Goal: Information Seeking & Learning: Stay updated

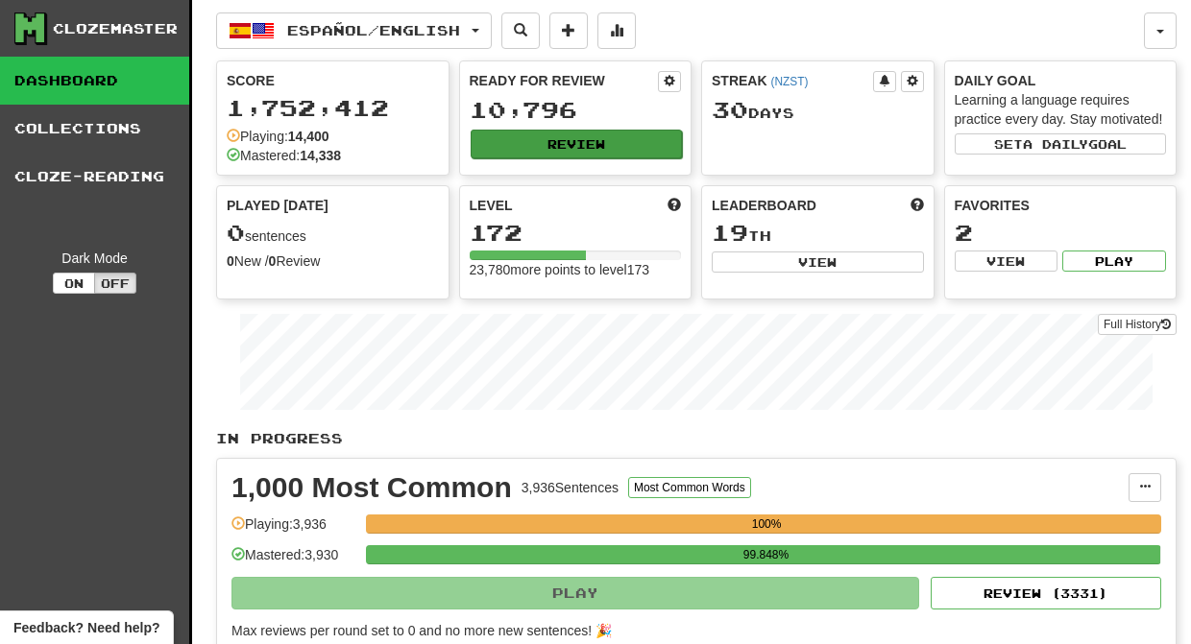
click at [563, 147] on button "Review" at bounding box center [577, 144] width 212 height 29
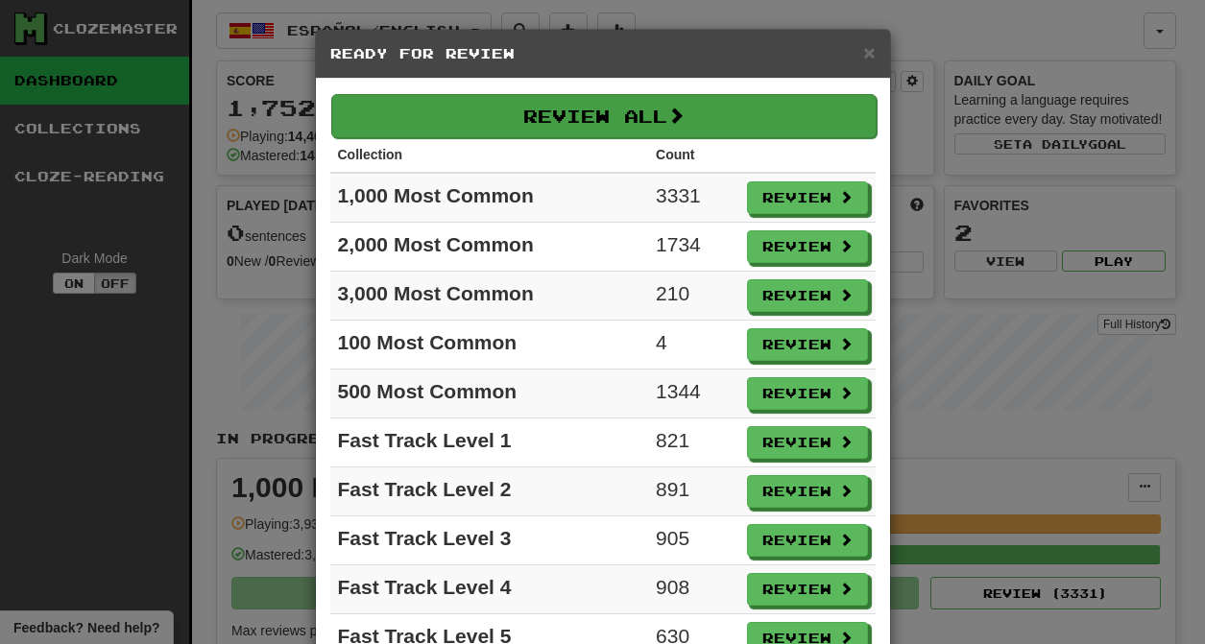
click at [542, 112] on button "Review All" at bounding box center [603, 116] width 545 height 44
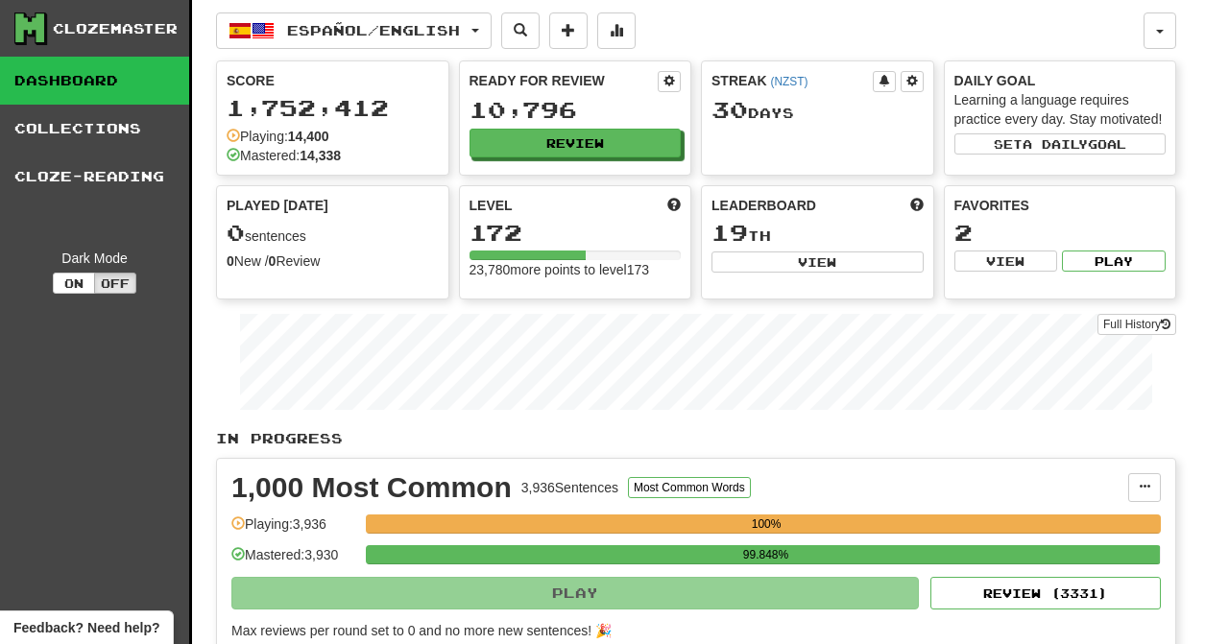
select select "********"
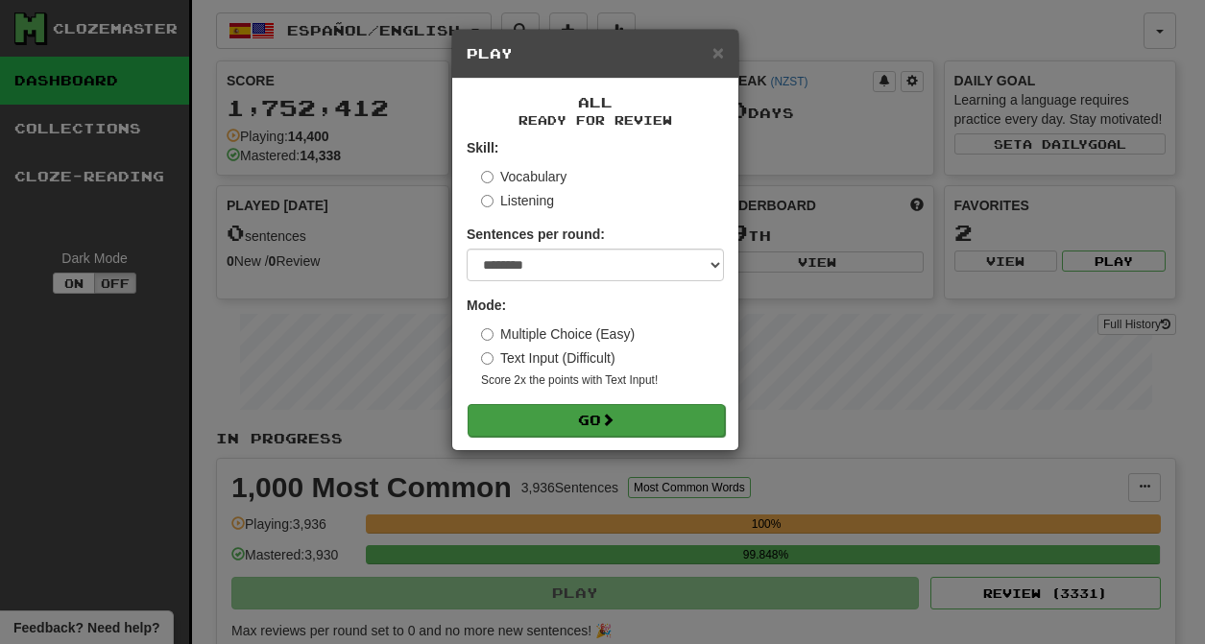
click at [566, 411] on button "Go" at bounding box center [596, 420] width 257 height 33
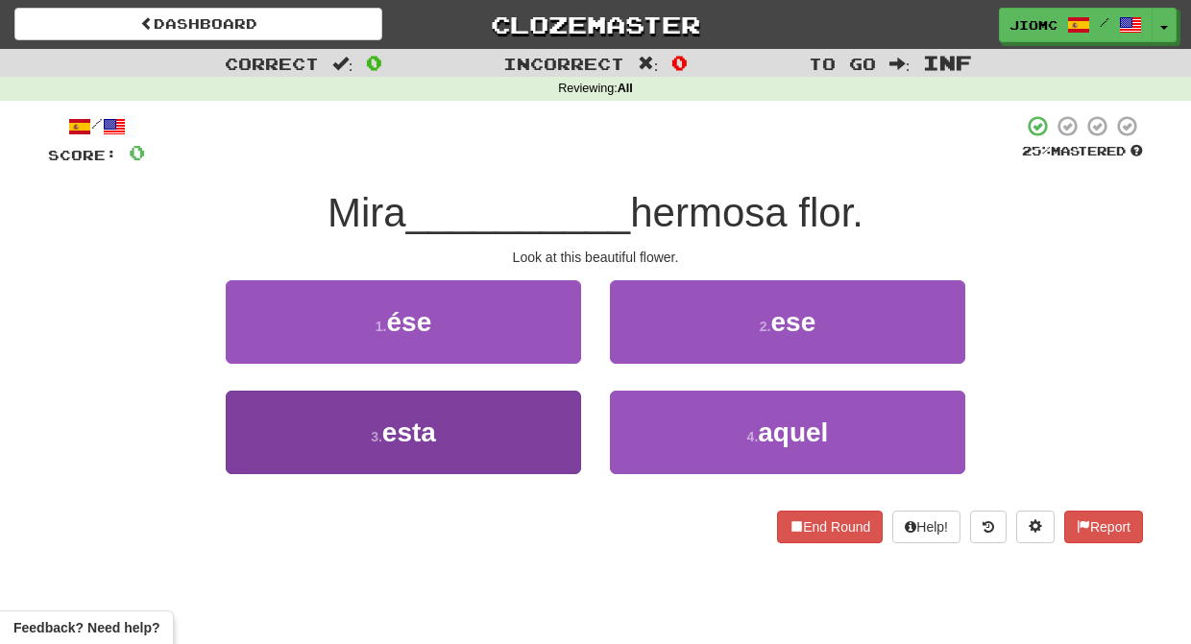
click at [544, 431] on button "3 . esta" at bounding box center [403, 433] width 355 height 84
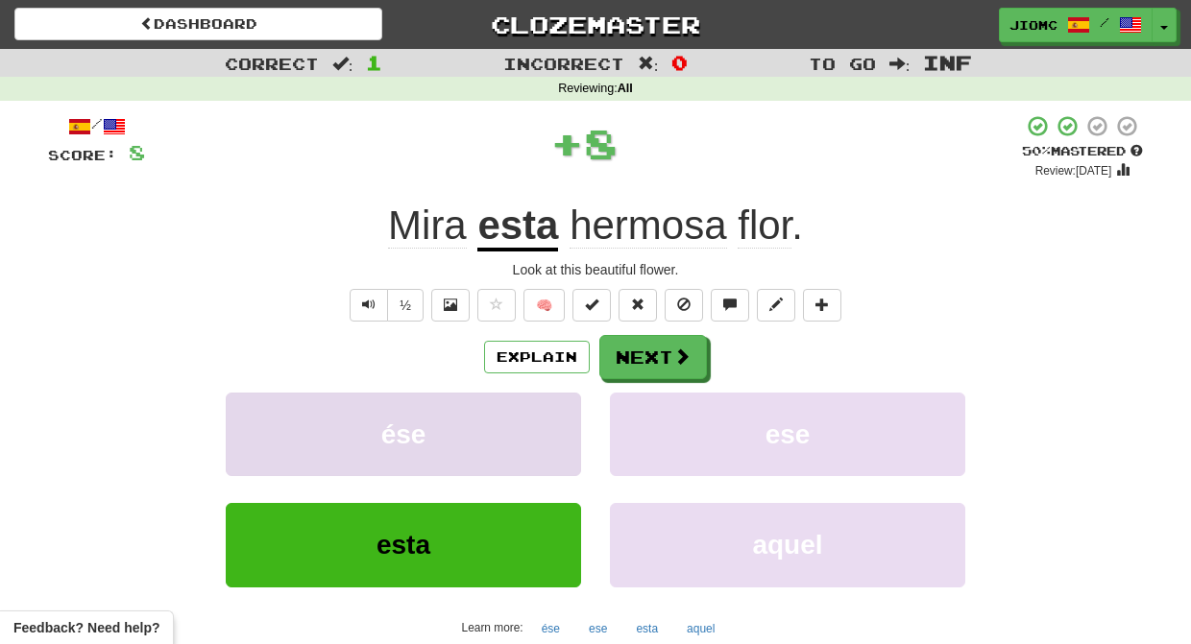
click at [543, 431] on button "ése" at bounding box center [403, 435] width 355 height 84
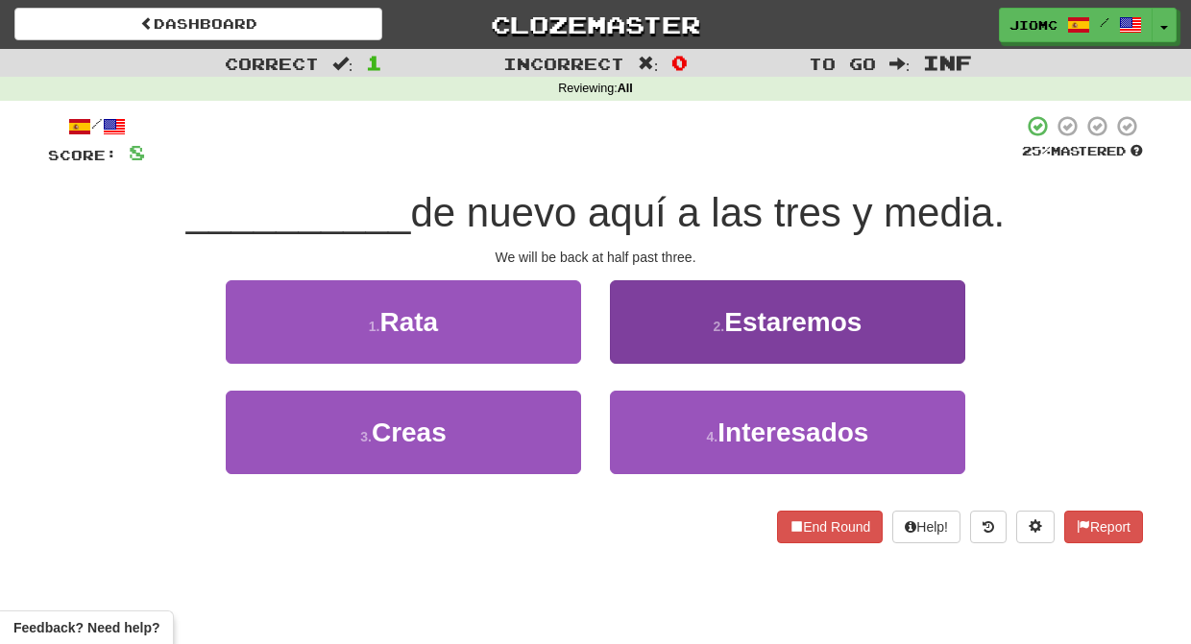
click at [653, 348] on button "2 . Estaremos" at bounding box center [787, 322] width 355 height 84
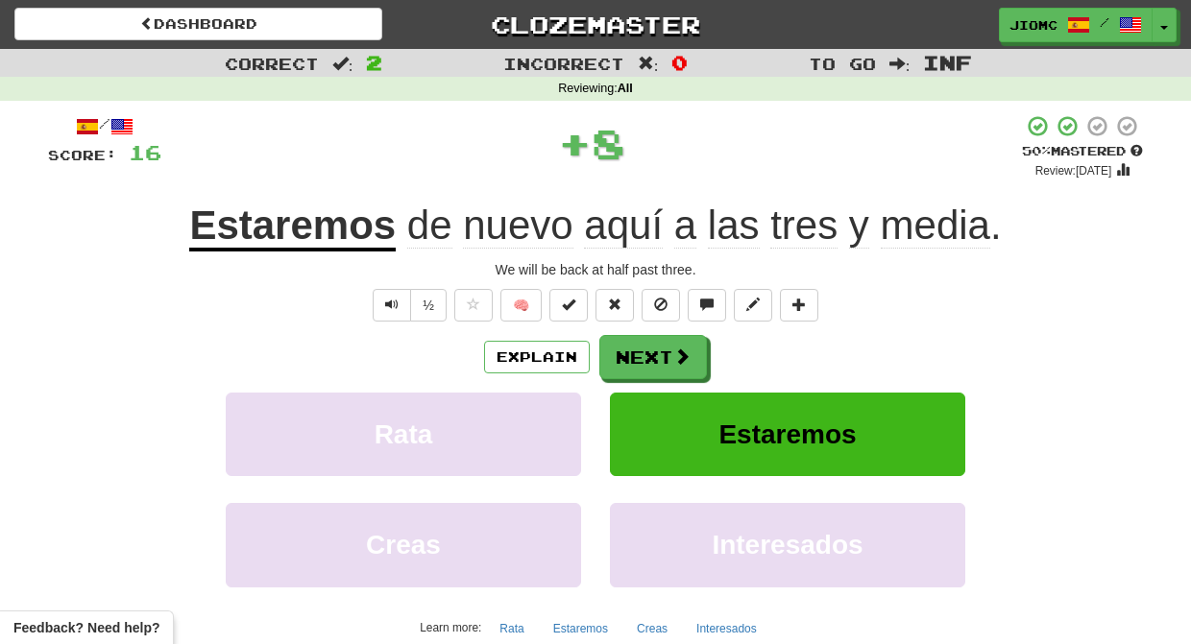
click at [653, 350] on button "Next" at bounding box center [653, 357] width 108 height 44
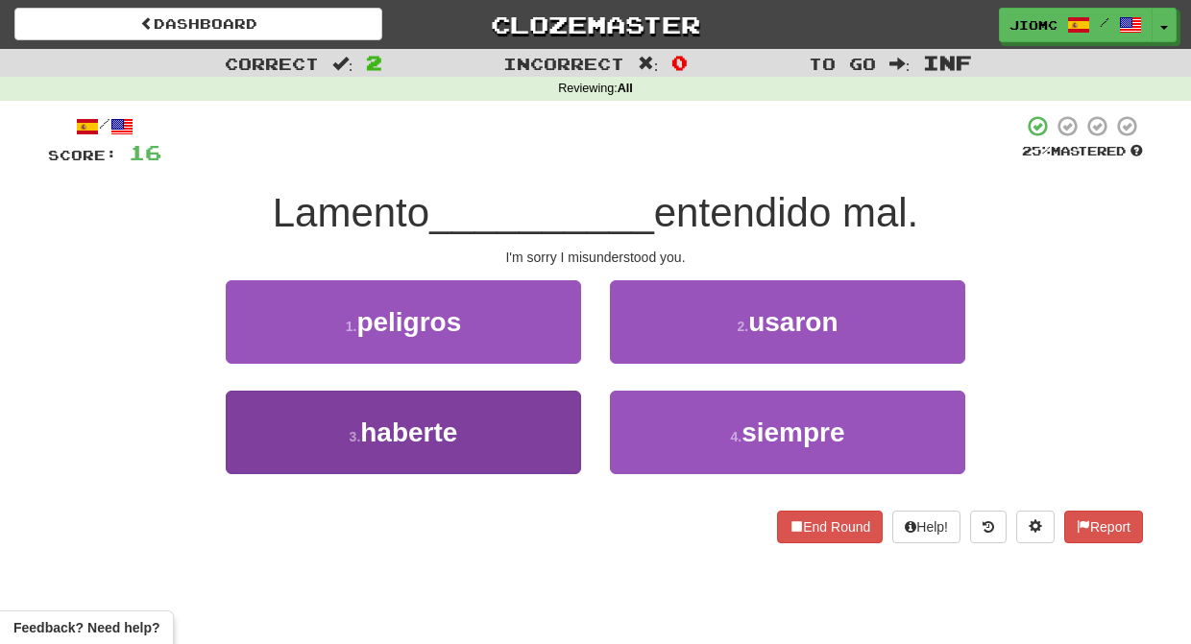
click at [549, 426] on button "3 . haberte" at bounding box center [403, 433] width 355 height 84
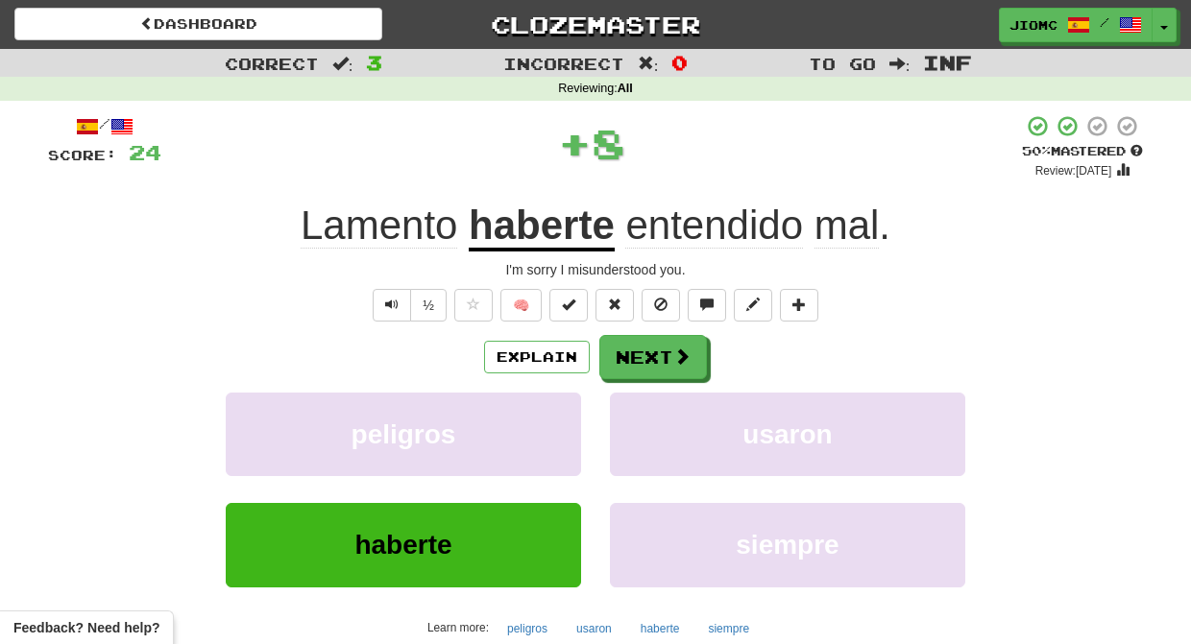
click at [549, 426] on button "peligros" at bounding box center [403, 435] width 355 height 84
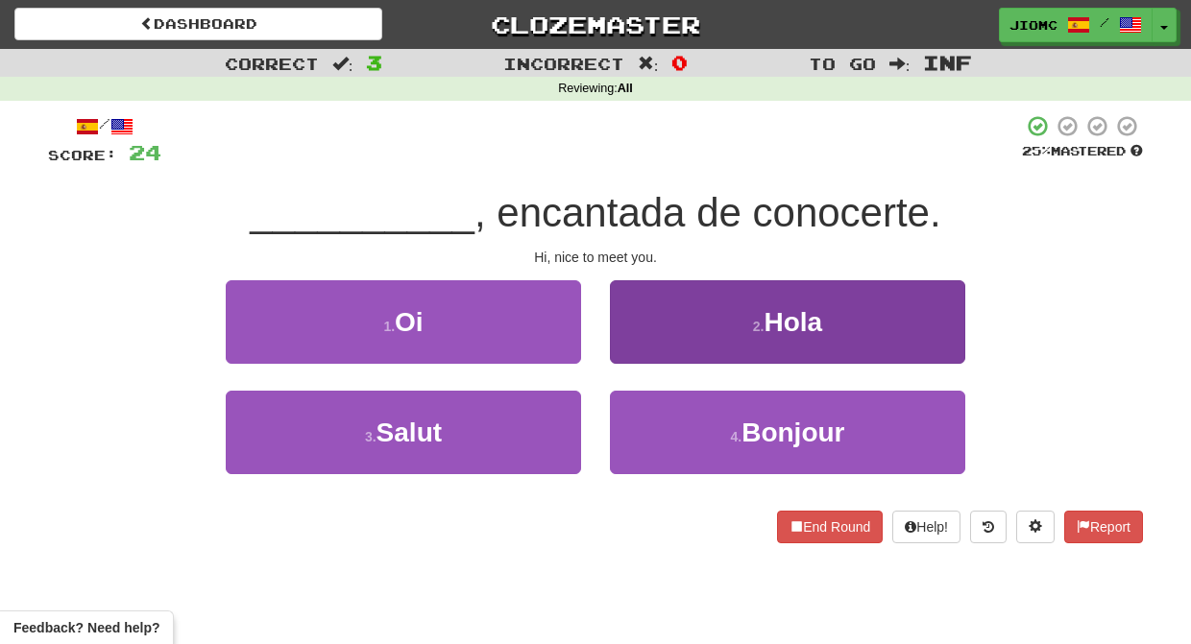
click at [634, 349] on button "2 . Hola" at bounding box center [787, 322] width 355 height 84
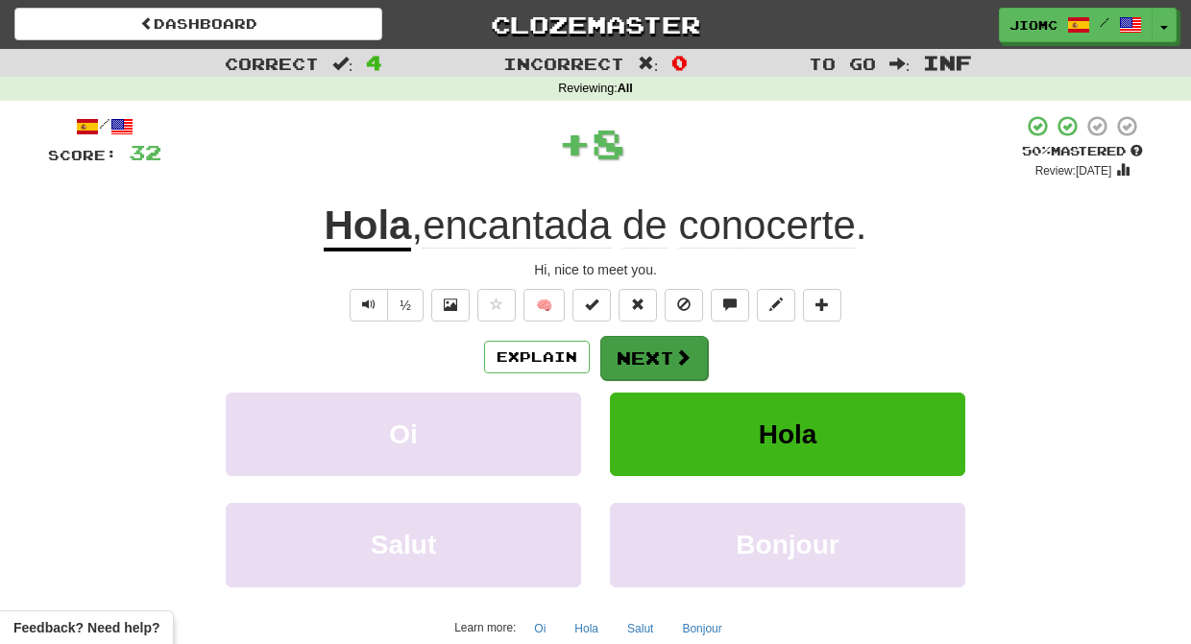
click at [634, 350] on button "Next" at bounding box center [654, 358] width 108 height 44
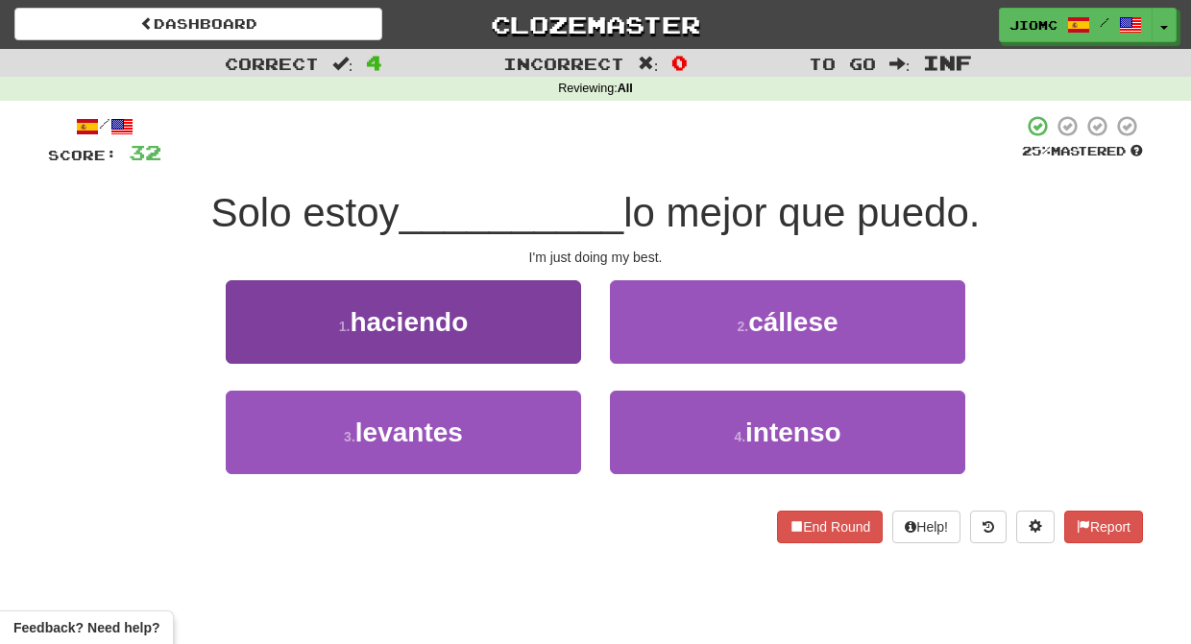
click at [523, 361] on button "1 . haciendo" at bounding box center [403, 322] width 355 height 84
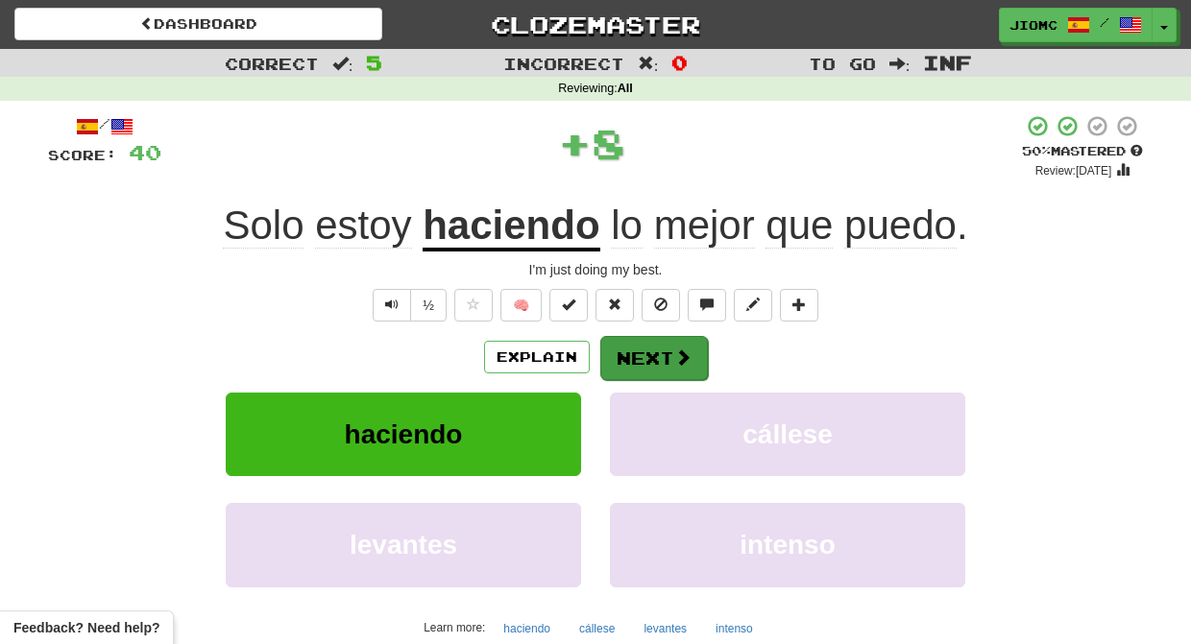
click at [624, 355] on button "Next" at bounding box center [654, 358] width 108 height 44
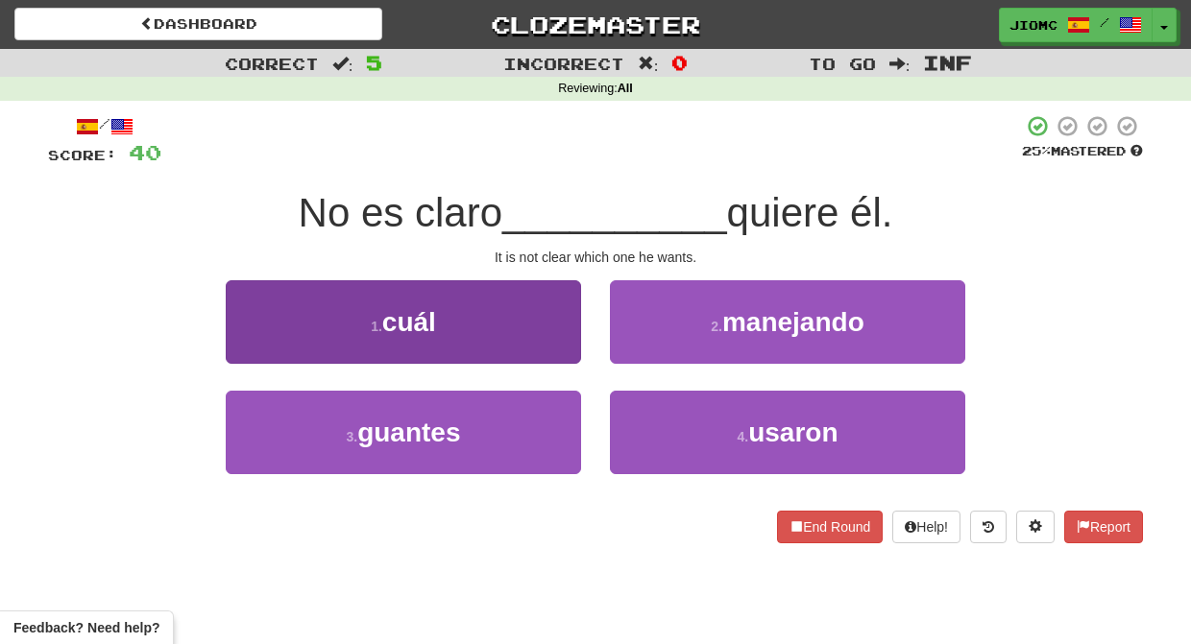
click at [535, 350] on button "1 . cuál" at bounding box center [403, 322] width 355 height 84
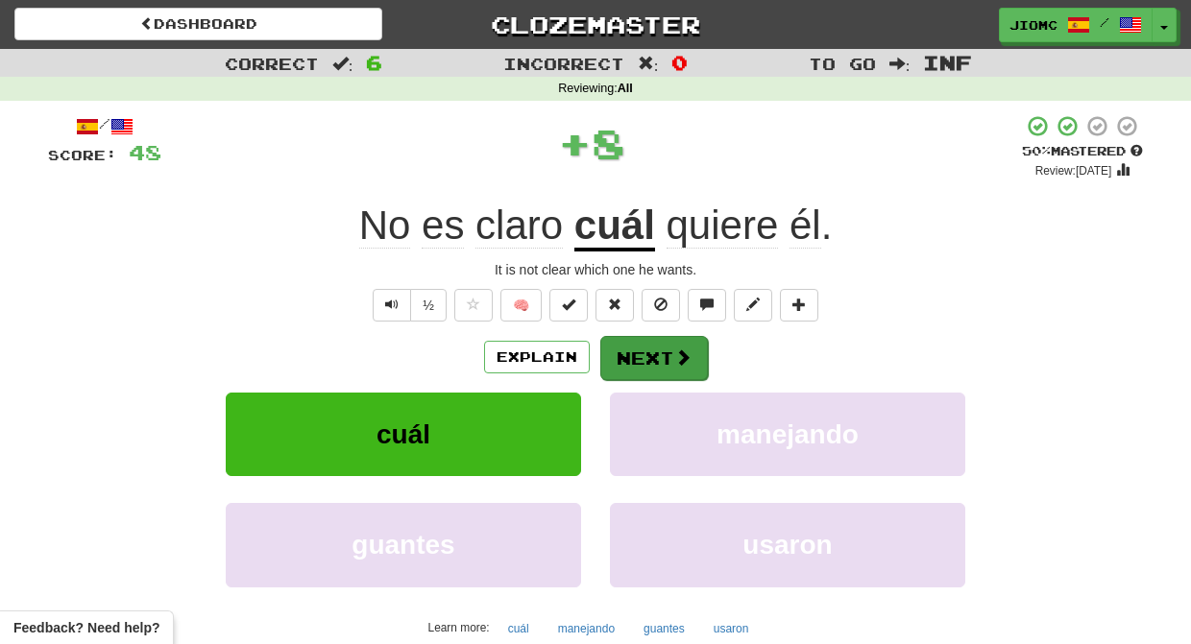
click at [650, 348] on button "Next" at bounding box center [654, 358] width 108 height 44
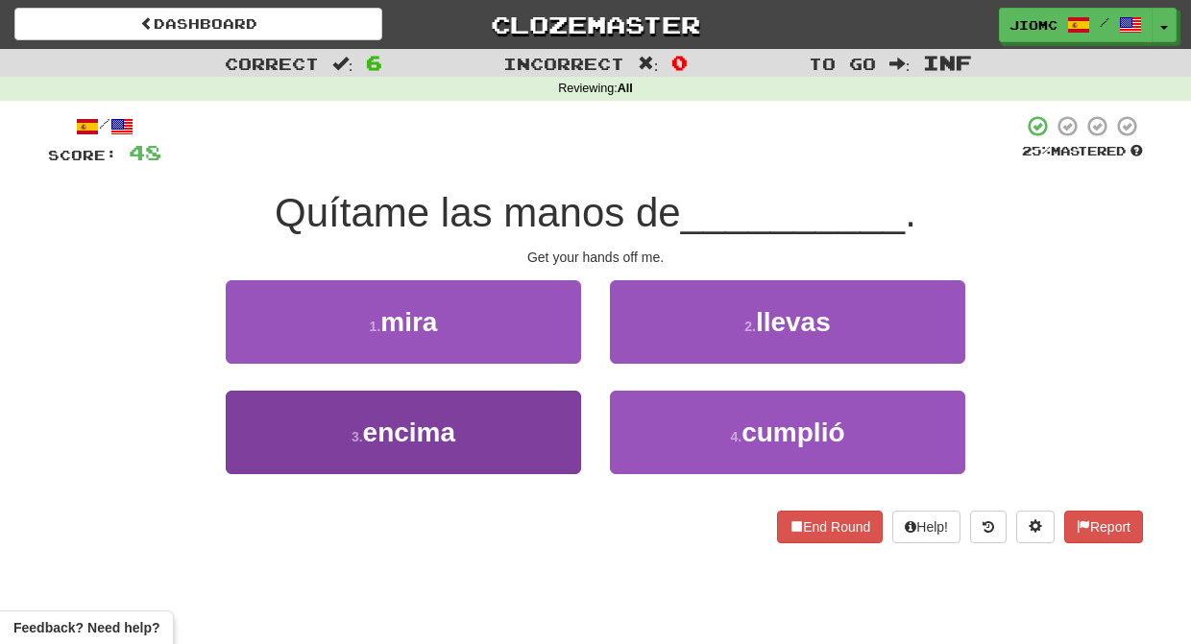
click at [518, 422] on button "3 . encima" at bounding box center [403, 433] width 355 height 84
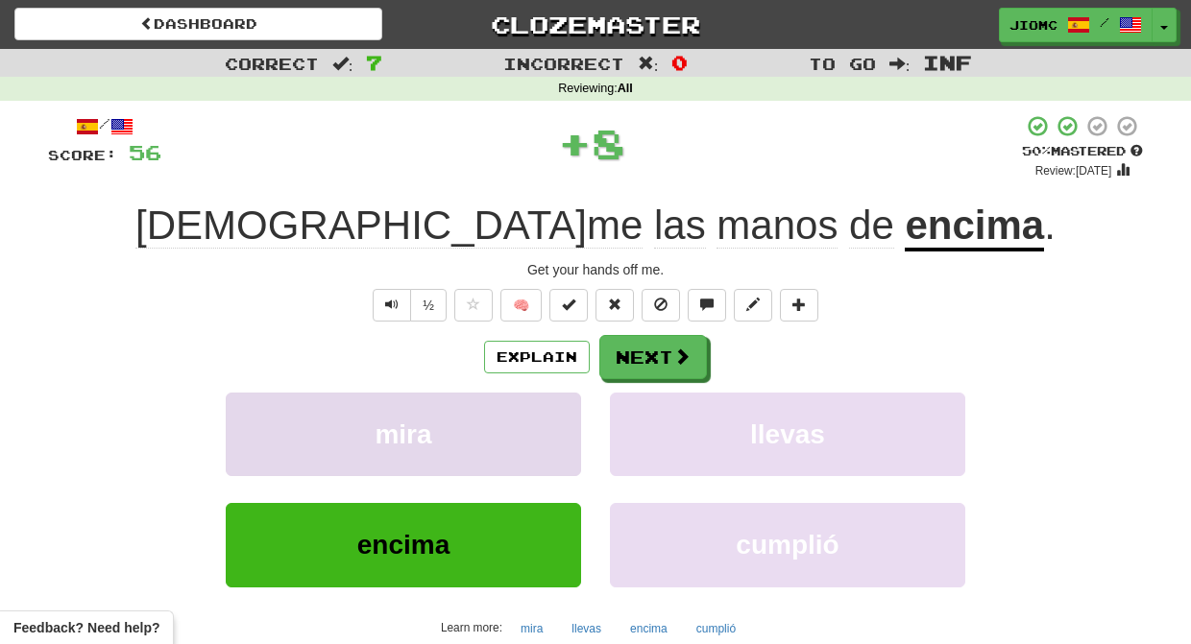
click at [521, 422] on button "mira" at bounding box center [403, 435] width 355 height 84
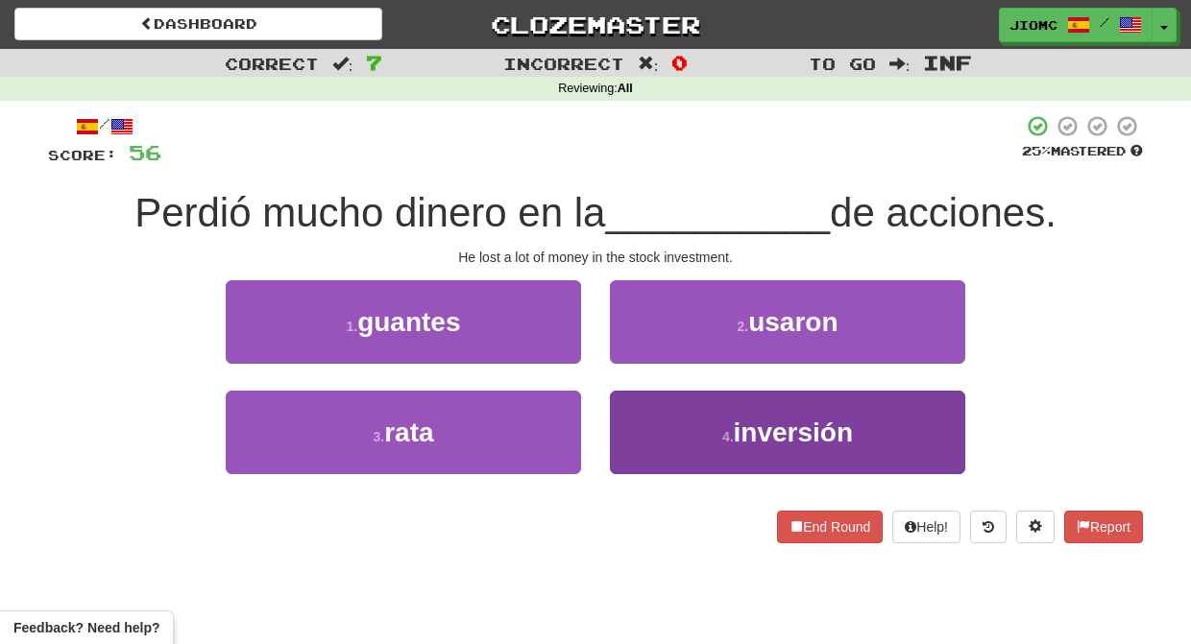
click at [643, 425] on button "4 . inversión" at bounding box center [787, 433] width 355 height 84
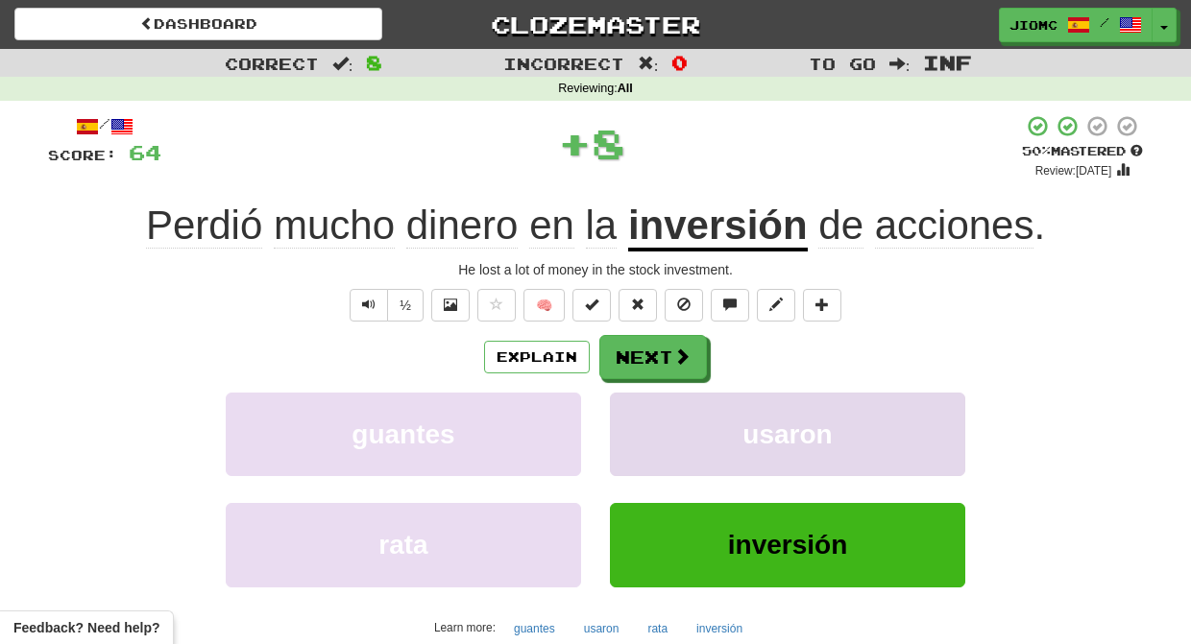
click at [644, 423] on button "usaron" at bounding box center [787, 435] width 355 height 84
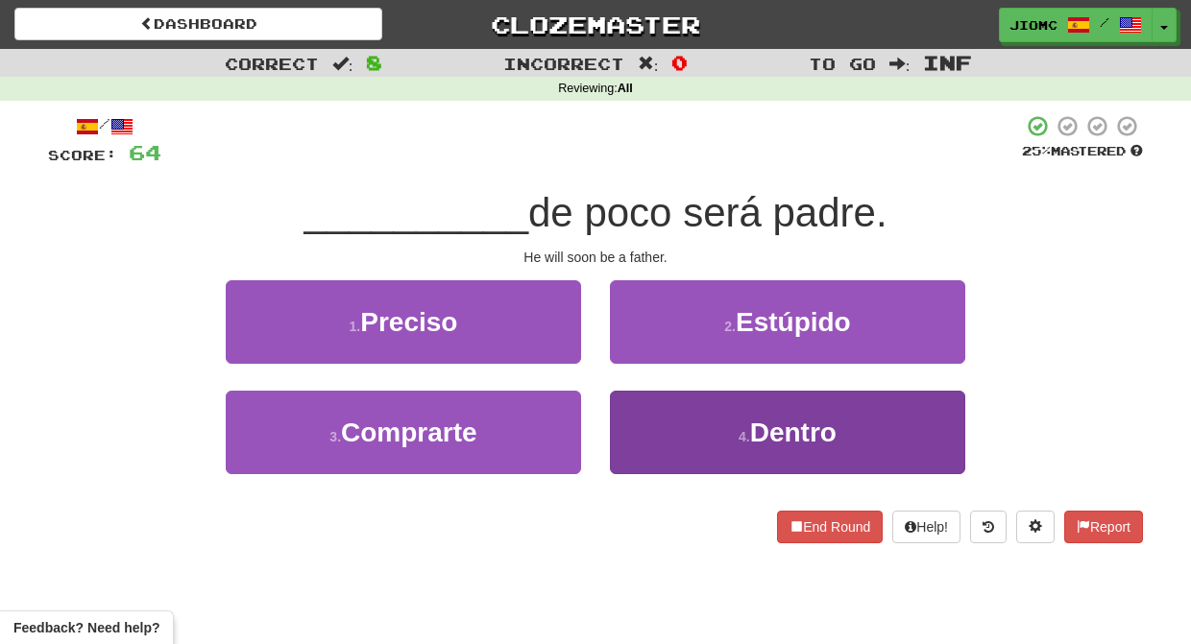
click at [635, 404] on button "4 . Dentro" at bounding box center [787, 433] width 355 height 84
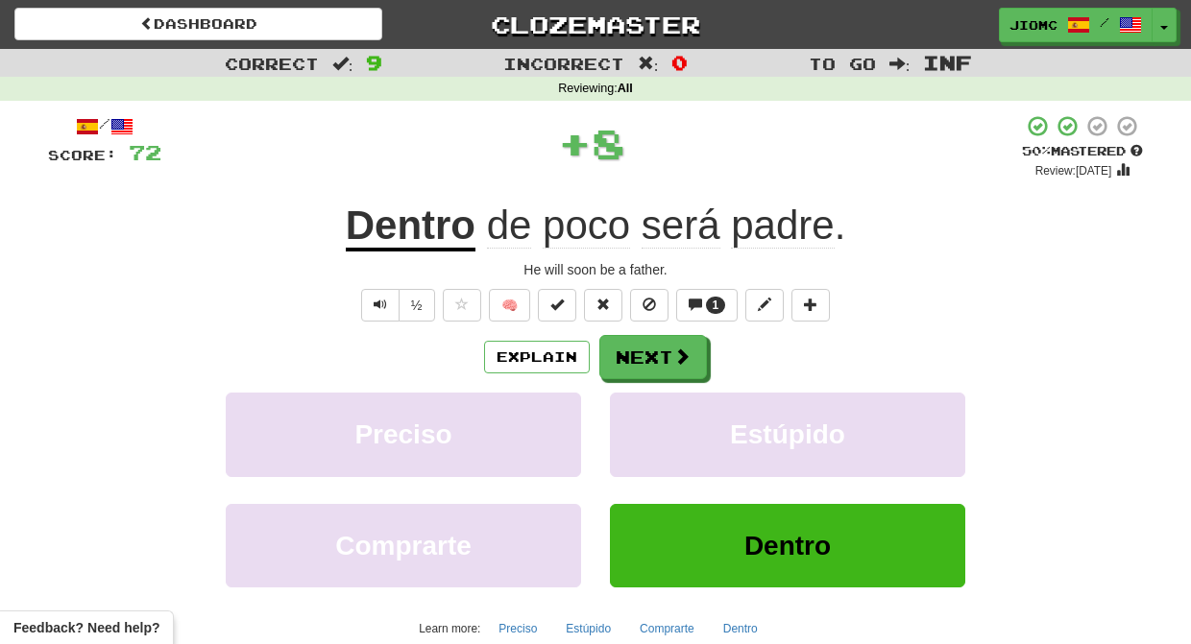
click at [635, 404] on button "Estúpido" at bounding box center [787, 435] width 355 height 84
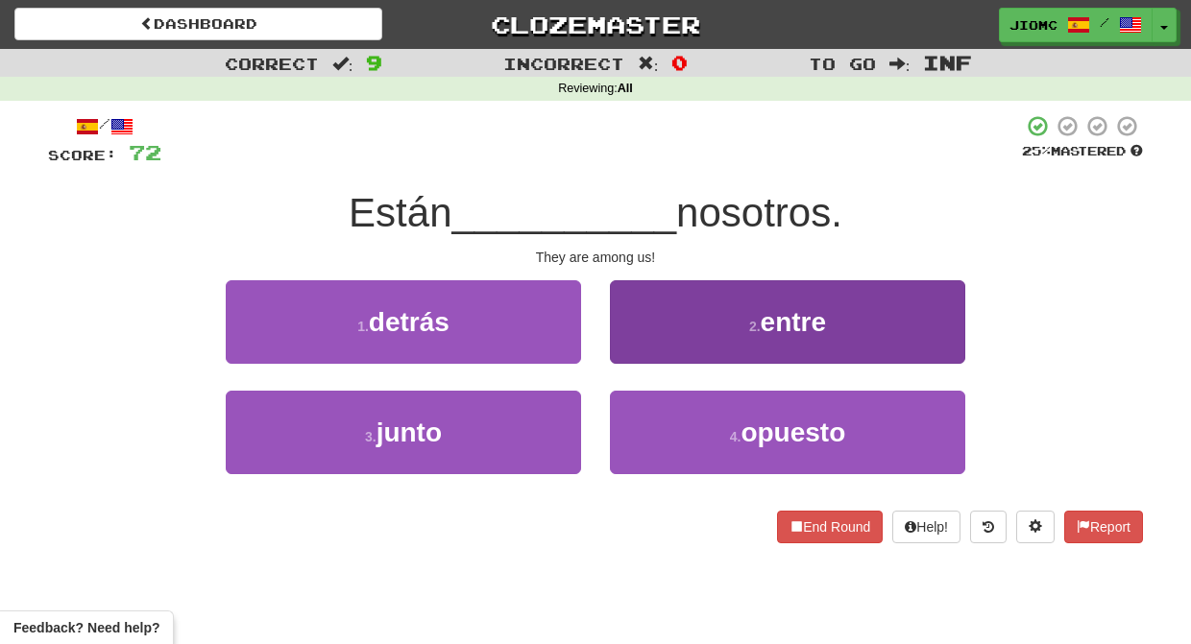
click at [633, 336] on button "2 . entre" at bounding box center [787, 322] width 355 height 84
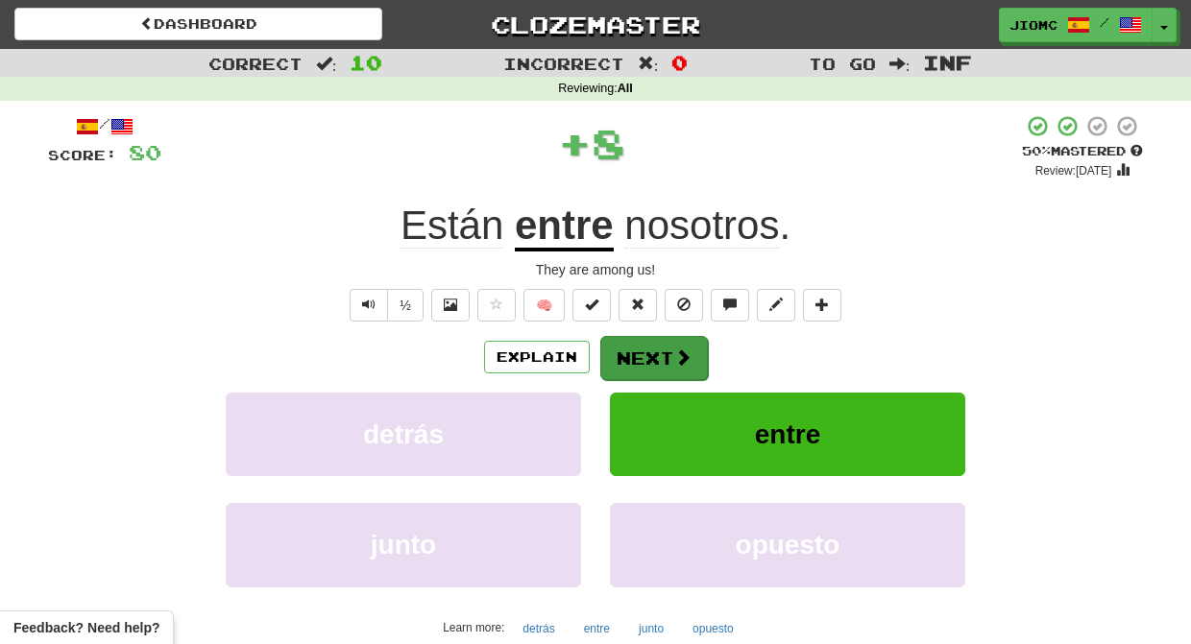
click at [639, 353] on button "Next" at bounding box center [654, 358] width 108 height 44
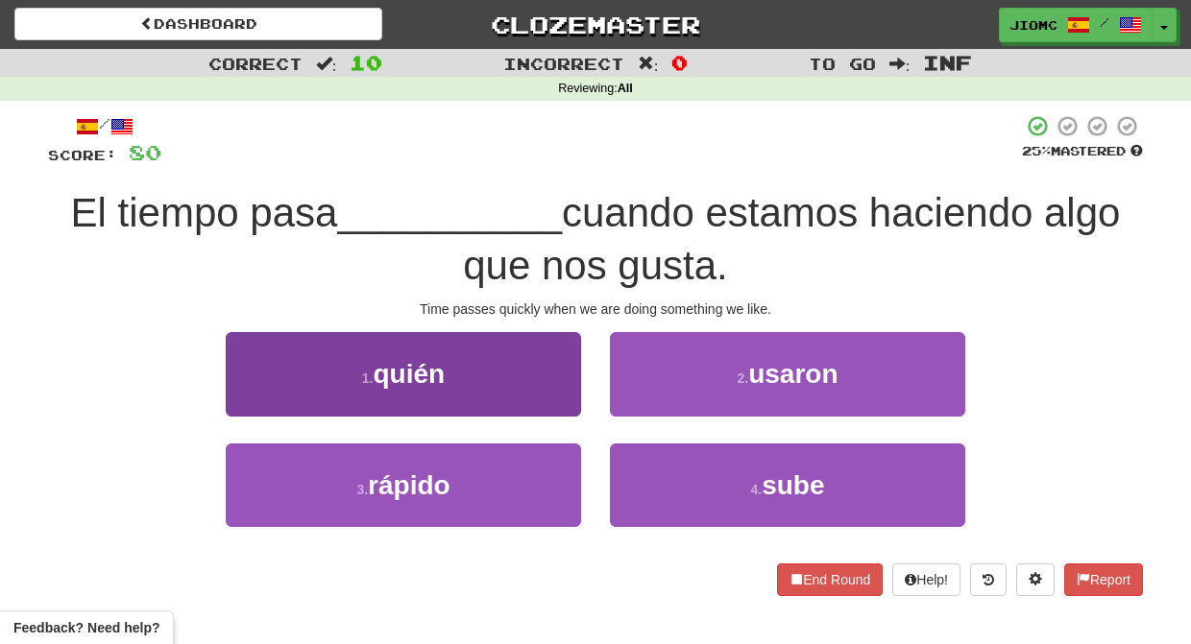
drag, startPoint x: 532, startPoint y: 469, endPoint x: 544, endPoint y: 464, distance: 13.4
click at [541, 465] on button "3 . rápido" at bounding box center [403, 486] width 355 height 84
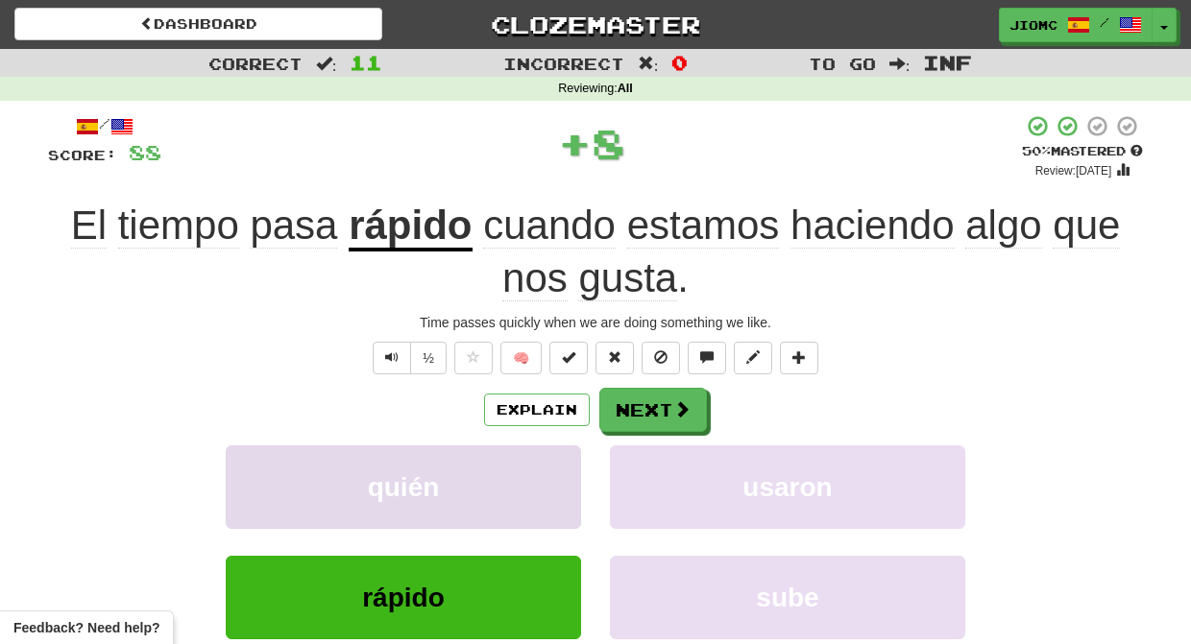
click at [544, 464] on button "quién" at bounding box center [403, 488] width 355 height 84
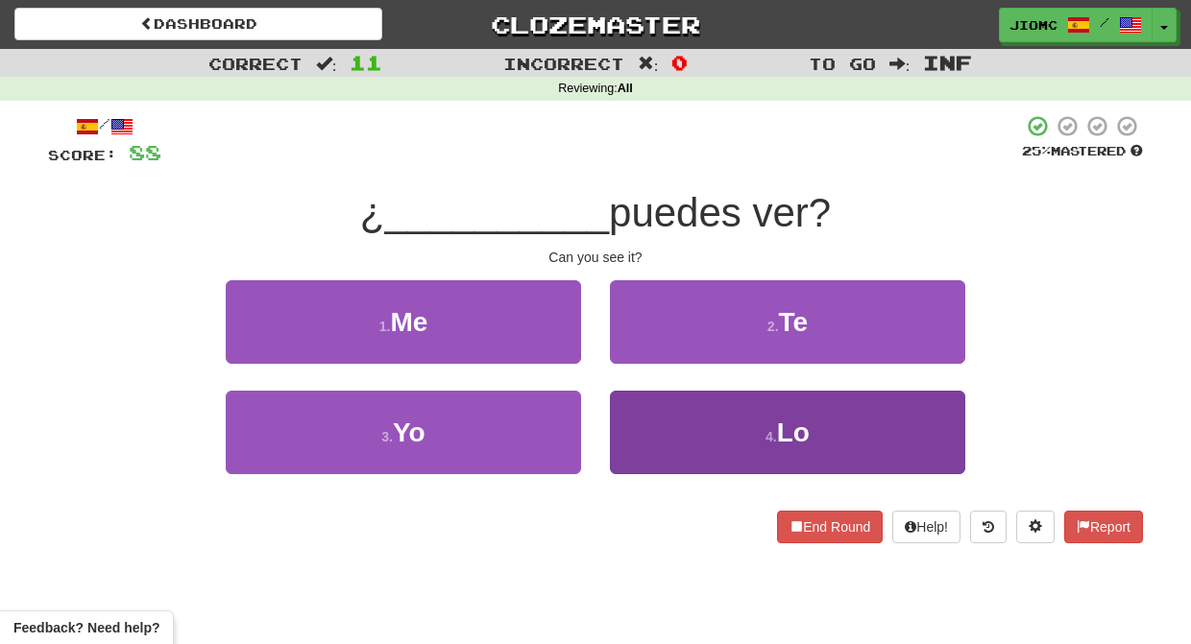
click at [647, 418] on button "4 . Lo" at bounding box center [787, 433] width 355 height 84
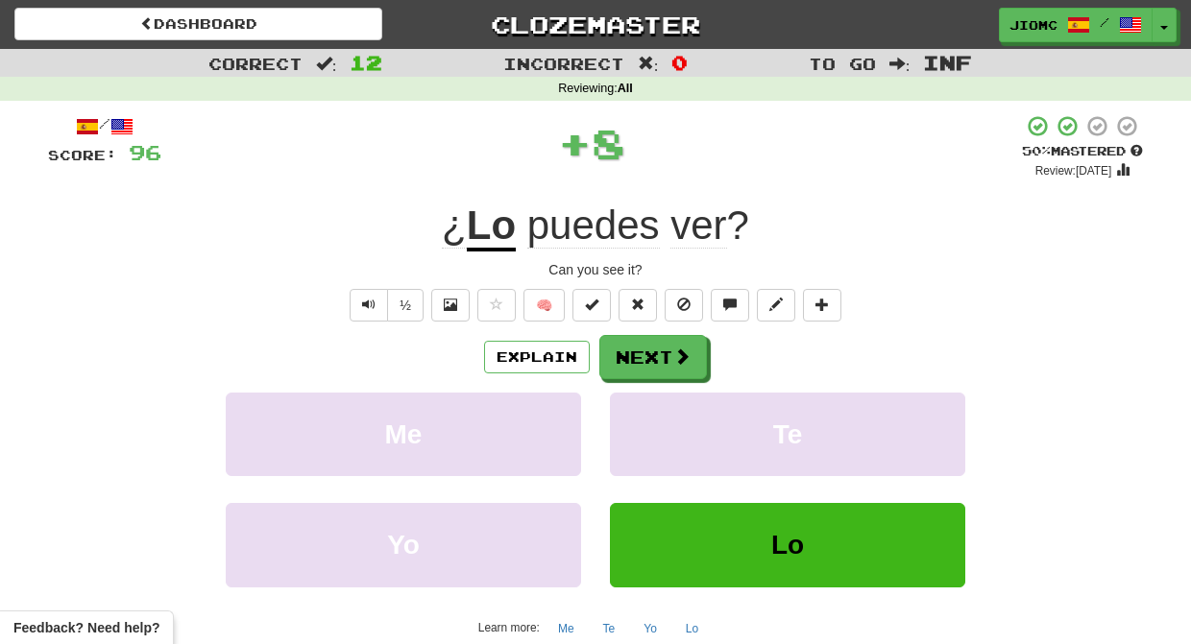
click at [647, 418] on button "Te" at bounding box center [787, 435] width 355 height 84
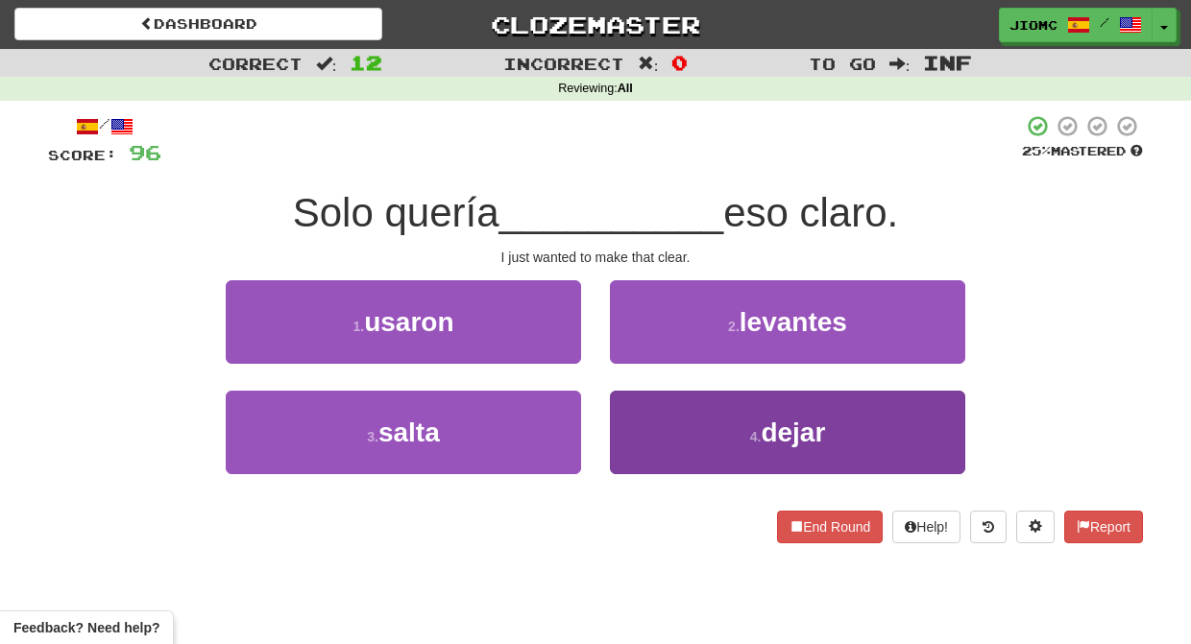
click at [636, 424] on button "4 . dejar" at bounding box center [787, 433] width 355 height 84
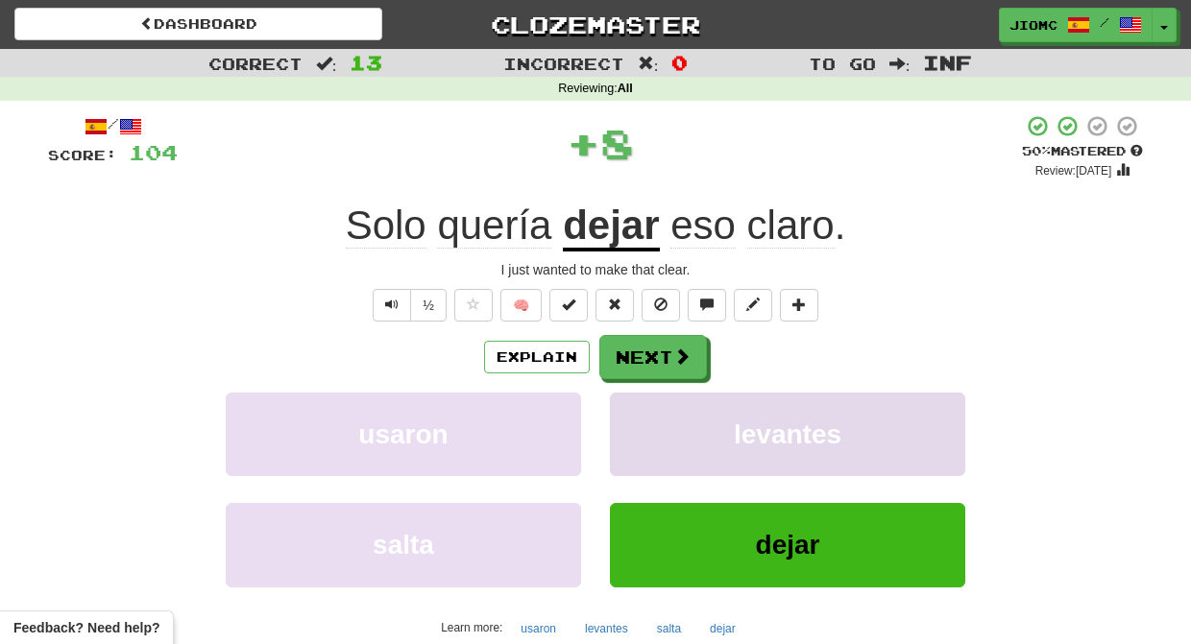
click at [637, 423] on button "levantes" at bounding box center [787, 435] width 355 height 84
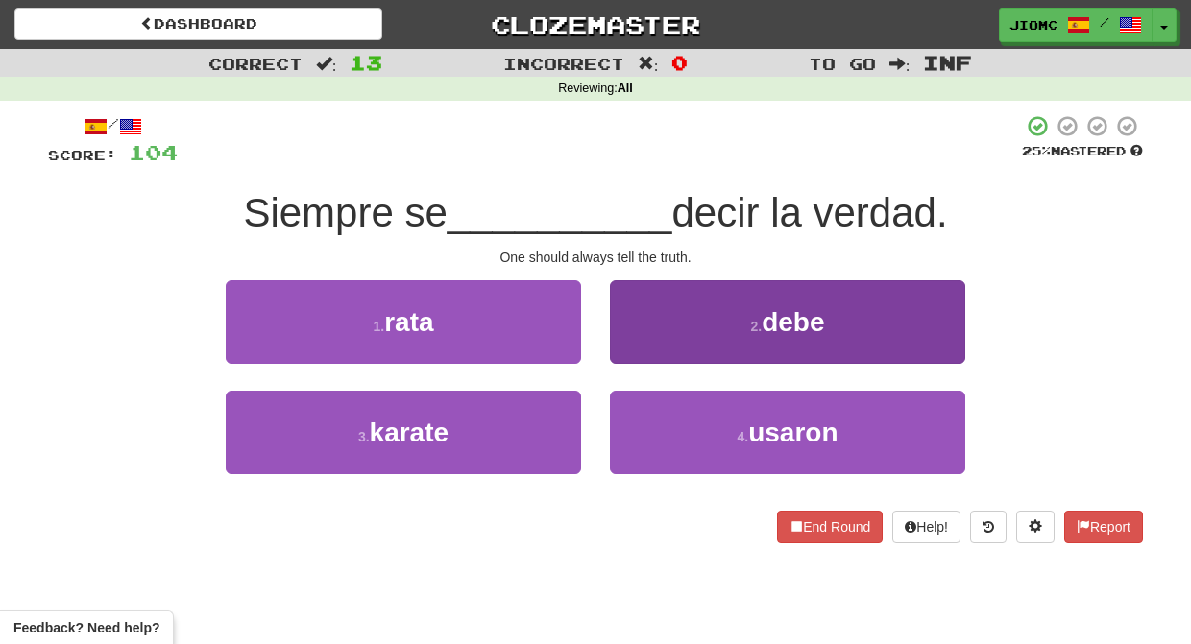
click at [640, 351] on button "2 . debe" at bounding box center [787, 322] width 355 height 84
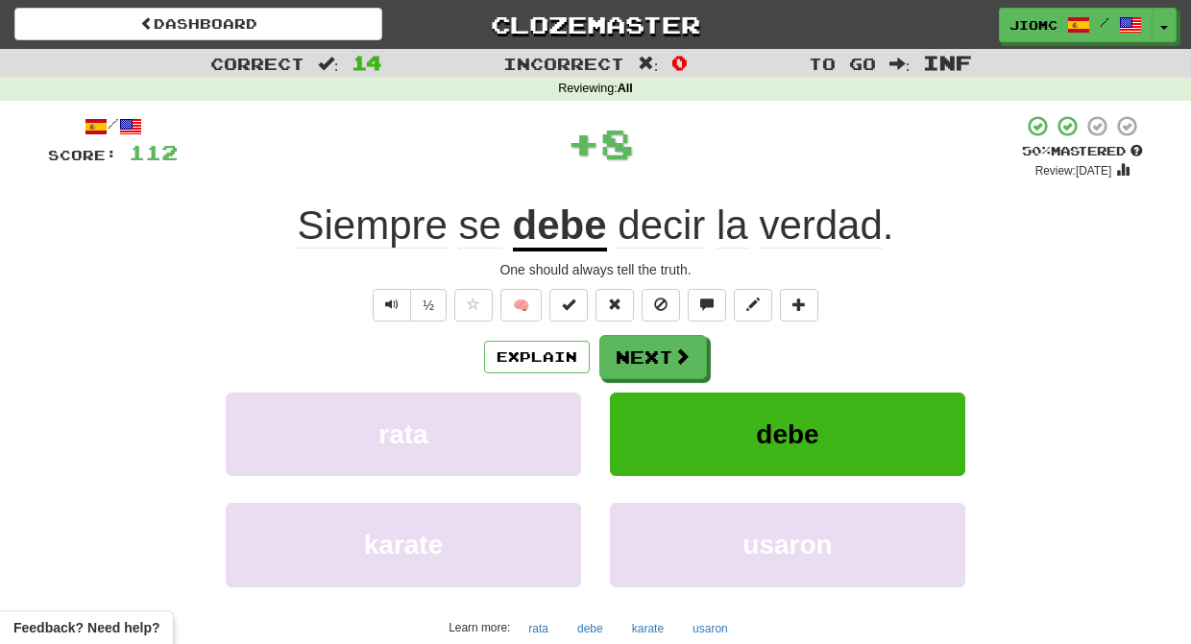
click at [640, 351] on button "Next" at bounding box center [653, 357] width 108 height 44
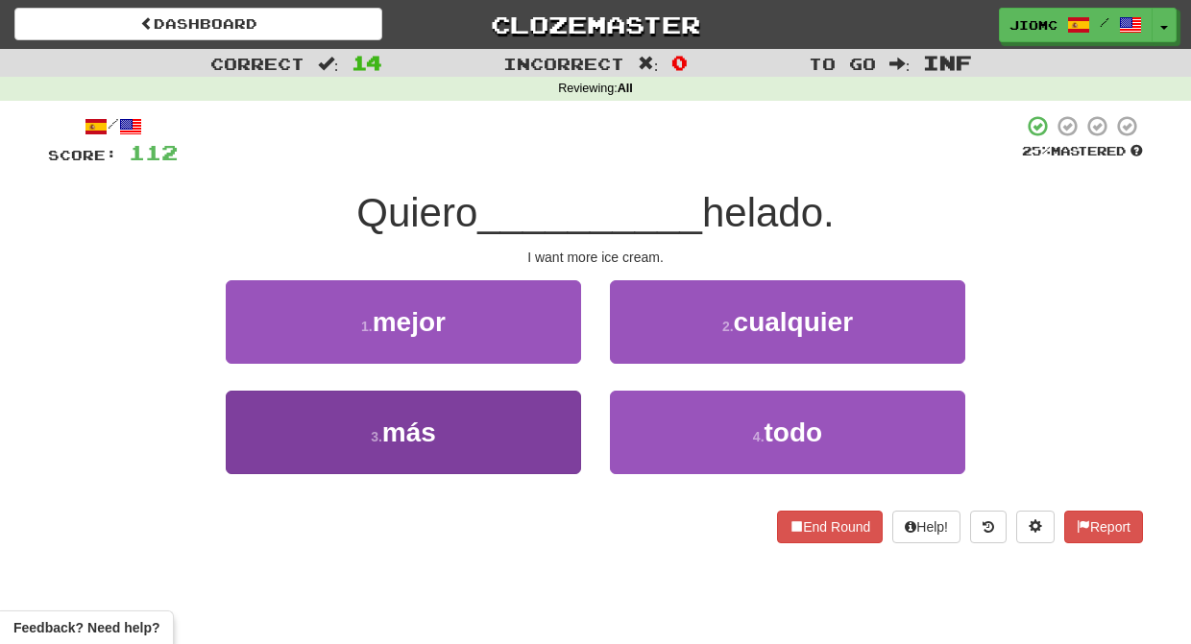
click at [538, 426] on button "3 . más" at bounding box center [403, 433] width 355 height 84
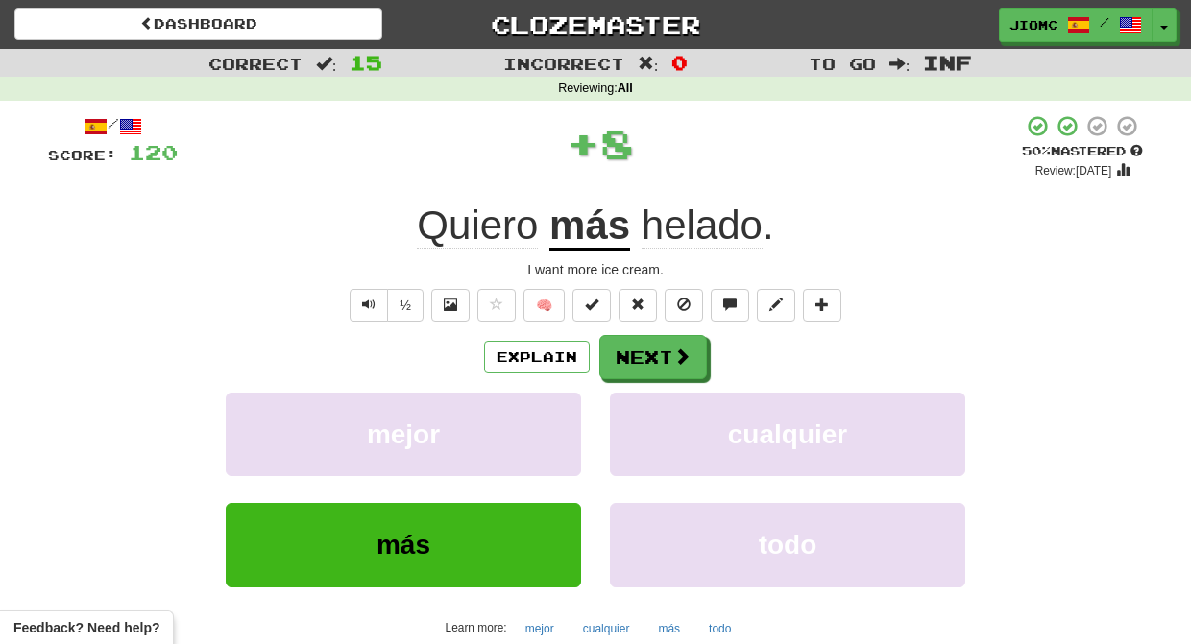
click at [538, 426] on button "mejor" at bounding box center [403, 435] width 355 height 84
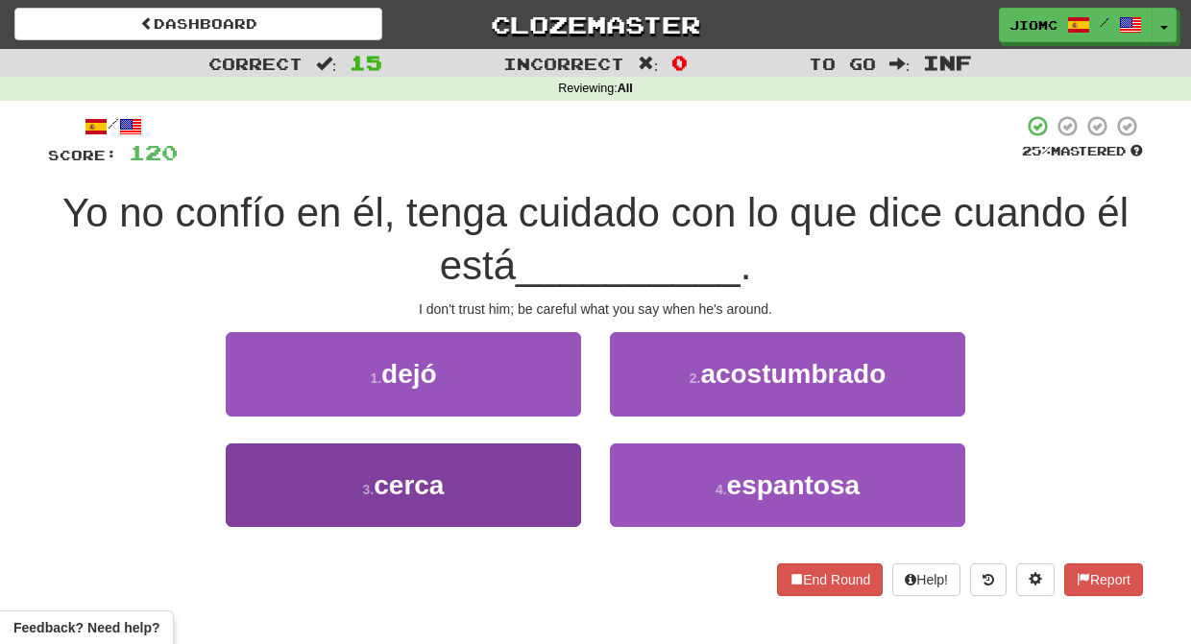
click at [531, 492] on button "3 . cerca" at bounding box center [403, 486] width 355 height 84
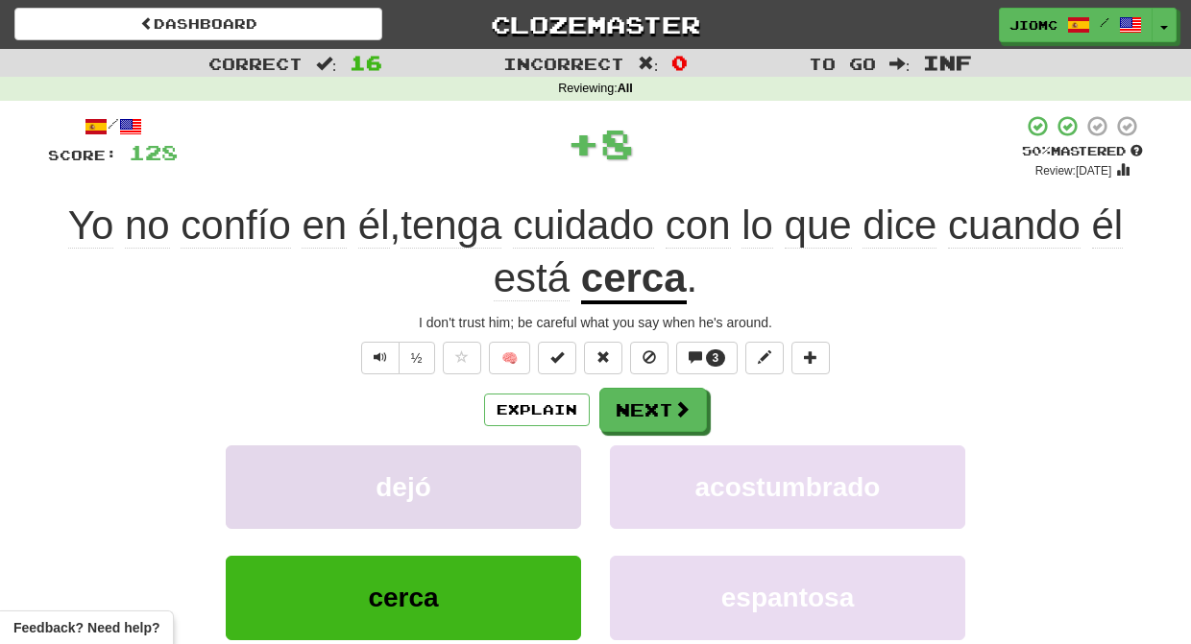
click at [532, 491] on button "dejó" at bounding box center [403, 488] width 355 height 84
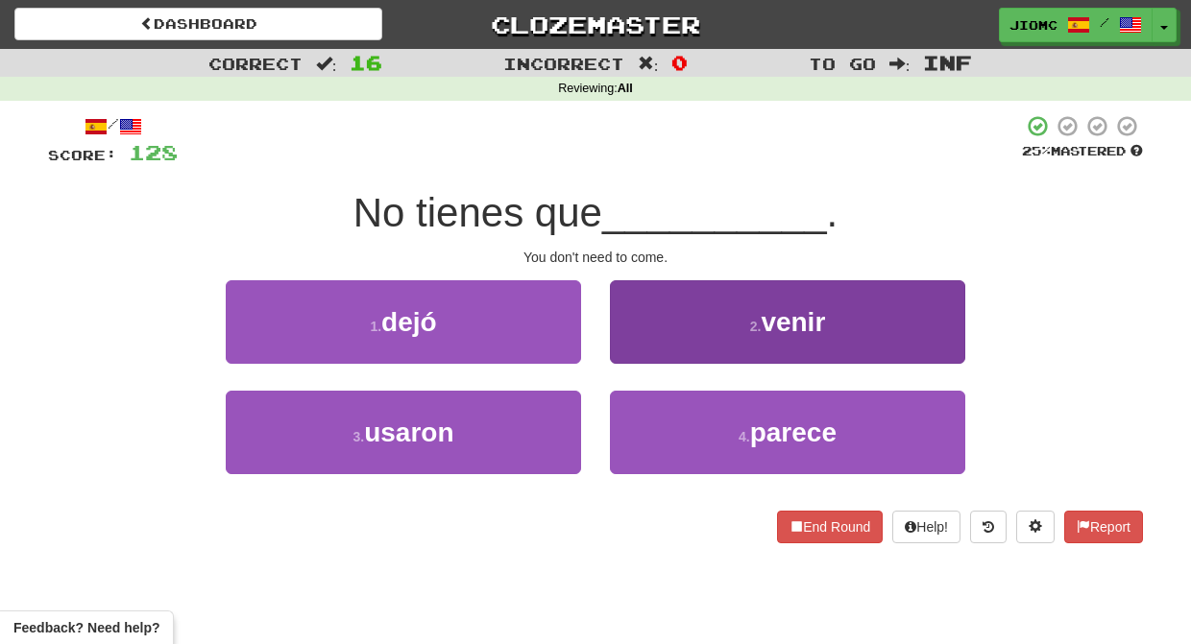
click at [643, 340] on button "2 . venir" at bounding box center [787, 322] width 355 height 84
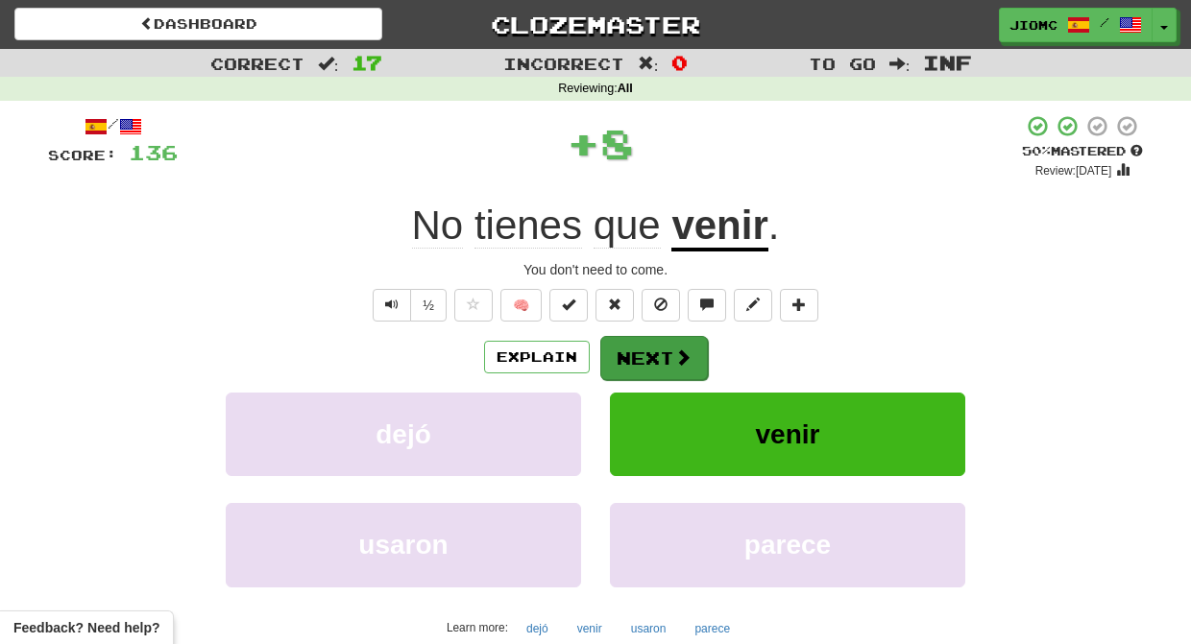
click at [642, 345] on button "Next" at bounding box center [654, 358] width 108 height 44
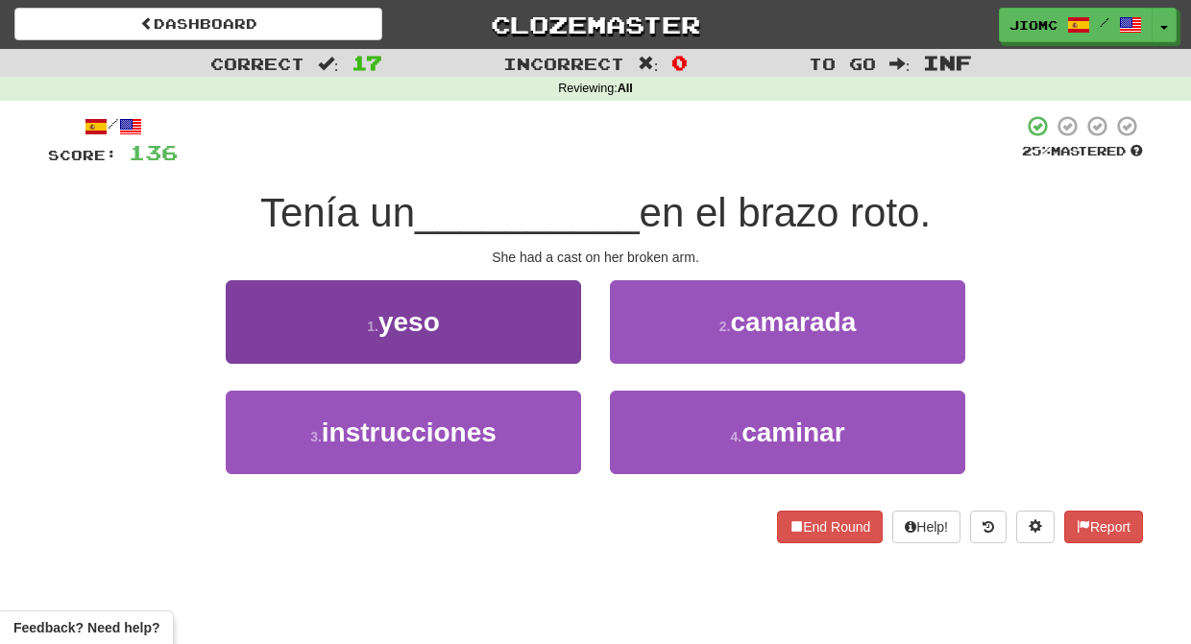
click at [552, 347] on button "1 . yeso" at bounding box center [403, 322] width 355 height 84
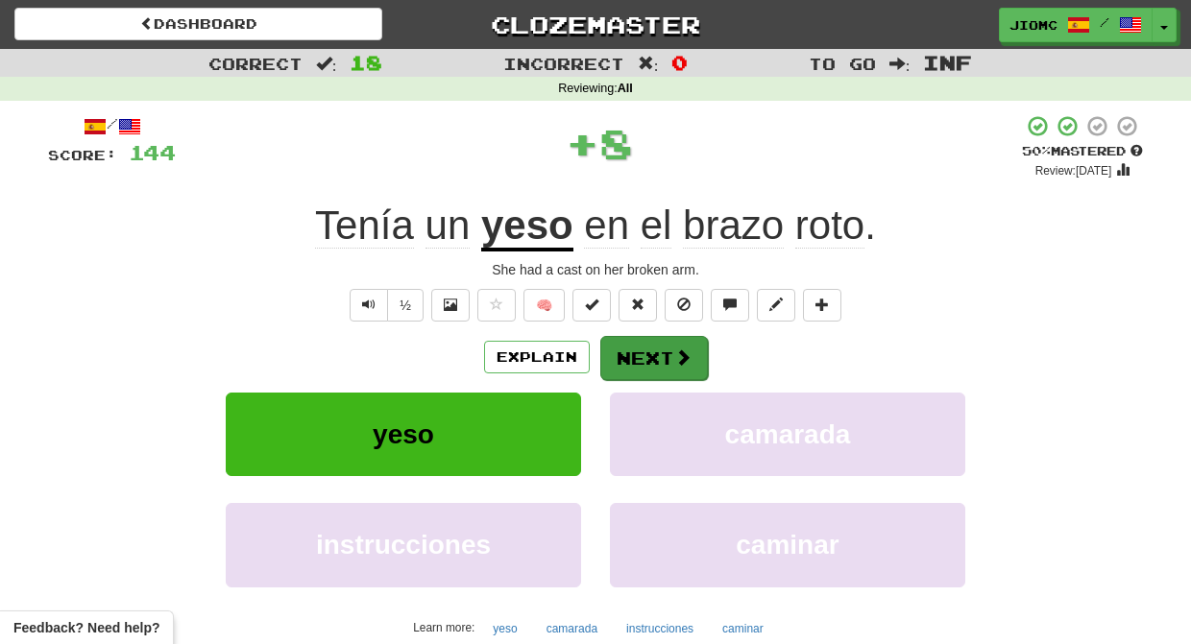
click at [635, 356] on button "Next" at bounding box center [654, 358] width 108 height 44
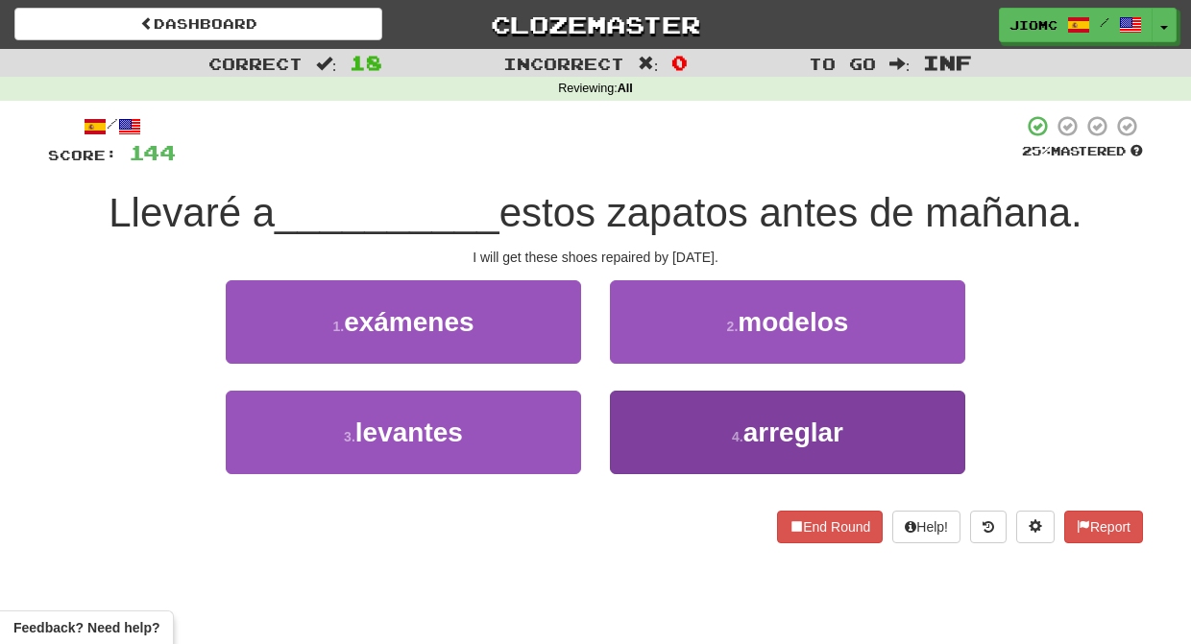
click at [635, 423] on button "4 . arreglar" at bounding box center [787, 433] width 355 height 84
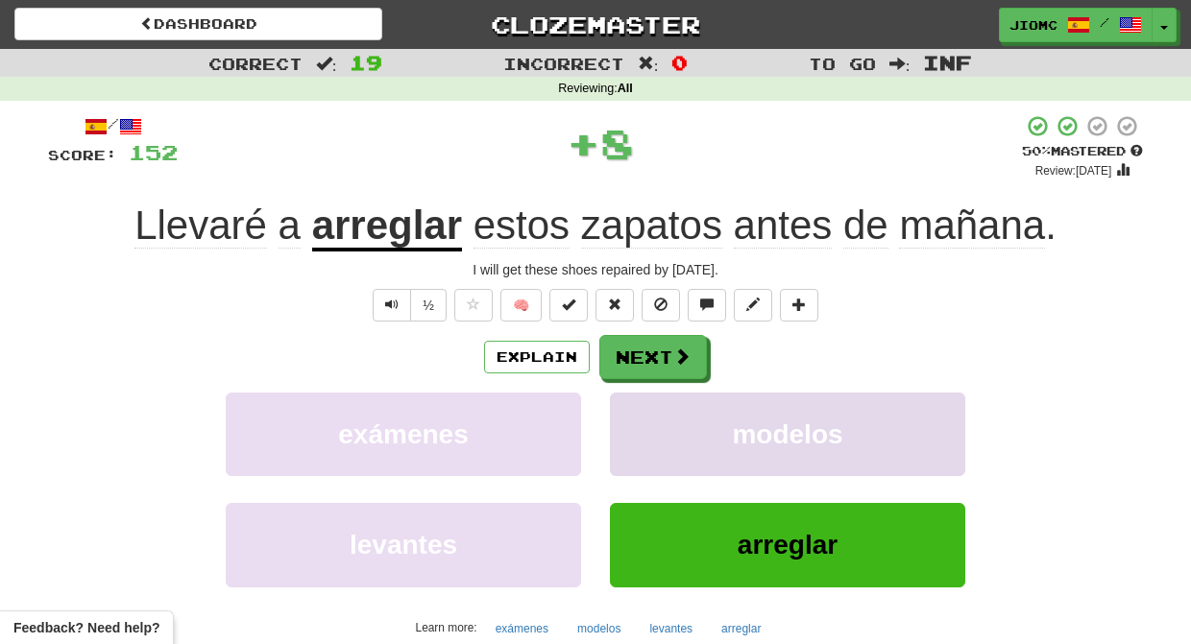
click at [634, 426] on button "modelos" at bounding box center [787, 435] width 355 height 84
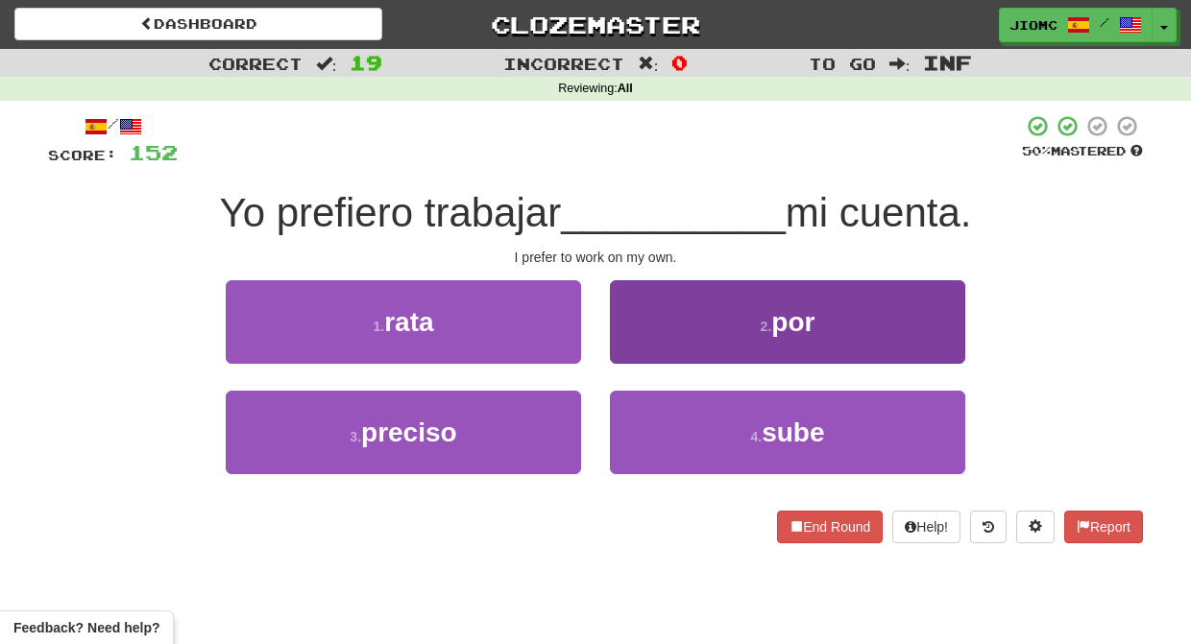
click at [633, 342] on button "2 . por" at bounding box center [787, 322] width 355 height 84
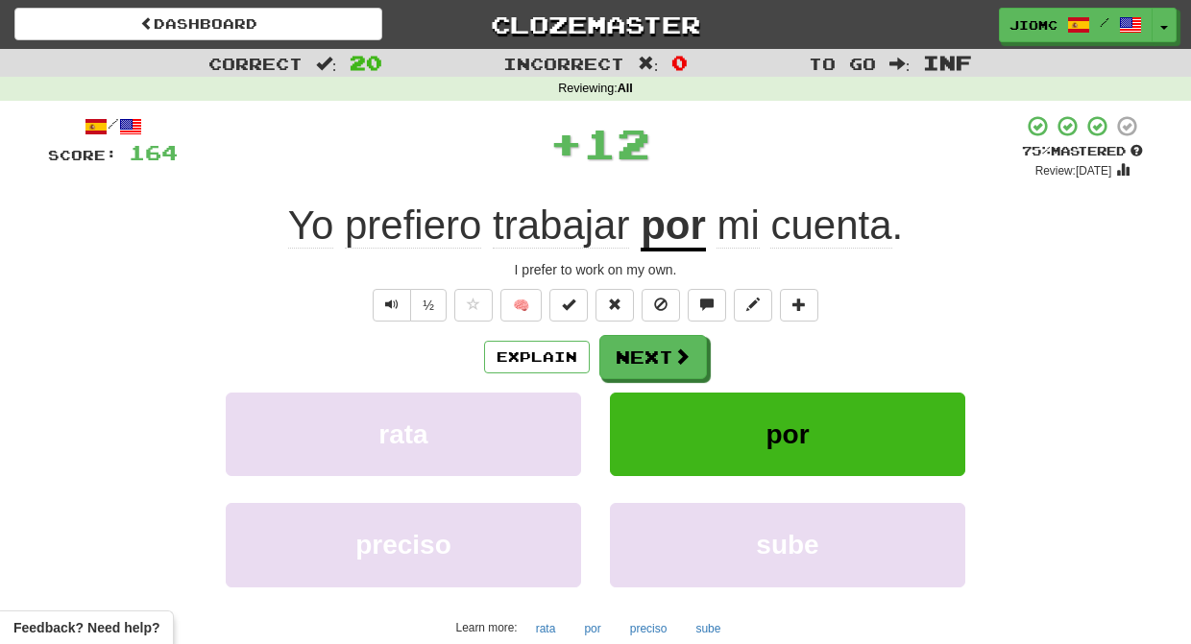
click at [633, 348] on button "Next" at bounding box center [653, 357] width 108 height 44
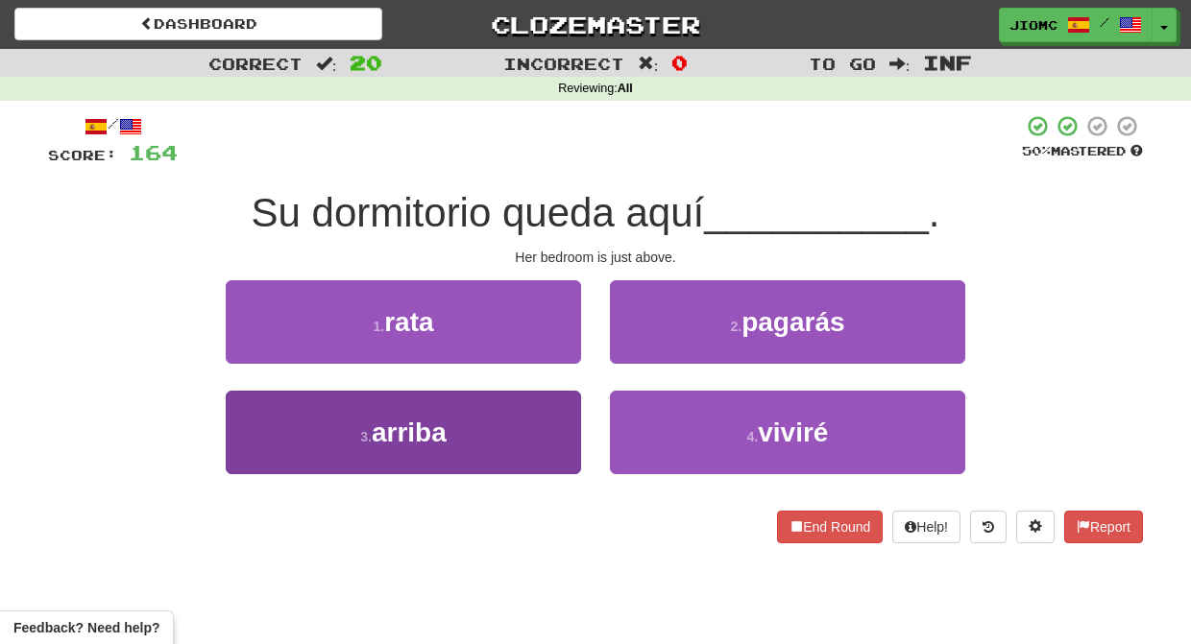
click at [539, 414] on button "3 . arriba" at bounding box center [403, 433] width 355 height 84
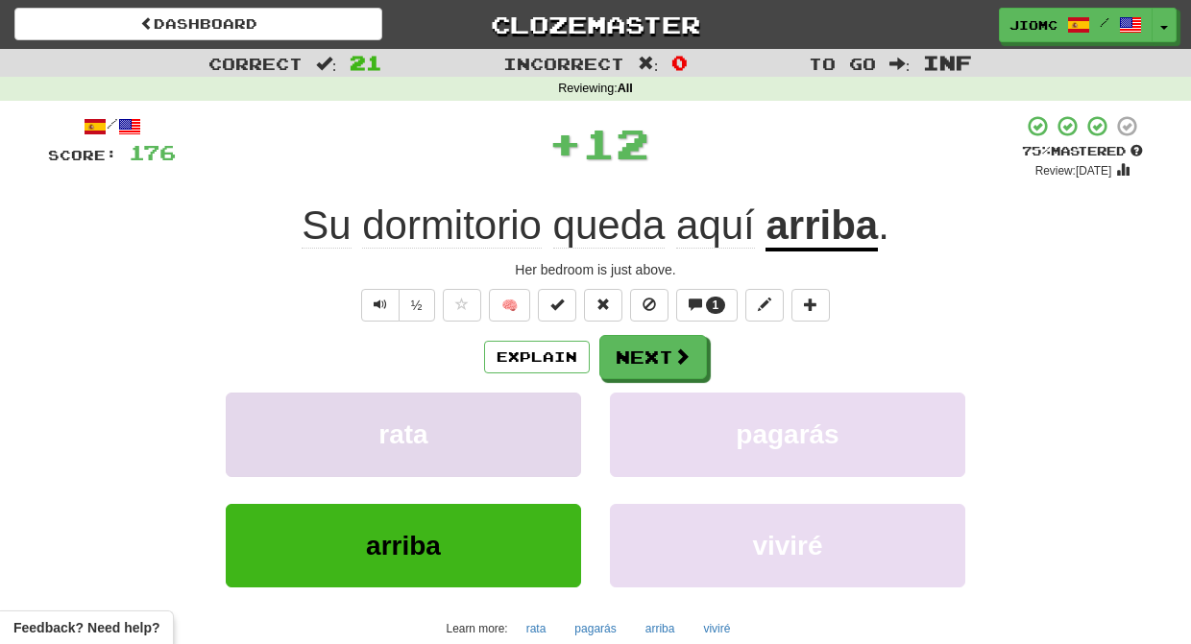
click at [539, 415] on button "rata" at bounding box center [403, 435] width 355 height 84
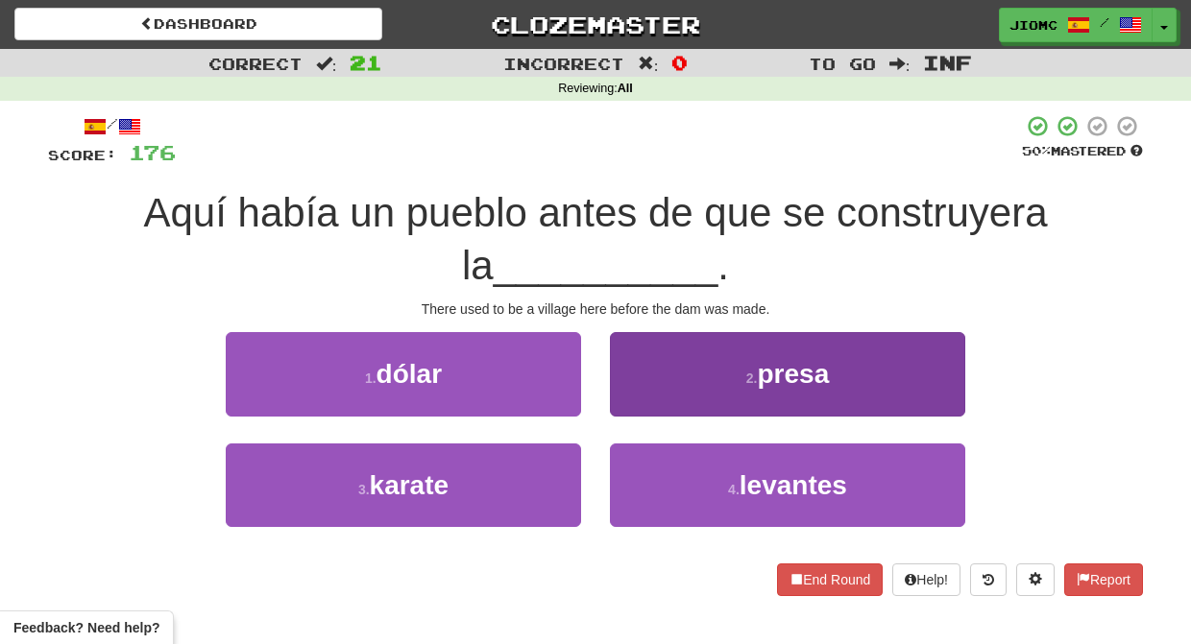
click at [681, 392] on button "2 . presa" at bounding box center [787, 374] width 355 height 84
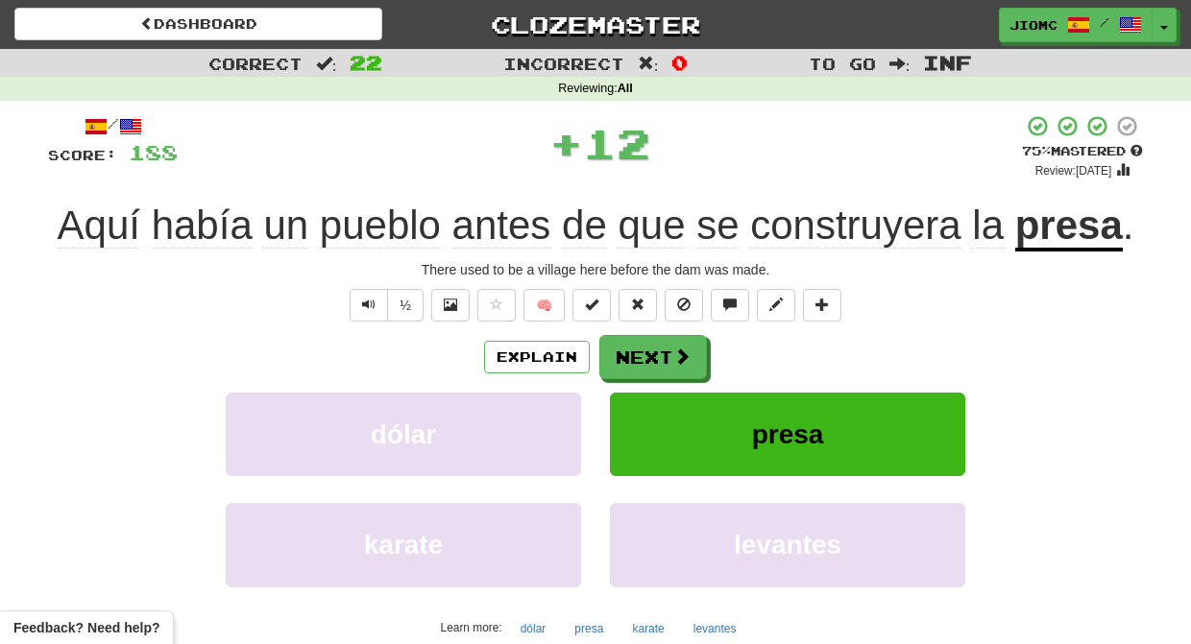
click at [660, 397] on button "presa" at bounding box center [787, 435] width 355 height 84
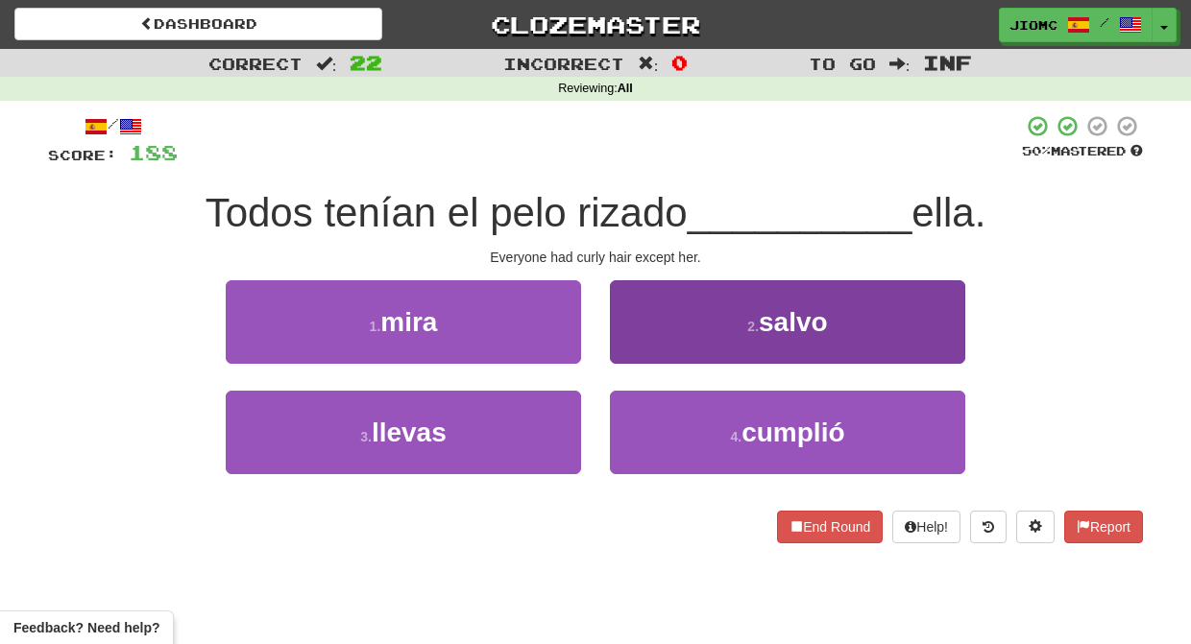
click at [632, 342] on button "2 . salvo" at bounding box center [787, 322] width 355 height 84
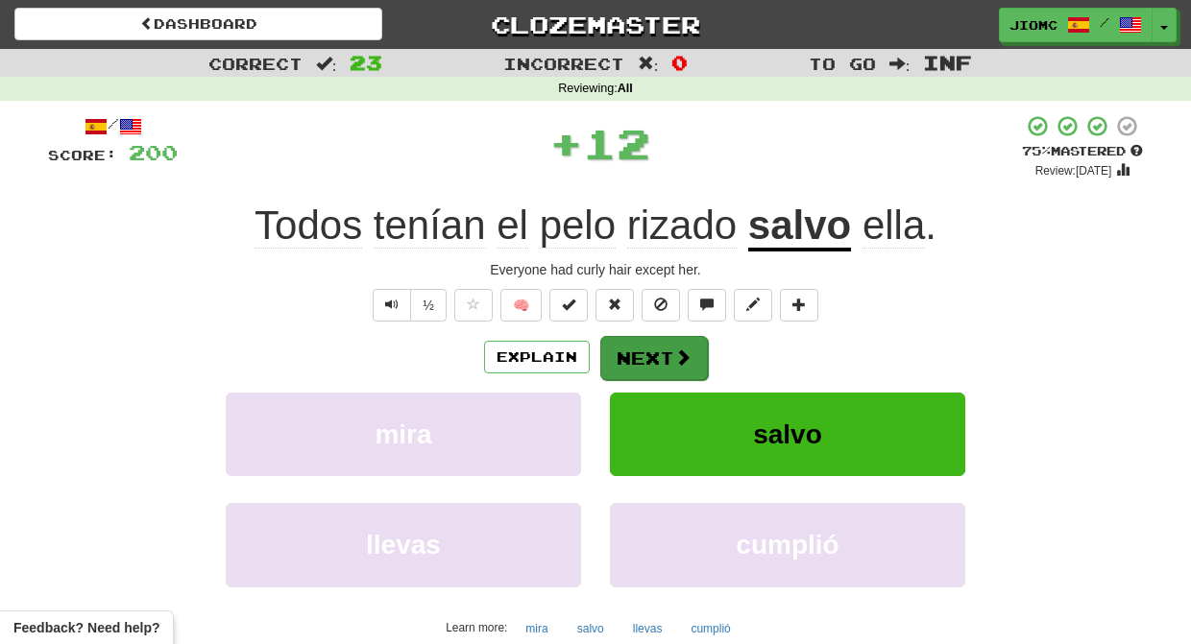
click at [634, 350] on button "Next" at bounding box center [654, 358] width 108 height 44
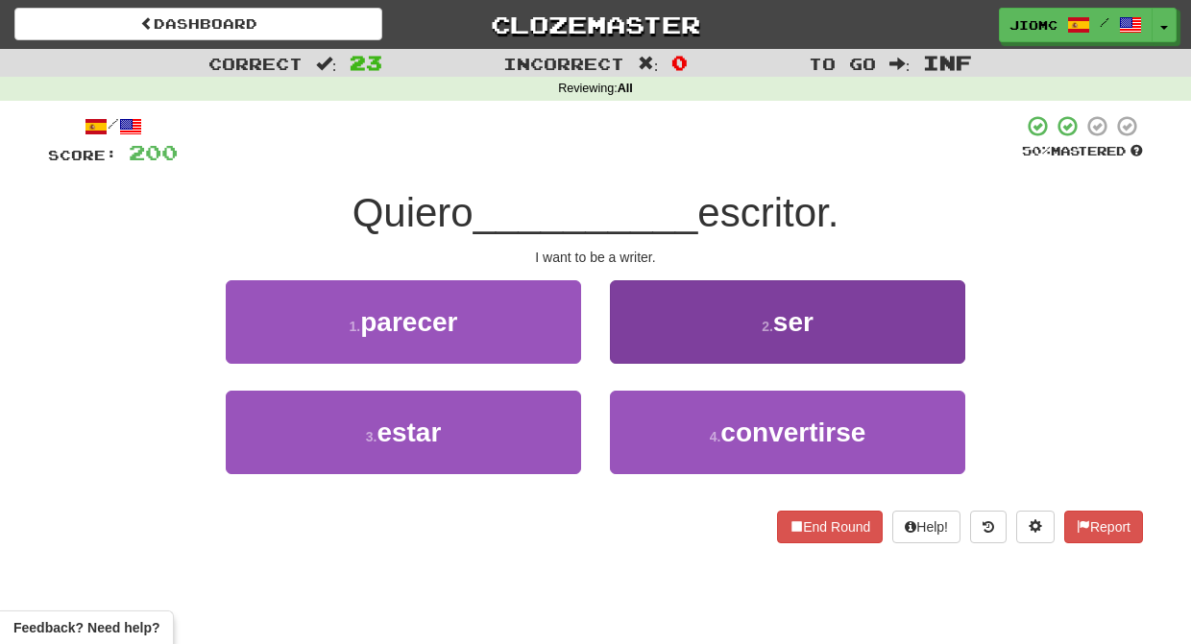
click at [634, 351] on button "2 . ser" at bounding box center [787, 322] width 355 height 84
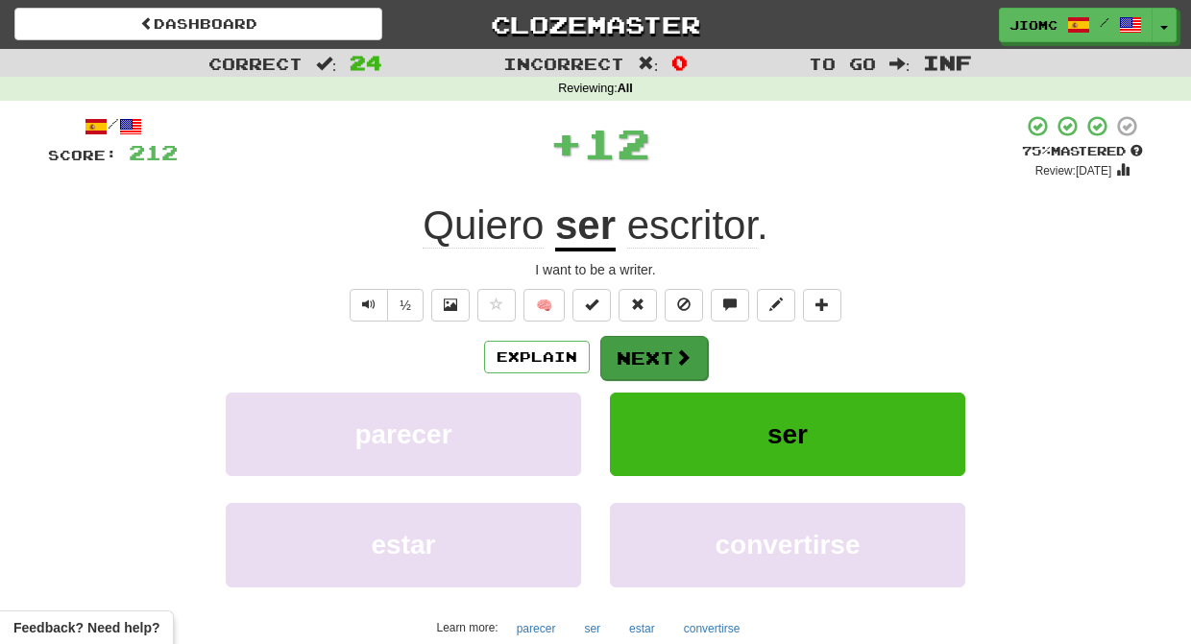
click at [634, 352] on button "Next" at bounding box center [654, 358] width 108 height 44
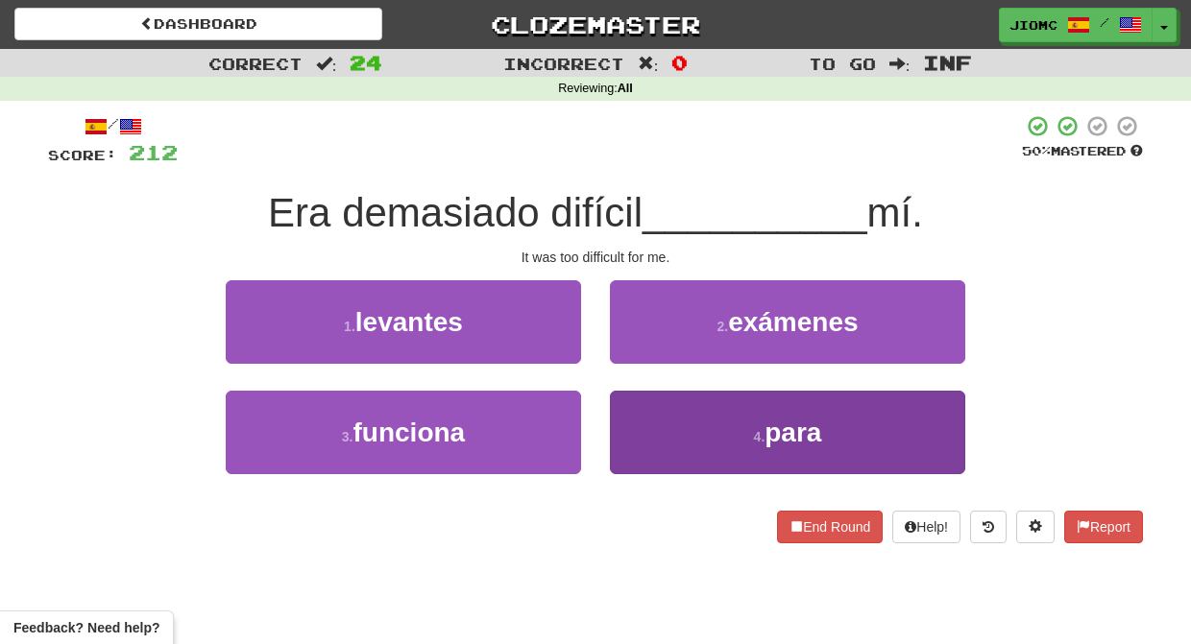
click at [637, 421] on button "4 . para" at bounding box center [787, 433] width 355 height 84
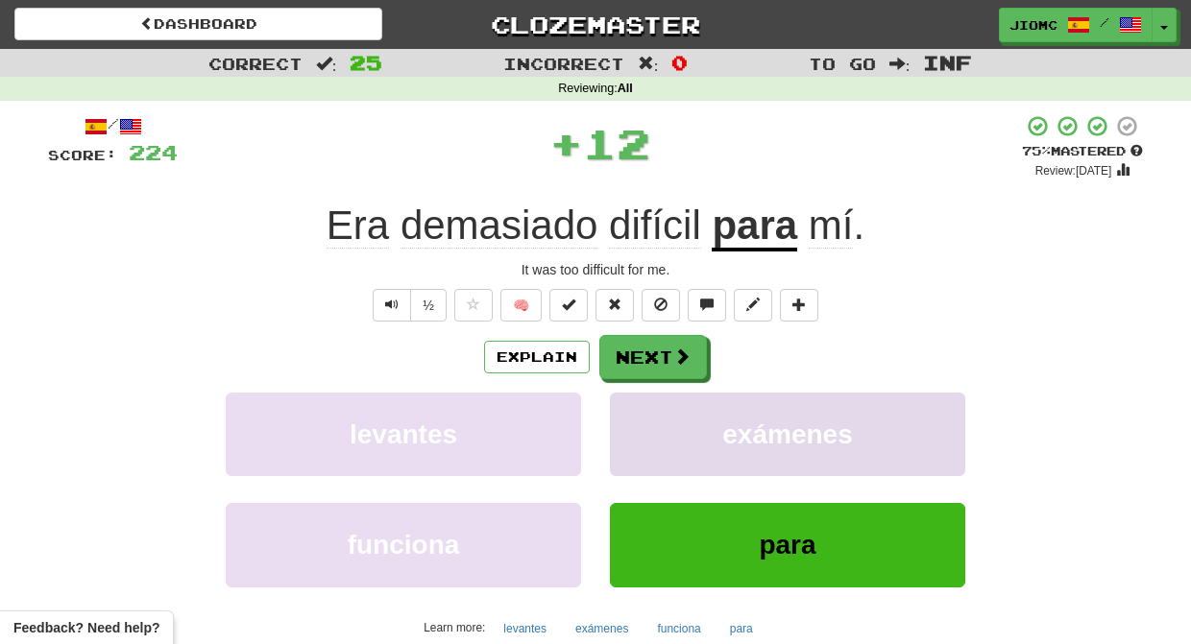
click at [638, 418] on button "exámenes" at bounding box center [787, 435] width 355 height 84
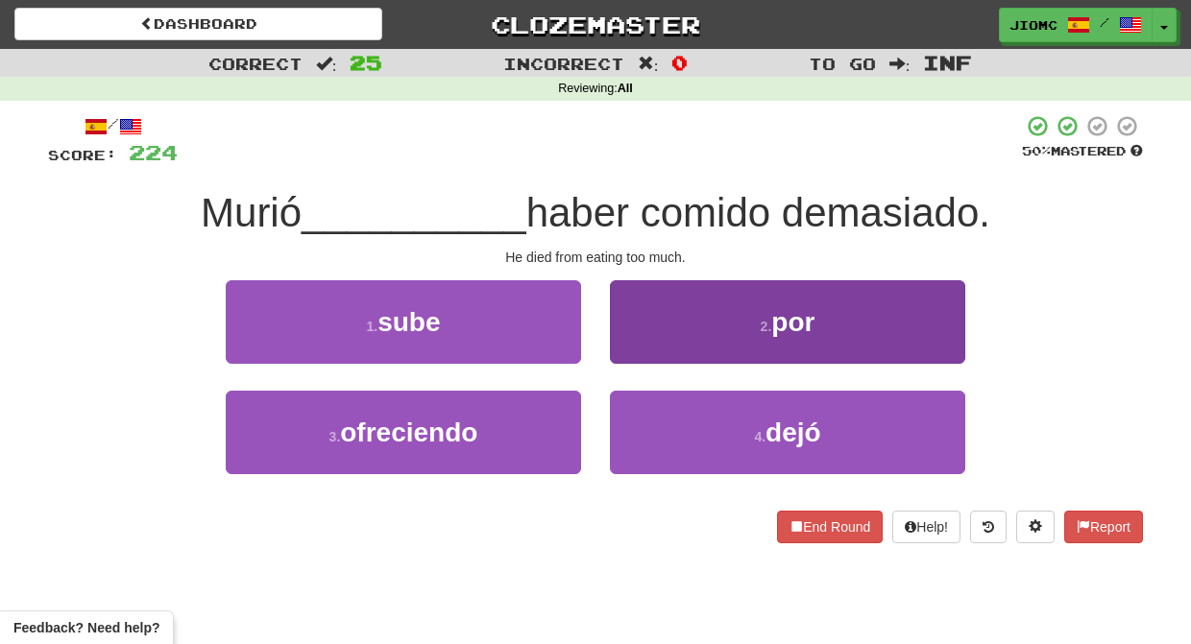
click at [636, 335] on button "2 . por" at bounding box center [787, 322] width 355 height 84
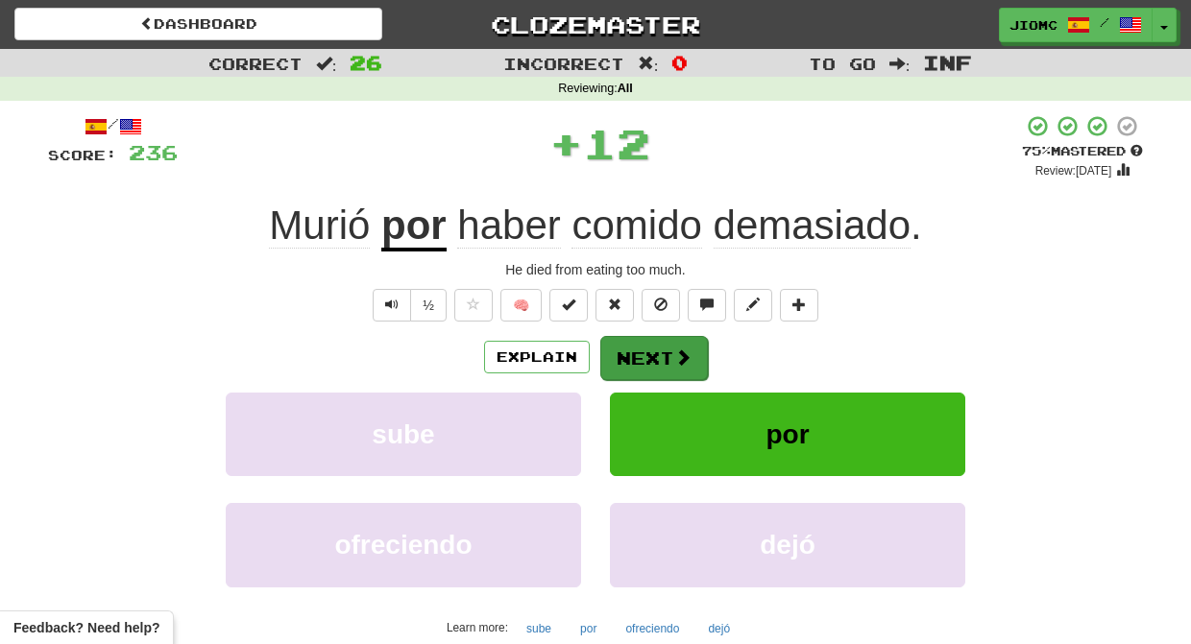
click at [640, 347] on button "Next" at bounding box center [654, 358] width 108 height 44
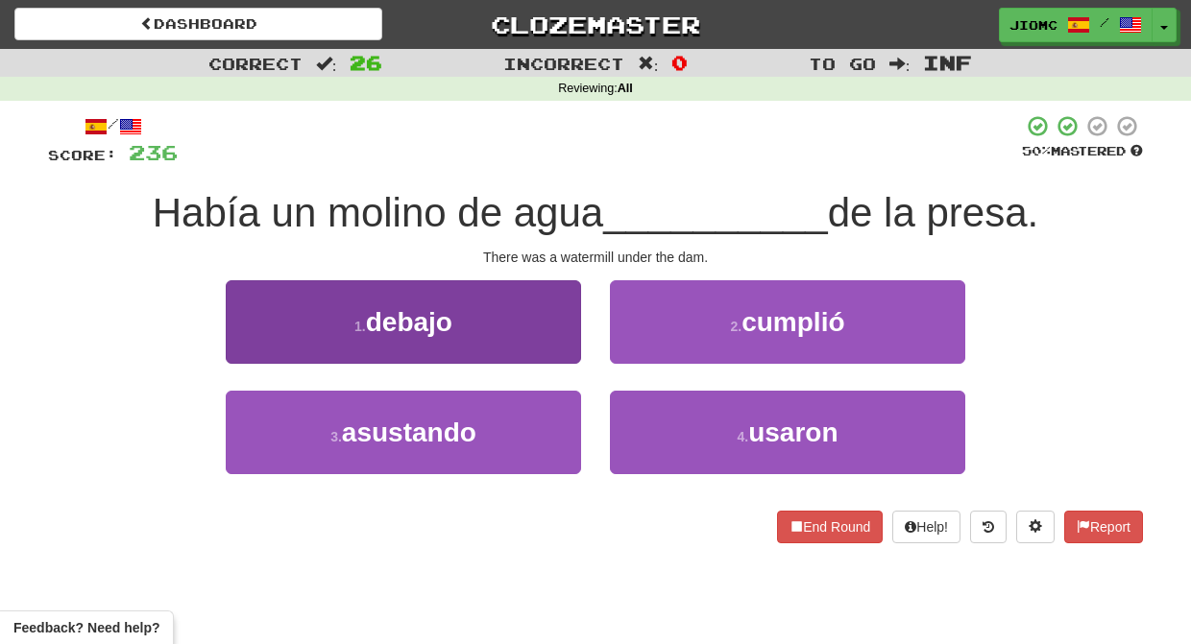
click at [552, 354] on button "1 . debajo" at bounding box center [403, 322] width 355 height 84
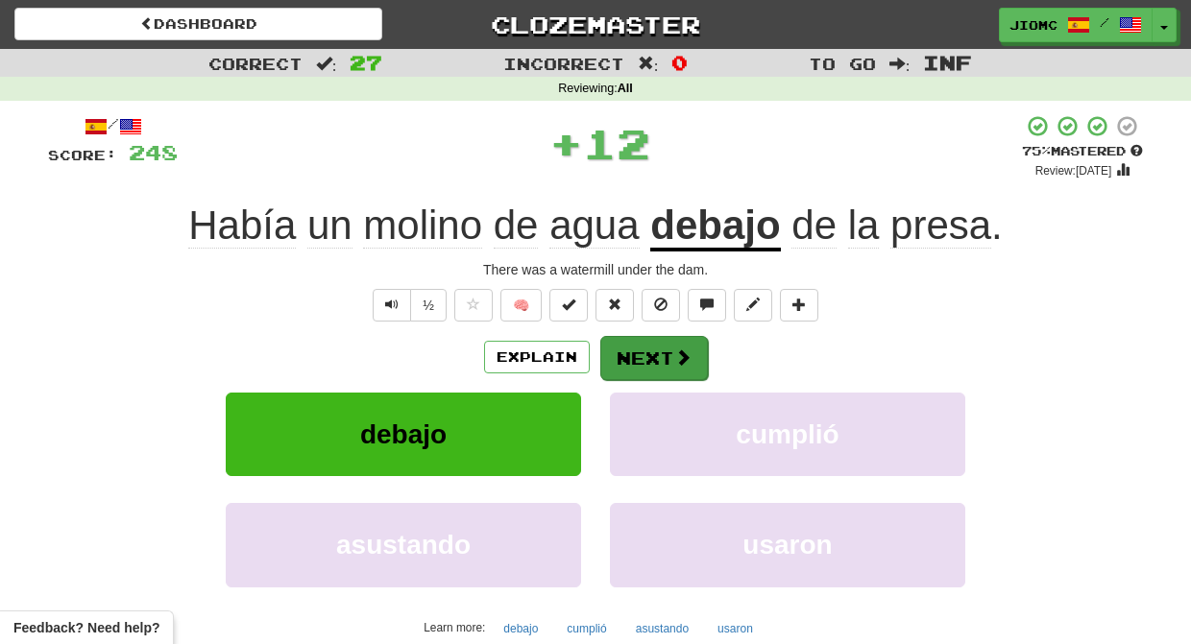
click at [650, 355] on button "Next" at bounding box center [654, 358] width 108 height 44
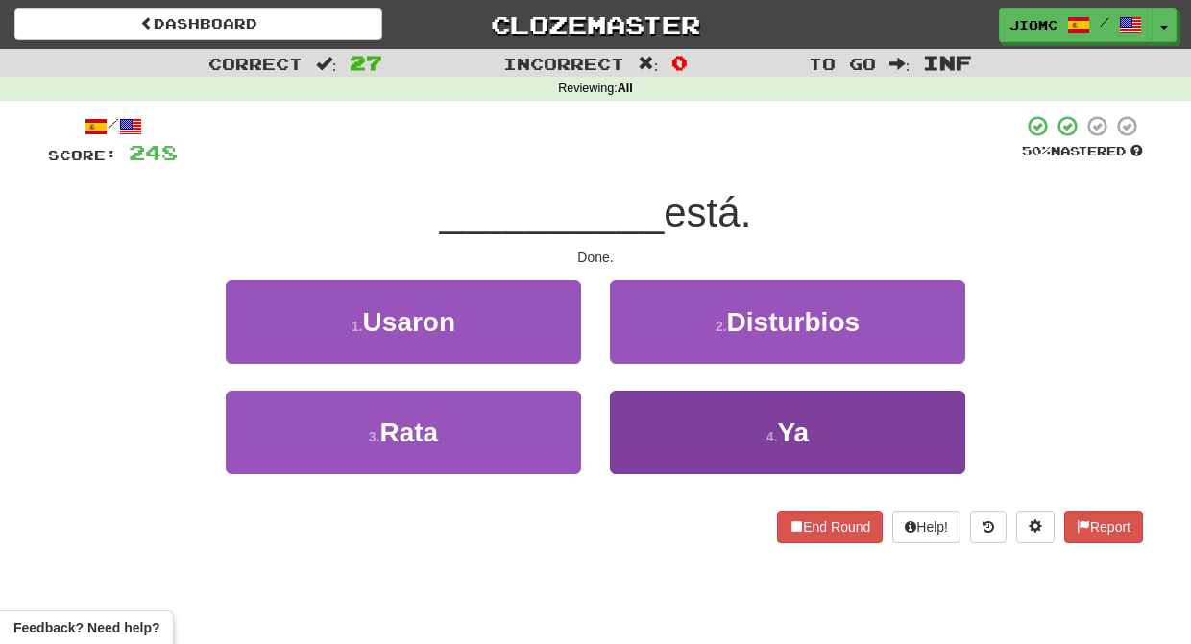
click at [640, 433] on button "4 . Ya" at bounding box center [787, 433] width 355 height 84
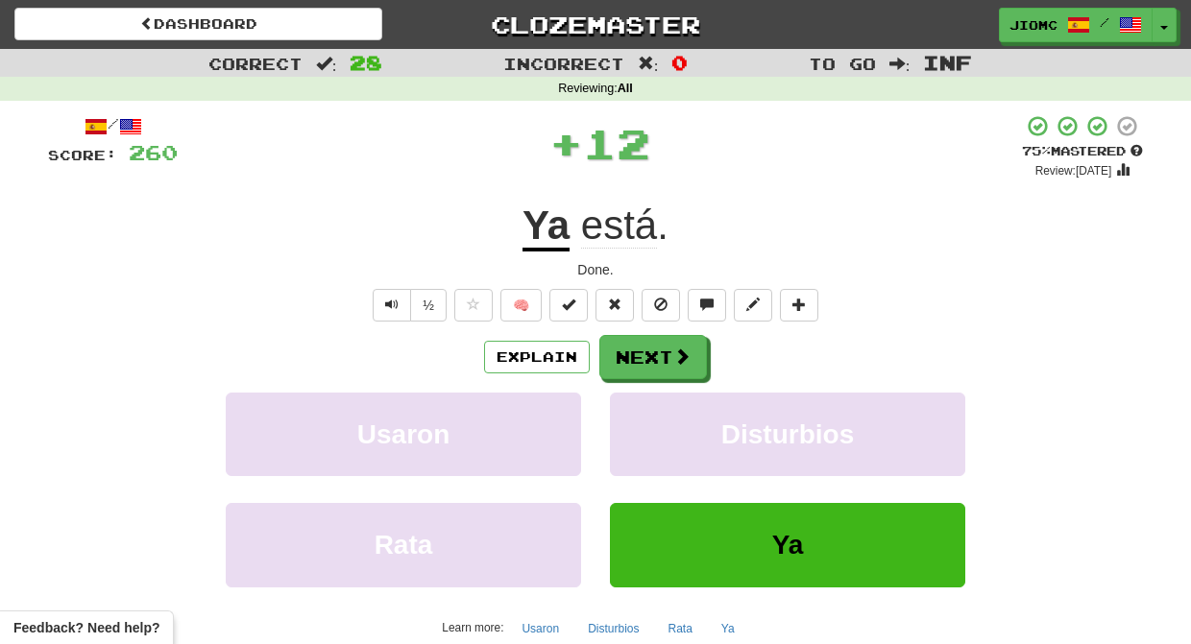
click at [640, 433] on button "Disturbios" at bounding box center [787, 435] width 355 height 84
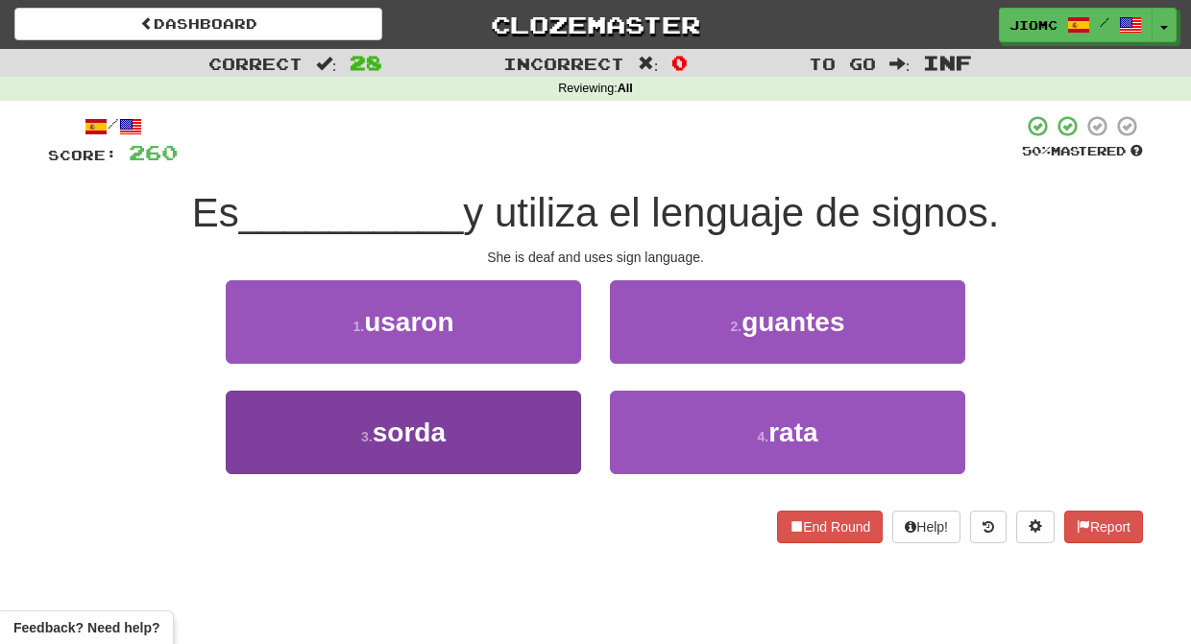
click at [538, 412] on button "3 . sorda" at bounding box center [403, 433] width 355 height 84
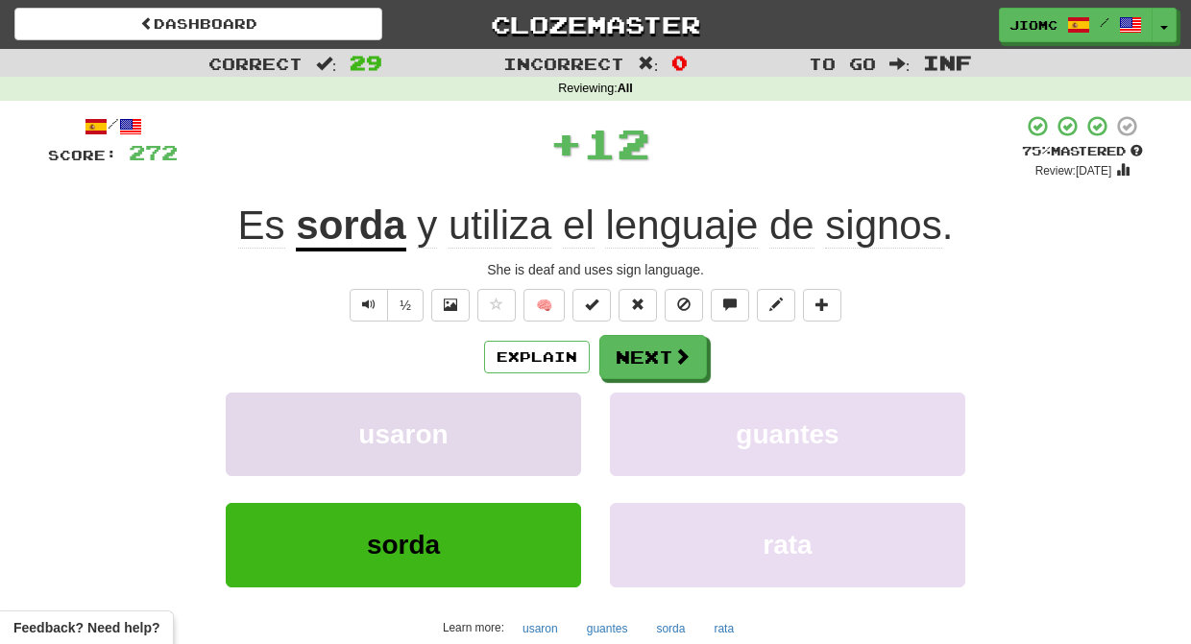
click at [539, 412] on button "usaron" at bounding box center [403, 435] width 355 height 84
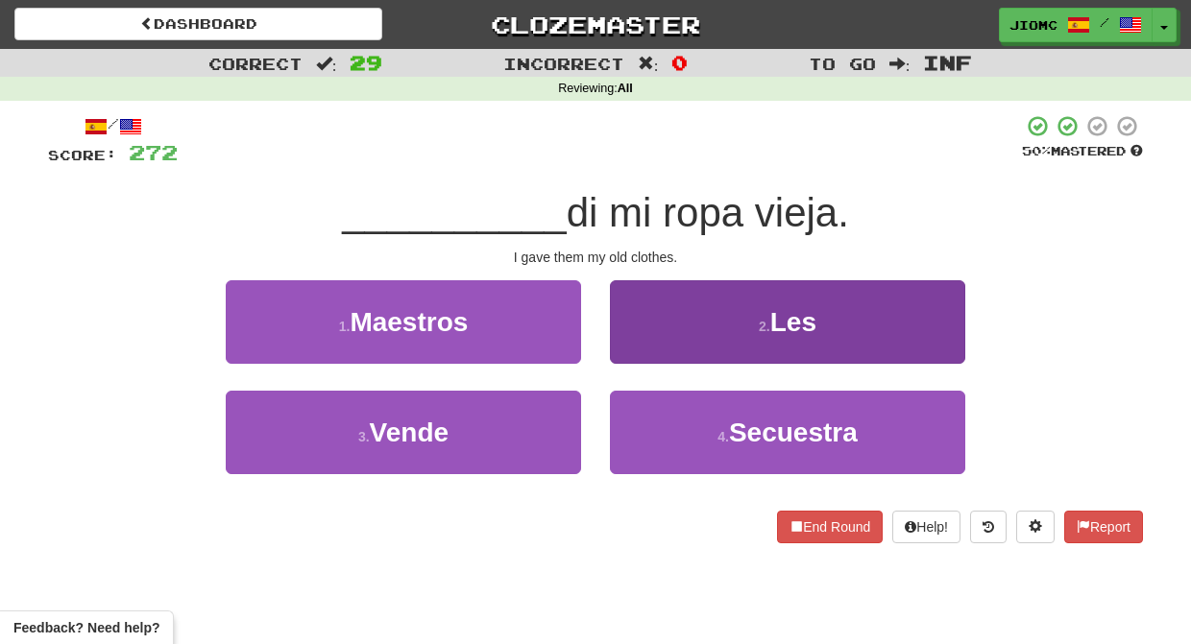
click at [642, 341] on button "2 . Les" at bounding box center [787, 322] width 355 height 84
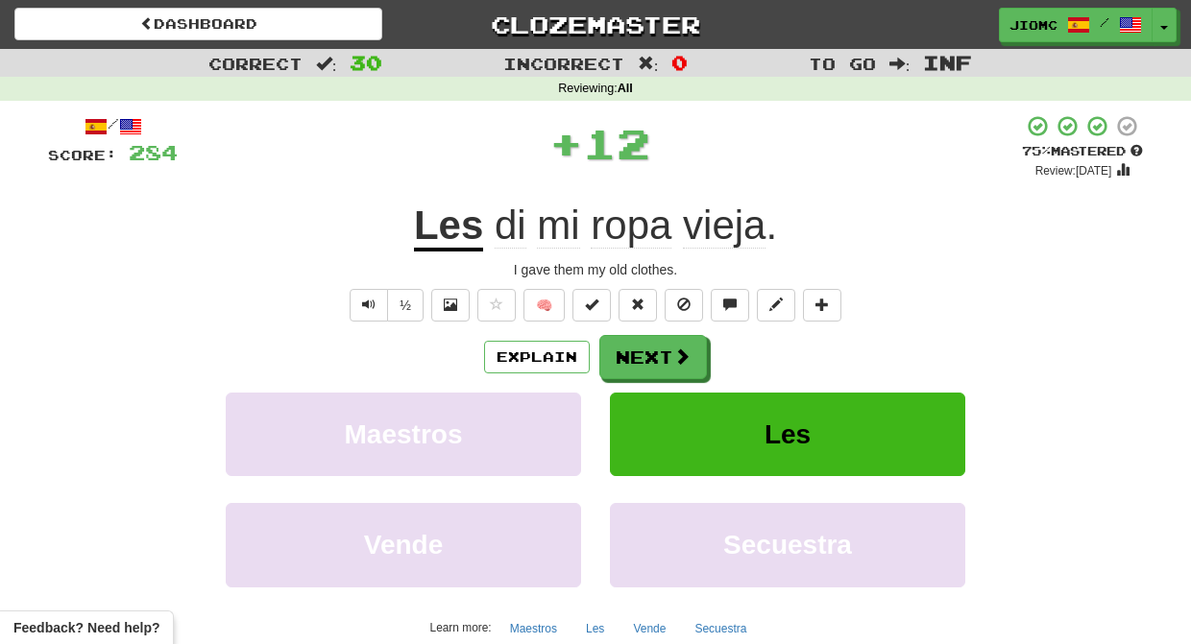
click at [642, 341] on button "Next" at bounding box center [653, 357] width 108 height 44
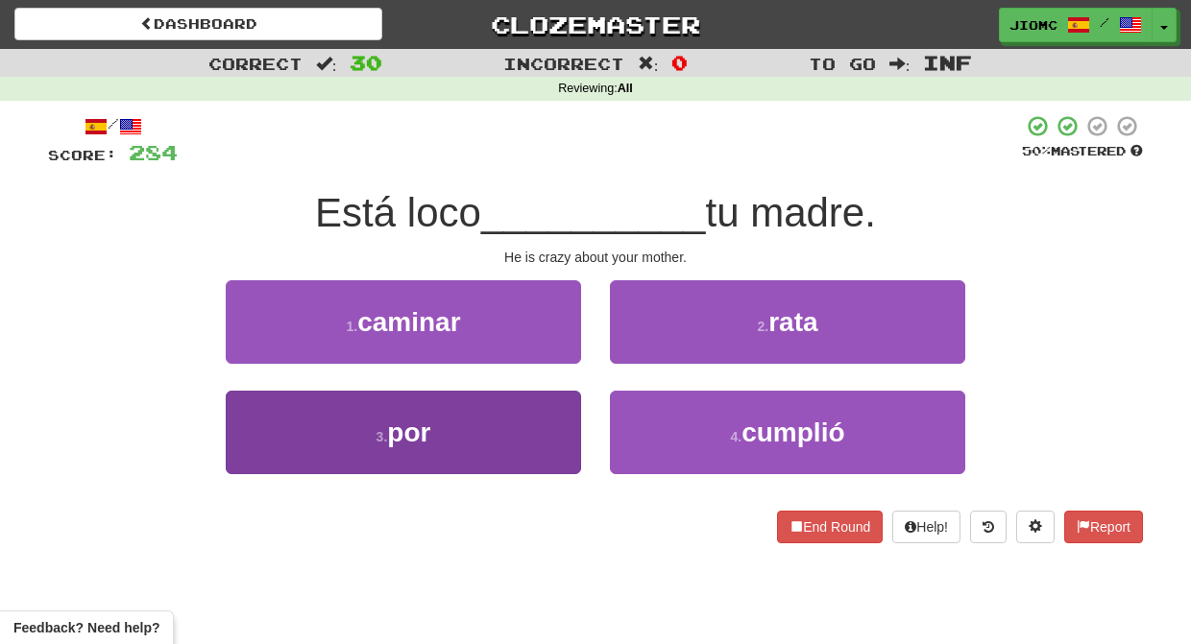
click at [552, 406] on button "3 . por" at bounding box center [403, 433] width 355 height 84
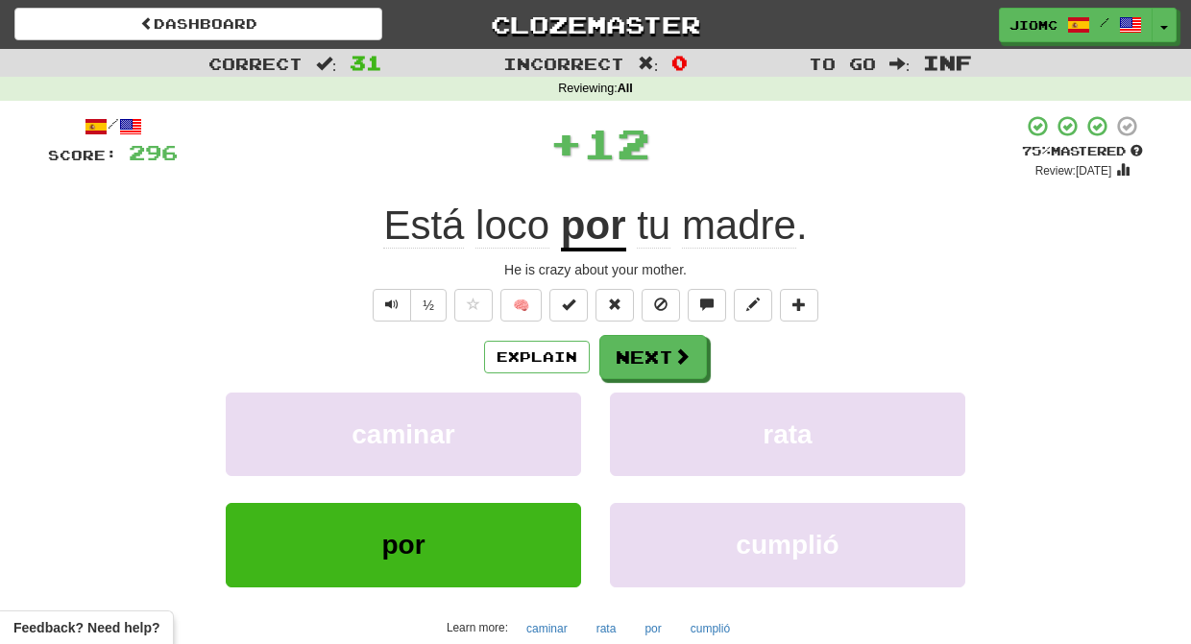
click at [552, 406] on button "caminar" at bounding box center [403, 435] width 355 height 84
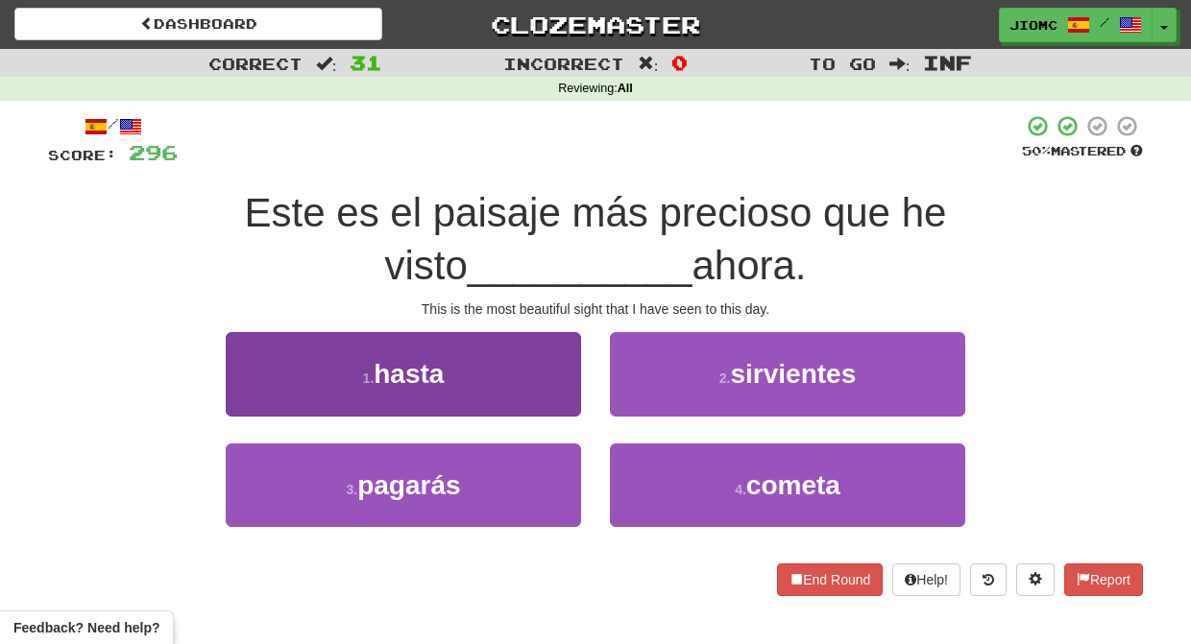
click at [561, 402] on button "1 . hasta" at bounding box center [403, 374] width 355 height 84
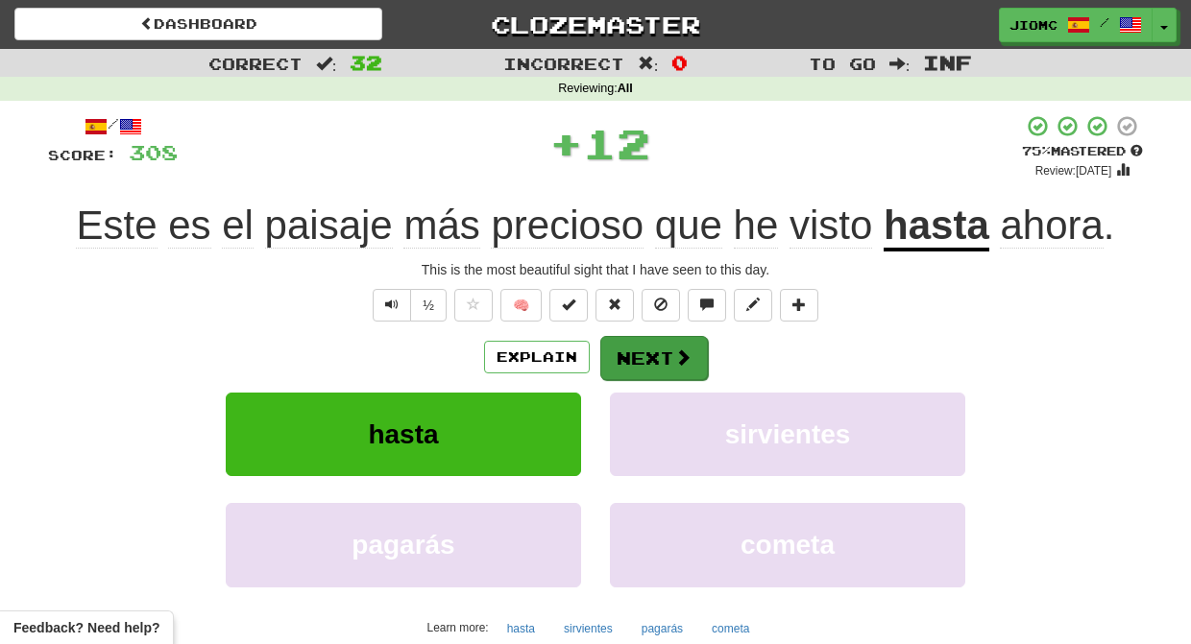
click at [633, 372] on button "Next" at bounding box center [654, 358] width 108 height 44
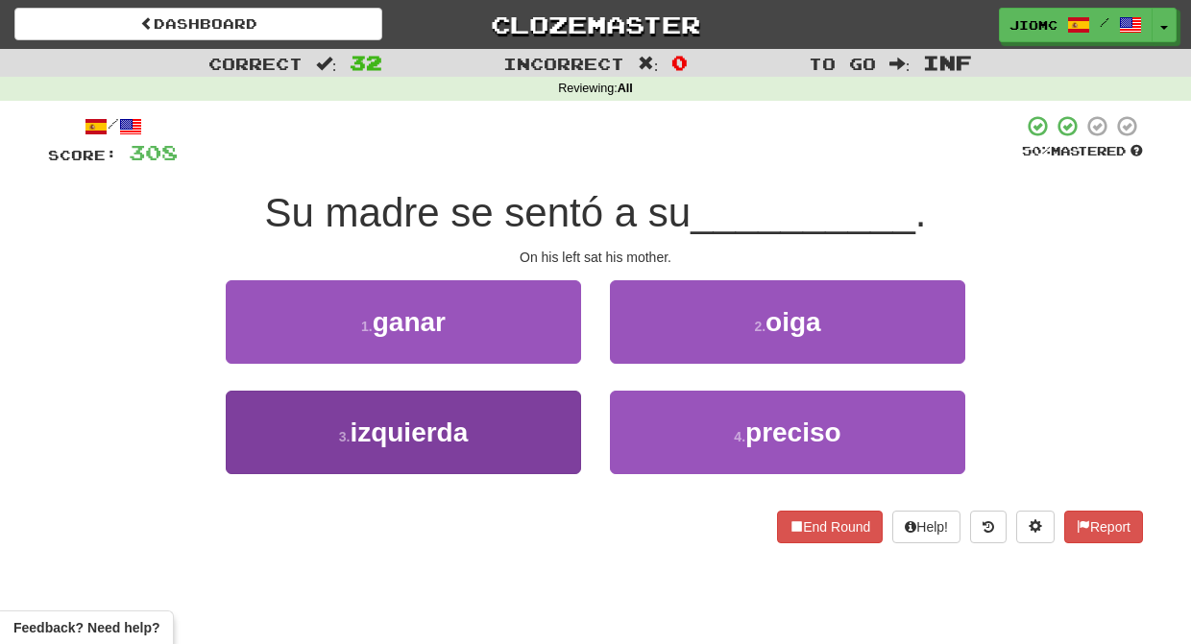
click at [542, 405] on button "3 . izquierda" at bounding box center [403, 433] width 355 height 84
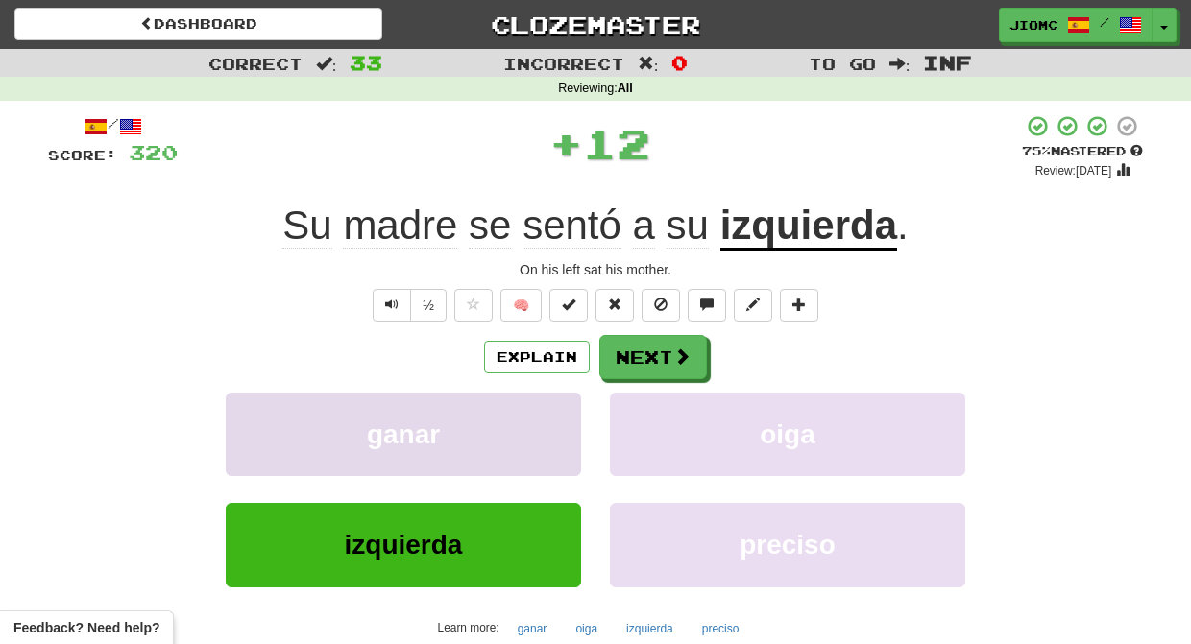
click at [542, 406] on button "ganar" at bounding box center [403, 435] width 355 height 84
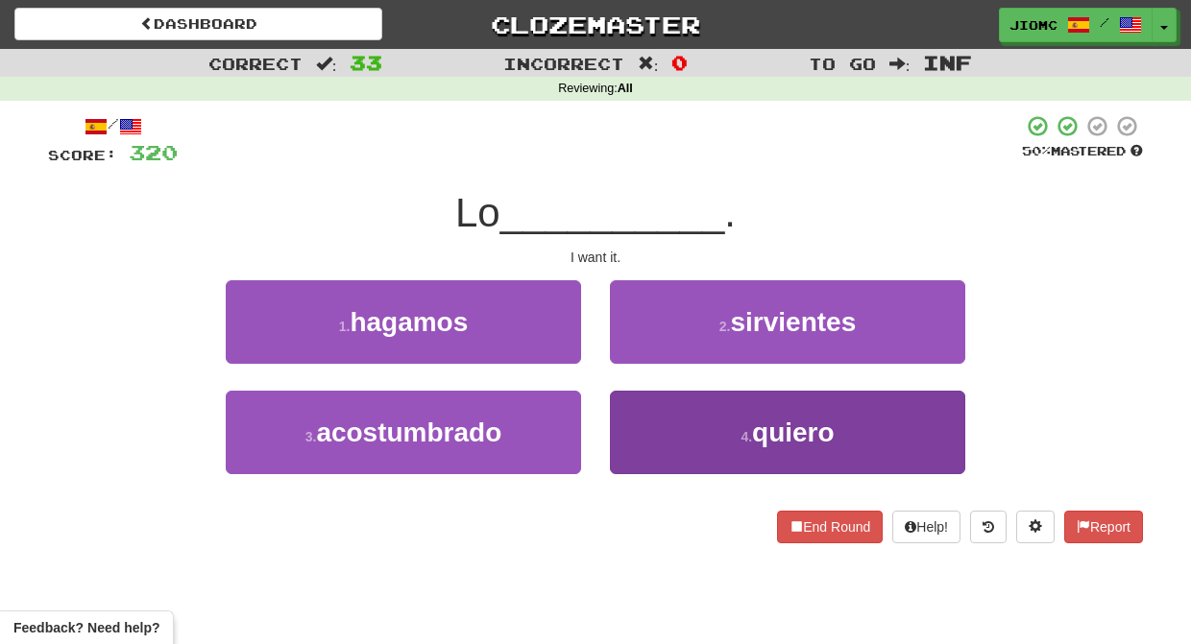
click at [646, 413] on button "4 . quiero" at bounding box center [787, 433] width 355 height 84
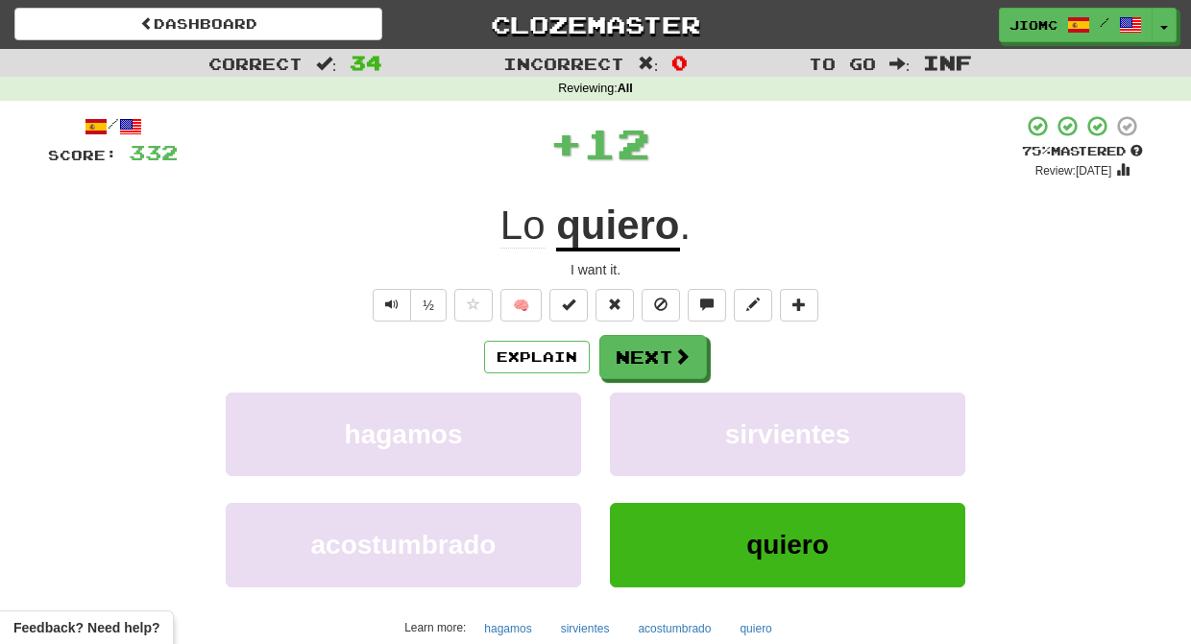
click at [646, 413] on button "sirvientes" at bounding box center [787, 435] width 355 height 84
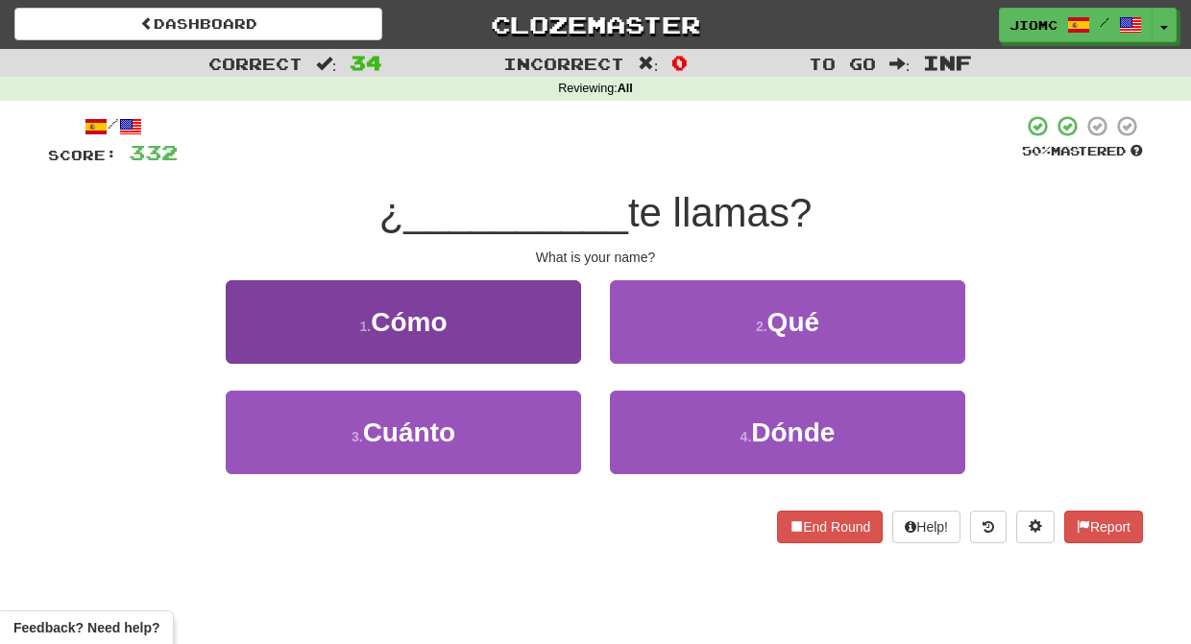
click at [547, 334] on button "1 . Cómo" at bounding box center [403, 322] width 355 height 84
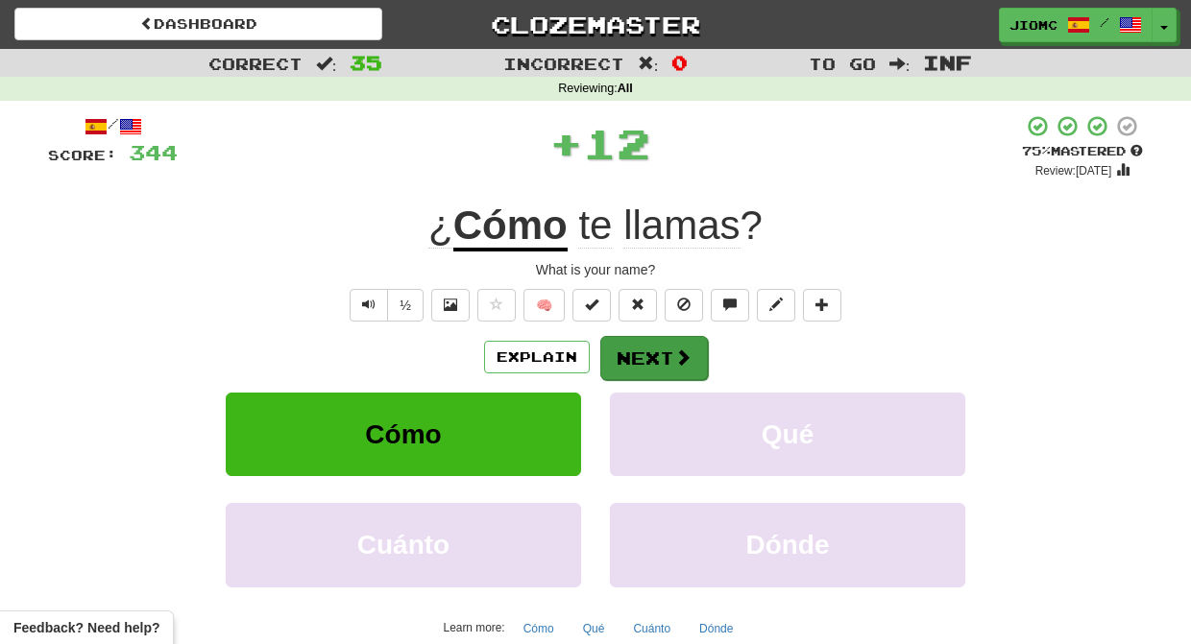
click at [642, 350] on button "Next" at bounding box center [654, 358] width 108 height 44
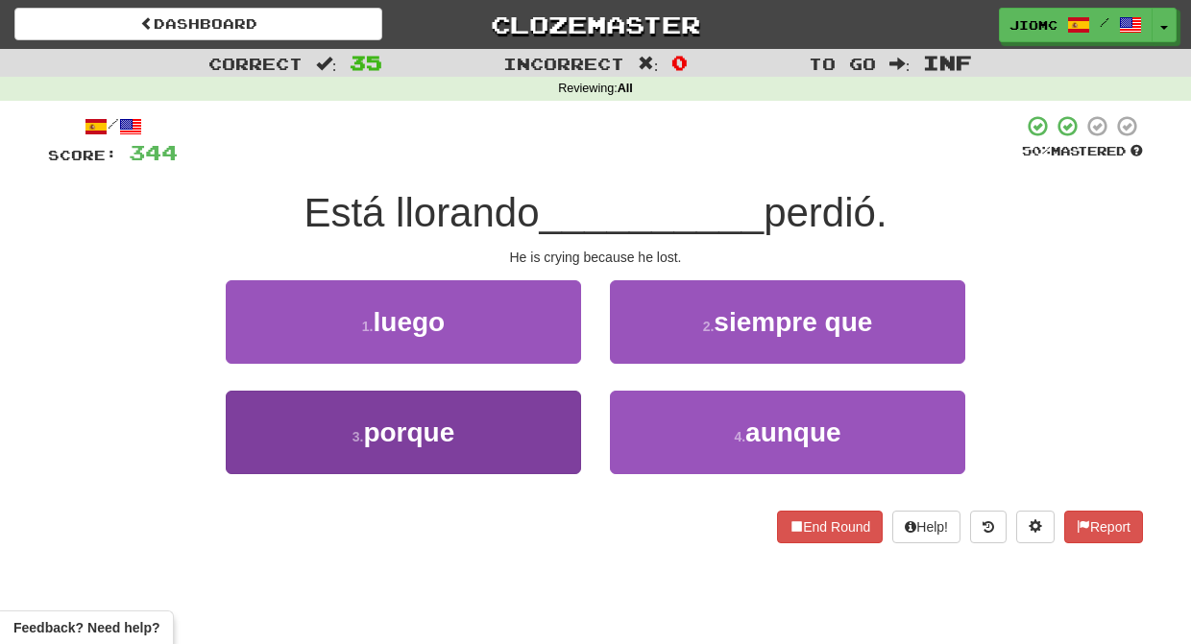
click at [560, 414] on button "3 . porque" at bounding box center [403, 433] width 355 height 84
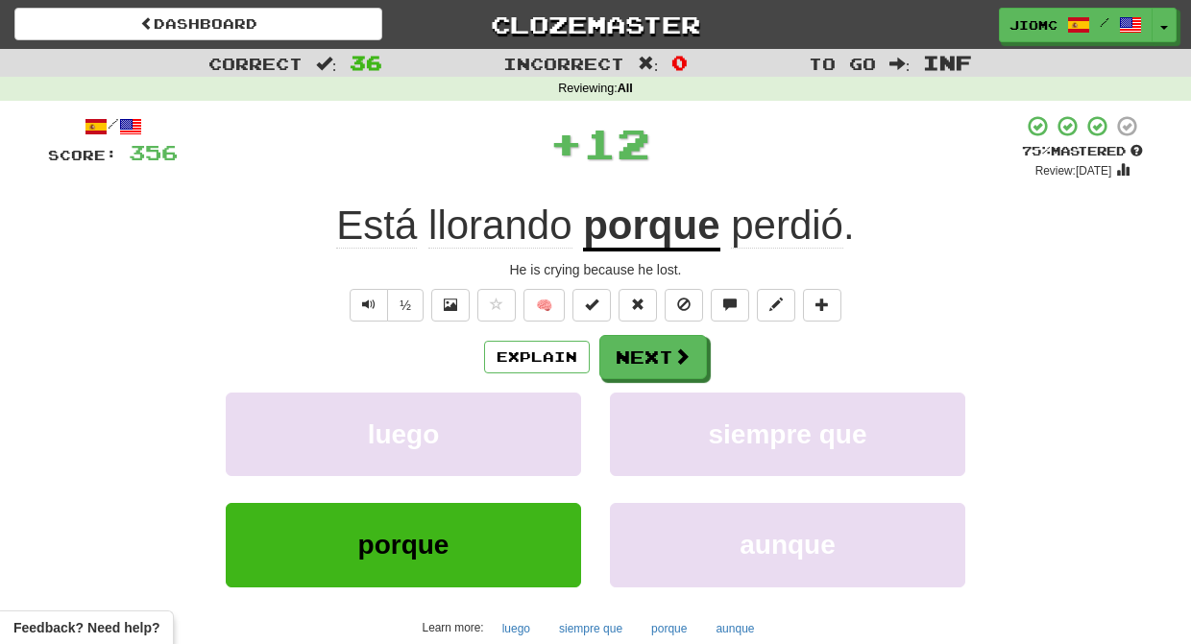
click at [560, 414] on button "luego" at bounding box center [403, 435] width 355 height 84
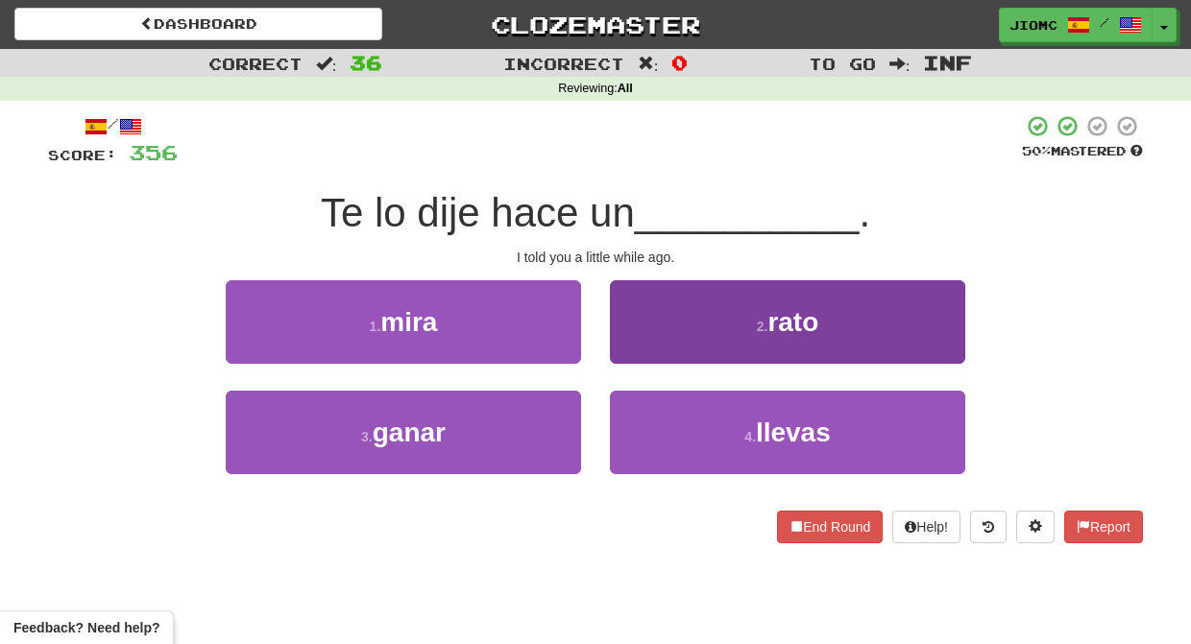
click at [668, 352] on button "2 . rato" at bounding box center [787, 322] width 355 height 84
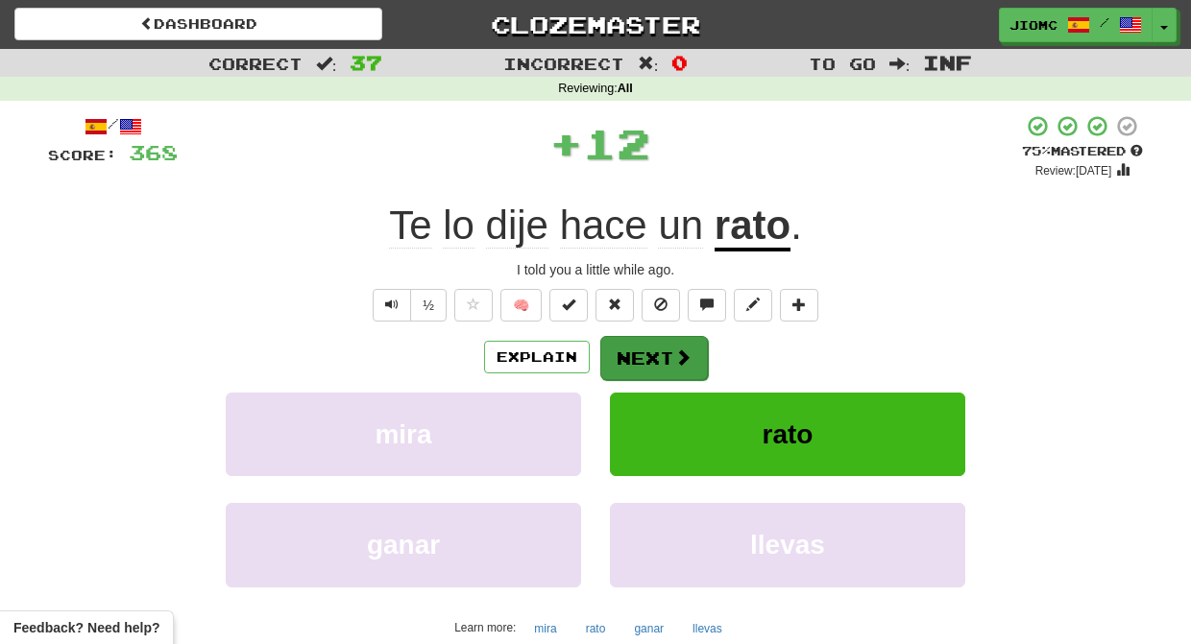
click at [666, 349] on button "Next" at bounding box center [654, 358] width 108 height 44
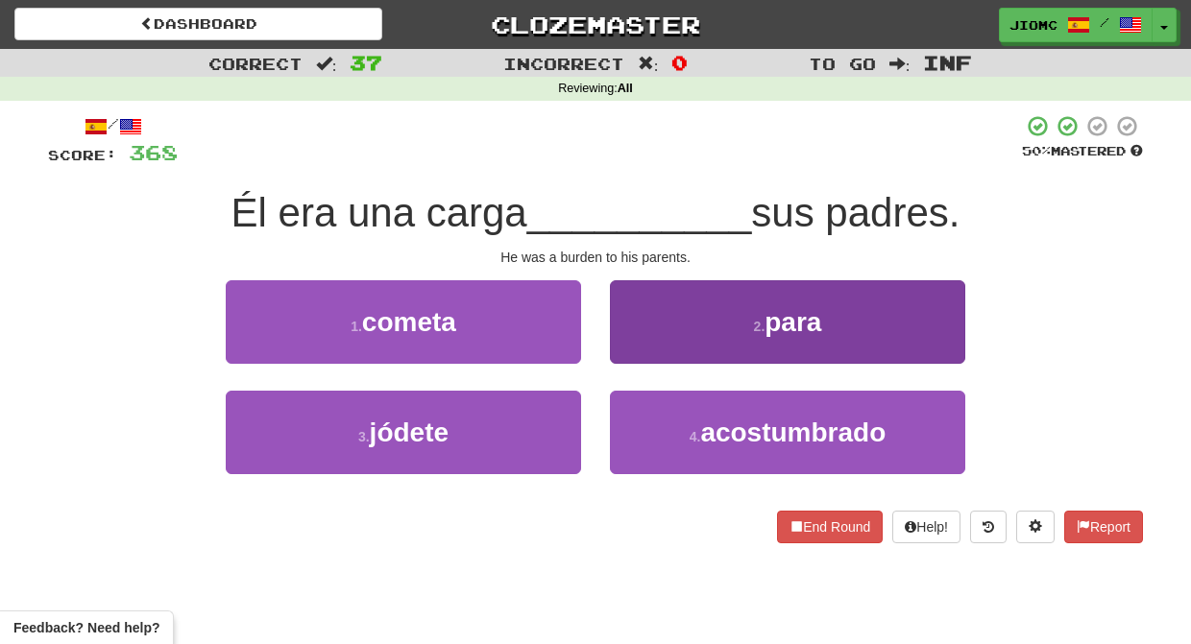
click at [644, 354] on button "2 . para" at bounding box center [787, 322] width 355 height 84
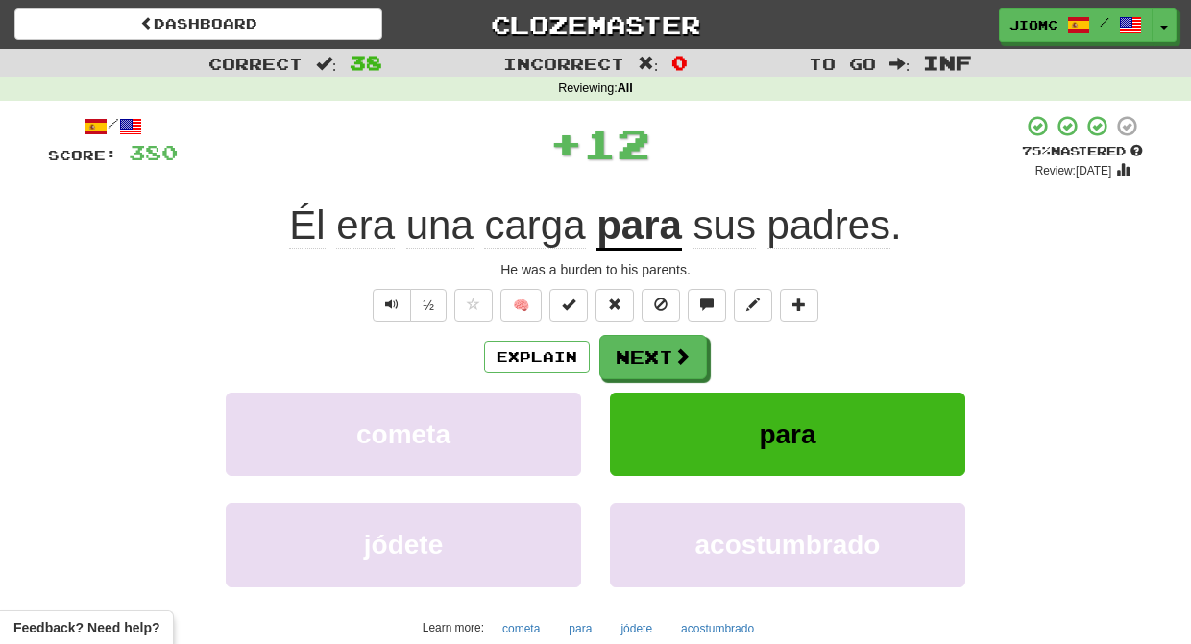
click at [644, 354] on button "Next" at bounding box center [653, 357] width 108 height 44
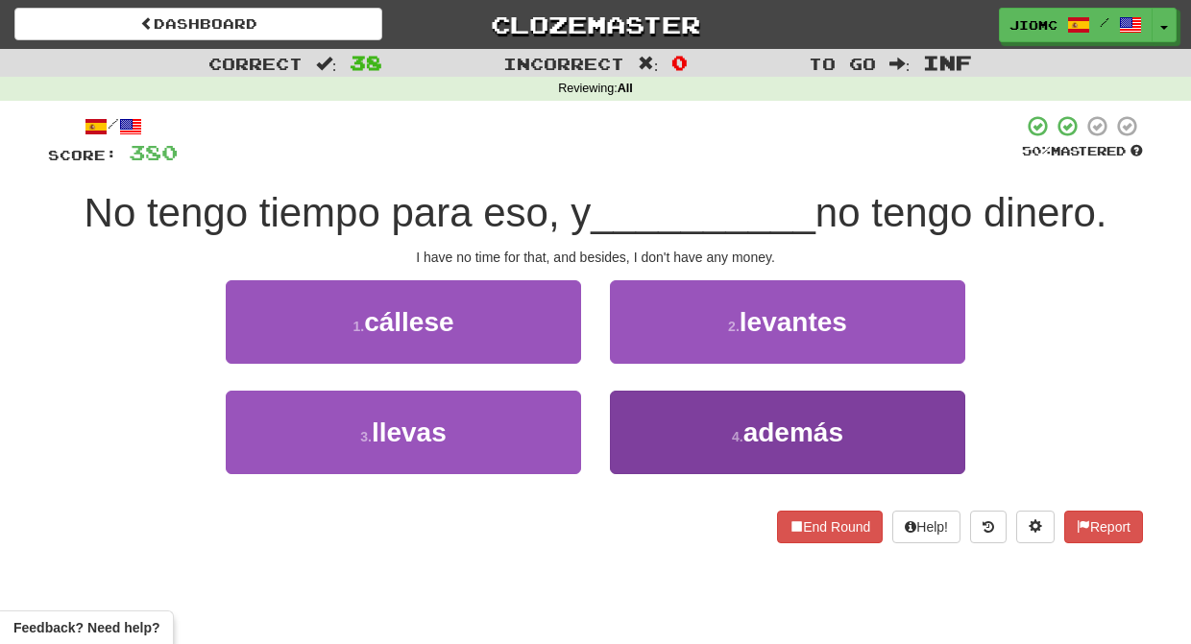
click at [640, 428] on button "4 . además" at bounding box center [787, 433] width 355 height 84
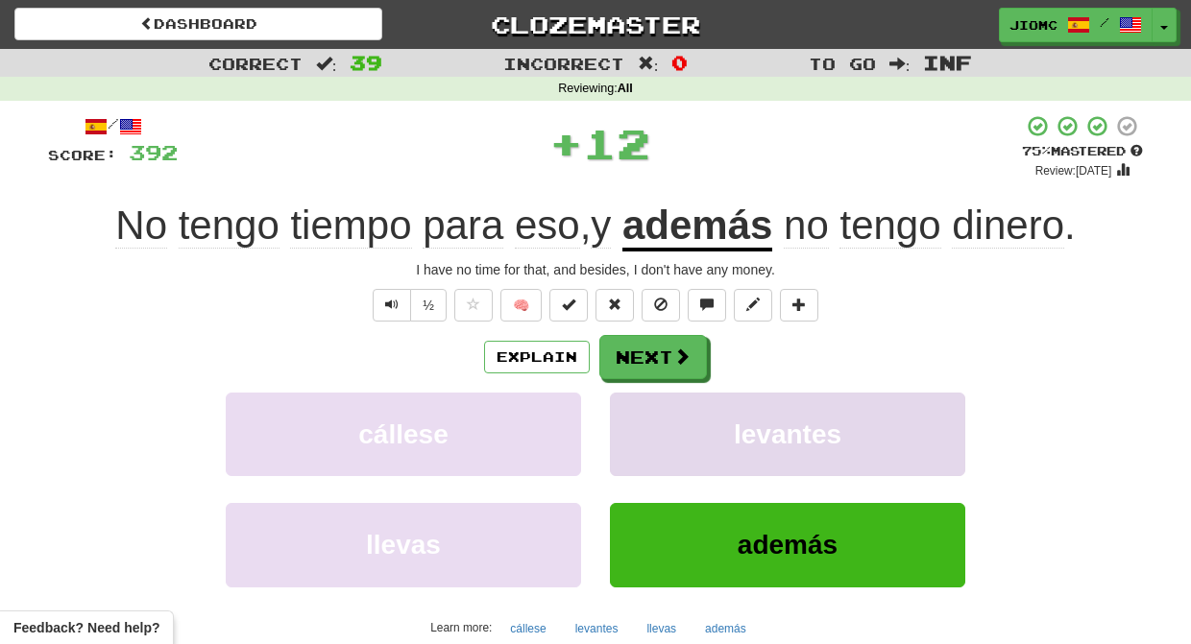
click at [639, 429] on button "levantes" at bounding box center [787, 435] width 355 height 84
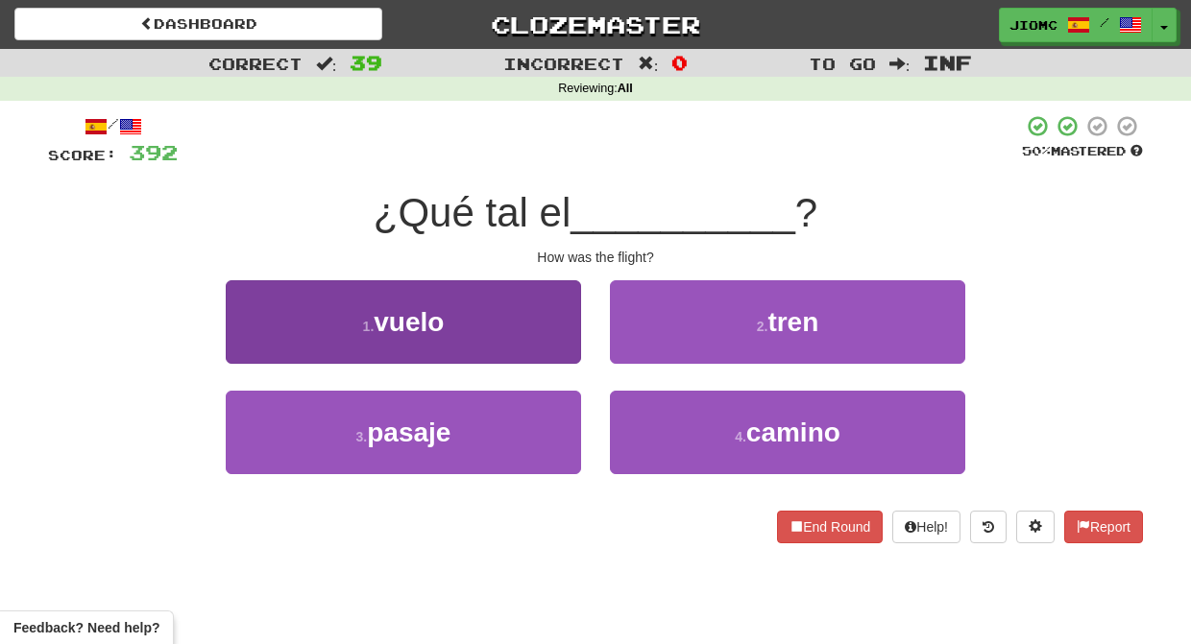
click at [568, 354] on button "1 . vuelo" at bounding box center [403, 322] width 355 height 84
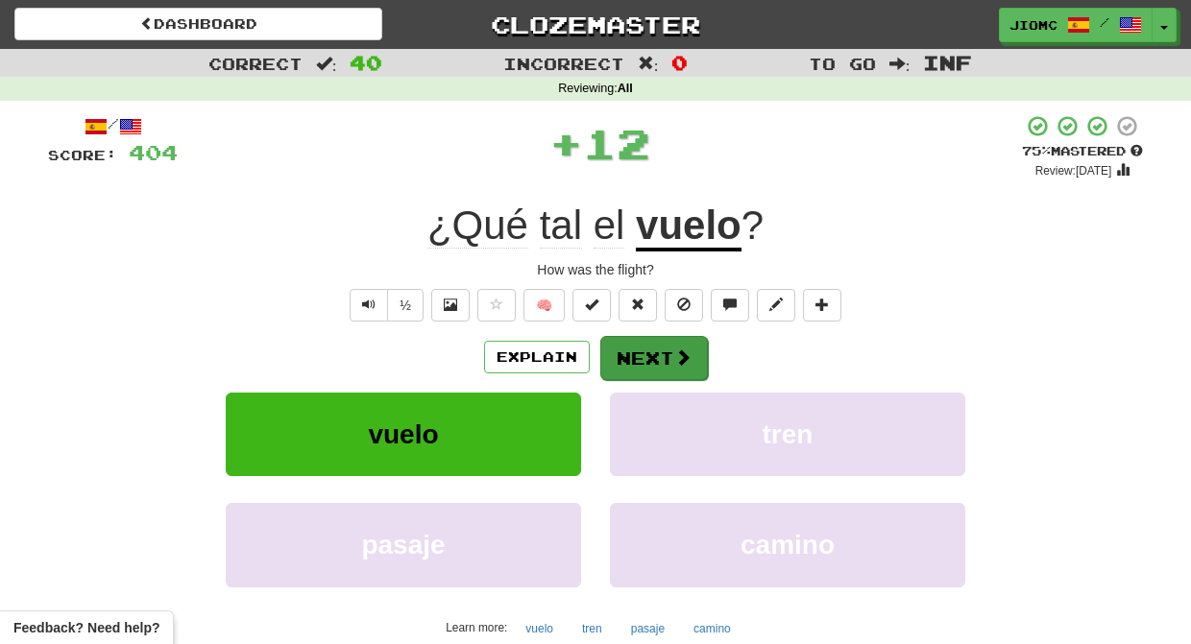
click at [633, 348] on button "Next" at bounding box center [654, 358] width 108 height 44
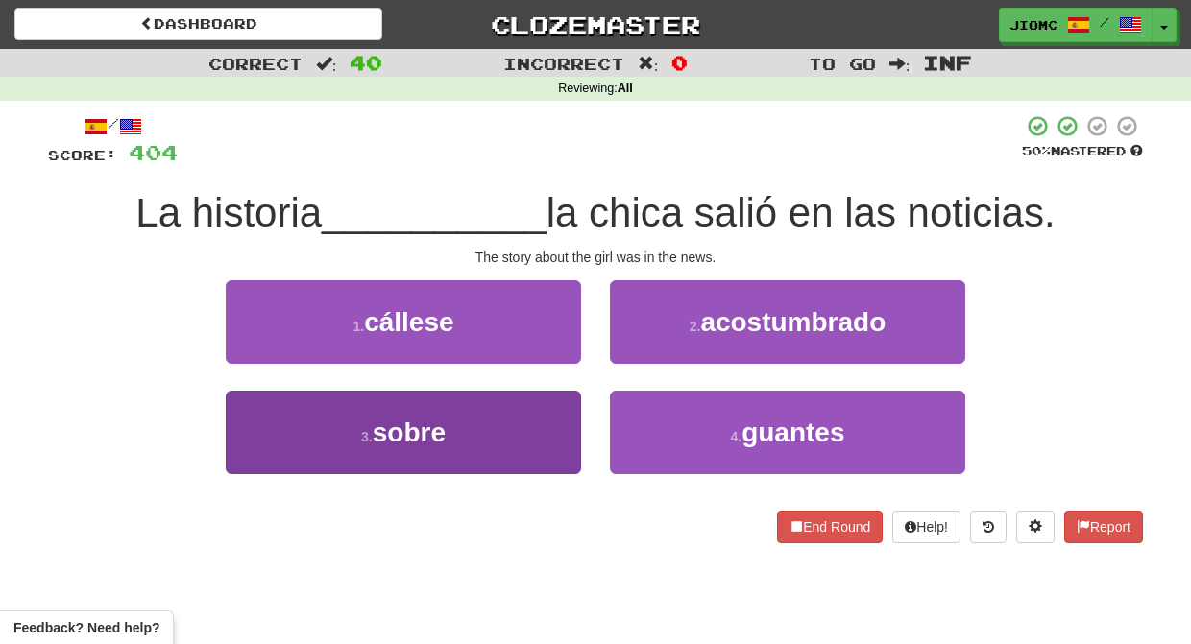
click at [544, 422] on button "3 . sobre" at bounding box center [403, 433] width 355 height 84
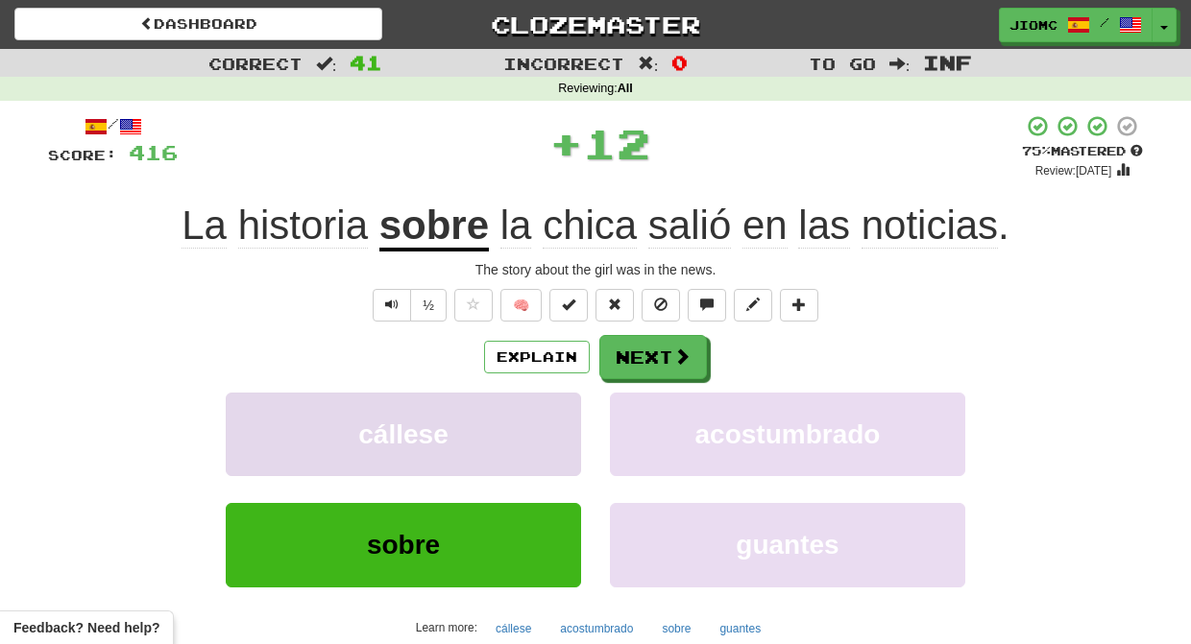
click at [548, 423] on button "cállese" at bounding box center [403, 435] width 355 height 84
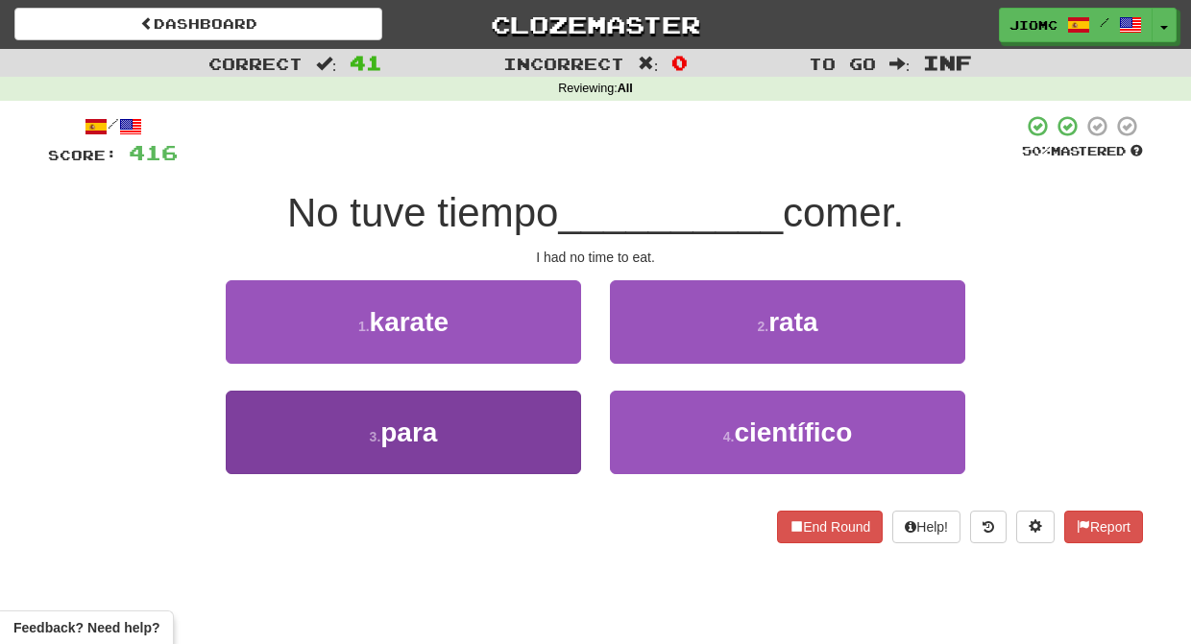
click at [552, 428] on button "3 . para" at bounding box center [403, 433] width 355 height 84
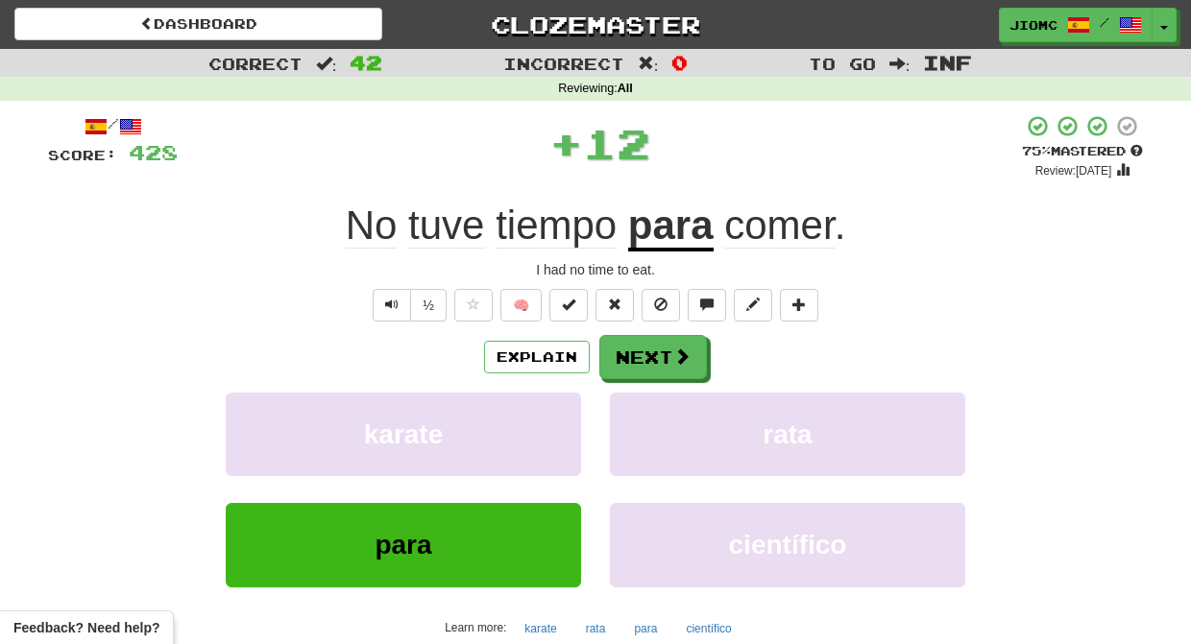
click at [552, 428] on button "karate" at bounding box center [403, 435] width 355 height 84
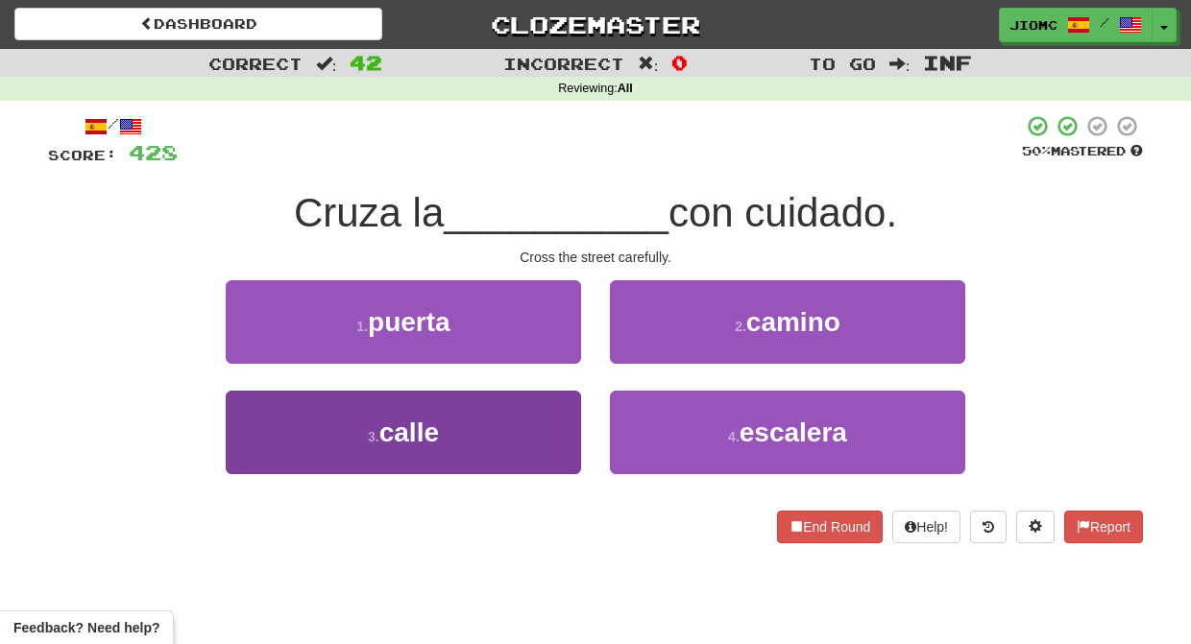
click at [558, 429] on button "3 . calle" at bounding box center [403, 433] width 355 height 84
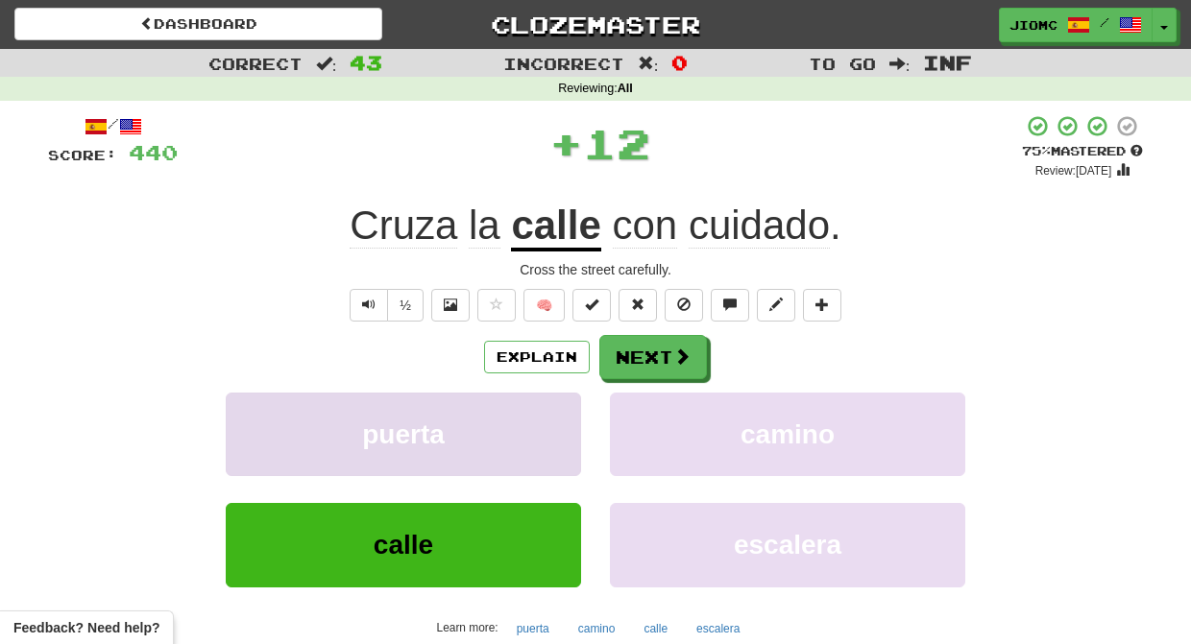
click at [559, 429] on button "puerta" at bounding box center [403, 435] width 355 height 84
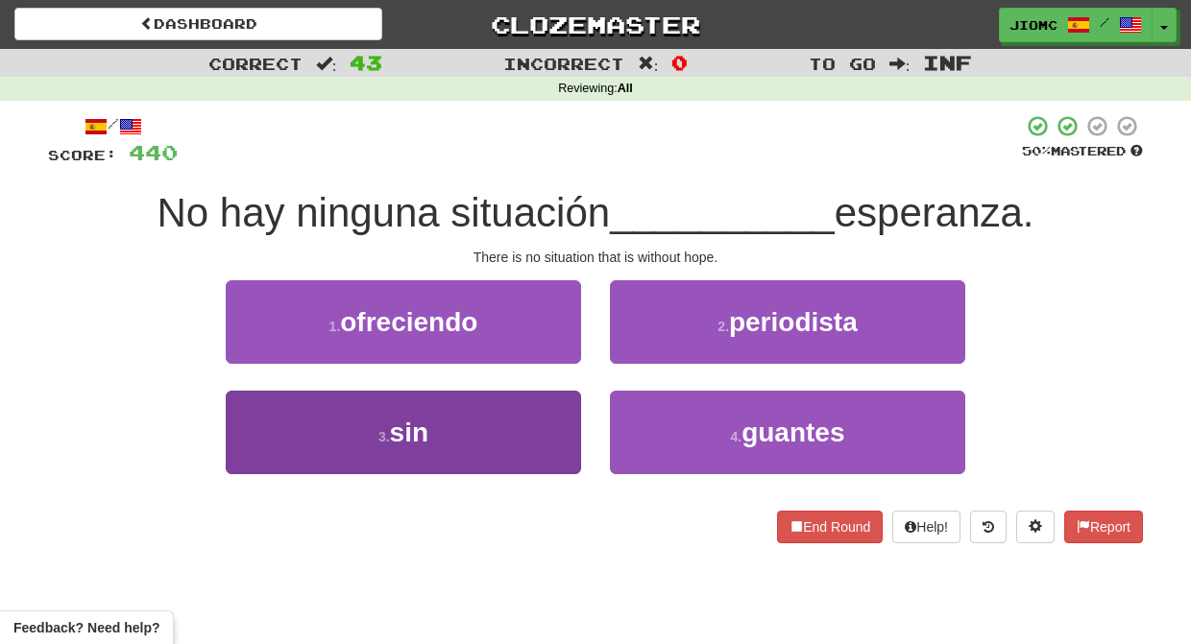
click at [564, 432] on button "3 . sin" at bounding box center [403, 433] width 355 height 84
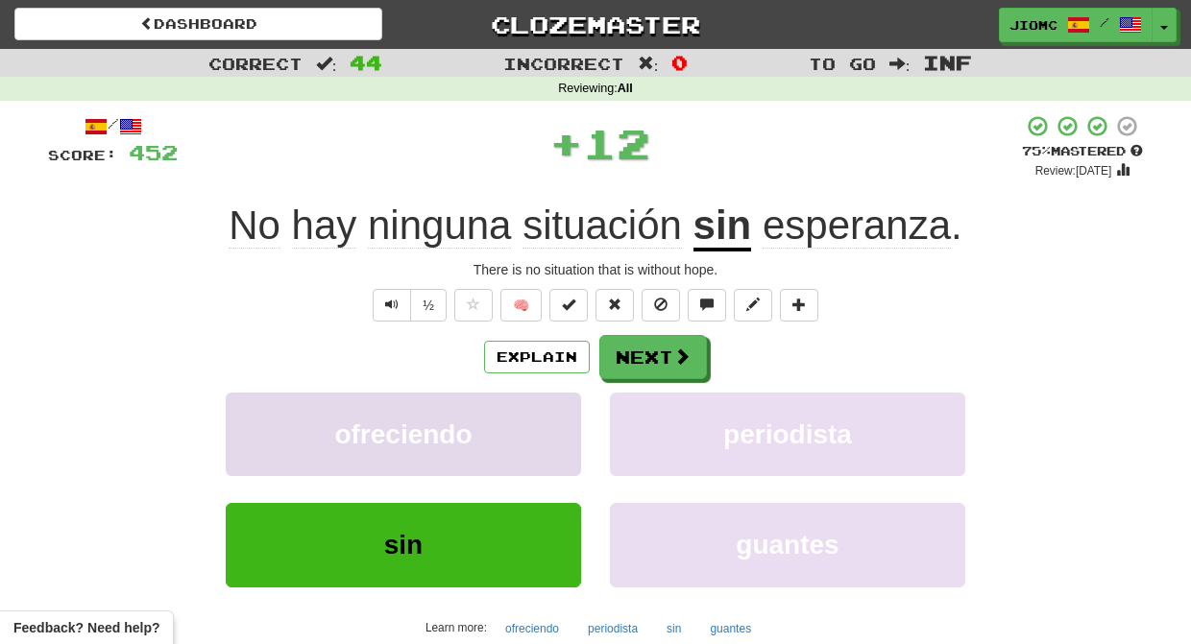
click at [564, 431] on button "ofreciendo" at bounding box center [403, 435] width 355 height 84
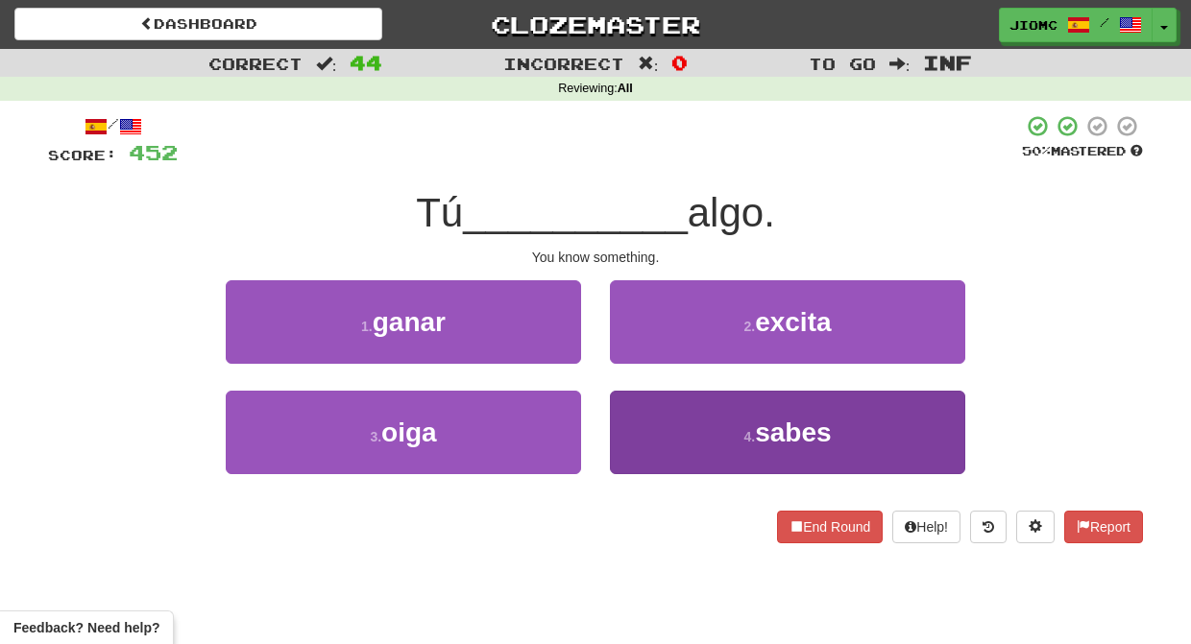
click at [653, 428] on button "4 . sabes" at bounding box center [787, 433] width 355 height 84
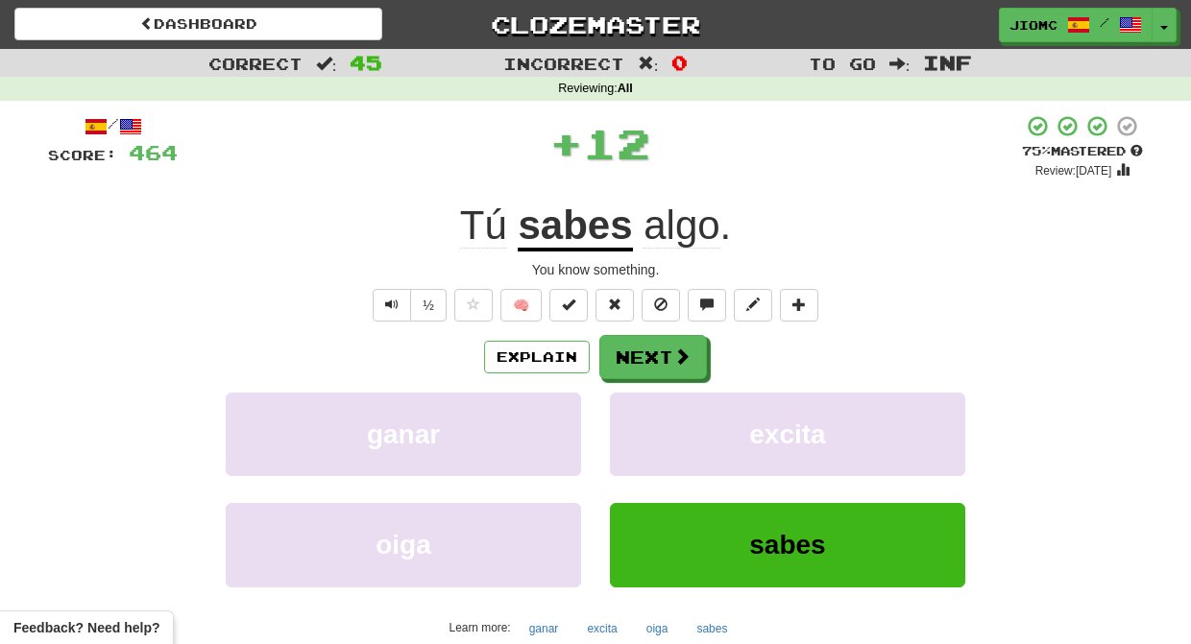
click at [653, 428] on button "excita" at bounding box center [787, 435] width 355 height 84
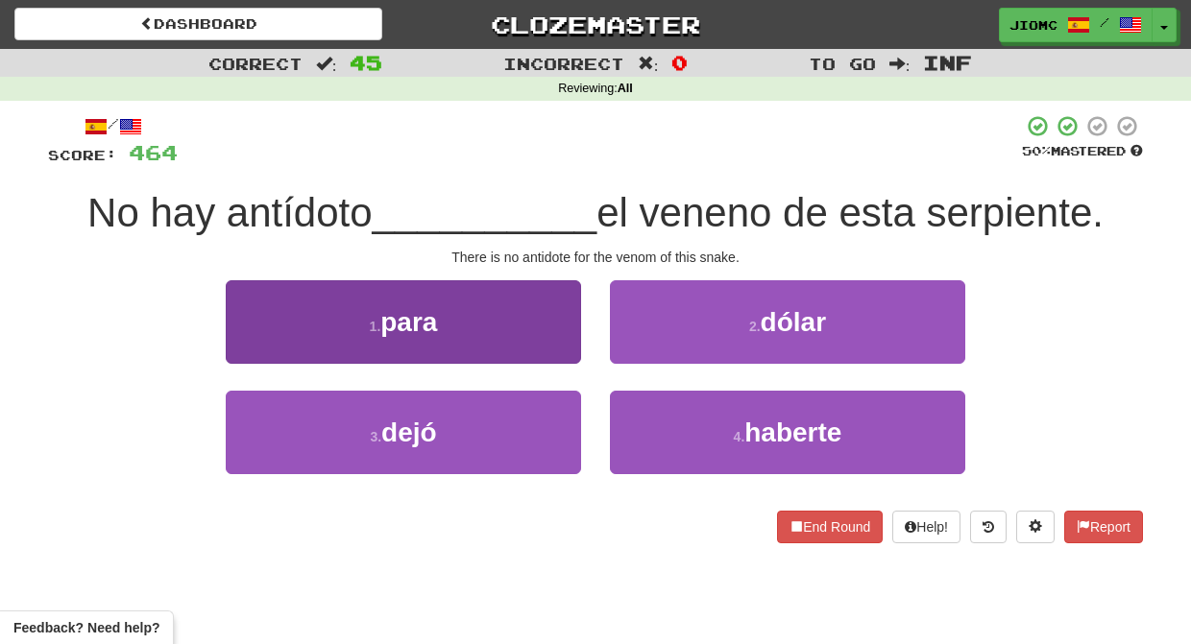
click at [541, 337] on button "1 . para" at bounding box center [403, 322] width 355 height 84
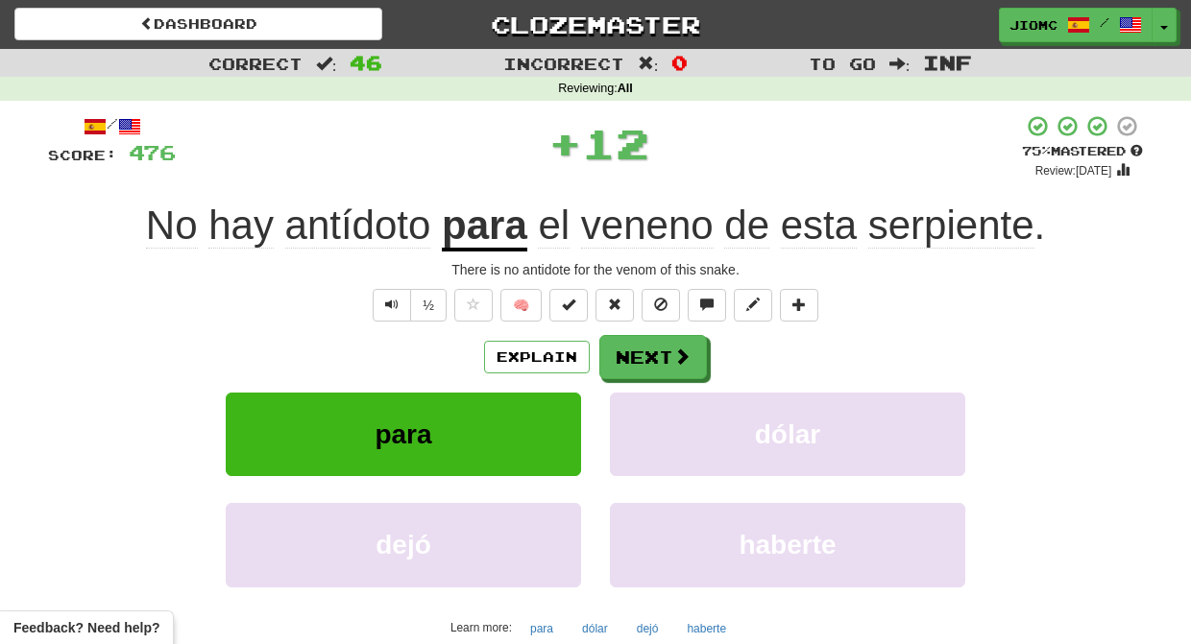
click at [640, 334] on div "/ Score: 476 + 12 75 % Mastered Review: 2025-08-22 No hay antídoto para el vene…" at bounding box center [595, 415] width 1095 height 602
click at [640, 343] on button "Next" at bounding box center [654, 358] width 108 height 44
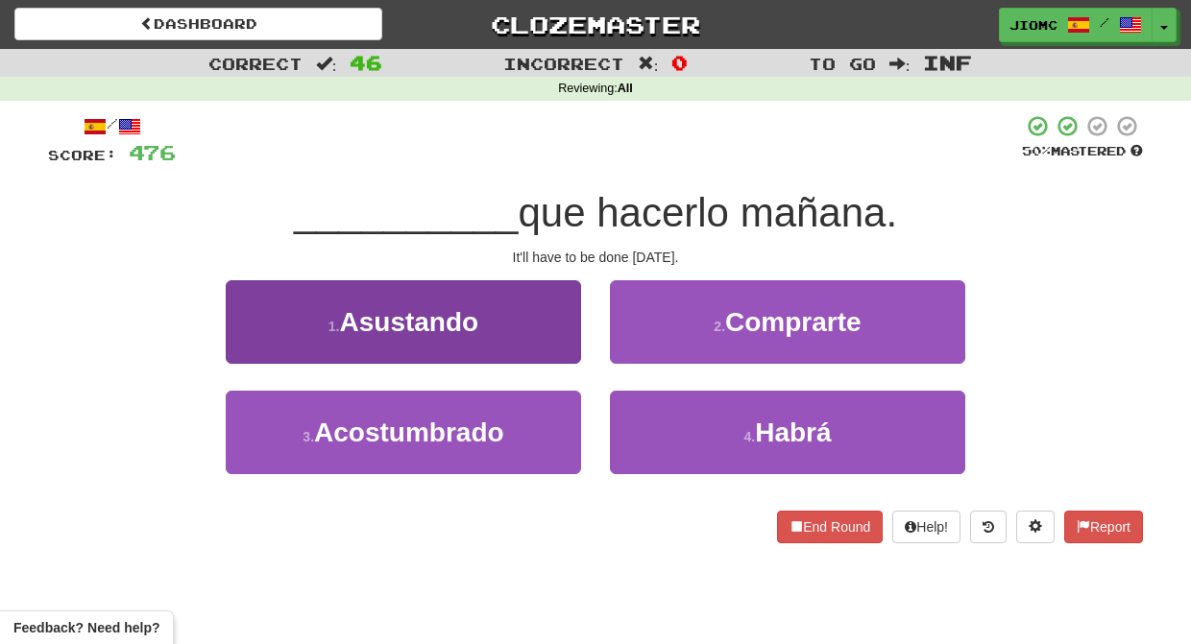
click at [554, 347] on button "1 . Asustando" at bounding box center [403, 322] width 355 height 84
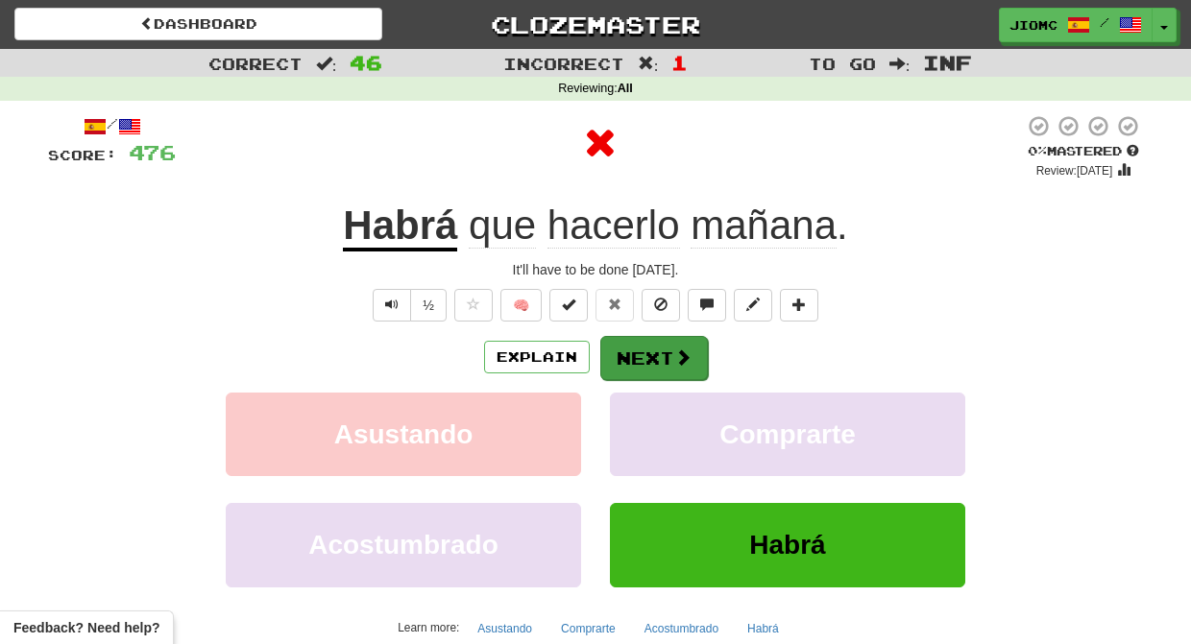
click at [640, 356] on button "Next" at bounding box center [654, 358] width 108 height 44
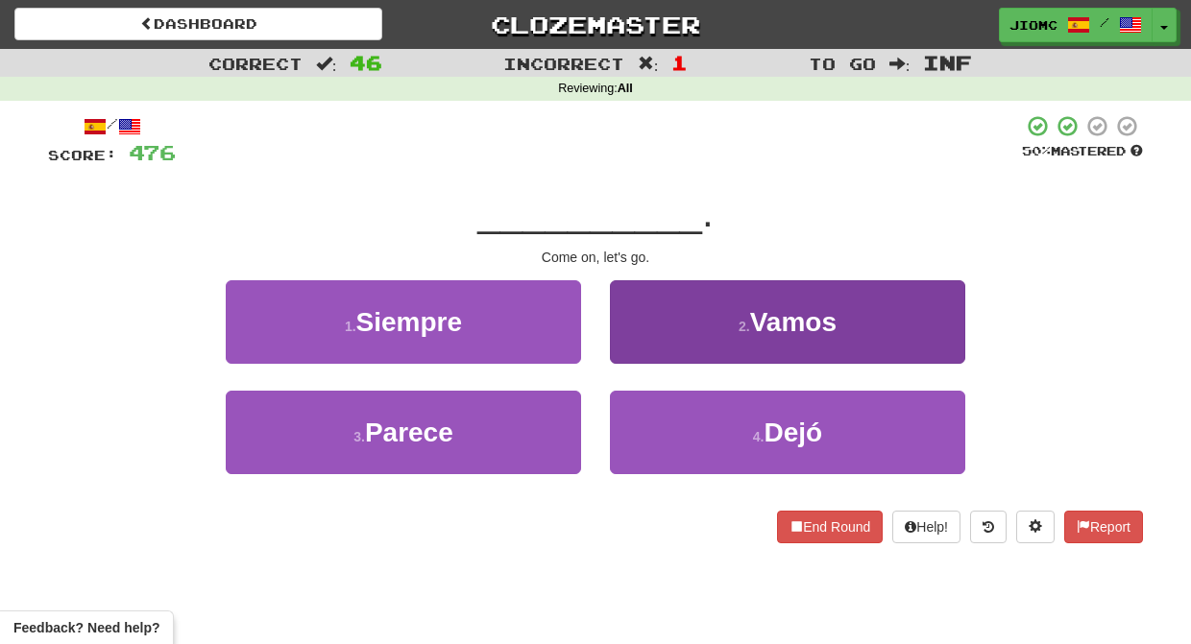
click at [643, 348] on button "2 . Vamos" at bounding box center [787, 322] width 355 height 84
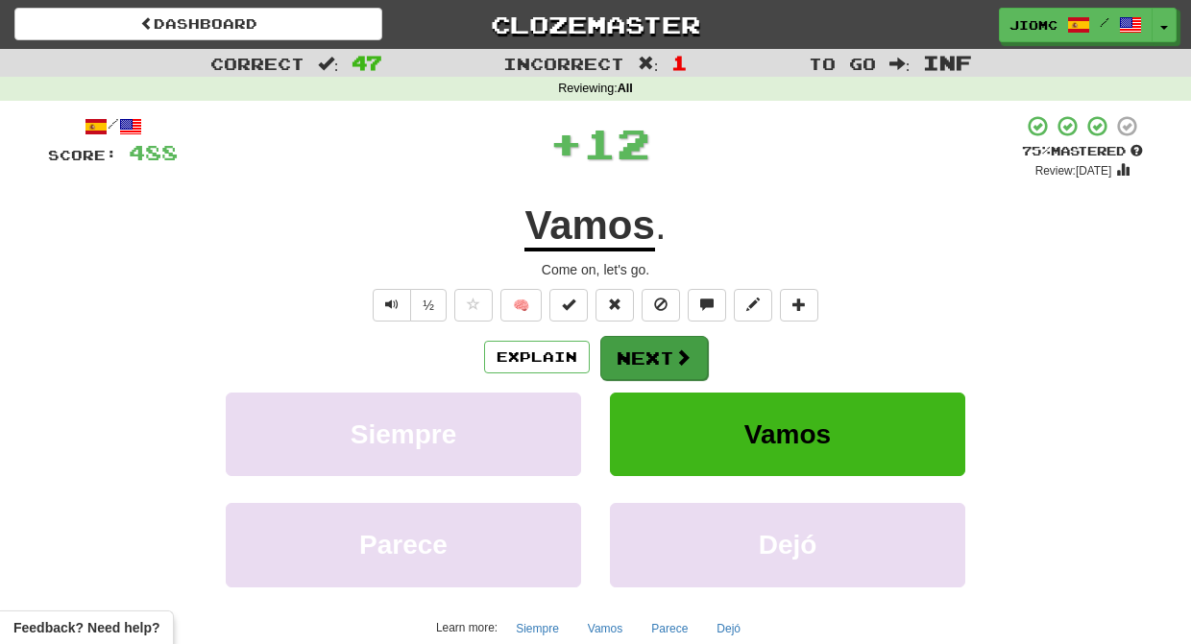
click at [640, 348] on button "Next" at bounding box center [654, 358] width 108 height 44
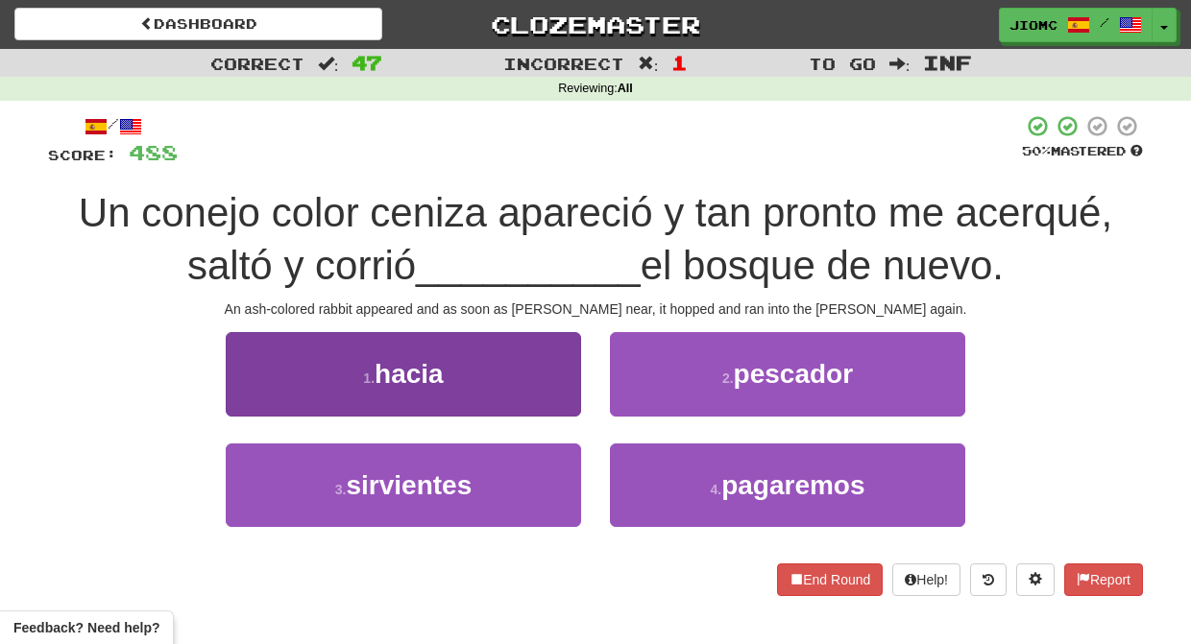
click at [560, 401] on button "1 . hacia" at bounding box center [403, 374] width 355 height 84
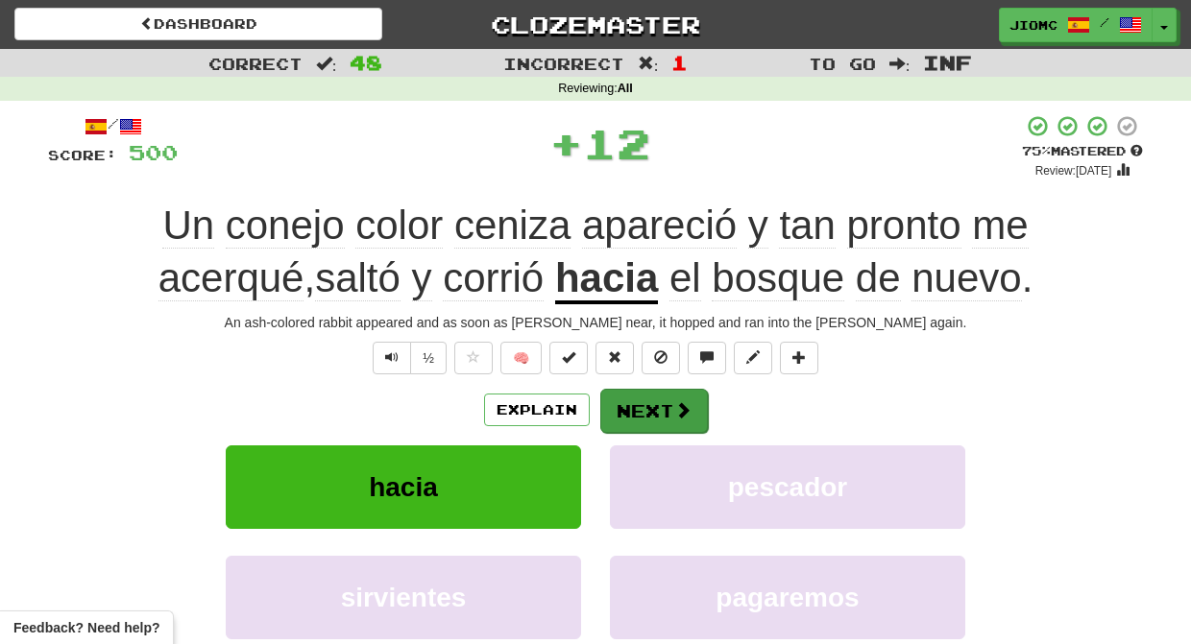
click at [620, 401] on button "Next" at bounding box center [654, 411] width 108 height 44
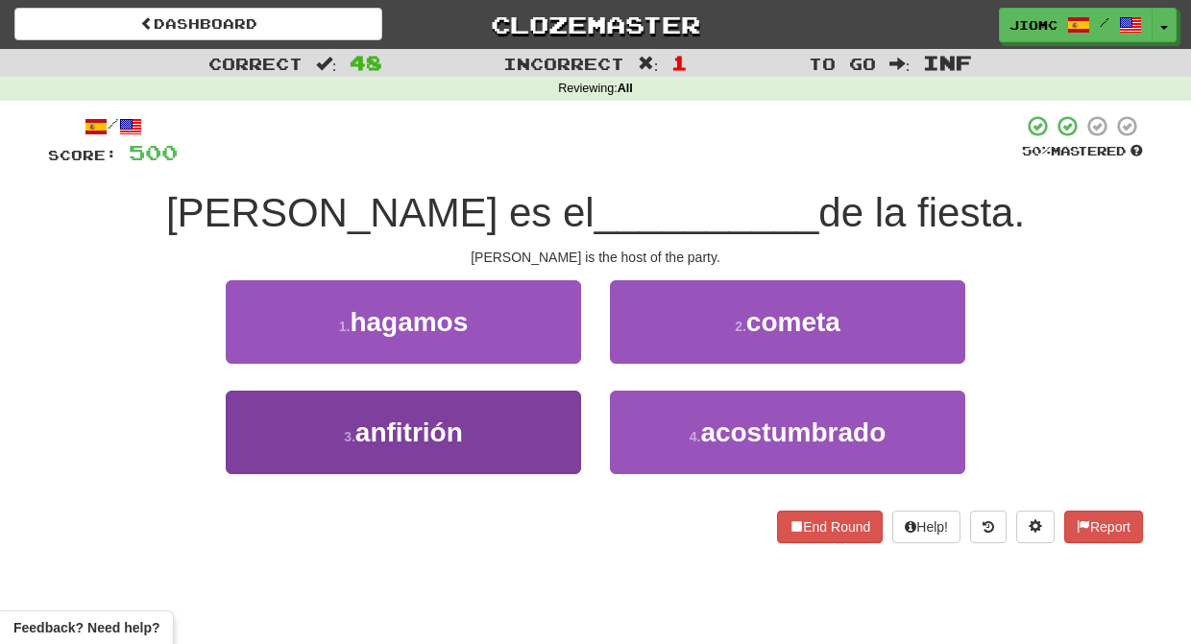
click at [517, 423] on button "3 . anfitrión" at bounding box center [403, 433] width 355 height 84
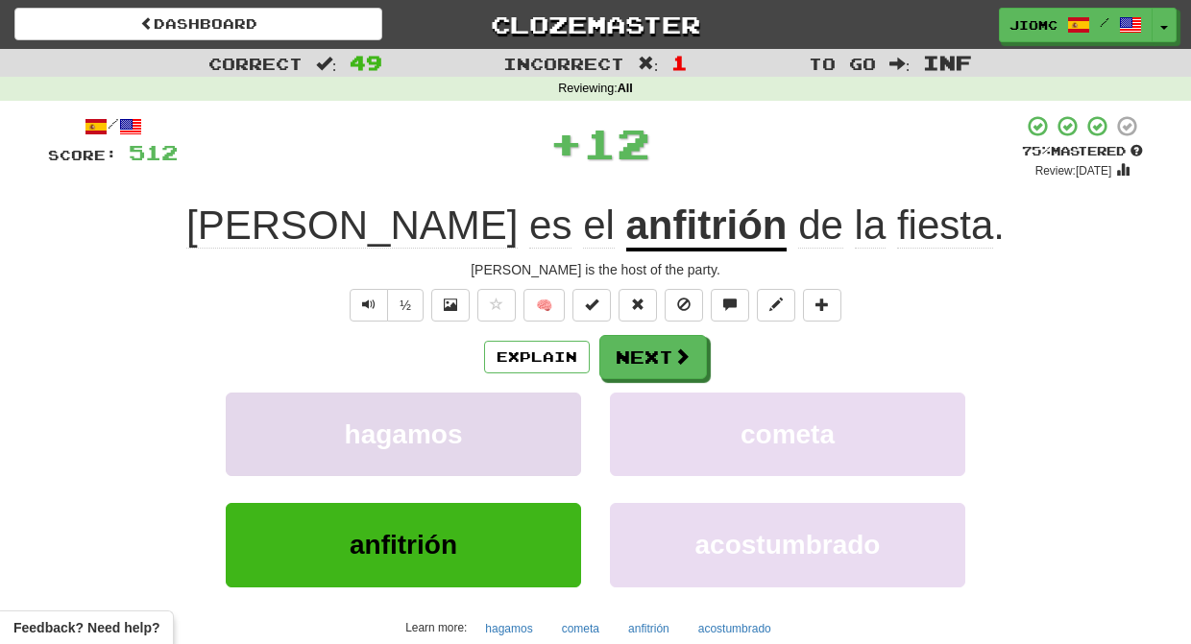
click at [519, 423] on button "hagamos" at bounding box center [403, 435] width 355 height 84
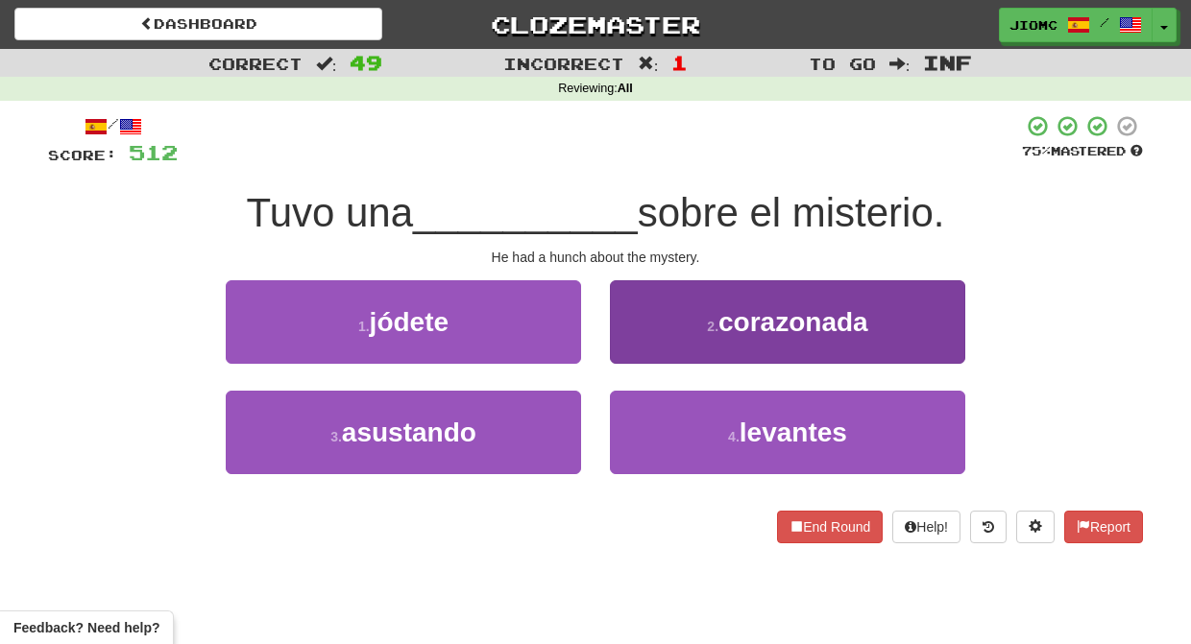
click at [657, 329] on button "2 . corazonada" at bounding box center [787, 322] width 355 height 84
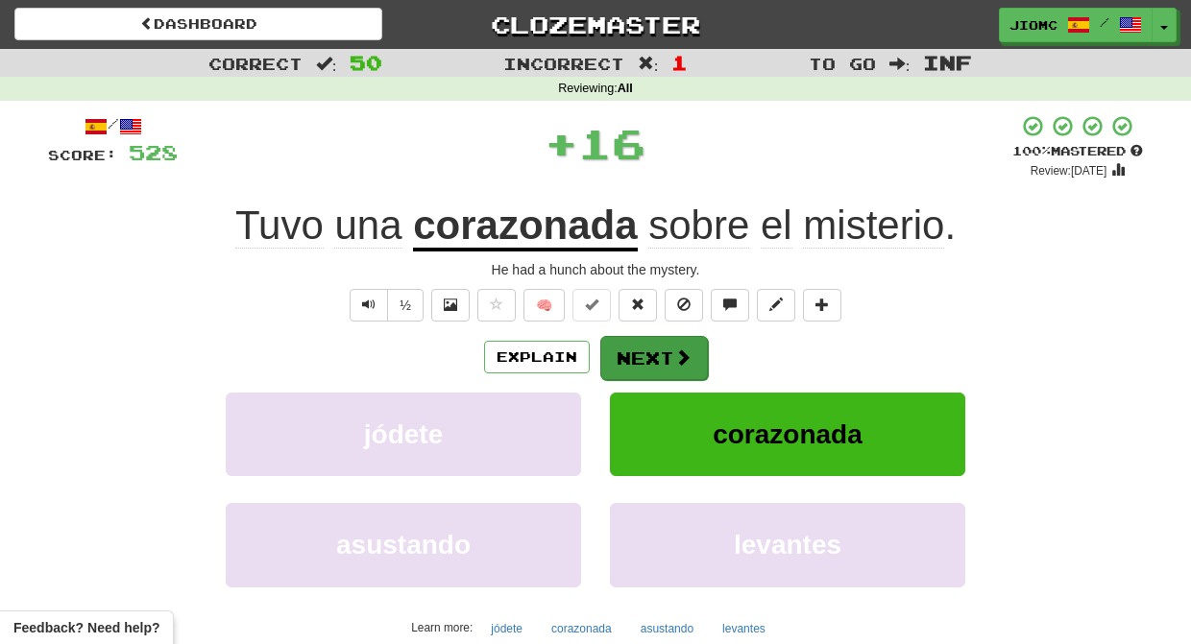
click at [649, 345] on button "Next" at bounding box center [654, 358] width 108 height 44
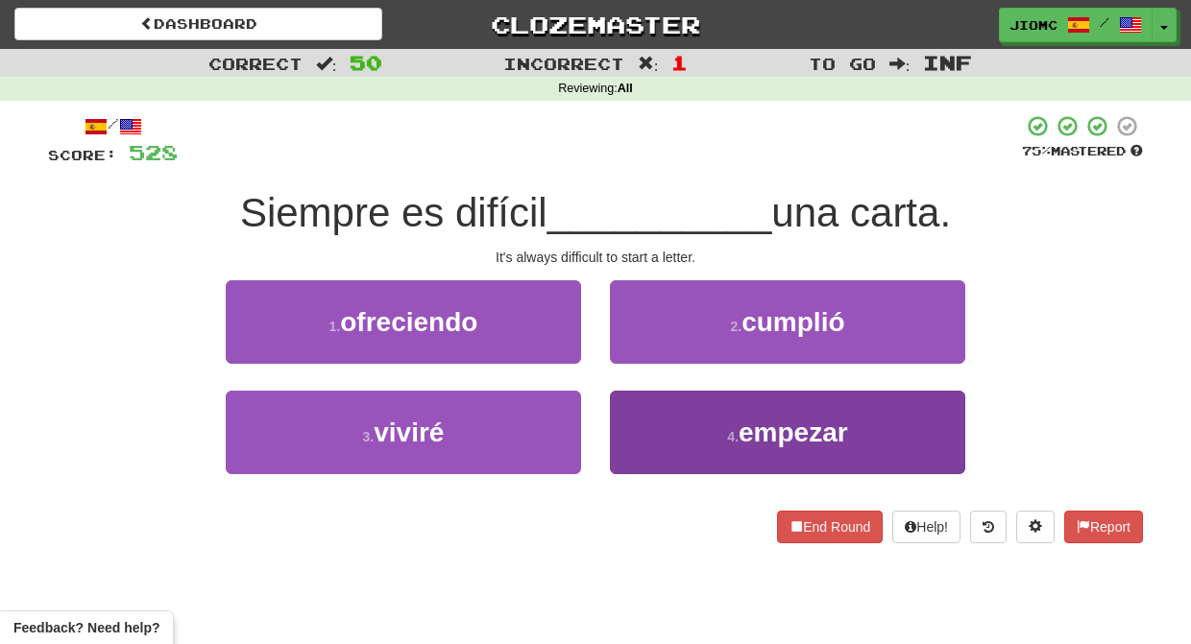
click at [664, 415] on button "4 . empezar" at bounding box center [787, 433] width 355 height 84
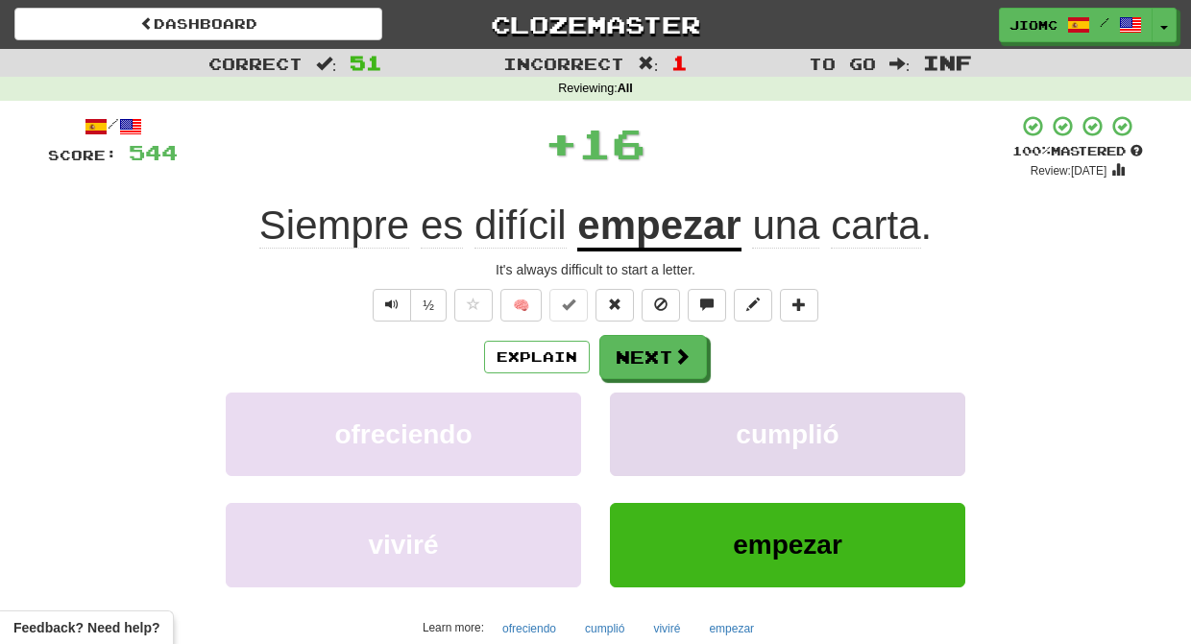
click at [663, 414] on button "cumplió" at bounding box center [787, 435] width 355 height 84
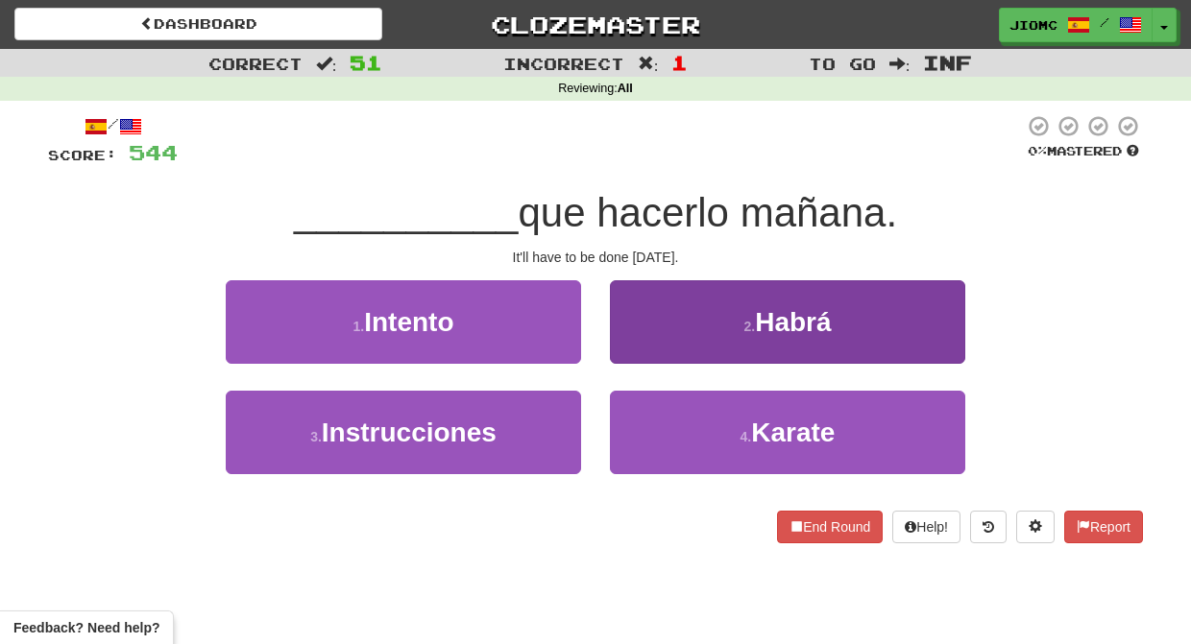
click at [622, 340] on button "2 . Habrá" at bounding box center [787, 322] width 355 height 84
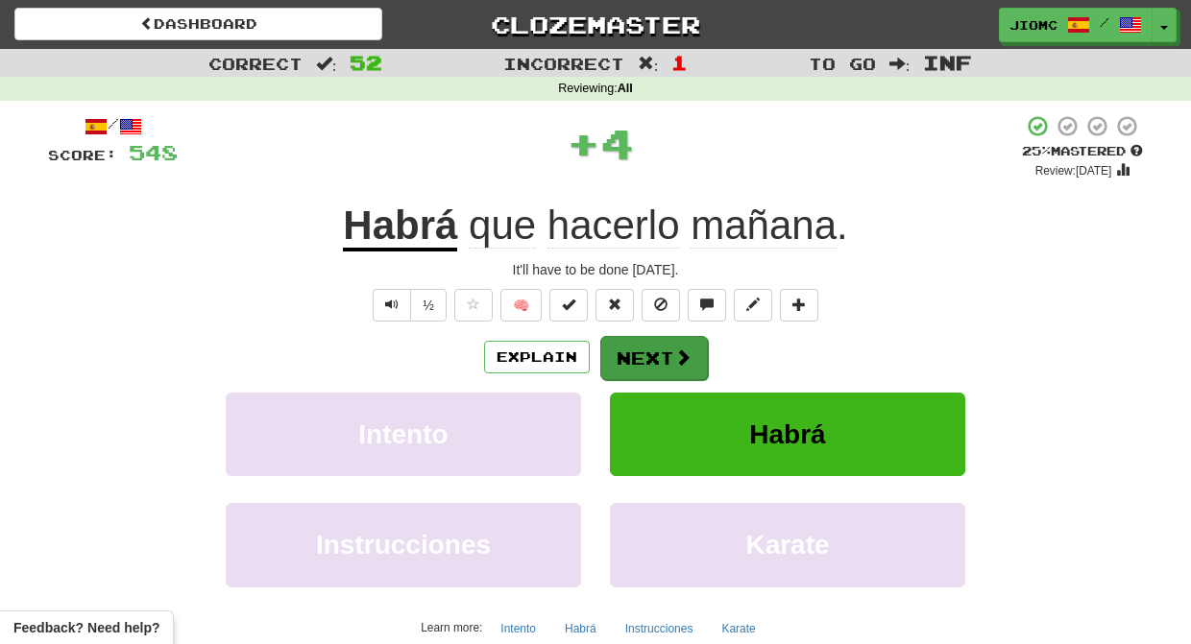
click at [640, 352] on button "Next" at bounding box center [654, 358] width 108 height 44
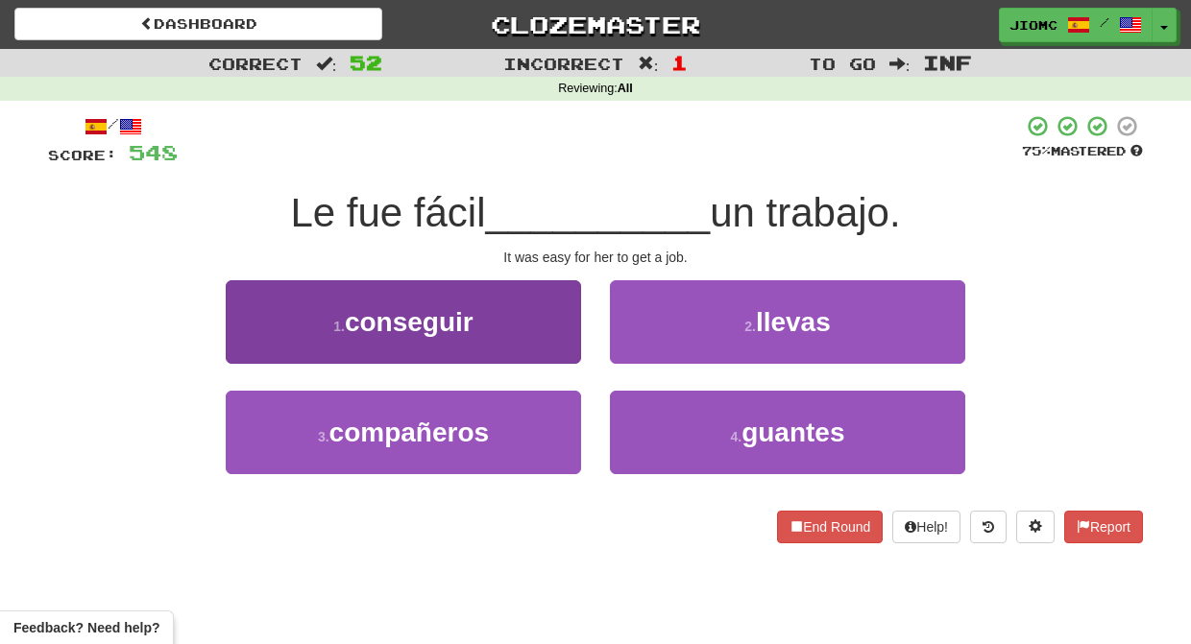
click at [568, 345] on button "1 . conseguir" at bounding box center [403, 322] width 355 height 84
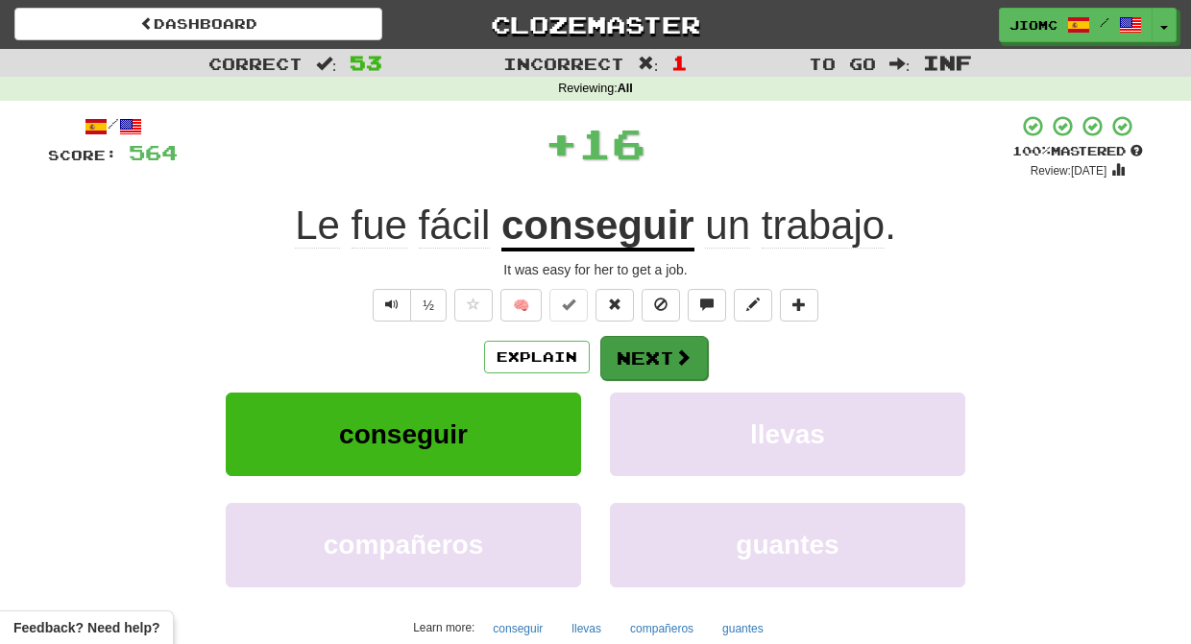
click at [626, 351] on button "Next" at bounding box center [654, 358] width 108 height 44
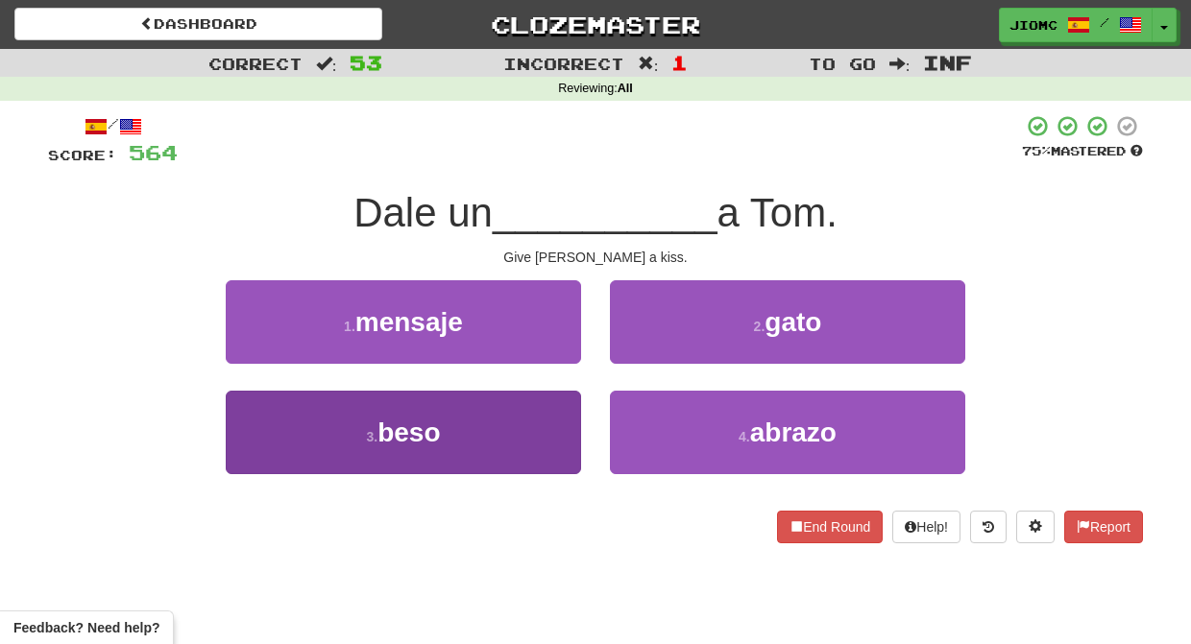
click at [527, 406] on button "3 . beso" at bounding box center [403, 433] width 355 height 84
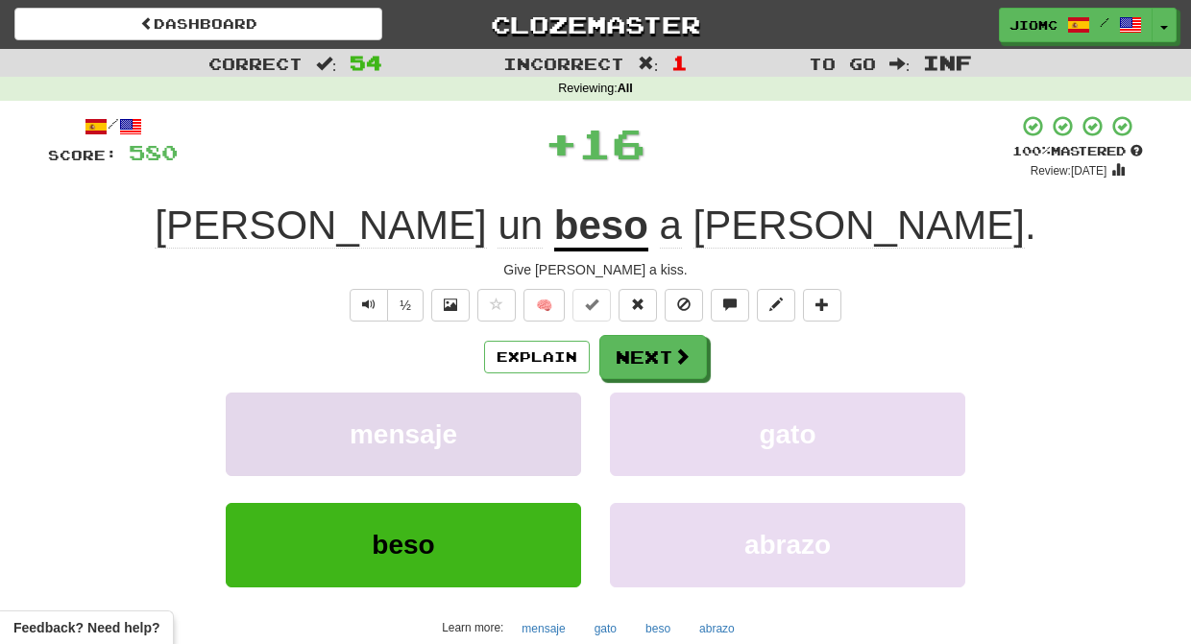
click at [529, 406] on button "mensaje" at bounding box center [403, 435] width 355 height 84
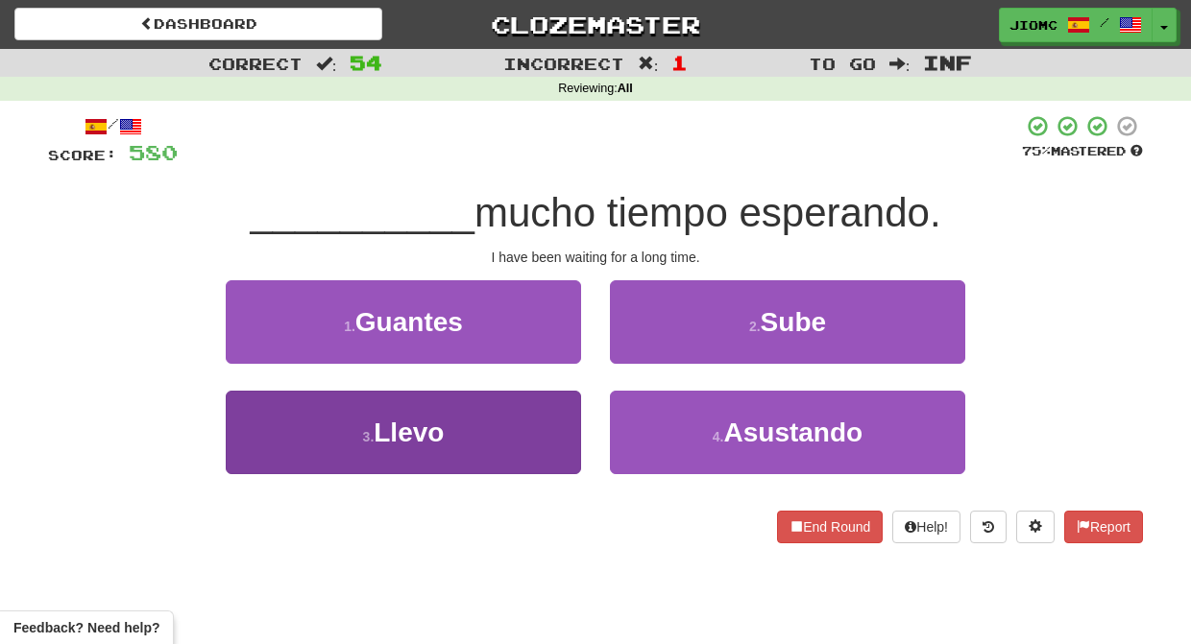
click at [552, 426] on button "3 . Llevo" at bounding box center [403, 433] width 355 height 84
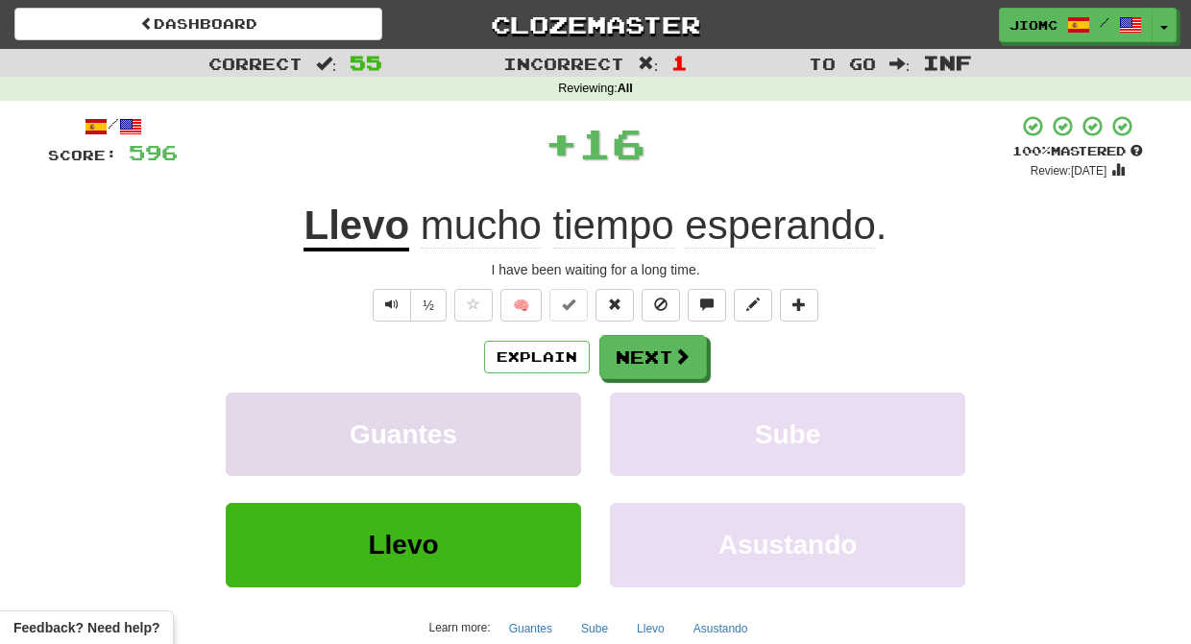
click at [545, 417] on button "Guantes" at bounding box center [403, 435] width 355 height 84
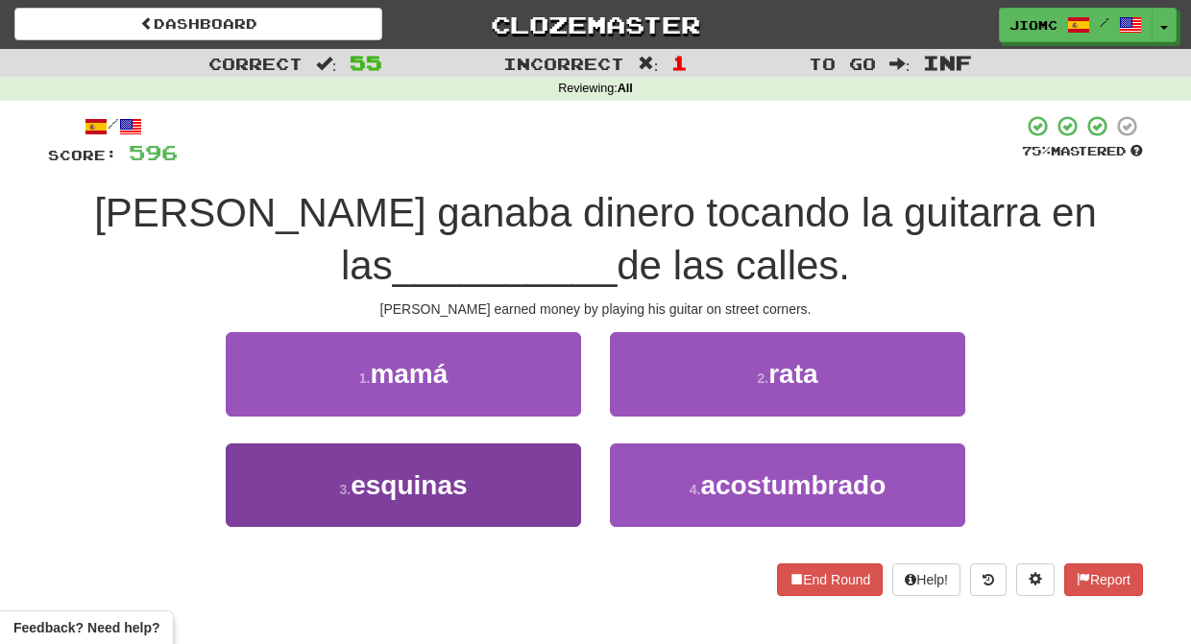
click at [563, 471] on button "3 . esquinas" at bounding box center [403, 486] width 355 height 84
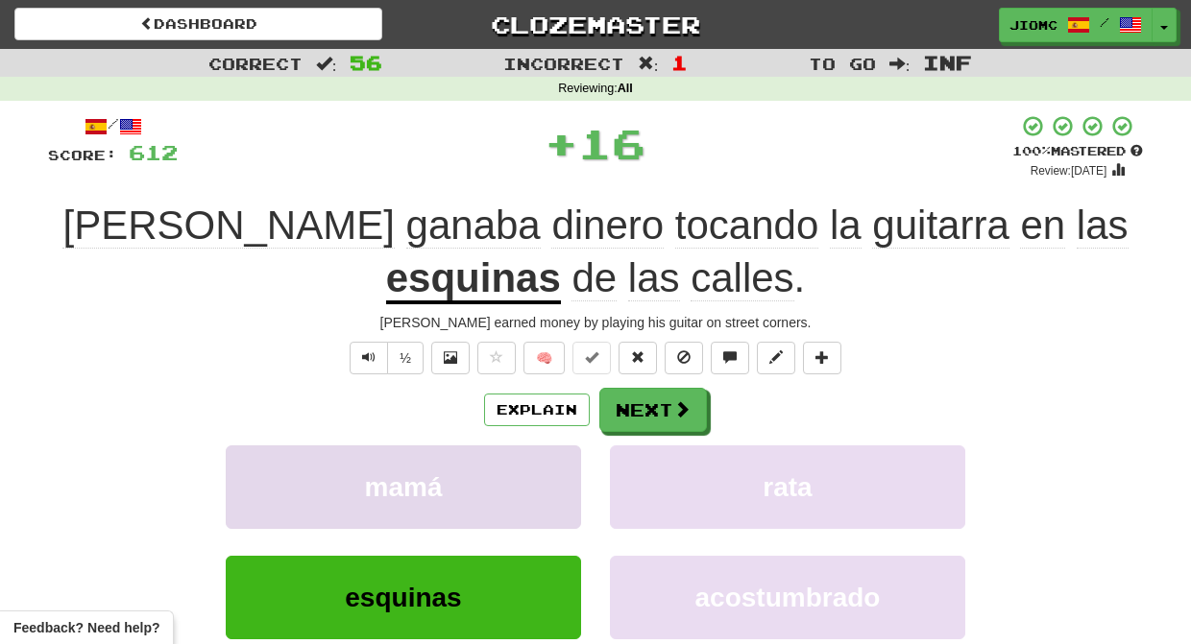
click at [563, 470] on button "mamá" at bounding box center [403, 488] width 355 height 84
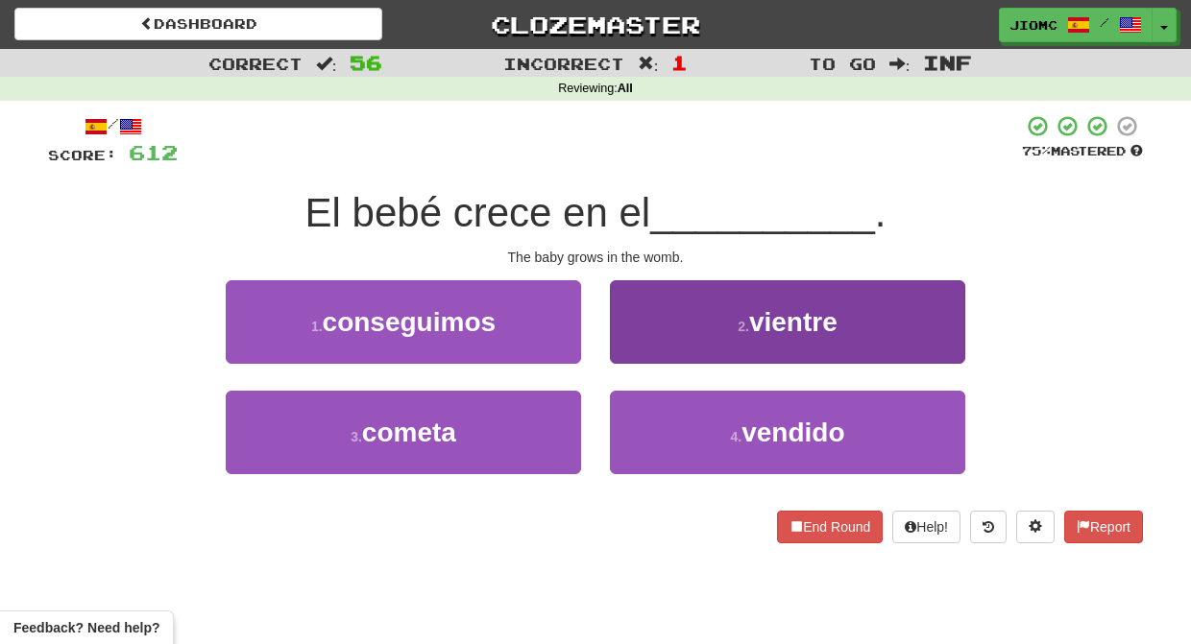
click at [630, 358] on button "2 . vientre" at bounding box center [787, 322] width 355 height 84
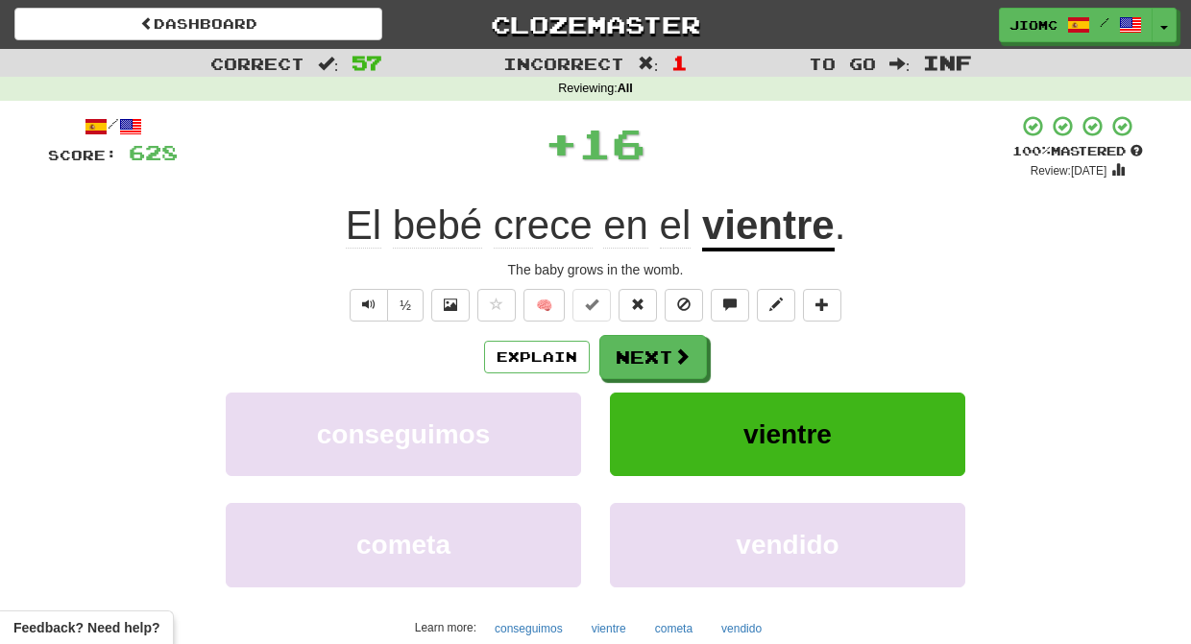
click at [630, 358] on button "Next" at bounding box center [653, 357] width 108 height 44
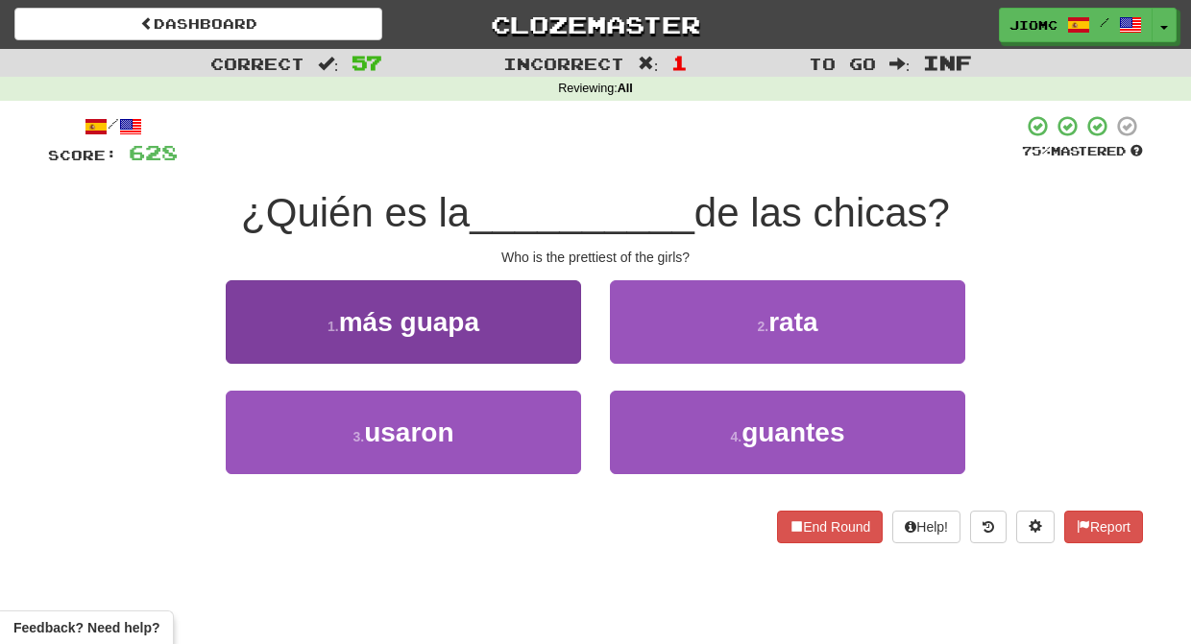
click at [550, 350] on button "1 . más guapa" at bounding box center [403, 322] width 355 height 84
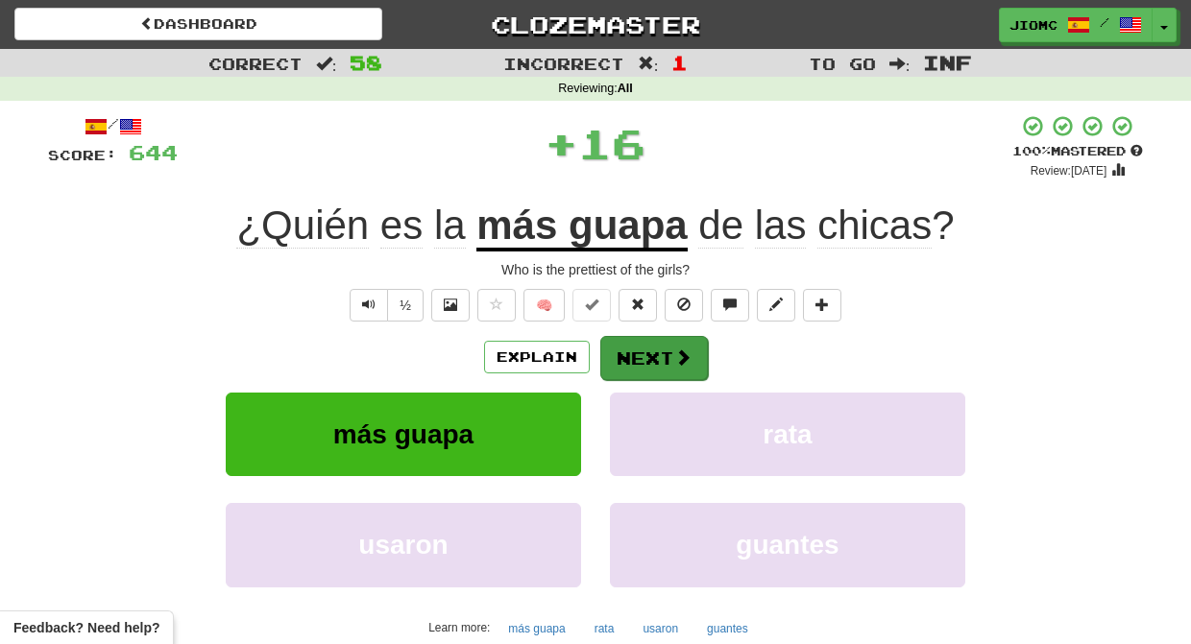
click at [627, 354] on button "Next" at bounding box center [654, 358] width 108 height 44
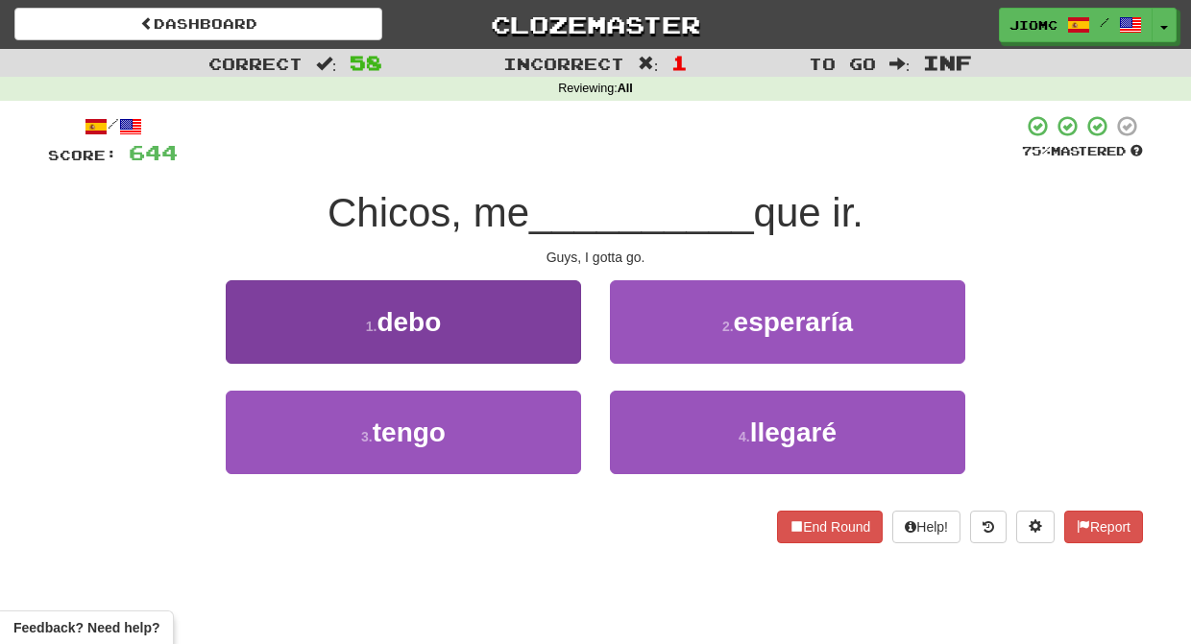
click at [558, 349] on button "1 . debo" at bounding box center [403, 322] width 355 height 84
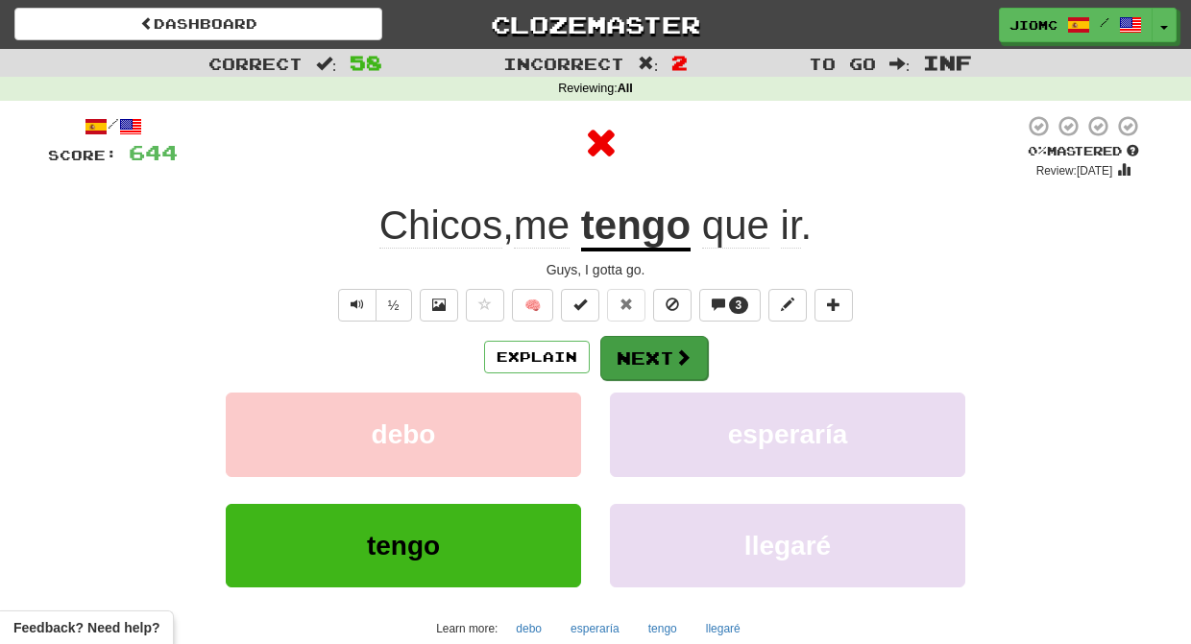
click at [640, 350] on button "Next" at bounding box center [654, 358] width 108 height 44
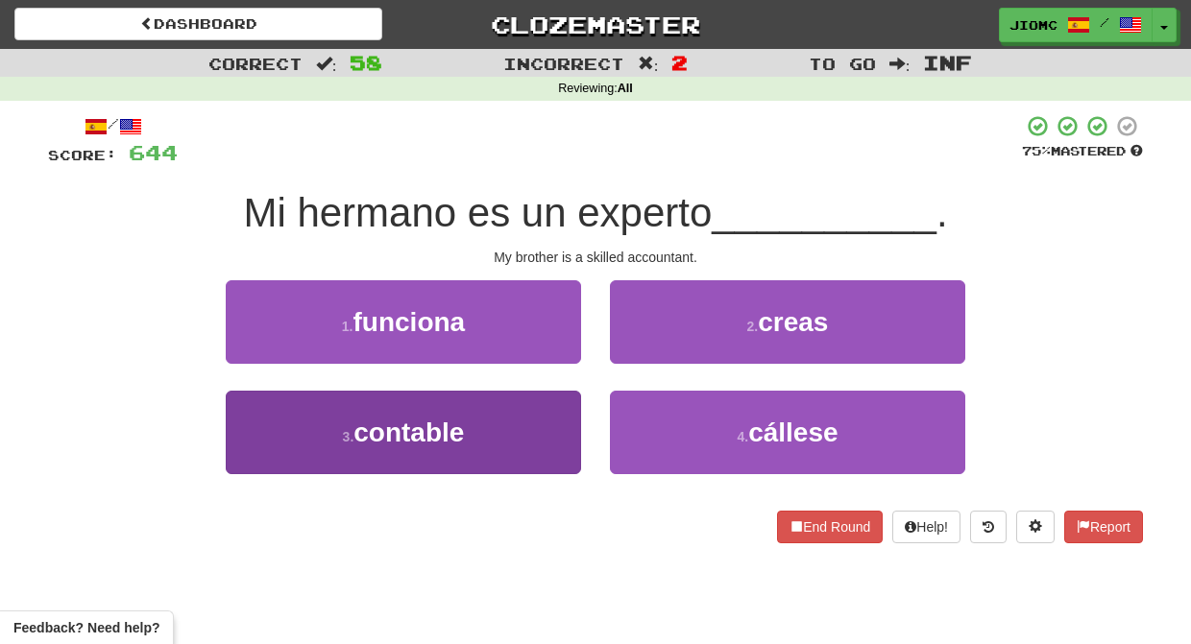
click at [559, 423] on button "3 . contable" at bounding box center [403, 433] width 355 height 84
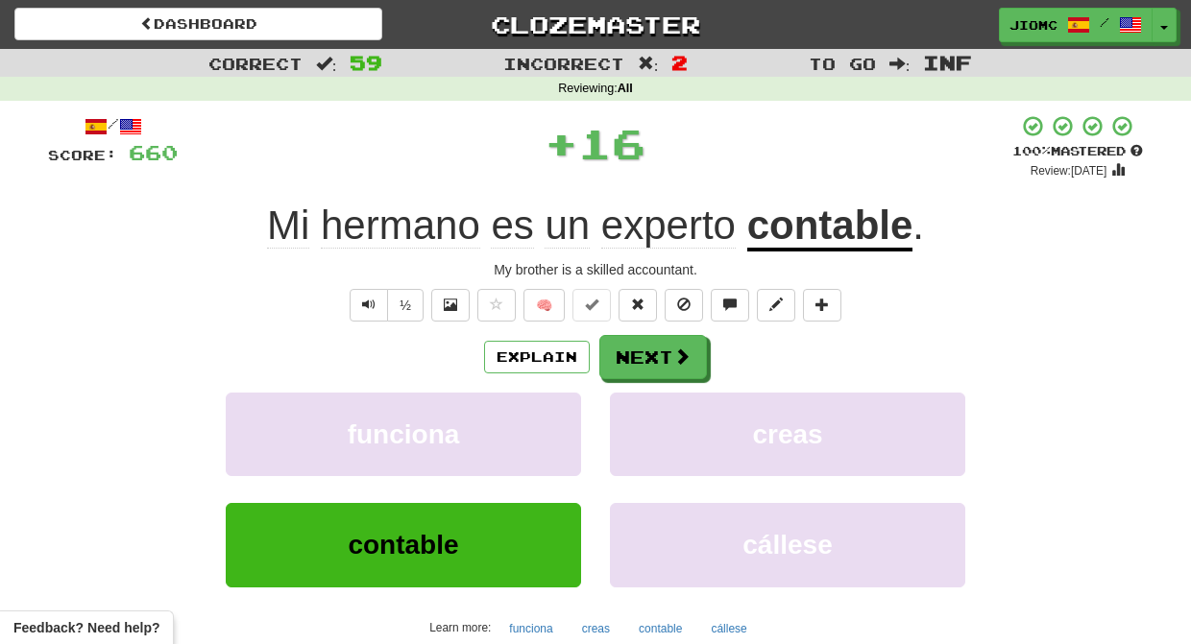
click at [559, 423] on button "funciona" at bounding box center [403, 435] width 355 height 84
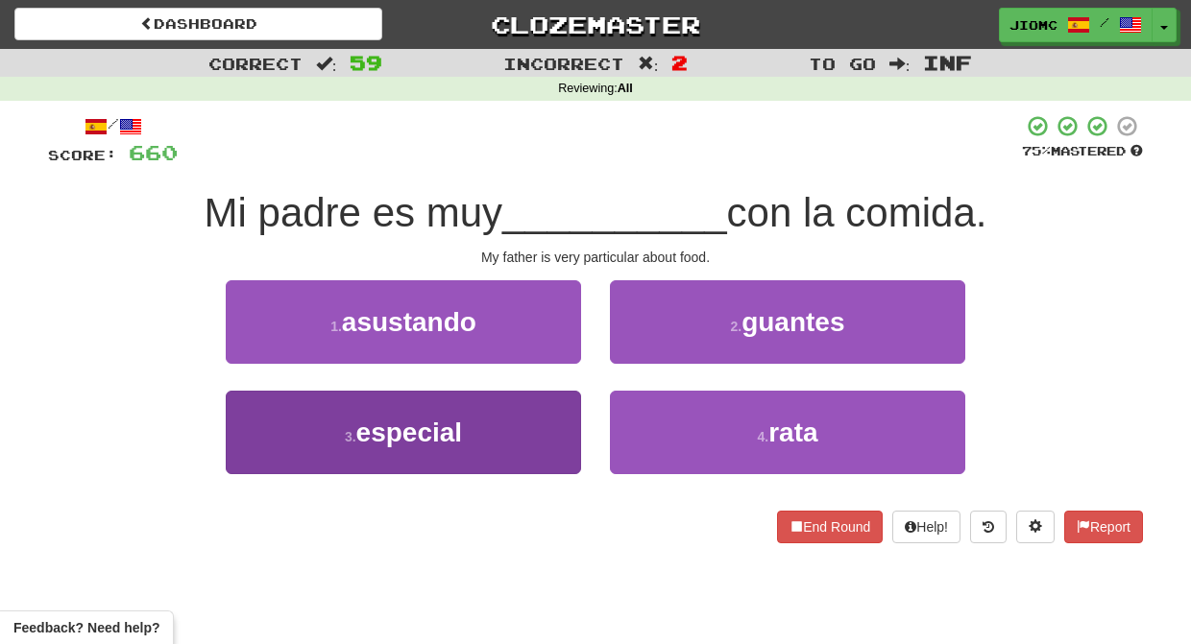
click at [543, 433] on button "3 . especial" at bounding box center [403, 433] width 355 height 84
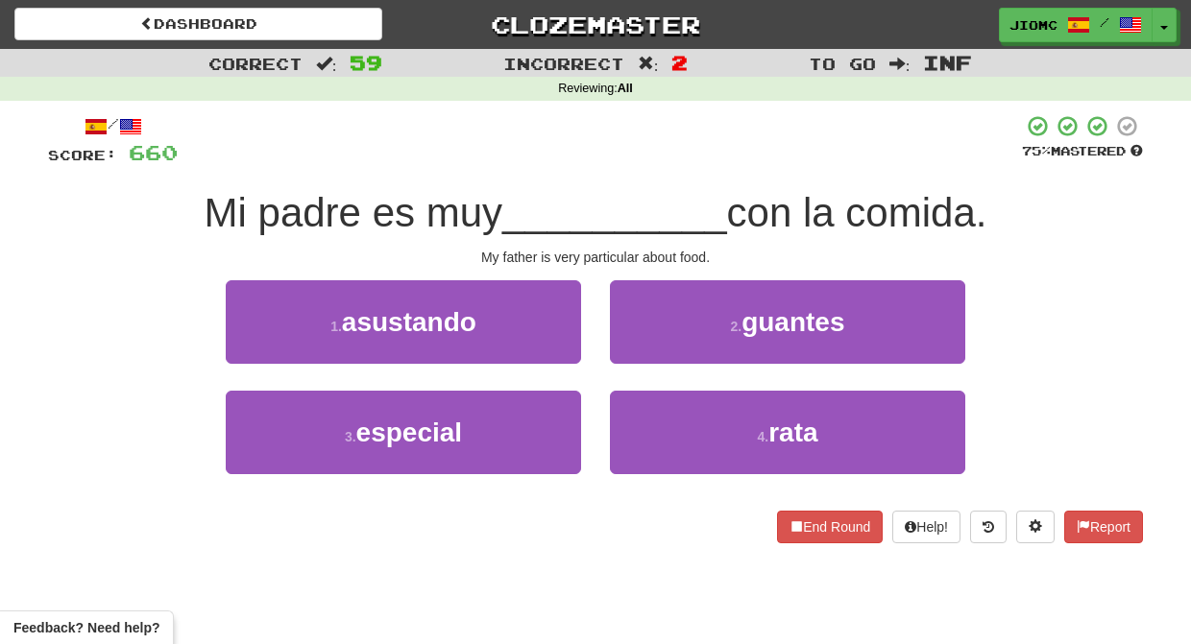
click at [543, 364] on button "1 . asustando" at bounding box center [403, 322] width 355 height 84
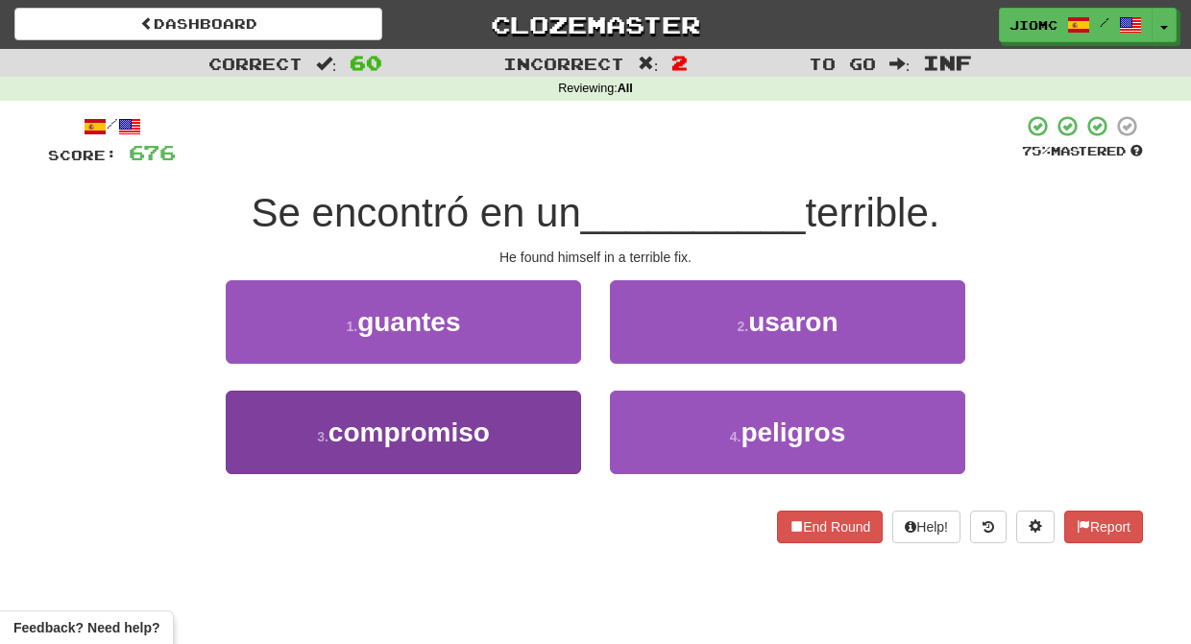
click at [554, 430] on button "3 . compromiso" at bounding box center [403, 433] width 355 height 84
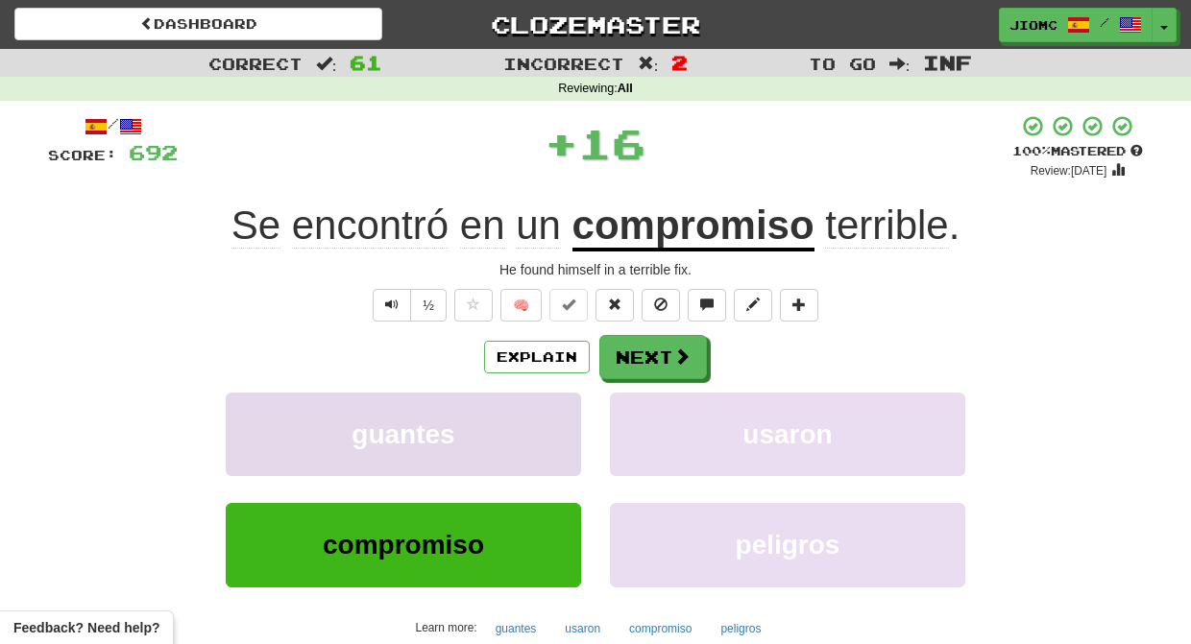
click at [553, 427] on button "guantes" at bounding box center [403, 435] width 355 height 84
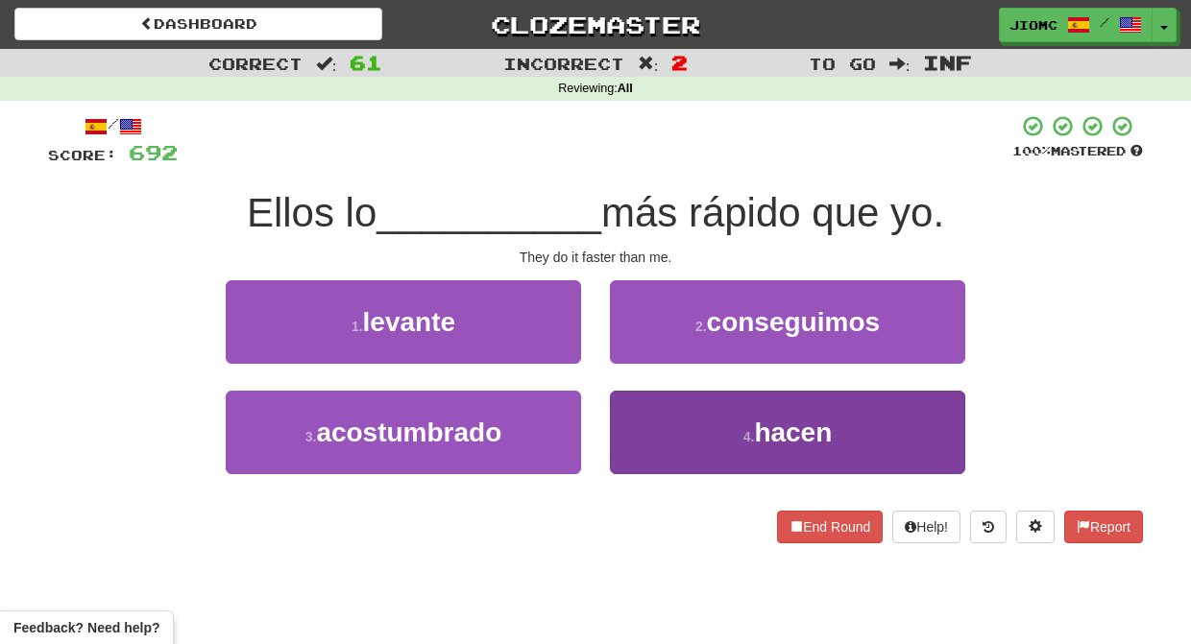
click at [632, 420] on button "4 . hacen" at bounding box center [787, 433] width 355 height 84
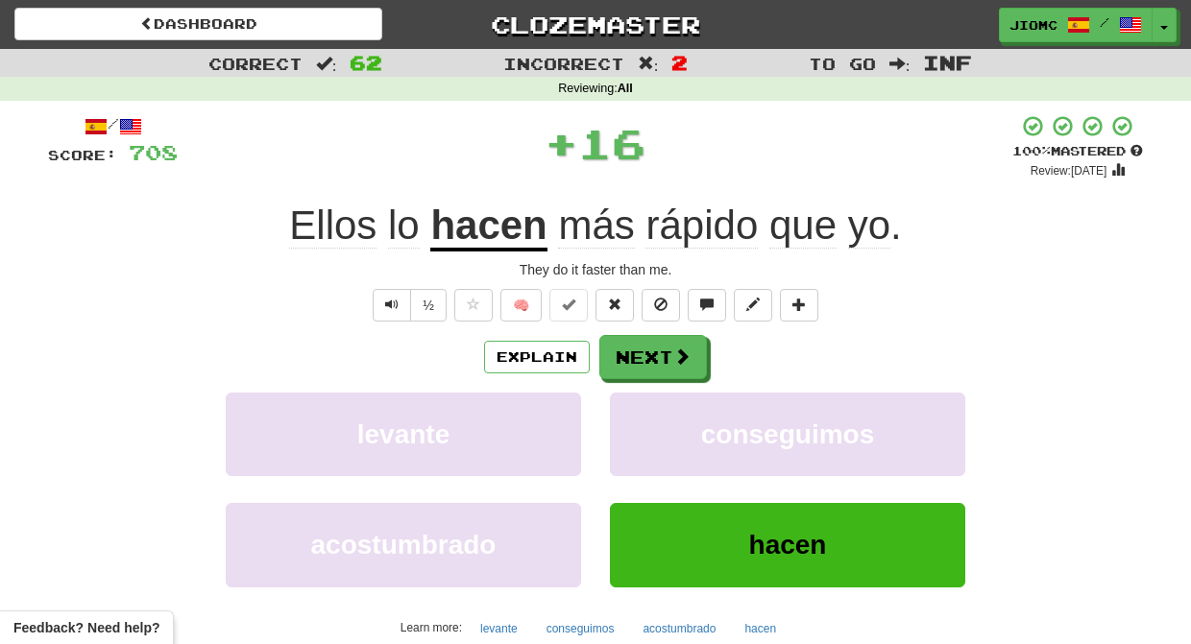
click at [632, 420] on button "conseguimos" at bounding box center [787, 435] width 355 height 84
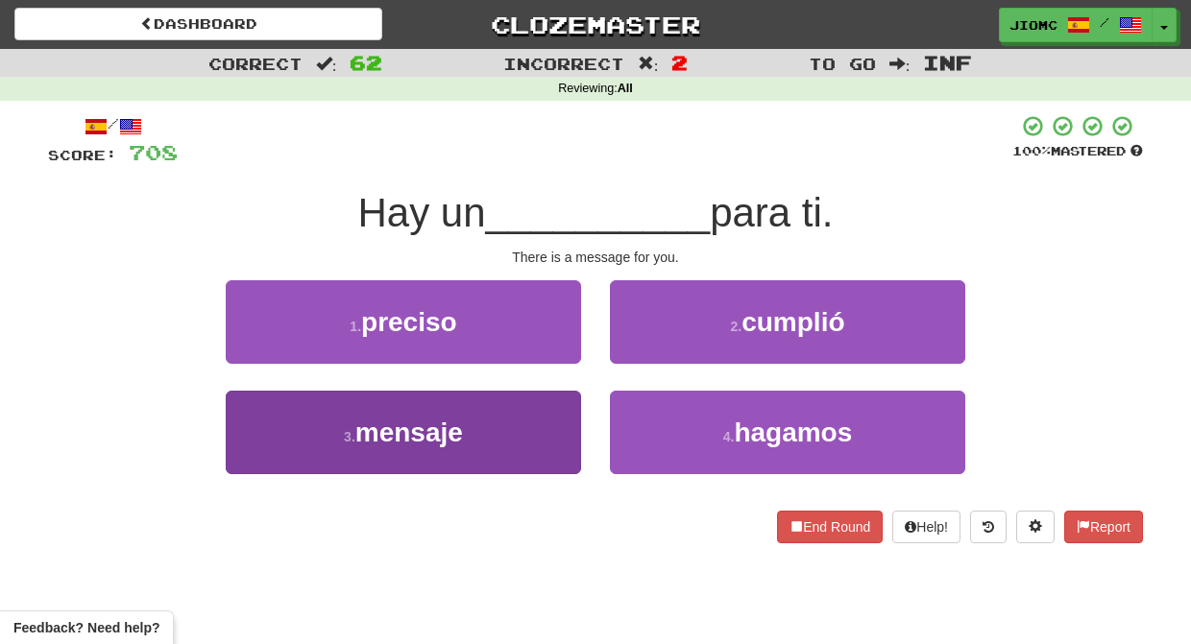
click at [558, 426] on button "3 . mensaje" at bounding box center [403, 433] width 355 height 84
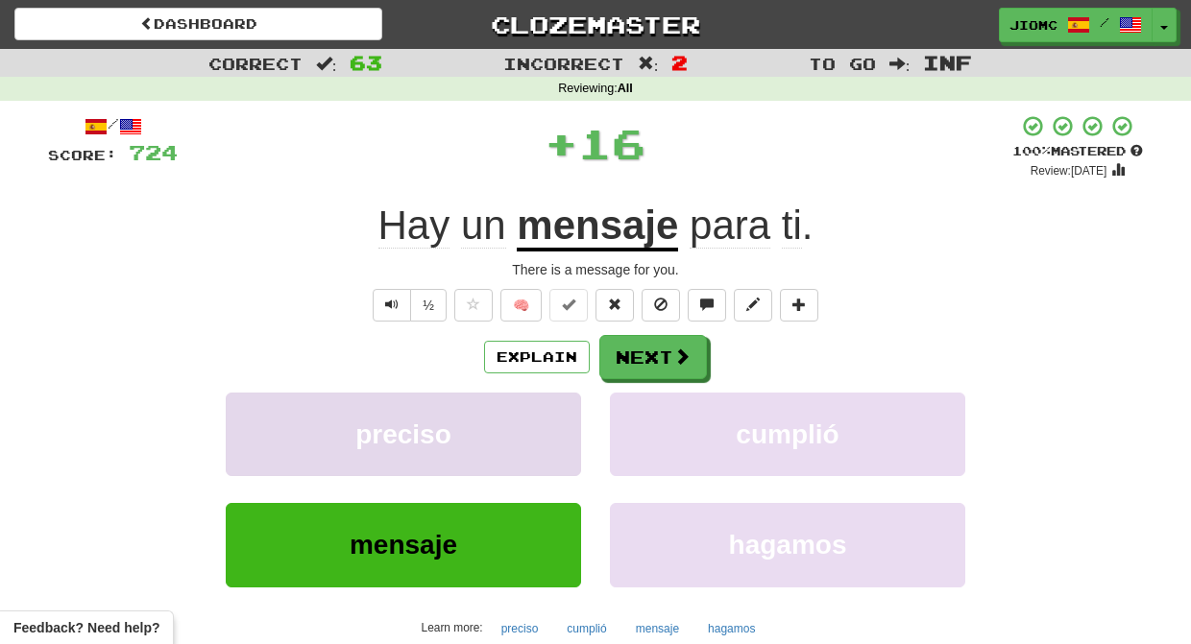
click at [557, 426] on button "preciso" at bounding box center [403, 435] width 355 height 84
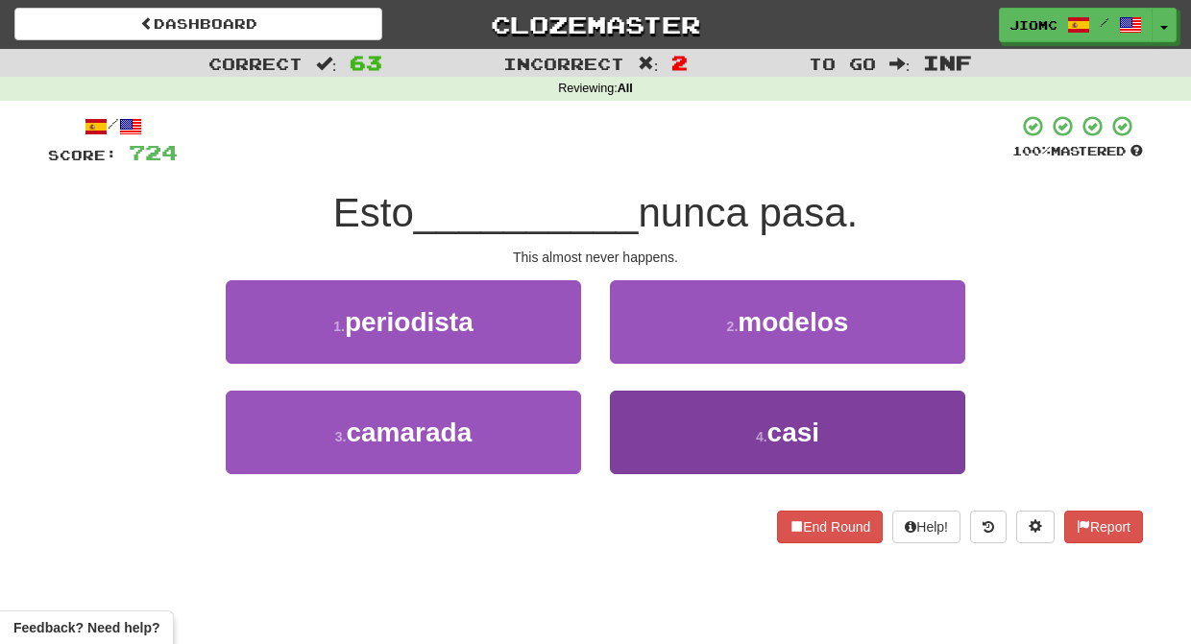
click at [637, 412] on button "4 . casi" at bounding box center [787, 433] width 355 height 84
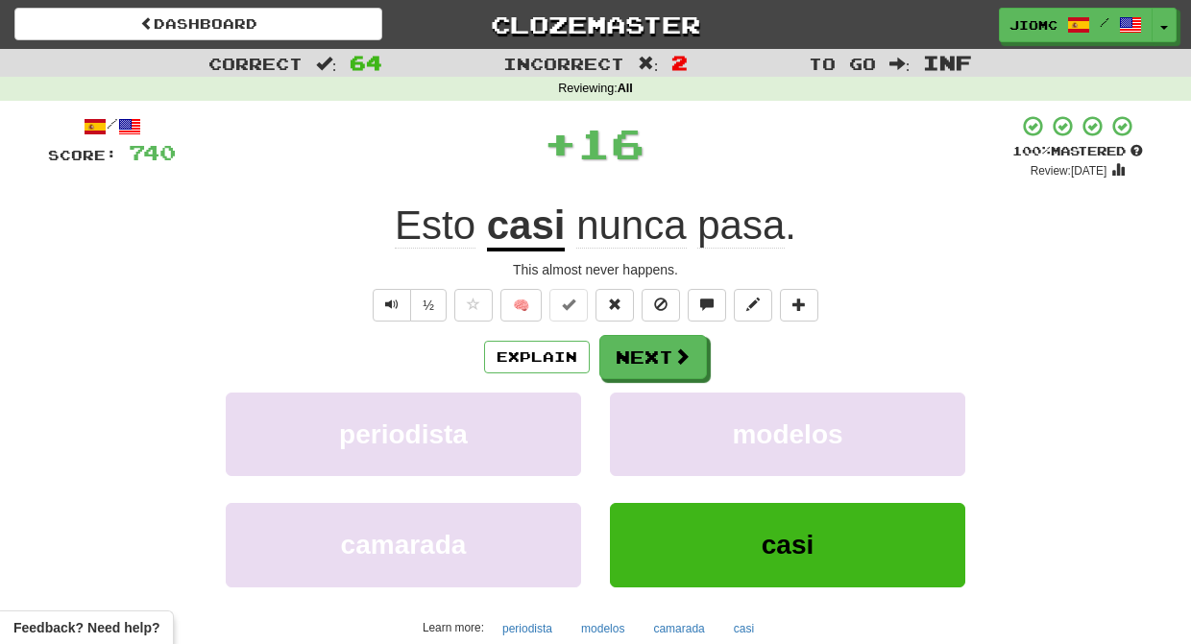
click at [637, 412] on button "modelos" at bounding box center [787, 435] width 355 height 84
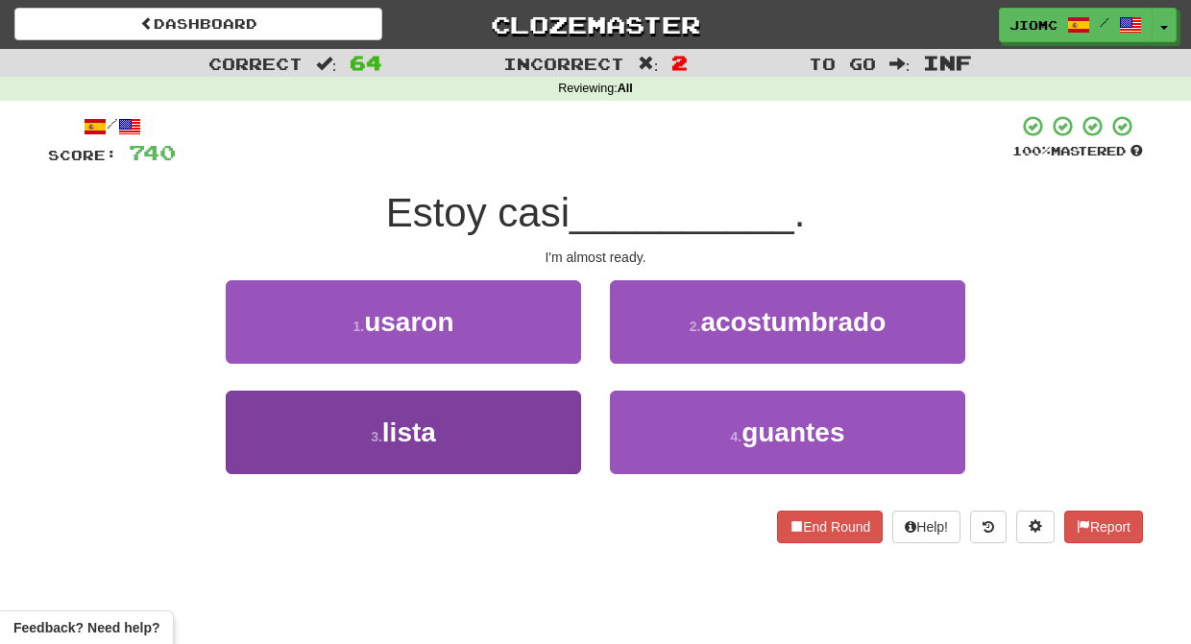
click at [557, 415] on button "3 . lista" at bounding box center [403, 433] width 355 height 84
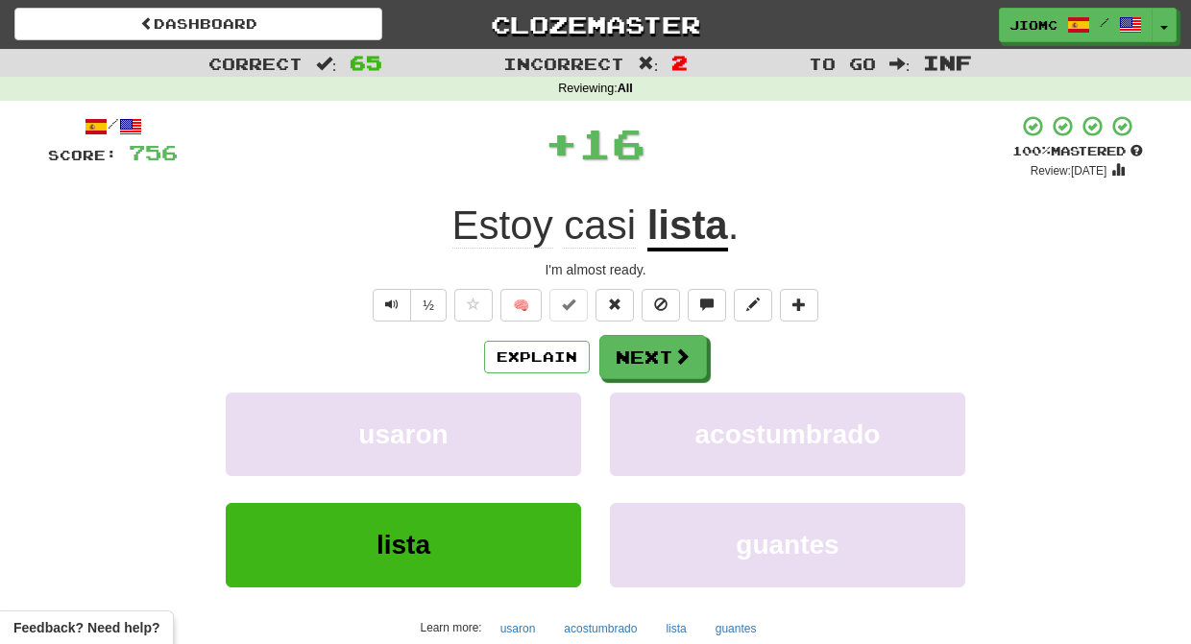
click at [557, 415] on button "usaron" at bounding box center [403, 435] width 355 height 84
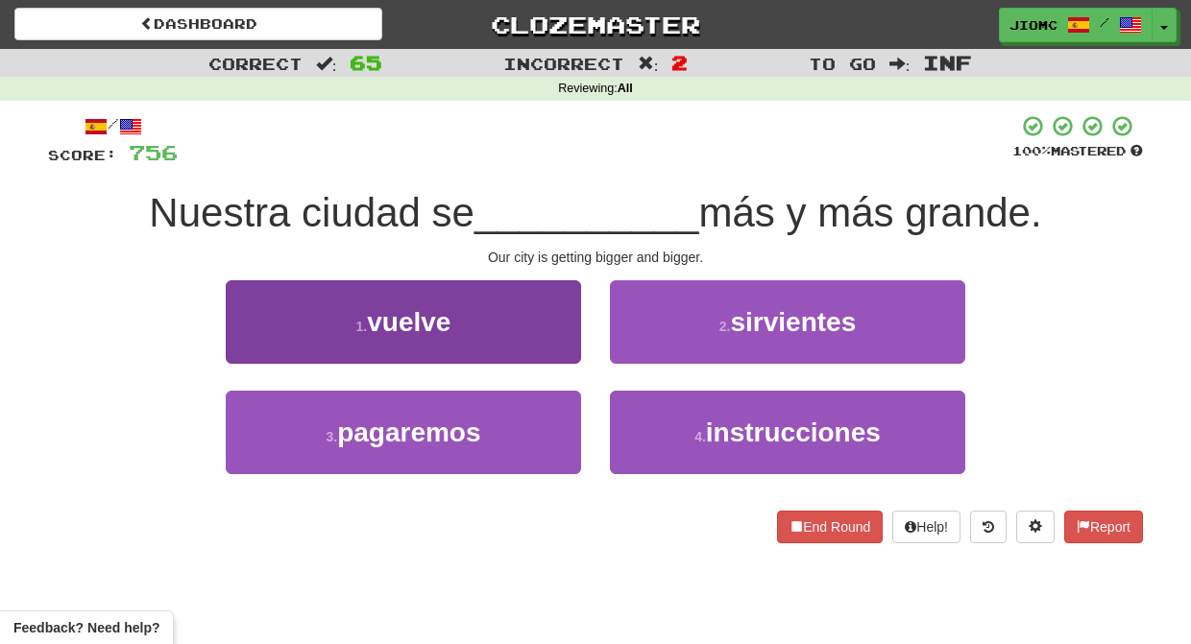
click at [567, 332] on button "1 . vuelve" at bounding box center [403, 322] width 355 height 84
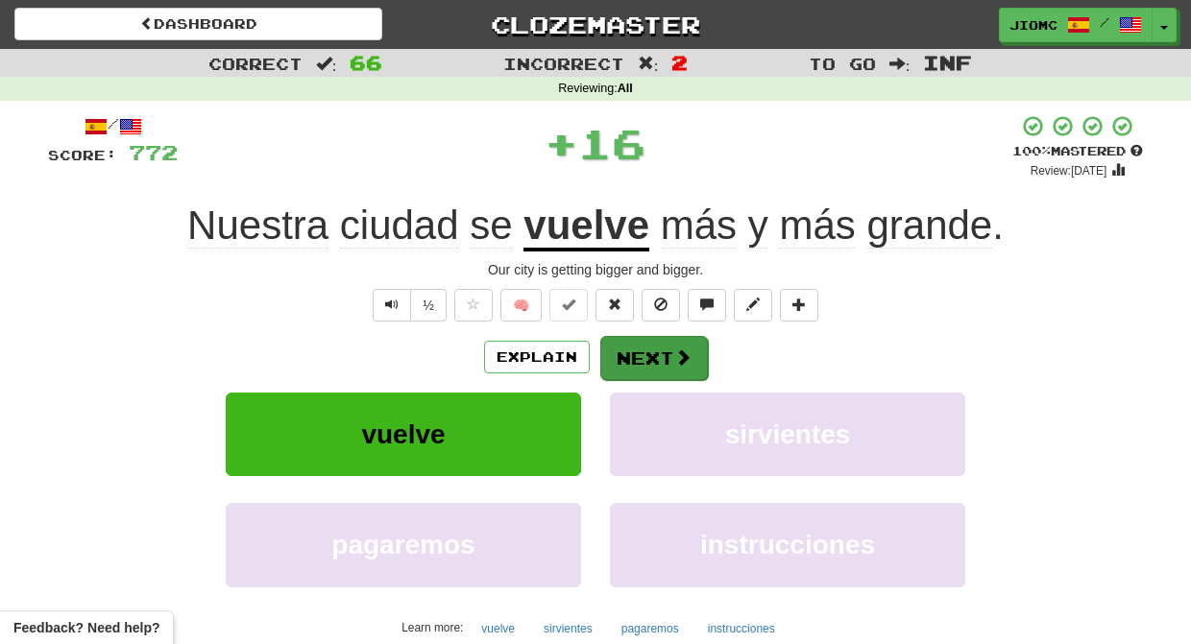
click at [617, 342] on button "Next" at bounding box center [654, 358] width 108 height 44
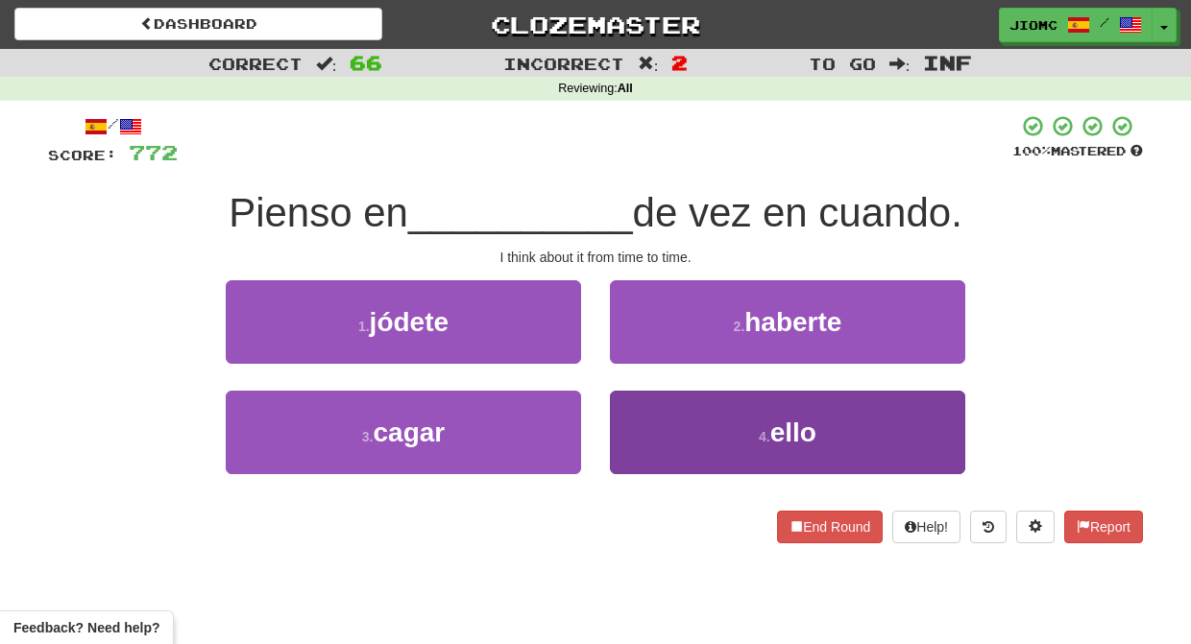
click at [634, 415] on button "4 . ello" at bounding box center [787, 433] width 355 height 84
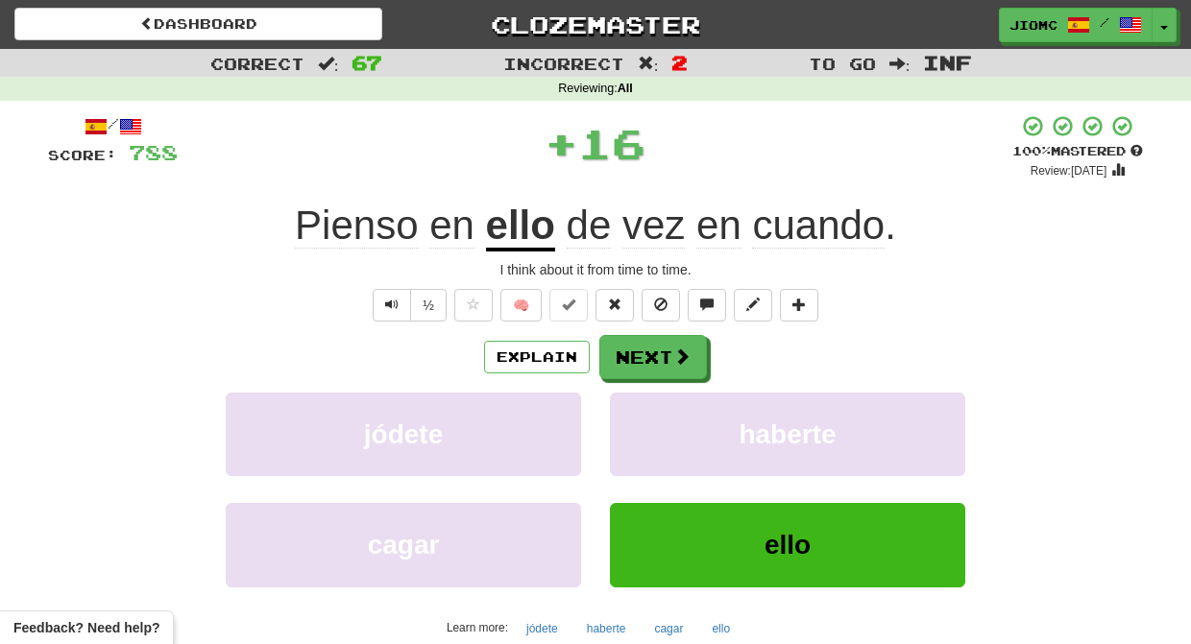
click at [634, 415] on button "haberte" at bounding box center [787, 435] width 355 height 84
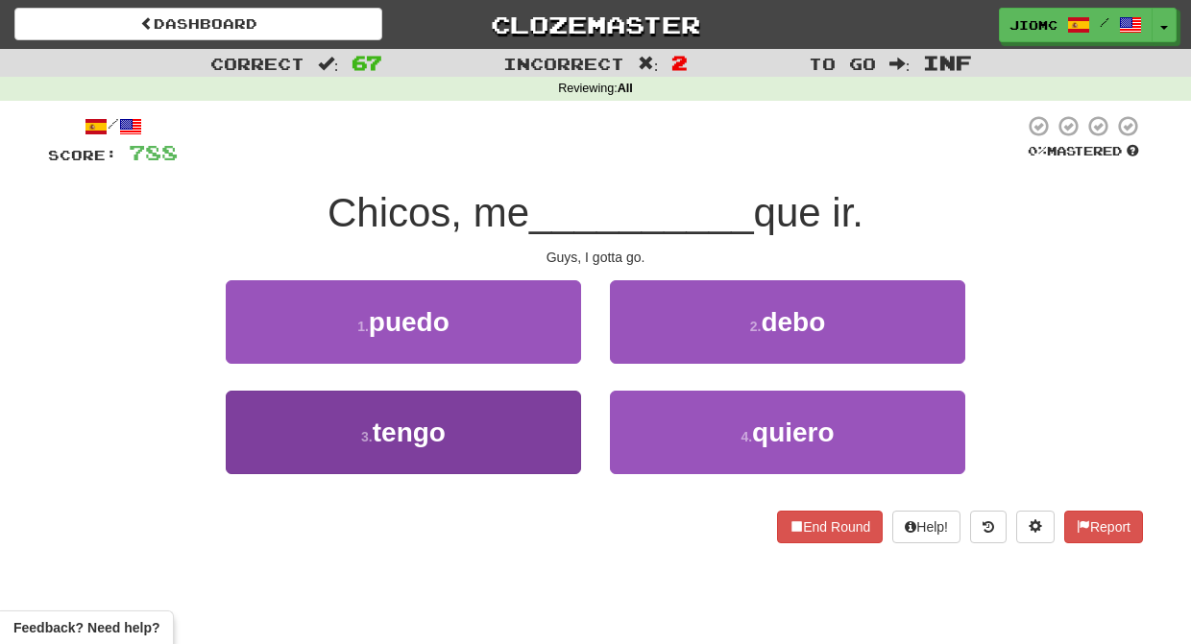
click at [549, 415] on button "3 . tengo" at bounding box center [403, 433] width 355 height 84
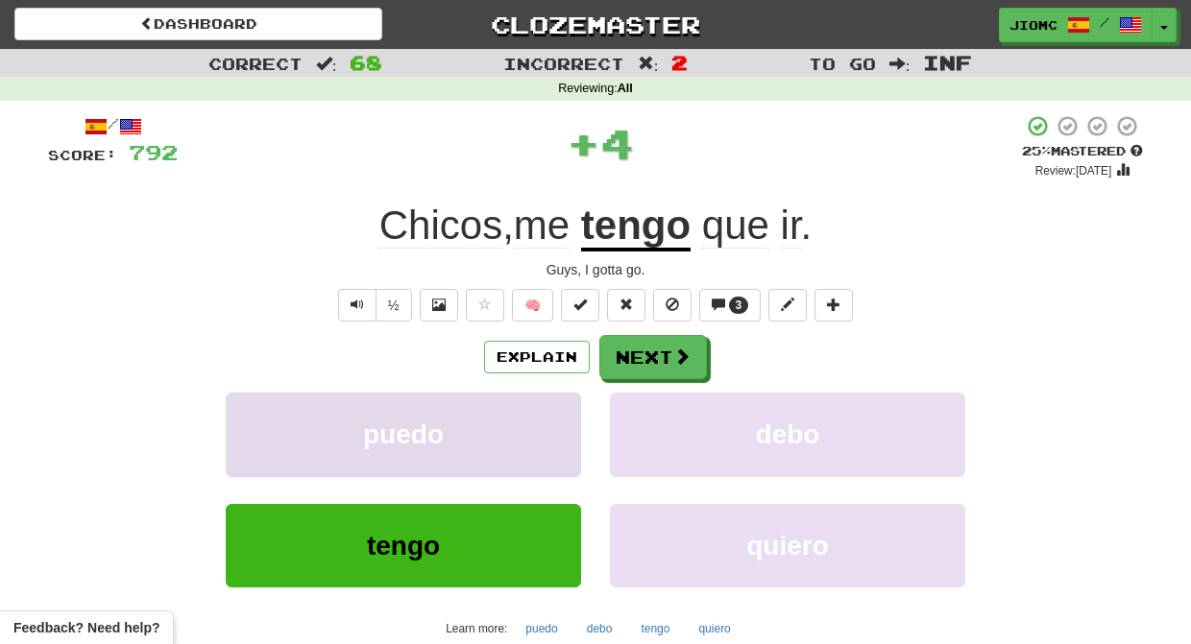
click at [551, 416] on button "puedo" at bounding box center [403, 435] width 355 height 84
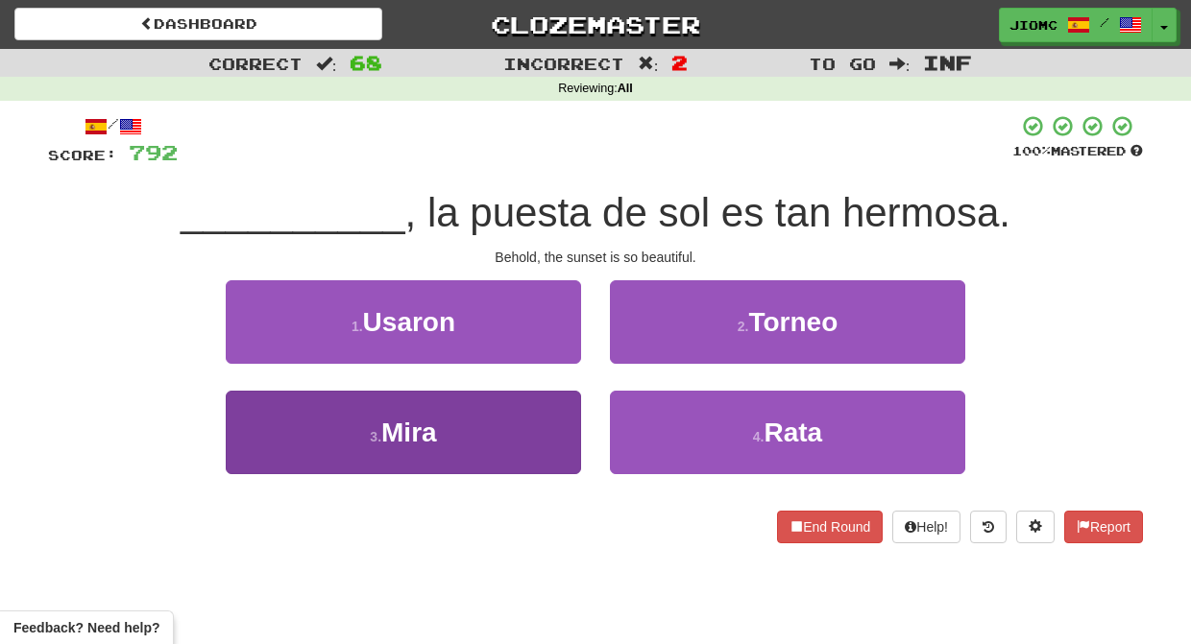
click at [563, 429] on button "3 . Mira" at bounding box center [403, 433] width 355 height 84
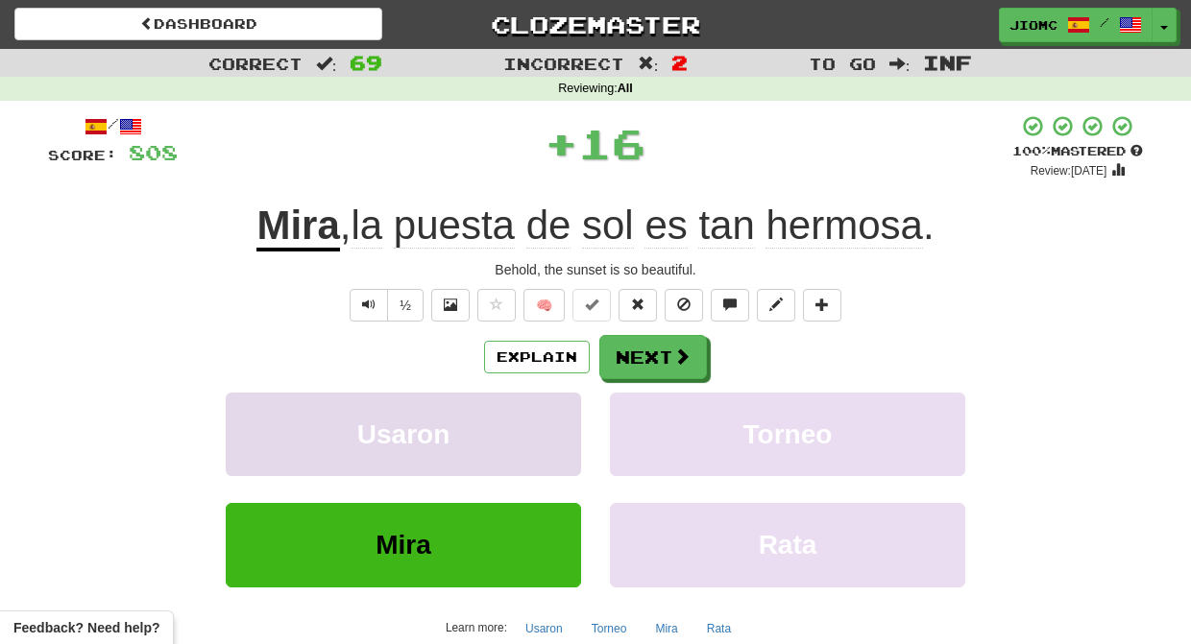
click at [562, 424] on button "Usaron" at bounding box center [403, 435] width 355 height 84
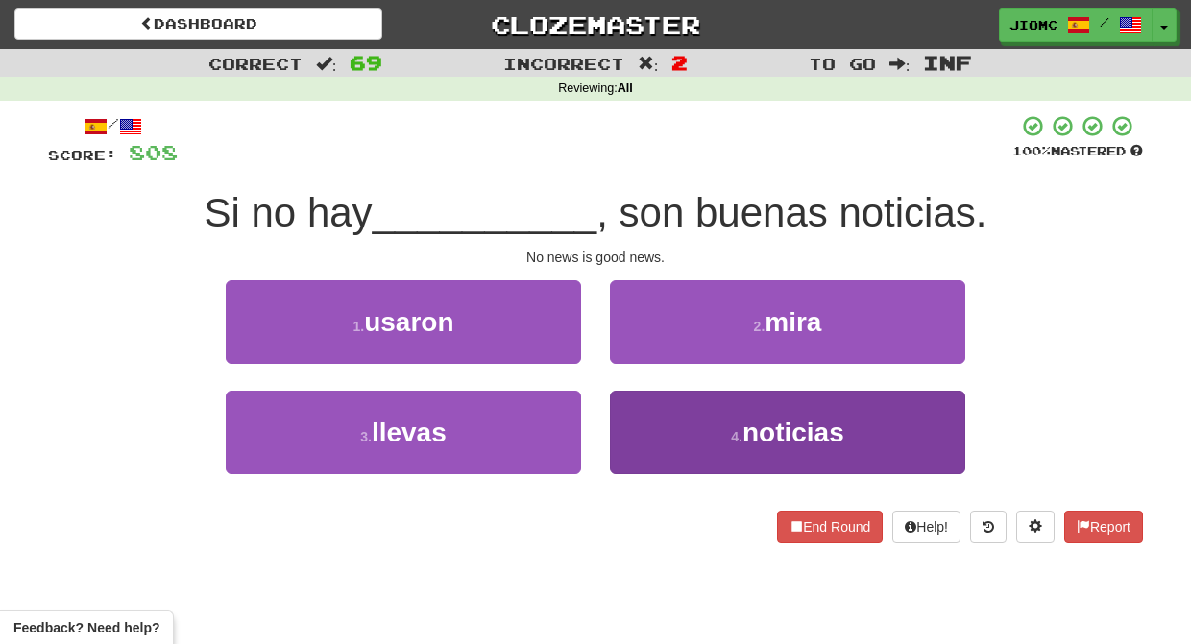
click at [633, 405] on button "4 . noticias" at bounding box center [787, 433] width 355 height 84
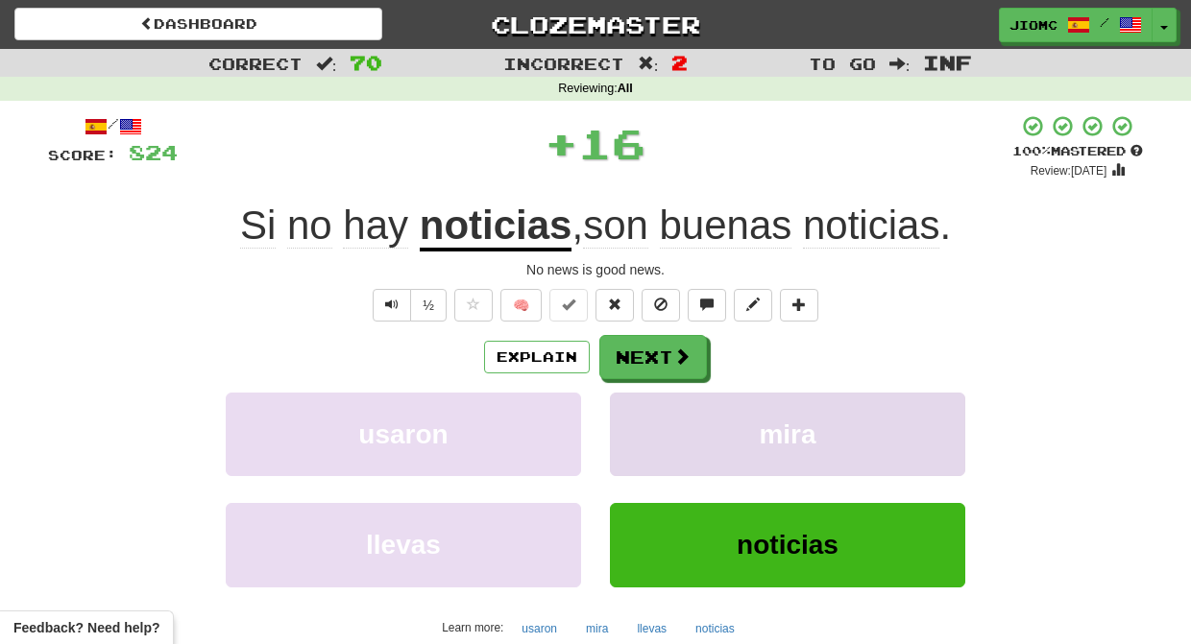
click at [636, 404] on button "mira" at bounding box center [787, 435] width 355 height 84
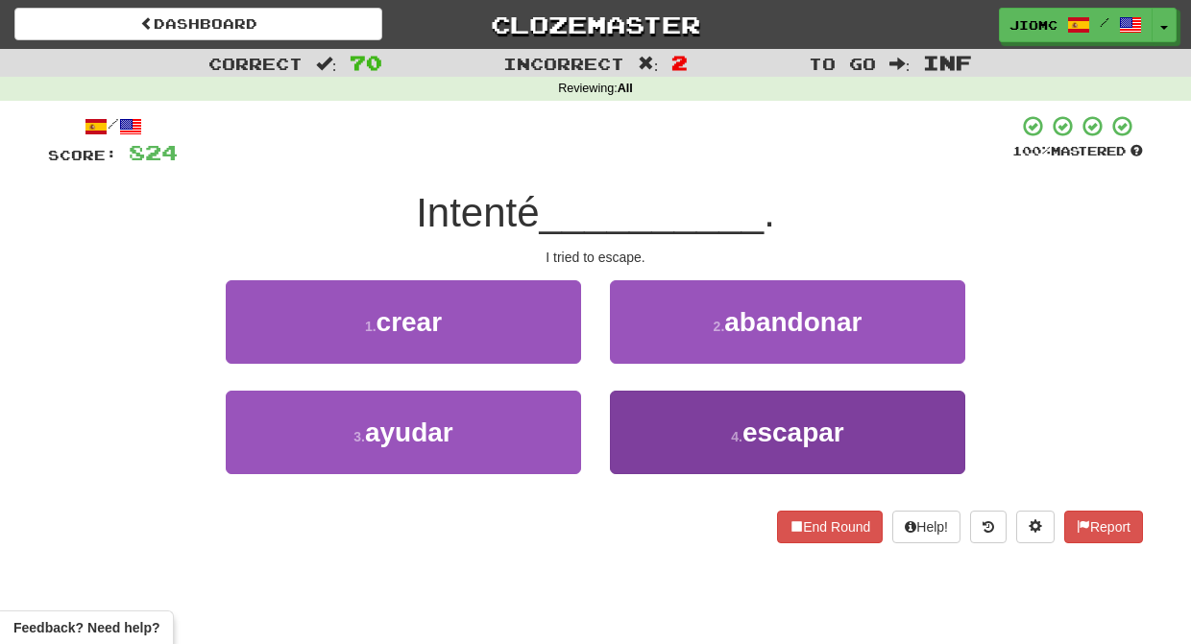
click at [636, 409] on button "4 . escapar" at bounding box center [787, 433] width 355 height 84
click at [636, 364] on button "2 . abandonar" at bounding box center [787, 322] width 355 height 84
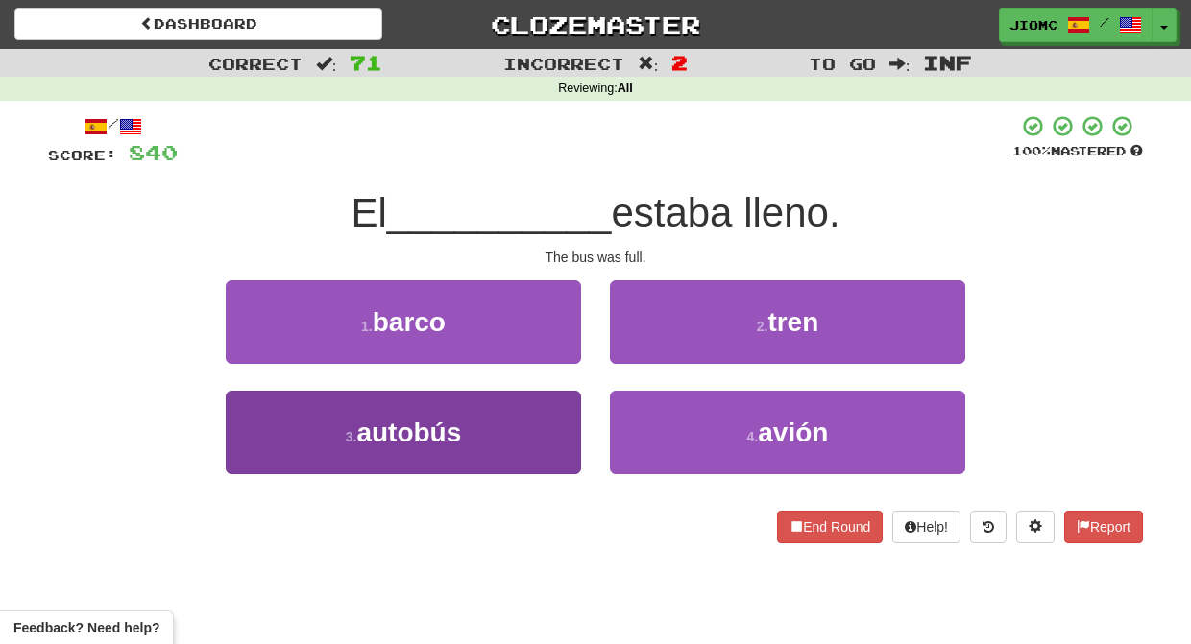
click at [544, 424] on button "3 . autobús" at bounding box center [403, 433] width 355 height 84
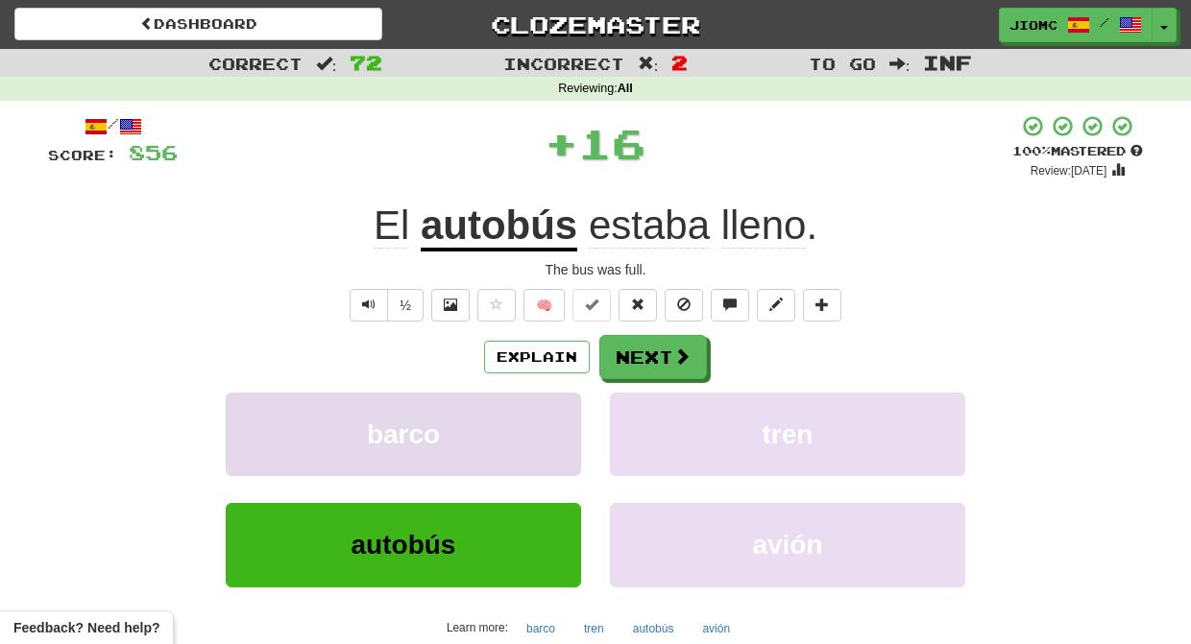
click at [546, 424] on button "barco" at bounding box center [403, 435] width 355 height 84
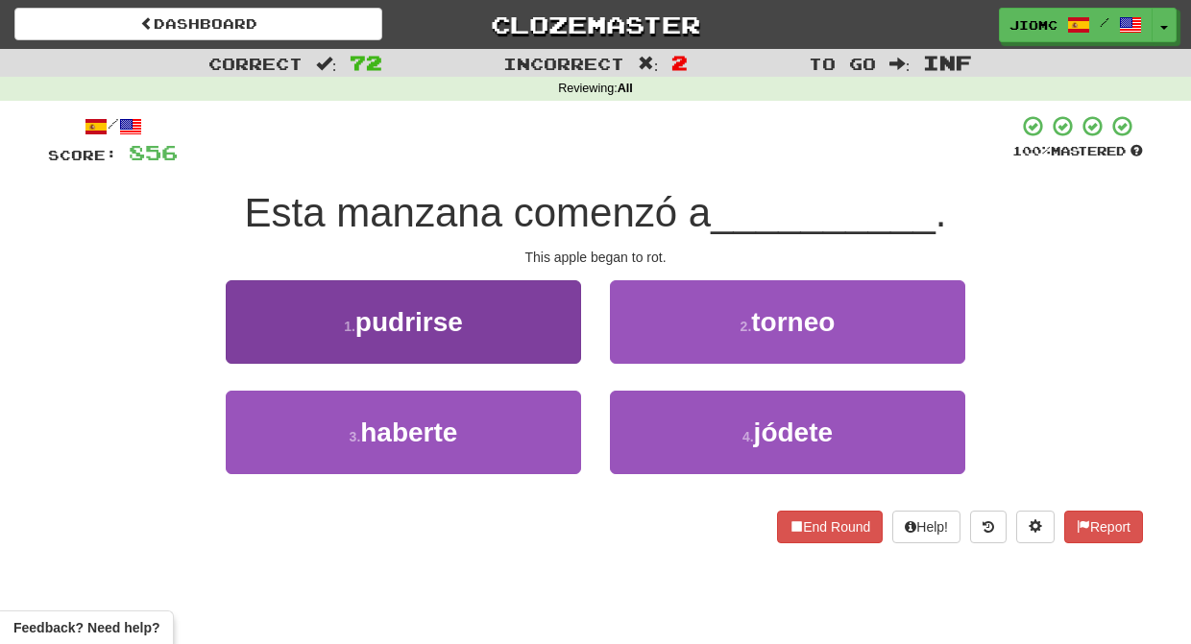
click at [564, 345] on button "1 . pudrirse" at bounding box center [403, 322] width 355 height 84
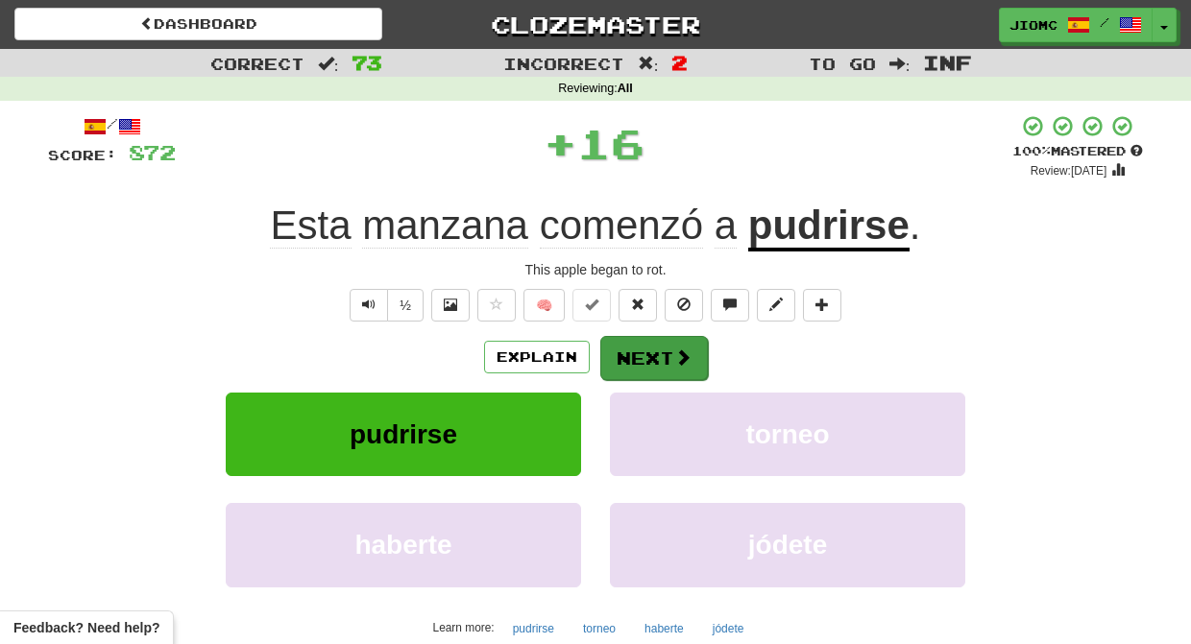
click at [633, 349] on button "Next" at bounding box center [654, 358] width 108 height 44
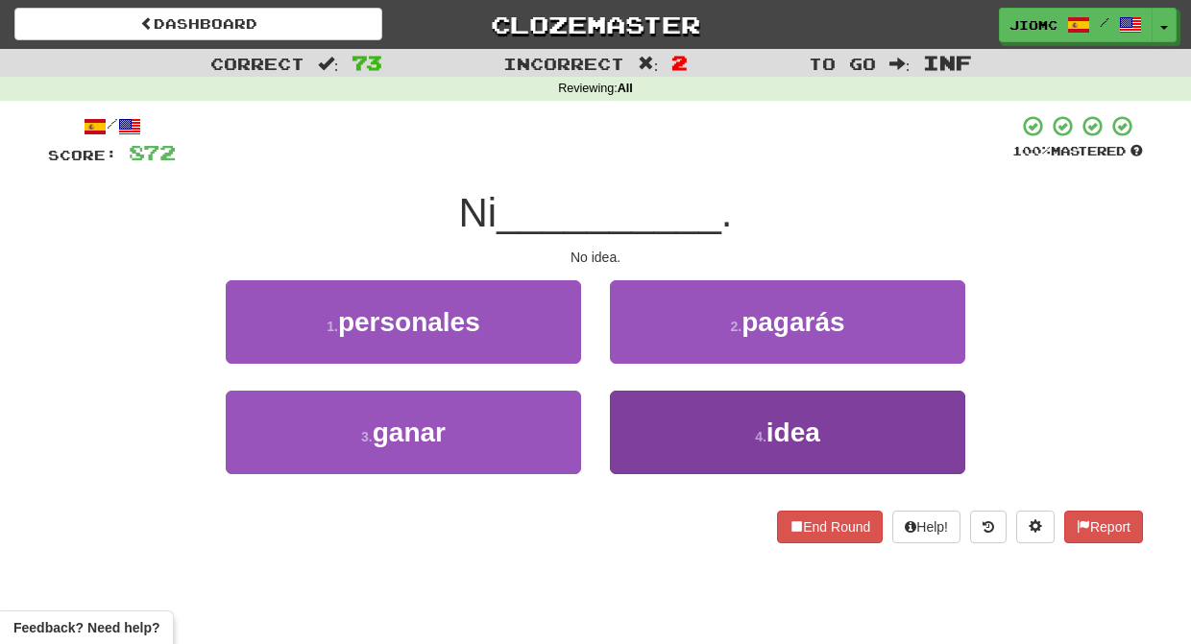
click at [643, 421] on button "4 . idea" at bounding box center [787, 433] width 355 height 84
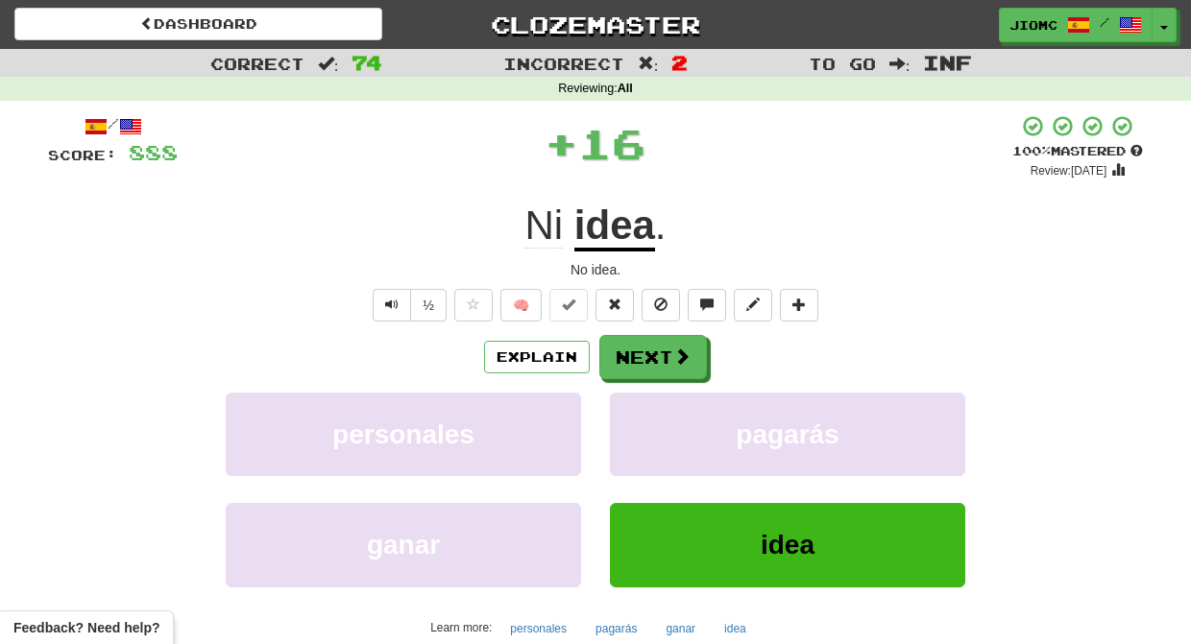
click at [643, 421] on button "pagarás" at bounding box center [787, 435] width 355 height 84
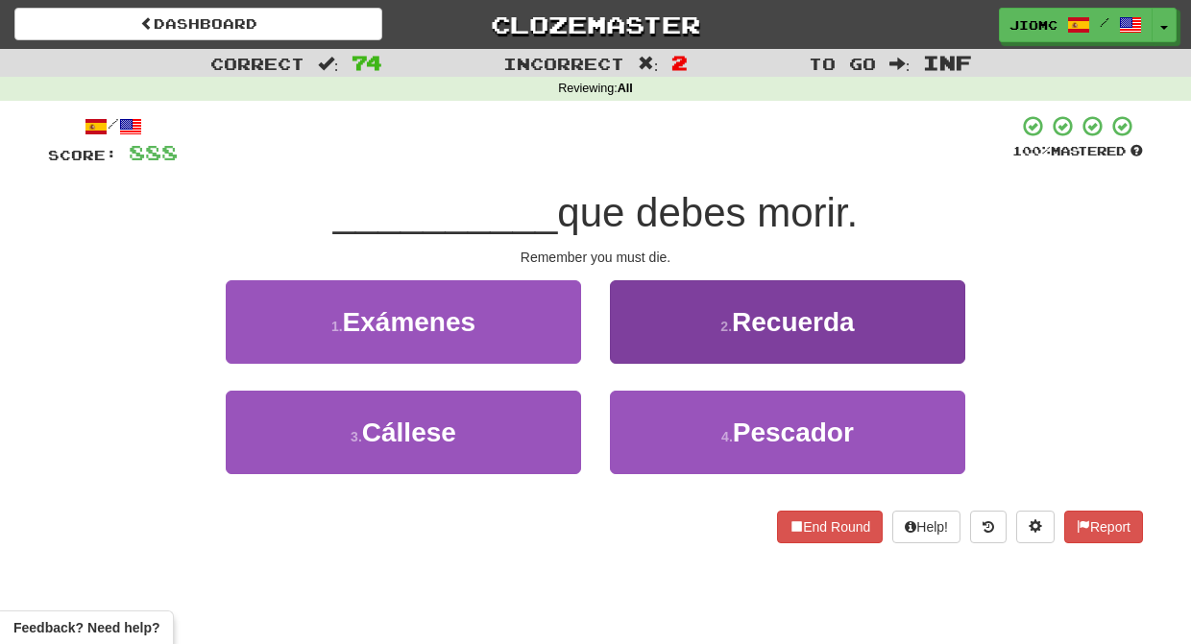
click at [624, 319] on button "2 . Recuerda" at bounding box center [787, 322] width 355 height 84
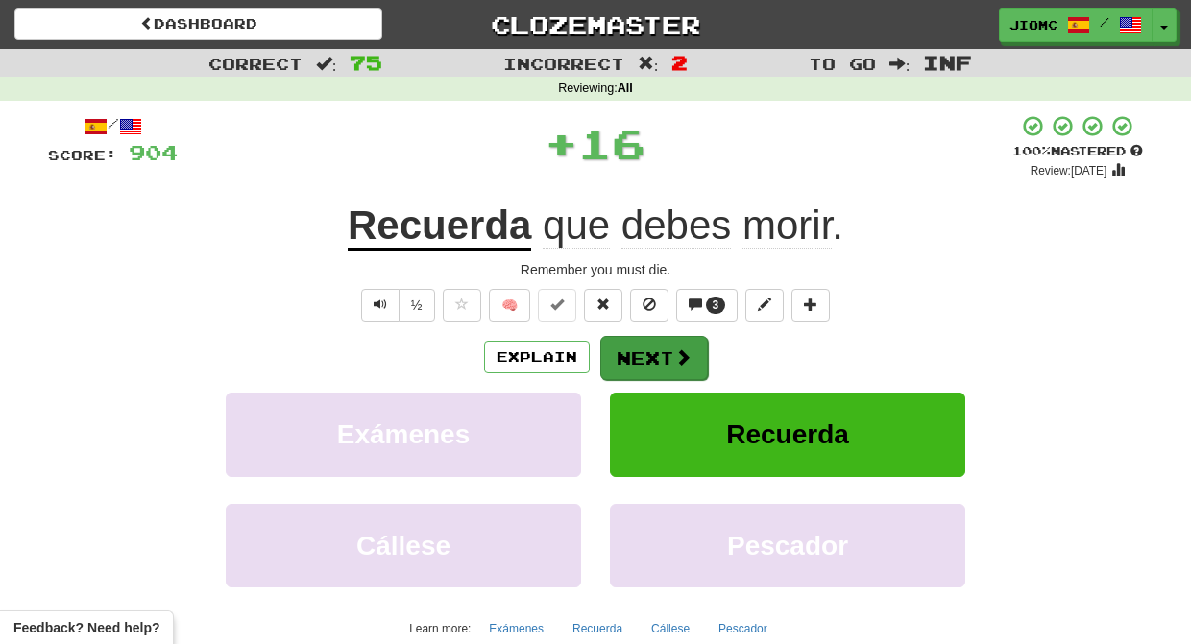
click at [632, 338] on button "Next" at bounding box center [654, 358] width 108 height 44
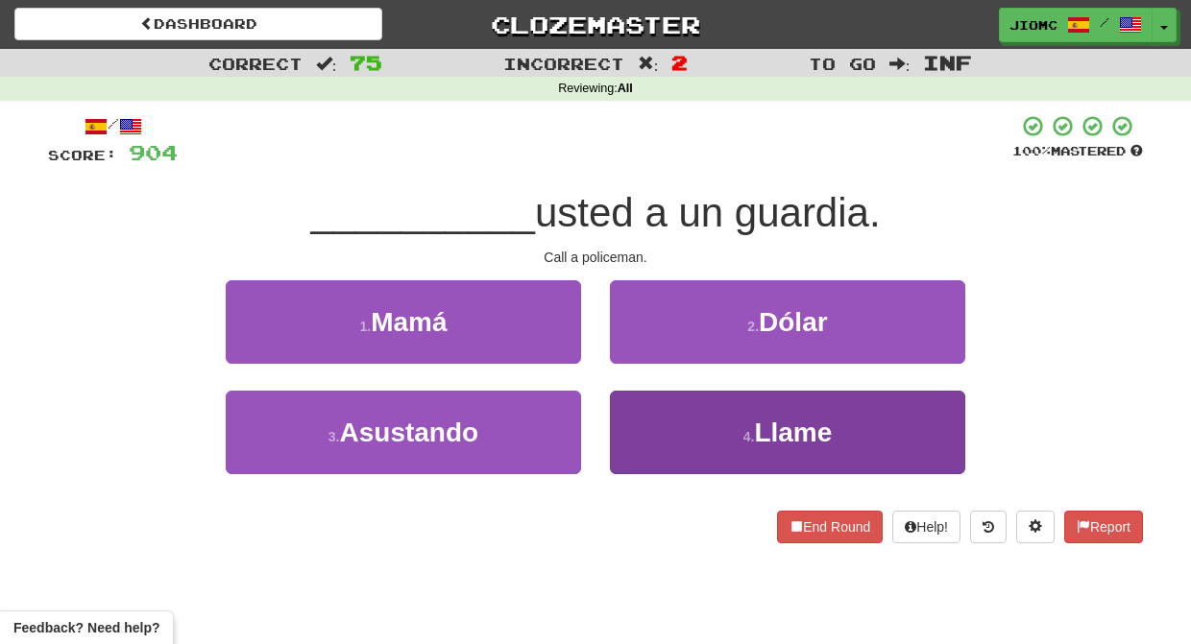
click at [640, 406] on button "4 . Llame" at bounding box center [787, 433] width 355 height 84
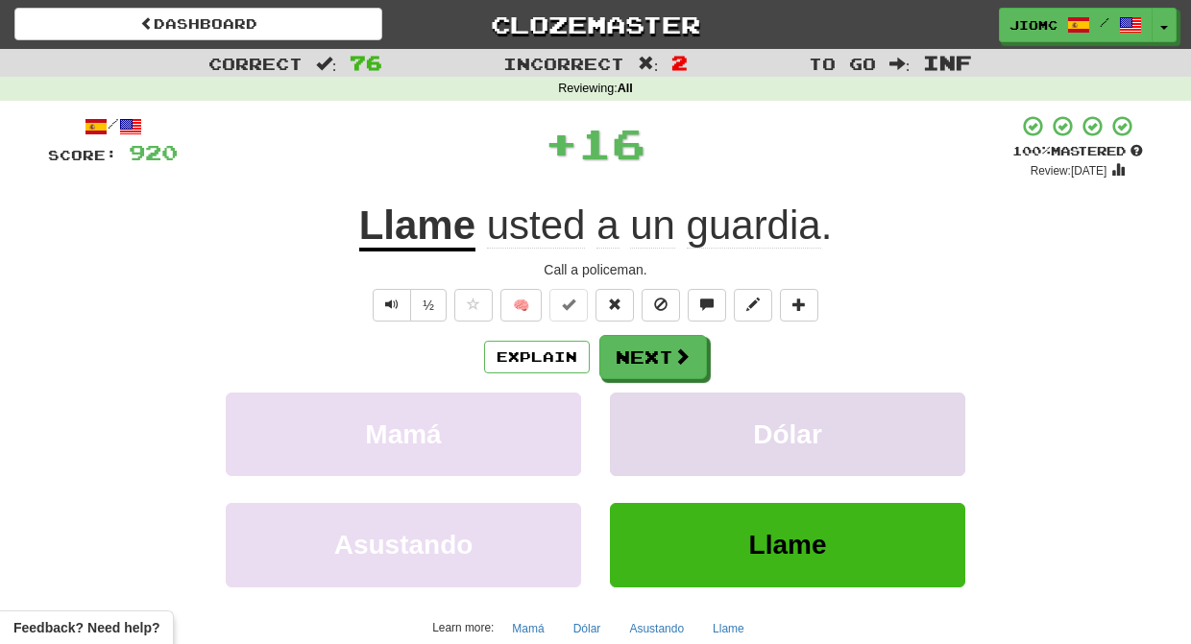
click at [641, 406] on button "Dólar" at bounding box center [787, 435] width 355 height 84
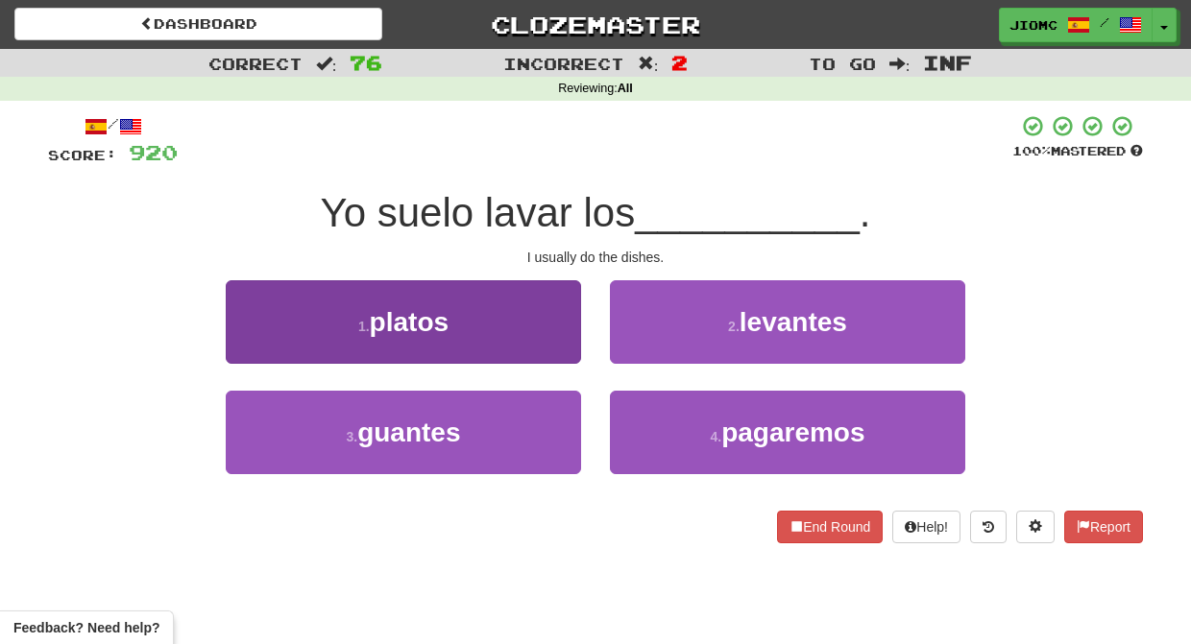
click at [537, 329] on button "1 . platos" at bounding box center [403, 322] width 355 height 84
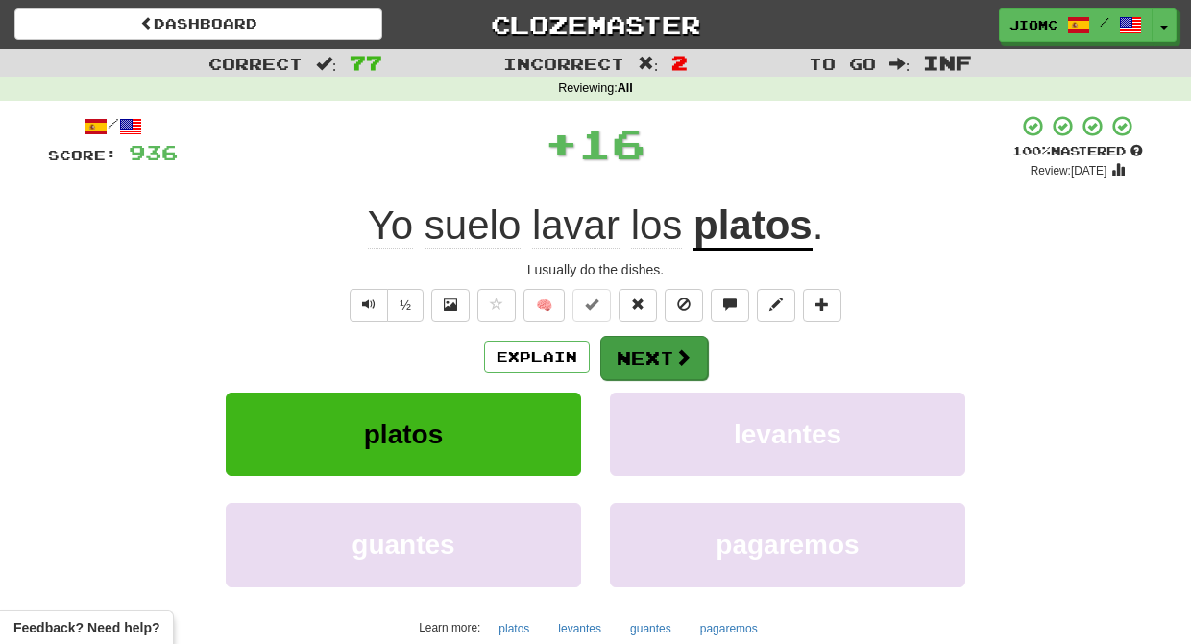
click at [636, 360] on button "Next" at bounding box center [654, 358] width 108 height 44
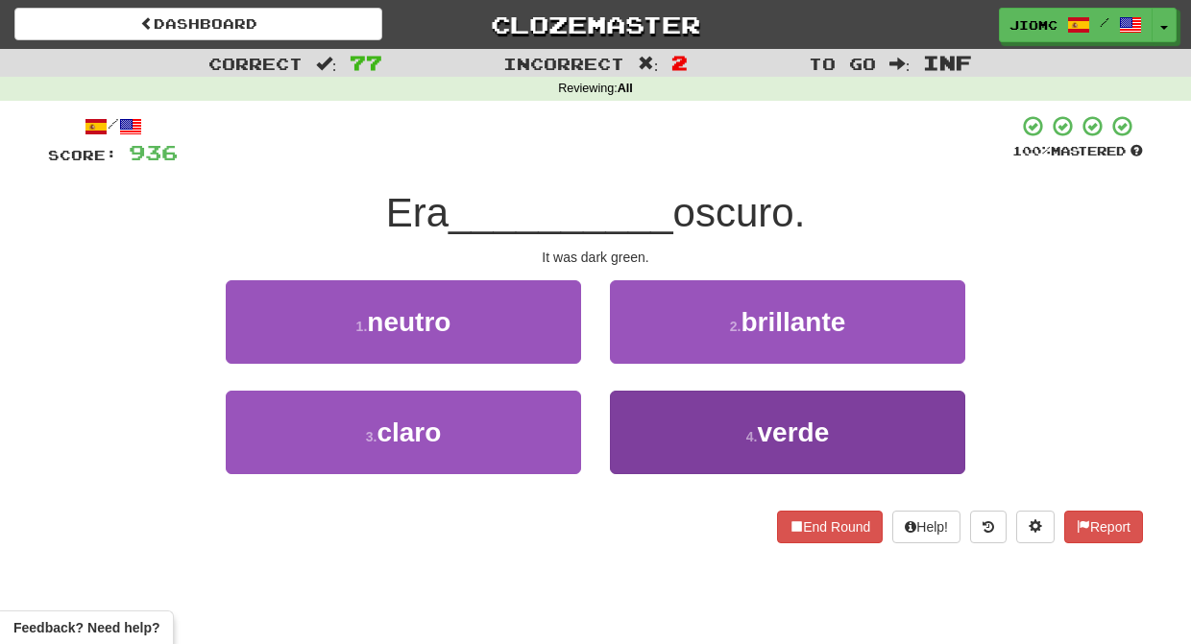
click at [647, 421] on button "4 . verde" at bounding box center [787, 433] width 355 height 84
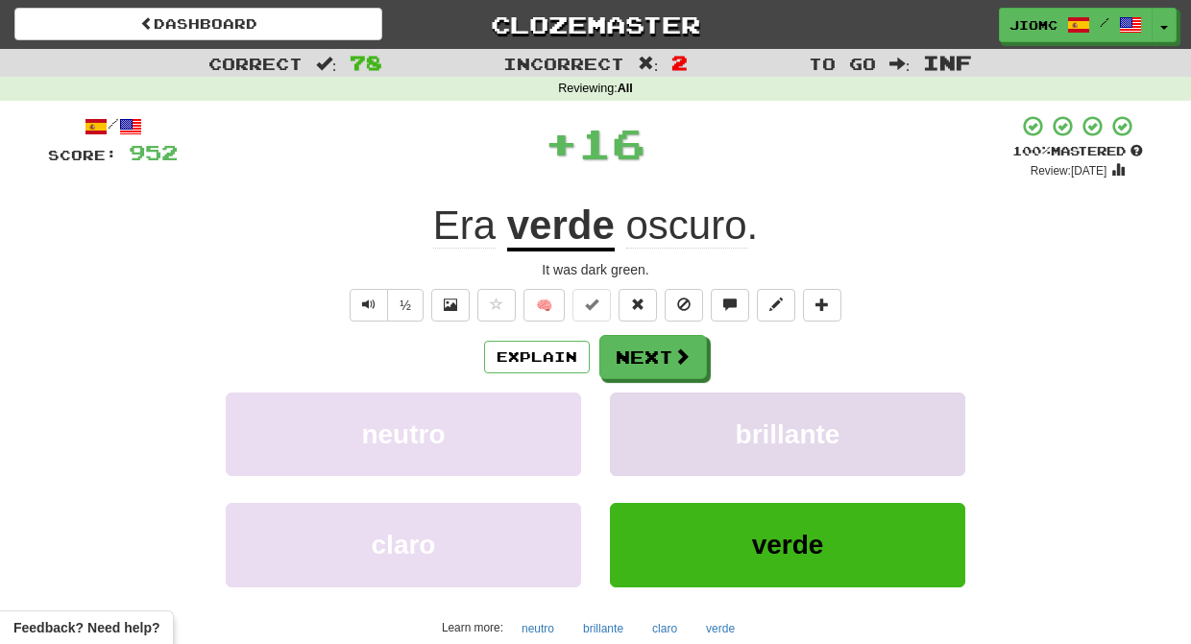
click at [642, 421] on button "brillante" at bounding box center [787, 435] width 355 height 84
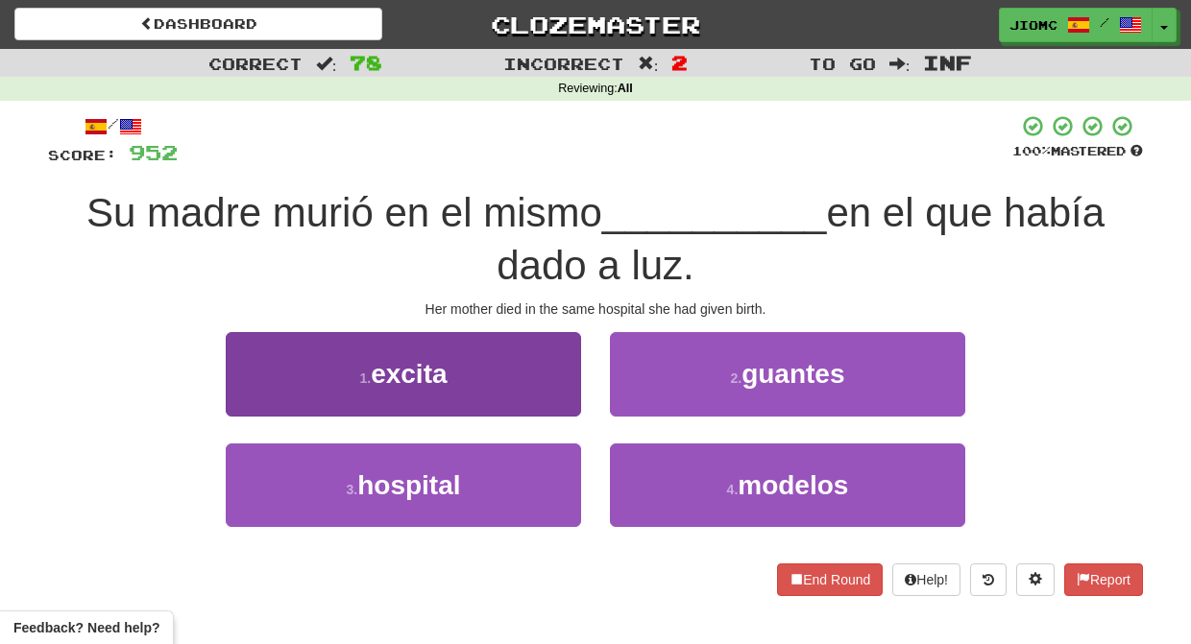
click at [541, 461] on button "3 . hospital" at bounding box center [403, 486] width 355 height 84
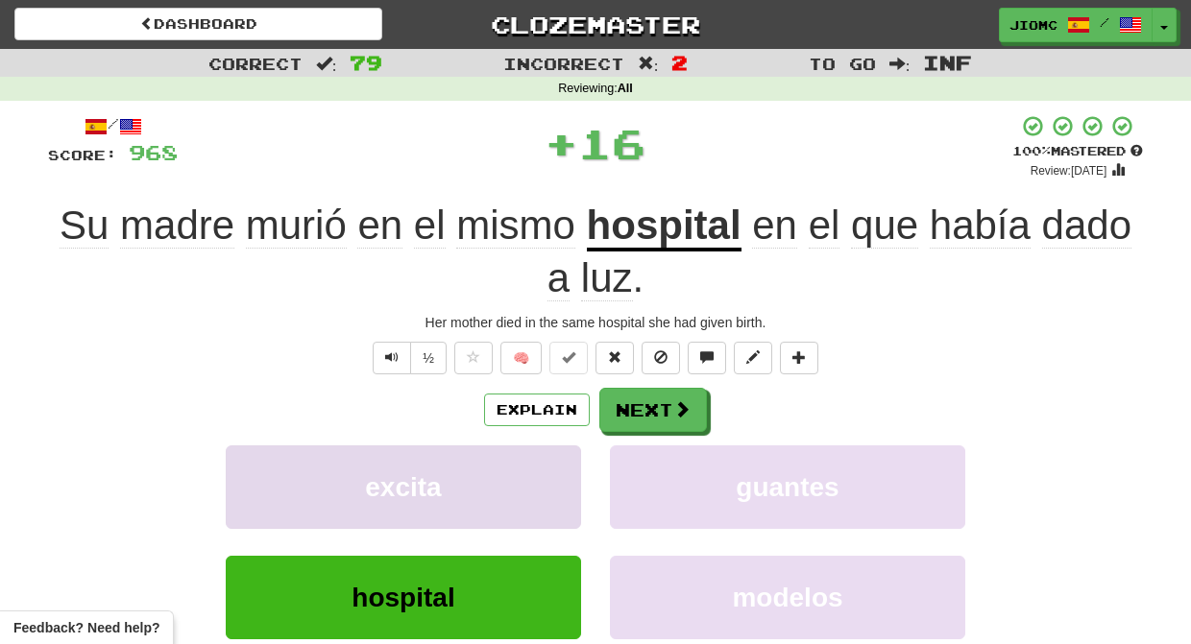
click at [543, 462] on button "excita" at bounding box center [403, 488] width 355 height 84
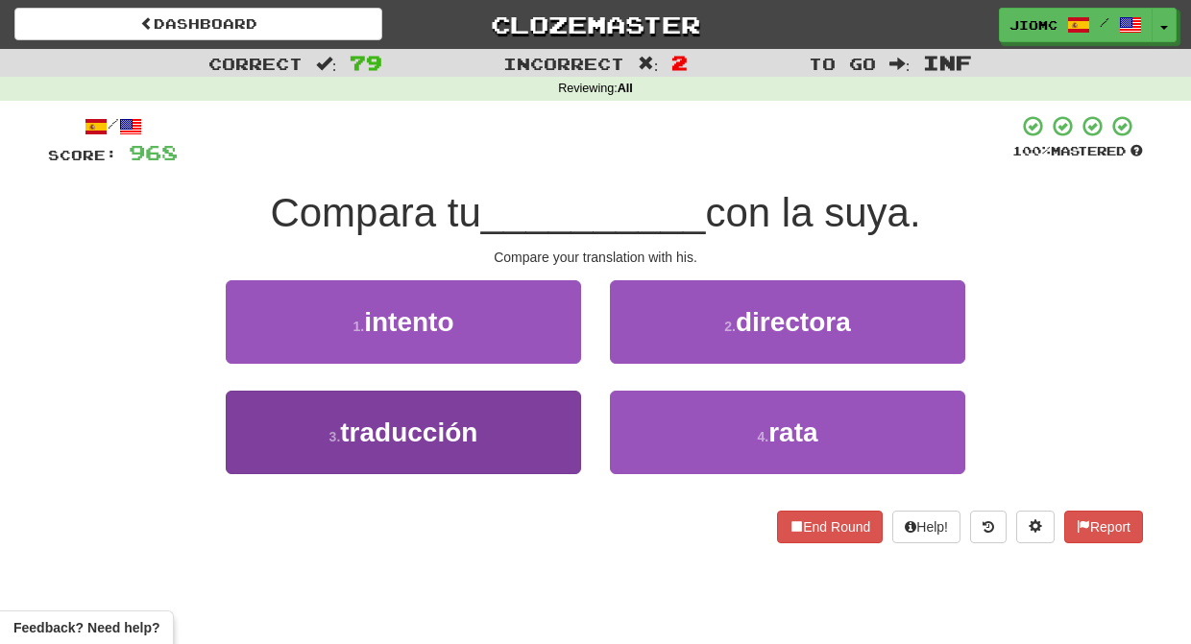
click at [544, 435] on button "3 . traducción" at bounding box center [403, 433] width 355 height 84
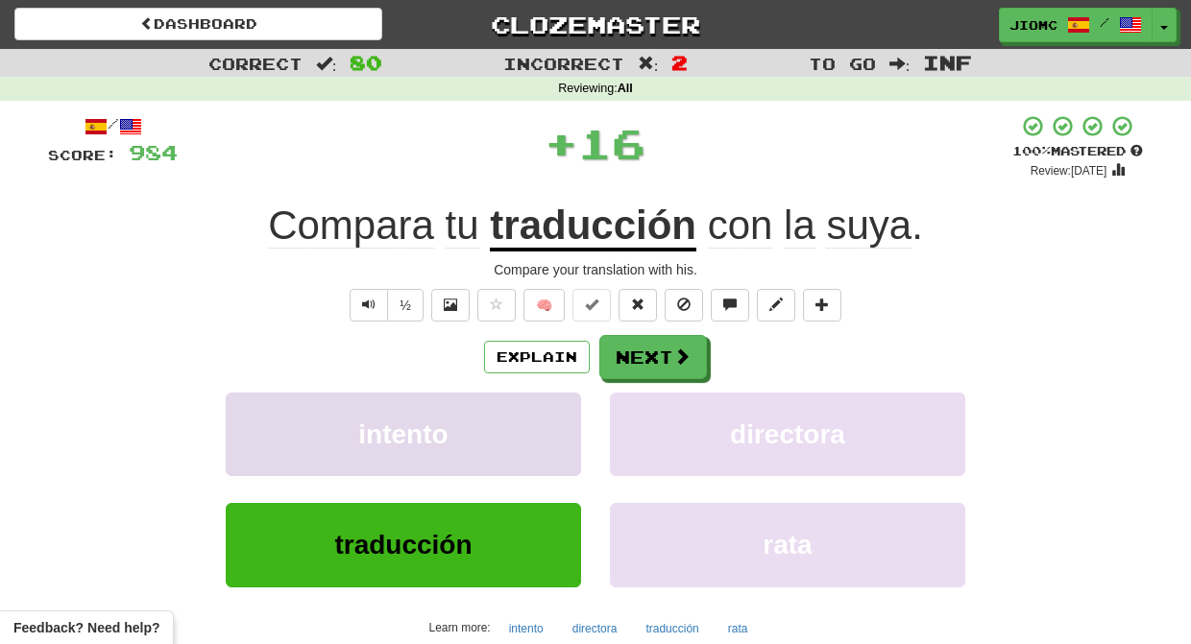
click at [546, 435] on button "intento" at bounding box center [403, 435] width 355 height 84
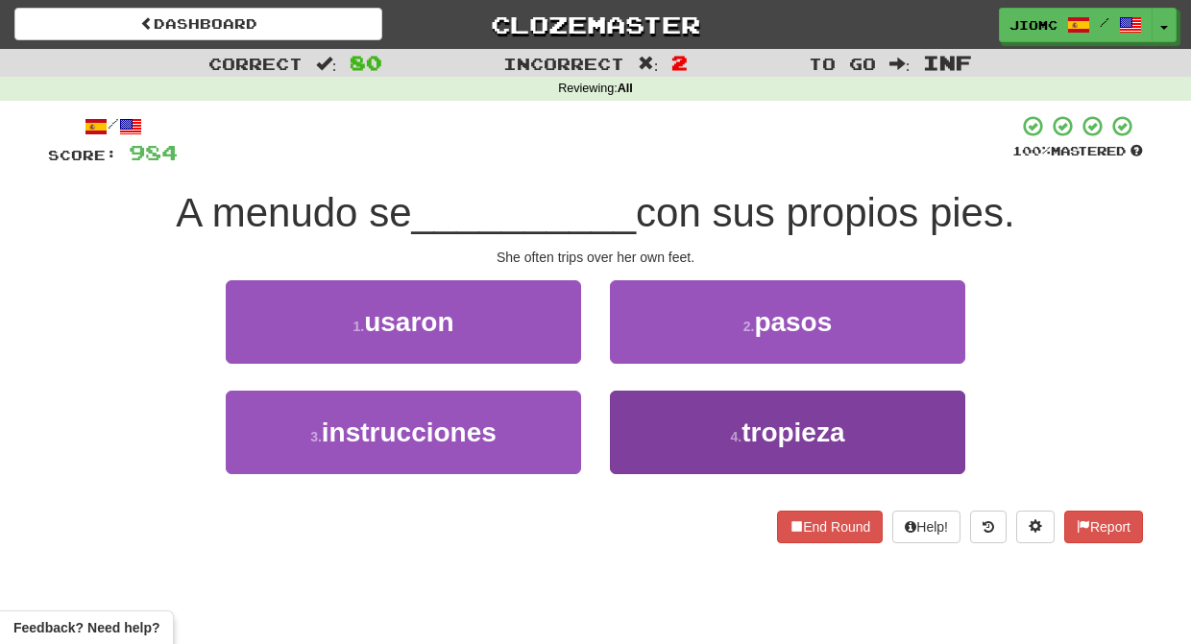
click at [674, 423] on button "4 . tropieza" at bounding box center [787, 433] width 355 height 84
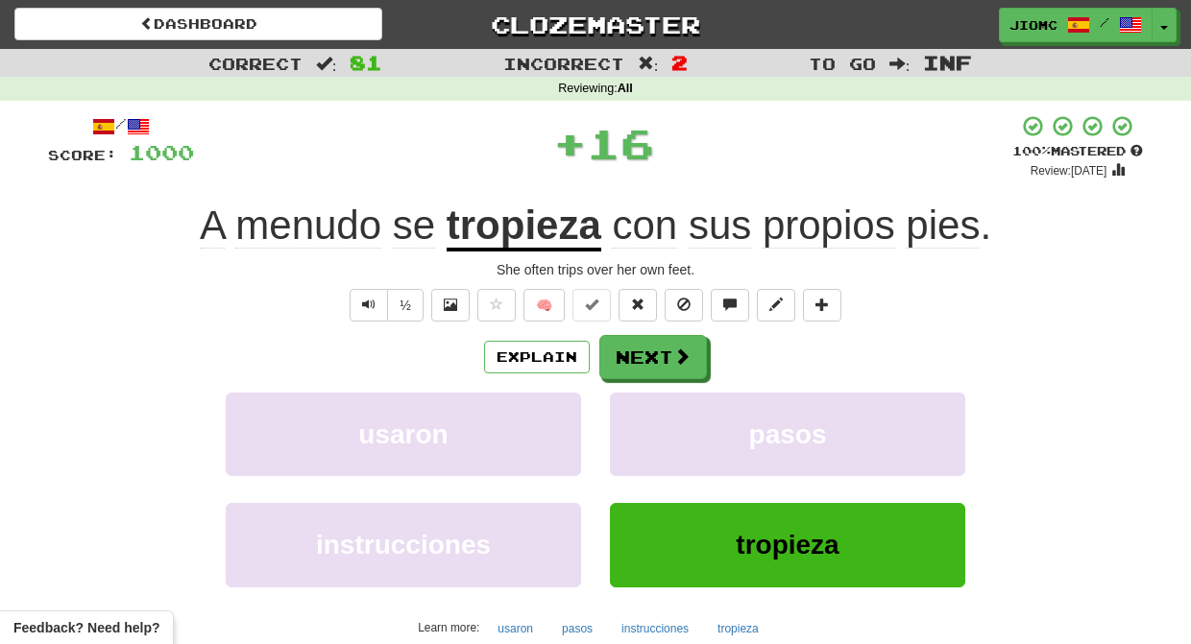
click at [674, 423] on button "pasos" at bounding box center [787, 435] width 355 height 84
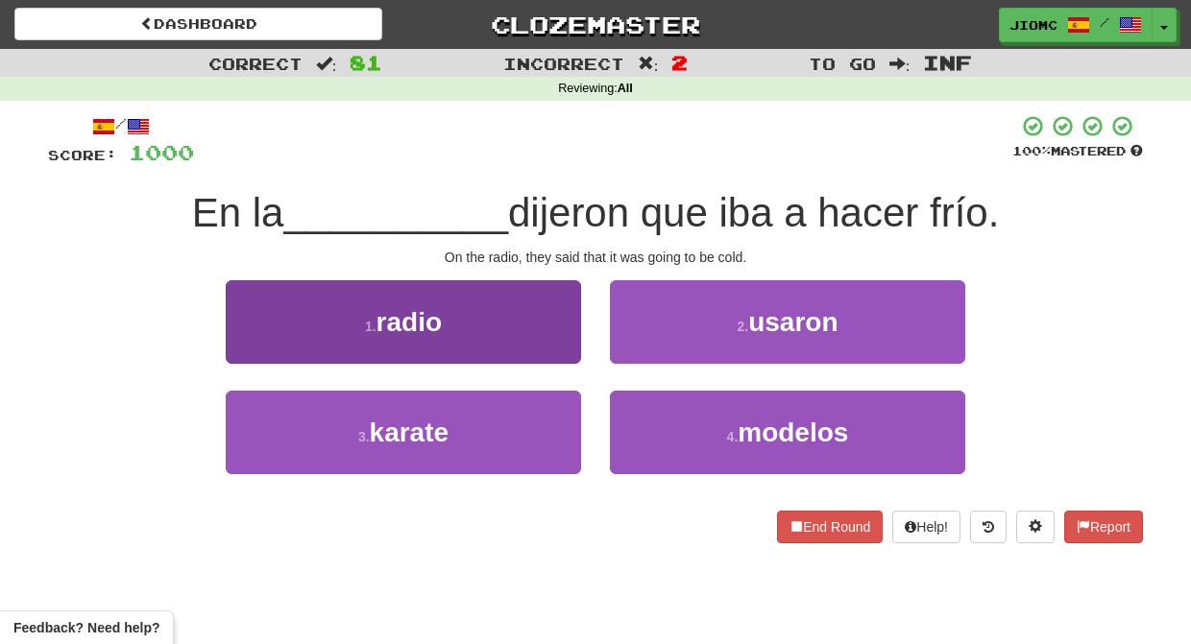
click at [555, 343] on button "1 . radio" at bounding box center [403, 322] width 355 height 84
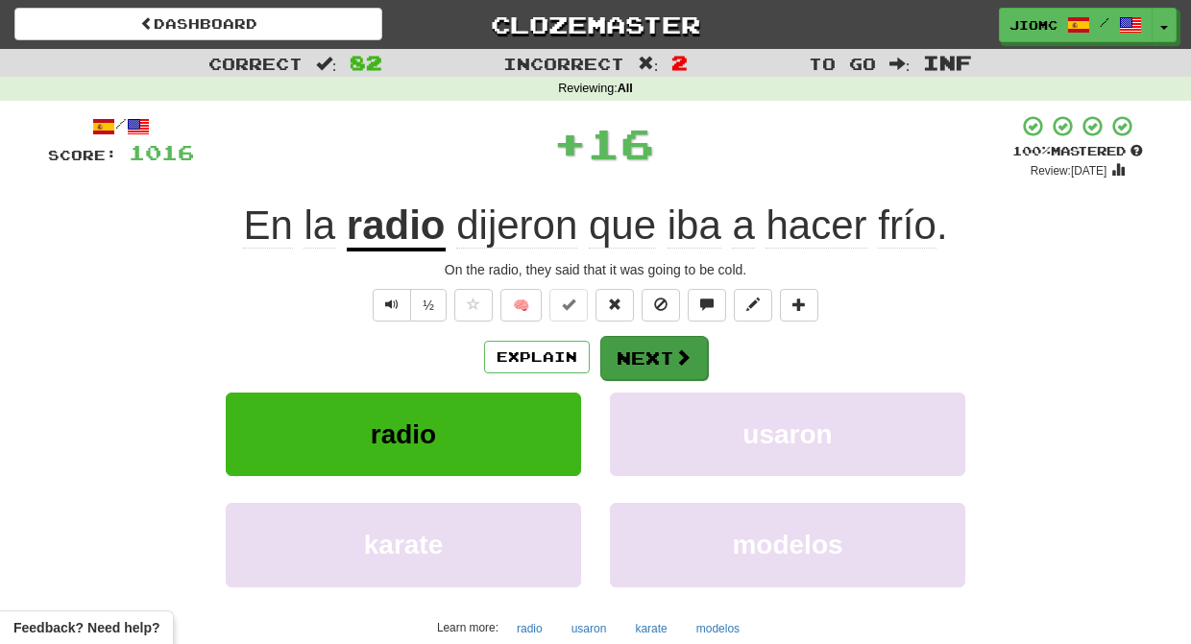
click at [671, 361] on button "Next" at bounding box center [654, 358] width 108 height 44
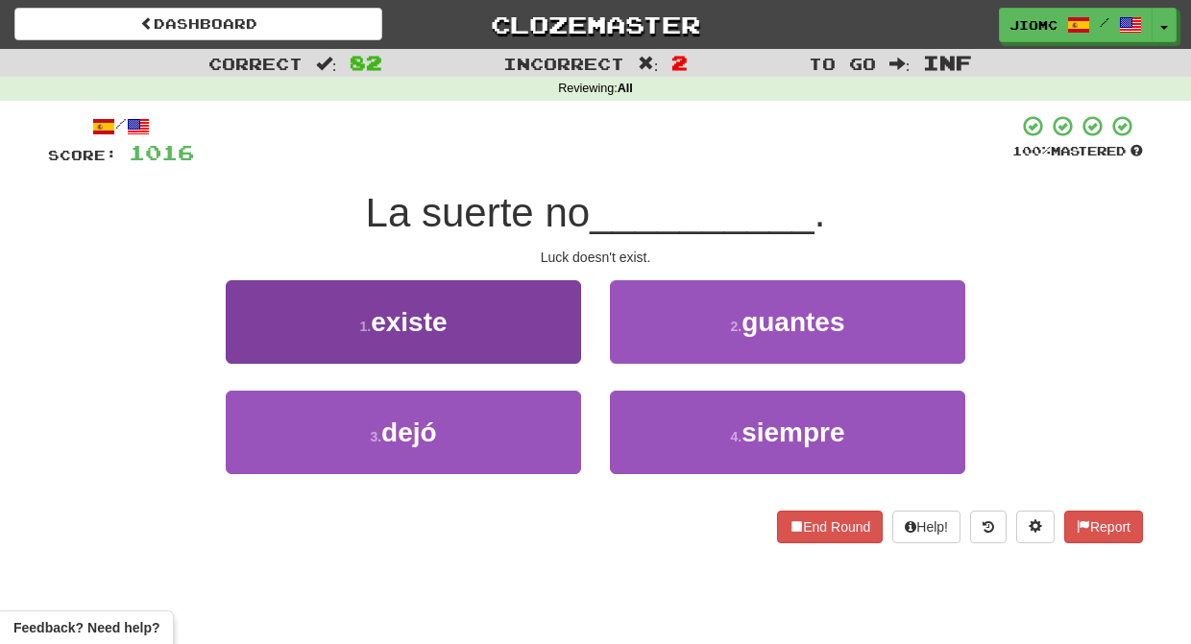
click at [568, 344] on button "1 . existe" at bounding box center [403, 322] width 355 height 84
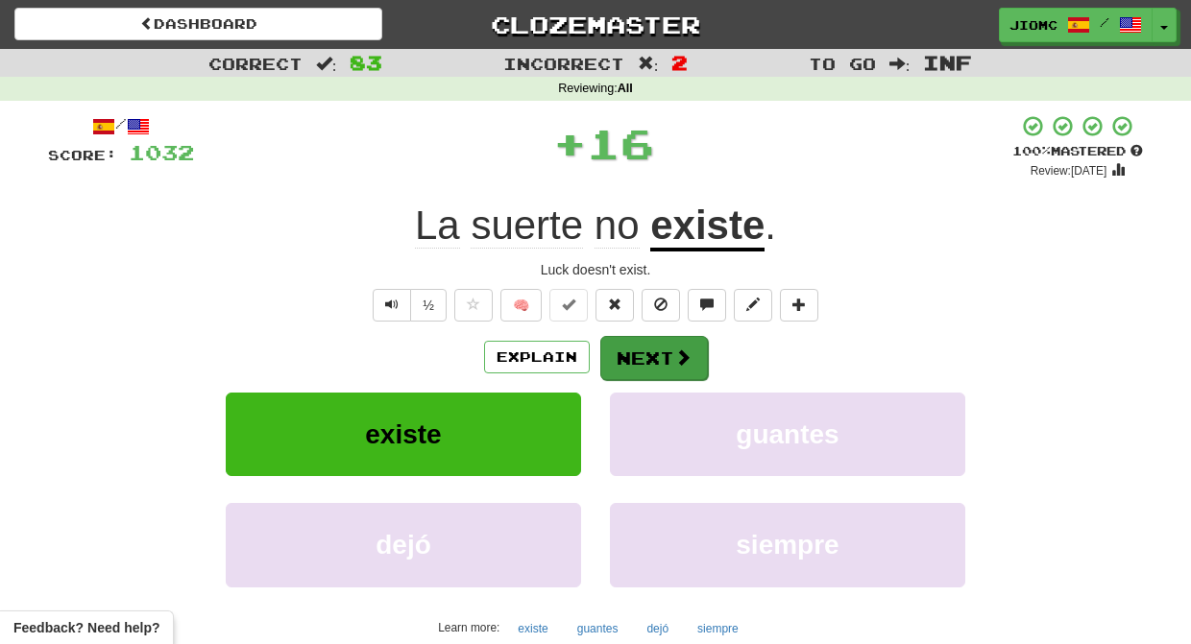
click at [638, 352] on button "Next" at bounding box center [654, 358] width 108 height 44
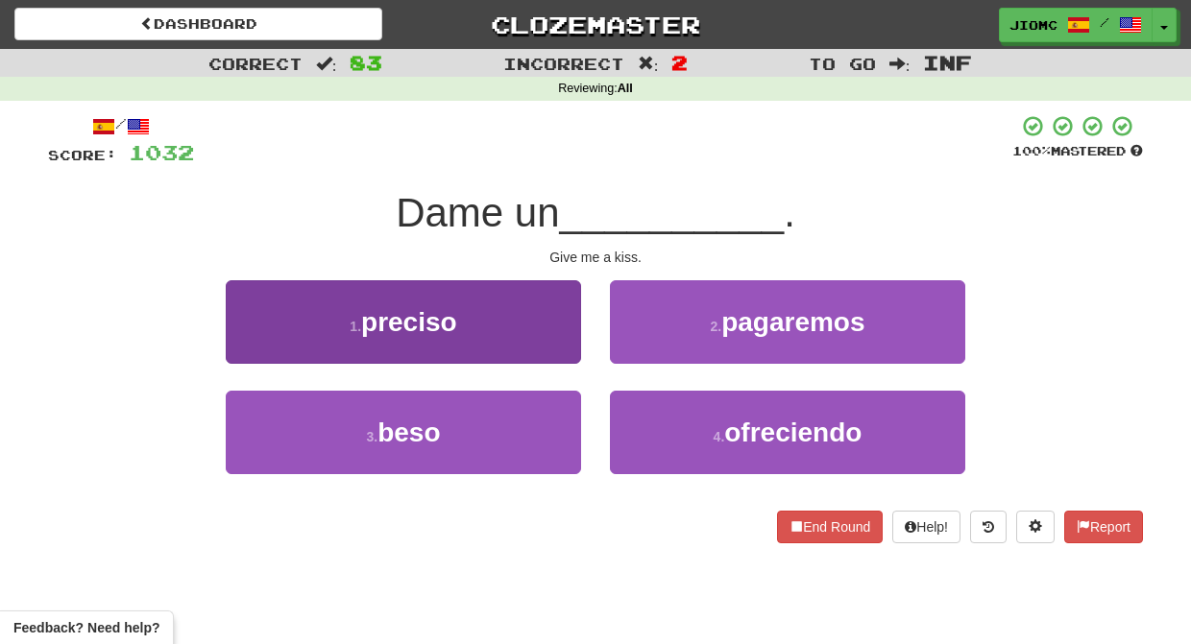
click at [529, 422] on button "3 . beso" at bounding box center [403, 433] width 355 height 84
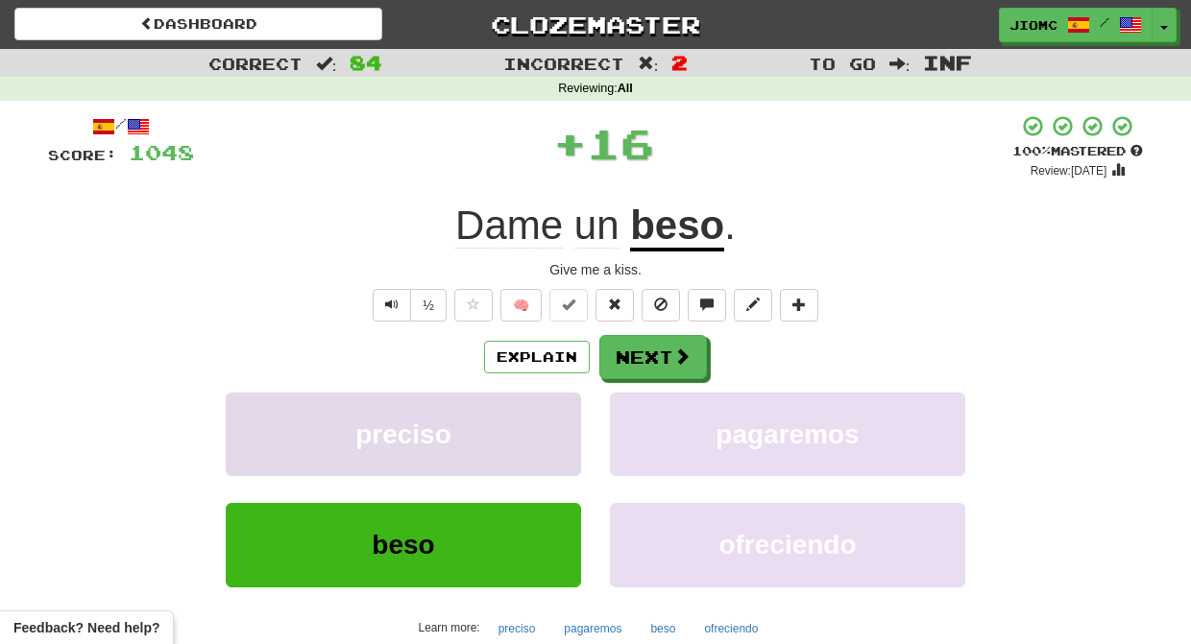
click at [529, 421] on button "preciso" at bounding box center [403, 435] width 355 height 84
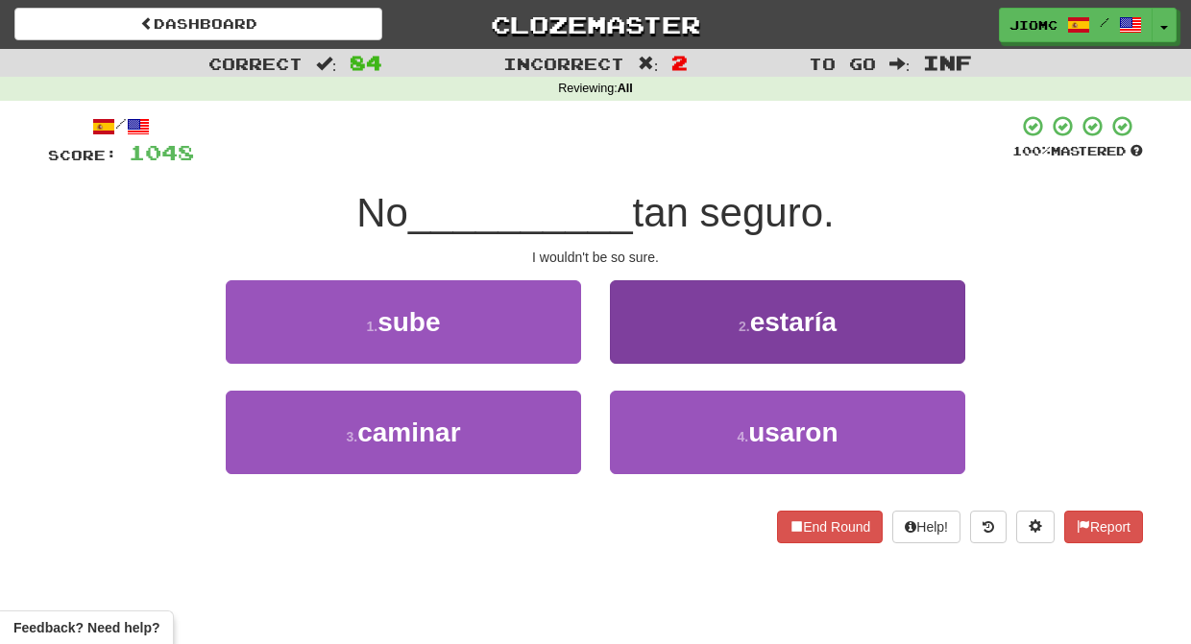
click at [636, 350] on button "2 . estaría" at bounding box center [787, 322] width 355 height 84
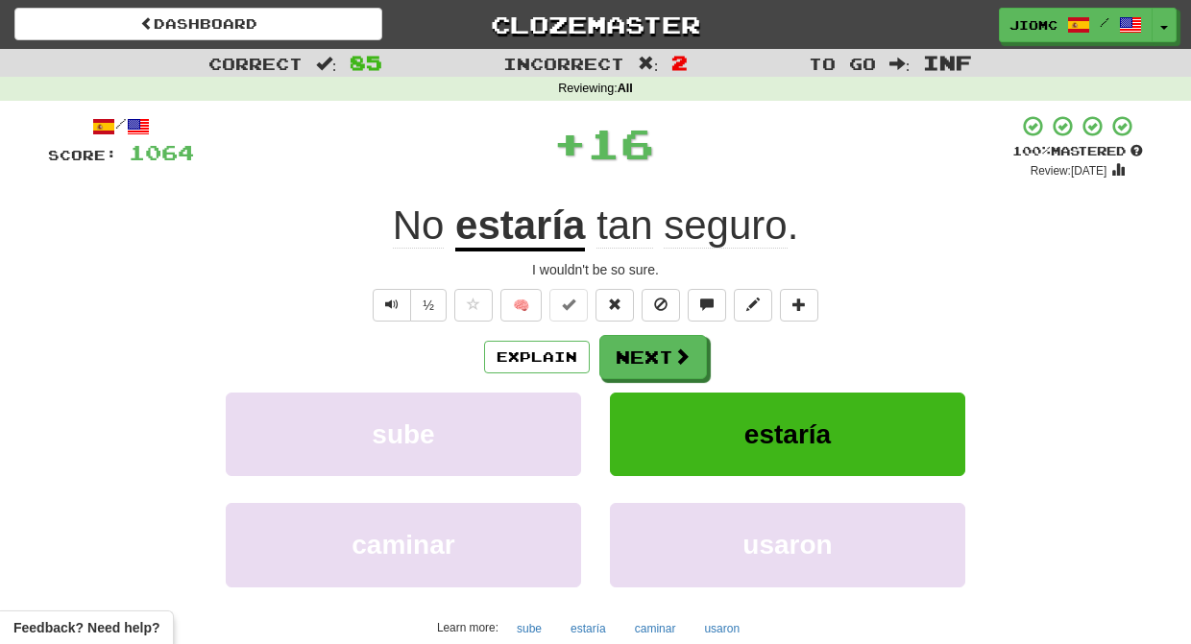
click at [635, 350] on button "Next" at bounding box center [653, 357] width 108 height 44
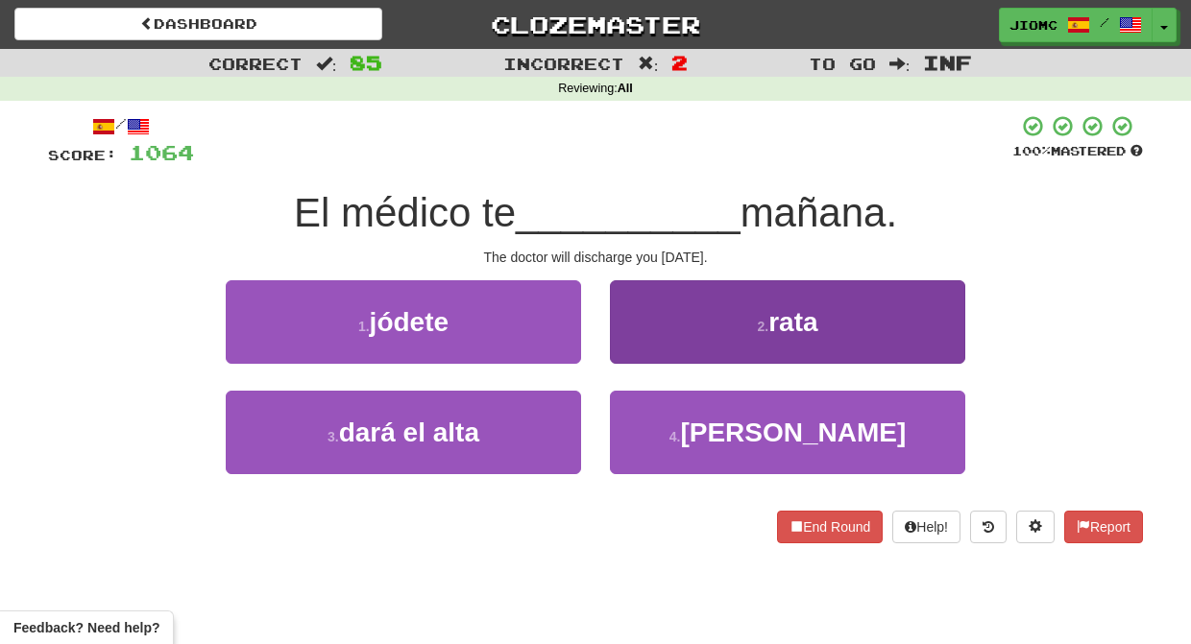
click at [633, 348] on button "2 . rata" at bounding box center [787, 322] width 355 height 84
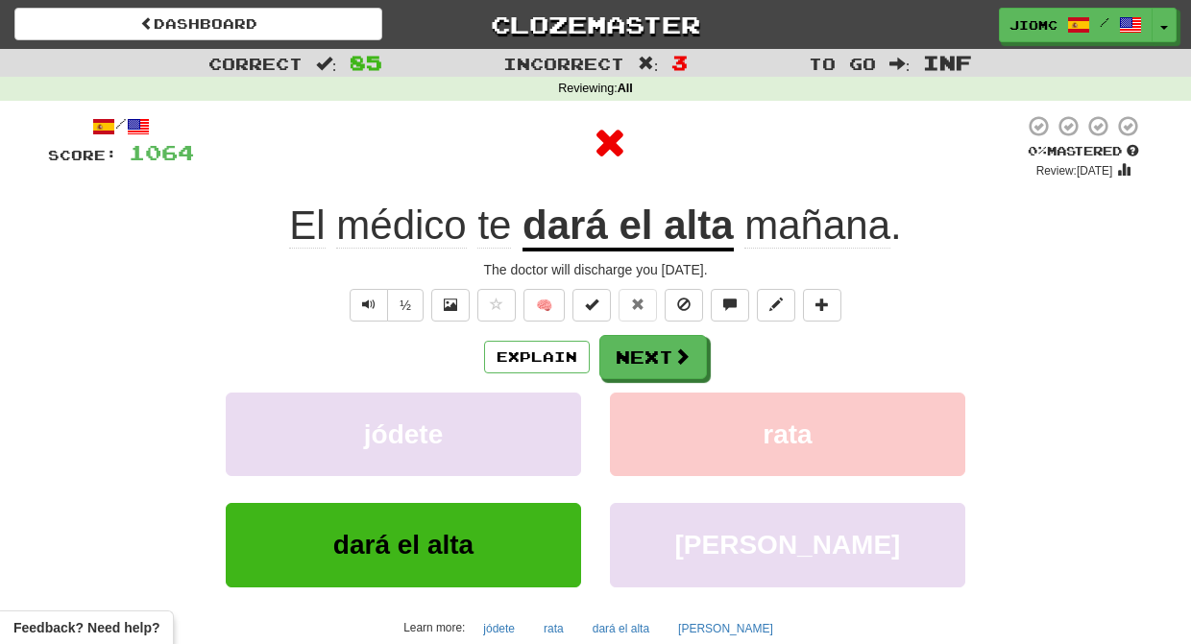
click at [631, 351] on button "Next" at bounding box center [653, 357] width 108 height 44
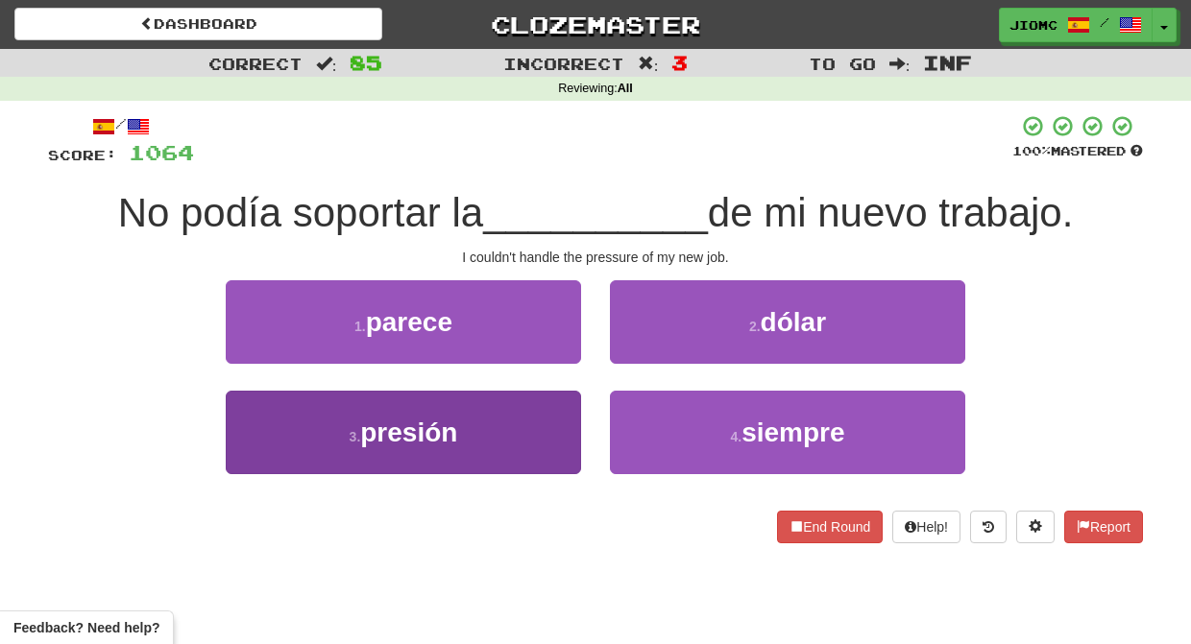
click at [556, 430] on button "3 . presión" at bounding box center [403, 433] width 355 height 84
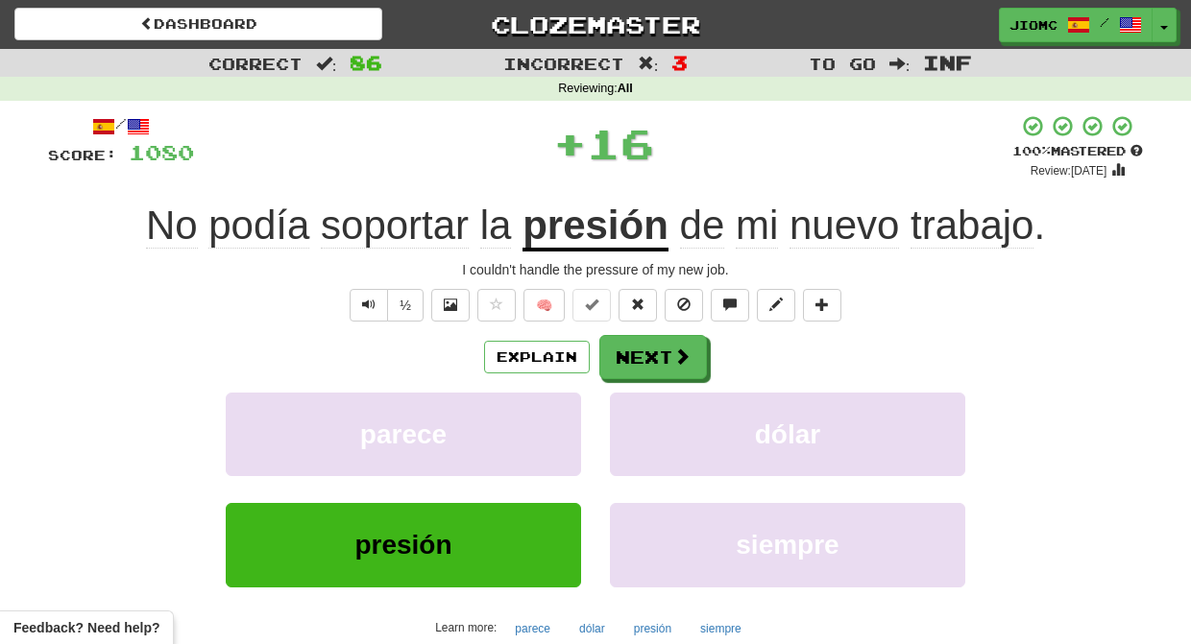
click at [556, 430] on button "parece" at bounding box center [403, 435] width 355 height 84
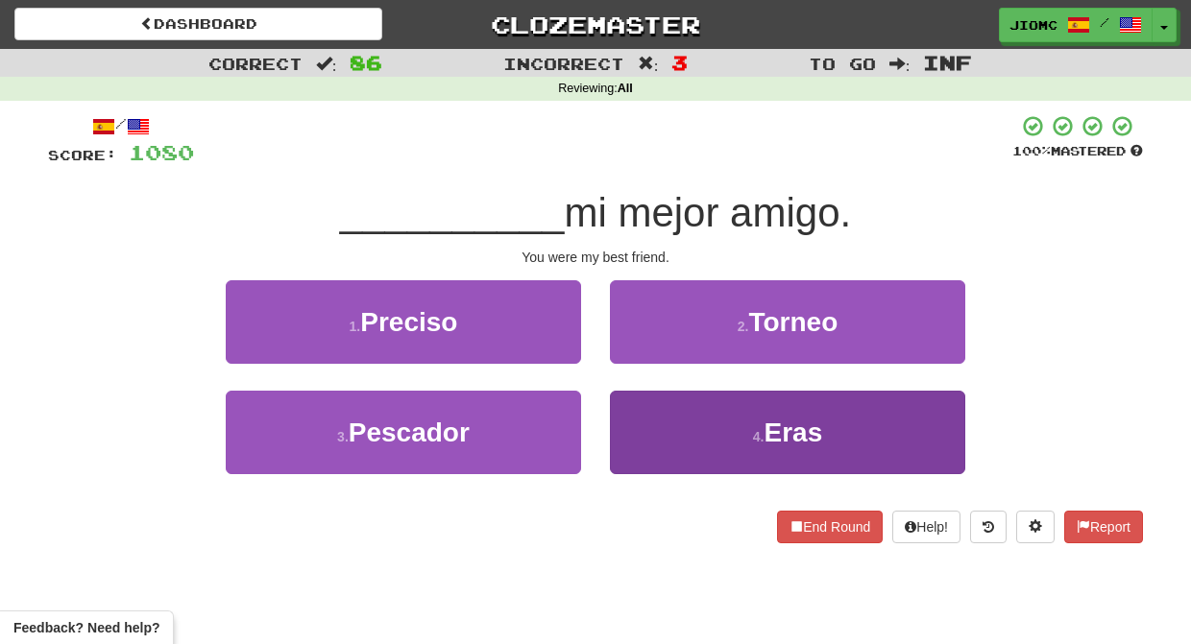
click at [663, 425] on button "4 . Eras" at bounding box center [787, 433] width 355 height 84
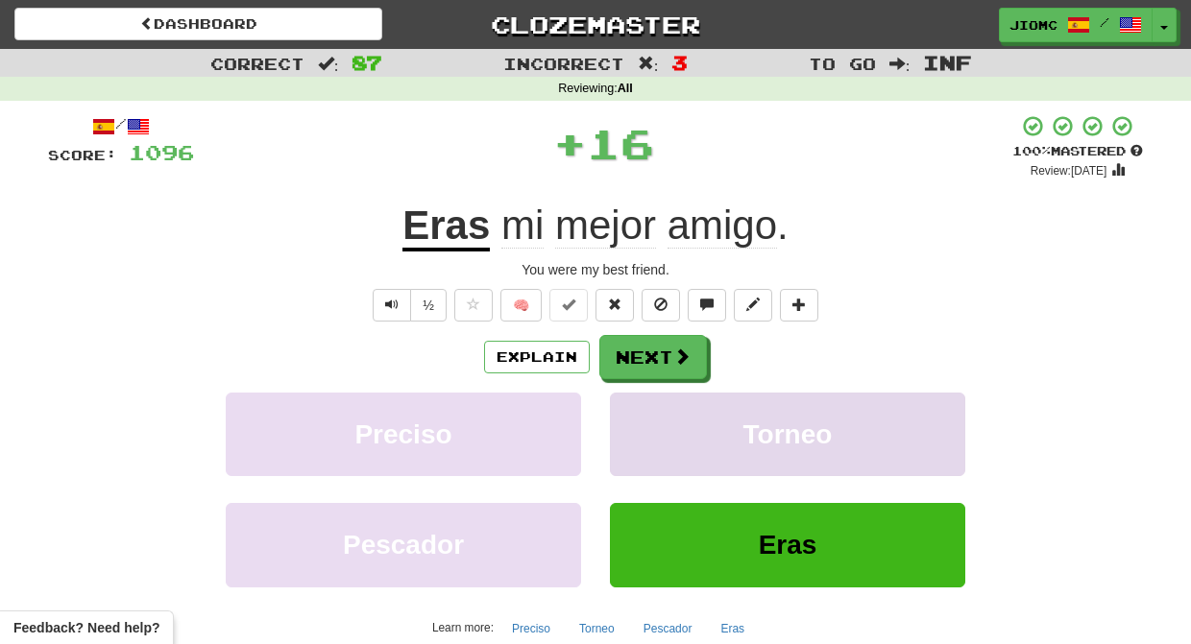
click at [659, 423] on button "Torneo" at bounding box center [787, 435] width 355 height 84
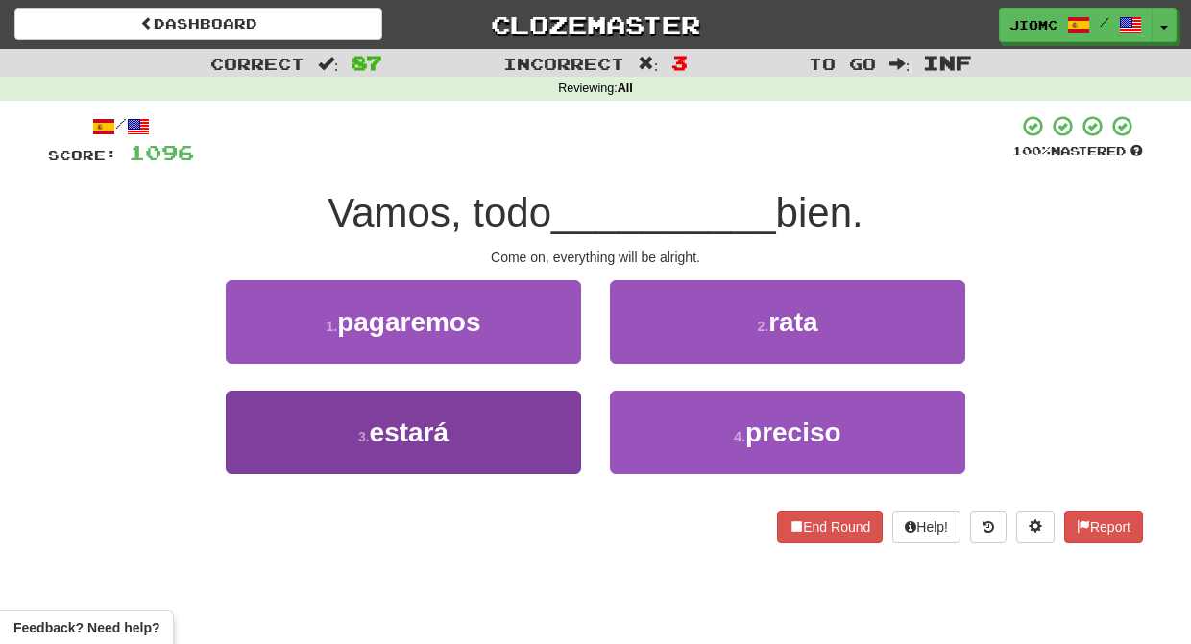
click at [555, 422] on button "3 . estará" at bounding box center [403, 433] width 355 height 84
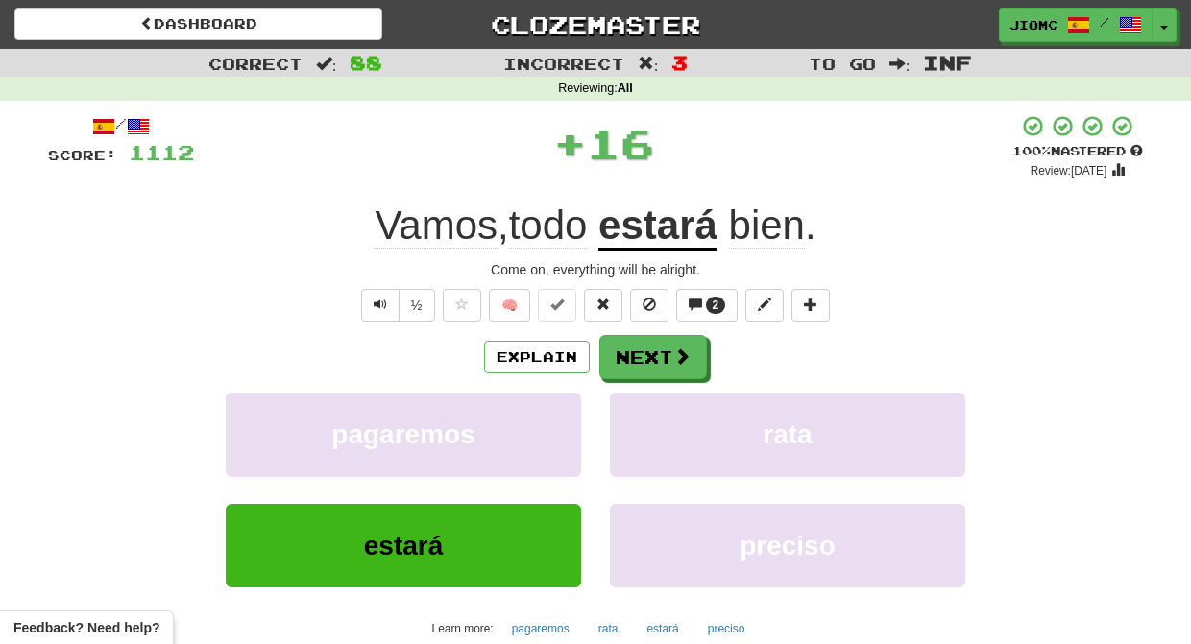
click at [555, 422] on button "pagaremos" at bounding box center [403, 435] width 355 height 84
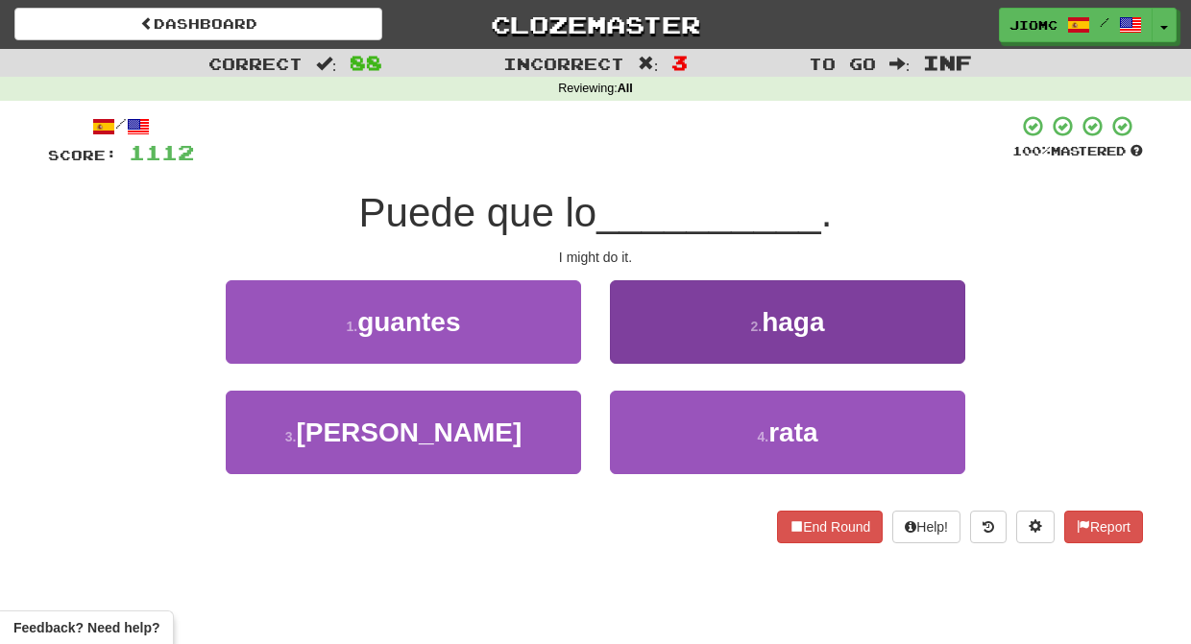
click at [636, 338] on button "2 . haga" at bounding box center [787, 322] width 355 height 84
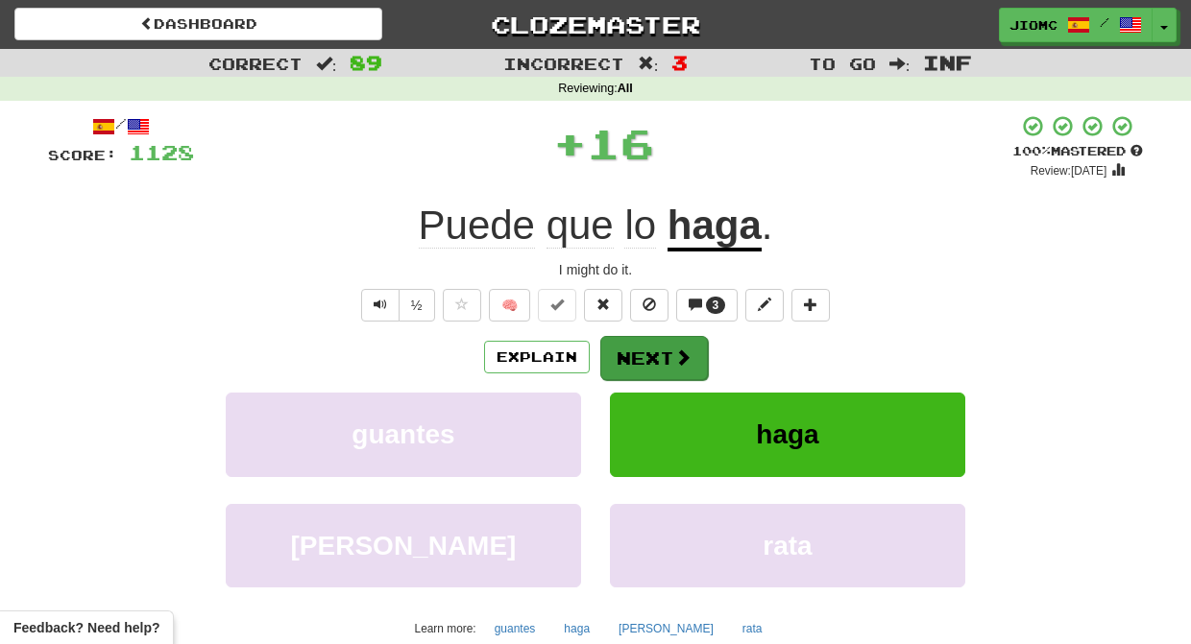
click at [636, 349] on button "Next" at bounding box center [654, 358] width 108 height 44
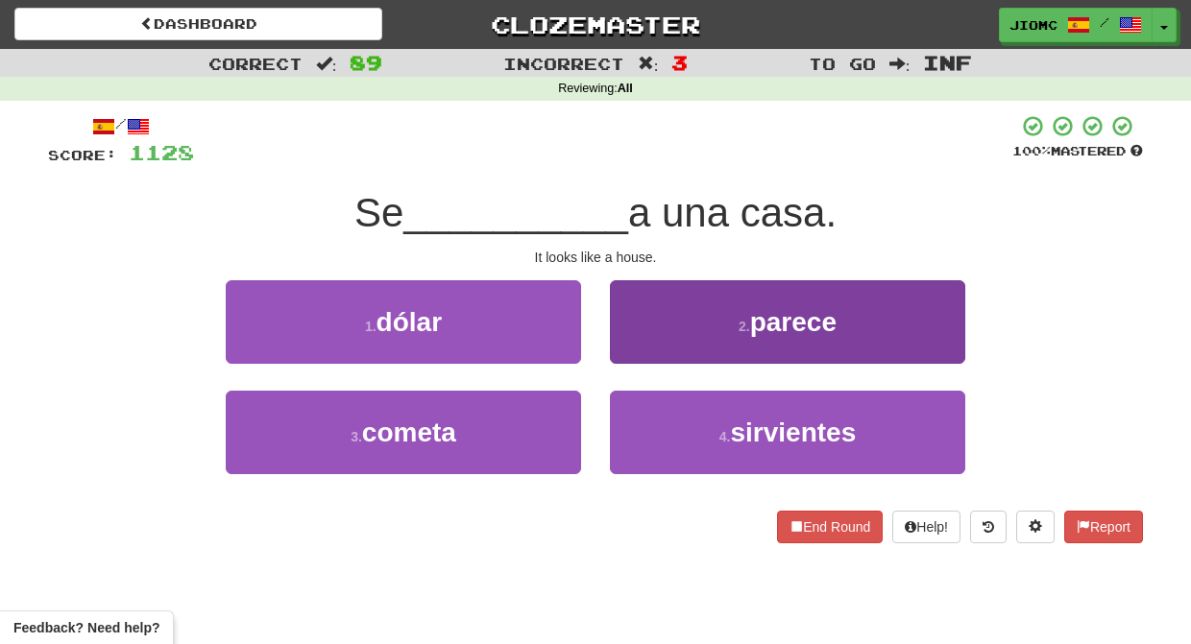
click at [636, 351] on button "2 . parece" at bounding box center [787, 322] width 355 height 84
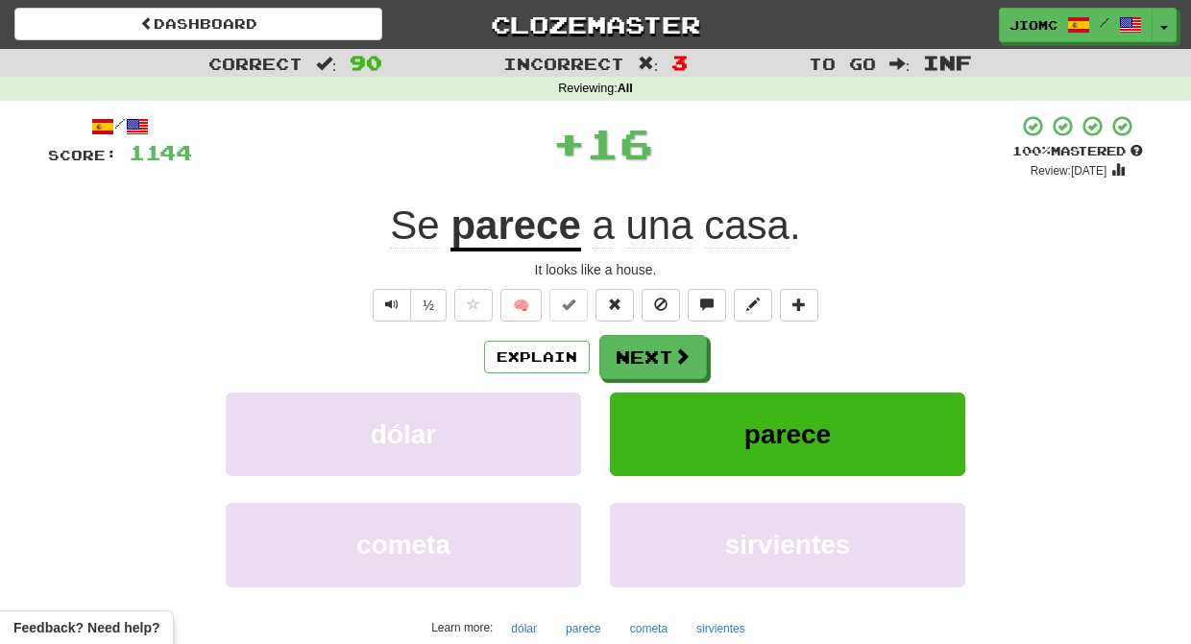
click at [636, 351] on button "Next" at bounding box center [653, 357] width 108 height 44
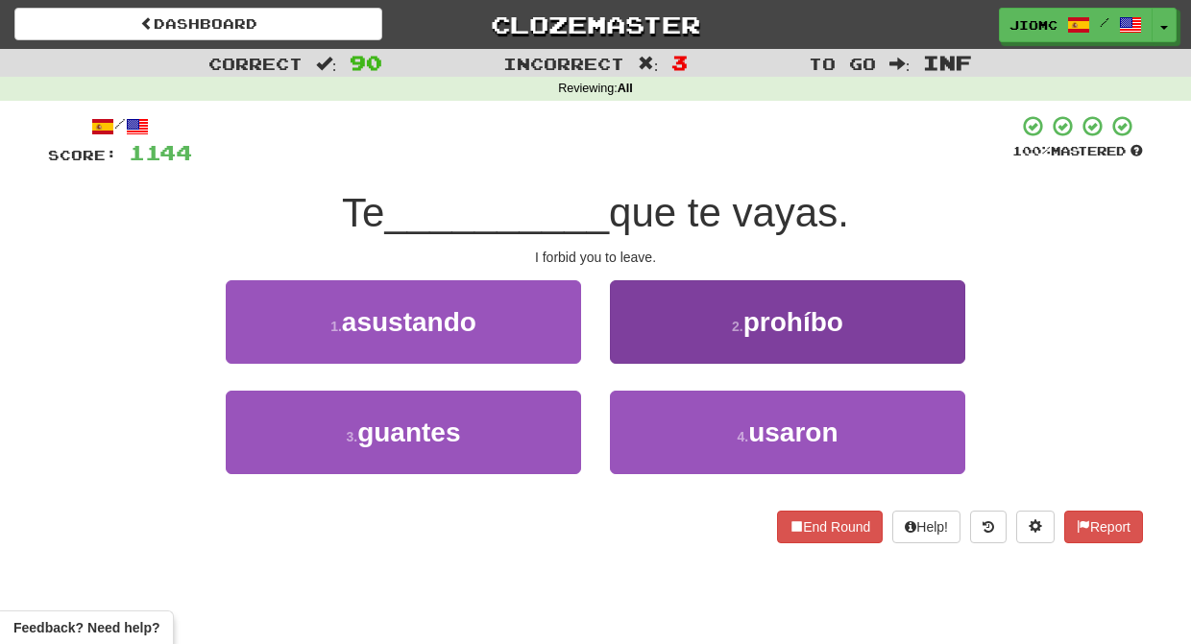
click at [638, 354] on button "2 . prohíbo" at bounding box center [787, 322] width 355 height 84
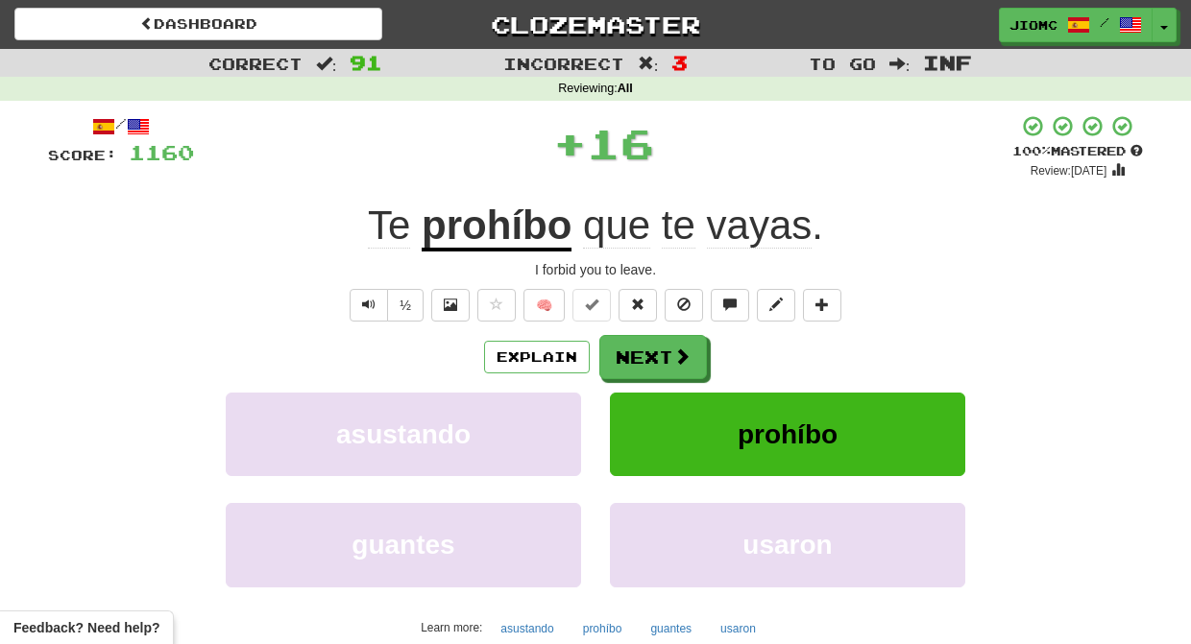
click at [638, 354] on button "Next" at bounding box center [653, 357] width 108 height 44
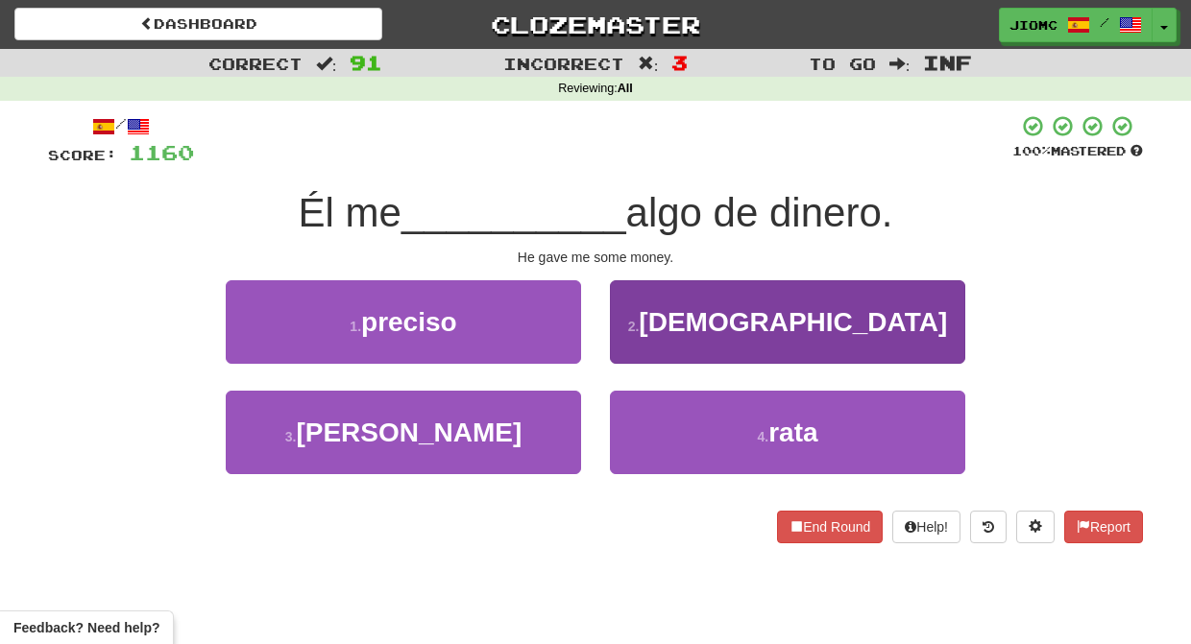
click at [639, 352] on button "2 . dio" at bounding box center [787, 322] width 355 height 84
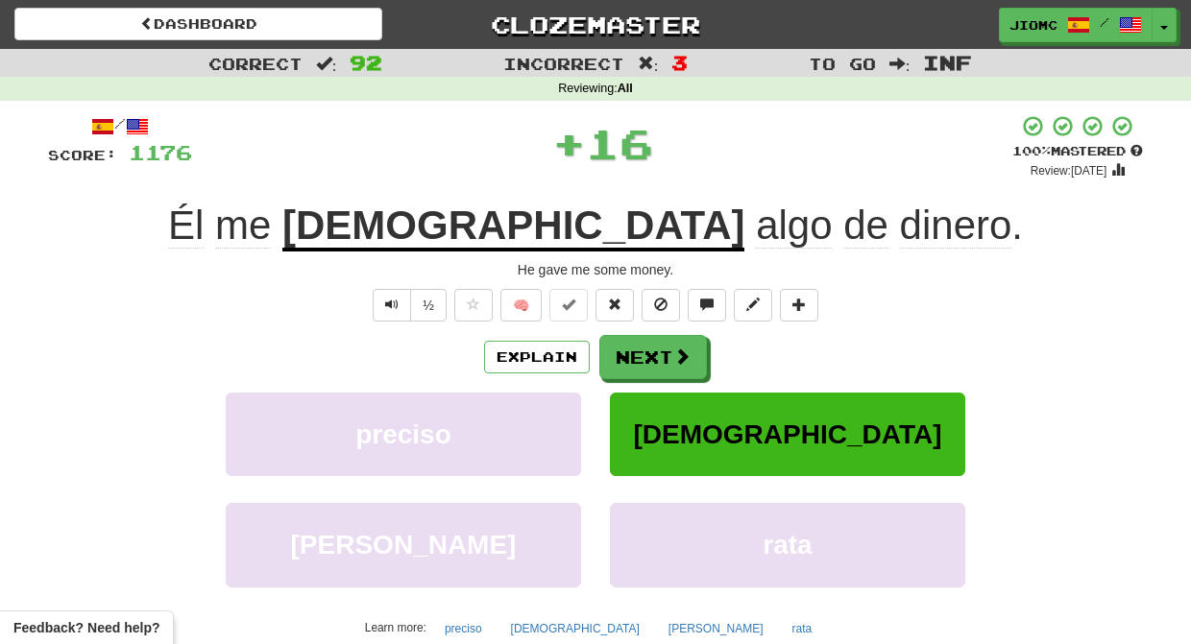
click at [639, 355] on button "Next" at bounding box center [653, 357] width 108 height 44
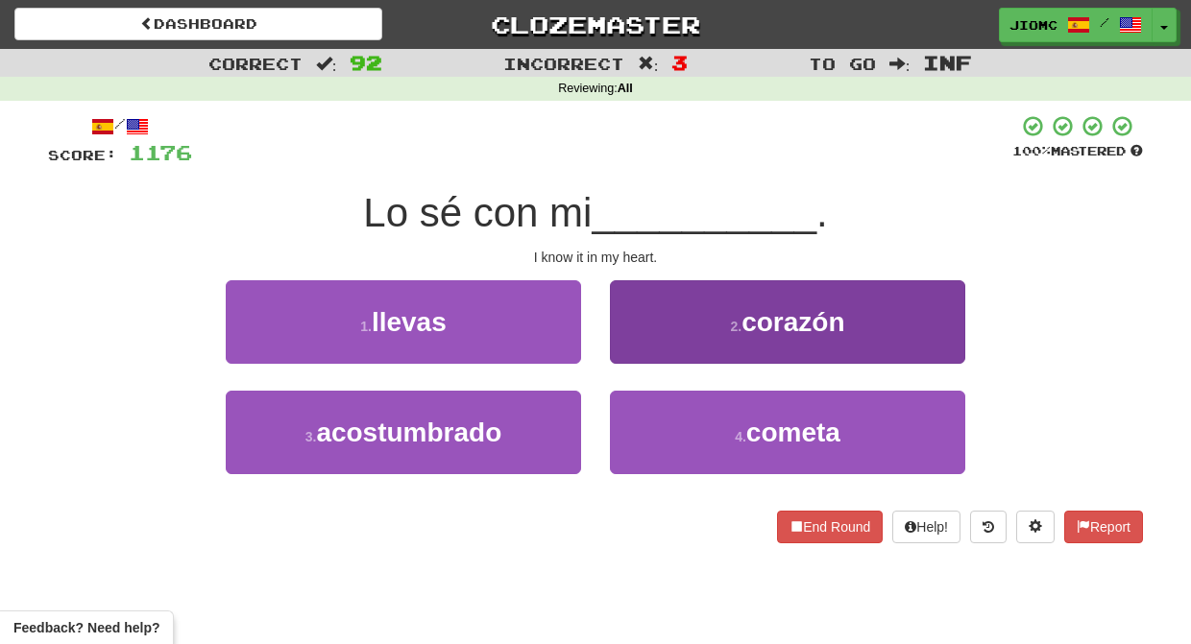
click at [635, 354] on button "2 . corazón" at bounding box center [787, 322] width 355 height 84
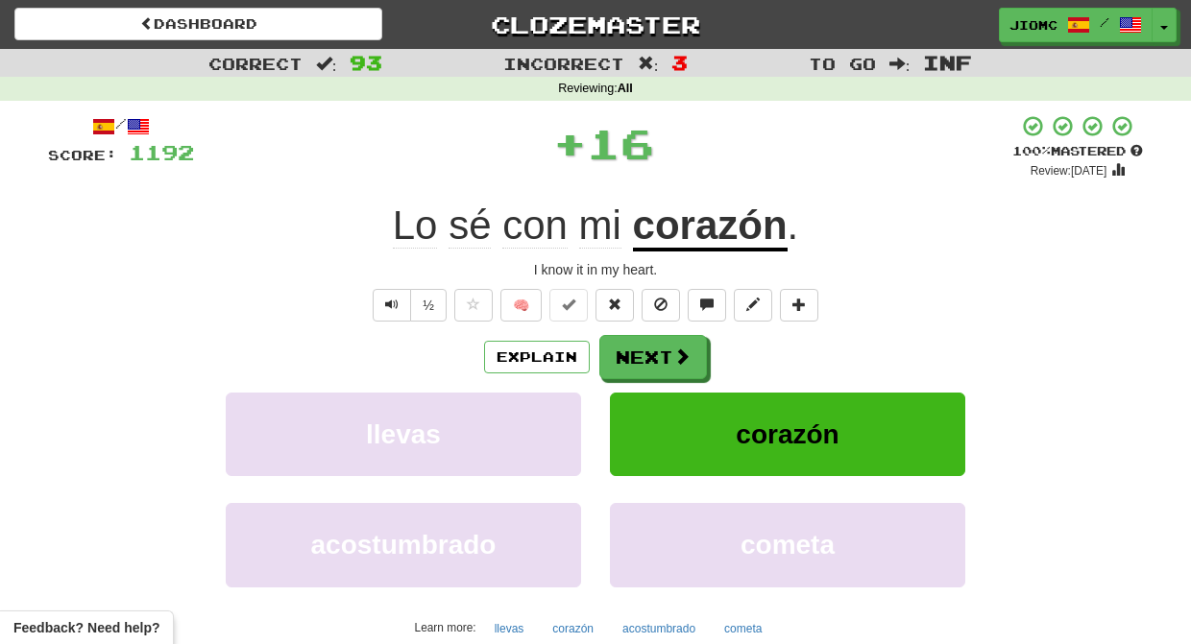
click at [635, 355] on button "Next" at bounding box center [653, 357] width 108 height 44
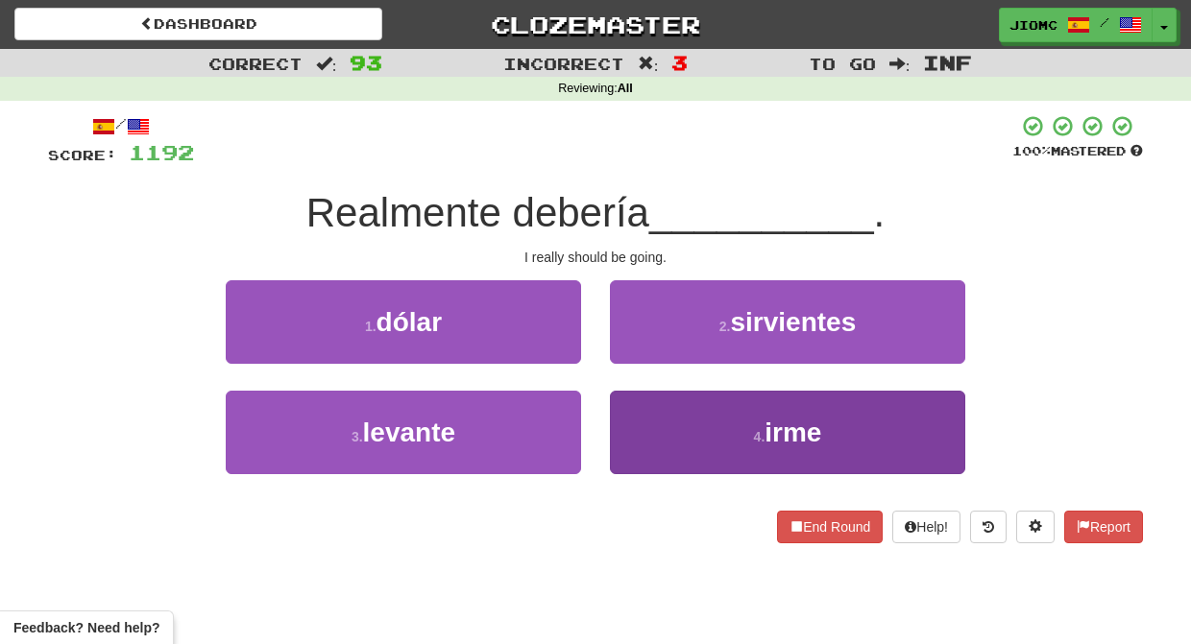
click at [640, 411] on button "4 . irme" at bounding box center [787, 433] width 355 height 84
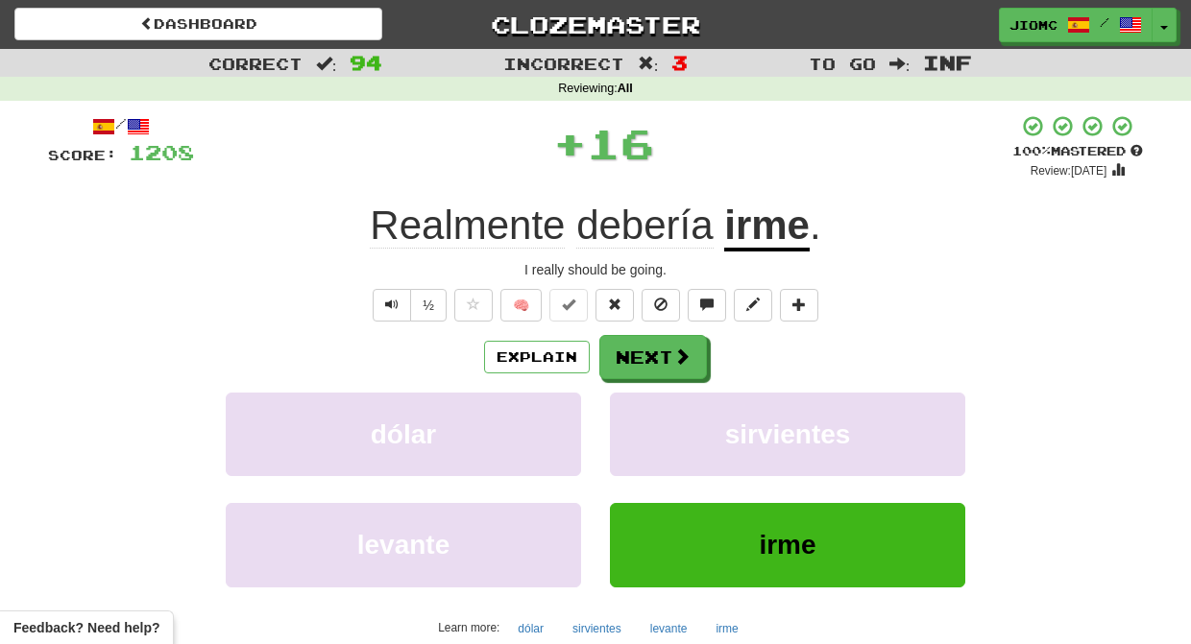
click at [640, 411] on button "sirvientes" at bounding box center [787, 435] width 355 height 84
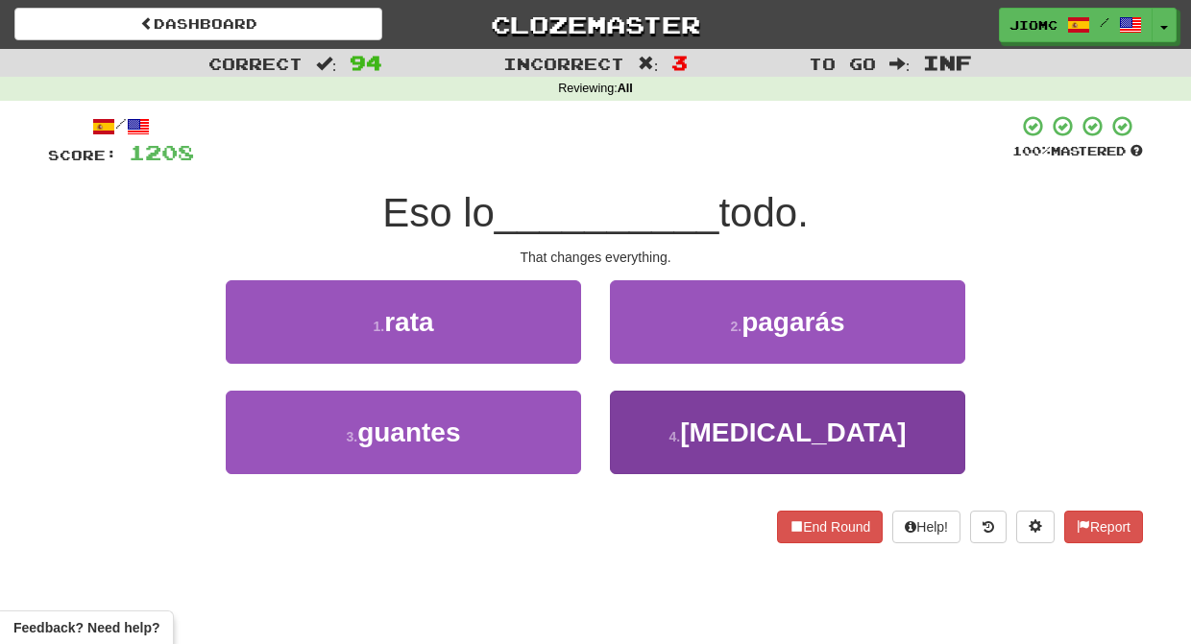
click at [644, 421] on button "4 . cambia" at bounding box center [787, 433] width 355 height 84
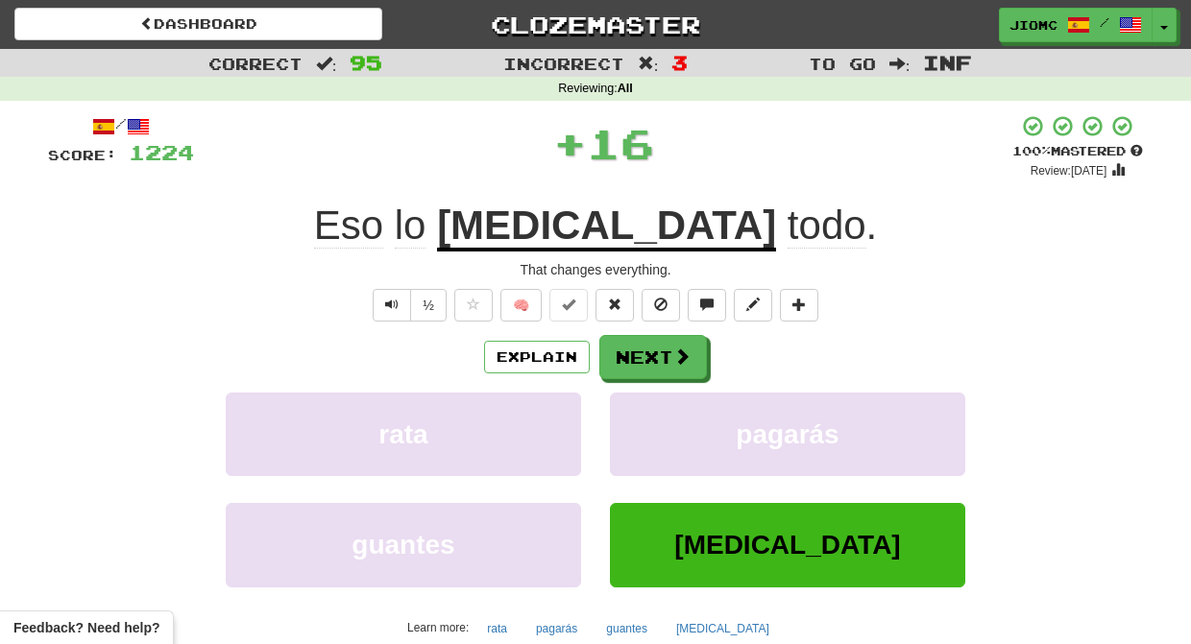
click at [644, 421] on button "pagarás" at bounding box center [787, 435] width 355 height 84
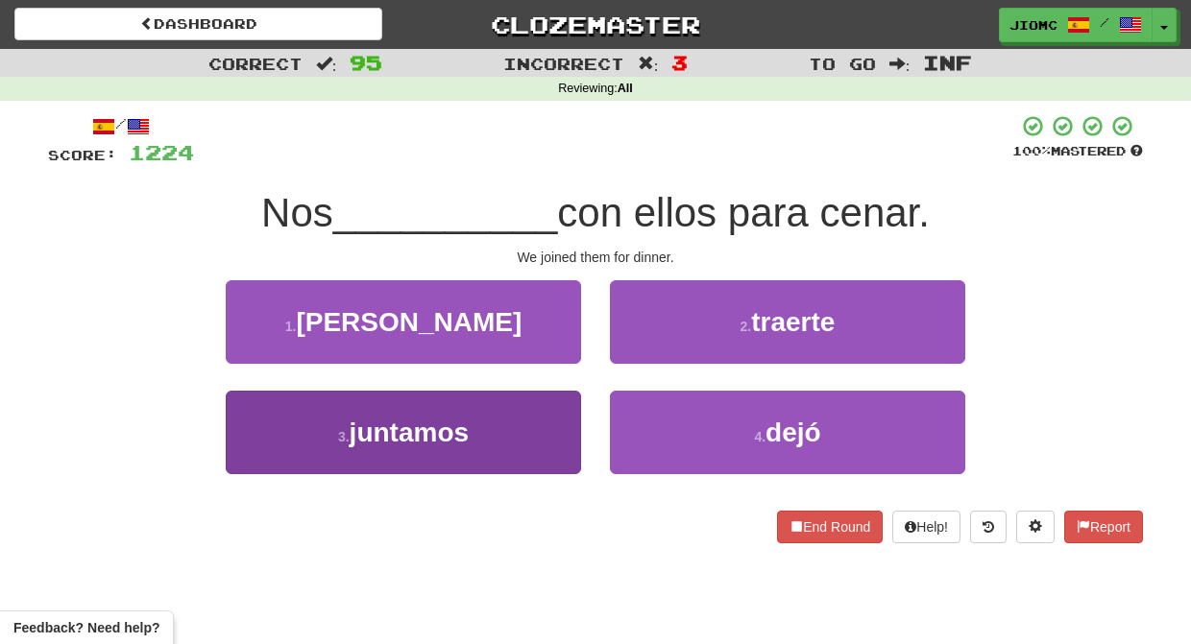
click at [540, 433] on button "3 . juntamos" at bounding box center [403, 433] width 355 height 84
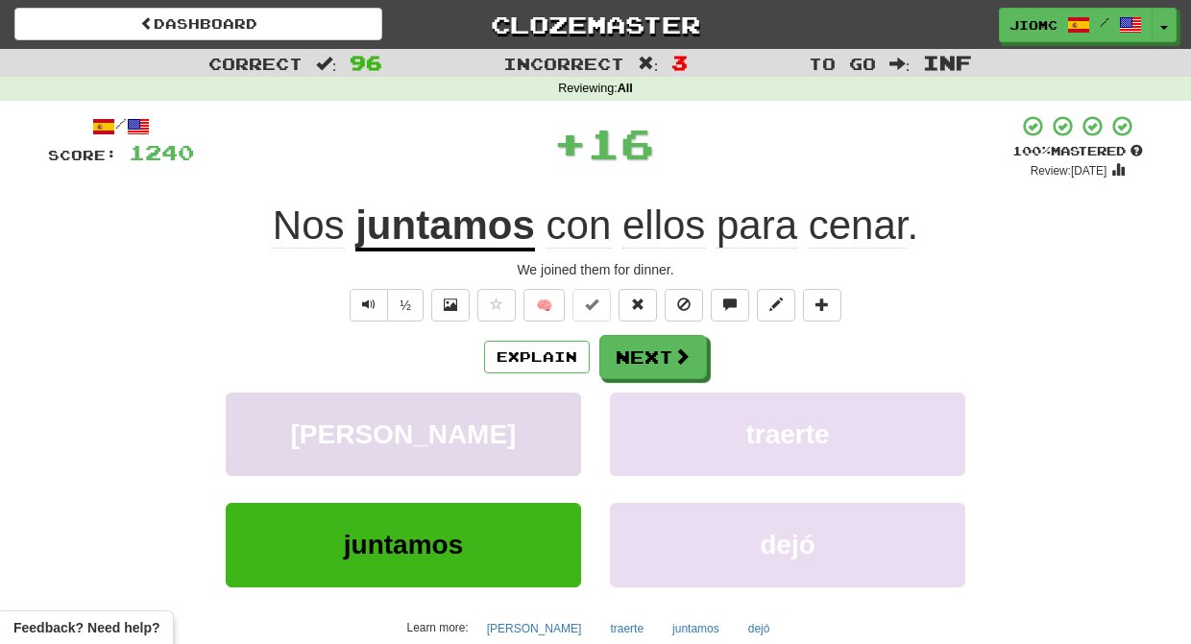
click at [541, 432] on button "margarita" at bounding box center [403, 435] width 355 height 84
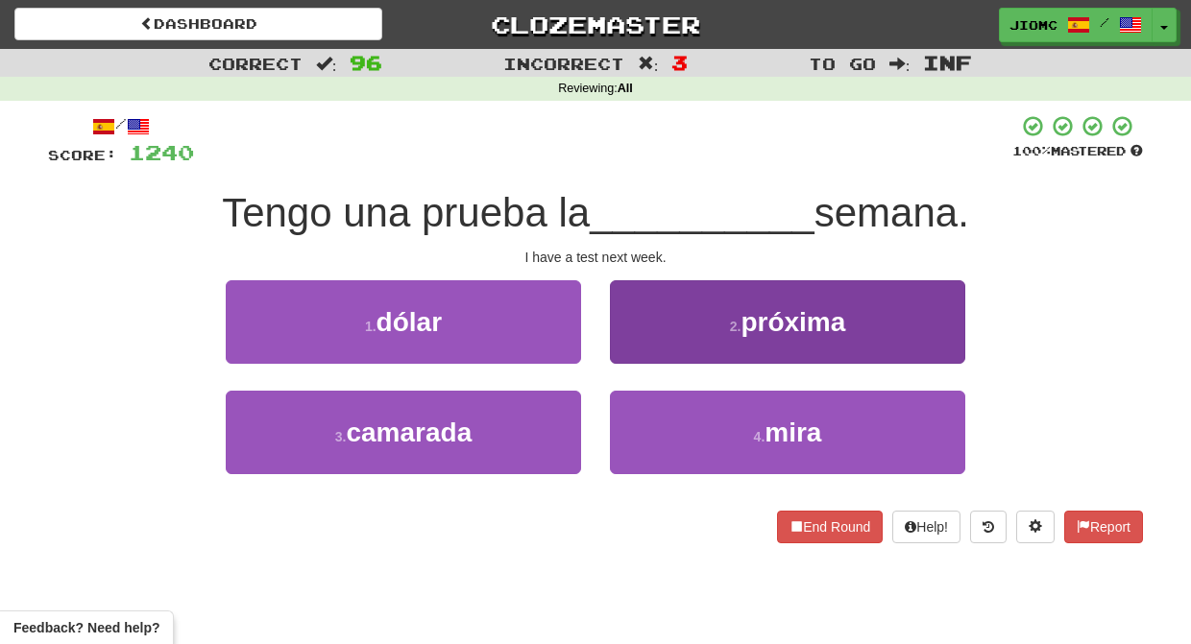
click at [629, 346] on button "2 . próxima" at bounding box center [787, 322] width 355 height 84
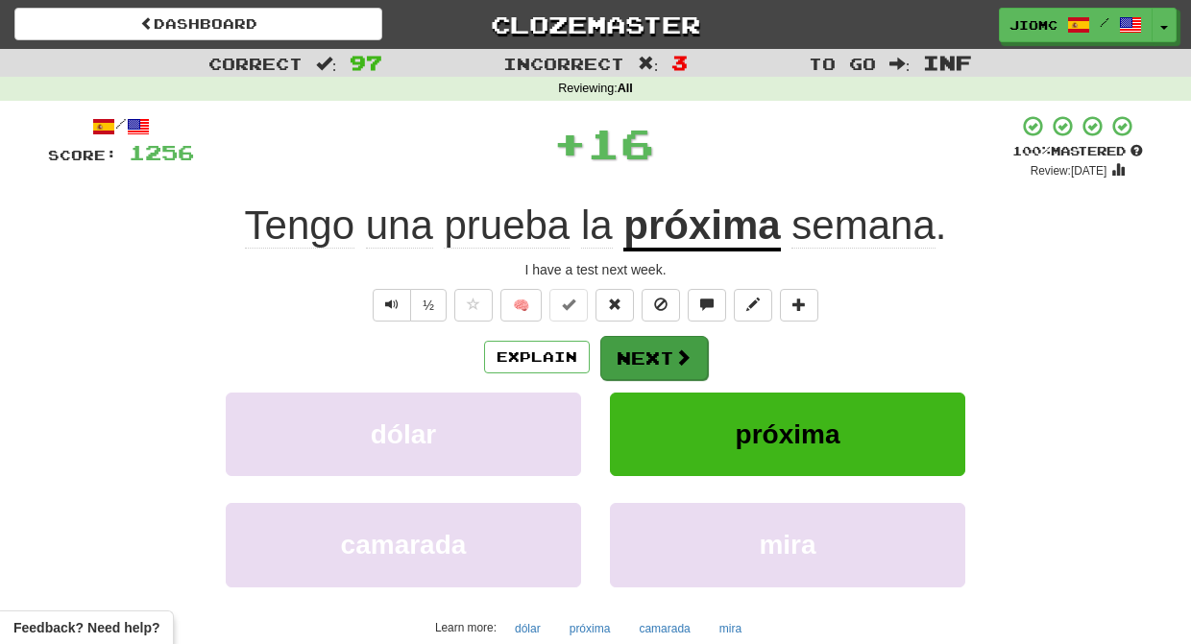
click at [634, 354] on button "Next" at bounding box center [654, 358] width 108 height 44
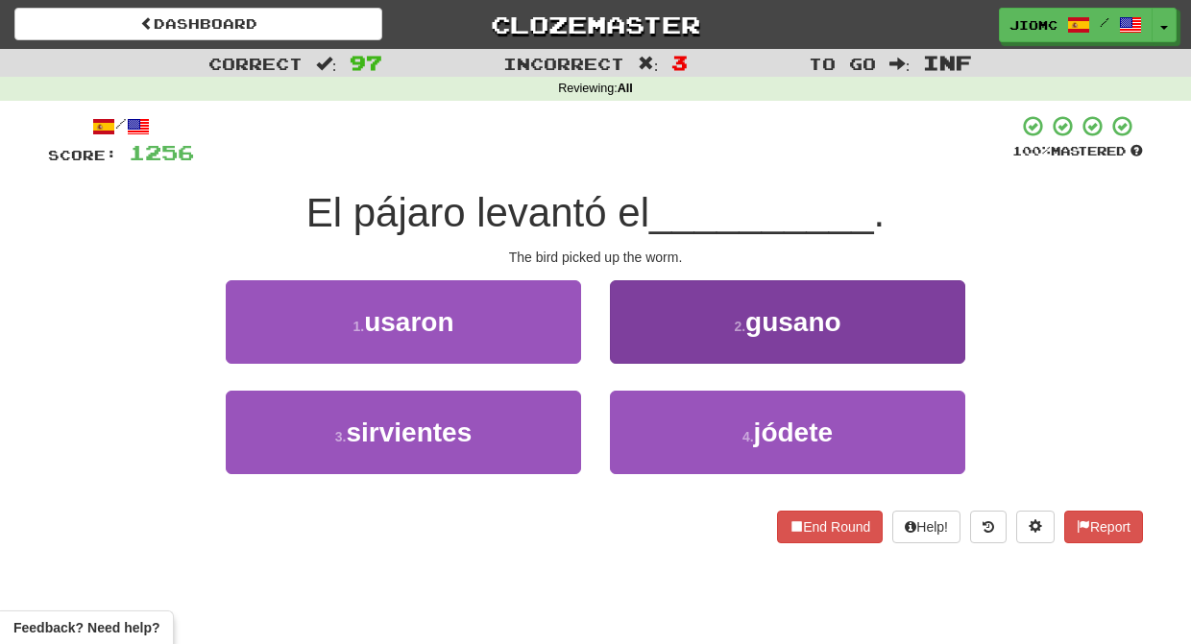
click at [640, 350] on button "2 . gusano" at bounding box center [787, 322] width 355 height 84
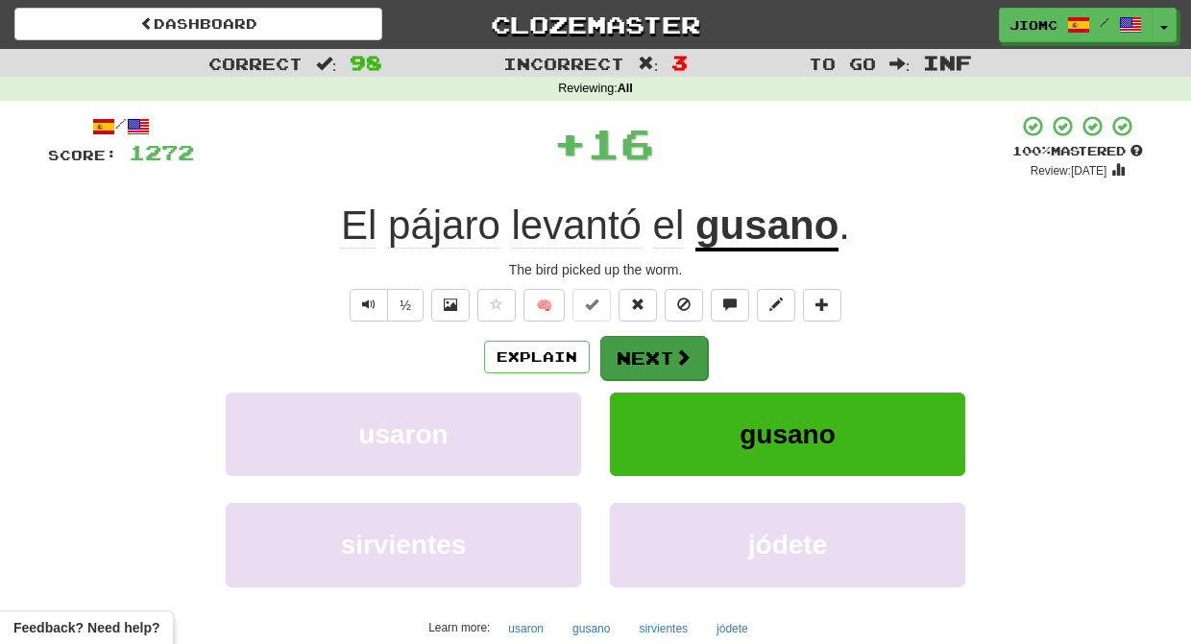
click at [640, 355] on button "Next" at bounding box center [654, 358] width 108 height 44
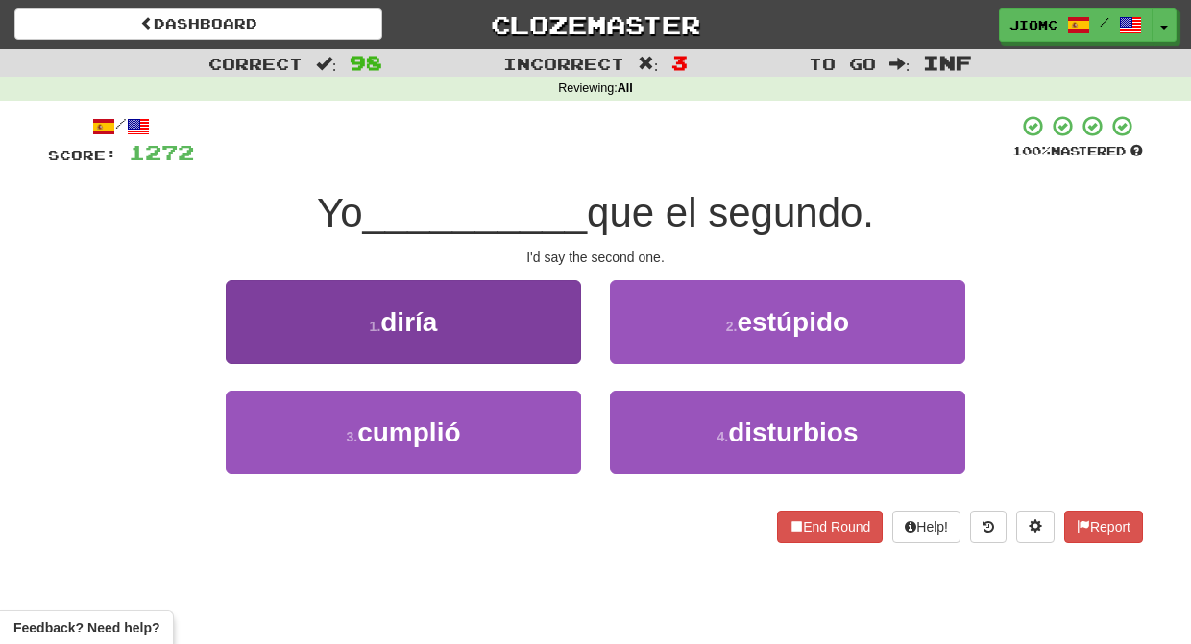
click at [546, 338] on button "1 . diría" at bounding box center [403, 322] width 355 height 84
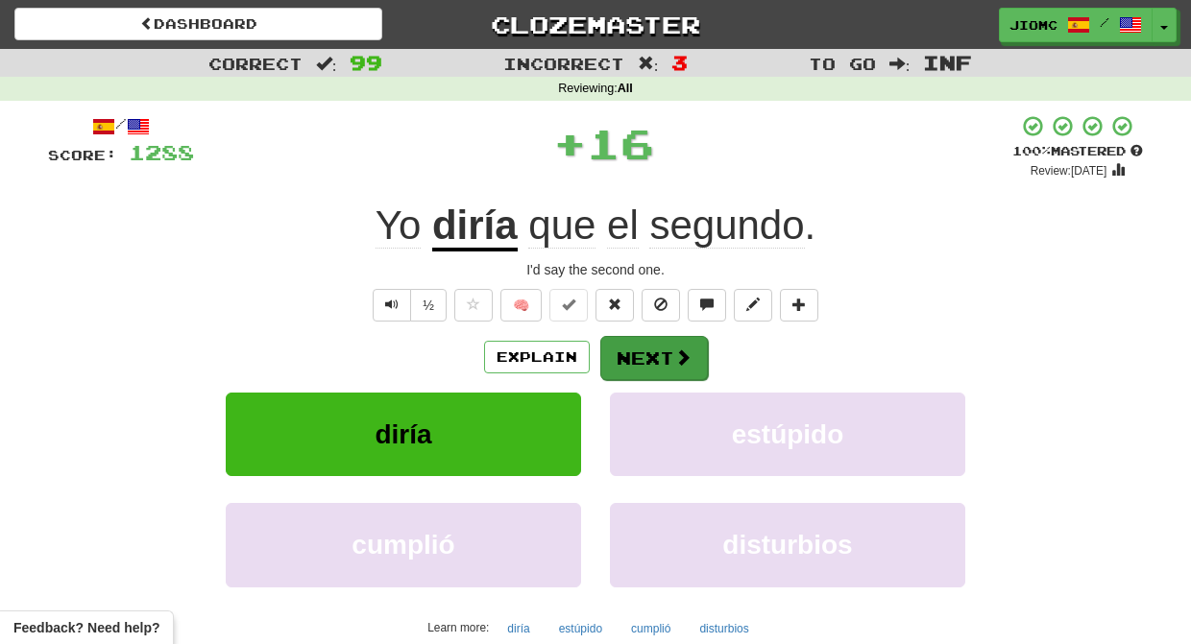
click at [640, 360] on button "Next" at bounding box center [654, 358] width 108 height 44
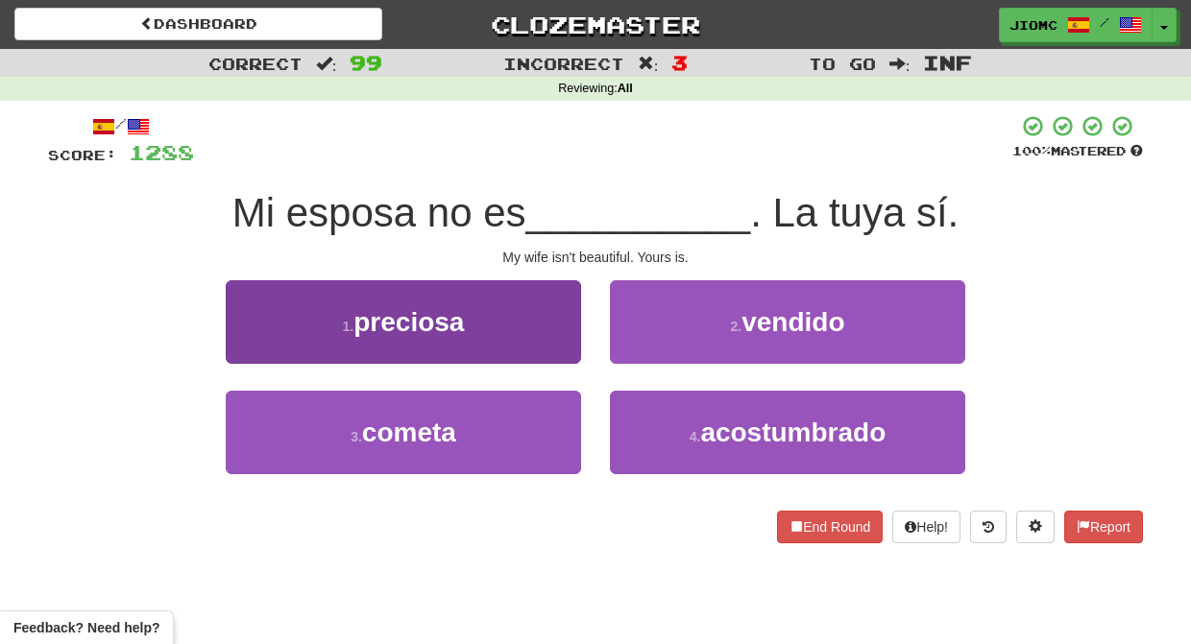
click at [560, 341] on button "1 . preciosa" at bounding box center [403, 322] width 355 height 84
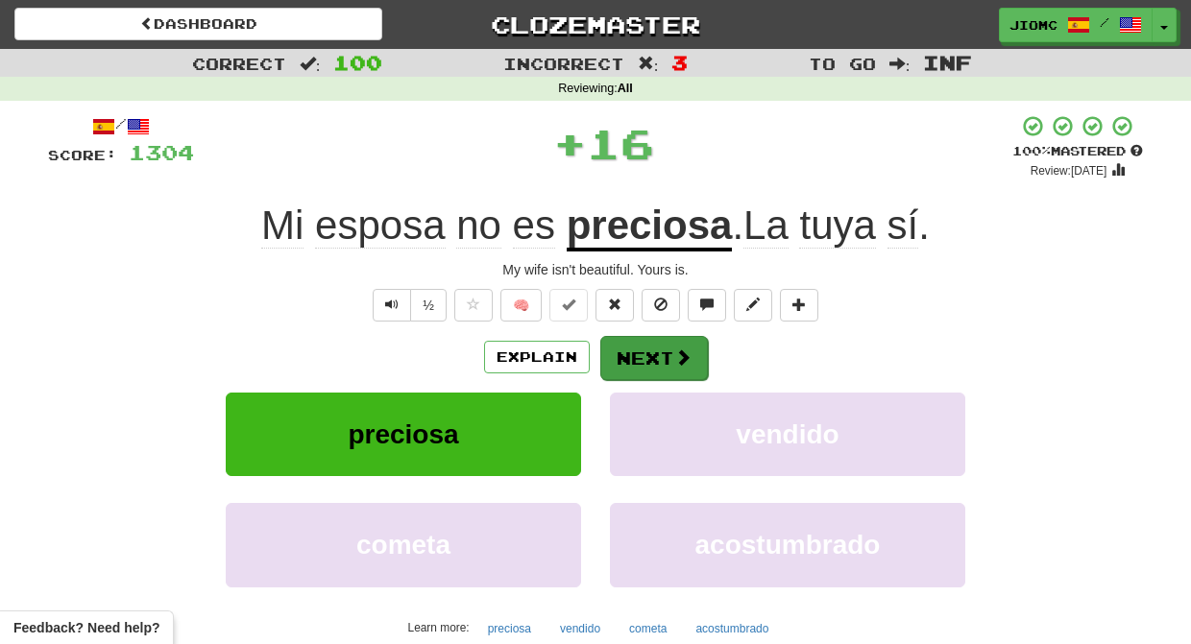
click at [636, 349] on button "Next" at bounding box center [654, 358] width 108 height 44
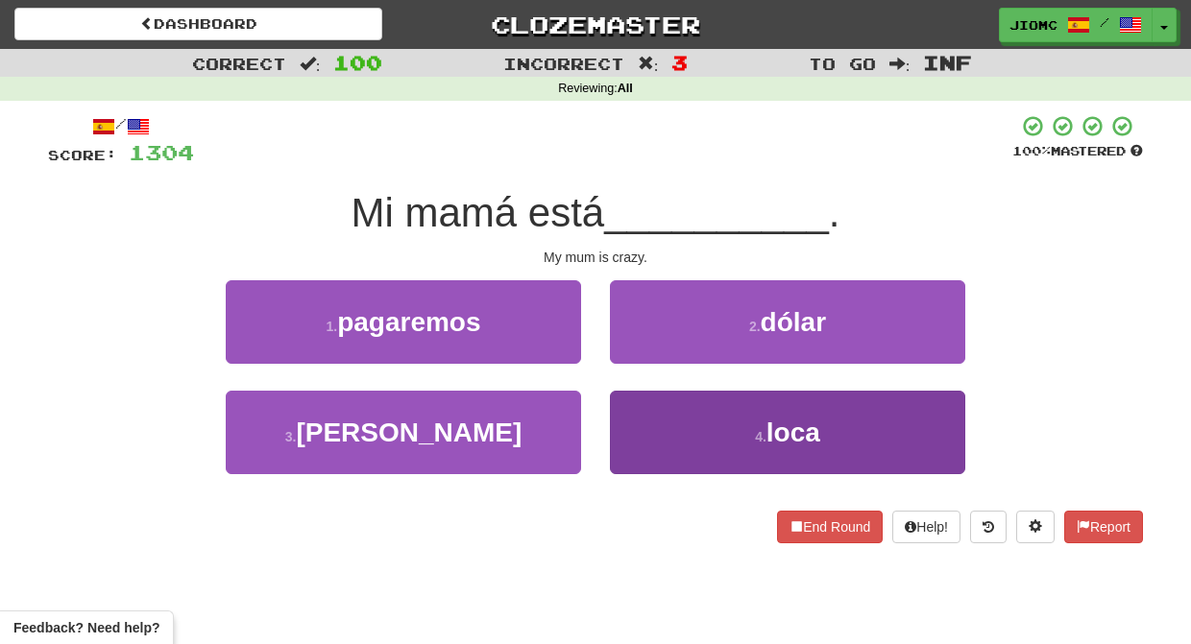
click at [642, 408] on button "4 . loca" at bounding box center [787, 433] width 355 height 84
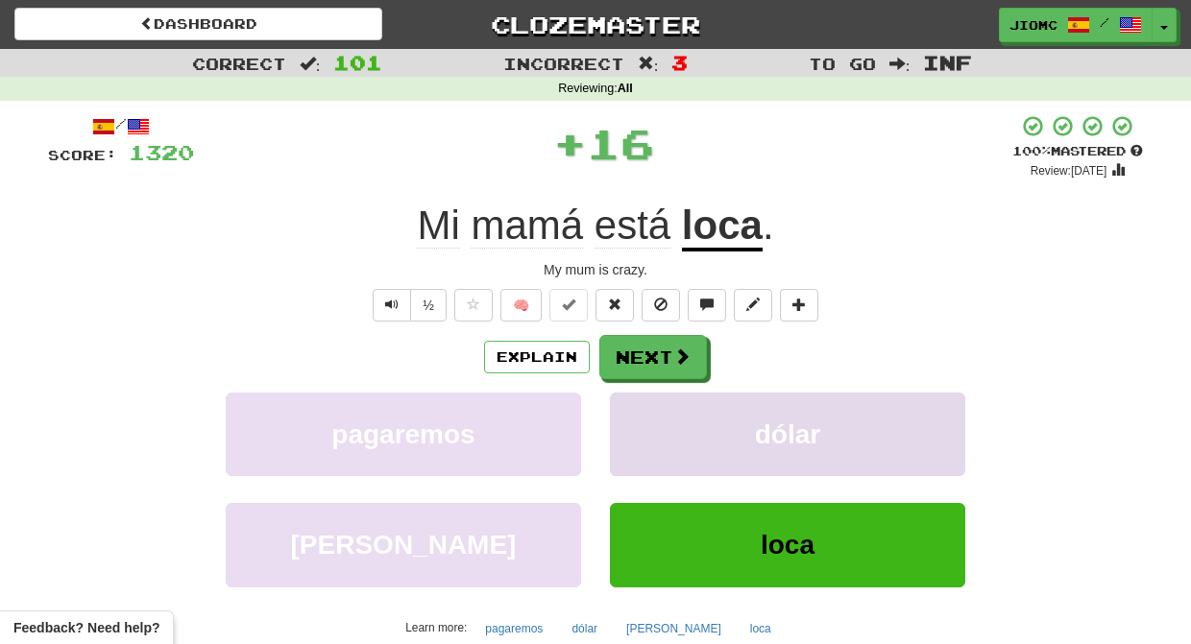
click at [642, 409] on button "dólar" at bounding box center [787, 435] width 355 height 84
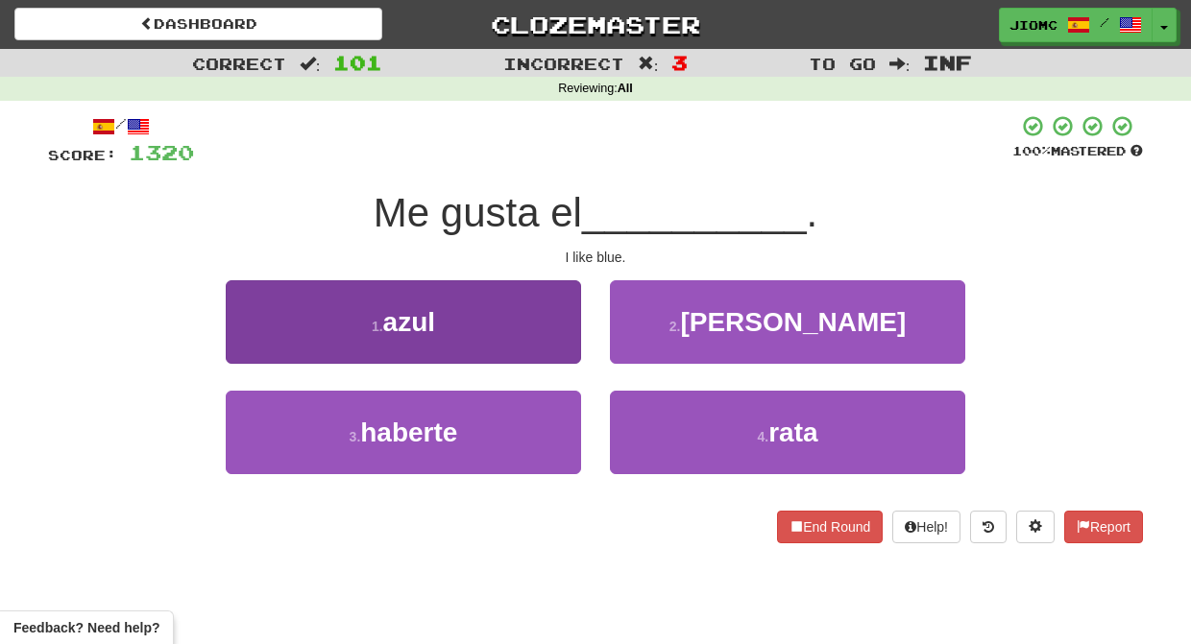
click at [568, 354] on button "1 . azul" at bounding box center [403, 322] width 355 height 84
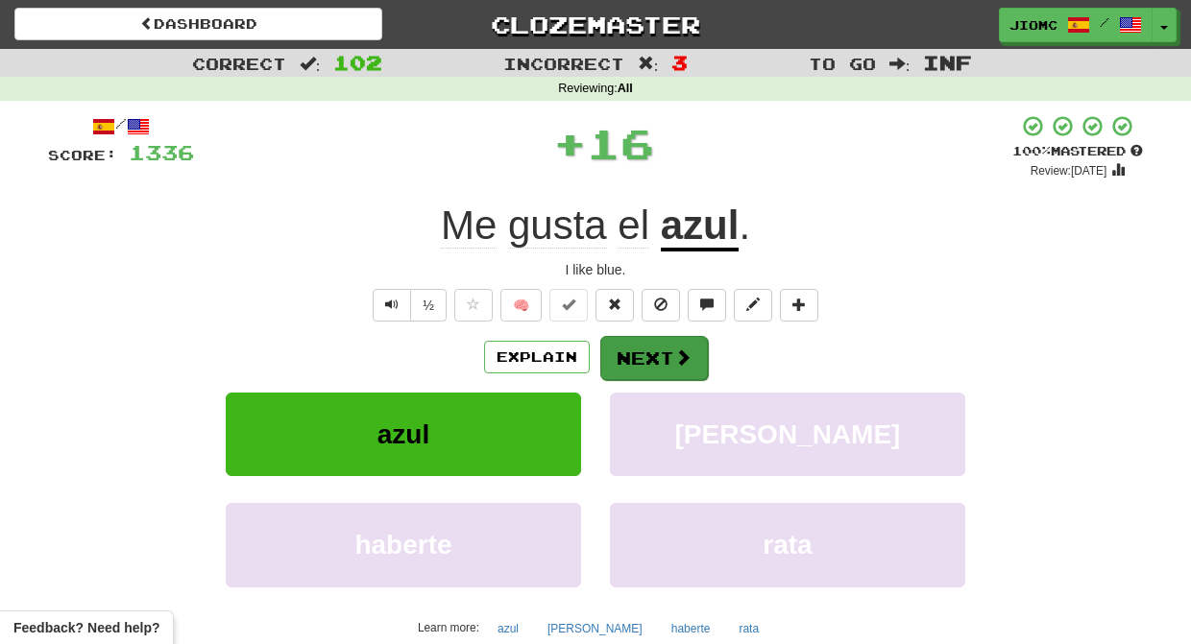
click at [634, 360] on button "Next" at bounding box center [654, 358] width 108 height 44
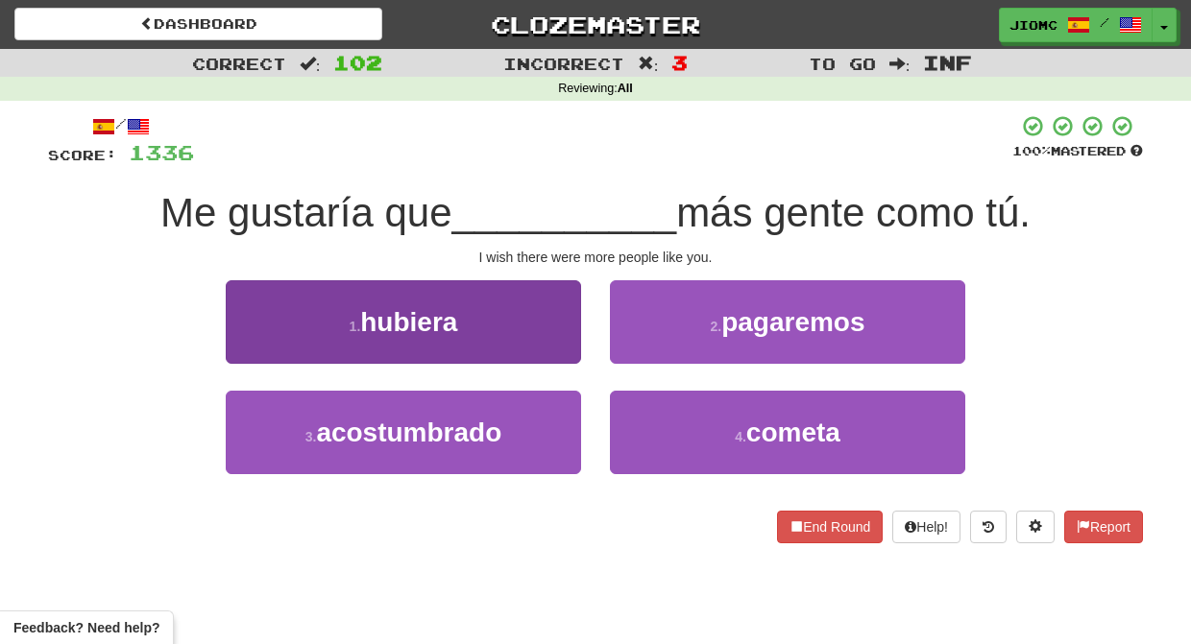
click at [579, 345] on button "1 . hubiera" at bounding box center [403, 322] width 355 height 84
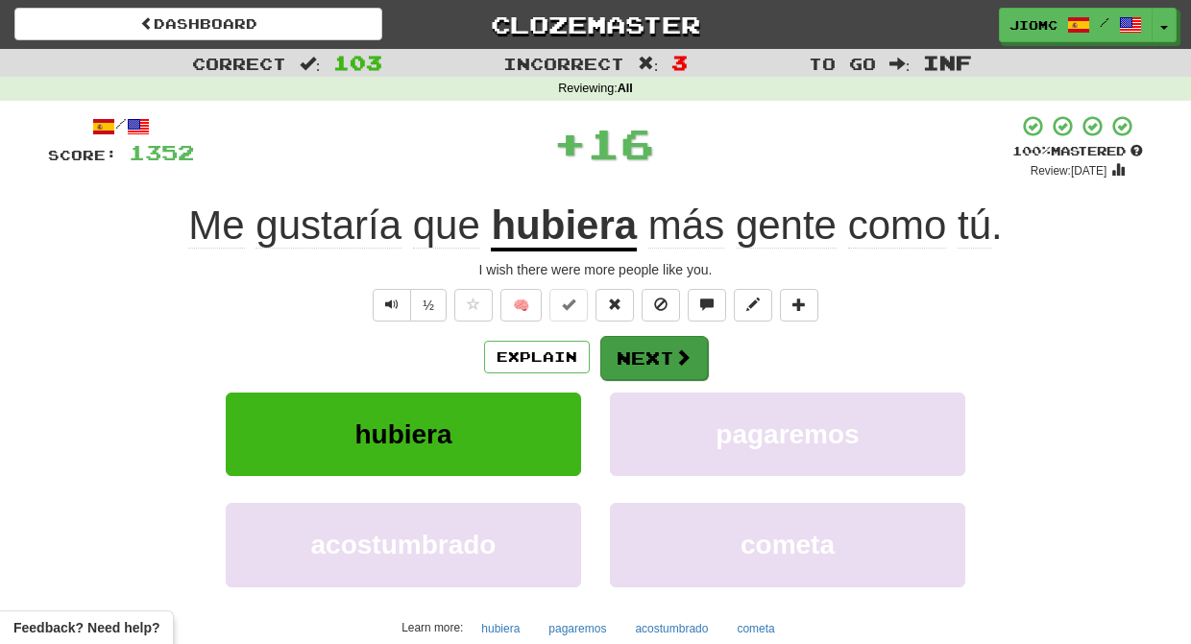
click at [630, 350] on button "Next" at bounding box center [654, 358] width 108 height 44
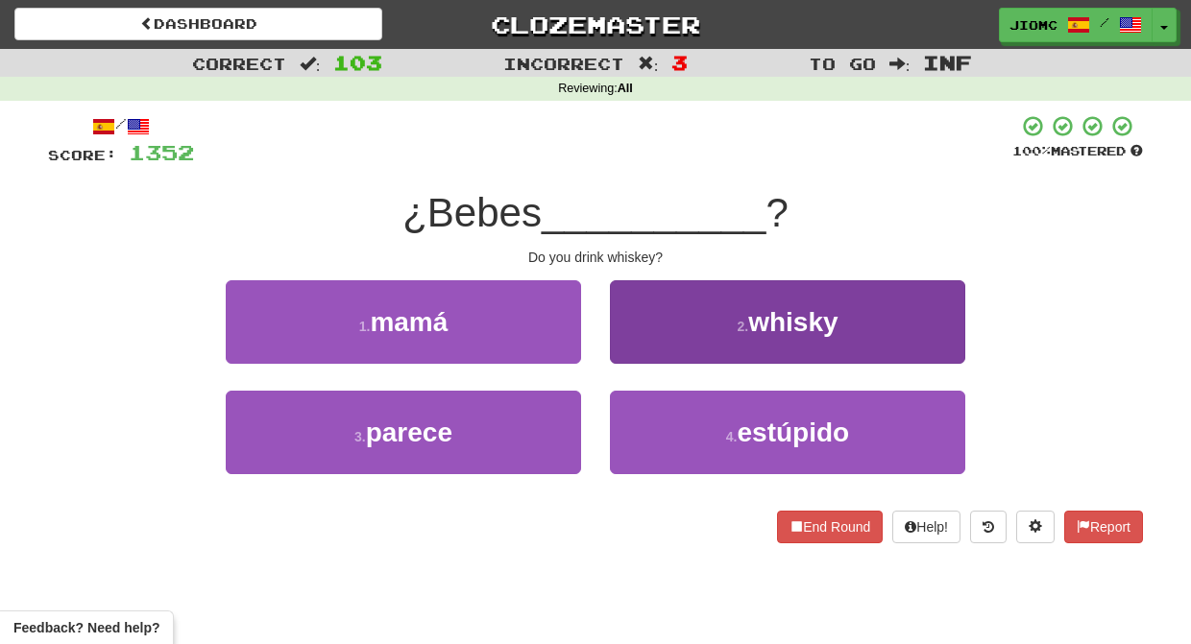
click at [632, 353] on button "2 . whisky" at bounding box center [787, 322] width 355 height 84
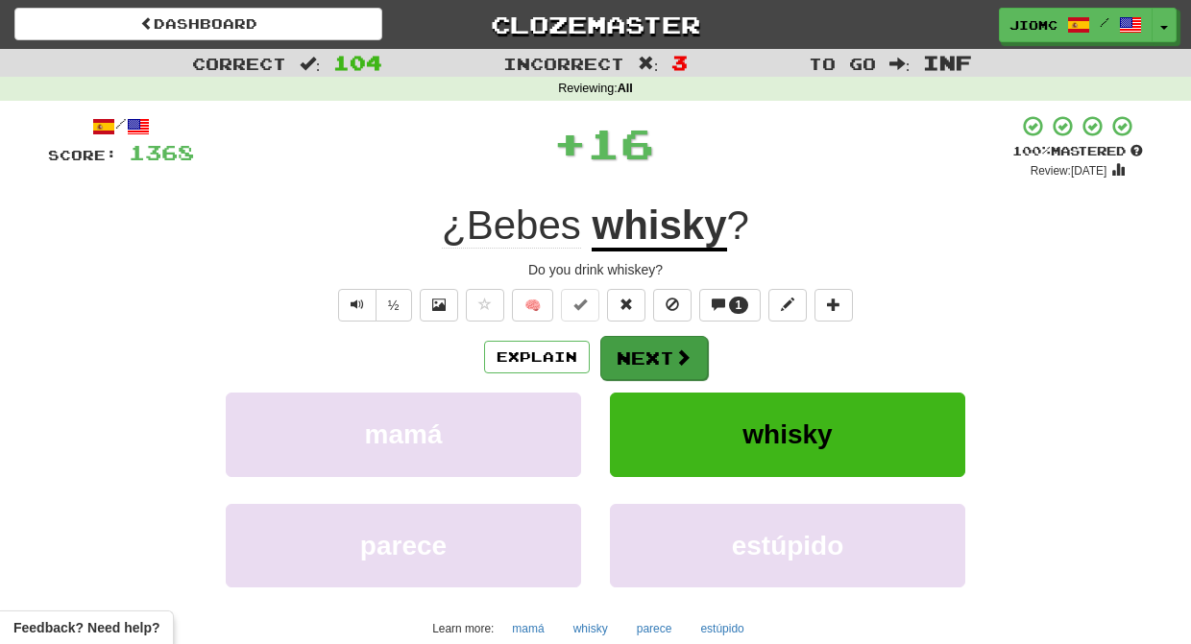
click at [633, 356] on button "Next" at bounding box center [654, 358] width 108 height 44
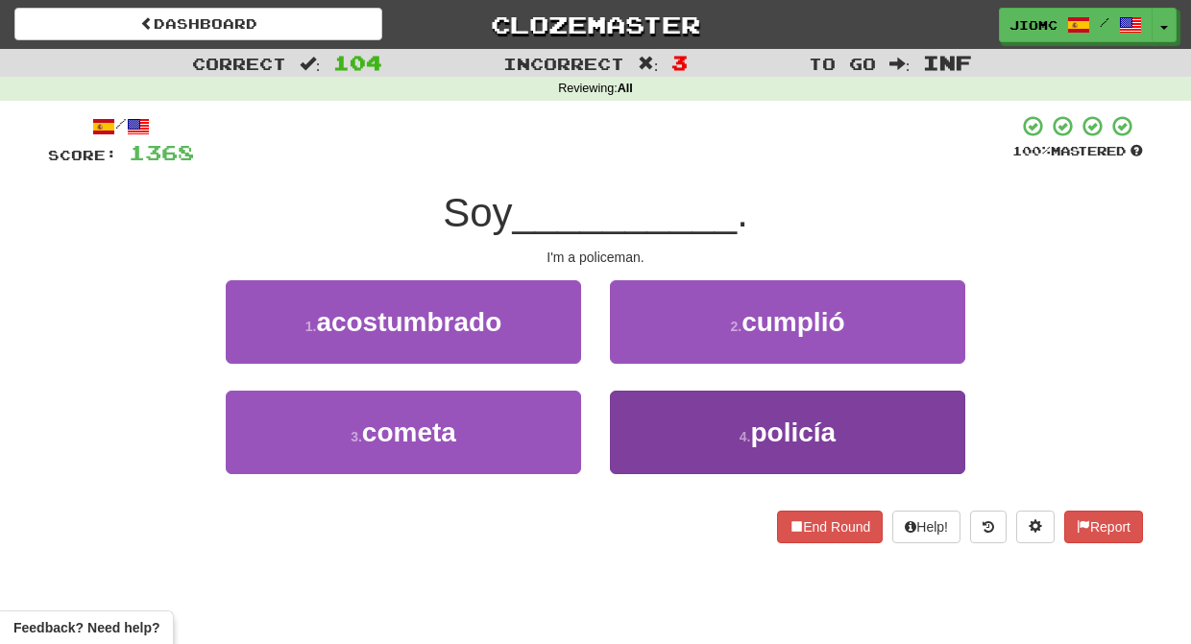
click at [648, 459] on button "4 . policía" at bounding box center [787, 433] width 355 height 84
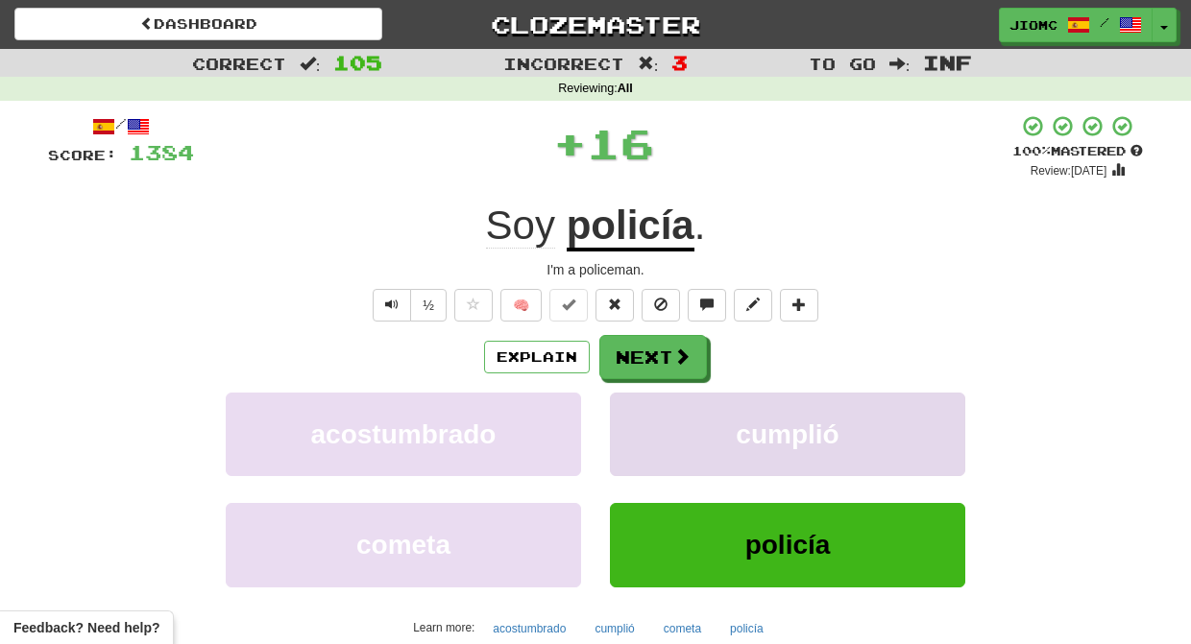
click at [642, 453] on button "cumplió" at bounding box center [787, 435] width 355 height 84
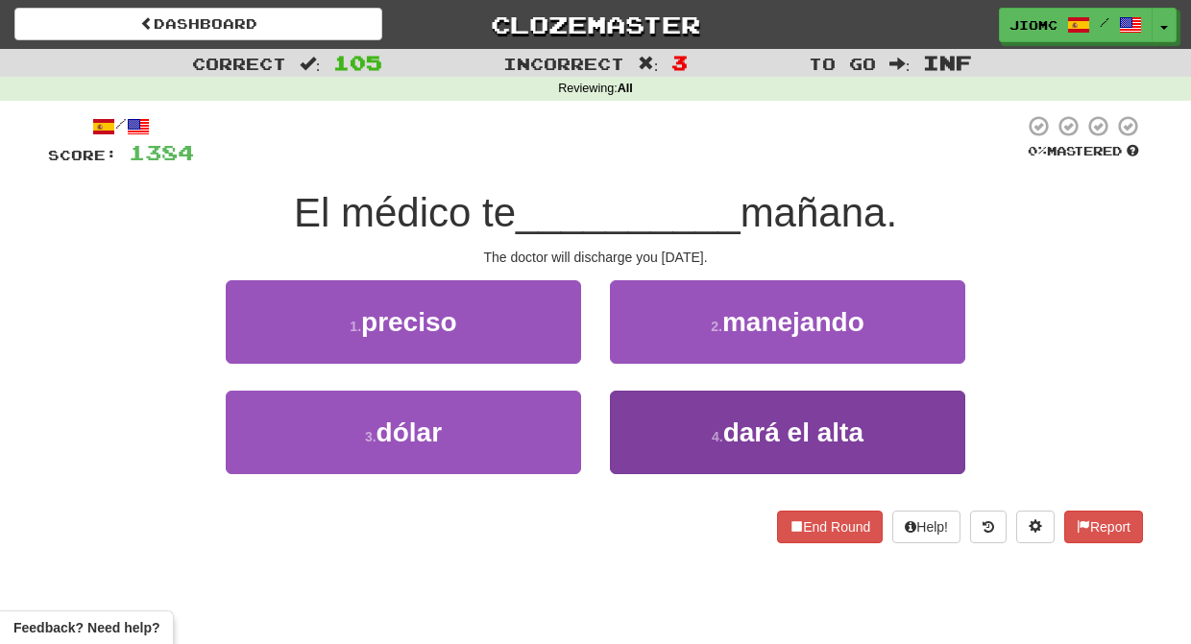
click at [652, 435] on button "4 . dará el alta" at bounding box center [787, 433] width 355 height 84
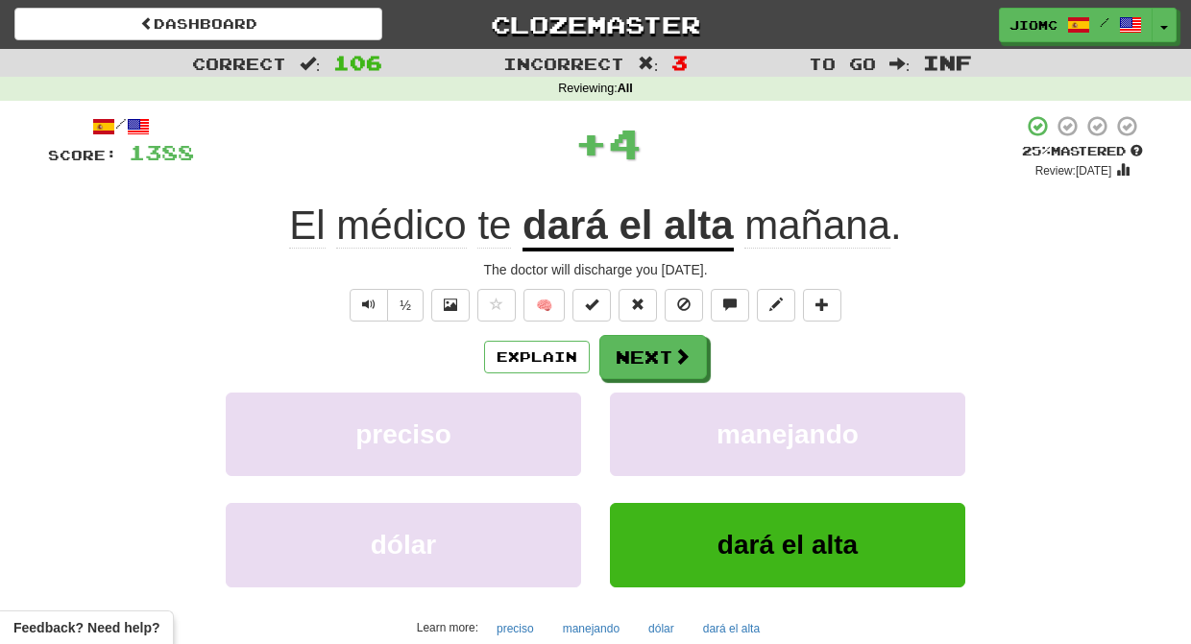
click at [652, 435] on button "manejando" at bounding box center [787, 435] width 355 height 84
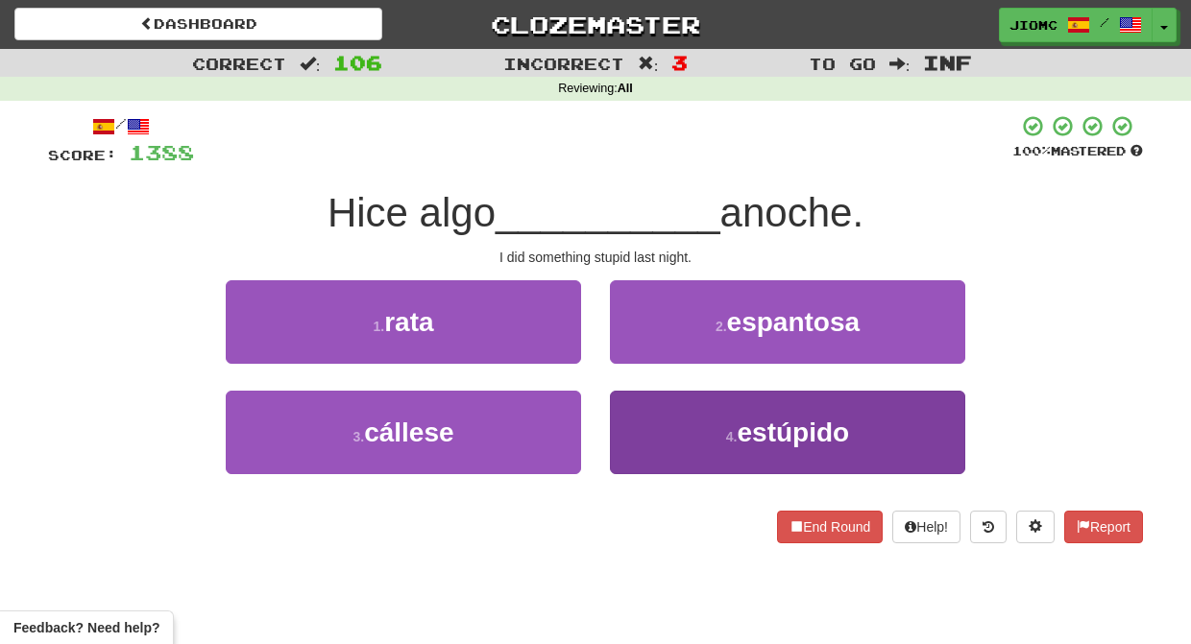
click at [648, 442] on button "4 . estúpido" at bounding box center [787, 433] width 355 height 84
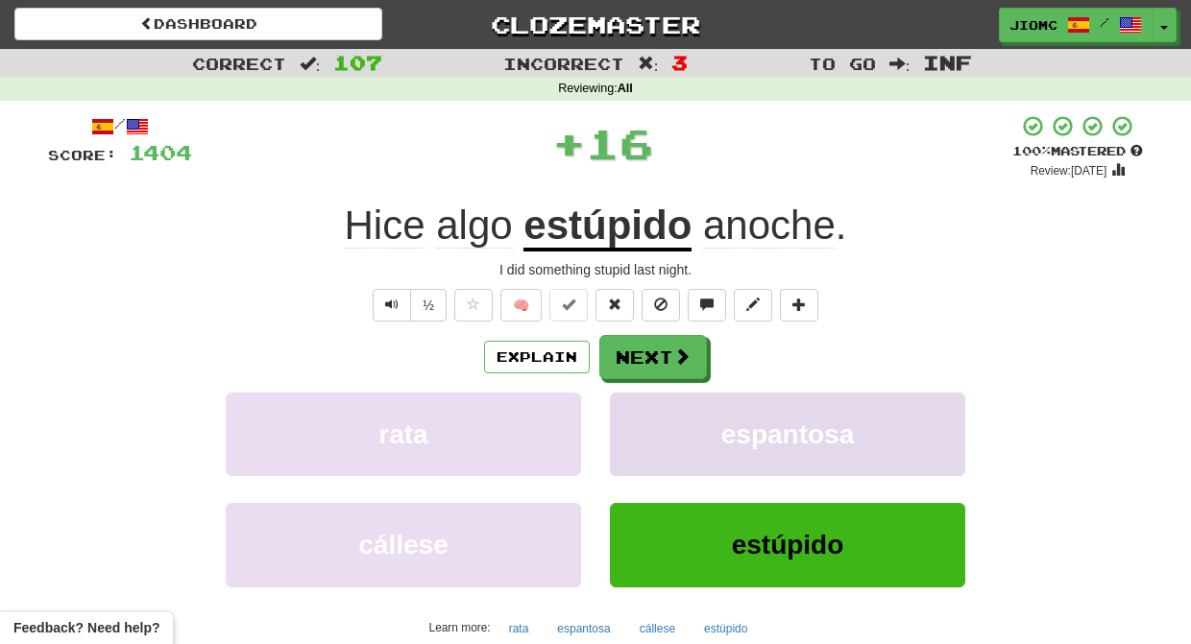
click at [648, 441] on button "espantosa" at bounding box center [787, 435] width 355 height 84
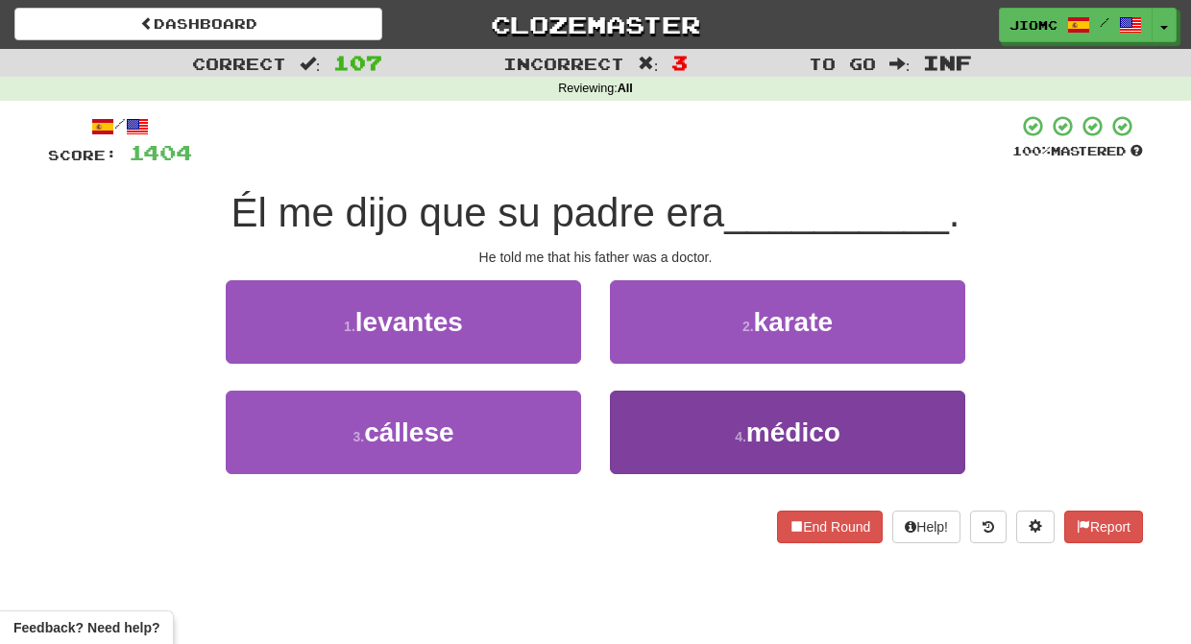
click at [657, 429] on button "4 . médico" at bounding box center [787, 433] width 355 height 84
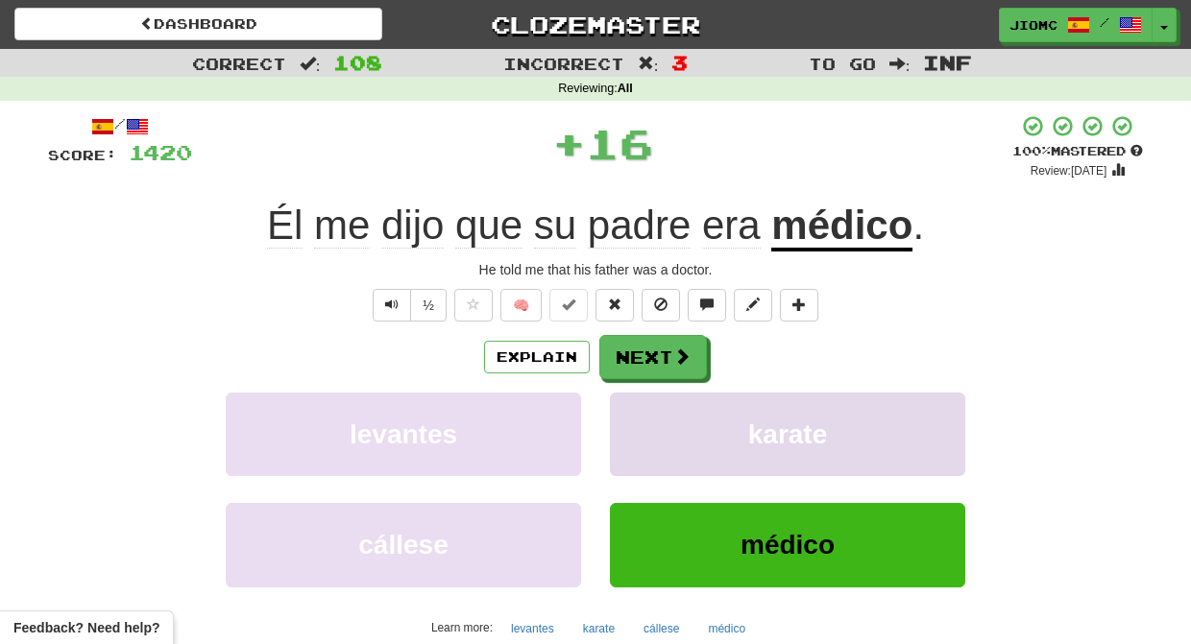
click at [657, 428] on button "karate" at bounding box center [787, 435] width 355 height 84
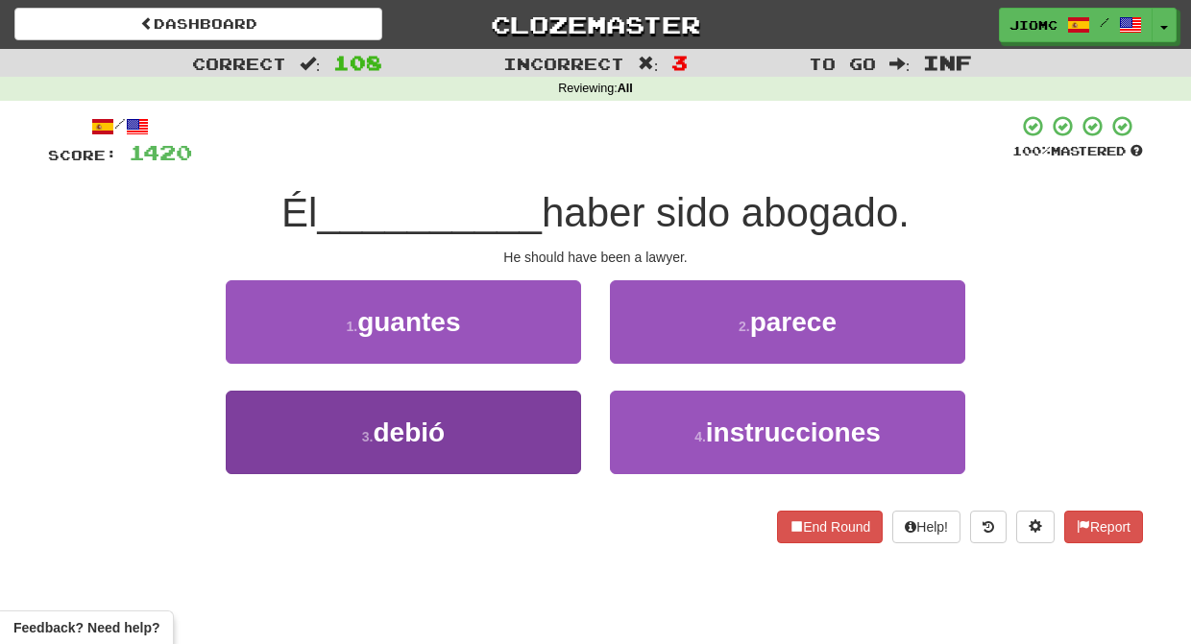
click at [569, 422] on button "3 . debió" at bounding box center [403, 433] width 355 height 84
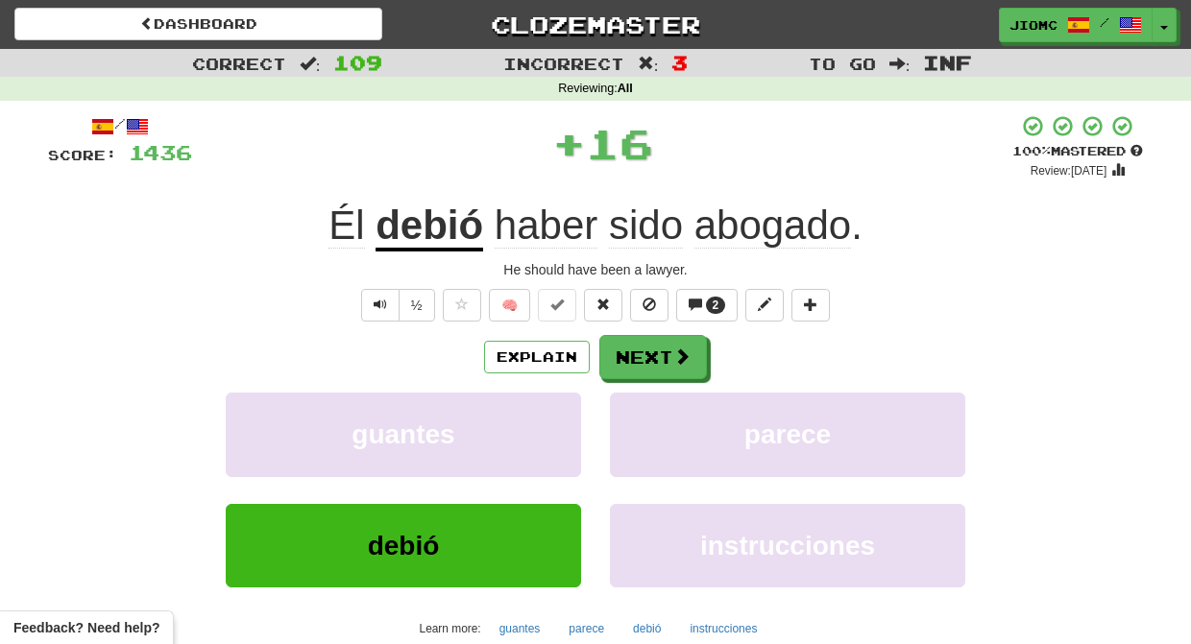
click at [569, 422] on button "guantes" at bounding box center [403, 435] width 355 height 84
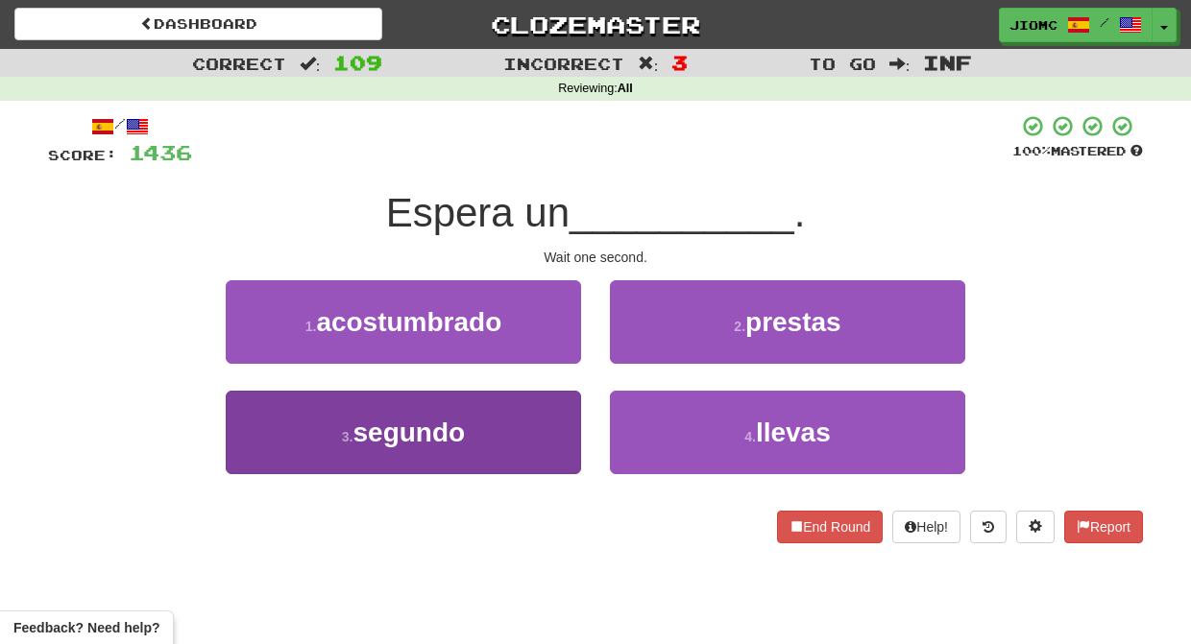
click at [560, 425] on button "3 . segundo" at bounding box center [403, 433] width 355 height 84
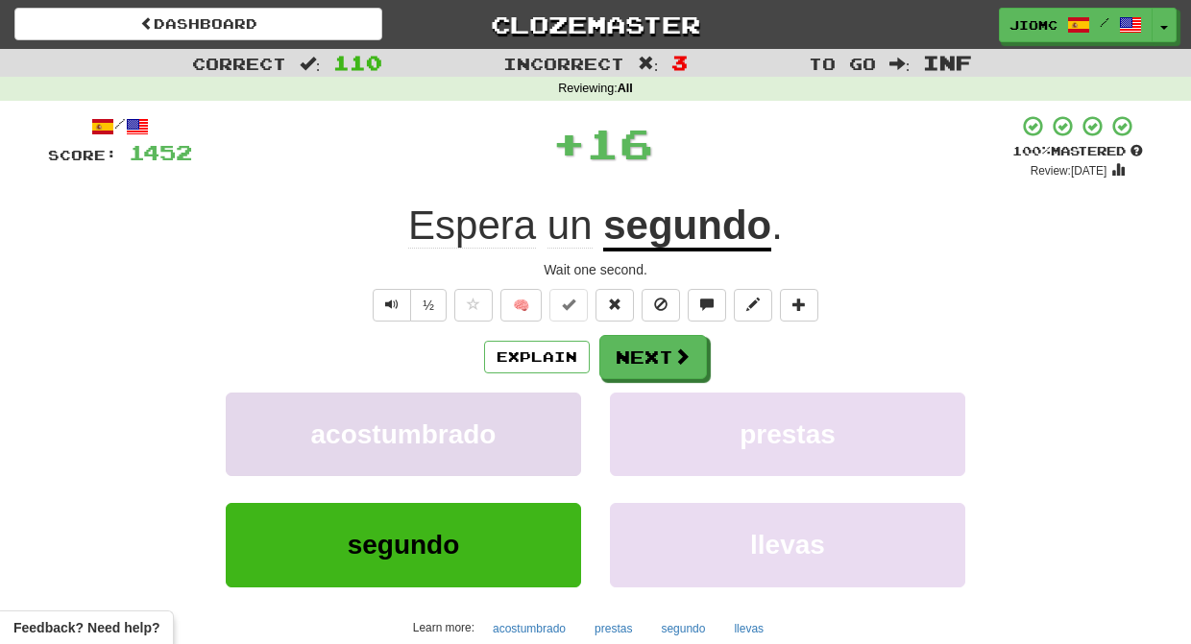
click at [558, 425] on button "acostumbrado" at bounding box center [403, 435] width 355 height 84
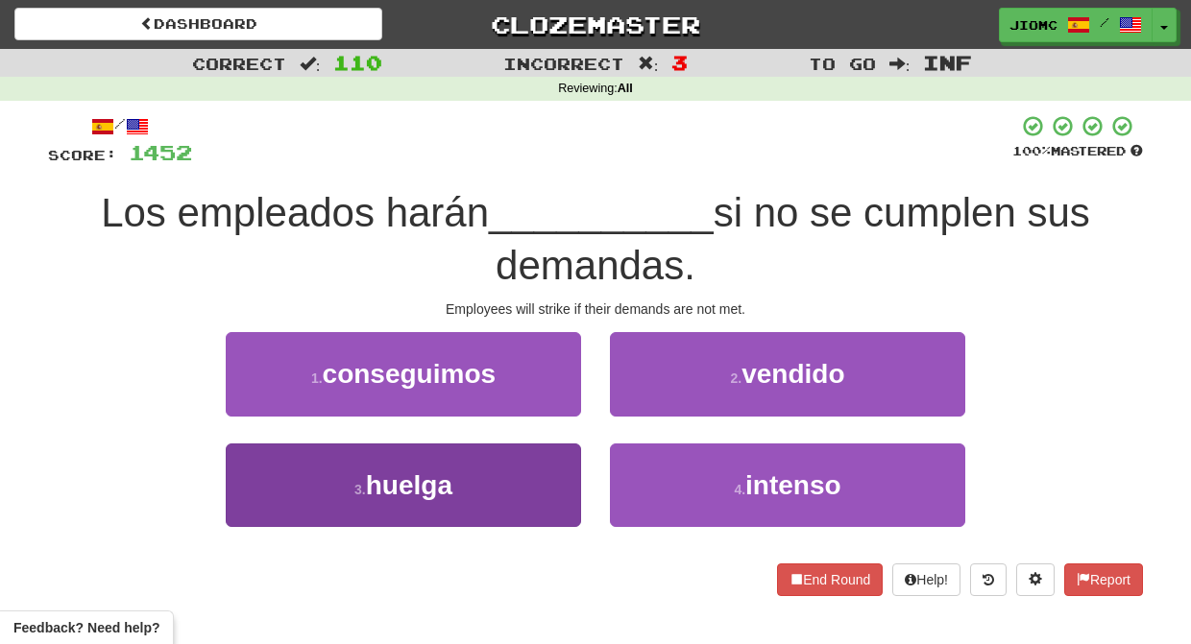
click at [564, 467] on button "3 . huelga" at bounding box center [403, 486] width 355 height 84
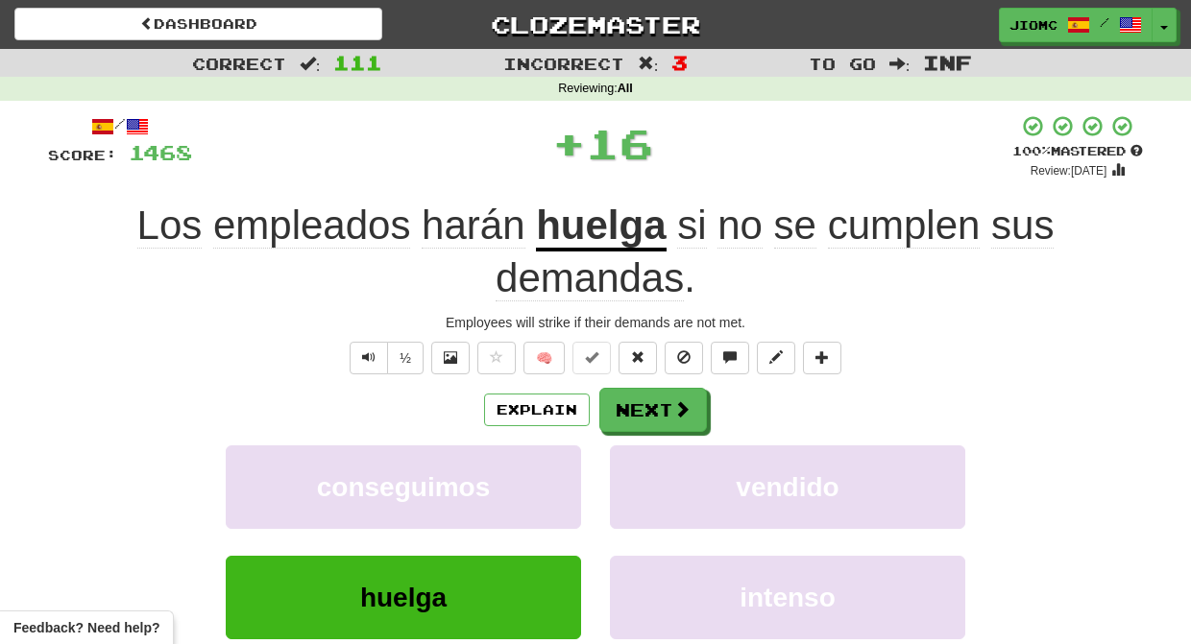
click at [564, 467] on button "conseguimos" at bounding box center [403, 488] width 355 height 84
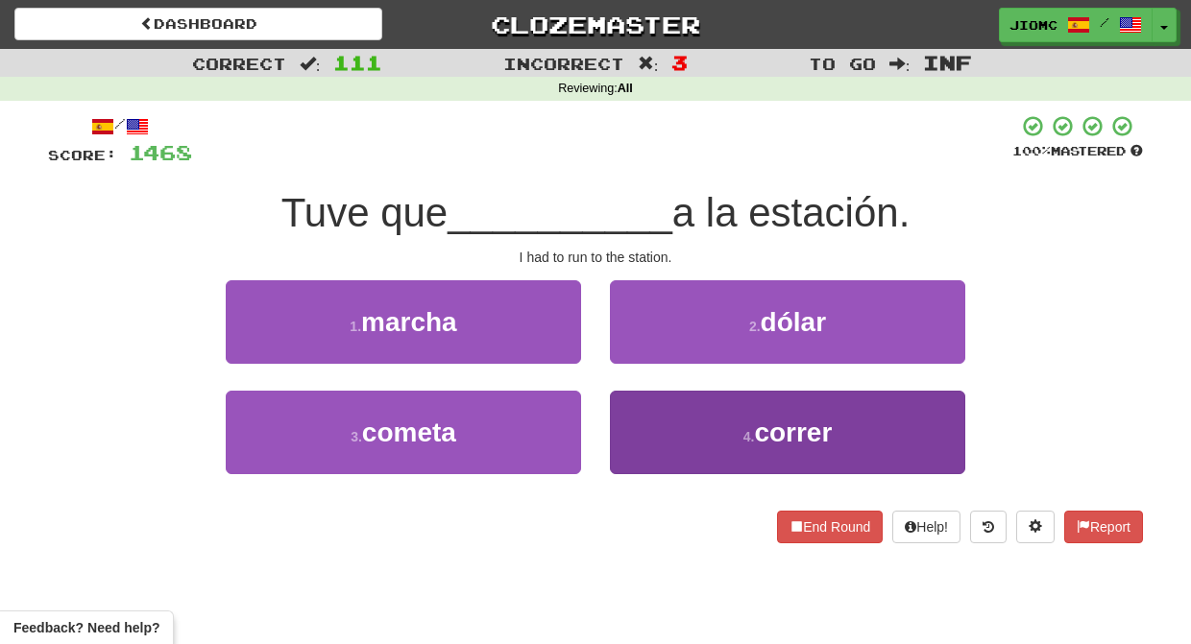
click at [652, 418] on button "4 . correr" at bounding box center [787, 433] width 355 height 84
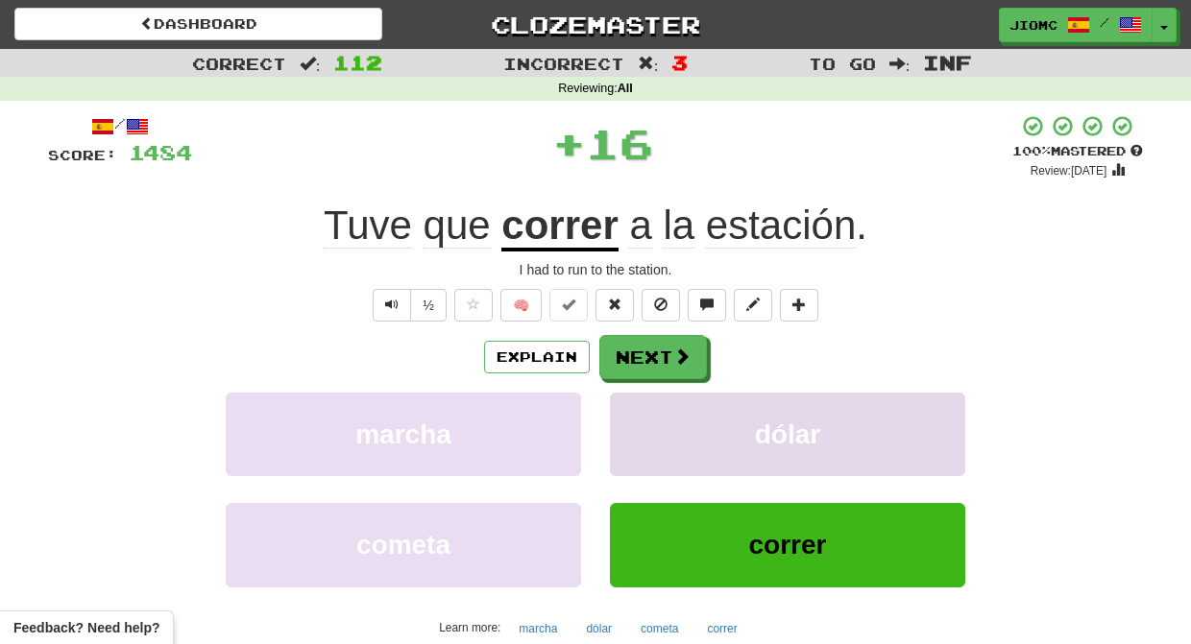
click at [652, 416] on button "dólar" at bounding box center [787, 435] width 355 height 84
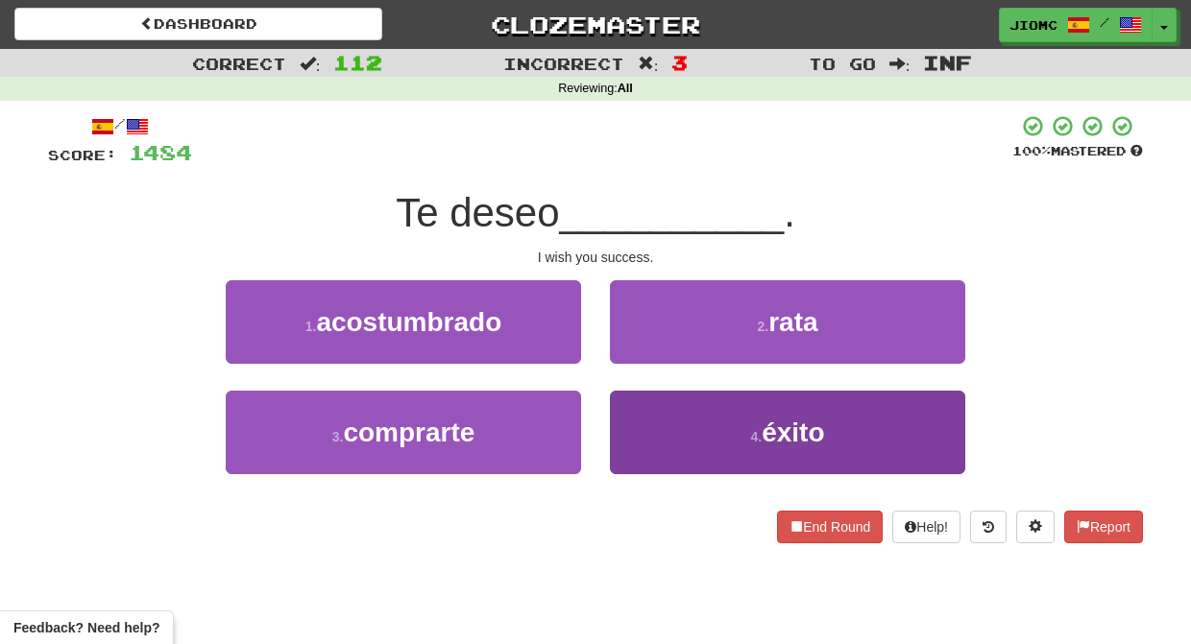
click at [640, 427] on button "4 . éxito" at bounding box center [787, 433] width 355 height 84
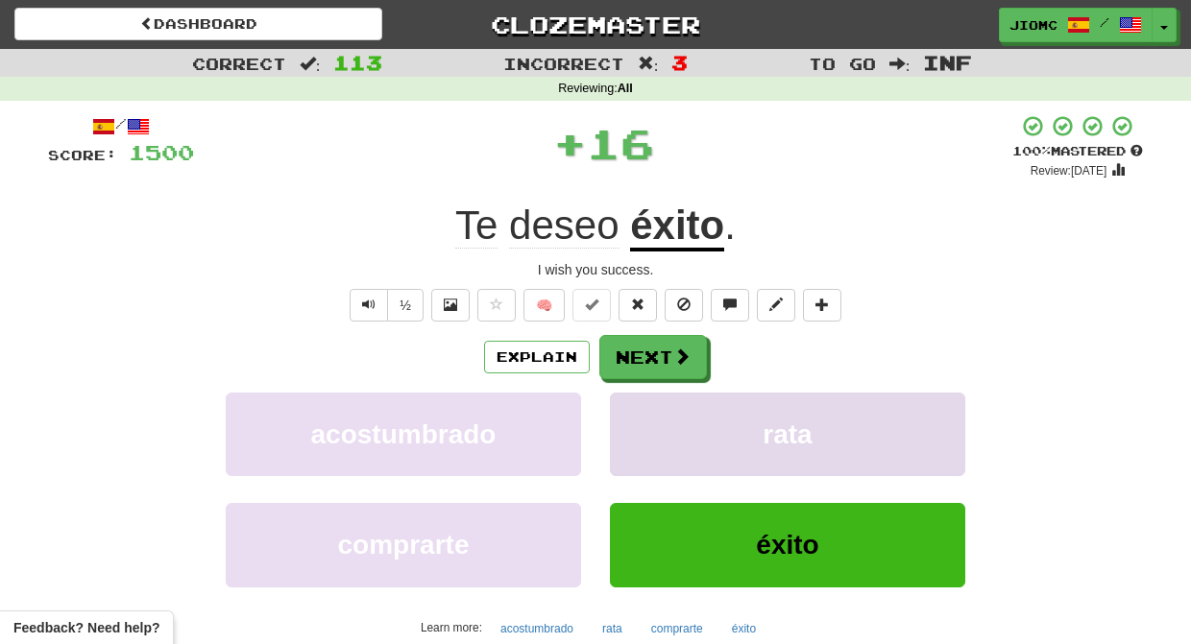
click at [642, 426] on button "rata" at bounding box center [787, 435] width 355 height 84
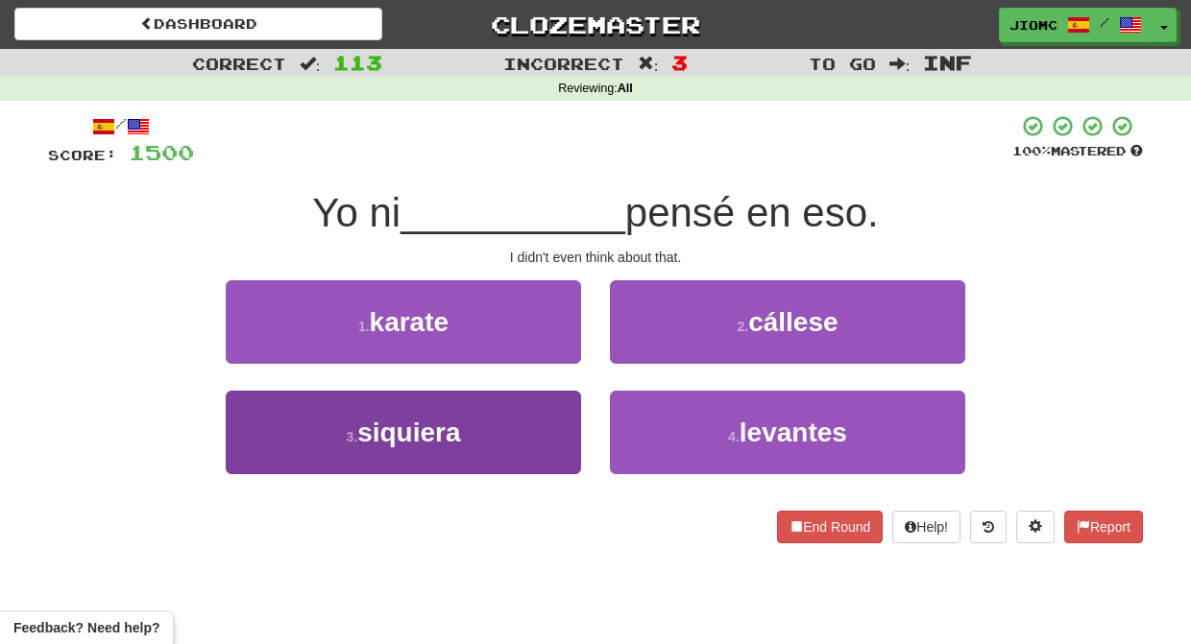
click at [570, 414] on button "3 . siquiera" at bounding box center [403, 433] width 355 height 84
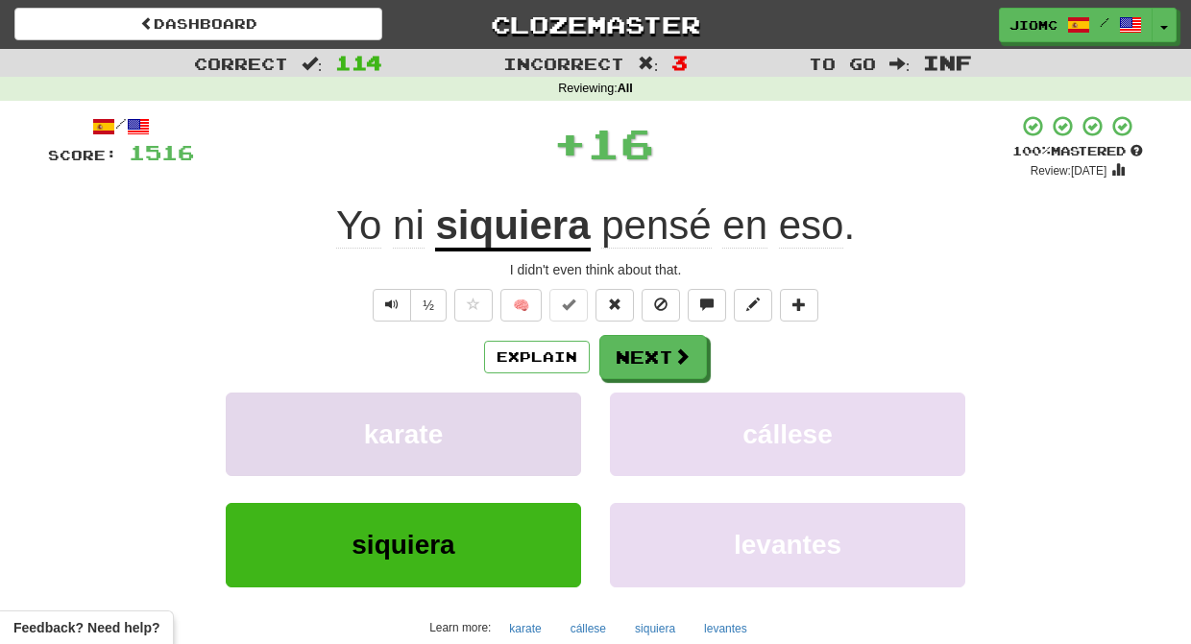
click at [567, 415] on button "karate" at bounding box center [403, 435] width 355 height 84
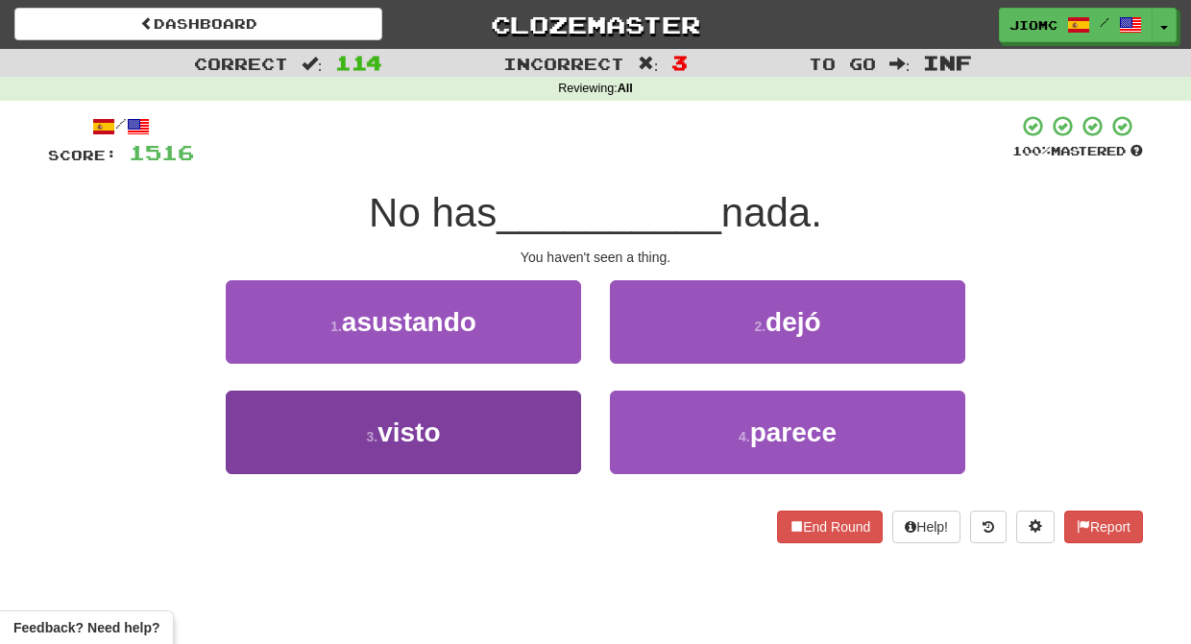
click at [553, 431] on button "3 . visto" at bounding box center [403, 433] width 355 height 84
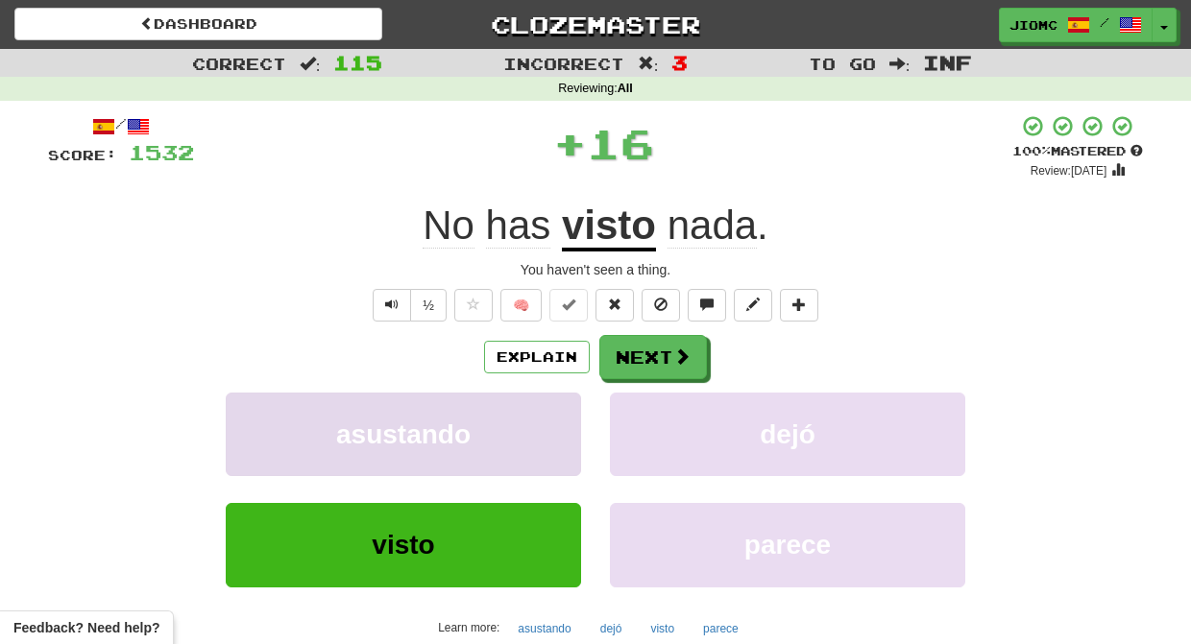
click at [554, 431] on button "asustando" at bounding box center [403, 435] width 355 height 84
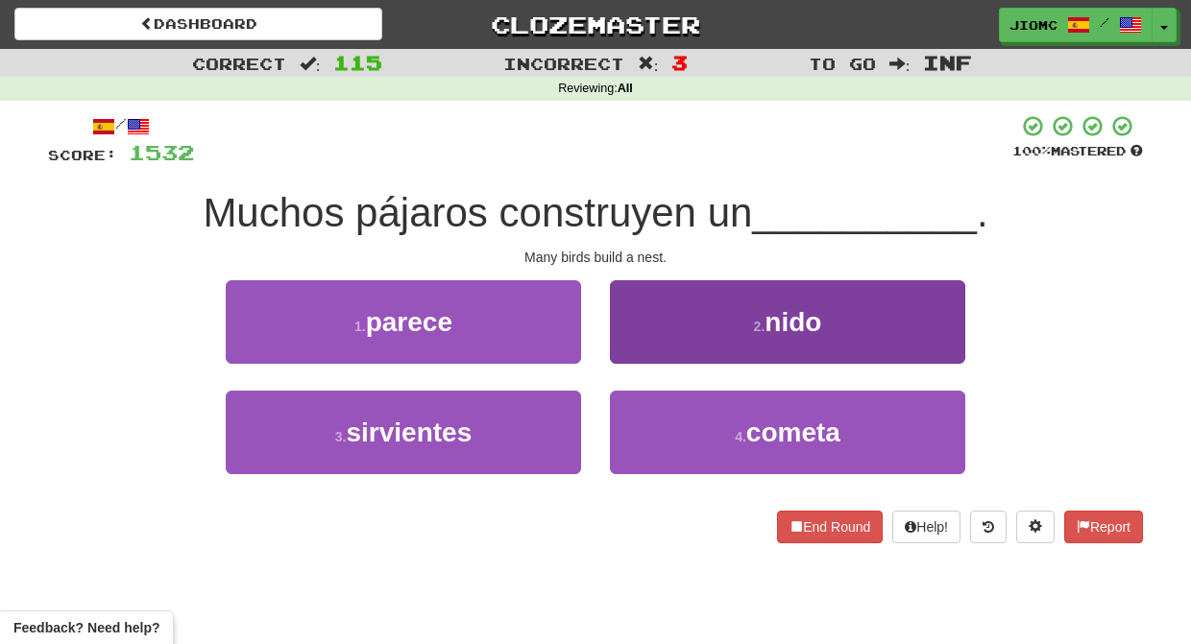
click at [640, 358] on button "2 . nido" at bounding box center [787, 322] width 355 height 84
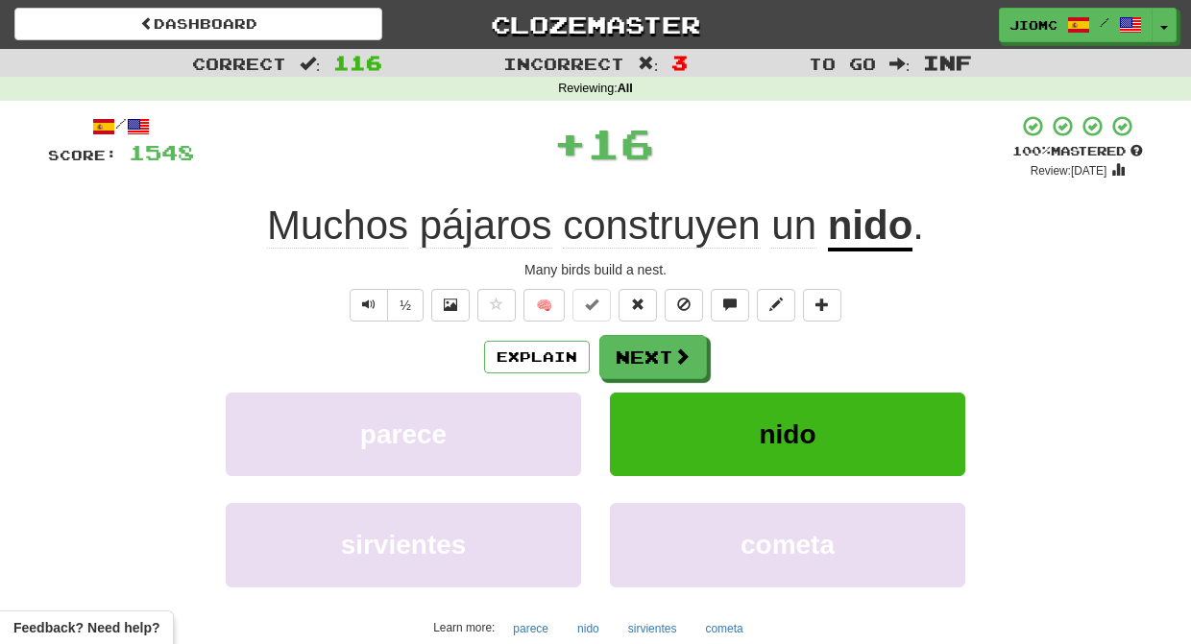
click at [640, 358] on button "Next" at bounding box center [653, 357] width 108 height 44
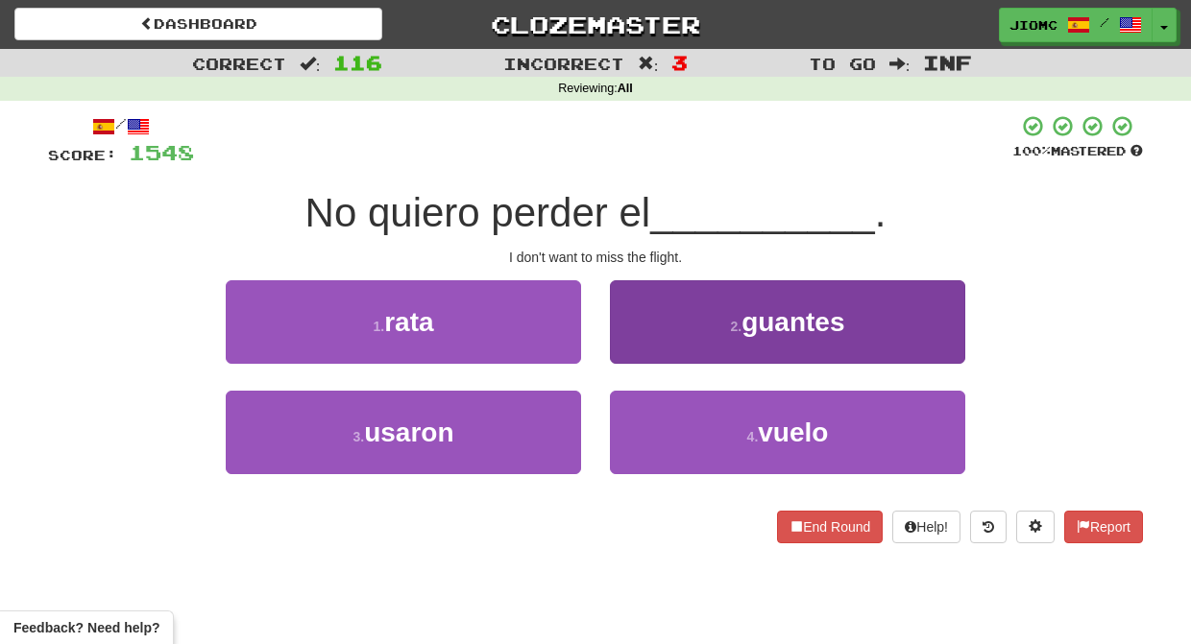
click at [650, 419] on button "4 . vuelo" at bounding box center [787, 433] width 355 height 84
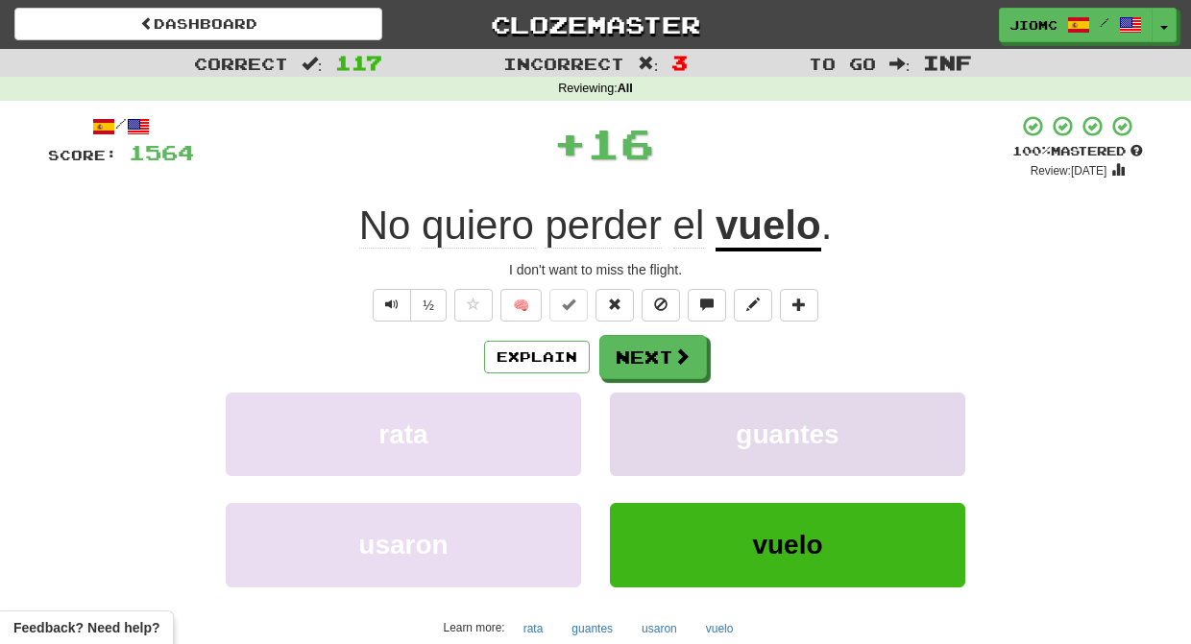
click at [649, 419] on button "guantes" at bounding box center [787, 435] width 355 height 84
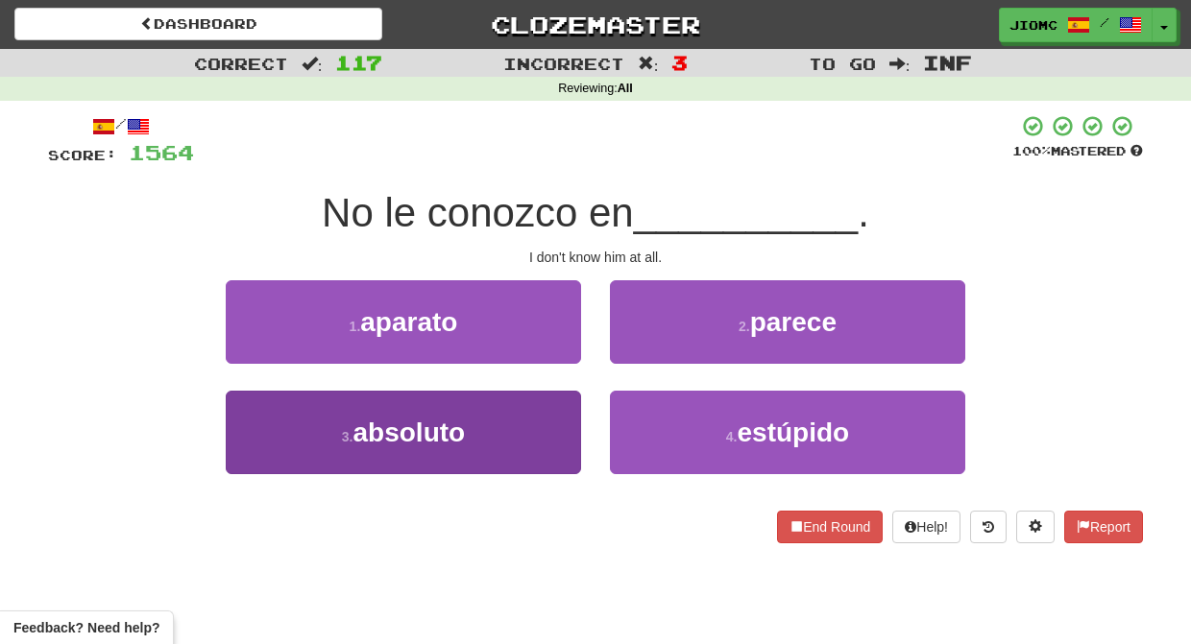
click at [555, 423] on button "3 . absoluto" at bounding box center [403, 433] width 355 height 84
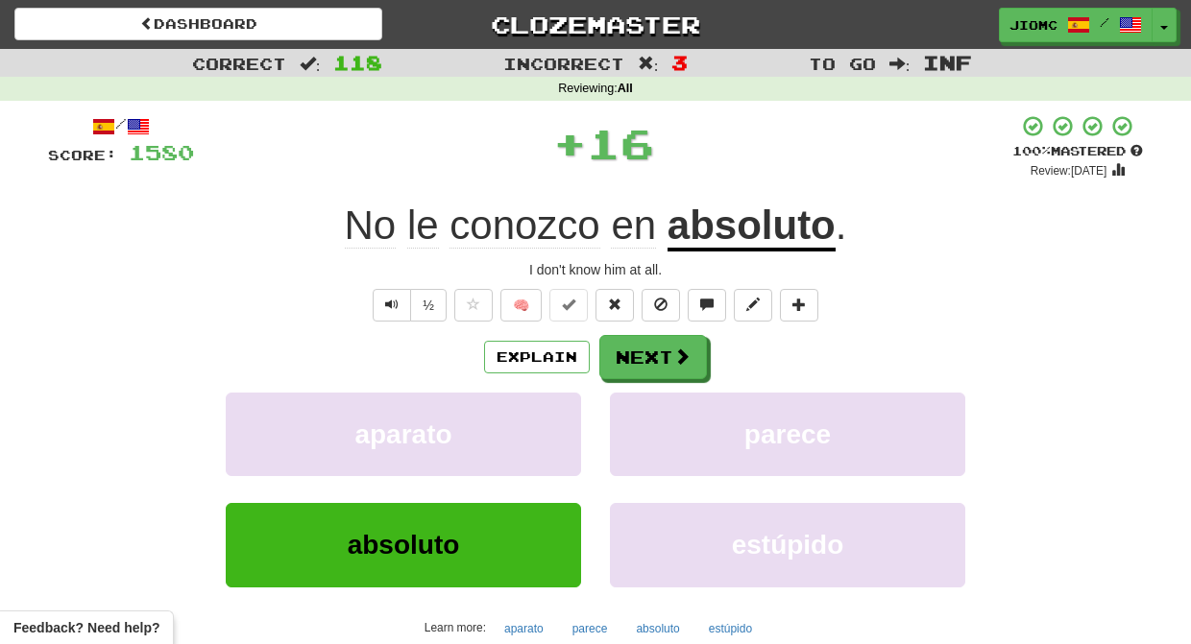
click at [555, 423] on button "aparato" at bounding box center [403, 435] width 355 height 84
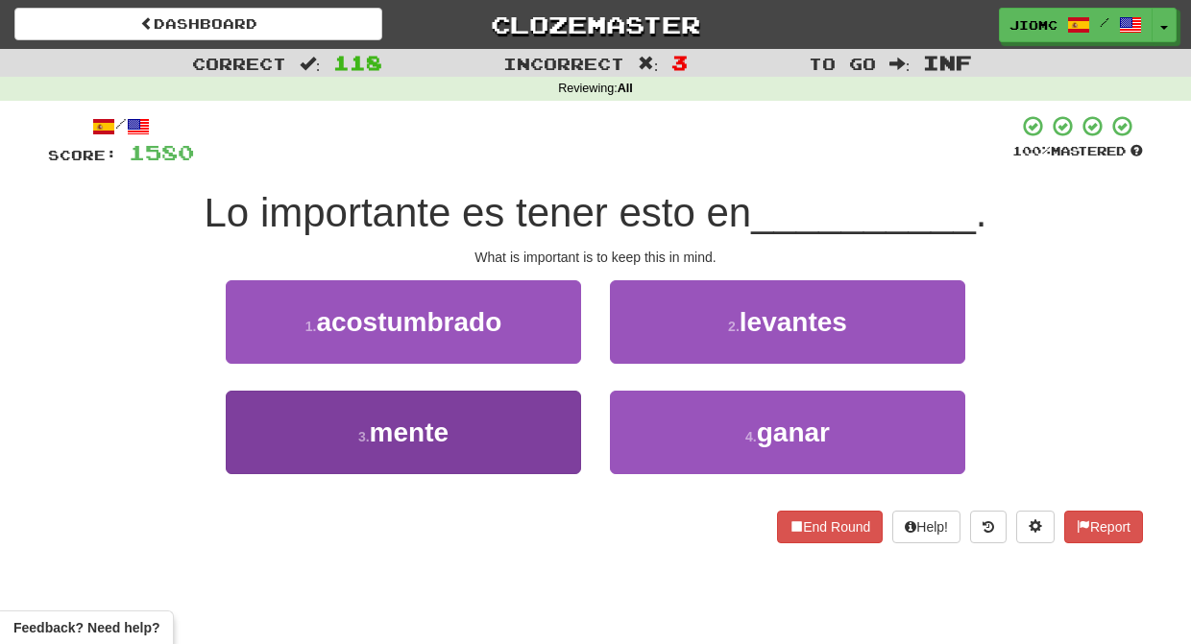
click at [549, 429] on button "3 . mente" at bounding box center [403, 433] width 355 height 84
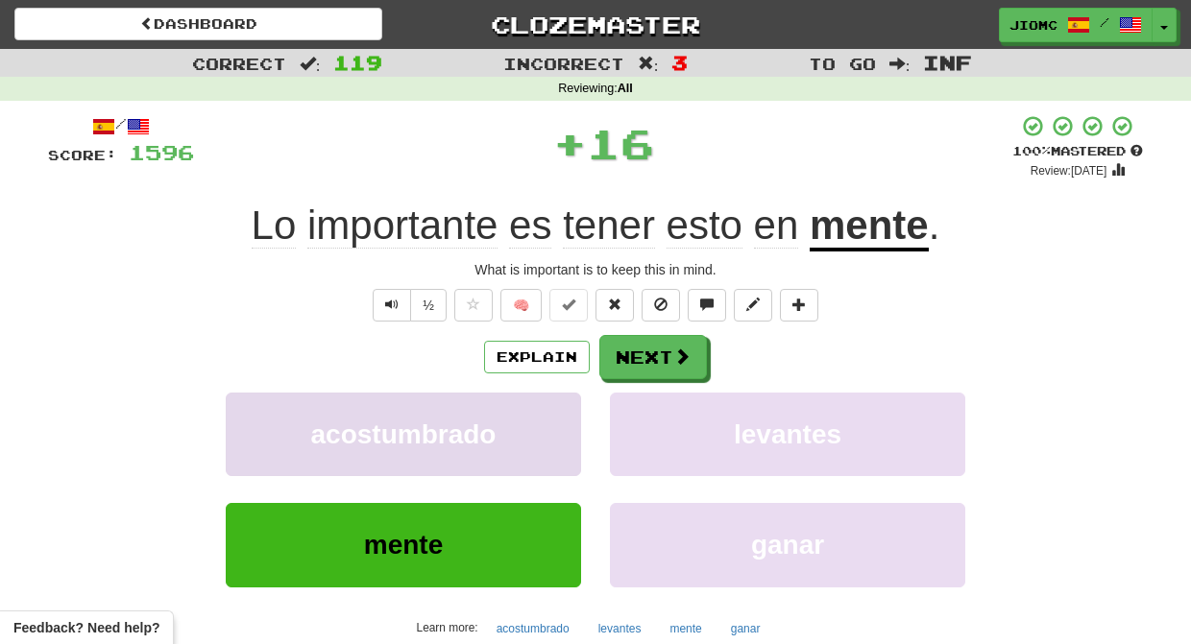
click at [555, 431] on button "acostumbrado" at bounding box center [403, 435] width 355 height 84
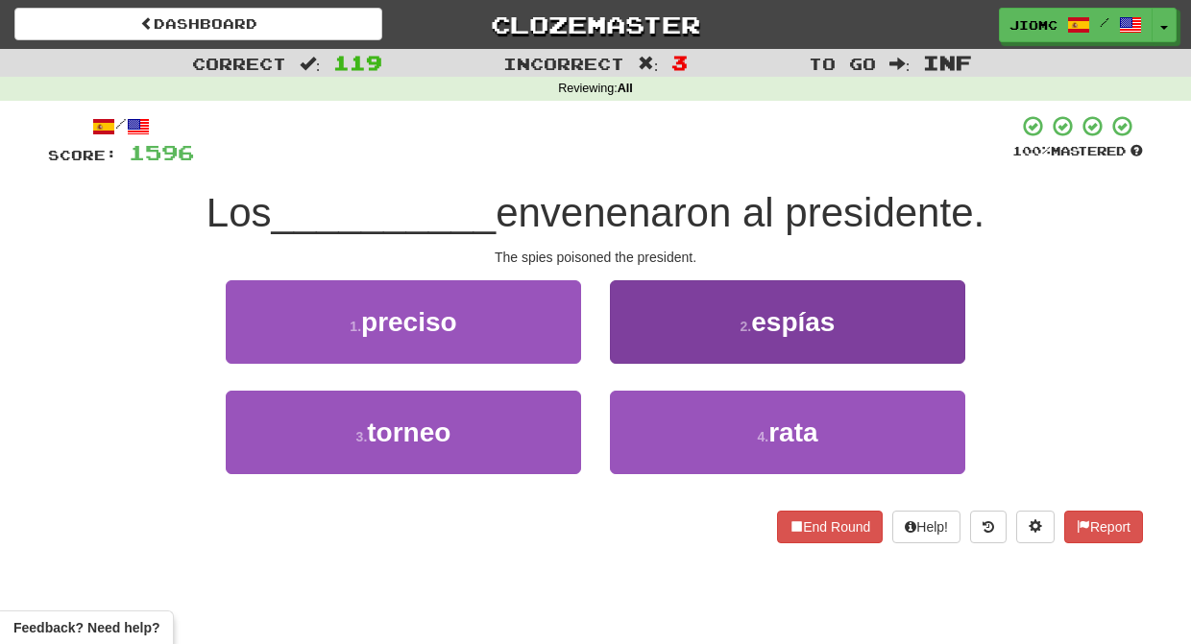
click at [655, 345] on button "2 . espías" at bounding box center [787, 322] width 355 height 84
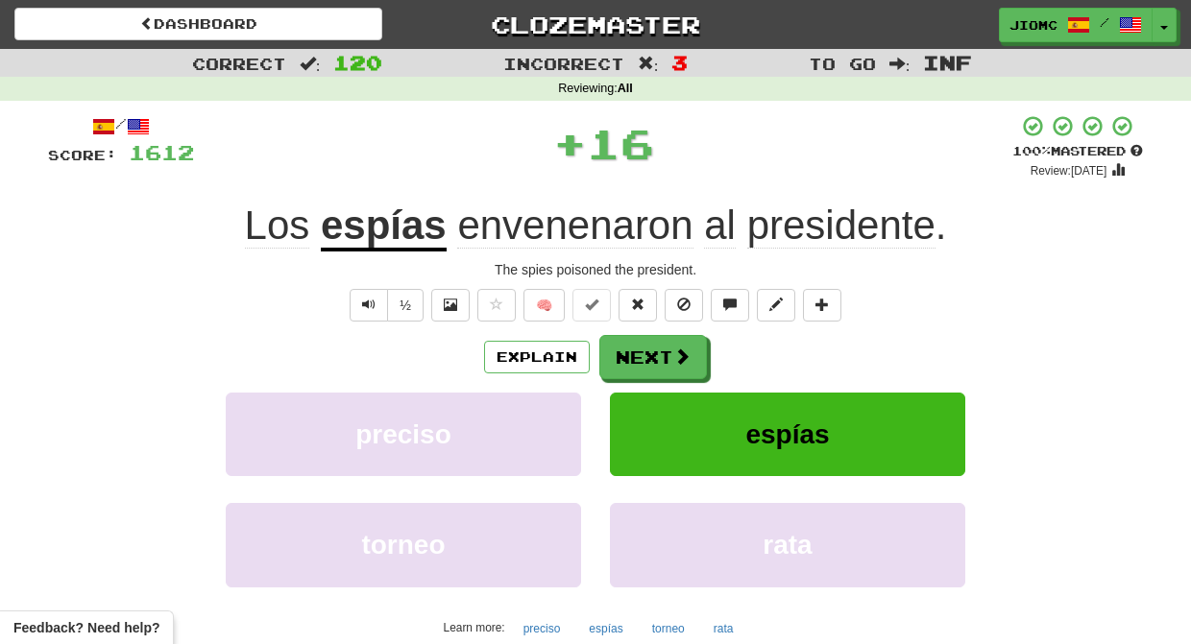
click at [655, 345] on button "Next" at bounding box center [653, 357] width 108 height 44
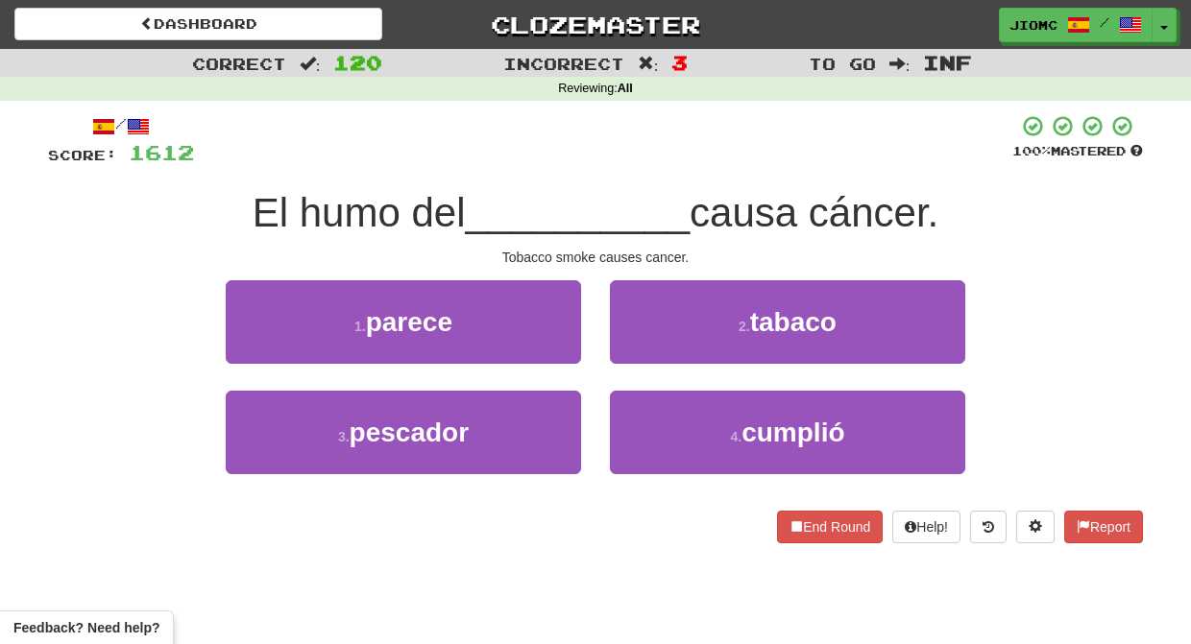
click at [655, 345] on button "2 . tabaco" at bounding box center [787, 322] width 355 height 84
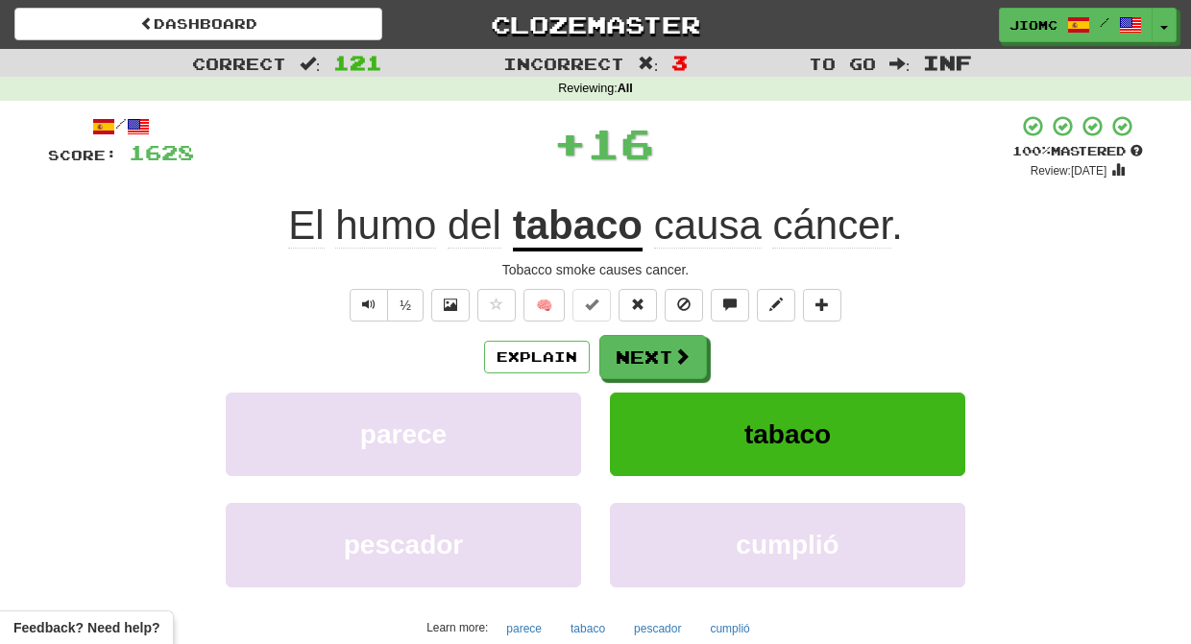
click at [655, 345] on button "Next" at bounding box center [653, 357] width 108 height 44
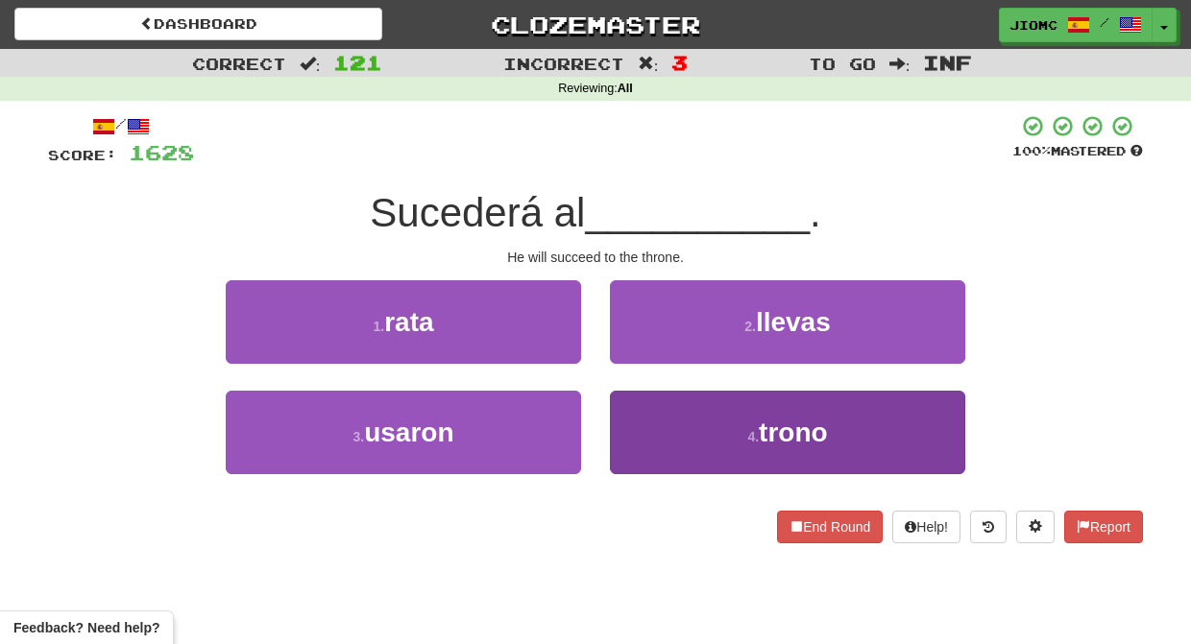
click at [661, 423] on button "4 . trono" at bounding box center [787, 433] width 355 height 84
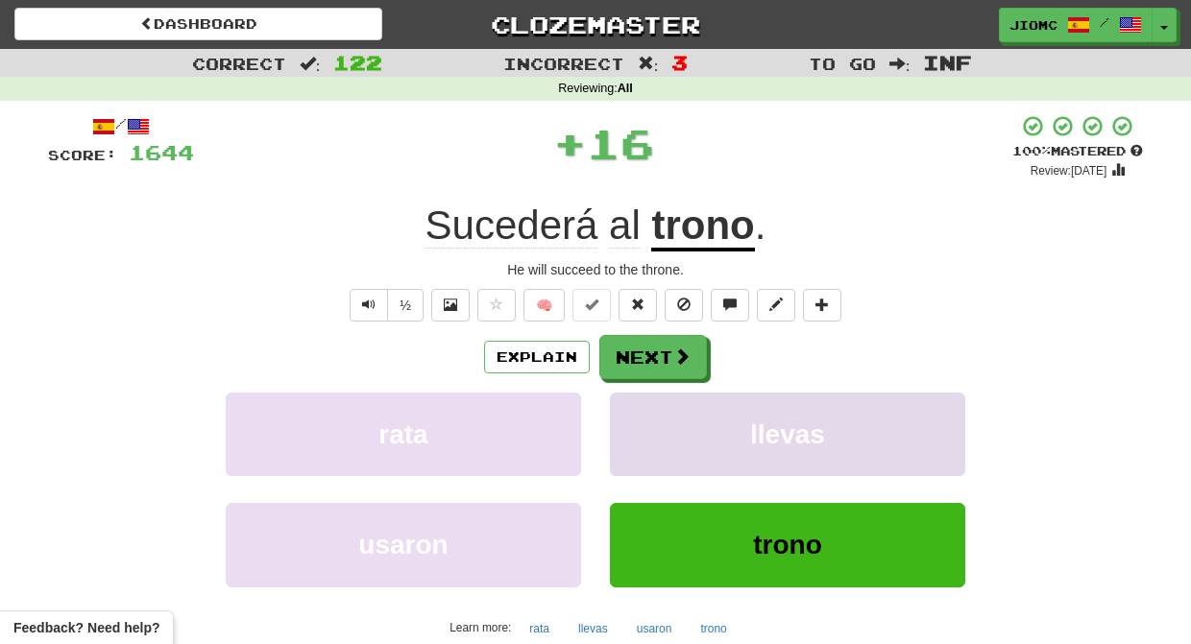
click at [662, 423] on button "llevas" at bounding box center [787, 435] width 355 height 84
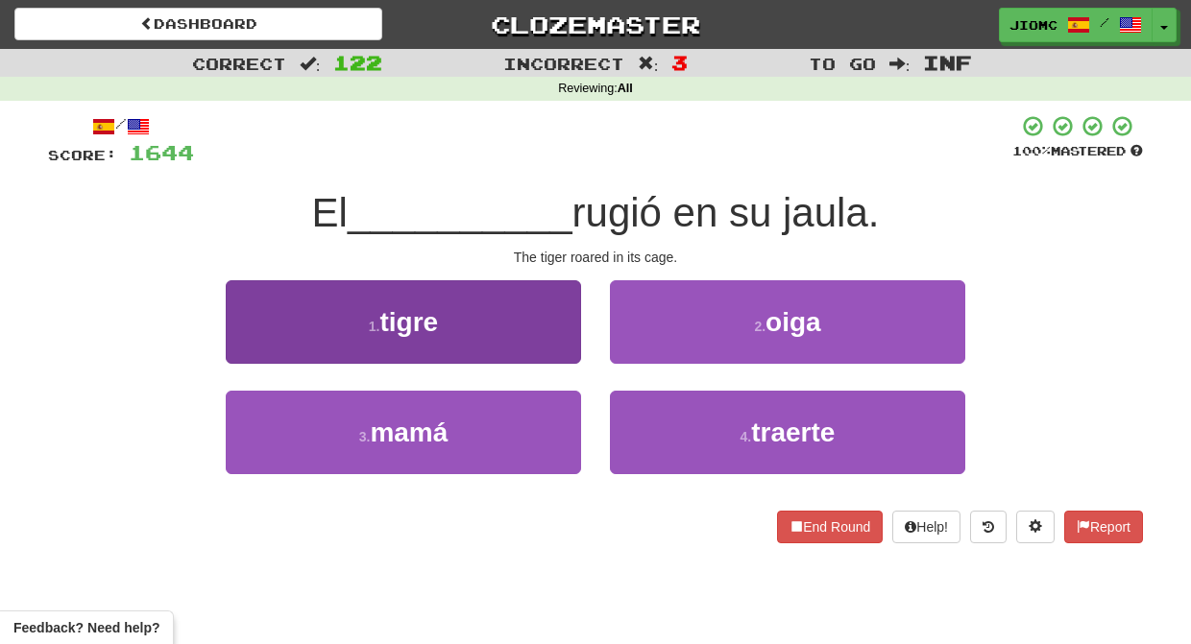
click at [530, 330] on button "1 . tigre" at bounding box center [403, 322] width 355 height 84
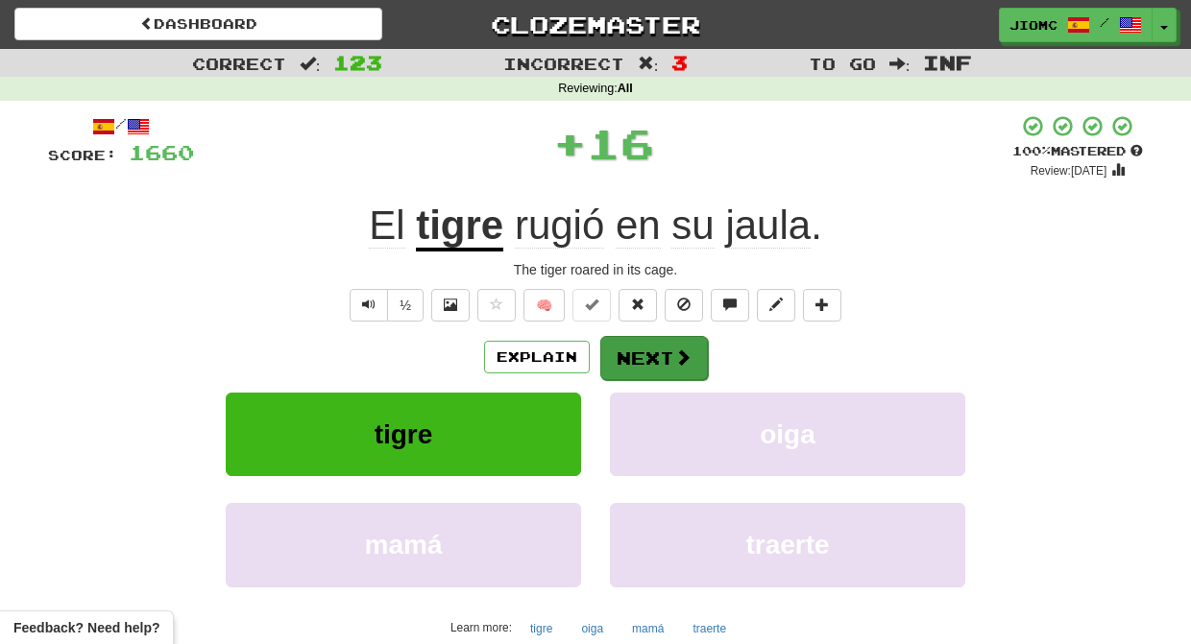
click at [664, 369] on button "Next" at bounding box center [654, 358] width 108 height 44
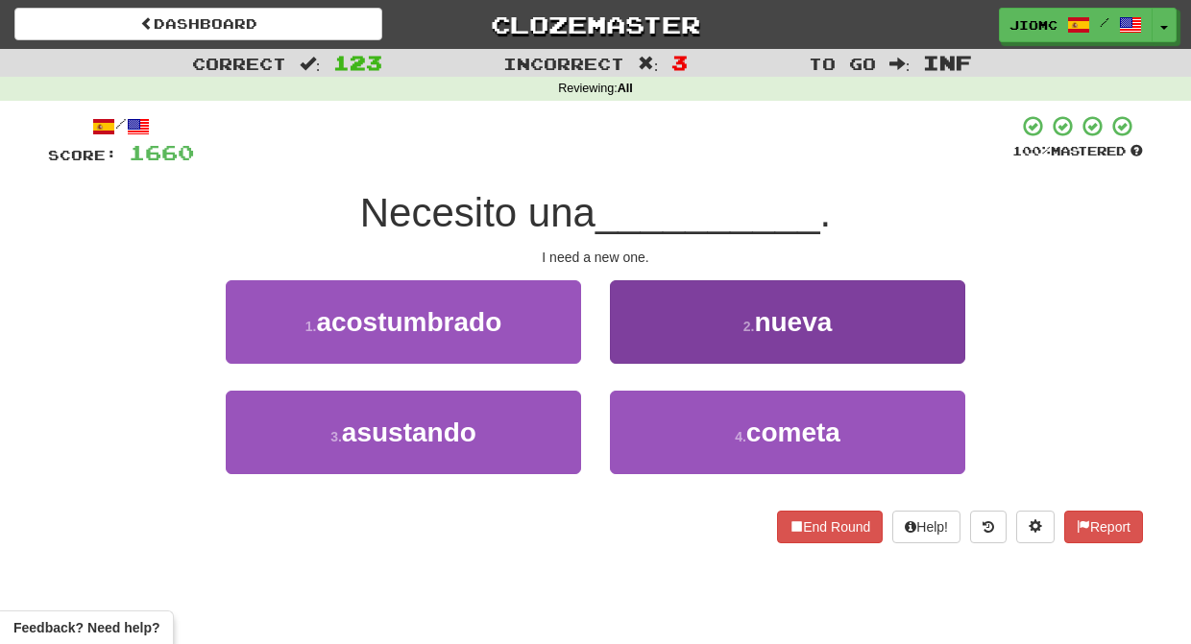
click at [643, 349] on button "2 . nueva" at bounding box center [787, 322] width 355 height 84
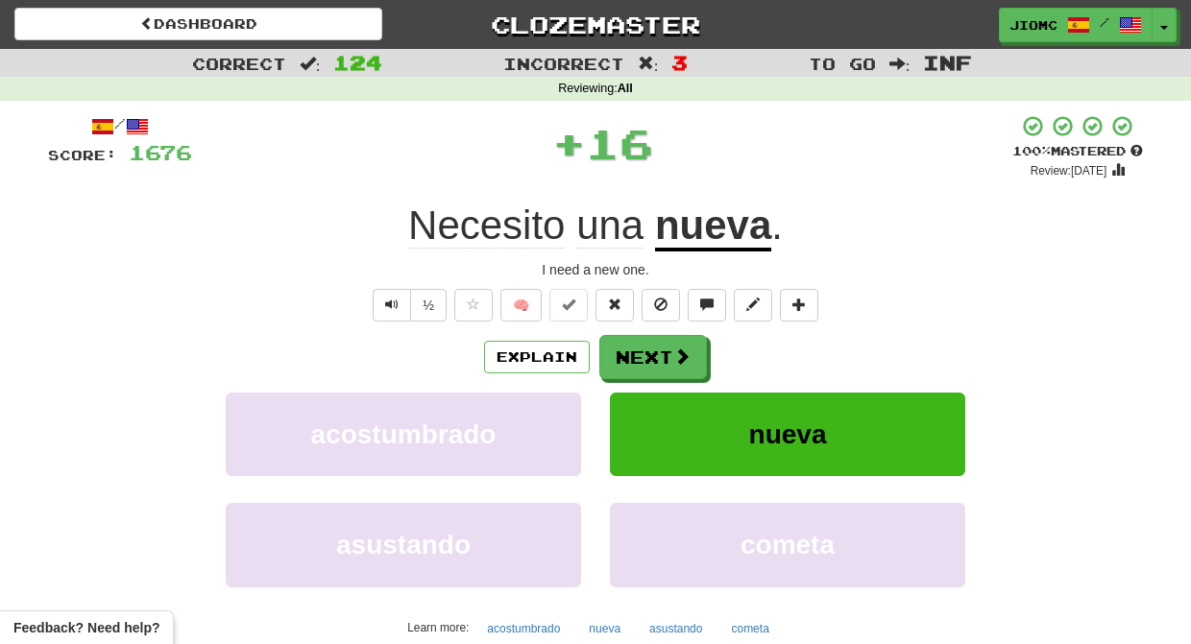
click at [643, 348] on button "Next" at bounding box center [653, 357] width 108 height 44
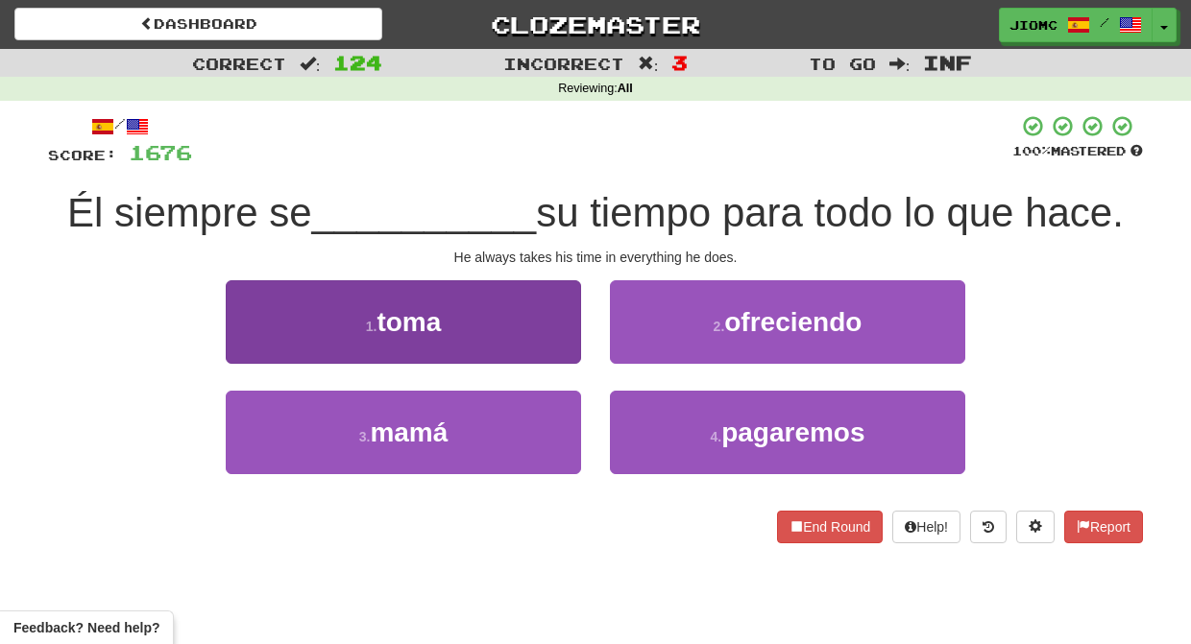
click at [544, 336] on button "1 . toma" at bounding box center [403, 322] width 355 height 84
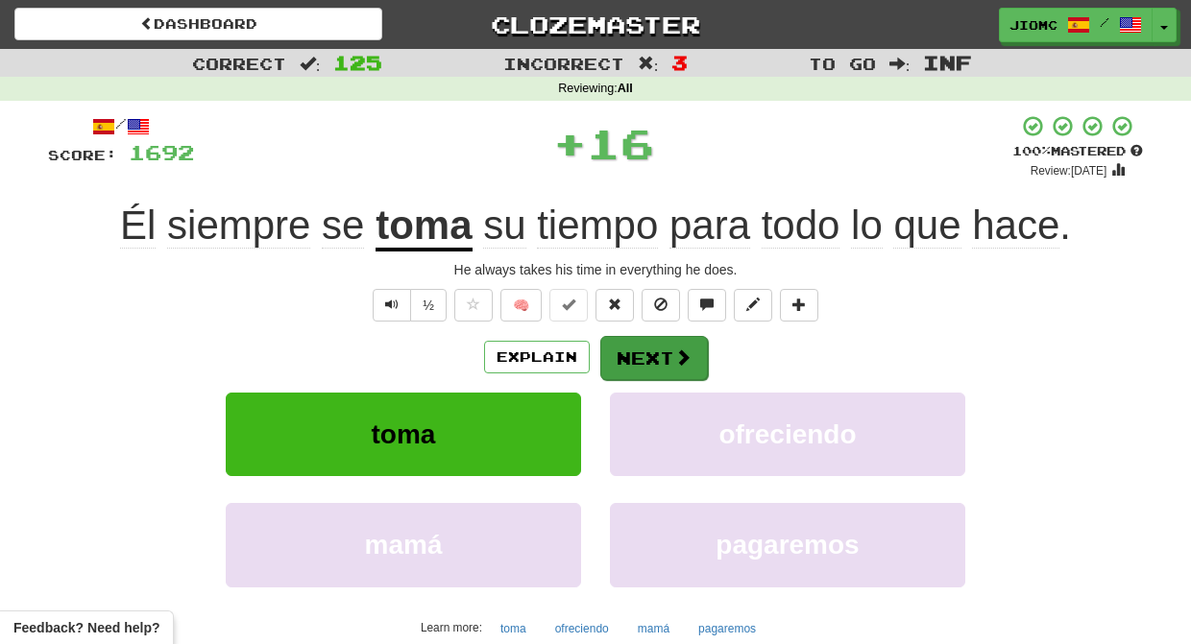
click at [640, 358] on button "Next" at bounding box center [654, 358] width 108 height 44
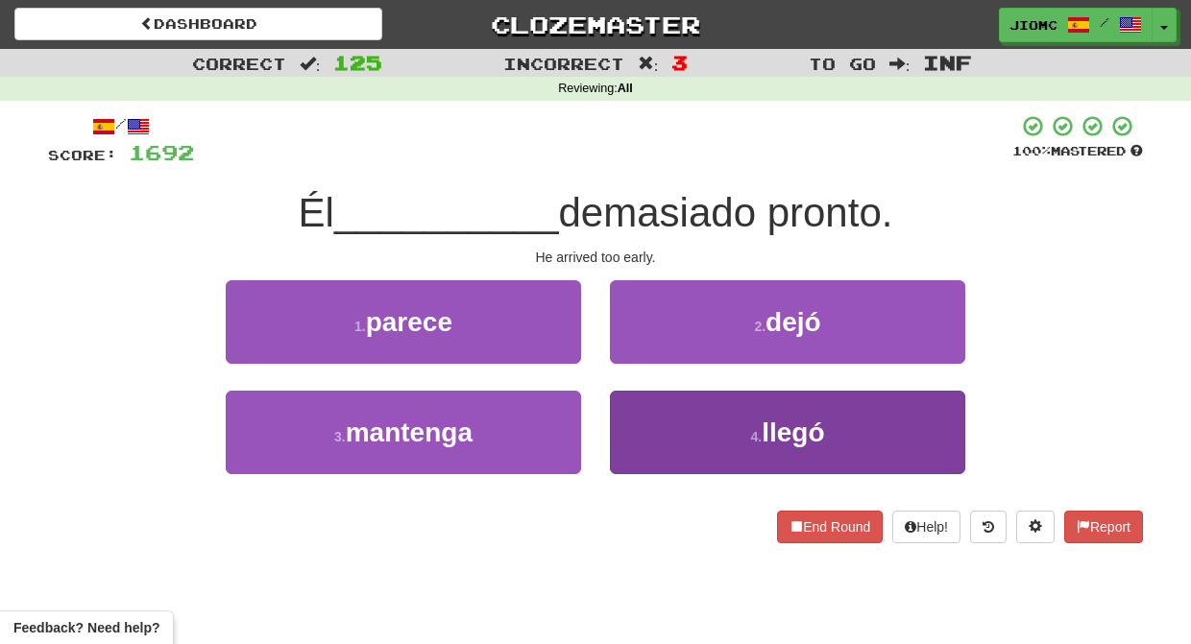
click at [645, 440] on button "4 . llegó" at bounding box center [787, 433] width 355 height 84
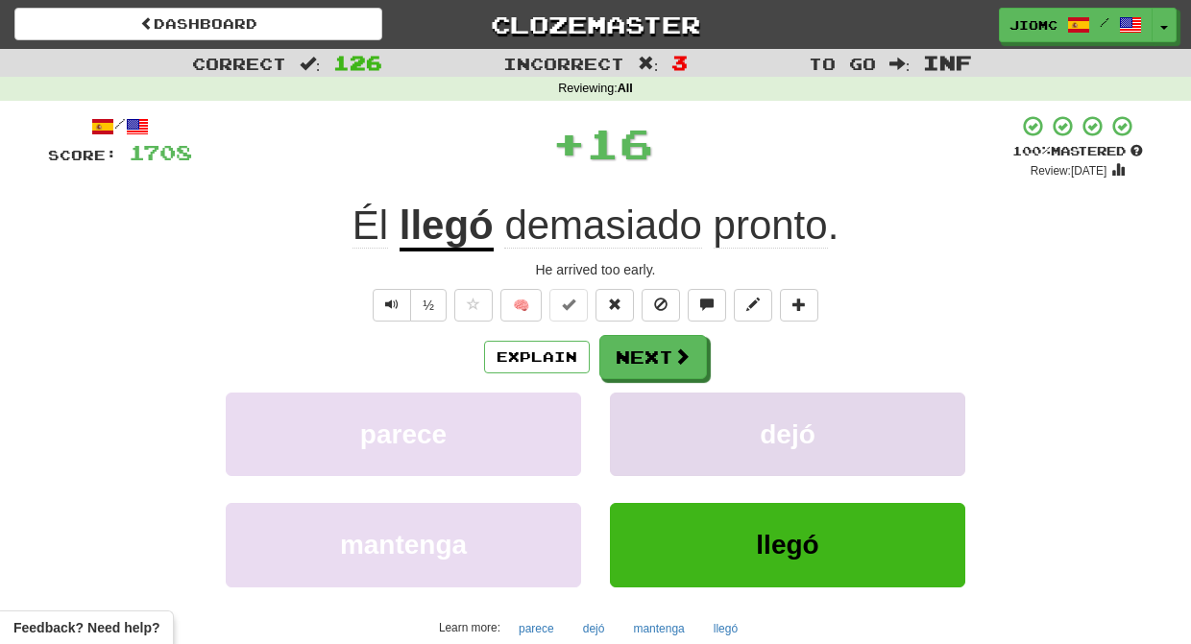
click at [645, 439] on button "dejó" at bounding box center [787, 435] width 355 height 84
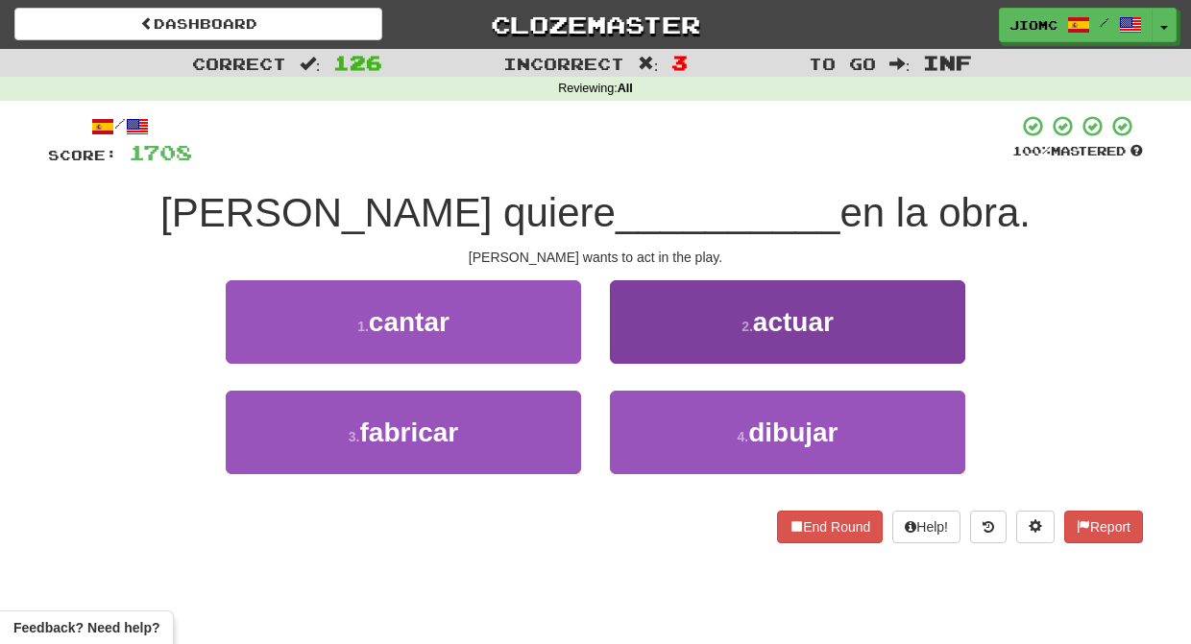
click at [633, 344] on button "2 . actuar" at bounding box center [787, 322] width 355 height 84
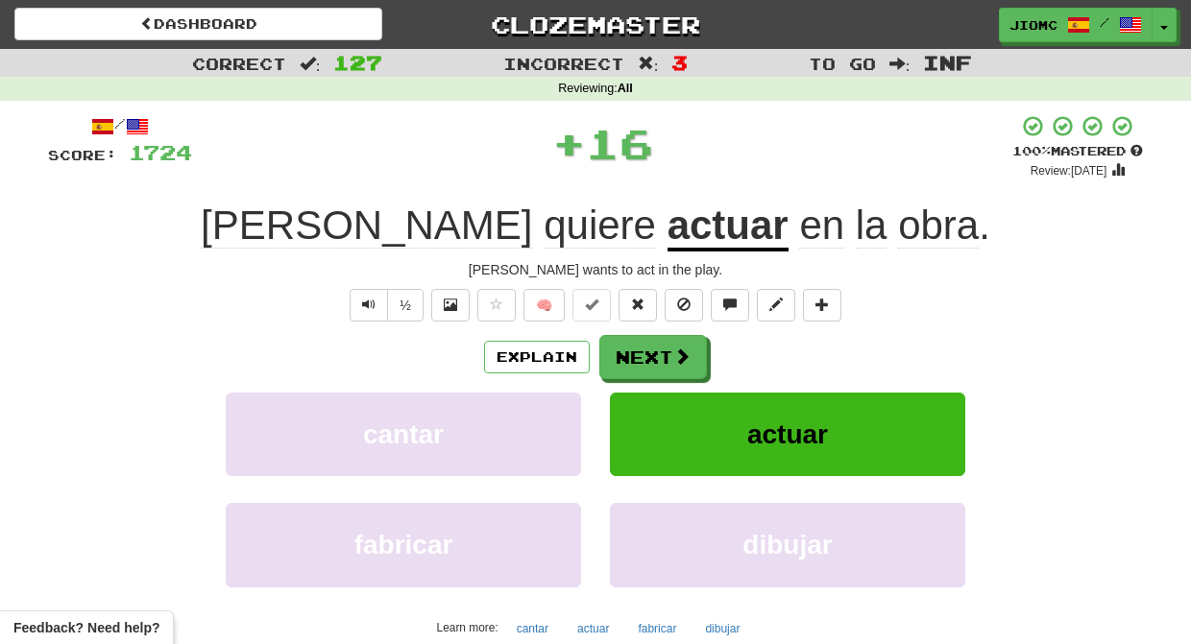
click at [630, 351] on button "Next" at bounding box center [653, 357] width 108 height 44
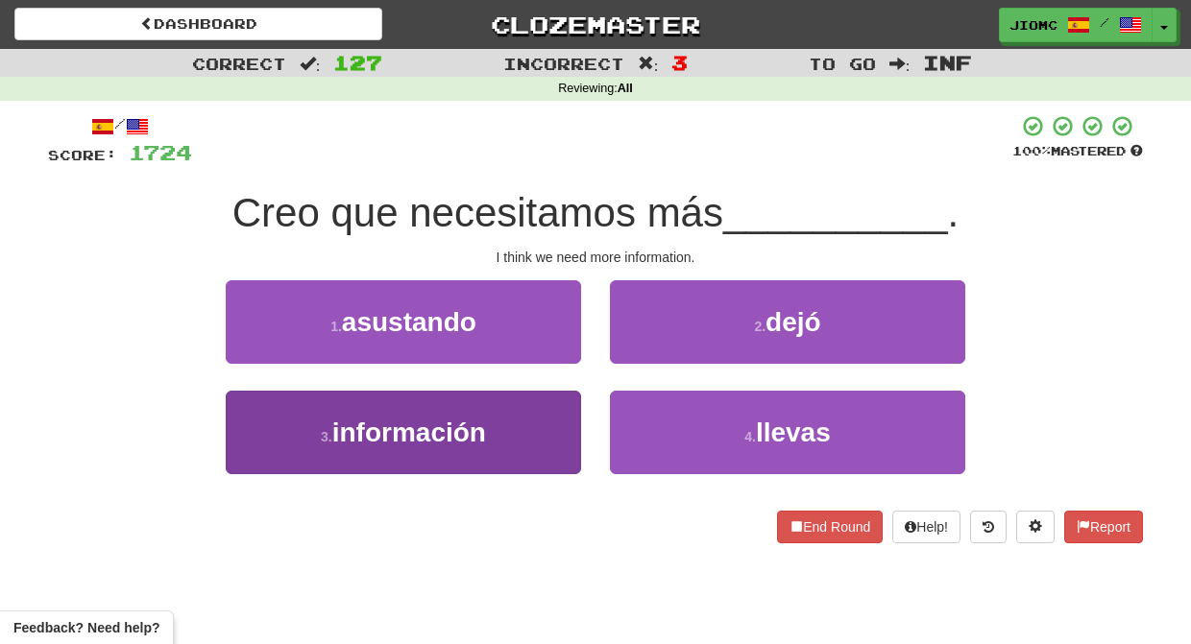
click at [516, 407] on button "3 . información" at bounding box center [403, 433] width 355 height 84
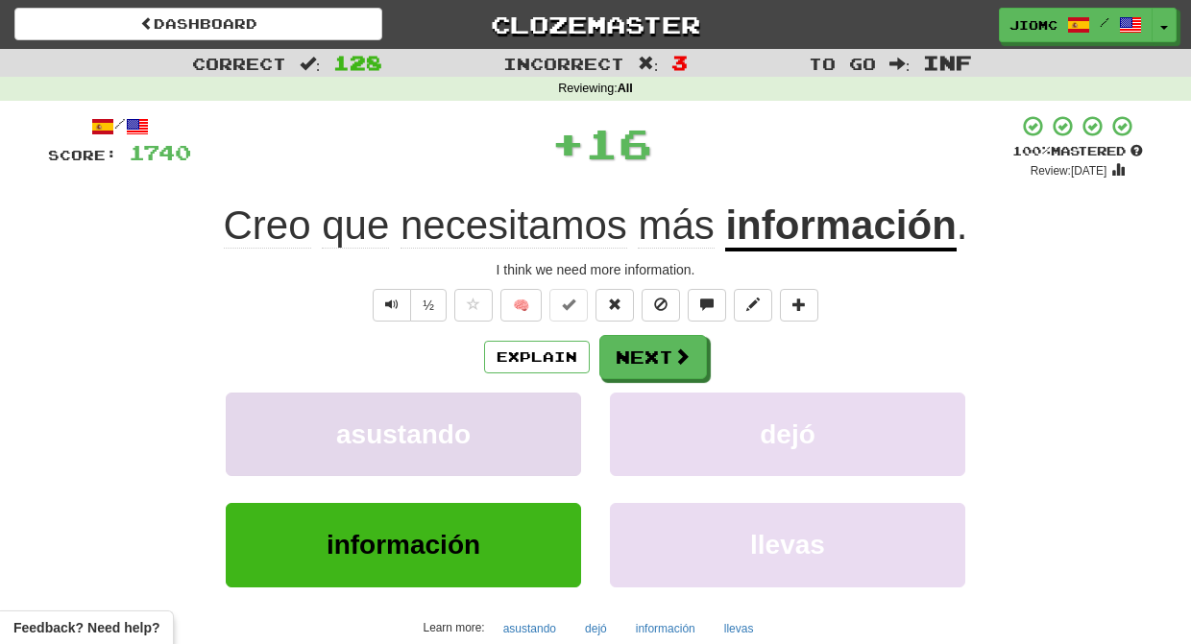
click at [516, 407] on button "asustando" at bounding box center [403, 435] width 355 height 84
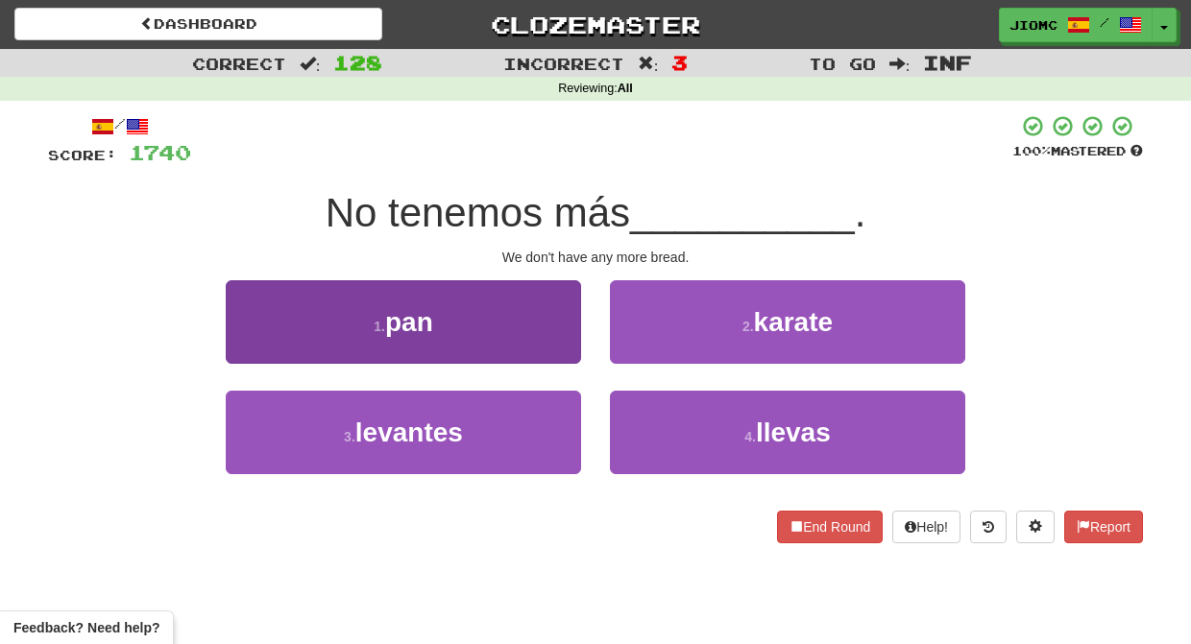
click at [568, 344] on button "1 . pan" at bounding box center [403, 322] width 355 height 84
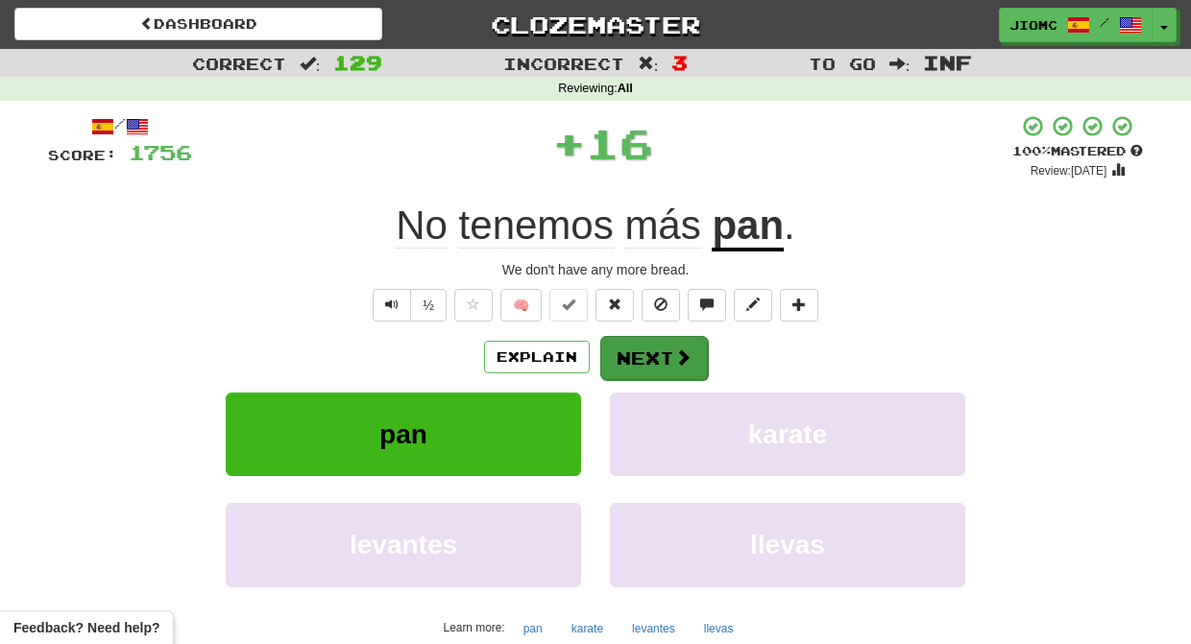
click at [649, 376] on button "Next" at bounding box center [654, 358] width 108 height 44
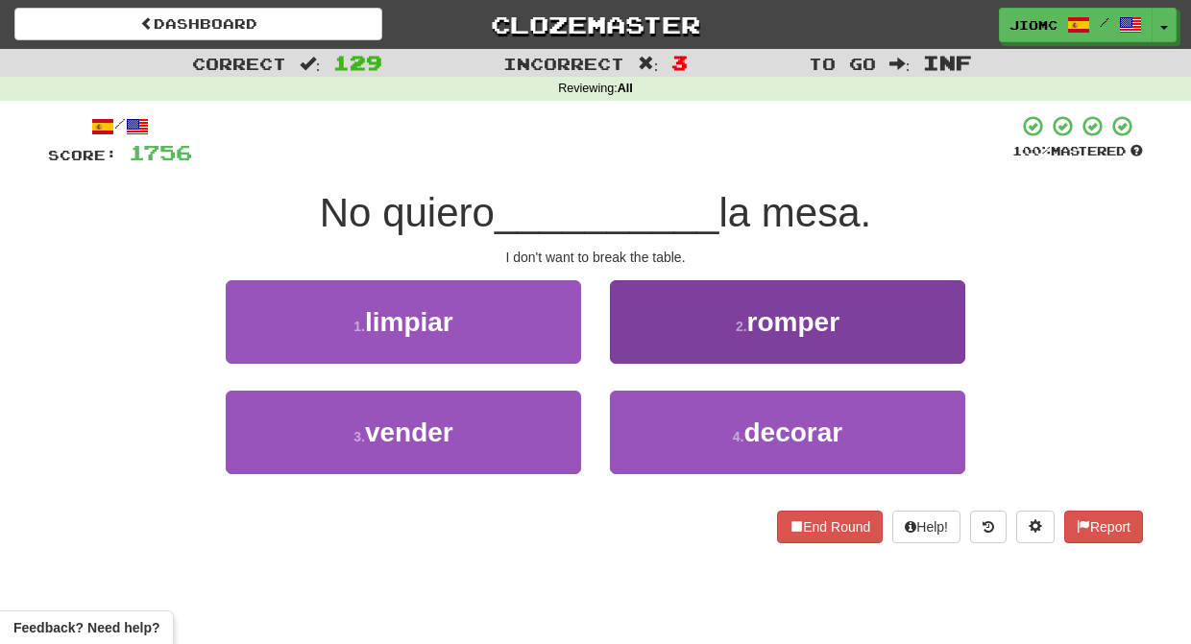
click at [642, 350] on button "2 . romper" at bounding box center [787, 322] width 355 height 84
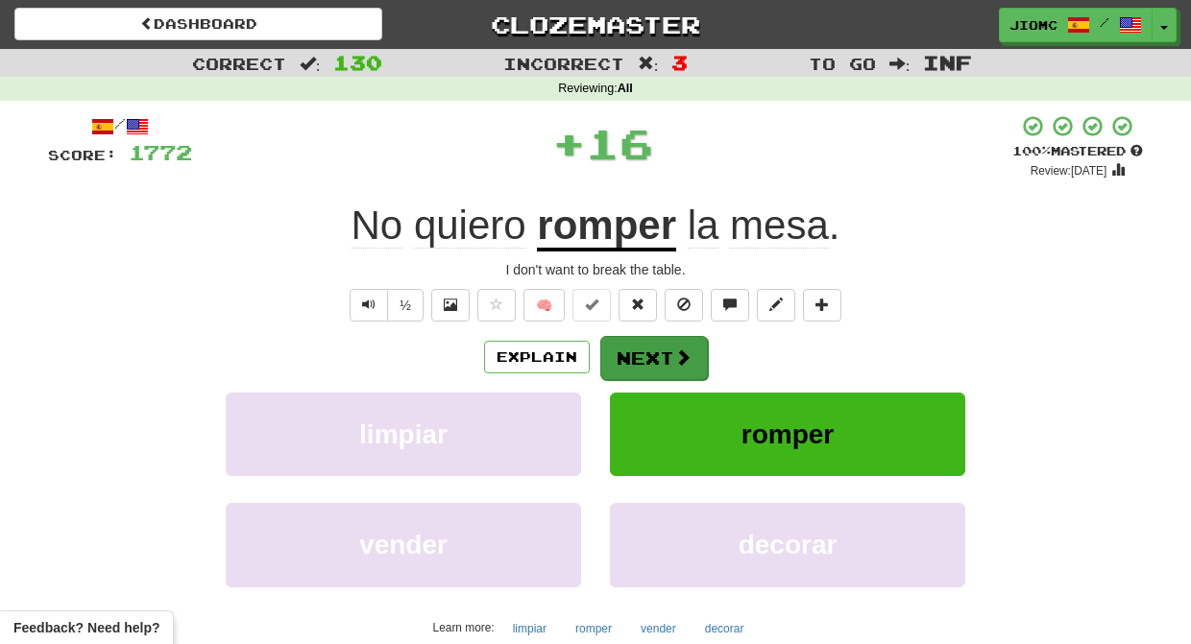
click at [642, 350] on button "Next" at bounding box center [654, 358] width 108 height 44
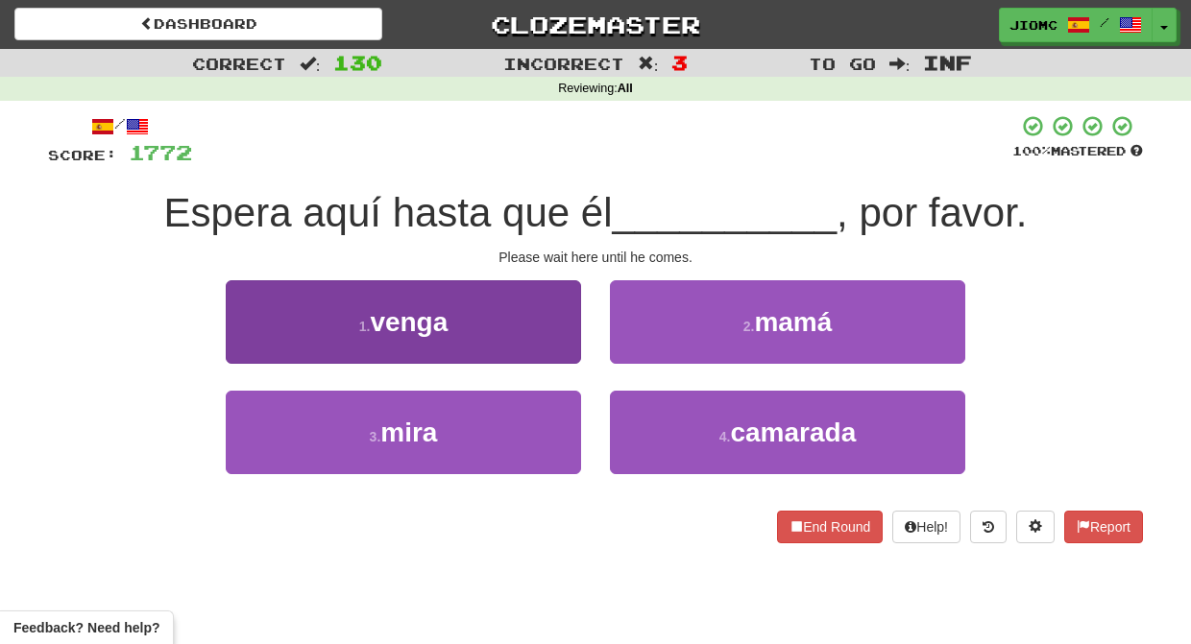
click at [547, 350] on button "1 . venga" at bounding box center [403, 322] width 355 height 84
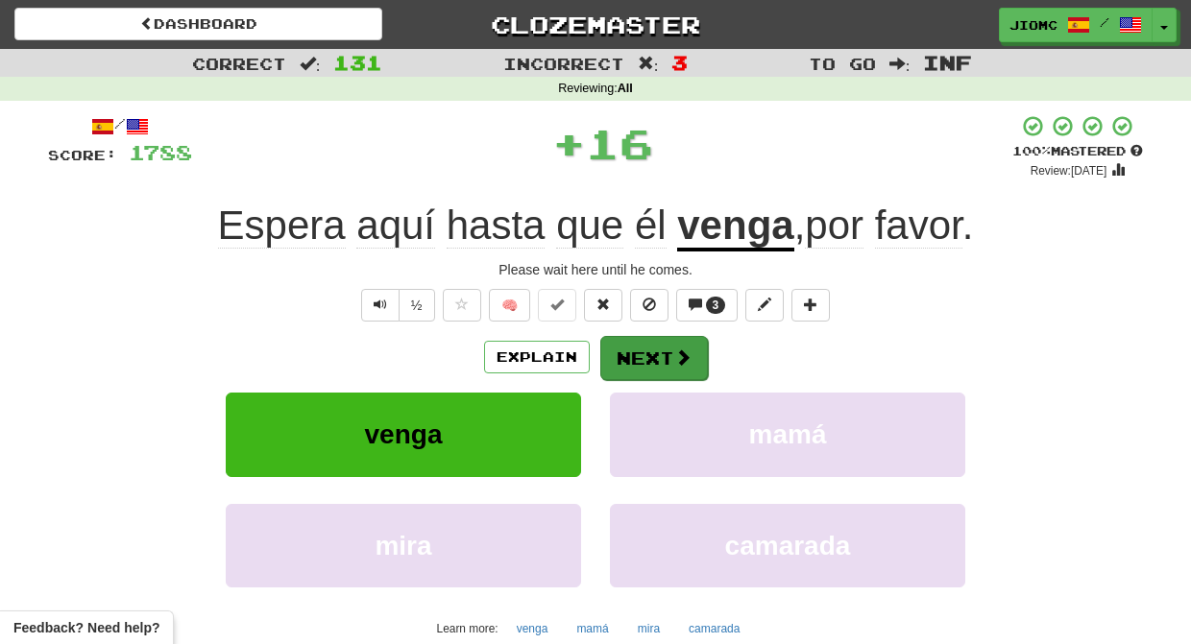
click at [637, 366] on button "Next" at bounding box center [654, 358] width 108 height 44
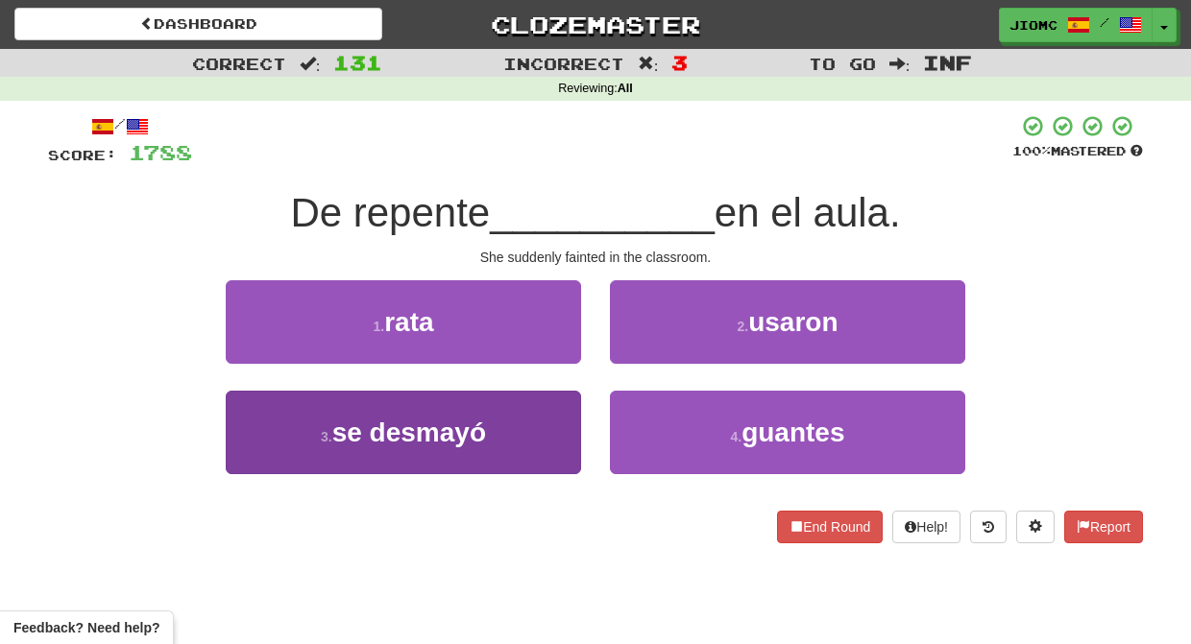
click at [549, 419] on button "3 . se desmayó" at bounding box center [403, 433] width 355 height 84
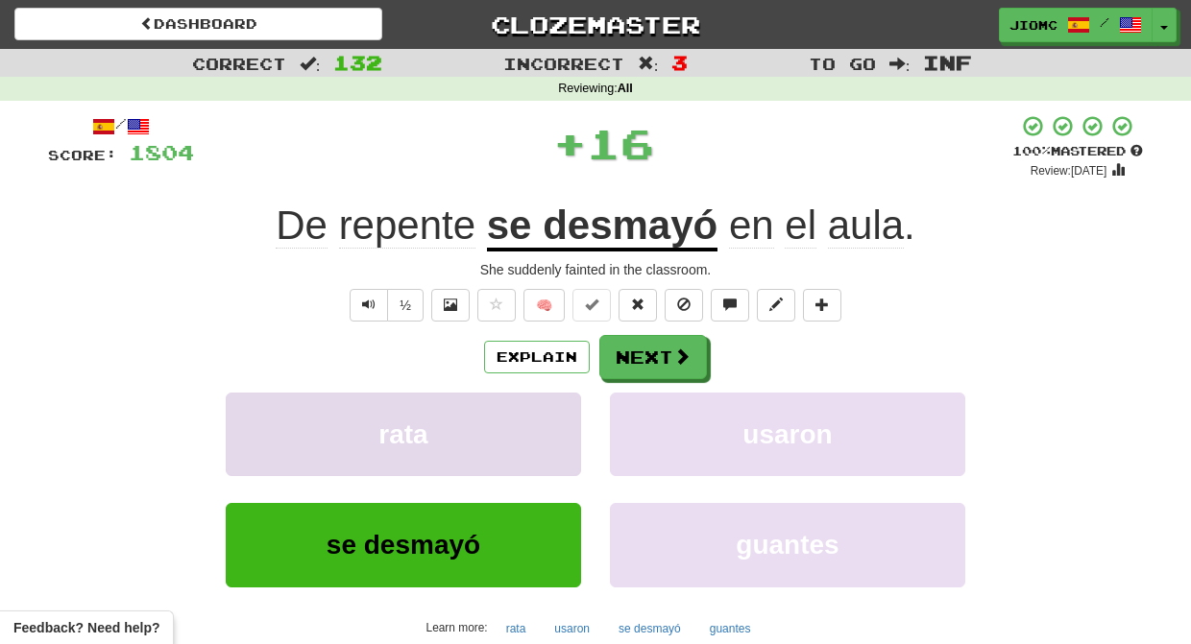
click at [552, 425] on button "rata" at bounding box center [403, 435] width 355 height 84
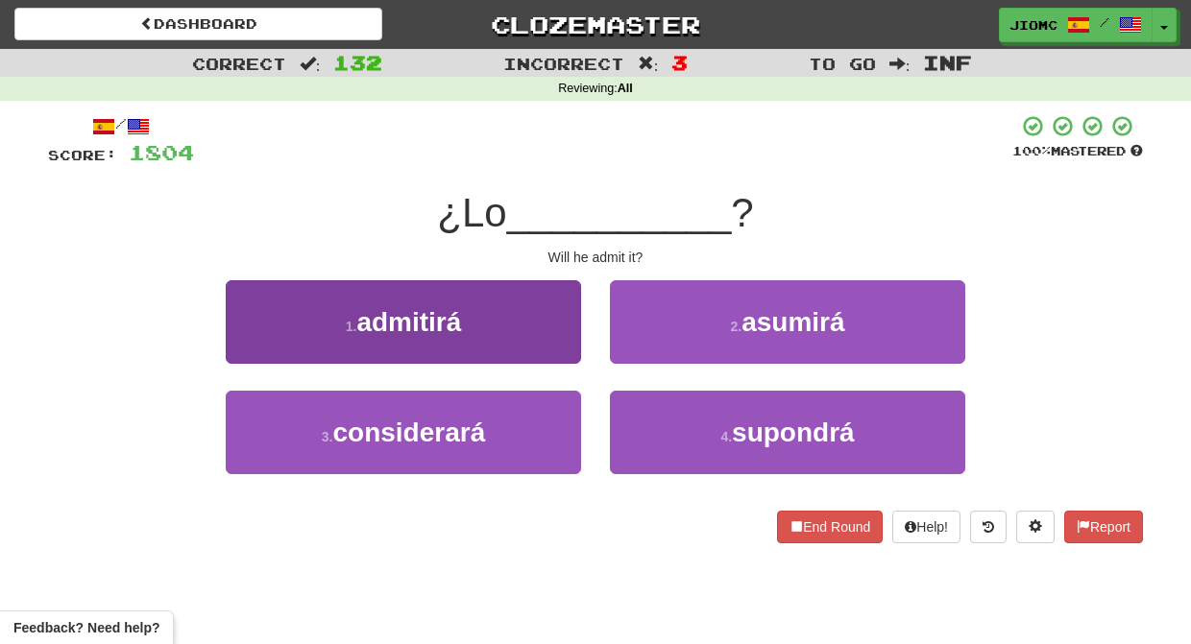
click at [532, 335] on button "1 . admitirá" at bounding box center [403, 322] width 355 height 84
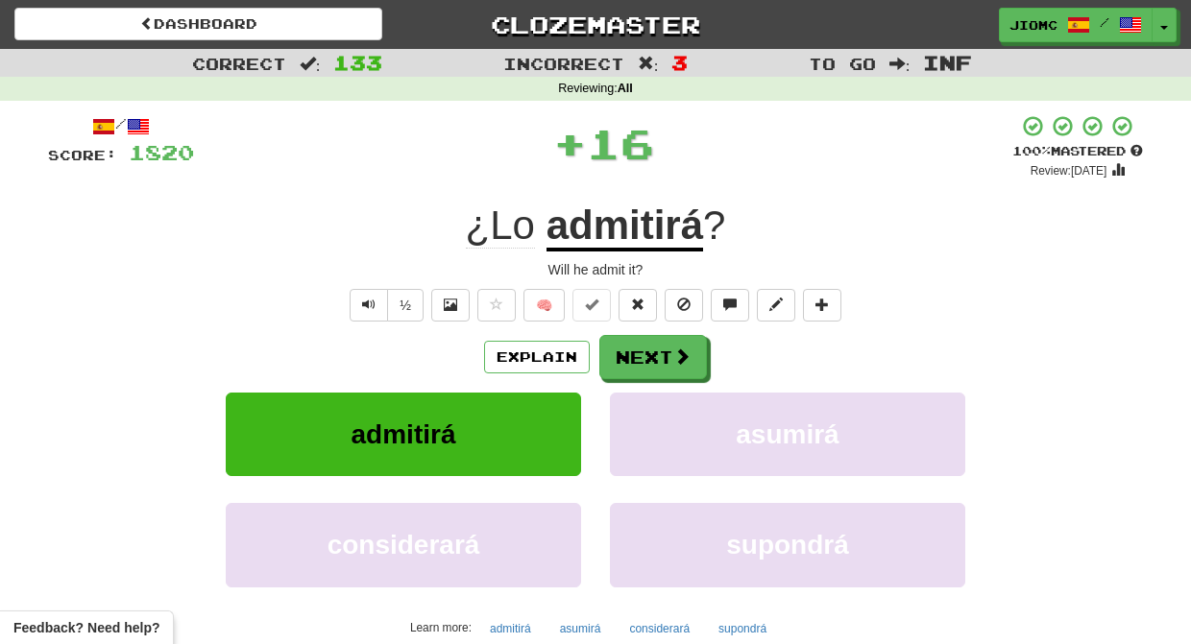
click at [597, 347] on div "Explain Next" at bounding box center [595, 357] width 1095 height 44
click at [618, 352] on button "Next" at bounding box center [654, 358] width 108 height 44
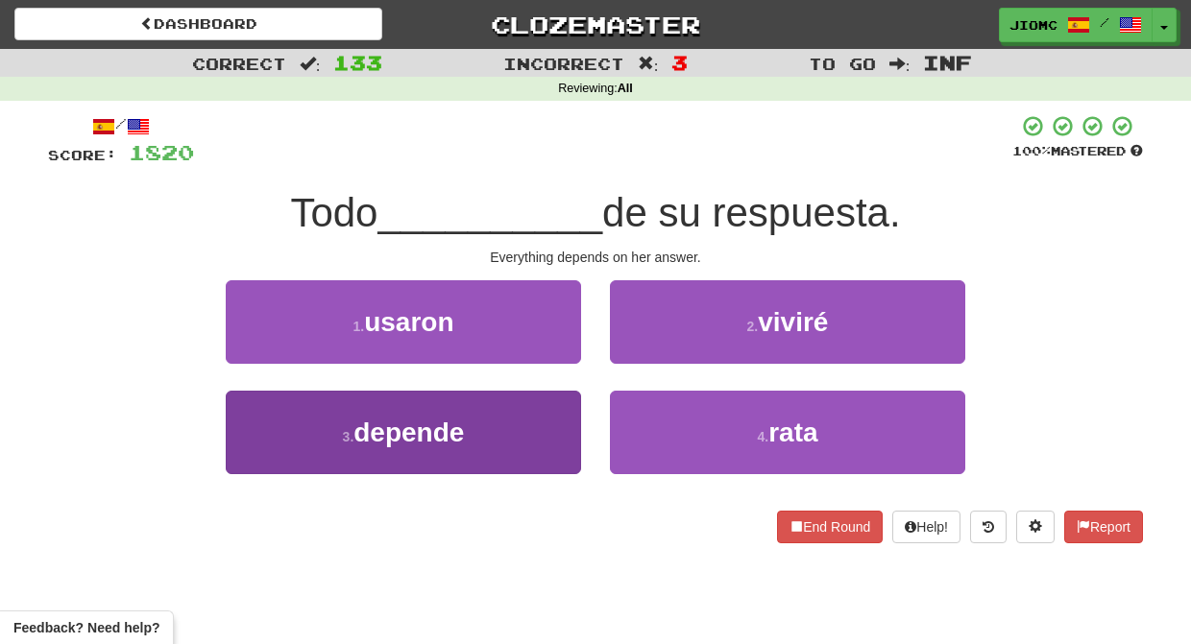
click at [528, 426] on button "3 . depende" at bounding box center [403, 433] width 355 height 84
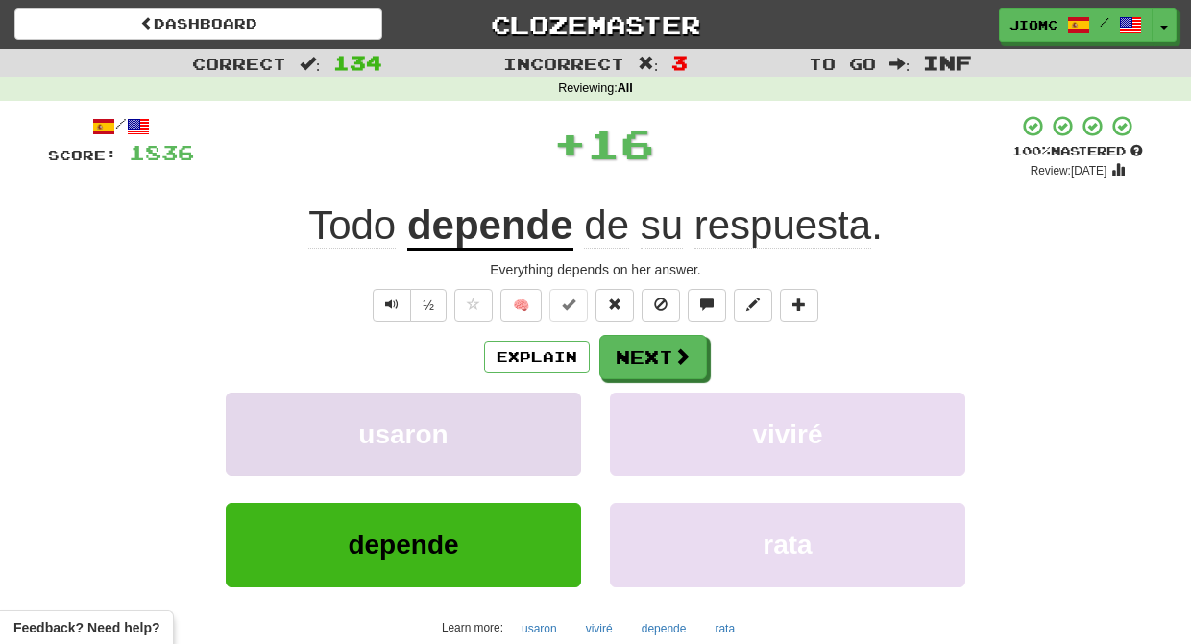
click at [531, 424] on button "usaron" at bounding box center [403, 435] width 355 height 84
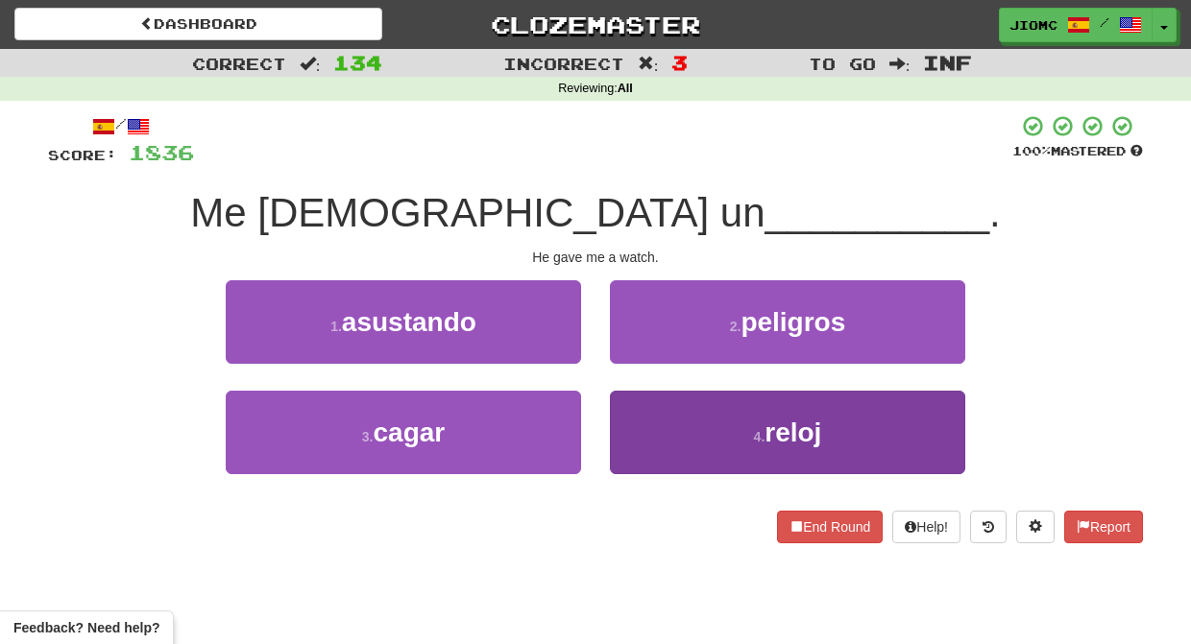
click at [617, 414] on button "4 . reloj" at bounding box center [787, 433] width 355 height 84
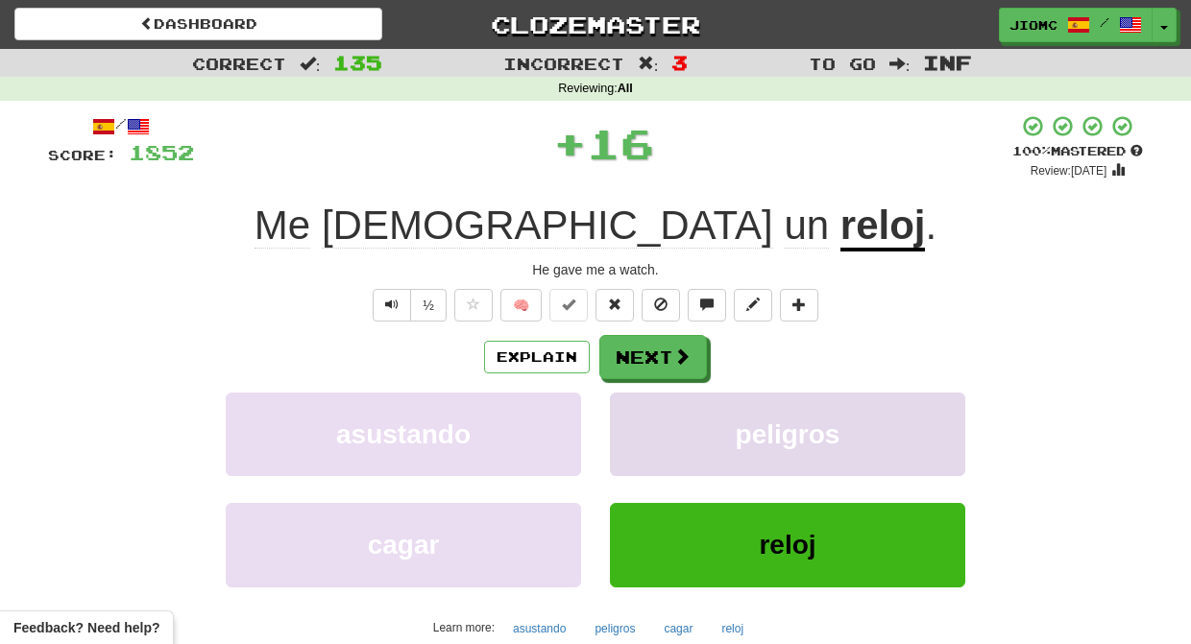
click at [618, 414] on button "peligros" at bounding box center [787, 435] width 355 height 84
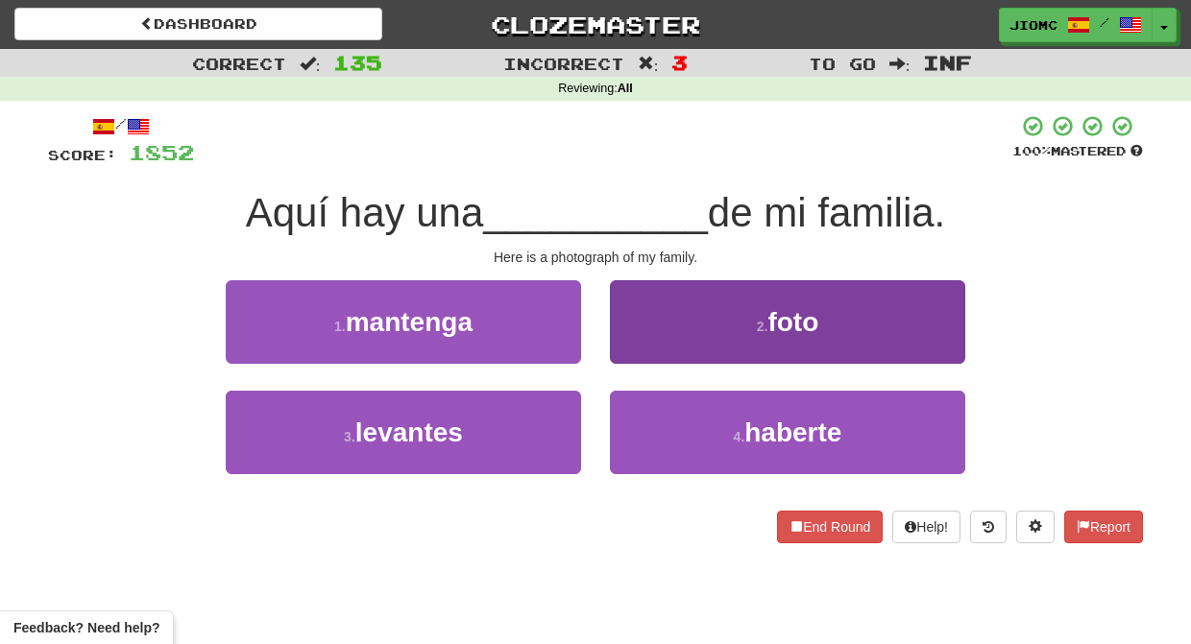
click at [646, 348] on button "2 . foto" at bounding box center [787, 322] width 355 height 84
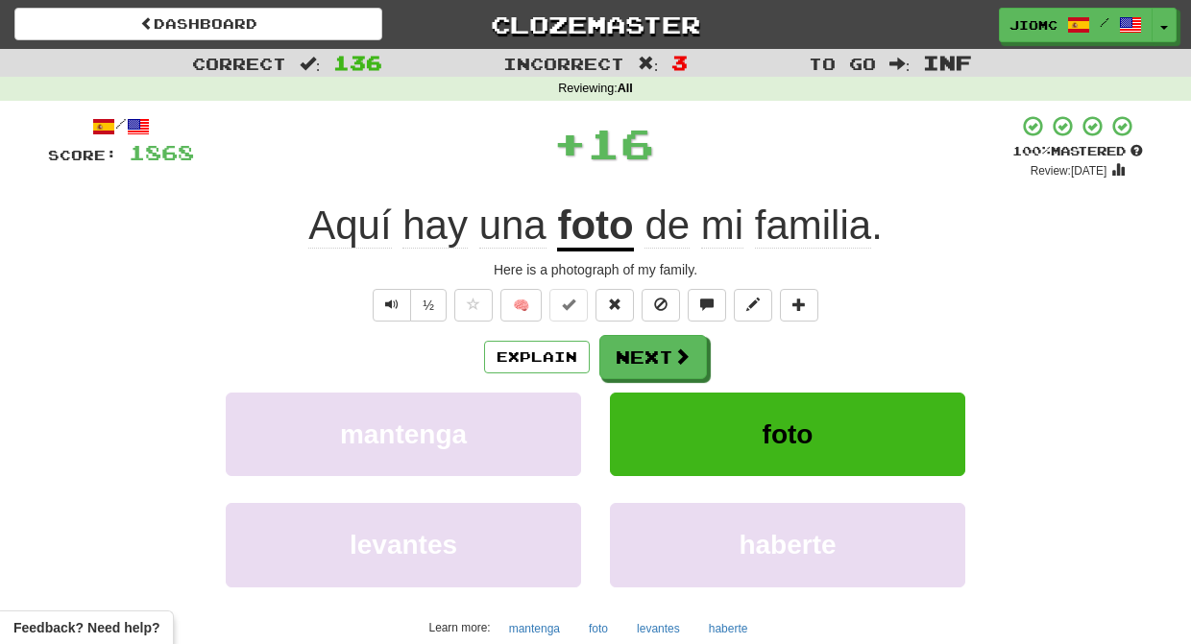
click at [646, 348] on button "Next" at bounding box center [653, 357] width 108 height 44
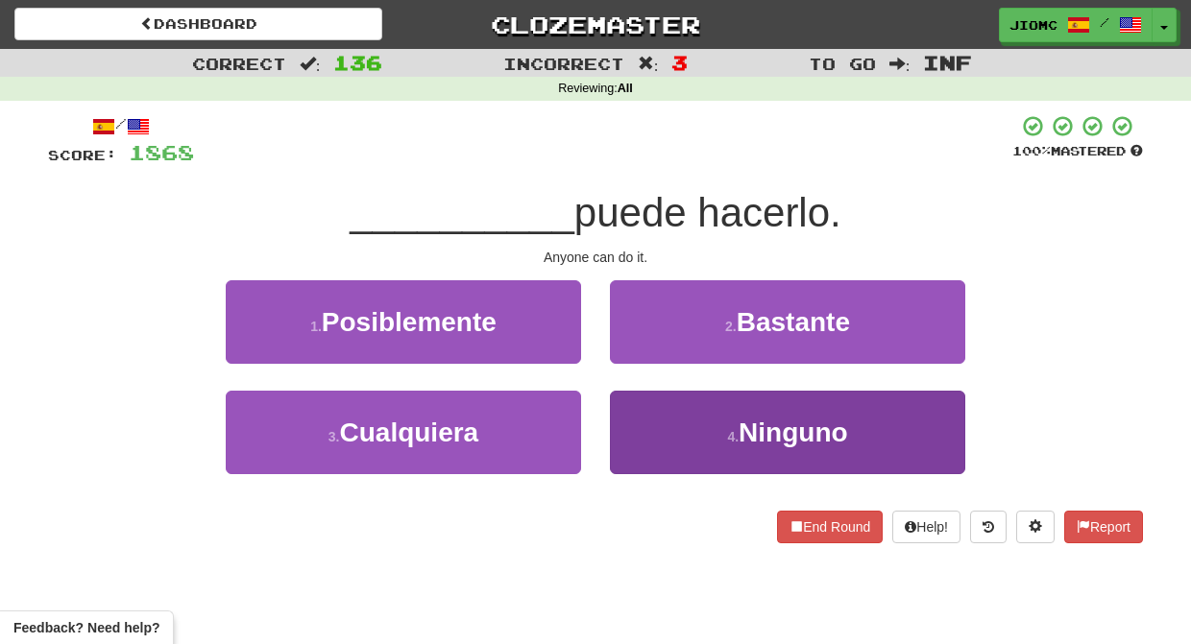
click at [635, 414] on button "4 . Ninguno" at bounding box center [787, 433] width 355 height 84
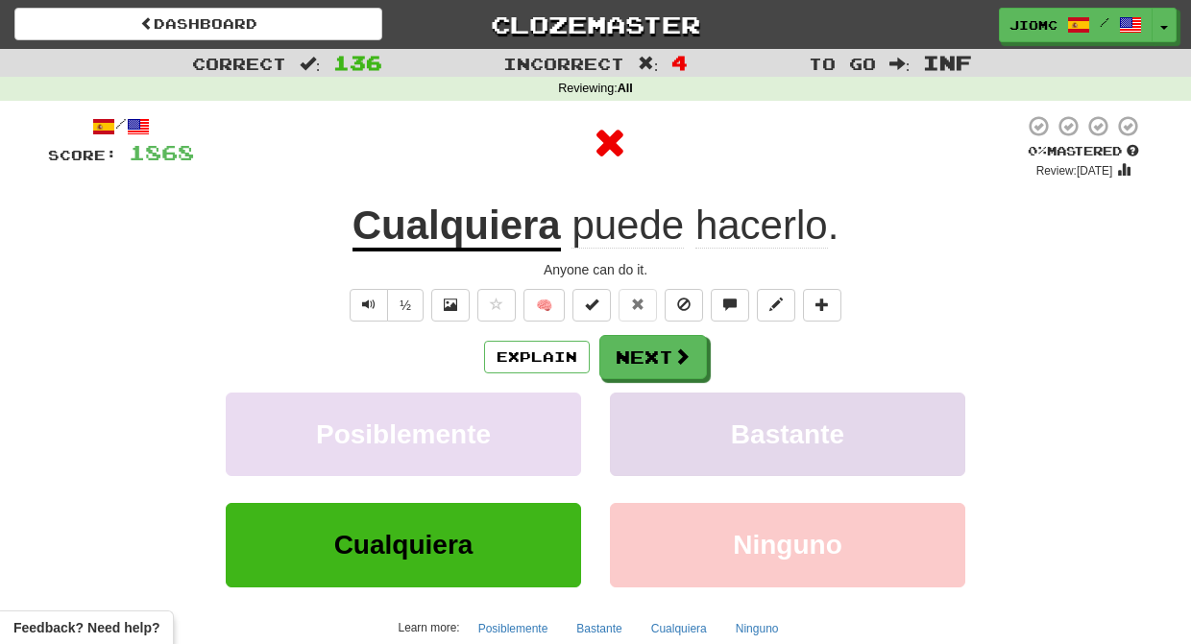
click at [636, 414] on button "Bastante" at bounding box center [787, 435] width 355 height 84
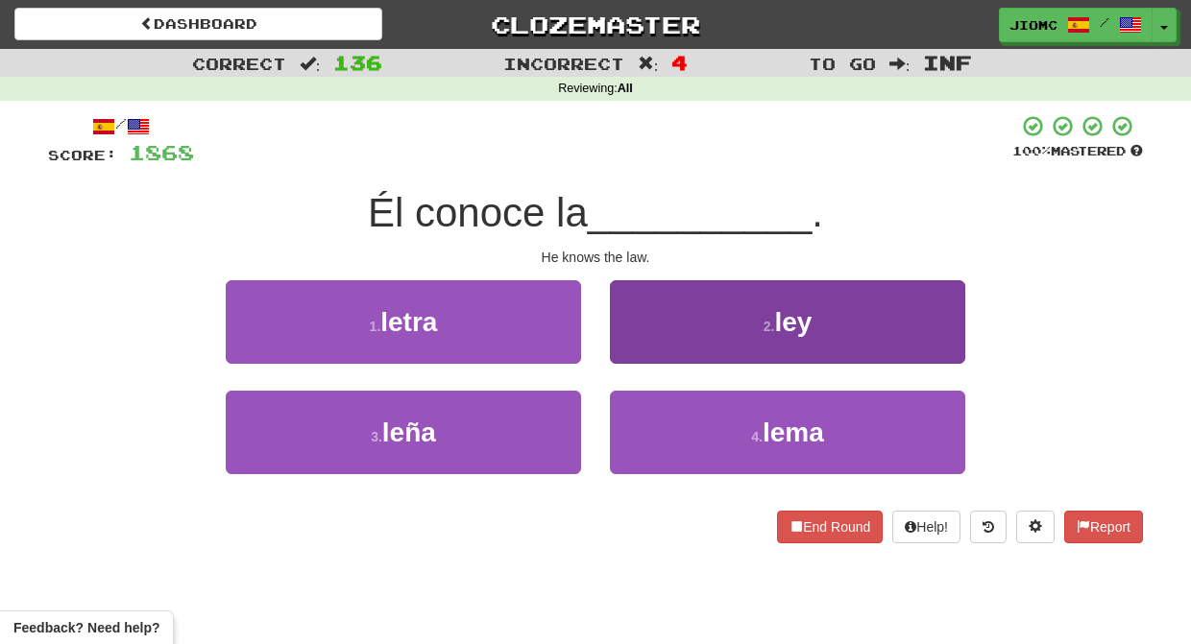
click at [631, 337] on button "2 . ley" at bounding box center [787, 322] width 355 height 84
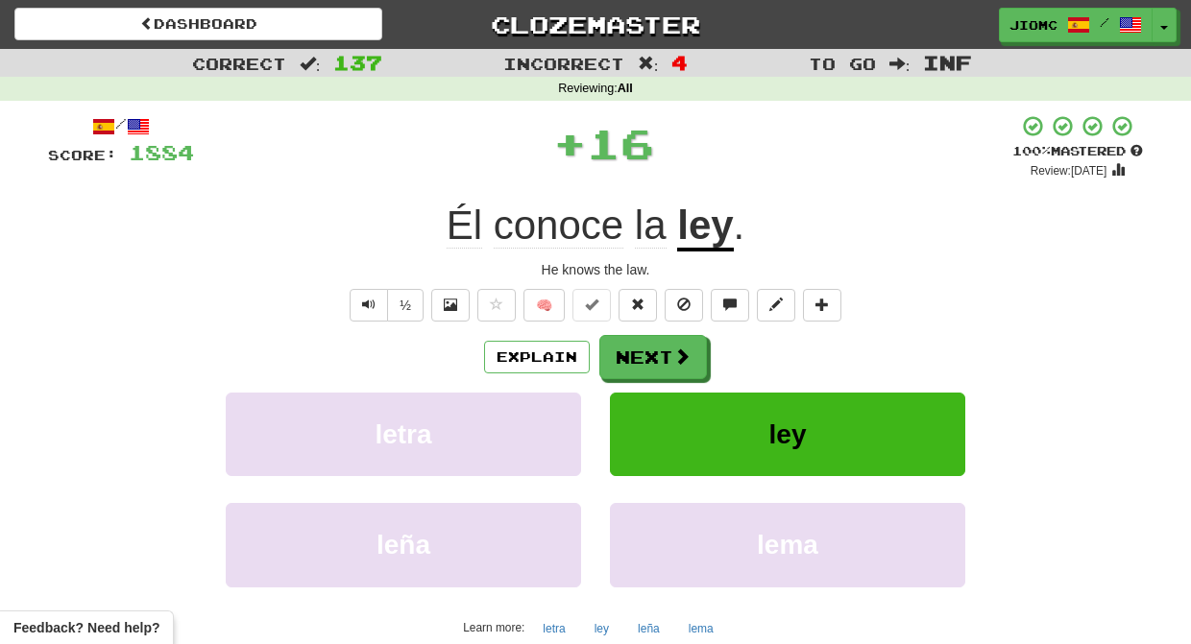
click at [631, 342] on button "Next" at bounding box center [653, 357] width 108 height 44
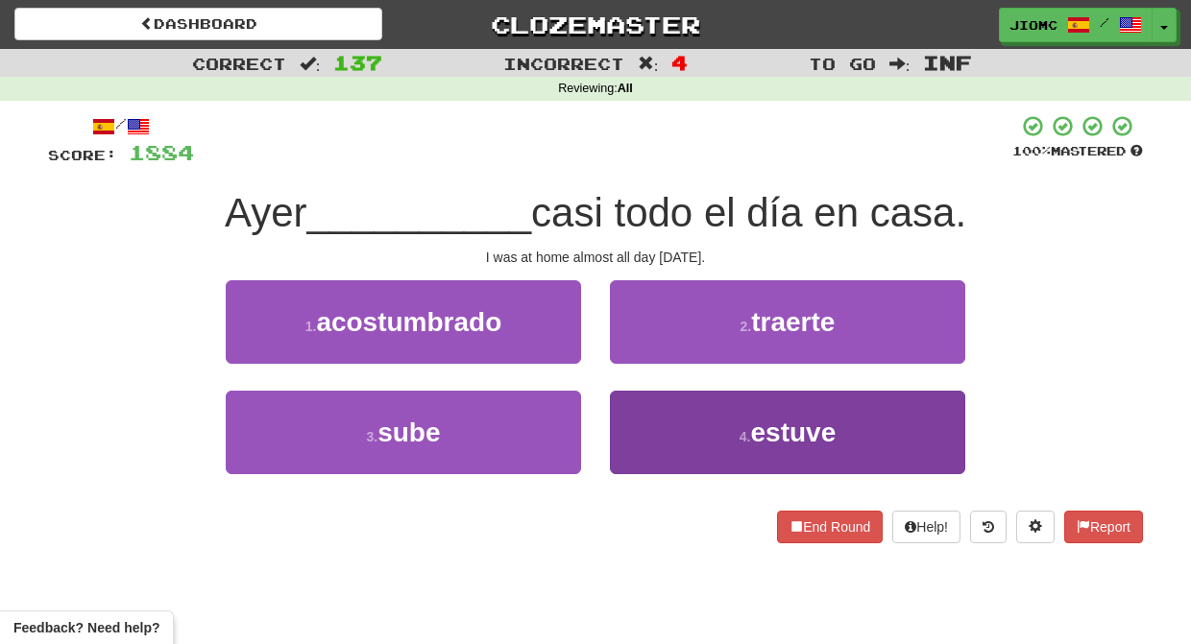
click at [648, 428] on button "4 . estuve" at bounding box center [787, 433] width 355 height 84
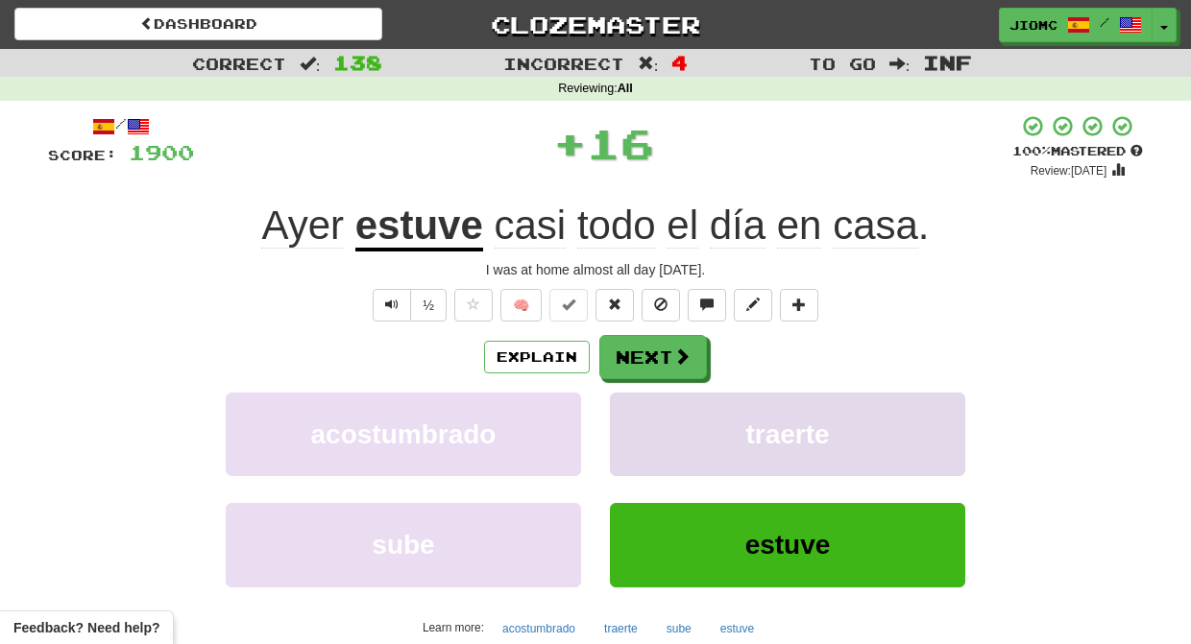
click at [650, 425] on button "traerte" at bounding box center [787, 435] width 355 height 84
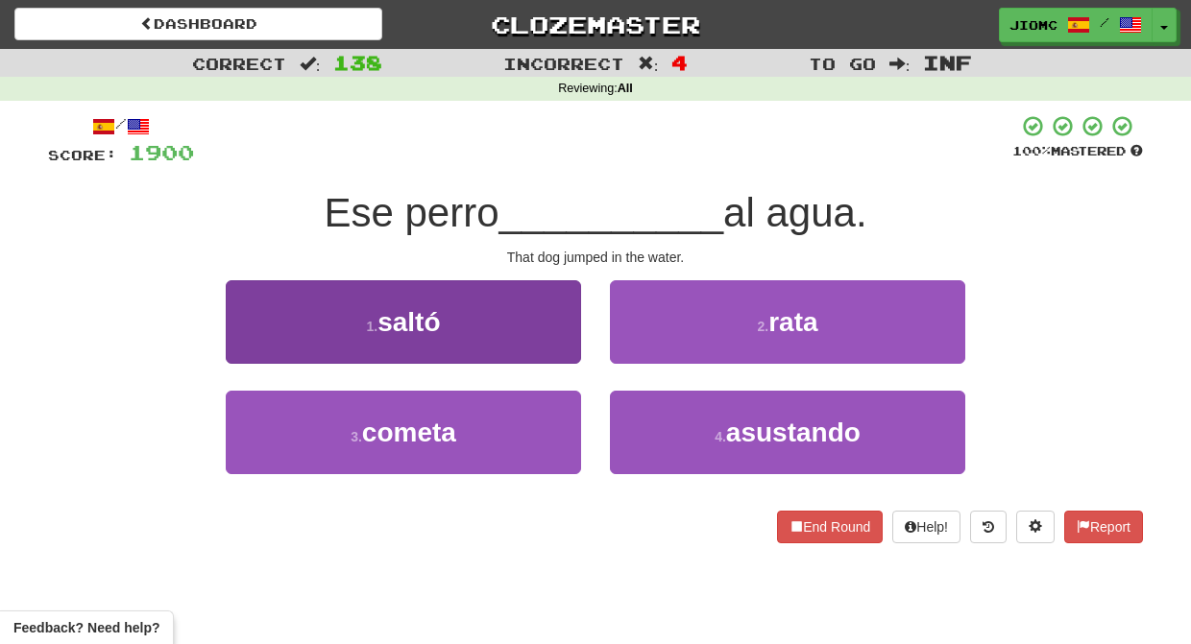
click at [540, 348] on button "1 . saltó" at bounding box center [403, 322] width 355 height 84
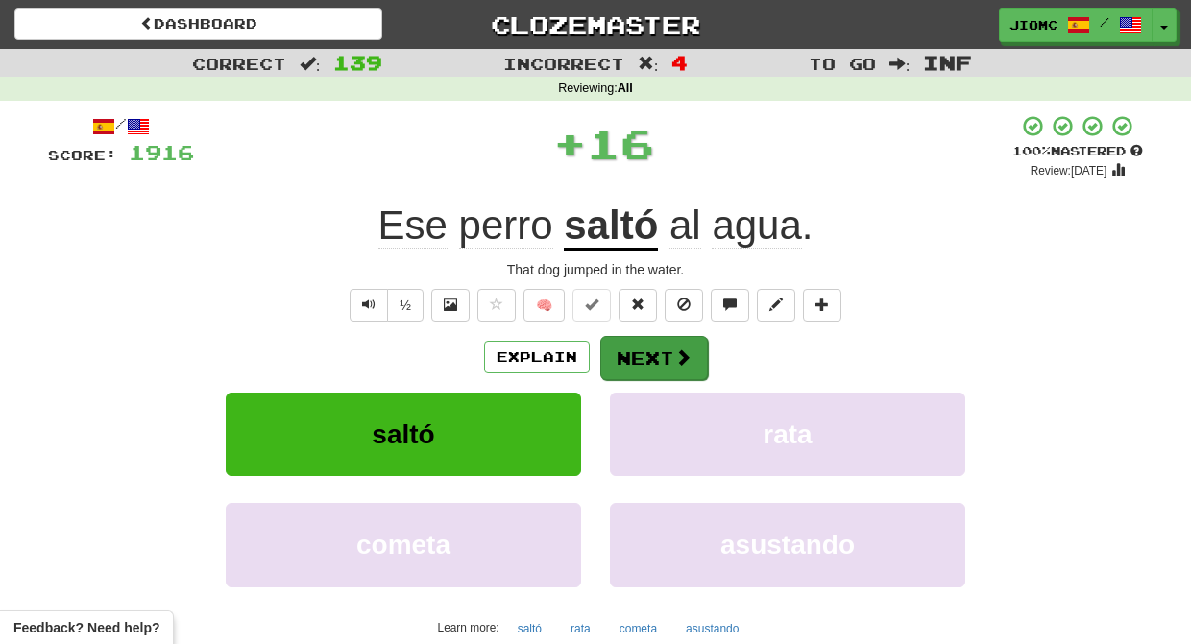
click at [649, 359] on button "Next" at bounding box center [654, 358] width 108 height 44
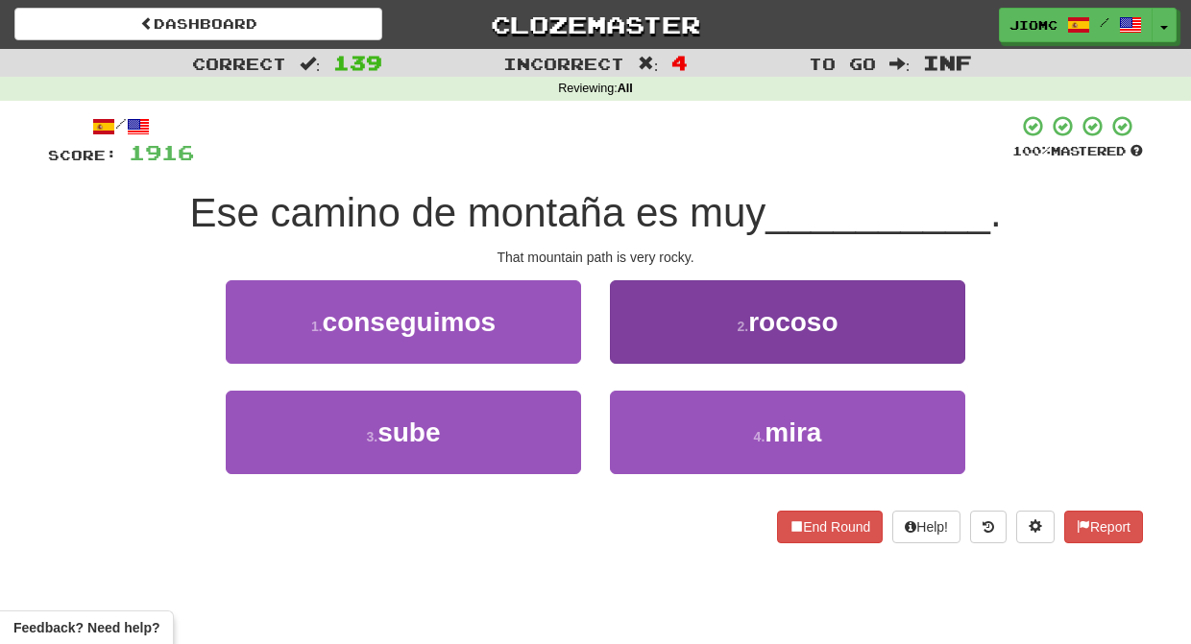
click at [644, 363] on button "2 . rocoso" at bounding box center [787, 322] width 355 height 84
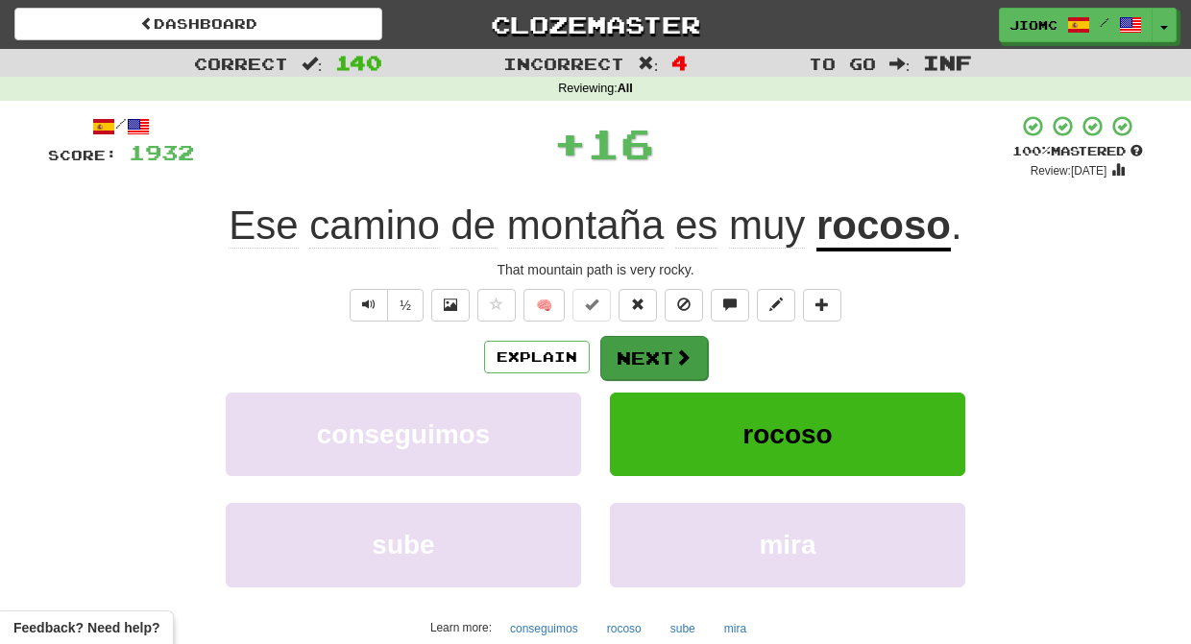
click at [644, 360] on button "Next" at bounding box center [654, 358] width 108 height 44
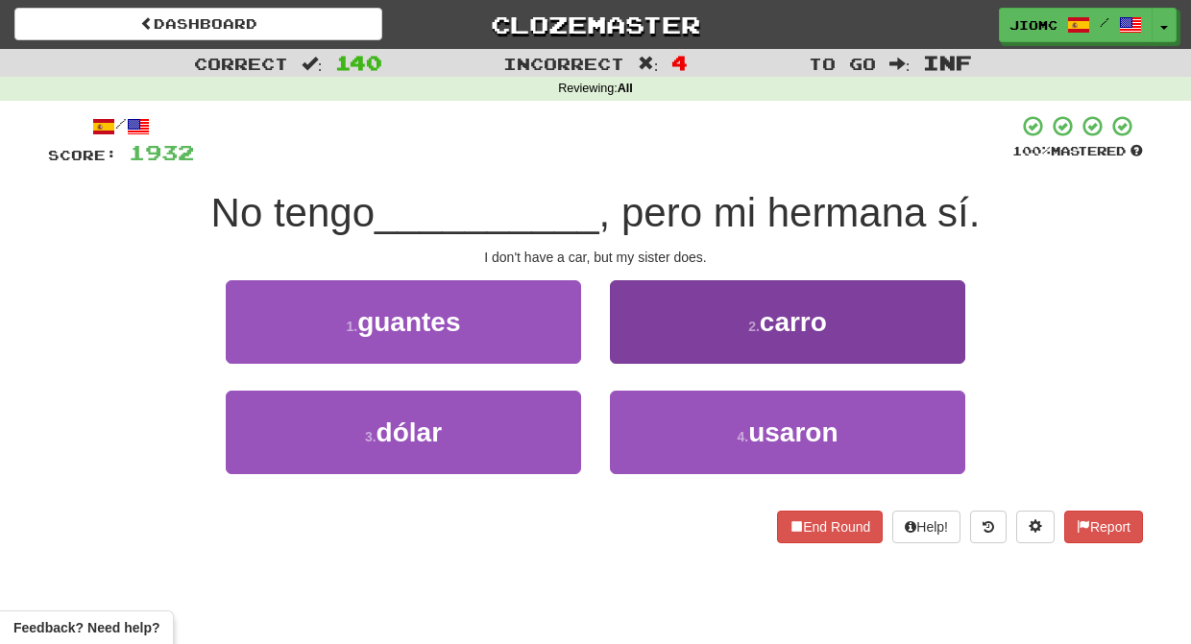
click at [641, 357] on button "2 . carro" at bounding box center [787, 322] width 355 height 84
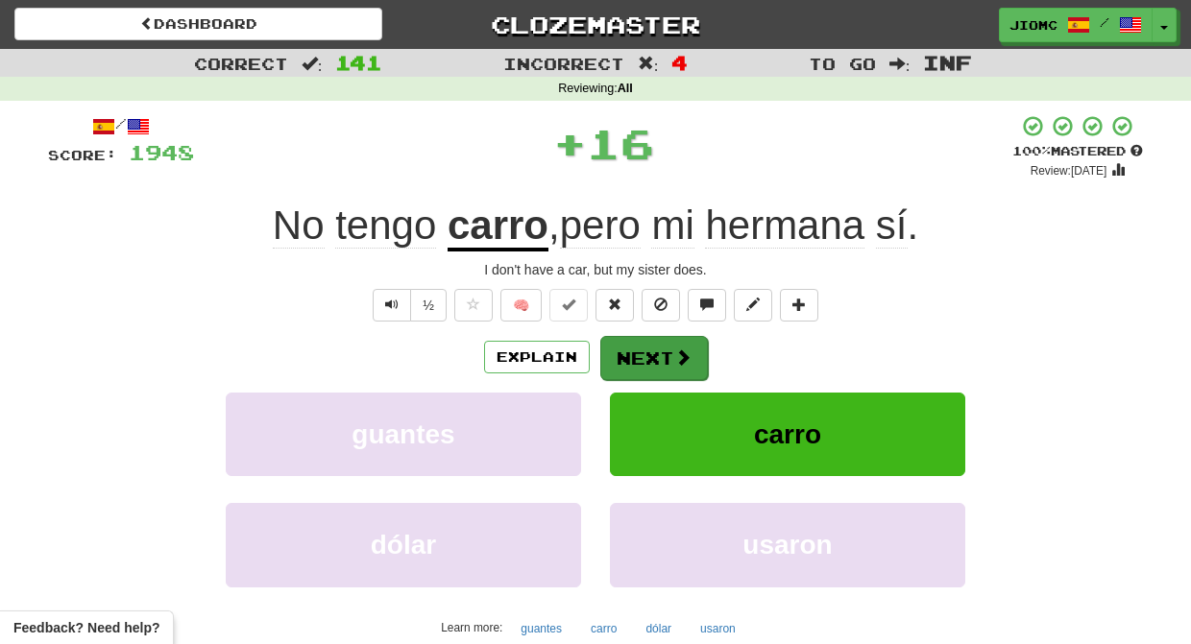
click at [644, 353] on button "Next" at bounding box center [654, 358] width 108 height 44
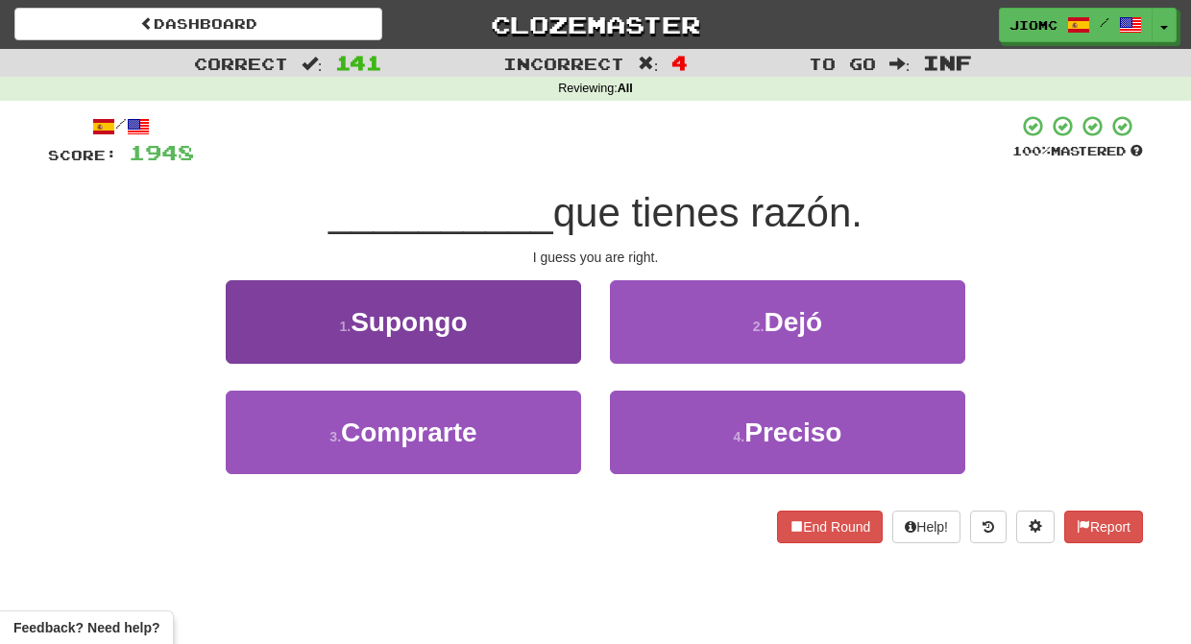
click at [551, 353] on button "1 . Supongo" at bounding box center [403, 322] width 355 height 84
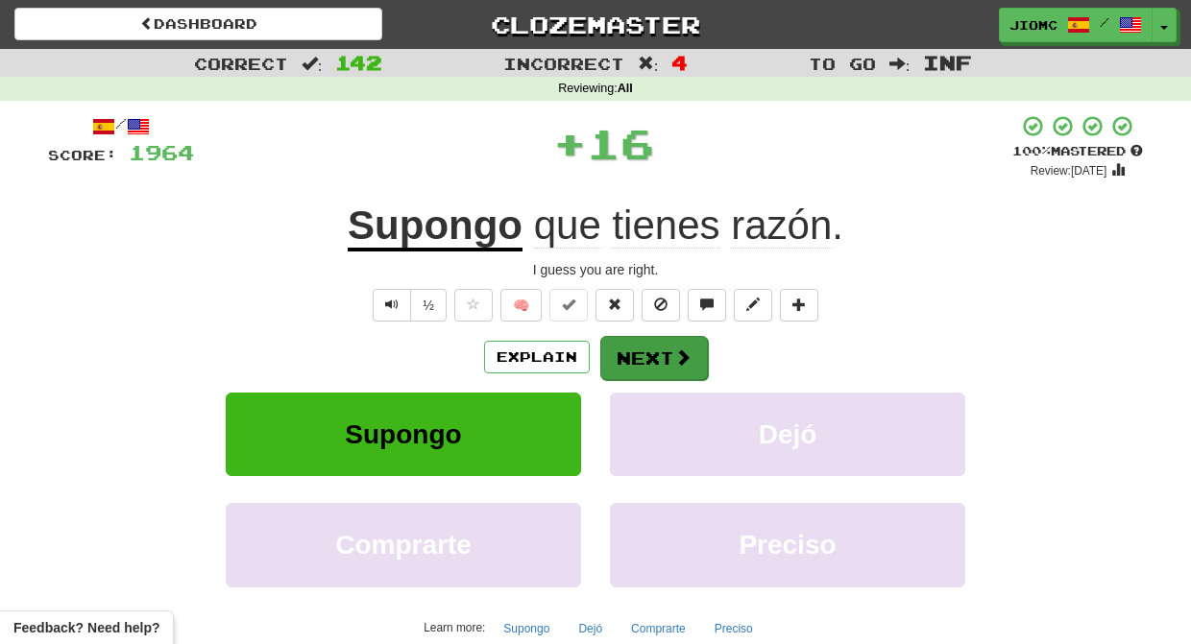
click at [641, 366] on button "Next" at bounding box center [654, 358] width 108 height 44
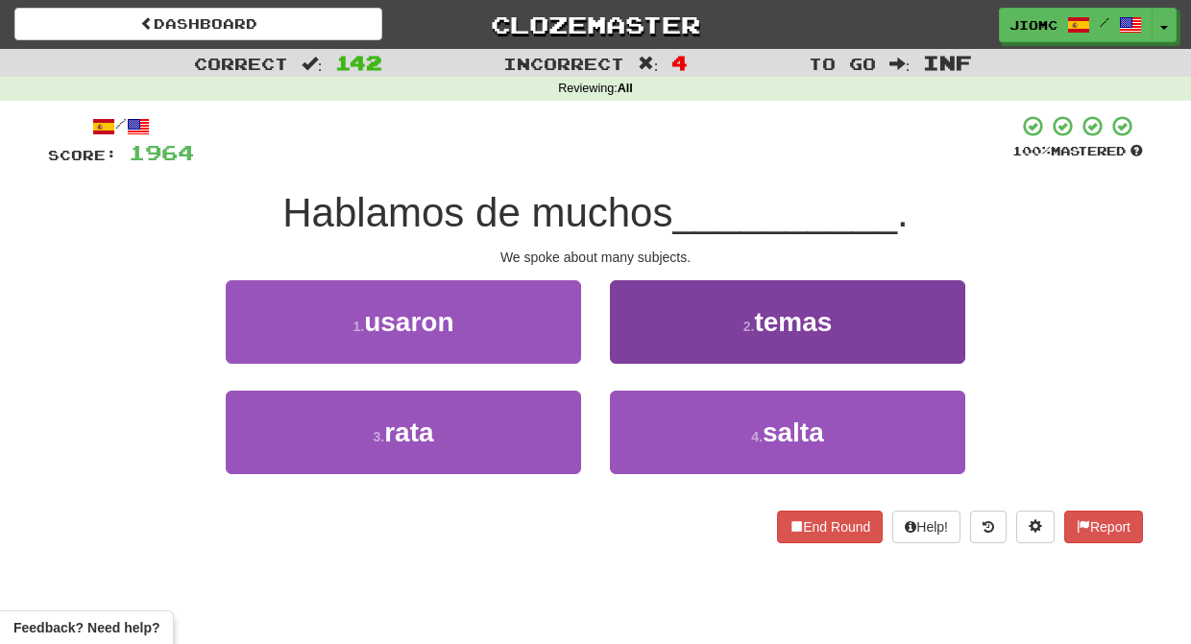
click at [642, 362] on button "2 . temas" at bounding box center [787, 322] width 355 height 84
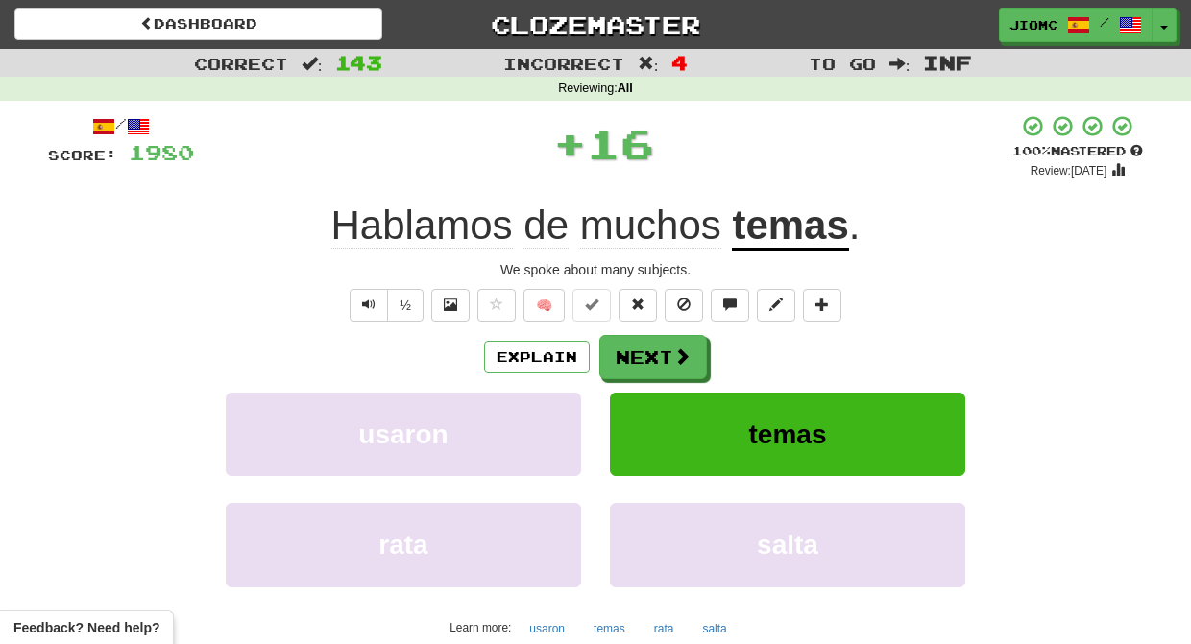
click at [642, 363] on button "Next" at bounding box center [653, 357] width 108 height 44
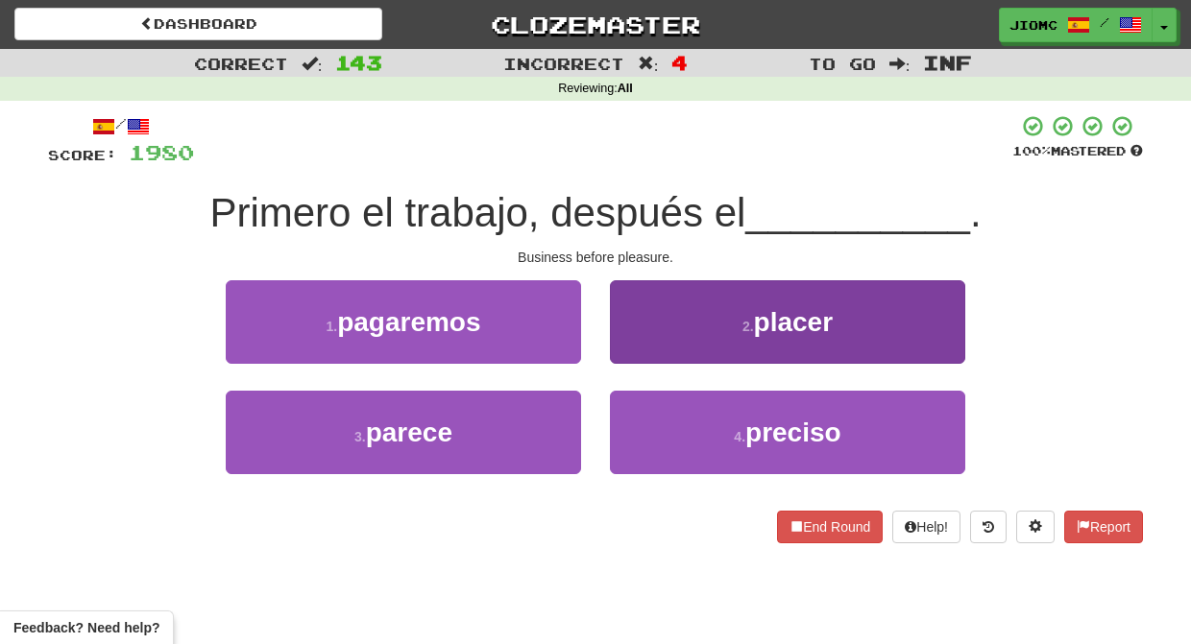
click at [640, 358] on button "2 . placer" at bounding box center [787, 322] width 355 height 84
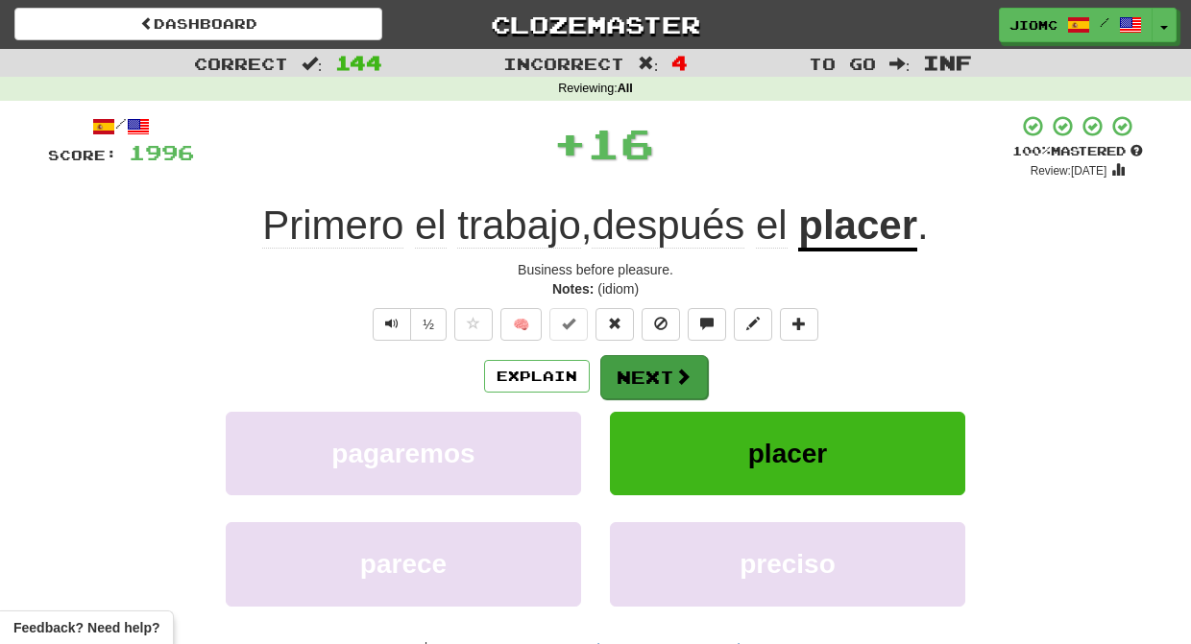
click at [640, 359] on button "Next" at bounding box center [654, 377] width 108 height 44
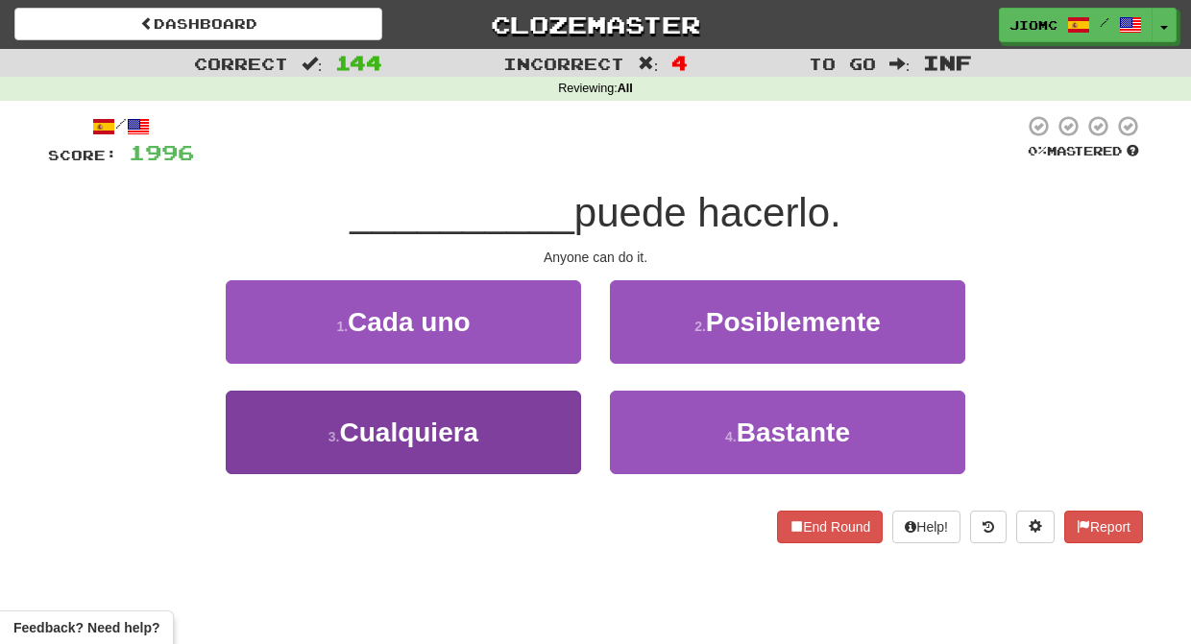
click at [524, 423] on button "3 . Cualquiera" at bounding box center [403, 433] width 355 height 84
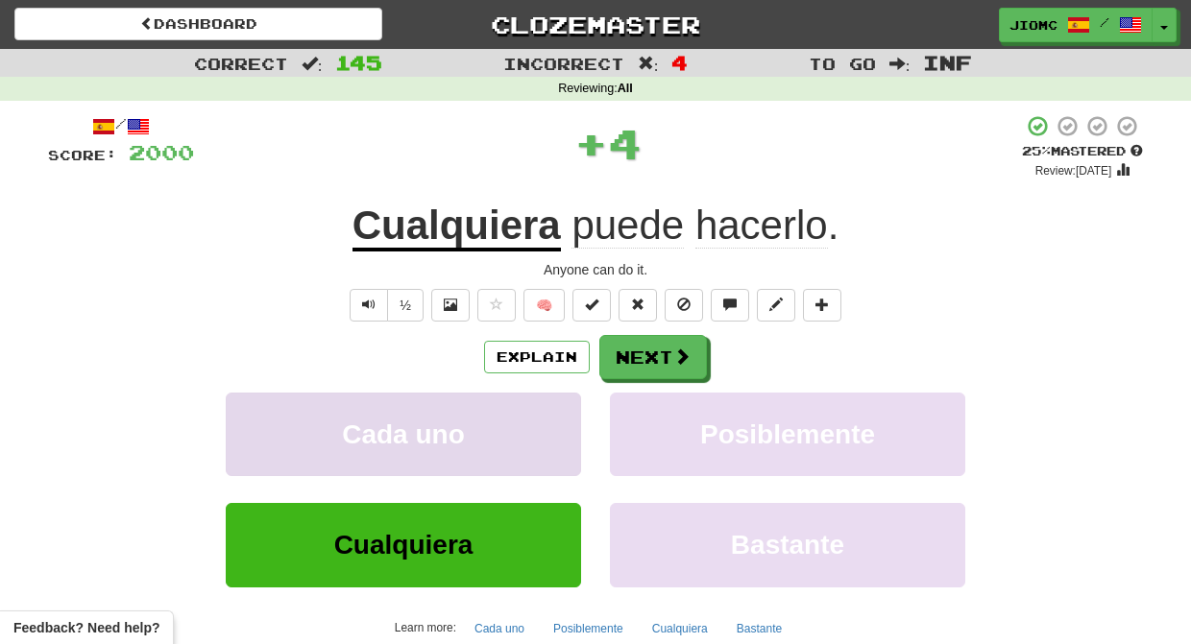
click at [527, 423] on button "Cada uno" at bounding box center [403, 435] width 355 height 84
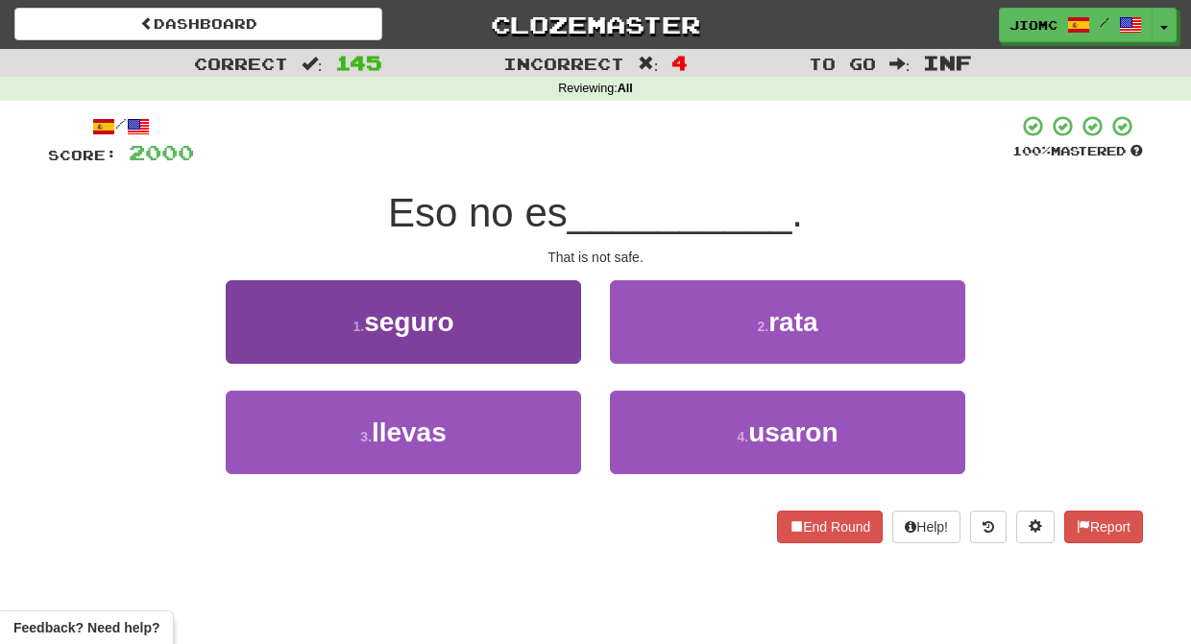
click at [565, 344] on button "1 . seguro" at bounding box center [403, 322] width 355 height 84
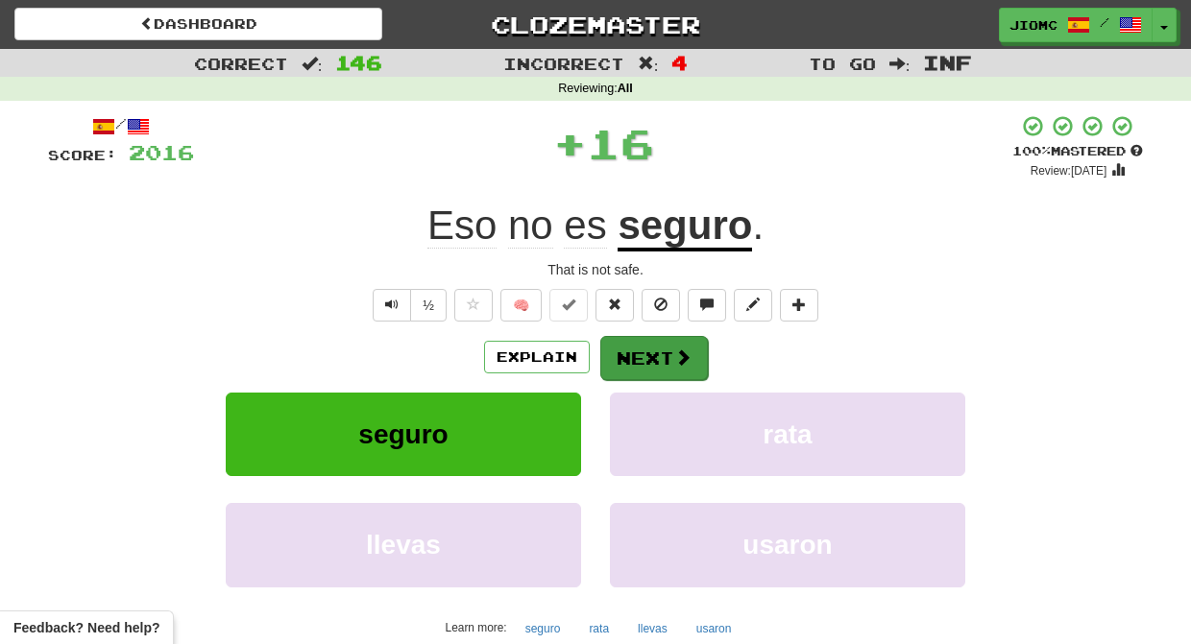
click at [632, 357] on button "Next" at bounding box center [654, 358] width 108 height 44
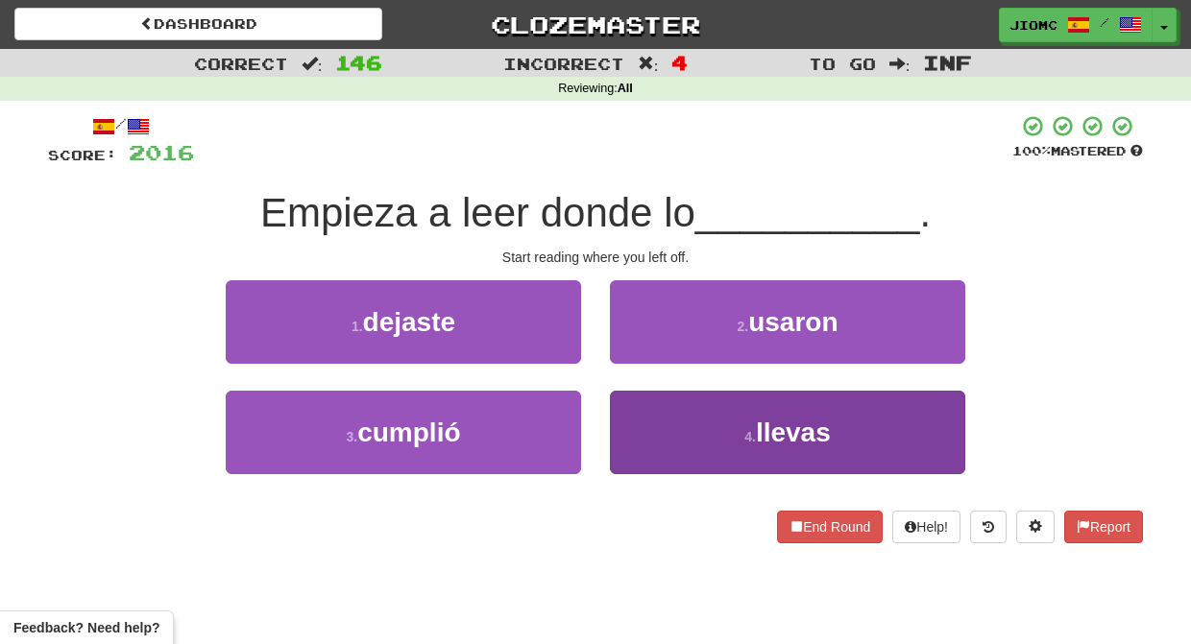
click at [647, 408] on button "4 . llevas" at bounding box center [787, 433] width 355 height 84
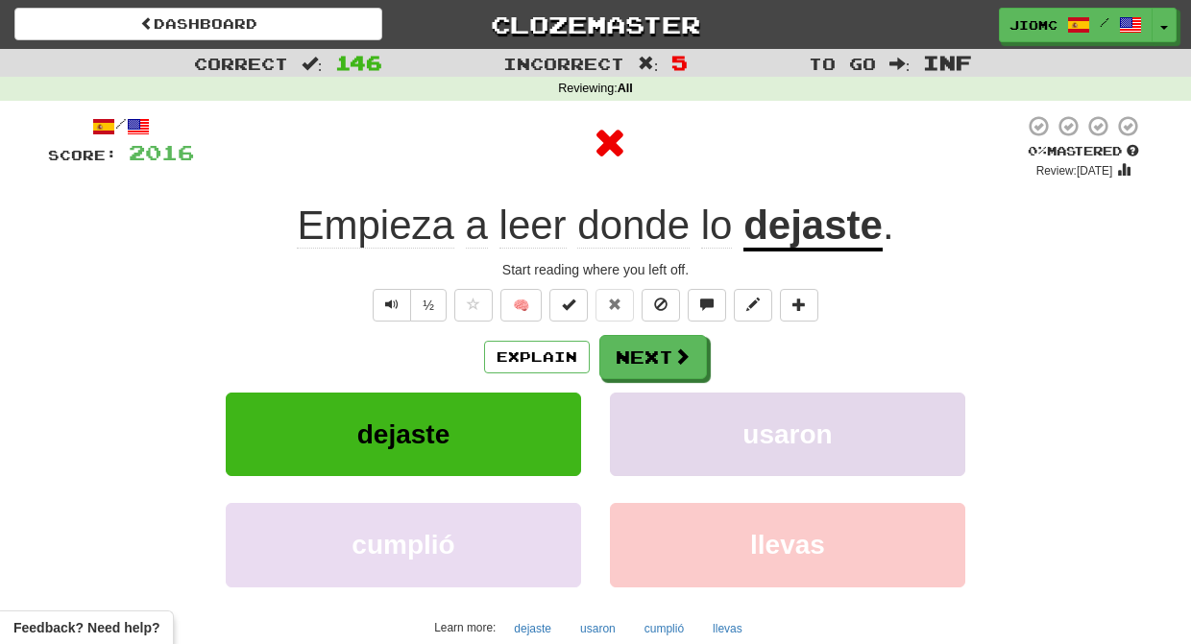
click at [649, 408] on button "usaron" at bounding box center [787, 435] width 355 height 84
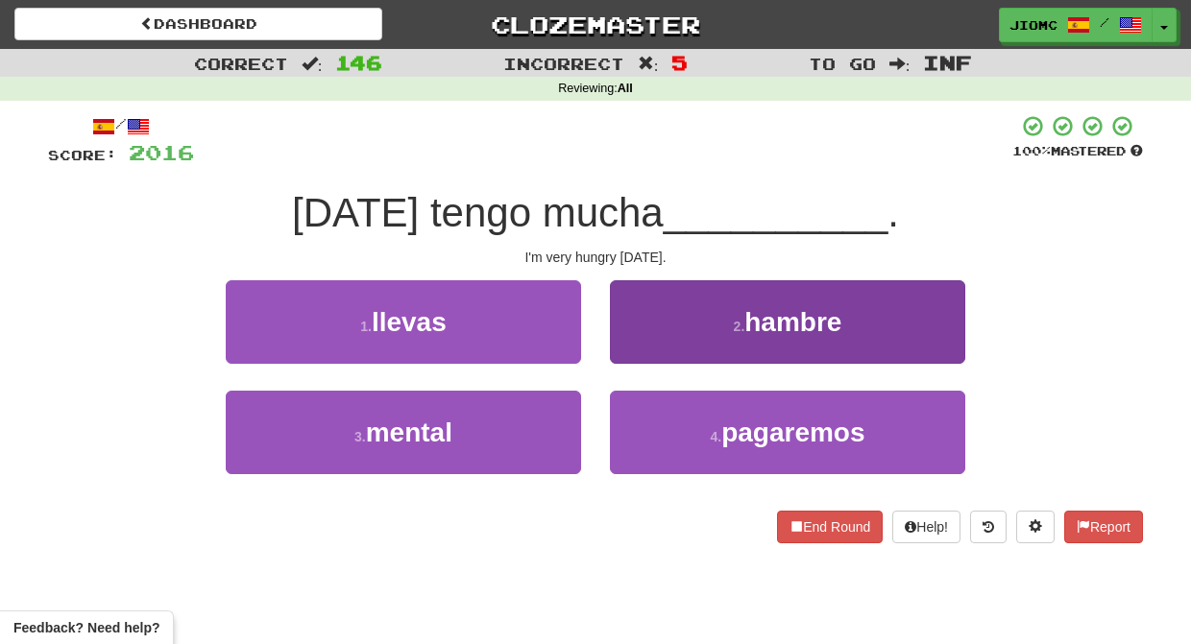
click at [631, 343] on button "2 . hambre" at bounding box center [787, 322] width 355 height 84
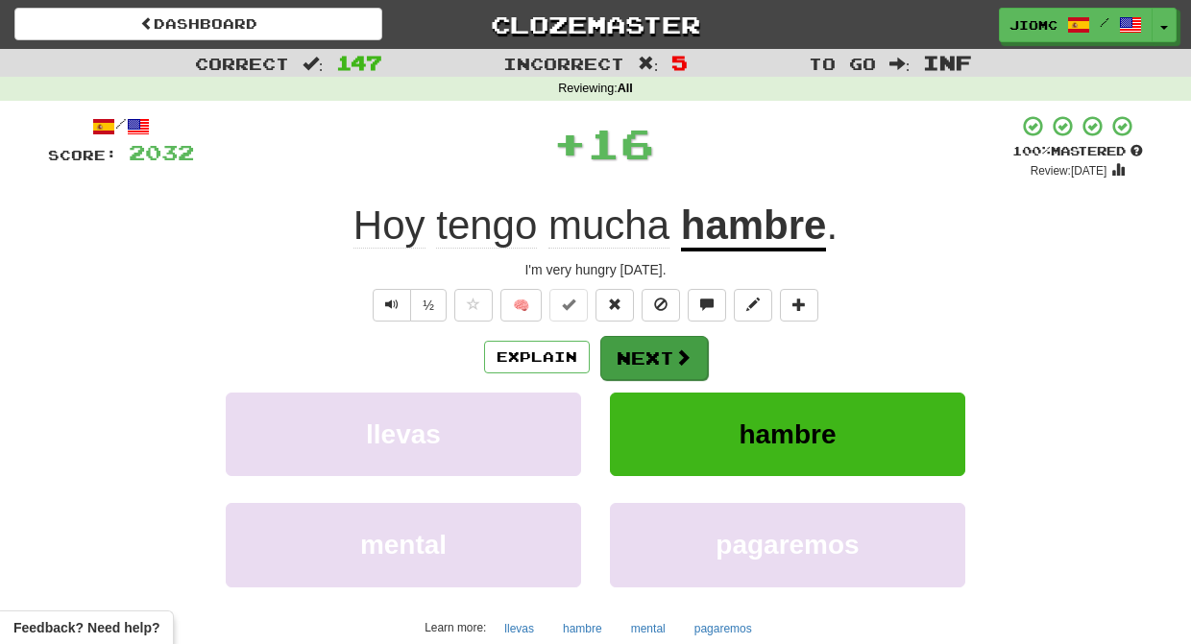
click at [631, 344] on button "Next" at bounding box center [654, 358] width 108 height 44
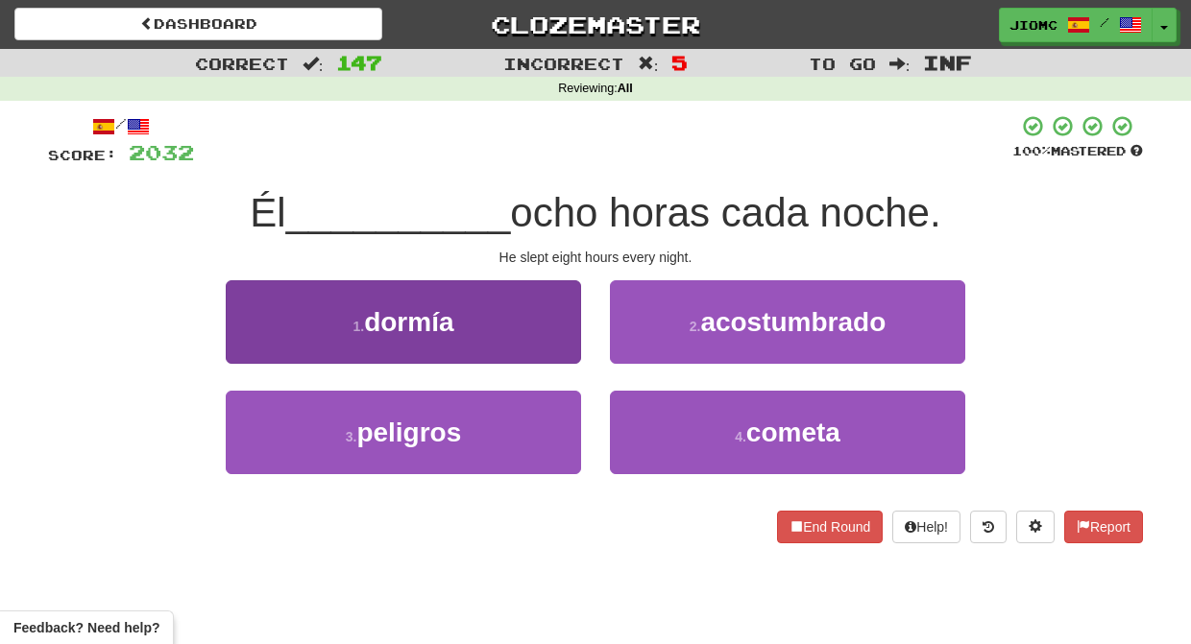
click at [553, 326] on button "1 . dormía" at bounding box center [403, 322] width 355 height 84
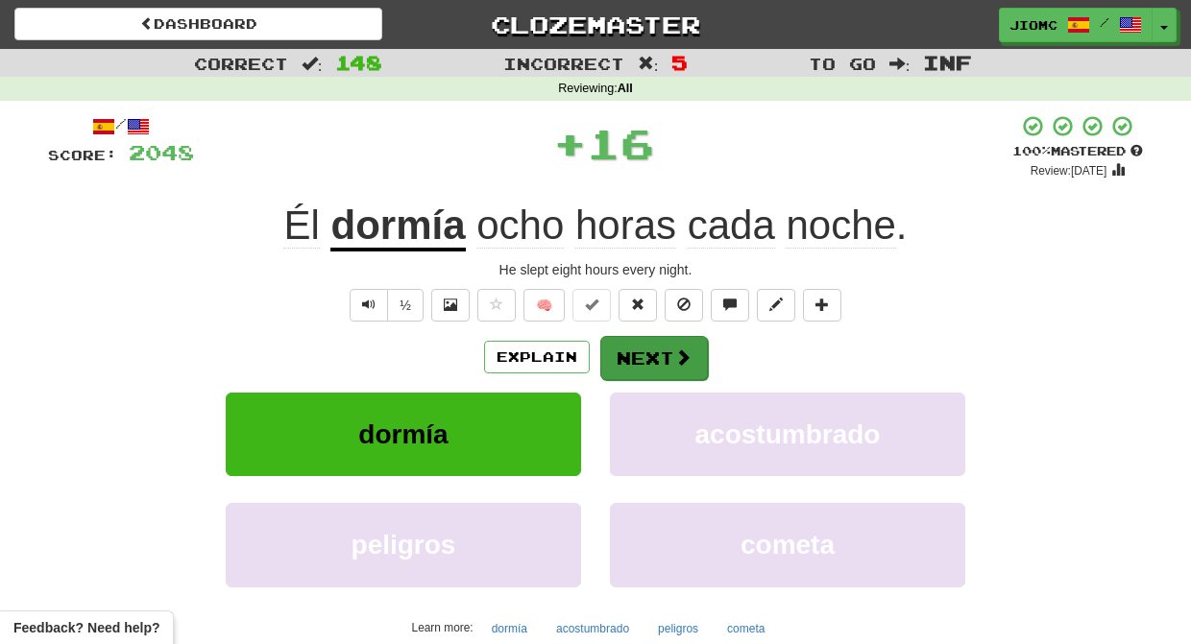
click at [636, 359] on button "Next" at bounding box center [654, 358] width 108 height 44
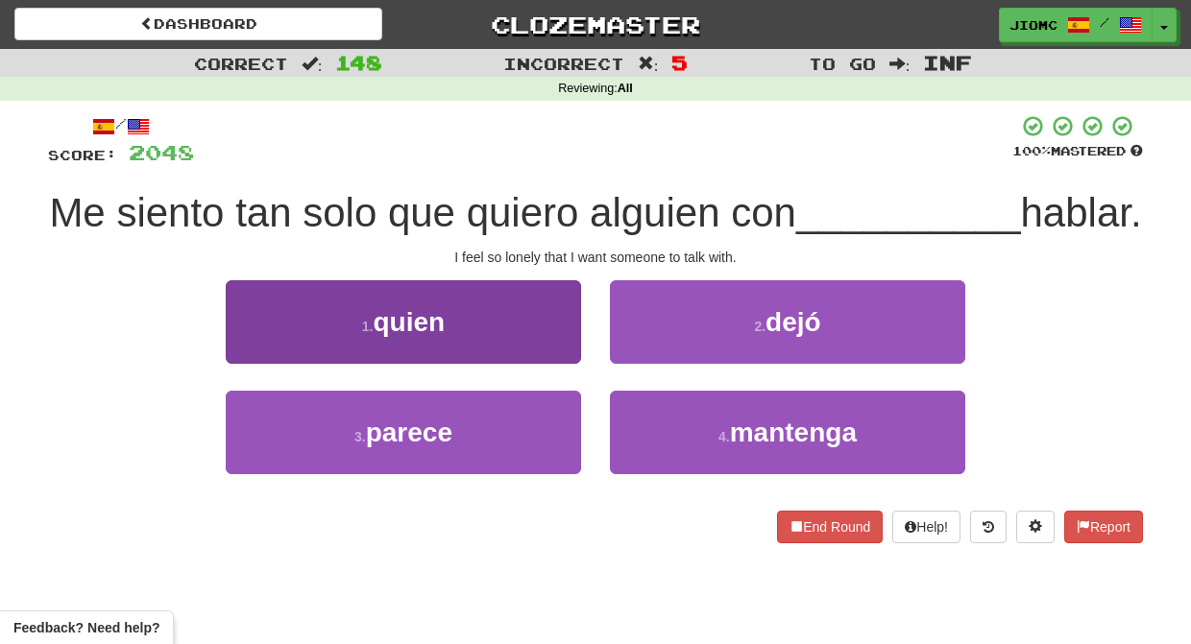
click at [551, 364] on button "1 . quien" at bounding box center [403, 322] width 355 height 84
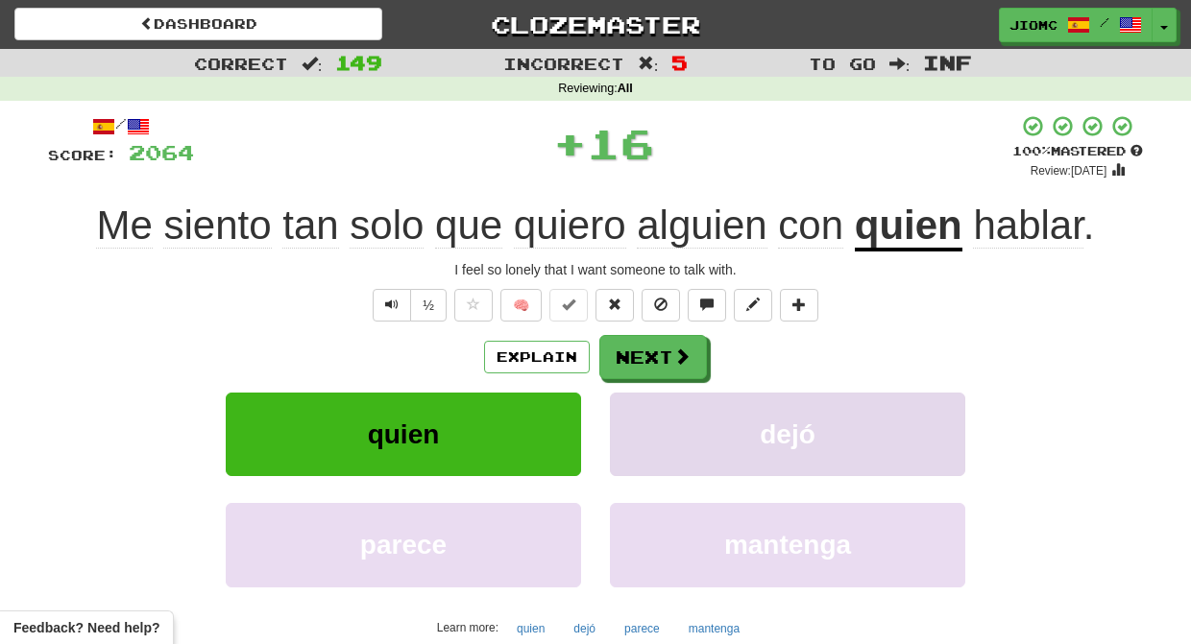
click at [635, 395] on button "dejó" at bounding box center [787, 435] width 355 height 84
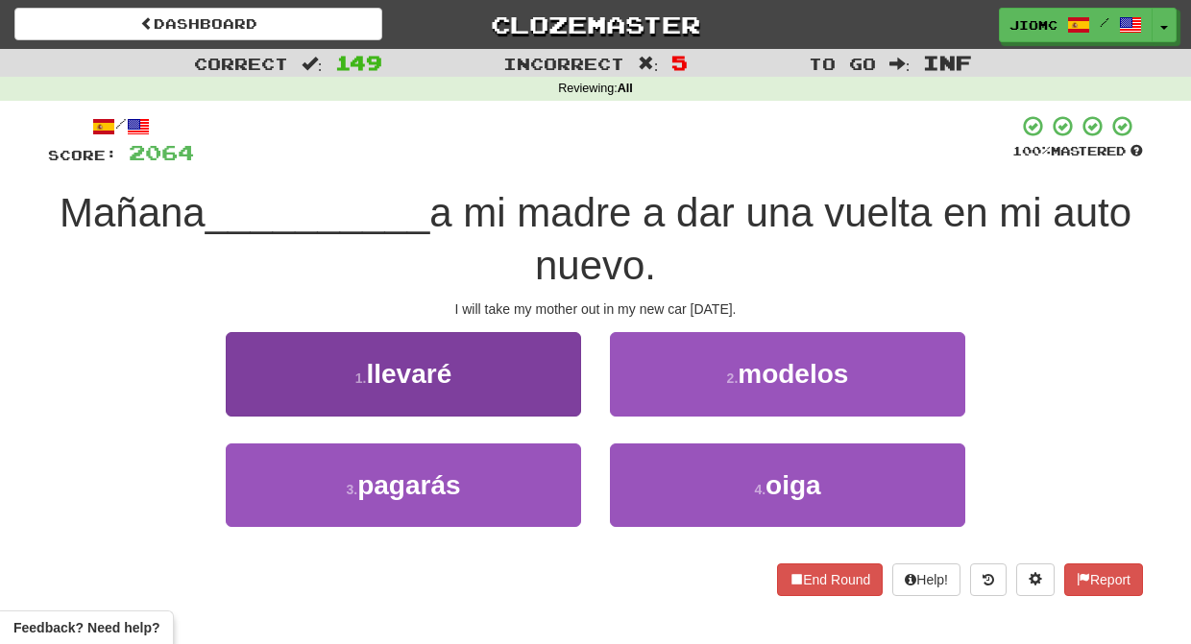
click at [545, 379] on button "1 . llevaré" at bounding box center [403, 374] width 355 height 84
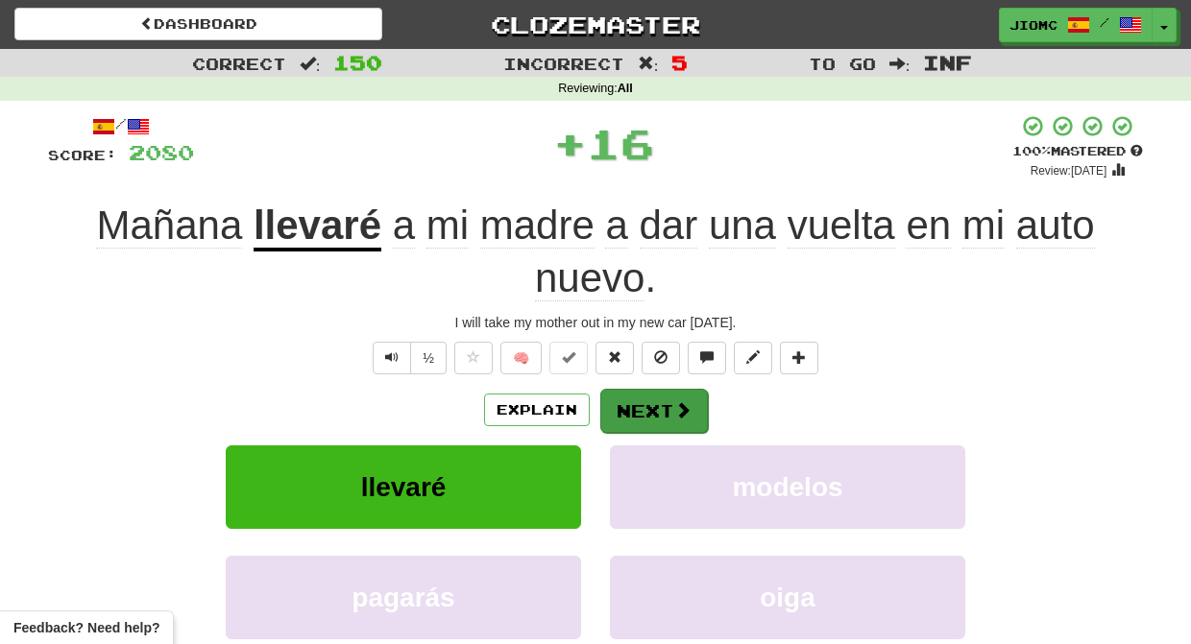
click at [650, 405] on button "Next" at bounding box center [654, 411] width 108 height 44
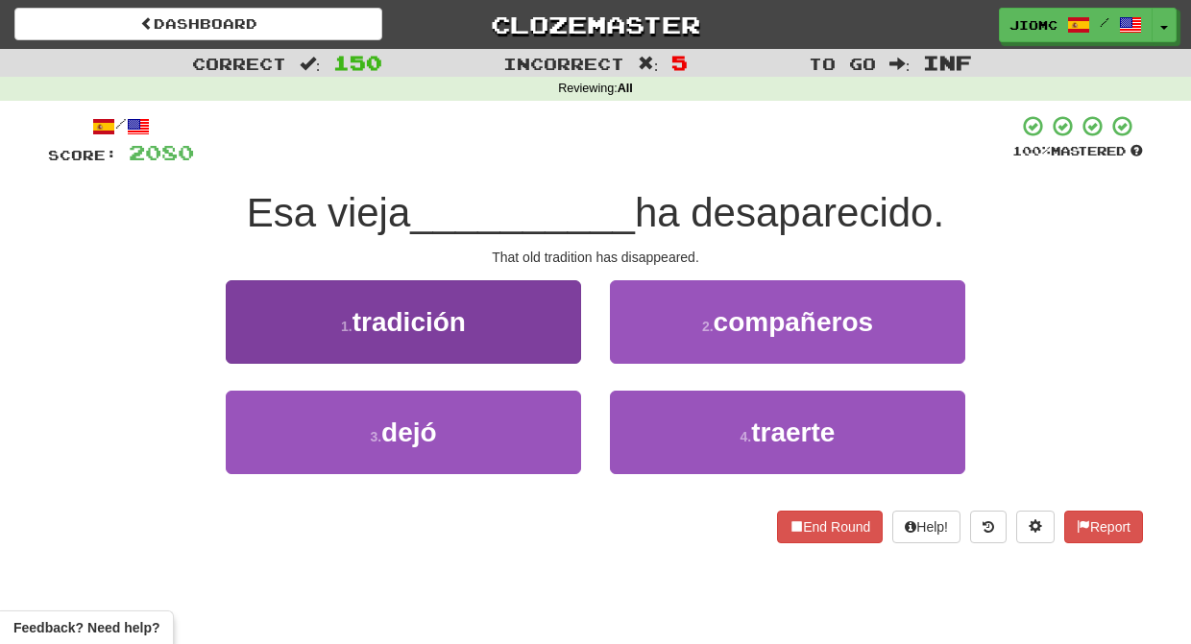
click at [544, 330] on button "1 . tradición" at bounding box center [403, 322] width 355 height 84
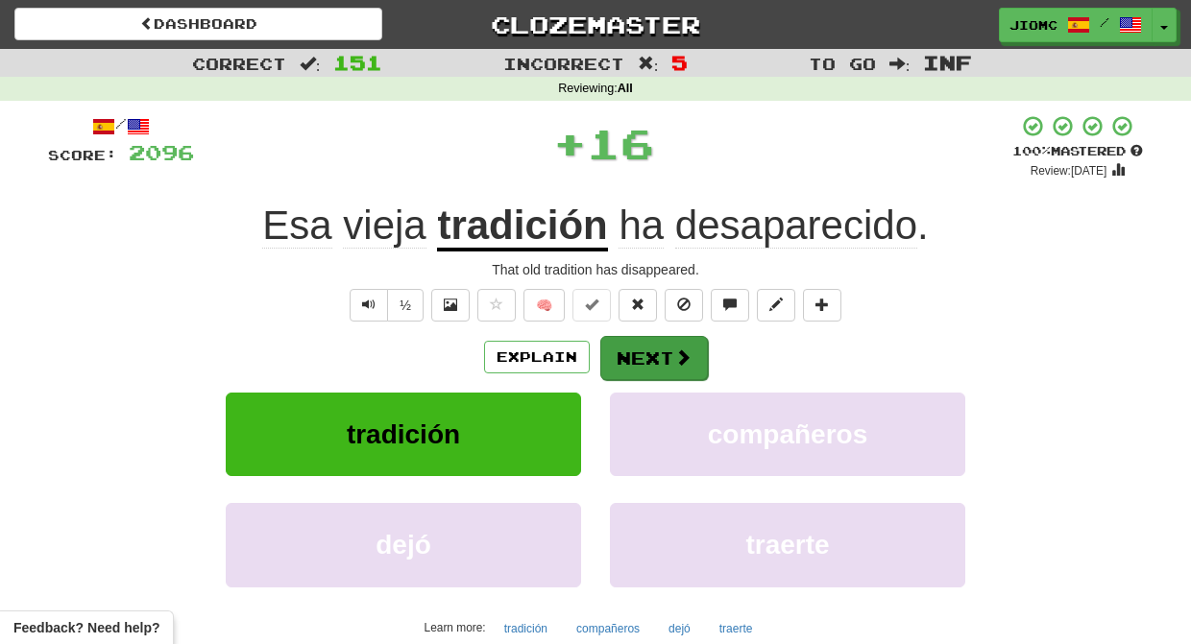
click at [641, 358] on button "Next" at bounding box center [654, 358] width 108 height 44
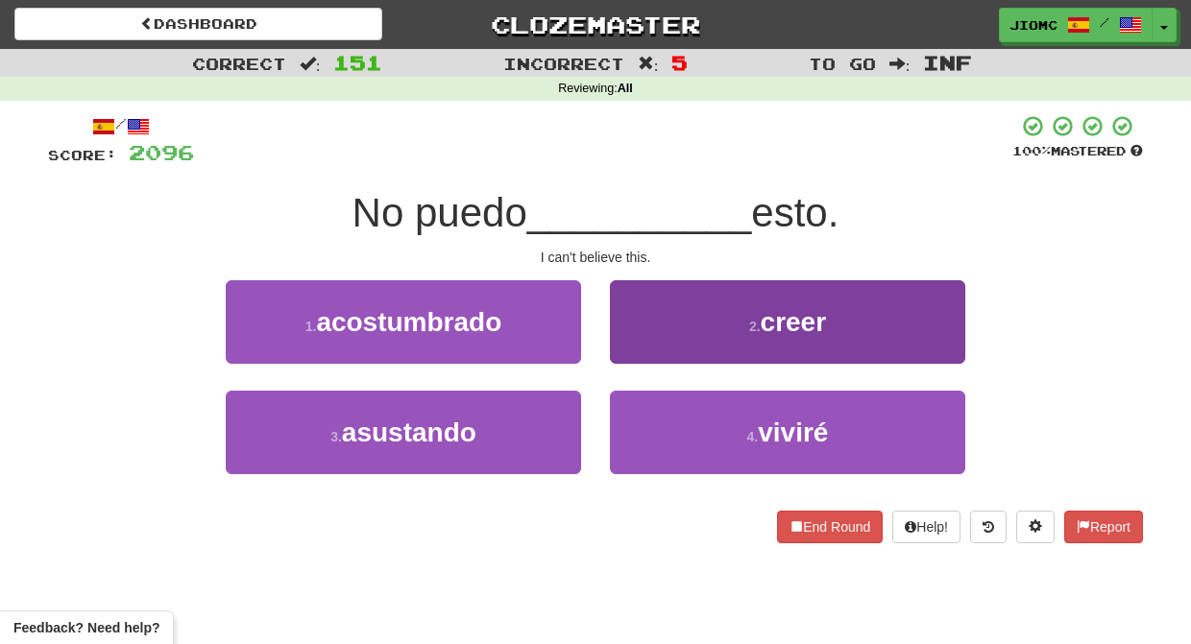
click at [643, 347] on button "2 . creer" at bounding box center [787, 322] width 355 height 84
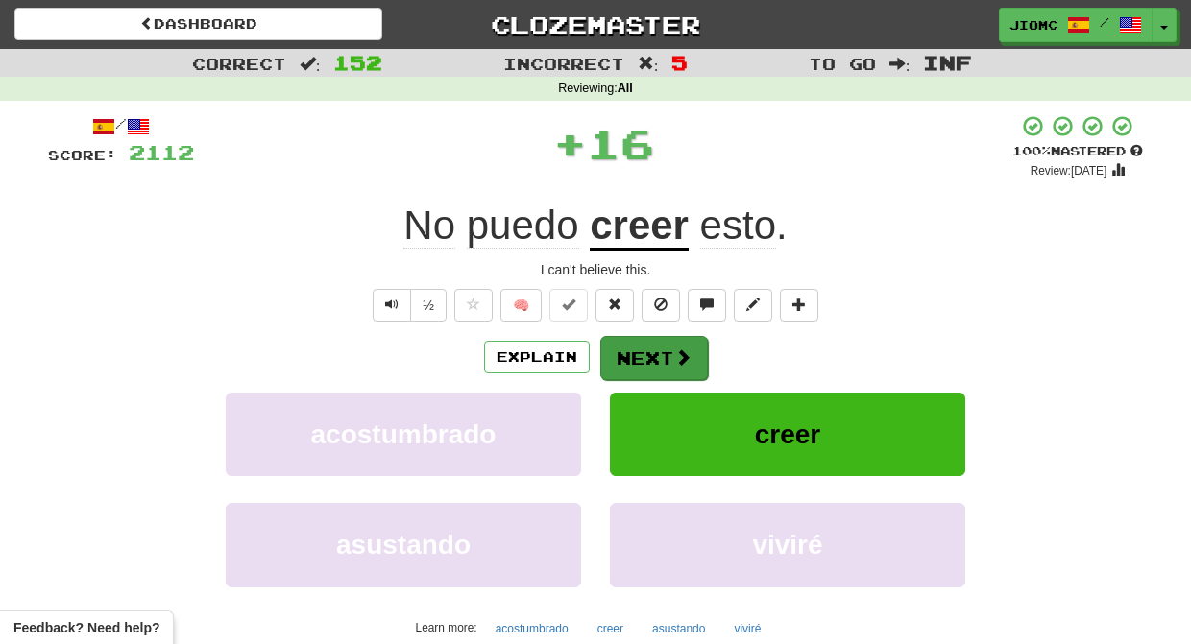
click at [647, 351] on button "Next" at bounding box center [654, 358] width 108 height 44
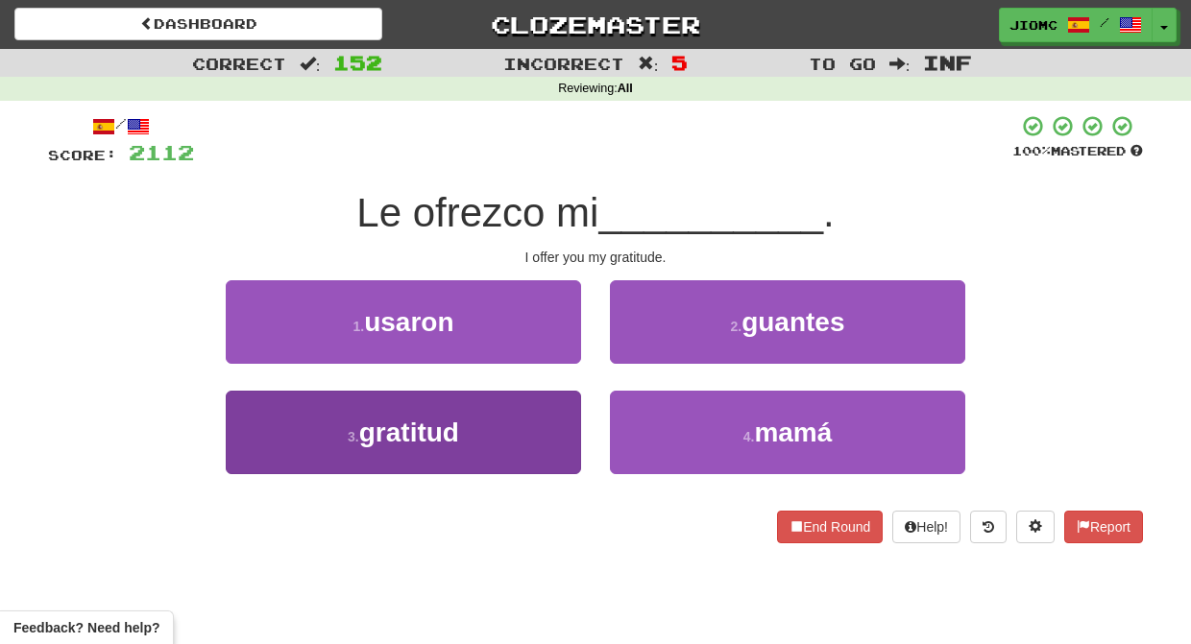
click at [546, 427] on button "3 . gratitud" at bounding box center [403, 433] width 355 height 84
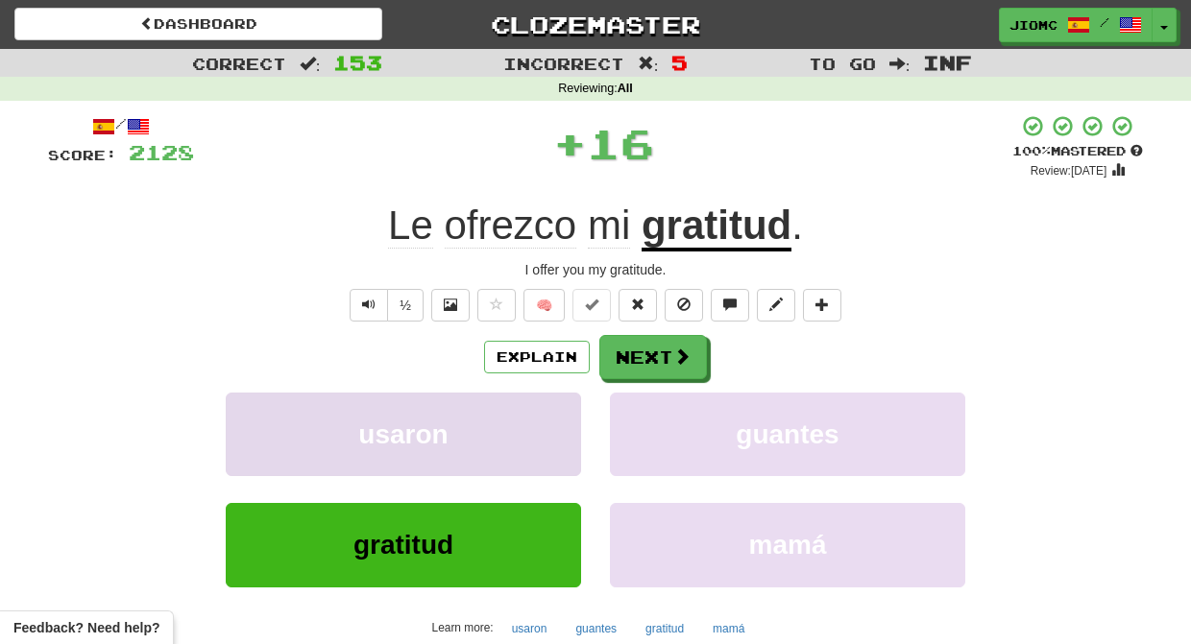
click at [548, 427] on button "usaron" at bounding box center [403, 435] width 355 height 84
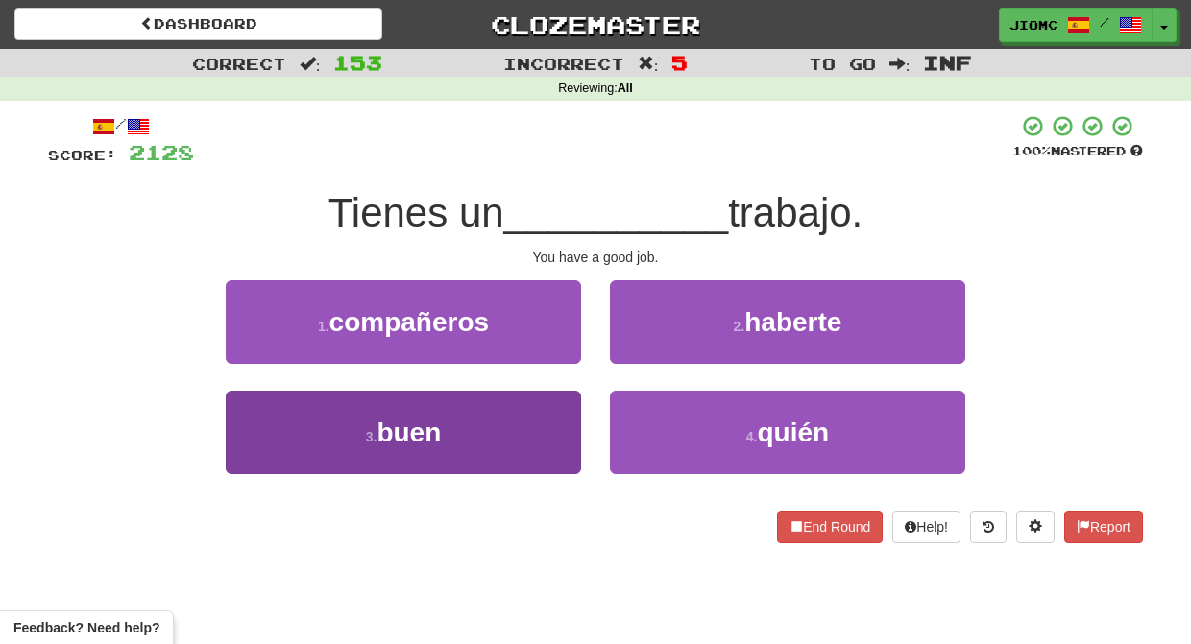
click at [552, 426] on button "3 . buen" at bounding box center [403, 433] width 355 height 84
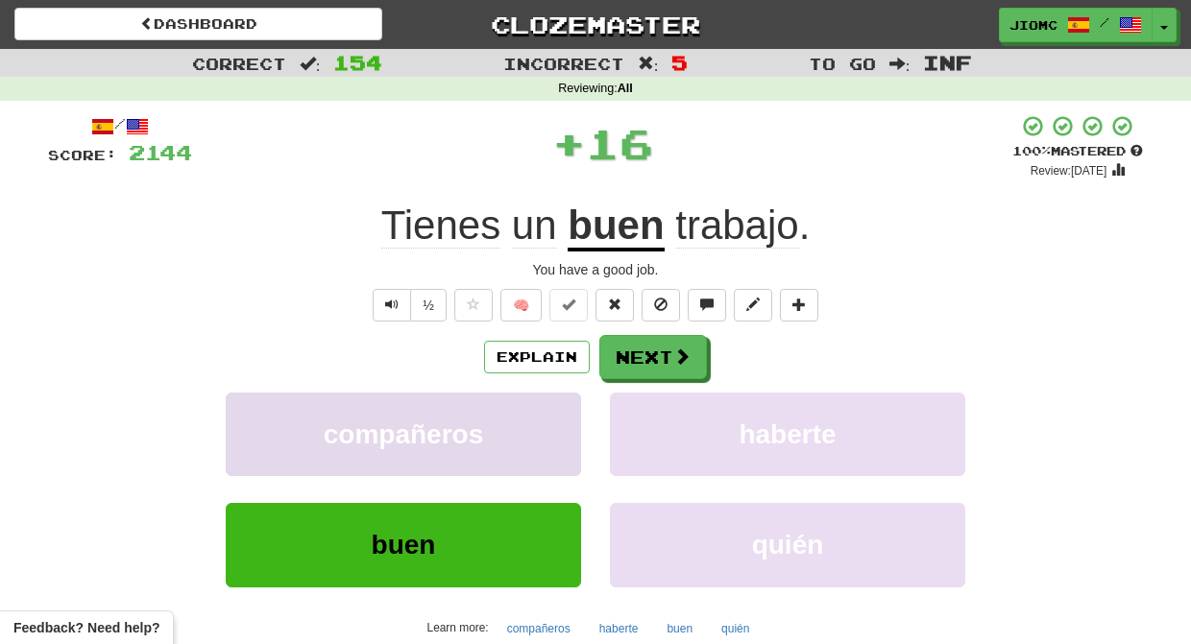
click at [555, 427] on button "compañeros" at bounding box center [403, 435] width 355 height 84
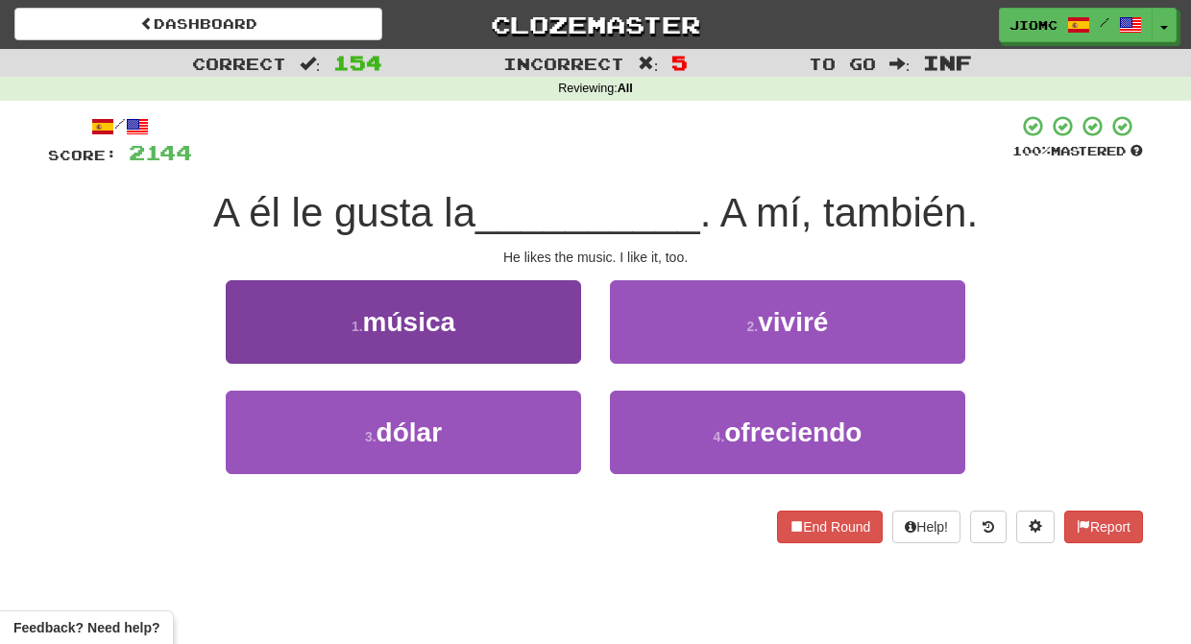
click at [559, 335] on button "1 . música" at bounding box center [403, 322] width 355 height 84
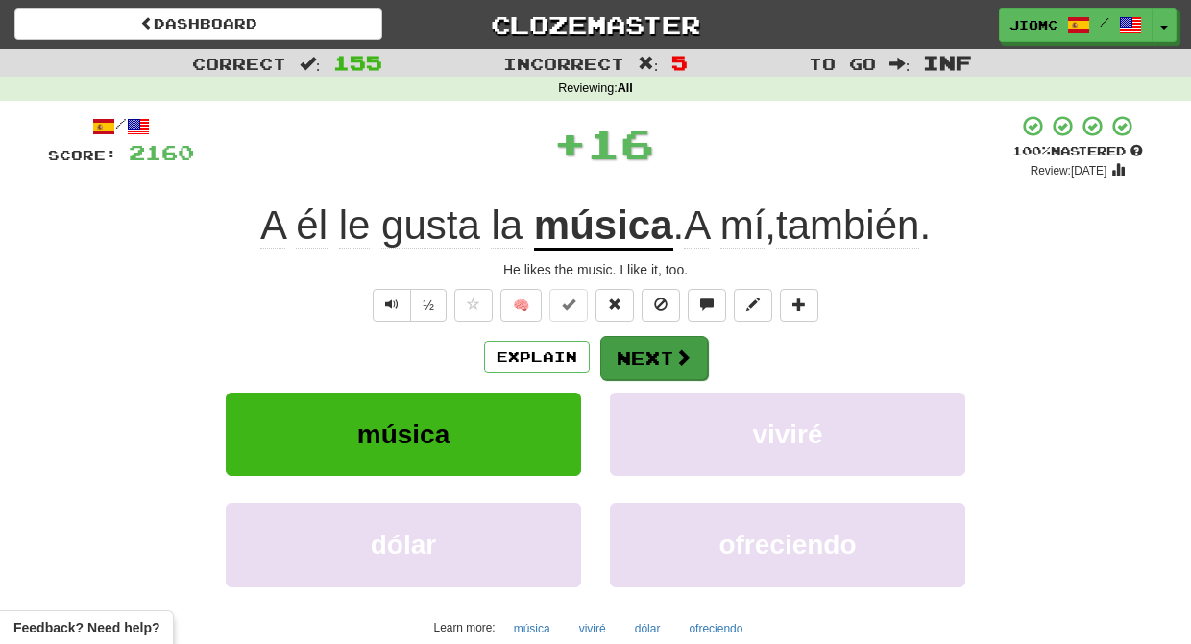
click at [621, 351] on button "Next" at bounding box center [654, 358] width 108 height 44
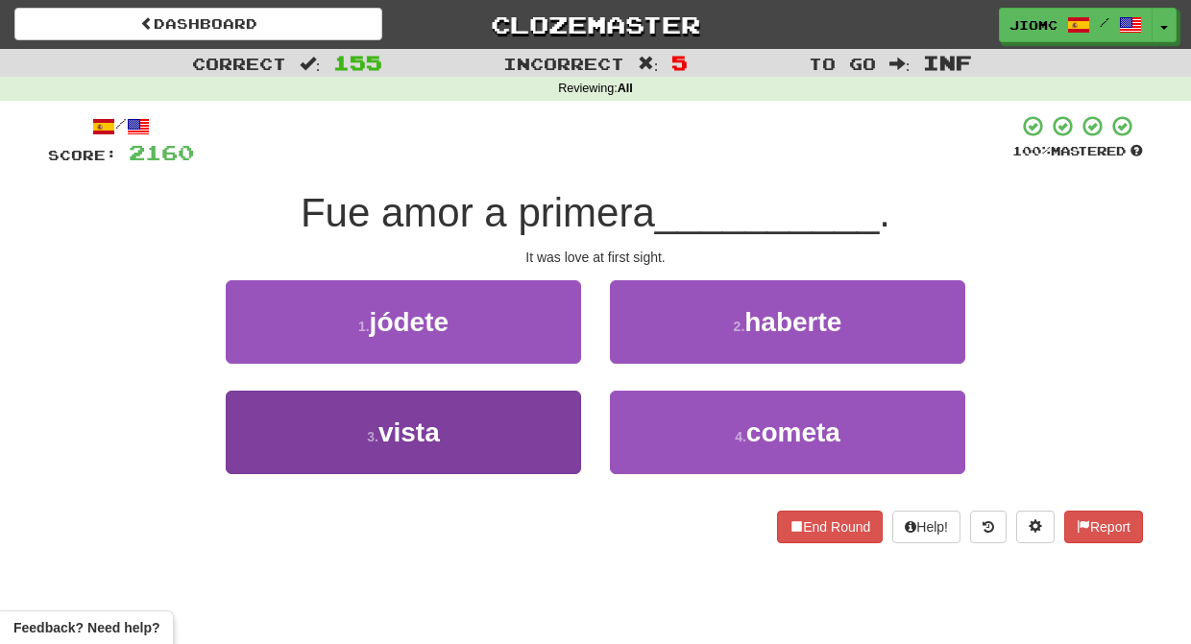
click at [557, 404] on button "3 . vista" at bounding box center [403, 433] width 355 height 84
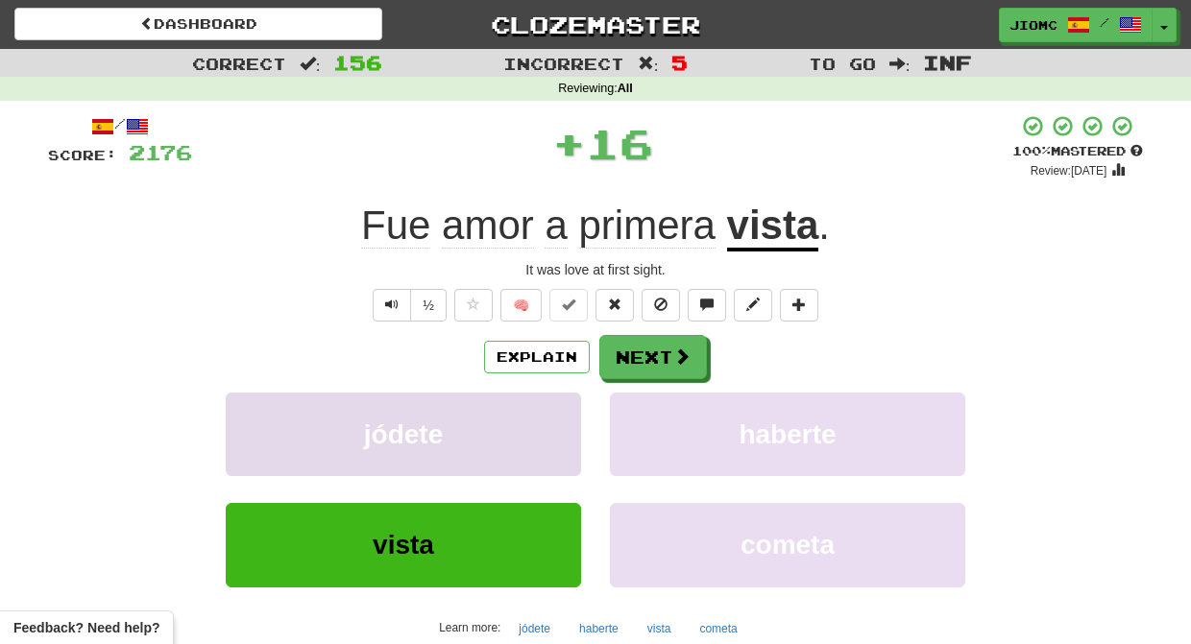
click at [557, 407] on button "jódete" at bounding box center [403, 435] width 355 height 84
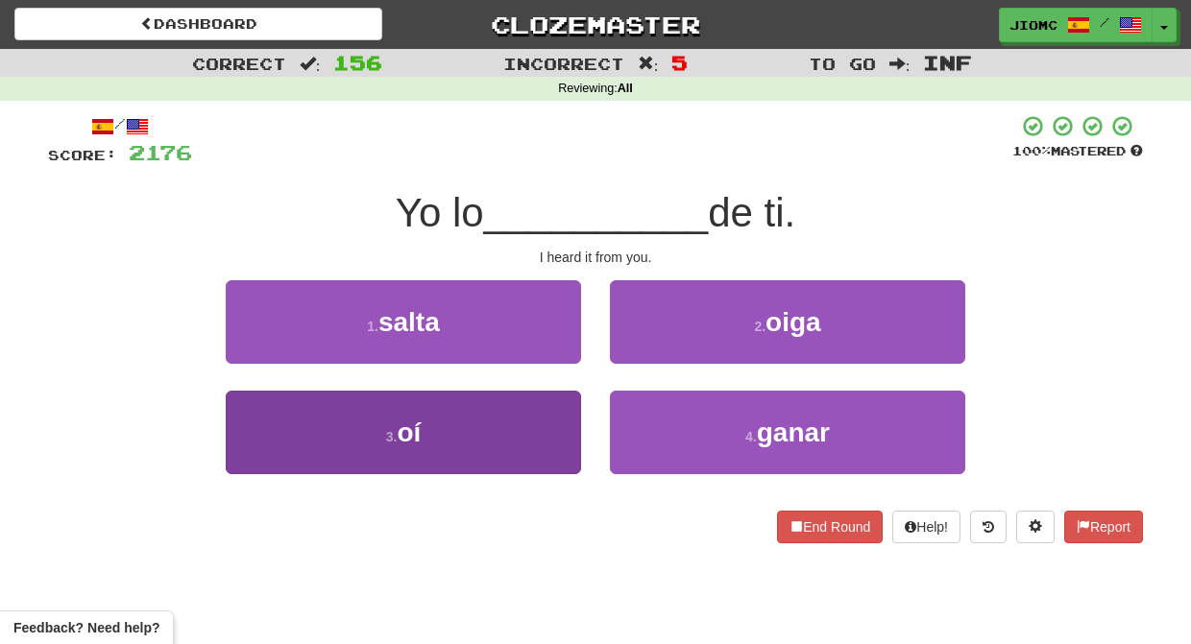
click at [552, 414] on button "3 . oí" at bounding box center [403, 433] width 355 height 84
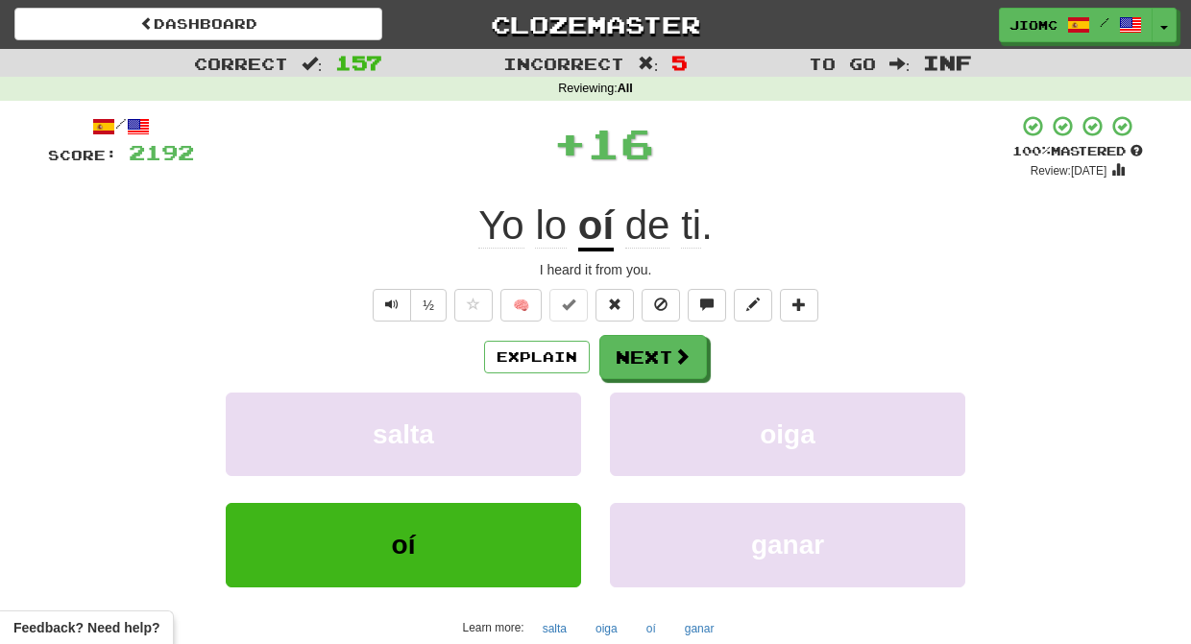
click at [552, 414] on button "salta" at bounding box center [403, 435] width 355 height 84
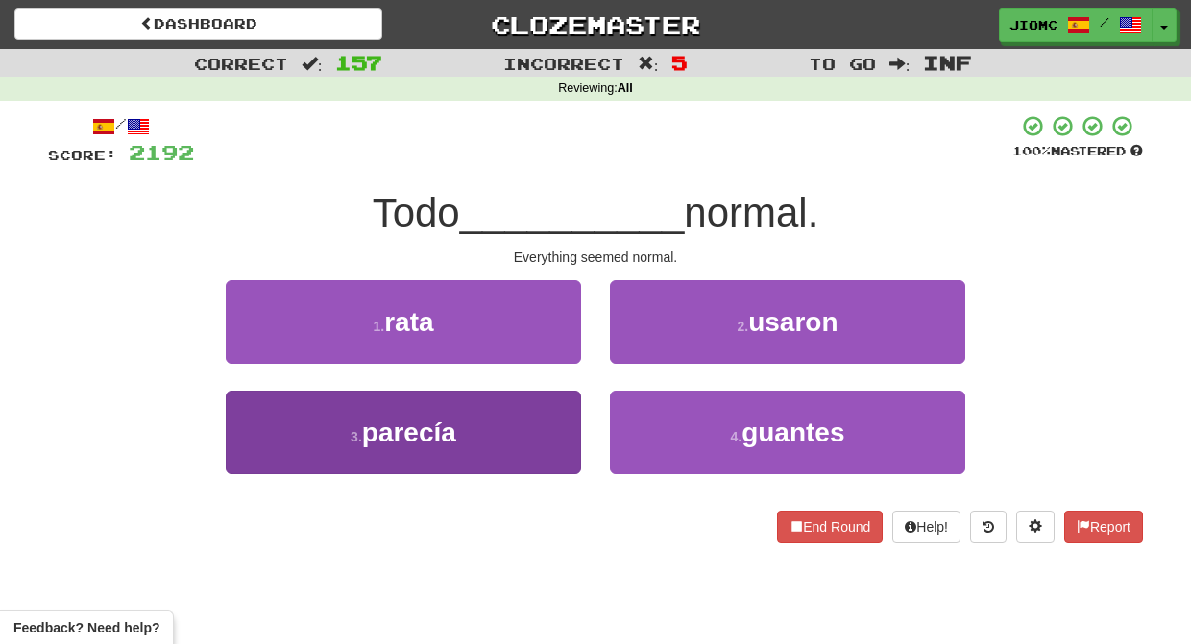
click at [558, 424] on button "3 . parecía" at bounding box center [403, 433] width 355 height 84
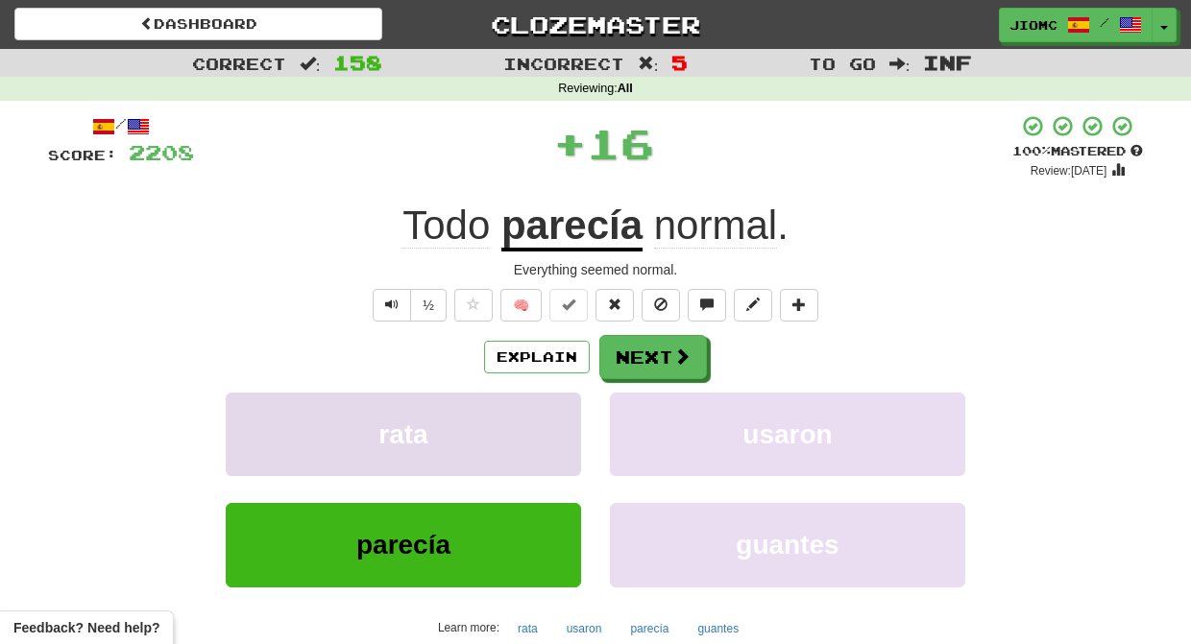
click at [558, 423] on button "rata" at bounding box center [403, 435] width 355 height 84
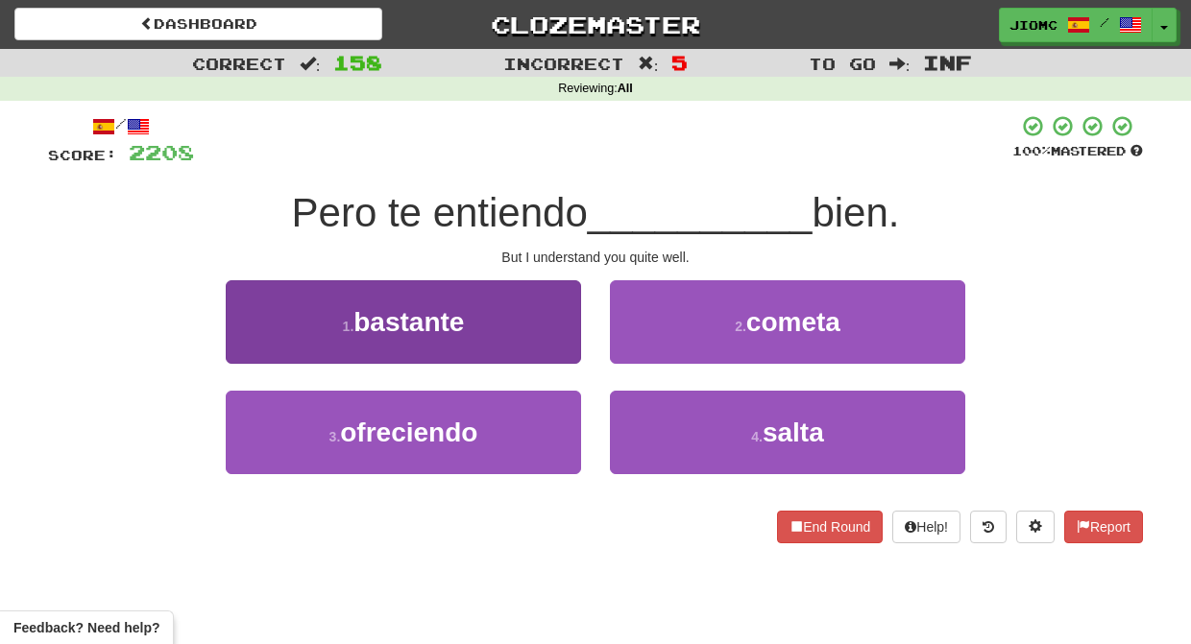
click at [557, 335] on button "1 . bastante" at bounding box center [403, 322] width 355 height 84
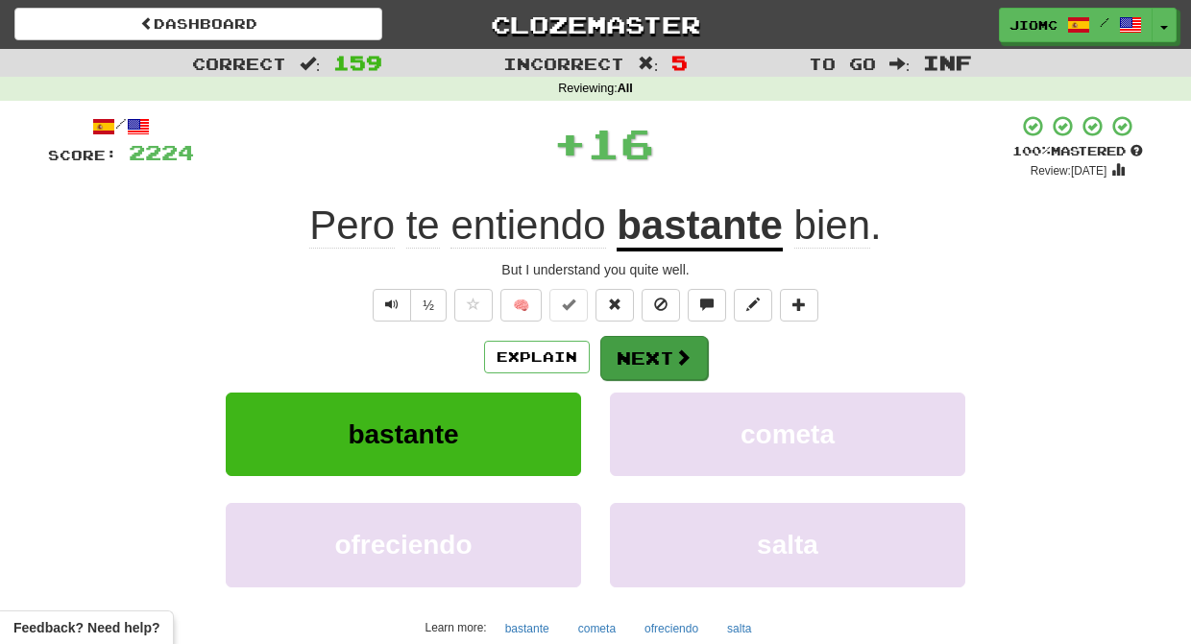
click at [670, 350] on button "Next" at bounding box center [654, 358] width 108 height 44
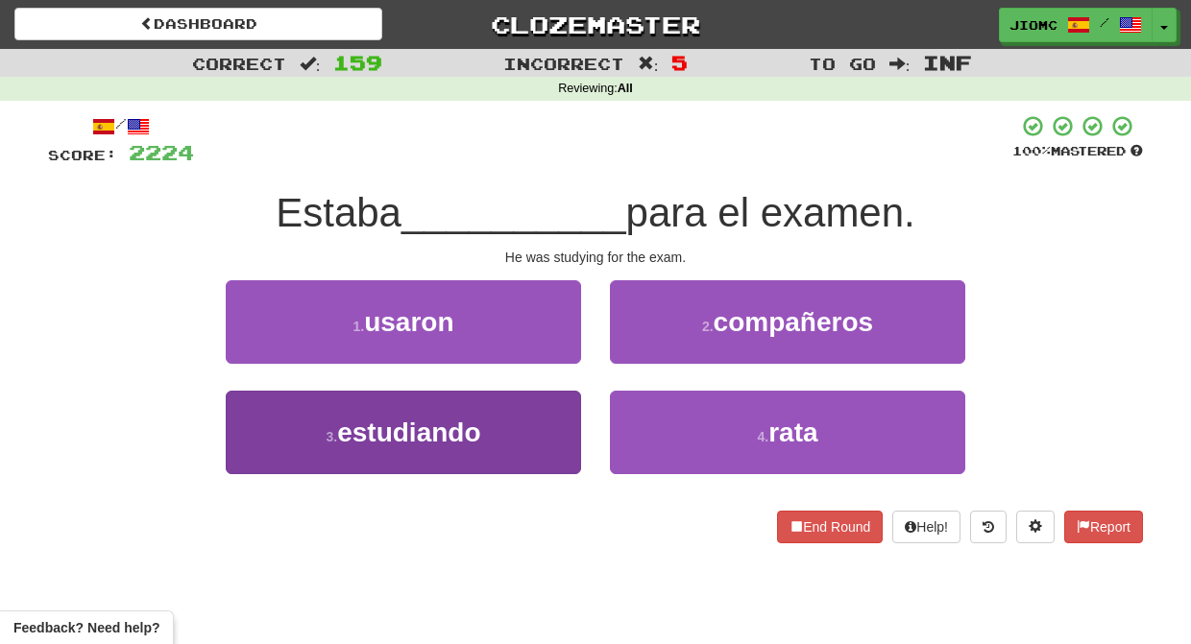
click at [562, 404] on button "3 . estudiando" at bounding box center [403, 433] width 355 height 84
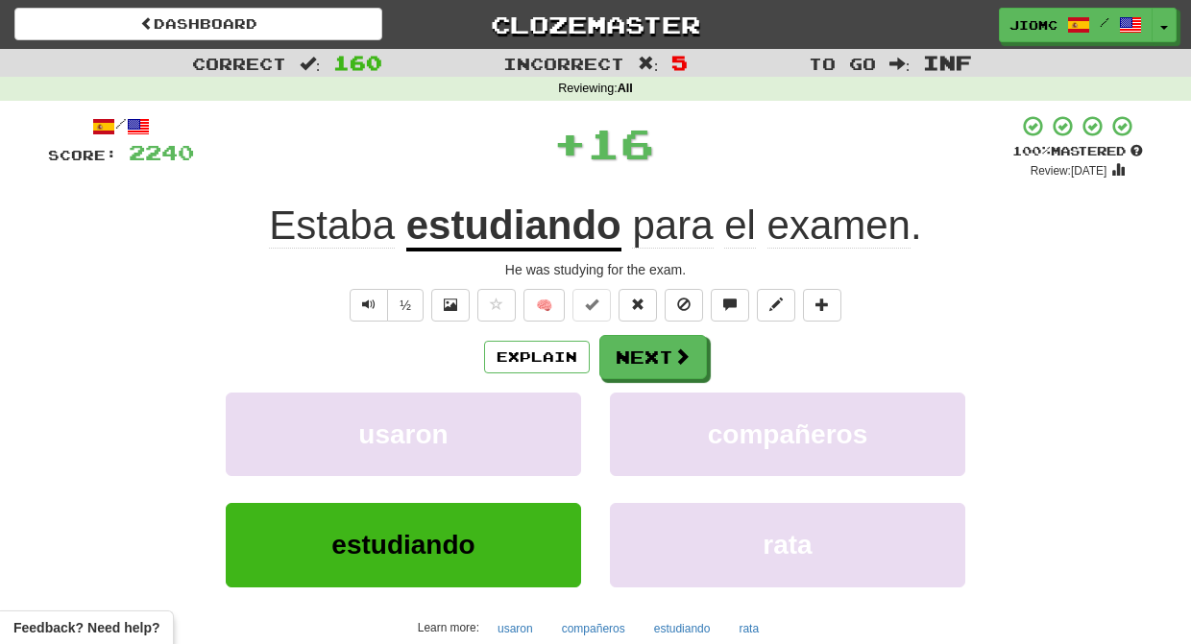
click at [562, 404] on button "usaron" at bounding box center [403, 435] width 355 height 84
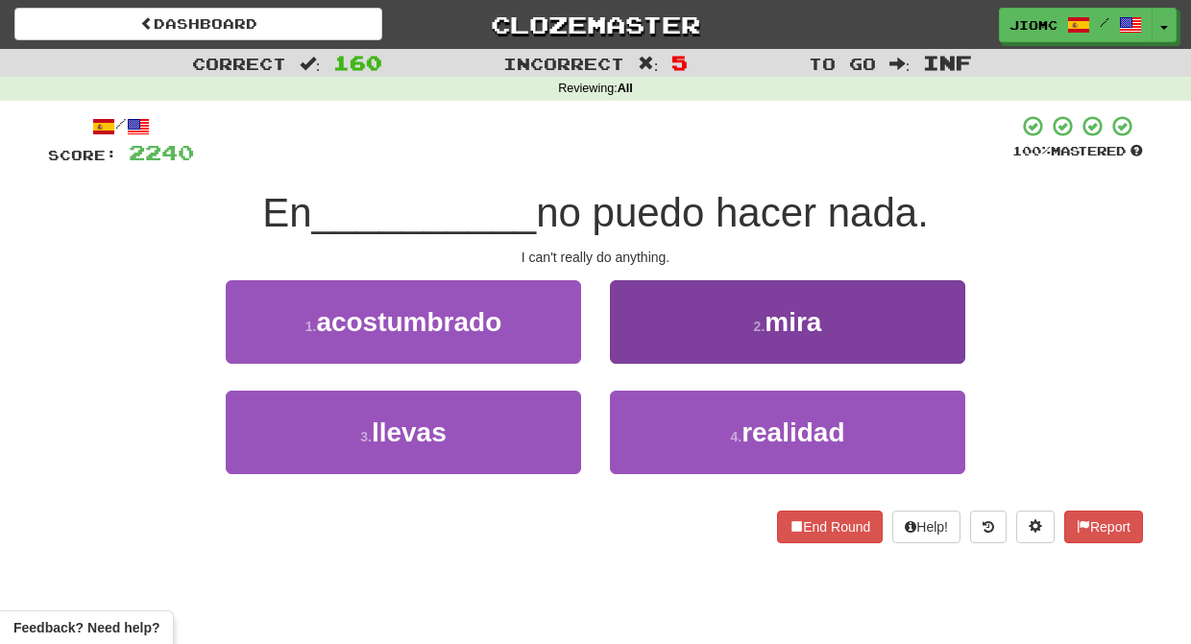
click at [654, 432] on button "4 . realidad" at bounding box center [787, 433] width 355 height 84
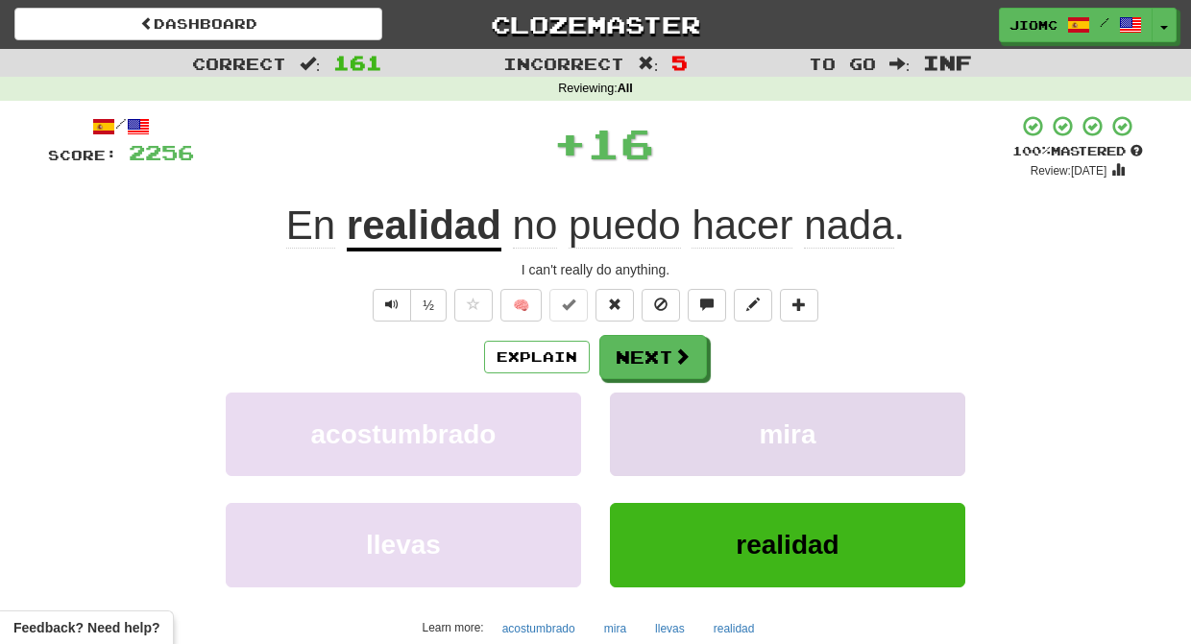
click at [653, 430] on button "mira" at bounding box center [787, 435] width 355 height 84
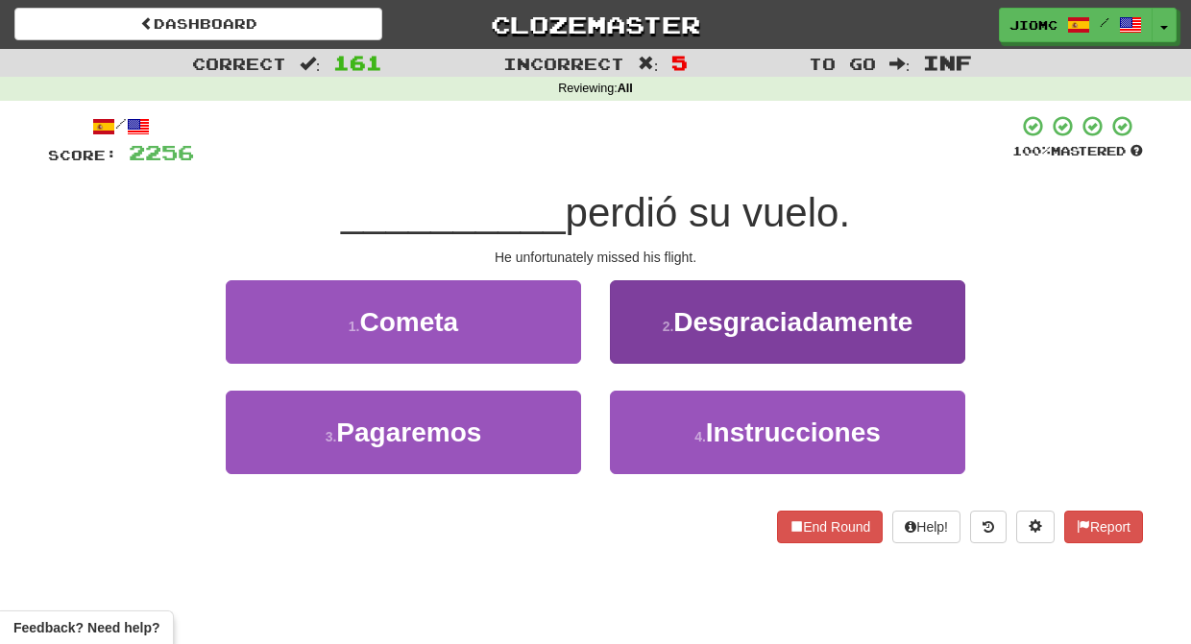
click at [656, 343] on button "2 . Desgraciadamente" at bounding box center [787, 322] width 355 height 84
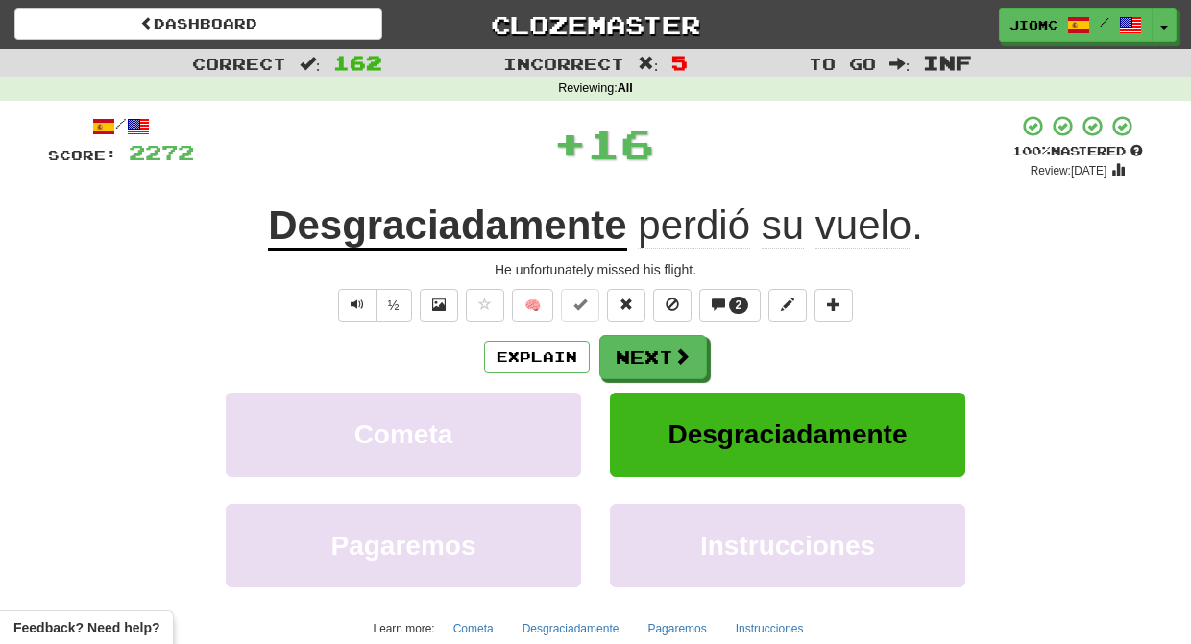
click at [645, 349] on button "Next" at bounding box center [653, 357] width 108 height 44
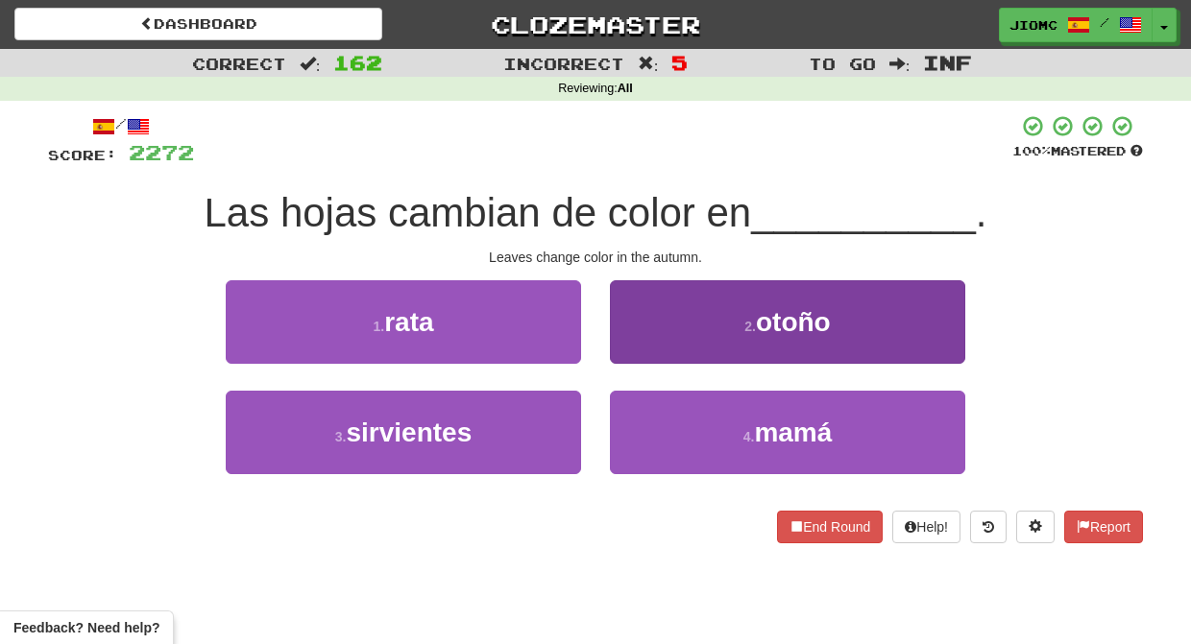
click at [659, 350] on button "2 . otoño" at bounding box center [787, 322] width 355 height 84
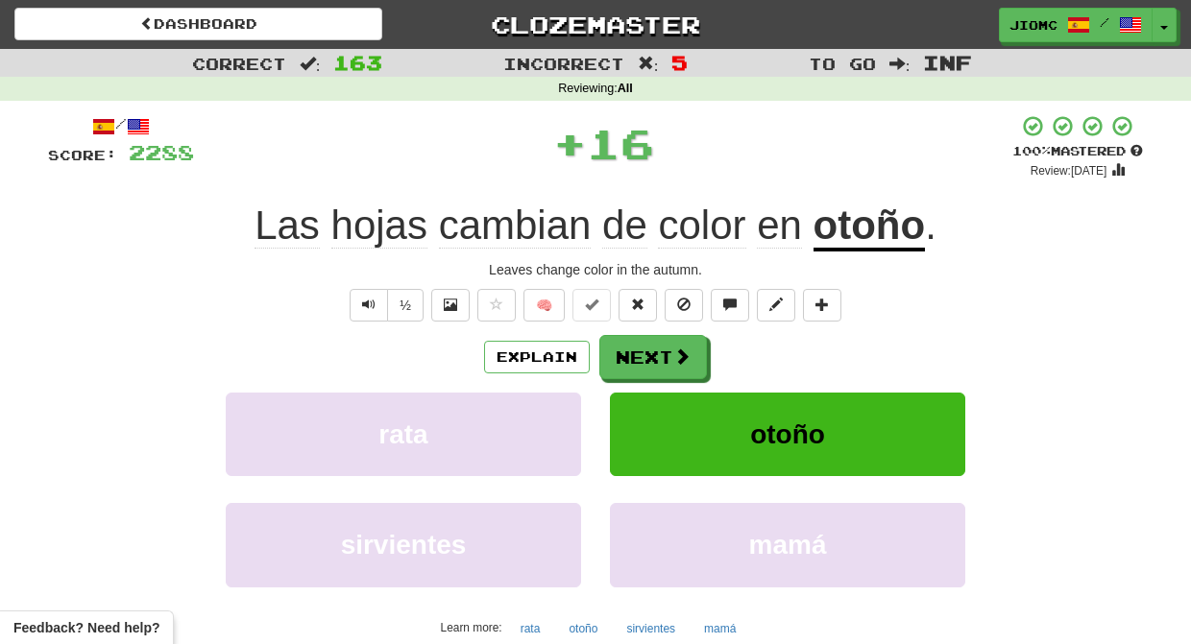
click at [652, 351] on button "Next" at bounding box center [653, 357] width 108 height 44
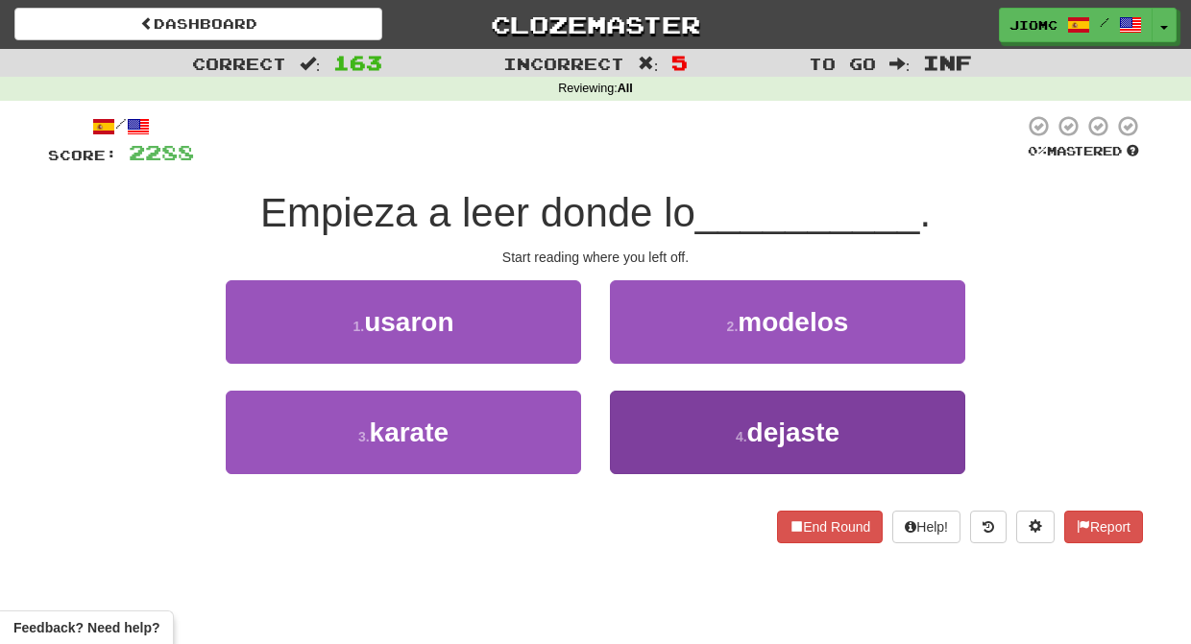
click at [652, 420] on button "4 . dejaste" at bounding box center [787, 433] width 355 height 84
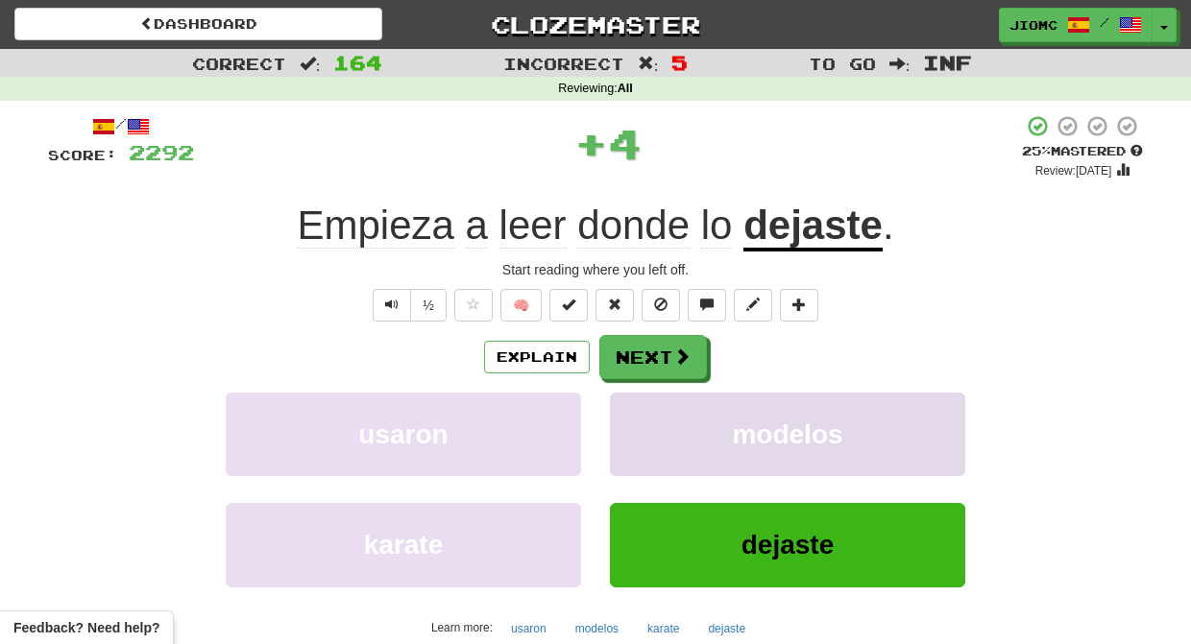
click at [653, 420] on button "modelos" at bounding box center [787, 435] width 355 height 84
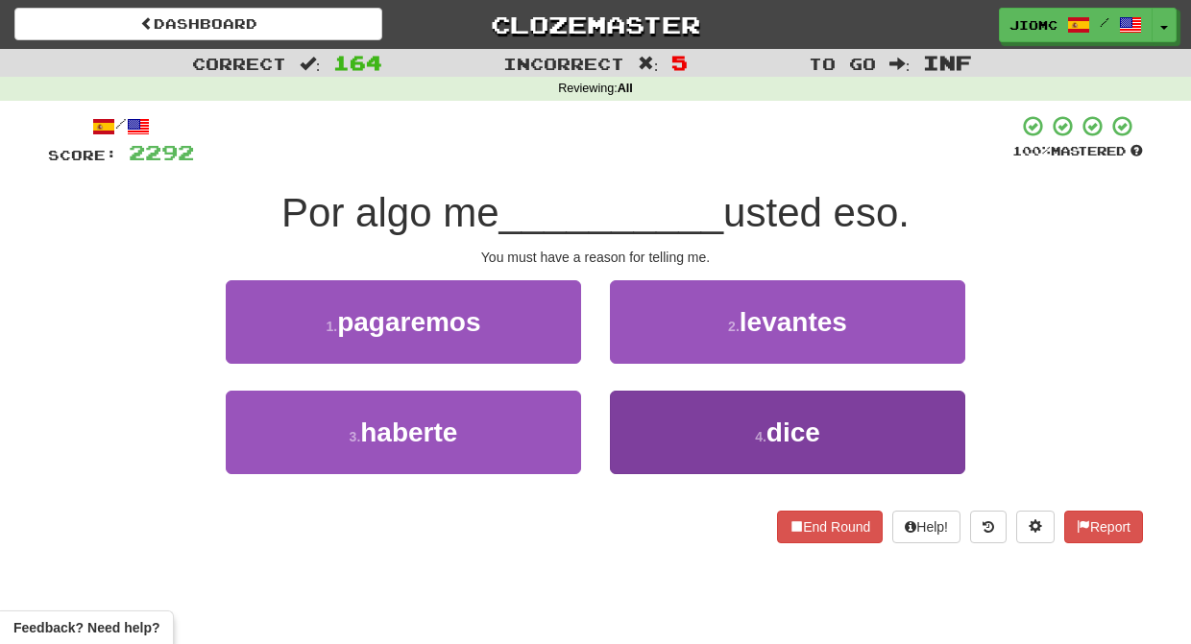
click at [641, 428] on button "4 . dice" at bounding box center [787, 433] width 355 height 84
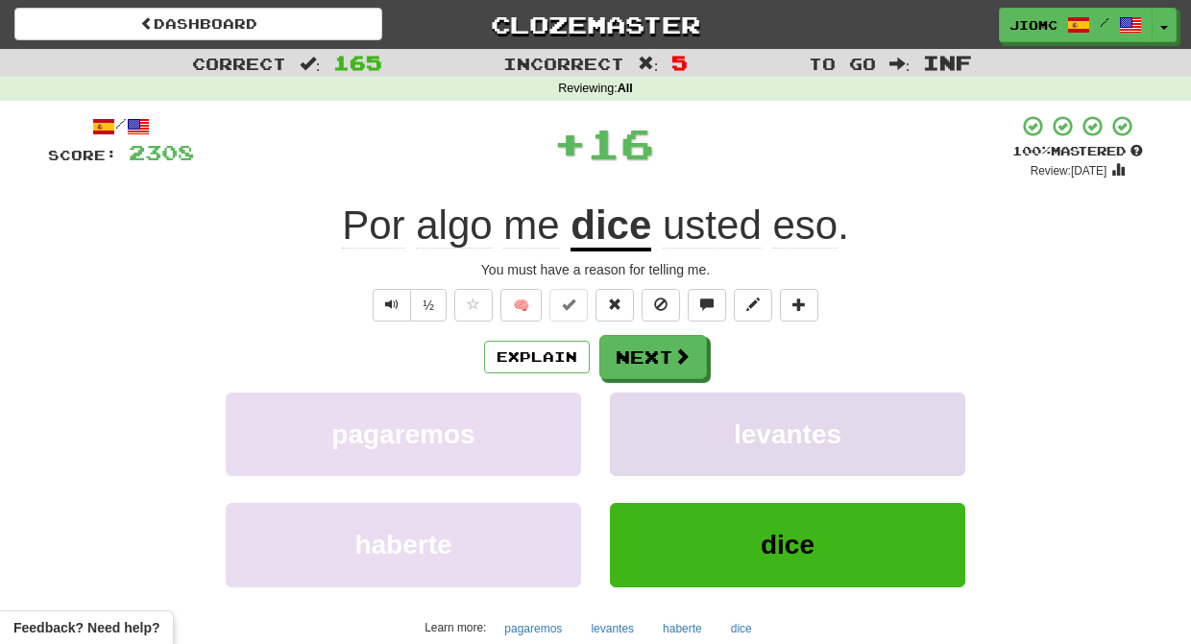
click at [648, 424] on button "levantes" at bounding box center [787, 435] width 355 height 84
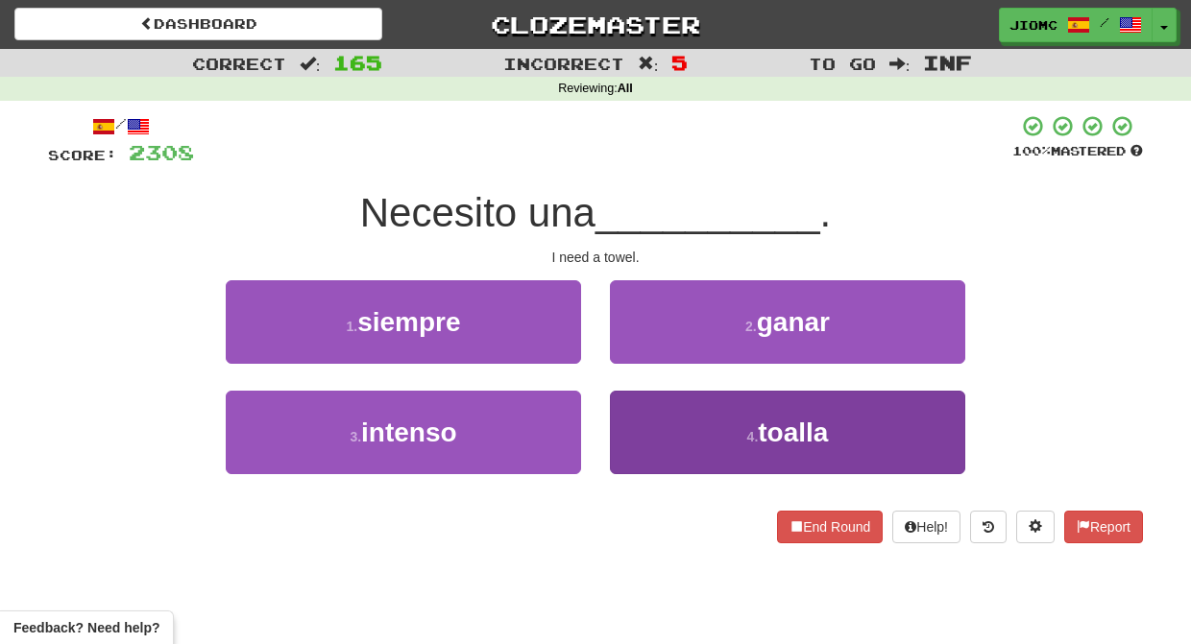
click at [658, 425] on button "4 . toalla" at bounding box center [787, 433] width 355 height 84
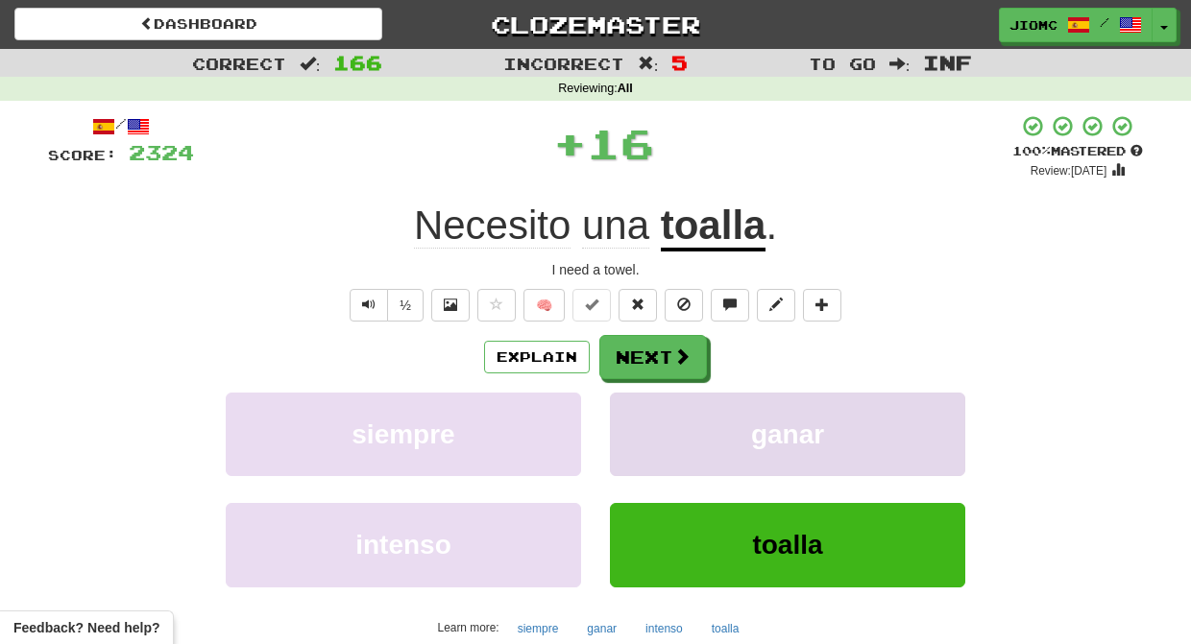
click at [659, 425] on button "ganar" at bounding box center [787, 435] width 355 height 84
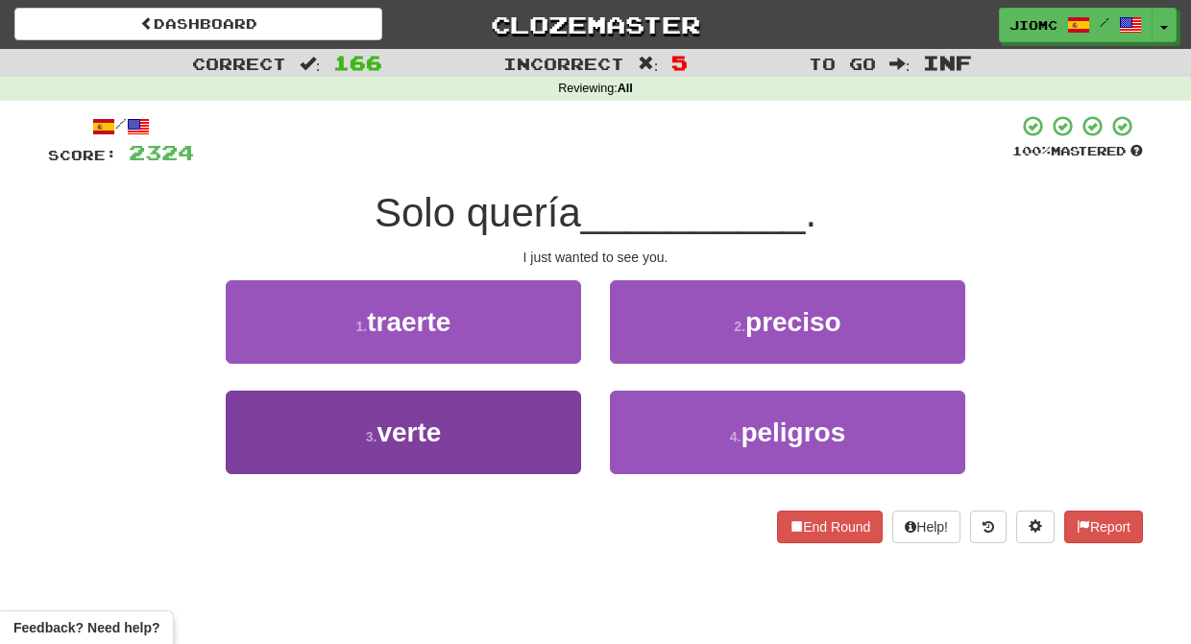
click at [550, 421] on button "3 . verte" at bounding box center [403, 433] width 355 height 84
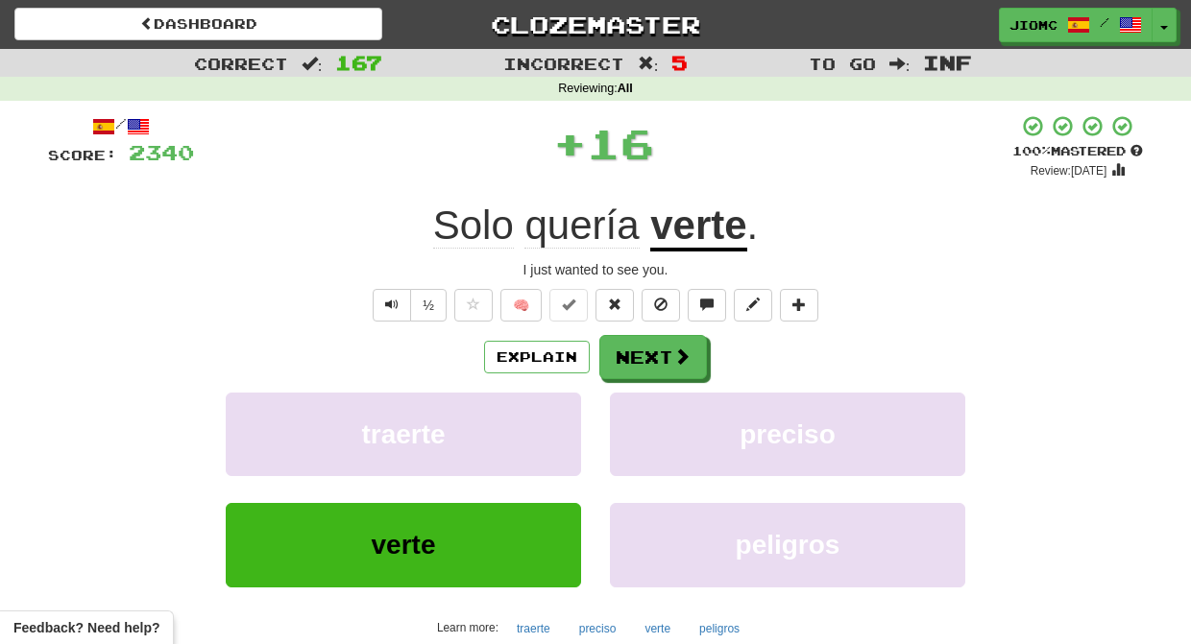
click at [550, 421] on button "traerte" at bounding box center [403, 435] width 355 height 84
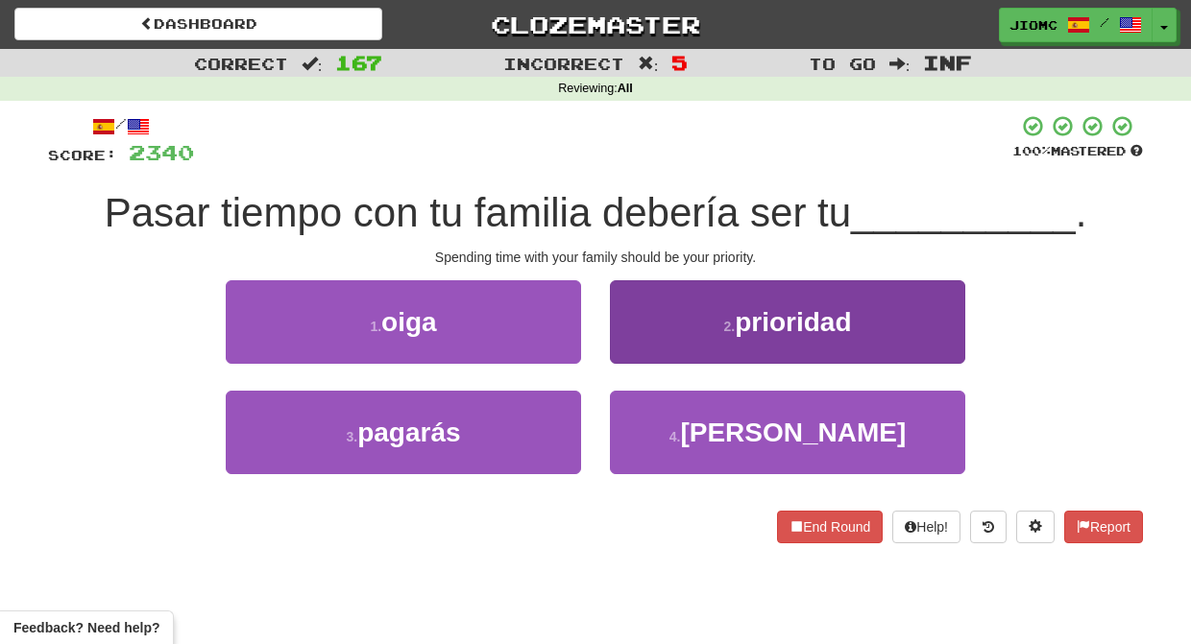
click at [630, 348] on button "2 . prioridad" at bounding box center [787, 322] width 355 height 84
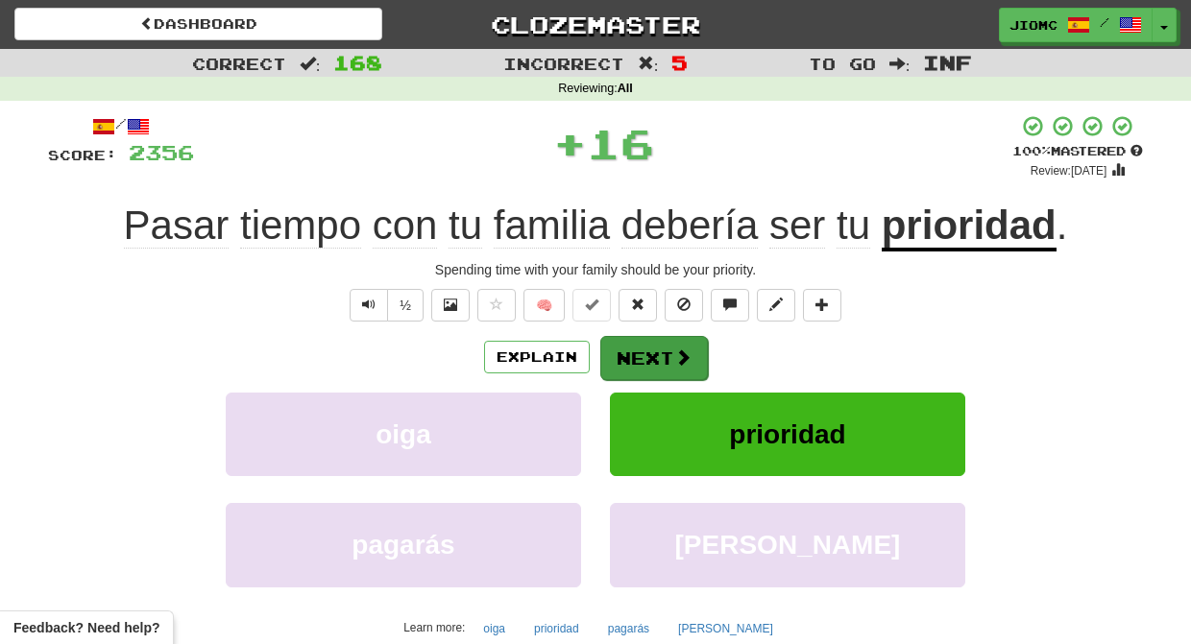
click at [630, 352] on button "Next" at bounding box center [654, 358] width 108 height 44
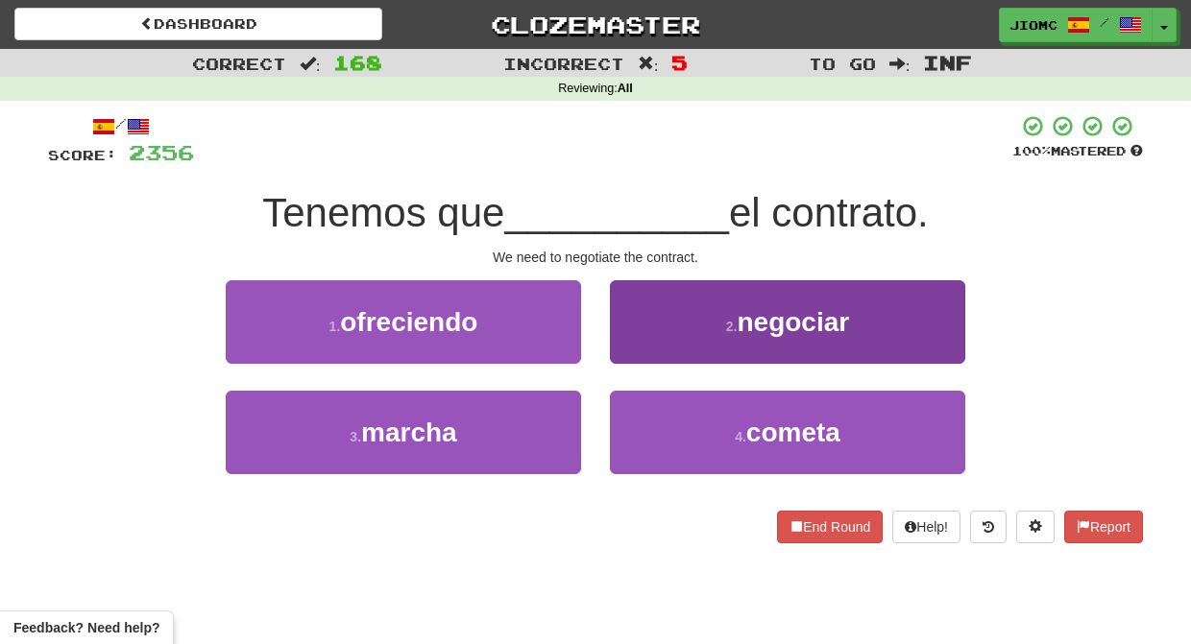
click at [646, 350] on button "2 . negociar" at bounding box center [787, 322] width 355 height 84
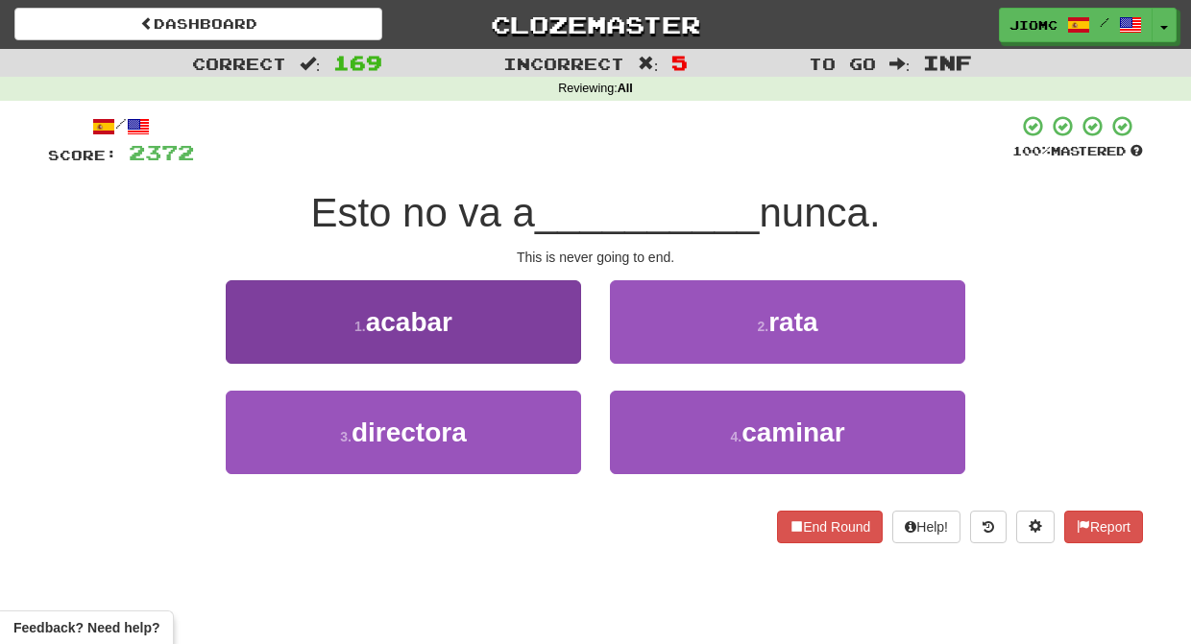
click at [554, 343] on button "1 . acabar" at bounding box center [403, 322] width 355 height 84
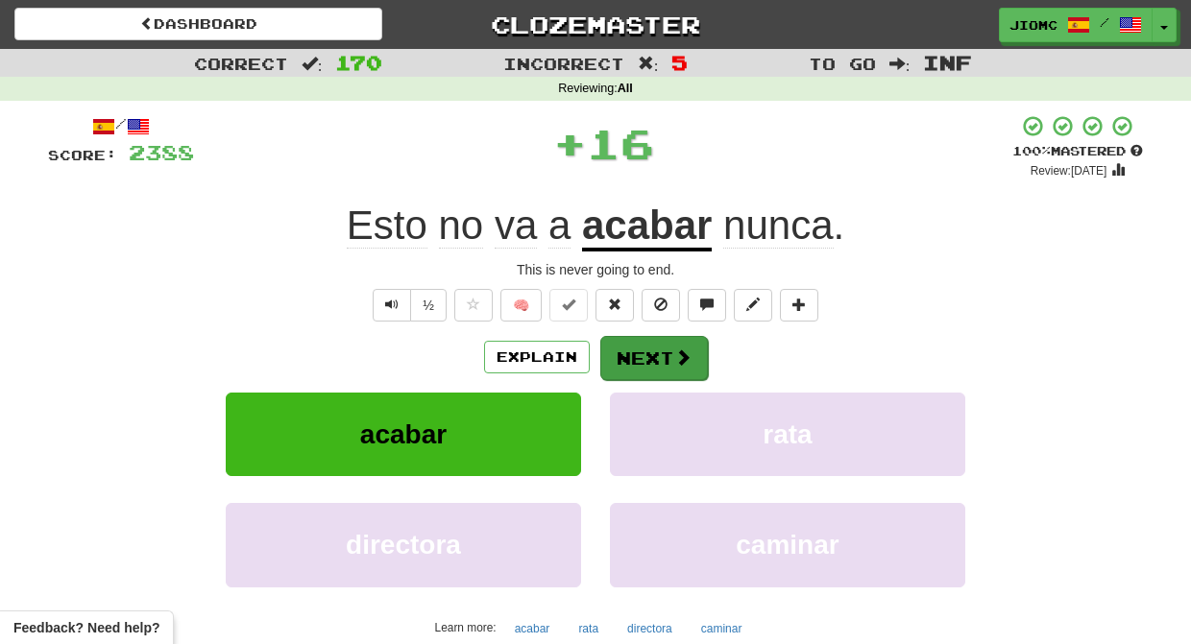
click at [625, 350] on button "Next" at bounding box center [654, 358] width 108 height 44
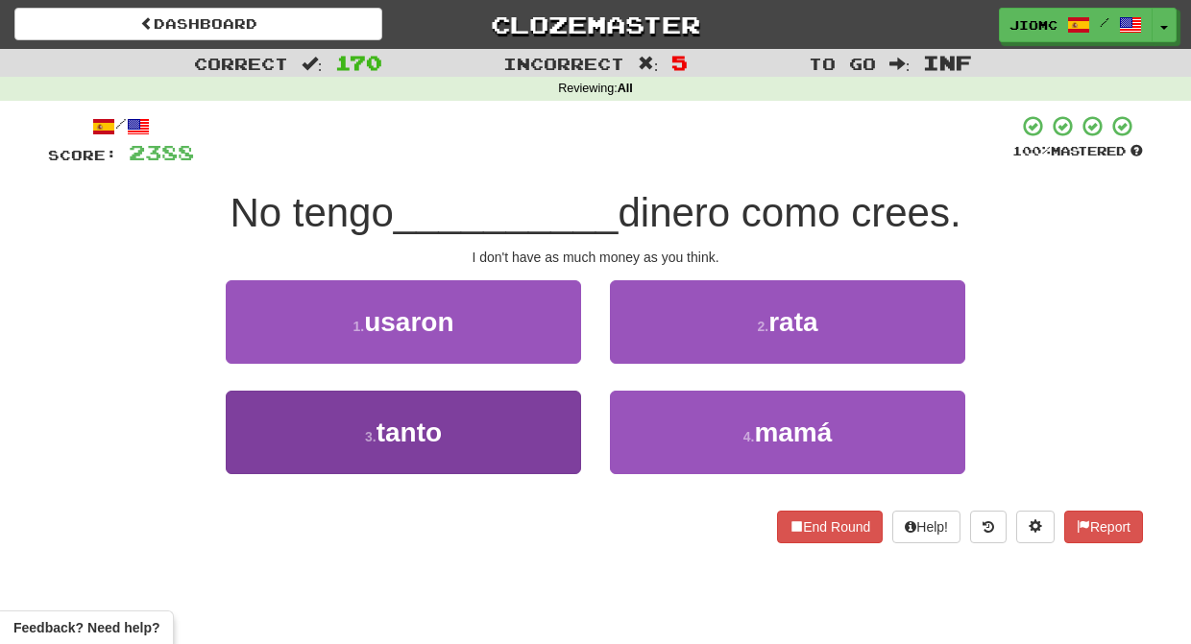
click at [544, 425] on button "3 . tanto" at bounding box center [403, 433] width 355 height 84
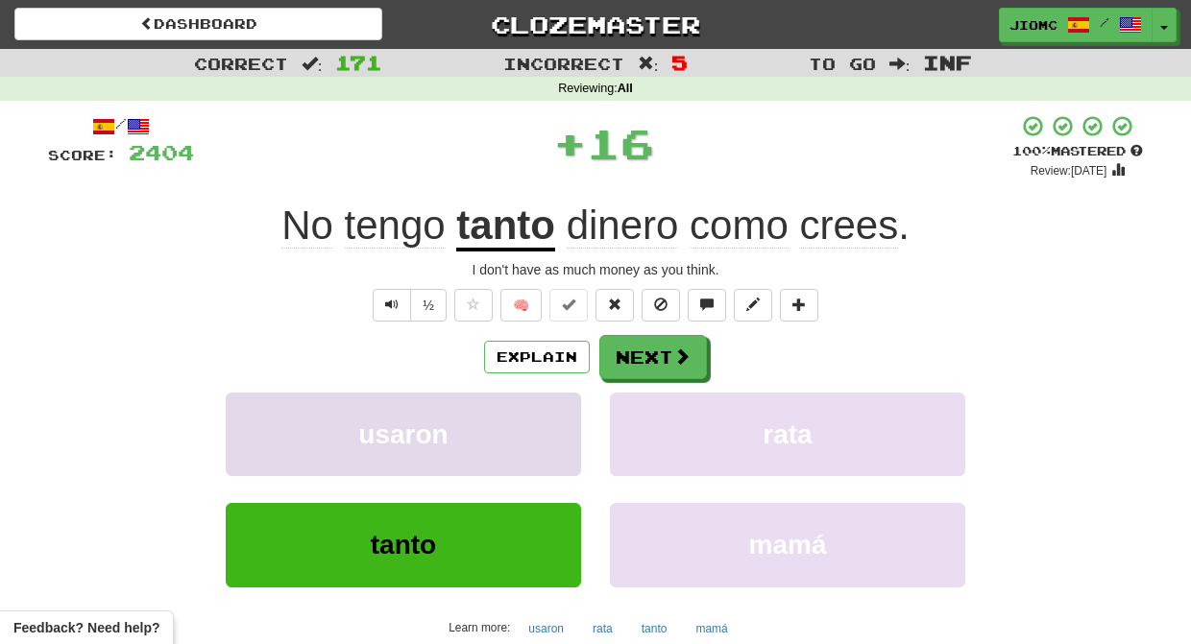
click at [544, 427] on button "usaron" at bounding box center [403, 435] width 355 height 84
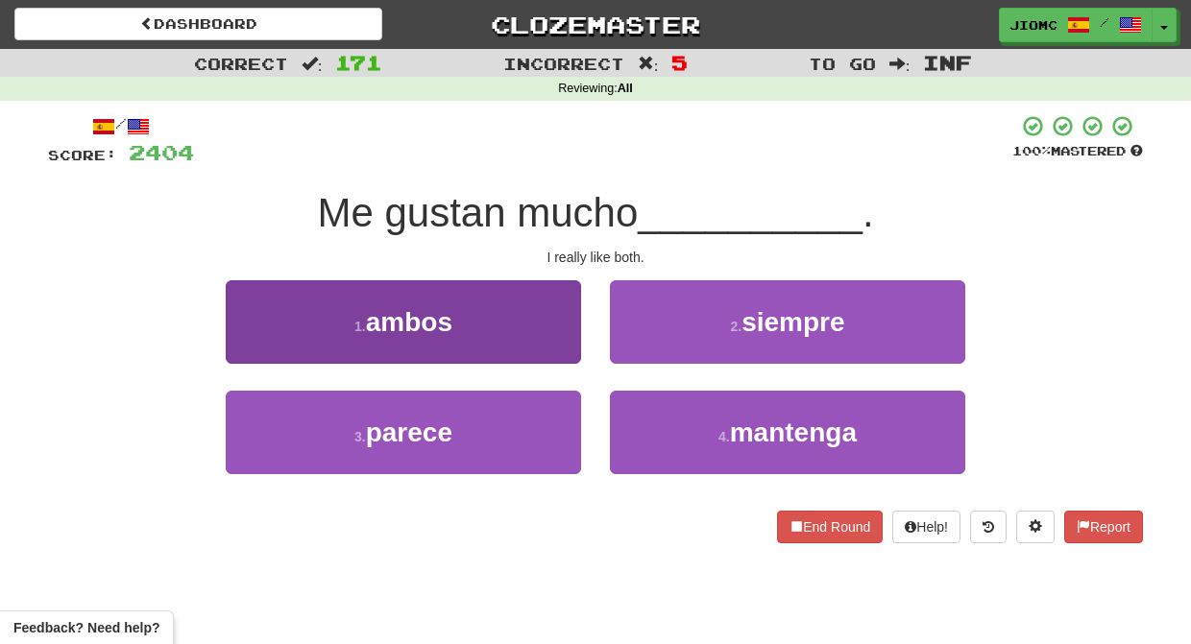
click at [548, 350] on button "1 . ambos" at bounding box center [403, 322] width 355 height 84
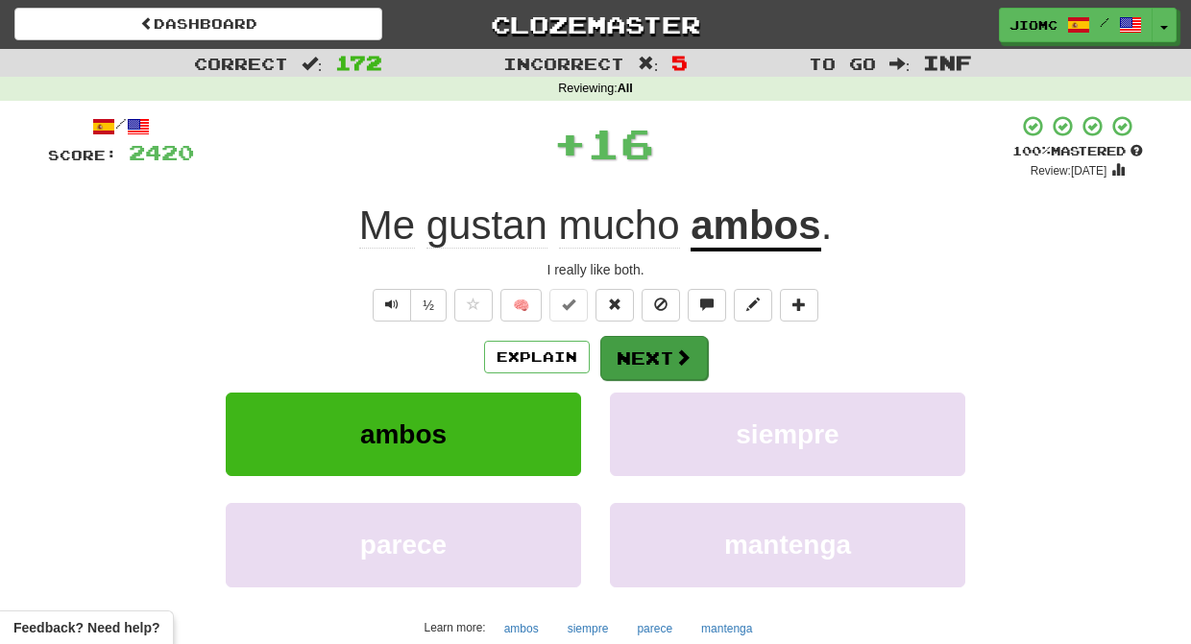
click at [625, 352] on button "Next" at bounding box center [654, 358] width 108 height 44
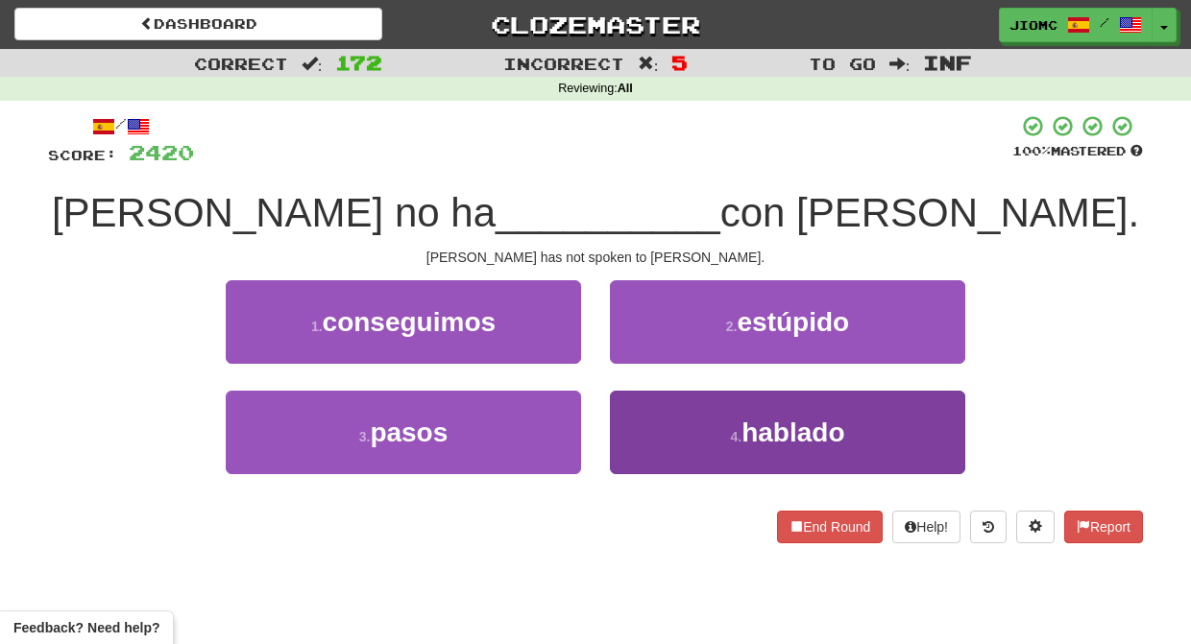
click at [654, 431] on button "4 . hablado" at bounding box center [787, 433] width 355 height 84
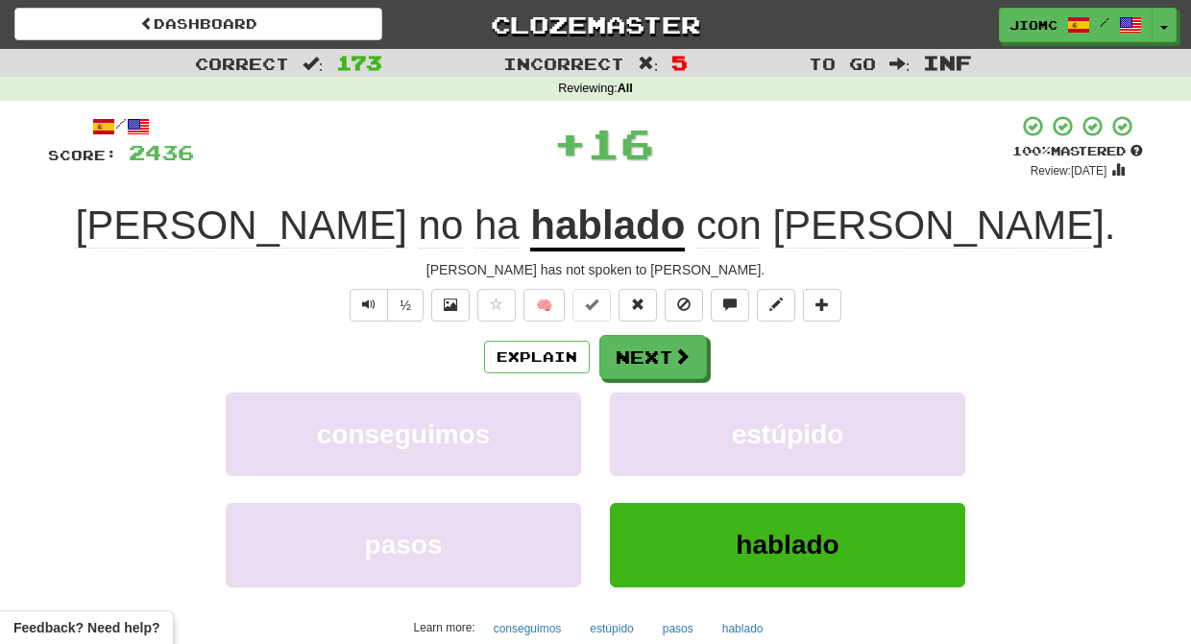
click at [654, 431] on button "estúpido" at bounding box center [787, 435] width 355 height 84
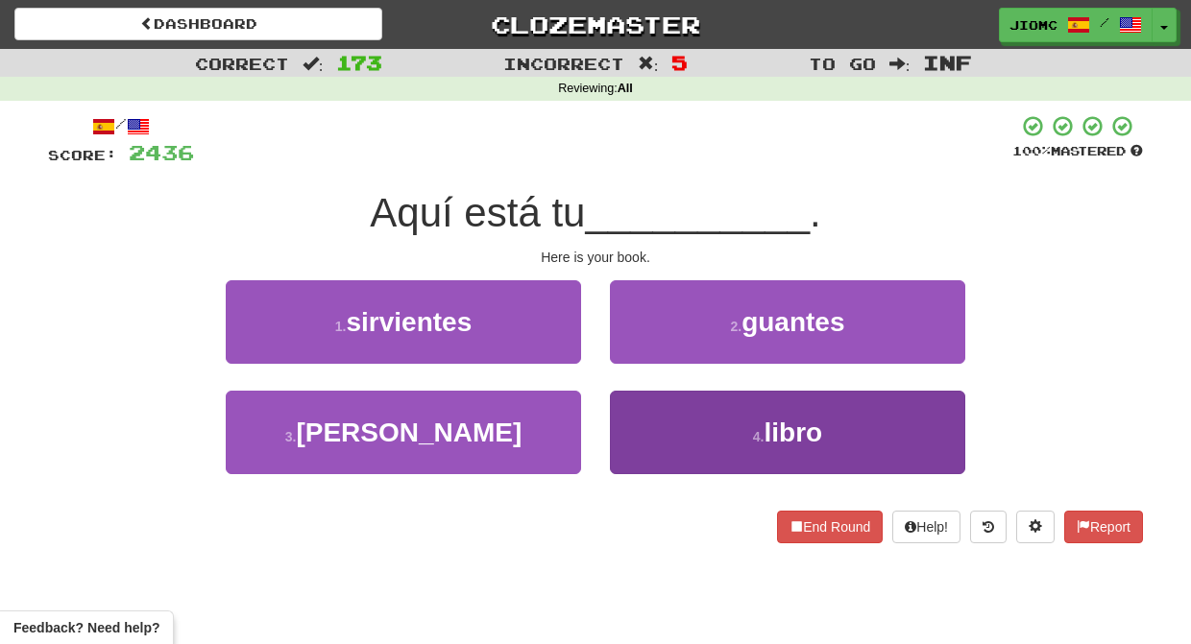
click at [636, 426] on button "4 . libro" at bounding box center [787, 433] width 355 height 84
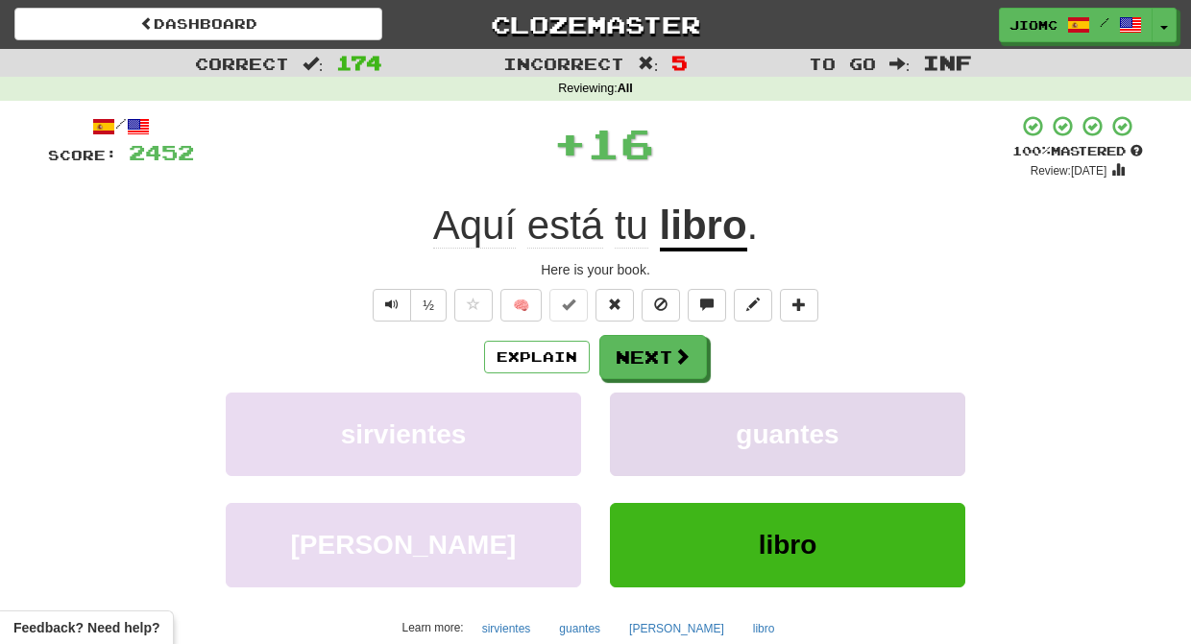
click at [637, 426] on button "guantes" at bounding box center [787, 435] width 355 height 84
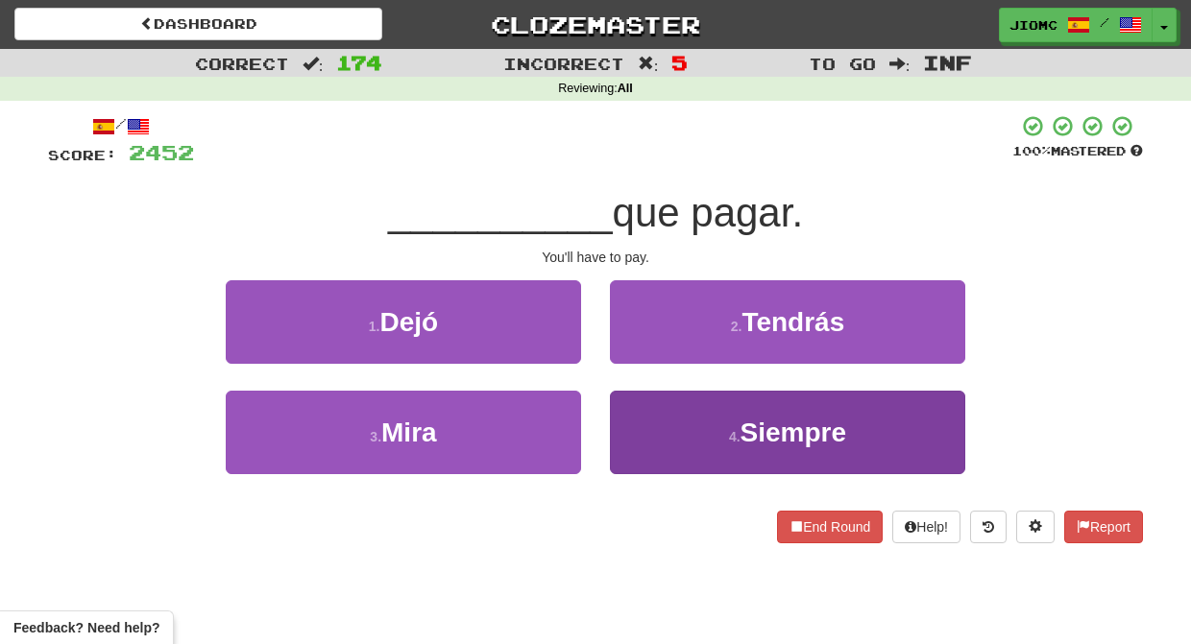
click at [638, 428] on button "4 . Siempre" at bounding box center [787, 433] width 355 height 84
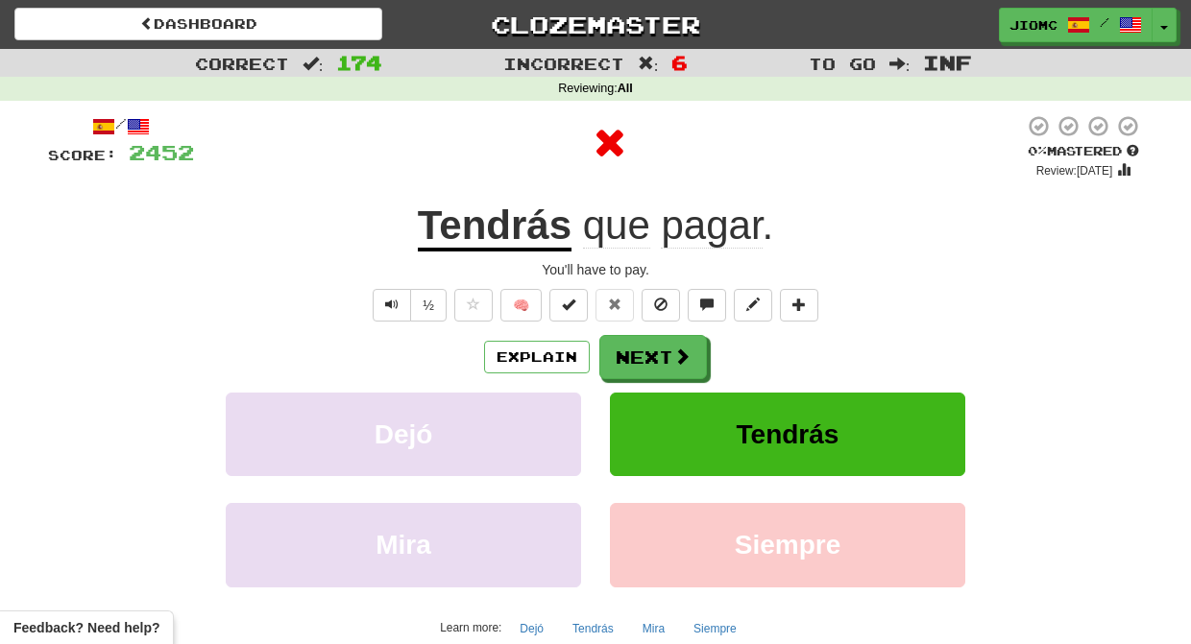
click at [638, 428] on button "Tendrás" at bounding box center [787, 435] width 355 height 84
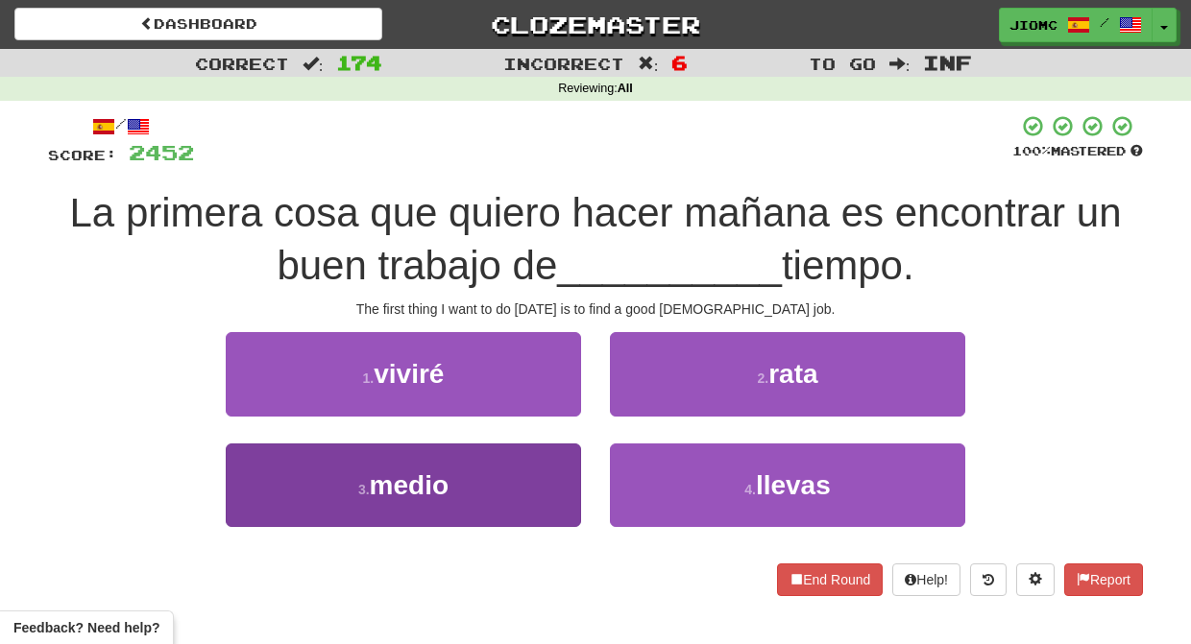
click at [526, 461] on button "3 . medio" at bounding box center [403, 486] width 355 height 84
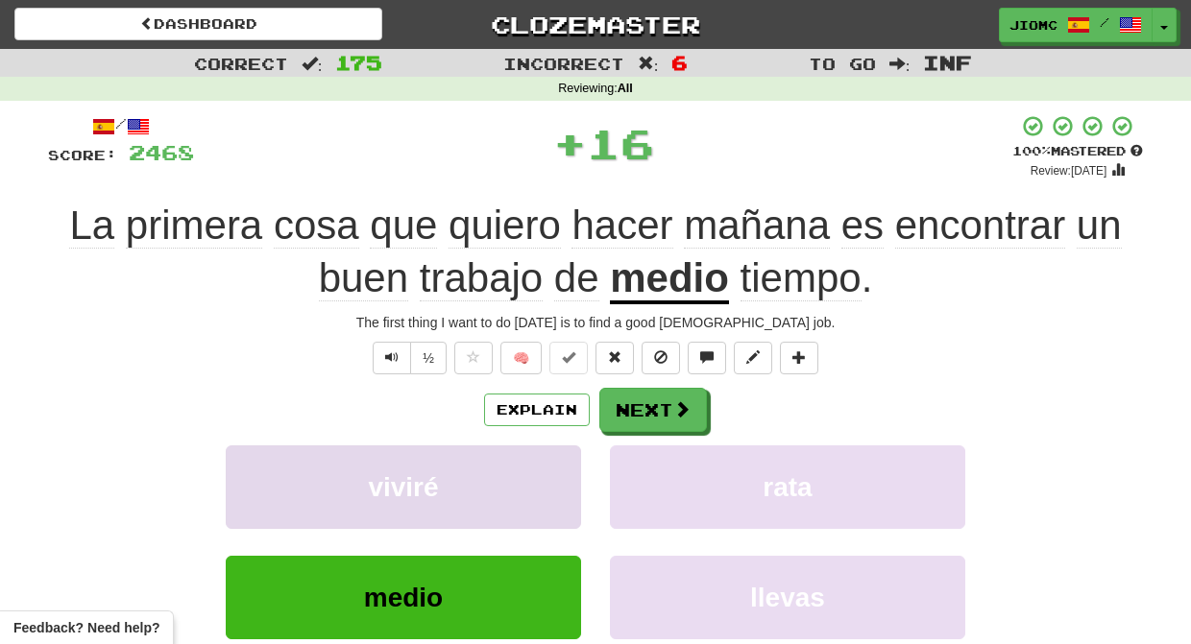
click at [537, 464] on button "viviré" at bounding box center [403, 488] width 355 height 84
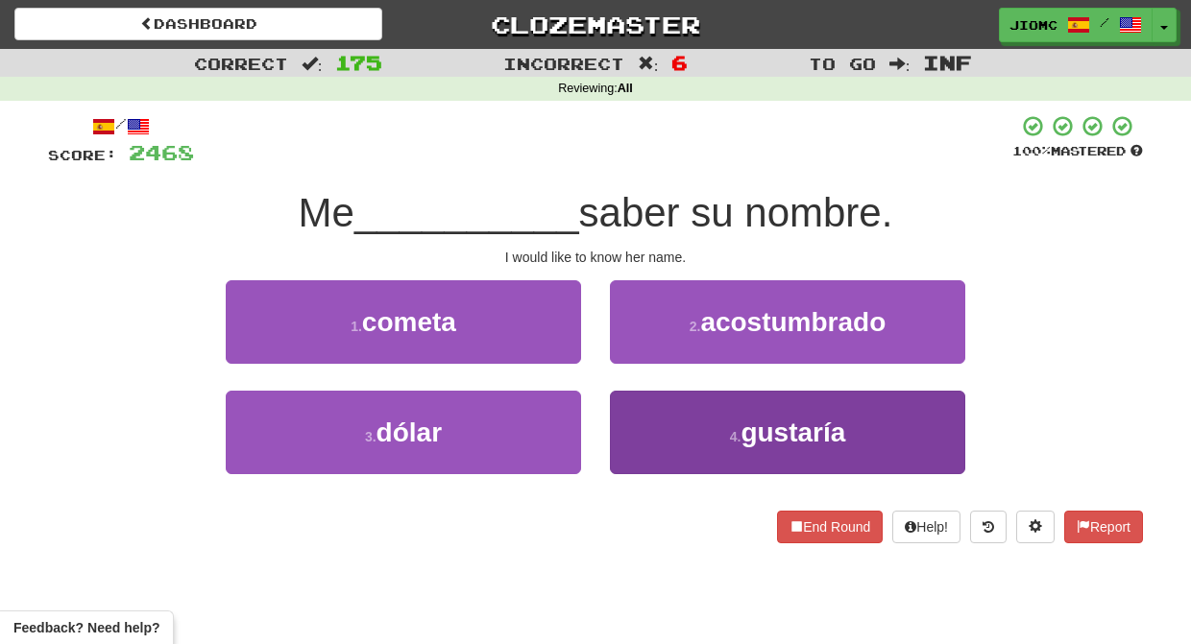
click at [644, 417] on button "4 . gustaría" at bounding box center [787, 433] width 355 height 84
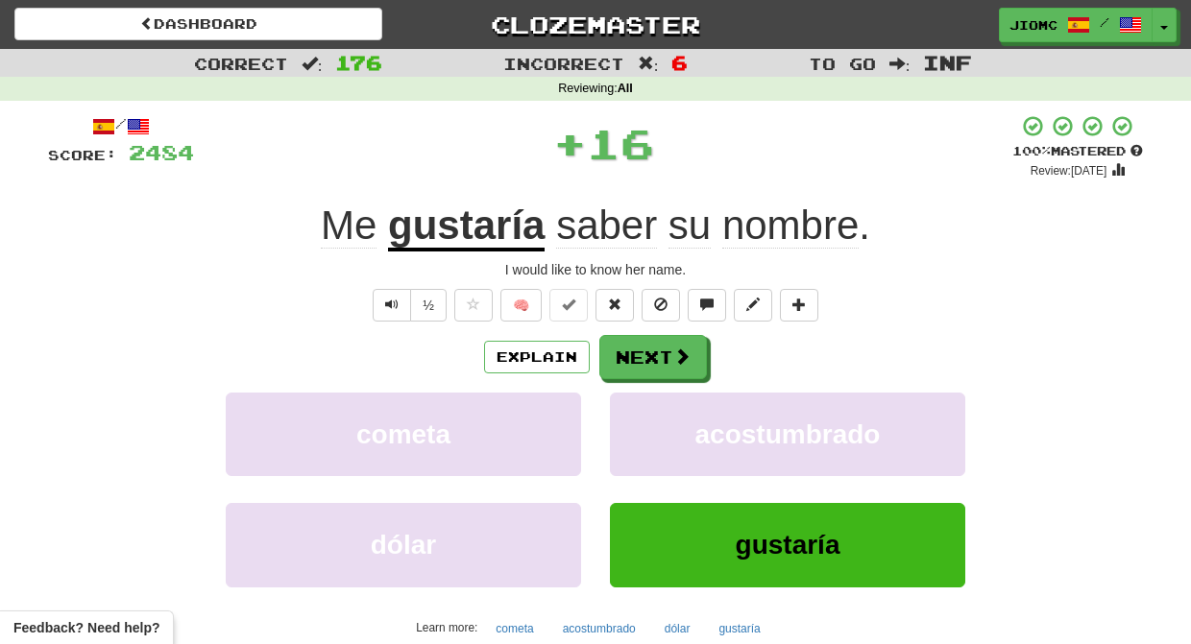
click at [644, 417] on button "acostumbrado" at bounding box center [787, 435] width 355 height 84
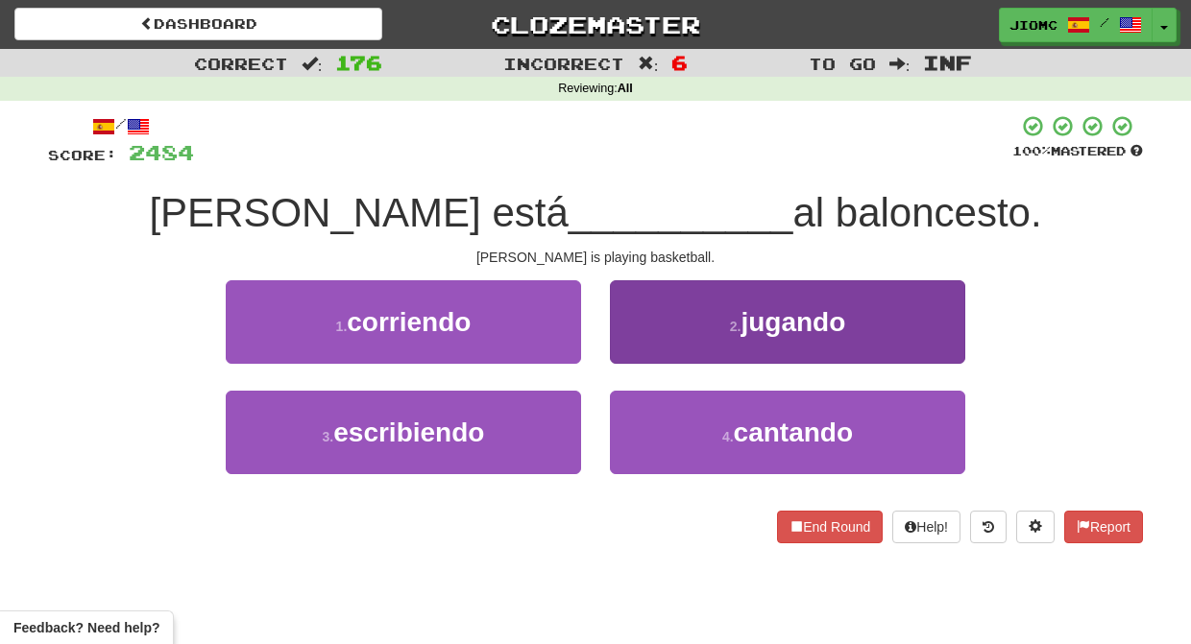
click at [643, 354] on button "2 . jugando" at bounding box center [787, 322] width 355 height 84
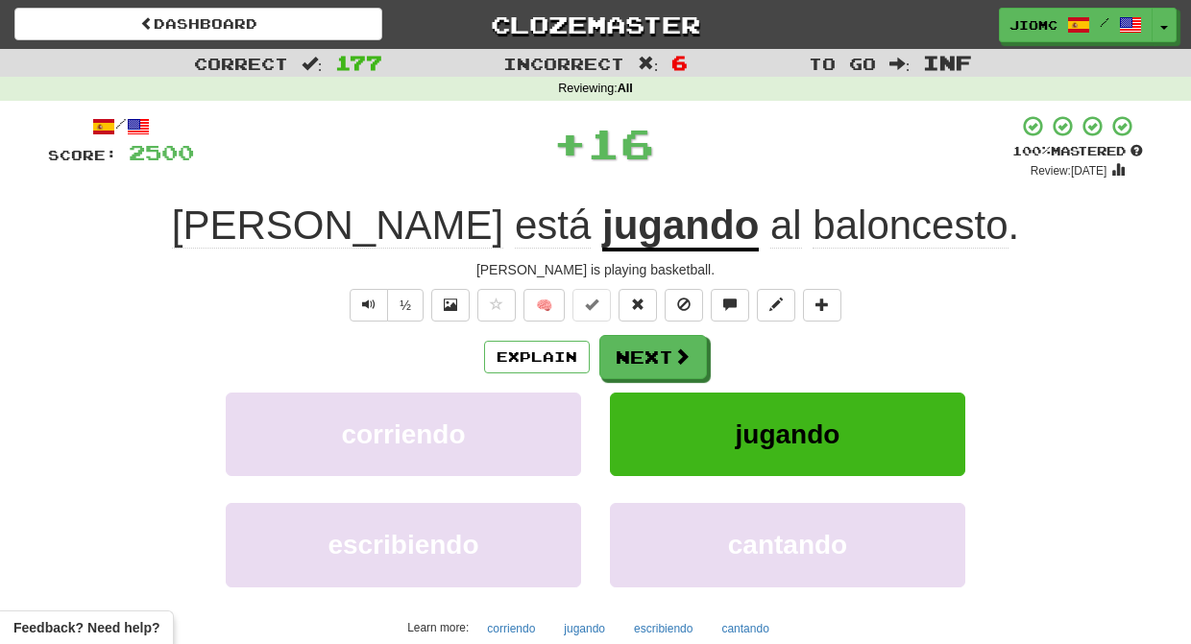
click at [642, 357] on button "Next" at bounding box center [653, 357] width 108 height 44
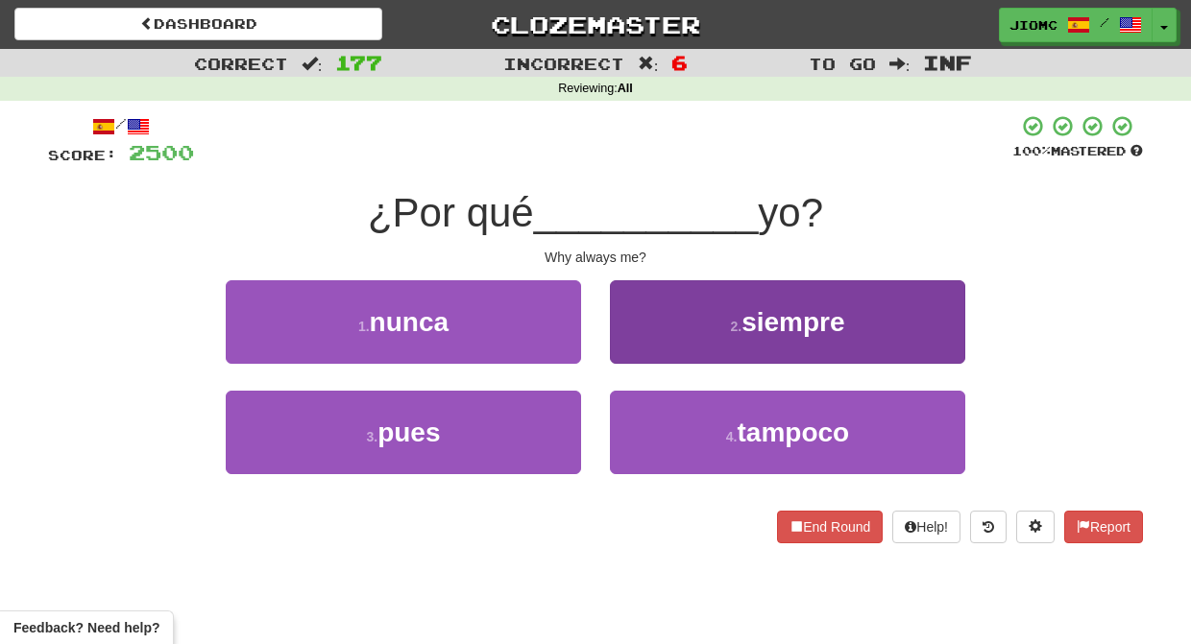
click at [640, 352] on button "2 . siempre" at bounding box center [787, 322] width 355 height 84
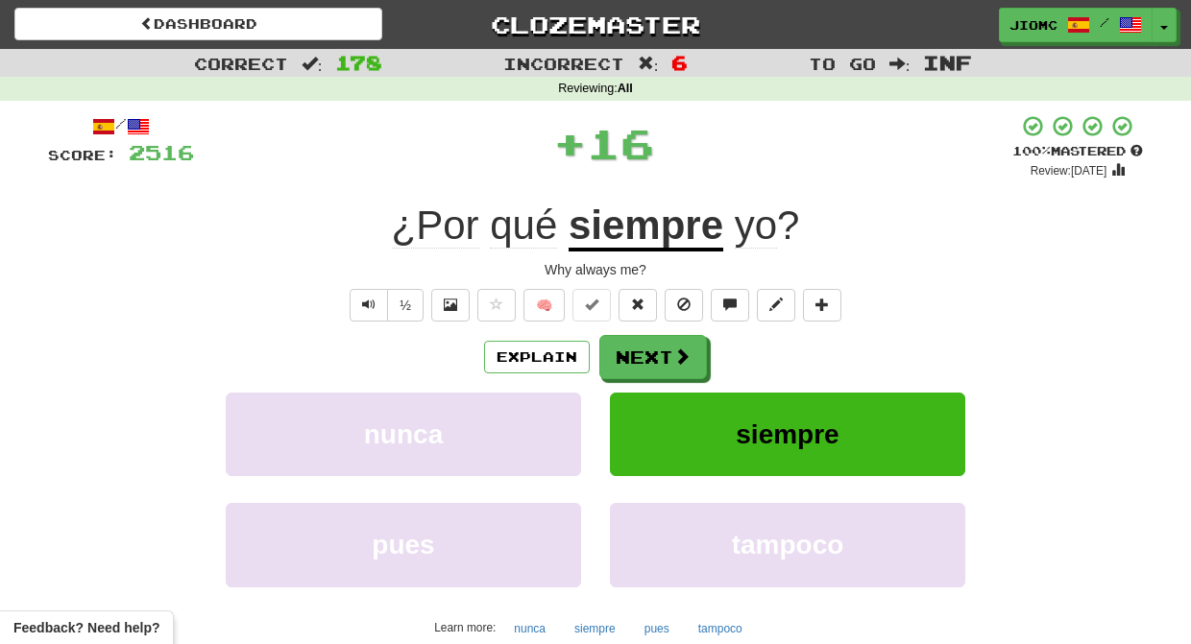
click at [640, 352] on button "Next" at bounding box center [653, 357] width 108 height 44
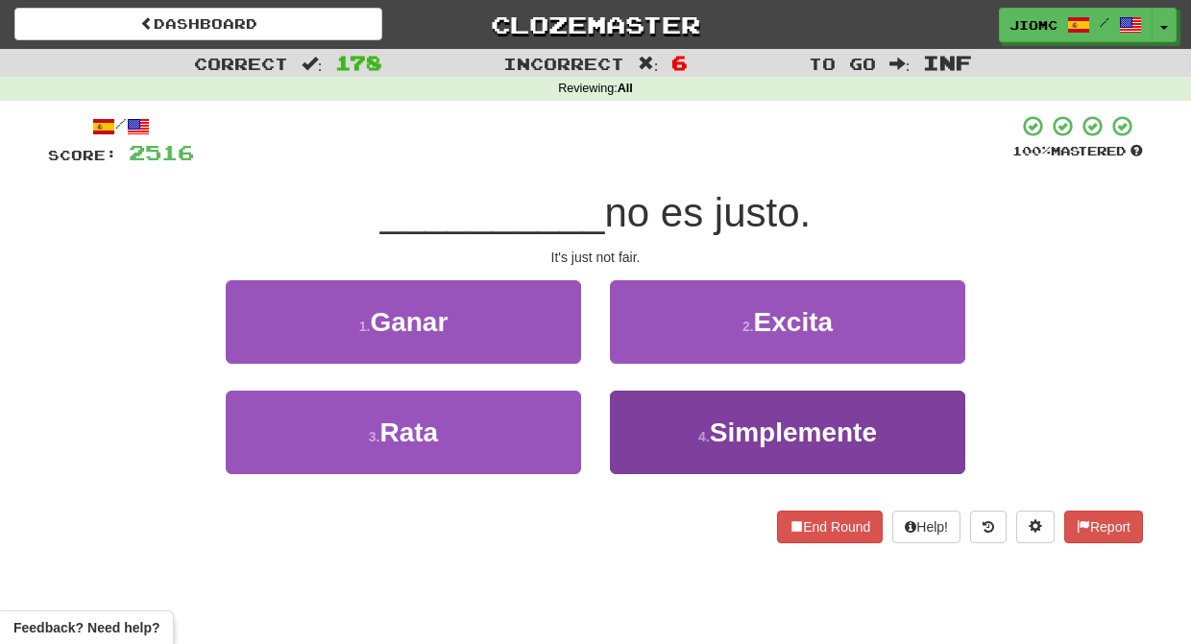
click at [651, 408] on button "4 . Simplemente" at bounding box center [787, 433] width 355 height 84
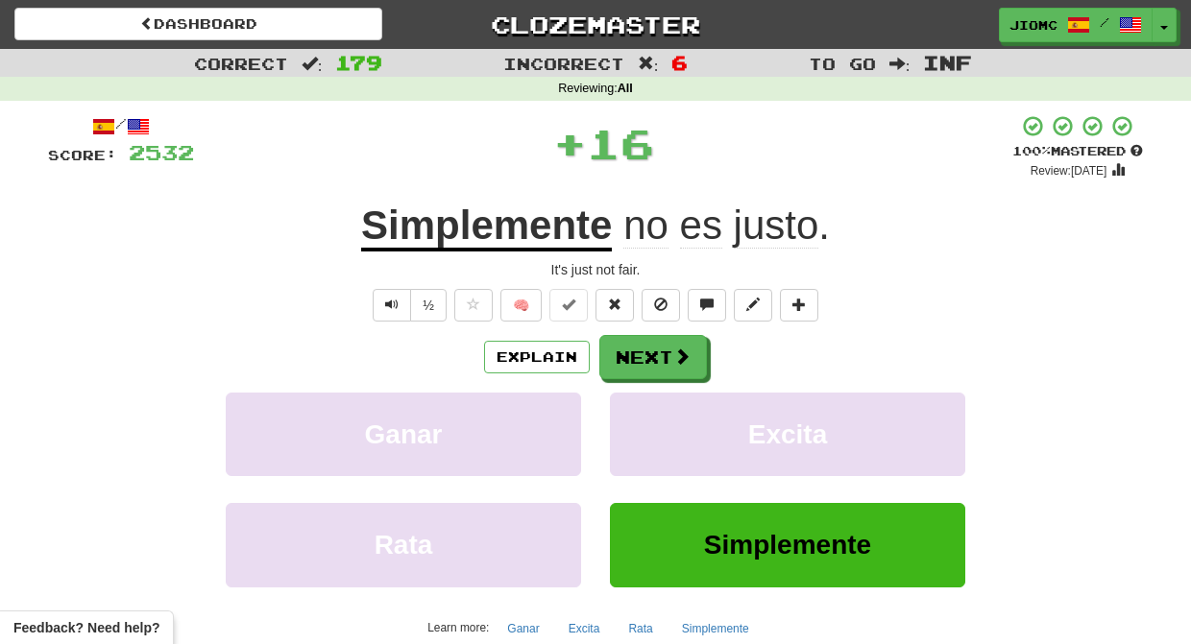
click at [651, 408] on button "Excita" at bounding box center [787, 435] width 355 height 84
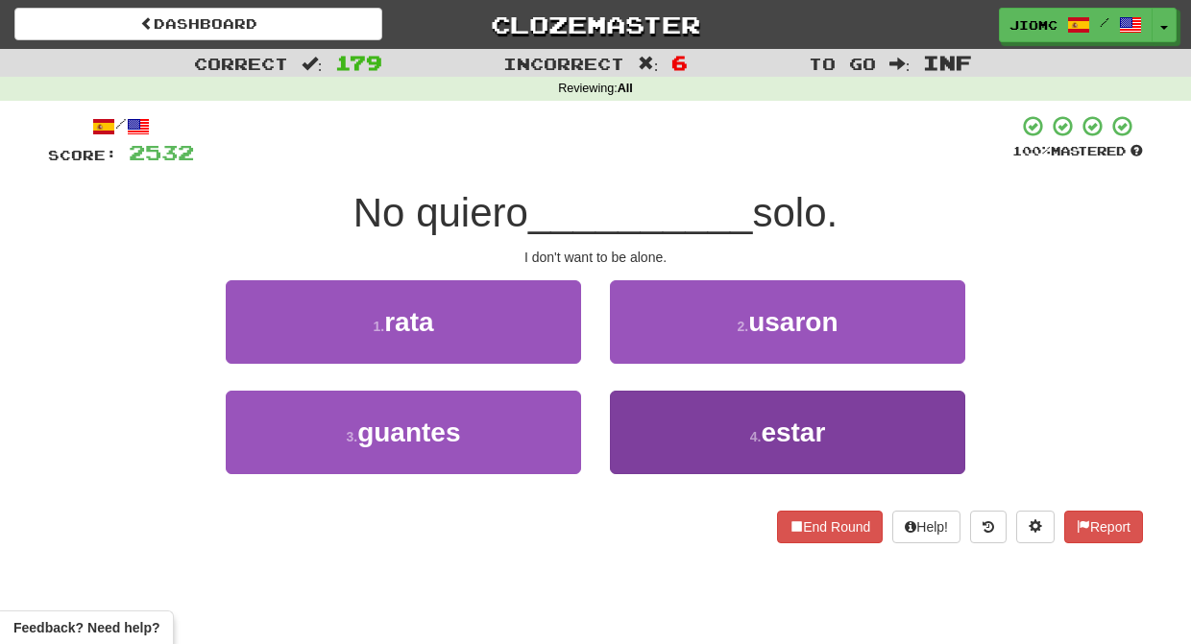
click at [651, 425] on button "4 . estar" at bounding box center [787, 433] width 355 height 84
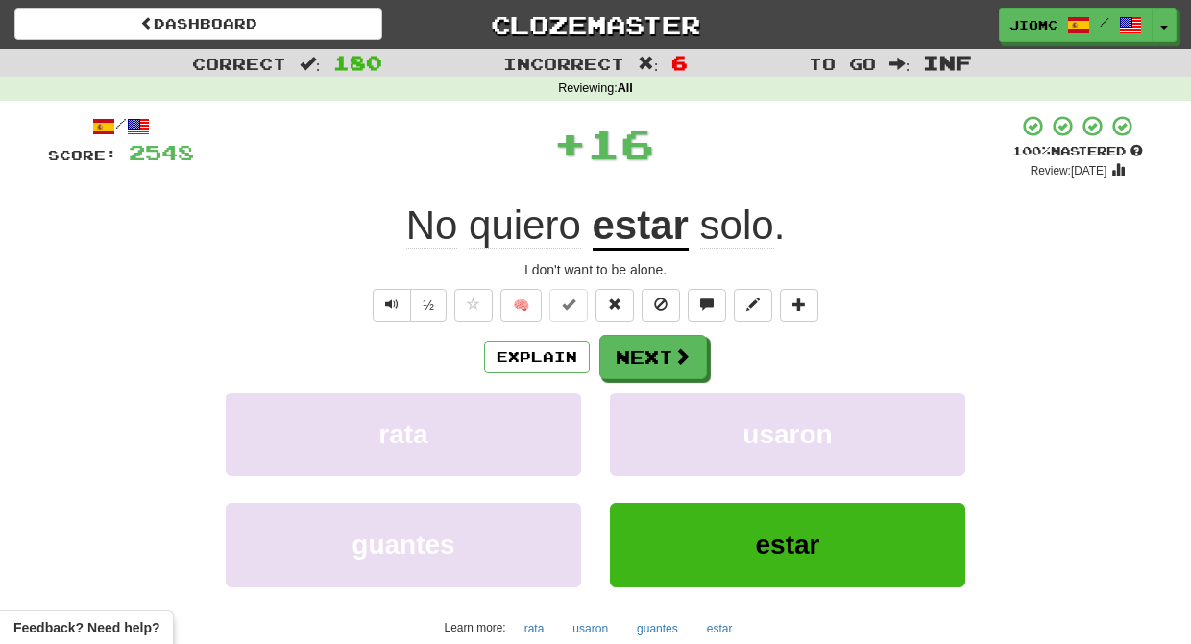
click at [651, 425] on button "usaron" at bounding box center [787, 435] width 355 height 84
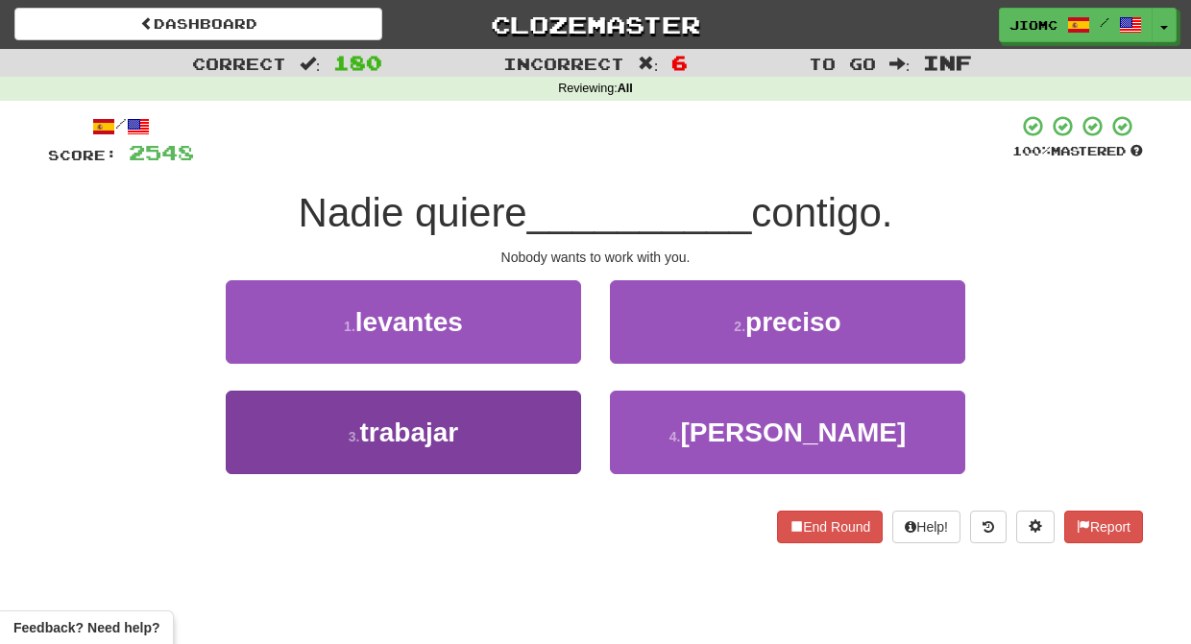
click at [553, 412] on button "3 . trabajar" at bounding box center [403, 433] width 355 height 84
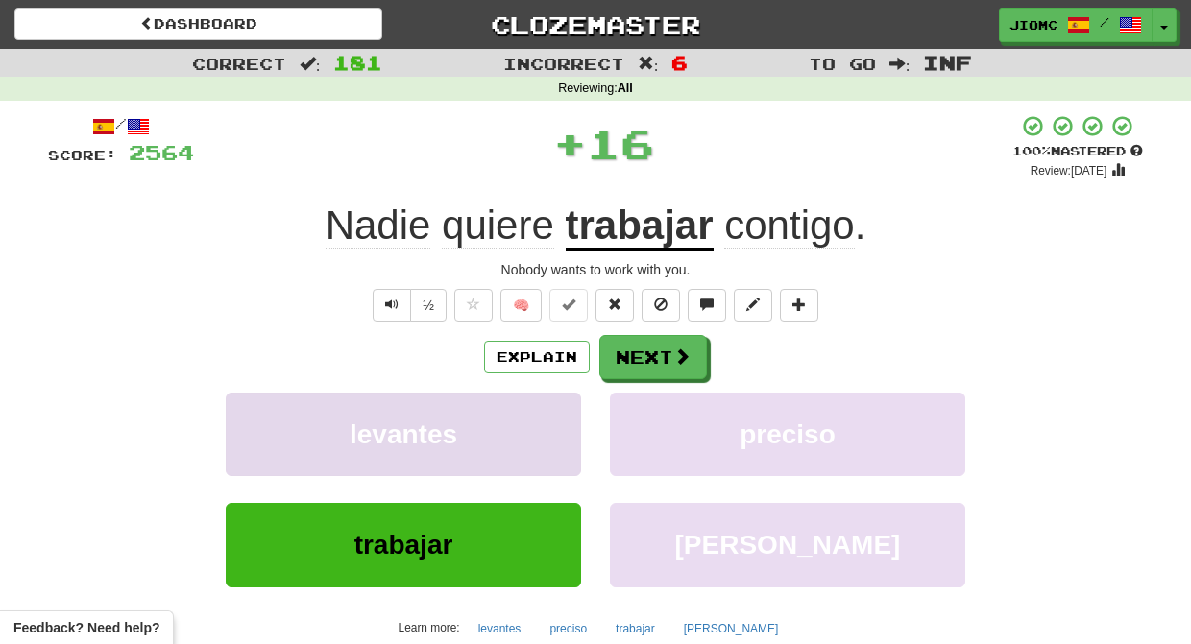
click at [551, 413] on button "levantes" at bounding box center [403, 435] width 355 height 84
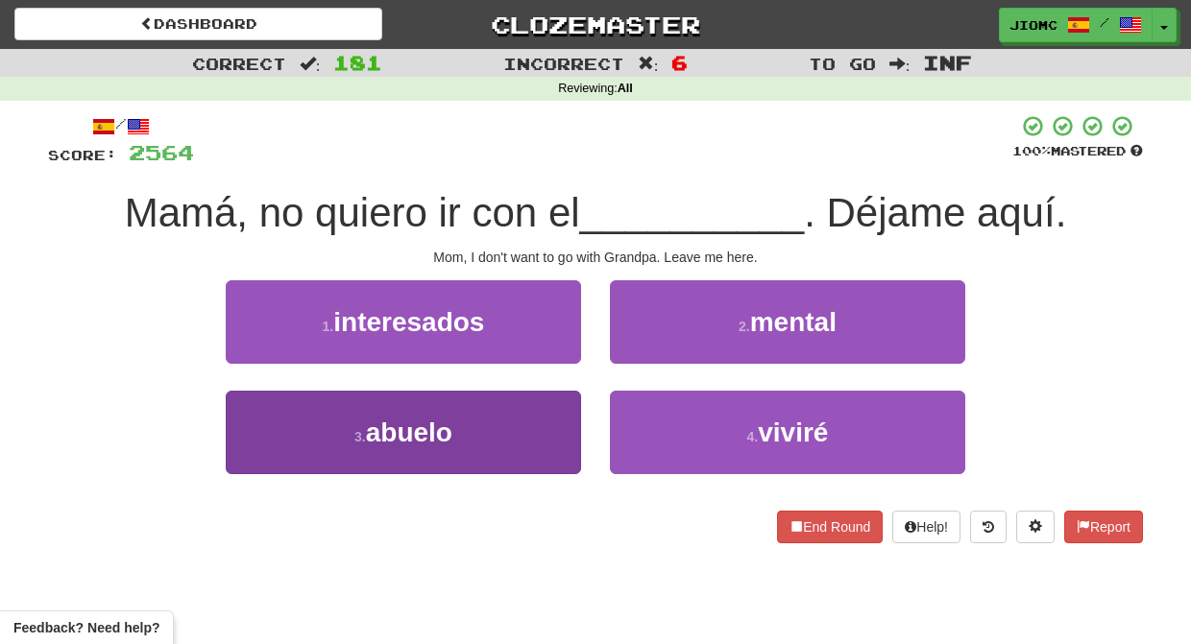
click at [550, 419] on button "3 . abuelo" at bounding box center [403, 433] width 355 height 84
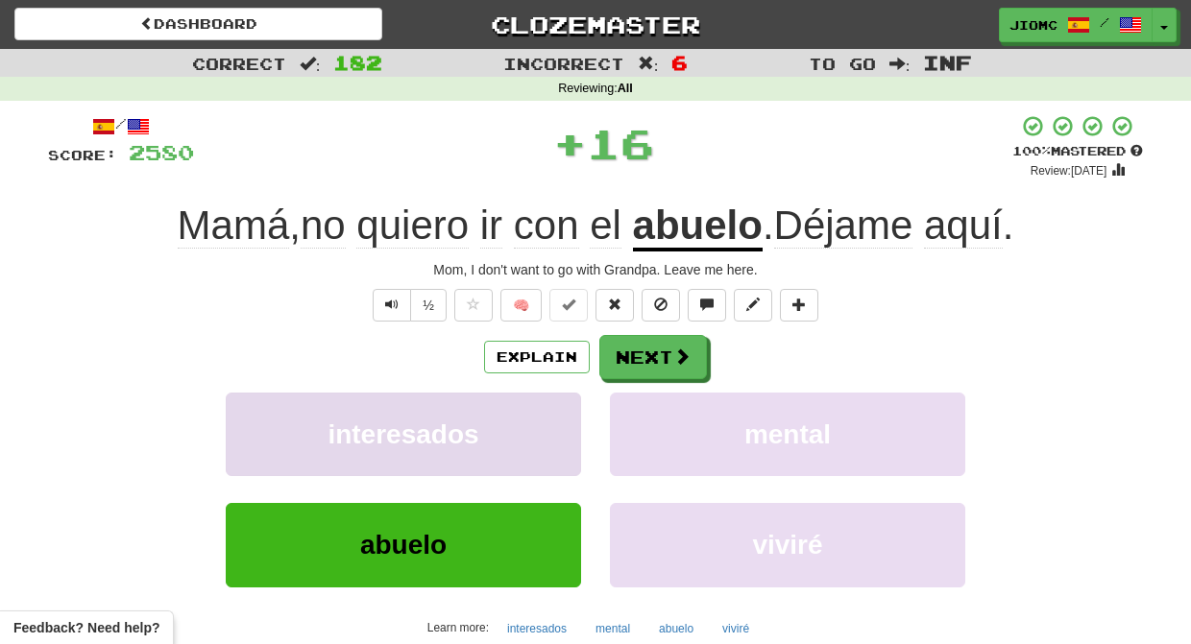
click at [551, 418] on button "interesados" at bounding box center [403, 435] width 355 height 84
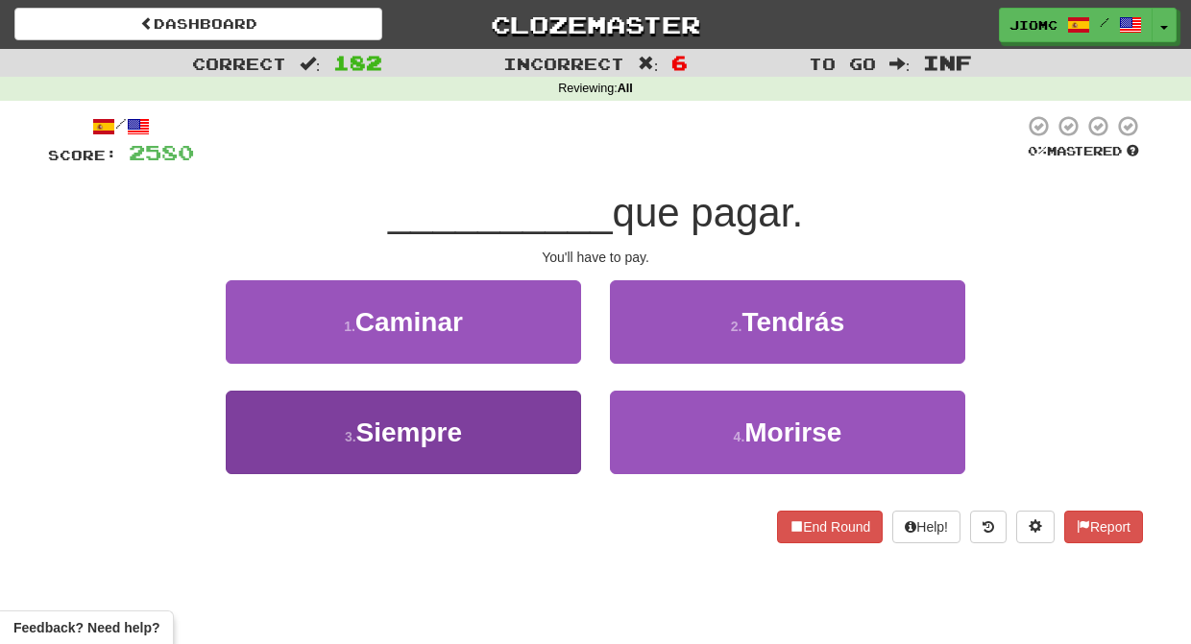
click at [548, 423] on button "3 . Siempre" at bounding box center [403, 433] width 355 height 84
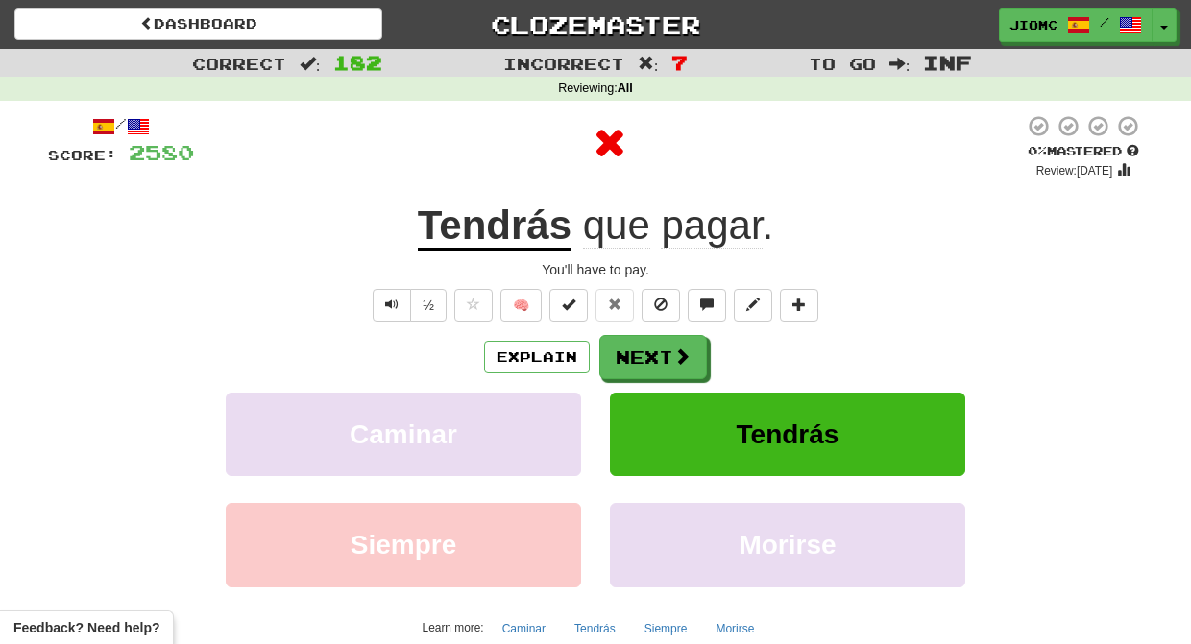
click at [548, 423] on button "Caminar" at bounding box center [403, 435] width 355 height 84
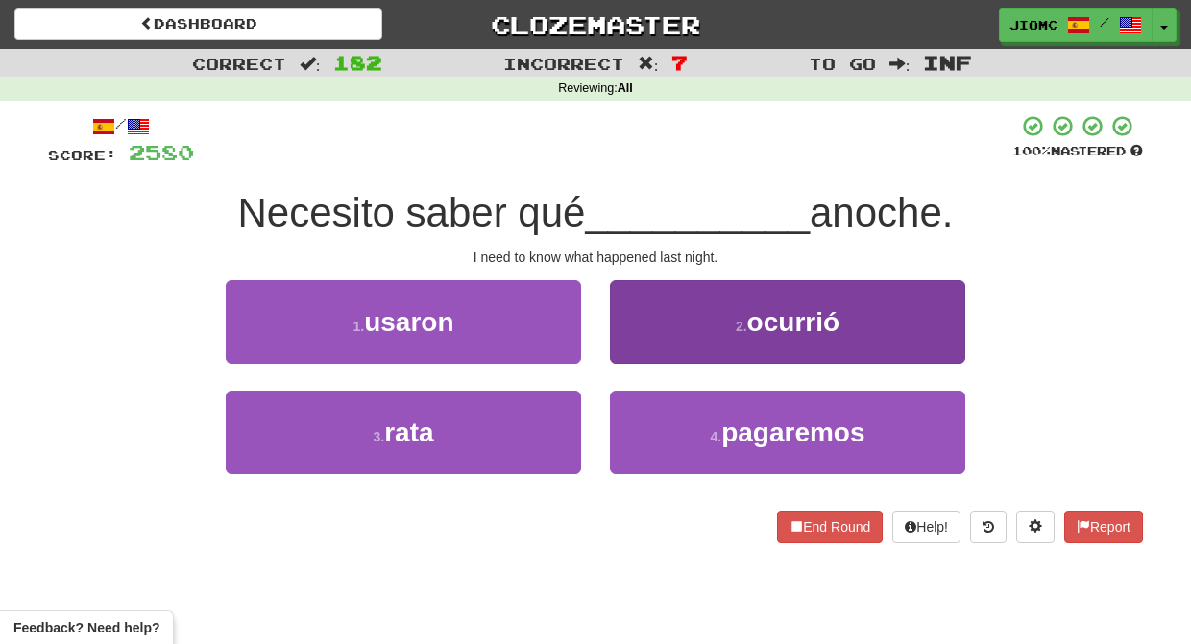
click at [657, 361] on button "2 . ocurrió" at bounding box center [787, 322] width 355 height 84
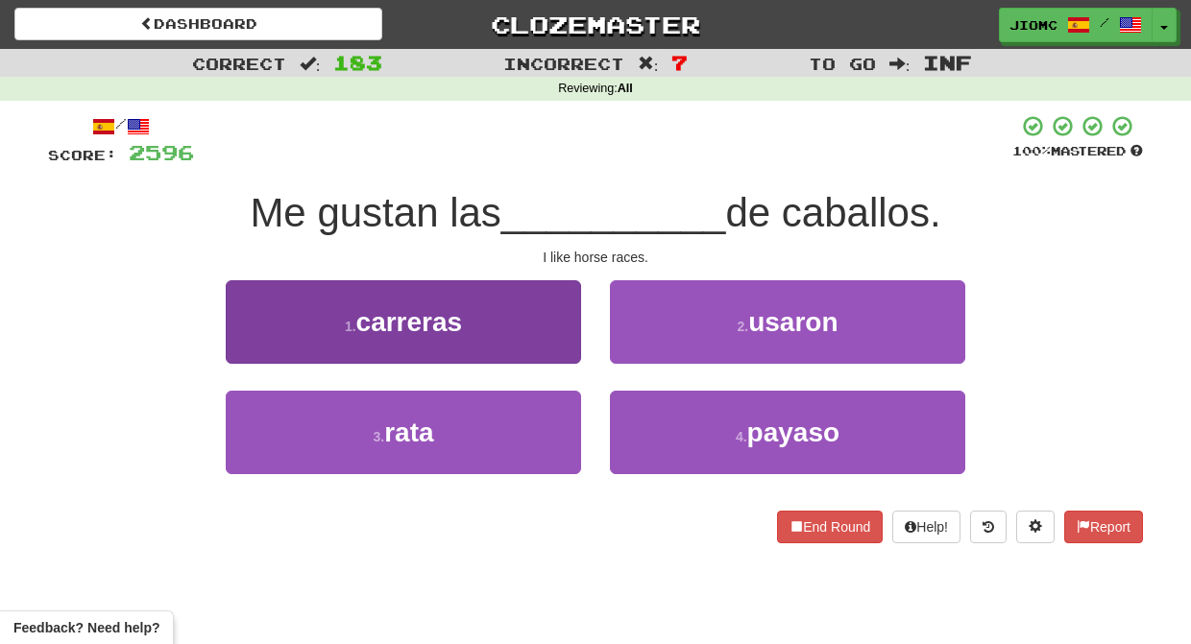
click at [560, 343] on button "1 . carreras" at bounding box center [403, 322] width 355 height 84
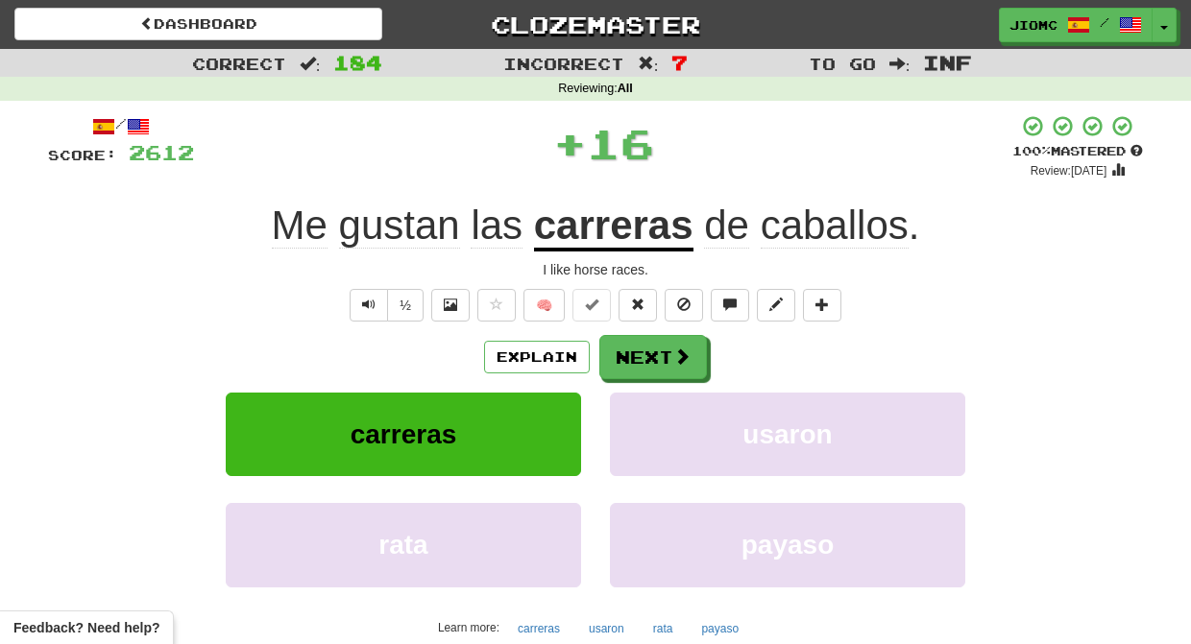
click at [666, 356] on button "Next" at bounding box center [653, 357] width 108 height 44
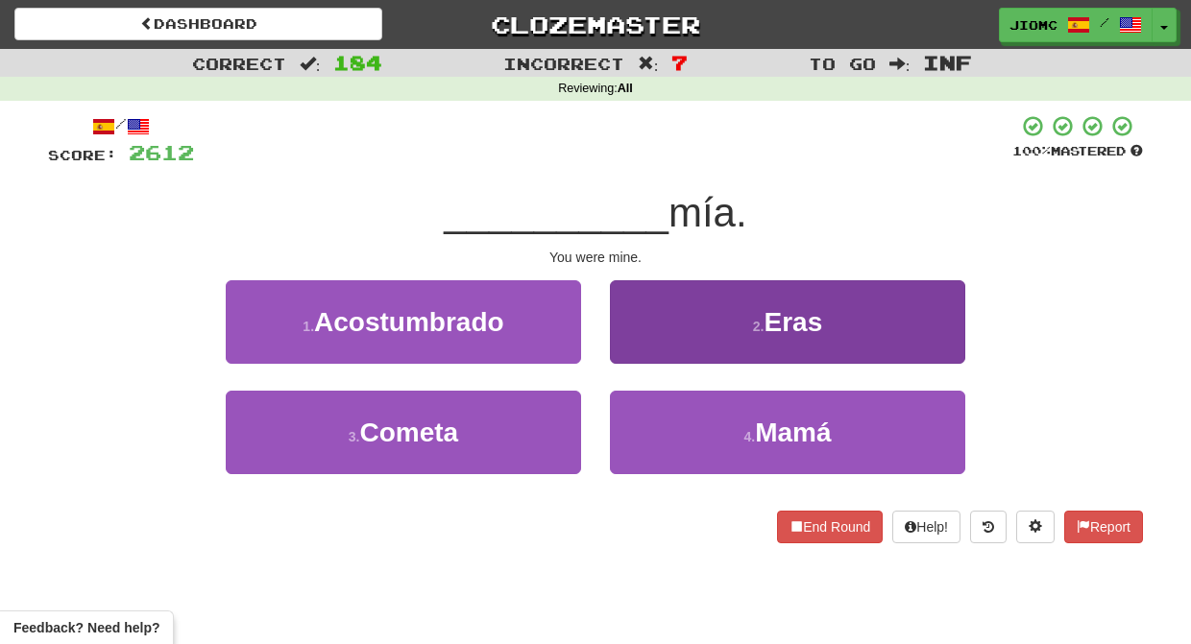
click at [633, 343] on button "2 . Eras" at bounding box center [787, 322] width 355 height 84
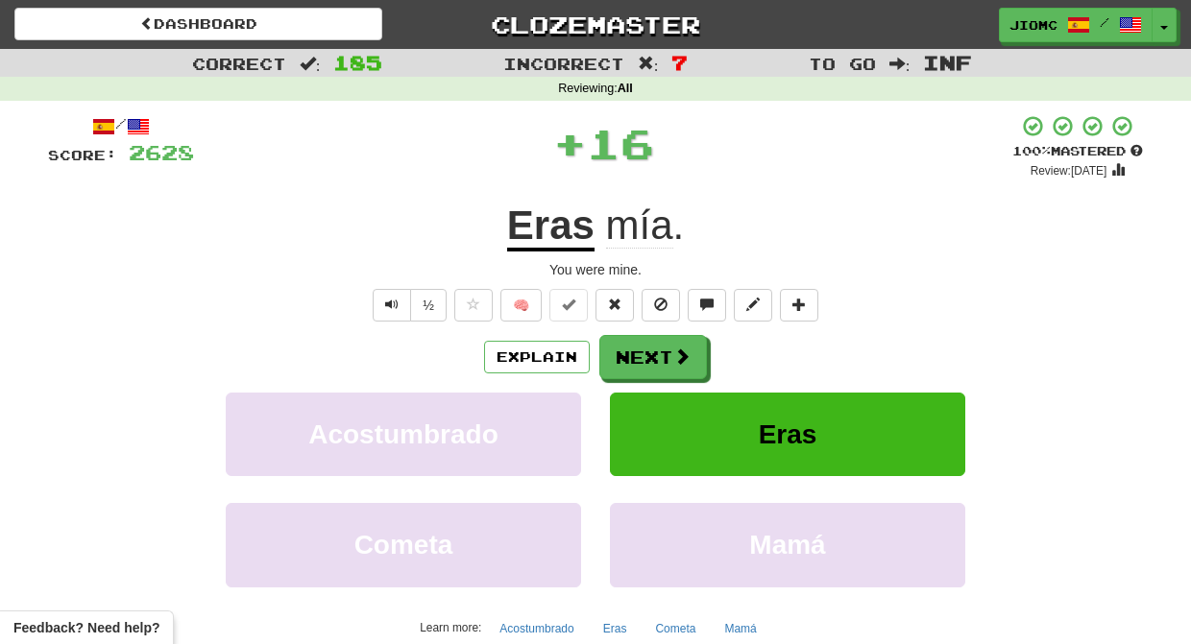
click at [635, 351] on button "Next" at bounding box center [653, 357] width 108 height 44
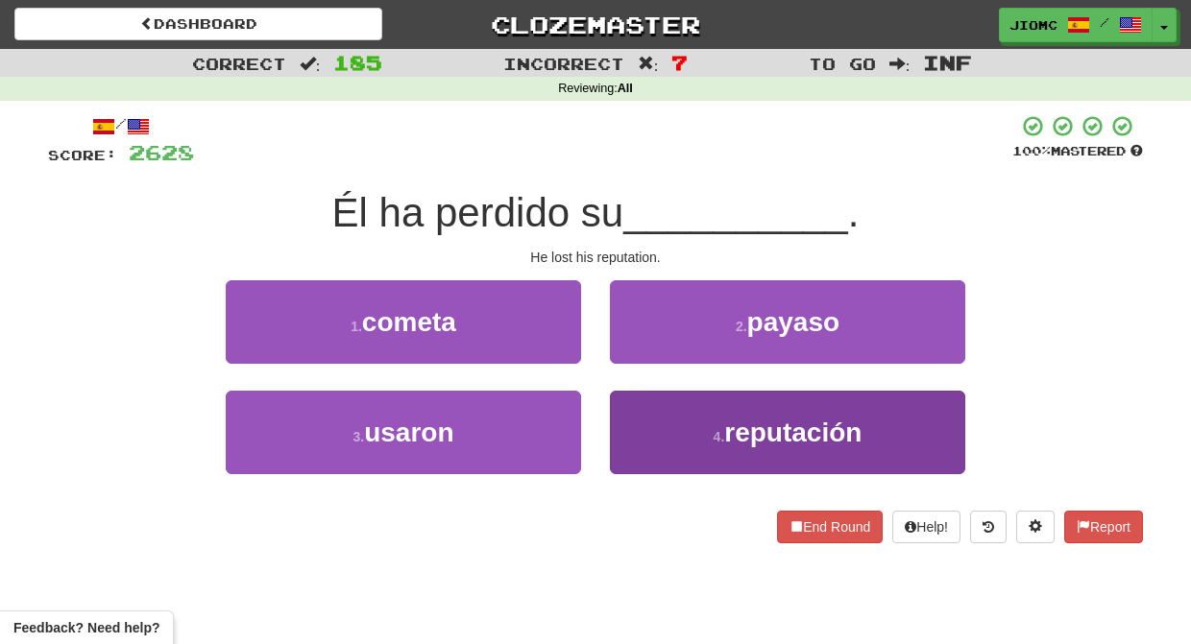
click at [666, 425] on button "4 . reputación" at bounding box center [787, 433] width 355 height 84
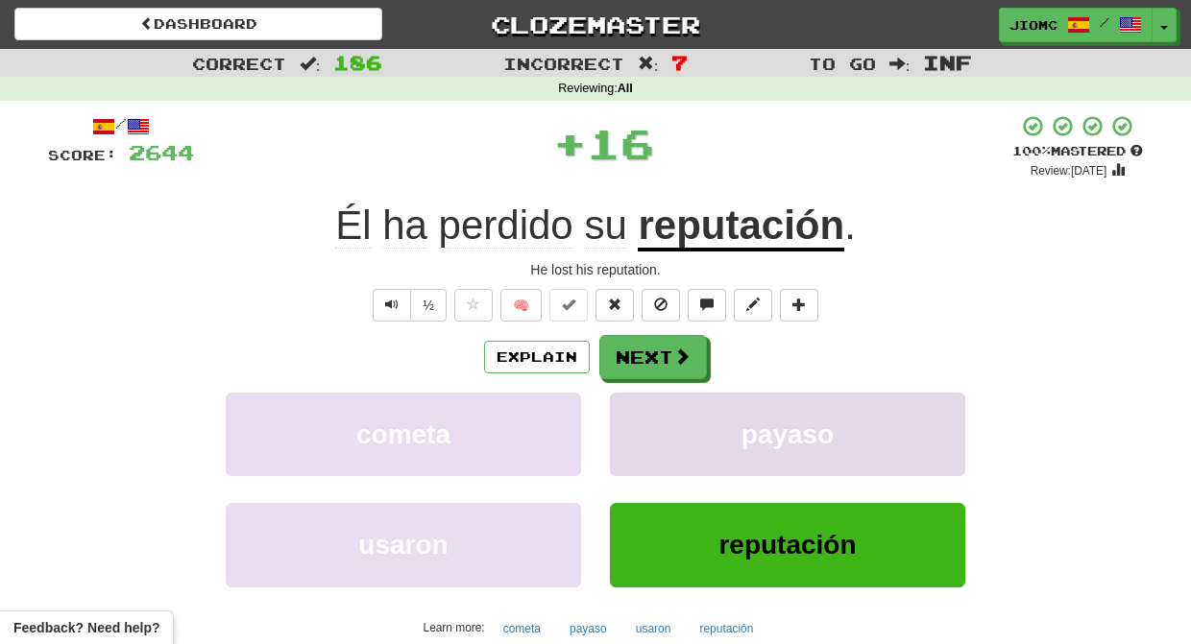
click at [662, 425] on button "payaso" at bounding box center [787, 435] width 355 height 84
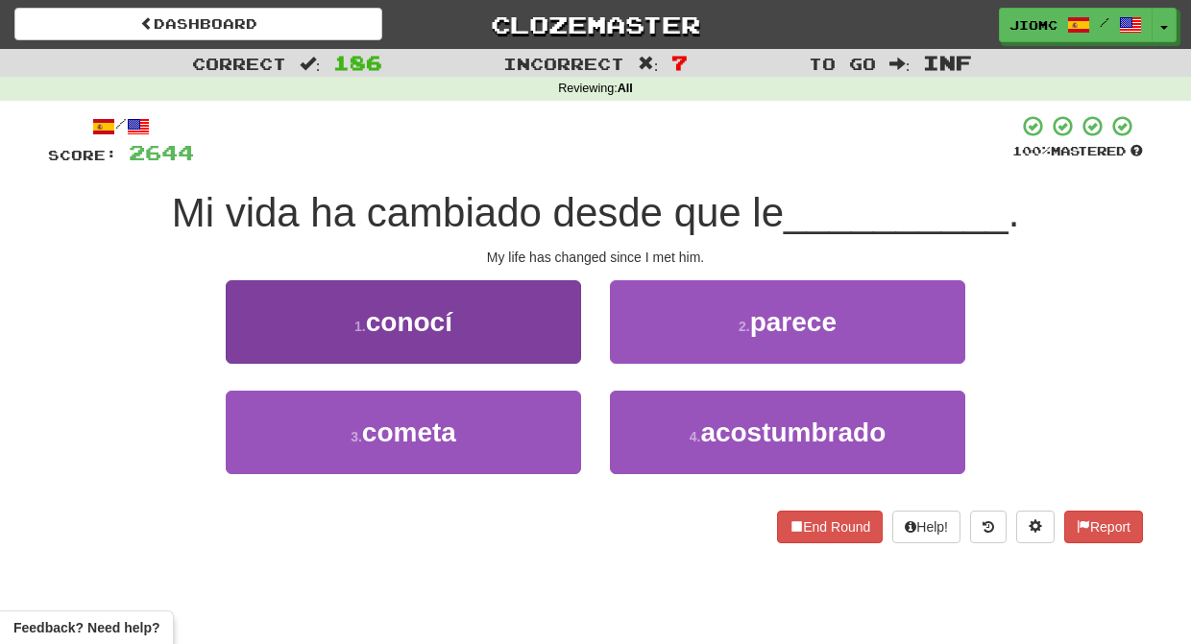
click at [561, 348] on button "1 . conocí" at bounding box center [403, 322] width 355 height 84
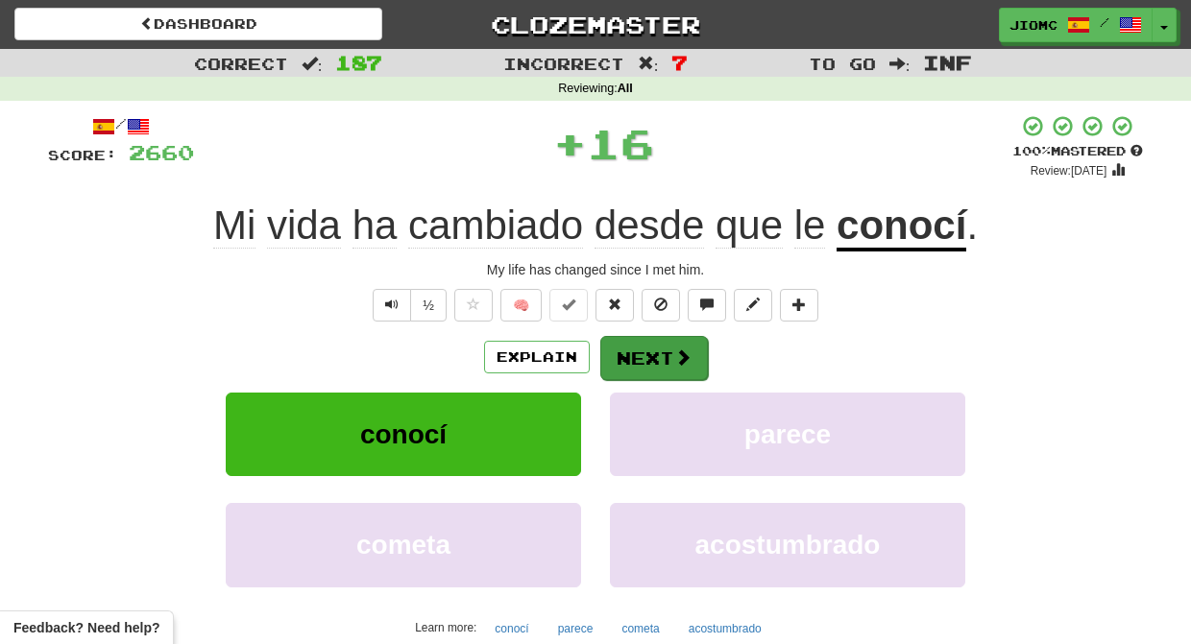
click at [640, 353] on button "Next" at bounding box center [654, 358] width 108 height 44
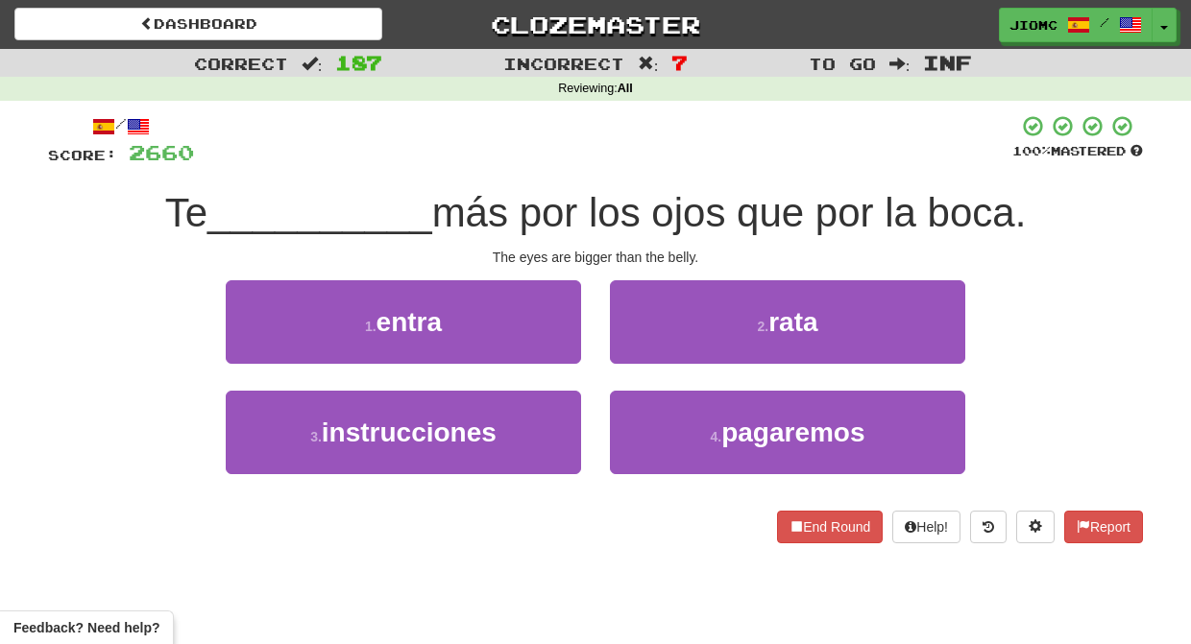
click at [547, 350] on button "1 . entra" at bounding box center [403, 322] width 355 height 84
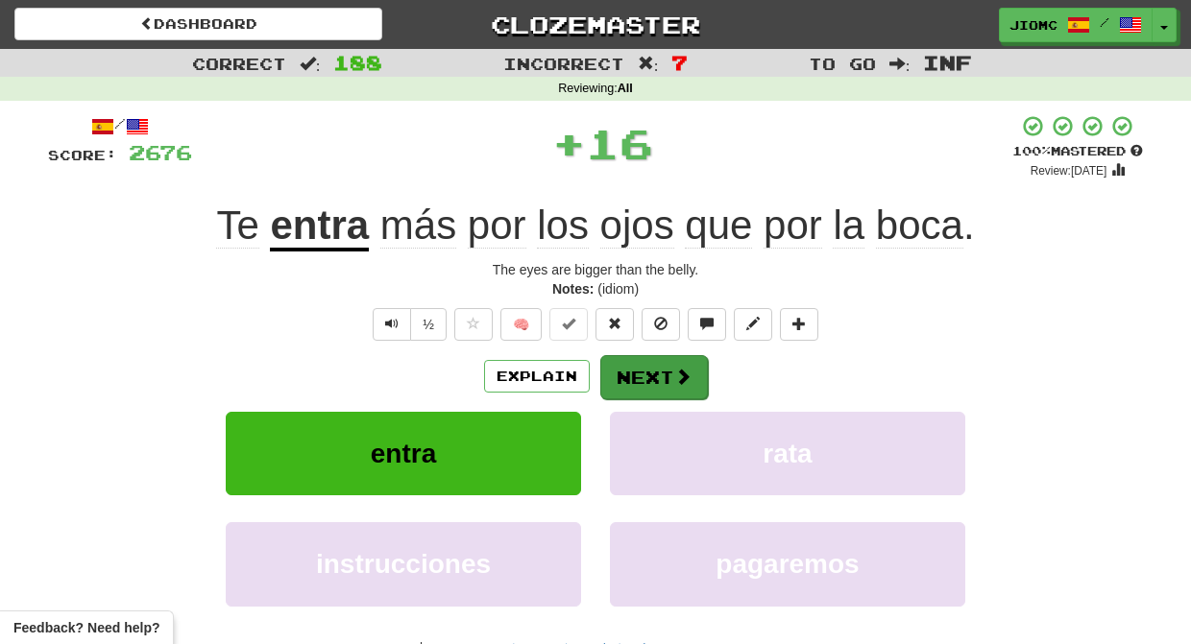
click at [627, 365] on button "Next" at bounding box center [654, 377] width 108 height 44
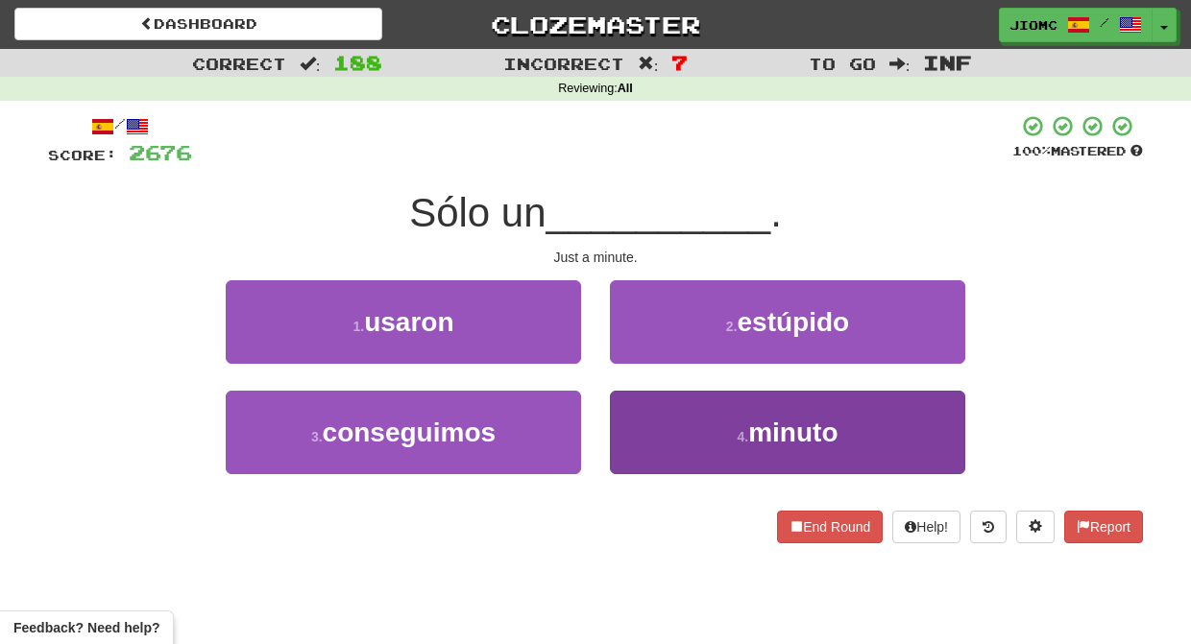
click at [640, 395] on button "4 . minuto" at bounding box center [787, 433] width 355 height 84
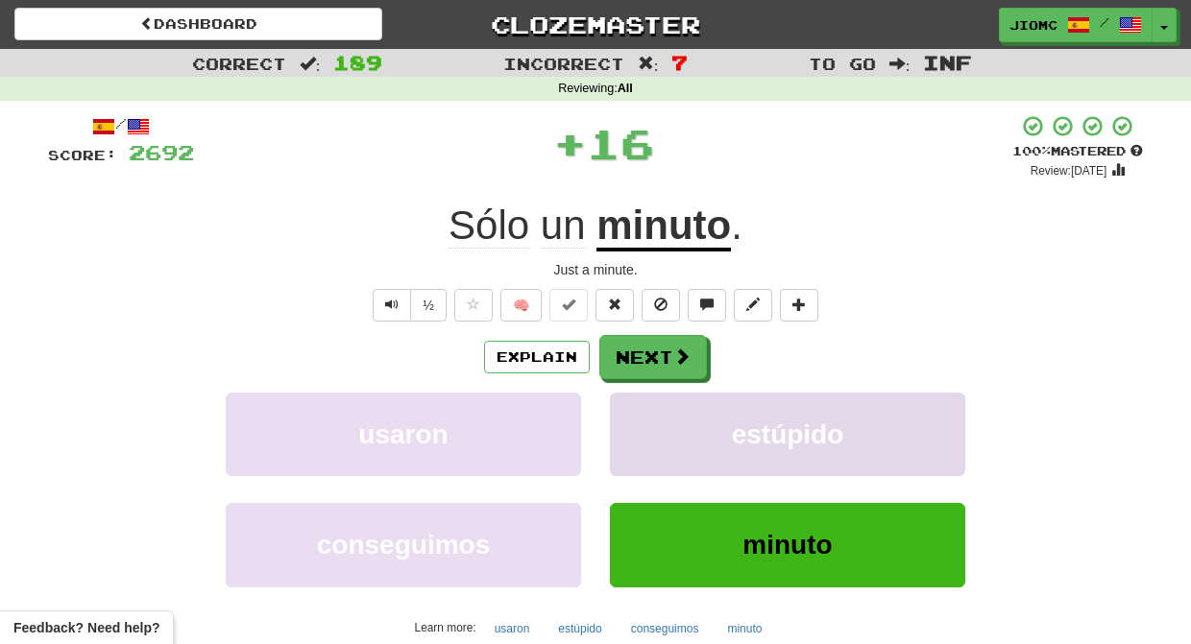
click at [638, 397] on button "estúpido" at bounding box center [787, 435] width 355 height 84
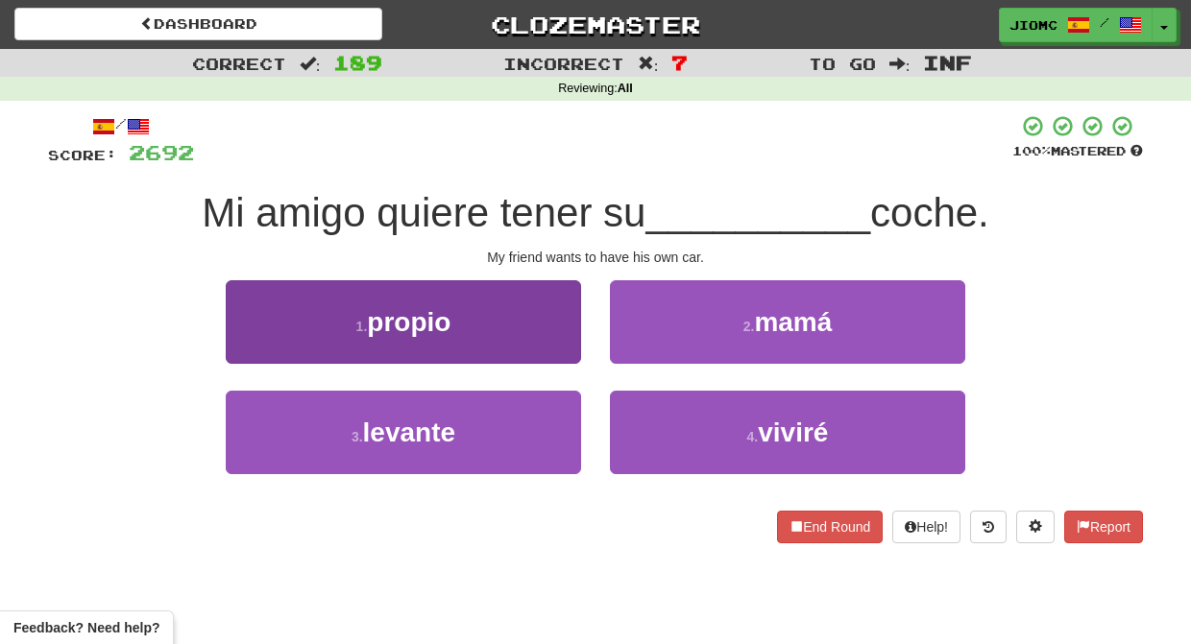
click at [527, 345] on button "1 . propio" at bounding box center [403, 322] width 355 height 84
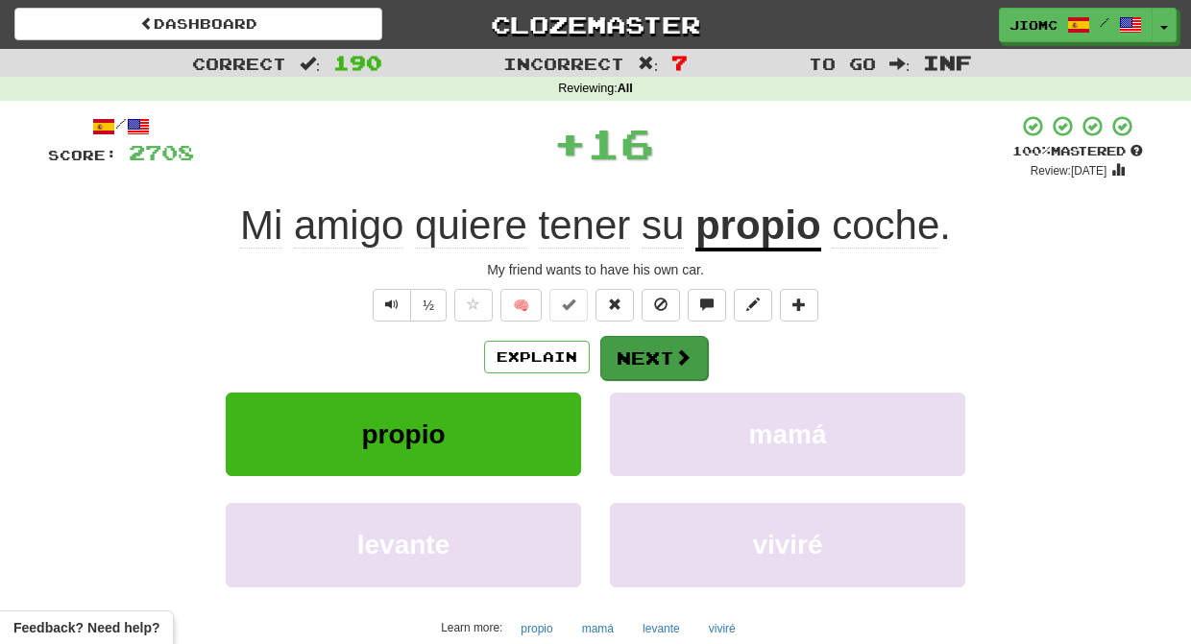
click at [624, 342] on button "Next" at bounding box center [654, 358] width 108 height 44
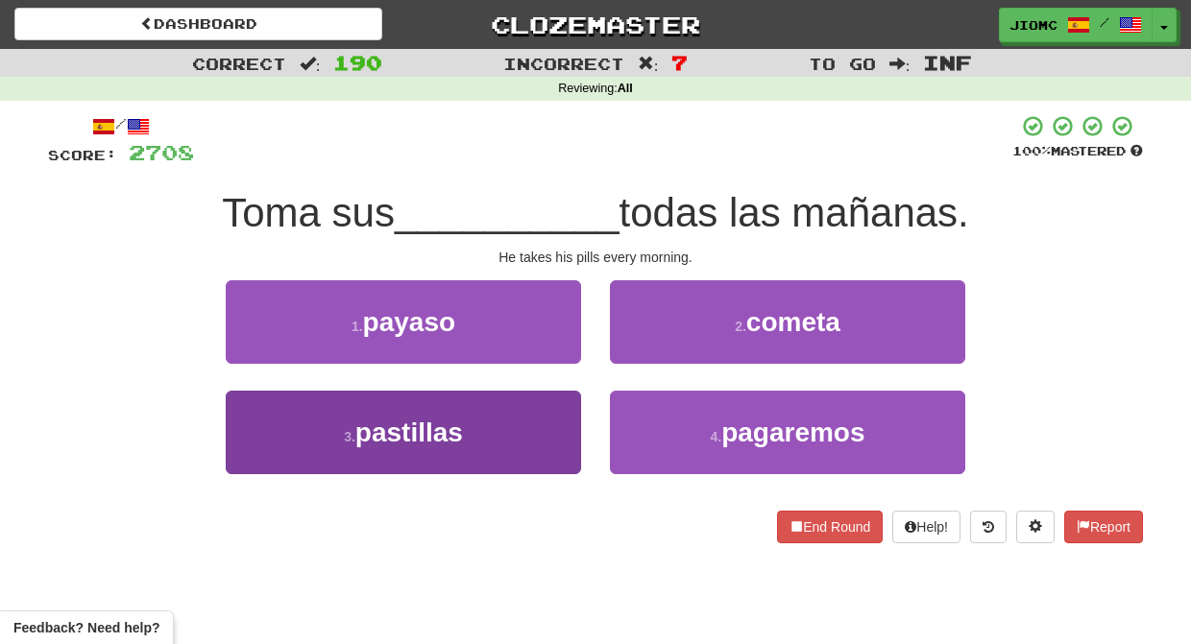
click at [544, 417] on button "3 . pastillas" at bounding box center [403, 433] width 355 height 84
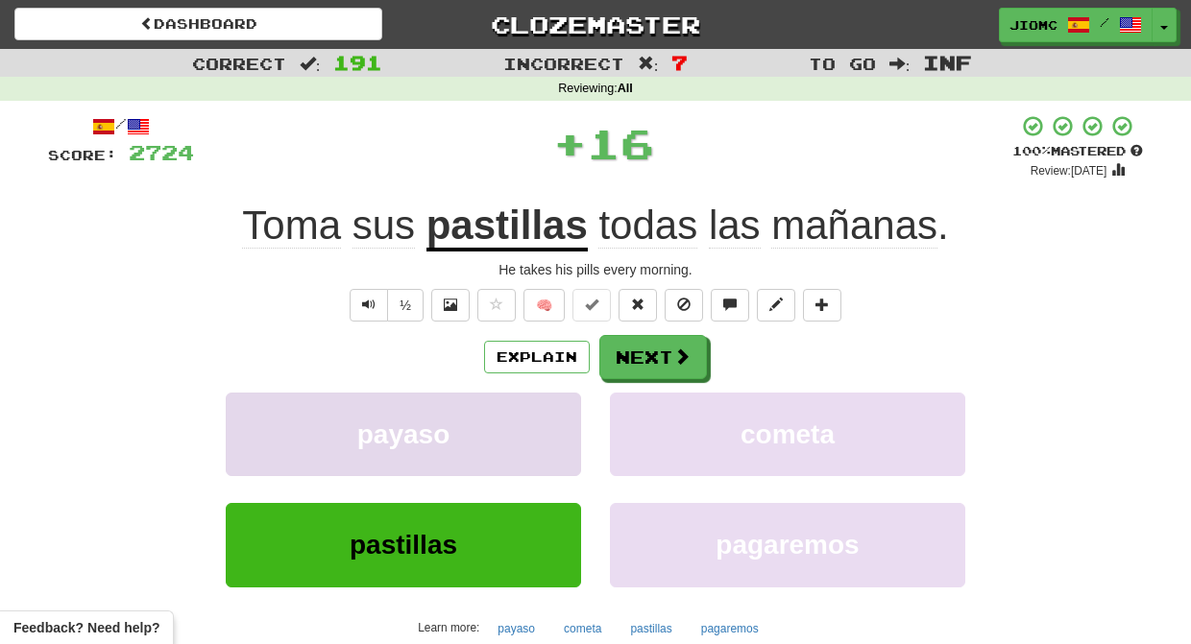
click at [546, 418] on button "payaso" at bounding box center [403, 435] width 355 height 84
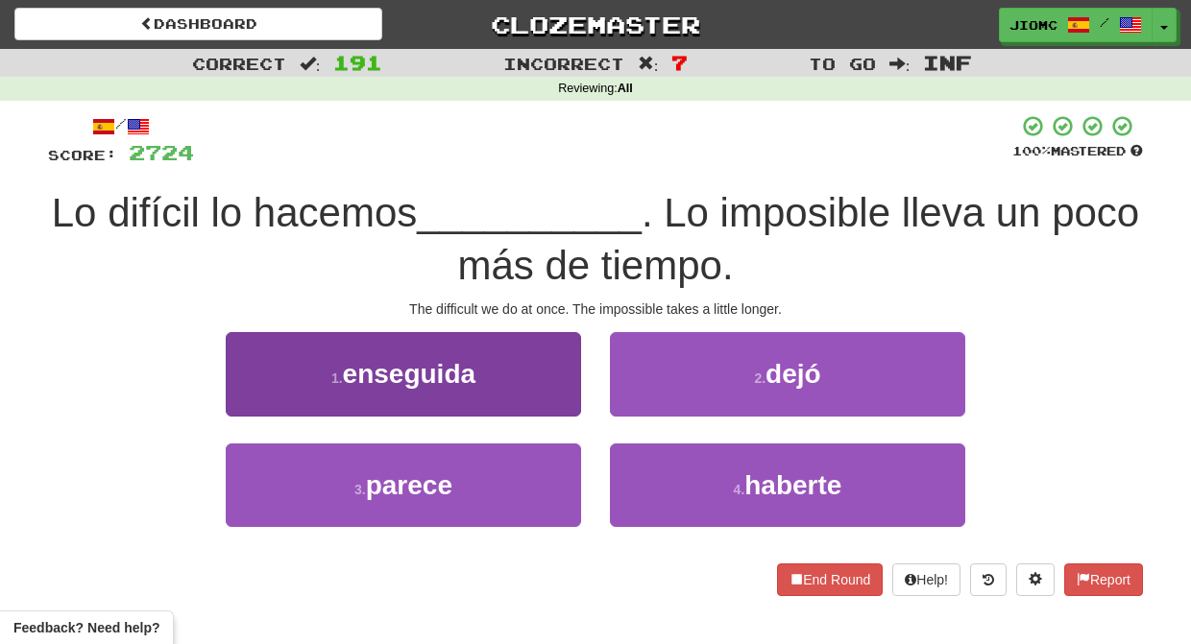
click at [530, 396] on button "1 . enseguida" at bounding box center [403, 374] width 355 height 84
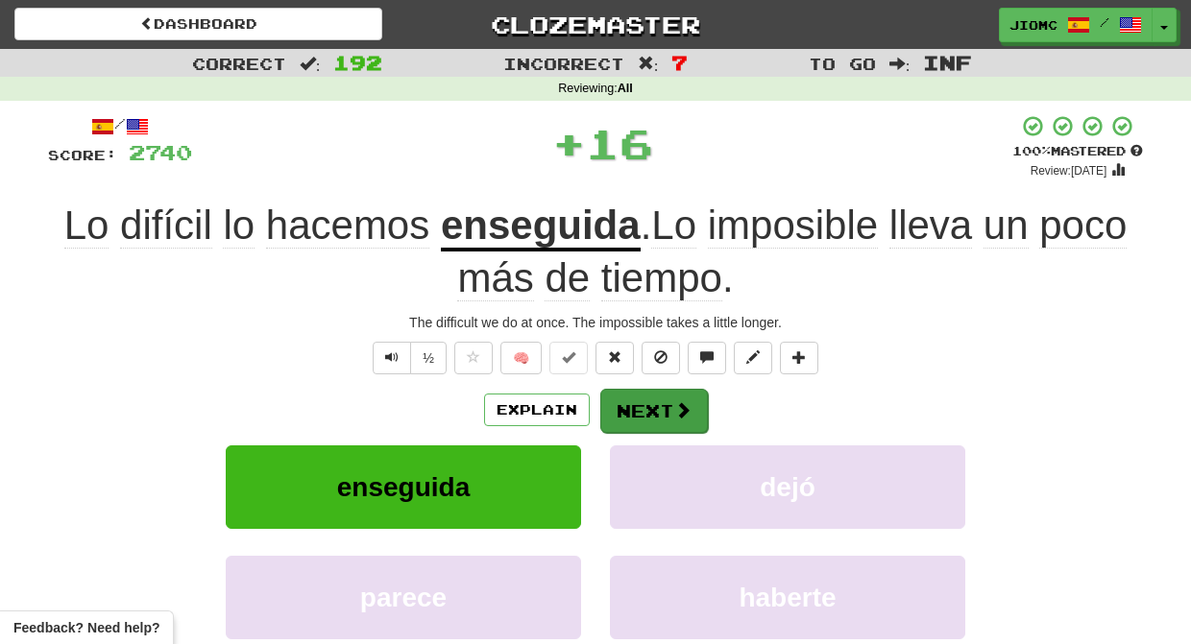
click at [611, 402] on button "Next" at bounding box center [654, 411] width 108 height 44
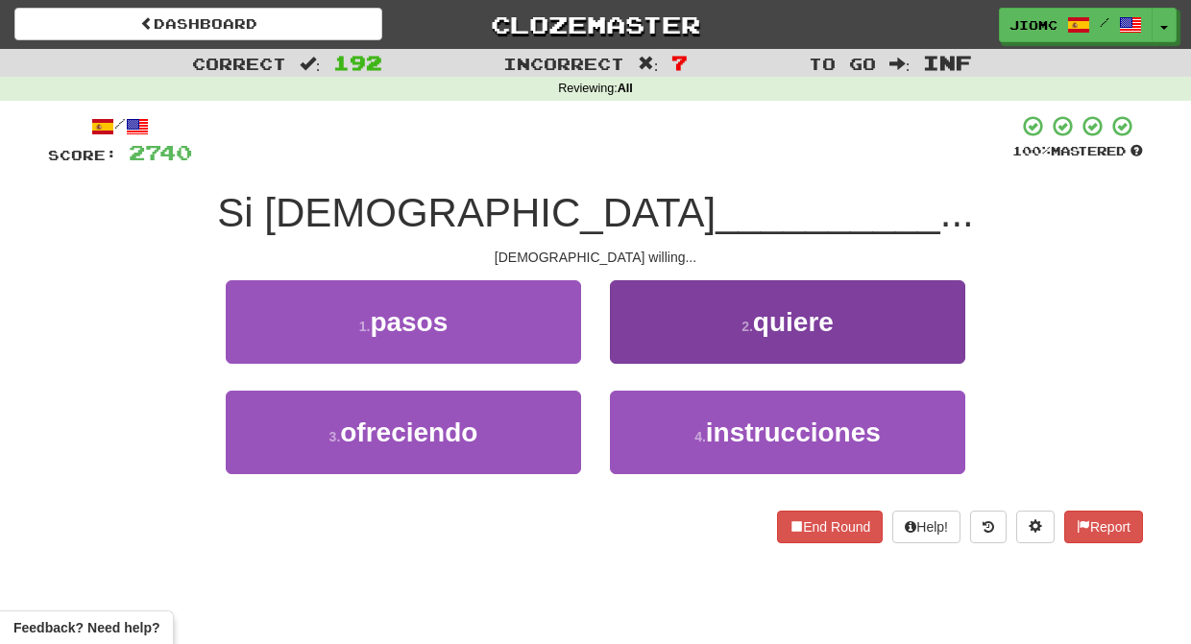
click at [637, 344] on button "2 . quiere" at bounding box center [787, 322] width 355 height 84
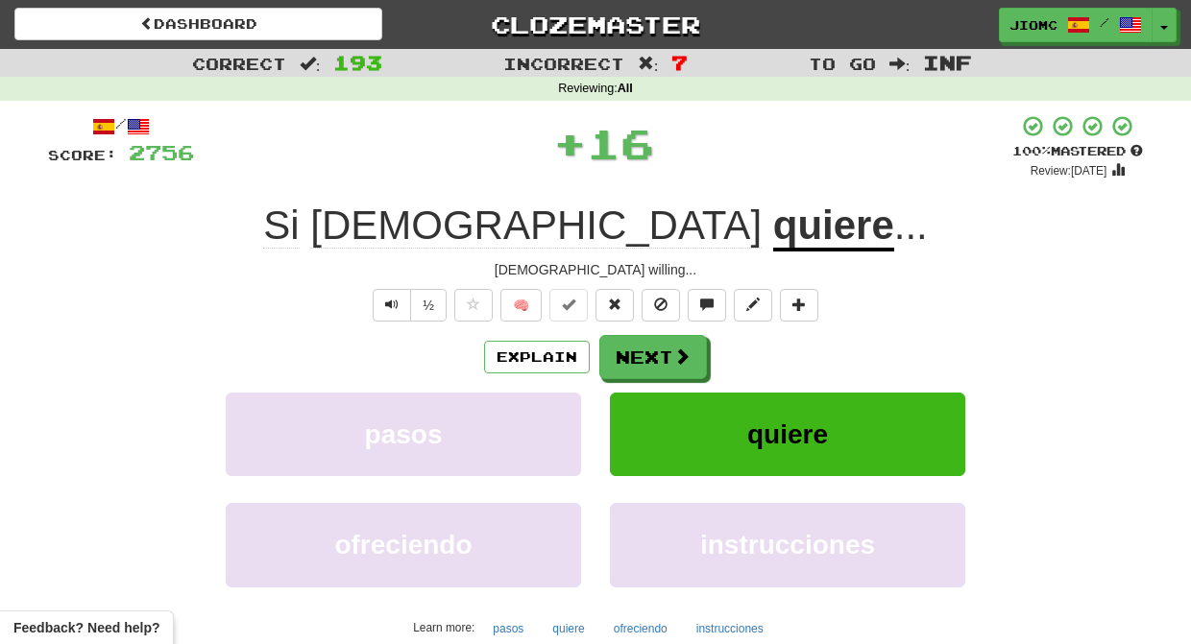
click at [638, 347] on button "Next" at bounding box center [653, 357] width 108 height 44
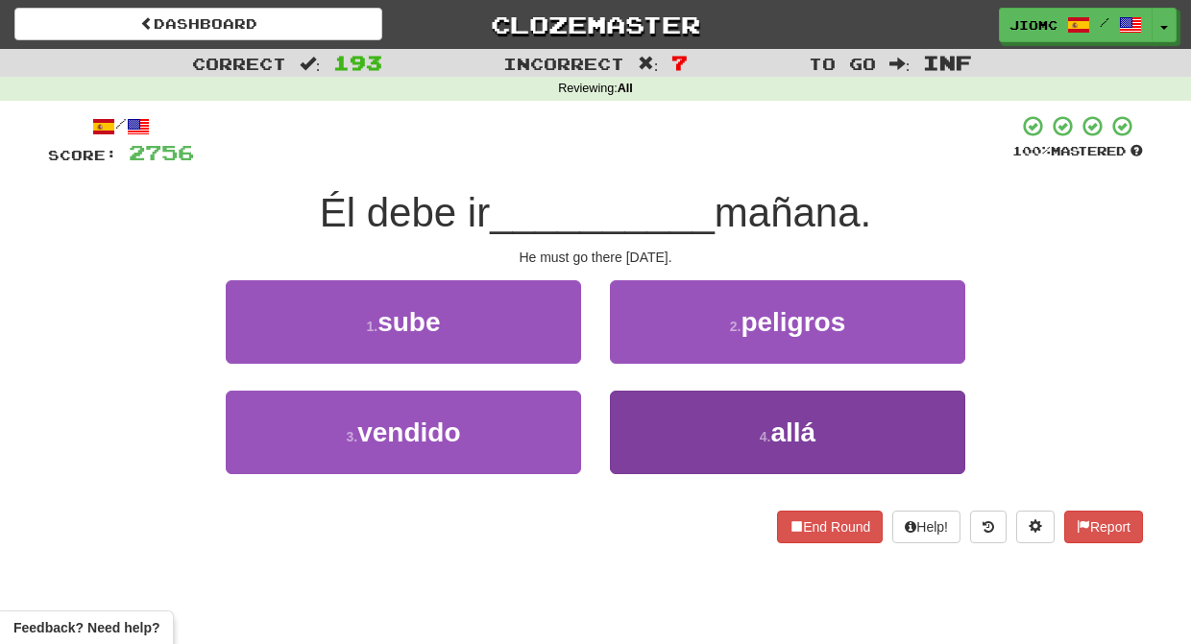
click at [655, 420] on button "4 . allá" at bounding box center [787, 433] width 355 height 84
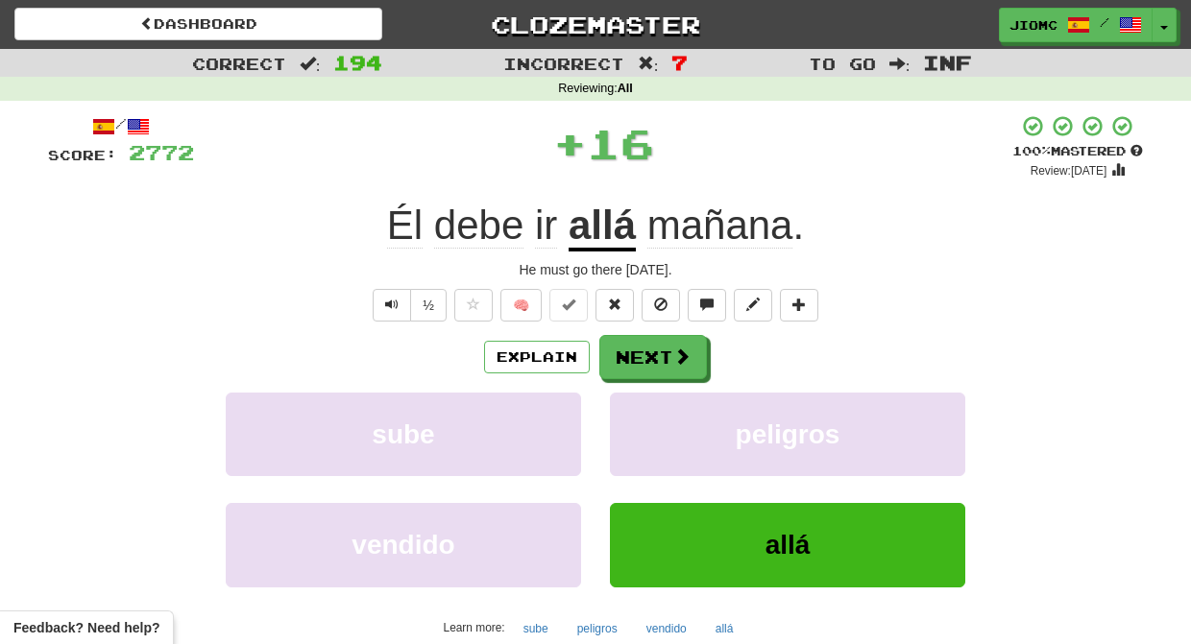
click at [655, 420] on button "peligros" at bounding box center [787, 435] width 355 height 84
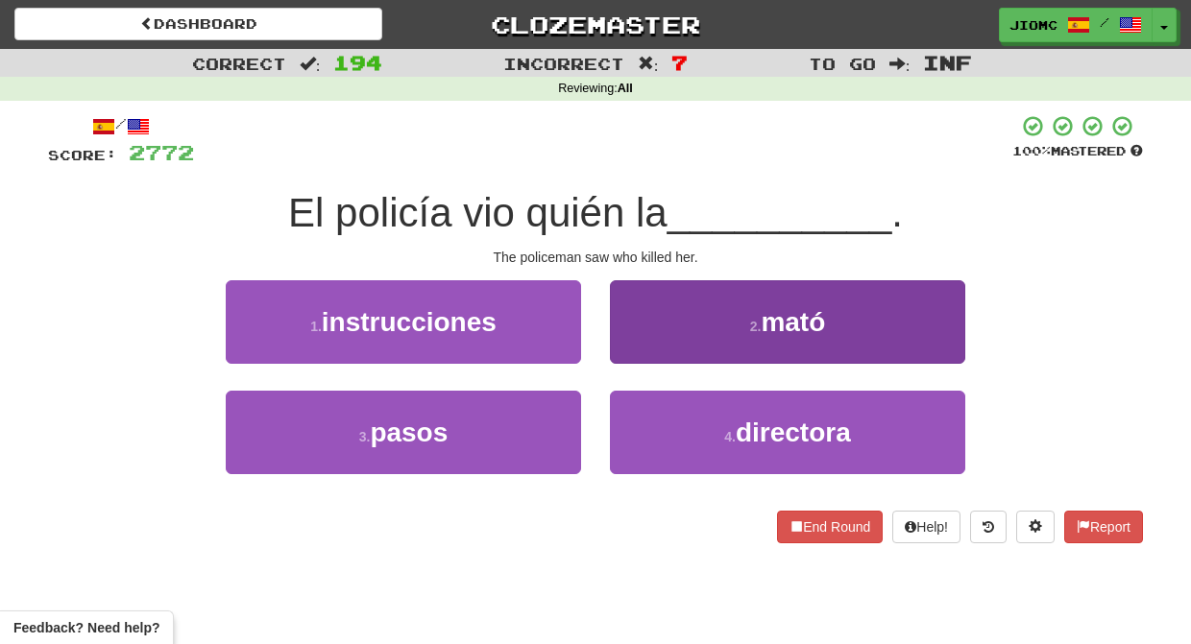
click at [640, 355] on button "2 . mató" at bounding box center [787, 322] width 355 height 84
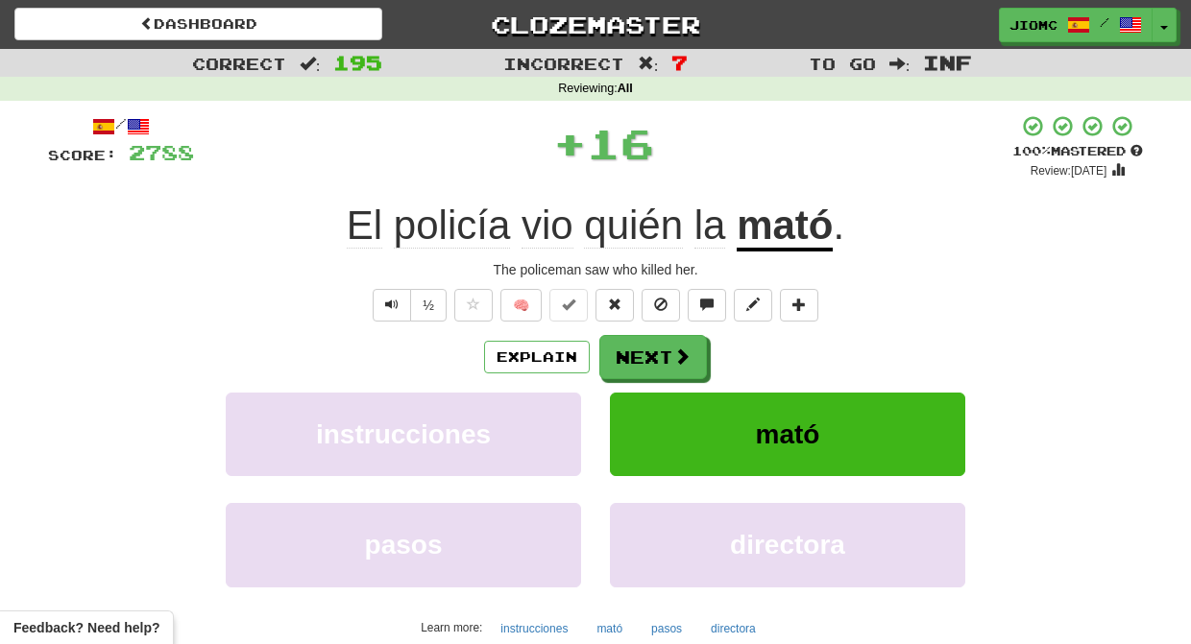
click at [640, 355] on button "Next" at bounding box center [653, 357] width 108 height 44
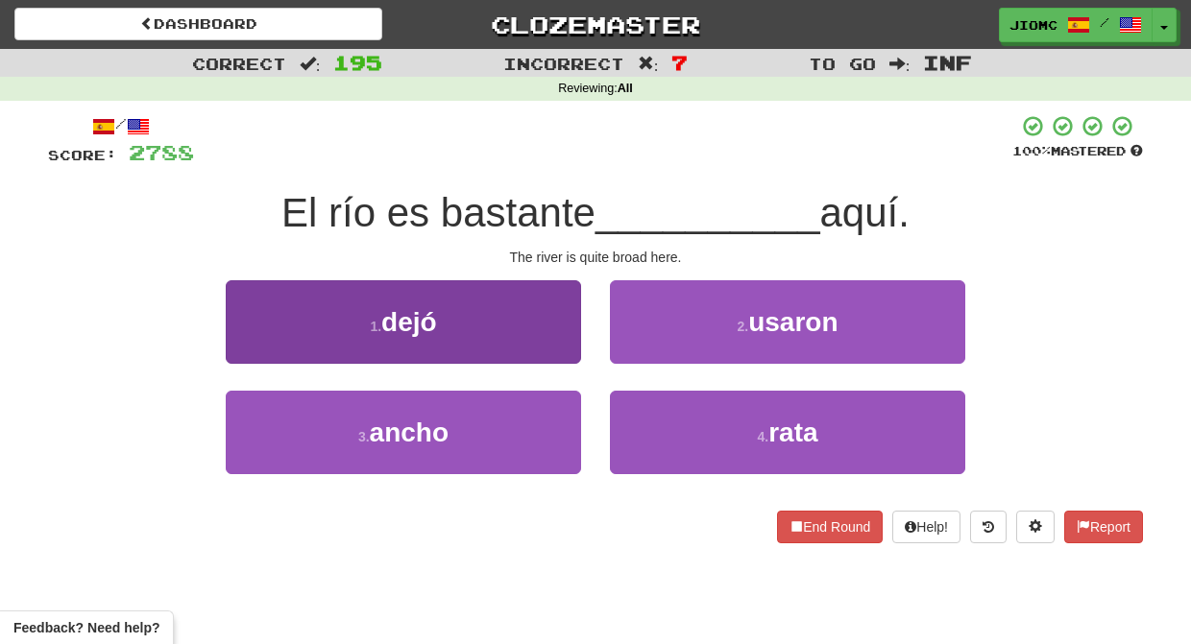
click at [555, 350] on button "1 . dejó" at bounding box center [403, 322] width 355 height 84
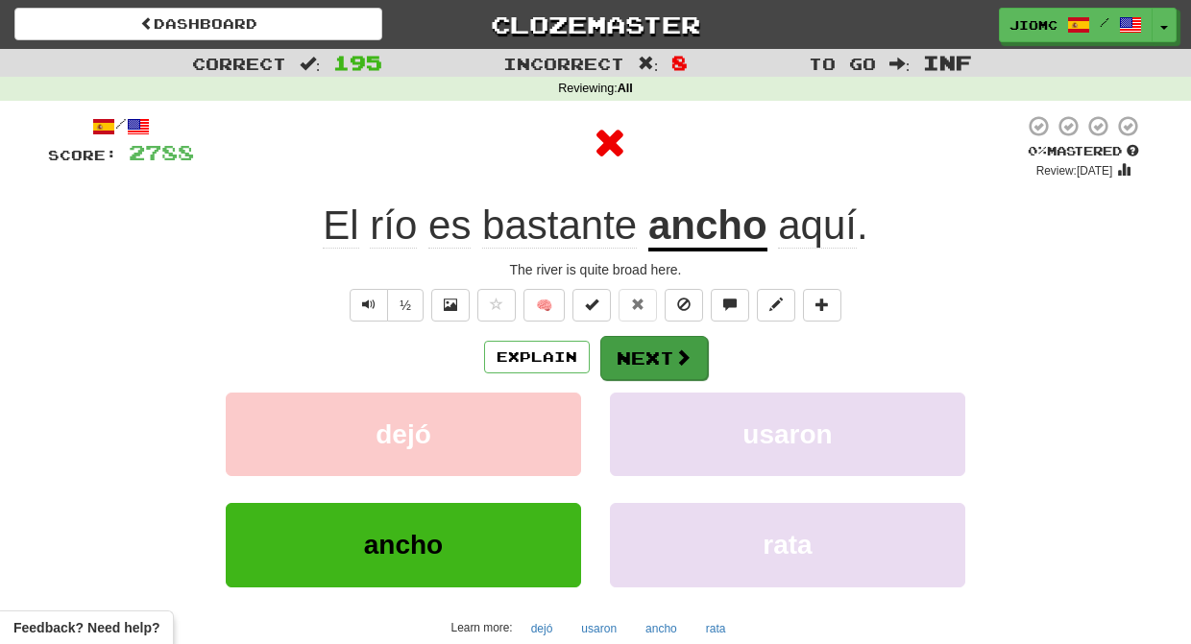
click at [649, 352] on button "Next" at bounding box center [654, 358] width 108 height 44
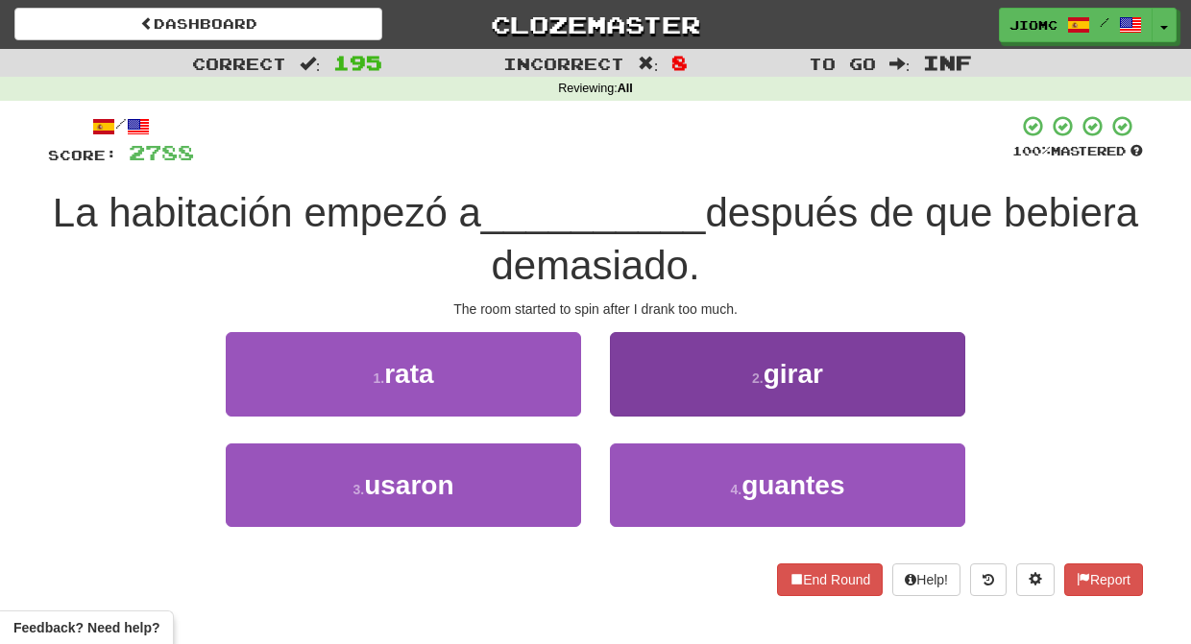
click at [633, 393] on button "2 . girar" at bounding box center [787, 374] width 355 height 84
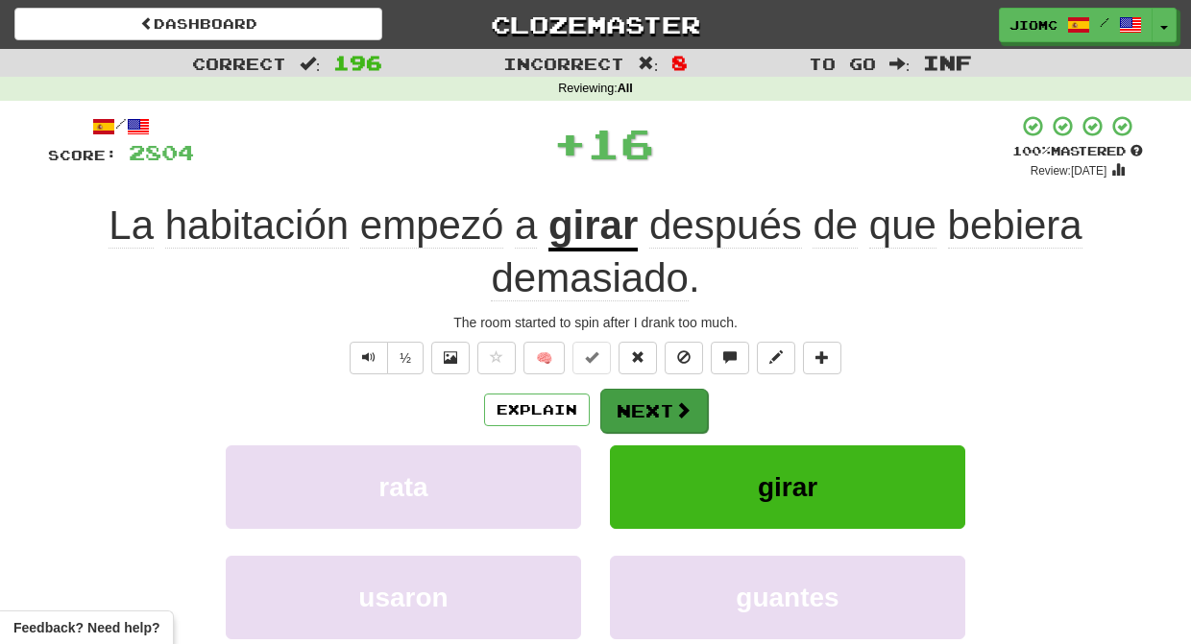
click at [633, 394] on button "Next" at bounding box center [654, 411] width 108 height 44
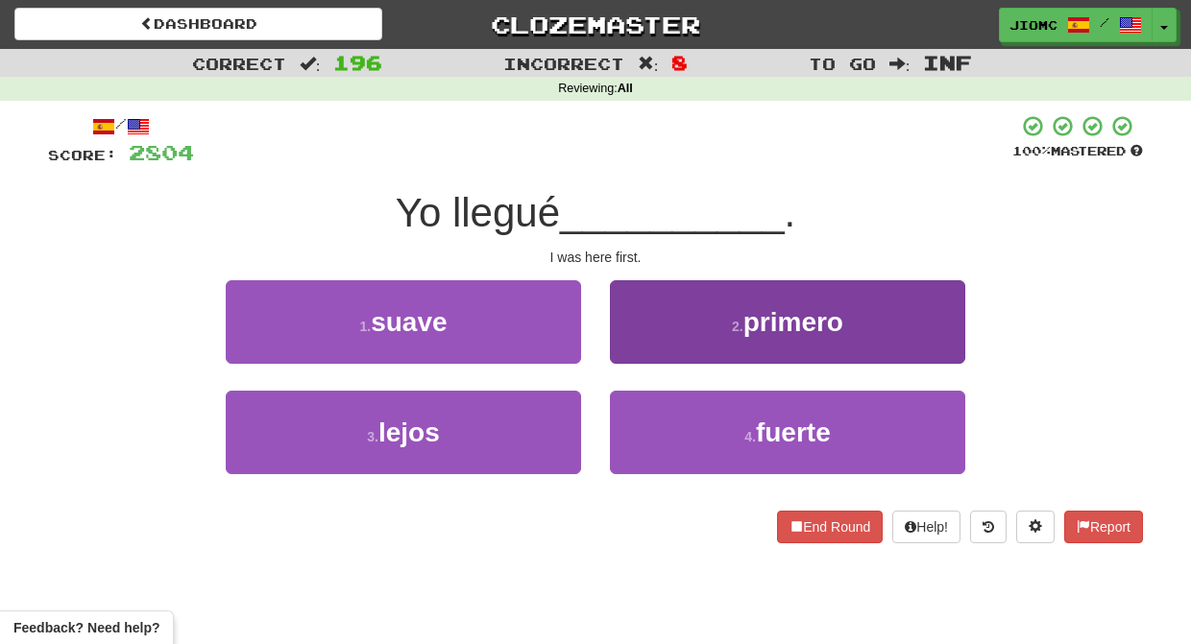
click at [631, 350] on button "2 . primero" at bounding box center [787, 322] width 355 height 84
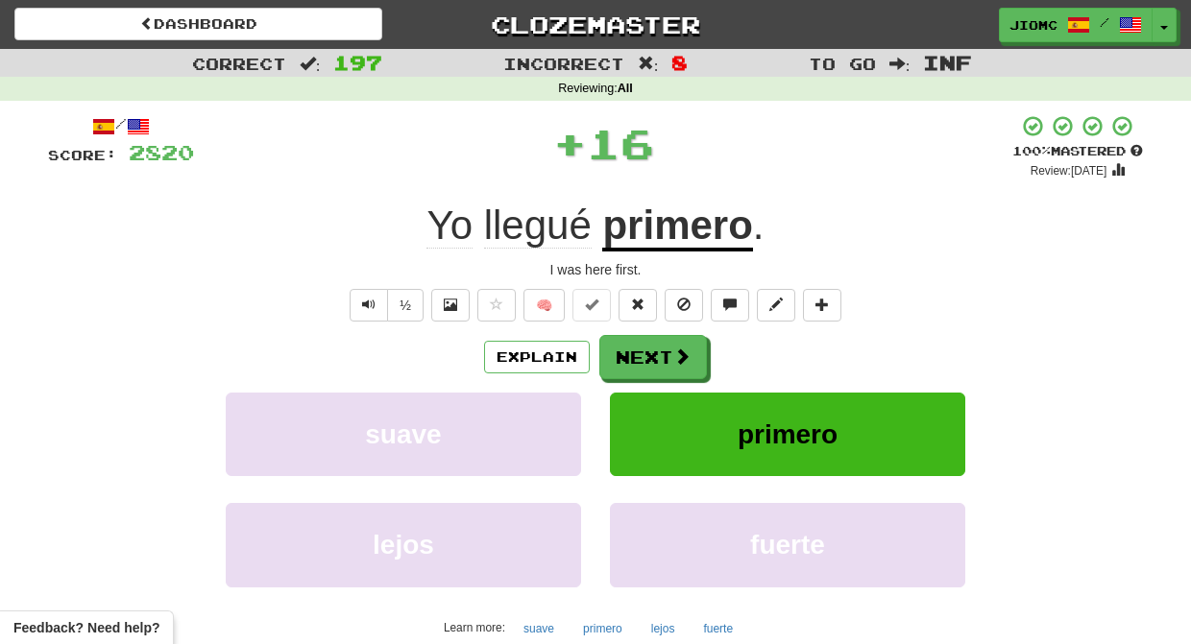
click at [632, 353] on button "Next" at bounding box center [653, 357] width 108 height 44
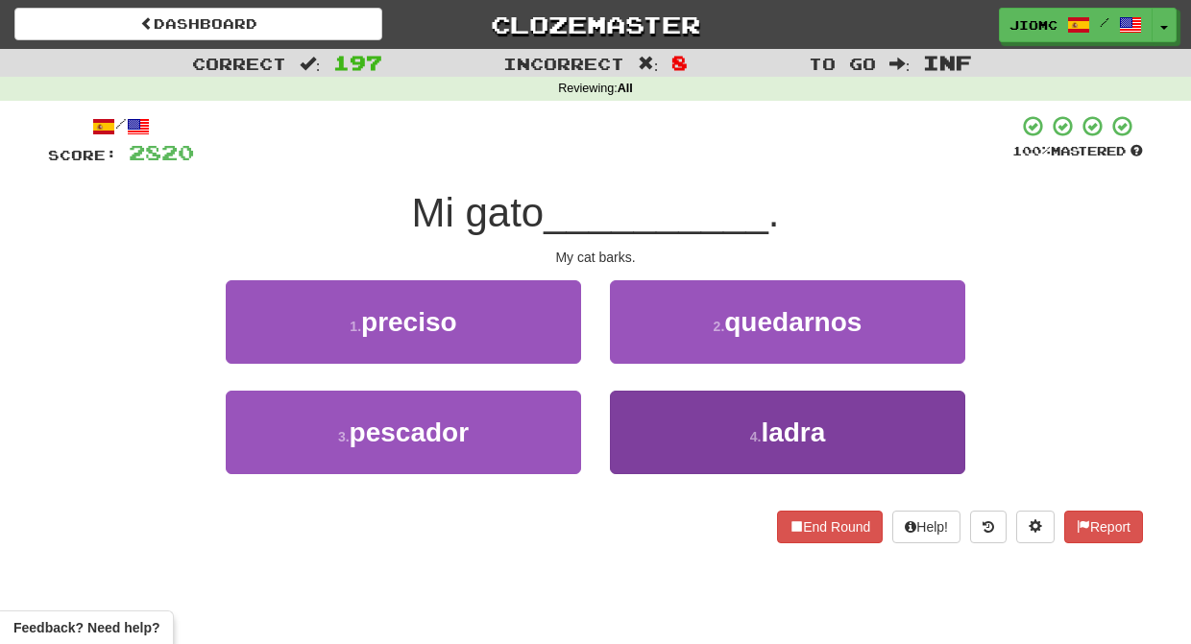
click at [643, 417] on button "4 . ladra" at bounding box center [787, 433] width 355 height 84
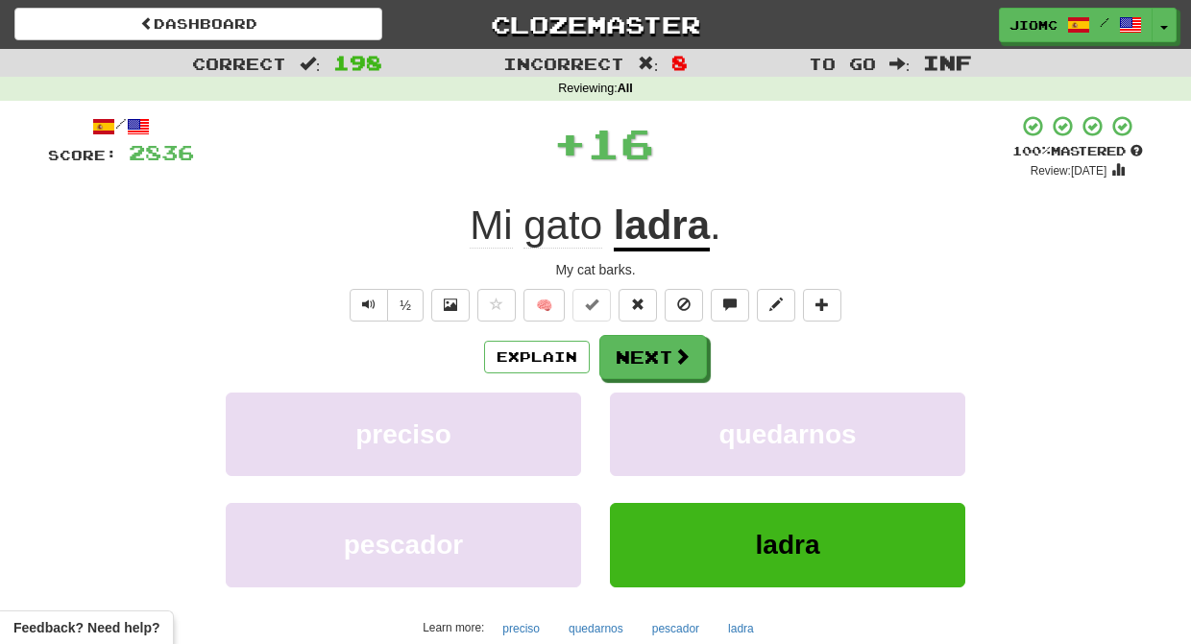
click at [643, 417] on button "quedarnos" at bounding box center [787, 435] width 355 height 84
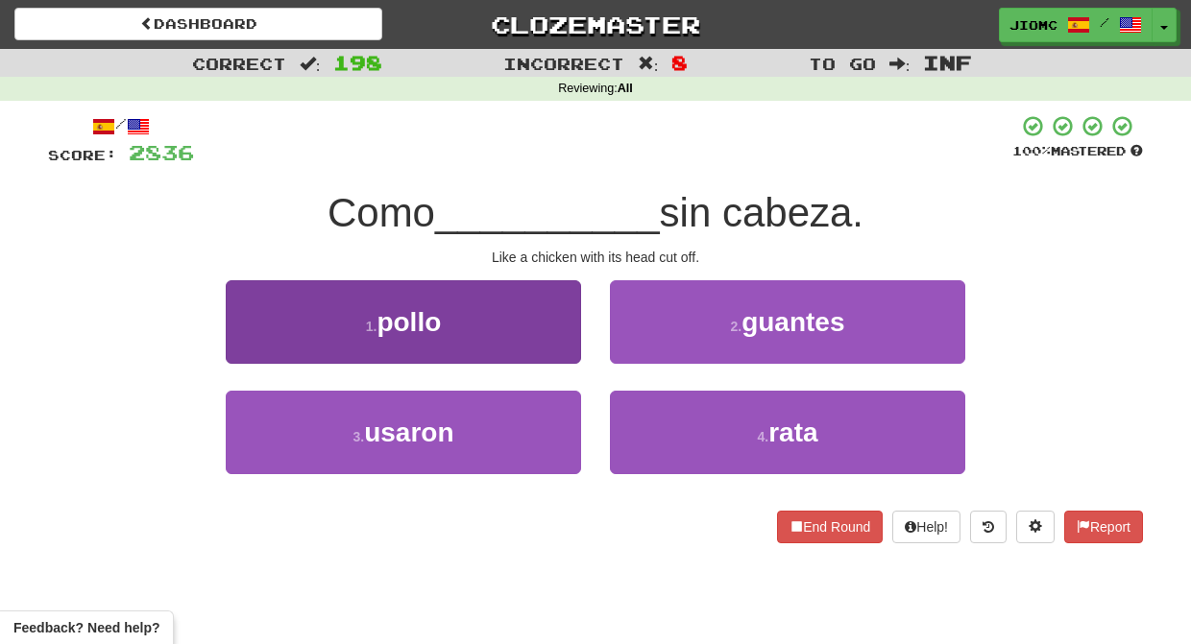
click at [550, 334] on button "1 . pollo" at bounding box center [403, 322] width 355 height 84
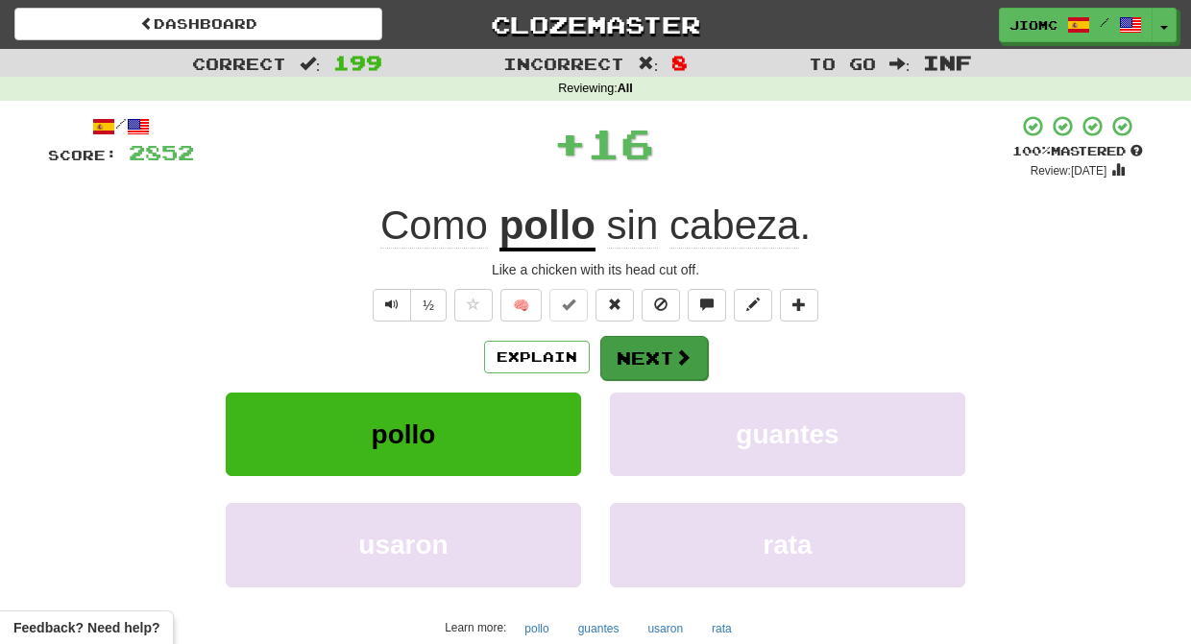
click at [625, 350] on button "Next" at bounding box center [654, 358] width 108 height 44
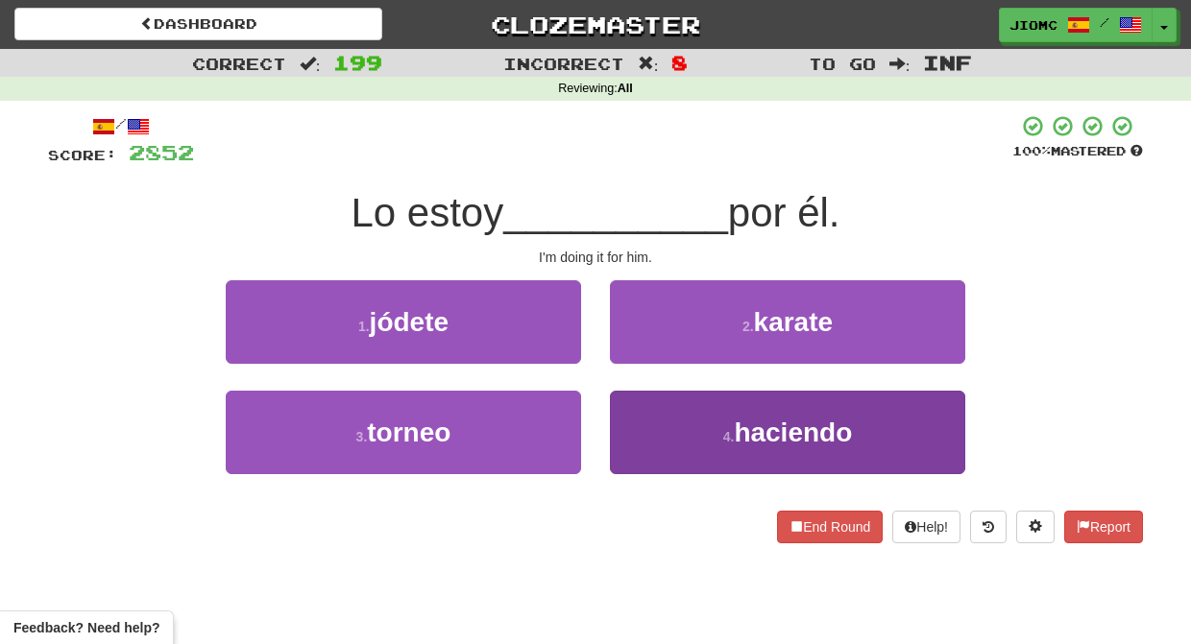
click at [641, 413] on button "4 . haciendo" at bounding box center [787, 433] width 355 height 84
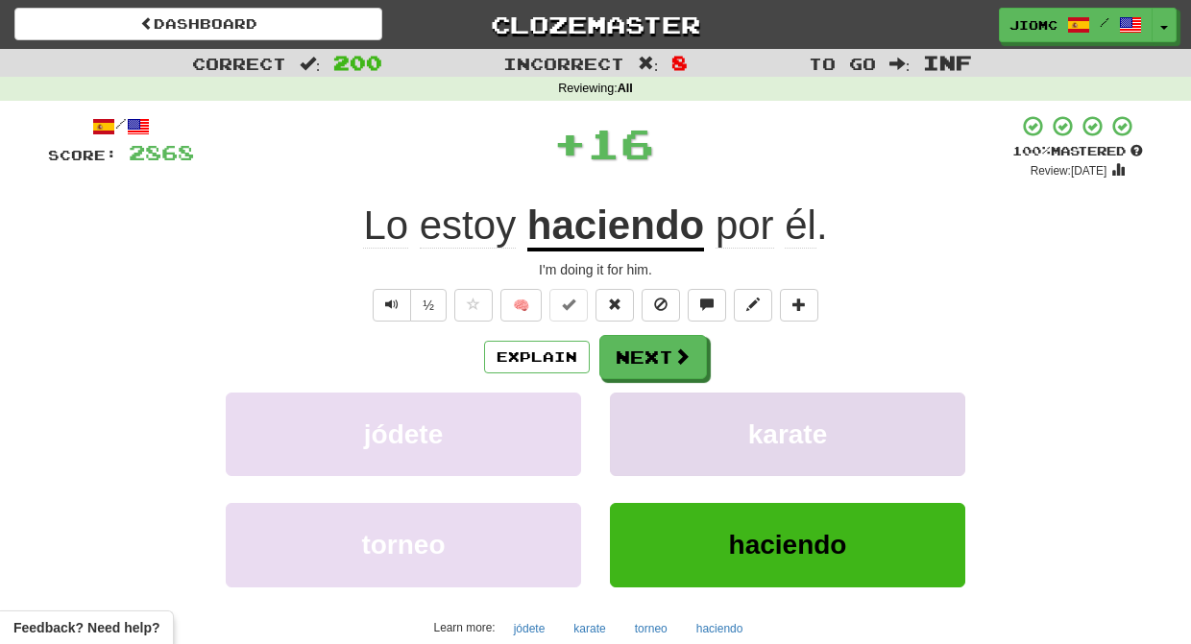
click at [642, 405] on button "karate" at bounding box center [787, 435] width 355 height 84
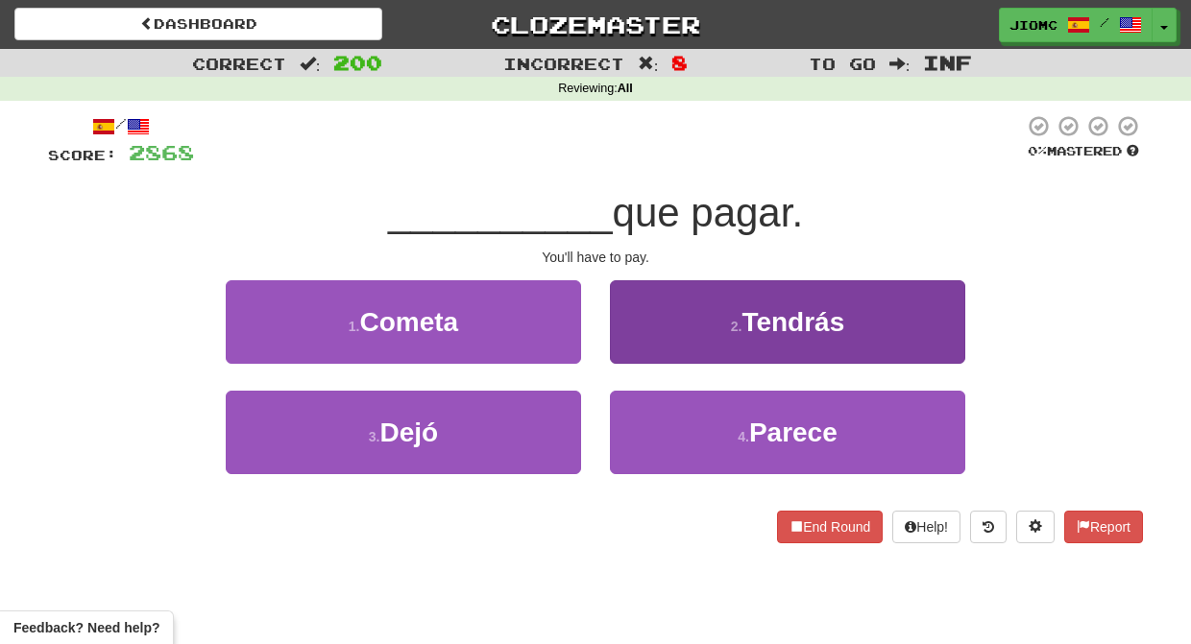
click at [652, 351] on button "2 . Tendrás" at bounding box center [787, 322] width 355 height 84
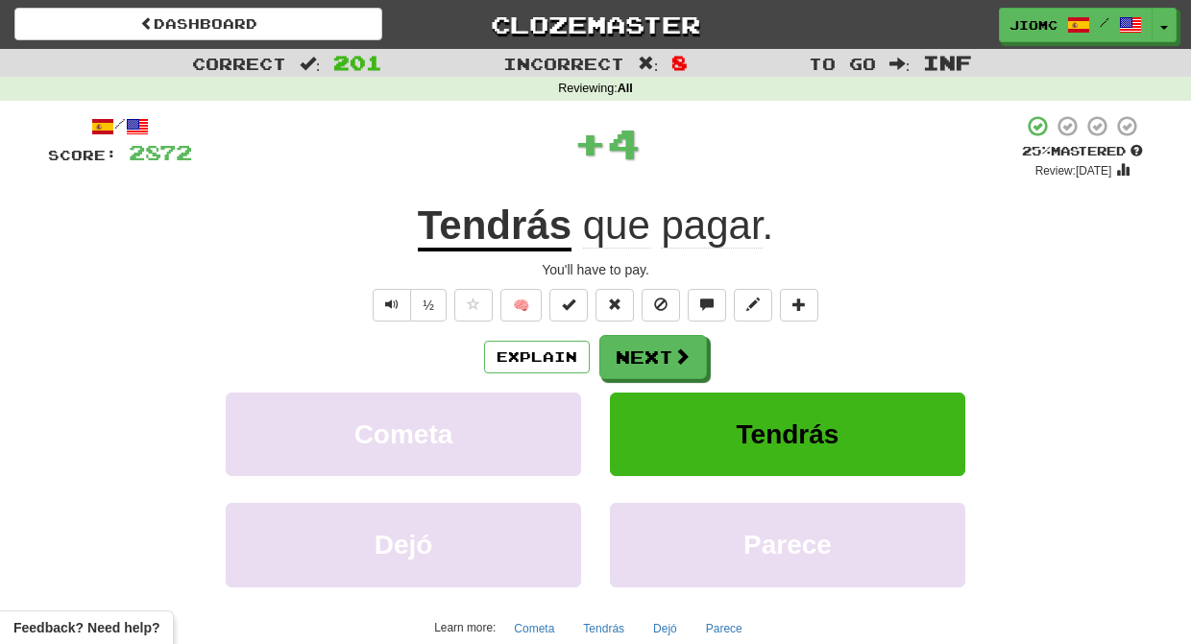
click at [650, 351] on button "Next" at bounding box center [653, 357] width 108 height 44
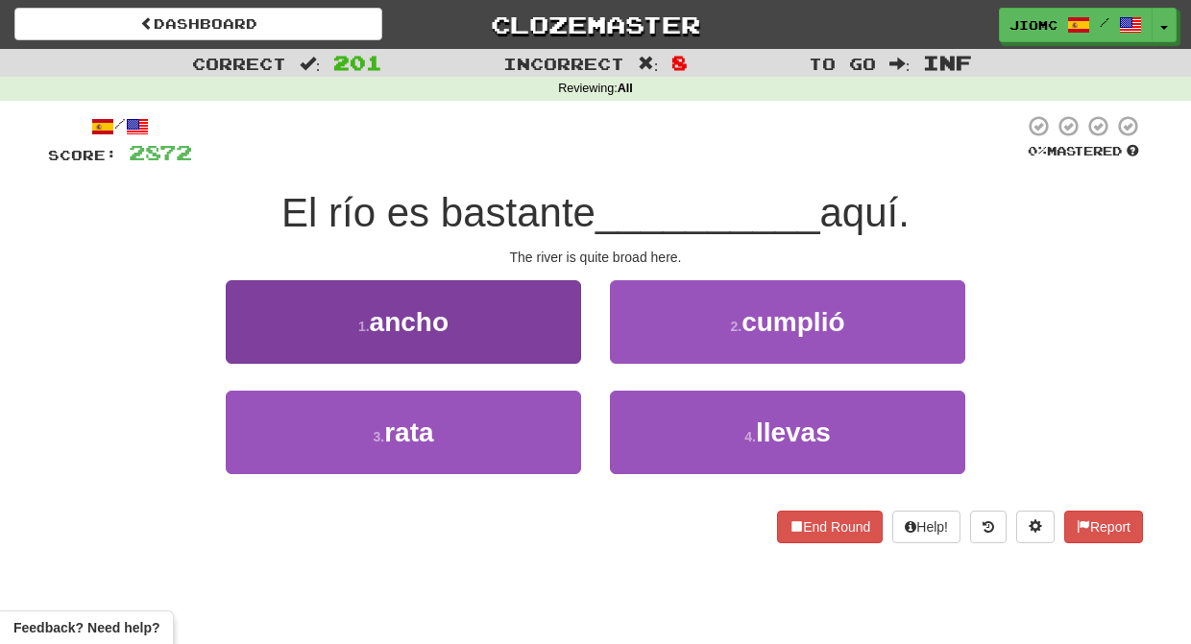
click at [556, 335] on button "1 . ancho" at bounding box center [403, 322] width 355 height 84
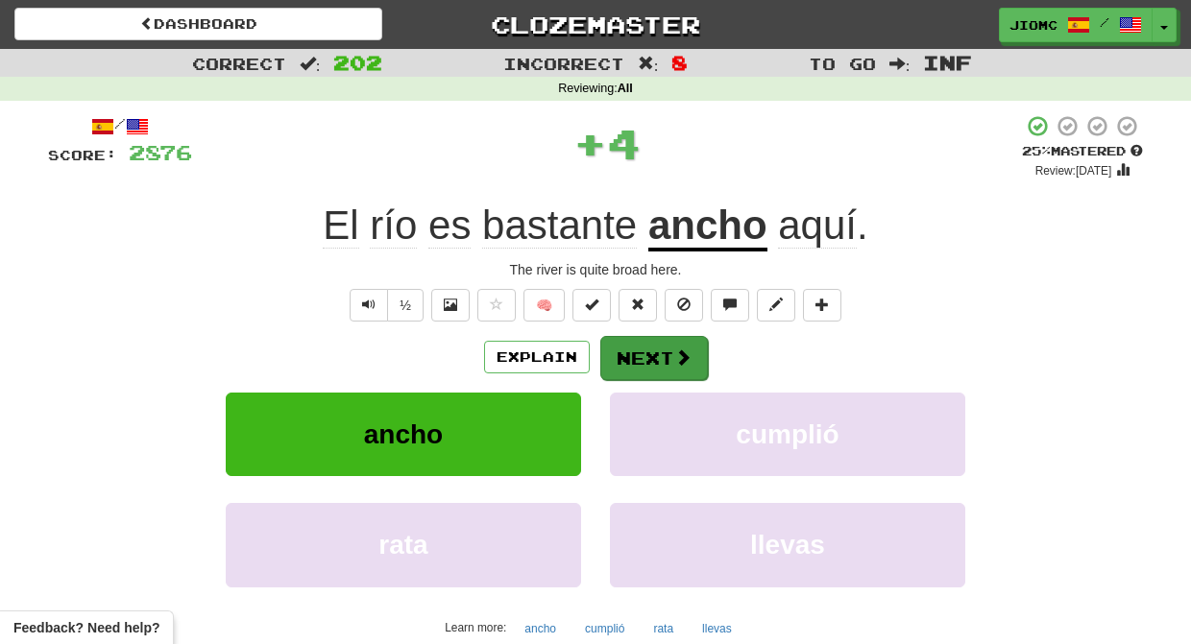
click at [659, 344] on button "Next" at bounding box center [654, 358] width 108 height 44
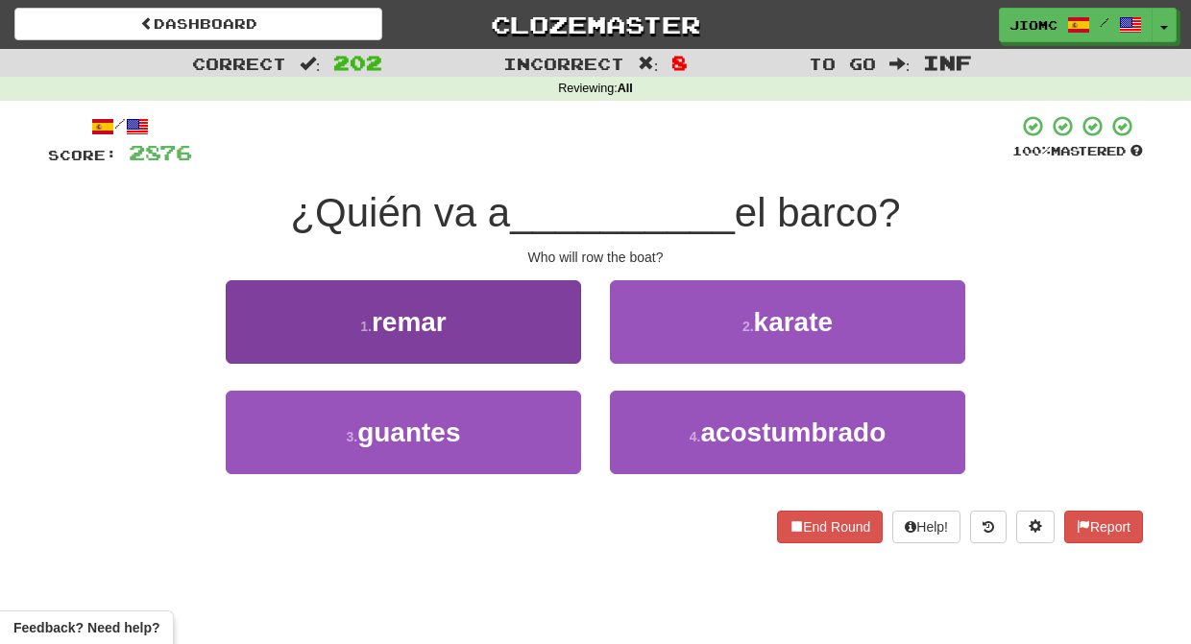
click at [544, 347] on button "1 . remar" at bounding box center [403, 322] width 355 height 84
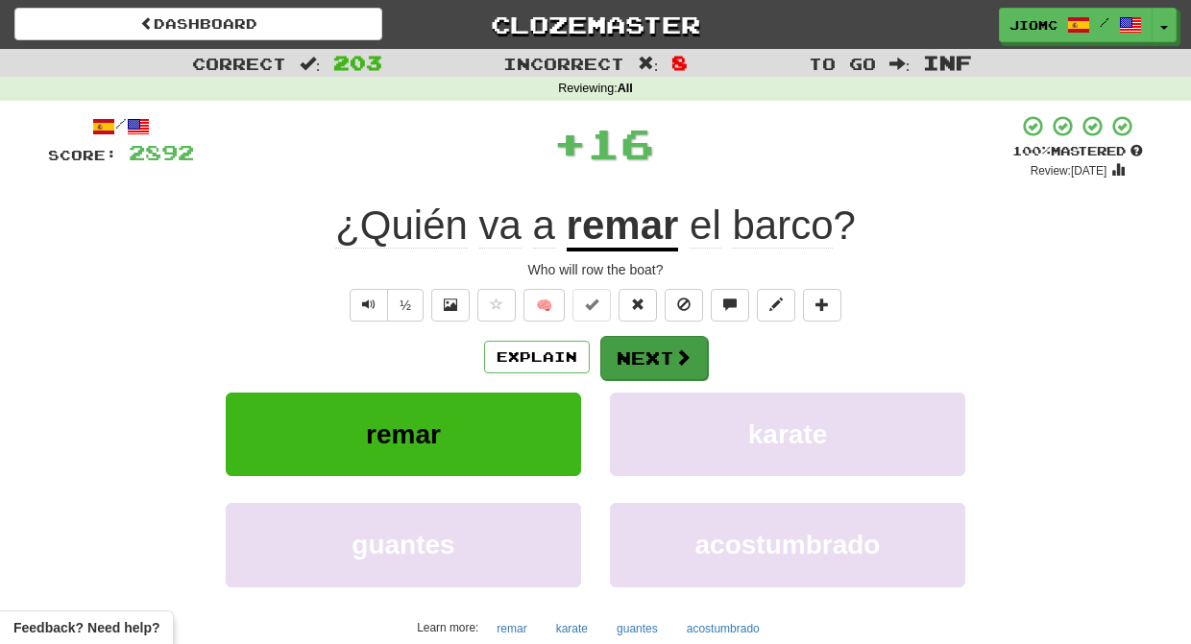
click at [629, 347] on button "Next" at bounding box center [654, 358] width 108 height 44
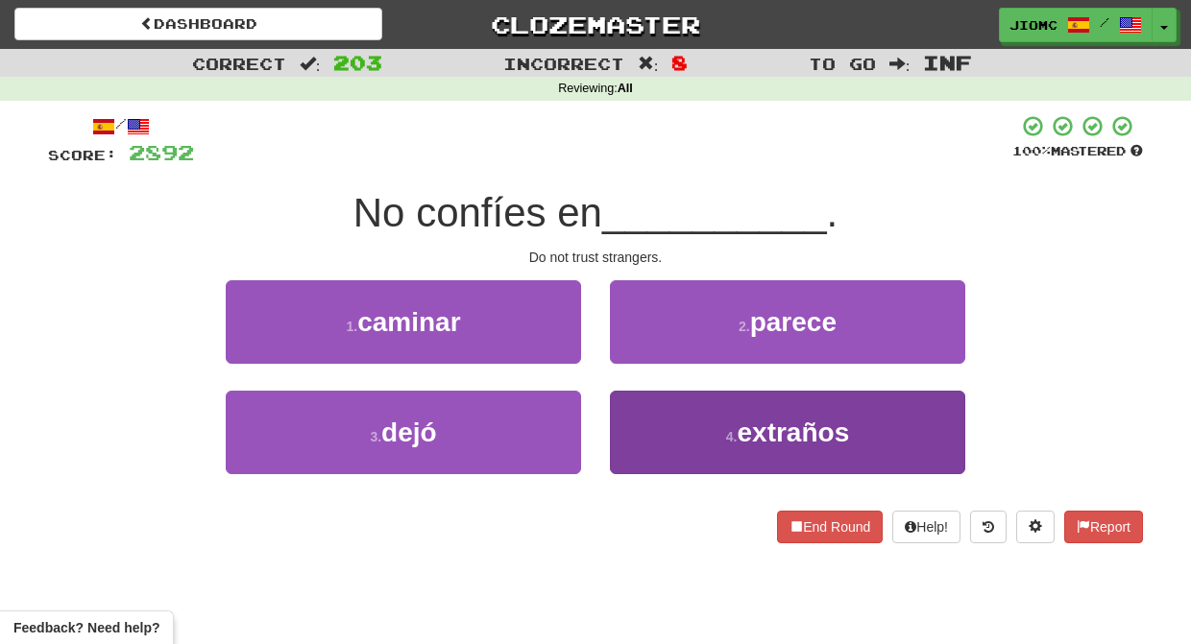
click at [639, 423] on button "4 . extraños" at bounding box center [787, 433] width 355 height 84
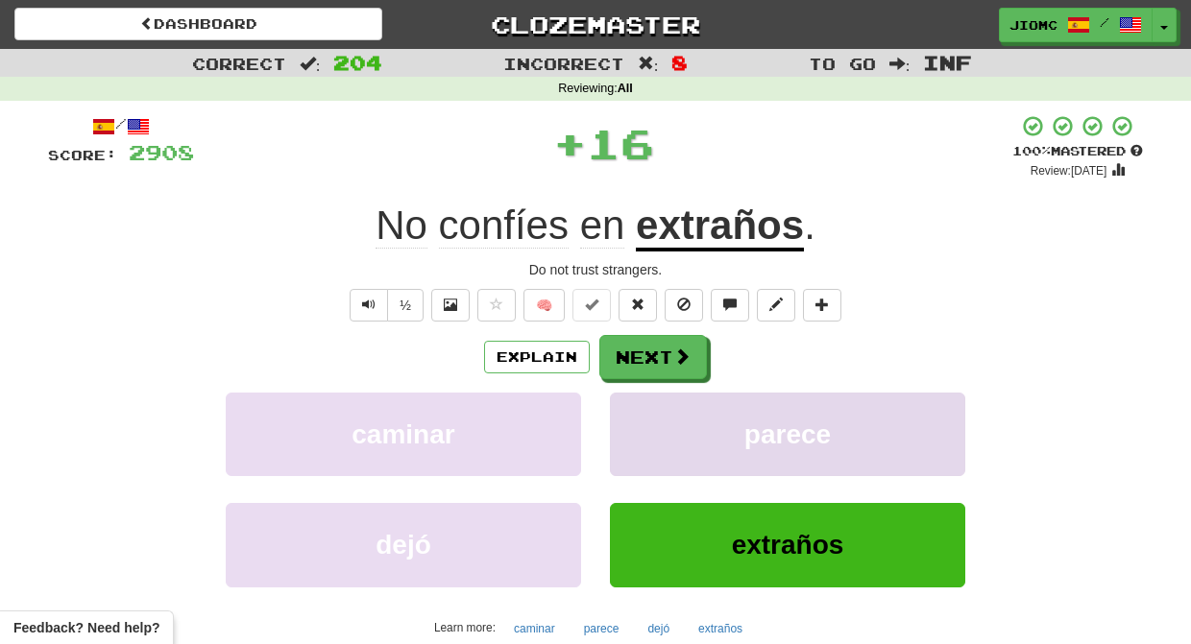
click at [641, 422] on button "parece" at bounding box center [787, 435] width 355 height 84
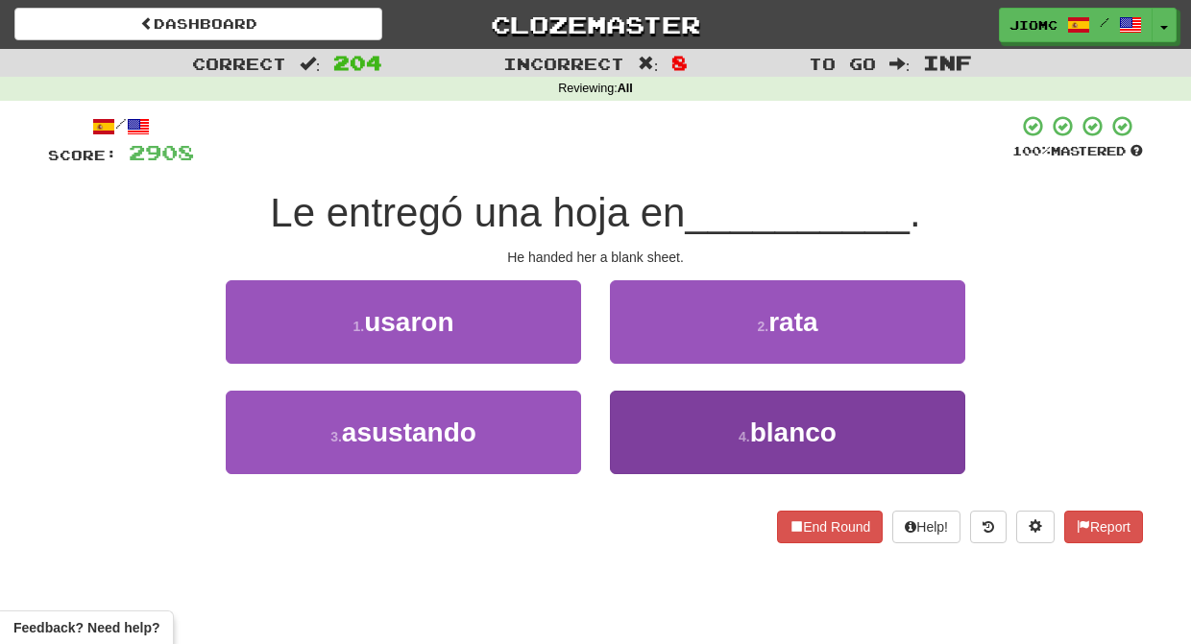
click at [646, 418] on button "4 . blanco" at bounding box center [787, 433] width 355 height 84
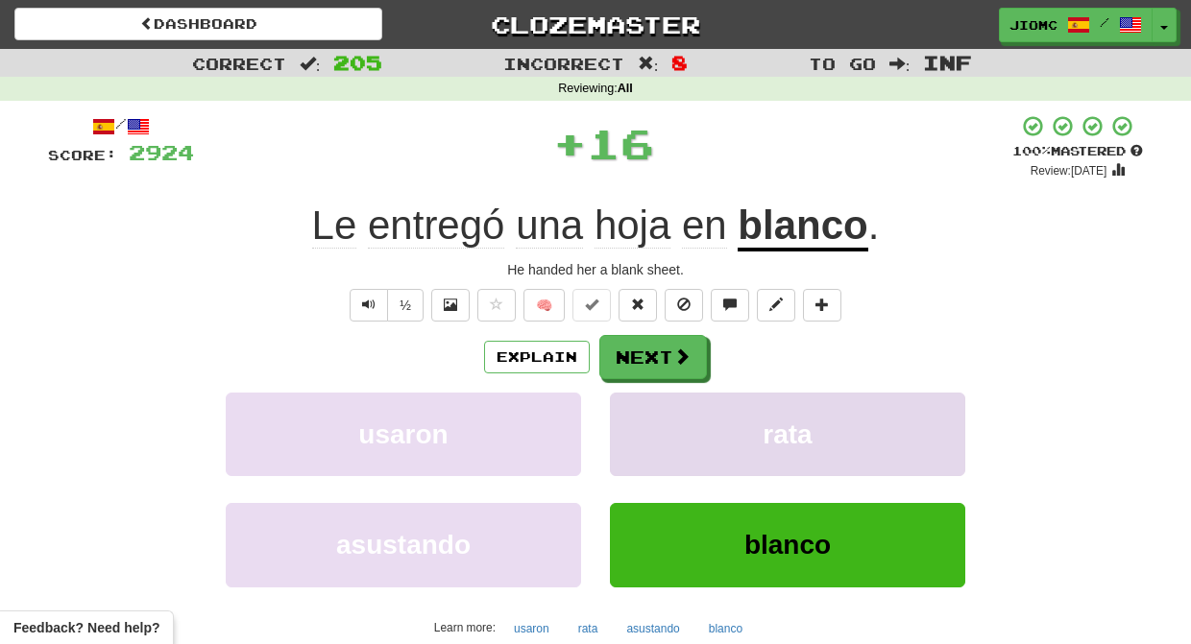
click at [647, 418] on button "rata" at bounding box center [787, 435] width 355 height 84
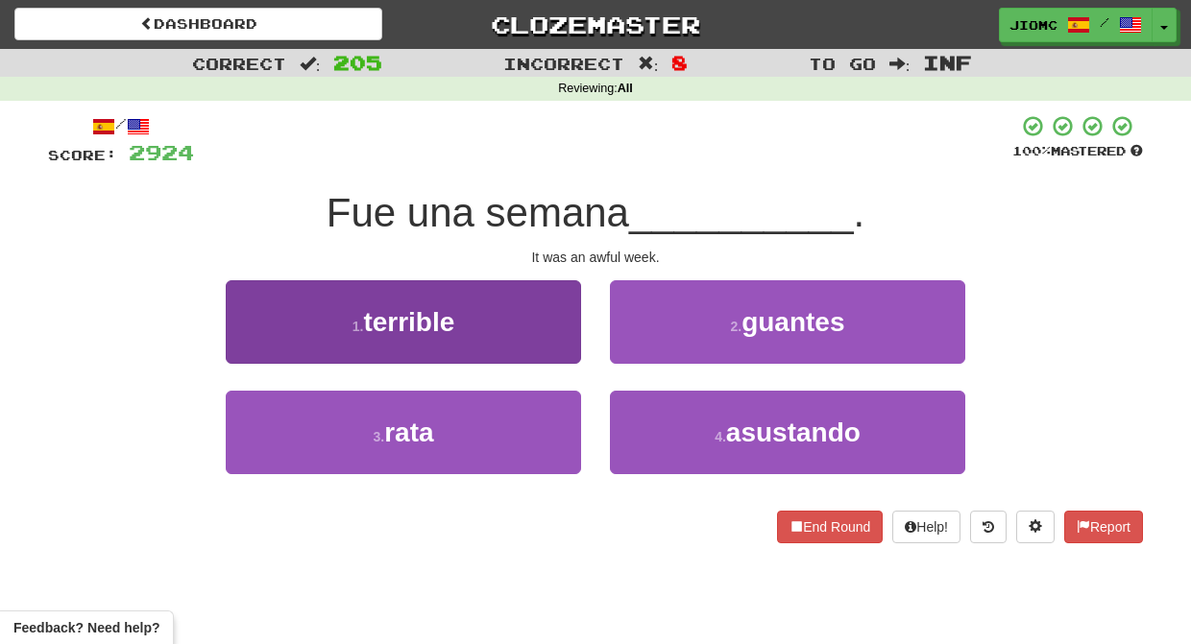
click at [570, 339] on button "1 . terrible" at bounding box center [403, 322] width 355 height 84
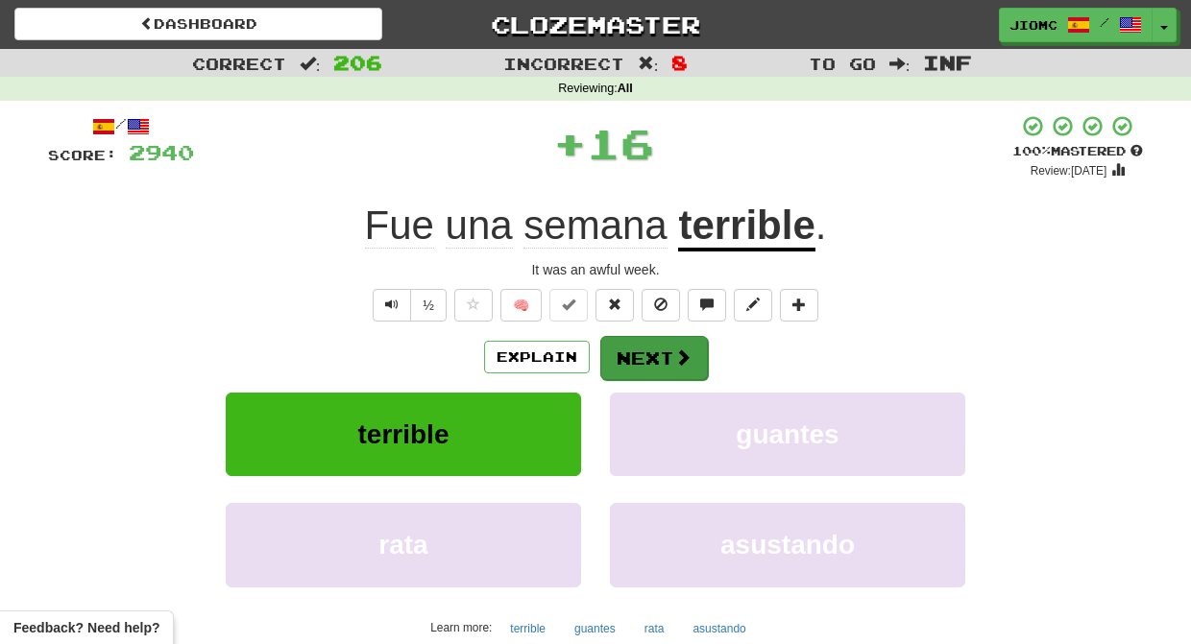
click at [626, 347] on button "Next" at bounding box center [654, 358] width 108 height 44
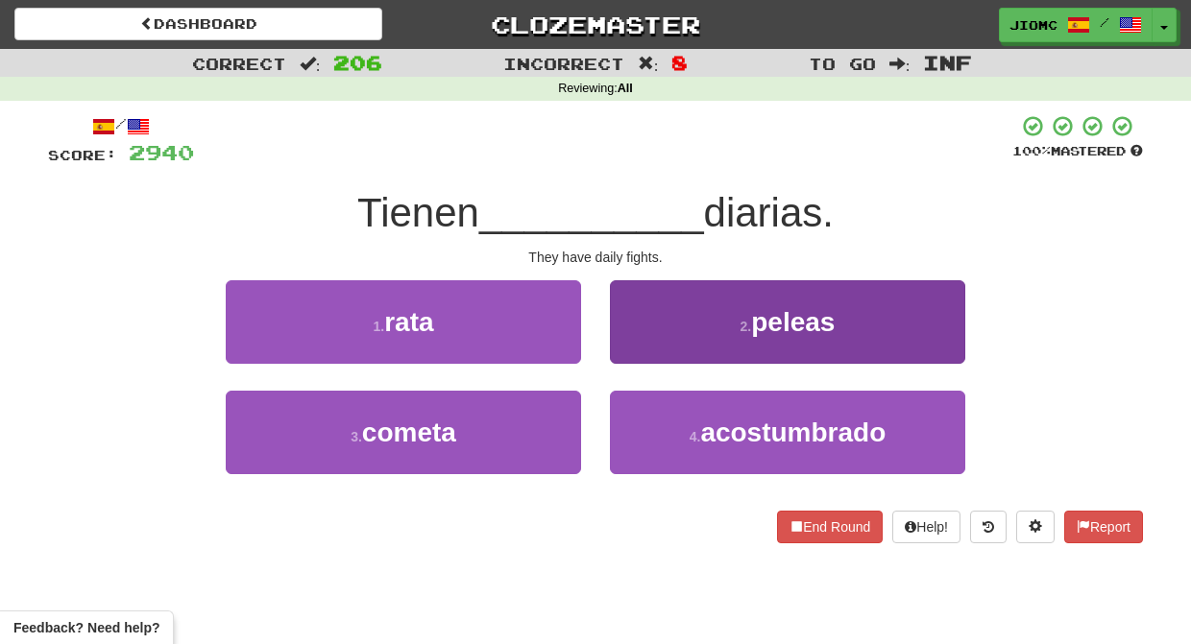
click at [631, 347] on button "2 . peleas" at bounding box center [787, 322] width 355 height 84
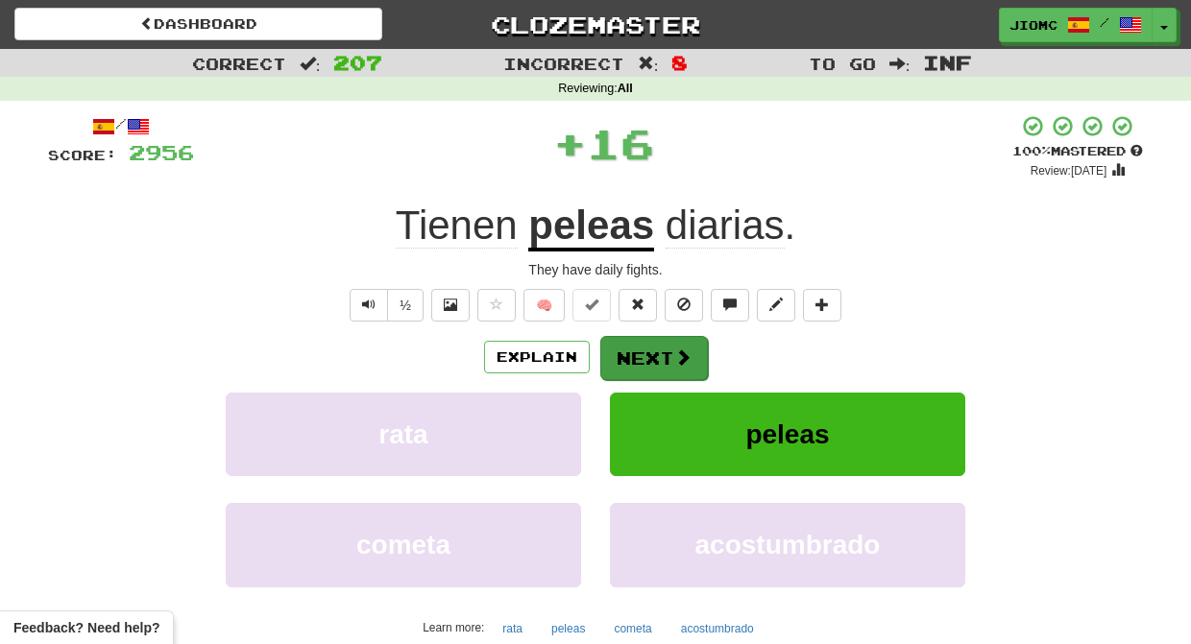
click at [633, 349] on button "Next" at bounding box center [654, 358] width 108 height 44
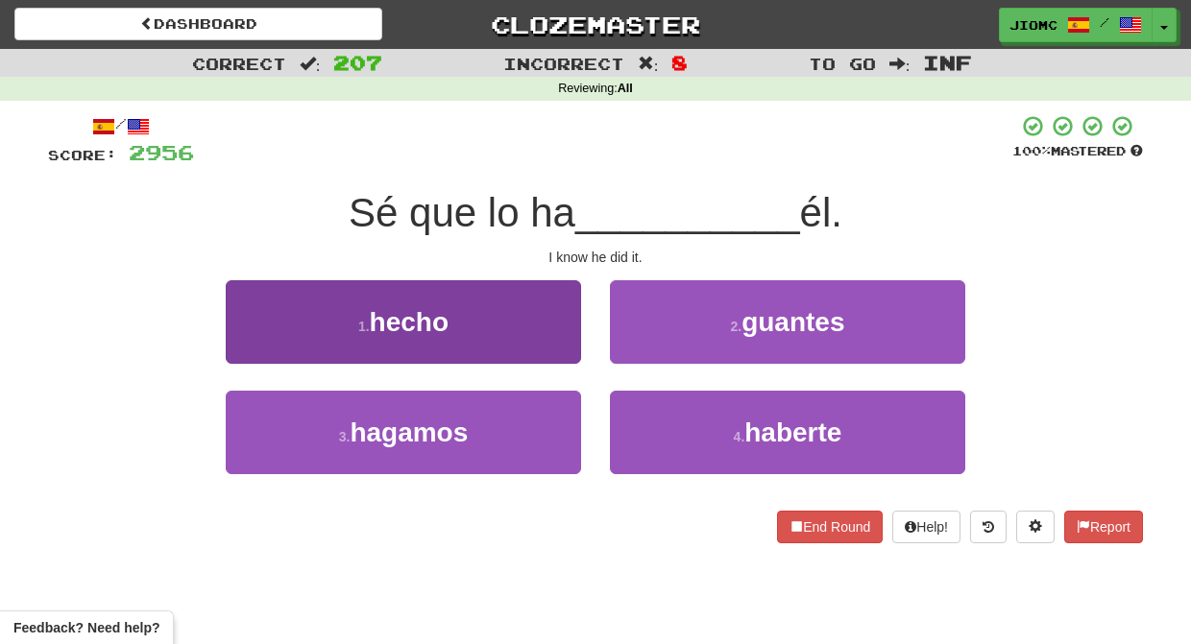
click at [540, 323] on button "1 . hecho" at bounding box center [403, 322] width 355 height 84
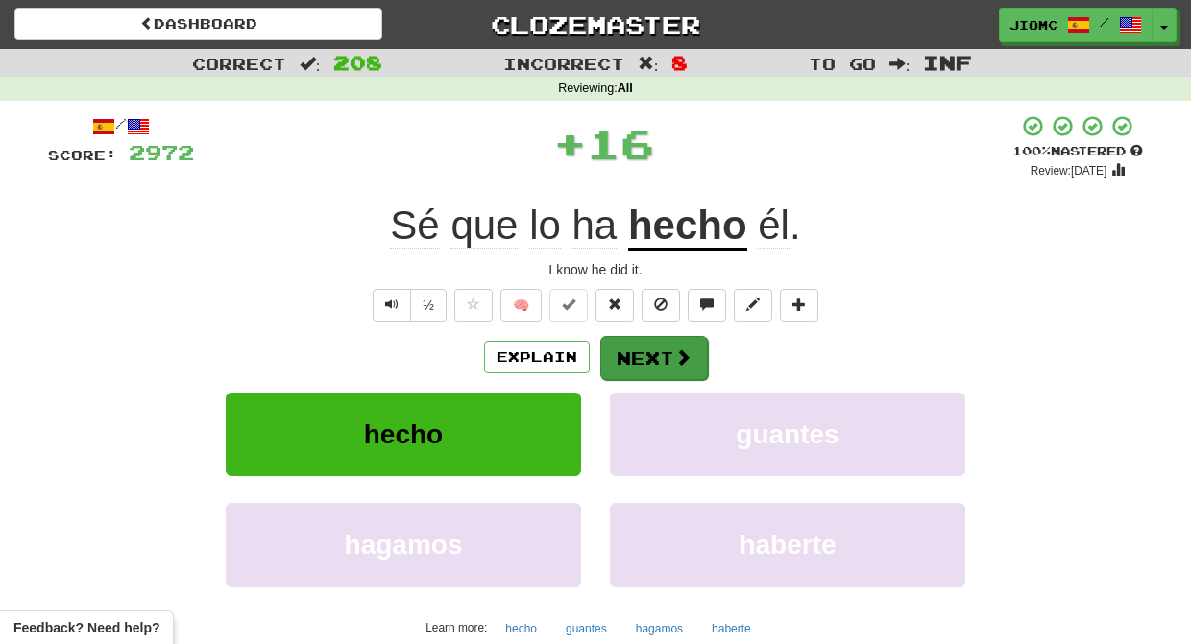
click at [628, 344] on button "Next" at bounding box center [654, 358] width 108 height 44
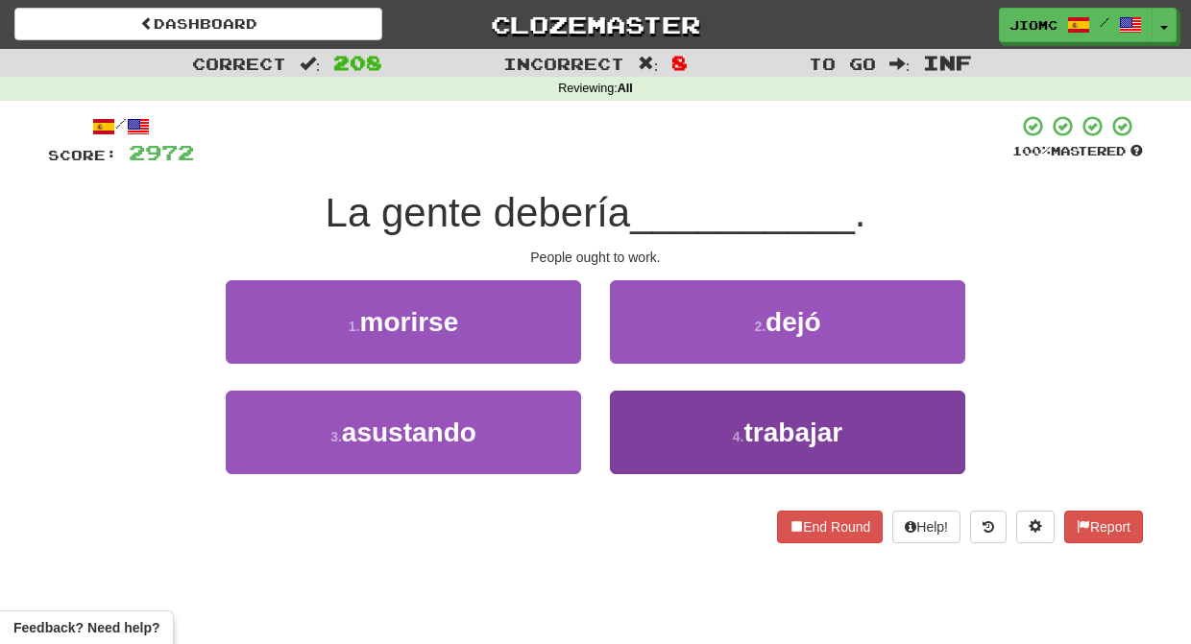
click at [628, 423] on button "4 . trabajar" at bounding box center [787, 433] width 355 height 84
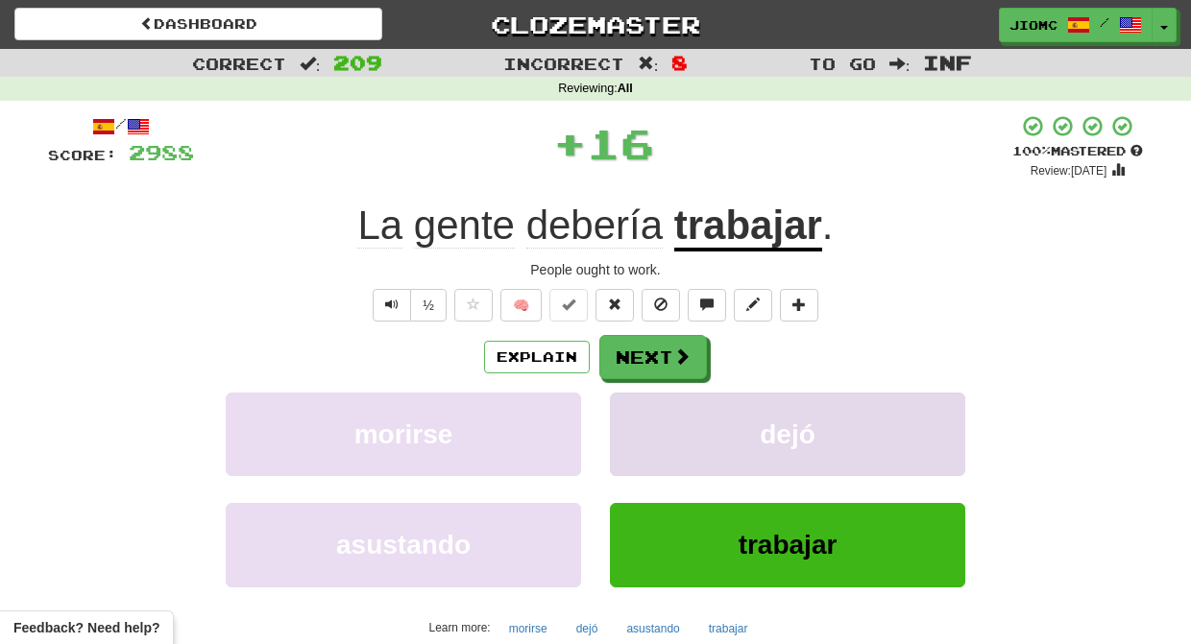
click at [629, 423] on button "dejó" at bounding box center [787, 435] width 355 height 84
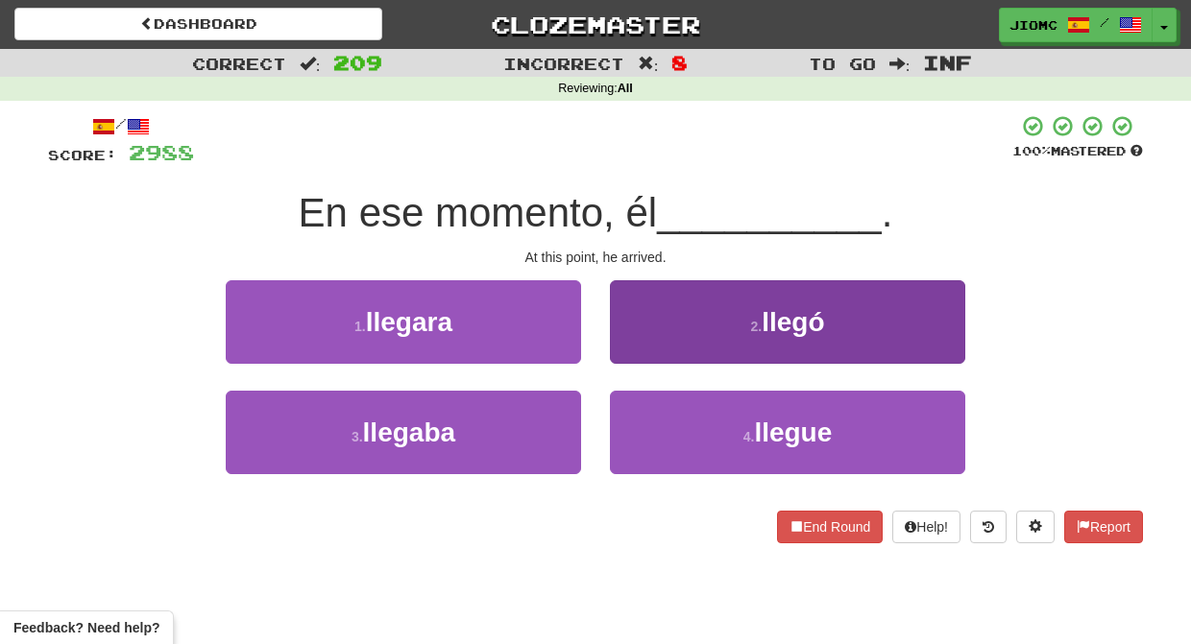
click at [642, 347] on button "2 . llegó" at bounding box center [787, 322] width 355 height 84
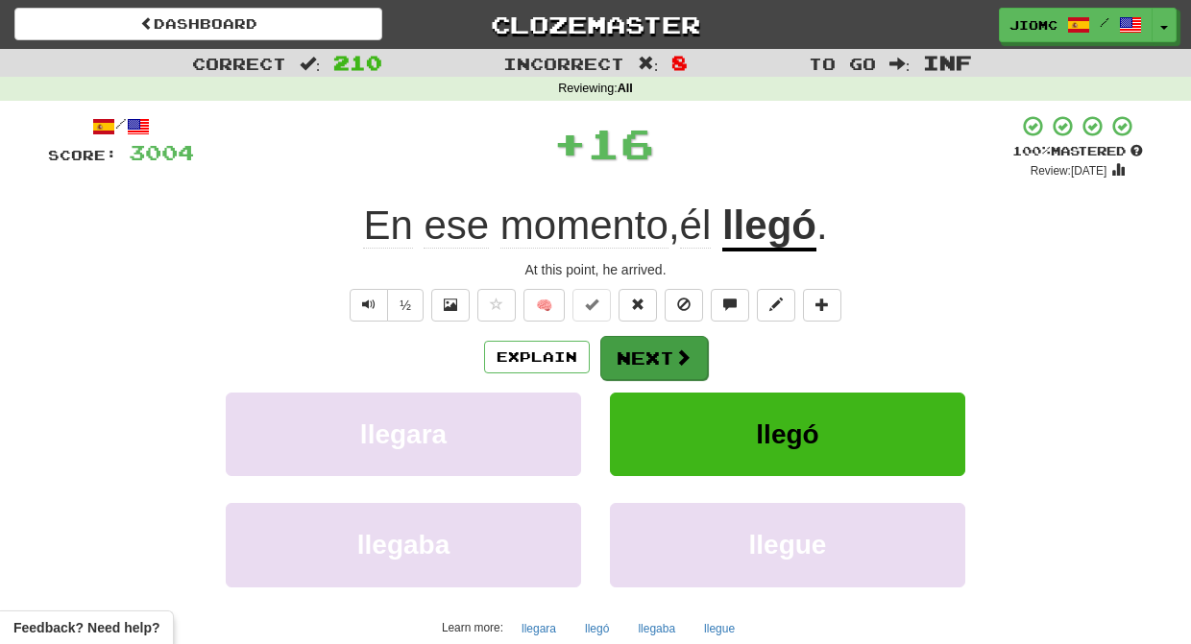
click at [642, 348] on button "Next" at bounding box center [654, 358] width 108 height 44
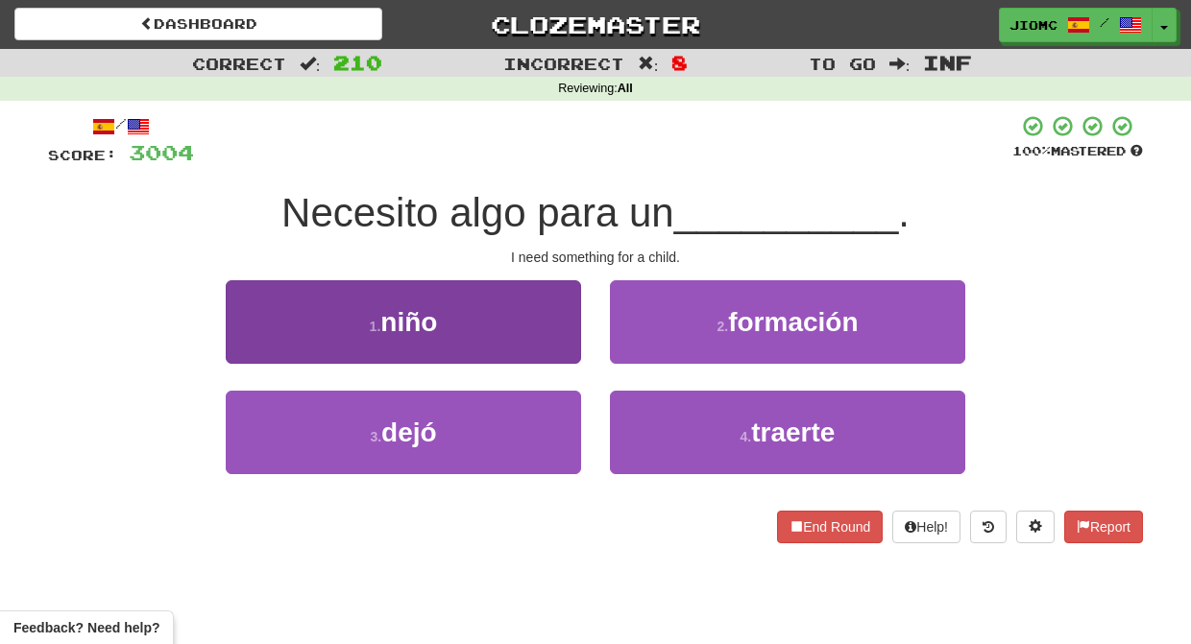
click at [541, 334] on button "1 . niño" at bounding box center [403, 322] width 355 height 84
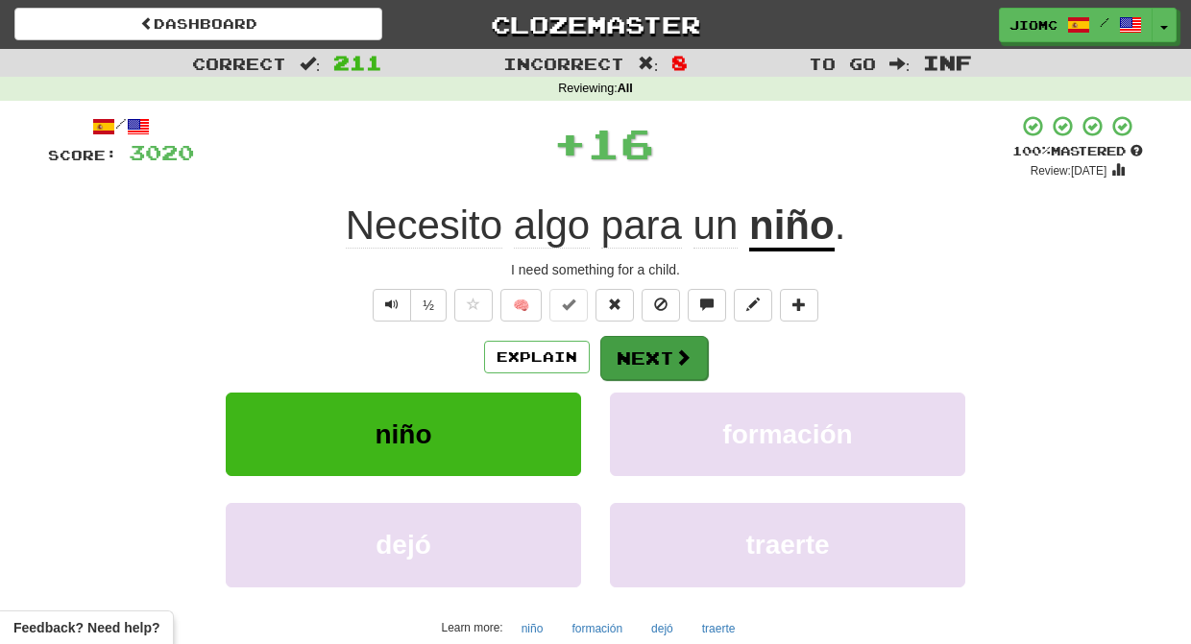
click at [648, 350] on button "Next" at bounding box center [654, 358] width 108 height 44
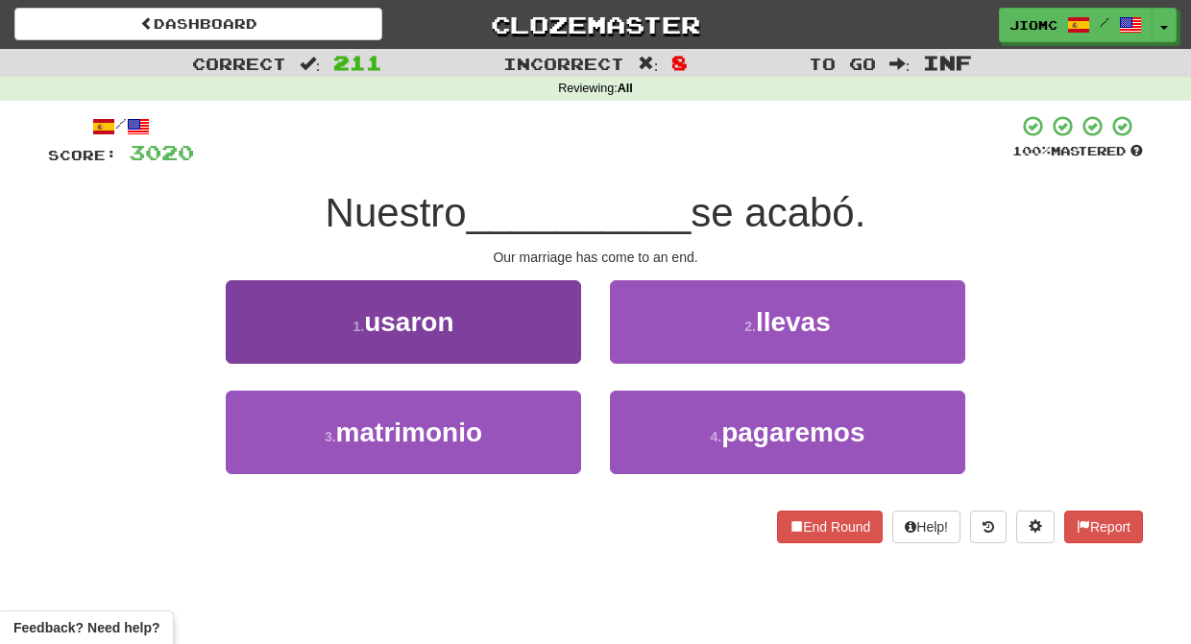
click at [534, 412] on button "3 . matrimonio" at bounding box center [403, 433] width 355 height 84
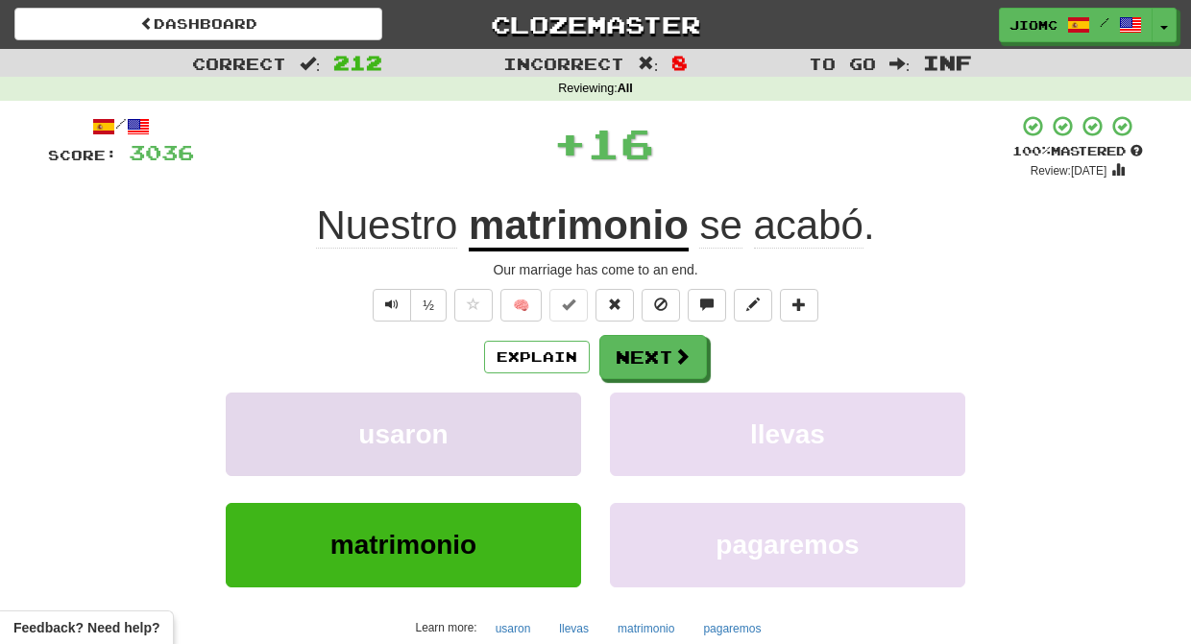
click at [535, 410] on button "usaron" at bounding box center [403, 435] width 355 height 84
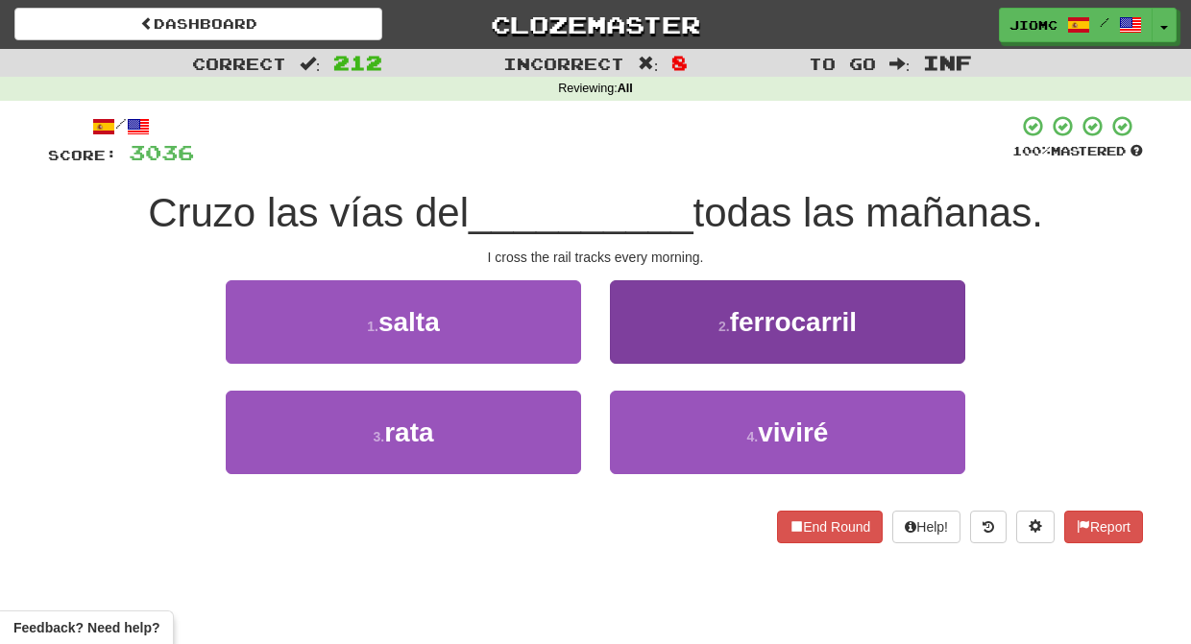
click at [626, 342] on button "2 . ferrocarril" at bounding box center [787, 322] width 355 height 84
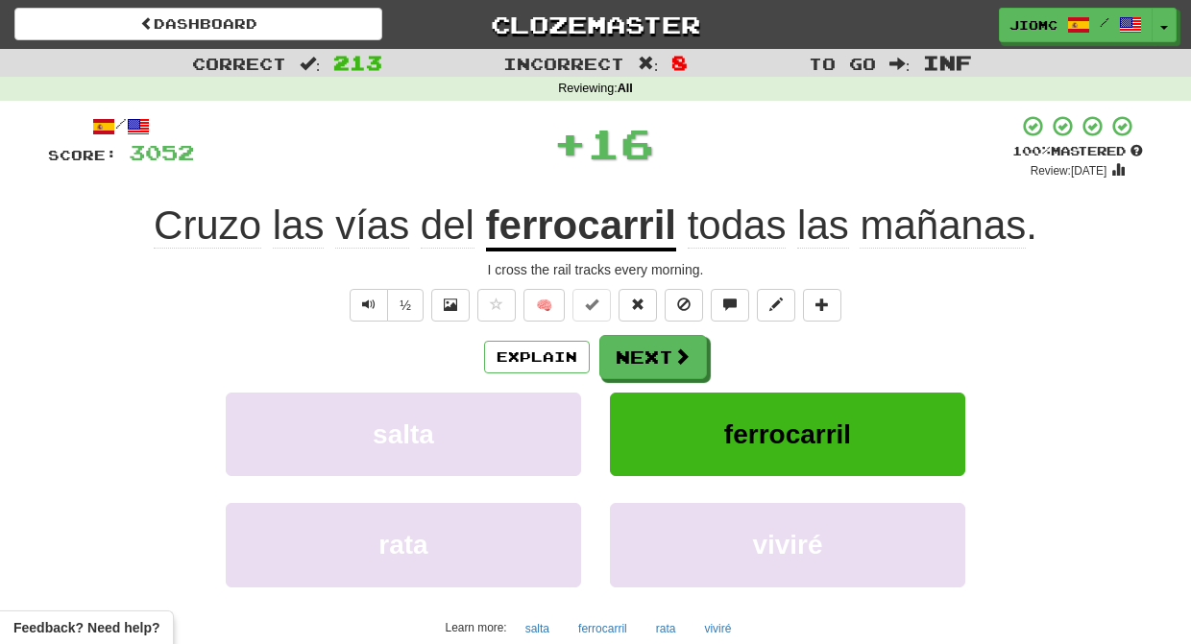
click at [626, 347] on button "Next" at bounding box center [653, 357] width 108 height 44
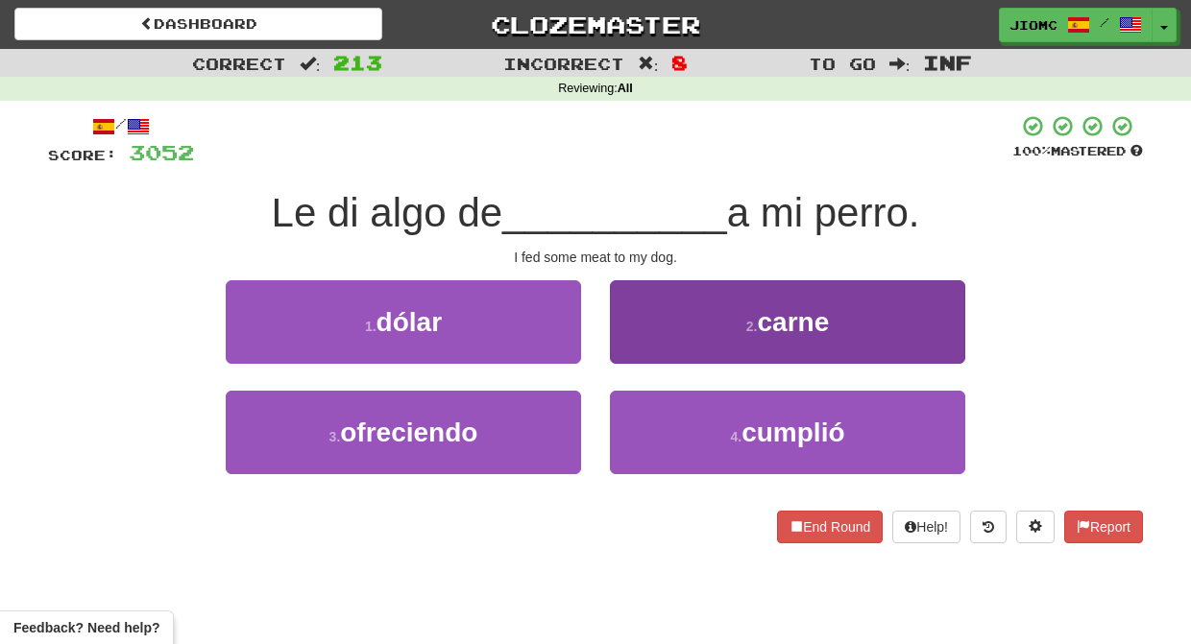
click at [629, 345] on button "2 . carne" at bounding box center [787, 322] width 355 height 84
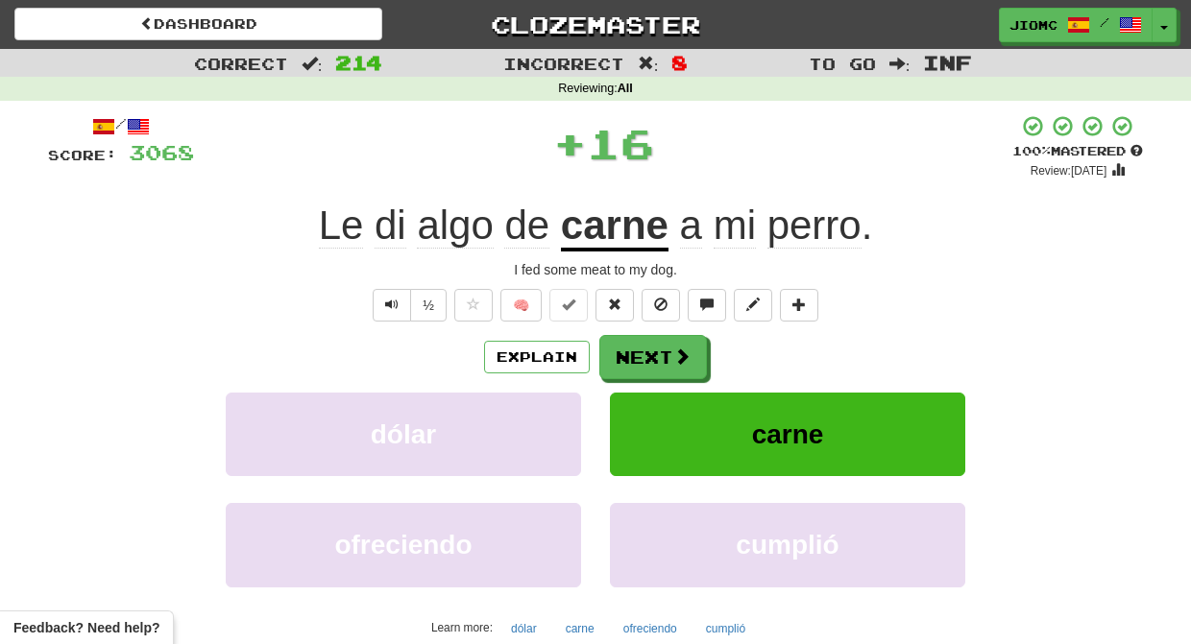
click at [629, 345] on button "Next" at bounding box center [653, 357] width 108 height 44
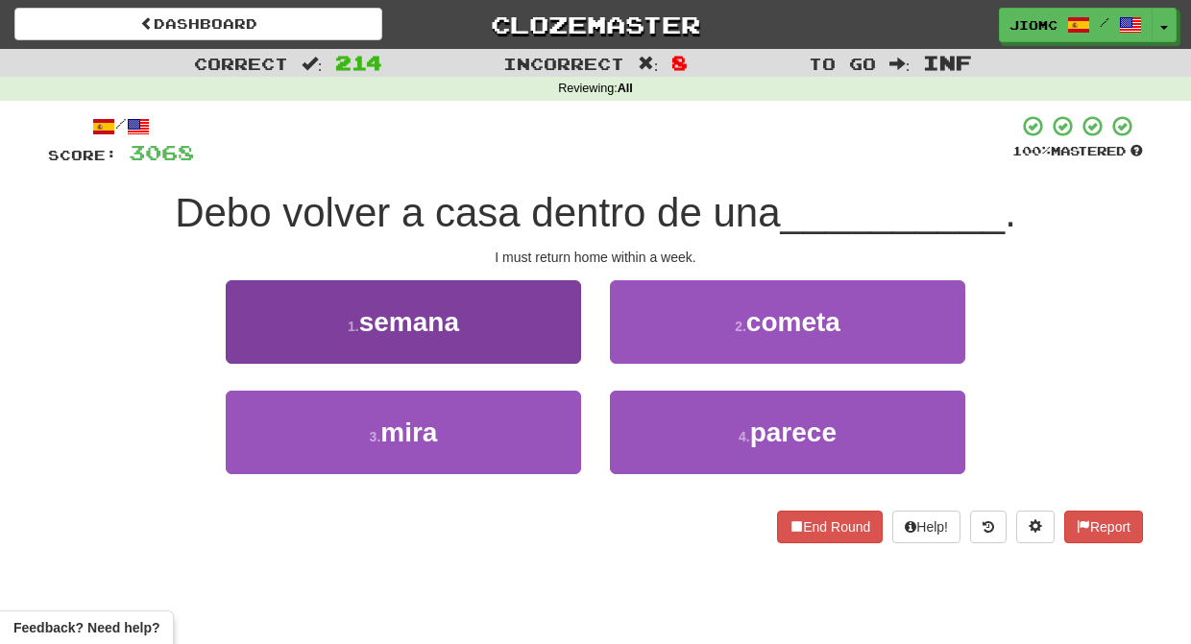
click at [561, 336] on button "1 . semana" at bounding box center [403, 322] width 355 height 84
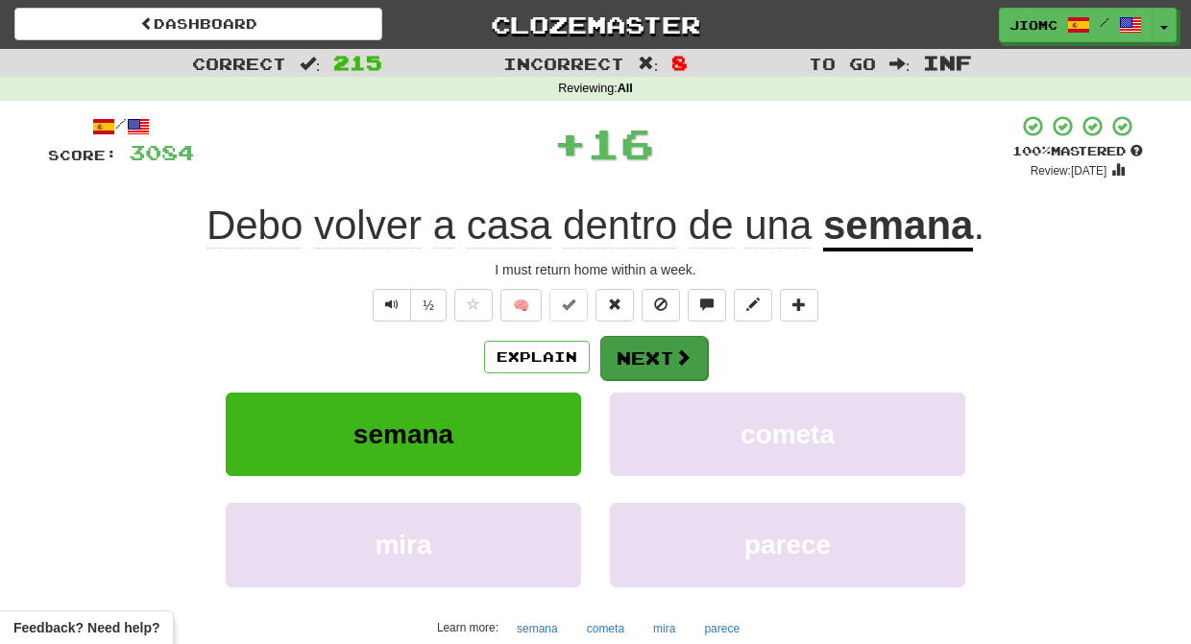
click at [629, 345] on button "Next" at bounding box center [654, 358] width 108 height 44
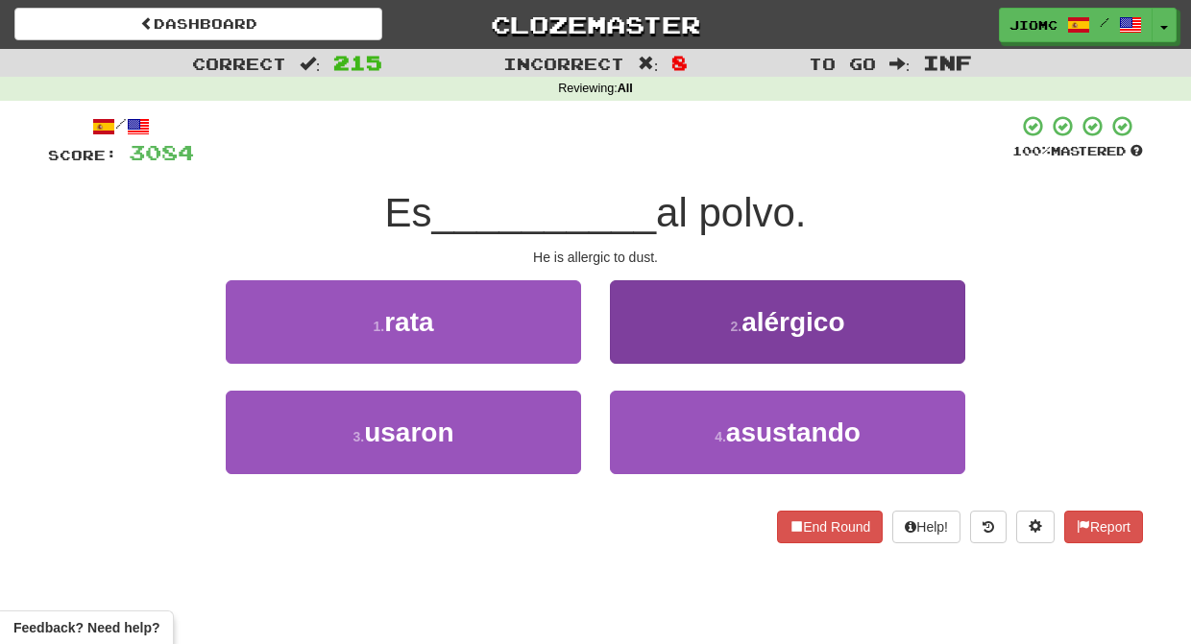
click at [631, 344] on button "2 . alérgico" at bounding box center [787, 322] width 355 height 84
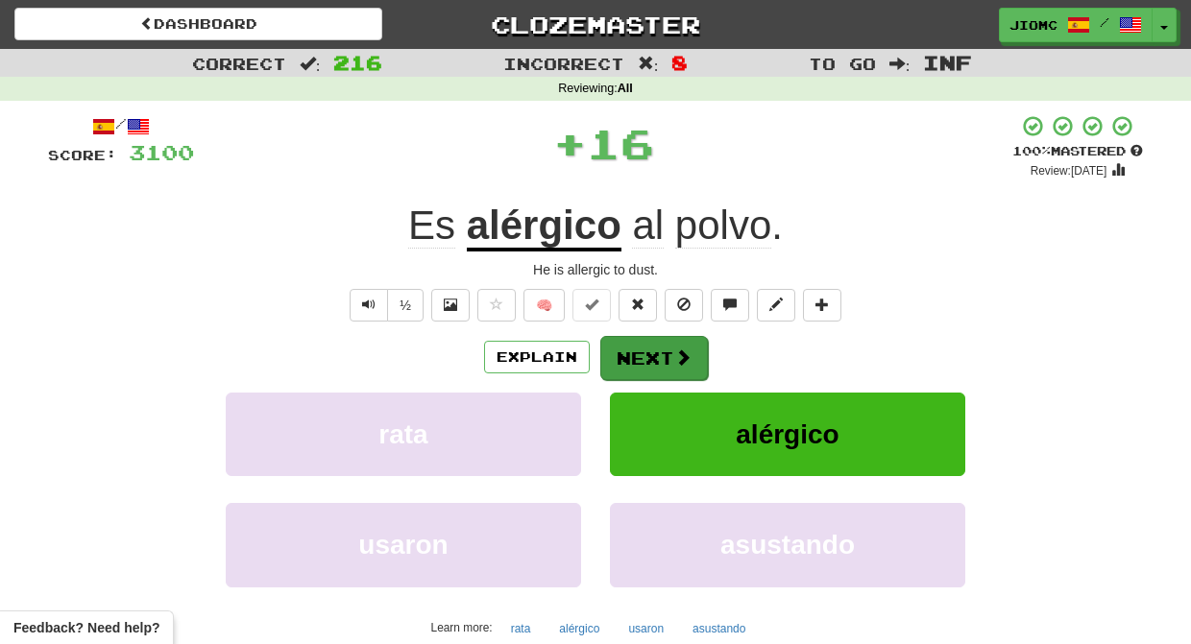
click at [634, 356] on button "Next" at bounding box center [654, 358] width 108 height 44
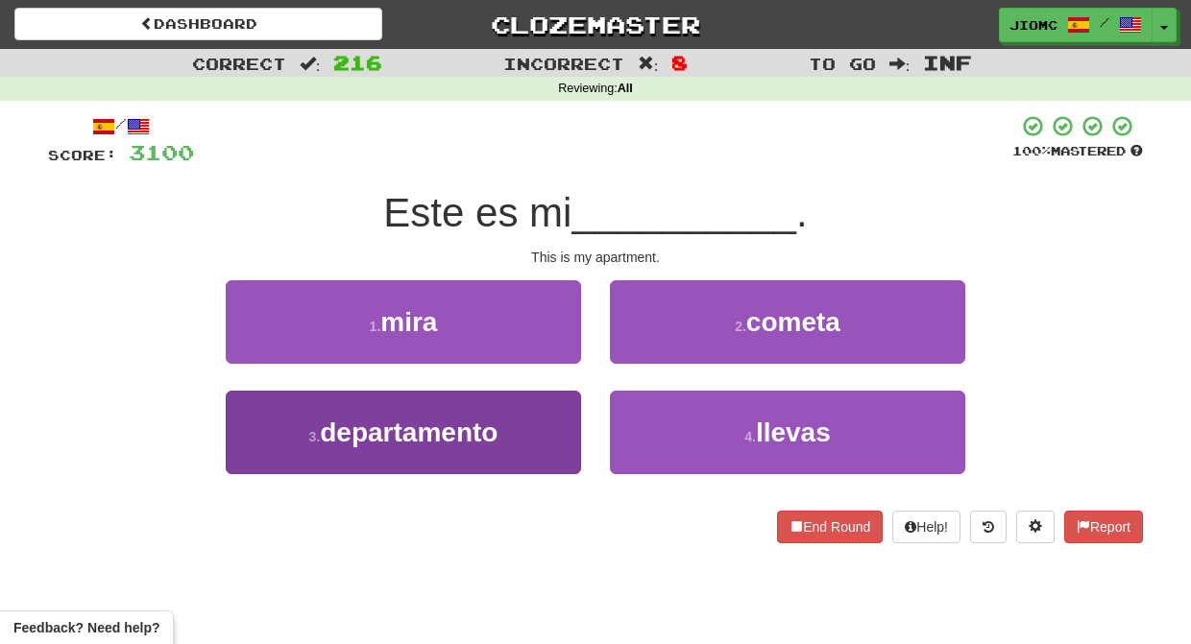
click at [558, 419] on button "3 . departamento" at bounding box center [403, 433] width 355 height 84
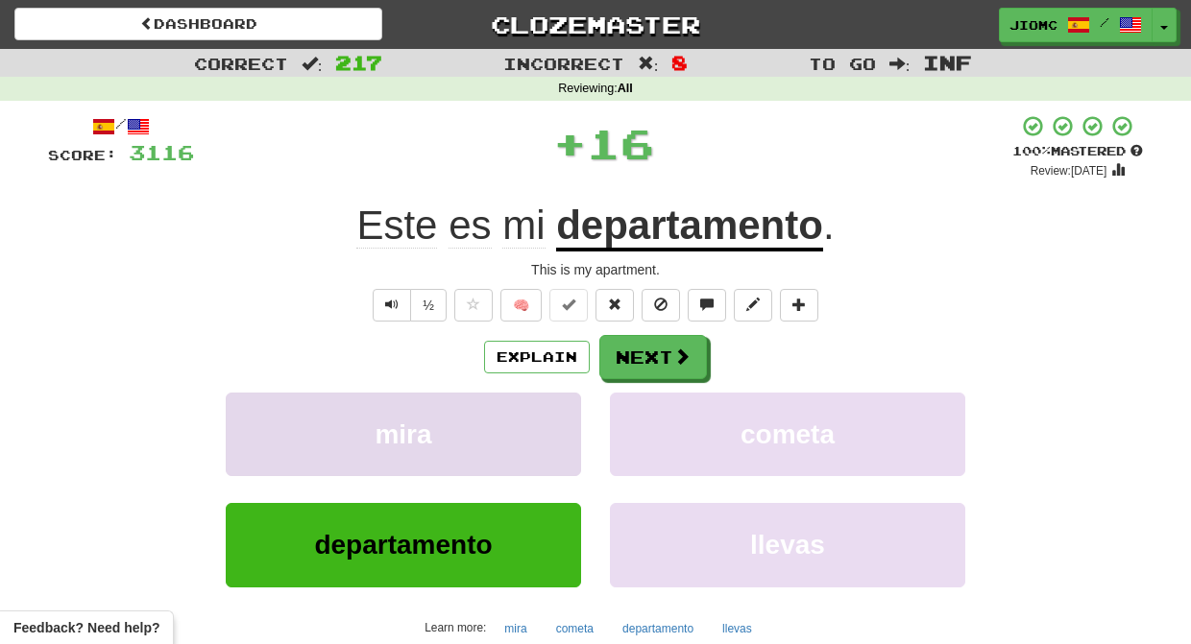
click at [558, 420] on button "mira" at bounding box center [403, 435] width 355 height 84
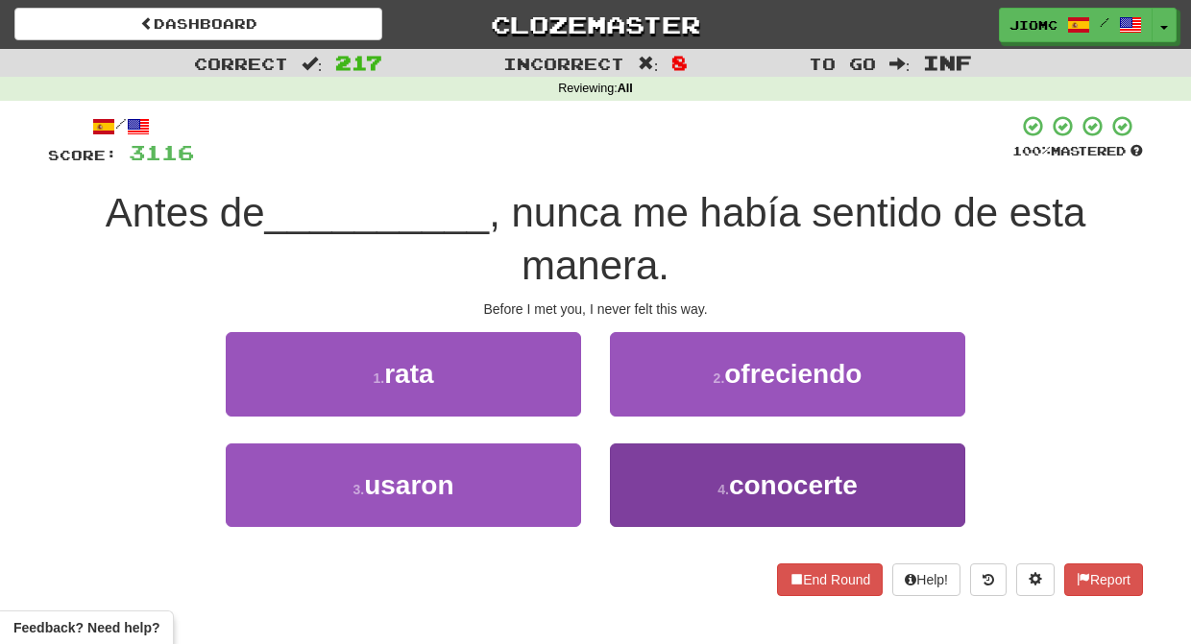
click at [646, 462] on button "4 . conocerte" at bounding box center [787, 486] width 355 height 84
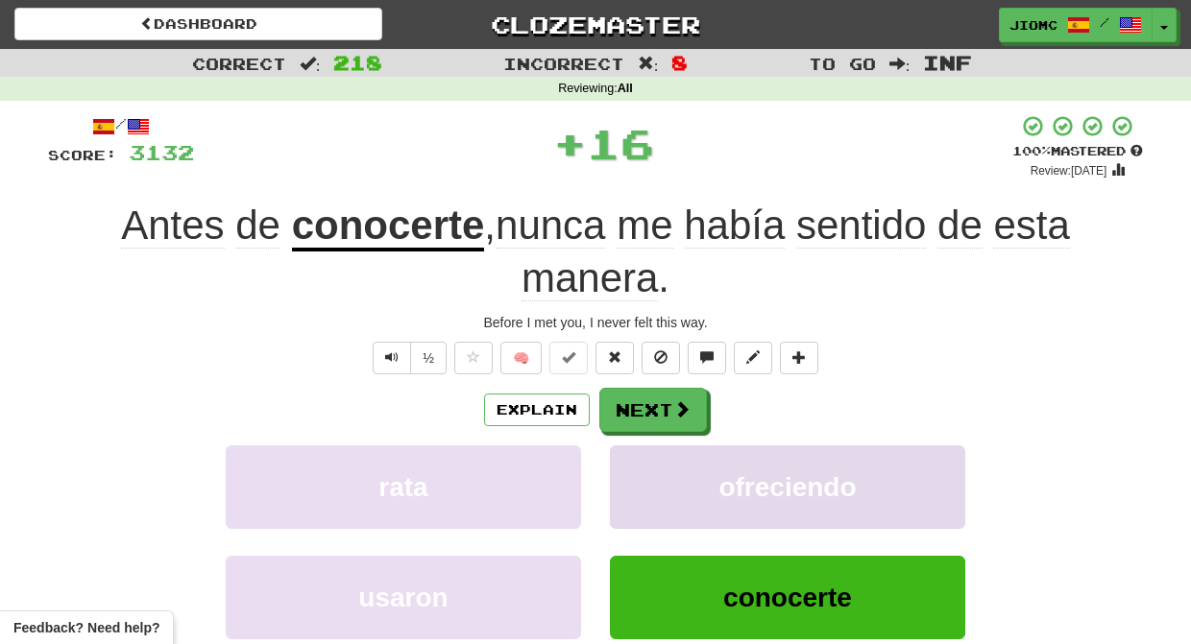
click at [650, 458] on button "ofreciendo" at bounding box center [787, 488] width 355 height 84
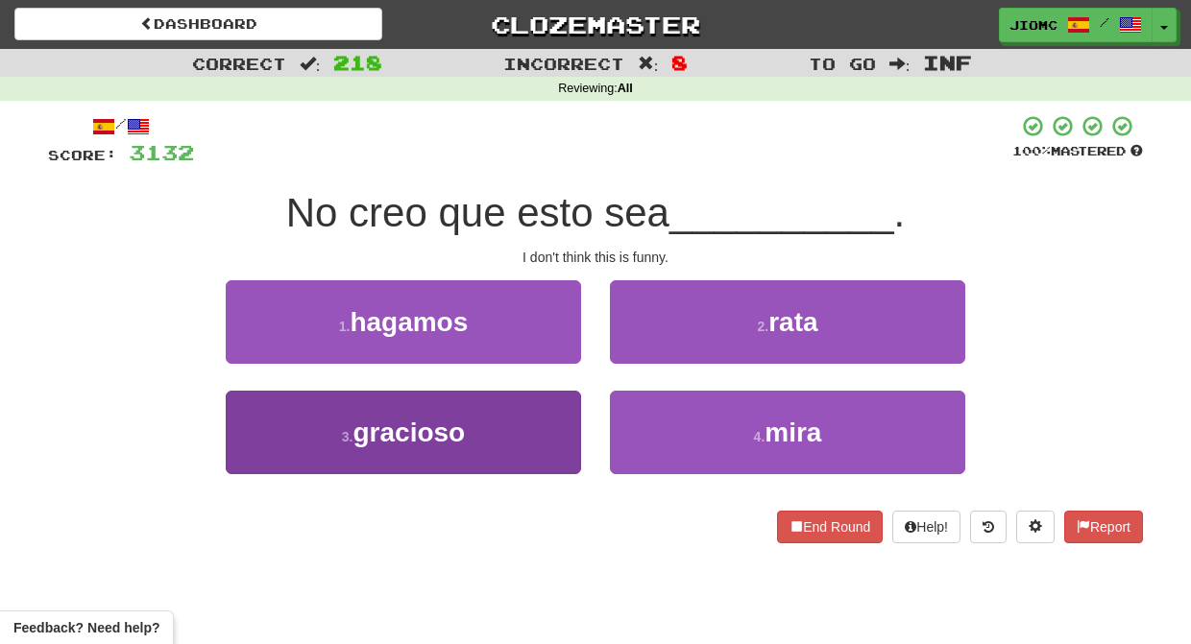
click at [565, 418] on button "3 . gracioso" at bounding box center [403, 433] width 355 height 84
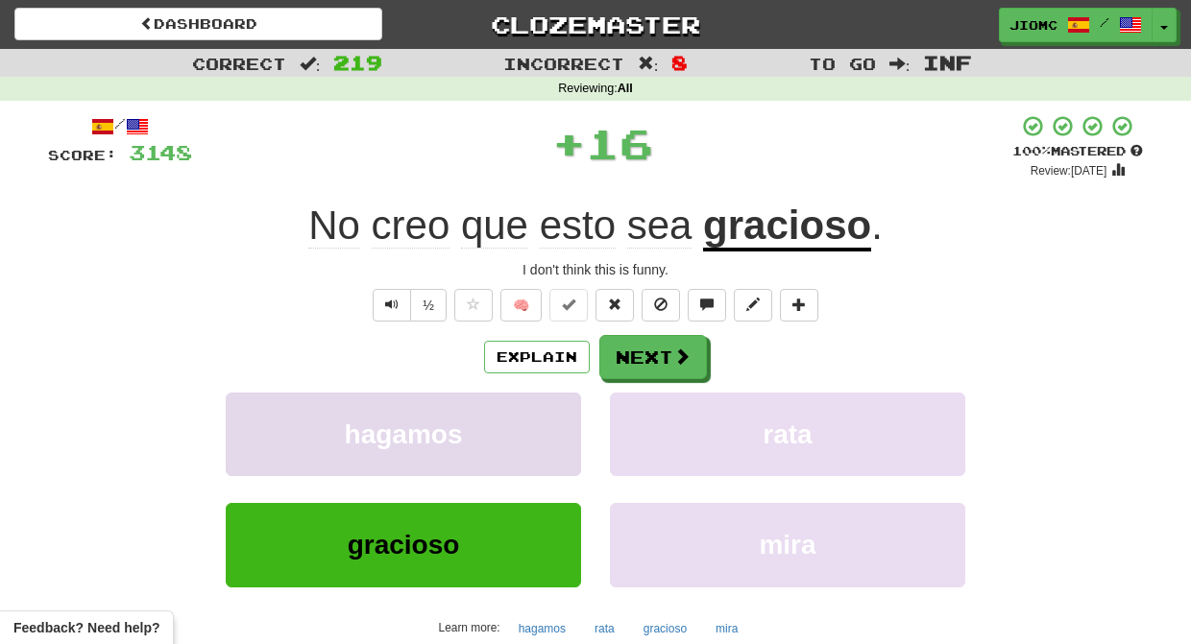
click at [564, 419] on button "hagamos" at bounding box center [403, 435] width 355 height 84
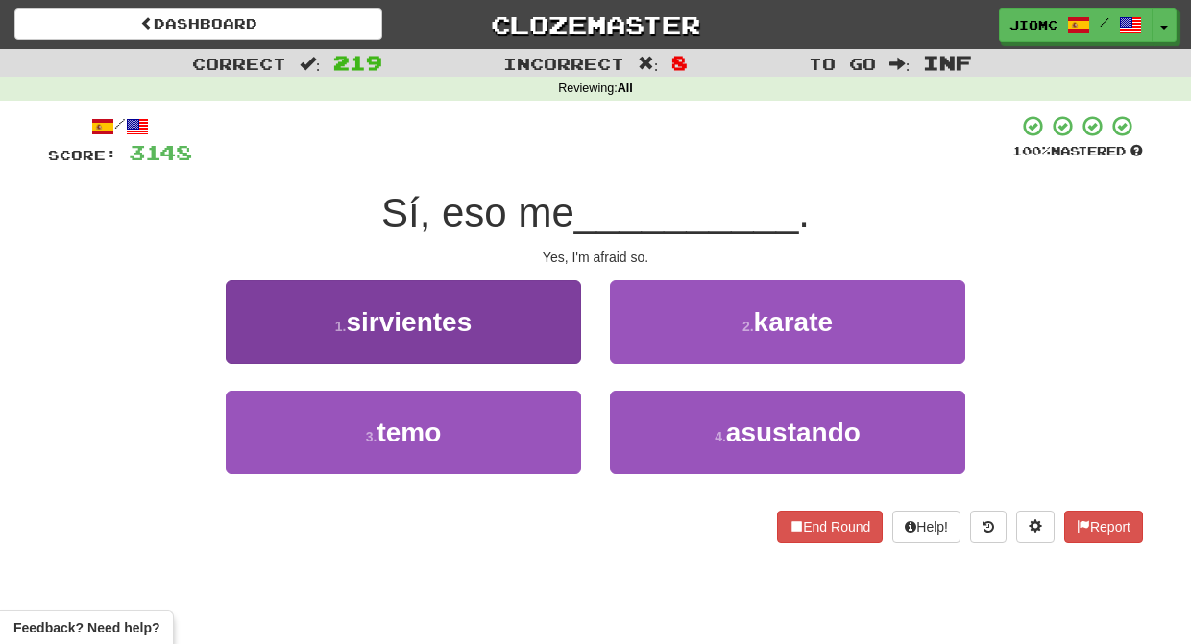
click at [553, 343] on button "1 . sirvientes" at bounding box center [403, 322] width 355 height 84
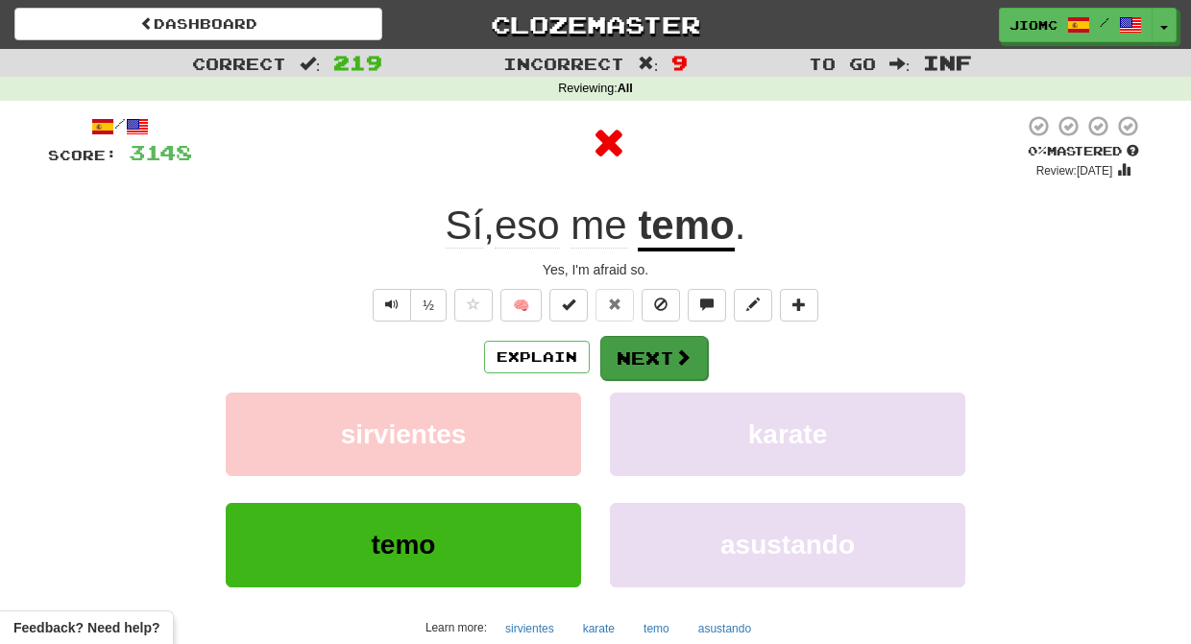
click at [626, 363] on button "Next" at bounding box center [654, 358] width 108 height 44
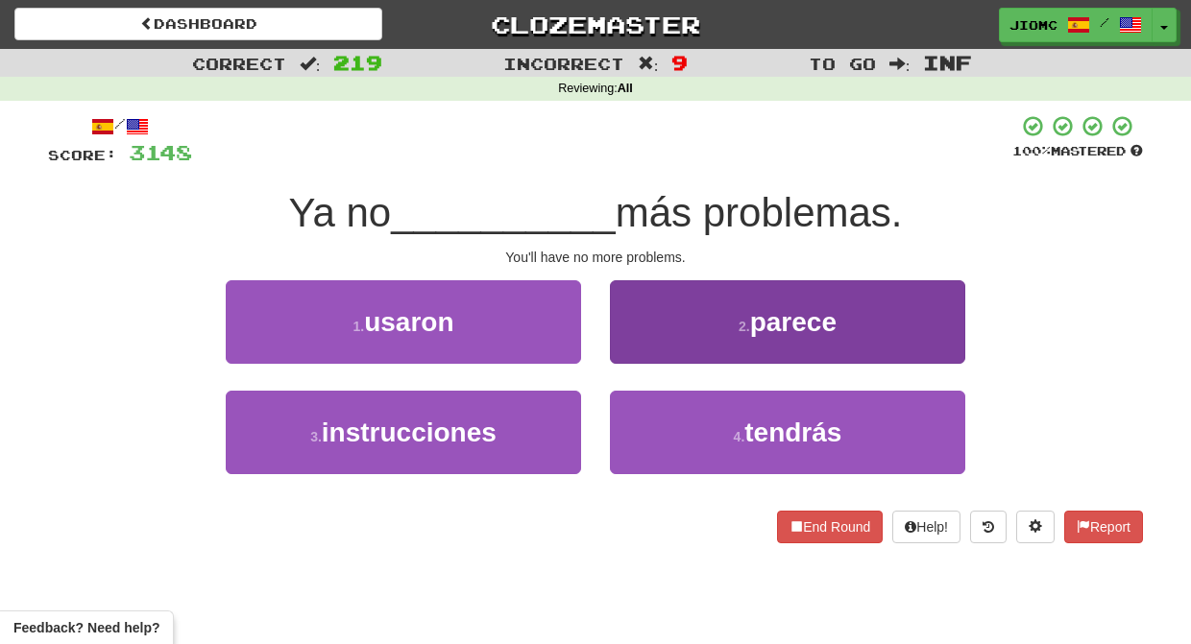
click at [631, 358] on button "2 . parece" at bounding box center [787, 322] width 355 height 84
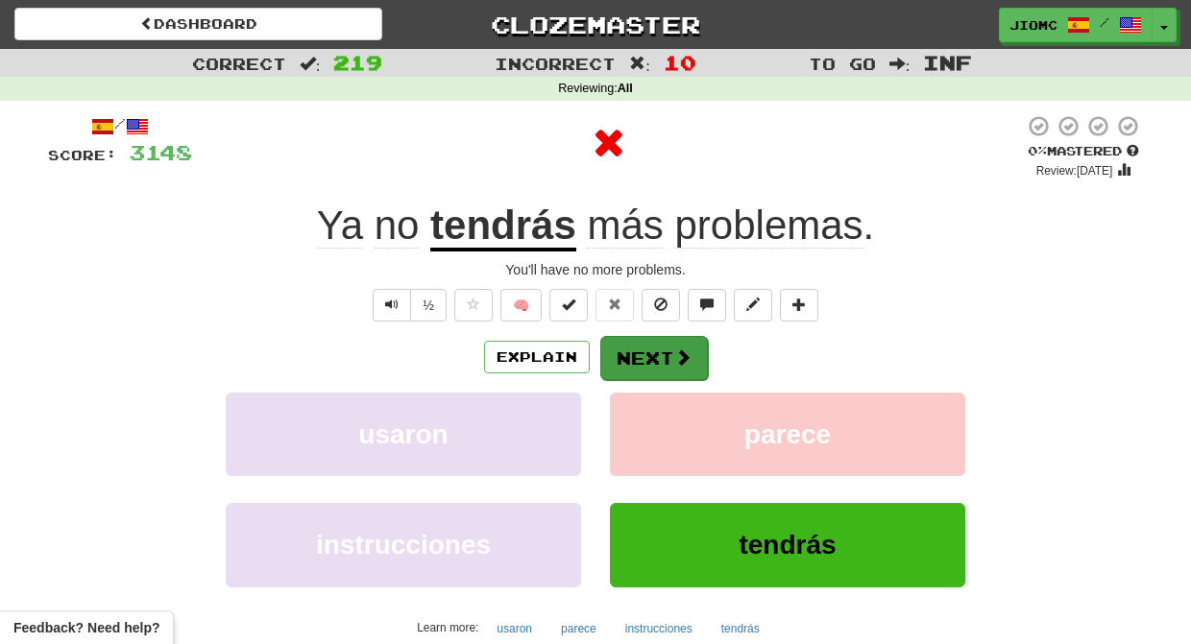
click at [630, 359] on button "Next" at bounding box center [654, 358] width 108 height 44
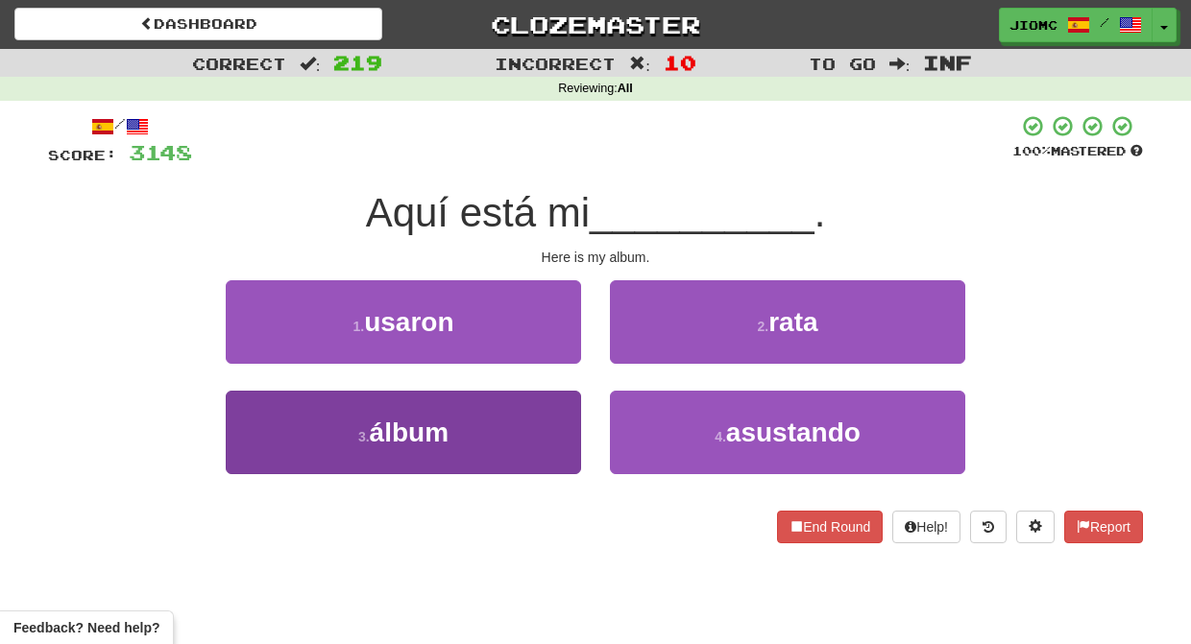
click at [526, 409] on button "3 . álbum" at bounding box center [403, 433] width 355 height 84
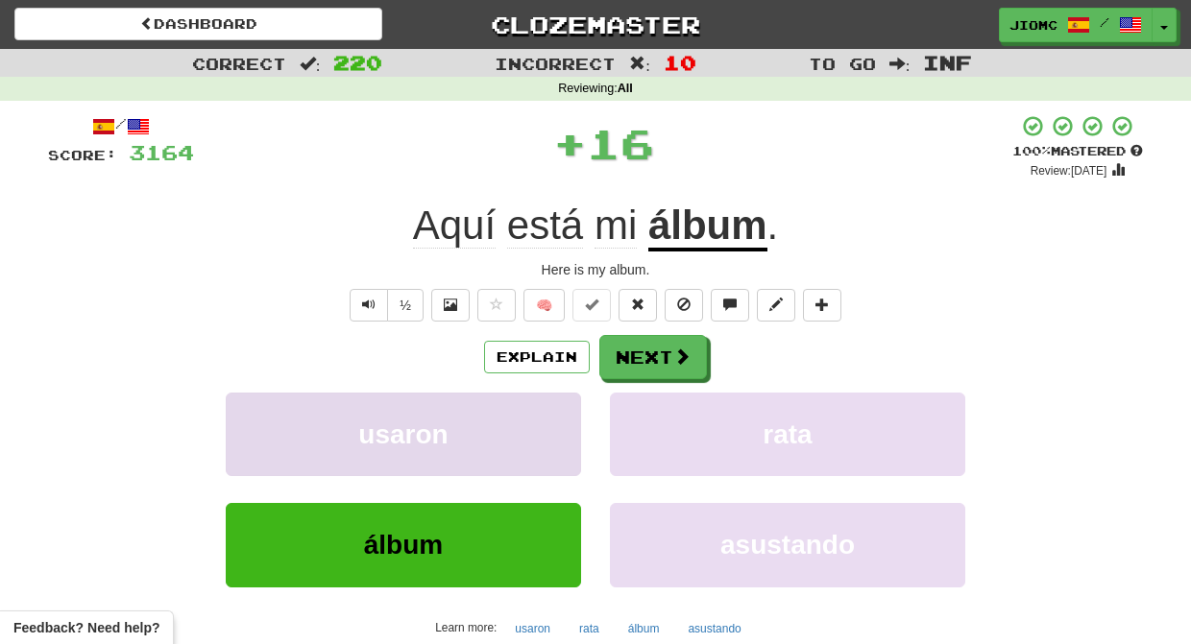
click at [528, 409] on button "usaron" at bounding box center [403, 435] width 355 height 84
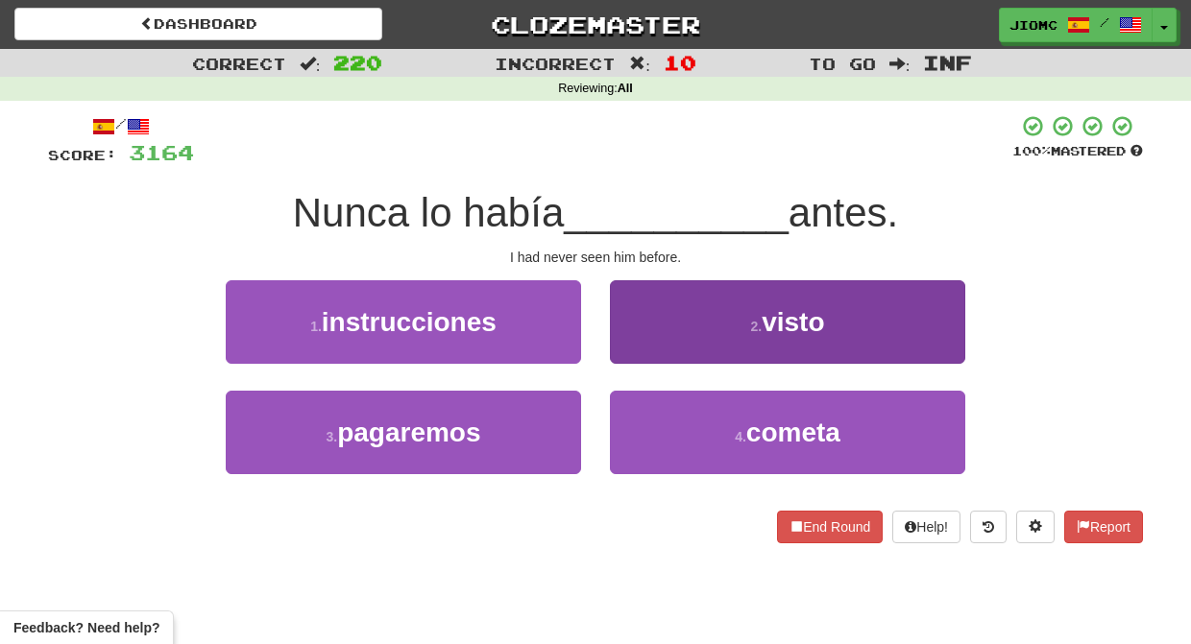
click at [648, 350] on button "2 . visto" at bounding box center [787, 322] width 355 height 84
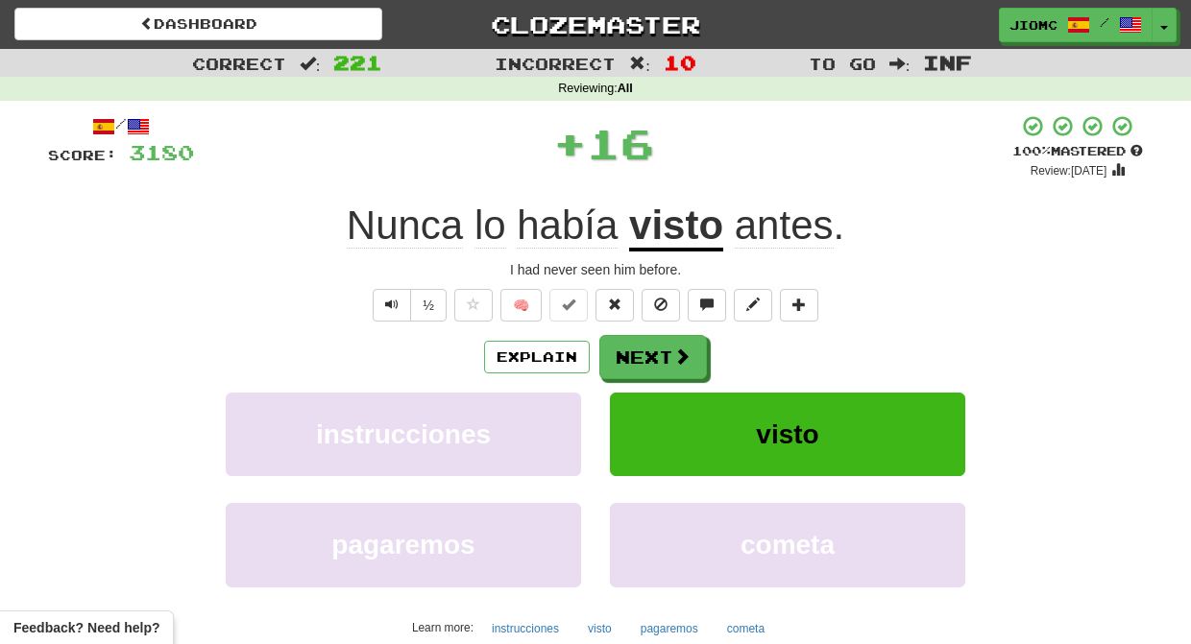
click at [640, 350] on button "Next" at bounding box center [653, 357] width 108 height 44
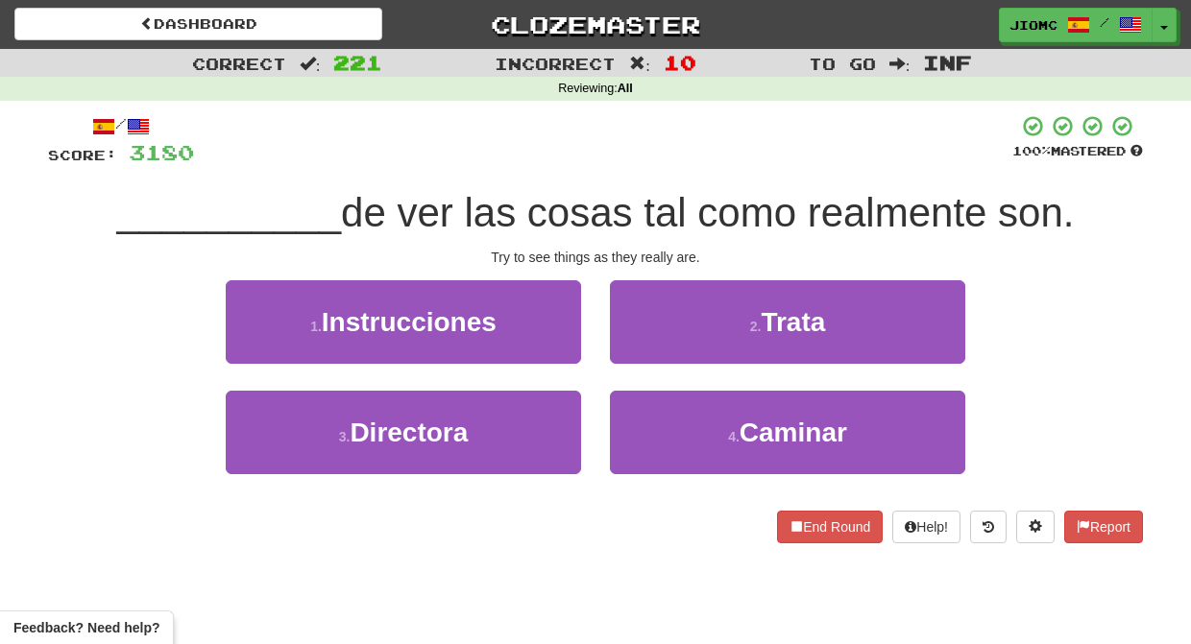
click at [640, 350] on button "2 . Trata" at bounding box center [787, 322] width 355 height 84
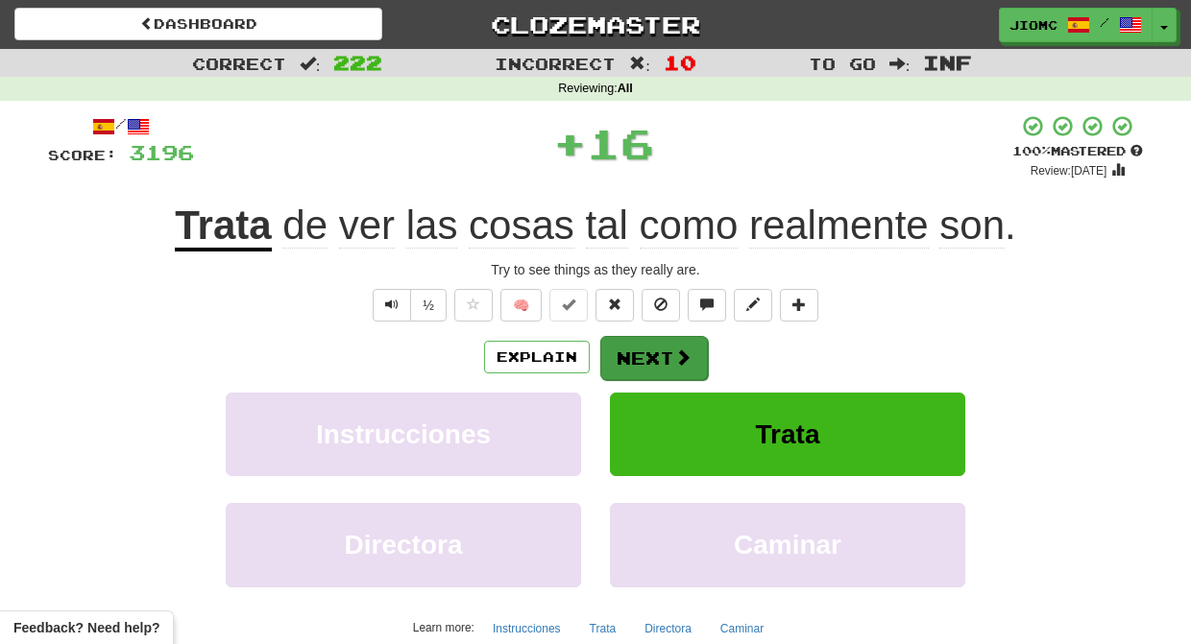
click at [640, 350] on button "Next" at bounding box center [654, 358] width 108 height 44
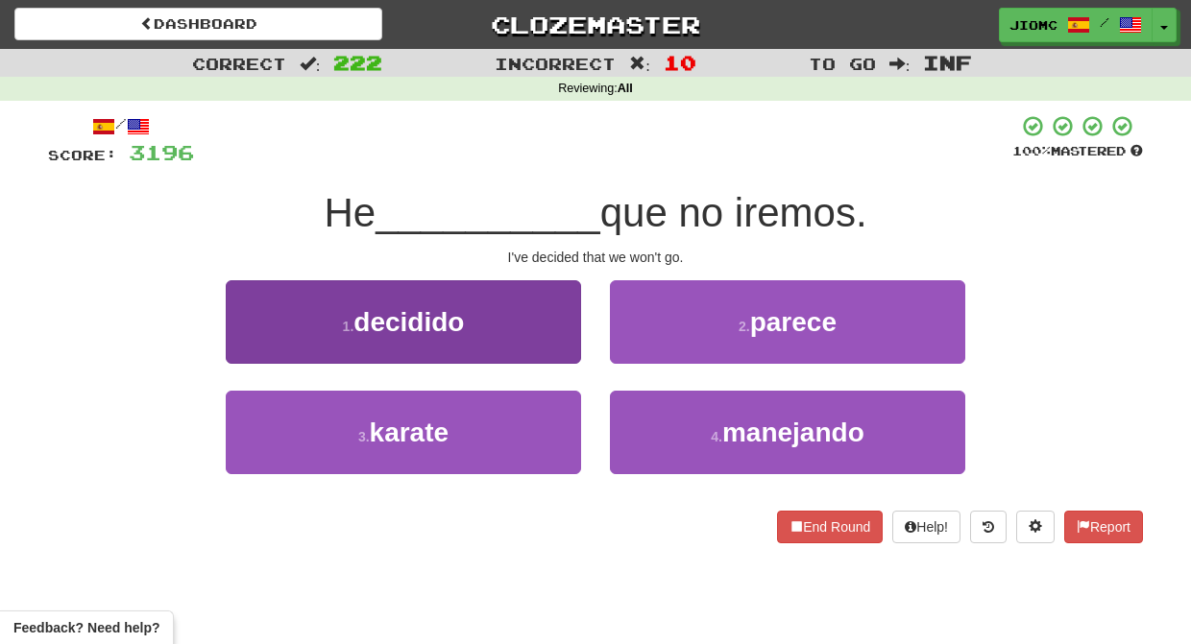
click at [548, 342] on button "1 . decidido" at bounding box center [403, 322] width 355 height 84
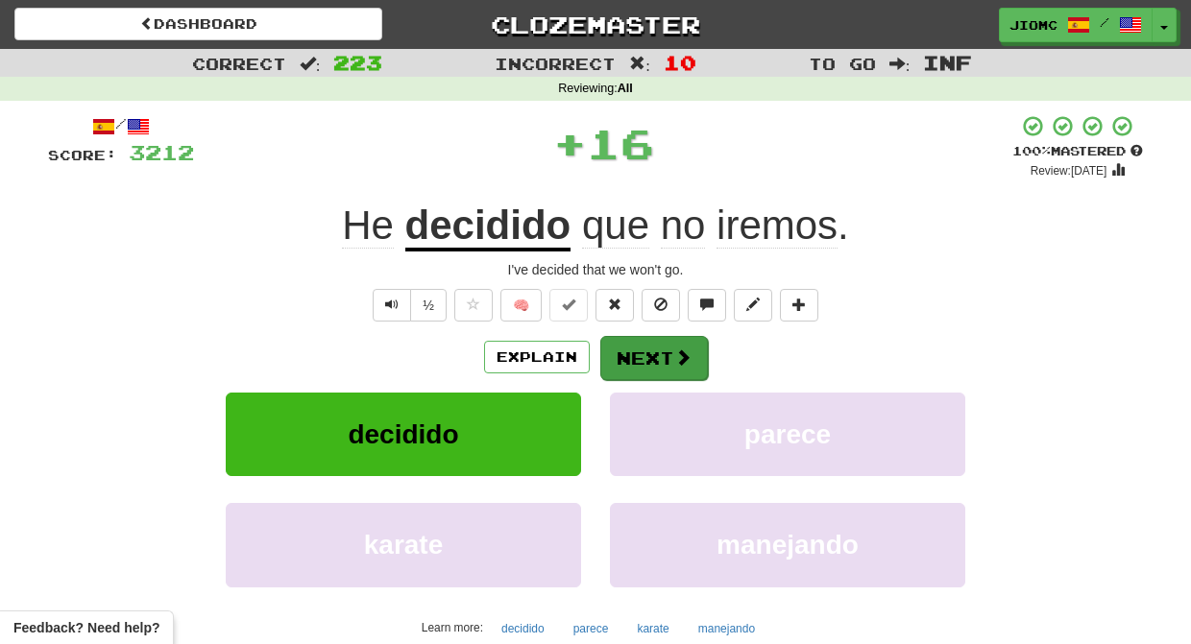
click at [627, 348] on button "Next" at bounding box center [654, 358] width 108 height 44
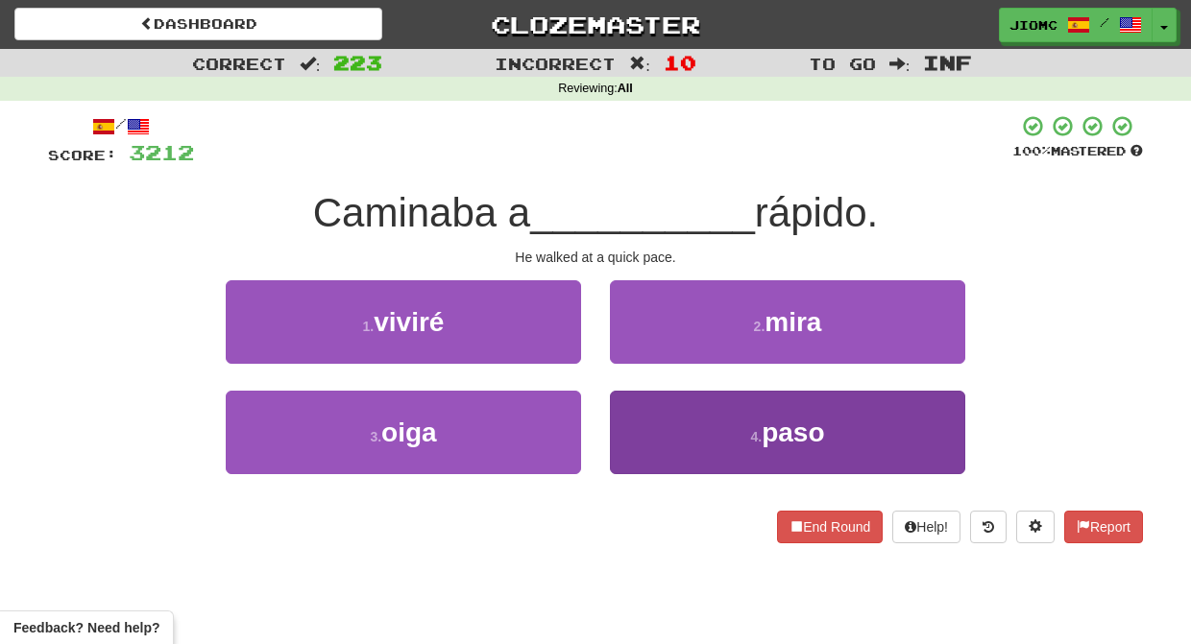
click at [653, 410] on button "4 . paso" at bounding box center [787, 433] width 355 height 84
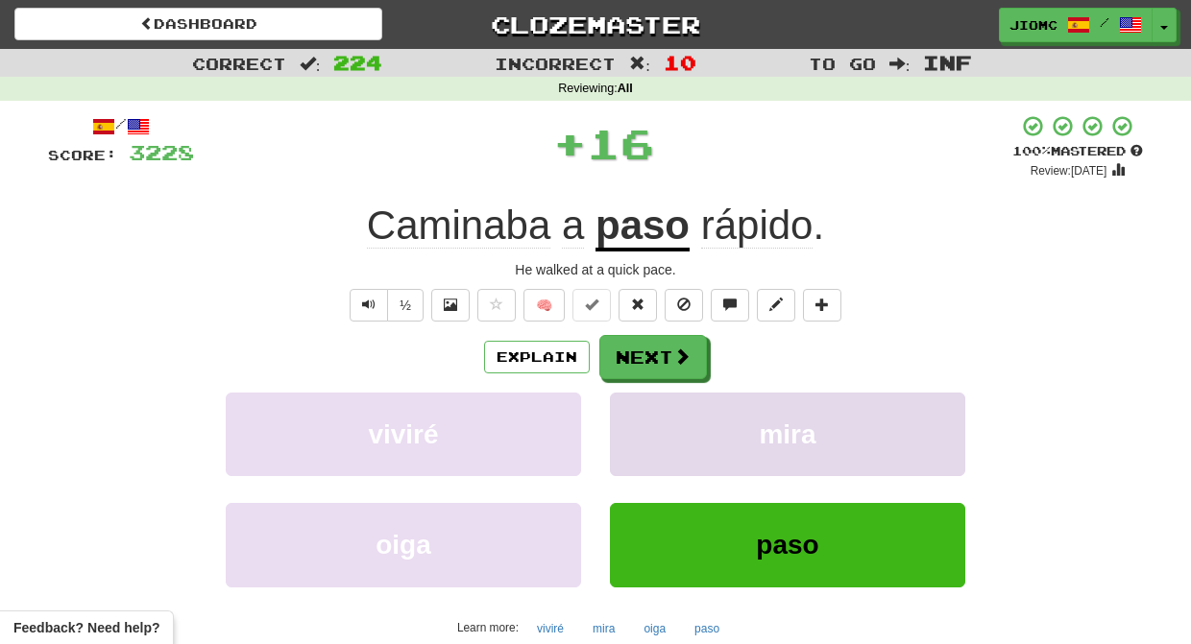
click at [650, 412] on button "mira" at bounding box center [787, 435] width 355 height 84
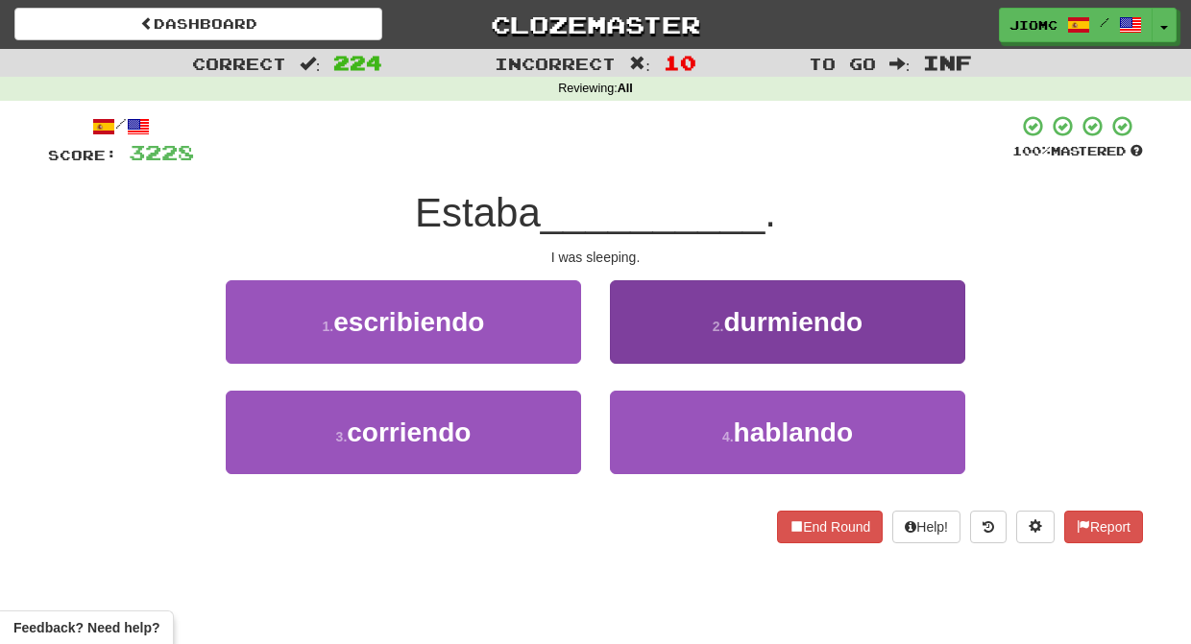
click at [642, 352] on button "2 . durmiendo" at bounding box center [787, 322] width 355 height 84
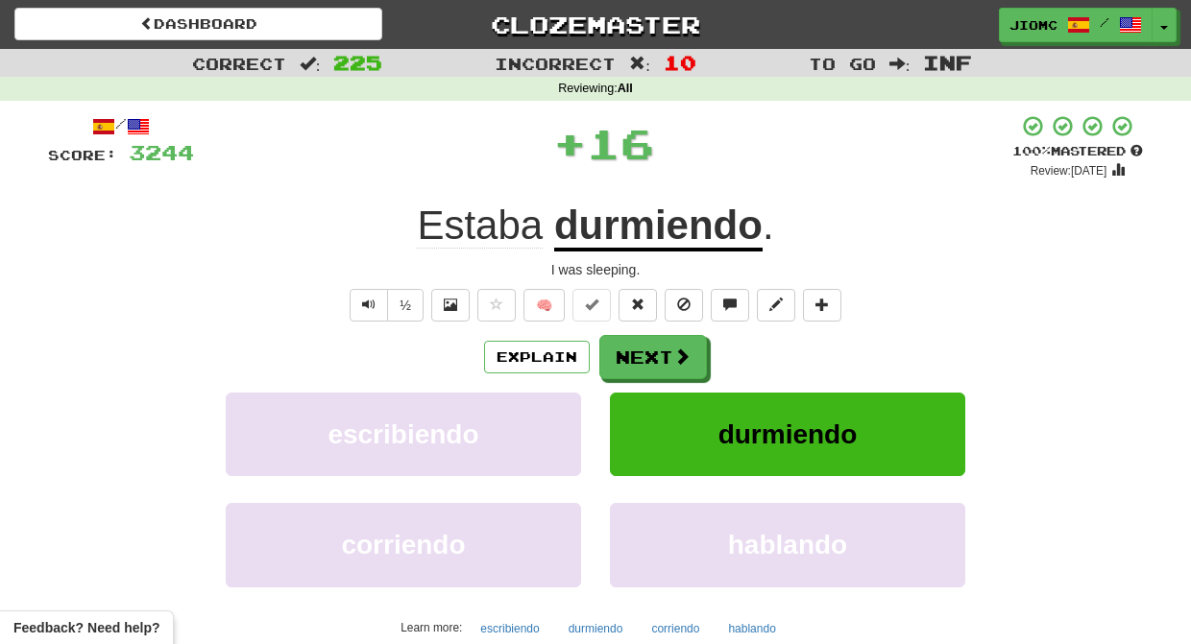
click at [642, 352] on button "Next" at bounding box center [653, 357] width 108 height 44
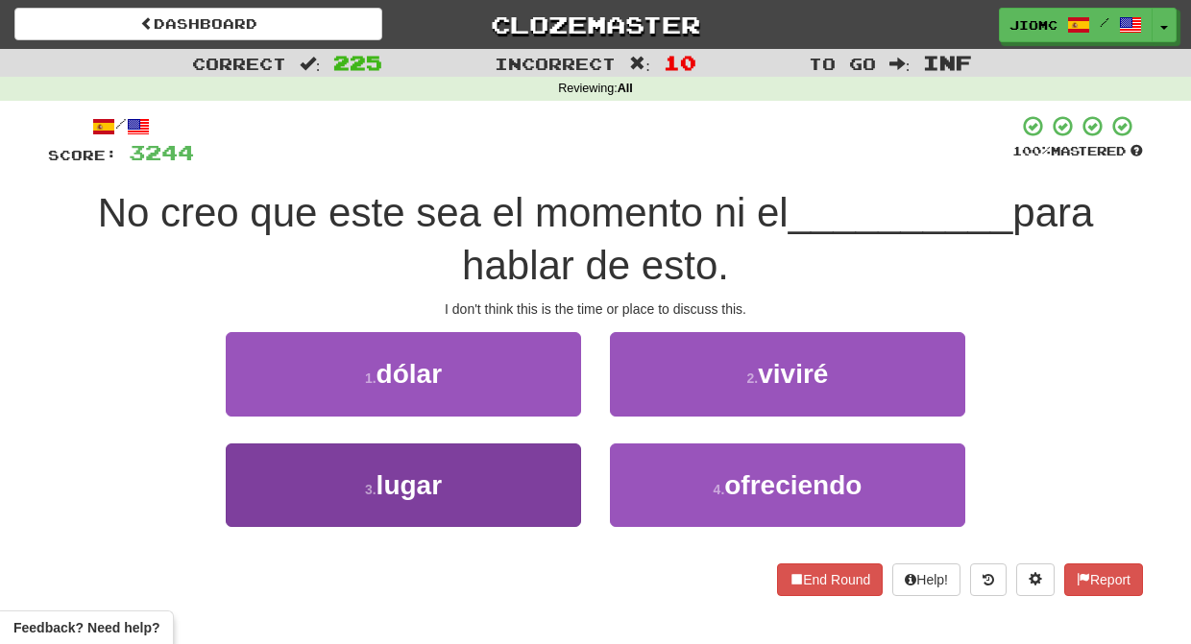
click at [565, 484] on button "3 . lugar" at bounding box center [403, 486] width 355 height 84
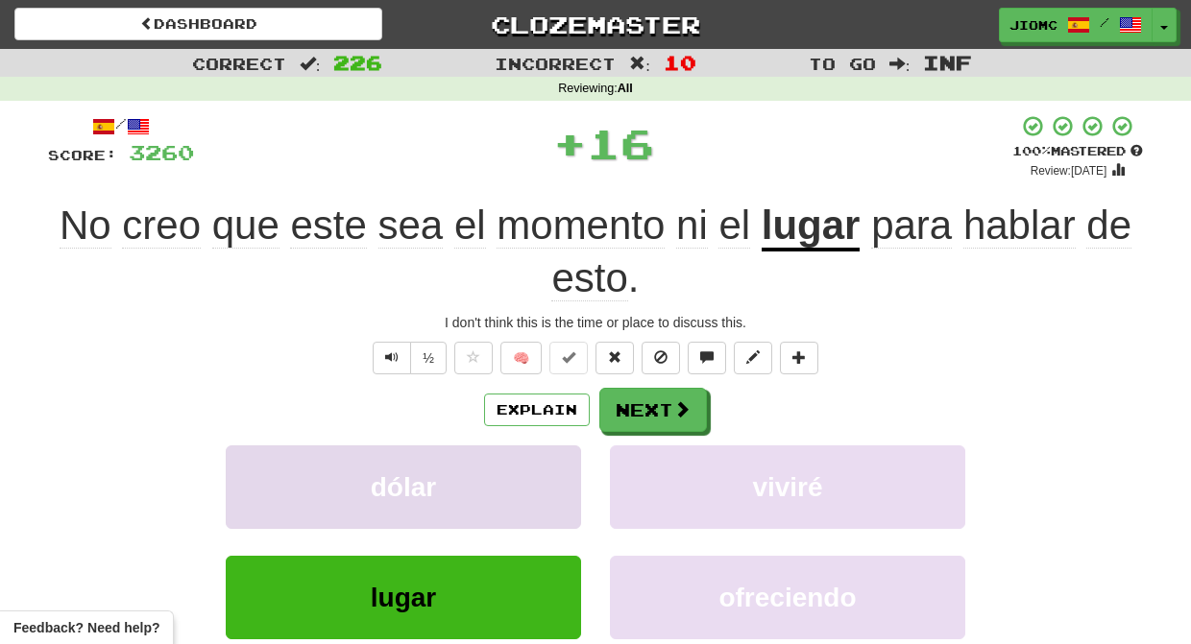
click at [565, 483] on button "dólar" at bounding box center [403, 488] width 355 height 84
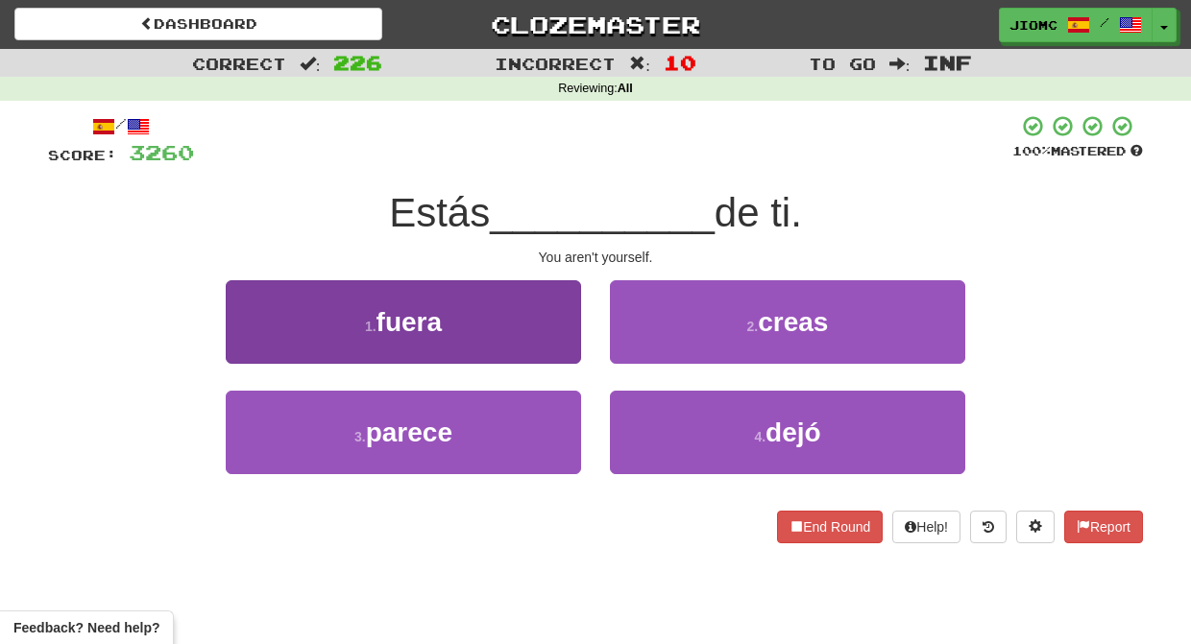
click at [563, 341] on button "1 . fuera" at bounding box center [403, 322] width 355 height 84
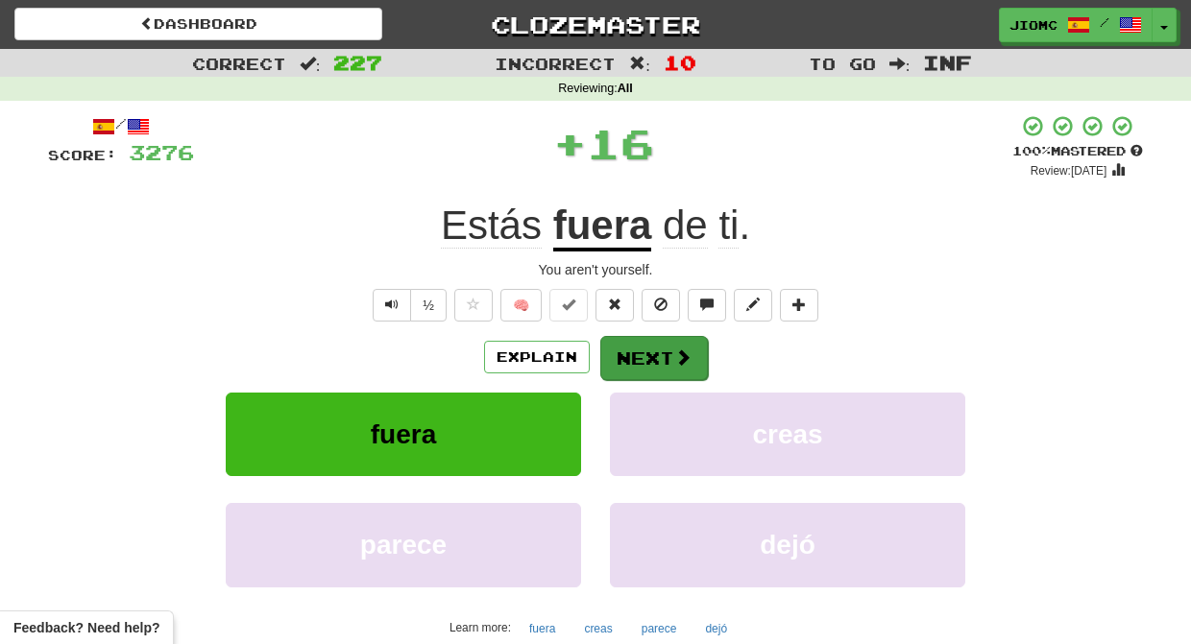
click at [630, 358] on button "Next" at bounding box center [654, 358] width 108 height 44
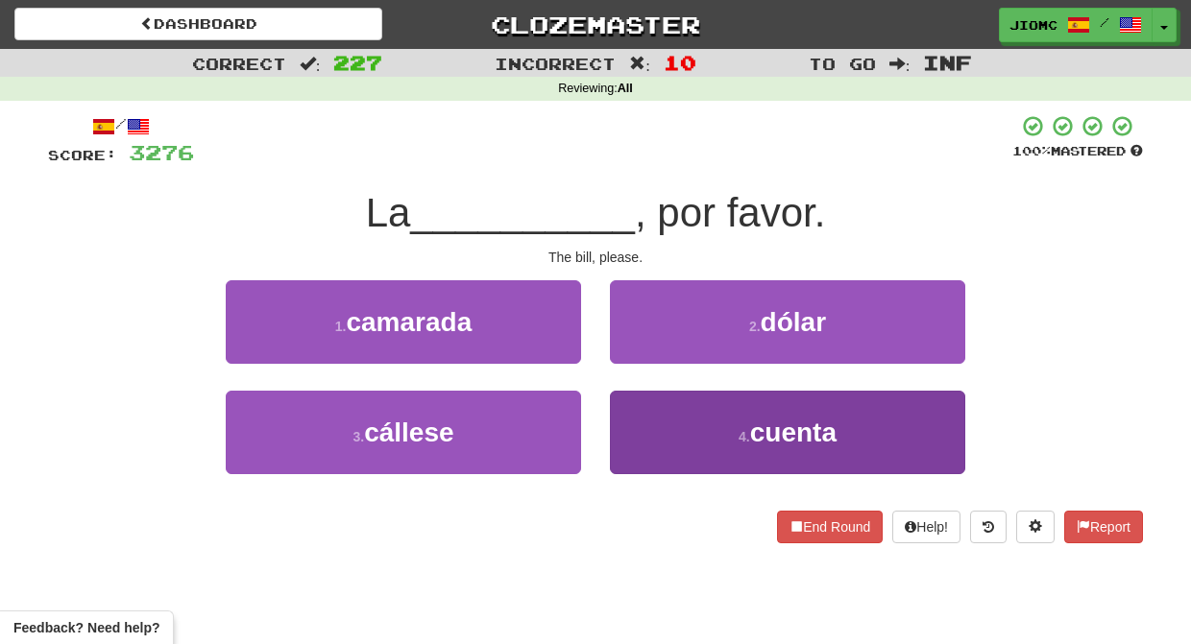
click at [635, 427] on button "4 . cuenta" at bounding box center [787, 433] width 355 height 84
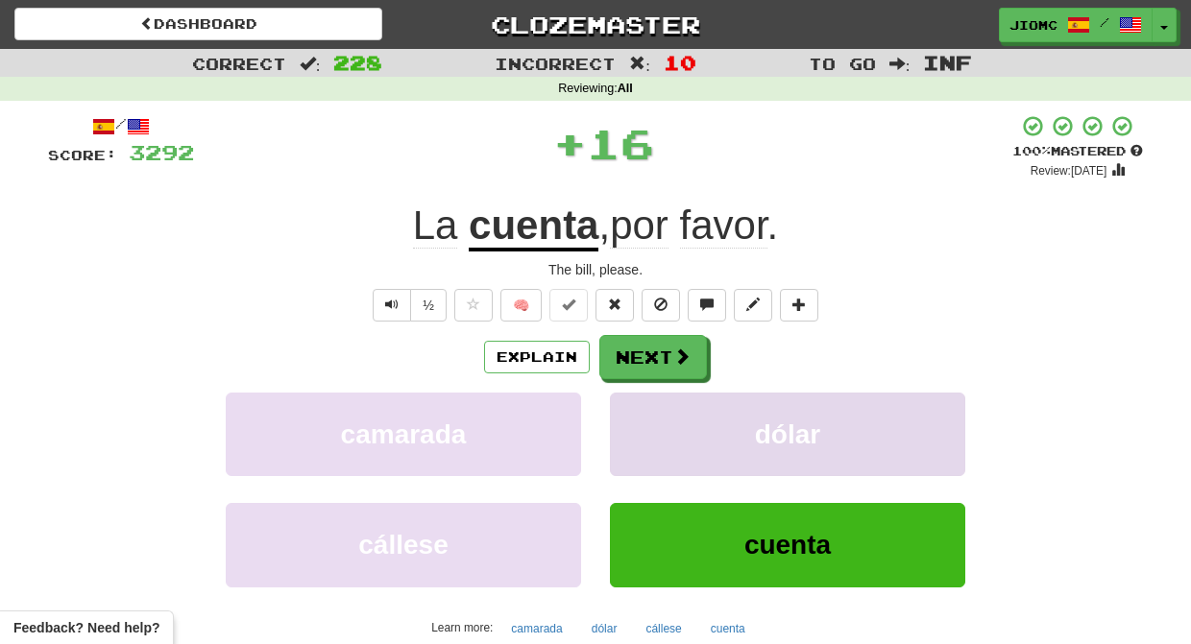
click at [637, 419] on button "dólar" at bounding box center [787, 435] width 355 height 84
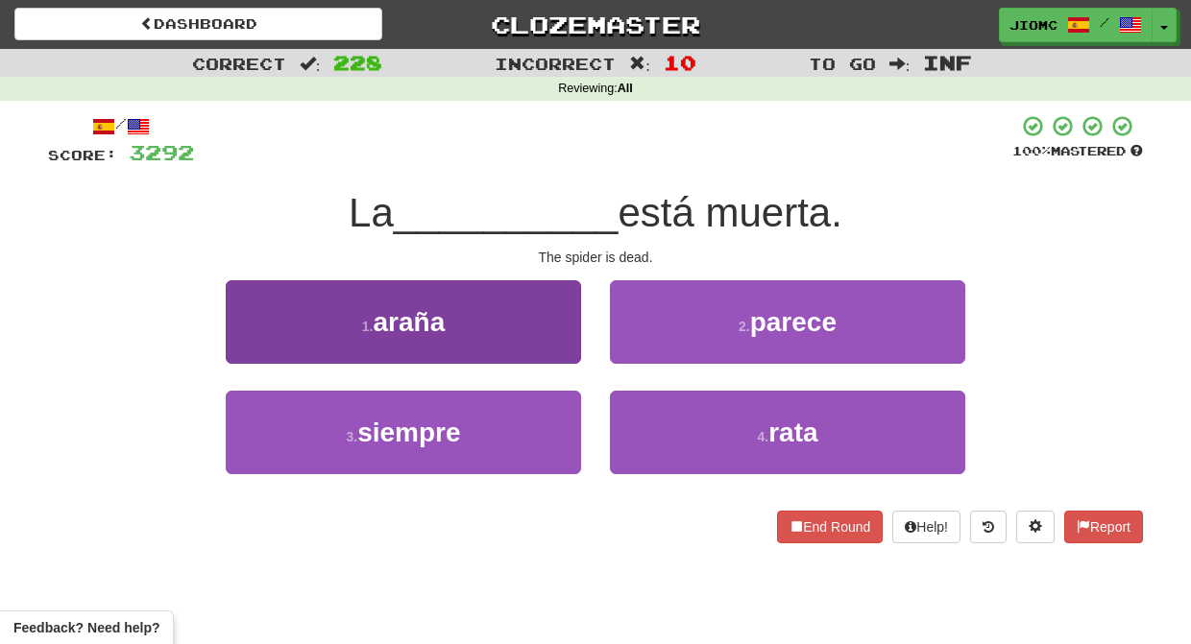
click at [522, 329] on button "1 . araña" at bounding box center [403, 322] width 355 height 84
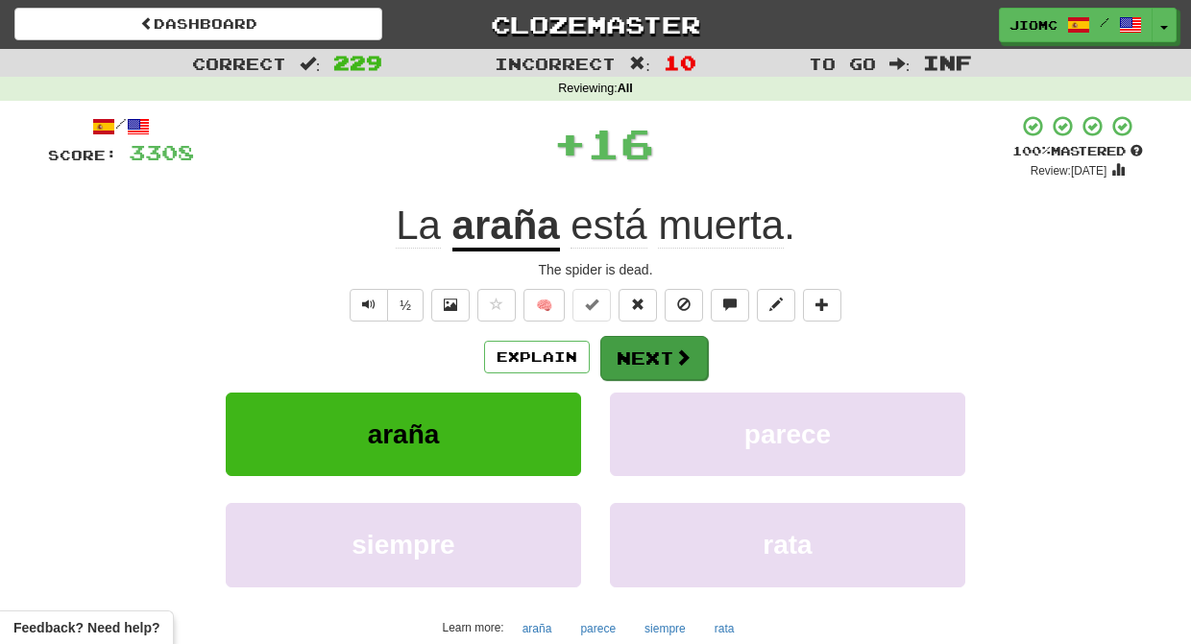
click at [608, 343] on button "Next" at bounding box center [654, 358] width 108 height 44
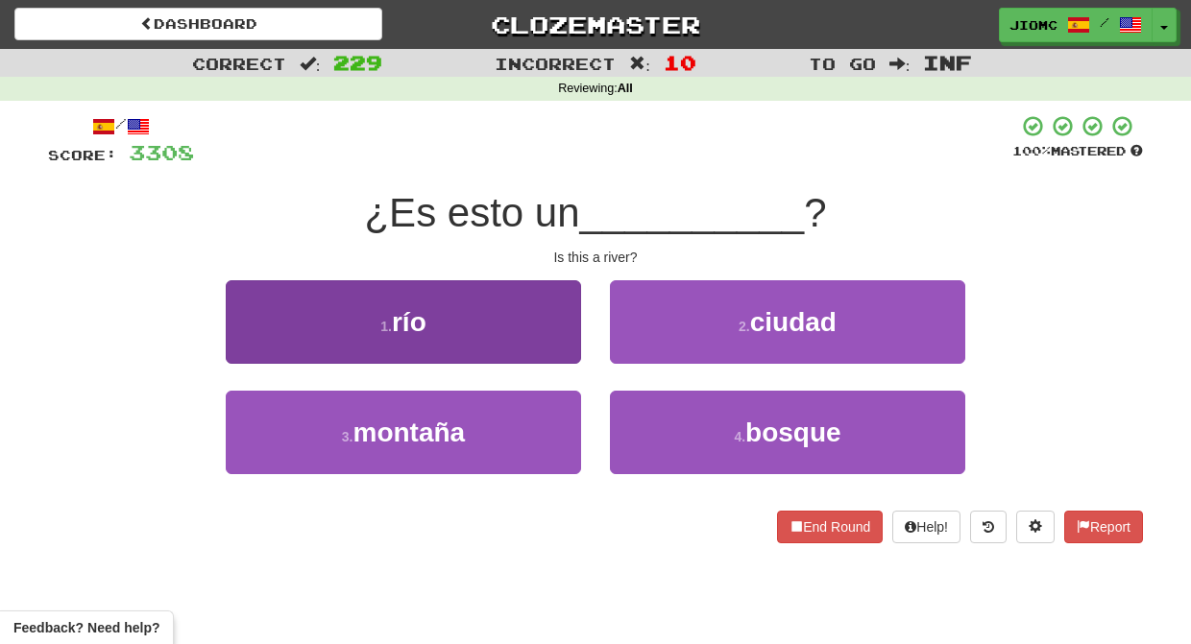
click at [517, 335] on button "1 . río" at bounding box center [403, 322] width 355 height 84
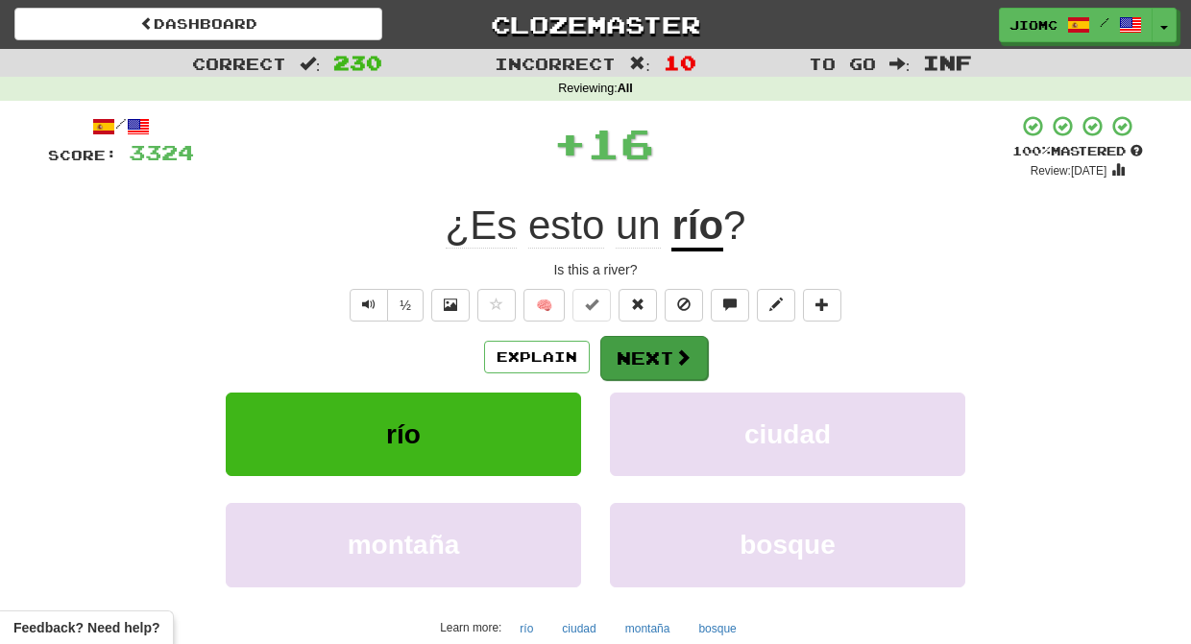
click at [603, 351] on button "Next" at bounding box center [654, 358] width 108 height 44
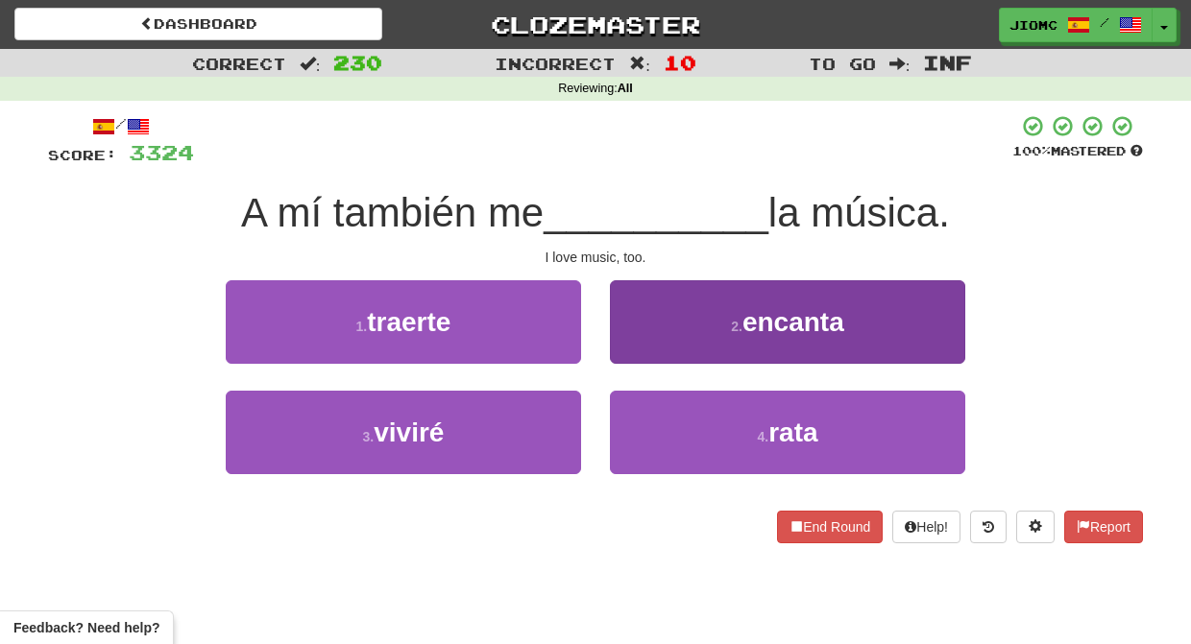
click at [639, 345] on button "2 . encanta" at bounding box center [787, 322] width 355 height 84
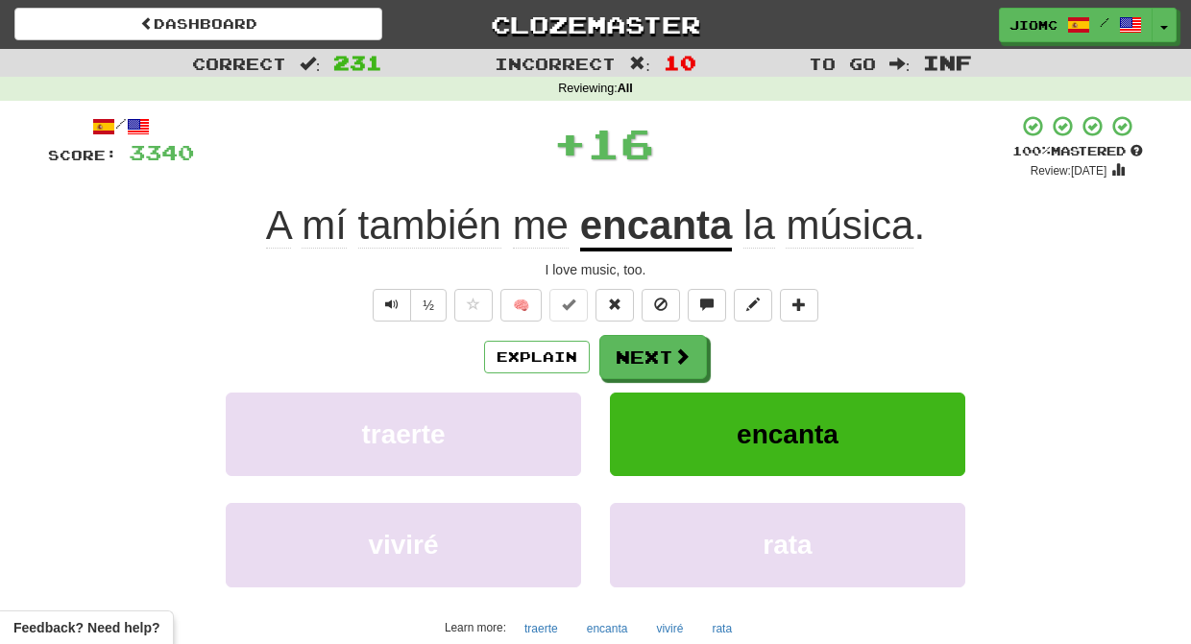
click at [639, 345] on button "Next" at bounding box center [653, 357] width 108 height 44
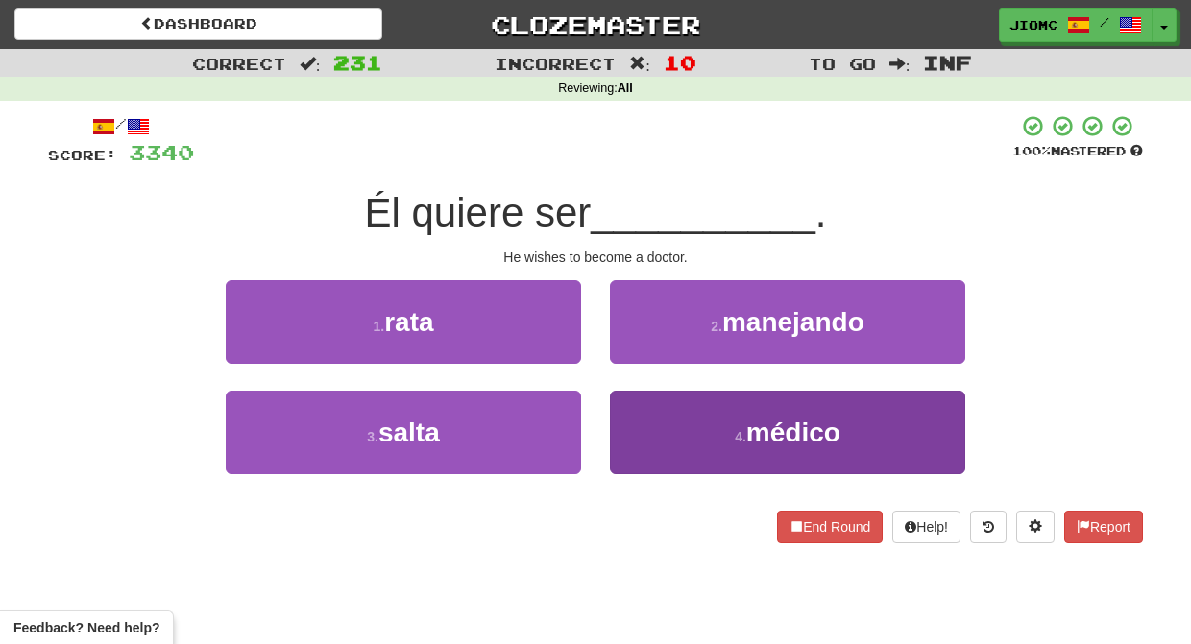
click at [630, 406] on button "4 . médico" at bounding box center [787, 433] width 355 height 84
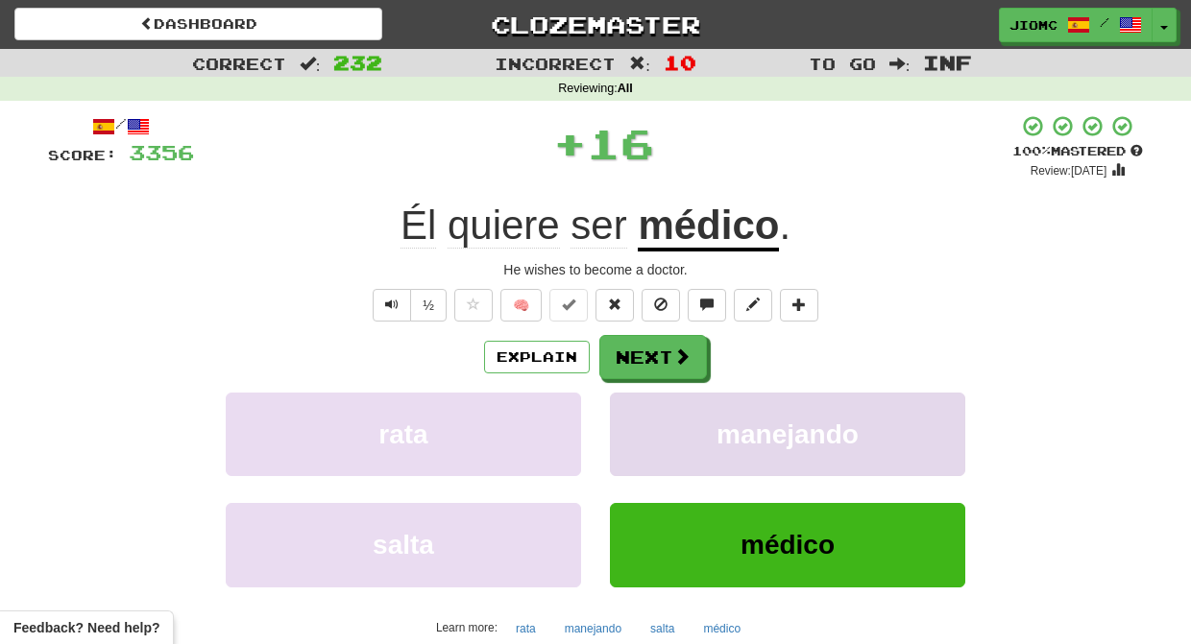
click at [633, 405] on button "manejando" at bounding box center [787, 435] width 355 height 84
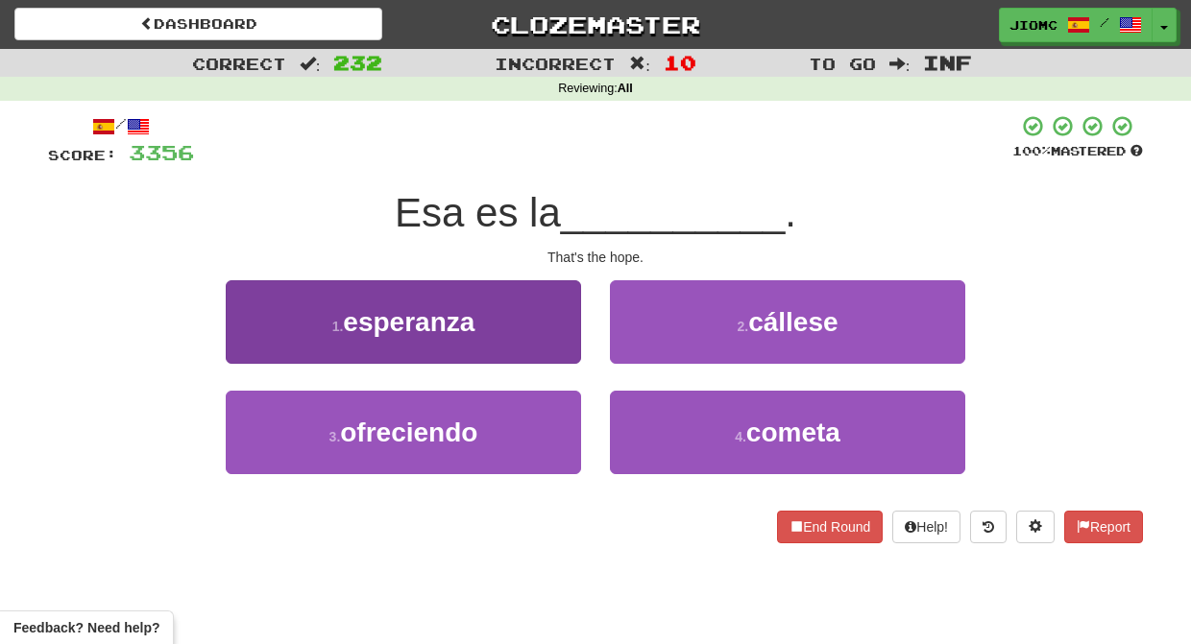
click at [551, 330] on button "1 . esperanza" at bounding box center [403, 322] width 355 height 84
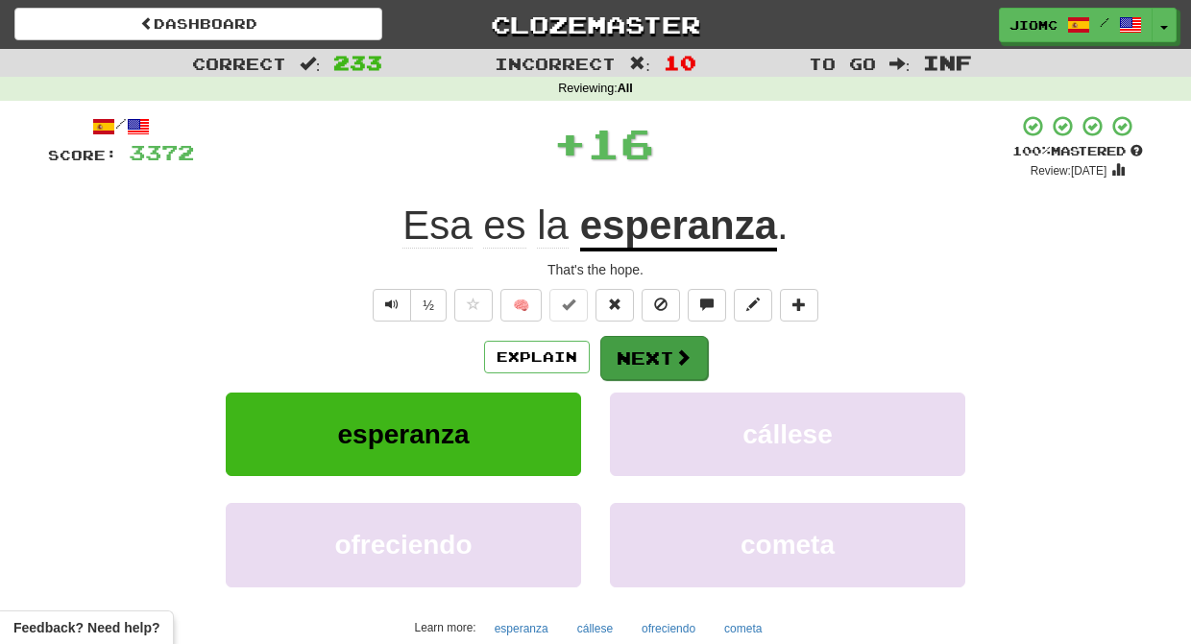
click at [625, 349] on button "Next" at bounding box center [654, 358] width 108 height 44
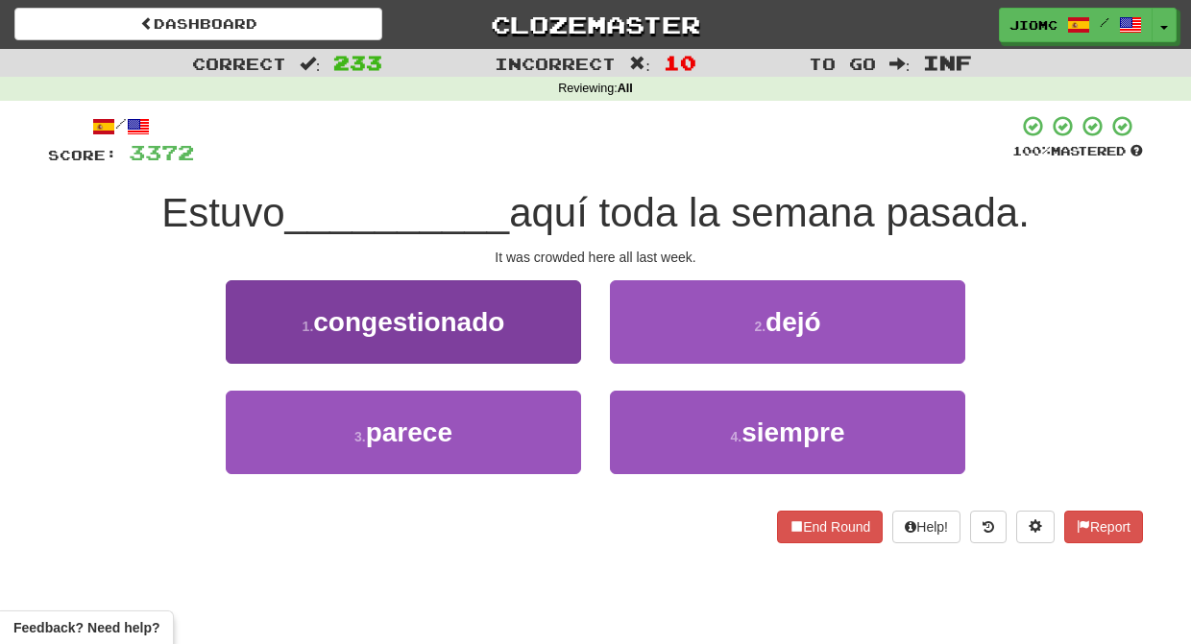
click at [546, 328] on button "1 . congestionado" at bounding box center [403, 322] width 355 height 84
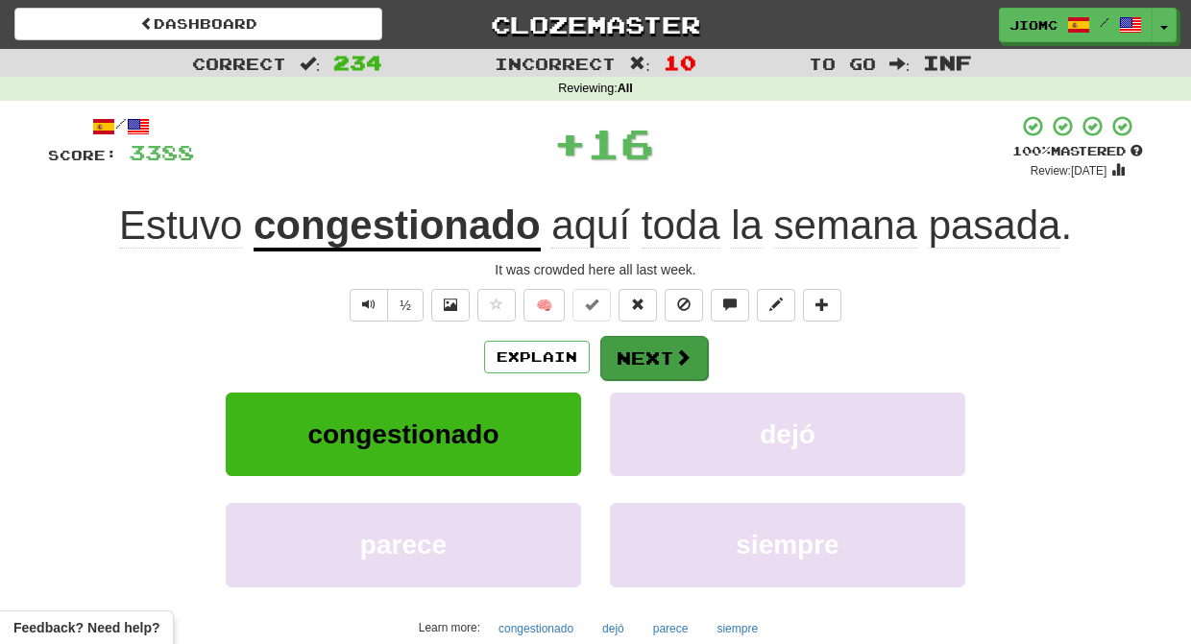
click at [633, 348] on button "Next" at bounding box center [654, 358] width 108 height 44
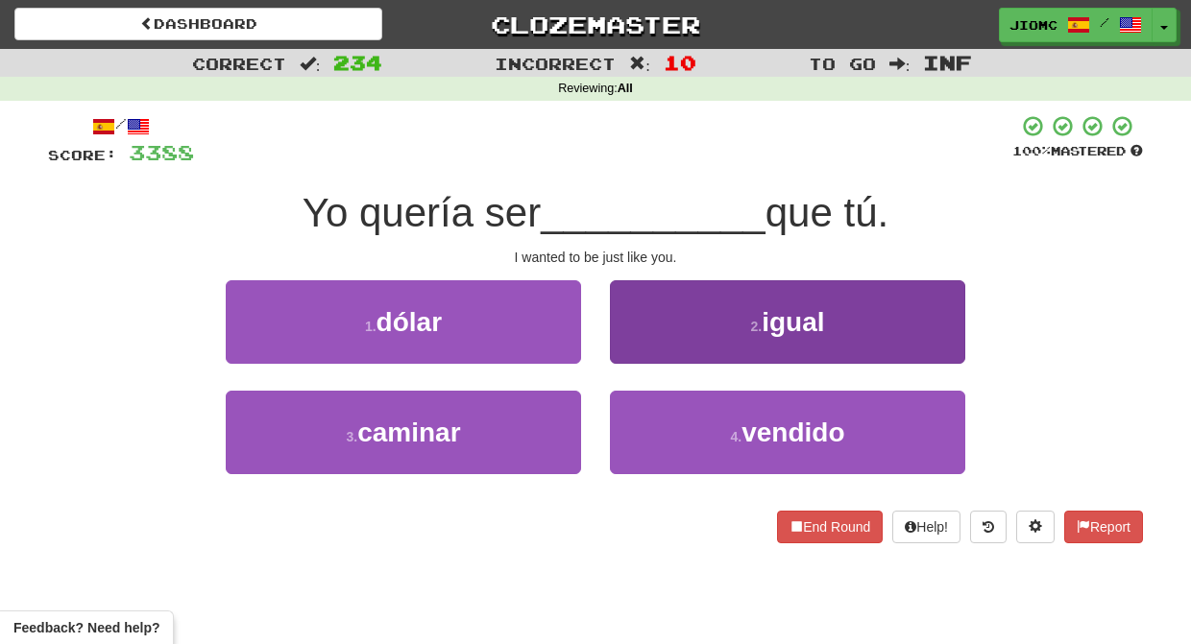
click at [643, 351] on button "2 . igual" at bounding box center [787, 322] width 355 height 84
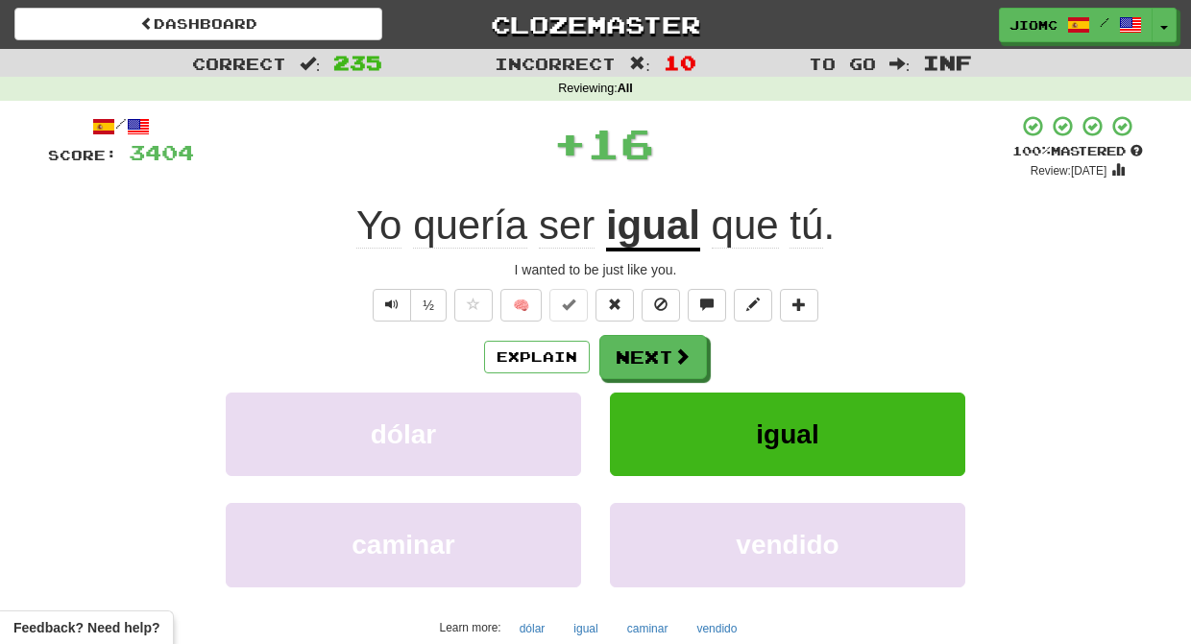
click at [640, 352] on button "Next" at bounding box center [653, 357] width 108 height 44
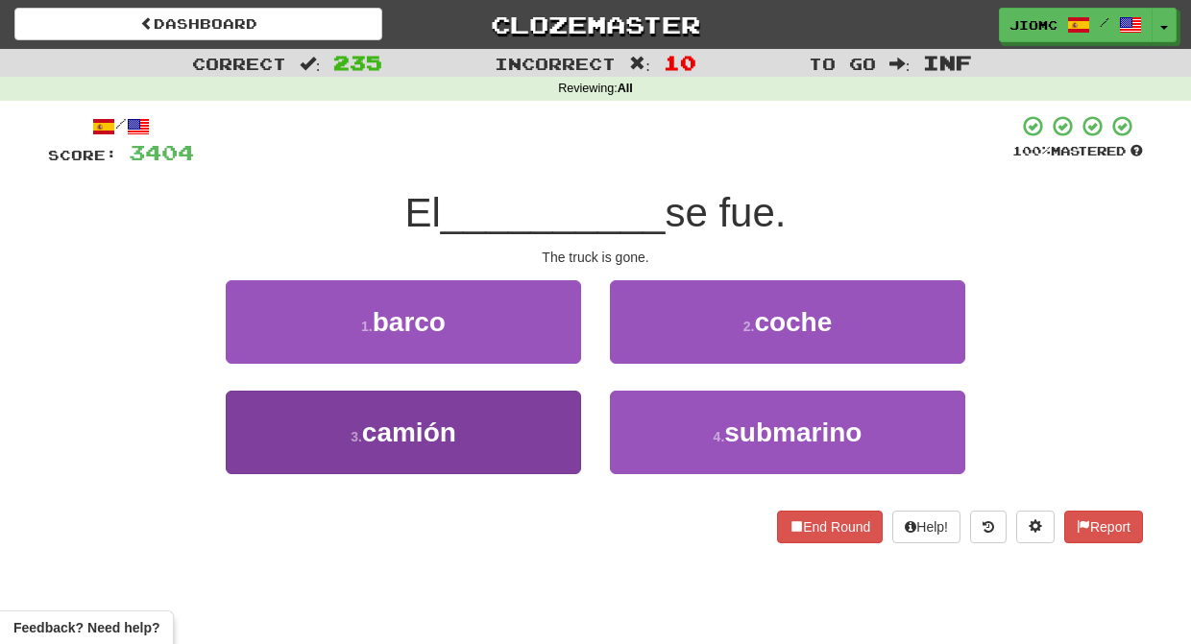
click at [538, 426] on button "3 . camión" at bounding box center [403, 433] width 355 height 84
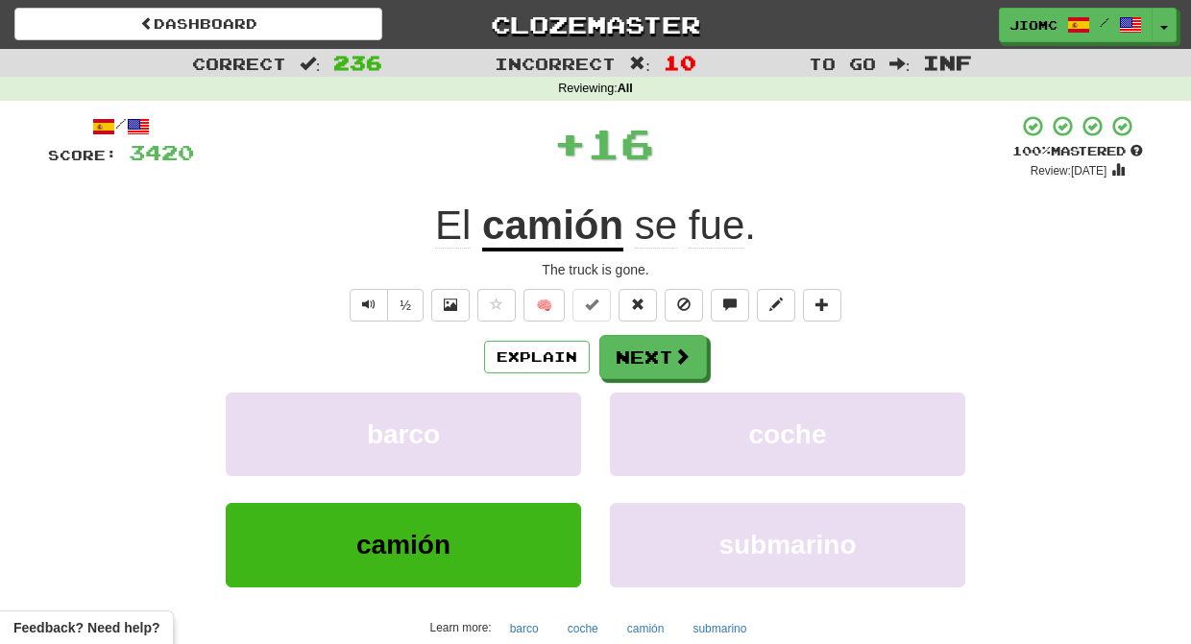
click at [538, 426] on button "barco" at bounding box center [403, 435] width 355 height 84
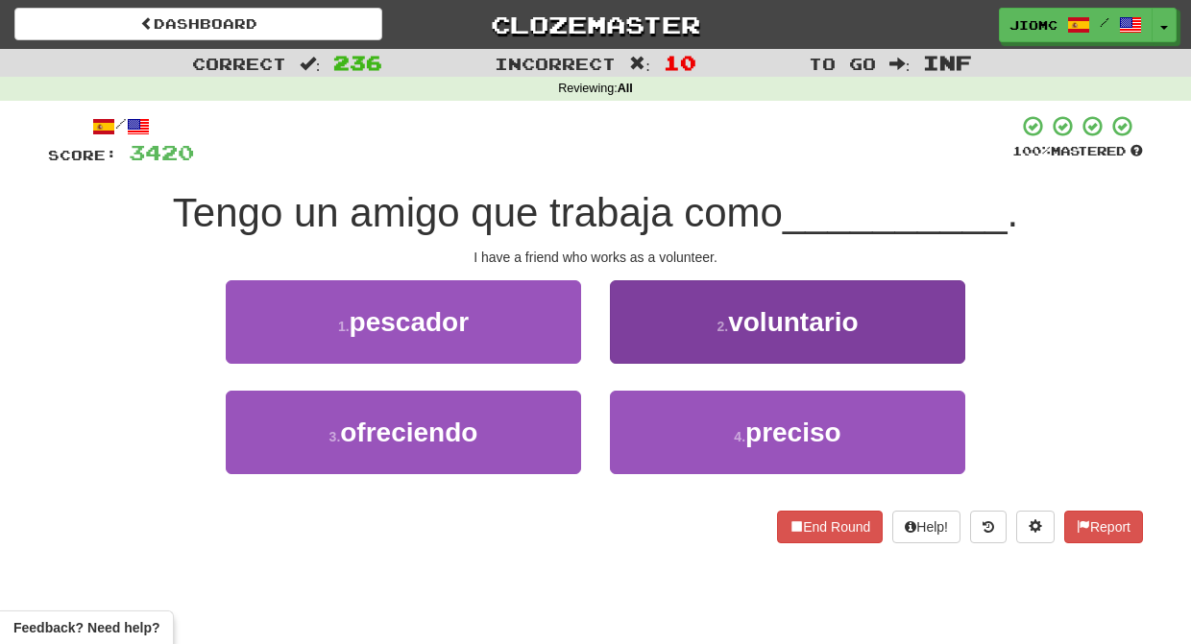
click at [615, 360] on button "2 . voluntario" at bounding box center [787, 322] width 355 height 84
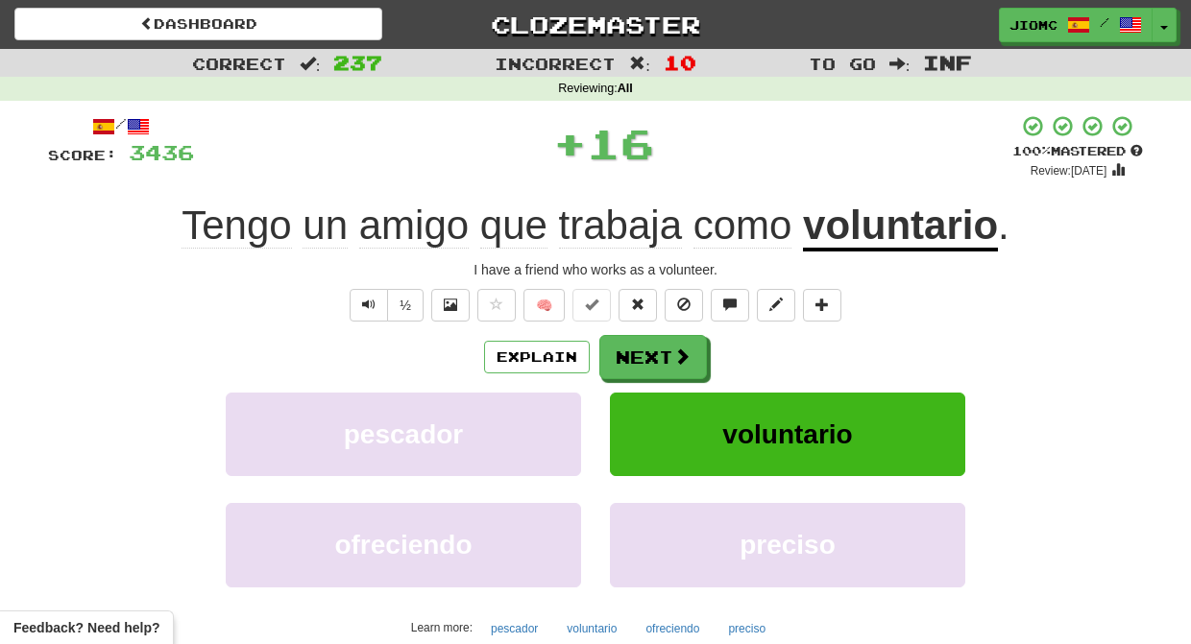
click at [630, 360] on button "Next" at bounding box center [653, 357] width 108 height 44
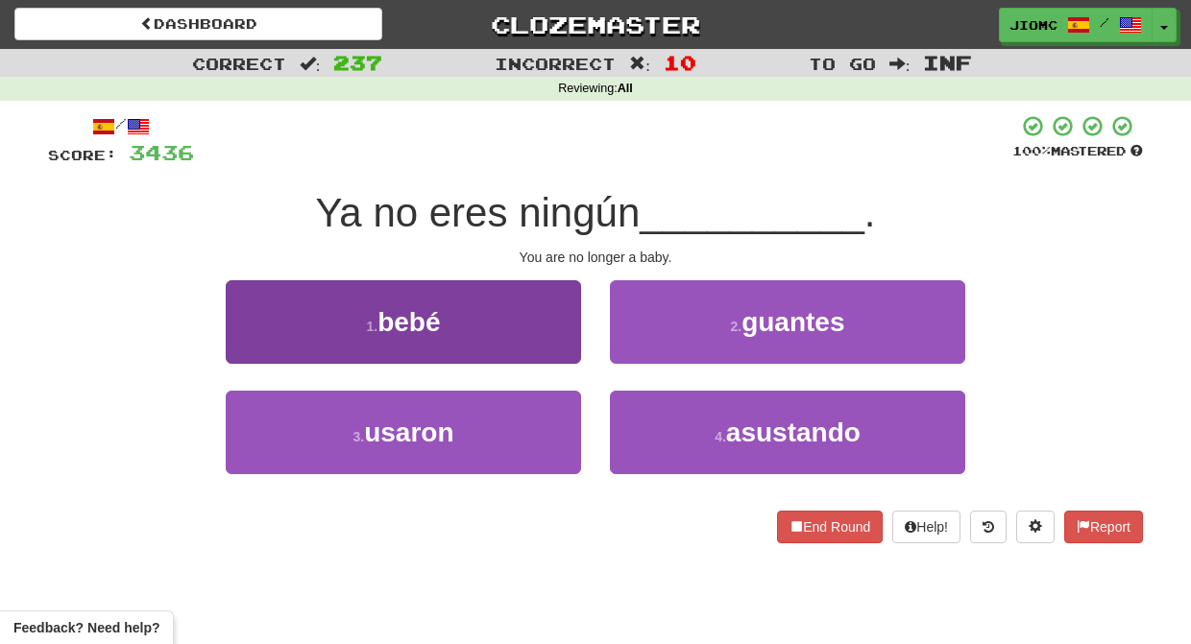
click at [552, 347] on button "1 . bebé" at bounding box center [403, 322] width 355 height 84
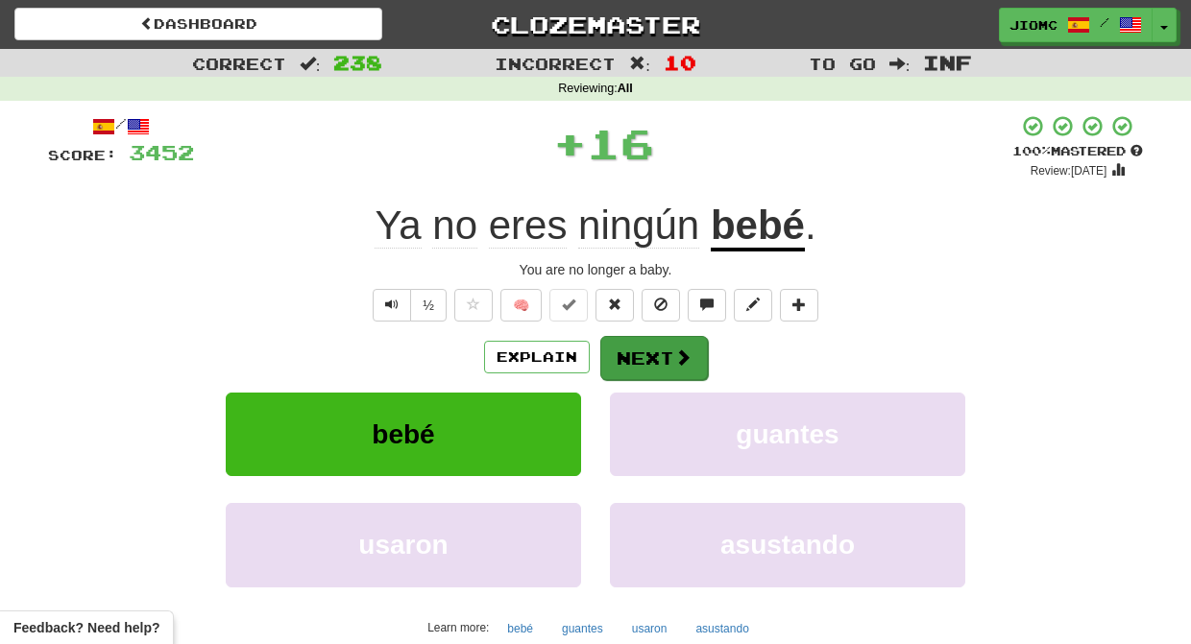
click at [617, 355] on button "Next" at bounding box center [654, 358] width 108 height 44
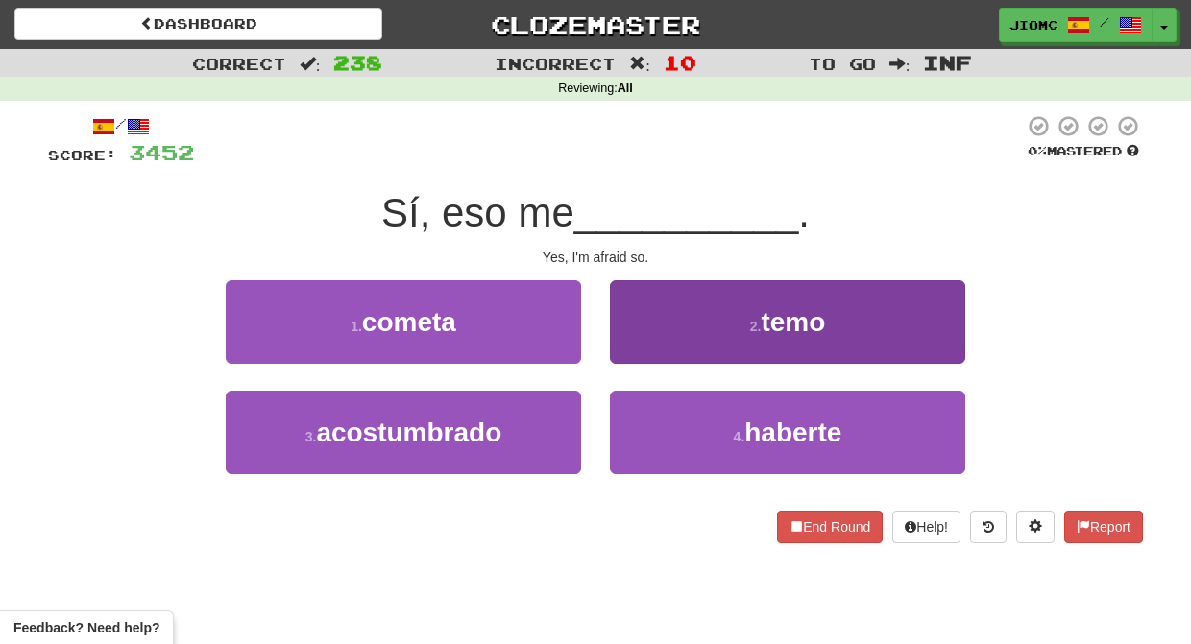
click at [635, 346] on button "2 . temo" at bounding box center [787, 322] width 355 height 84
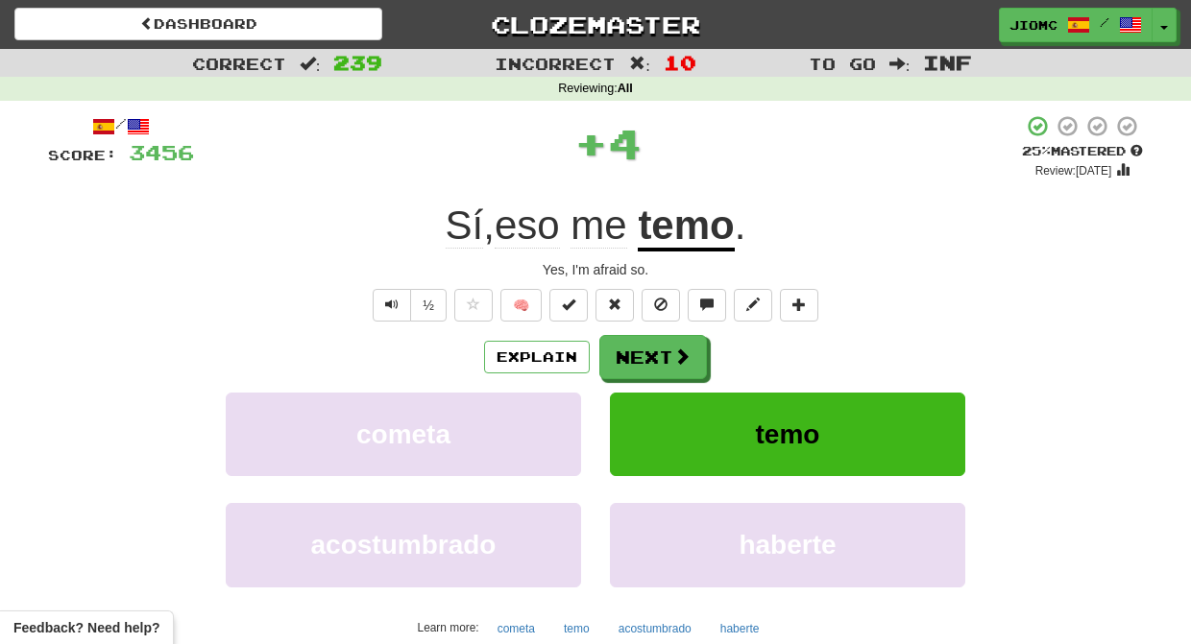
click at [635, 348] on button "Next" at bounding box center [653, 357] width 108 height 44
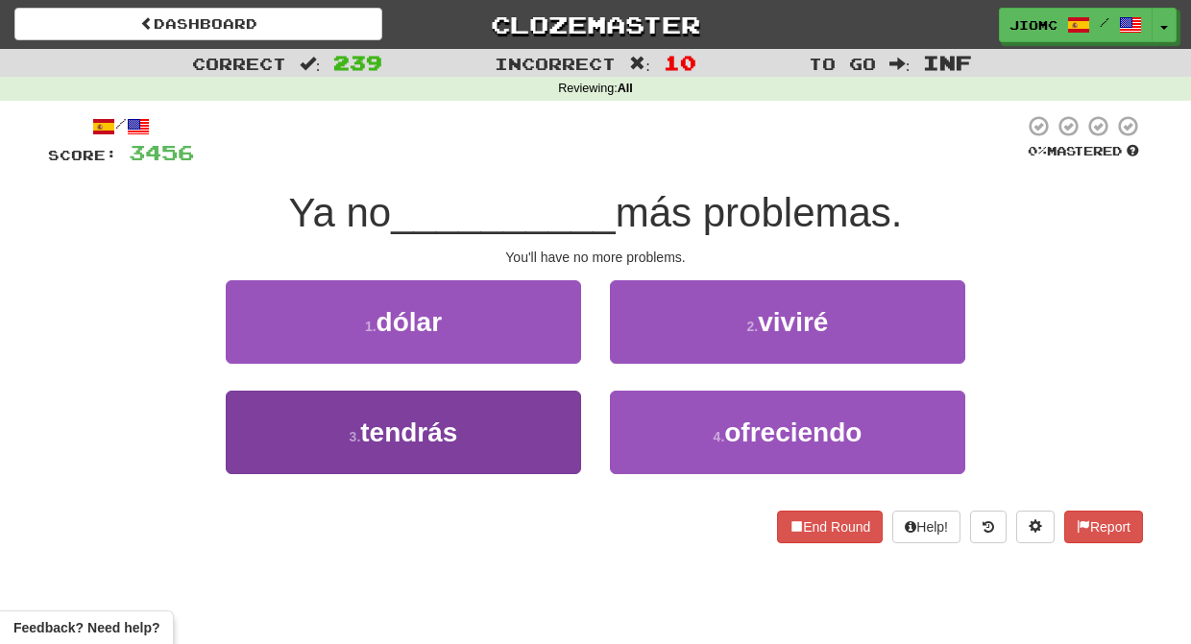
click at [568, 407] on button "3 . tendrás" at bounding box center [403, 433] width 355 height 84
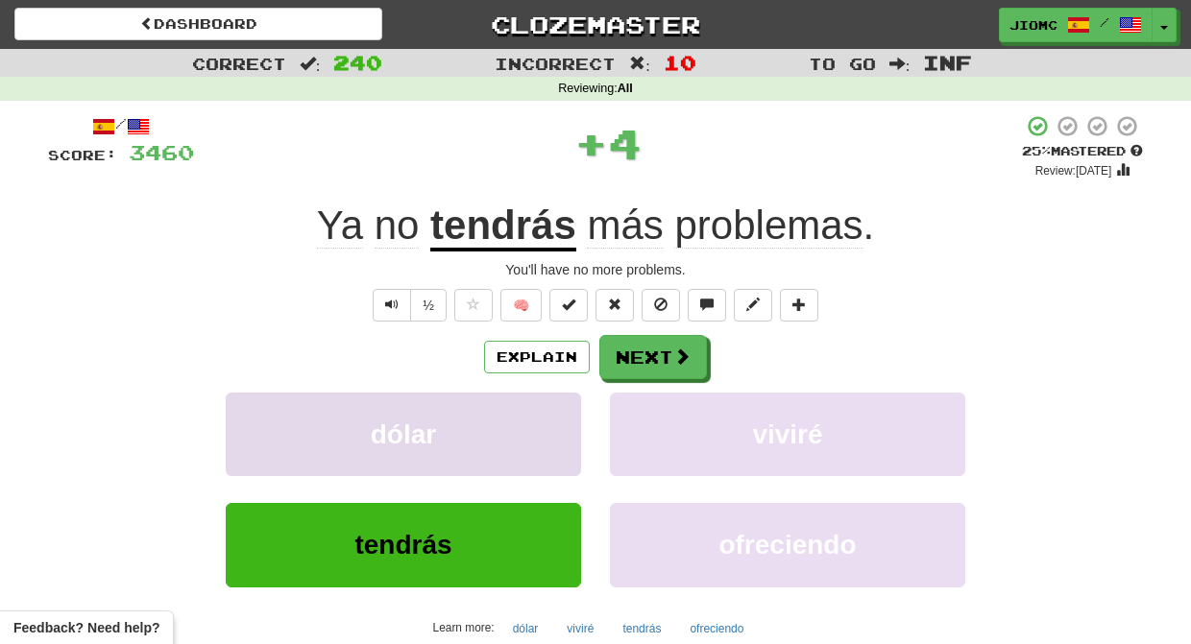
click at [552, 401] on button "dólar" at bounding box center [403, 435] width 355 height 84
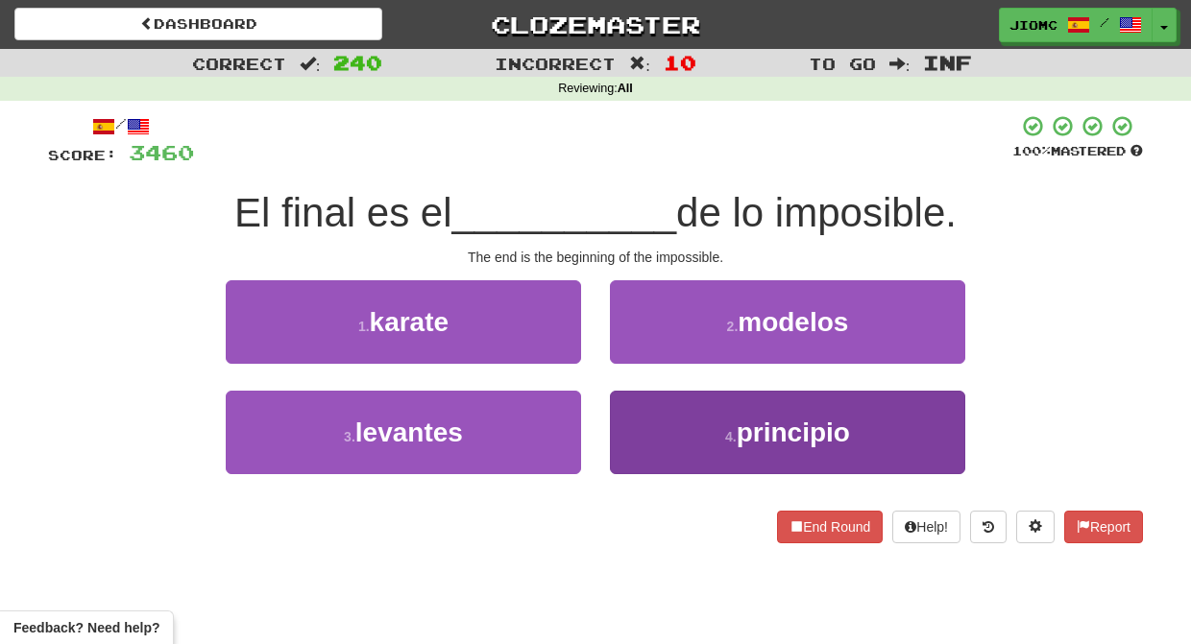
click at [625, 427] on button "4 . principio" at bounding box center [787, 433] width 355 height 84
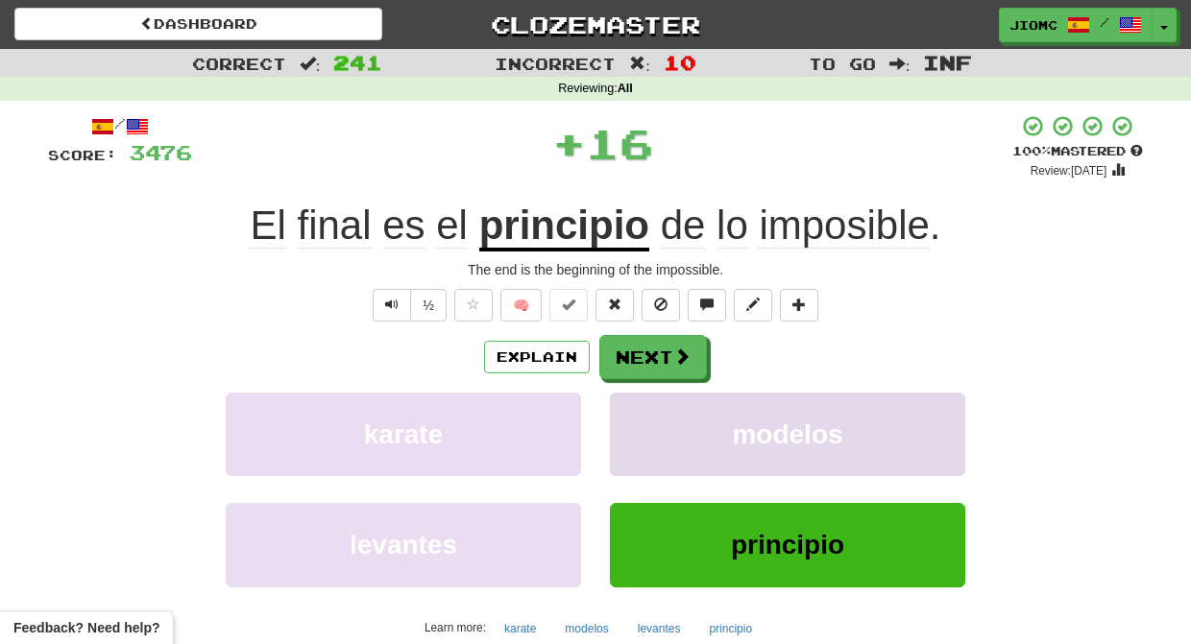
click at [627, 425] on button "modelos" at bounding box center [787, 435] width 355 height 84
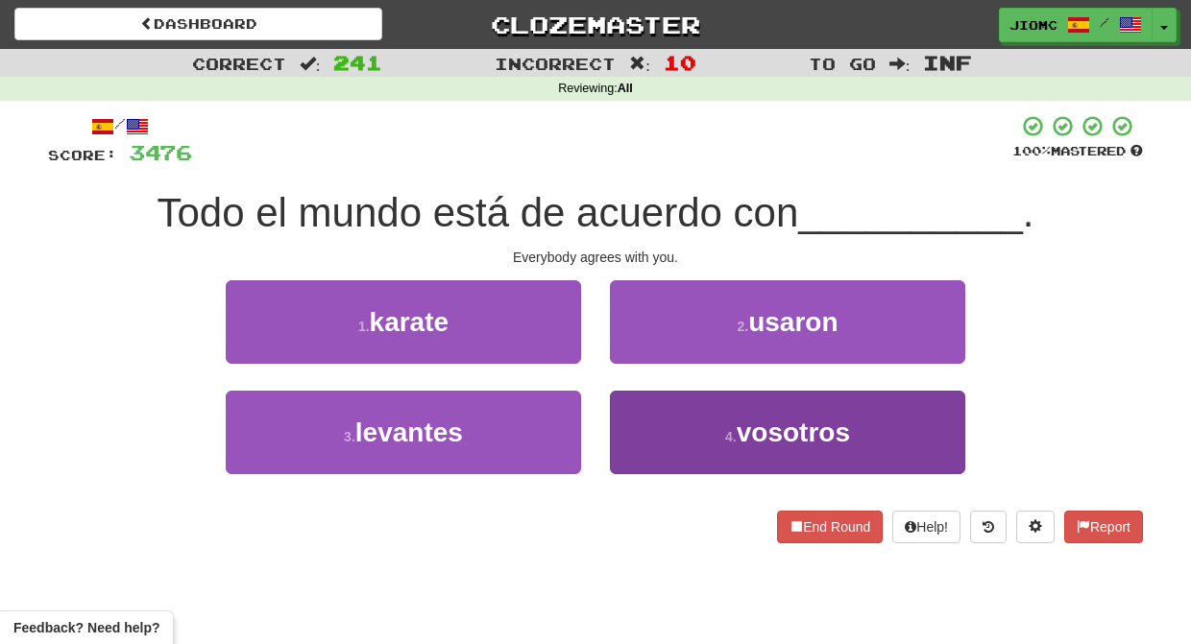
click at [651, 420] on button "4 . vosotros" at bounding box center [787, 433] width 355 height 84
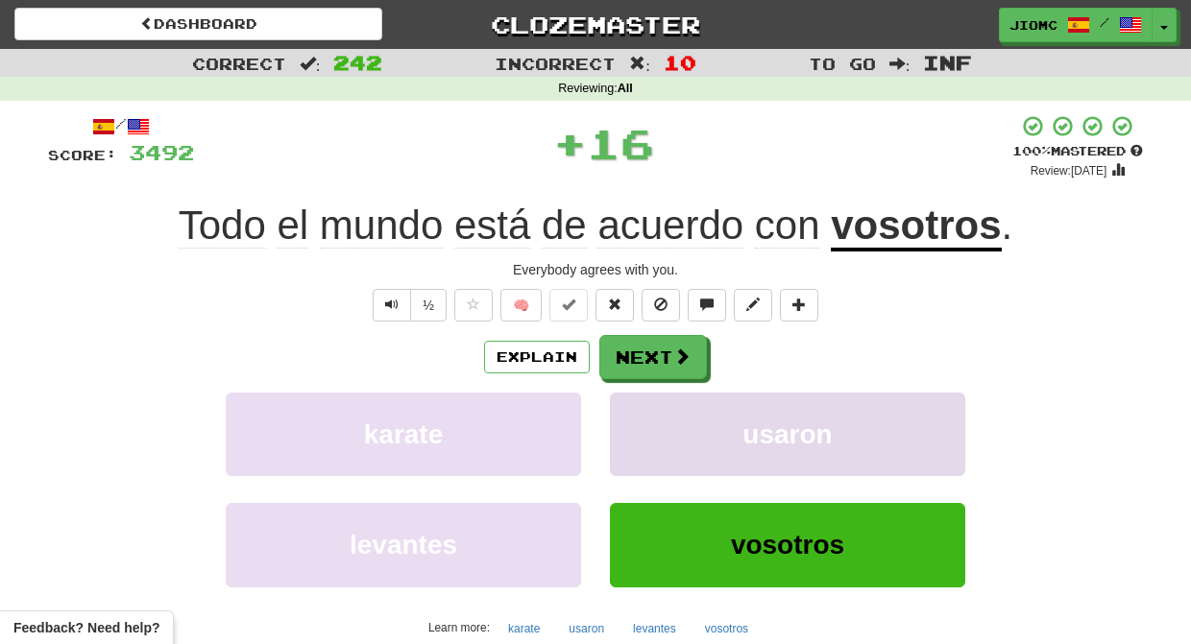
click at [650, 419] on button "usaron" at bounding box center [787, 435] width 355 height 84
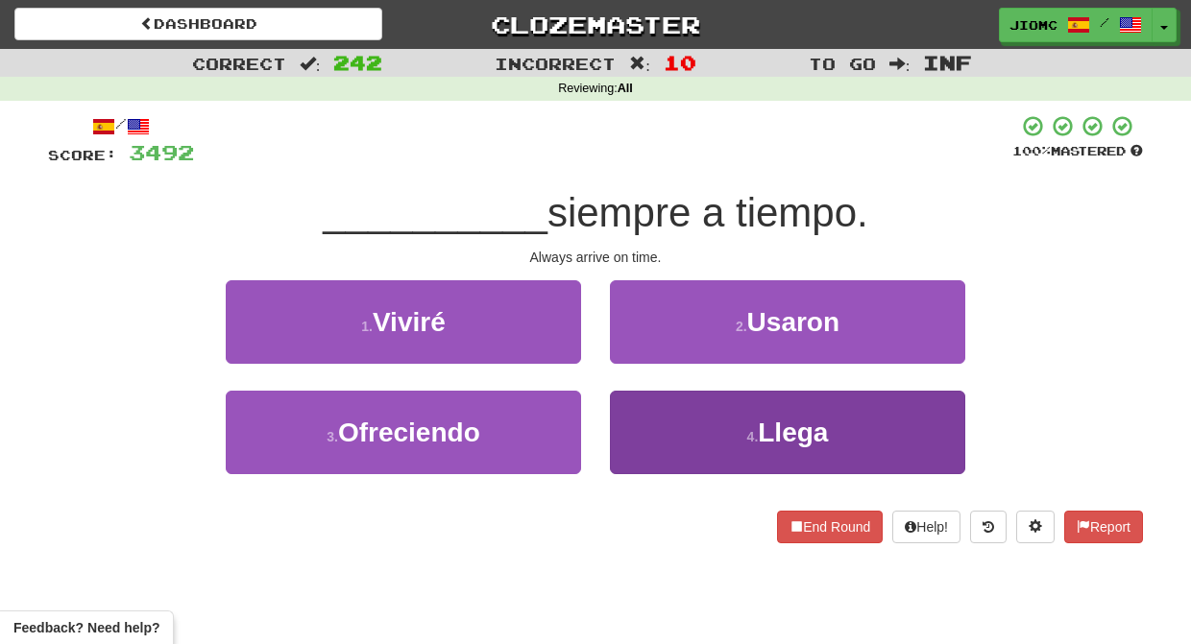
click at [646, 414] on button "4 . Llega" at bounding box center [787, 433] width 355 height 84
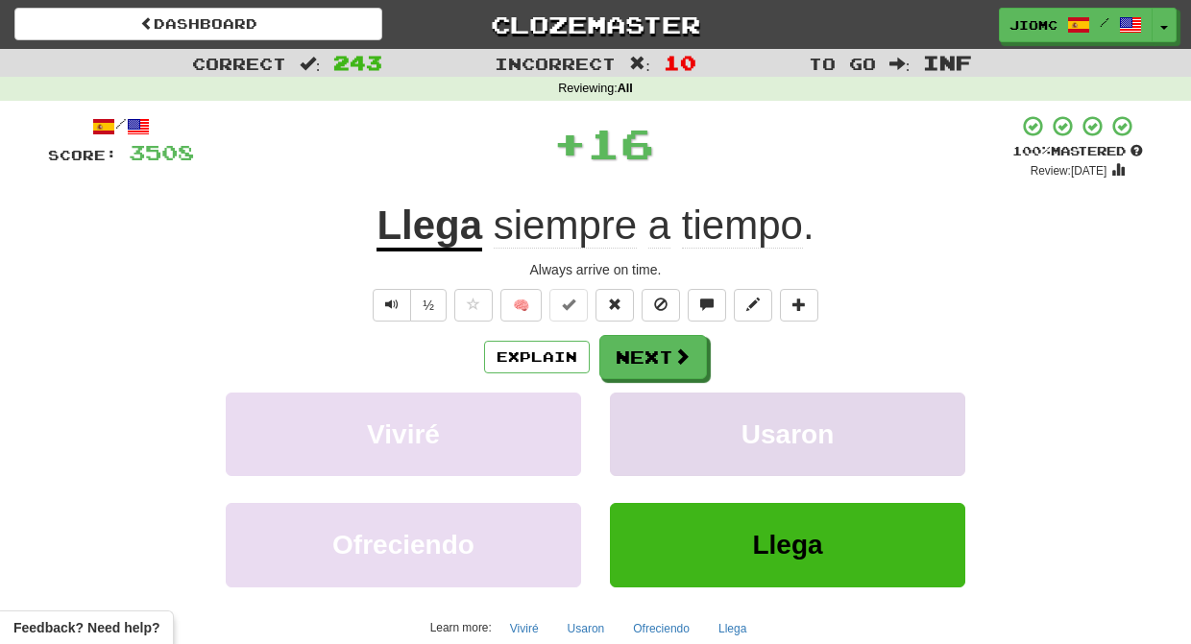
click at [642, 413] on button "Usaron" at bounding box center [787, 435] width 355 height 84
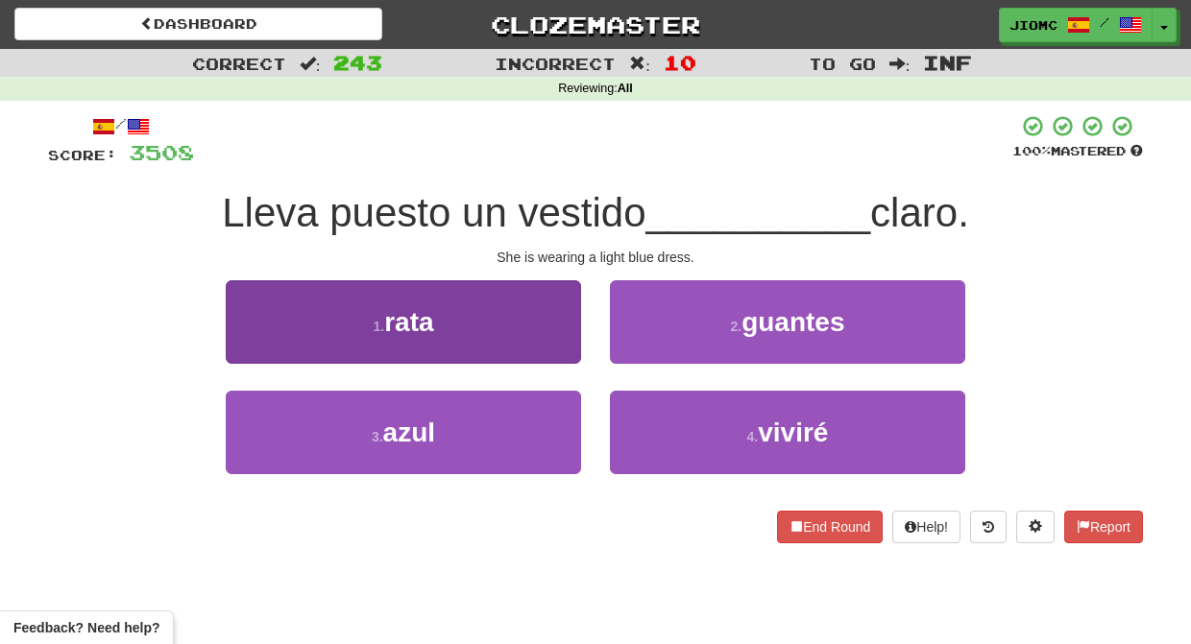
click at [519, 428] on button "3 . azul" at bounding box center [403, 433] width 355 height 84
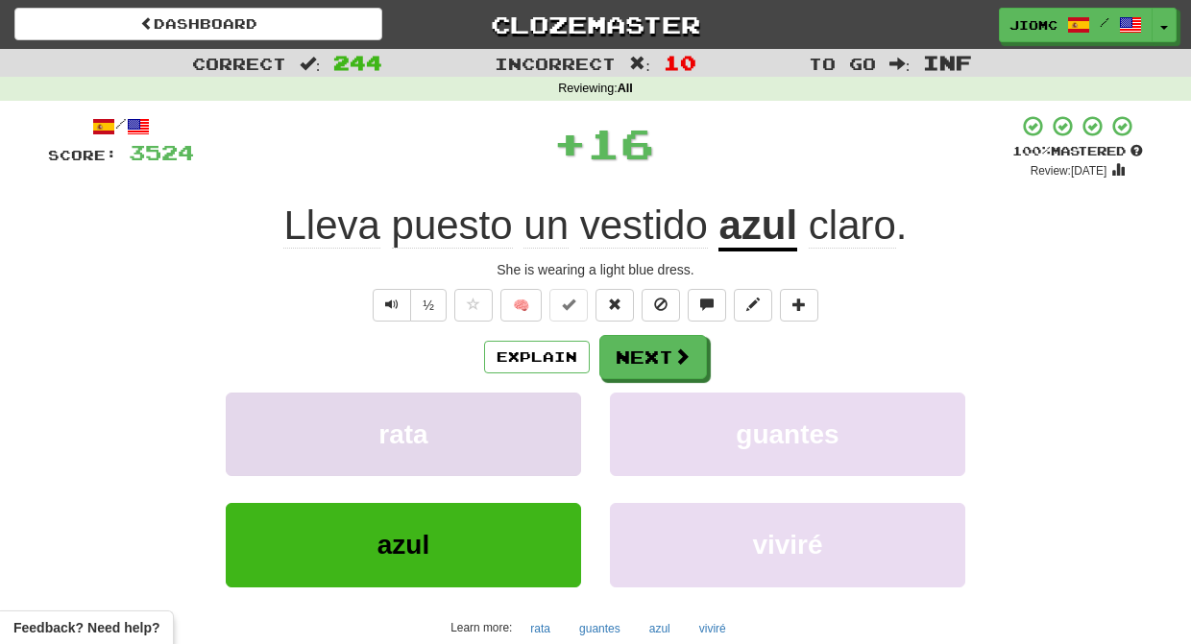
click at [524, 423] on button "rata" at bounding box center [403, 435] width 355 height 84
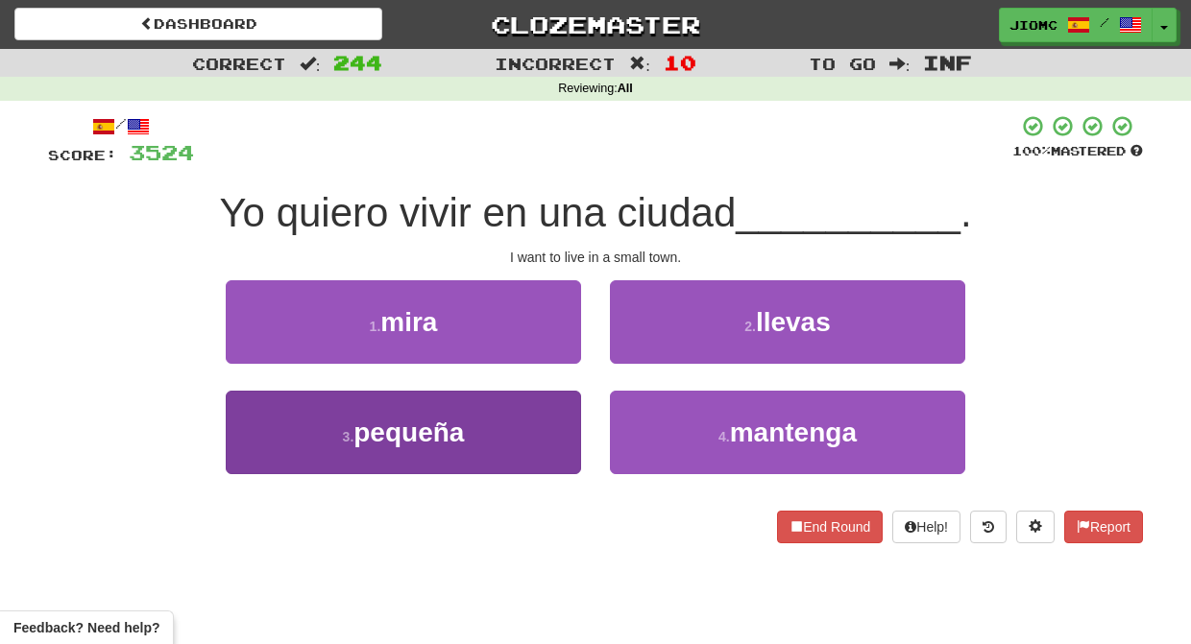
click at [552, 425] on button "3 . pequeña" at bounding box center [403, 433] width 355 height 84
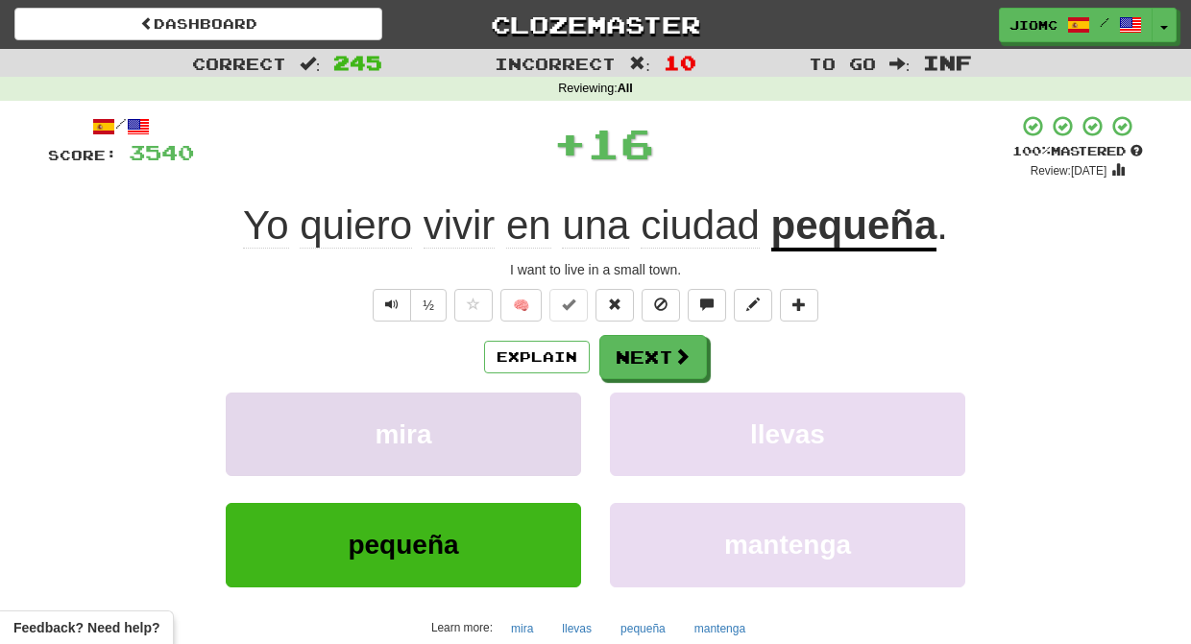
click at [554, 425] on button "mira" at bounding box center [403, 435] width 355 height 84
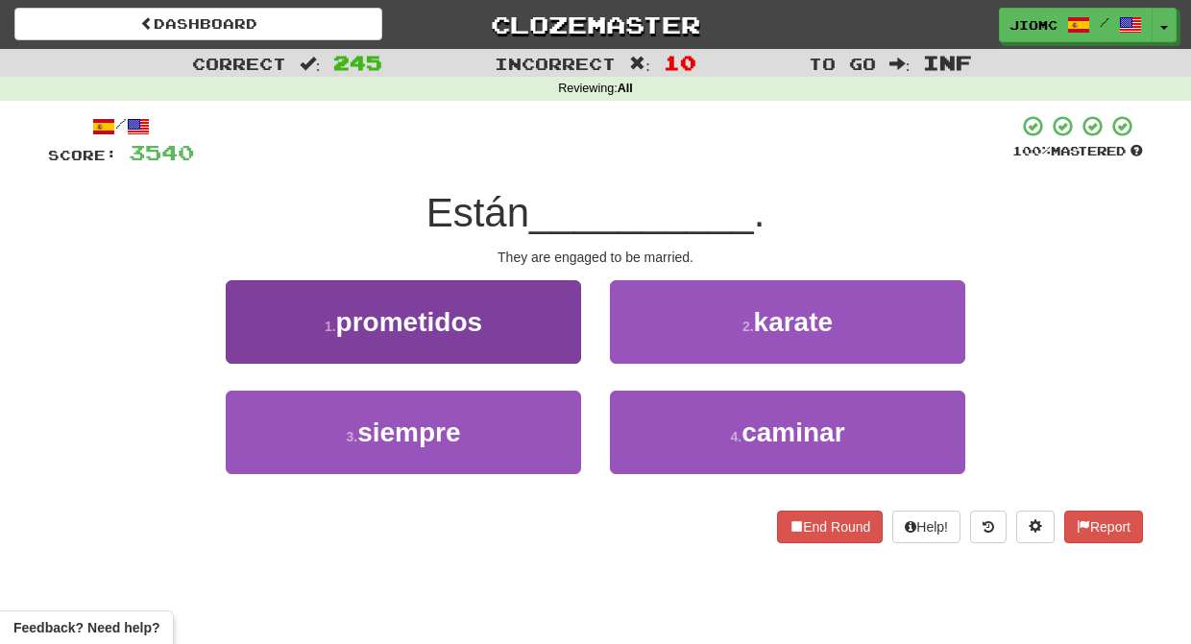
click at [560, 346] on button "1 . prometidos" at bounding box center [403, 322] width 355 height 84
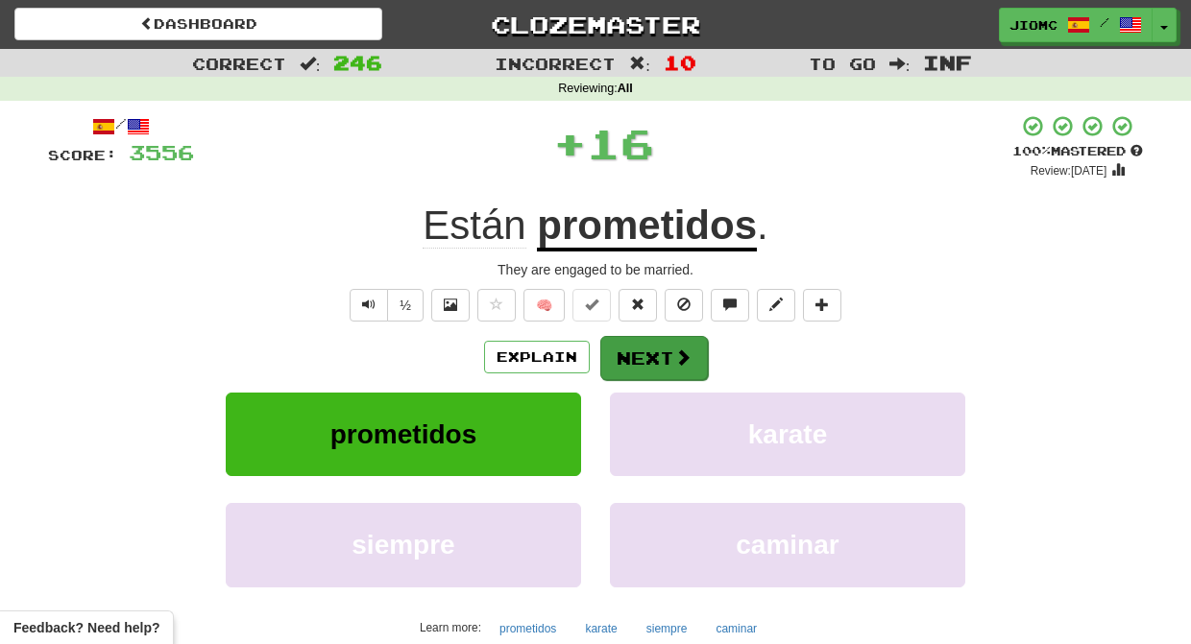
click at [638, 352] on button "Next" at bounding box center [654, 358] width 108 height 44
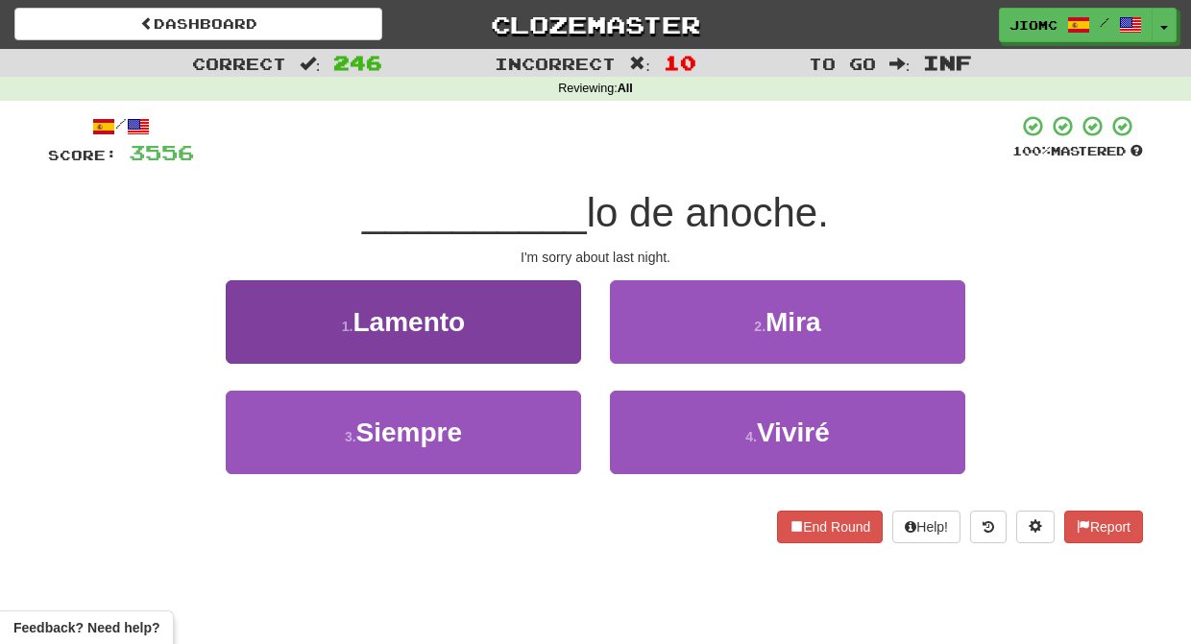
click at [550, 342] on button "1 . Lamento" at bounding box center [403, 322] width 355 height 84
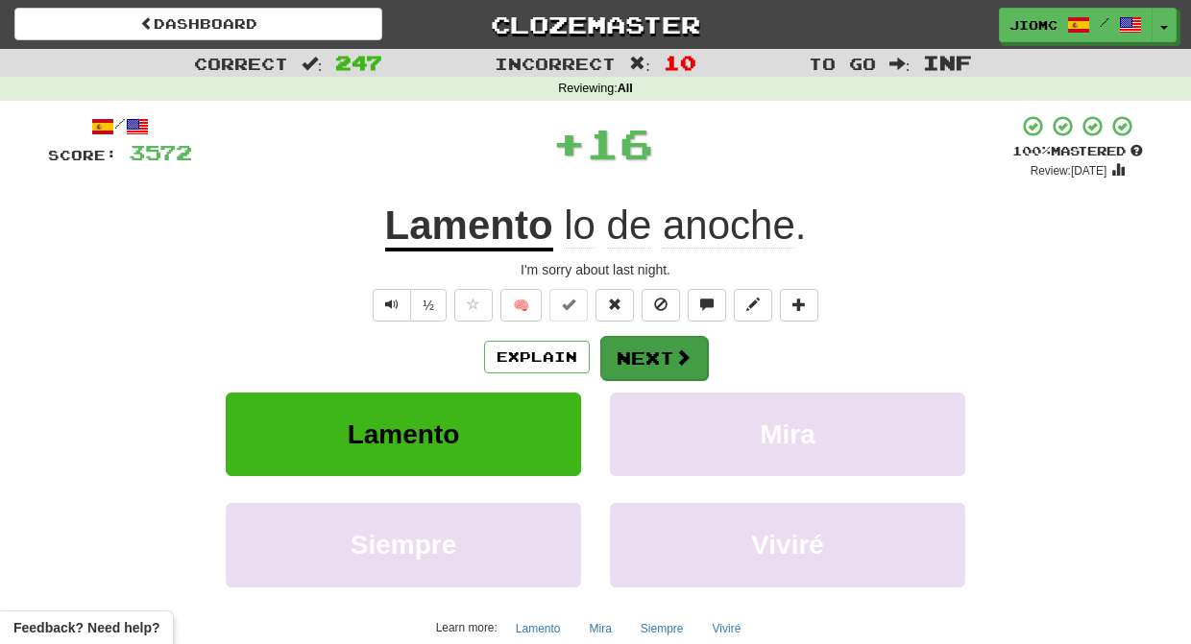
click at [641, 345] on button "Next" at bounding box center [654, 358] width 108 height 44
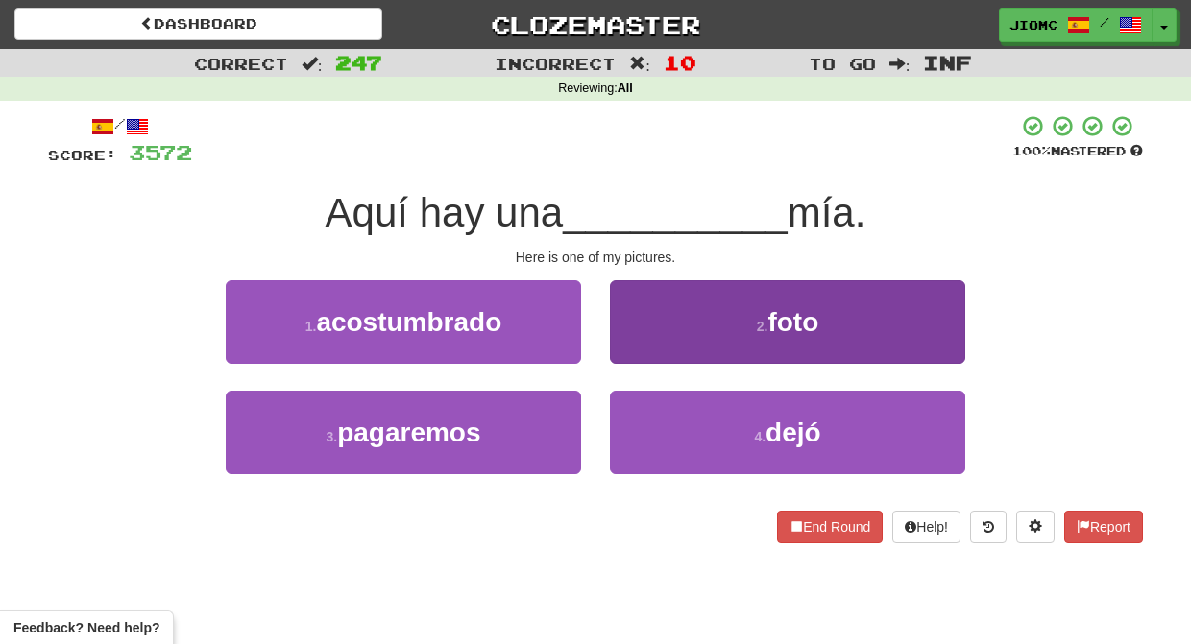
click at [617, 347] on button "2 . foto" at bounding box center [787, 322] width 355 height 84
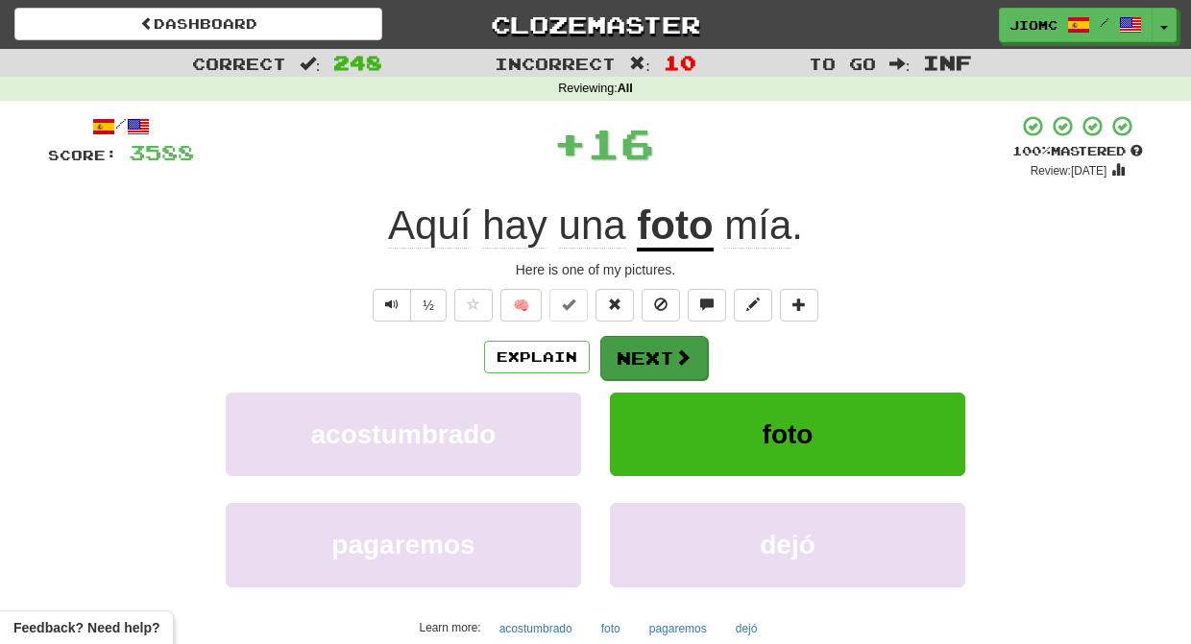
click at [628, 351] on button "Next" at bounding box center [654, 358] width 108 height 44
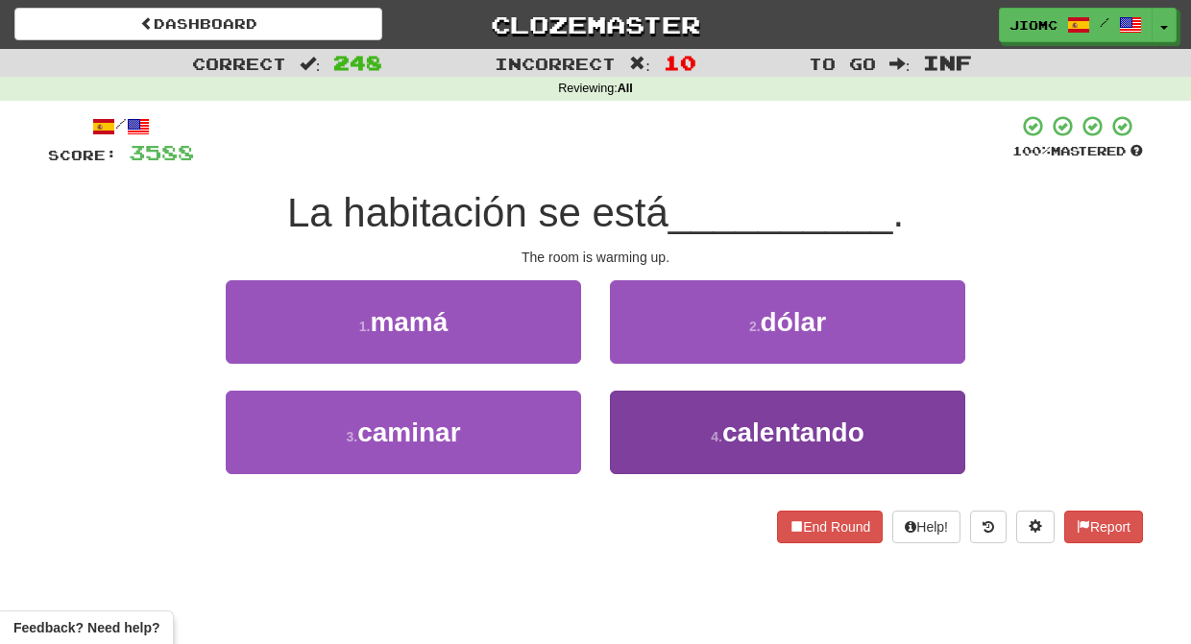
click at [641, 408] on button "4 . calentando" at bounding box center [787, 433] width 355 height 84
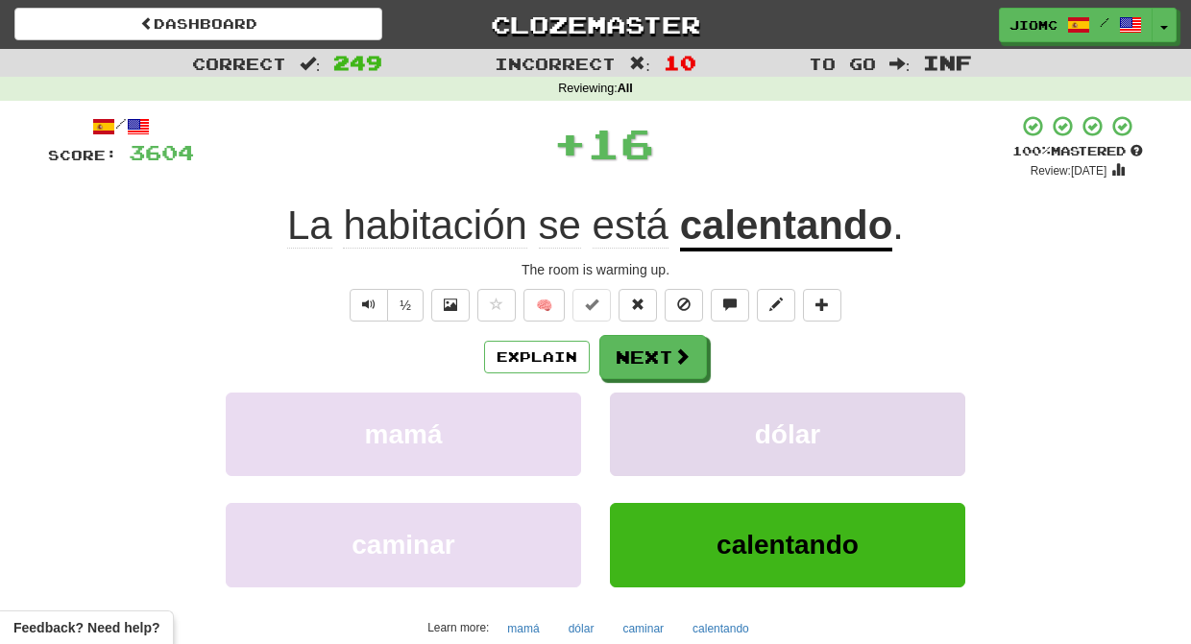
click at [642, 408] on button "dólar" at bounding box center [787, 435] width 355 height 84
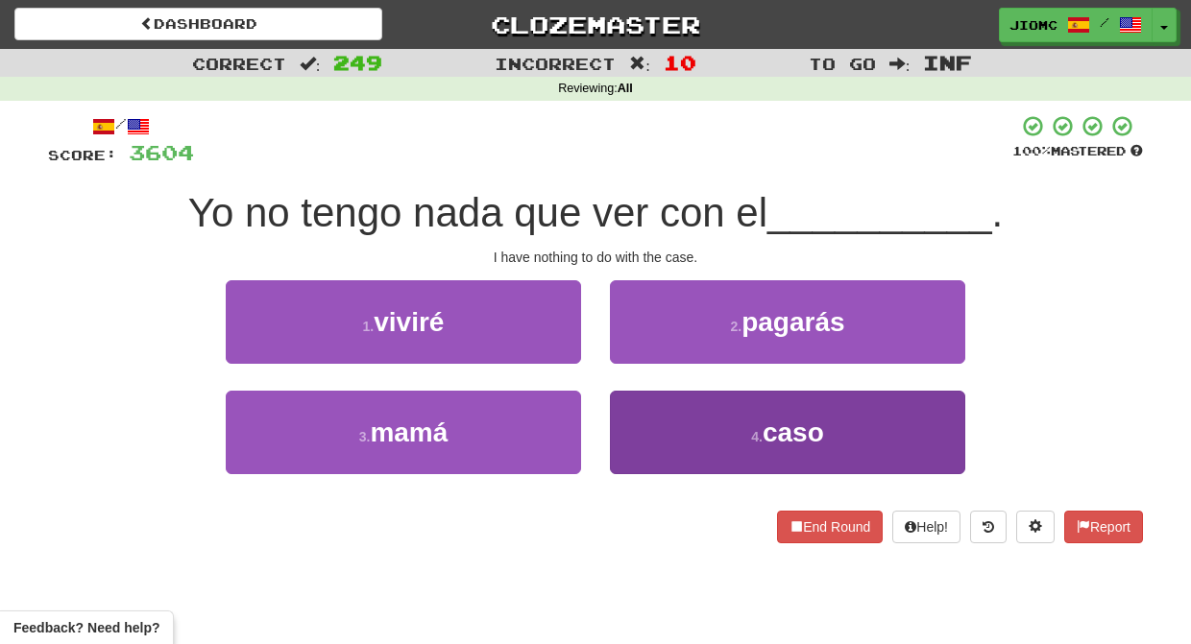
click at [648, 413] on button "4 . caso" at bounding box center [787, 433] width 355 height 84
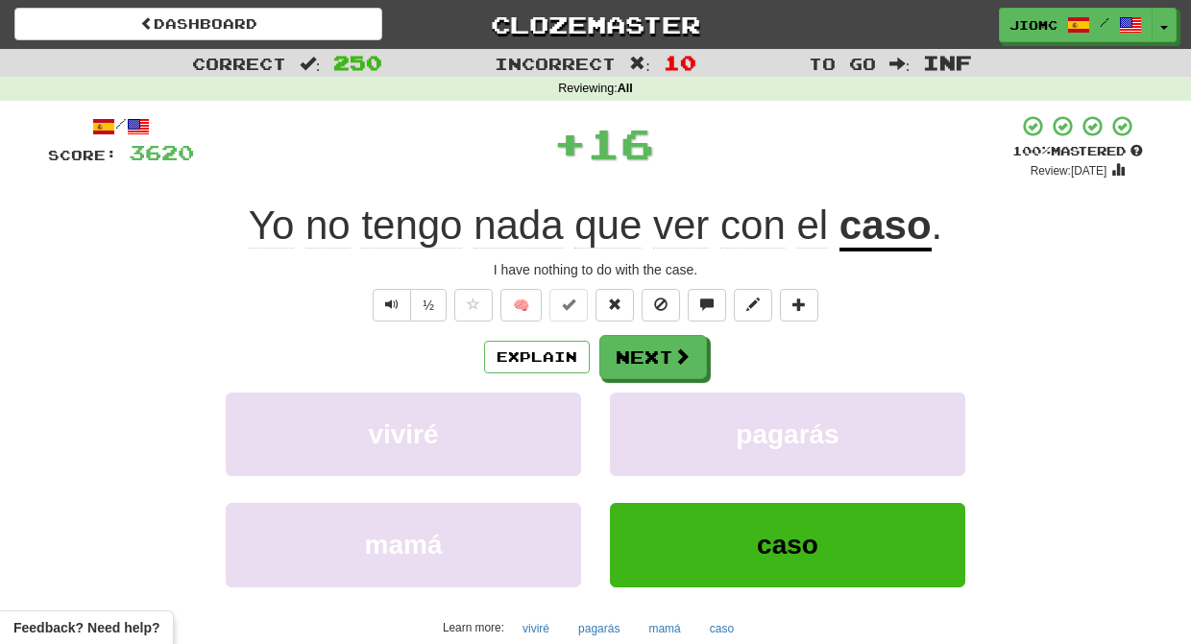
click at [648, 413] on button "pagarás" at bounding box center [787, 435] width 355 height 84
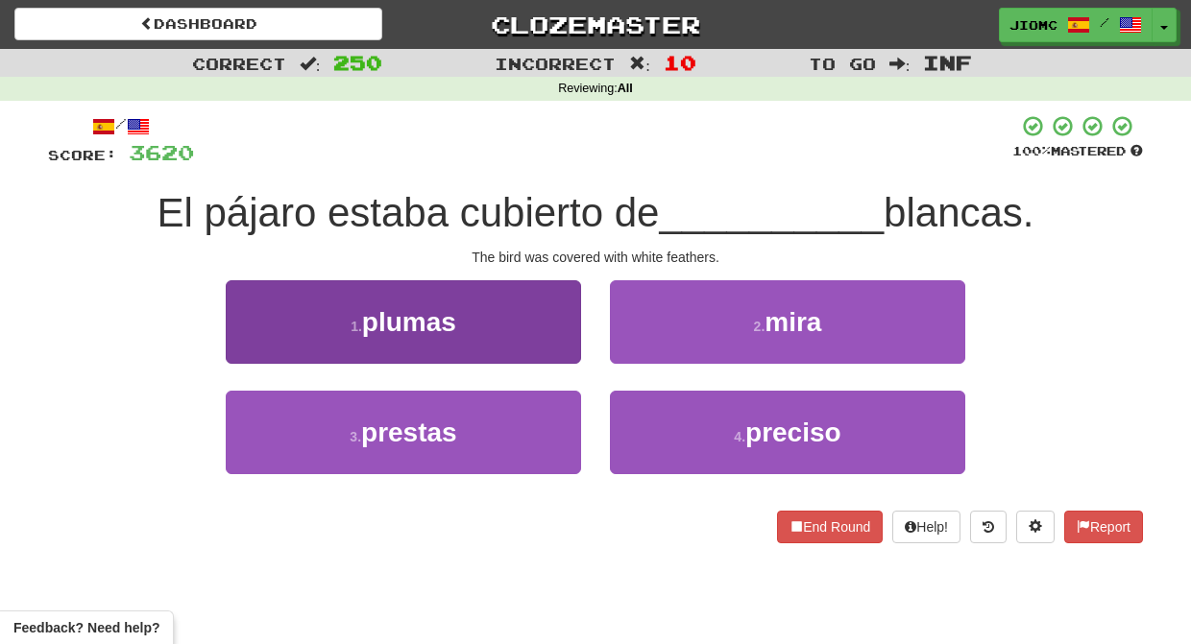
click at [557, 342] on button "1 . plumas" at bounding box center [403, 322] width 355 height 84
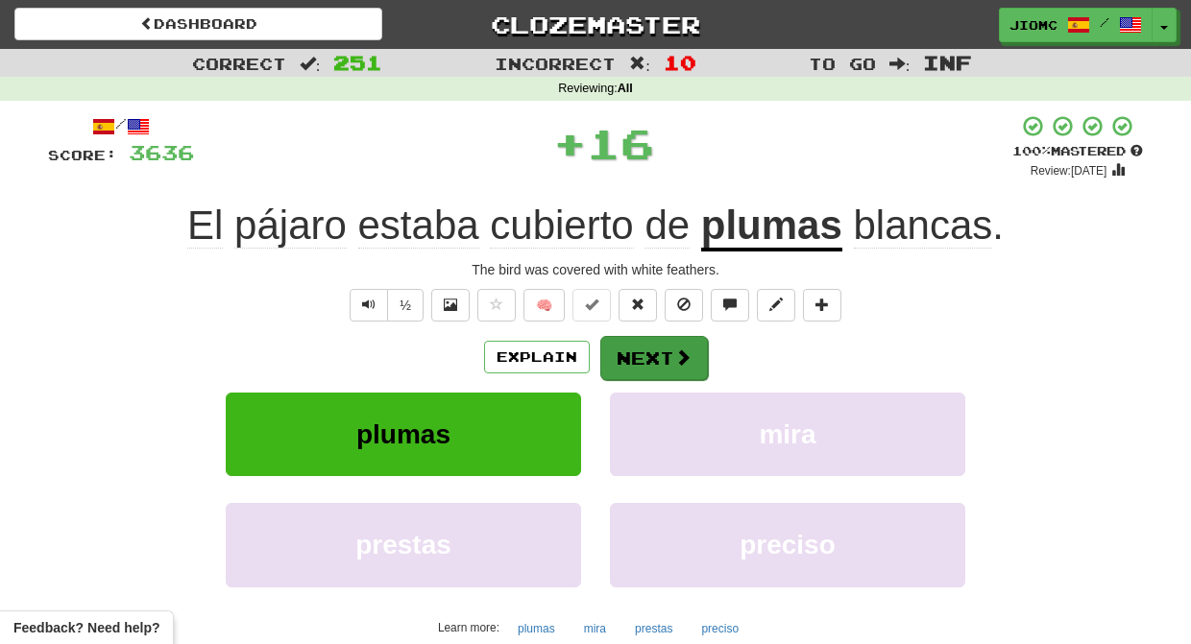
click at [639, 353] on button "Next" at bounding box center [654, 358] width 108 height 44
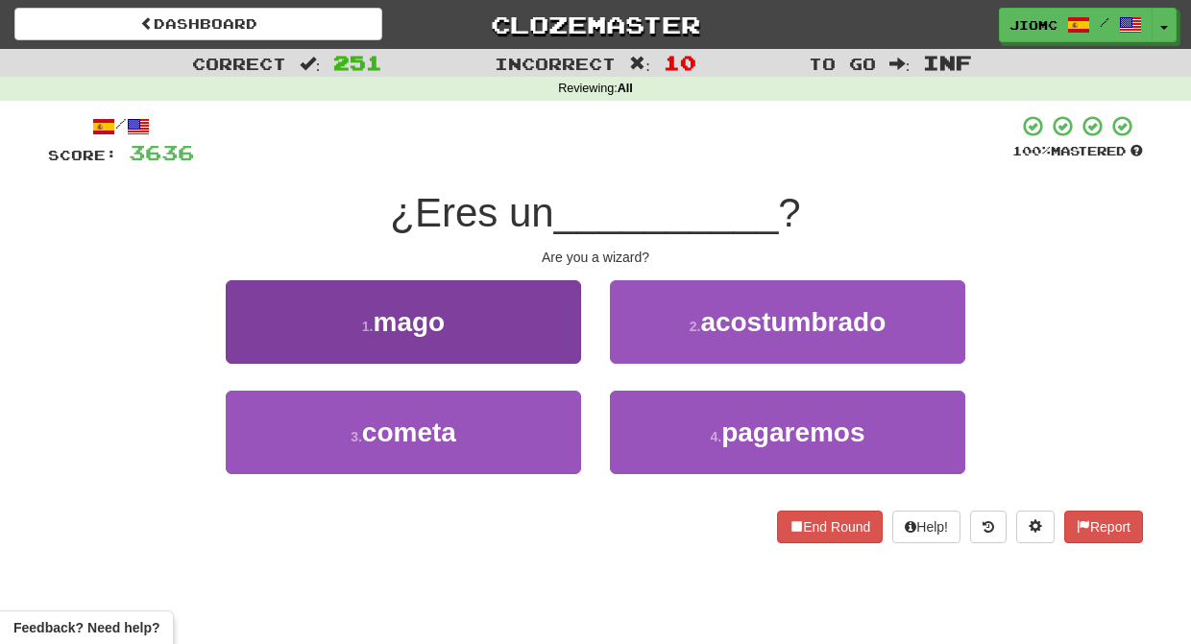
click at [550, 346] on button "1 . mago" at bounding box center [403, 322] width 355 height 84
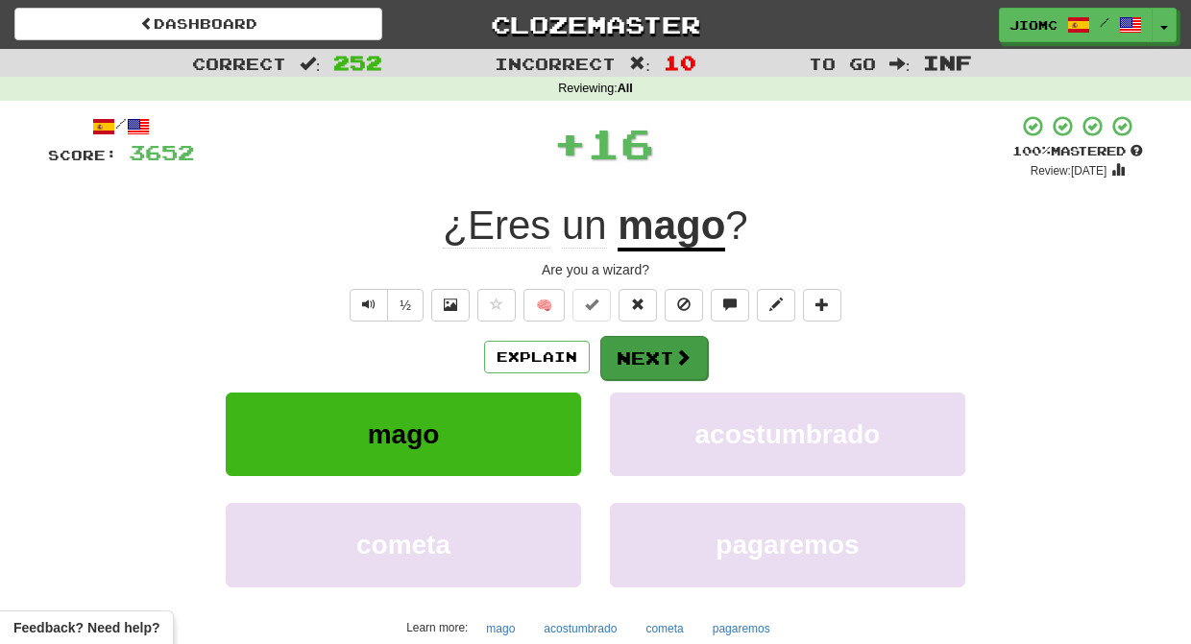
click at [630, 360] on button "Next" at bounding box center [654, 358] width 108 height 44
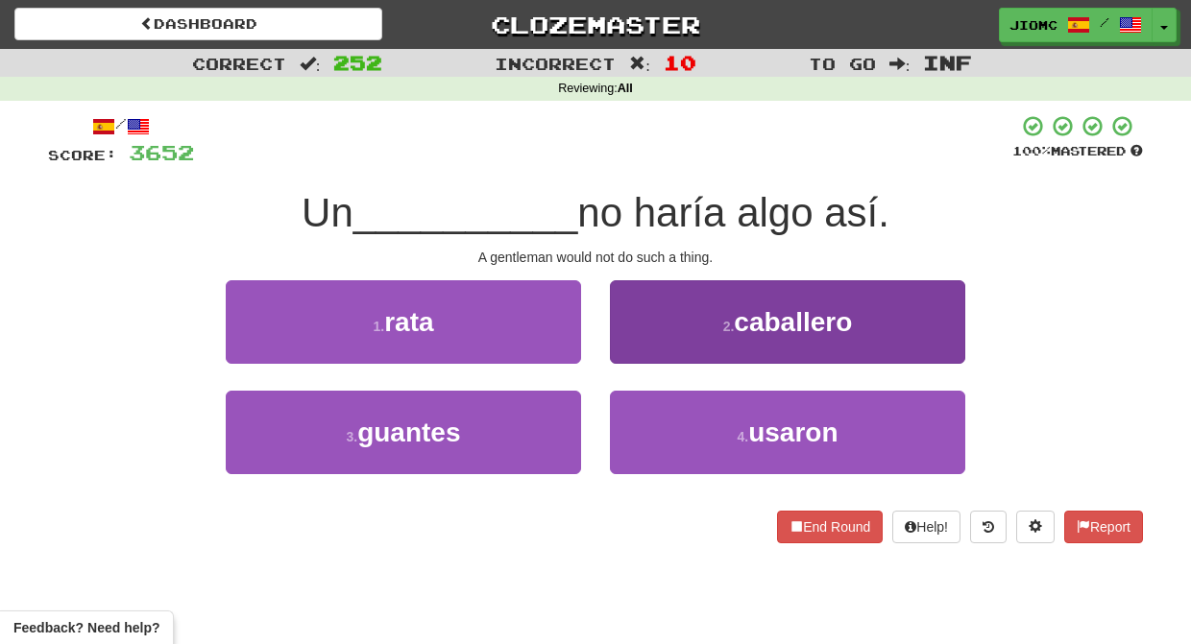
click at [640, 357] on button "2 . caballero" at bounding box center [787, 322] width 355 height 84
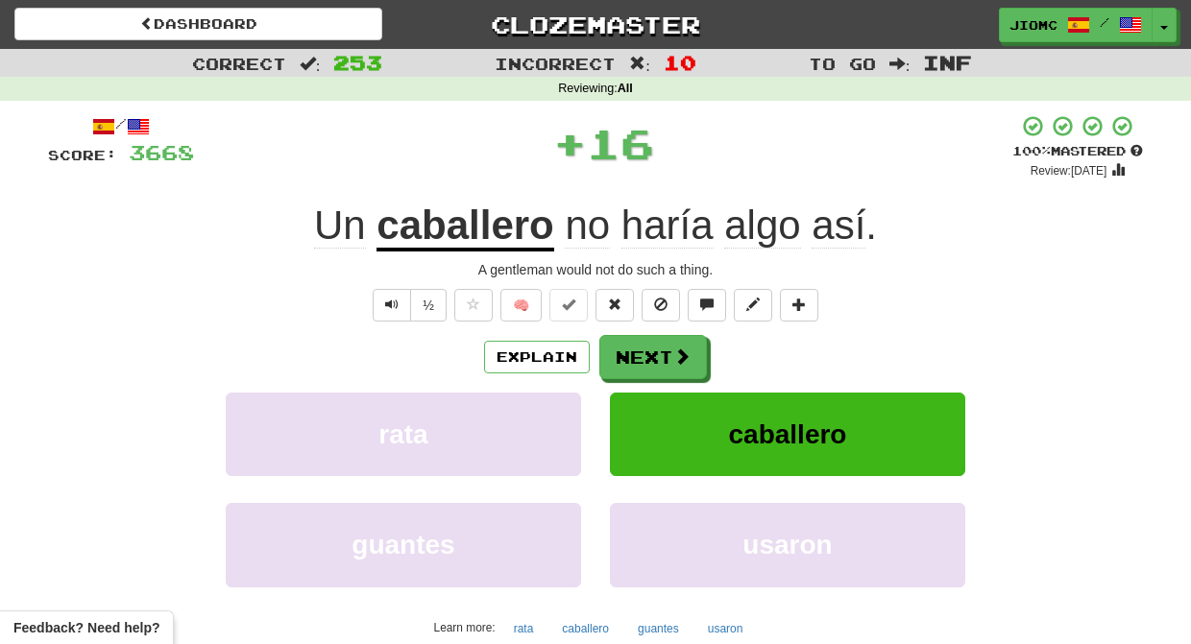
click at [640, 357] on button "Next" at bounding box center [653, 357] width 108 height 44
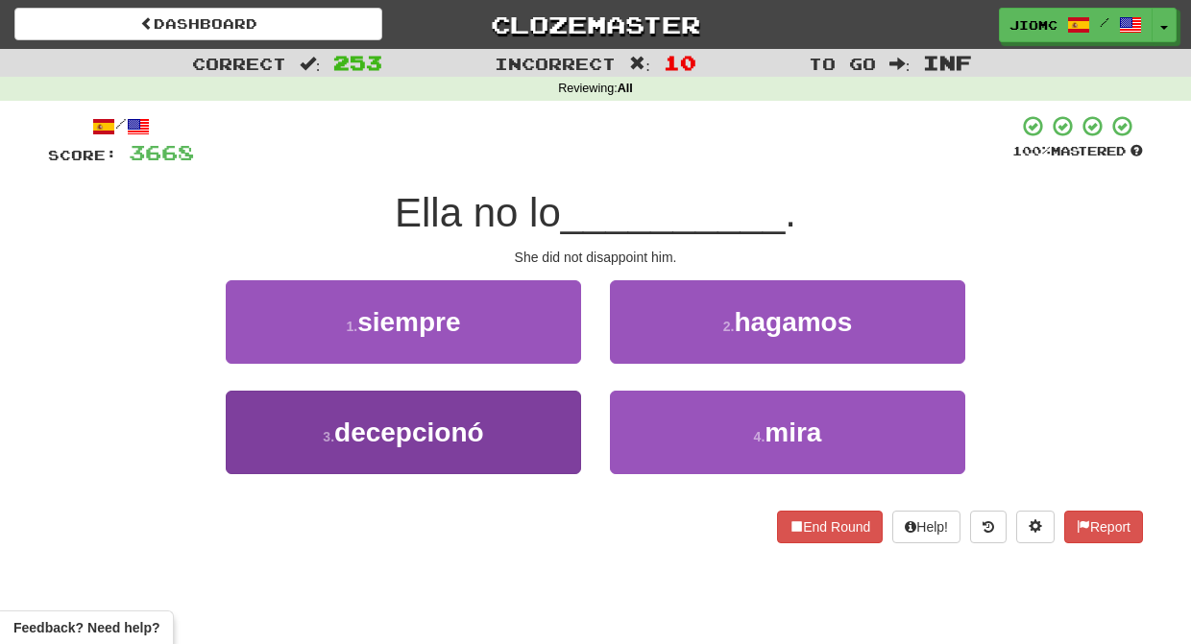
click at [552, 430] on button "3 . decepcionó" at bounding box center [403, 433] width 355 height 84
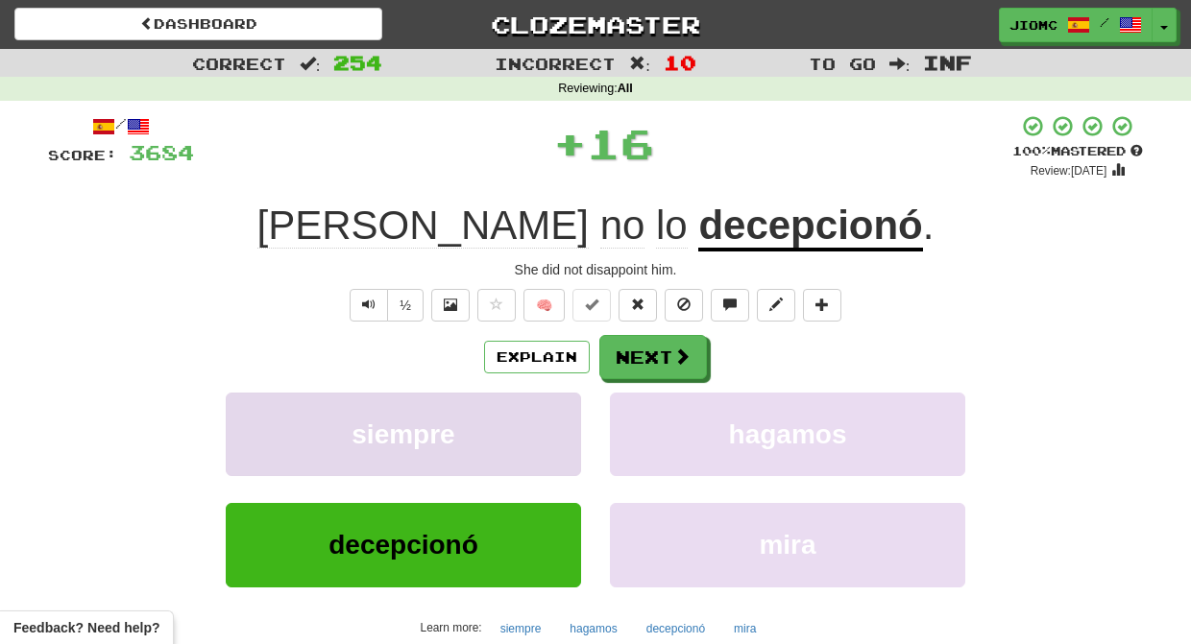
click at [550, 428] on button "siempre" at bounding box center [403, 435] width 355 height 84
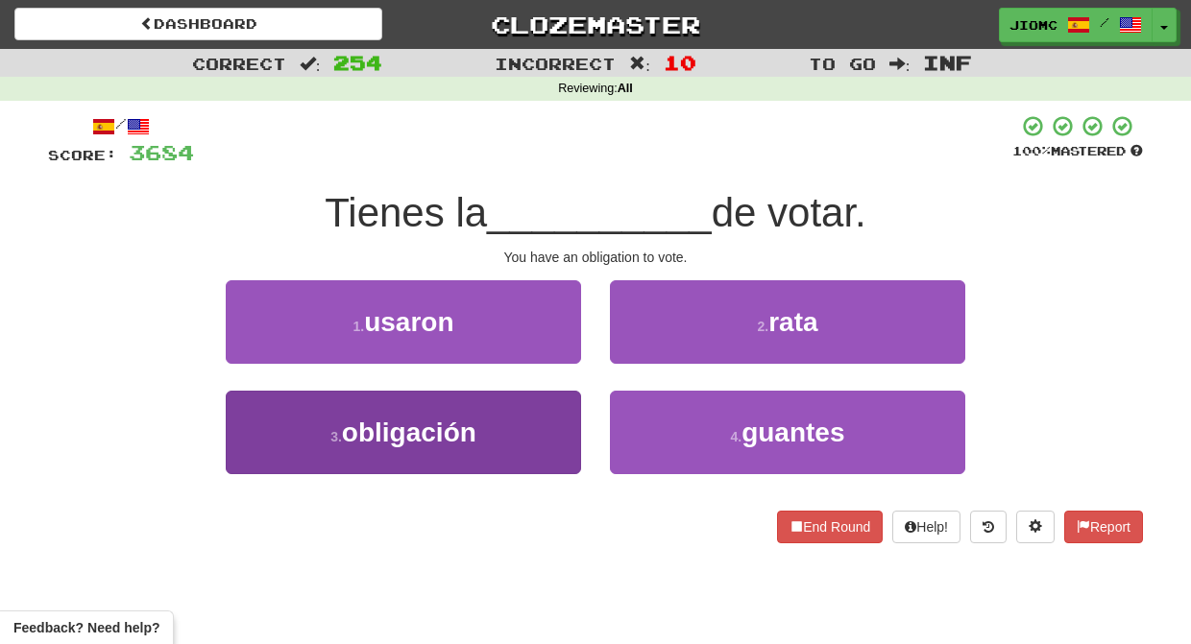
click at [553, 429] on button "3 . obligación" at bounding box center [403, 433] width 355 height 84
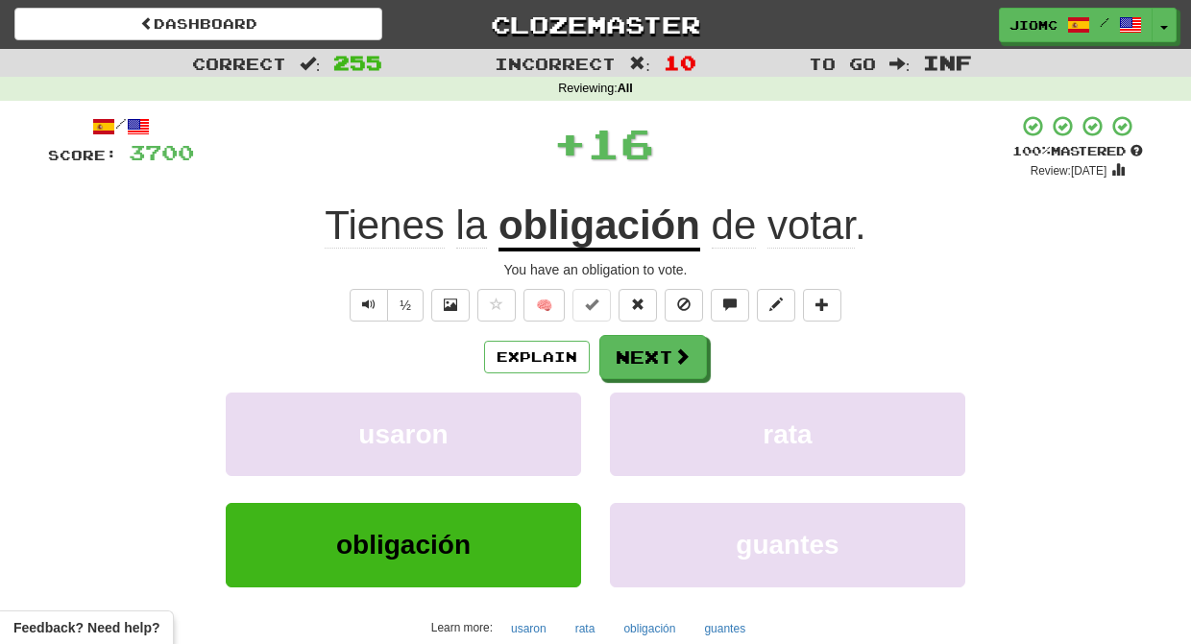
click at [553, 429] on button "usaron" at bounding box center [403, 435] width 355 height 84
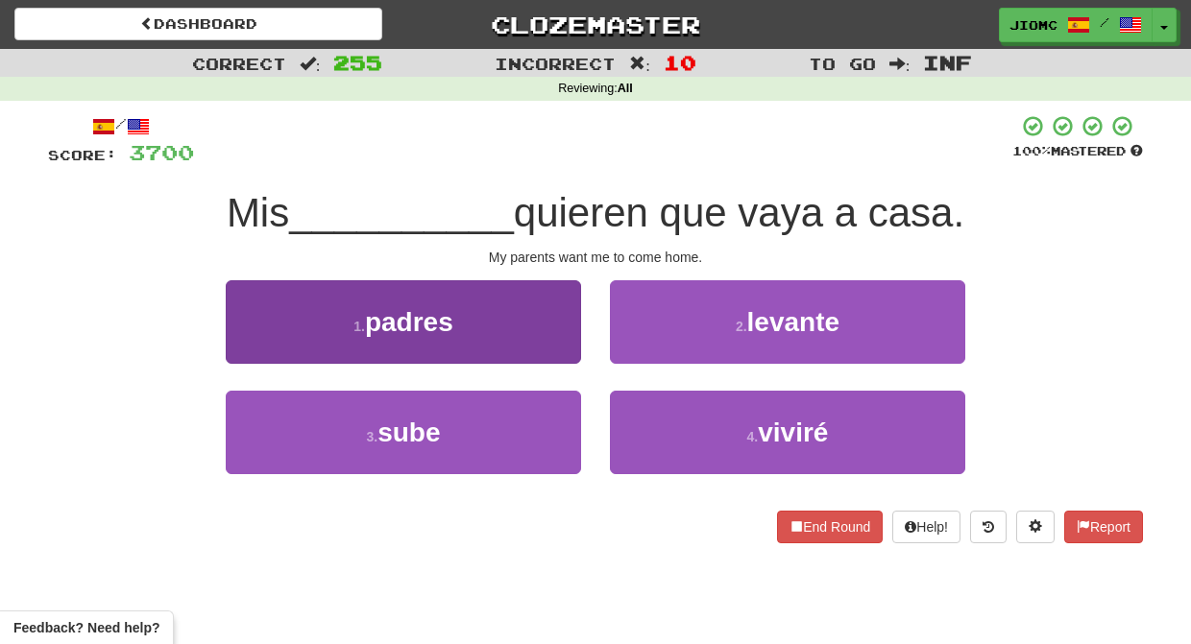
click at [567, 325] on button "1 . padres" at bounding box center [403, 322] width 355 height 84
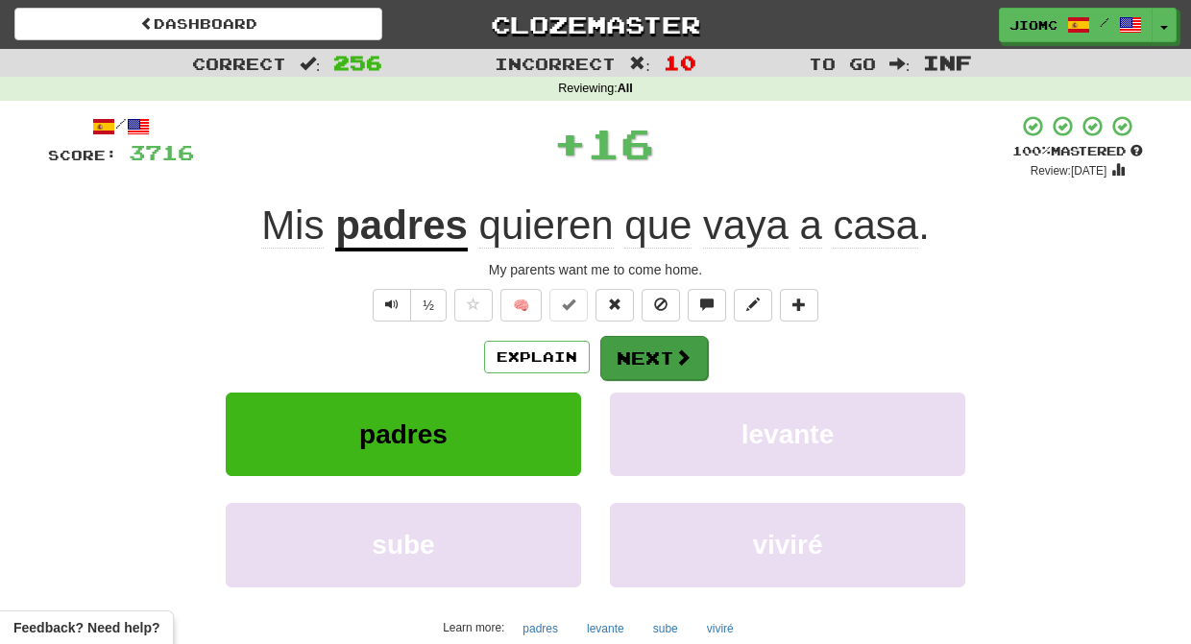
click at [646, 359] on button "Next" at bounding box center [654, 358] width 108 height 44
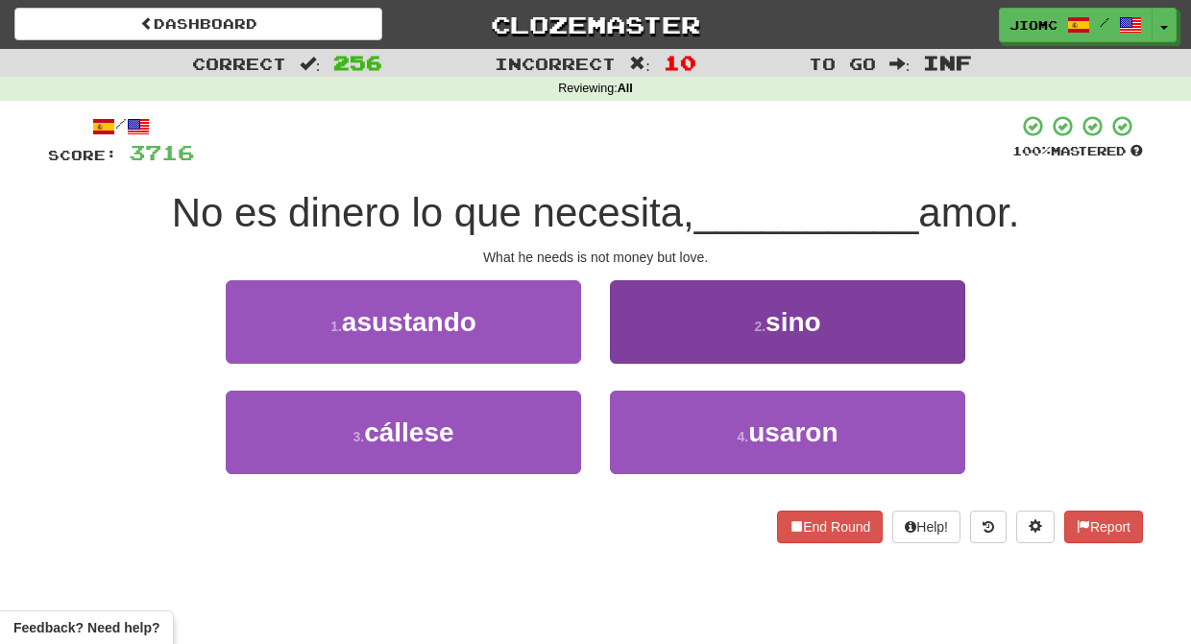
click at [640, 350] on button "2 . sino" at bounding box center [787, 322] width 355 height 84
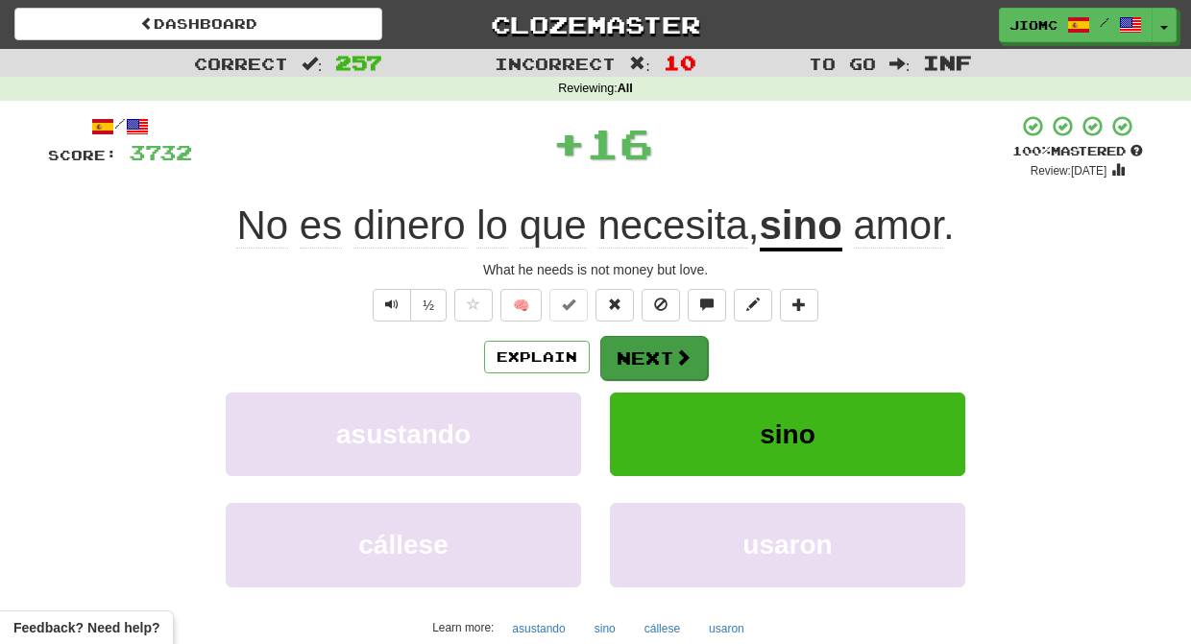
click at [640, 352] on button "Next" at bounding box center [654, 358] width 108 height 44
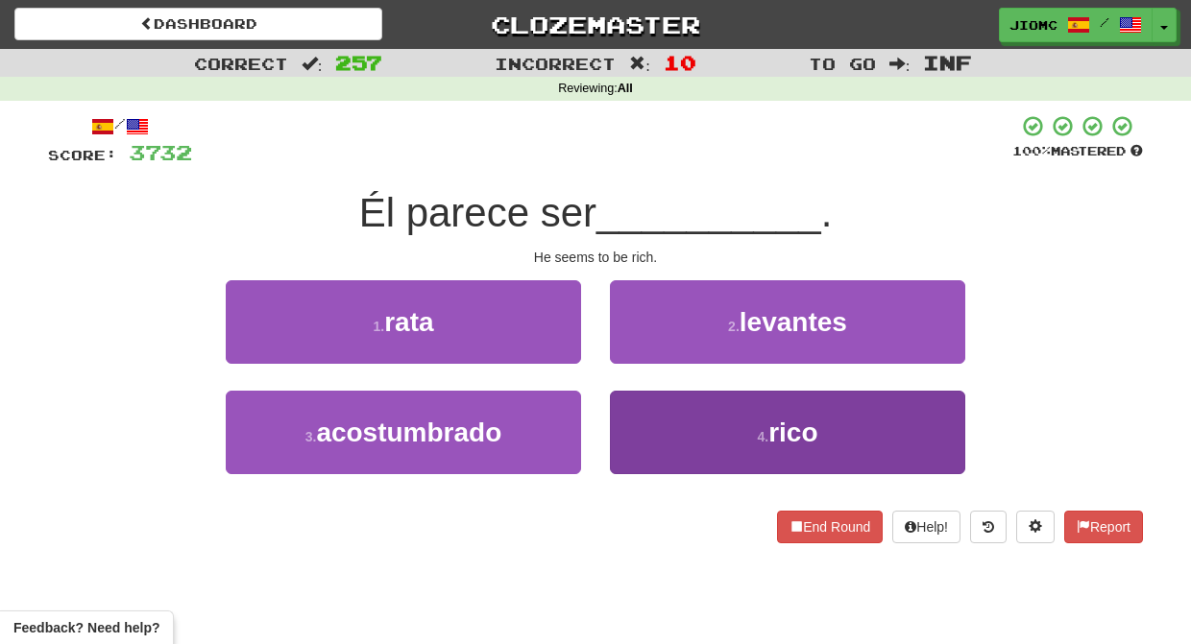
click at [668, 425] on button "4 . rico" at bounding box center [787, 433] width 355 height 84
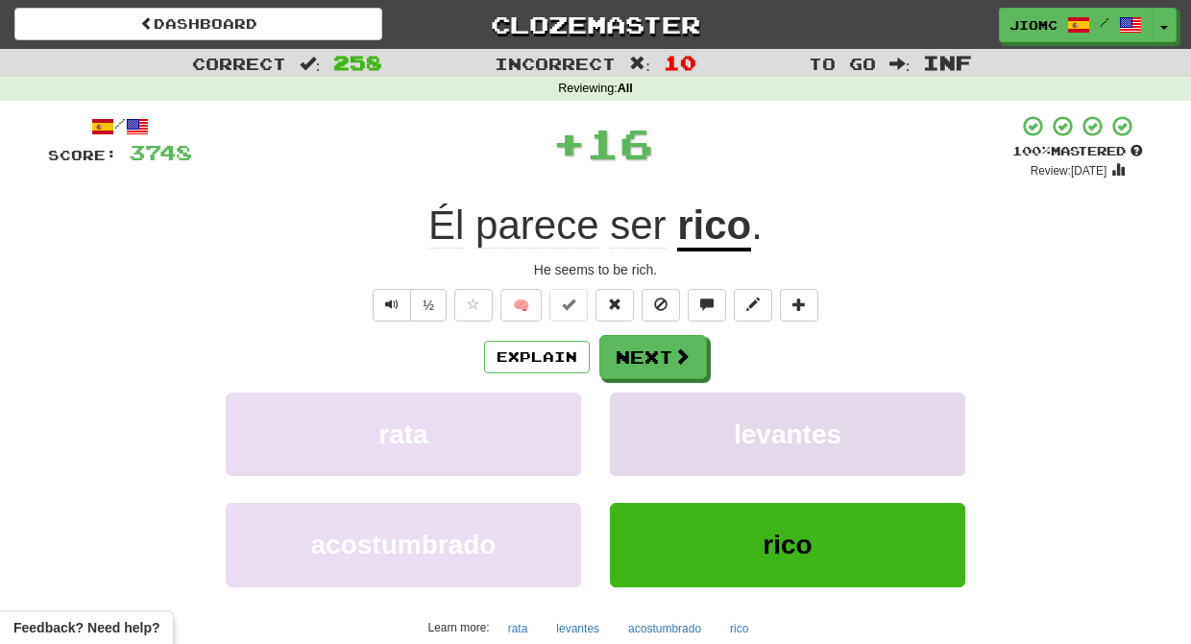
click at [664, 423] on button "levantes" at bounding box center [787, 435] width 355 height 84
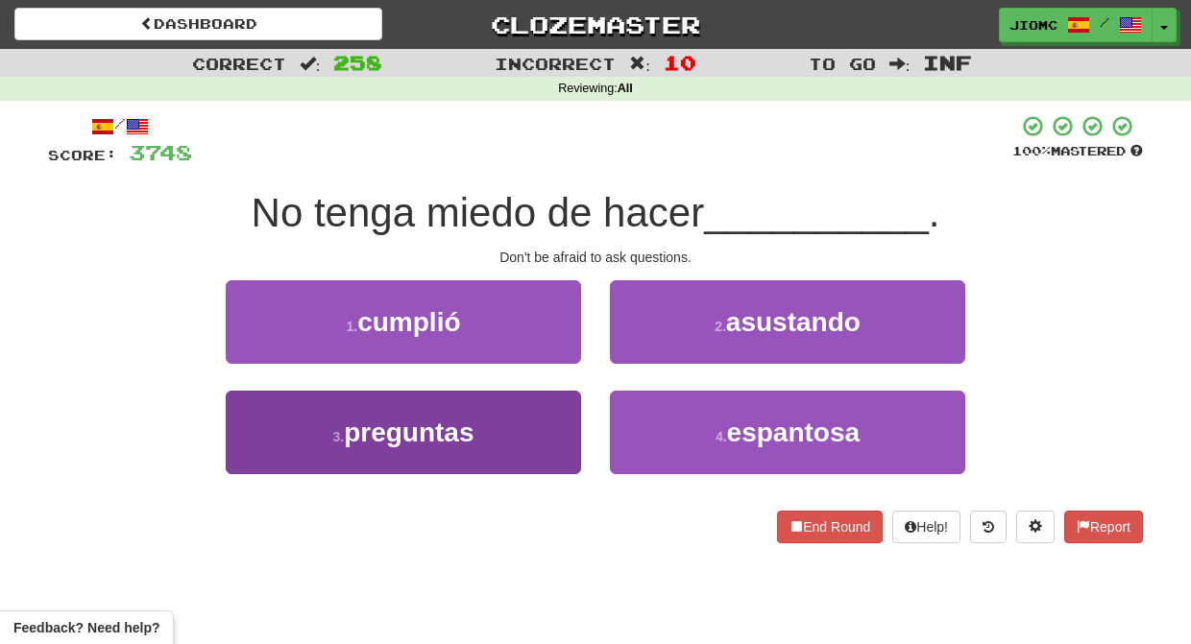
click at [551, 421] on button "3 . preguntas" at bounding box center [403, 433] width 355 height 84
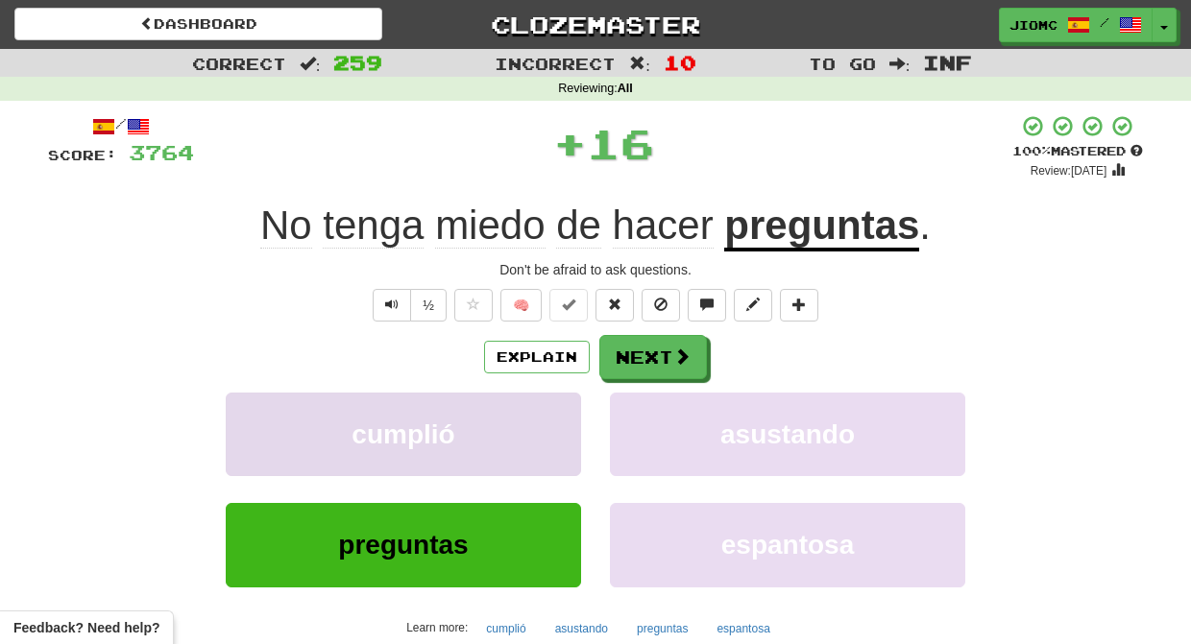
click at [553, 422] on button "cumplió" at bounding box center [403, 435] width 355 height 84
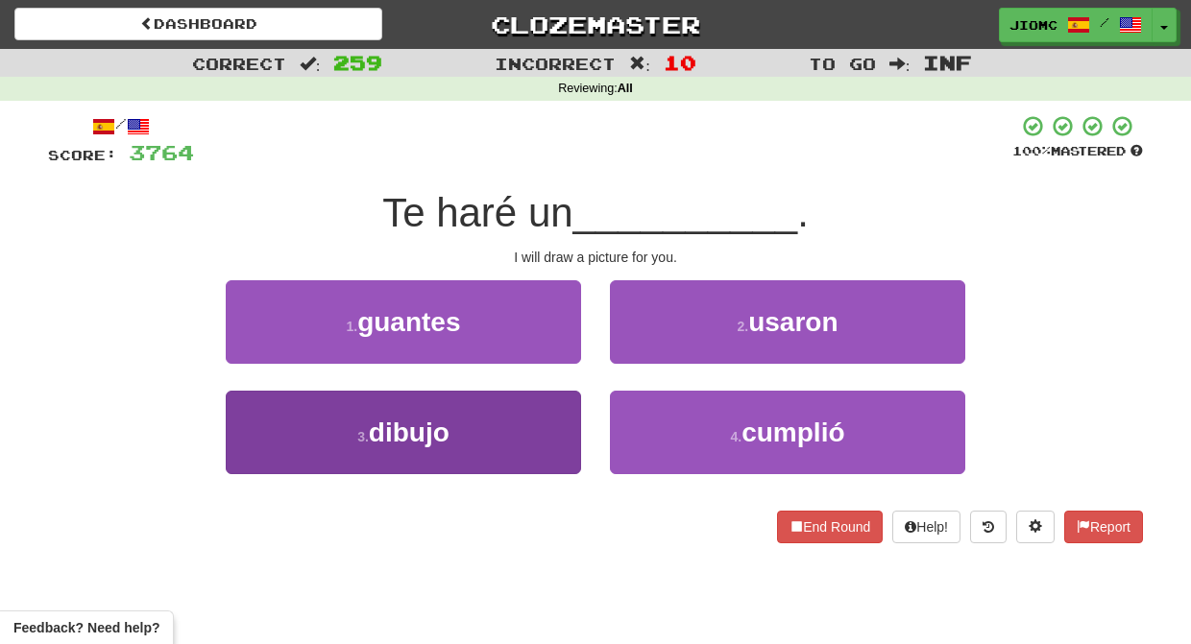
click at [549, 434] on button "3 . dibujo" at bounding box center [403, 433] width 355 height 84
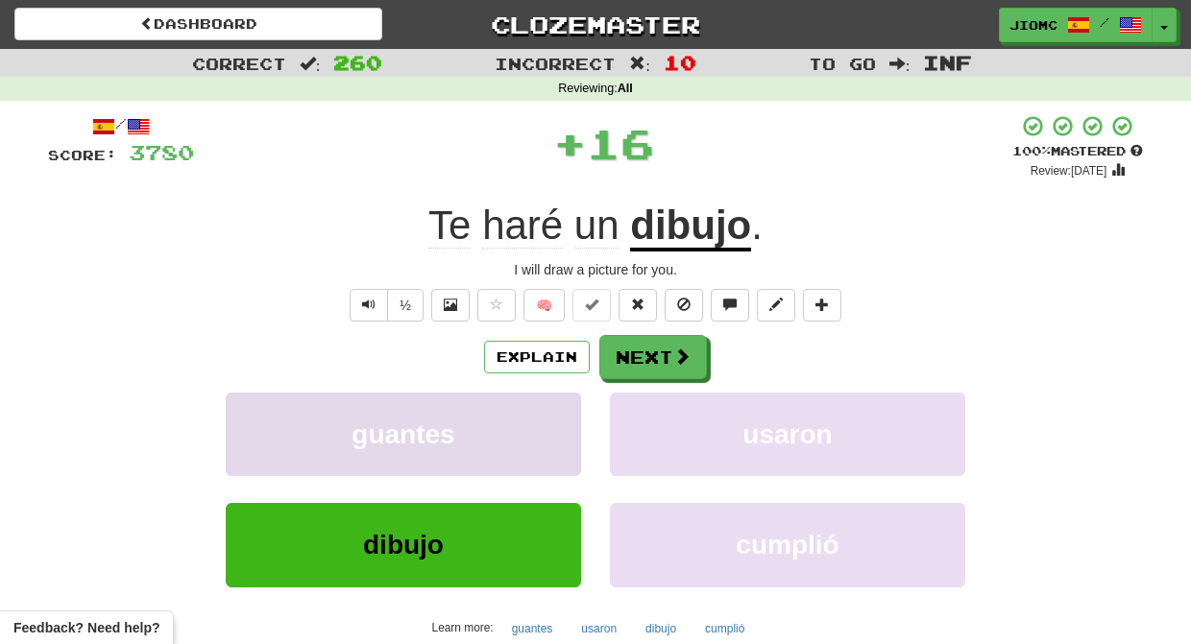
click at [553, 437] on button "guantes" at bounding box center [403, 435] width 355 height 84
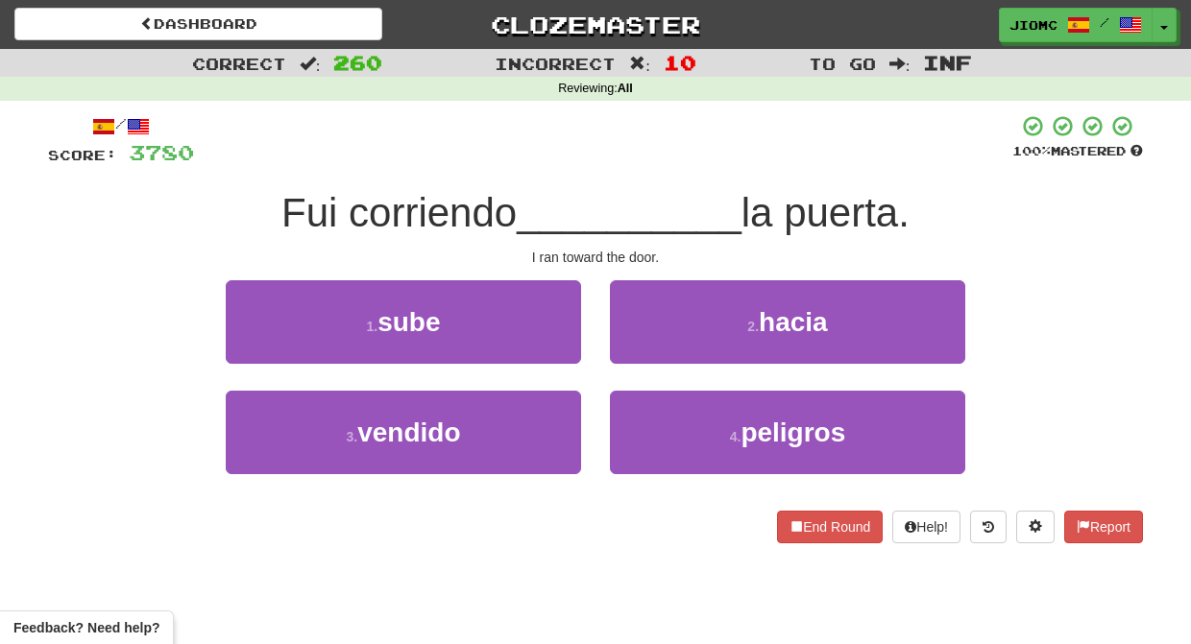
click at [553, 437] on button "3 . vendido" at bounding box center [403, 433] width 355 height 84
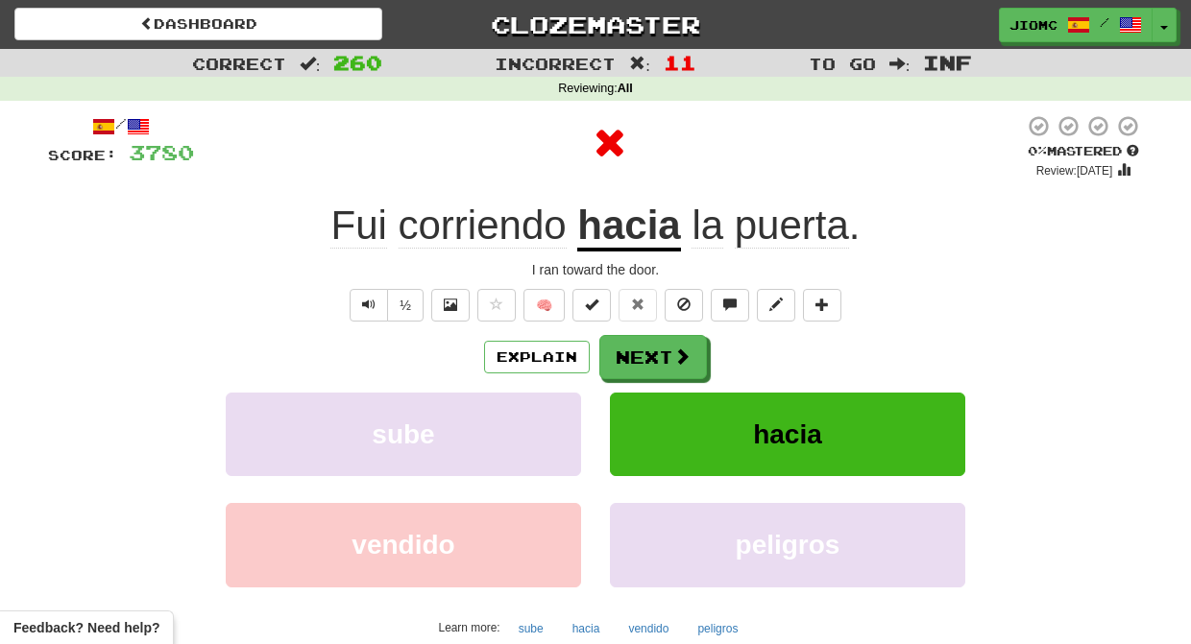
click at [553, 437] on button "sube" at bounding box center [403, 435] width 355 height 84
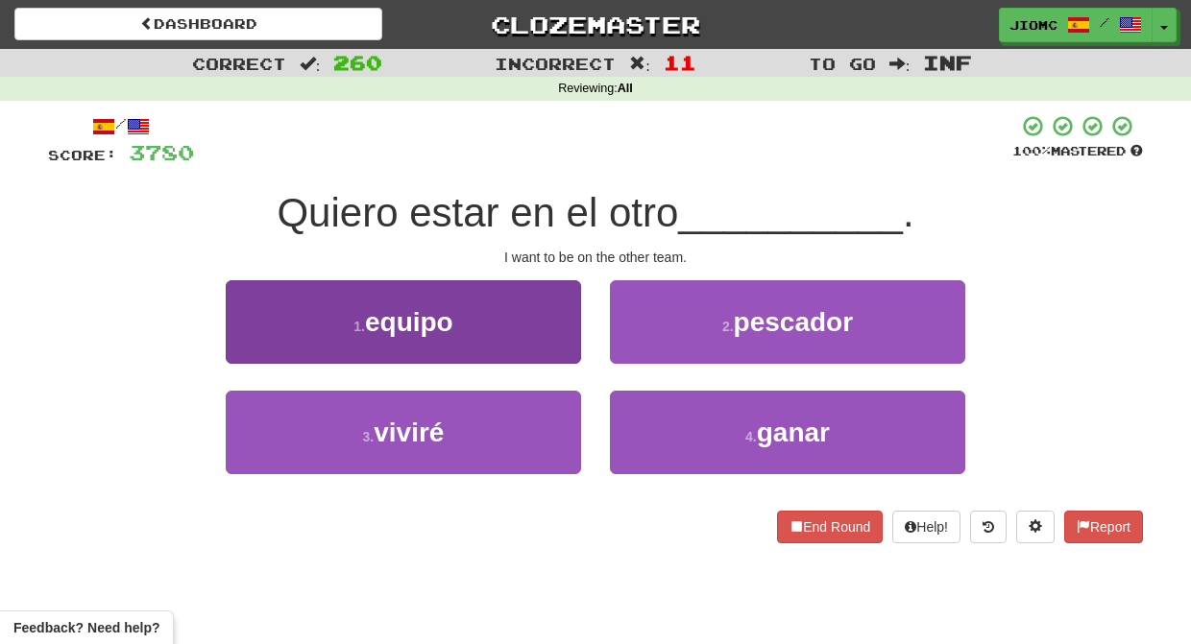
click at [554, 339] on button "1 . equipo" at bounding box center [403, 322] width 355 height 84
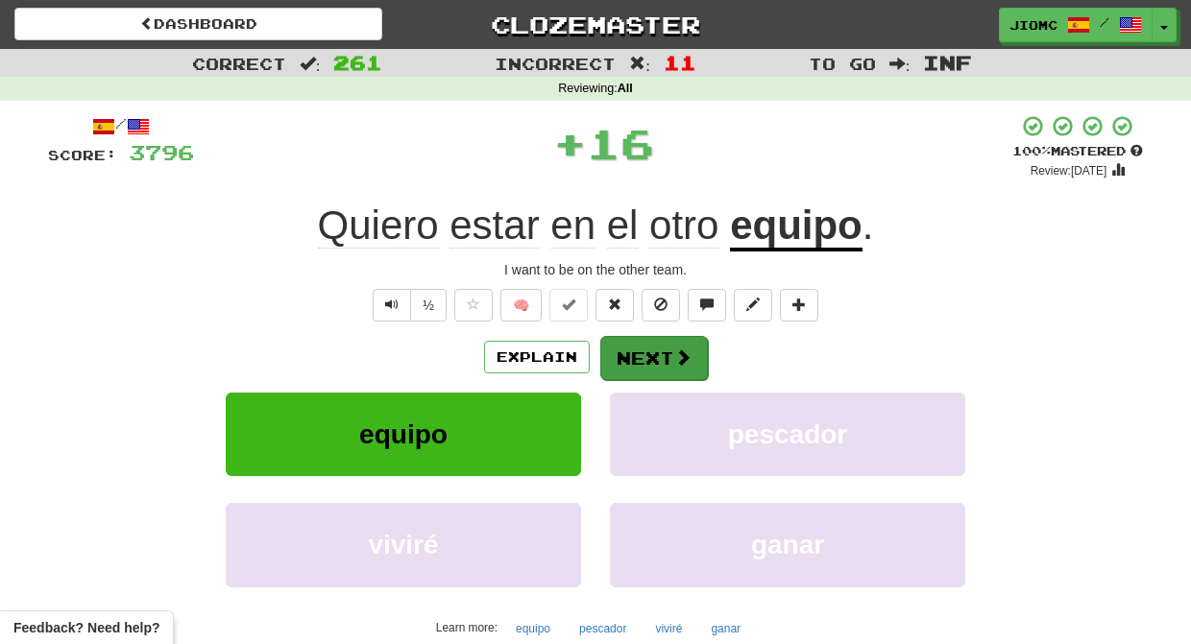
click at [626, 350] on button "Next" at bounding box center [654, 358] width 108 height 44
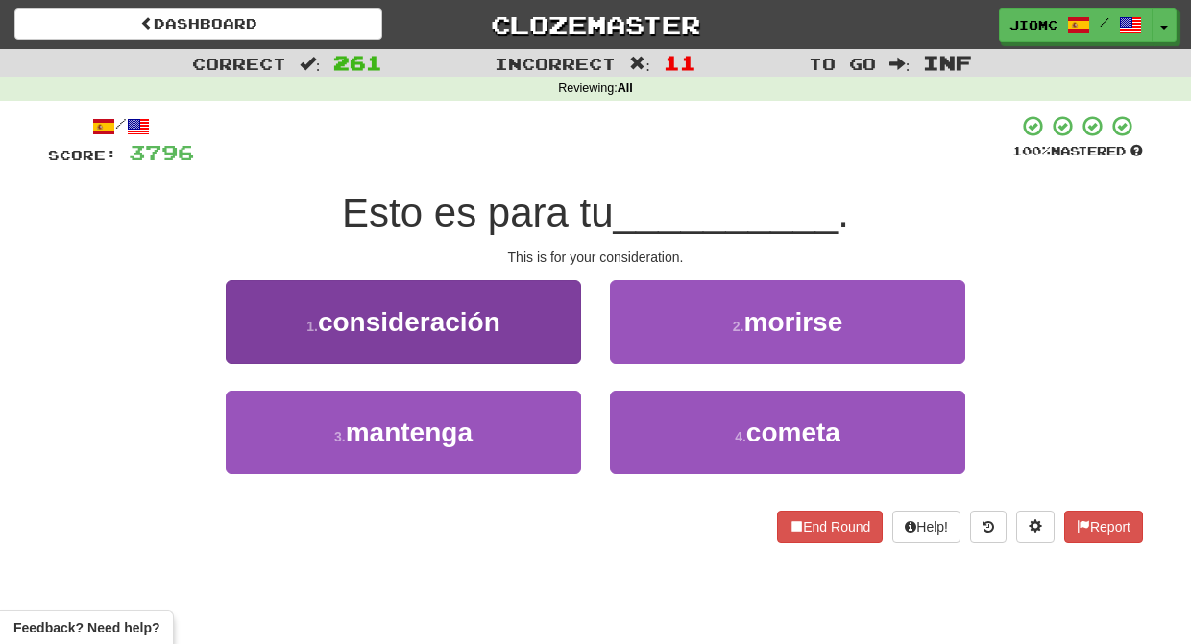
click at [564, 345] on button "1 . consideración" at bounding box center [403, 322] width 355 height 84
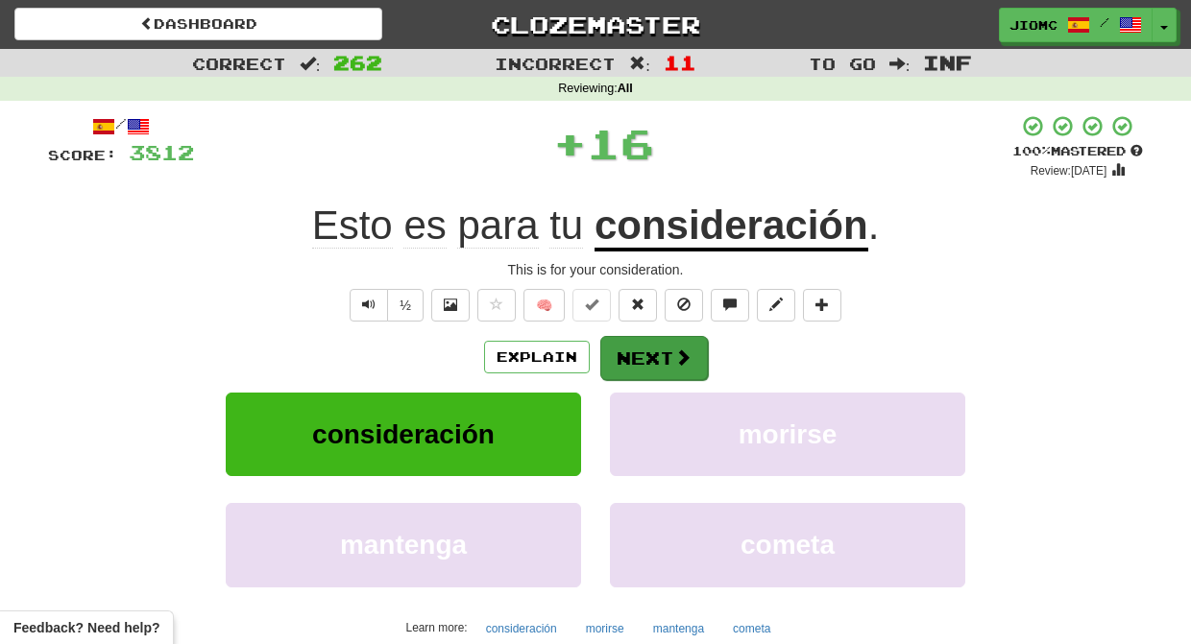
click at [640, 358] on button "Next" at bounding box center [654, 358] width 108 height 44
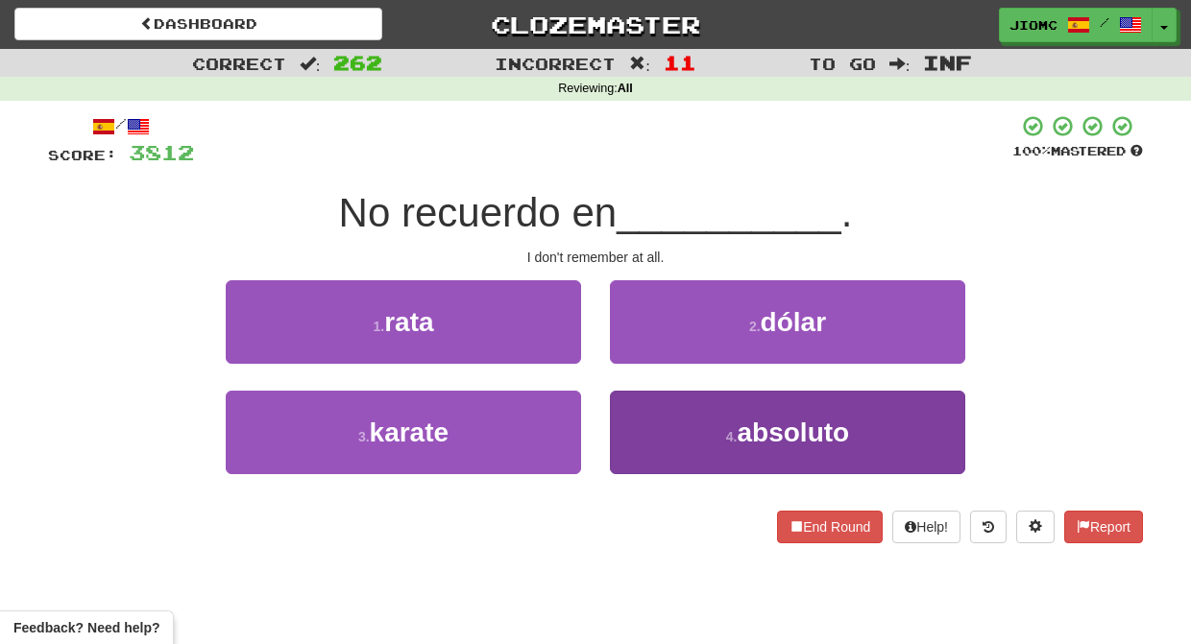
click at [643, 409] on button "4 . absoluto" at bounding box center [787, 433] width 355 height 84
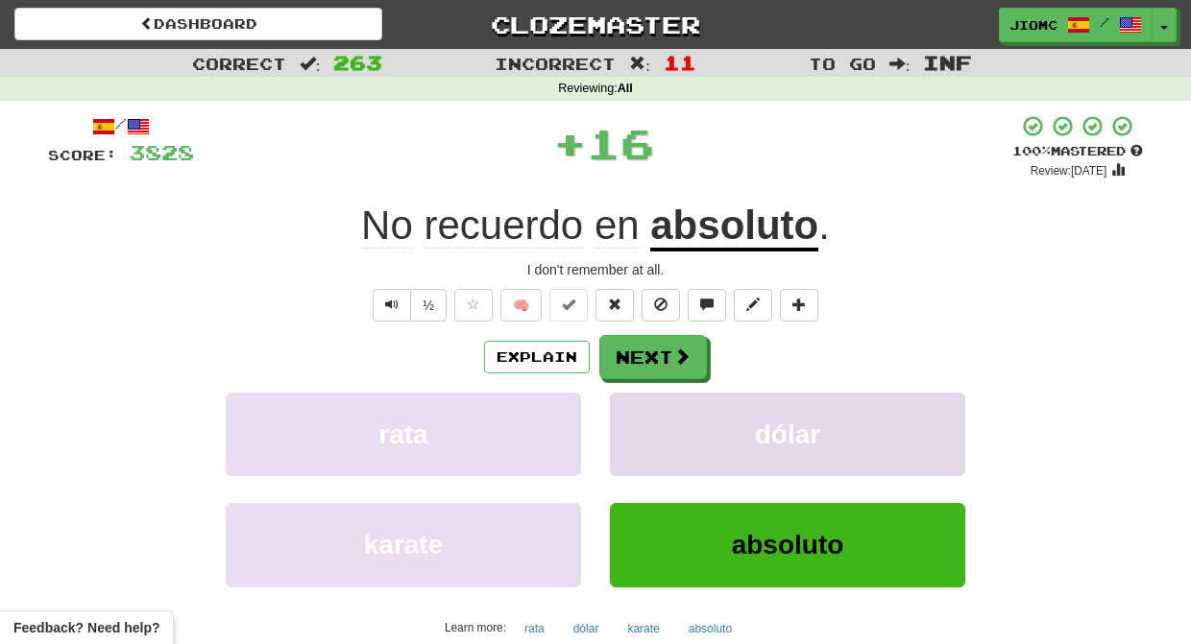
click at [643, 408] on button "dólar" at bounding box center [787, 435] width 355 height 84
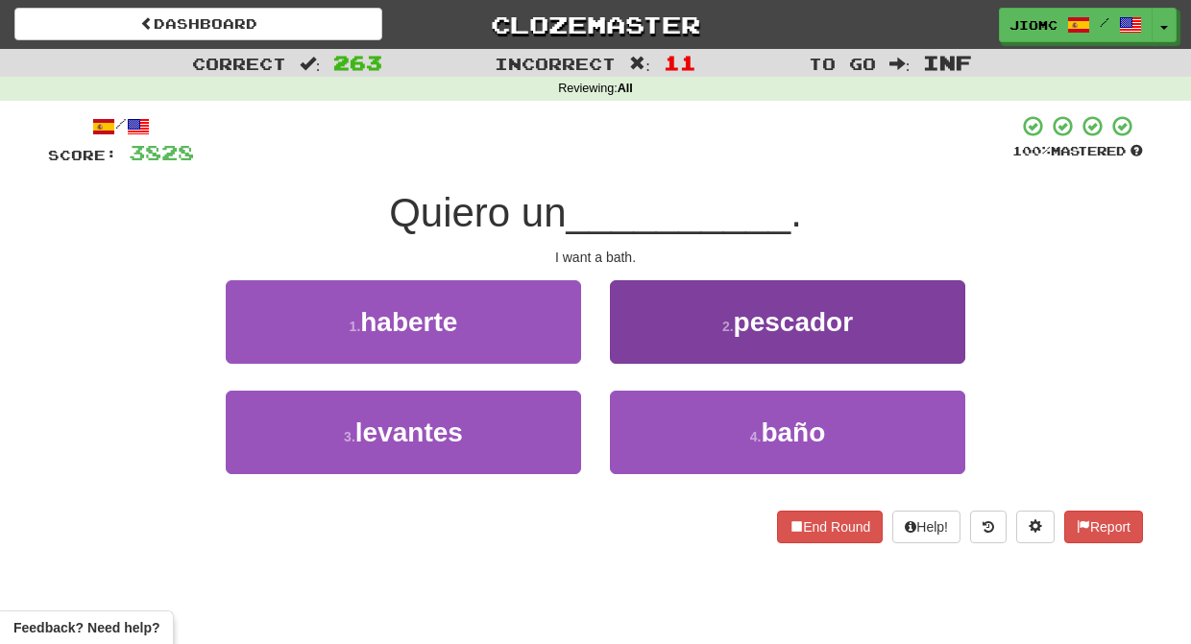
click at [647, 423] on button "4 . baño" at bounding box center [787, 433] width 355 height 84
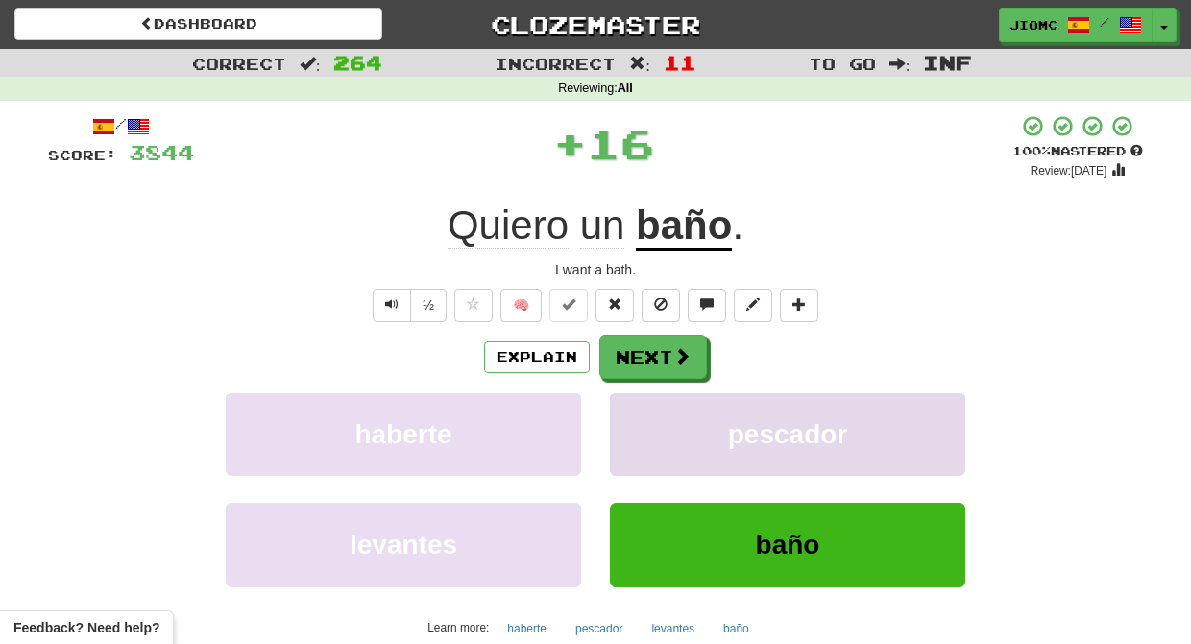
click at [648, 417] on button "pescador" at bounding box center [787, 435] width 355 height 84
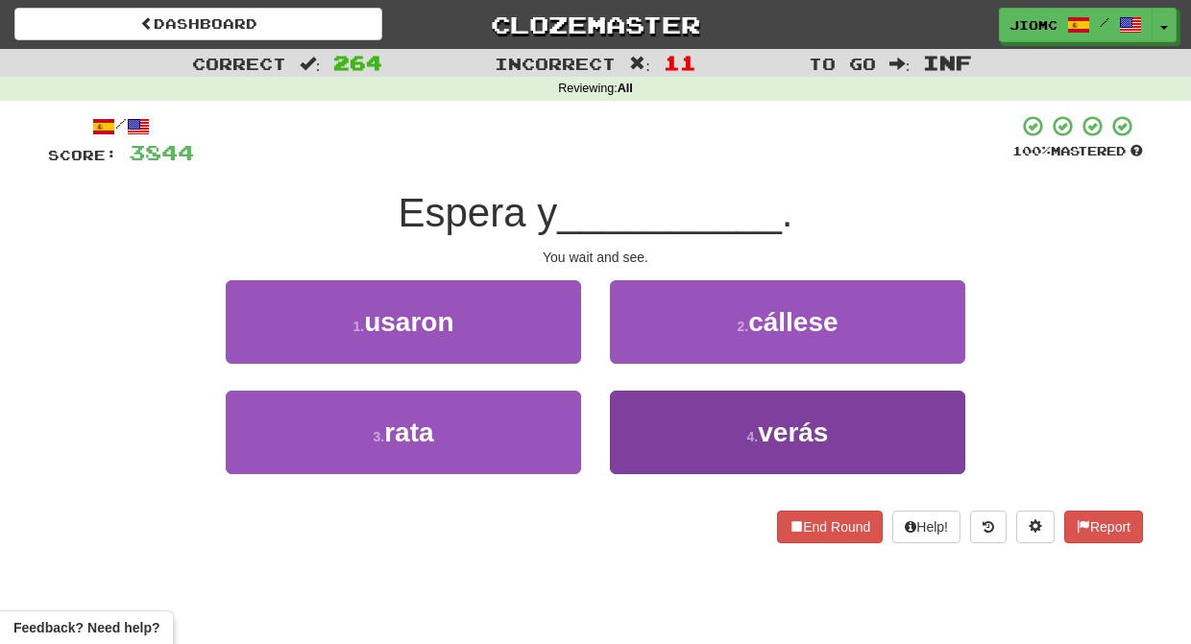
click at [640, 414] on button "4 . verás" at bounding box center [787, 433] width 355 height 84
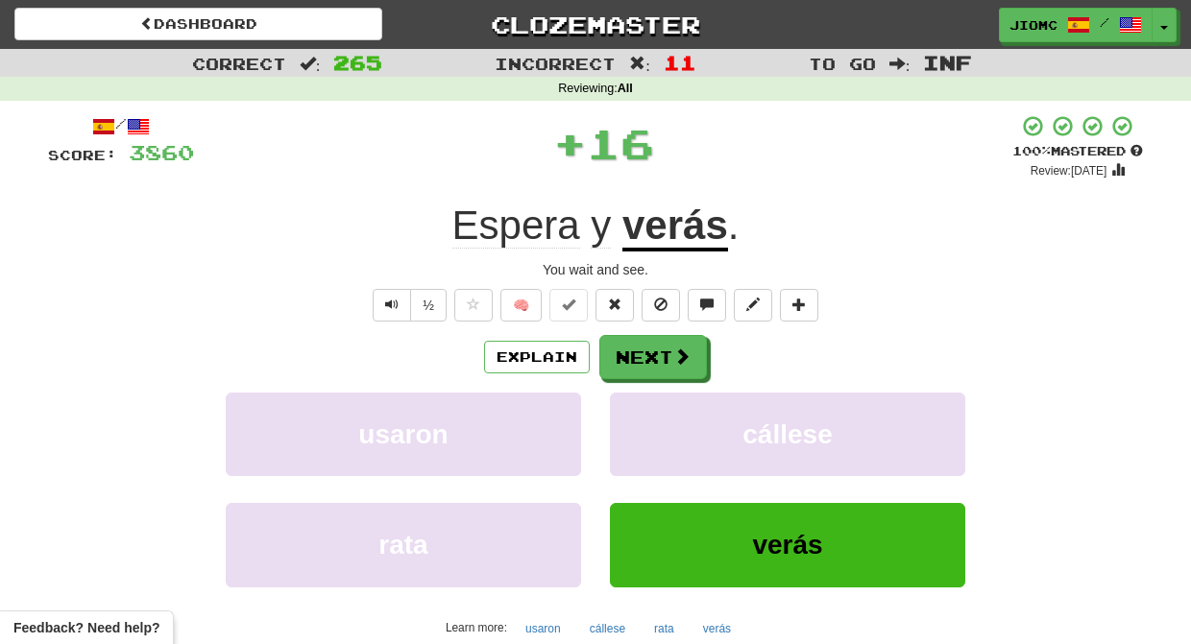
click at [640, 414] on button "cállese" at bounding box center [787, 435] width 355 height 84
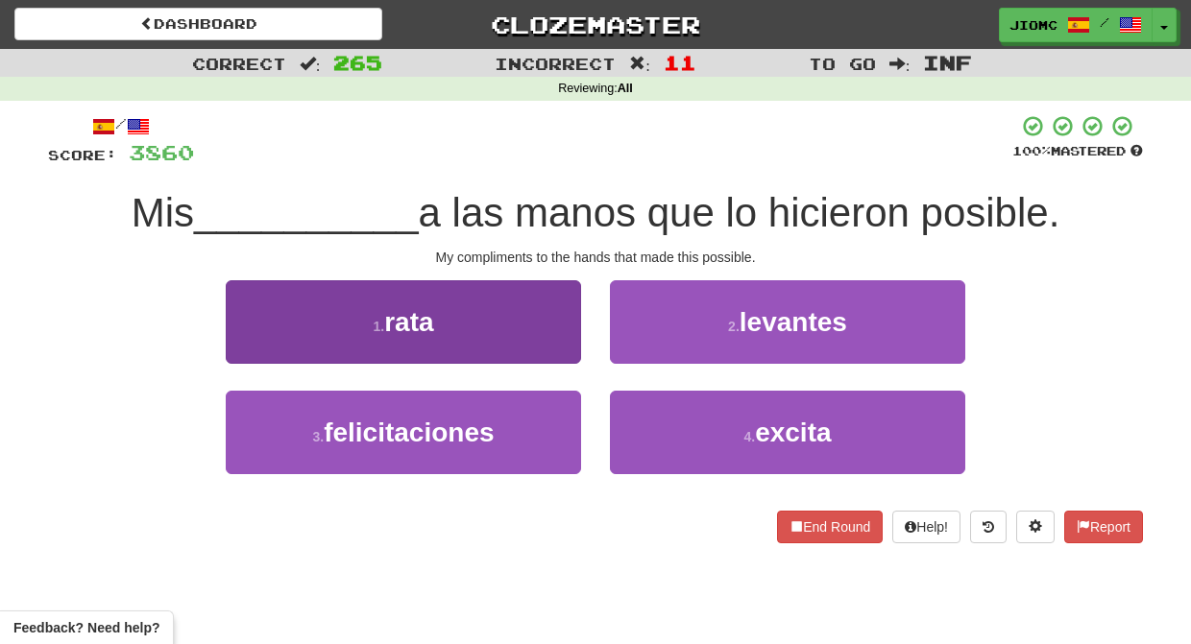
click at [547, 429] on button "3 . felicitaciones" at bounding box center [403, 433] width 355 height 84
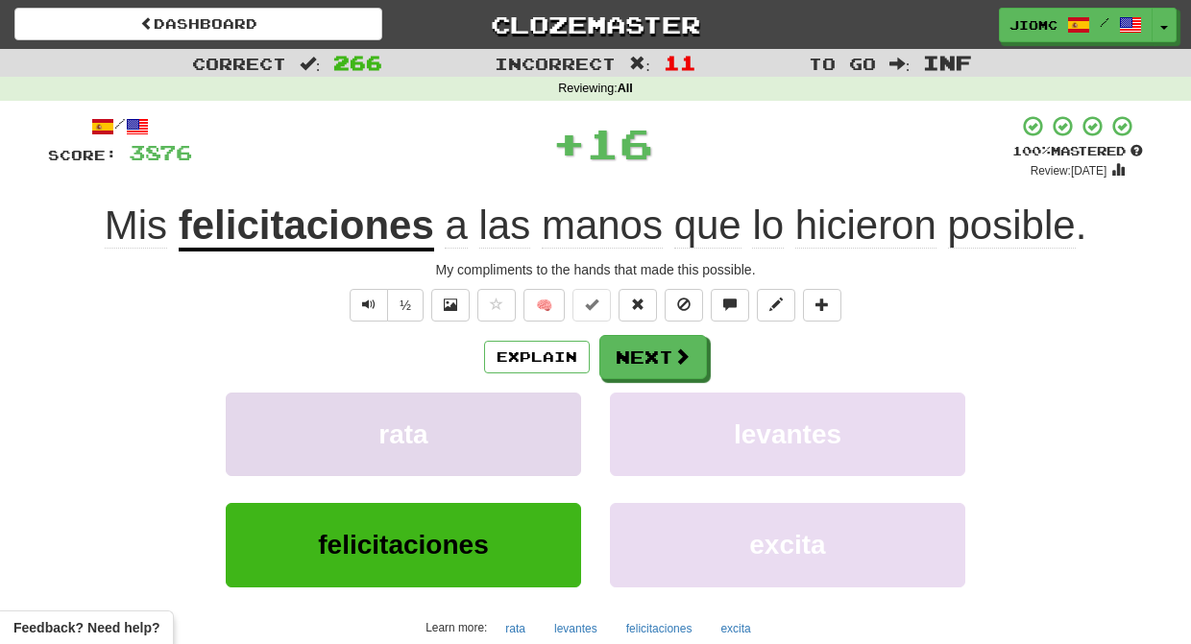
click at [548, 427] on button "rata" at bounding box center [403, 435] width 355 height 84
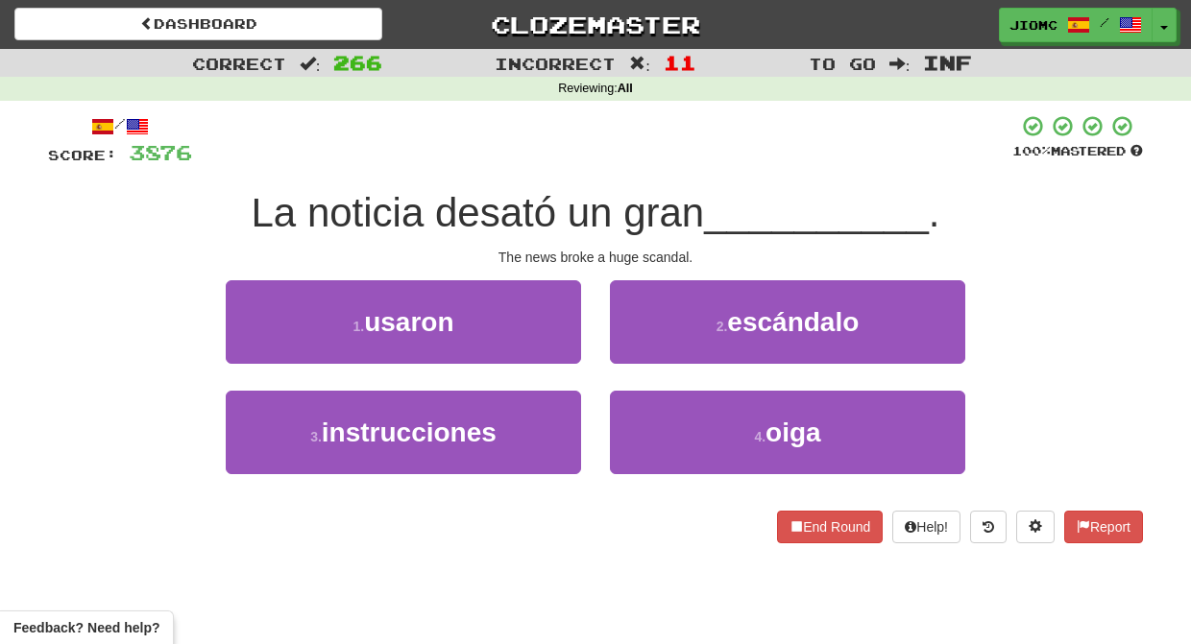
click at [618, 366] on div "2 . escándalo" at bounding box center [787, 335] width 384 height 110
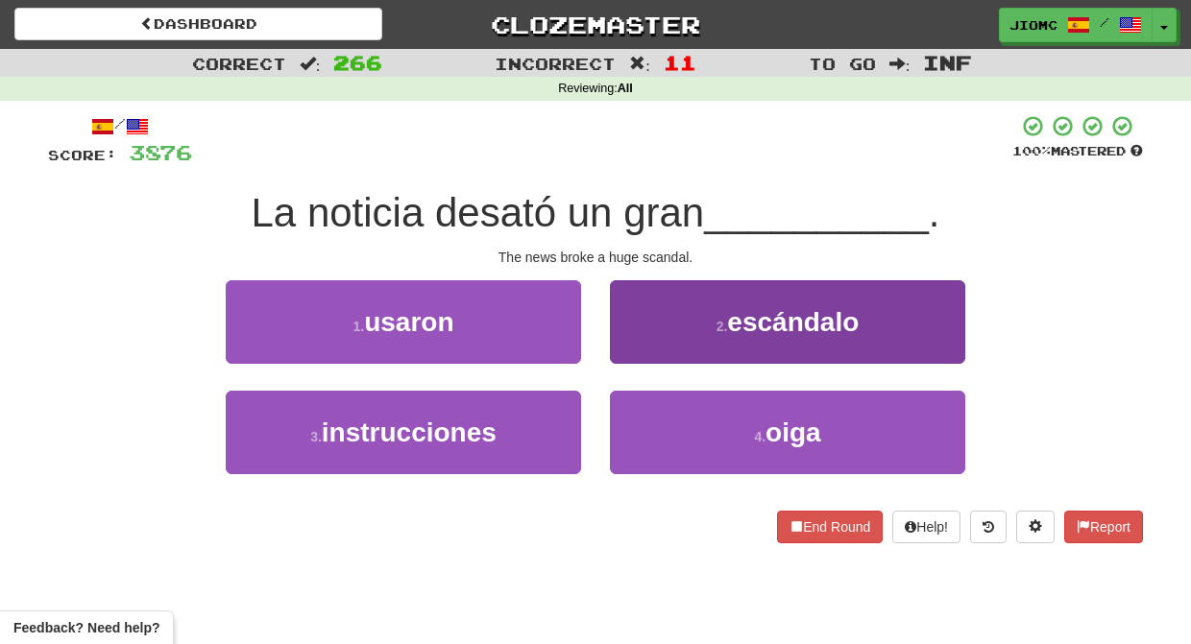
click at [628, 356] on button "2 . escándalo" at bounding box center [787, 322] width 355 height 84
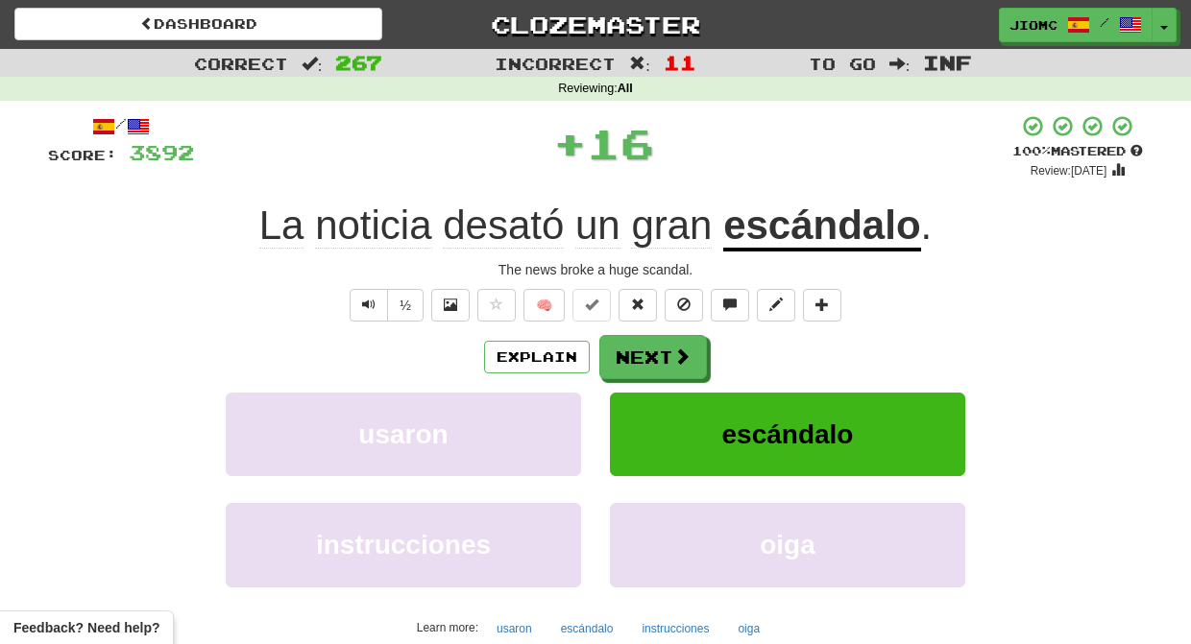
click at [628, 357] on button "Next" at bounding box center [653, 357] width 108 height 44
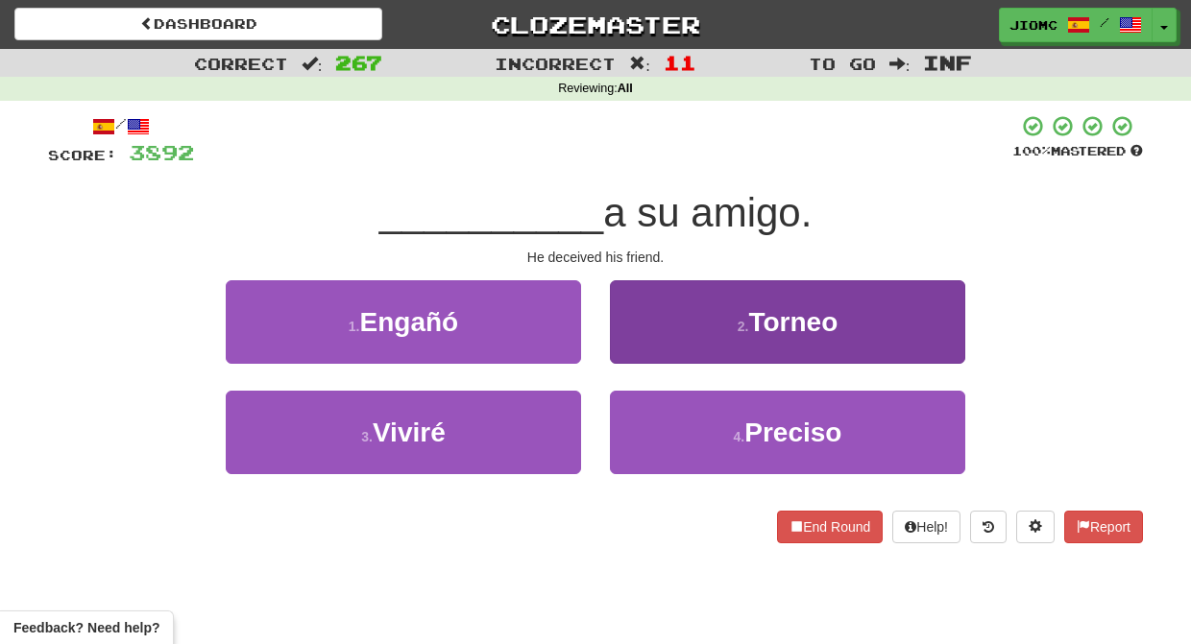
click at [628, 347] on button "2 . Torneo" at bounding box center [787, 322] width 355 height 84
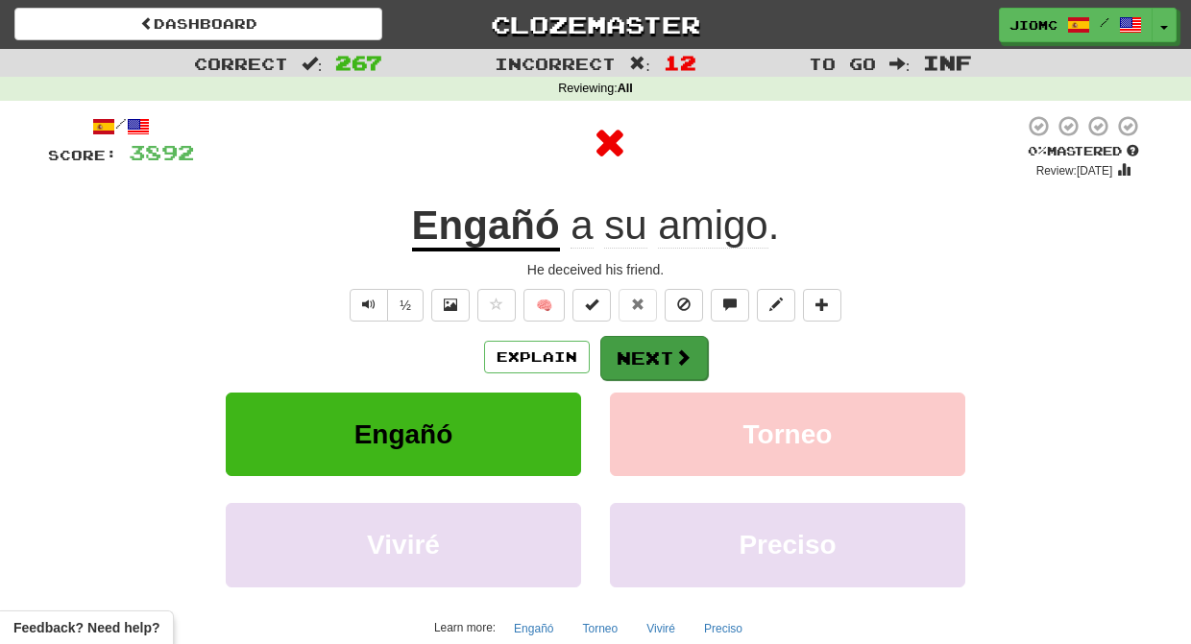
click at [628, 351] on button "Next" at bounding box center [654, 358] width 108 height 44
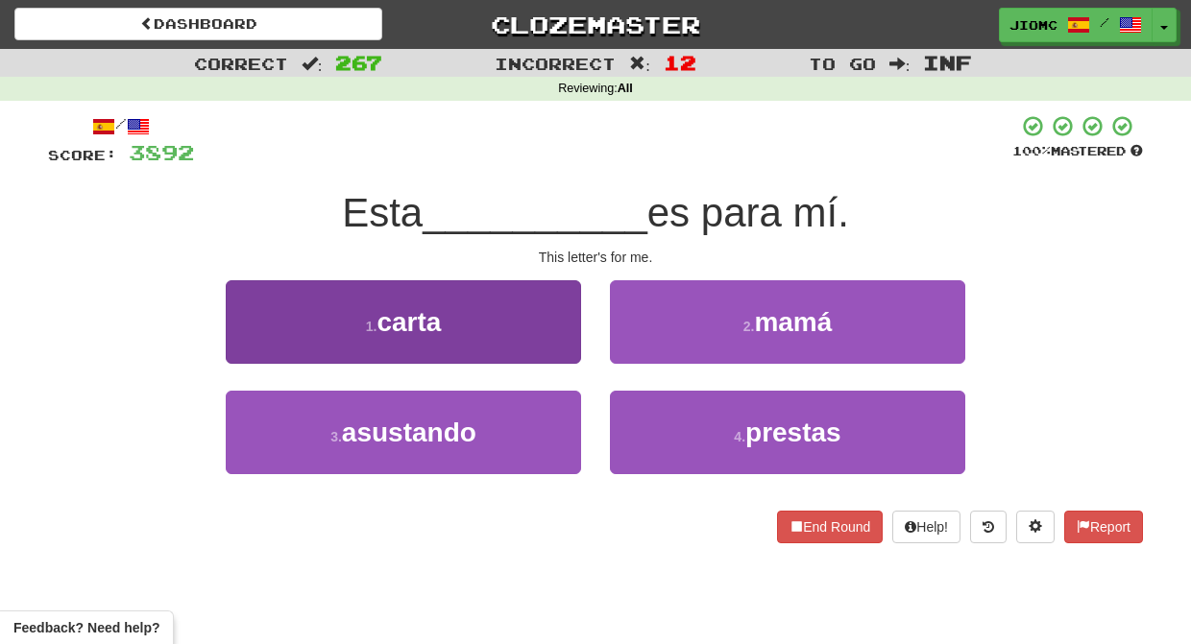
click at [538, 345] on button "1 . carta" at bounding box center [403, 322] width 355 height 84
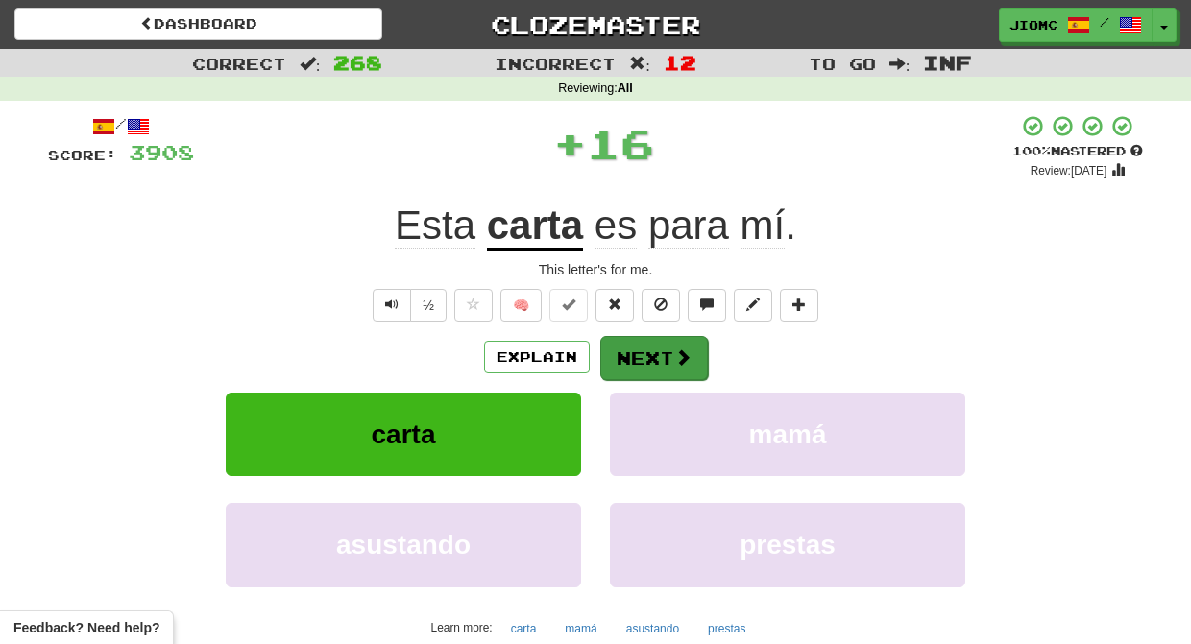
click at [635, 350] on button "Next" at bounding box center [654, 358] width 108 height 44
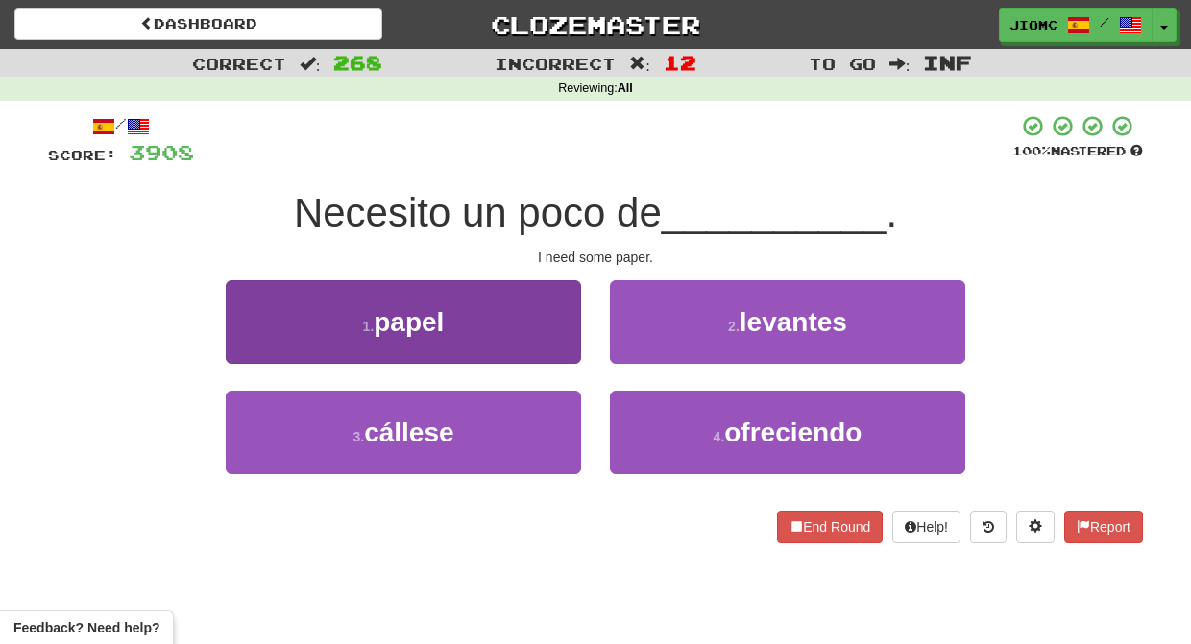
click at [538, 343] on button "1 . papel" at bounding box center [403, 322] width 355 height 84
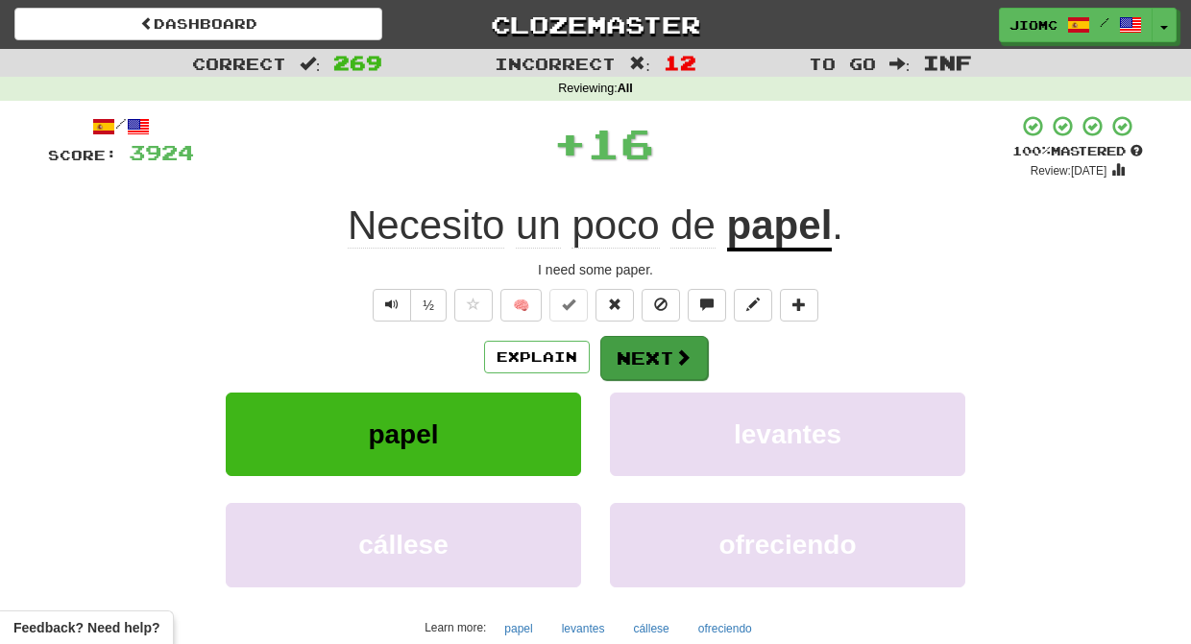
click at [643, 355] on button "Next" at bounding box center [654, 358] width 108 height 44
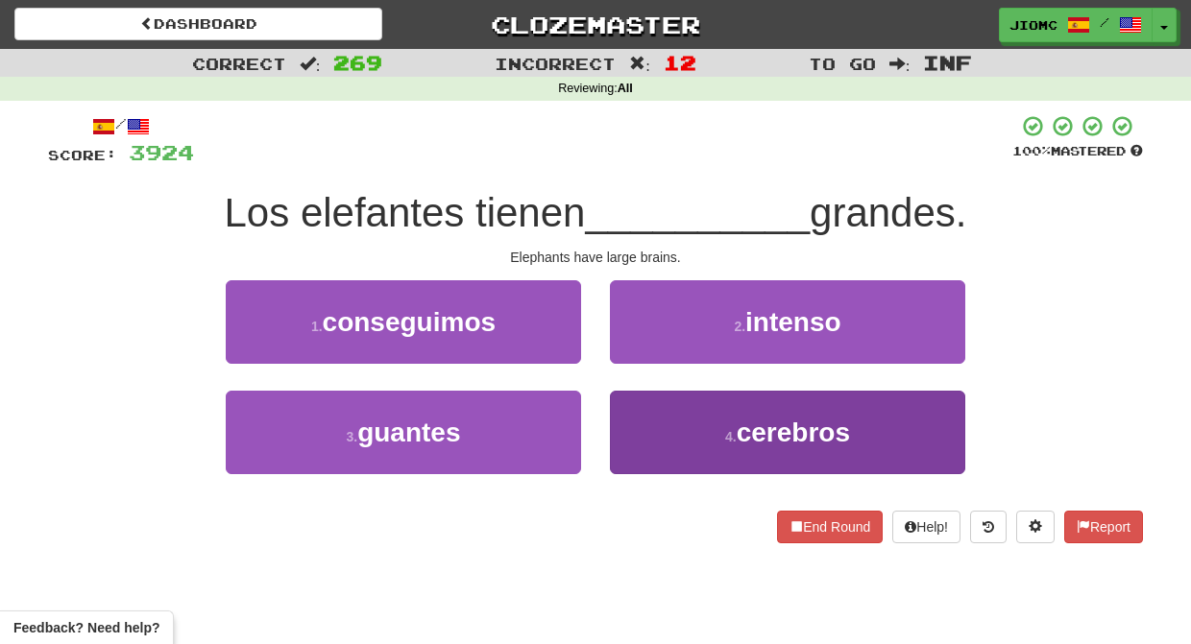
click at [641, 430] on button "4 . cerebros" at bounding box center [787, 433] width 355 height 84
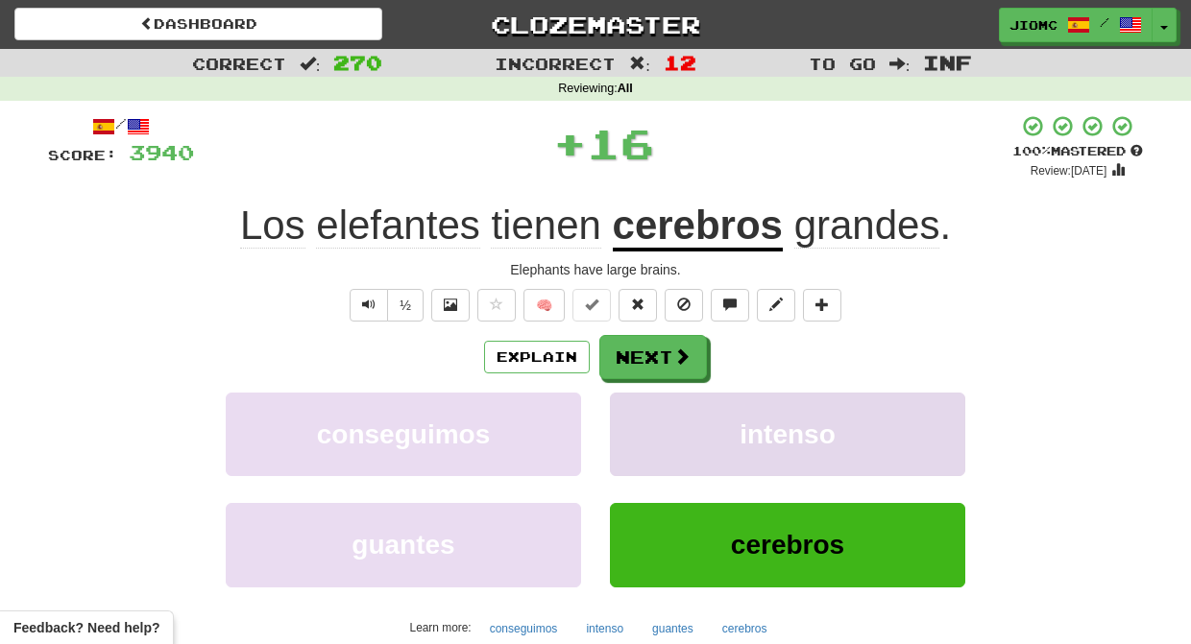
click at [642, 421] on button "intenso" at bounding box center [787, 435] width 355 height 84
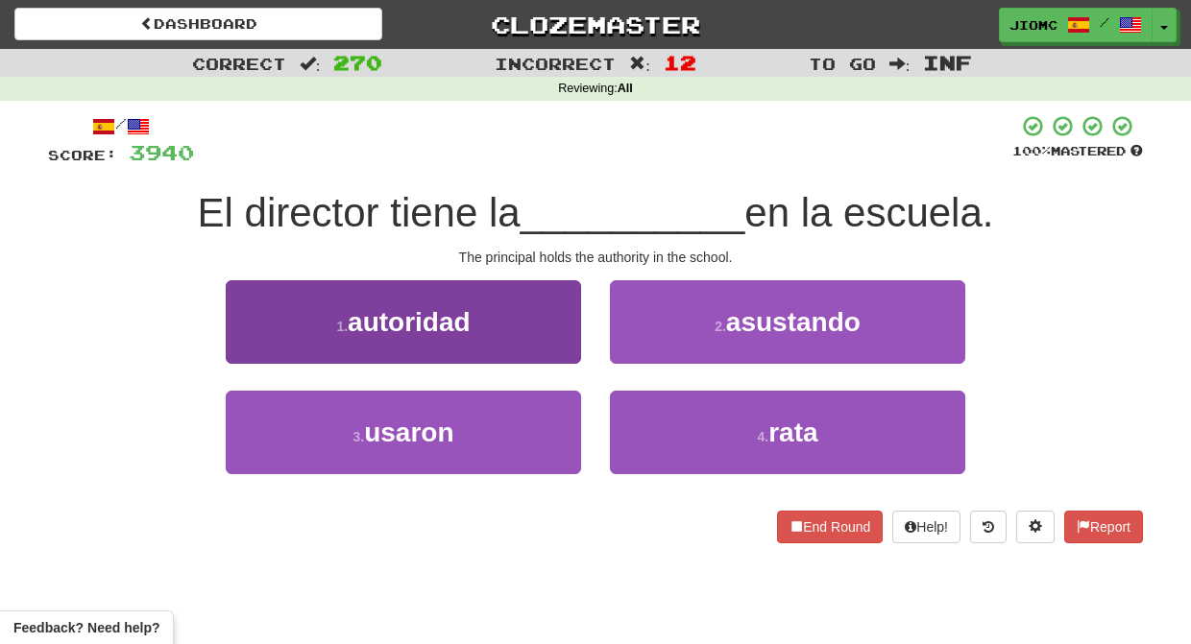
click at [552, 344] on button "1 . autoridad" at bounding box center [403, 322] width 355 height 84
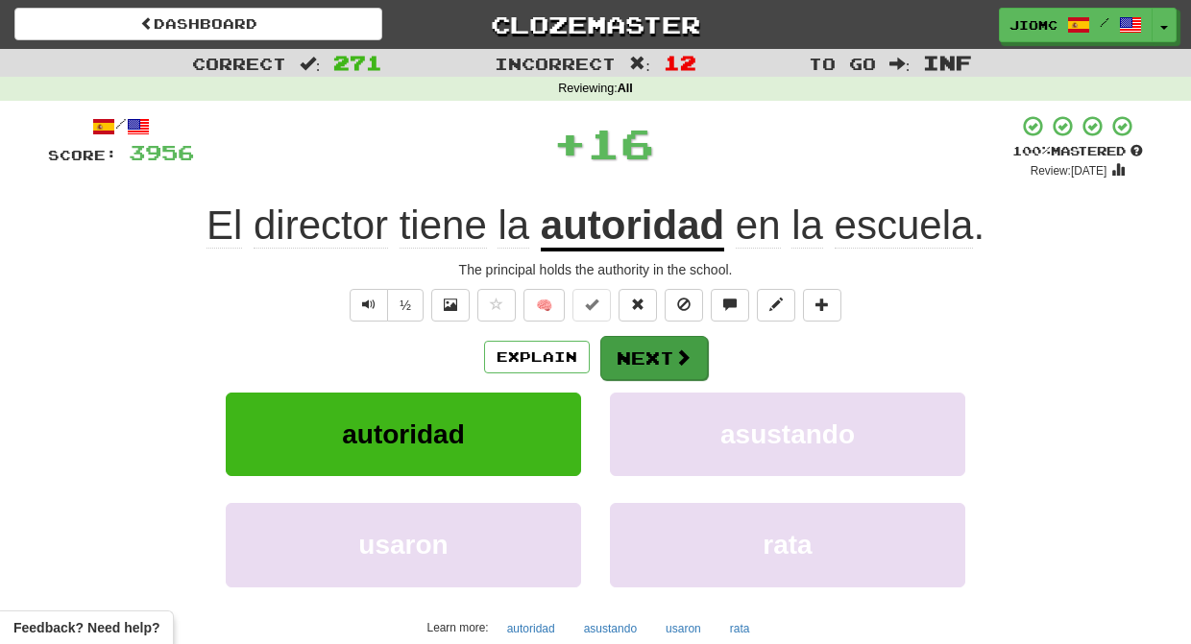
click at [651, 354] on button "Next" at bounding box center [654, 358] width 108 height 44
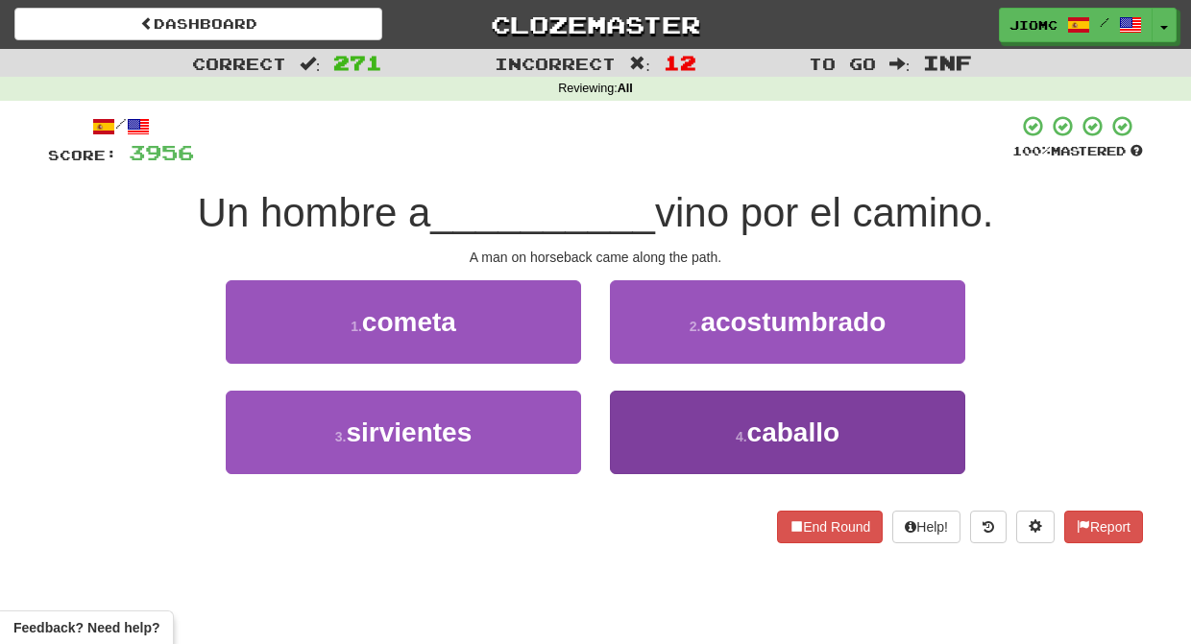
click at [639, 412] on button "4 . caballo" at bounding box center [787, 433] width 355 height 84
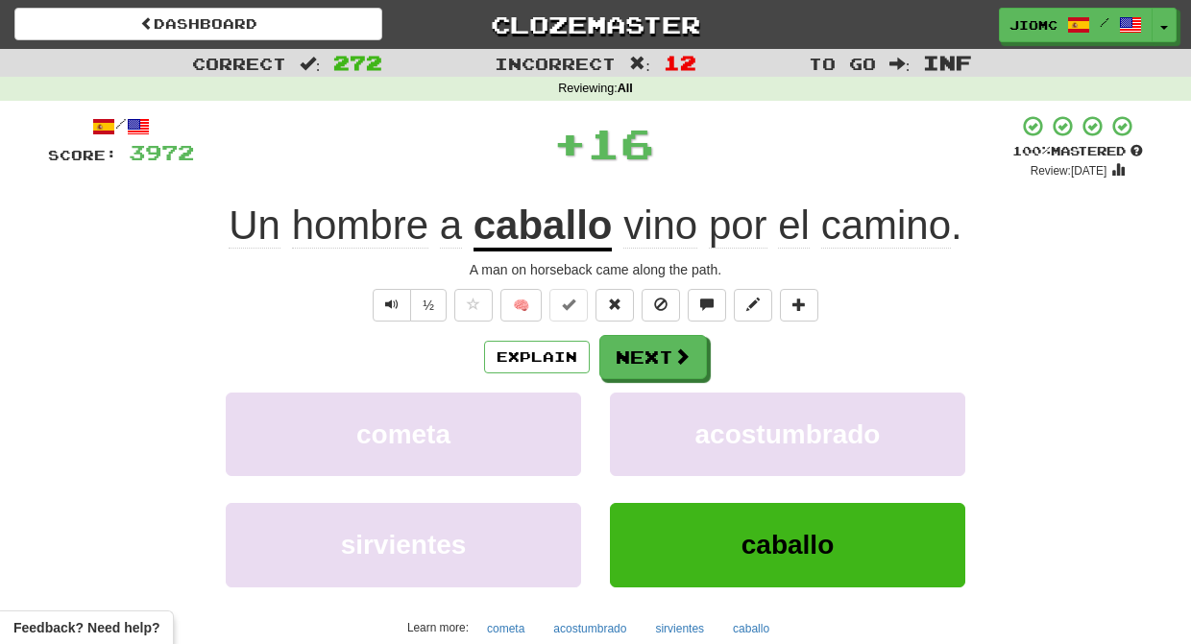
click at [639, 412] on button "acostumbrado" at bounding box center [787, 435] width 355 height 84
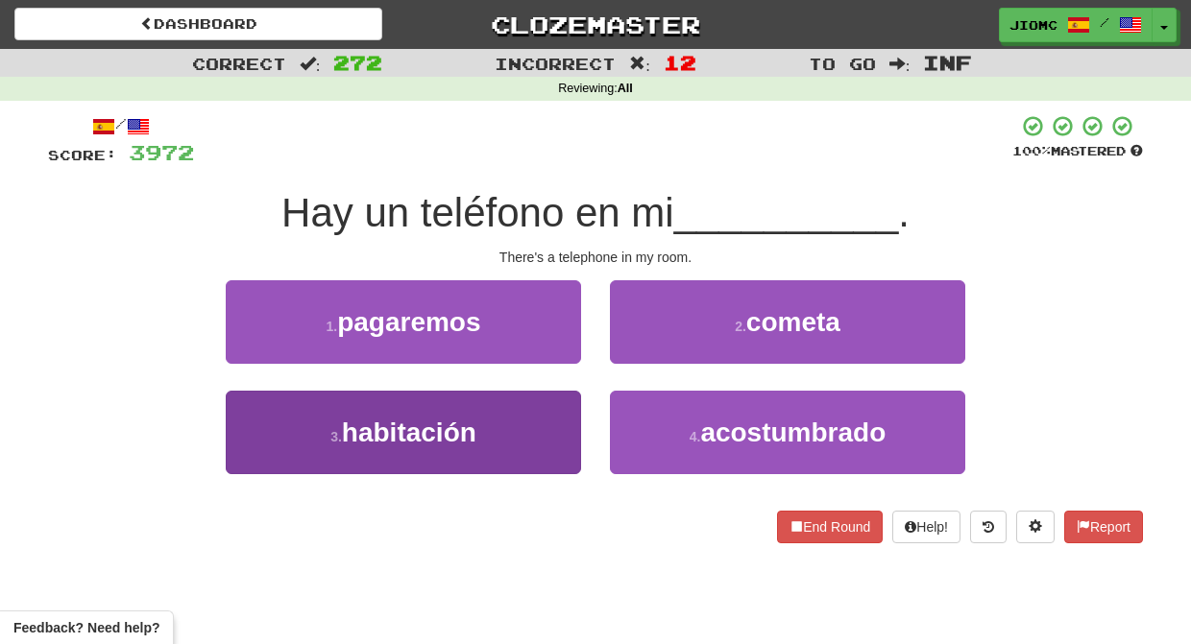
click at [543, 424] on button "3 . habitación" at bounding box center [403, 433] width 355 height 84
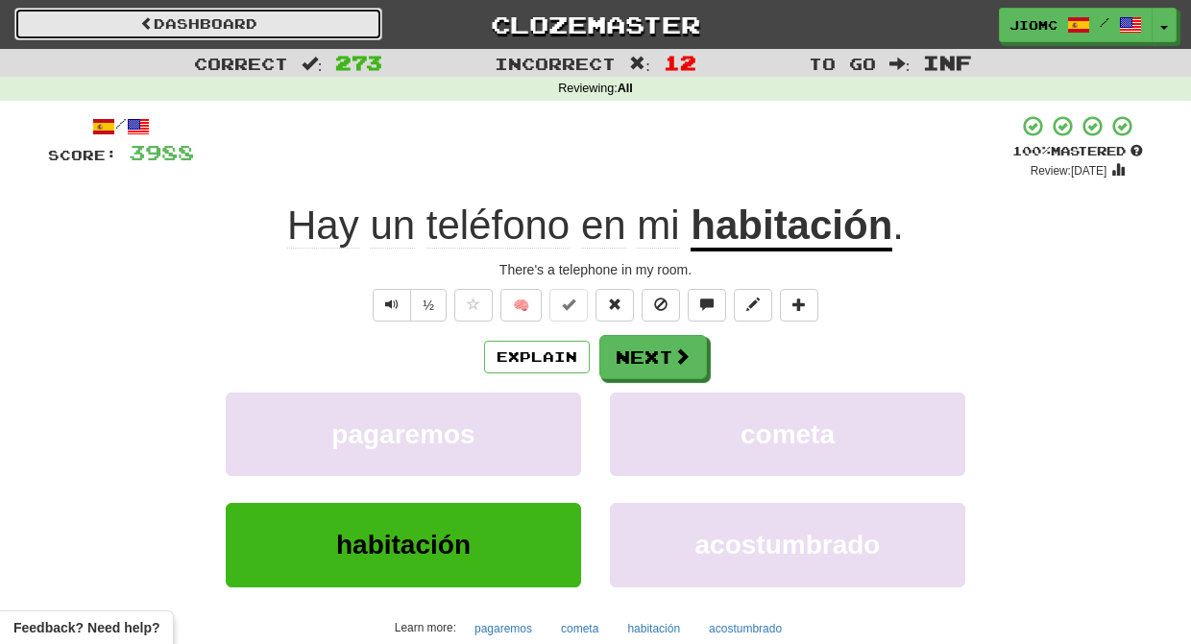
click at [324, 25] on link "Dashboard" at bounding box center [198, 24] width 368 height 33
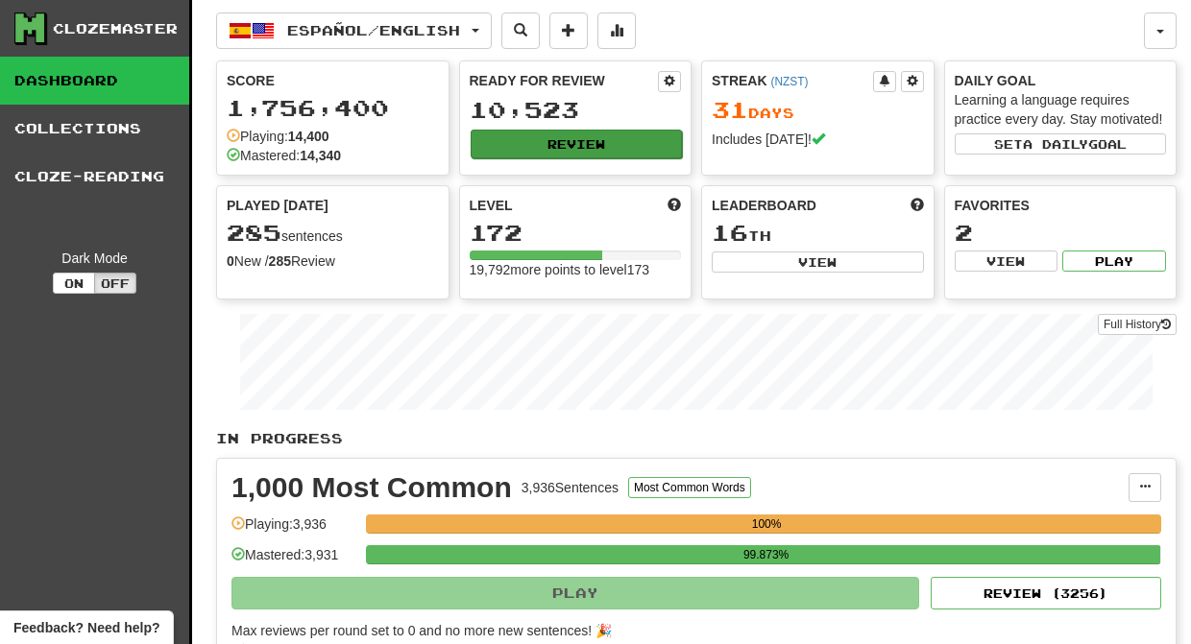
click at [548, 148] on button "Review" at bounding box center [577, 144] width 212 height 29
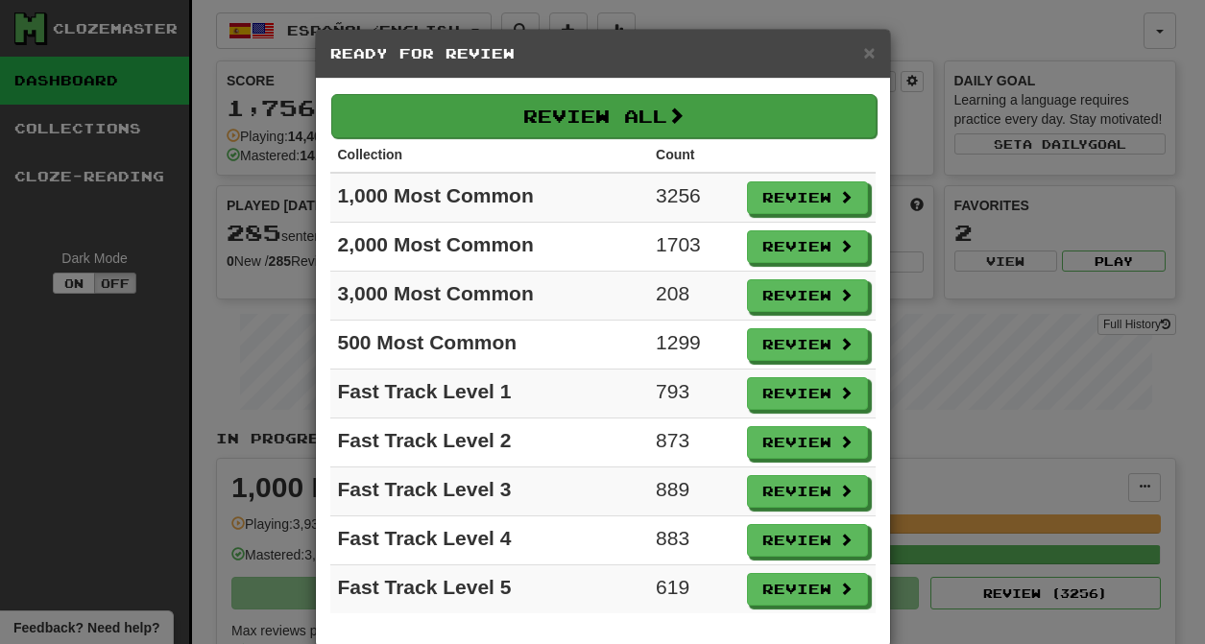
click at [542, 124] on button "Review All" at bounding box center [603, 116] width 545 height 44
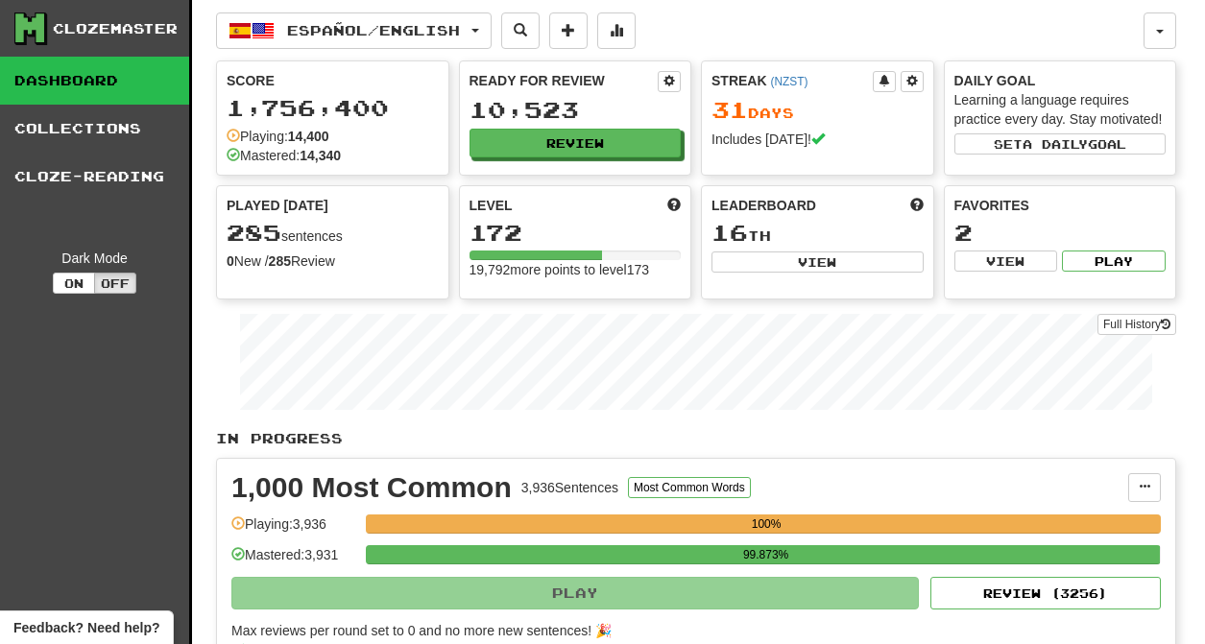
select select "********"
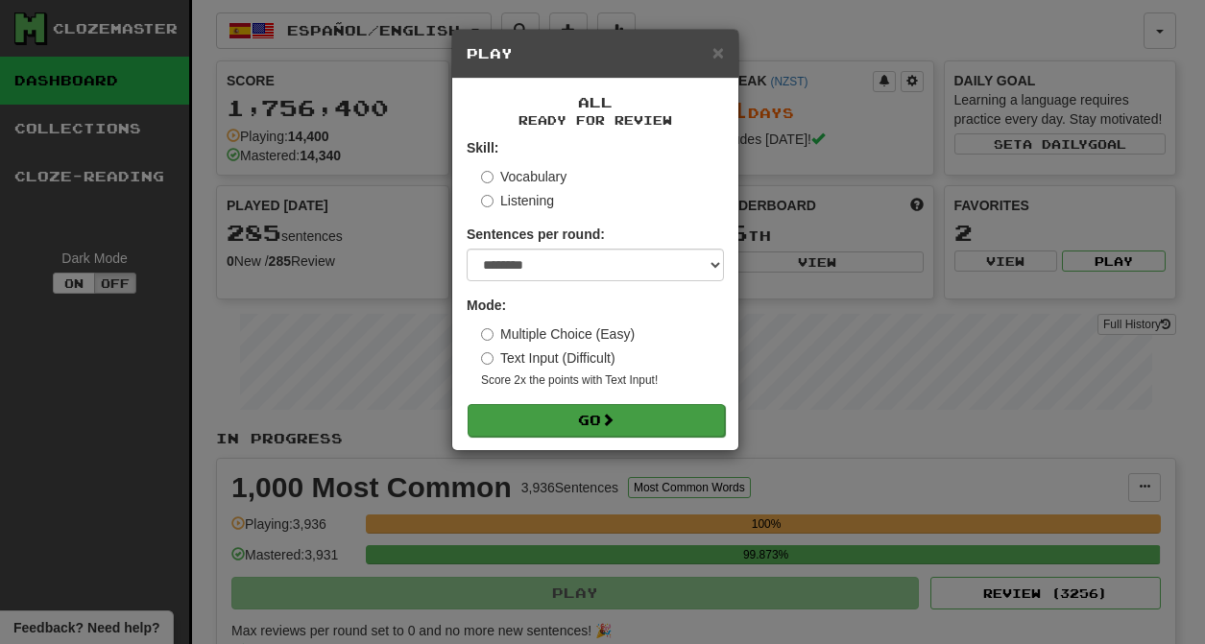
click at [610, 420] on span at bounding box center [607, 419] width 13 height 13
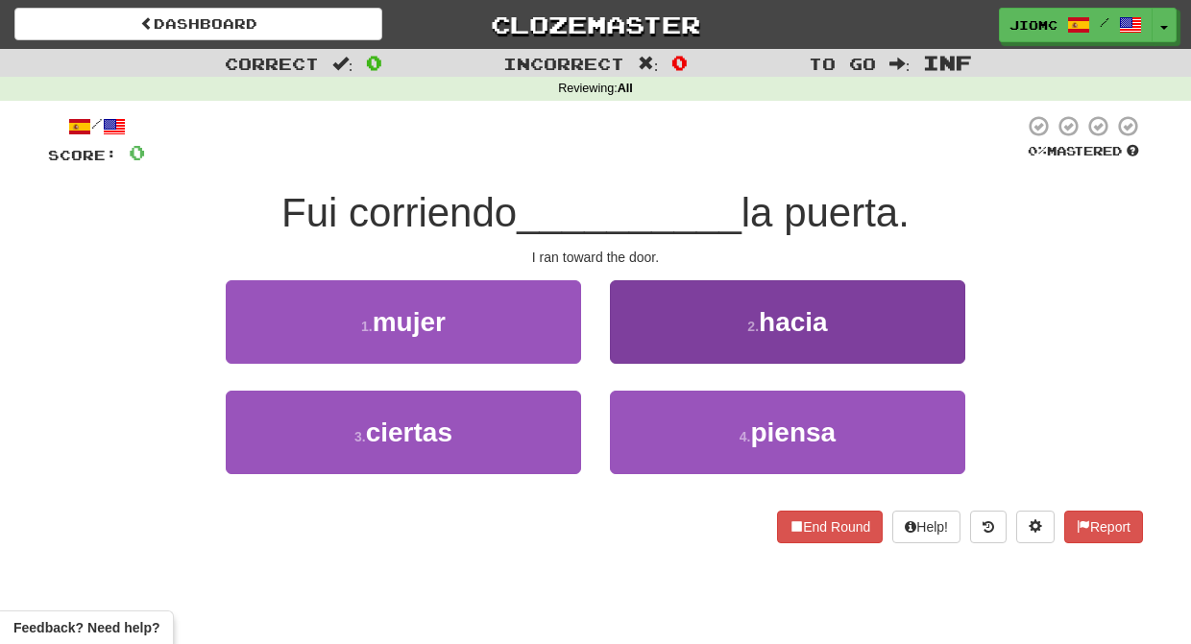
click at [635, 350] on button "2 . hacia" at bounding box center [787, 322] width 355 height 84
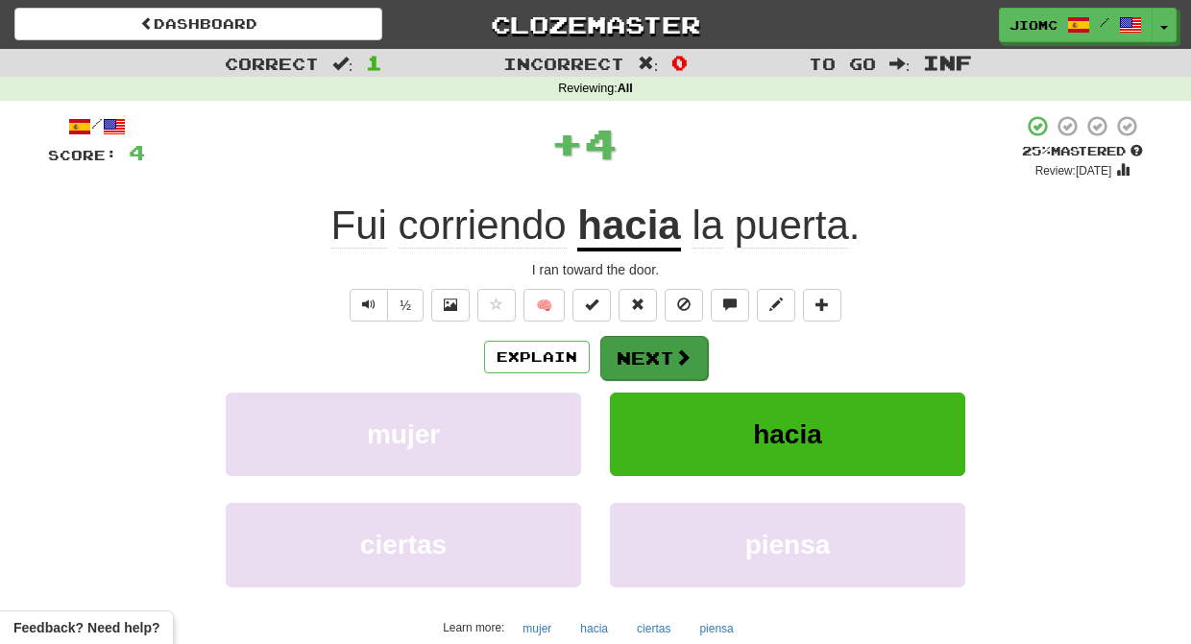
click at [633, 350] on button "Next" at bounding box center [654, 358] width 108 height 44
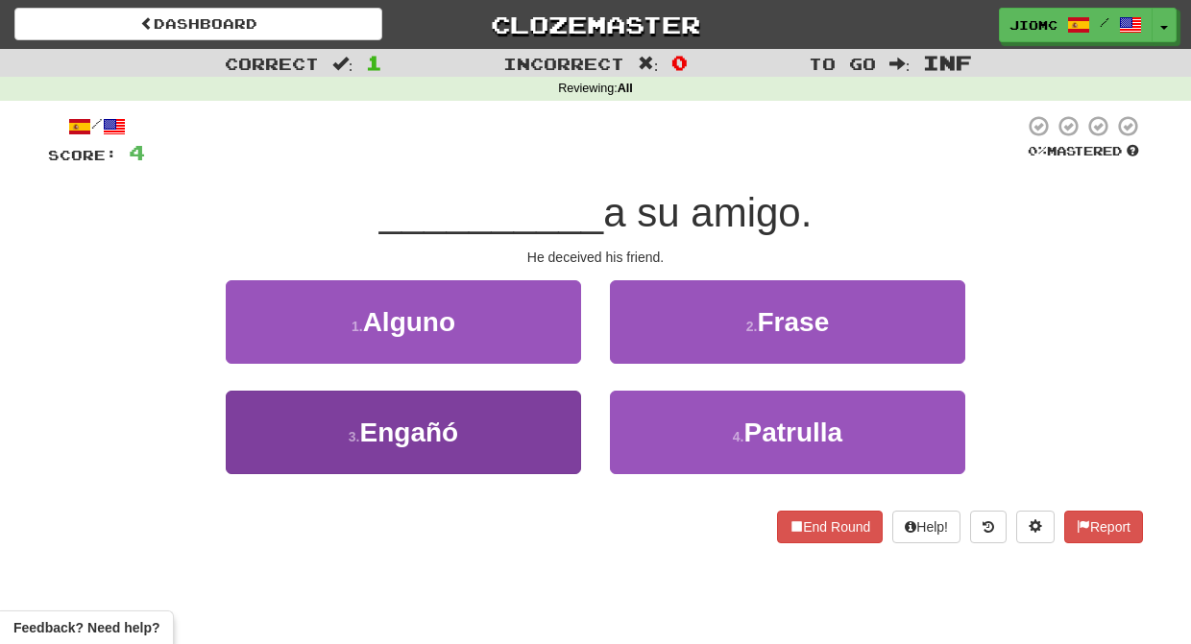
click at [523, 433] on button "3 . Engañó" at bounding box center [403, 433] width 355 height 84
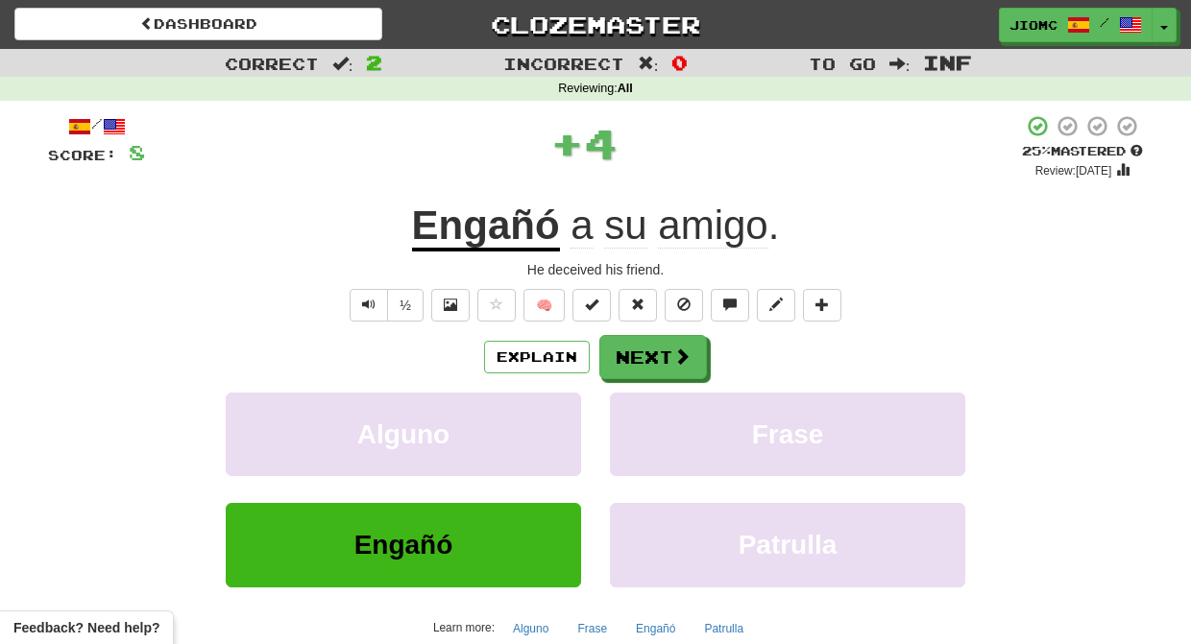
click at [523, 433] on button "Alguno" at bounding box center [403, 435] width 355 height 84
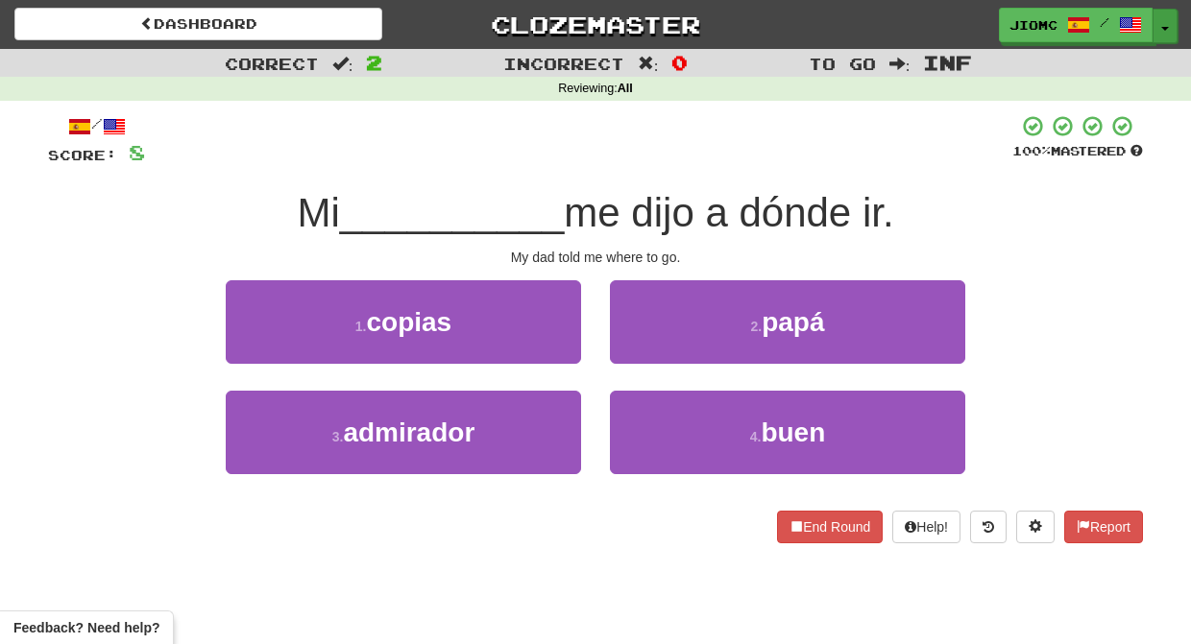
click at [1167, 26] on button "Toggle Dropdown" at bounding box center [1164, 26] width 25 height 35
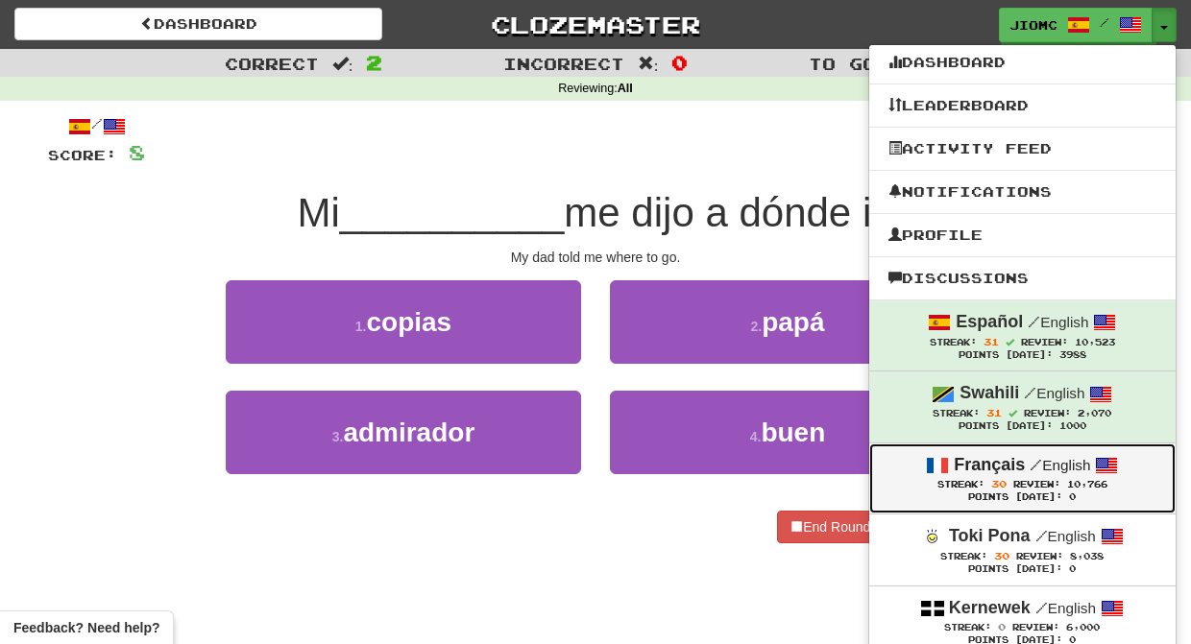
click at [1057, 482] on div "Streak: 30 Review: 10,766" at bounding box center [1022, 484] width 268 height 14
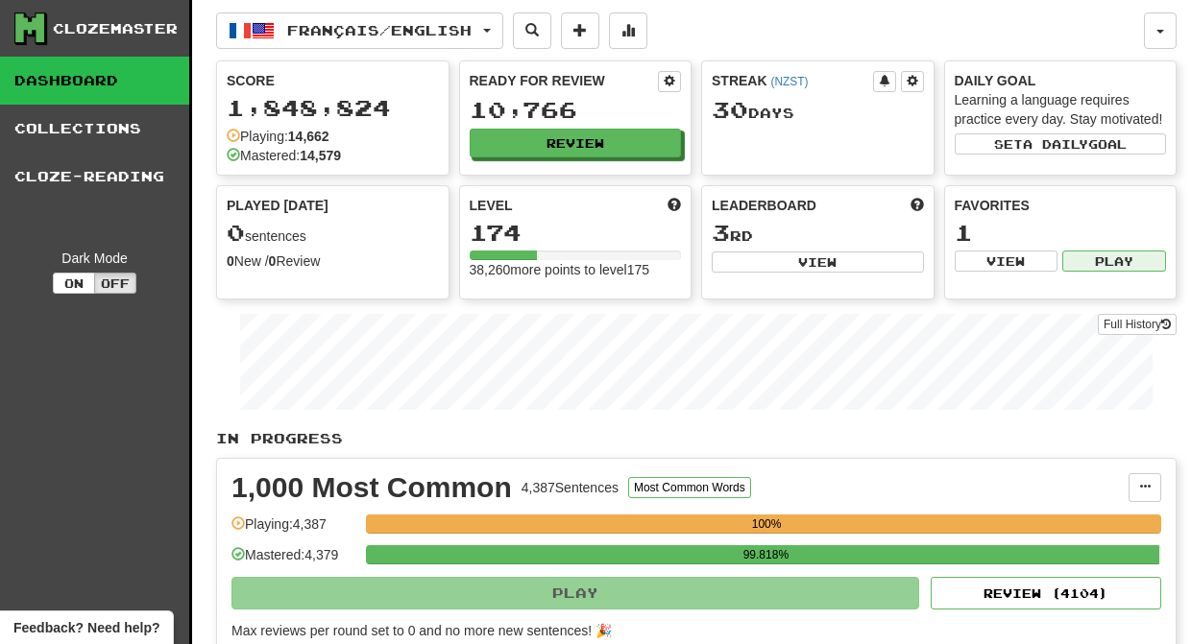
click at [1081, 264] on button "Play" at bounding box center [1114, 261] width 104 height 21
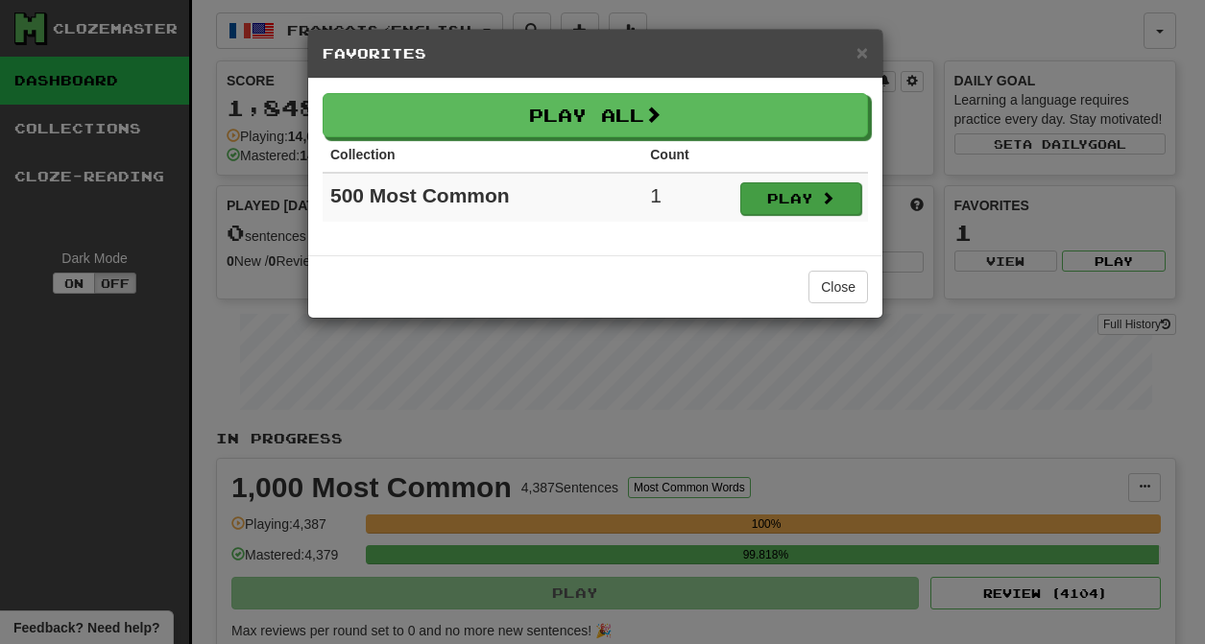
click at [811, 199] on button "Play" at bounding box center [800, 198] width 121 height 33
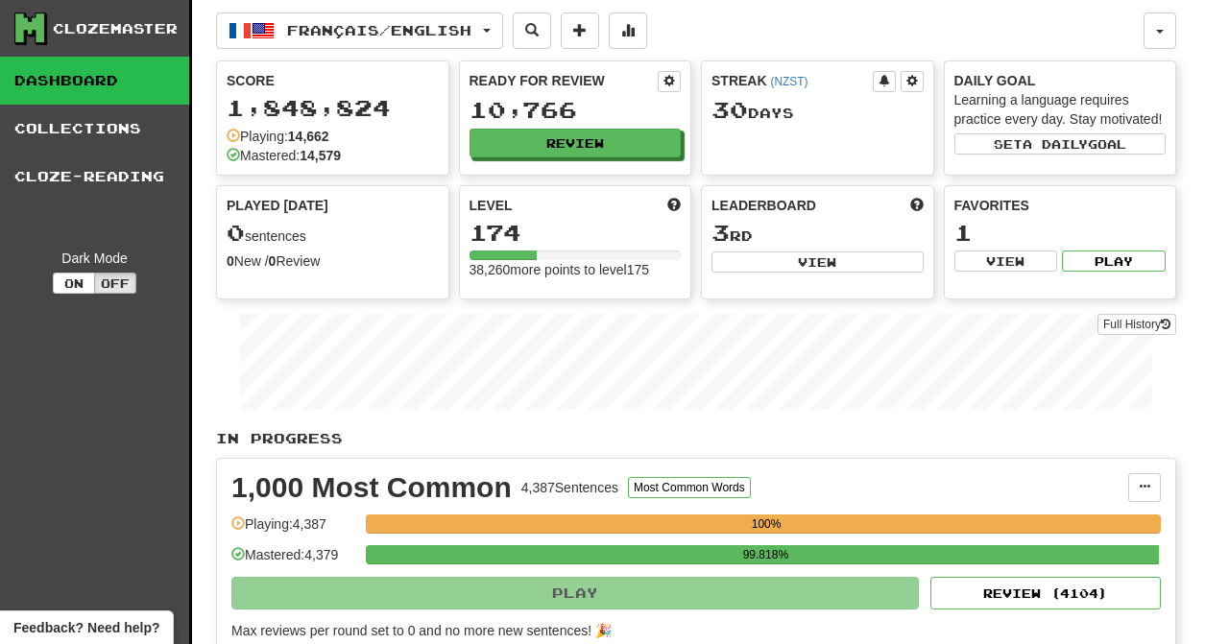
select select "********"
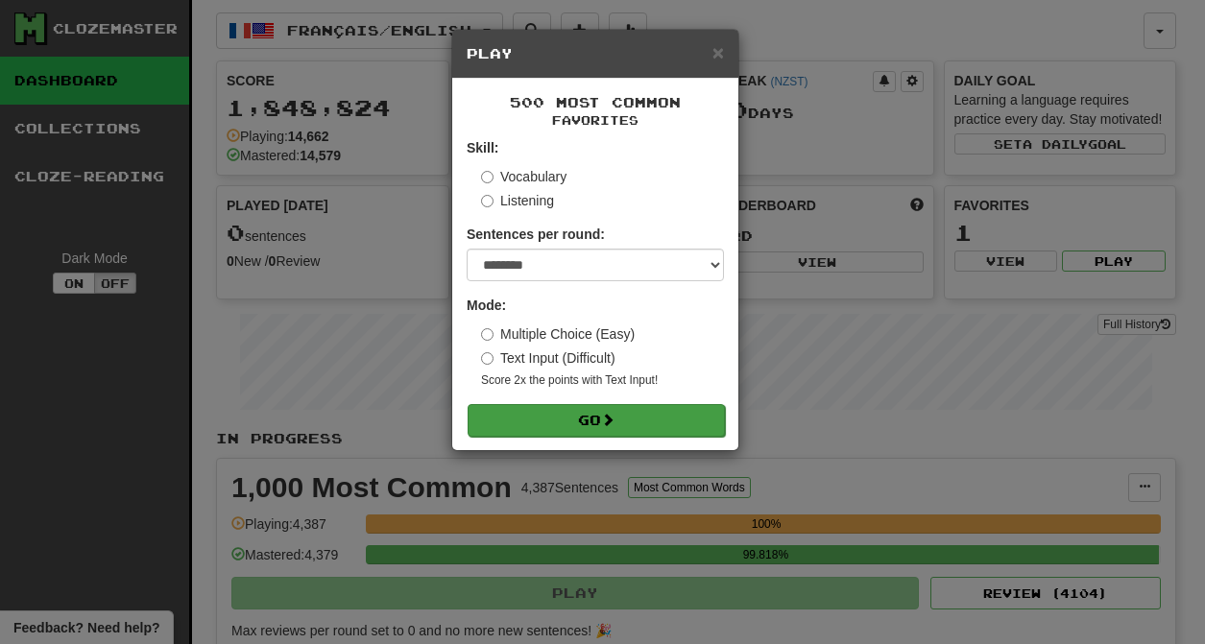
click at [651, 412] on button "Go" at bounding box center [596, 420] width 257 height 33
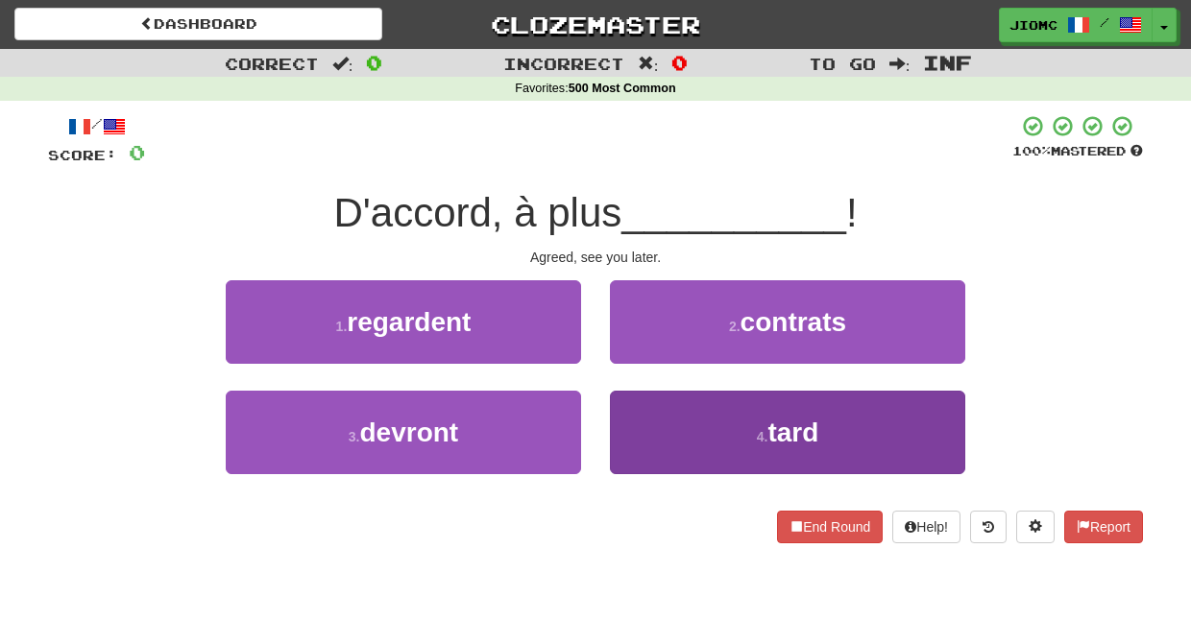
click at [648, 411] on button "4 . tard" at bounding box center [787, 433] width 355 height 84
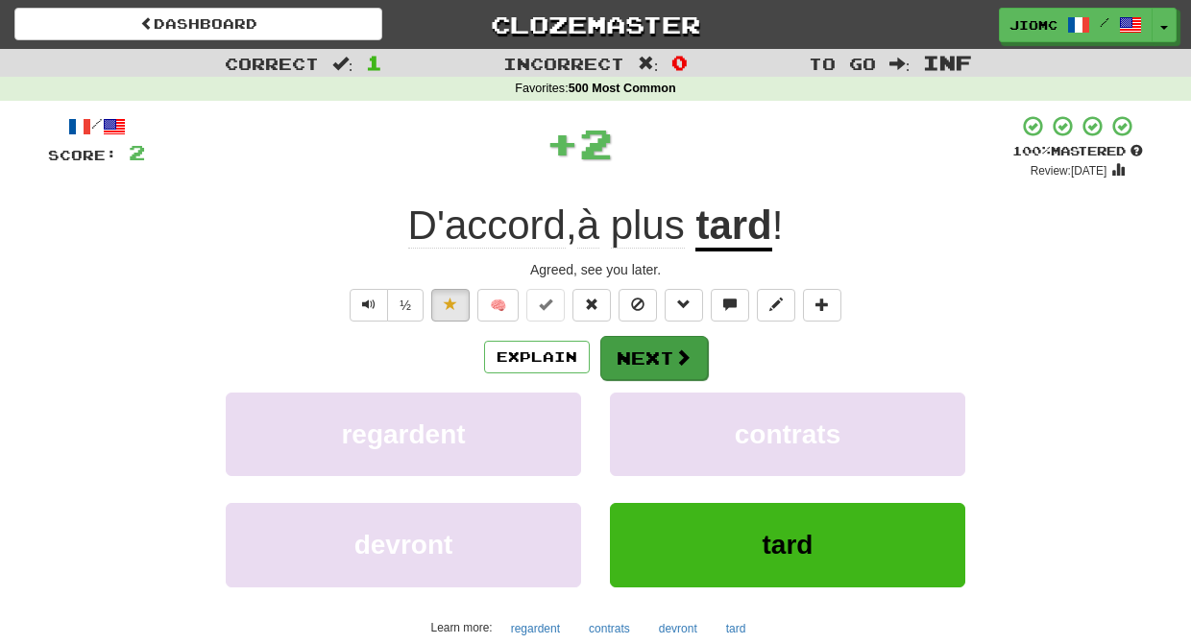
click at [640, 353] on button "Next" at bounding box center [654, 358] width 108 height 44
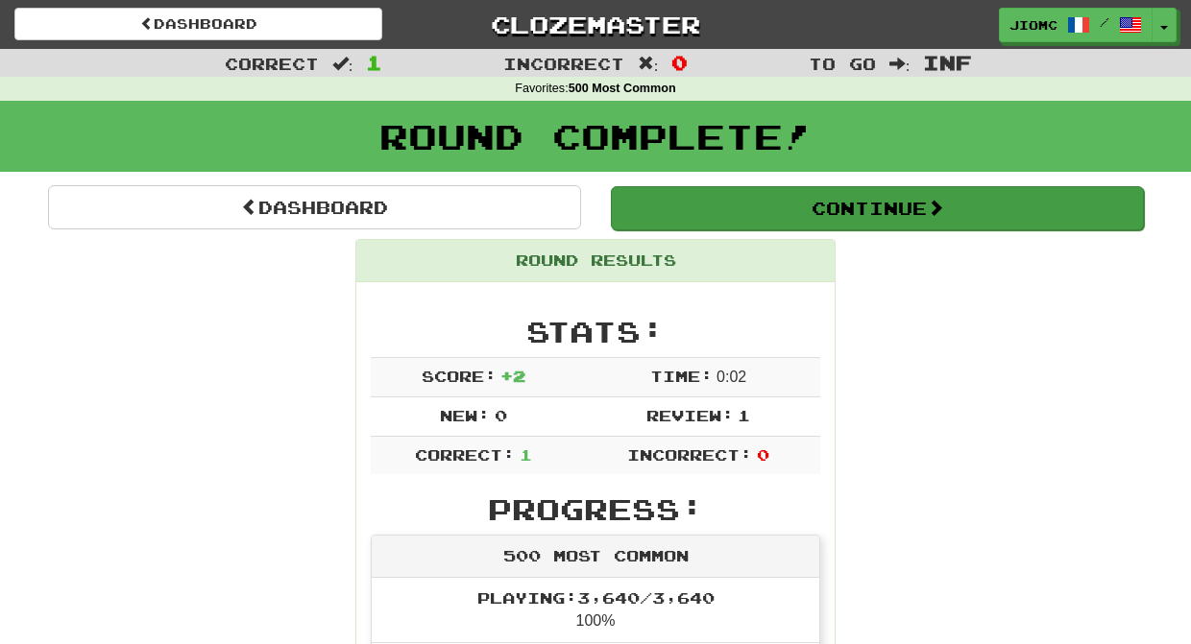
click at [715, 204] on button "Continue" at bounding box center [877, 208] width 533 height 44
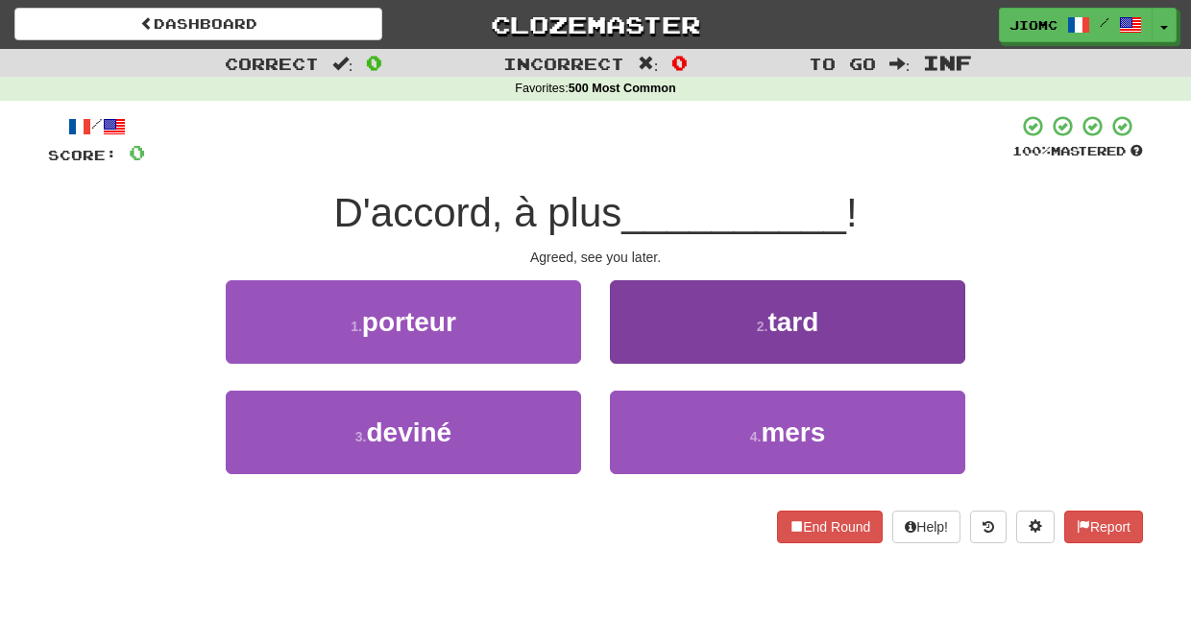
click at [709, 310] on button "2 . tard" at bounding box center [787, 322] width 355 height 84
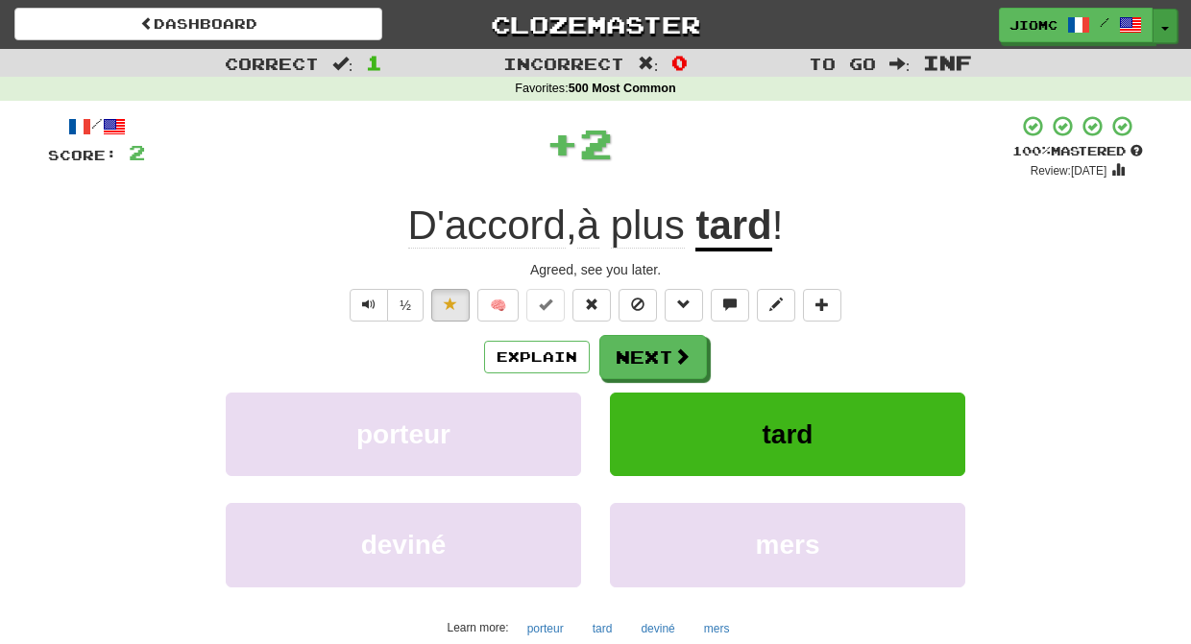
click at [1168, 31] on button "Toggle Dropdown" at bounding box center [1164, 26] width 25 height 35
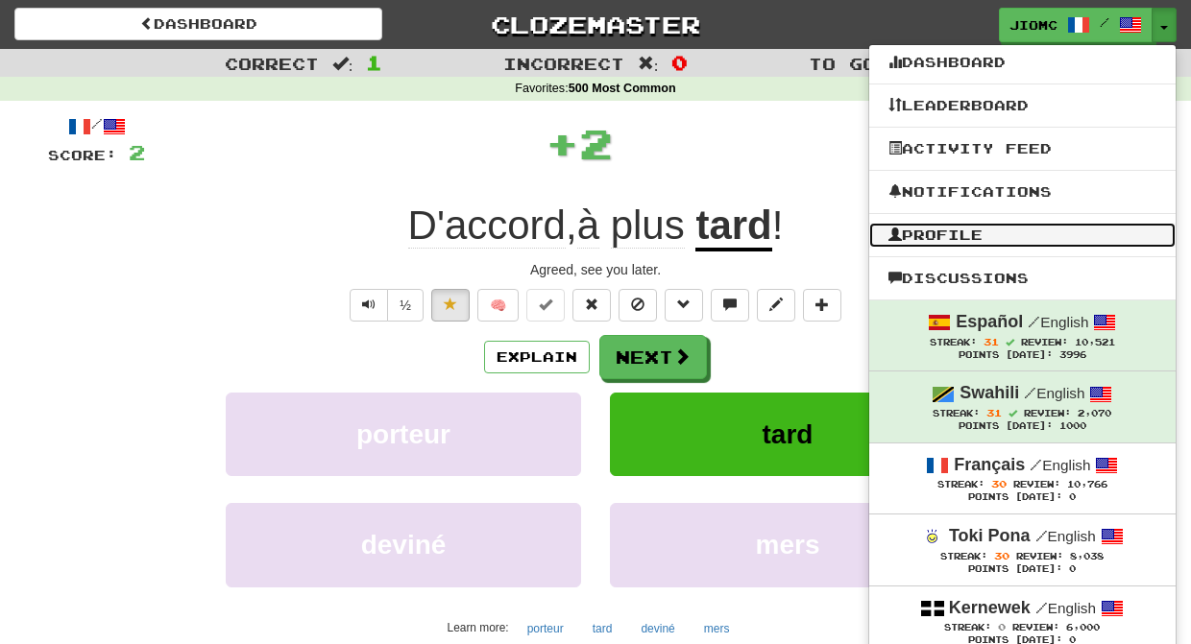
click at [1013, 229] on link "Profile" at bounding box center [1022, 235] width 306 height 25
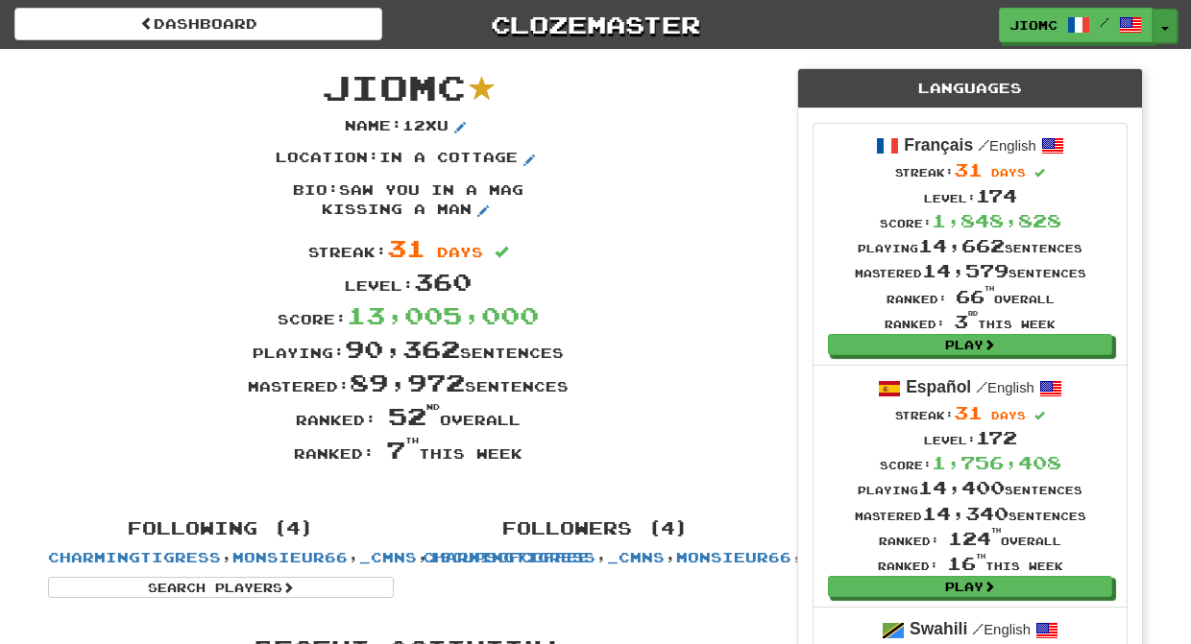
click at [1162, 25] on button "Toggle Dropdown" at bounding box center [1164, 26] width 25 height 35
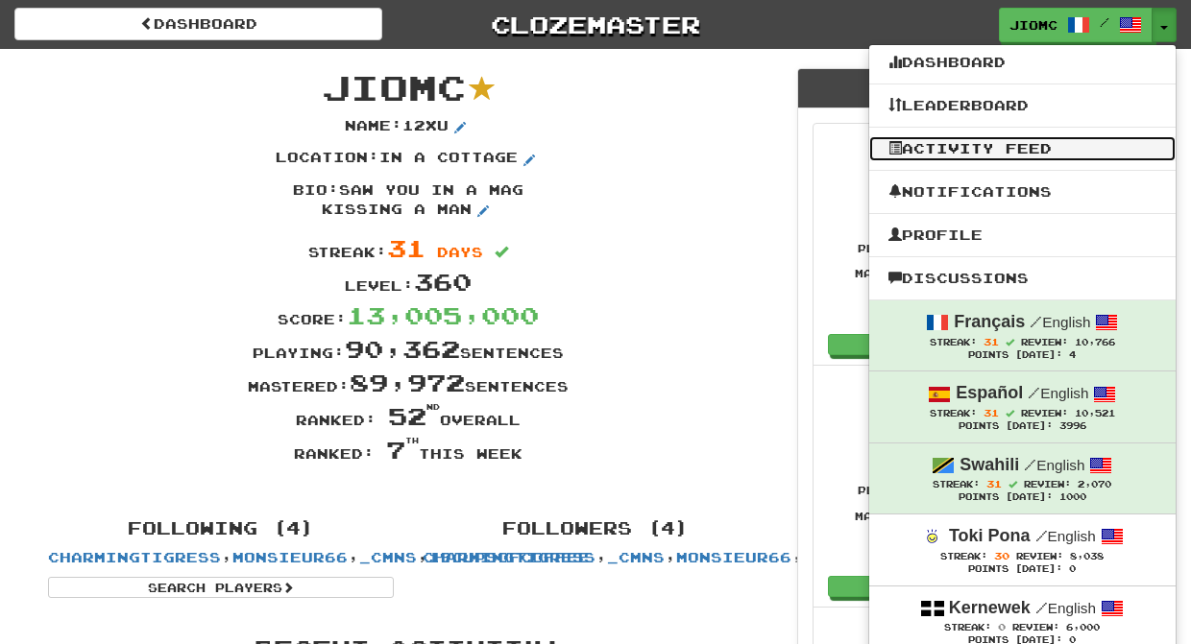
click at [1005, 156] on link "Activity Feed" at bounding box center [1022, 148] width 306 height 25
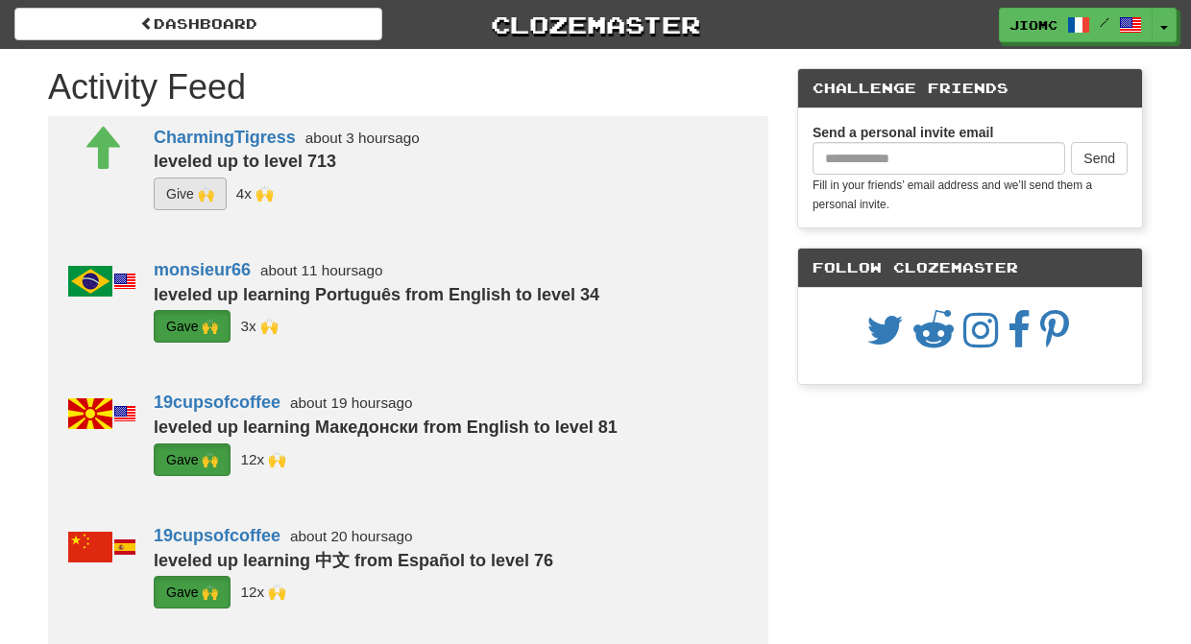
click at [195, 189] on button "G i ve 🙌" at bounding box center [190, 194] width 73 height 33
click at [1169, 25] on button "Toggle Dropdown" at bounding box center [1164, 26] width 25 height 35
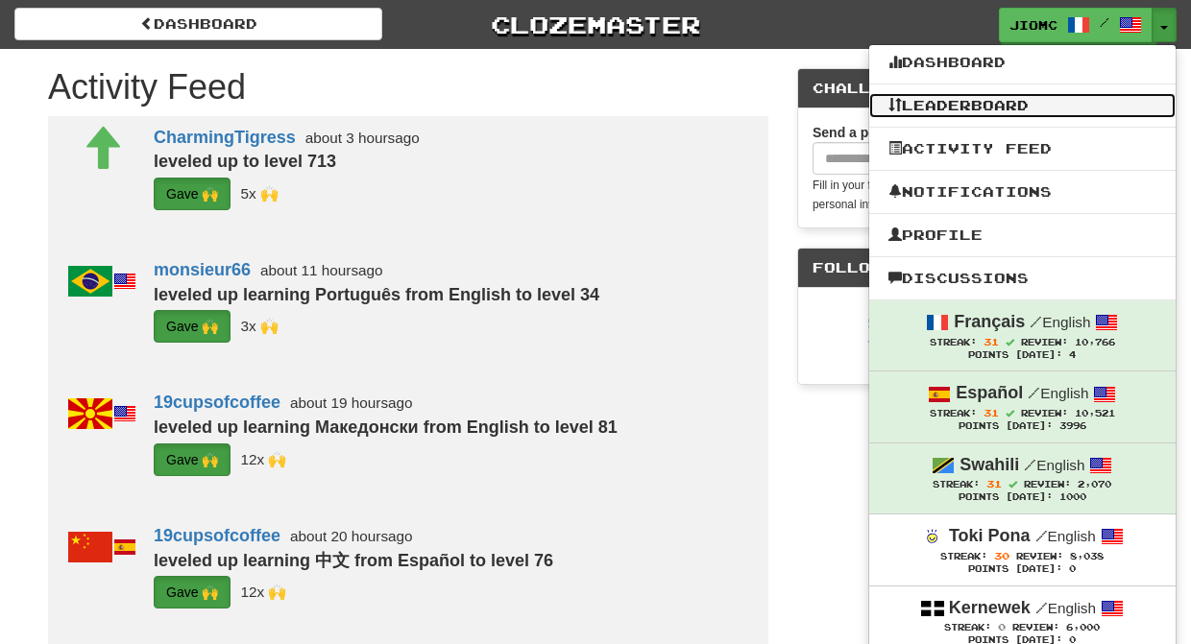
click at [990, 109] on link "Leaderboard" at bounding box center [1022, 105] width 306 height 25
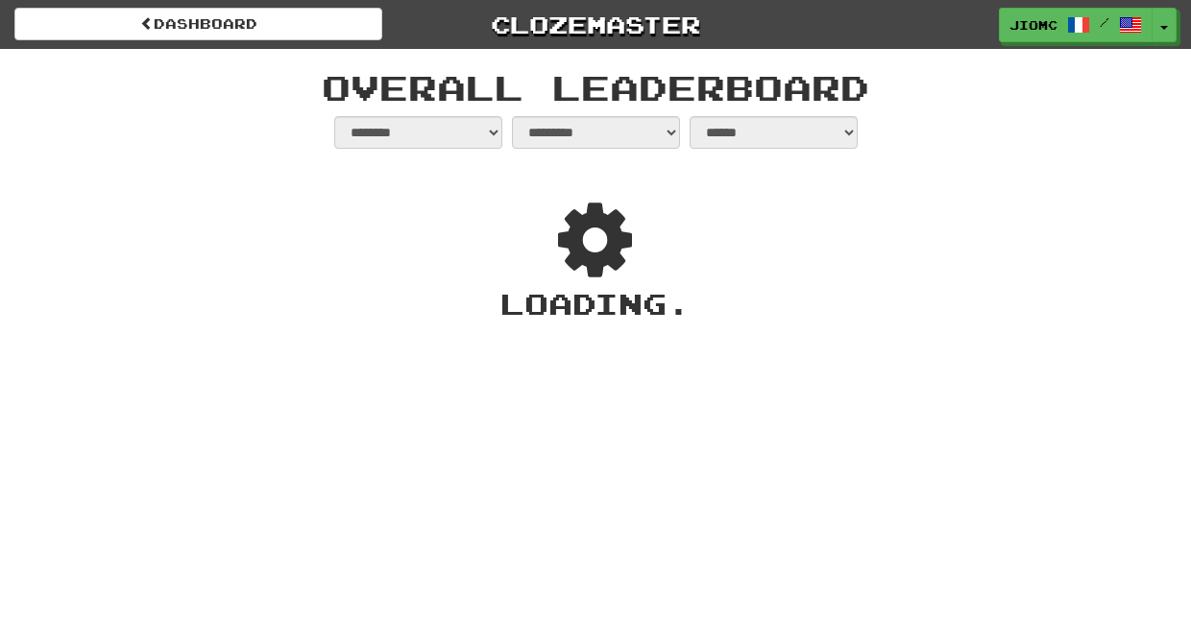
select select "**********"
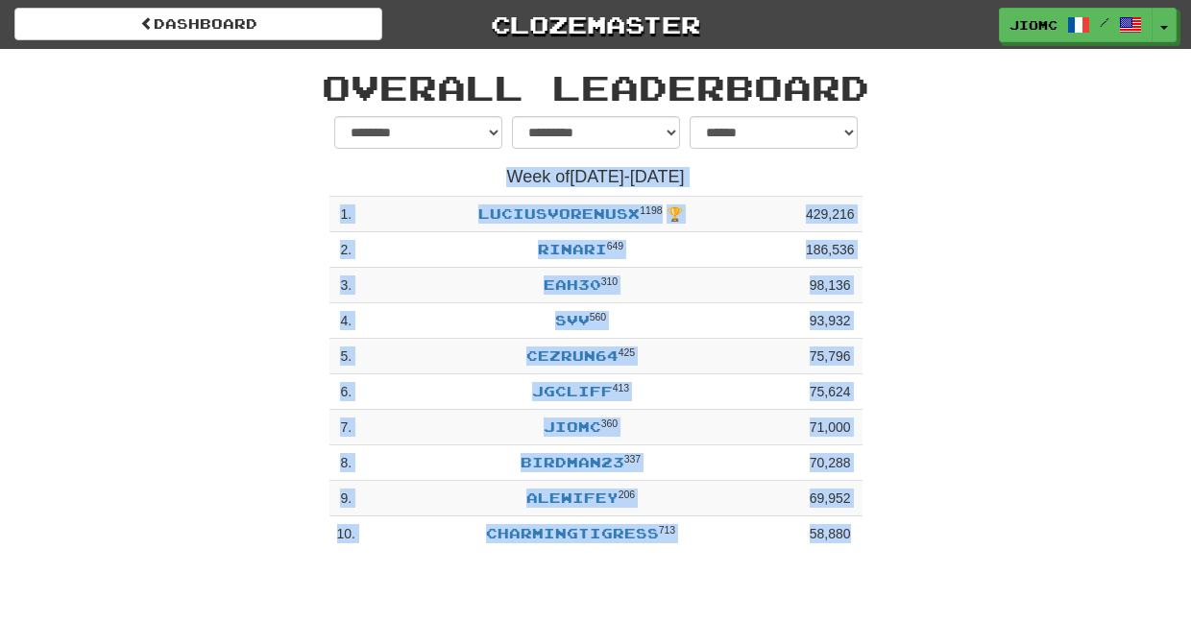
drag, startPoint x: 801, startPoint y: 60, endPoint x: 967, endPoint y: 474, distance: 446.0
click at [967, 474] on div "**********" at bounding box center [596, 305] width 1124 height 512
click at [979, 512] on div "**********" at bounding box center [596, 339] width 1124 height 446
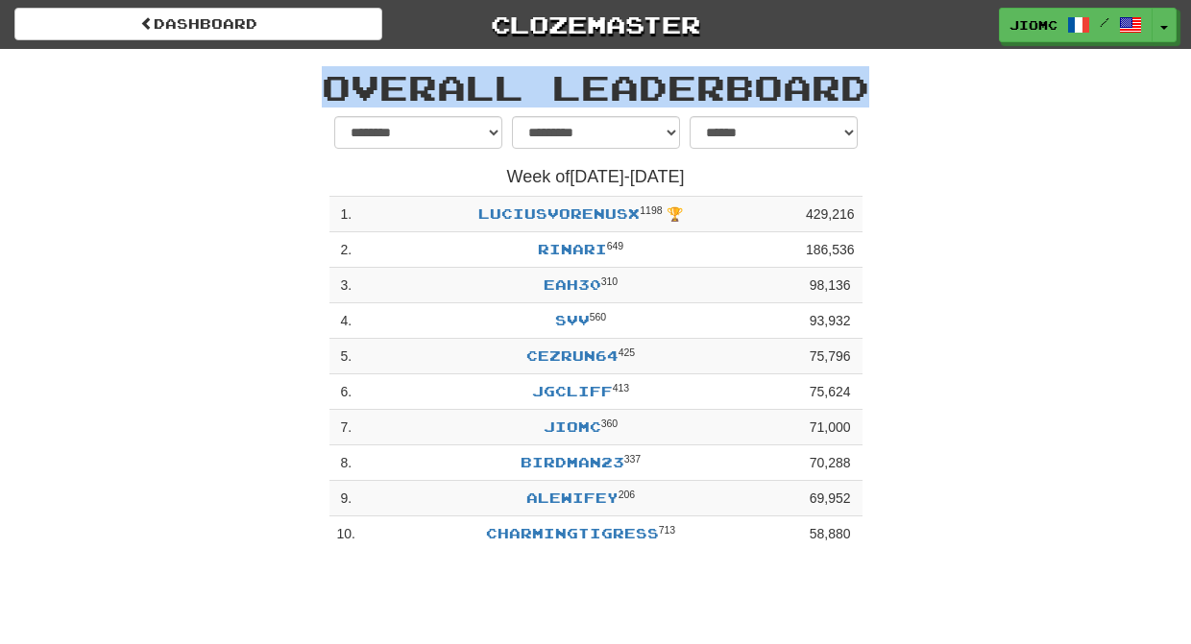
drag, startPoint x: 956, startPoint y: 560, endPoint x: 277, endPoint y: 55, distance: 847.0
click at [277, 55] on div "**********" at bounding box center [596, 305] width 1124 height 512
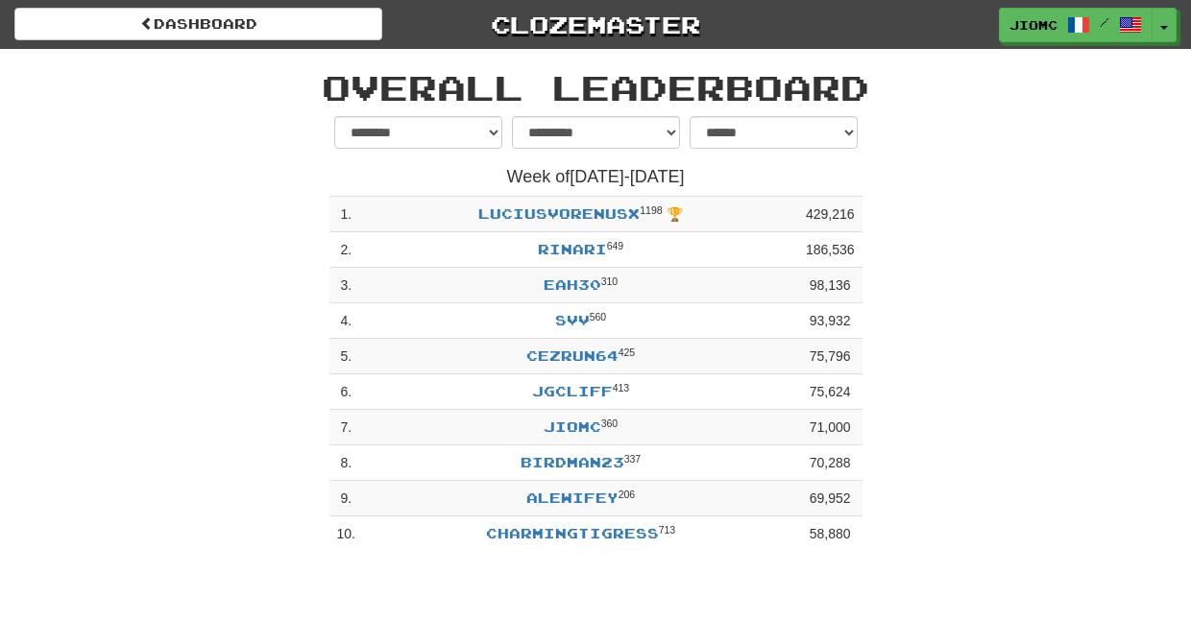
click at [273, 61] on div "Overall Leaderboard" at bounding box center [596, 82] width 1124 height 67
click at [1168, 35] on button "Toggle Dropdown" at bounding box center [1164, 26] width 25 height 35
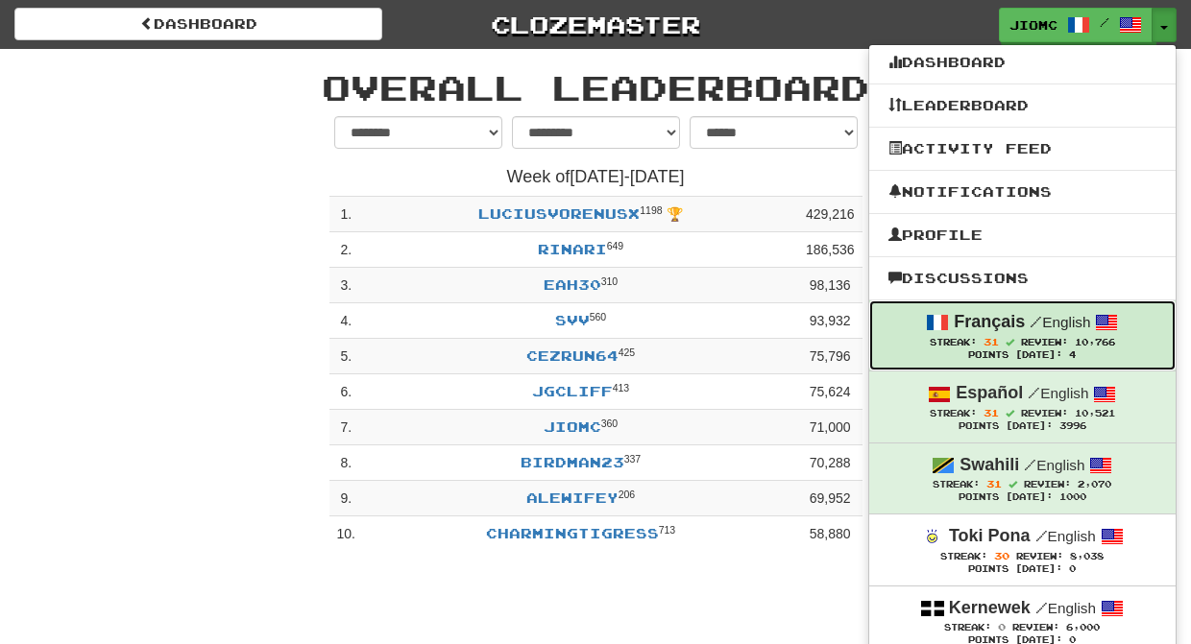
click at [1013, 328] on strong "Français" at bounding box center [989, 321] width 71 height 19
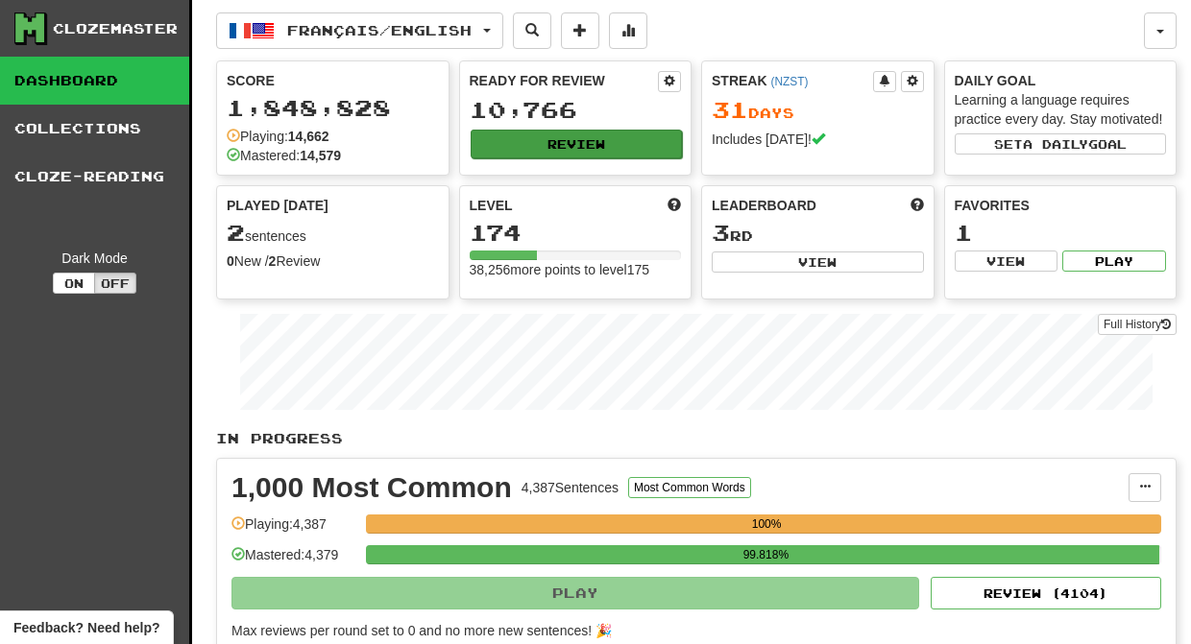
click at [551, 140] on button "Review" at bounding box center [577, 144] width 212 height 29
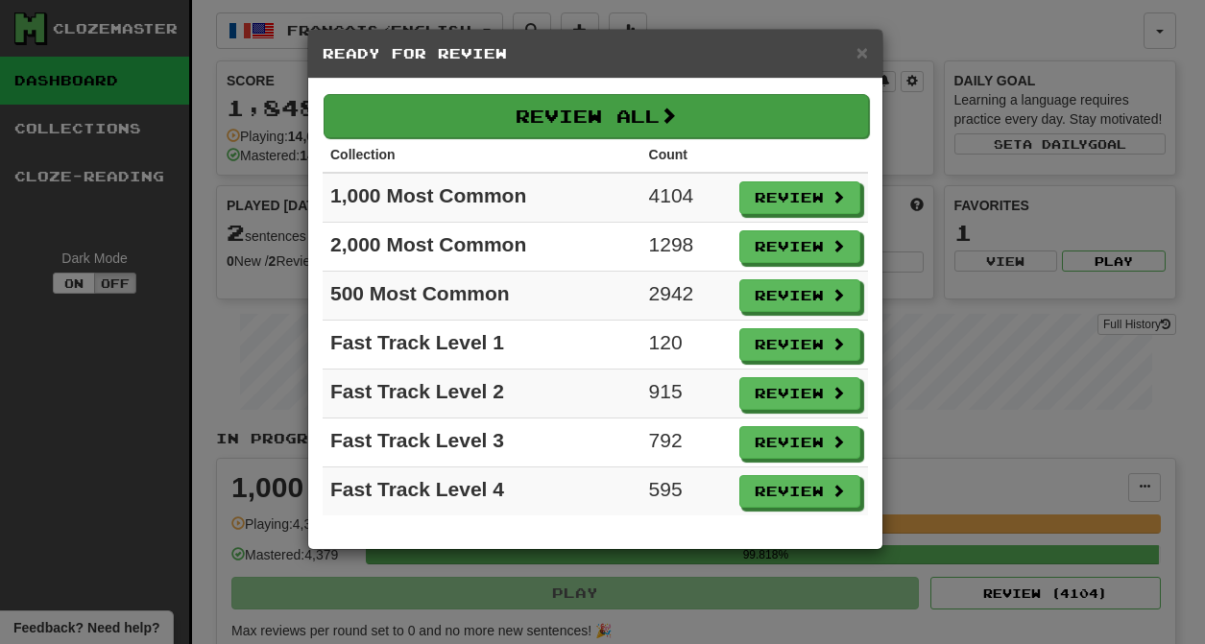
click at [554, 116] on button "Review All" at bounding box center [596, 116] width 545 height 44
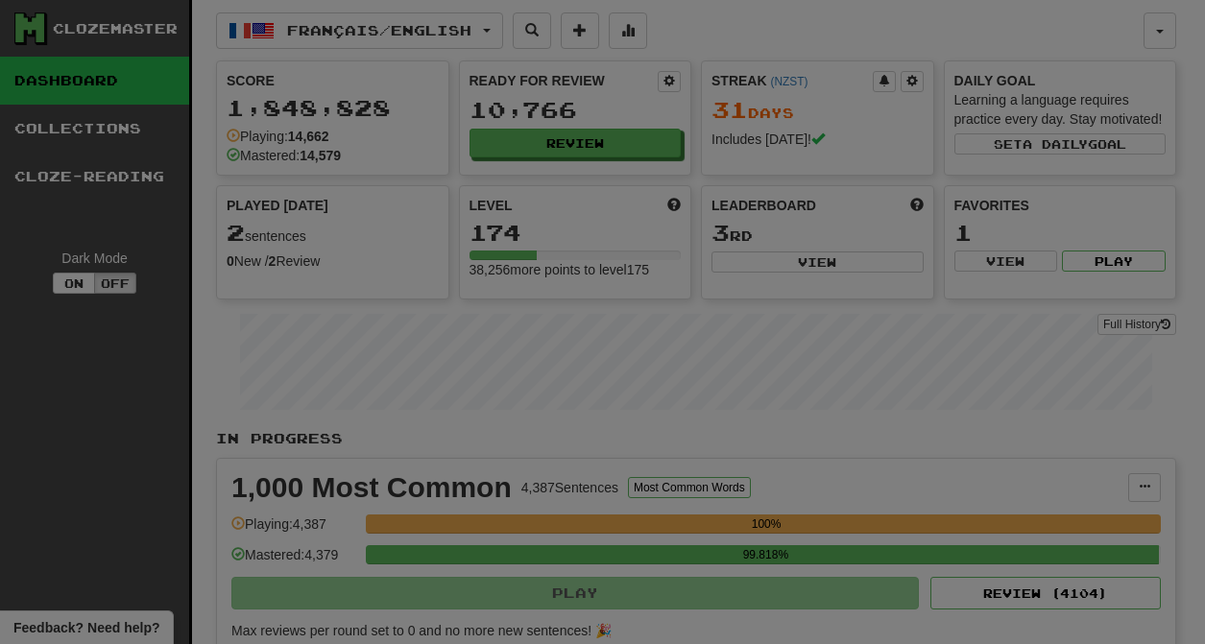
select select "********"
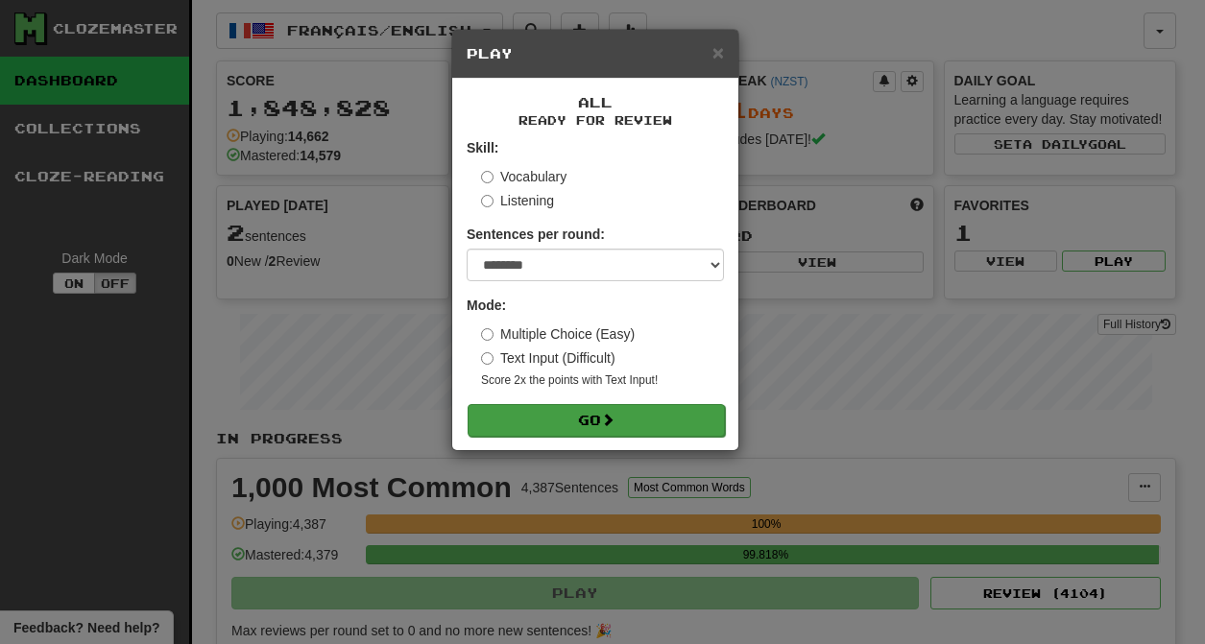
click at [654, 416] on button "Go" at bounding box center [596, 420] width 257 height 33
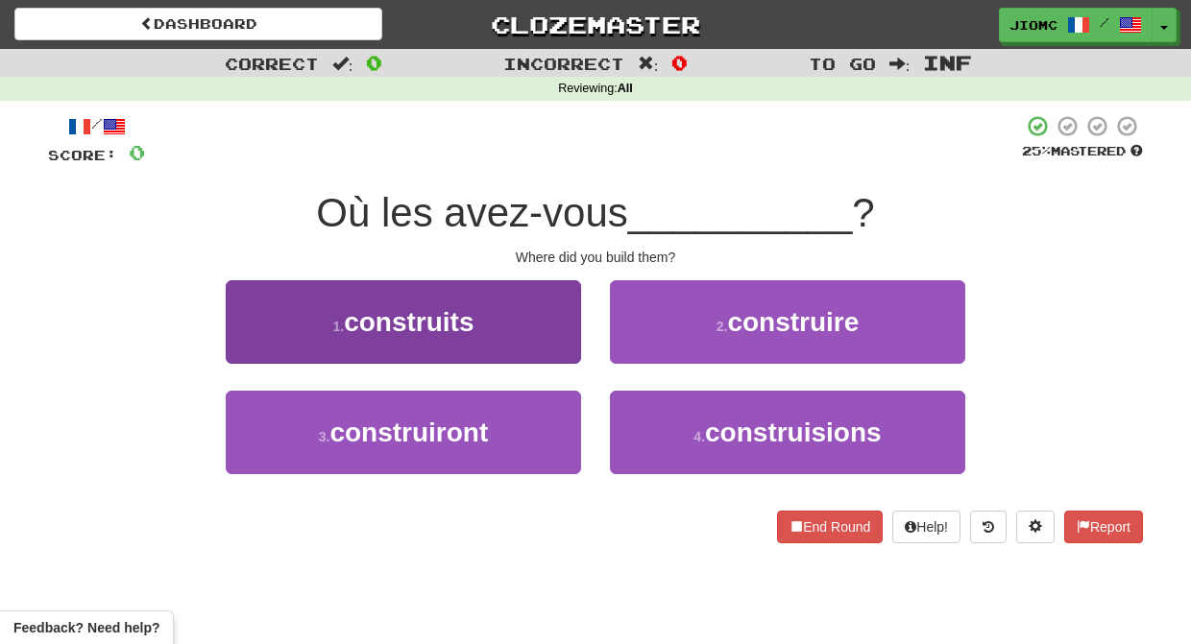
click at [550, 341] on button "1 . construits" at bounding box center [403, 322] width 355 height 84
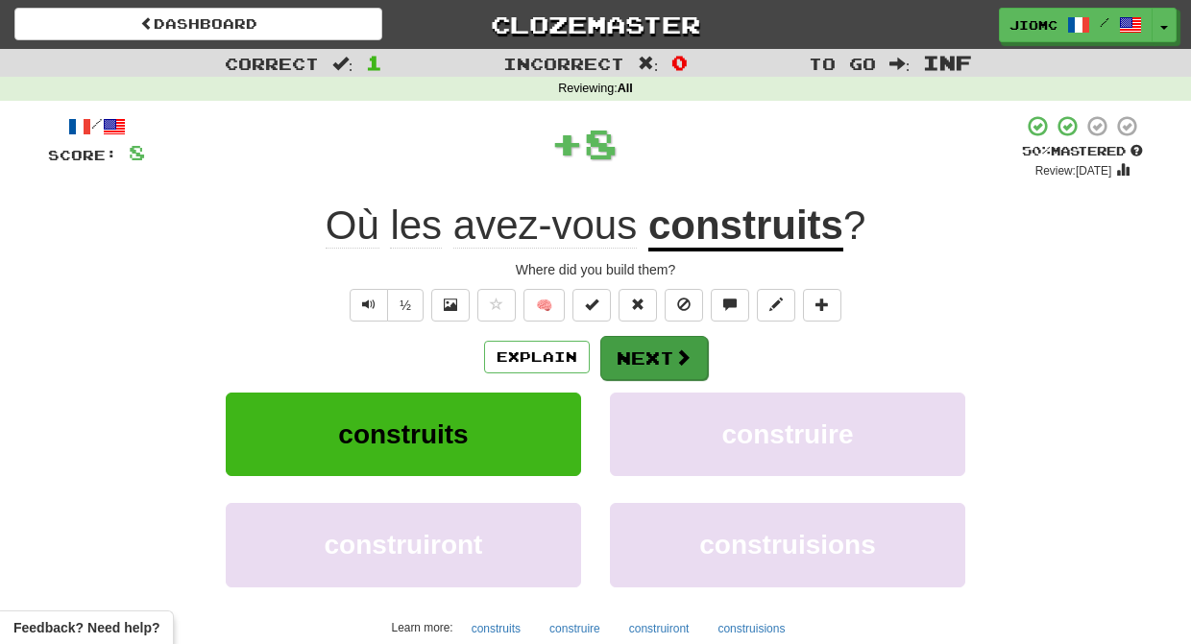
click at [633, 350] on button "Next" at bounding box center [654, 358] width 108 height 44
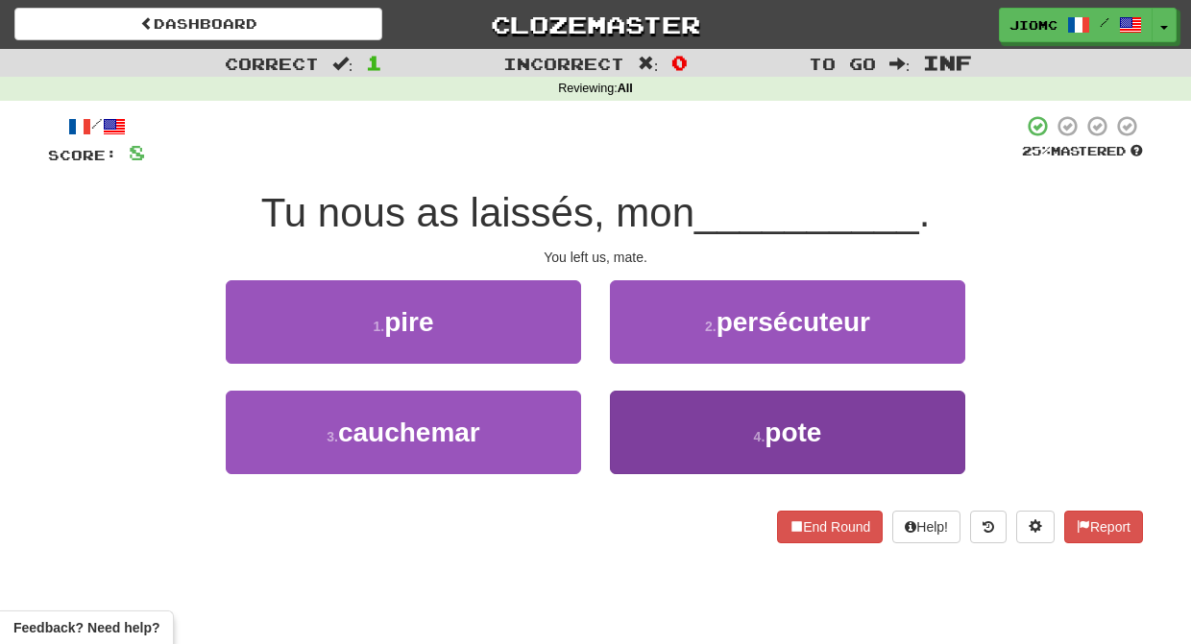
click at [640, 427] on button "4 . pote" at bounding box center [787, 433] width 355 height 84
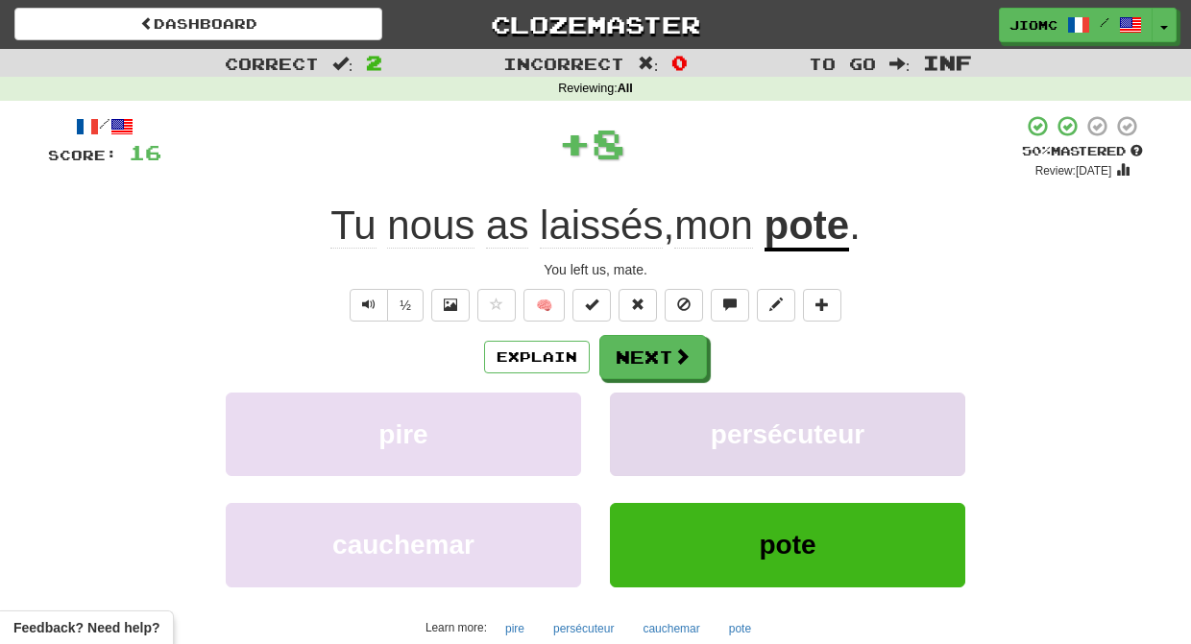
click at [640, 426] on button "persécuteur" at bounding box center [787, 435] width 355 height 84
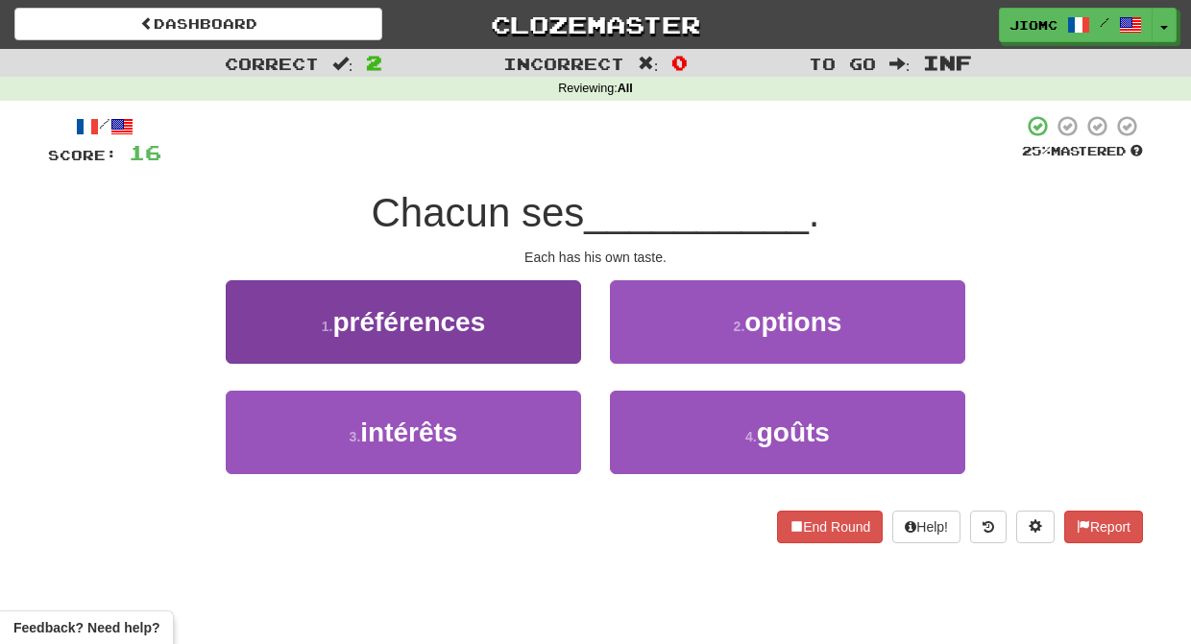
click at [534, 341] on button "1 . préférences" at bounding box center [403, 322] width 355 height 84
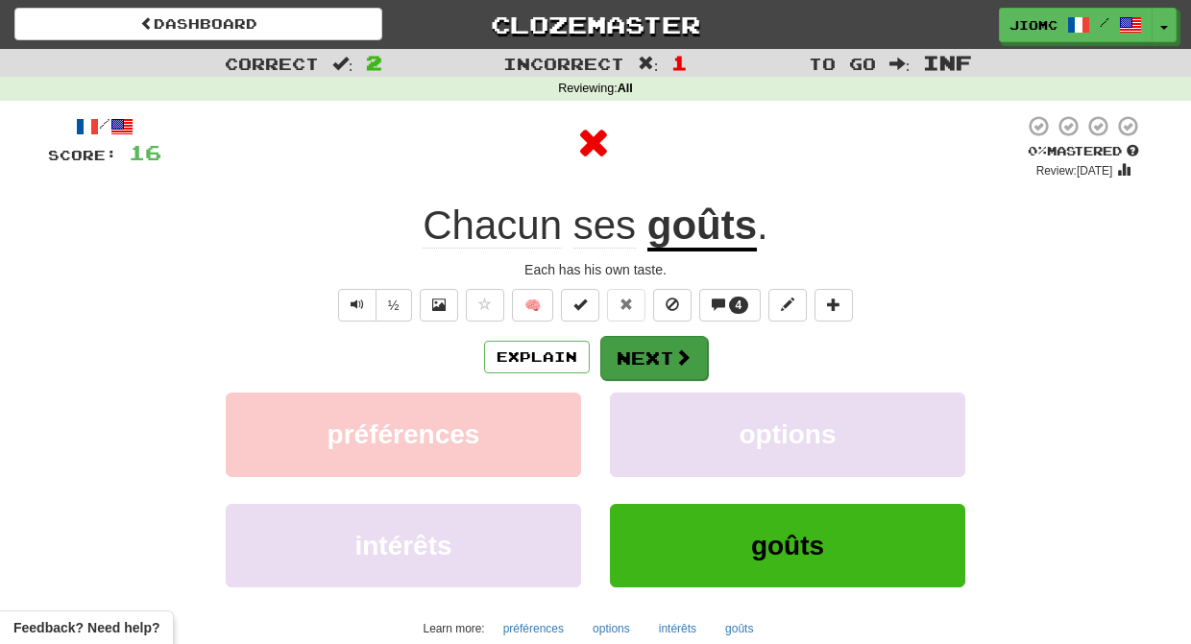
click at [637, 353] on button "Next" at bounding box center [654, 358] width 108 height 44
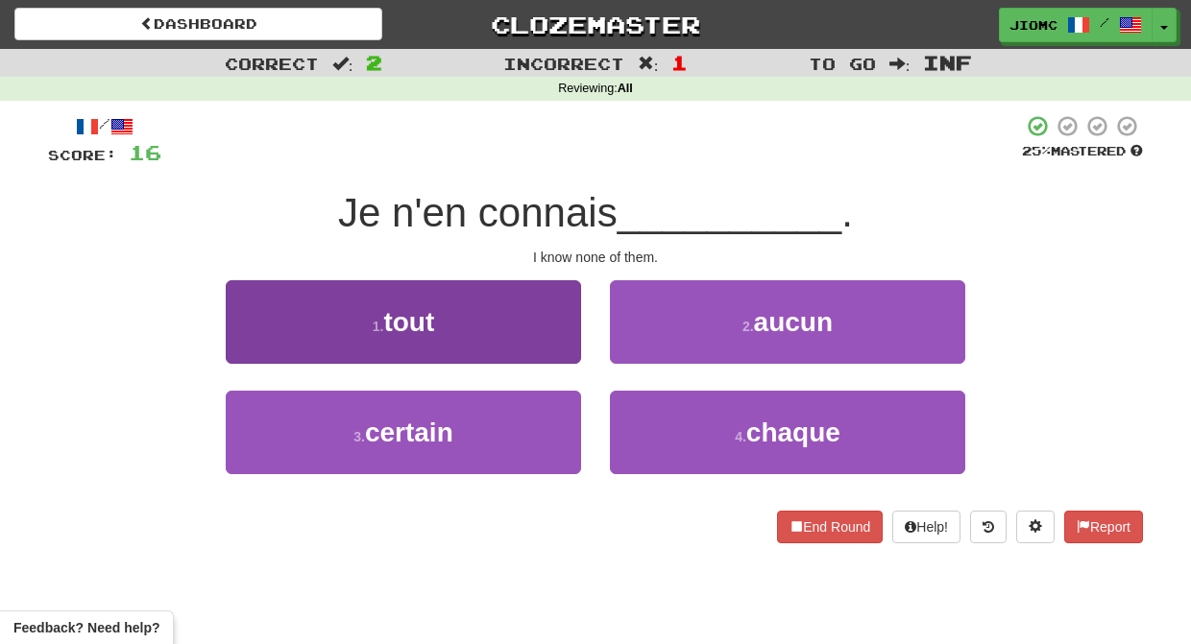
click at [551, 339] on button "1 . tout" at bounding box center [403, 322] width 355 height 84
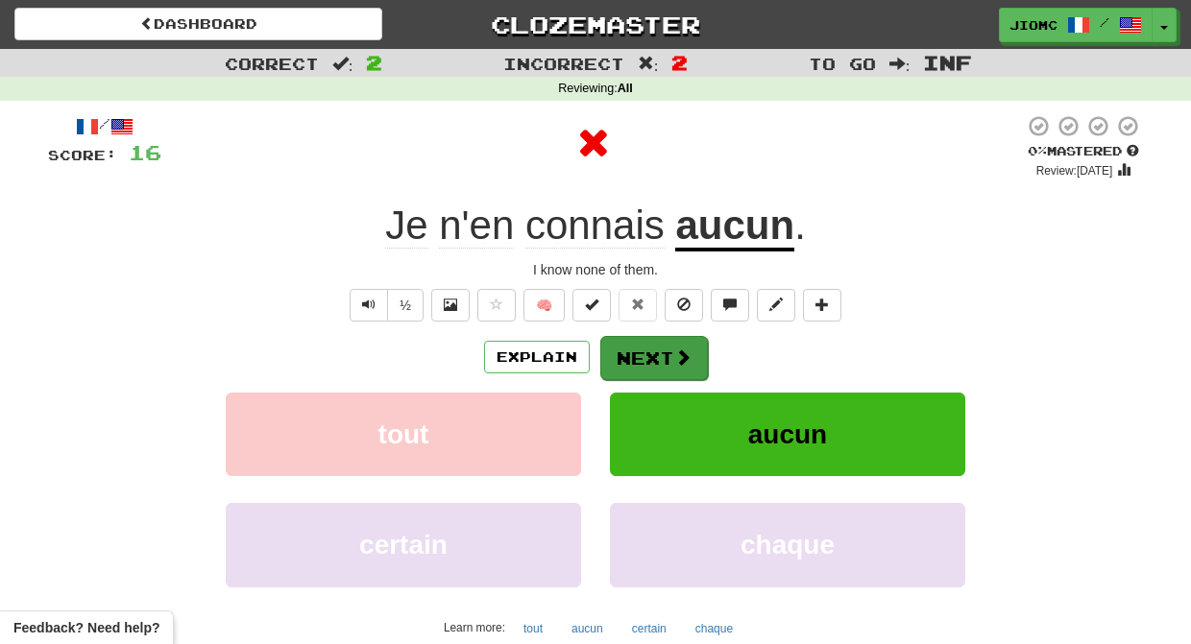
click at [635, 349] on button "Next" at bounding box center [654, 358] width 108 height 44
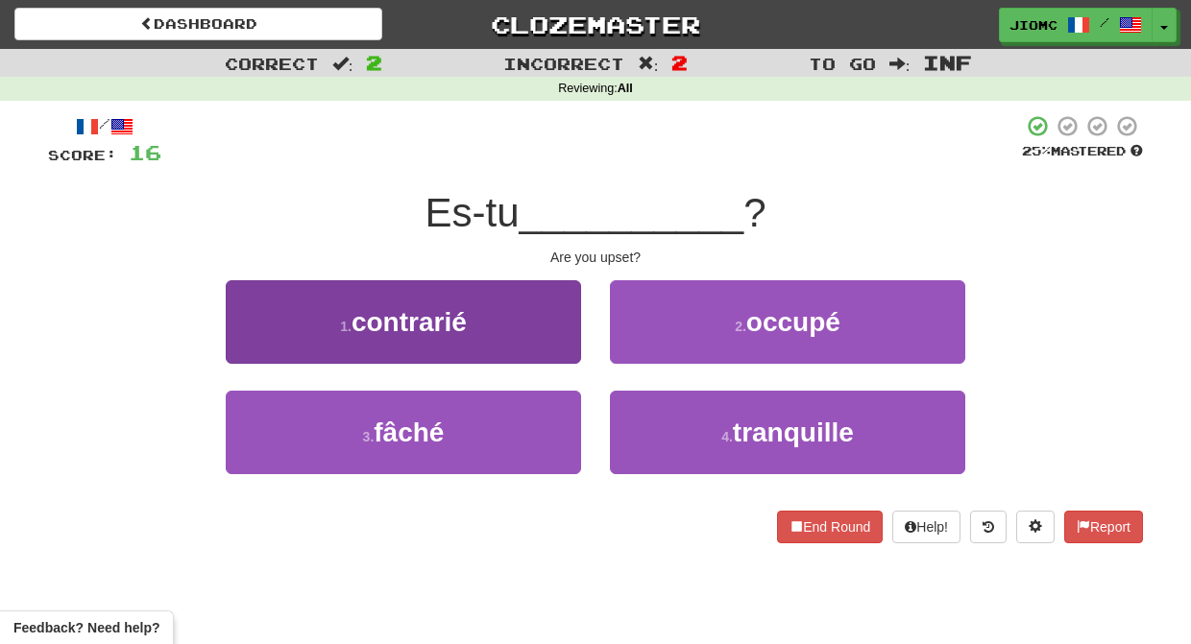
click at [526, 424] on button "3 . fâché" at bounding box center [403, 433] width 355 height 84
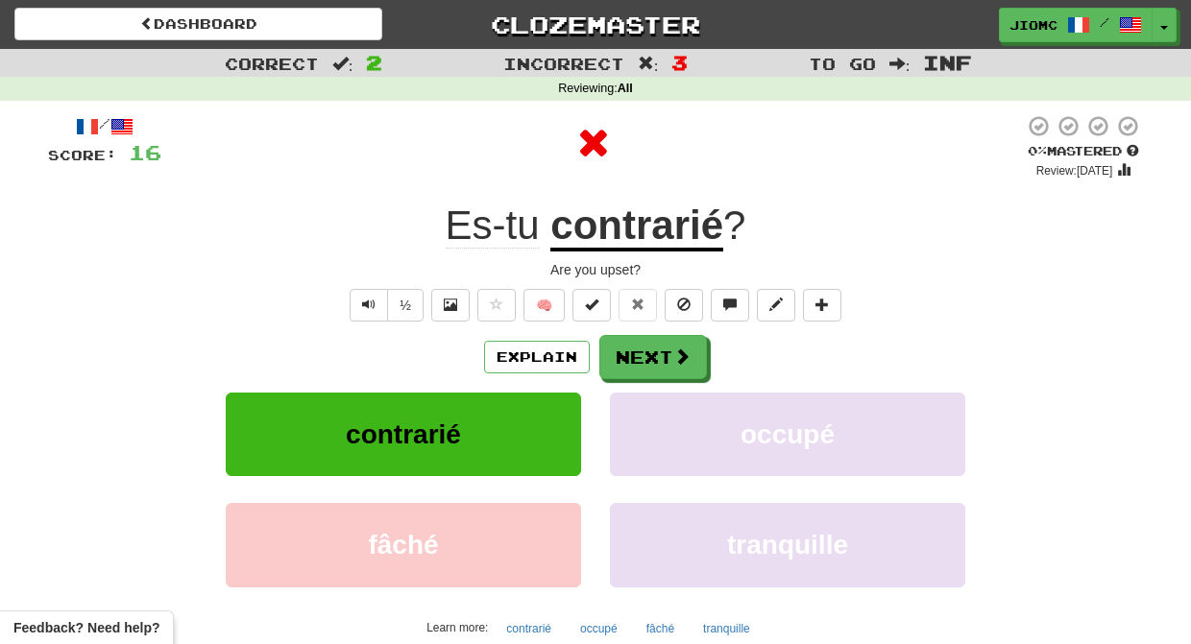
click at [528, 424] on button "contrarié" at bounding box center [403, 435] width 355 height 84
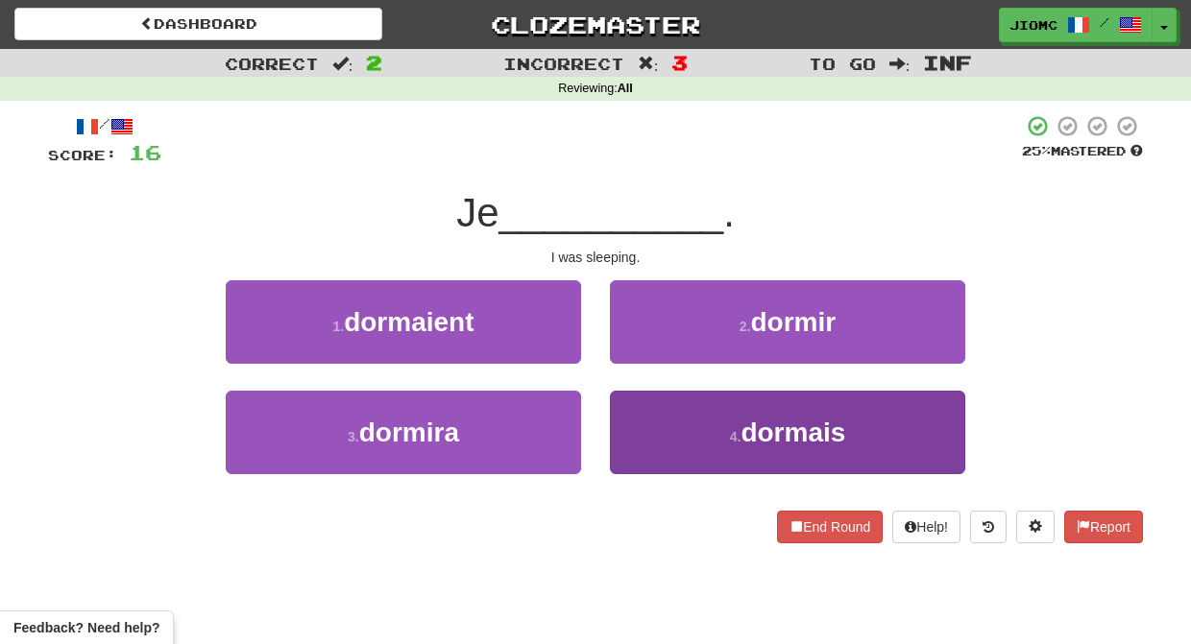
click at [635, 424] on button "4 . dormais" at bounding box center [787, 433] width 355 height 84
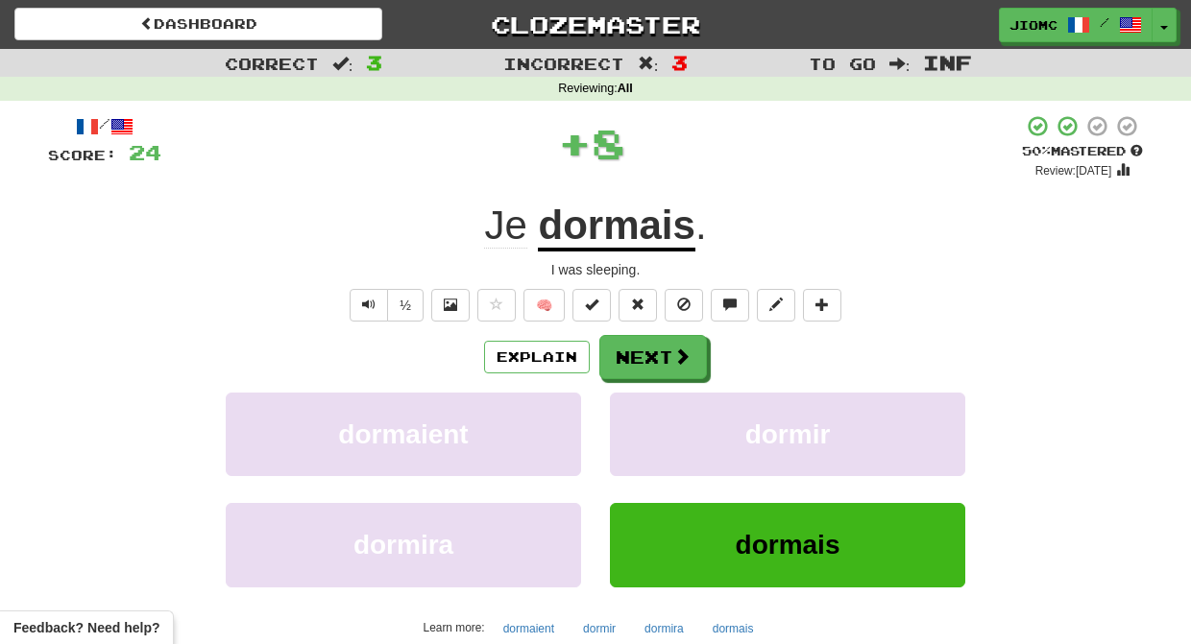
click at [635, 424] on button "dormir" at bounding box center [787, 435] width 355 height 84
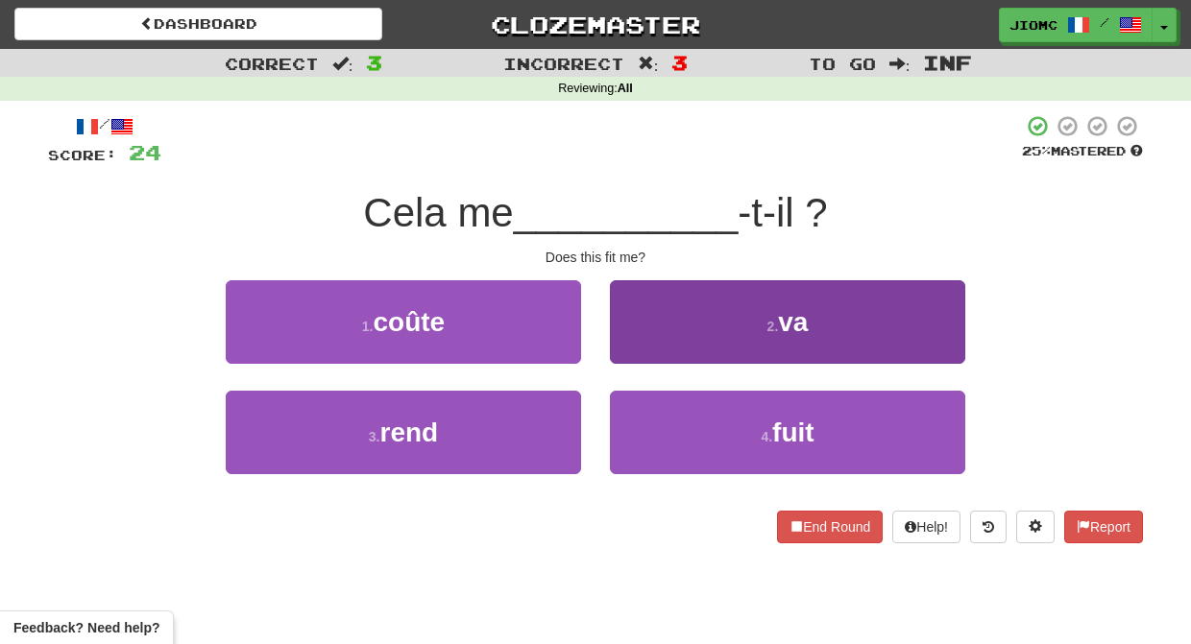
click at [628, 348] on button "2 . va" at bounding box center [787, 322] width 355 height 84
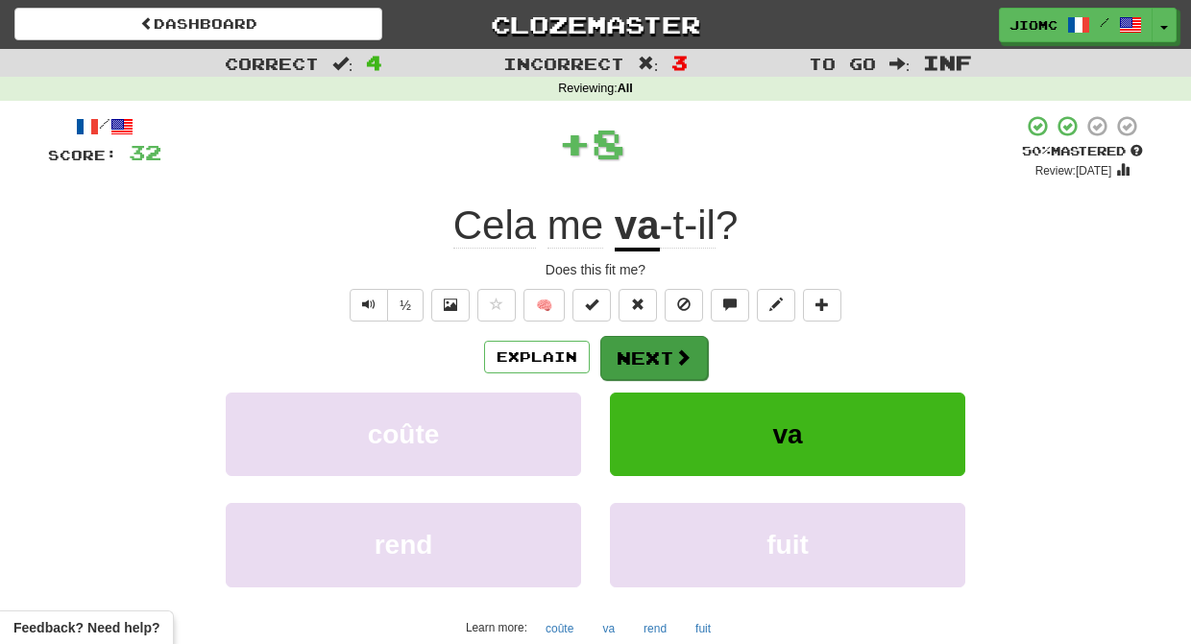
click at [629, 350] on button "Next" at bounding box center [654, 358] width 108 height 44
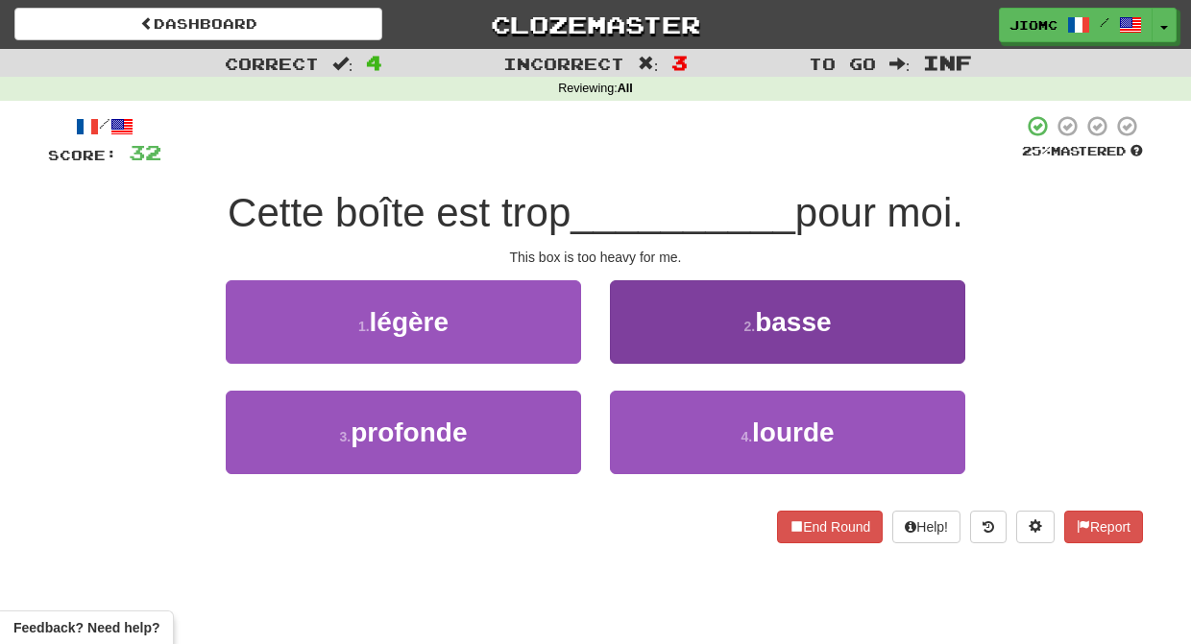
click at [631, 351] on button "2 . basse" at bounding box center [787, 322] width 355 height 84
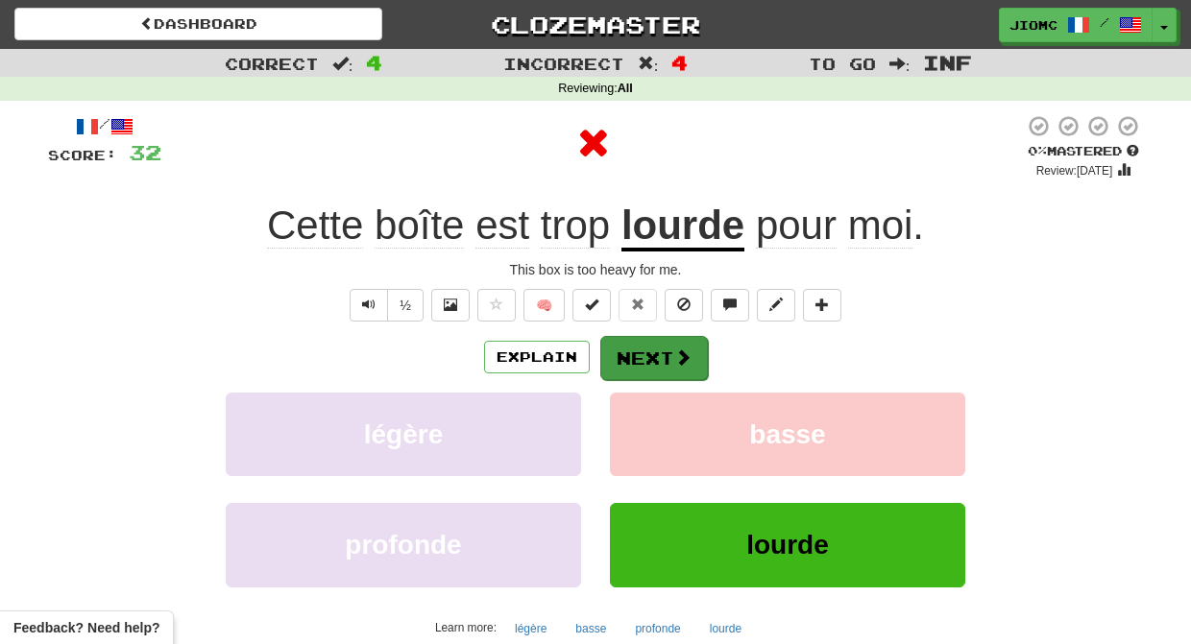
click at [631, 353] on button "Next" at bounding box center [654, 358] width 108 height 44
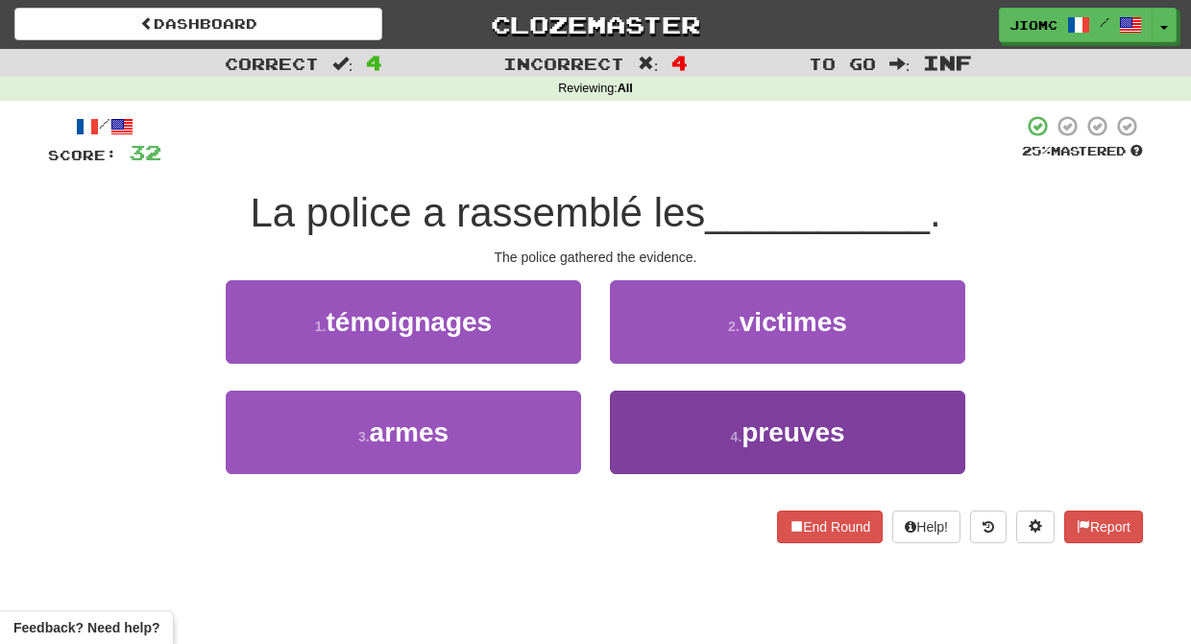
click at [669, 407] on button "4 . preuves" at bounding box center [787, 433] width 355 height 84
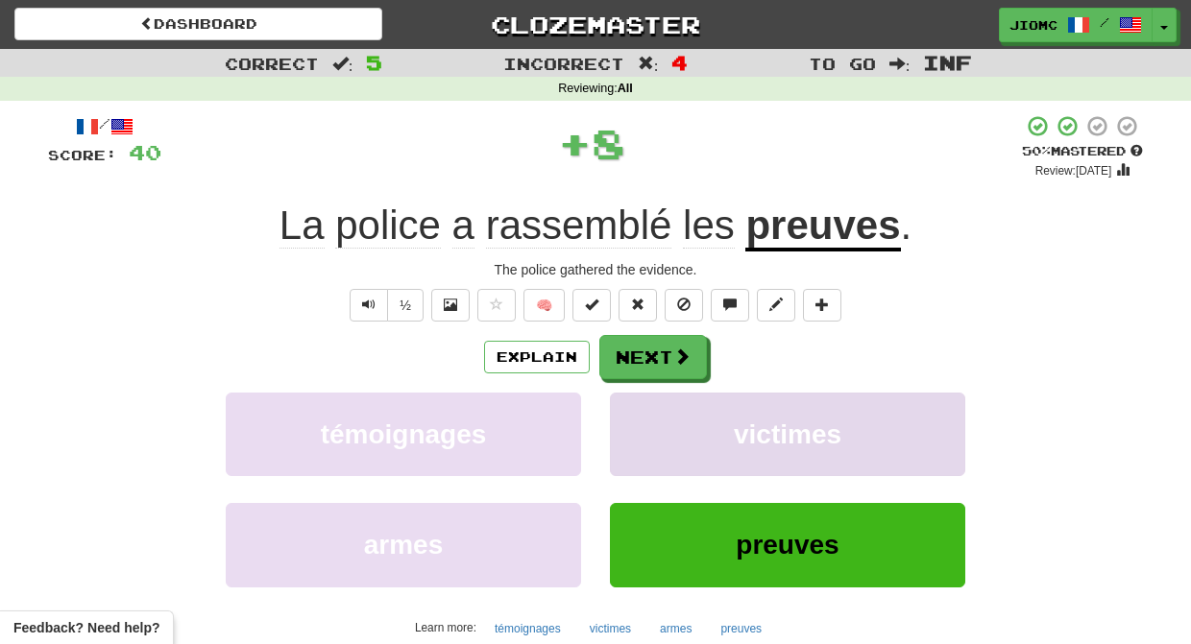
click at [655, 407] on button "victimes" at bounding box center [787, 435] width 355 height 84
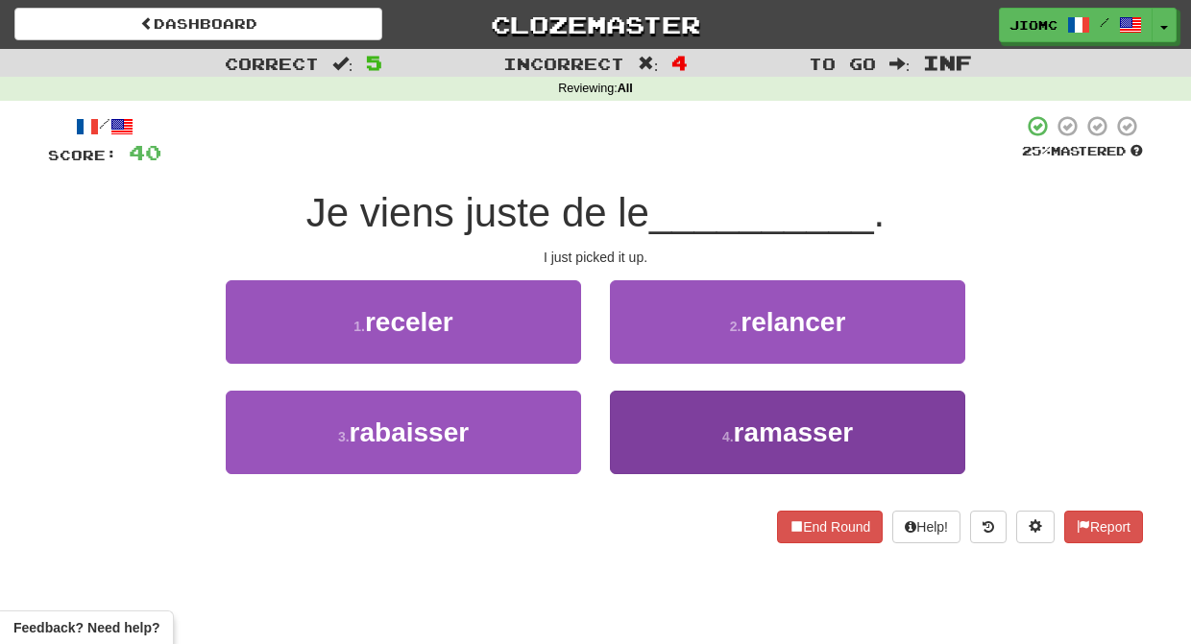
click at [648, 424] on button "4 . ramasser" at bounding box center [787, 433] width 355 height 84
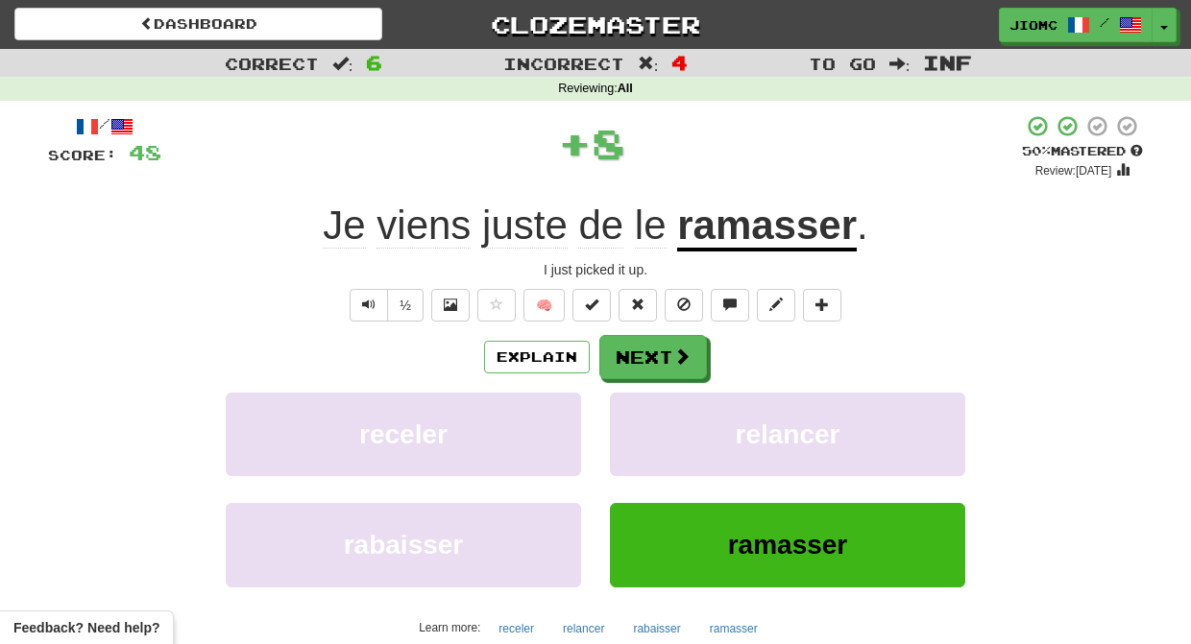
click at [648, 424] on button "relancer" at bounding box center [787, 435] width 355 height 84
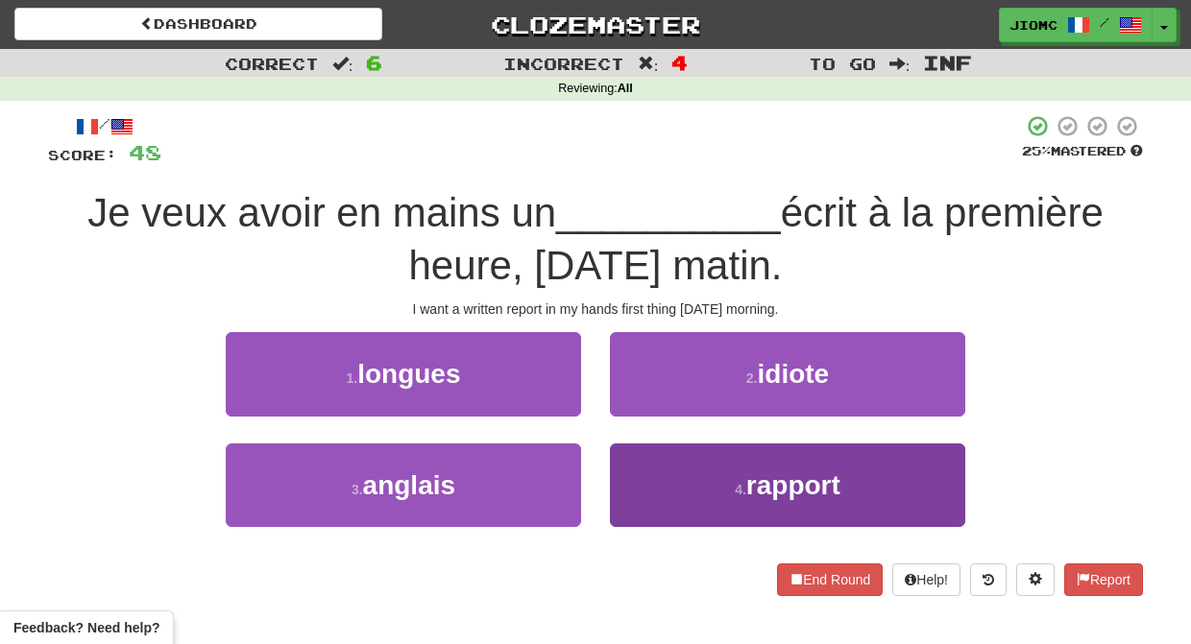
click at [636, 461] on button "4 . rapport" at bounding box center [787, 486] width 355 height 84
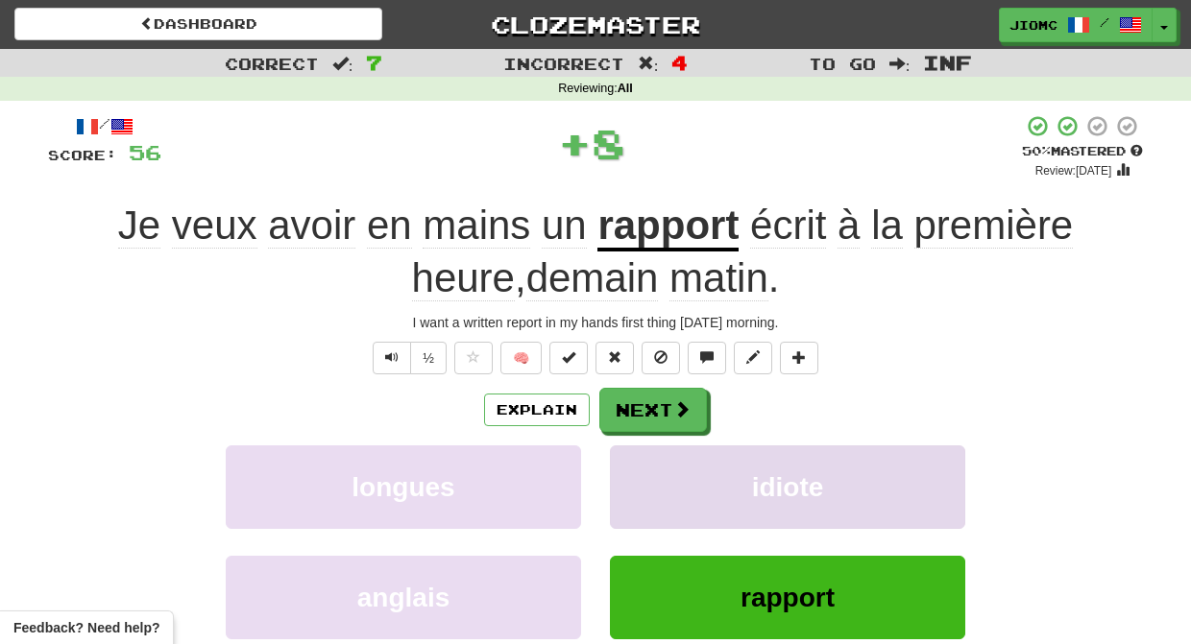
click at [637, 459] on button "idiote" at bounding box center [787, 488] width 355 height 84
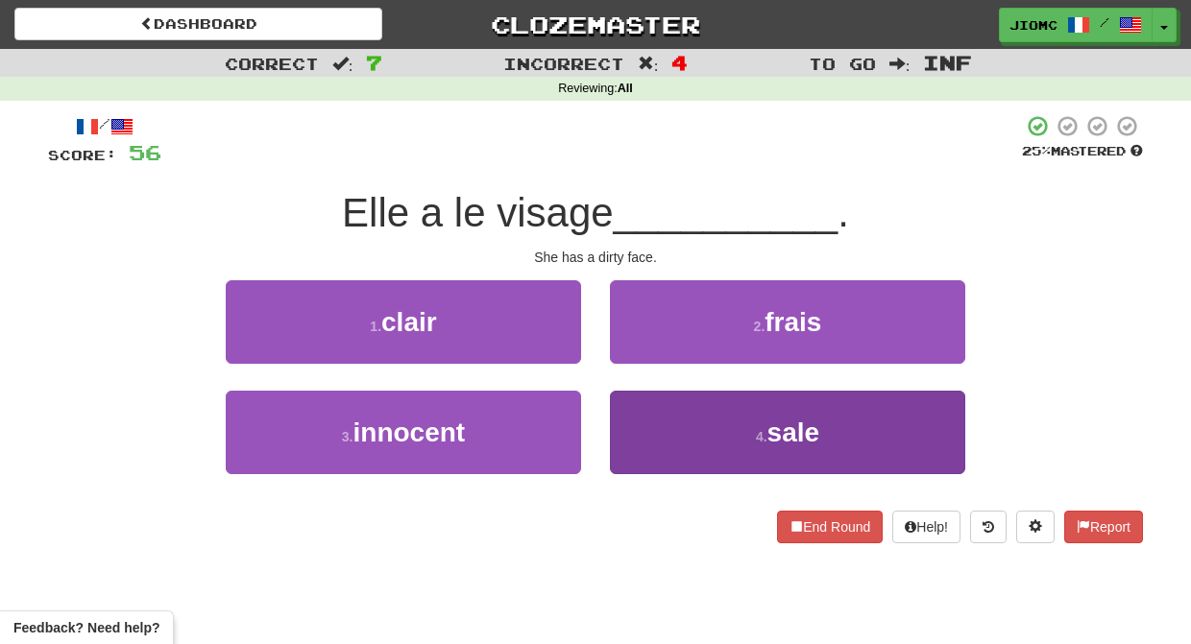
click at [629, 432] on button "4 . sale" at bounding box center [787, 433] width 355 height 84
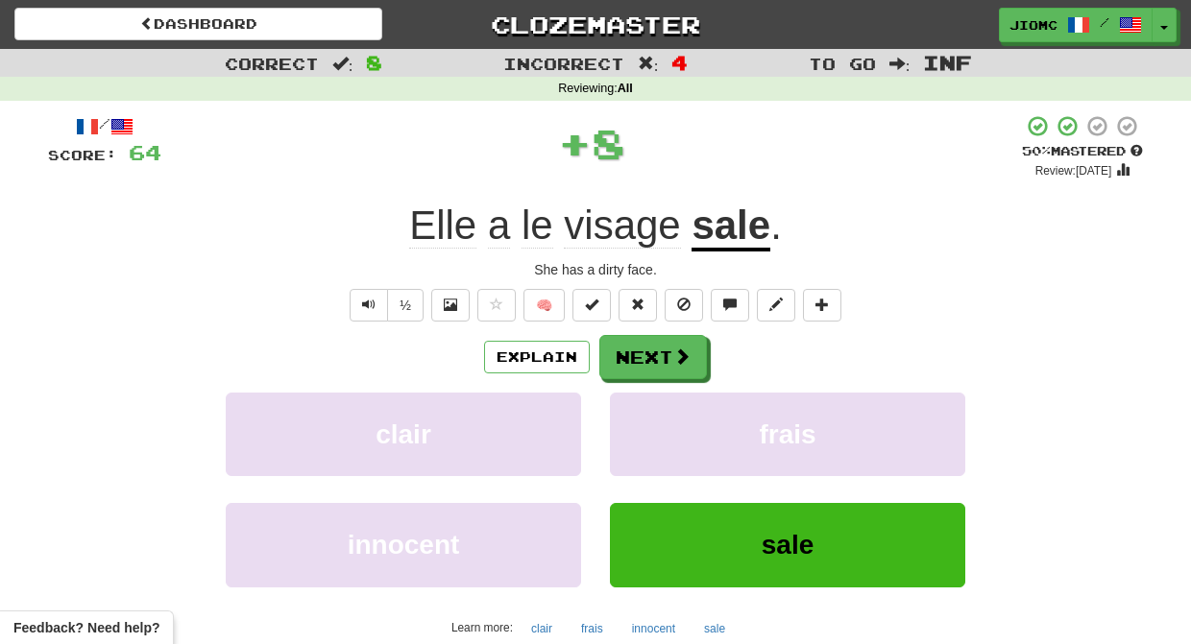
click at [629, 432] on button "frais" at bounding box center [787, 435] width 355 height 84
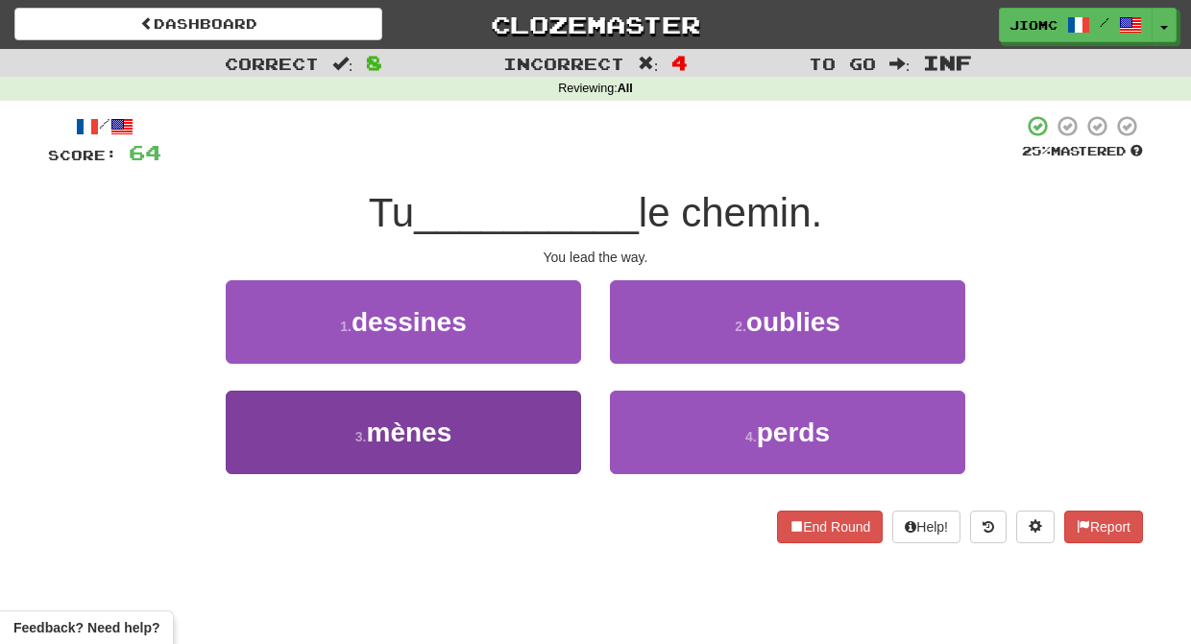
click at [568, 425] on button "3 . mènes" at bounding box center [403, 433] width 355 height 84
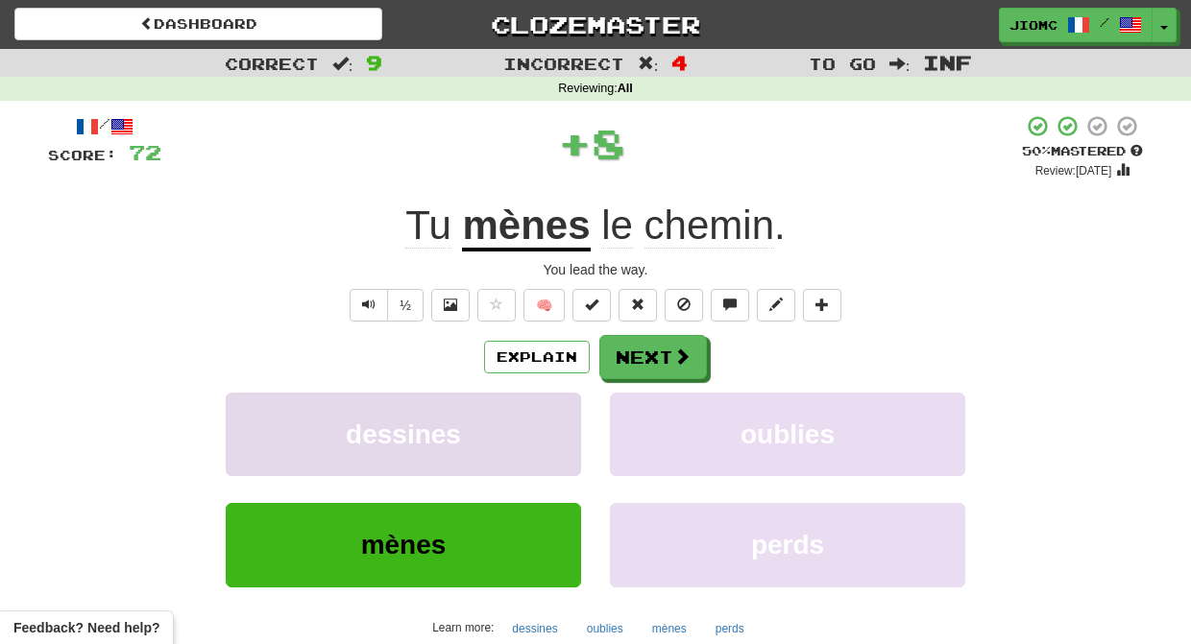
click at [569, 422] on button "dessines" at bounding box center [403, 435] width 355 height 84
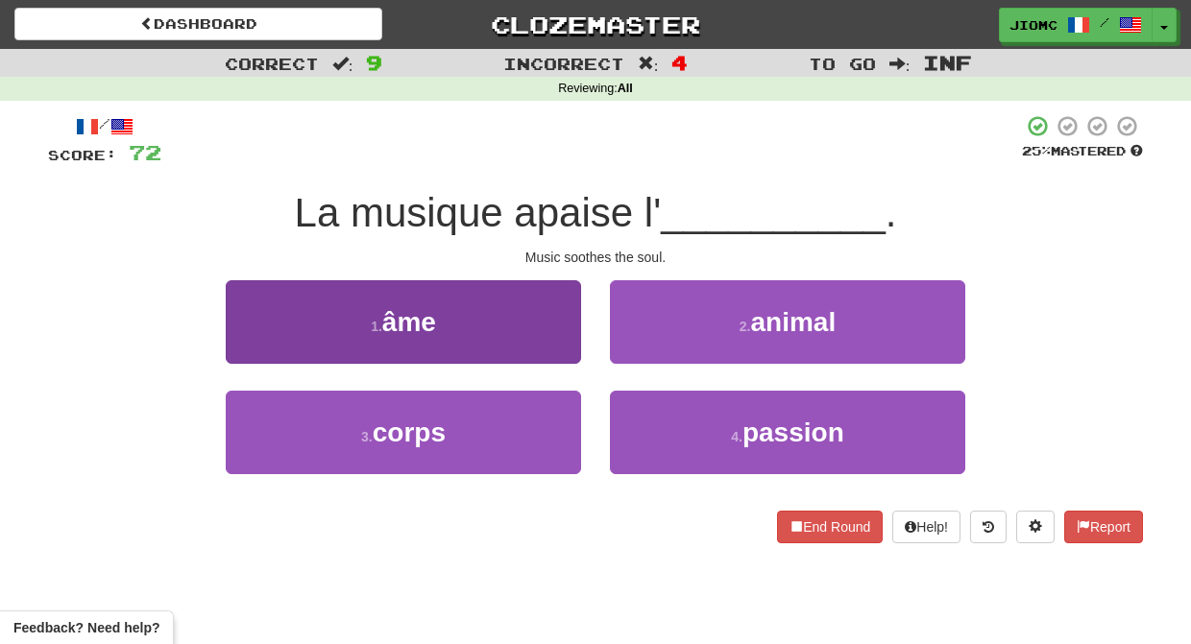
click at [558, 333] on button "1 . âme" at bounding box center [403, 322] width 355 height 84
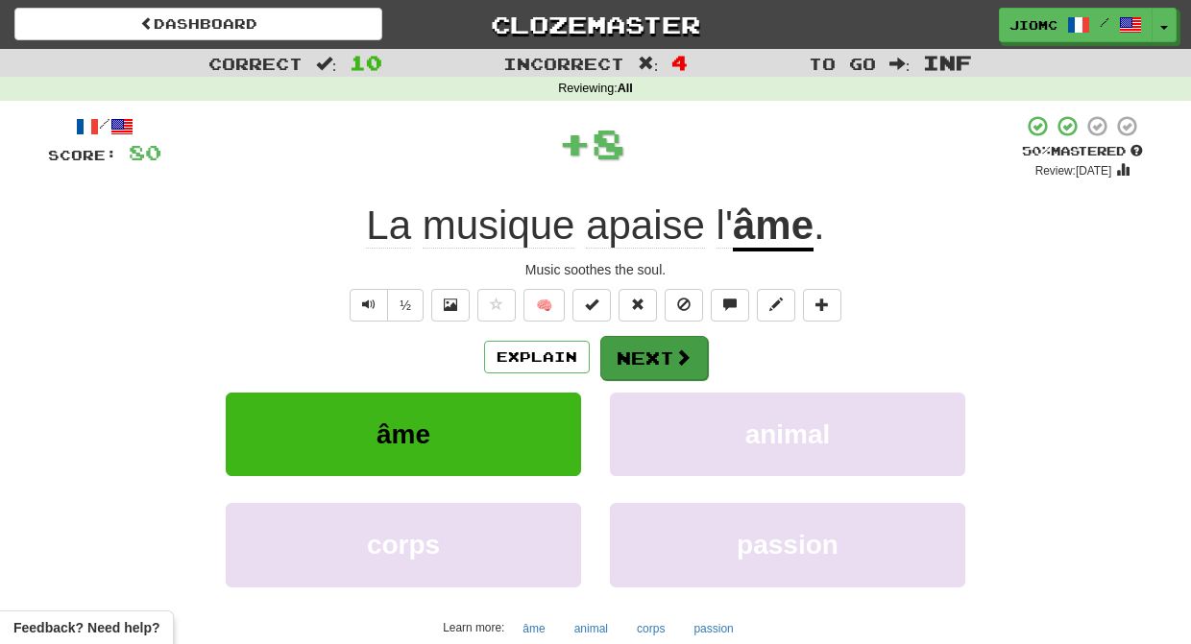
click at [635, 350] on button "Next" at bounding box center [654, 358] width 108 height 44
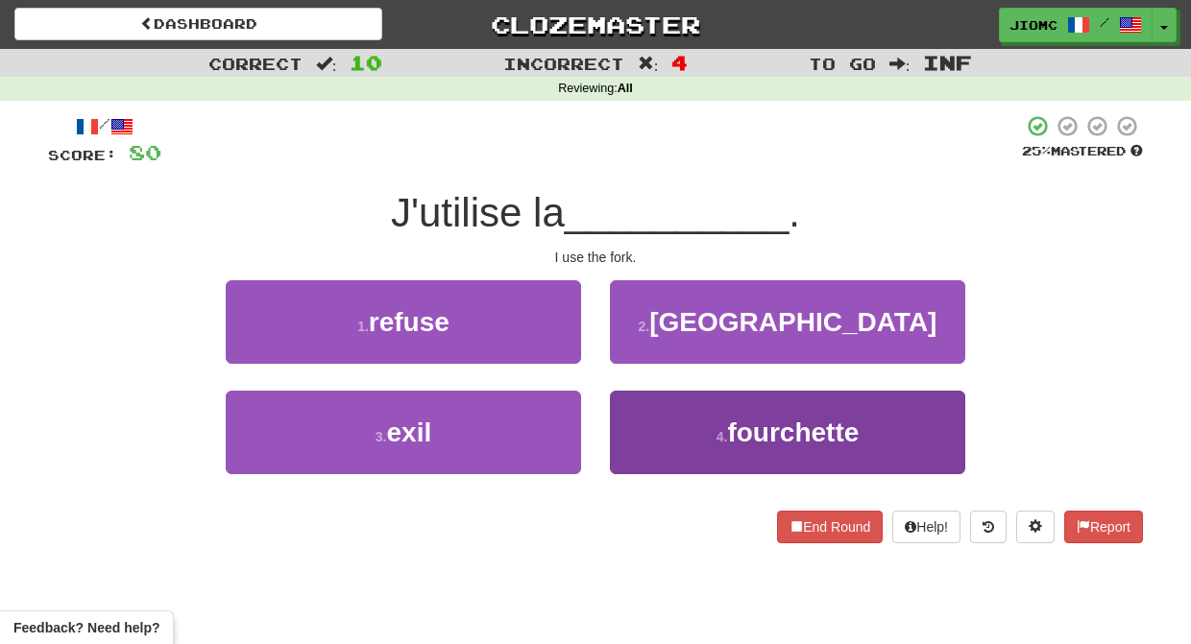
click at [651, 424] on button "4 . fourchette" at bounding box center [787, 433] width 355 height 84
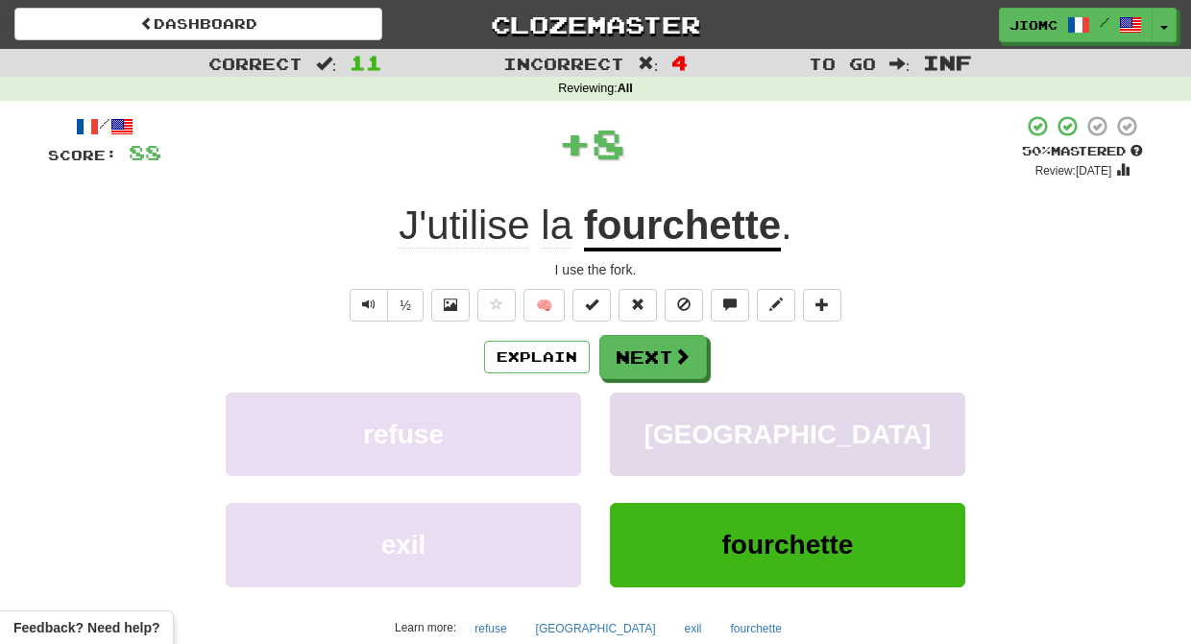
click at [651, 423] on button "[GEOGRAPHIC_DATA]" at bounding box center [787, 435] width 355 height 84
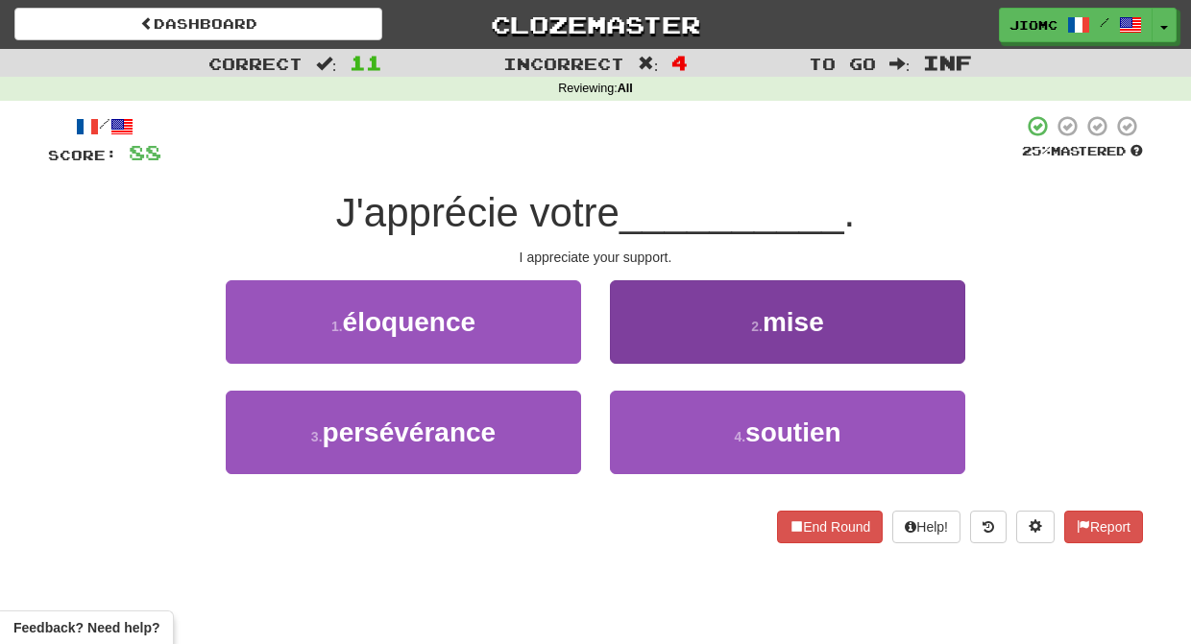
click at [644, 425] on button "4 . soutien" at bounding box center [787, 433] width 355 height 84
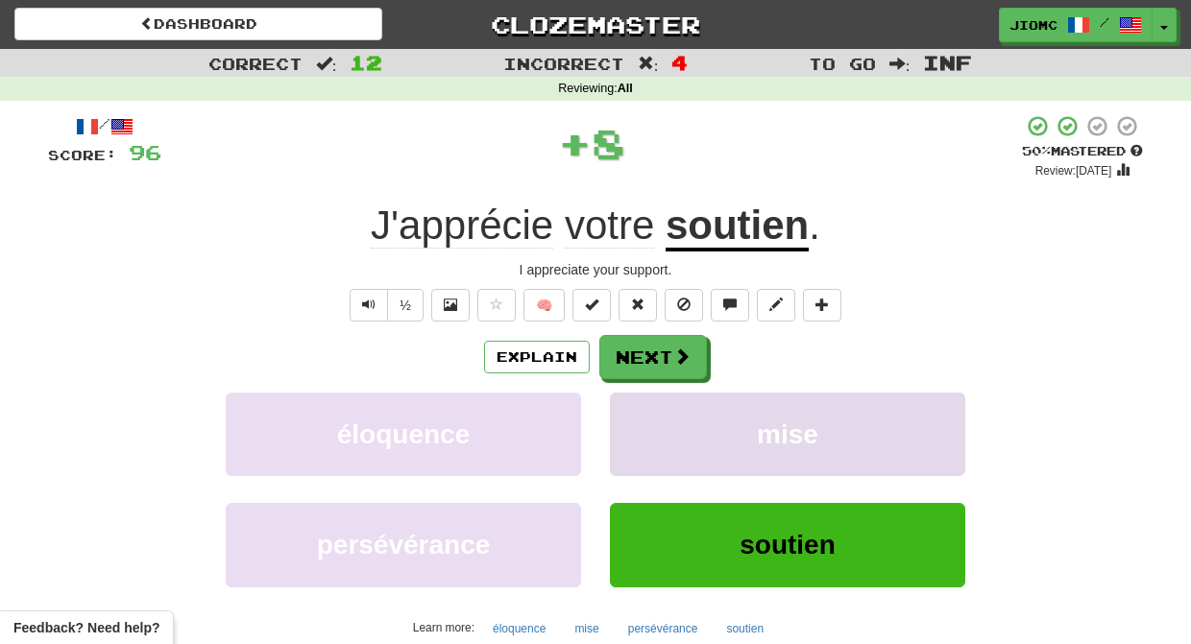
click at [643, 425] on button "mise" at bounding box center [787, 435] width 355 height 84
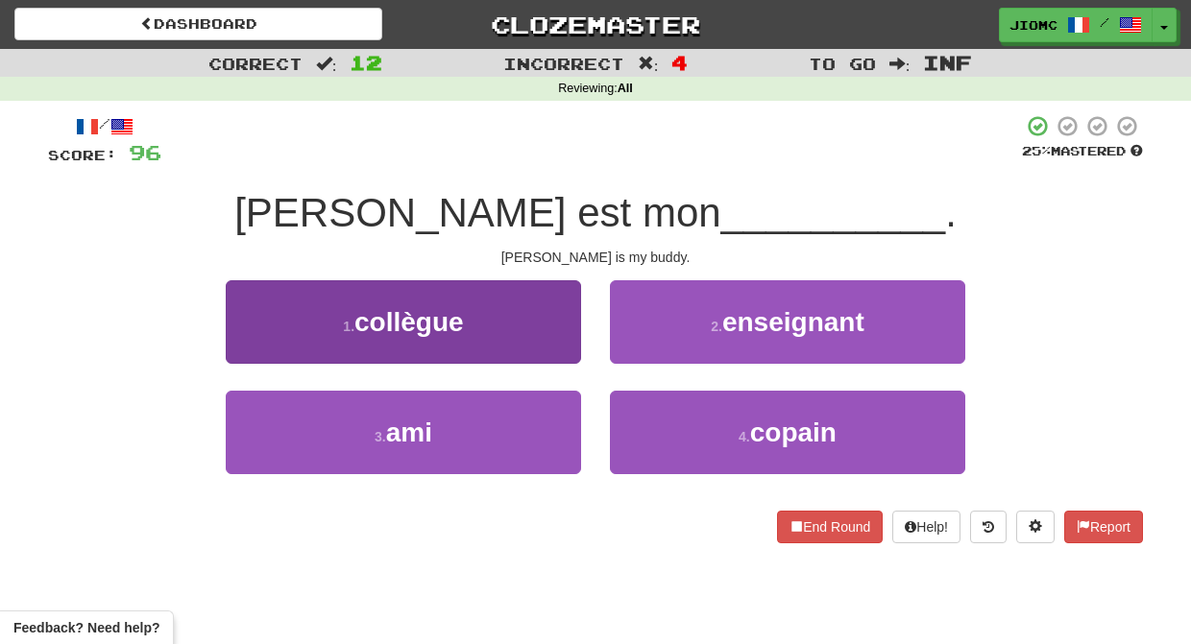
click at [548, 419] on button "3 . ami" at bounding box center [403, 433] width 355 height 84
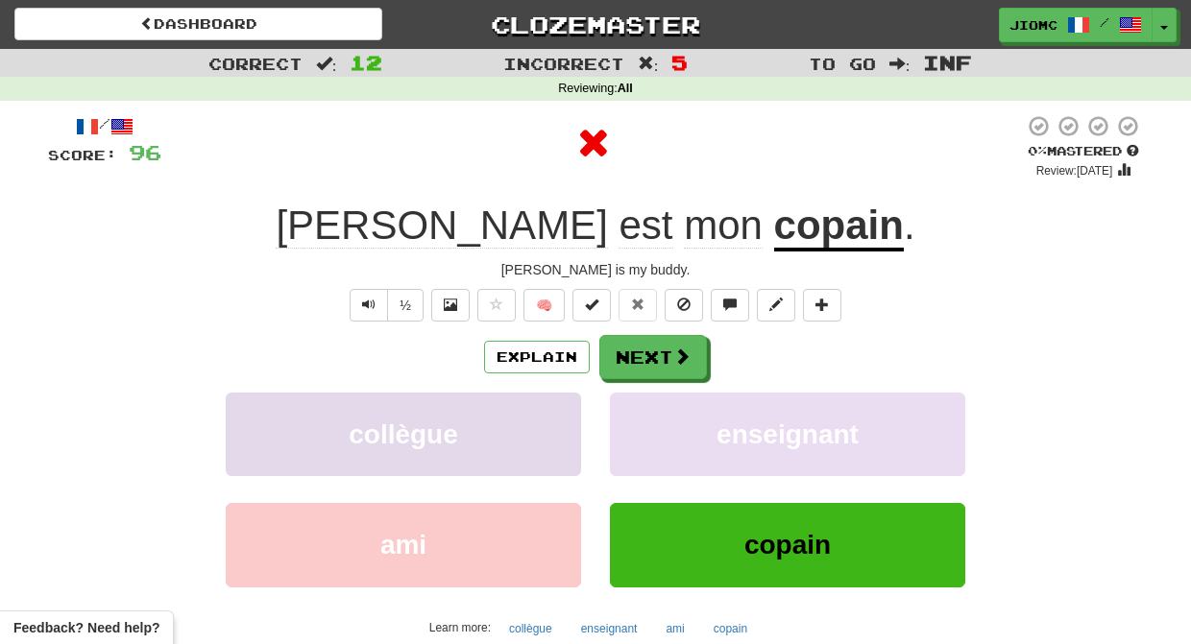
click at [553, 421] on button "collègue" at bounding box center [403, 435] width 355 height 84
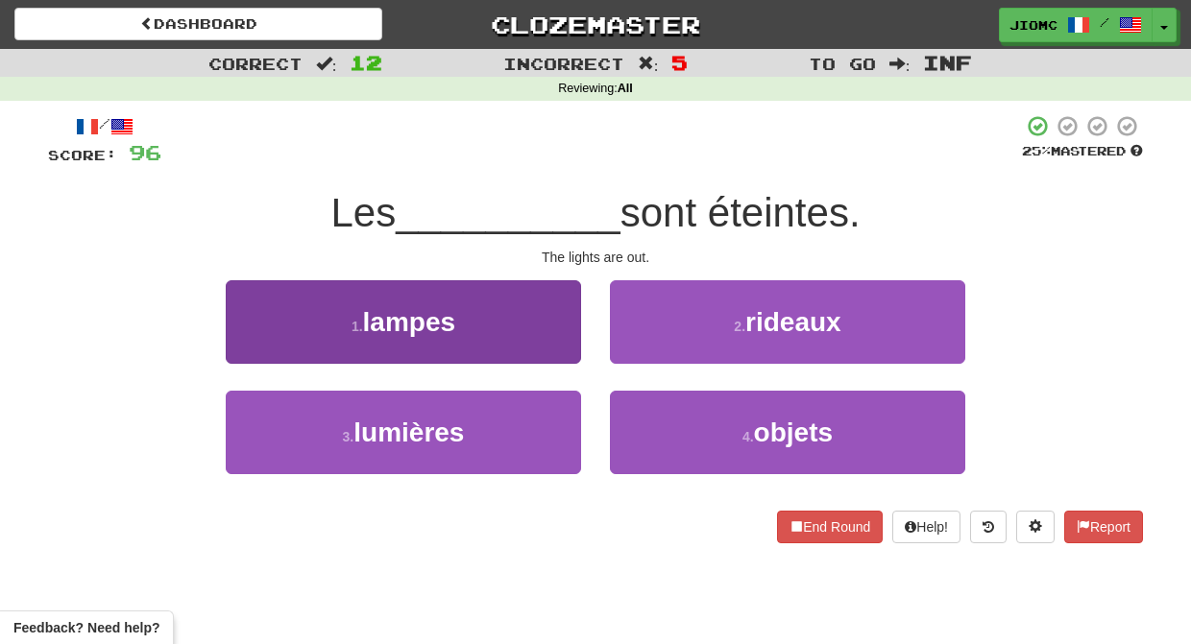
click at [558, 339] on button "1 . lampes" at bounding box center [403, 322] width 355 height 84
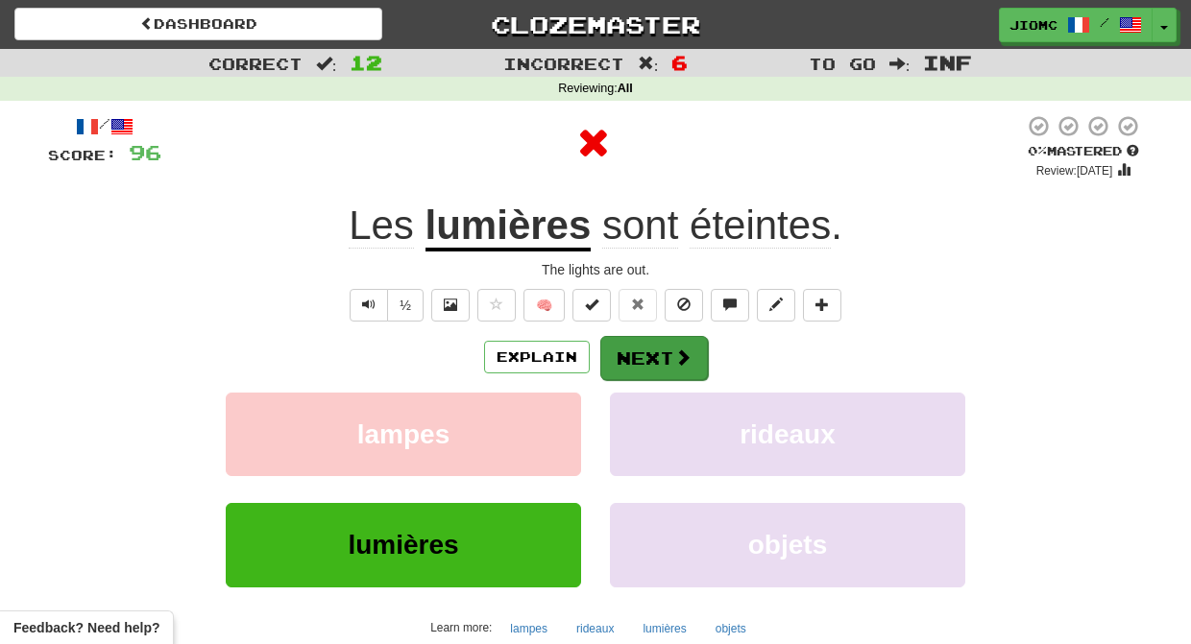
click at [640, 352] on button "Next" at bounding box center [654, 358] width 108 height 44
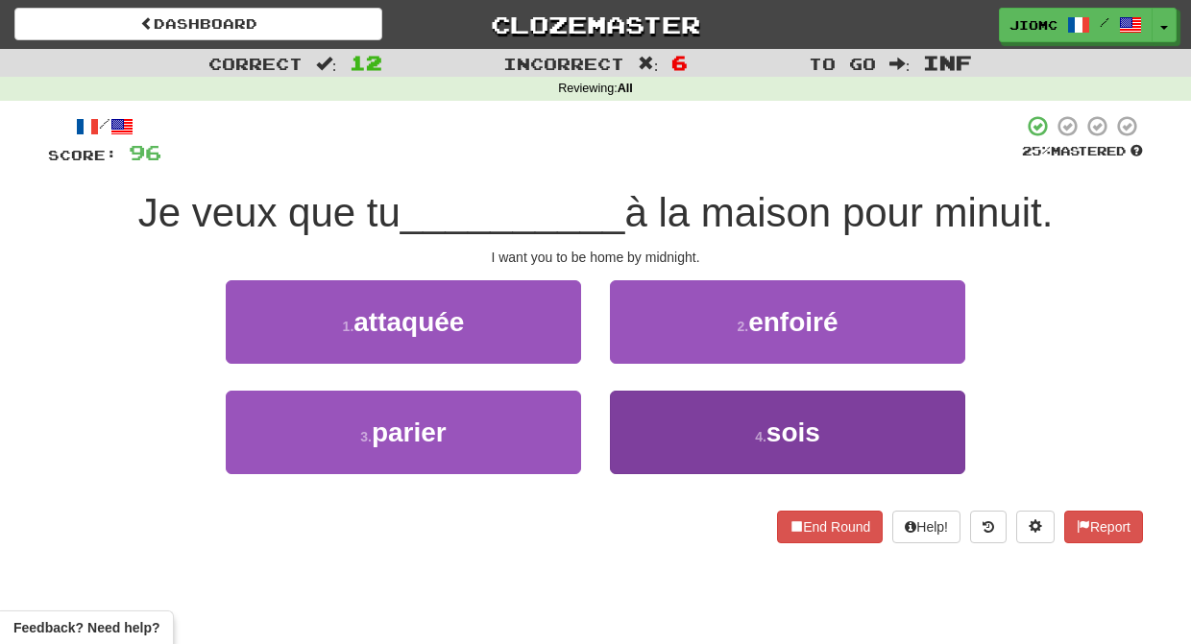
click at [640, 429] on button "4 . sois" at bounding box center [787, 433] width 355 height 84
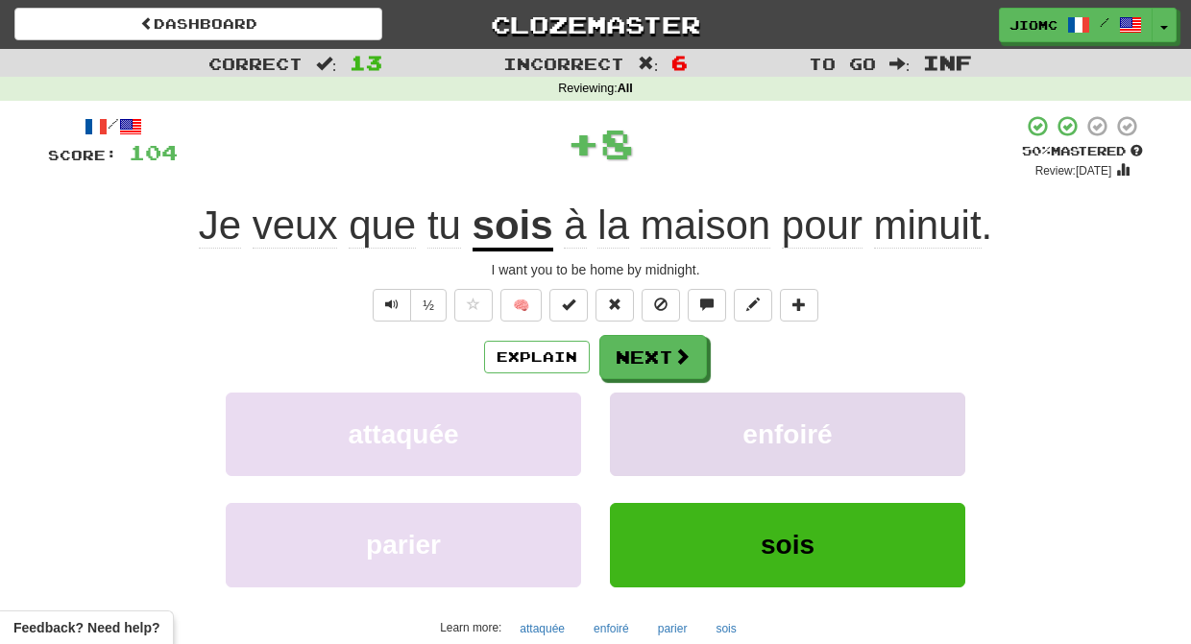
click at [640, 426] on button "enfoiré" at bounding box center [787, 435] width 355 height 84
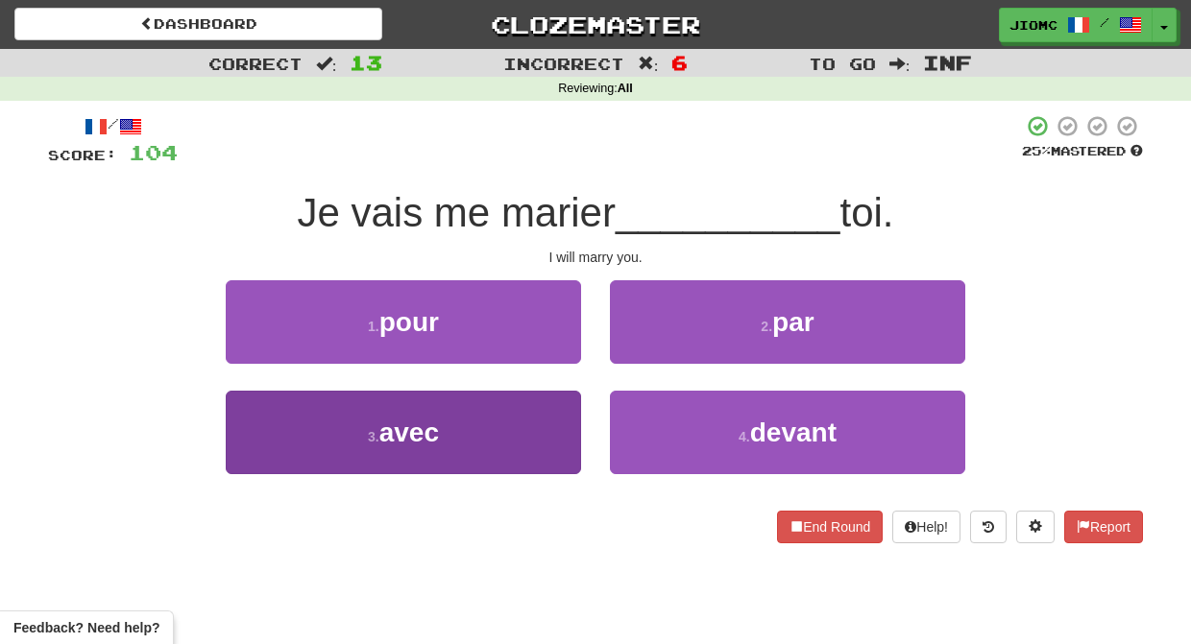
click at [519, 432] on button "3 . avec" at bounding box center [403, 433] width 355 height 84
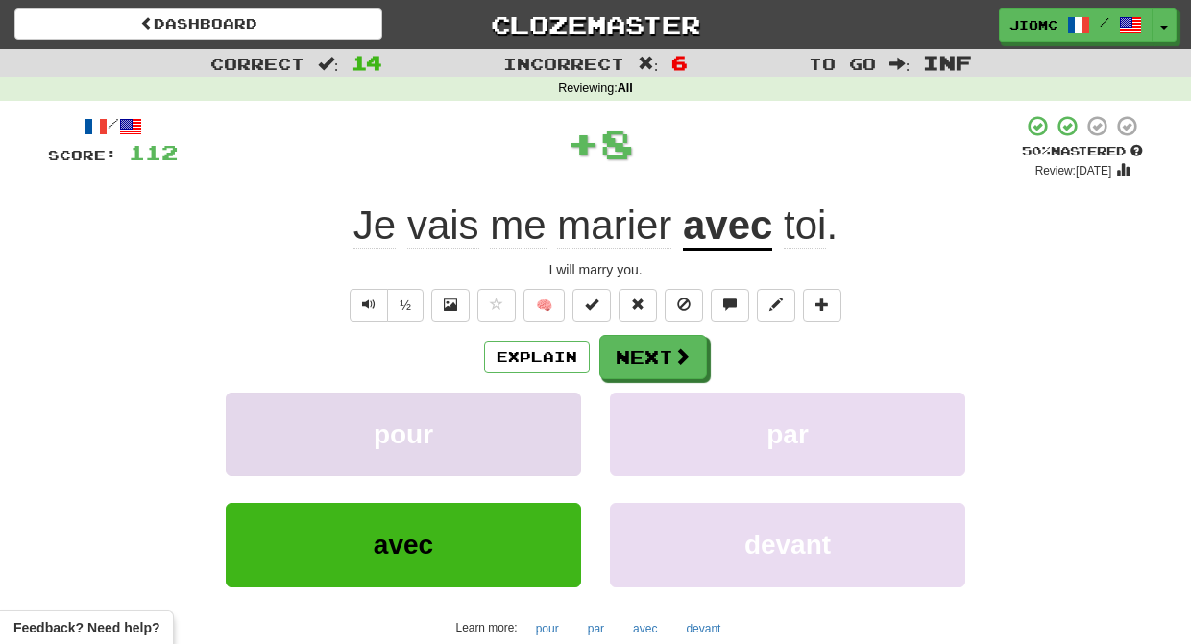
click at [534, 426] on button "pour" at bounding box center [403, 435] width 355 height 84
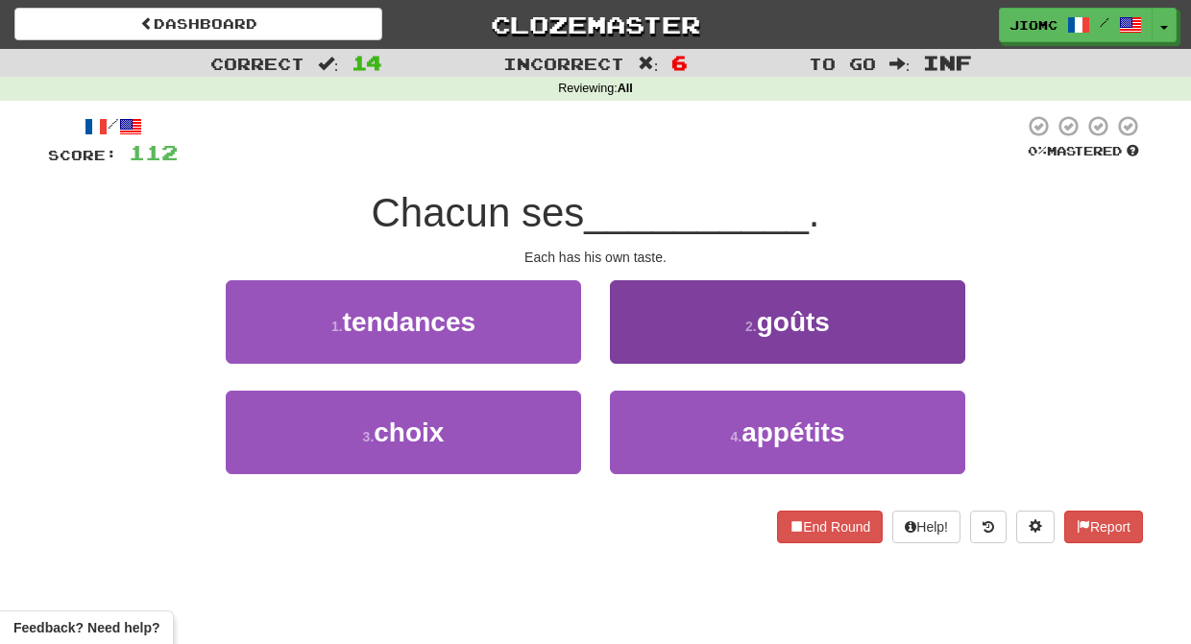
click at [637, 345] on button "2 . goûts" at bounding box center [787, 322] width 355 height 84
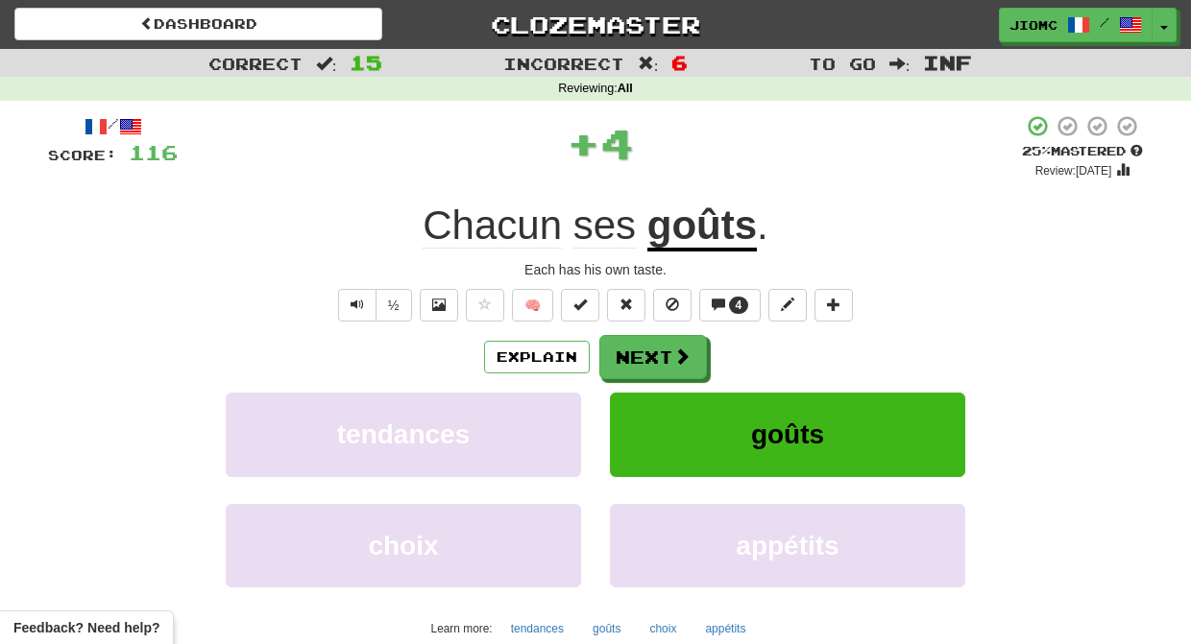
click at [636, 355] on button "Next" at bounding box center [653, 357] width 108 height 44
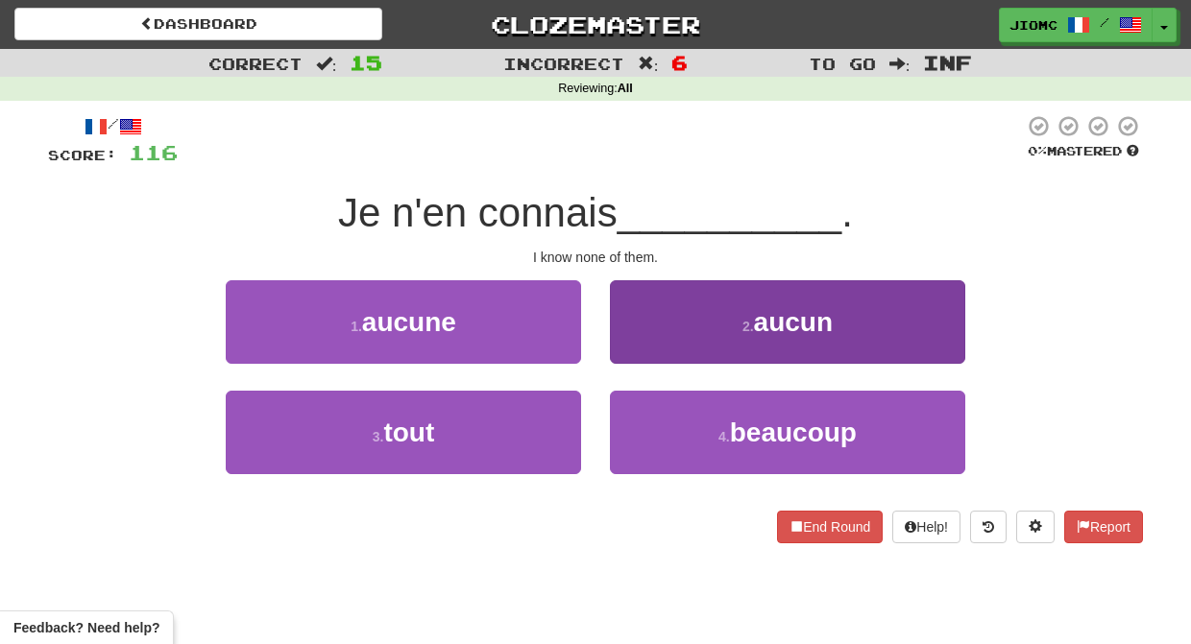
click at [640, 349] on button "2 . aucun" at bounding box center [787, 322] width 355 height 84
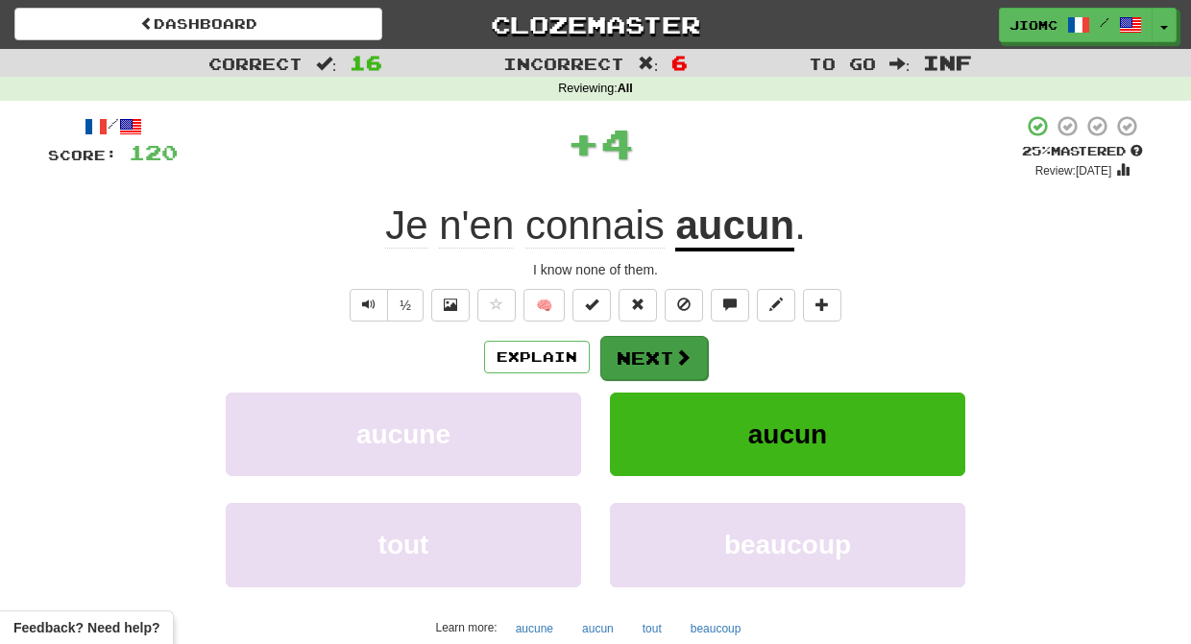
click at [642, 352] on button "Next" at bounding box center [654, 358] width 108 height 44
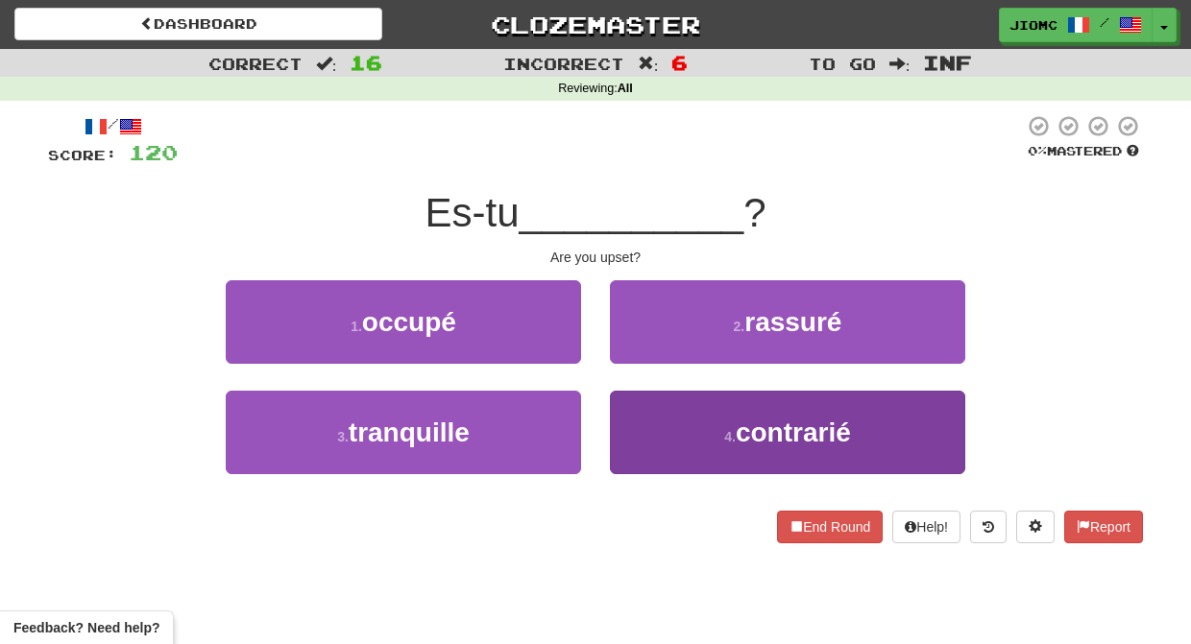
click at [639, 413] on button "4 . contrarié" at bounding box center [787, 433] width 355 height 84
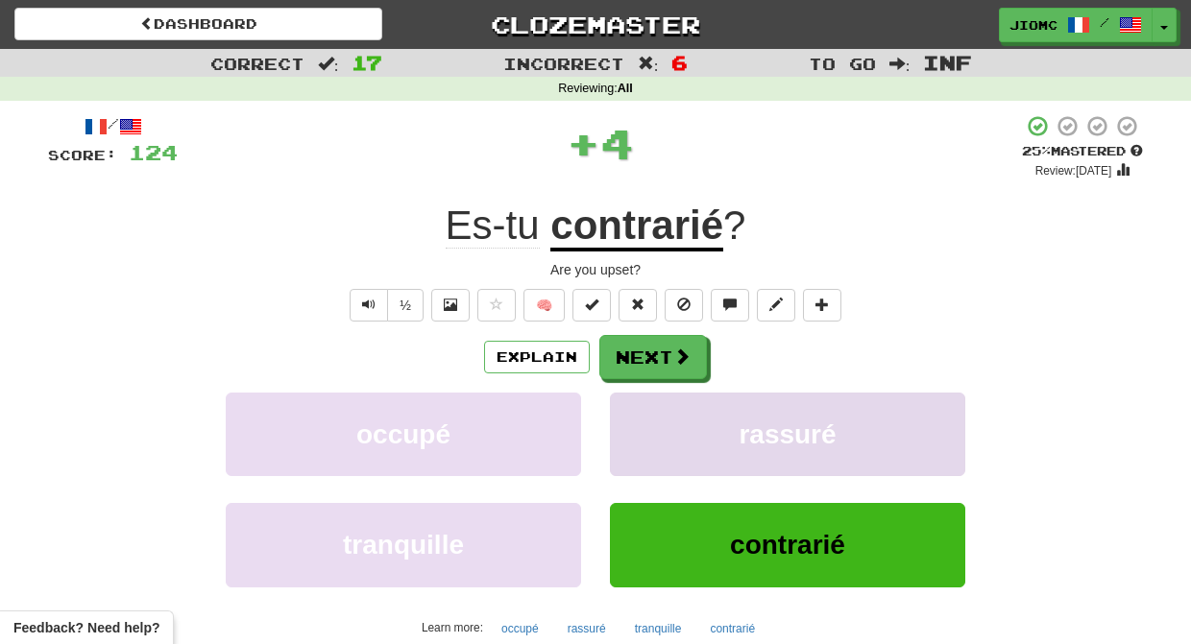
click at [635, 407] on button "rassuré" at bounding box center [787, 435] width 355 height 84
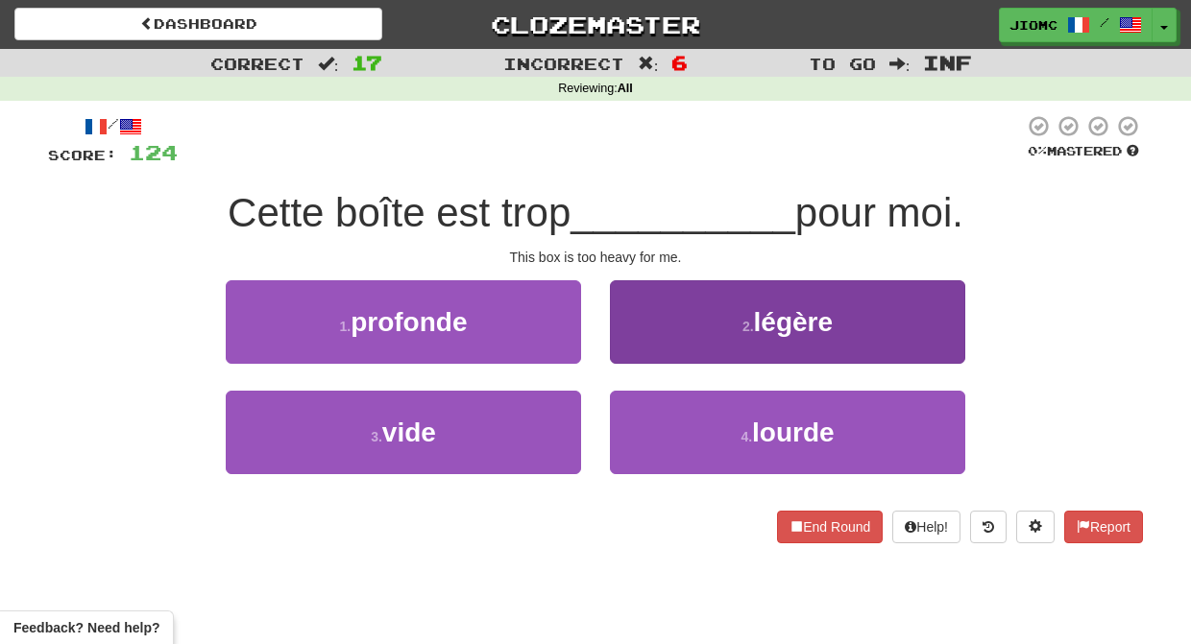
click at [634, 346] on button "2 . légère" at bounding box center [787, 322] width 355 height 84
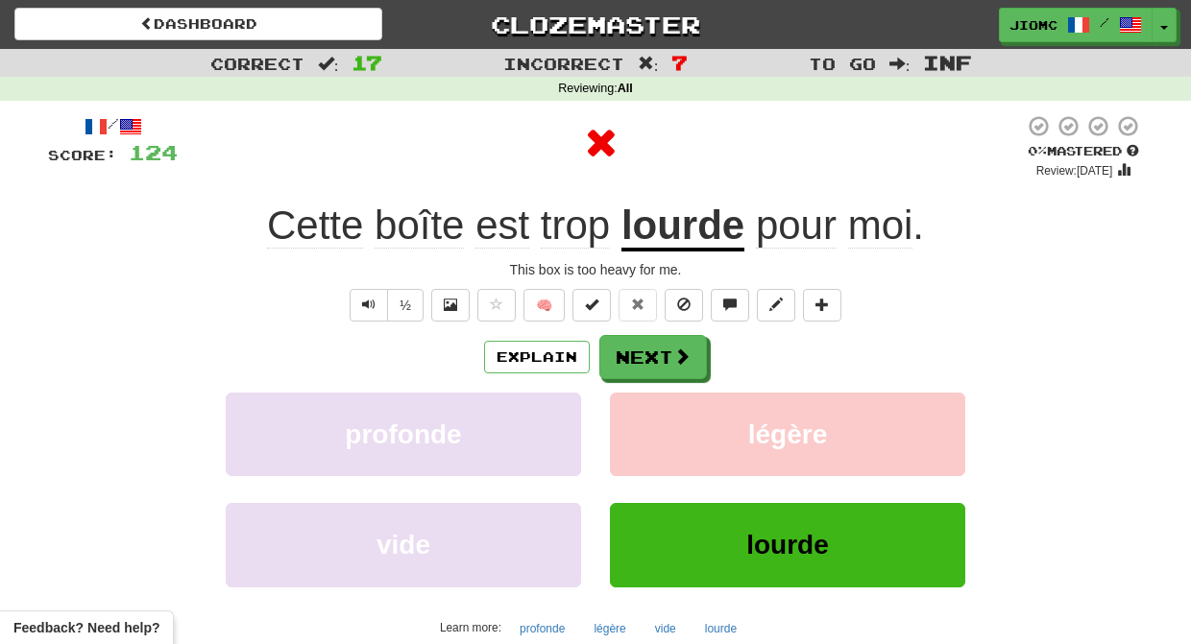
click at [633, 349] on button "Next" at bounding box center [653, 357] width 108 height 44
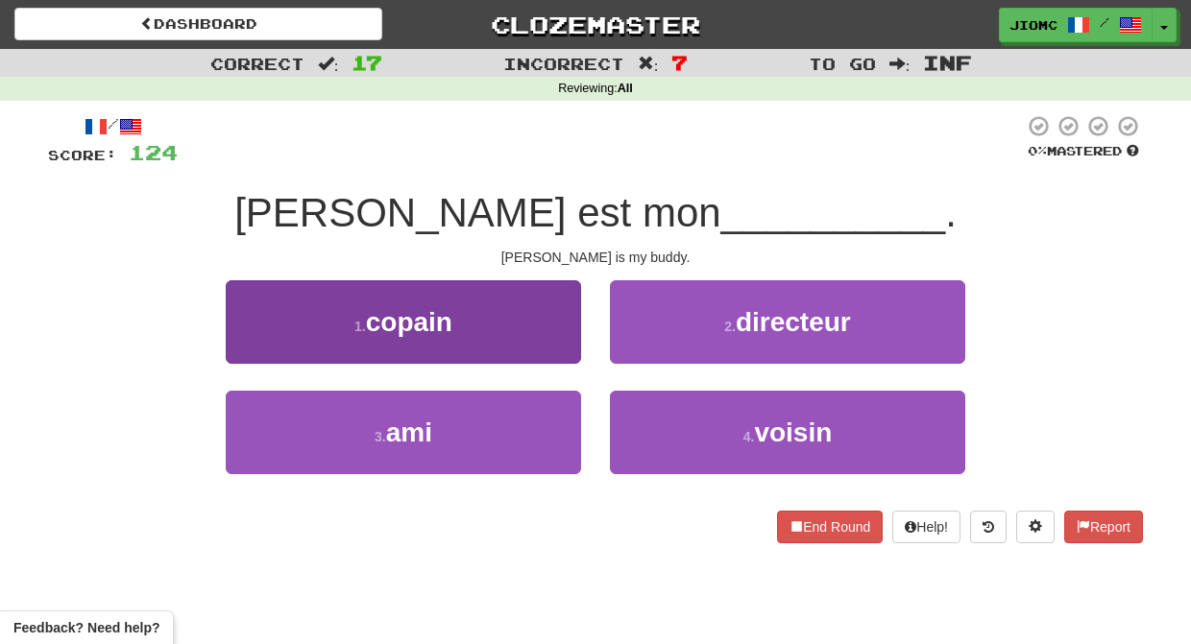
click at [554, 349] on button "1 . copain" at bounding box center [403, 322] width 355 height 84
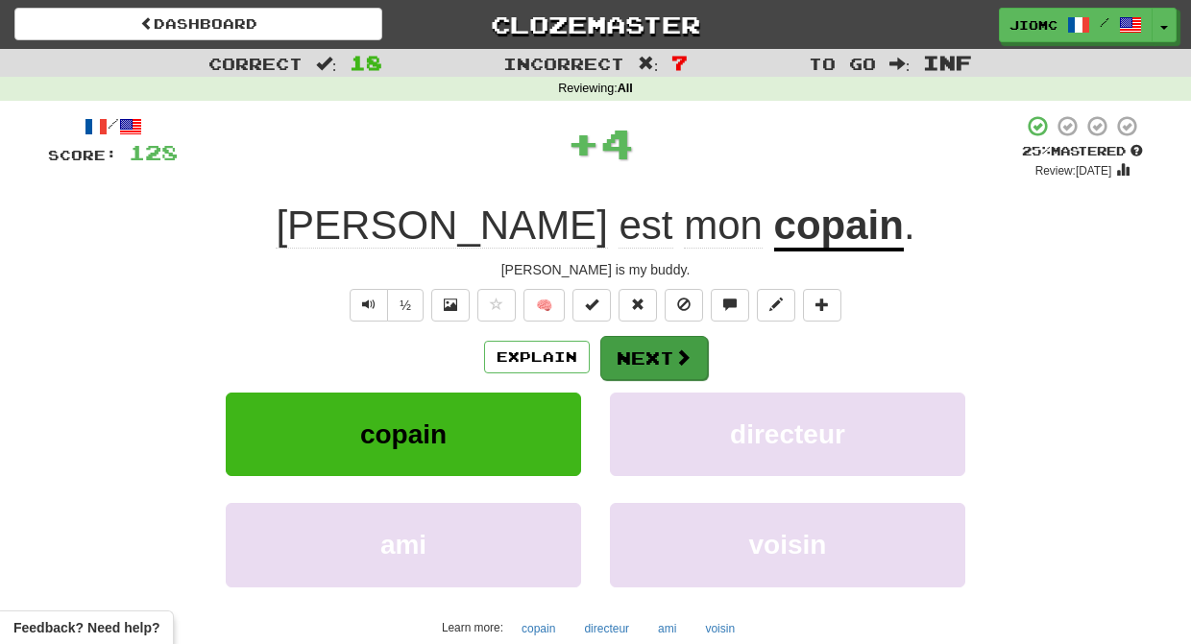
click at [630, 352] on button "Next" at bounding box center [654, 358] width 108 height 44
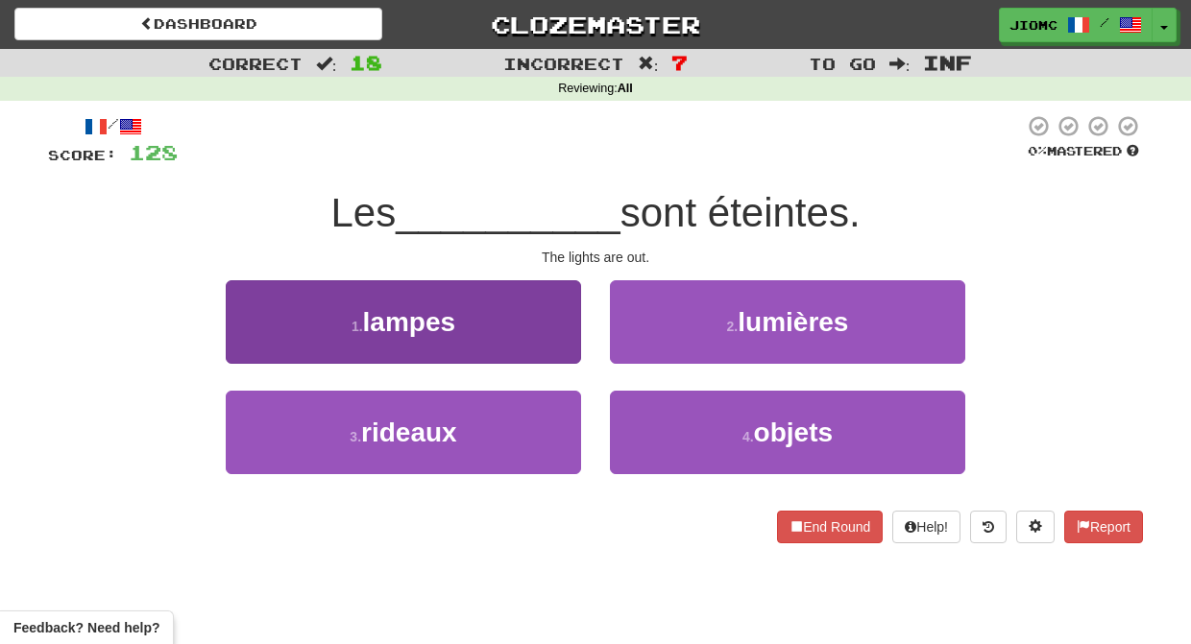
click at [559, 341] on button "1 . lampes" at bounding box center [403, 322] width 355 height 84
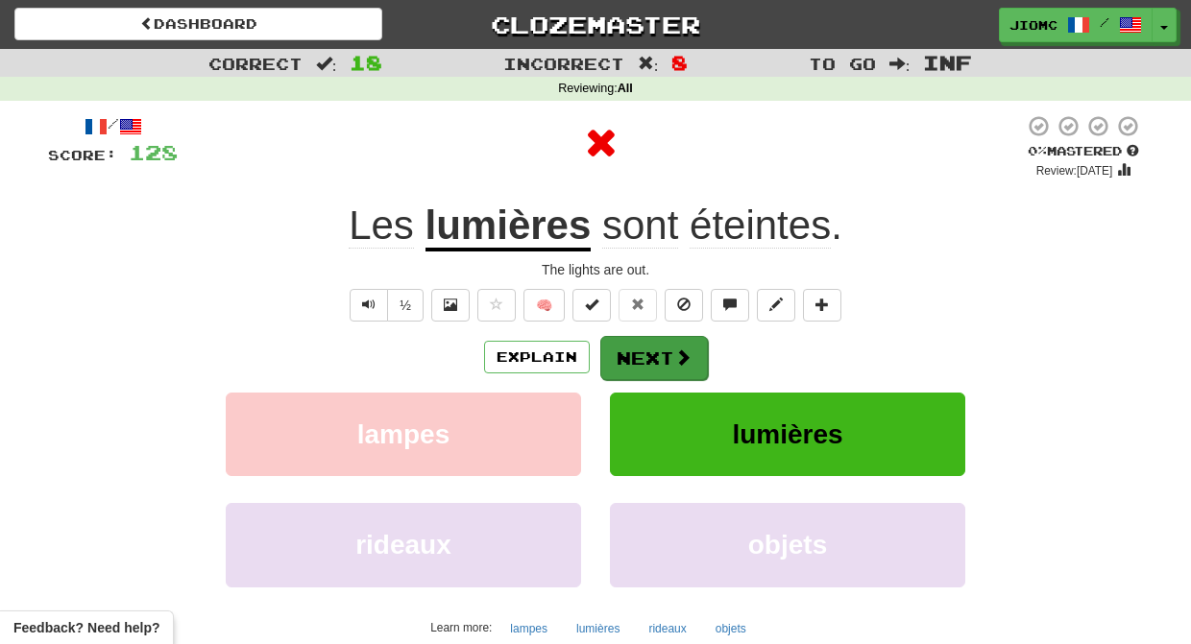
click at [631, 351] on button "Next" at bounding box center [654, 358] width 108 height 44
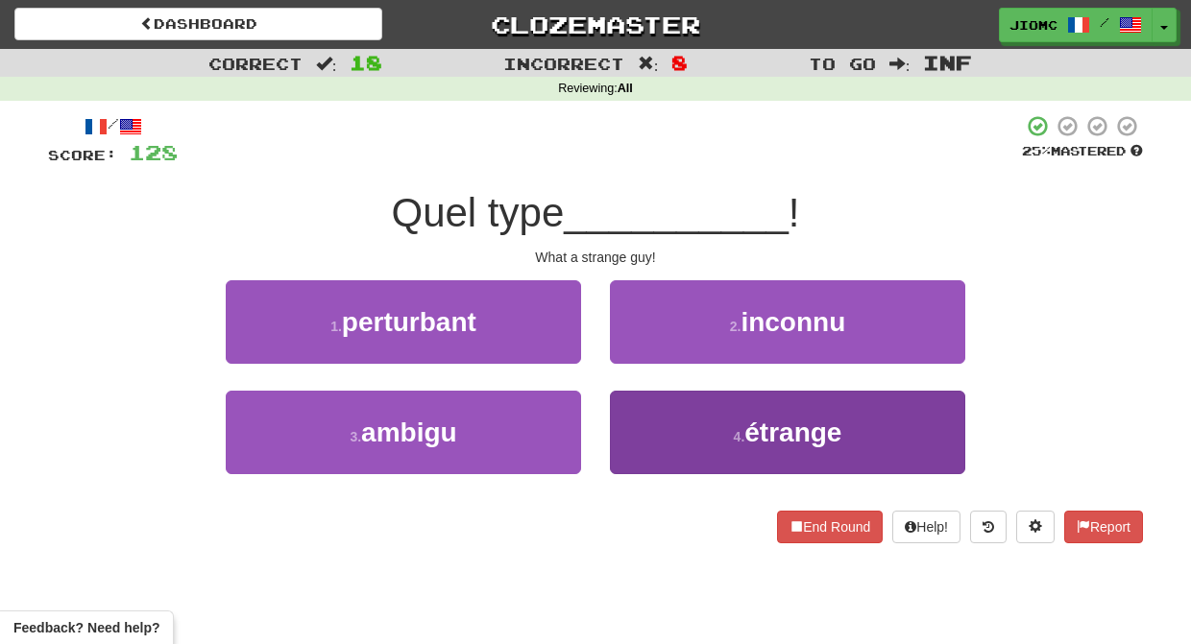
click at [631, 413] on button "4 . étrange" at bounding box center [787, 433] width 355 height 84
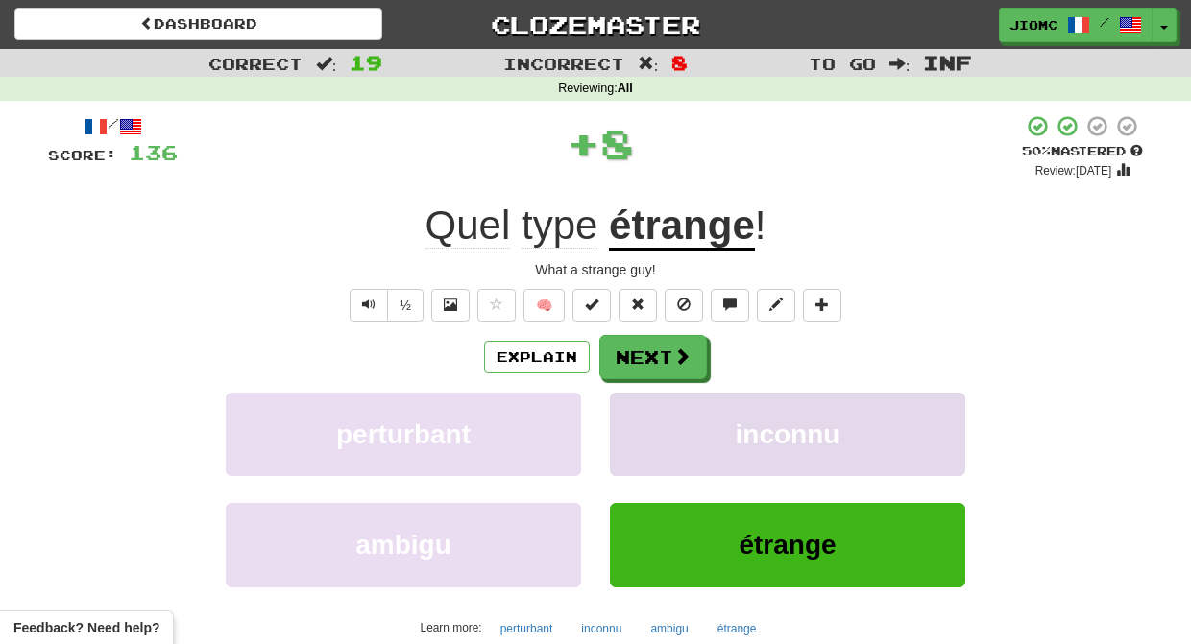
click at [631, 415] on button "inconnu" at bounding box center [787, 435] width 355 height 84
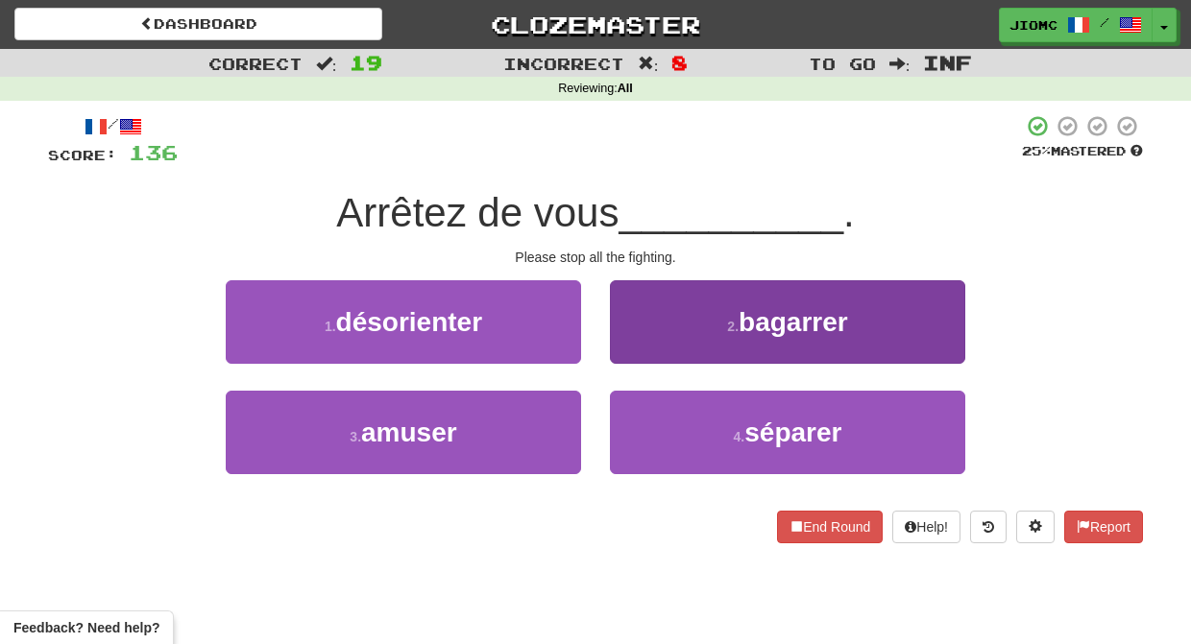
click at [641, 350] on button "2 . bagarrer" at bounding box center [787, 322] width 355 height 84
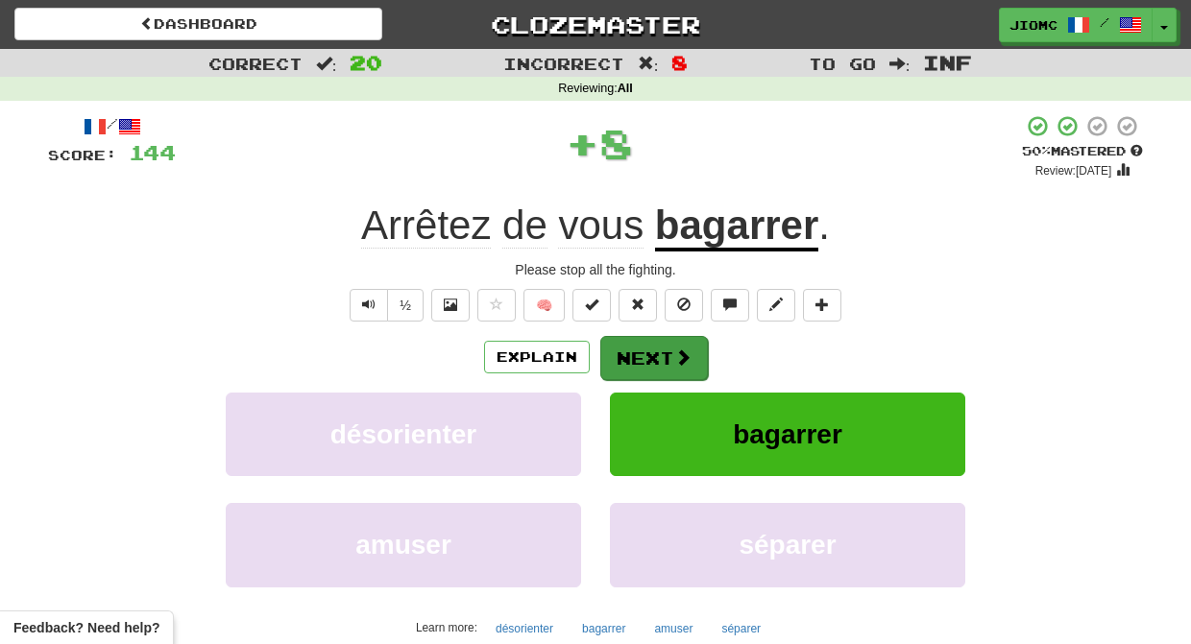
click at [640, 351] on button "Next" at bounding box center [654, 358] width 108 height 44
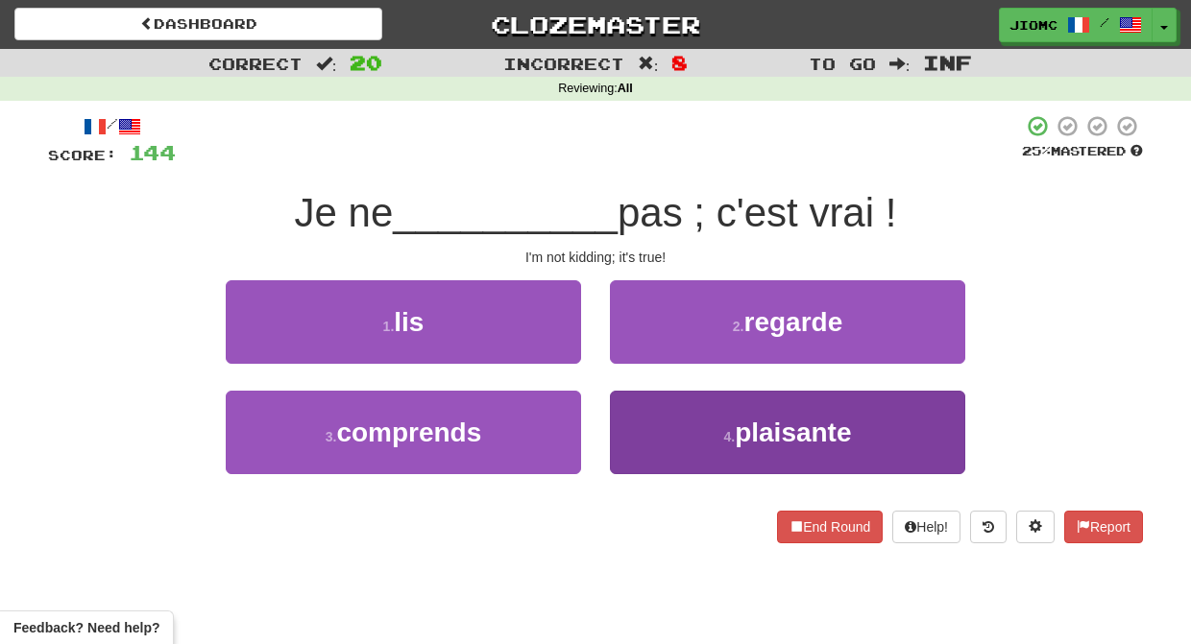
click at [652, 430] on button "4 . plaisante" at bounding box center [787, 433] width 355 height 84
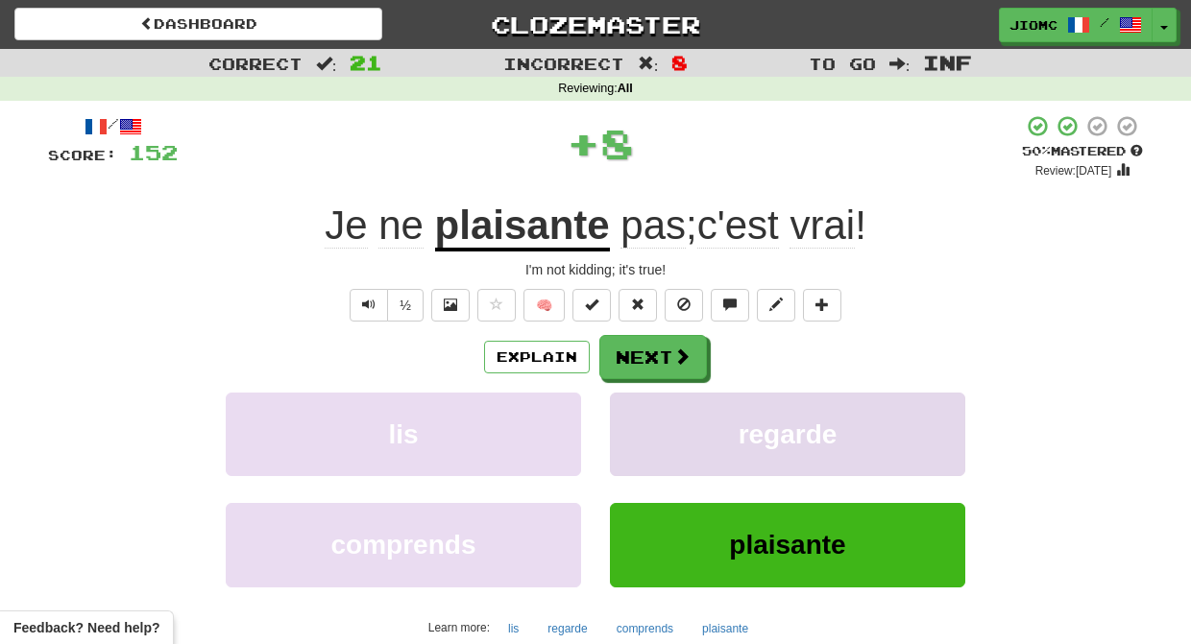
click at [651, 431] on button "regarde" at bounding box center [787, 435] width 355 height 84
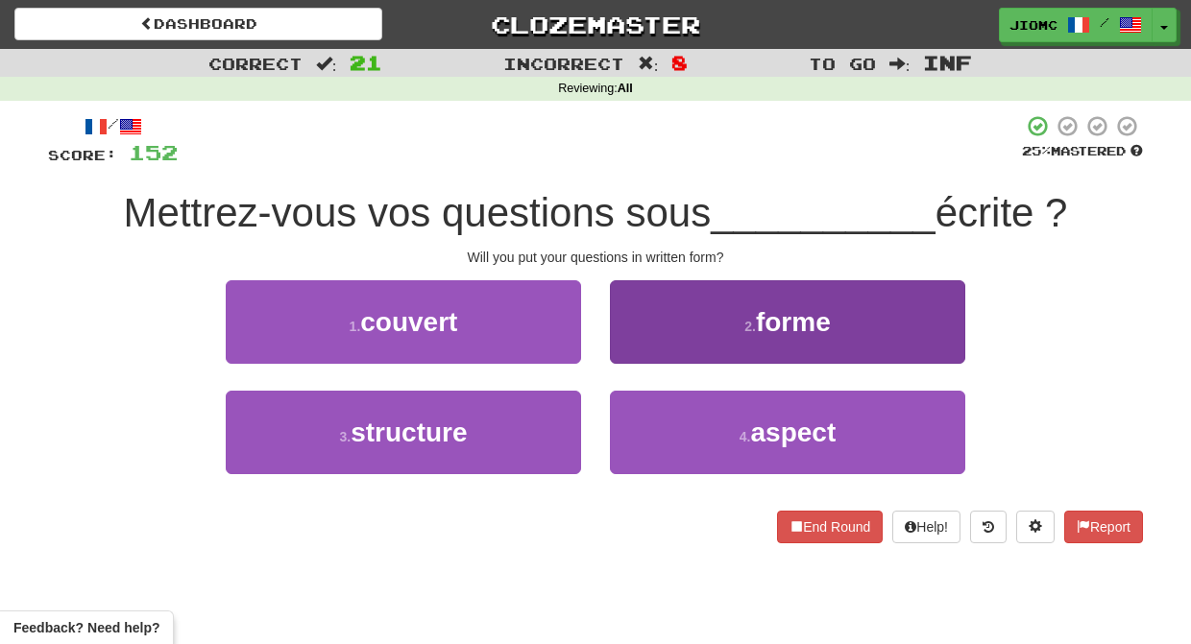
click at [646, 346] on button "2 . forme" at bounding box center [787, 322] width 355 height 84
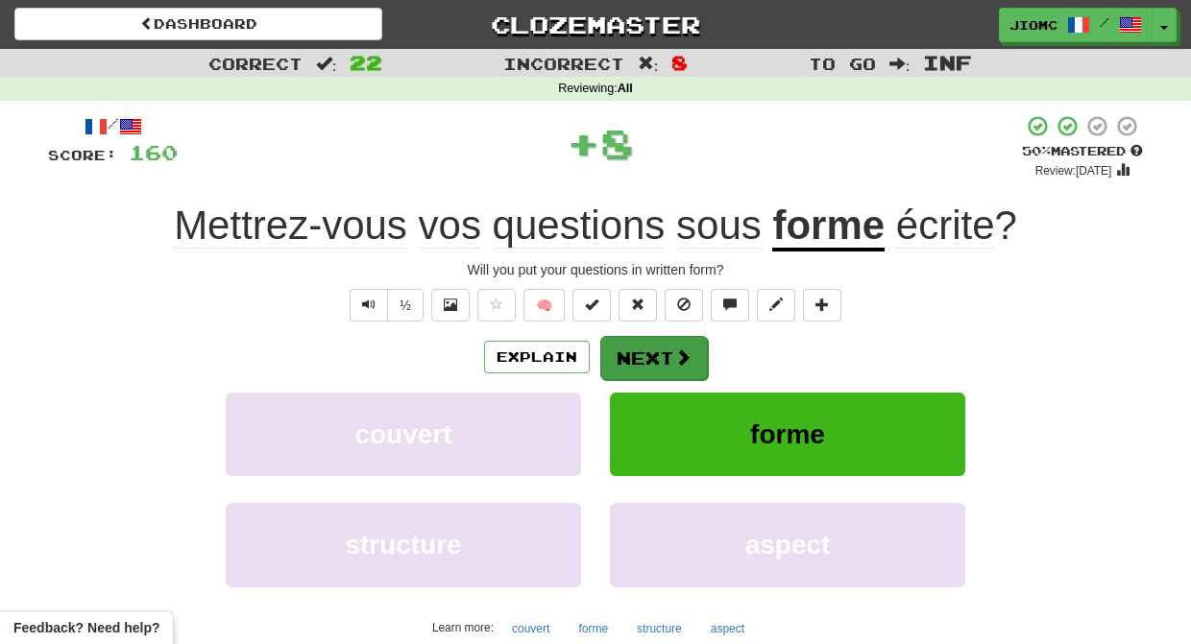
click at [644, 349] on button "Next" at bounding box center [654, 358] width 108 height 44
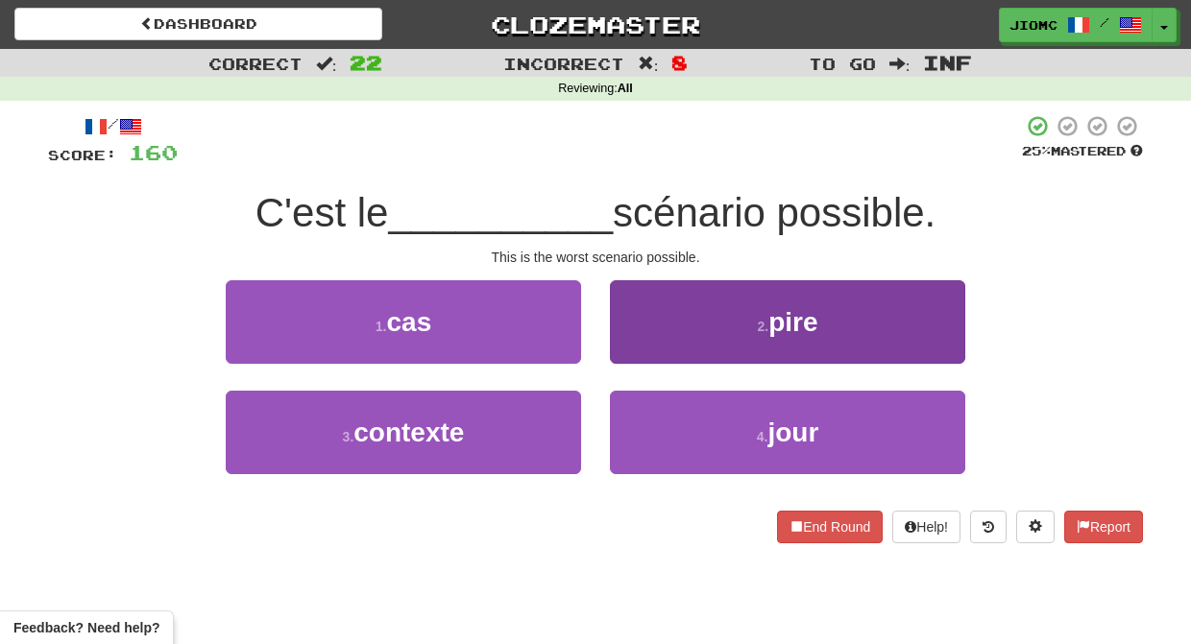
click at [634, 347] on button "2 . pire" at bounding box center [787, 322] width 355 height 84
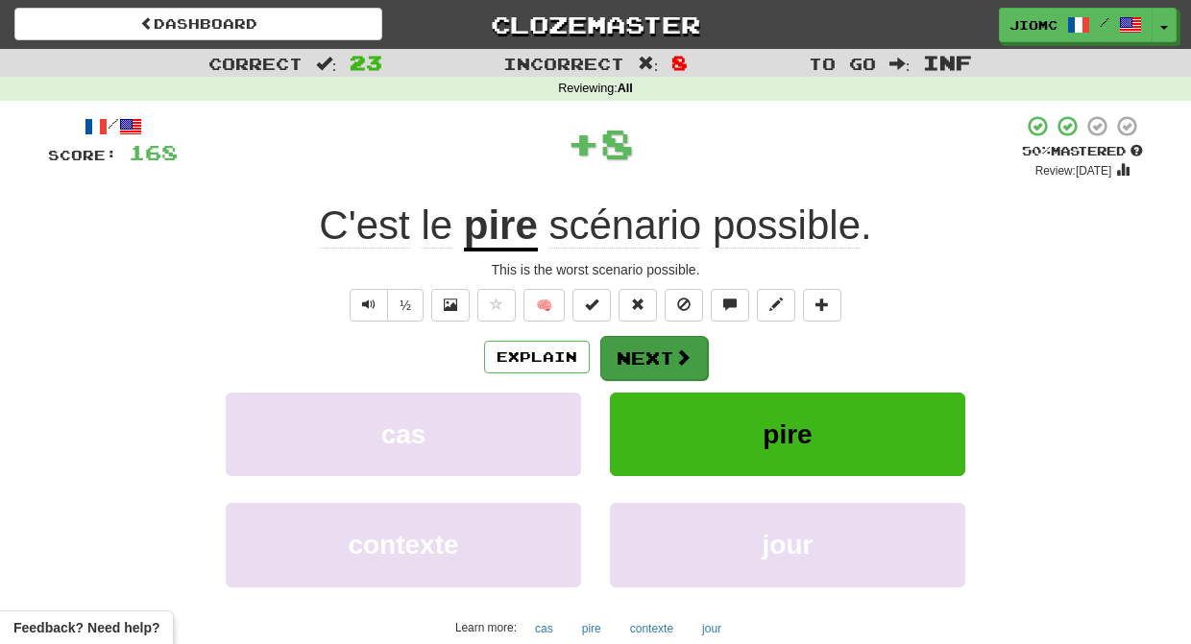
click at [635, 355] on button "Next" at bounding box center [654, 358] width 108 height 44
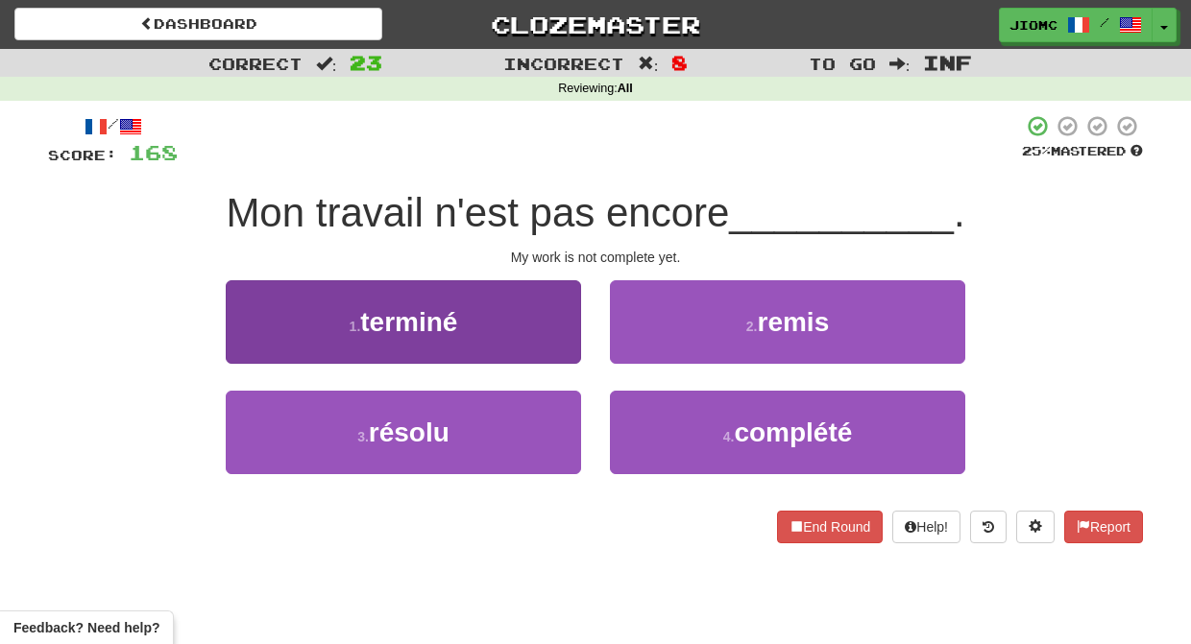
click at [545, 345] on button "1 . terminé" at bounding box center [403, 322] width 355 height 84
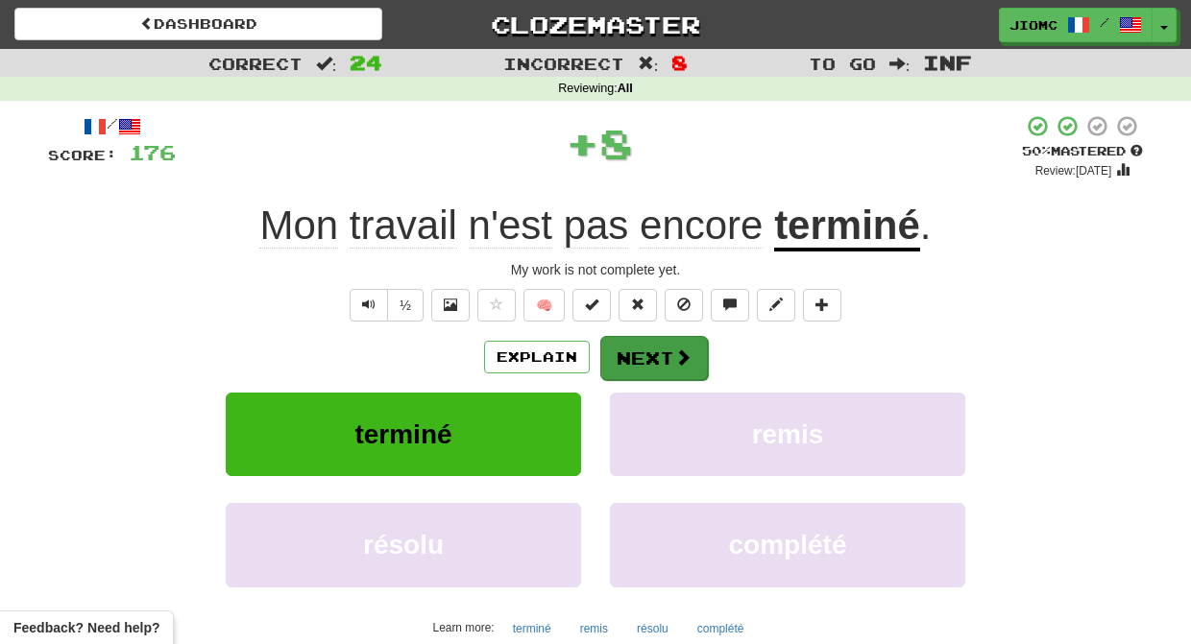
click at [643, 353] on button "Next" at bounding box center [654, 358] width 108 height 44
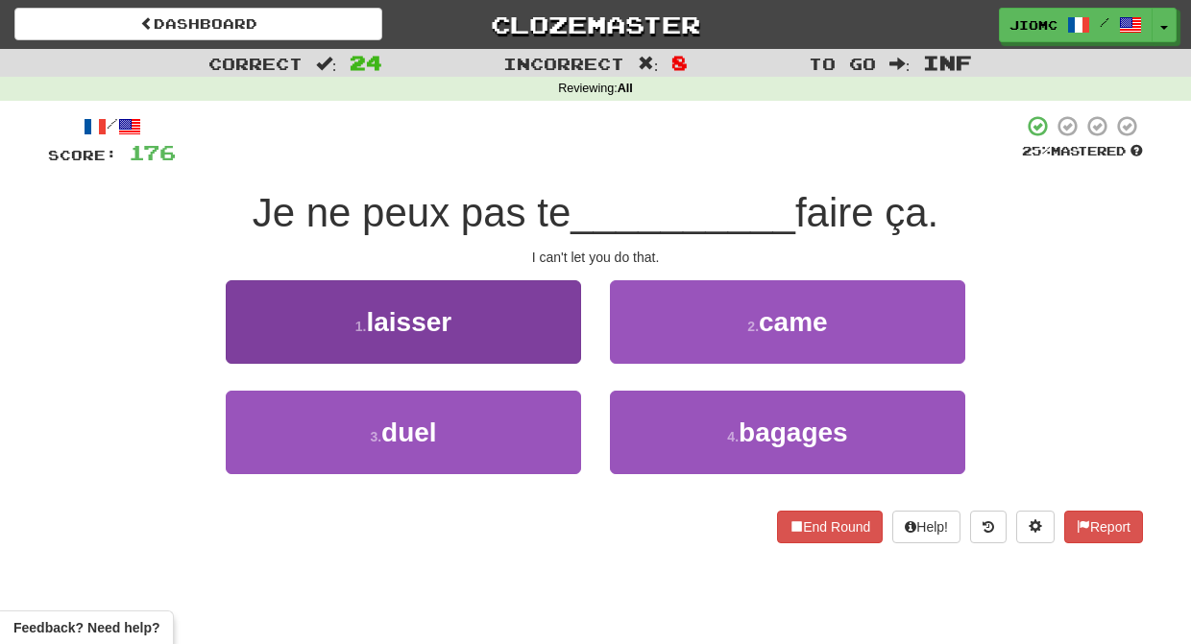
click at [541, 348] on button "1 . laisser" at bounding box center [403, 322] width 355 height 84
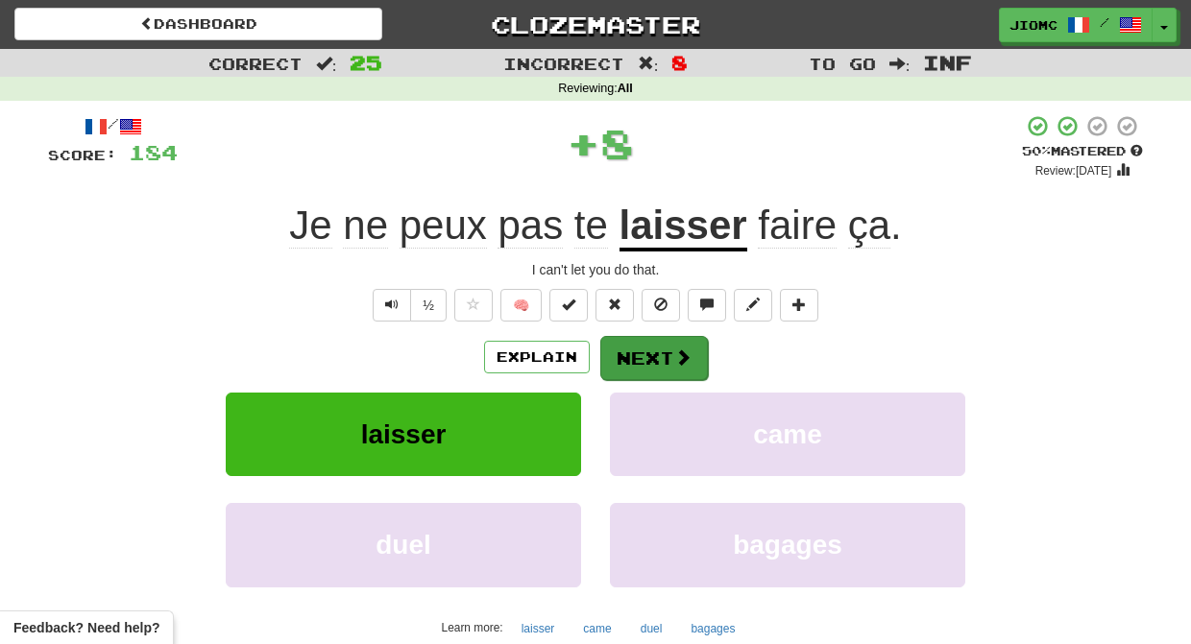
click at [647, 350] on button "Next" at bounding box center [654, 358] width 108 height 44
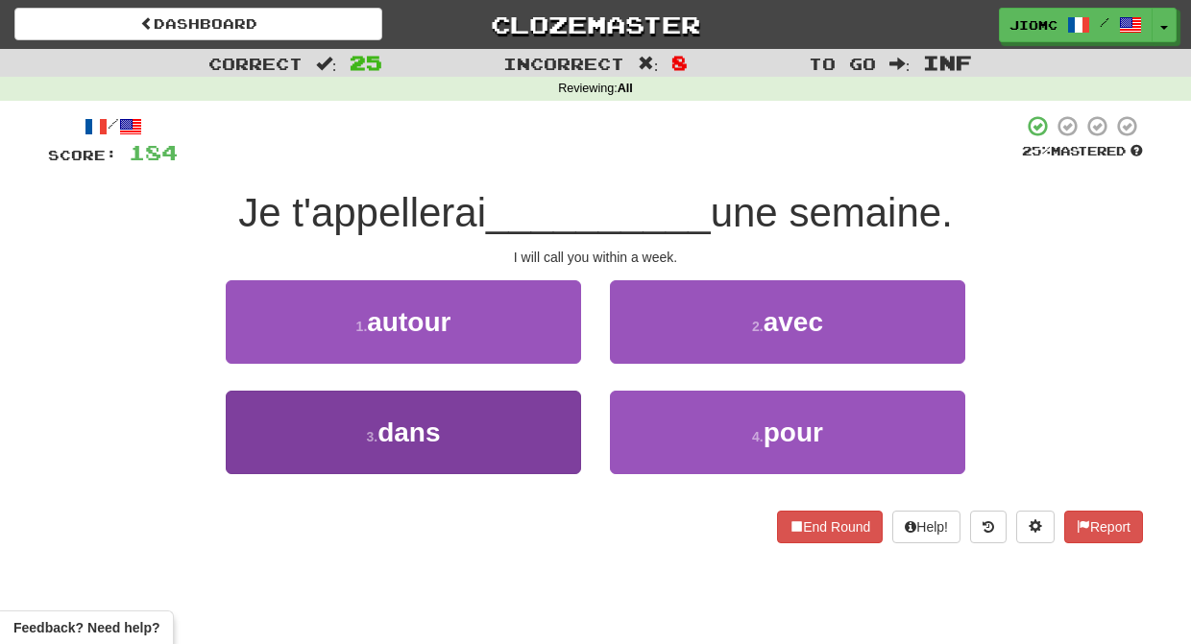
click at [544, 418] on button "3 . dans" at bounding box center [403, 433] width 355 height 84
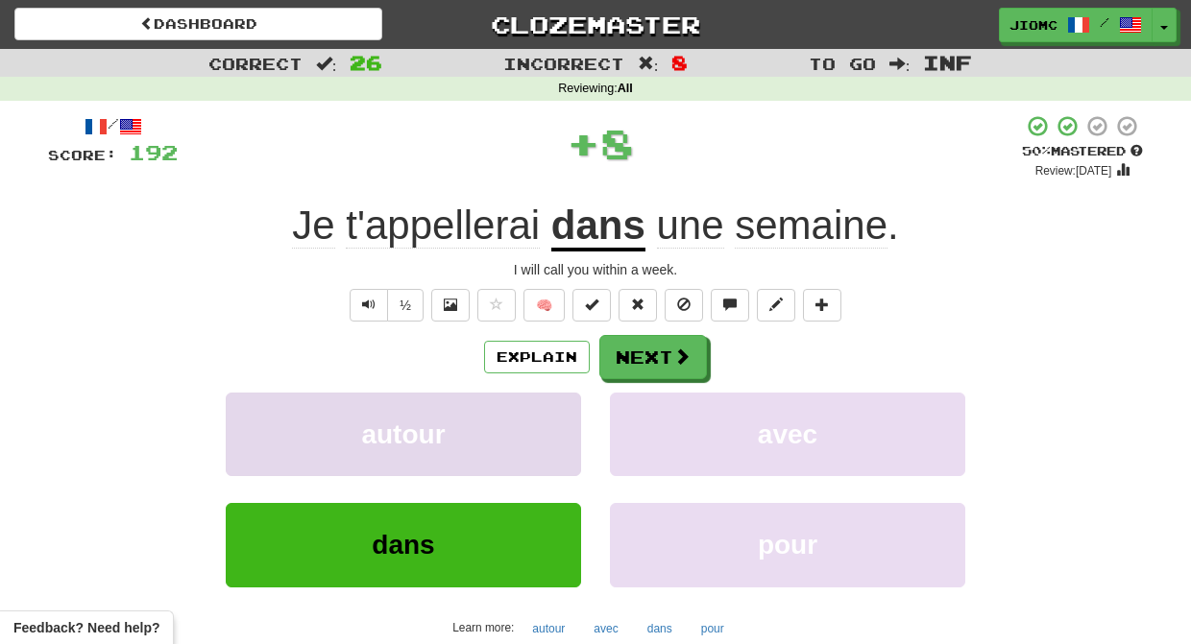
click at [545, 420] on button "autour" at bounding box center [403, 435] width 355 height 84
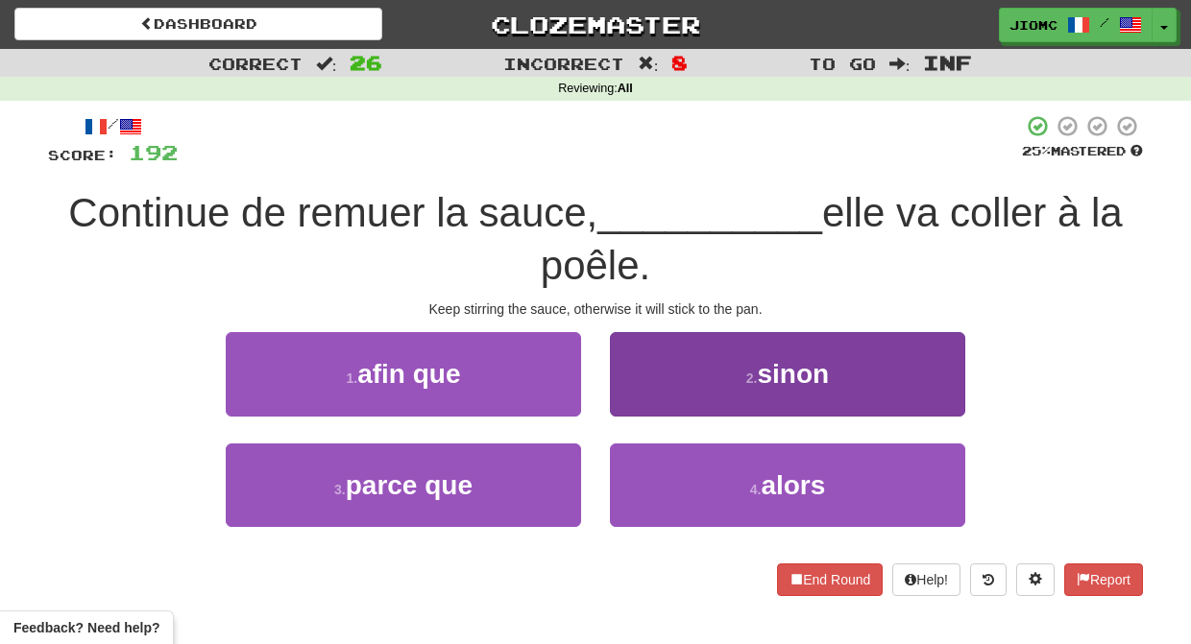
click at [644, 396] on button "2 . sinon" at bounding box center [787, 374] width 355 height 84
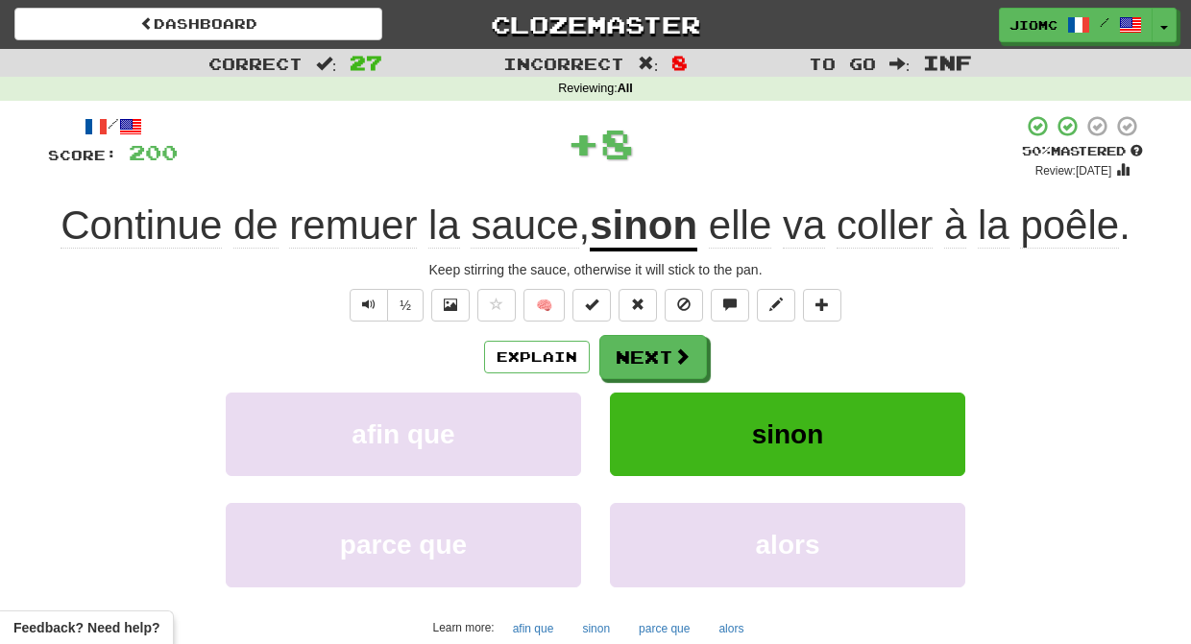
click at [643, 396] on button "sinon" at bounding box center [787, 435] width 355 height 84
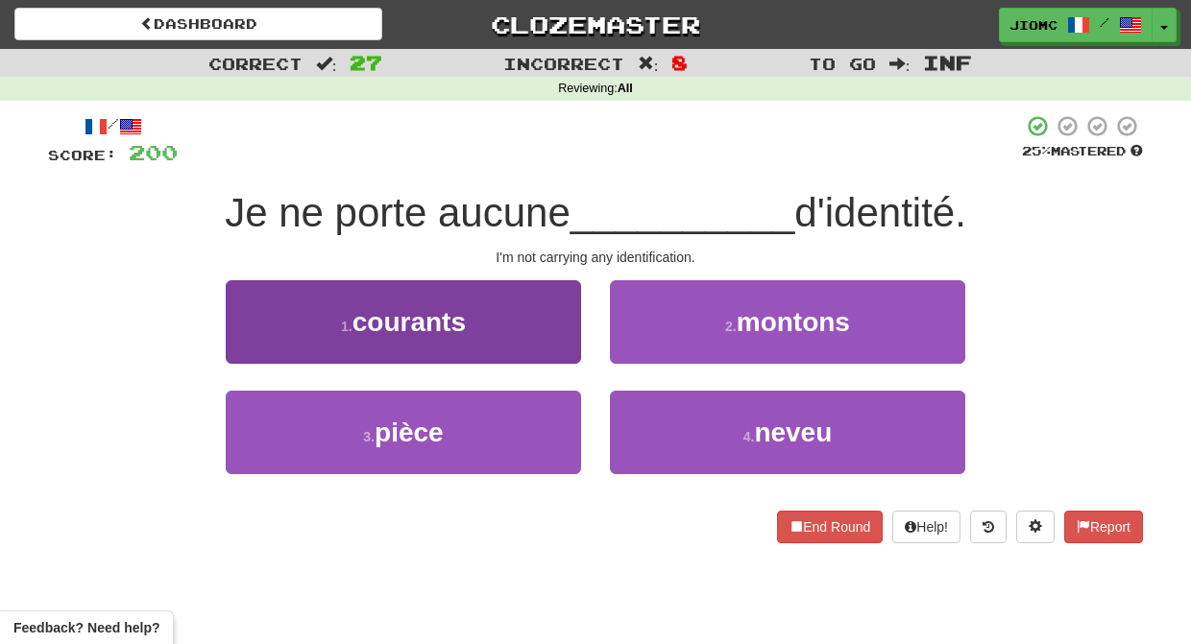
click at [548, 426] on button "3 . pièce" at bounding box center [403, 433] width 355 height 84
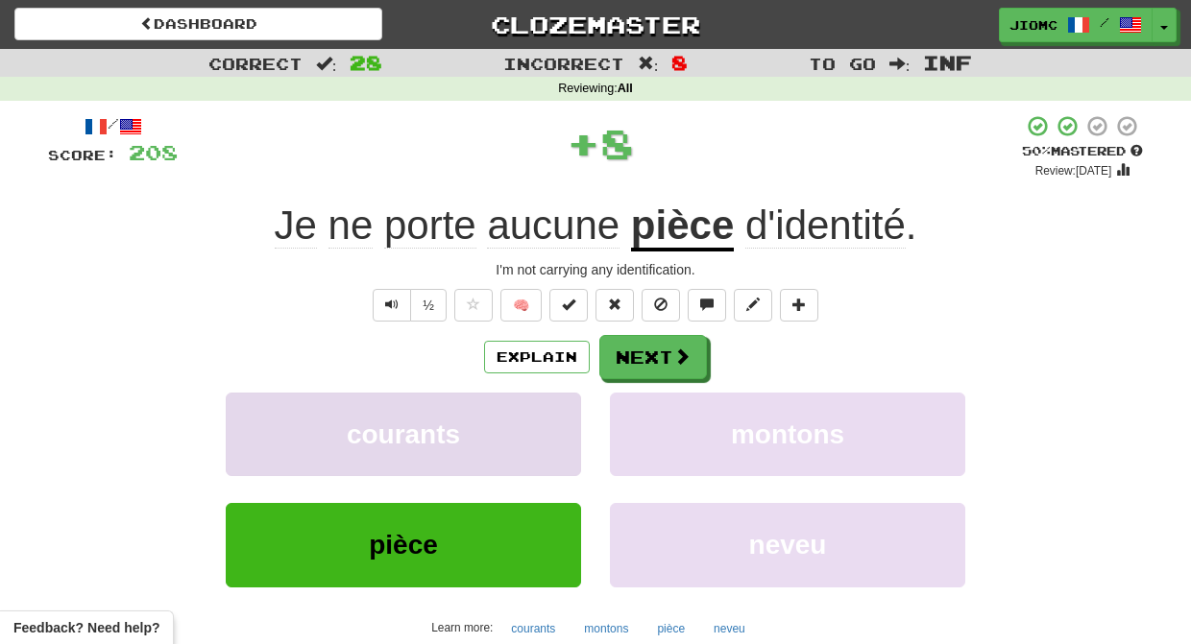
click at [559, 418] on button "courants" at bounding box center [403, 435] width 355 height 84
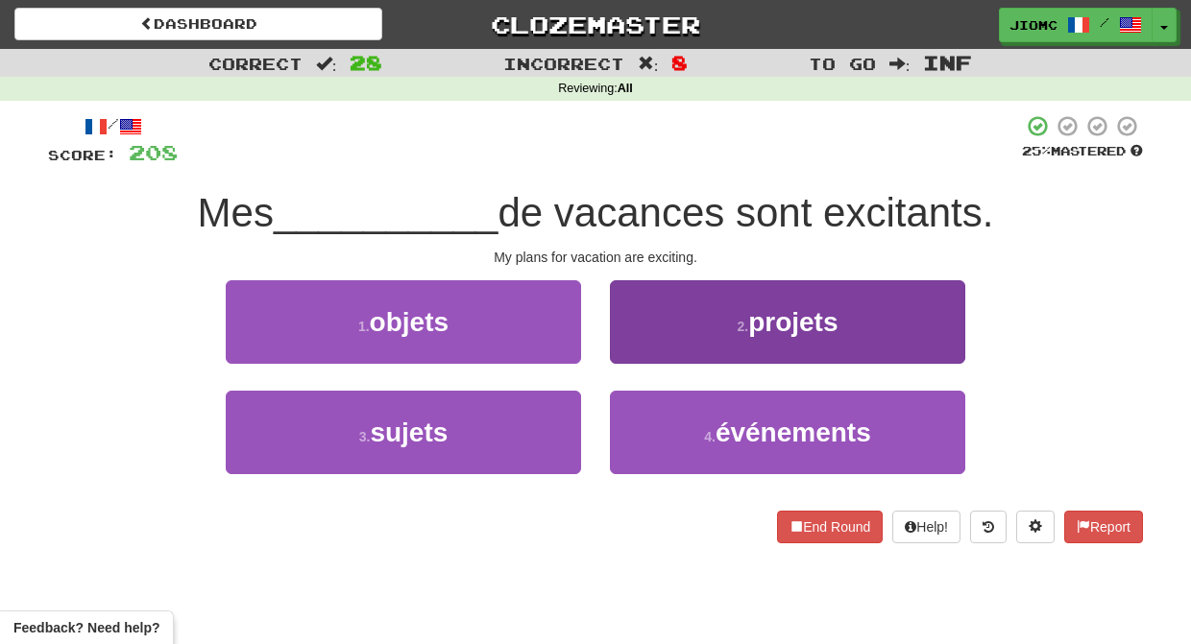
click at [649, 337] on button "2 . projets" at bounding box center [787, 322] width 355 height 84
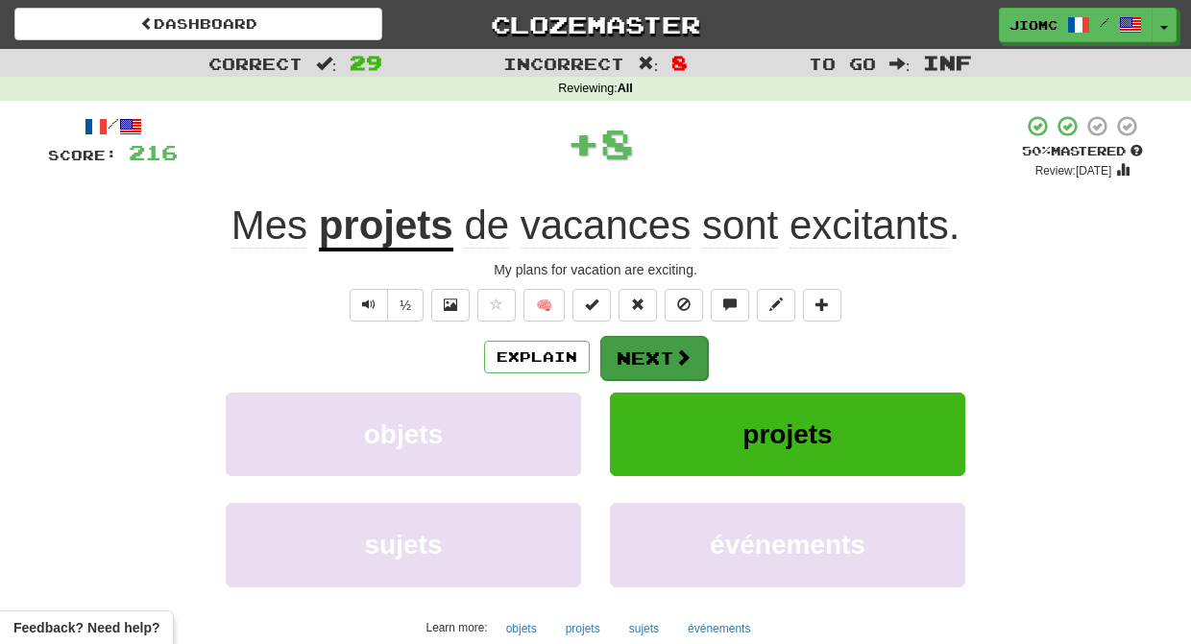
click at [644, 340] on button "Next" at bounding box center [654, 358] width 108 height 44
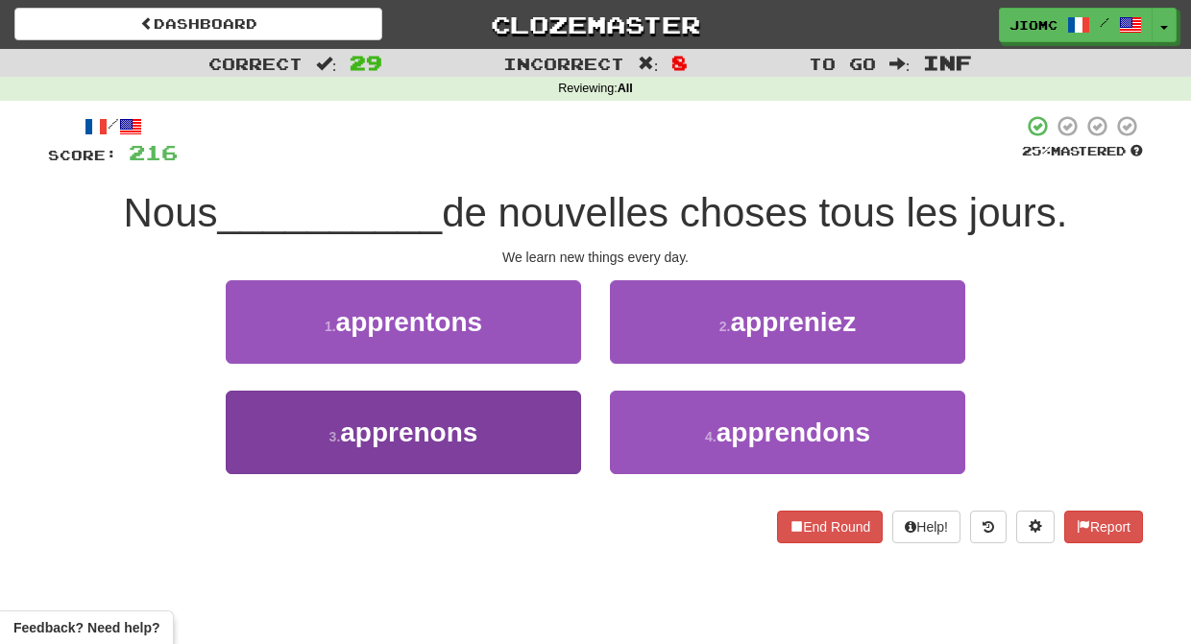
click at [520, 441] on button "3 . apprenons" at bounding box center [403, 433] width 355 height 84
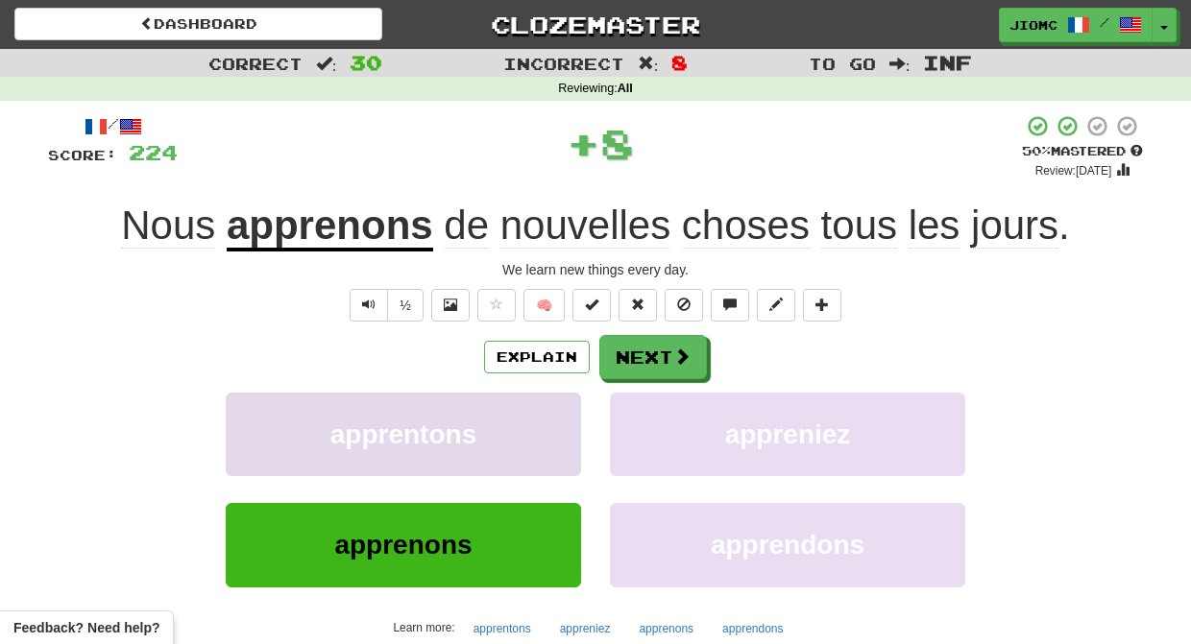
click at [520, 440] on button "apprentons" at bounding box center [403, 435] width 355 height 84
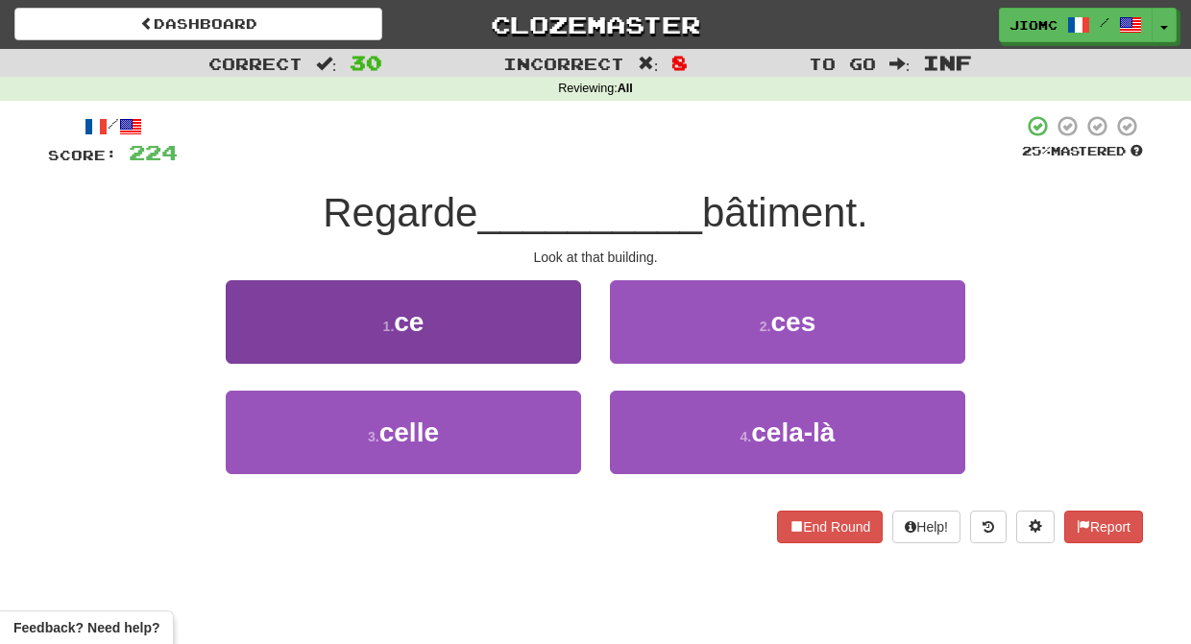
click at [567, 336] on button "1 . ce" at bounding box center [403, 322] width 355 height 84
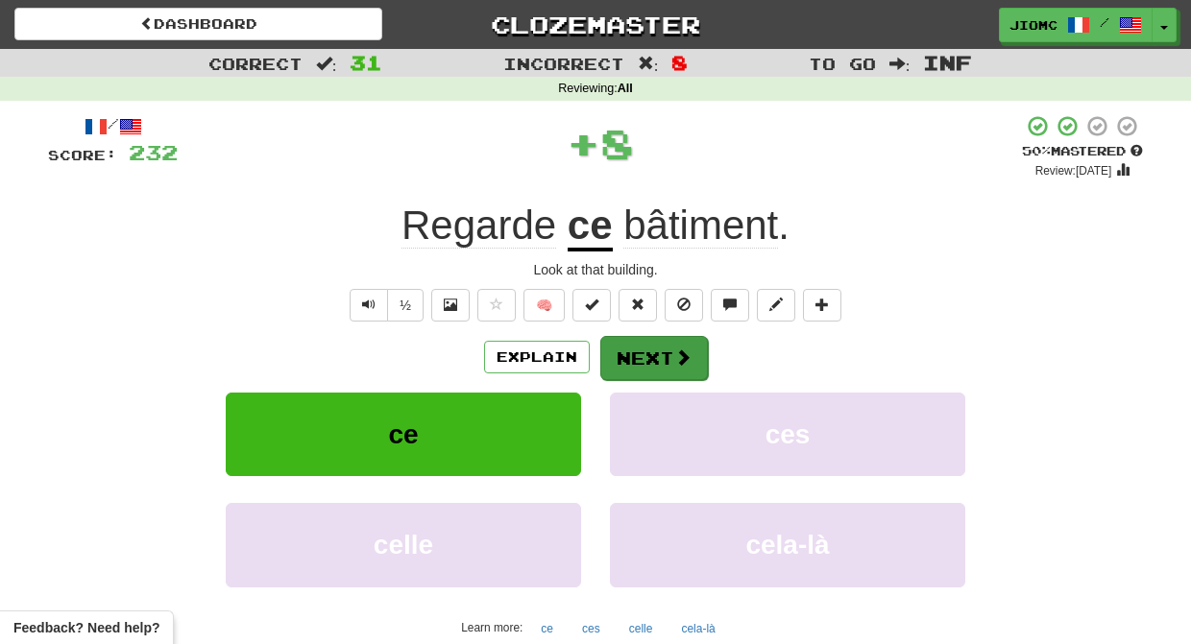
click at [643, 365] on button "Next" at bounding box center [654, 358] width 108 height 44
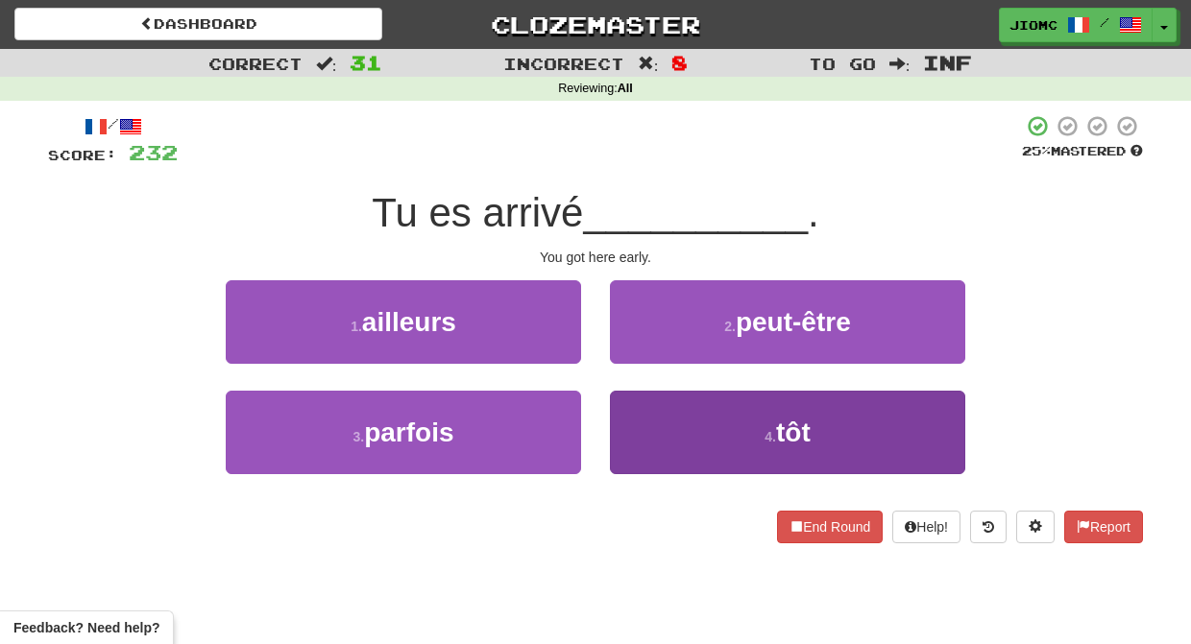
click at [649, 429] on button "4 . tôt" at bounding box center [787, 433] width 355 height 84
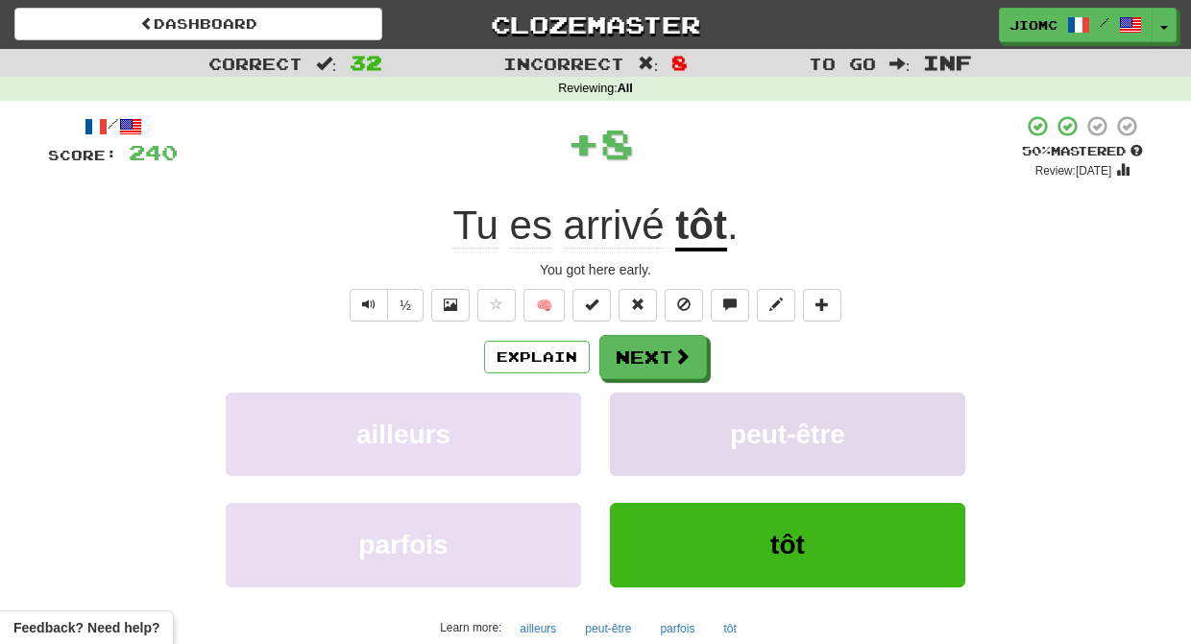
click at [649, 428] on button "peut-être" at bounding box center [787, 435] width 355 height 84
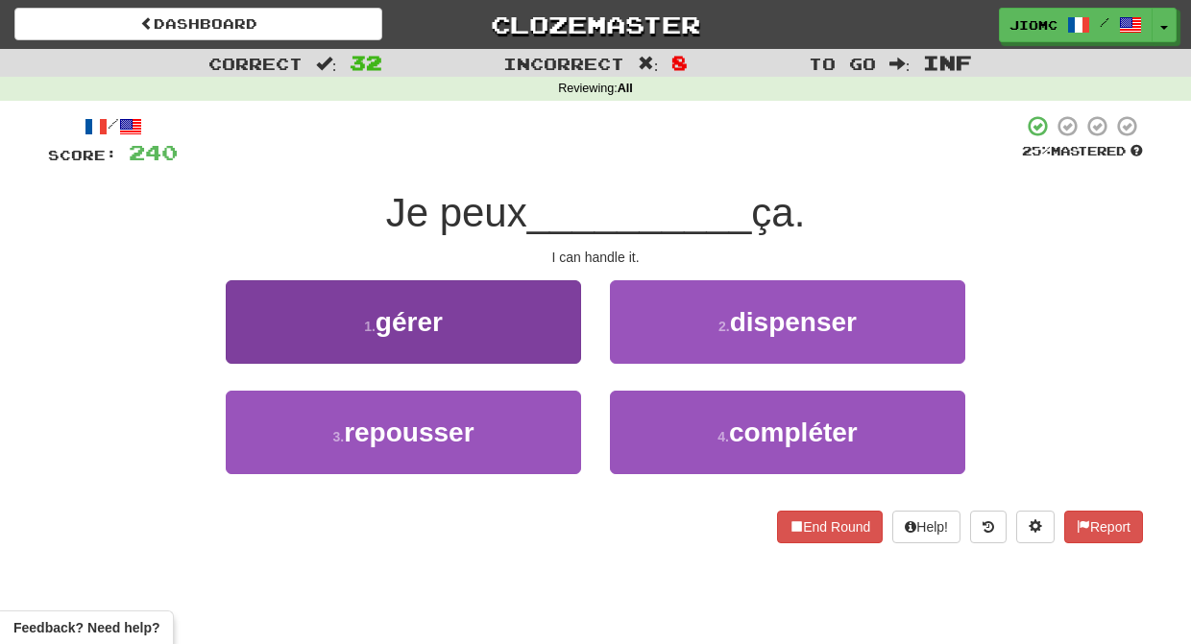
click at [556, 349] on button "1 . gérer" at bounding box center [403, 322] width 355 height 84
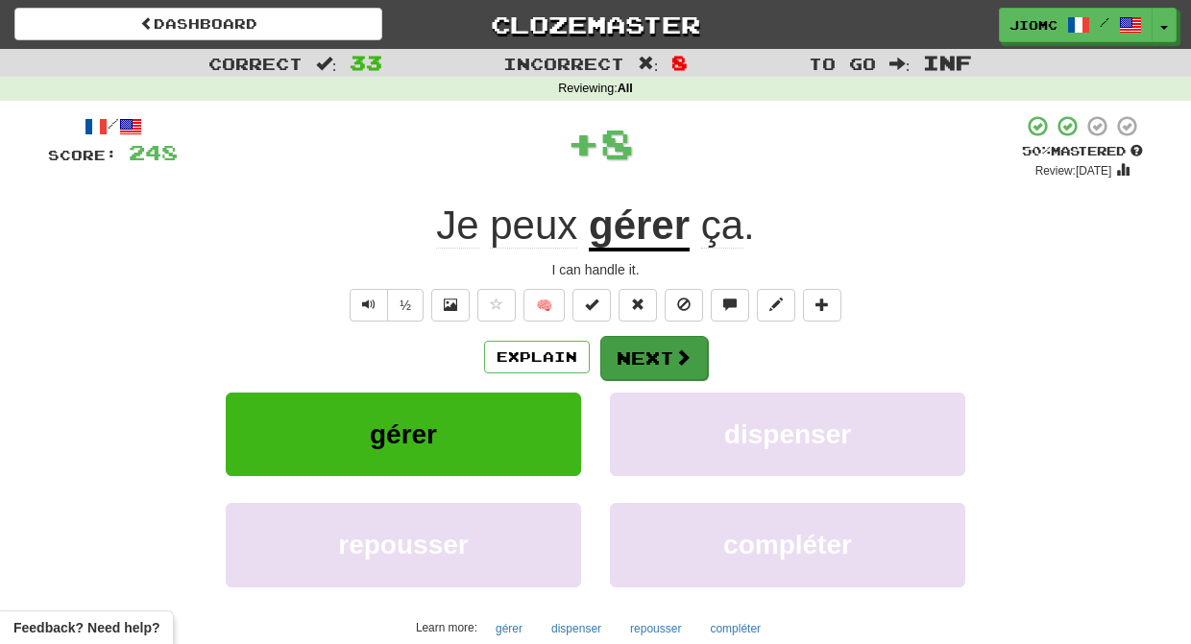
click at [627, 354] on button "Next" at bounding box center [654, 358] width 108 height 44
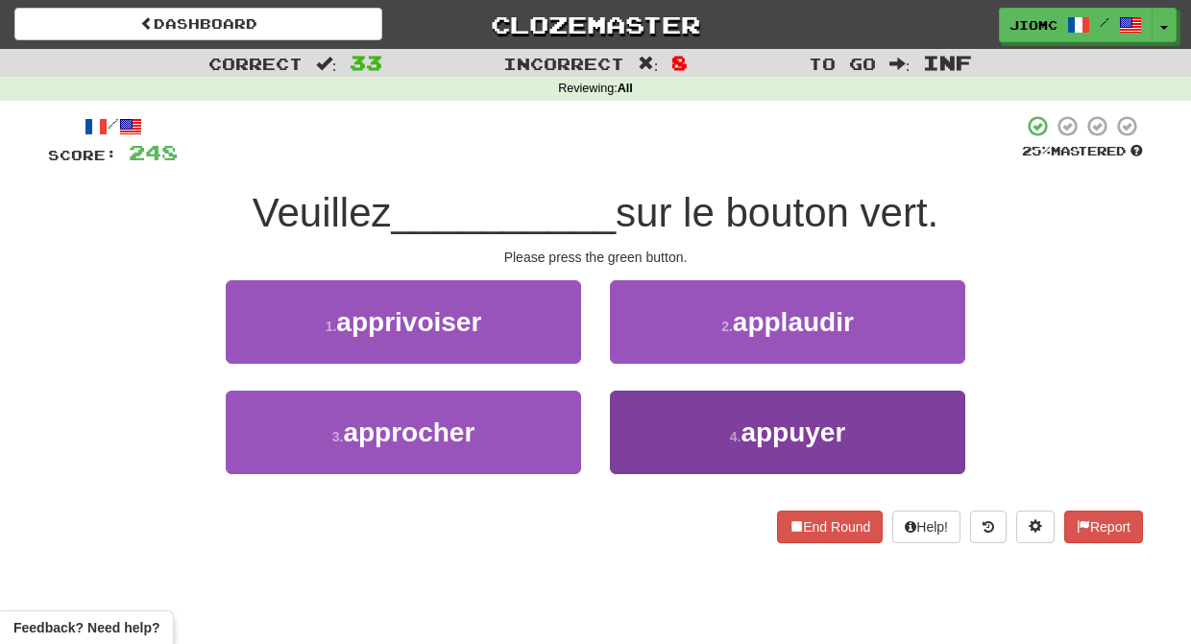
click at [641, 422] on button "4 . appuyer" at bounding box center [787, 433] width 355 height 84
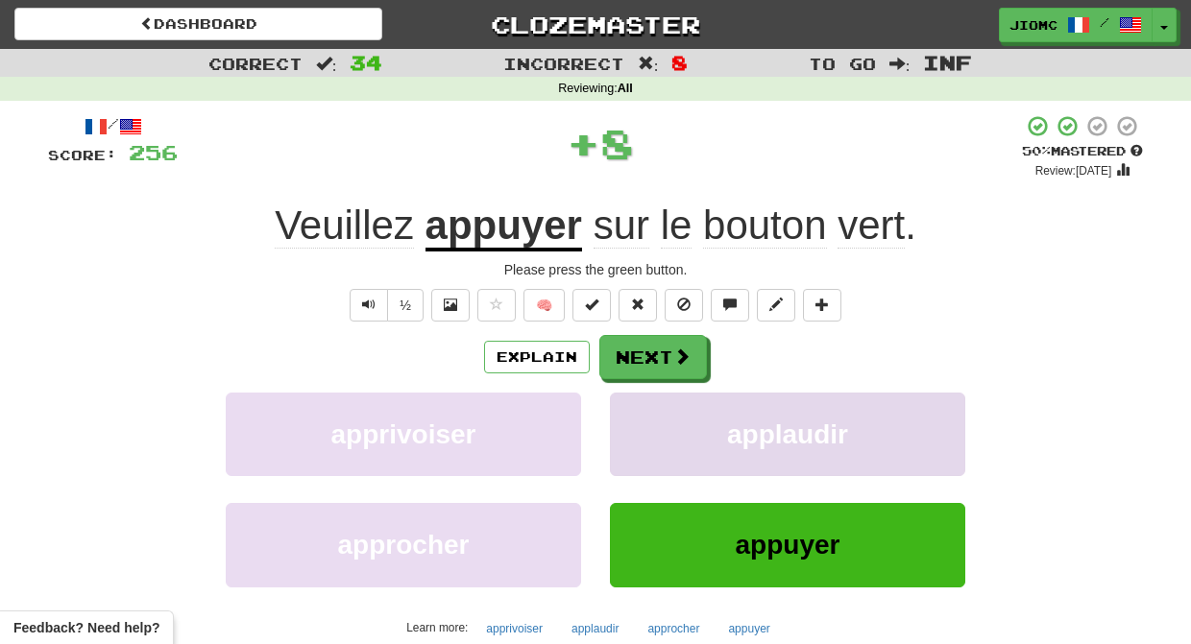
click at [640, 423] on button "applaudir" at bounding box center [787, 435] width 355 height 84
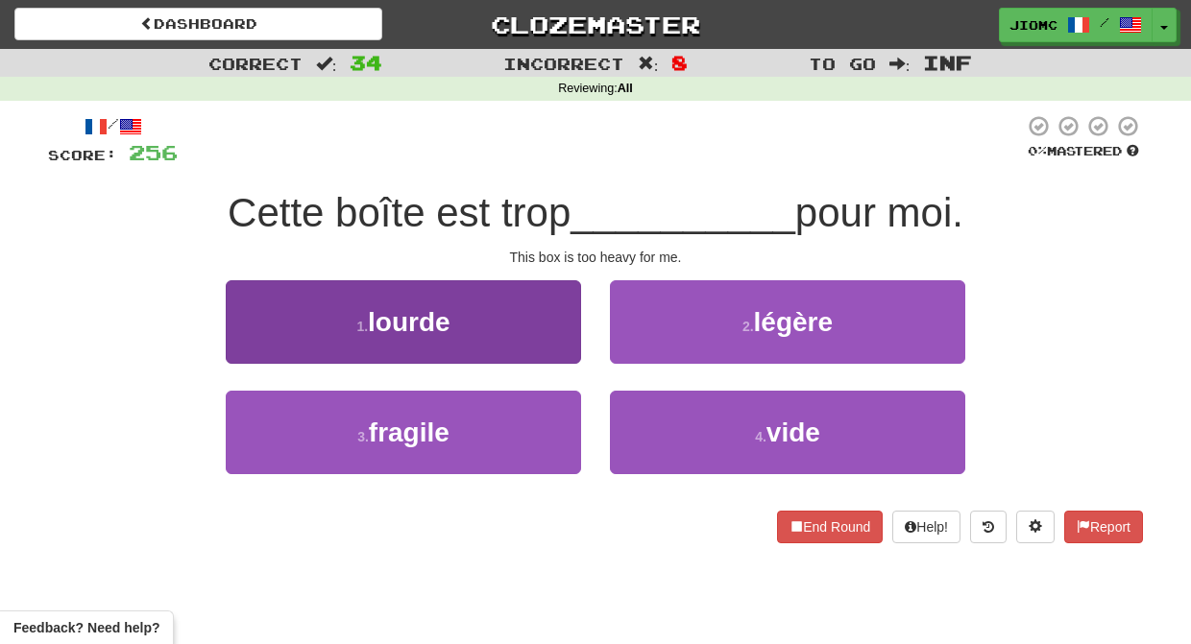
click at [552, 335] on button "1 . lourde" at bounding box center [403, 322] width 355 height 84
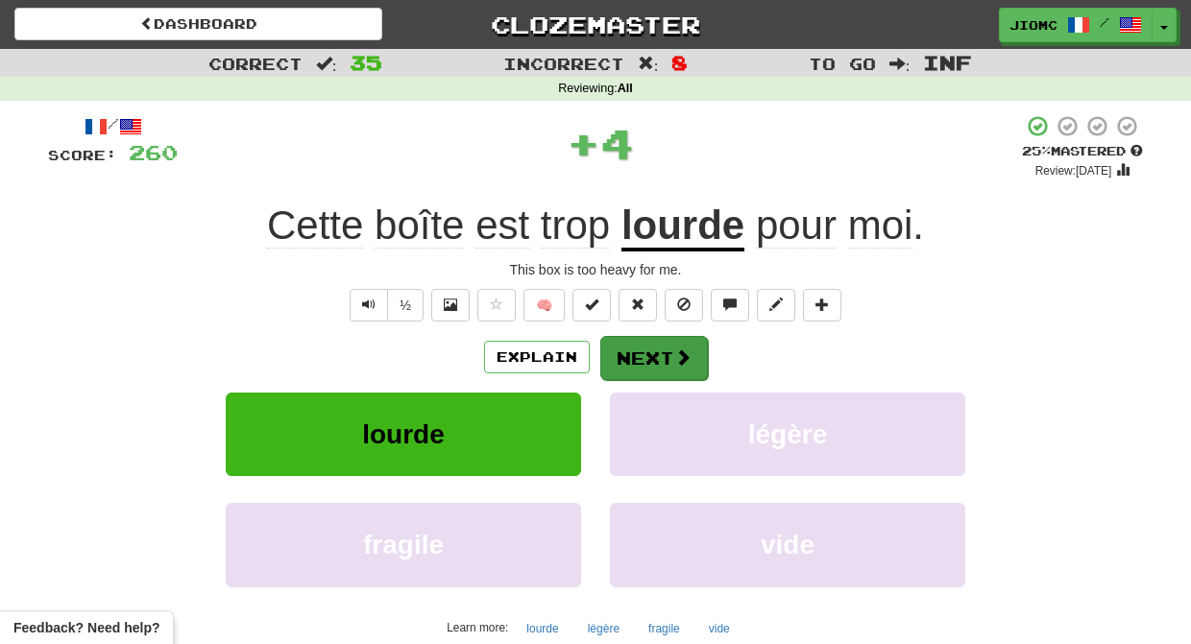
click at [647, 353] on button "Next" at bounding box center [654, 358] width 108 height 44
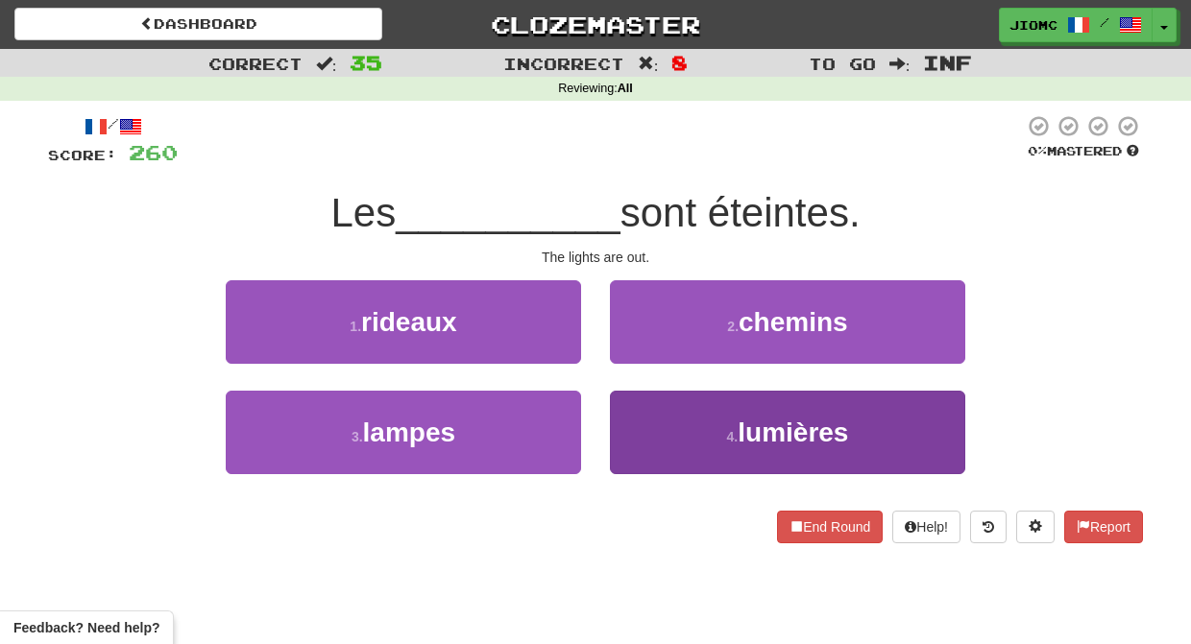
click at [664, 409] on button "4 . lumières" at bounding box center [787, 433] width 355 height 84
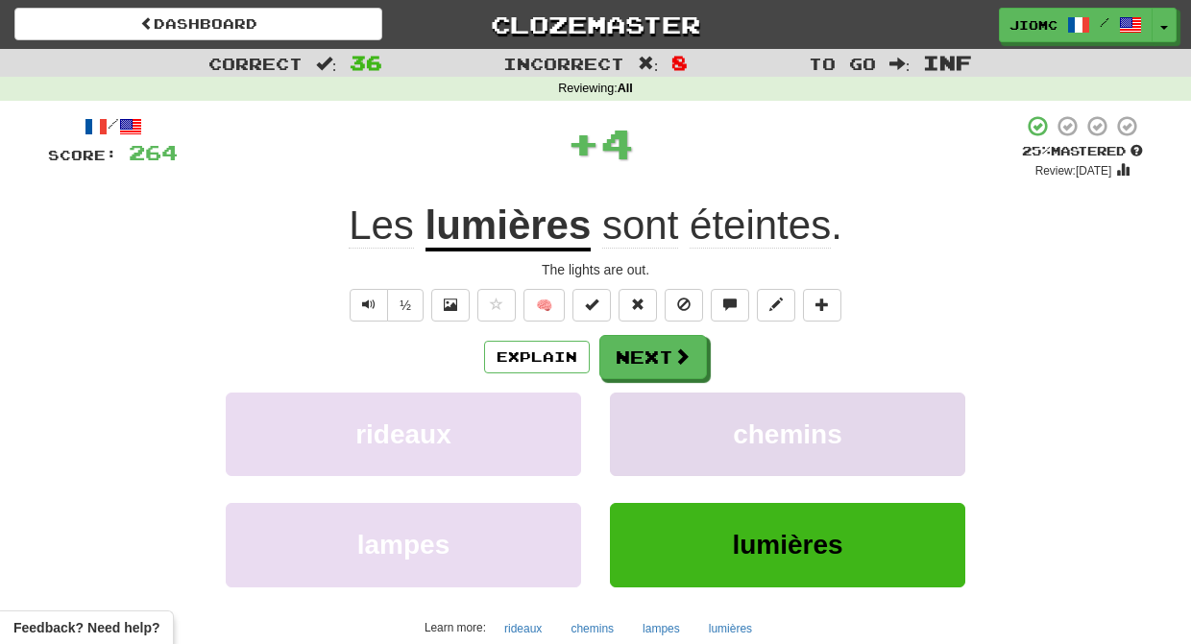
click at [655, 406] on button "chemins" at bounding box center [787, 435] width 355 height 84
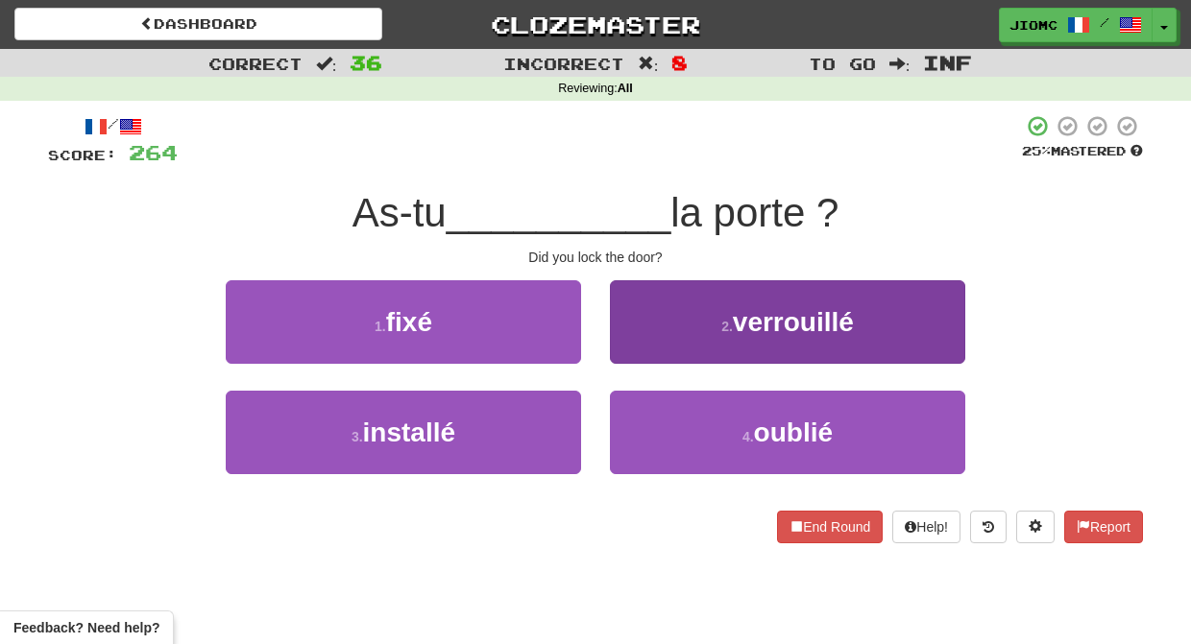
click at [641, 343] on button "2 . verrouillé" at bounding box center [787, 322] width 355 height 84
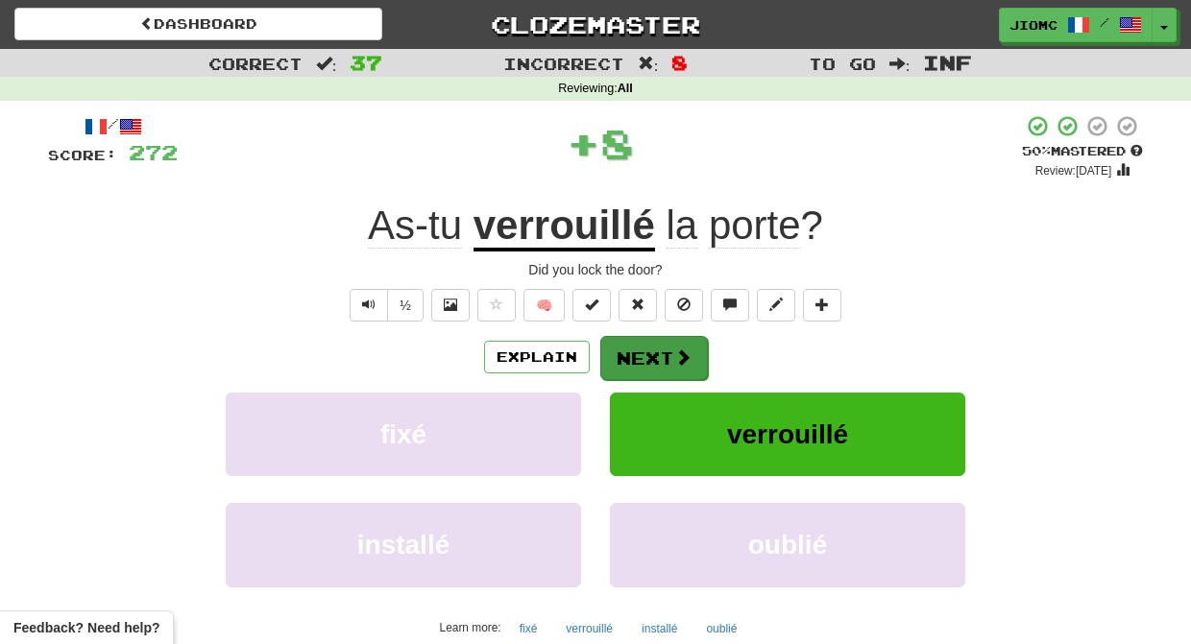
click at [642, 345] on button "Next" at bounding box center [654, 358] width 108 height 44
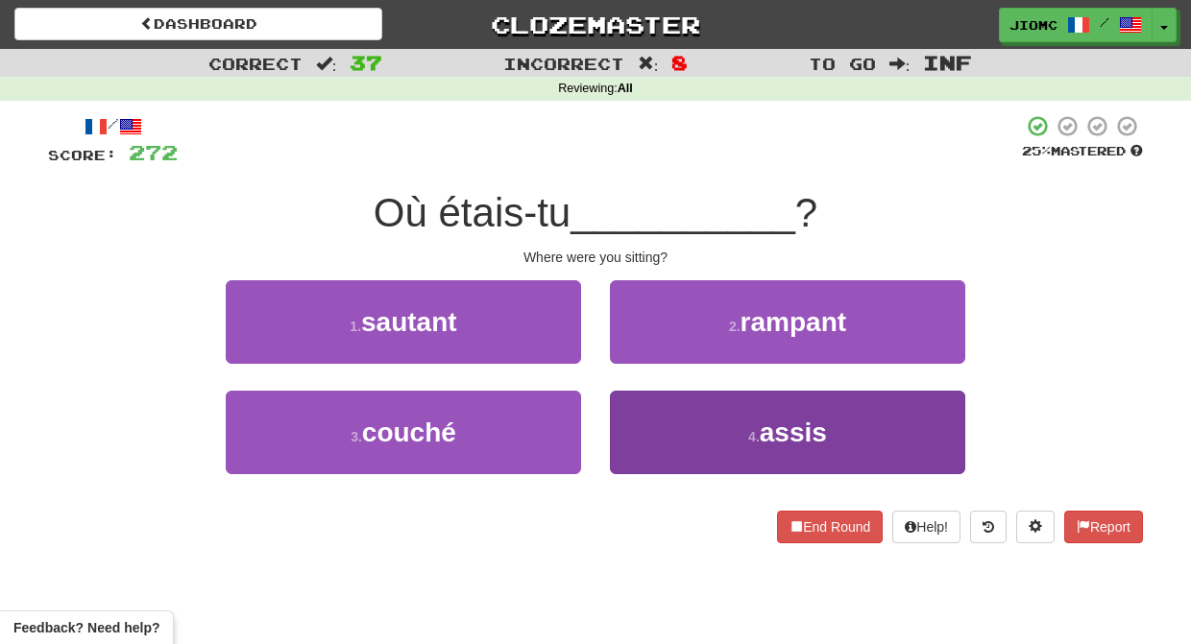
click at [644, 431] on button "4 . assis" at bounding box center [787, 433] width 355 height 84
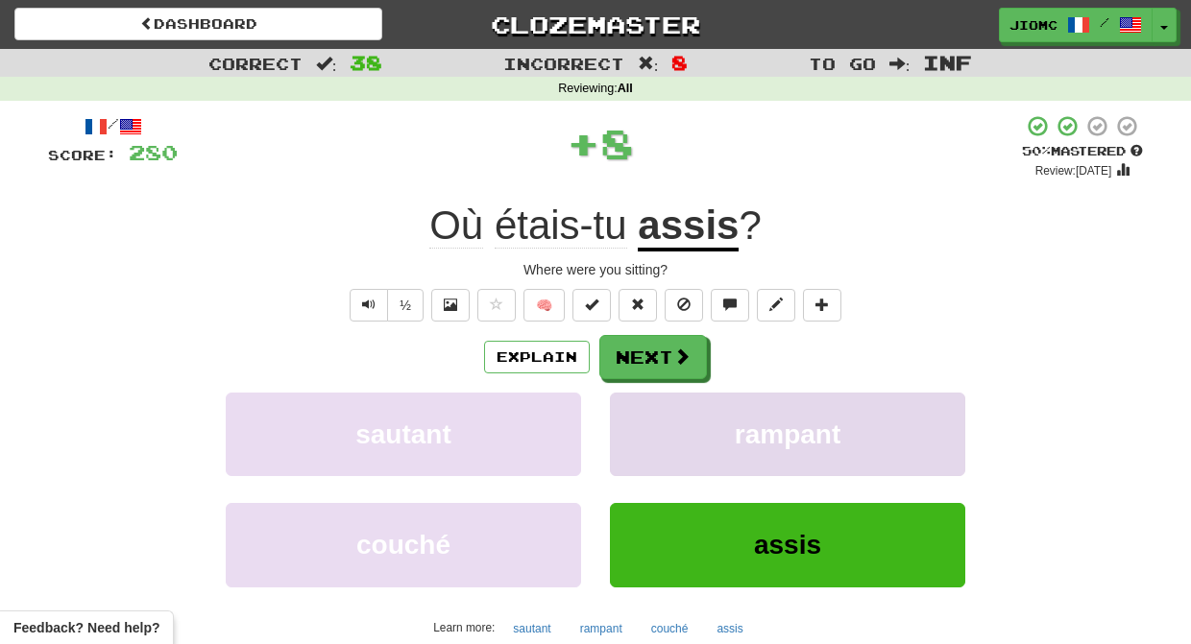
click at [644, 426] on button "rampant" at bounding box center [787, 435] width 355 height 84
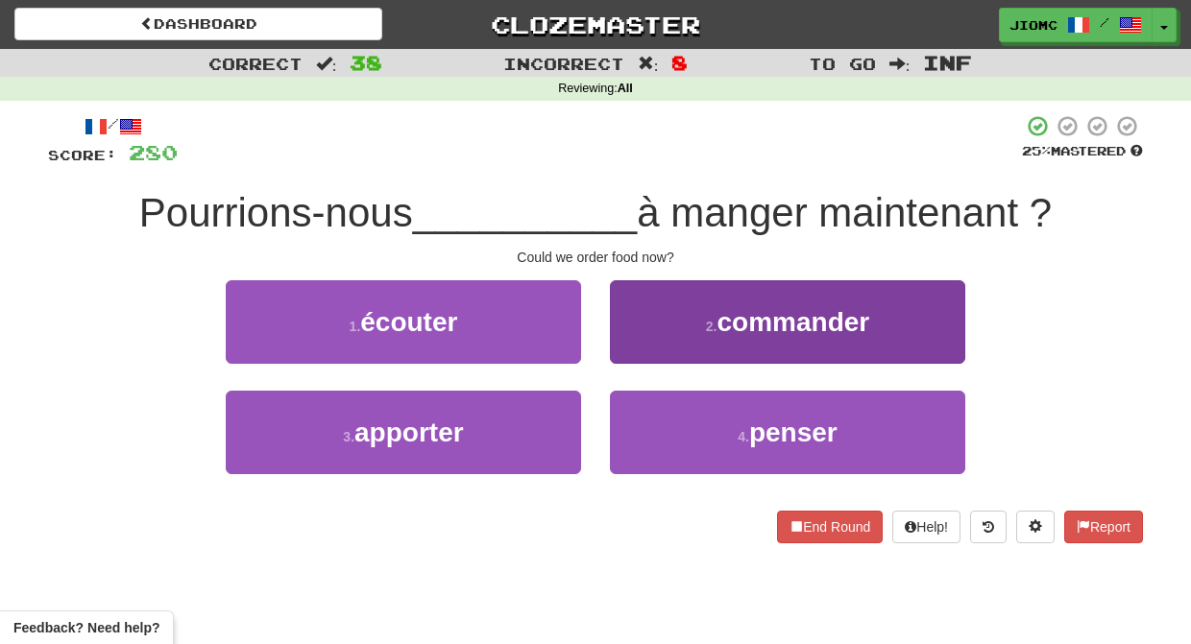
click at [646, 336] on button "2 . commander" at bounding box center [787, 322] width 355 height 84
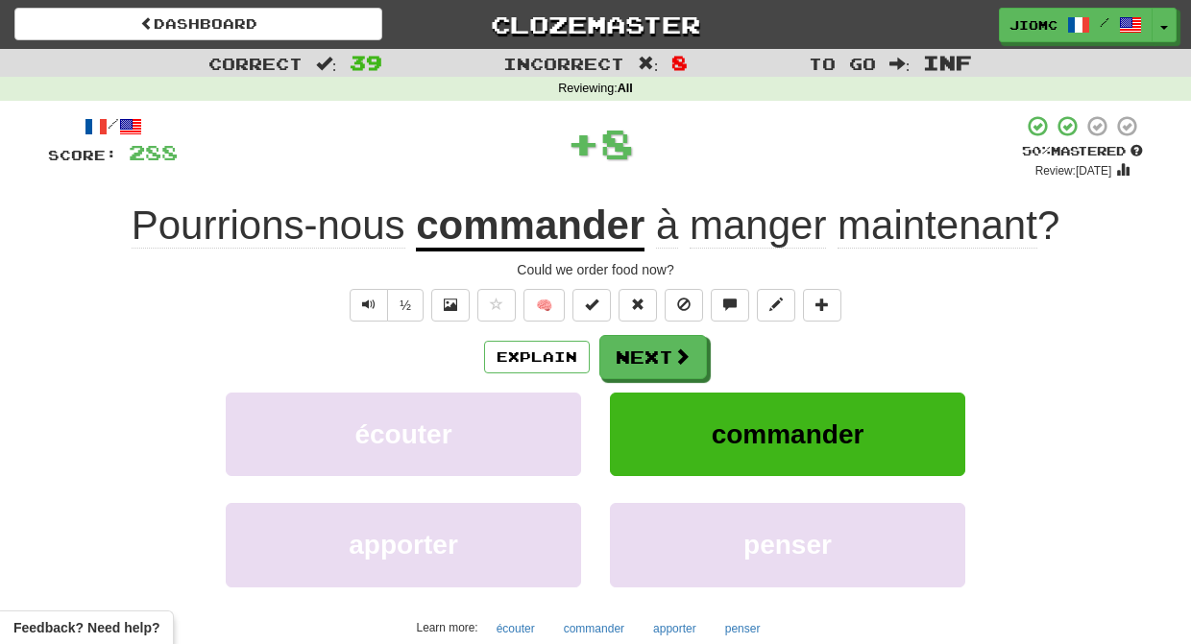
click at [640, 347] on button "Next" at bounding box center [653, 357] width 108 height 44
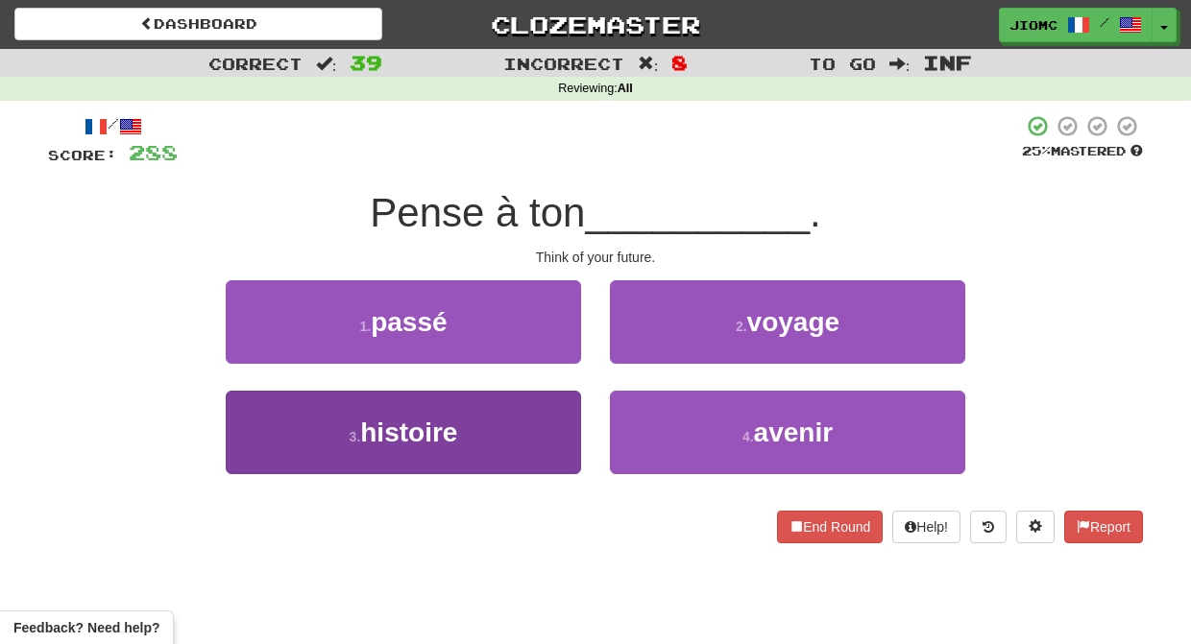
click at [548, 399] on button "3 . histoire" at bounding box center [403, 433] width 355 height 84
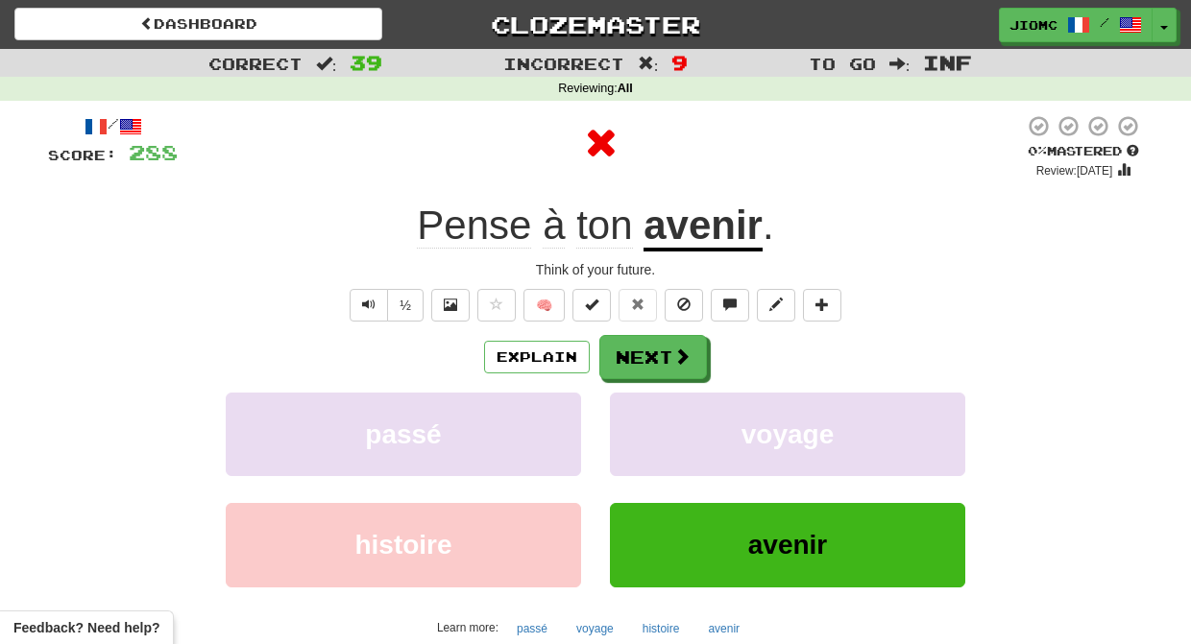
click at [548, 399] on button "passé" at bounding box center [403, 435] width 355 height 84
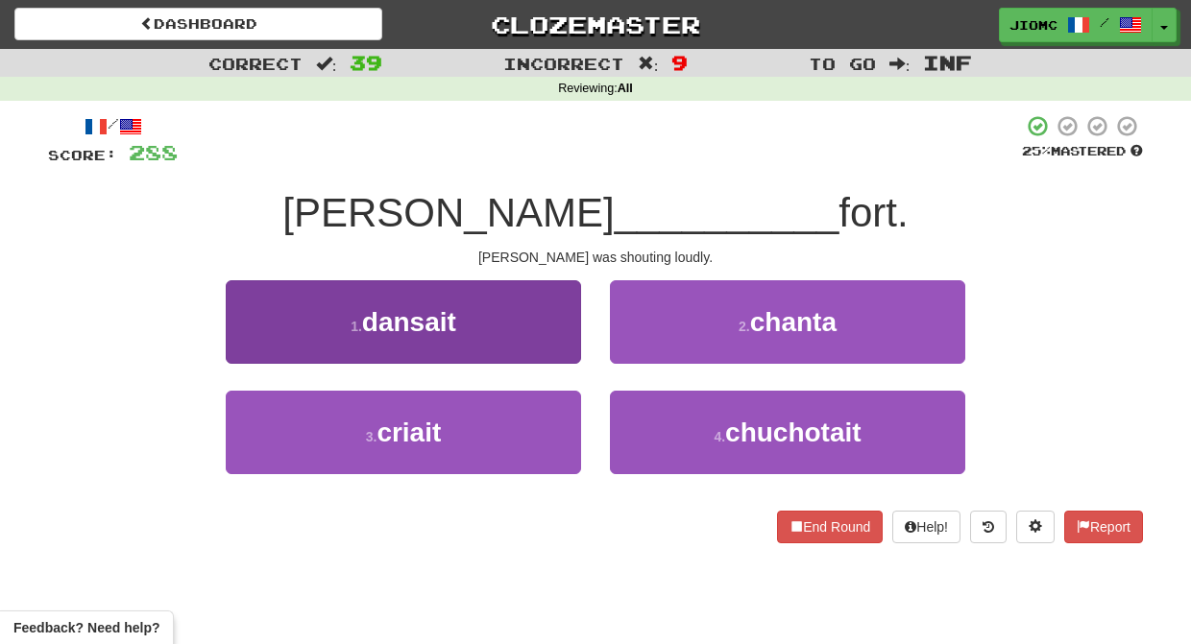
click at [556, 427] on button "3 . criait" at bounding box center [403, 433] width 355 height 84
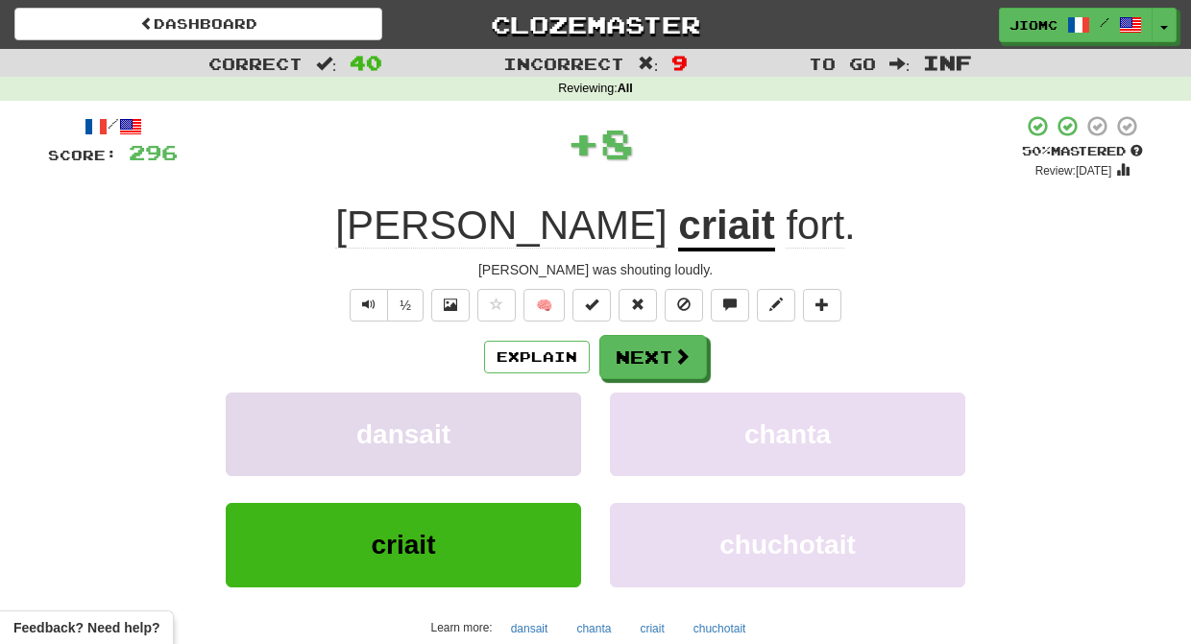
click at [557, 428] on button "dansait" at bounding box center [403, 435] width 355 height 84
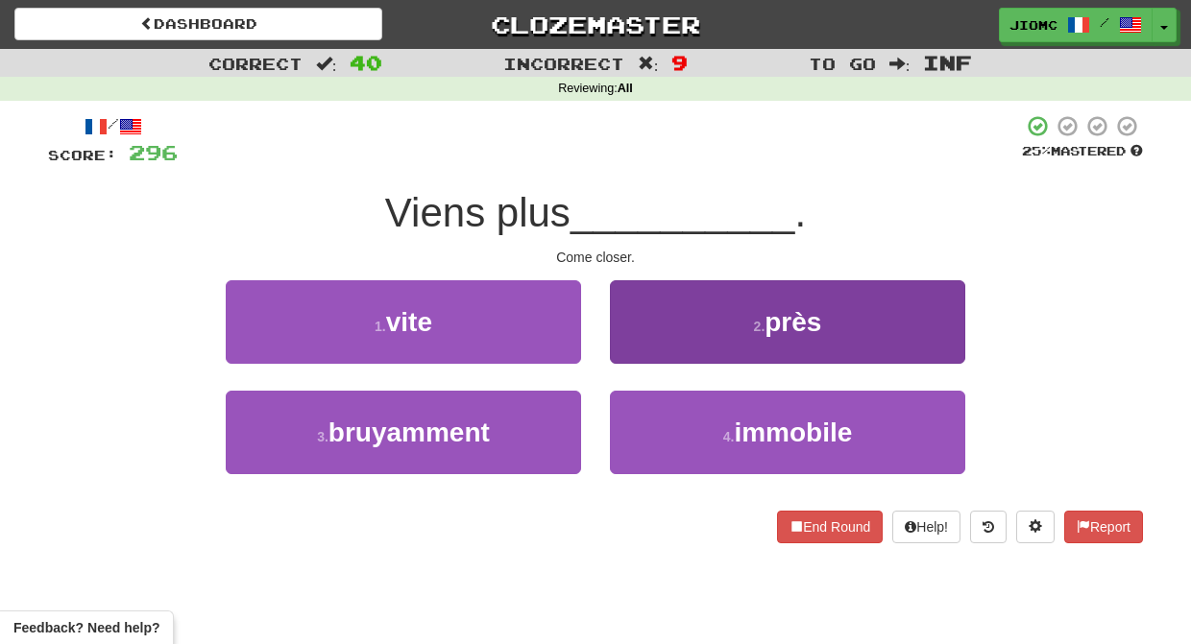
click at [638, 349] on button "2 . près" at bounding box center [787, 322] width 355 height 84
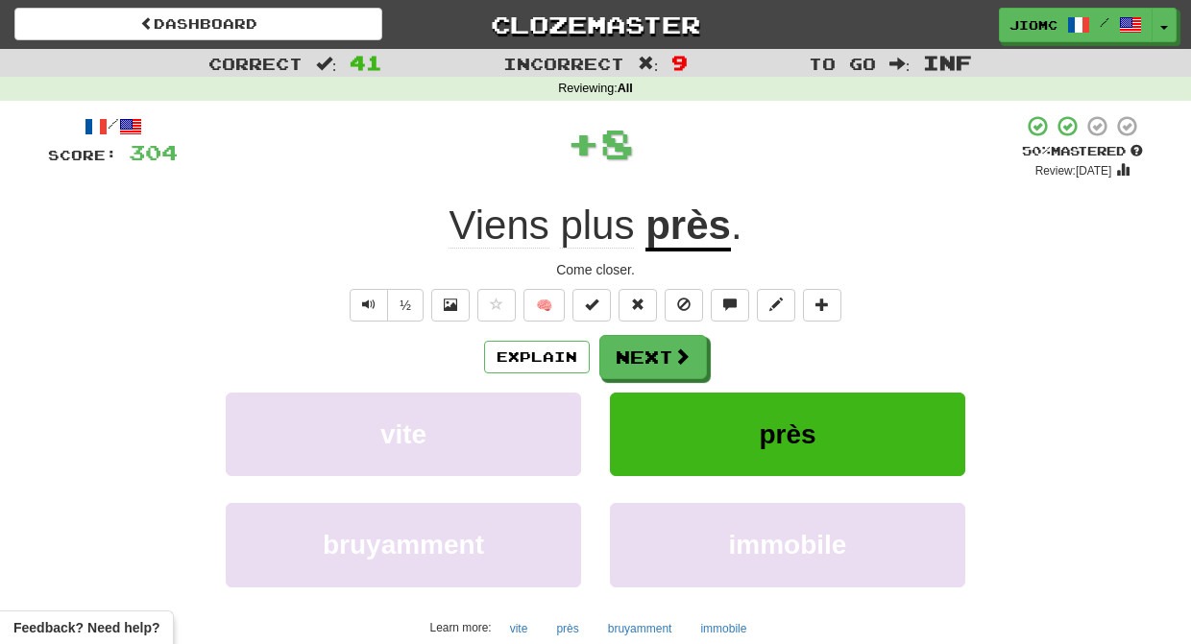
click at [638, 348] on button "Next" at bounding box center [653, 357] width 108 height 44
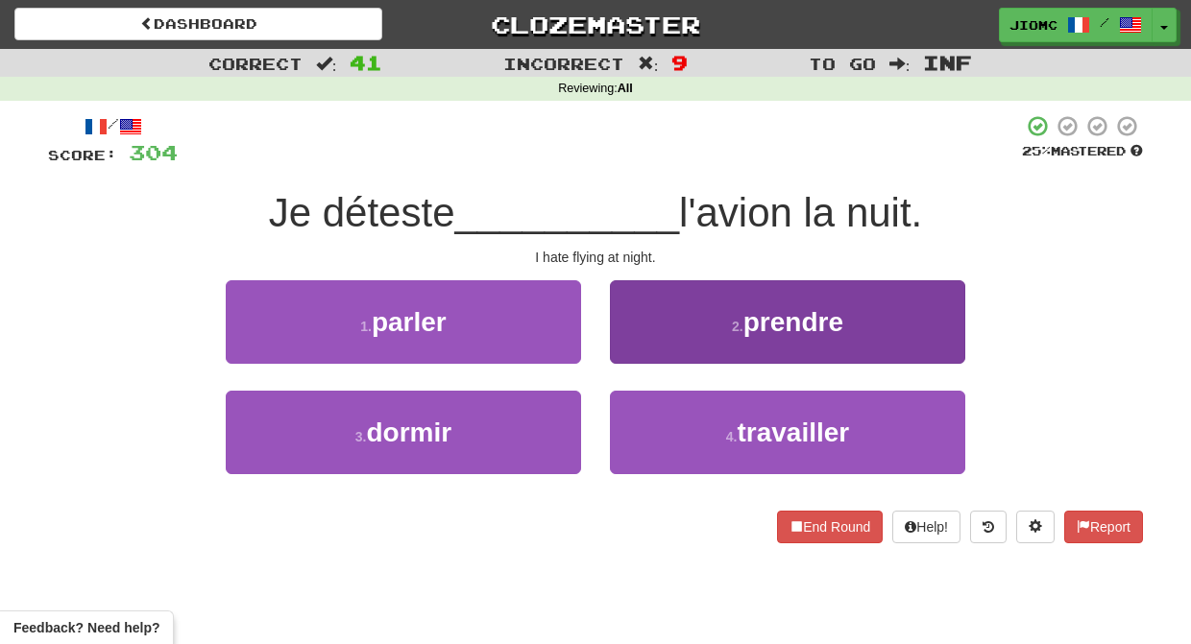
click at [642, 355] on button "2 . prendre" at bounding box center [787, 322] width 355 height 84
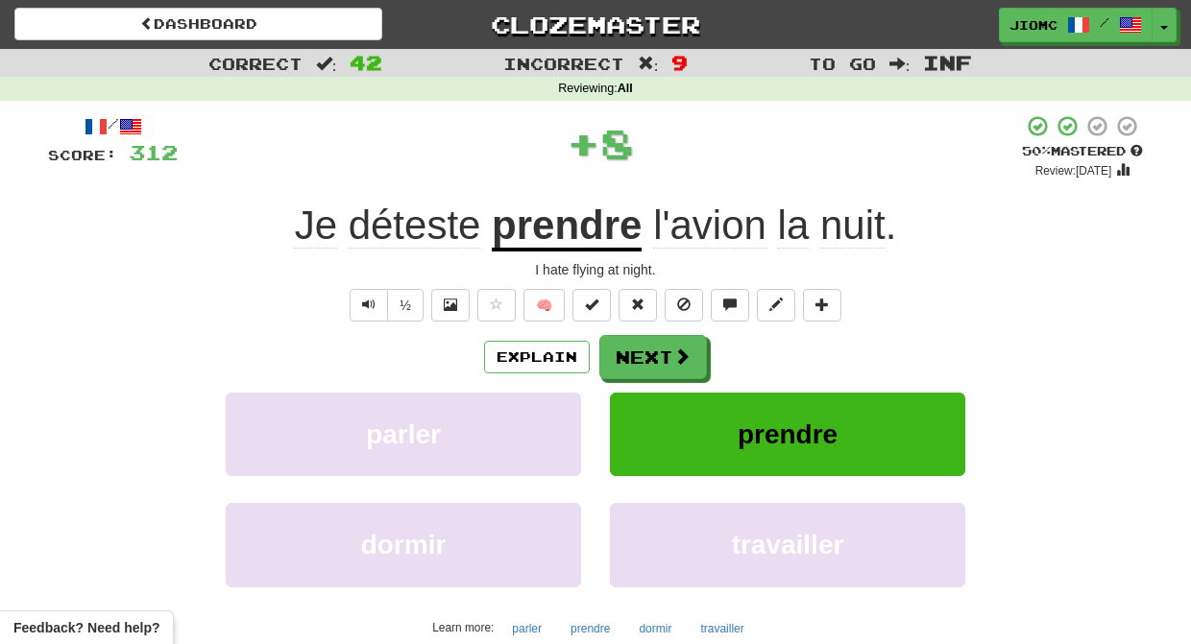
click at [642, 355] on button "Next" at bounding box center [653, 357] width 108 height 44
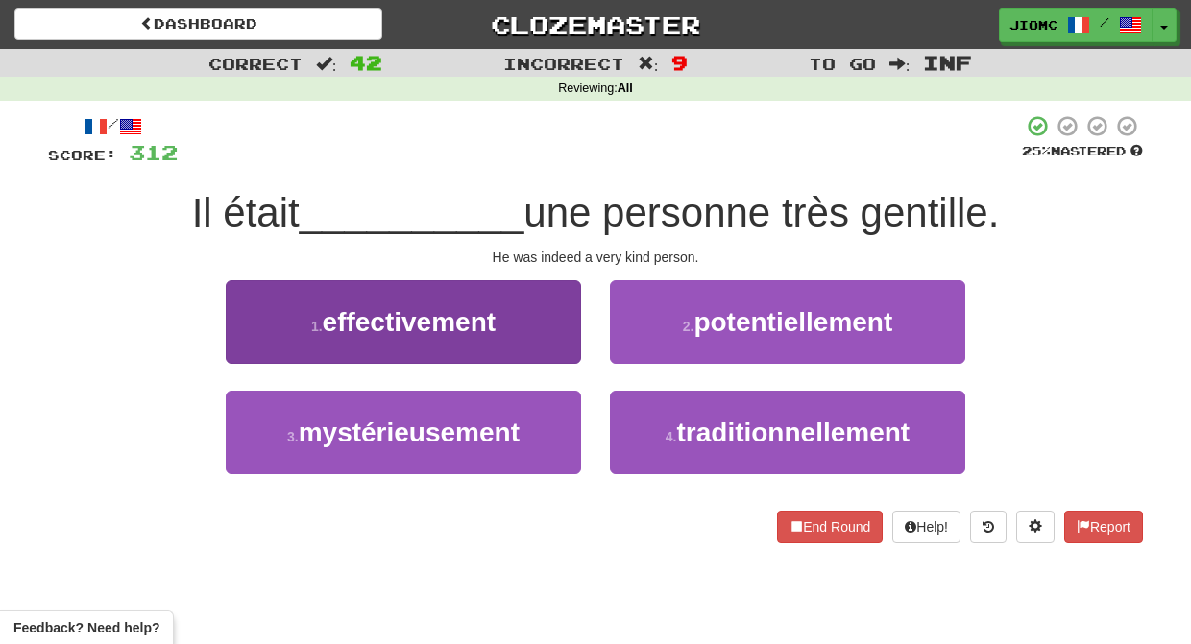
click at [566, 338] on button "1 . effectivement" at bounding box center [403, 322] width 355 height 84
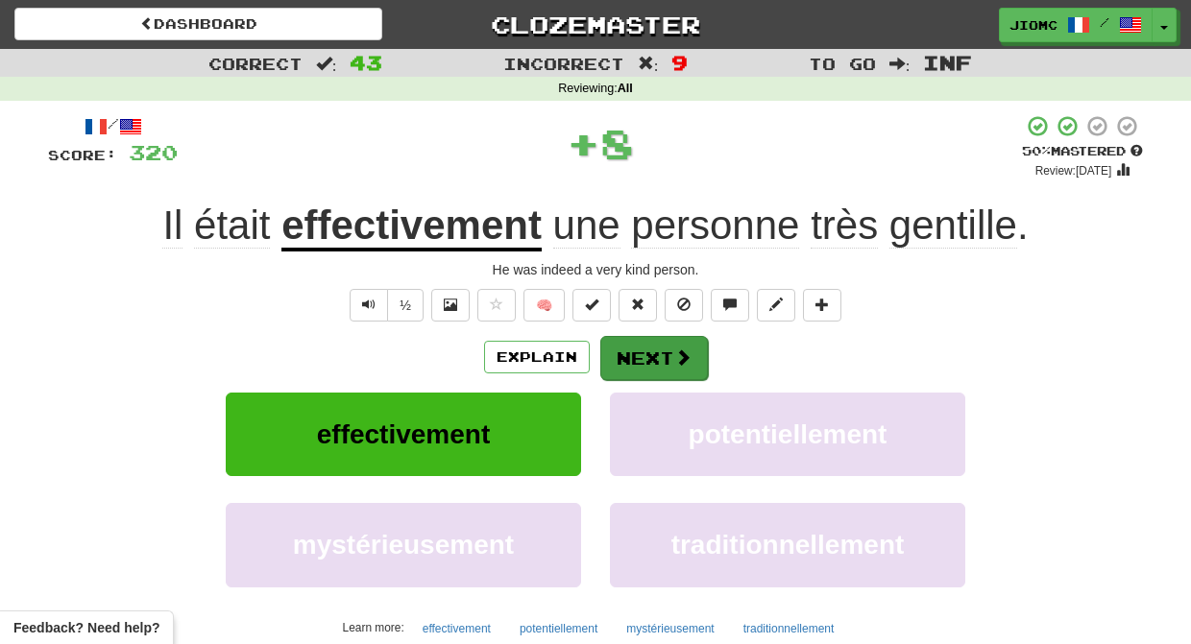
click at [635, 337] on button "Next" at bounding box center [654, 358] width 108 height 44
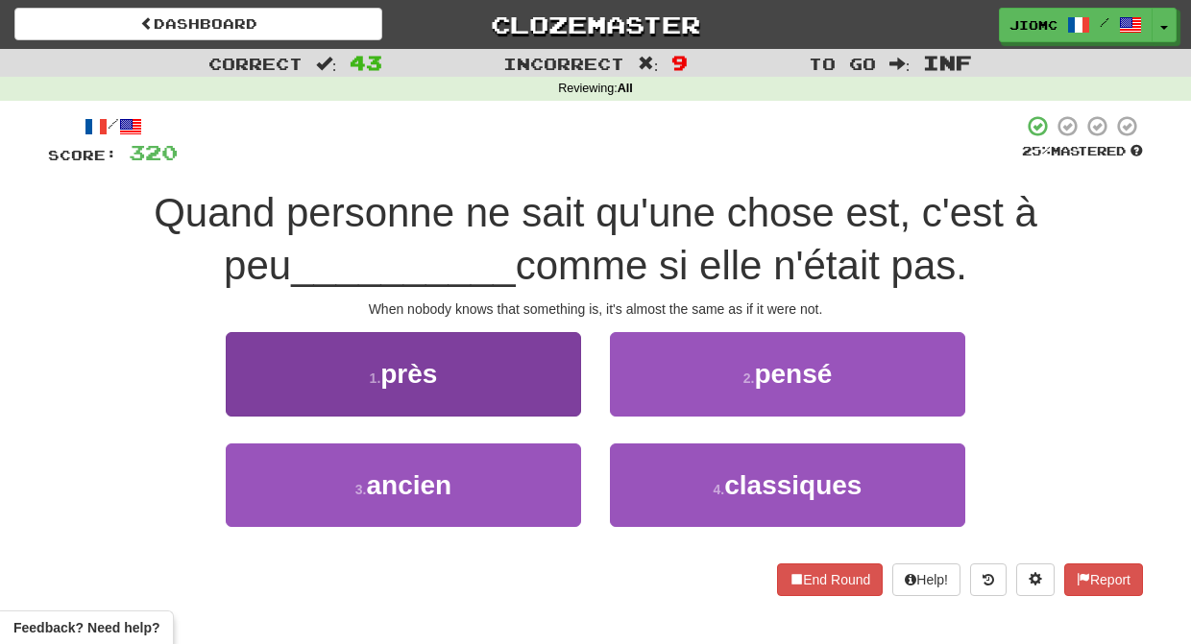
click at [552, 395] on button "1 . près" at bounding box center [403, 374] width 355 height 84
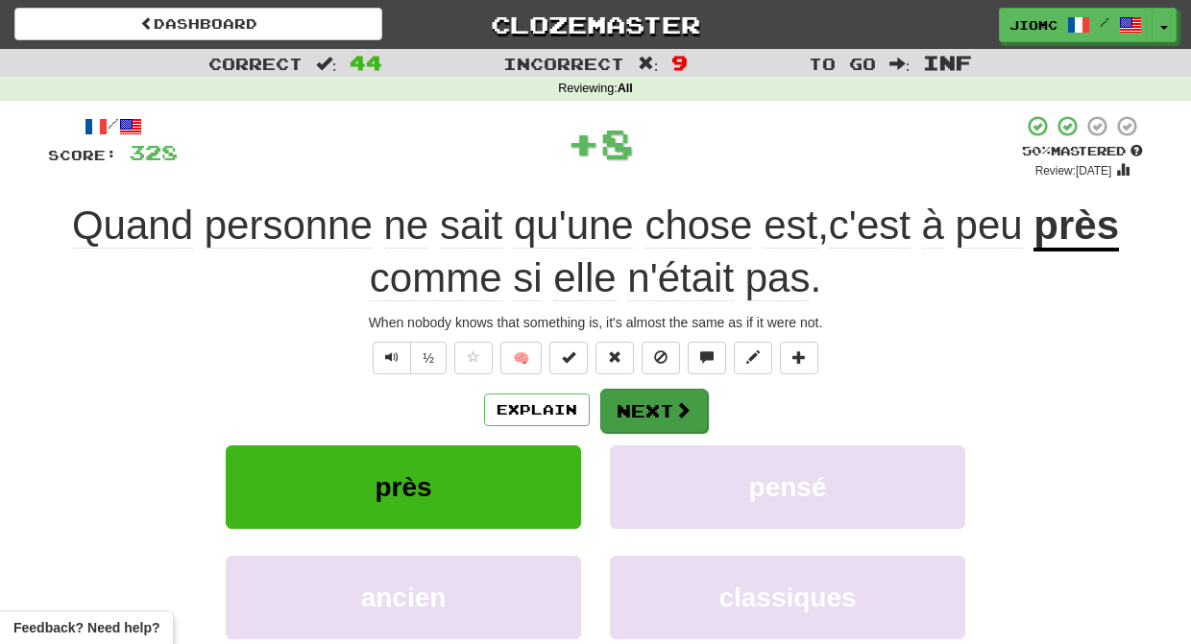
click at [640, 395] on button "Next" at bounding box center [654, 411] width 108 height 44
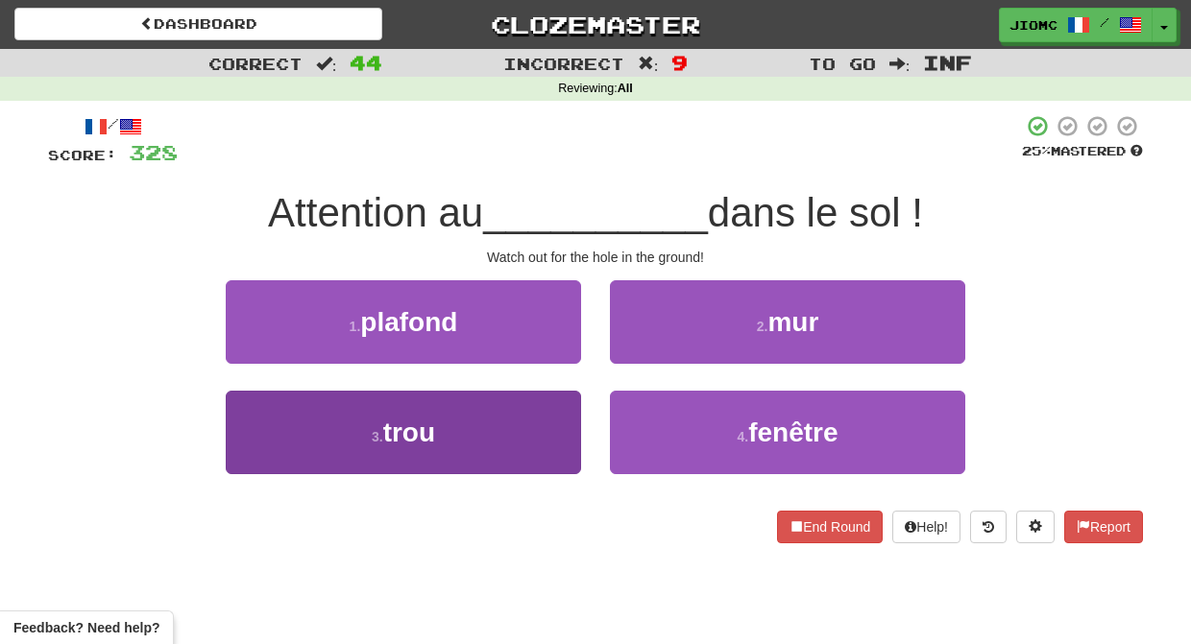
click at [544, 432] on button "3 . trou" at bounding box center [403, 433] width 355 height 84
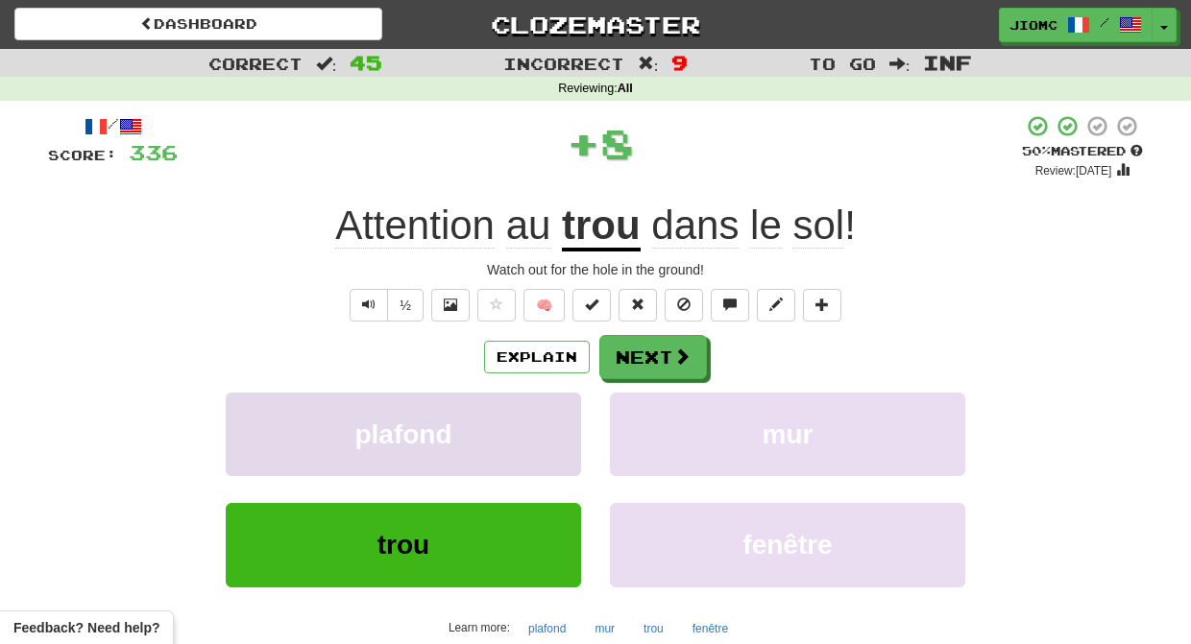
click at [543, 429] on button "plafond" at bounding box center [403, 435] width 355 height 84
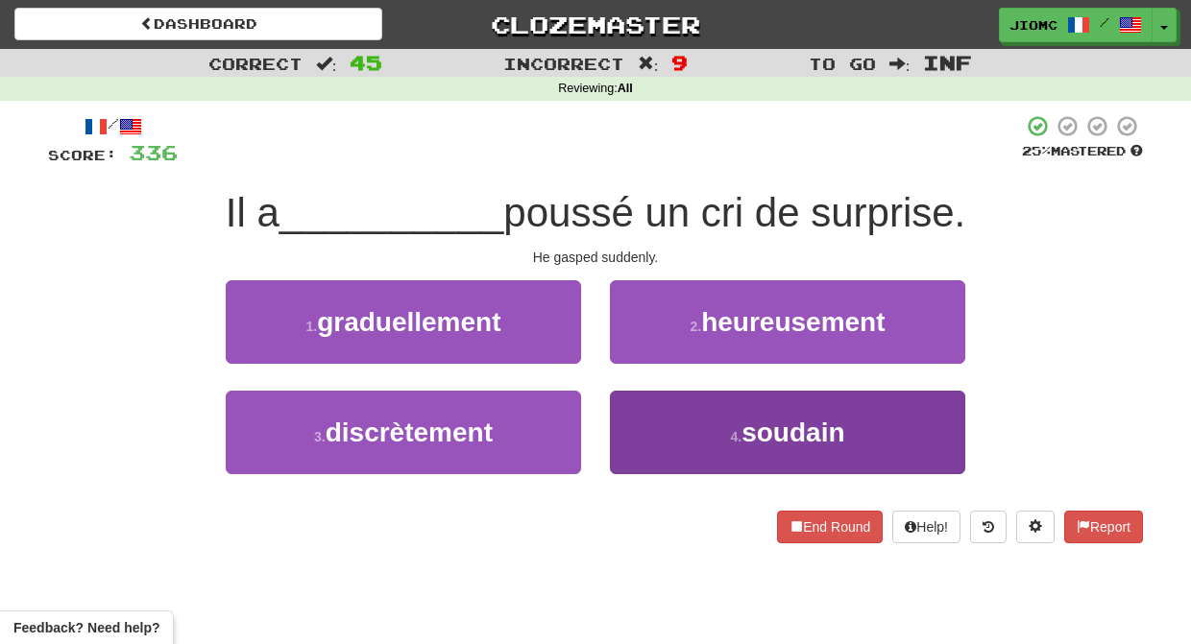
click at [634, 405] on button "4 . soudain" at bounding box center [787, 433] width 355 height 84
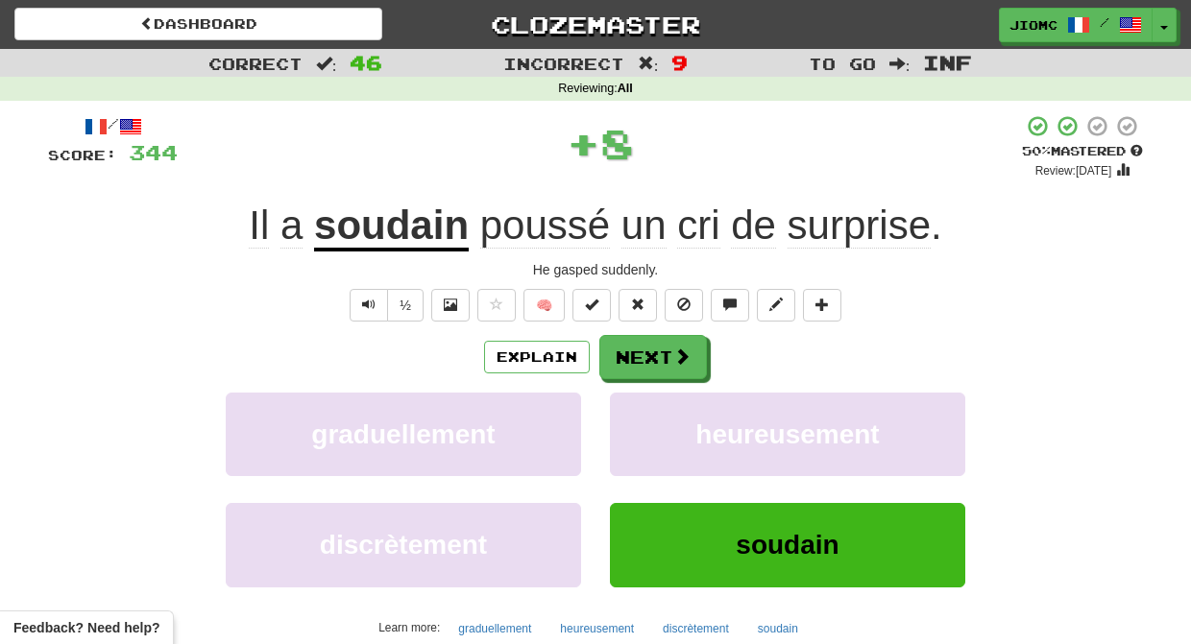
click at [634, 405] on button "heureusement" at bounding box center [787, 435] width 355 height 84
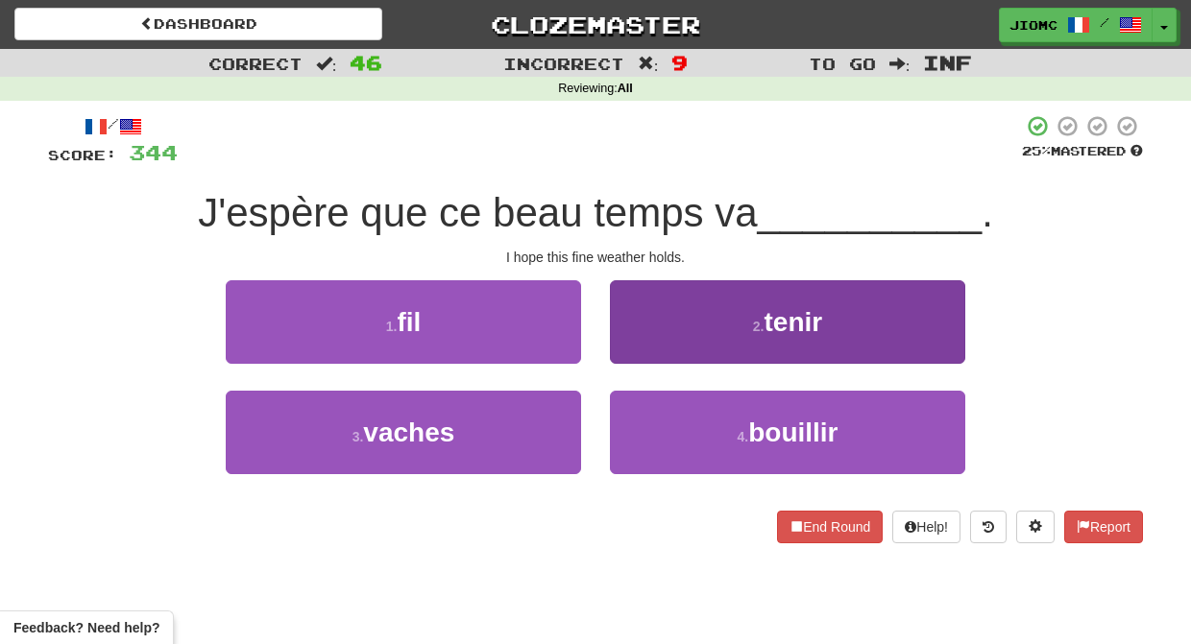
click at [621, 344] on button "2 . tenir" at bounding box center [787, 322] width 355 height 84
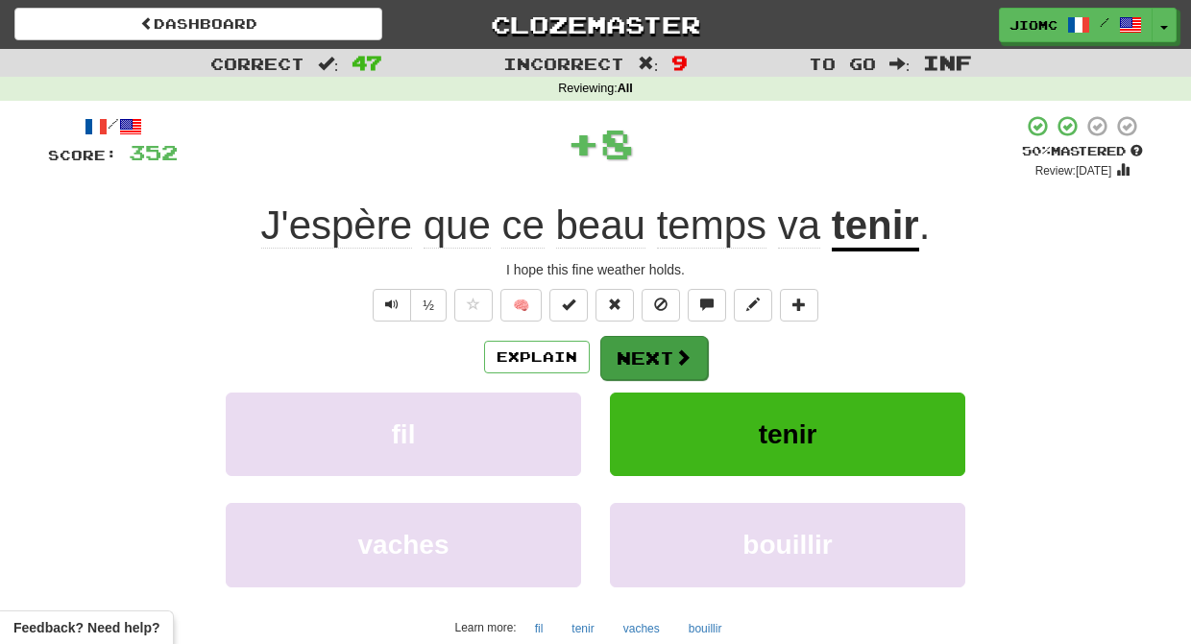
click at [621, 345] on button "Next" at bounding box center [654, 358] width 108 height 44
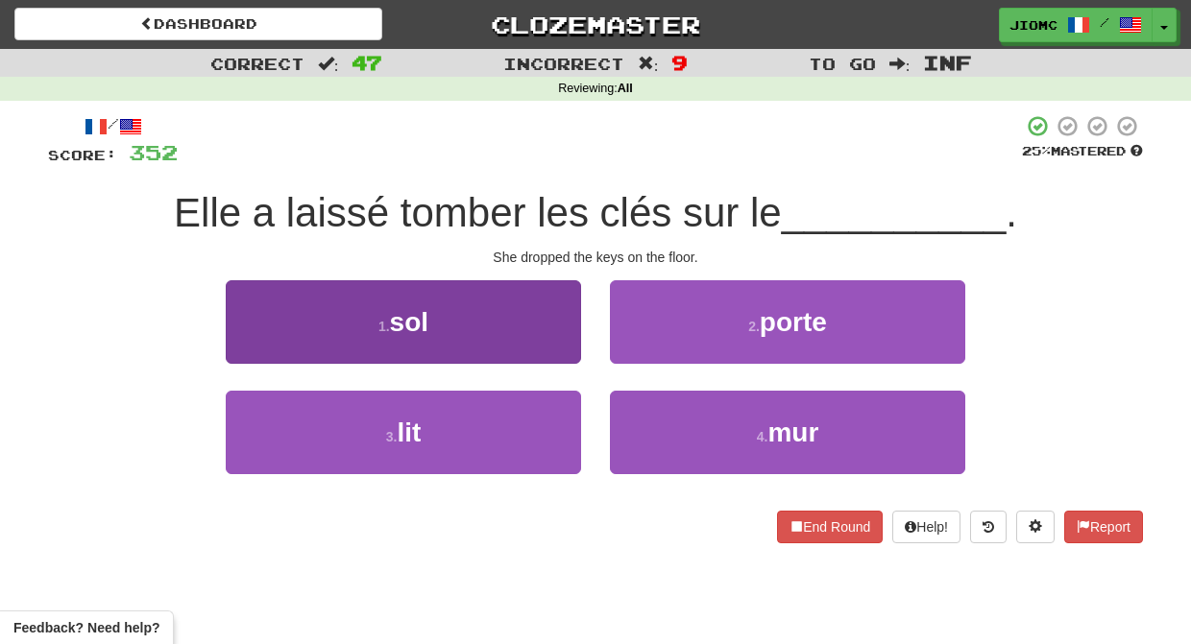
click at [554, 326] on button "1 . sol" at bounding box center [403, 322] width 355 height 84
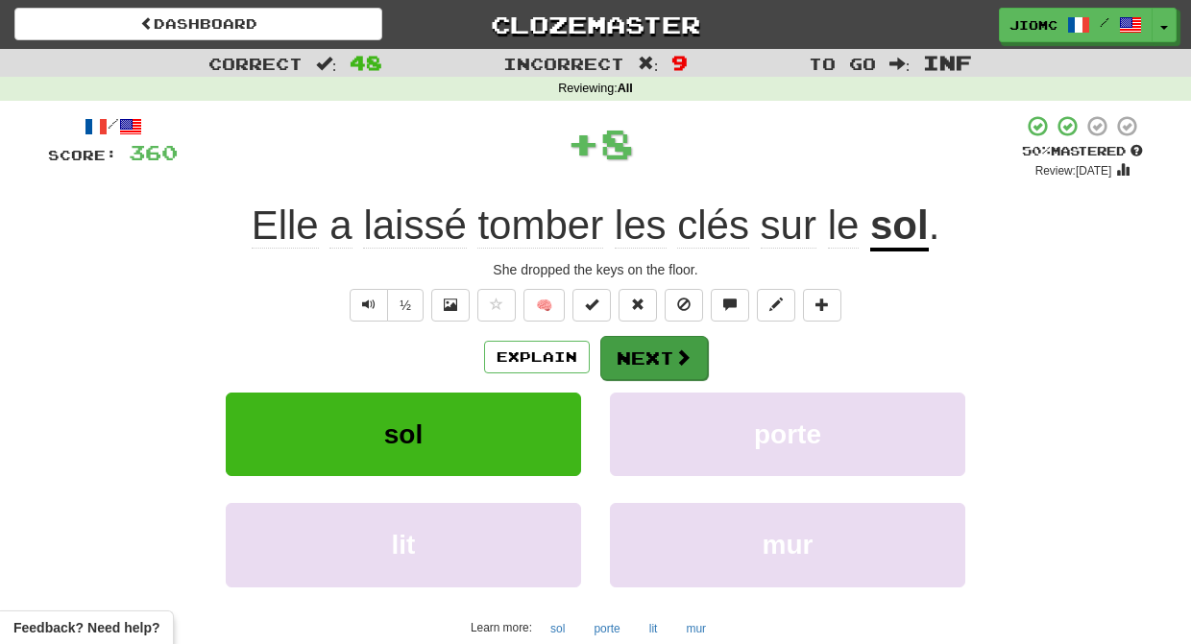
click at [657, 341] on button "Next" at bounding box center [654, 358] width 108 height 44
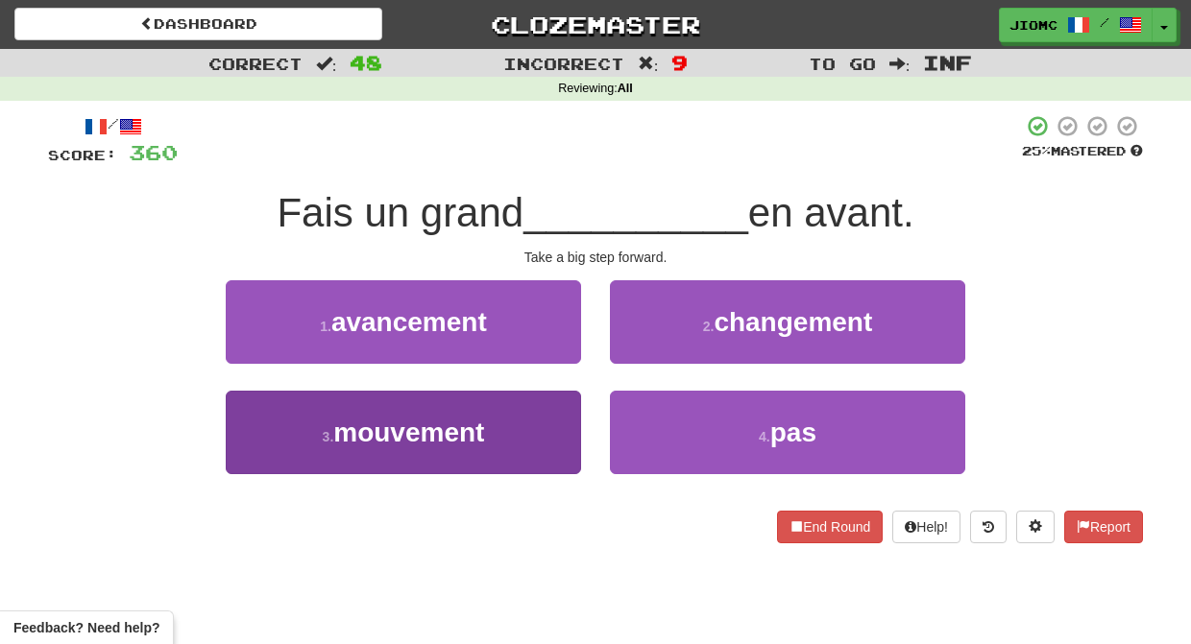
click at [548, 414] on button "3 . mouvement" at bounding box center [403, 433] width 355 height 84
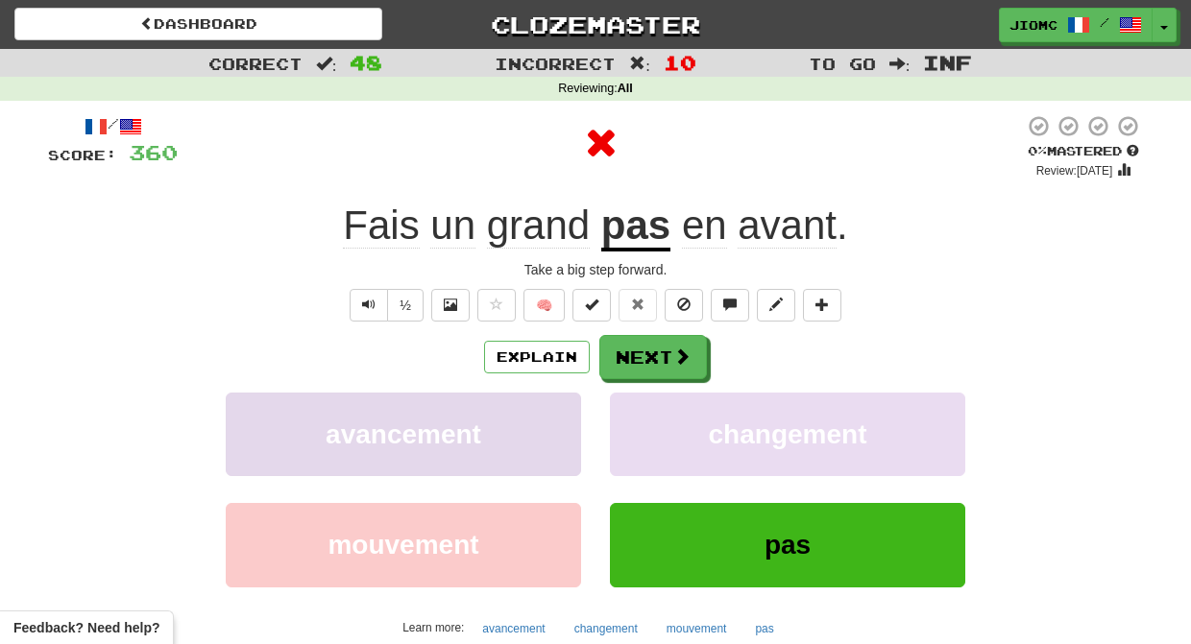
click at [548, 414] on button "avancement" at bounding box center [403, 435] width 355 height 84
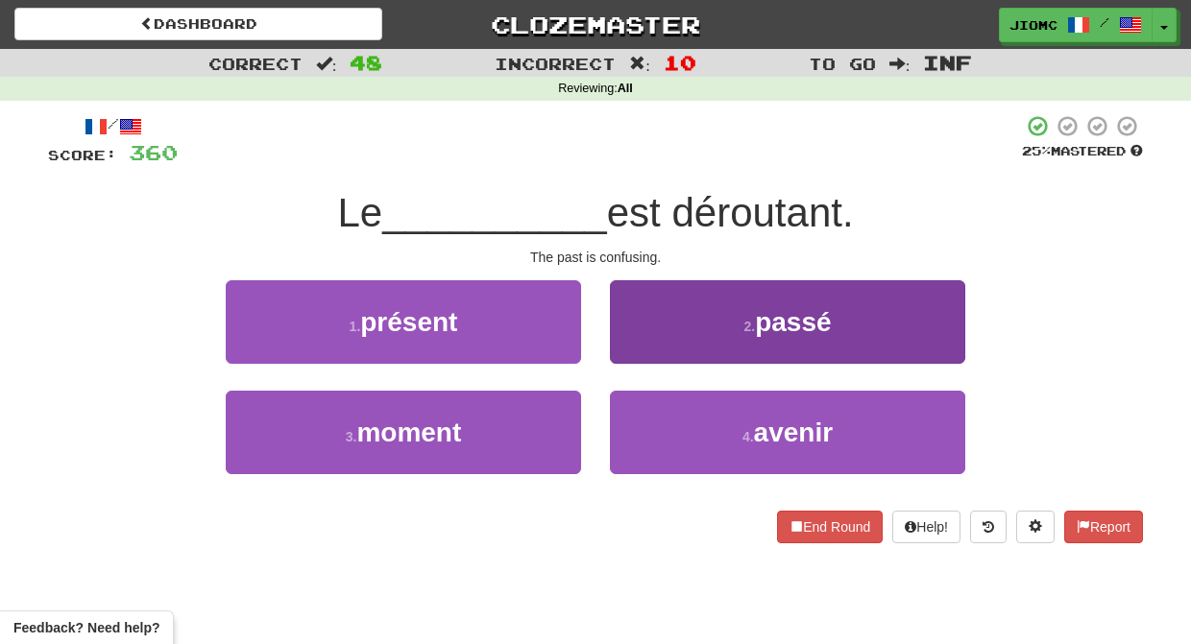
click at [648, 340] on button "2 . passé" at bounding box center [787, 322] width 355 height 84
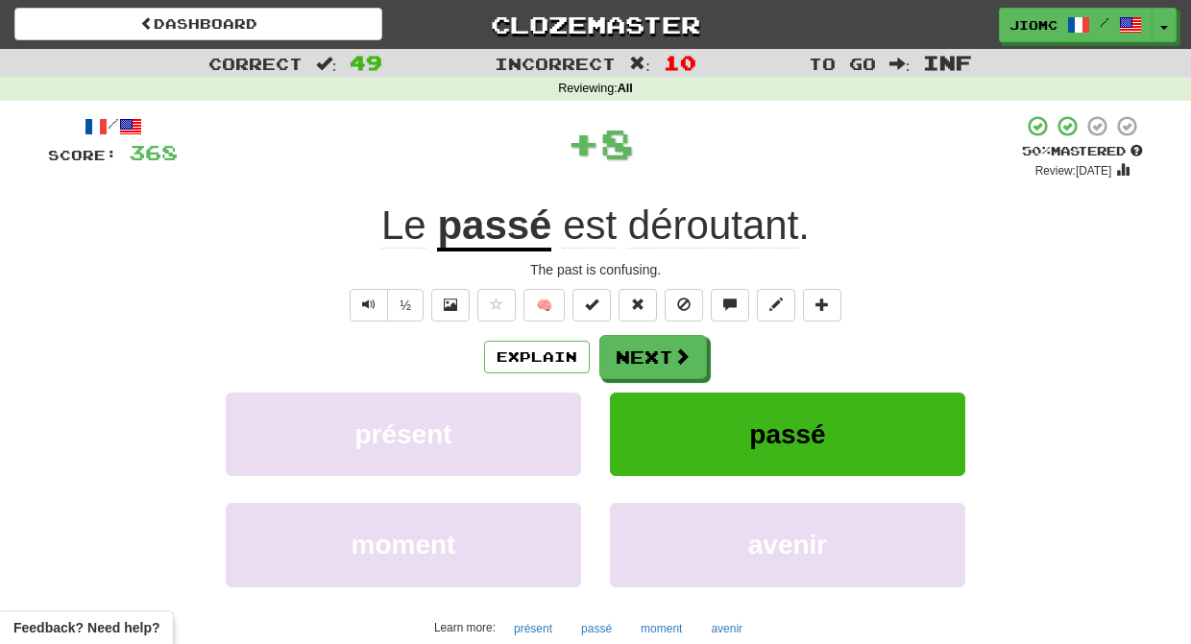
click at [633, 350] on button "Next" at bounding box center [653, 357] width 108 height 44
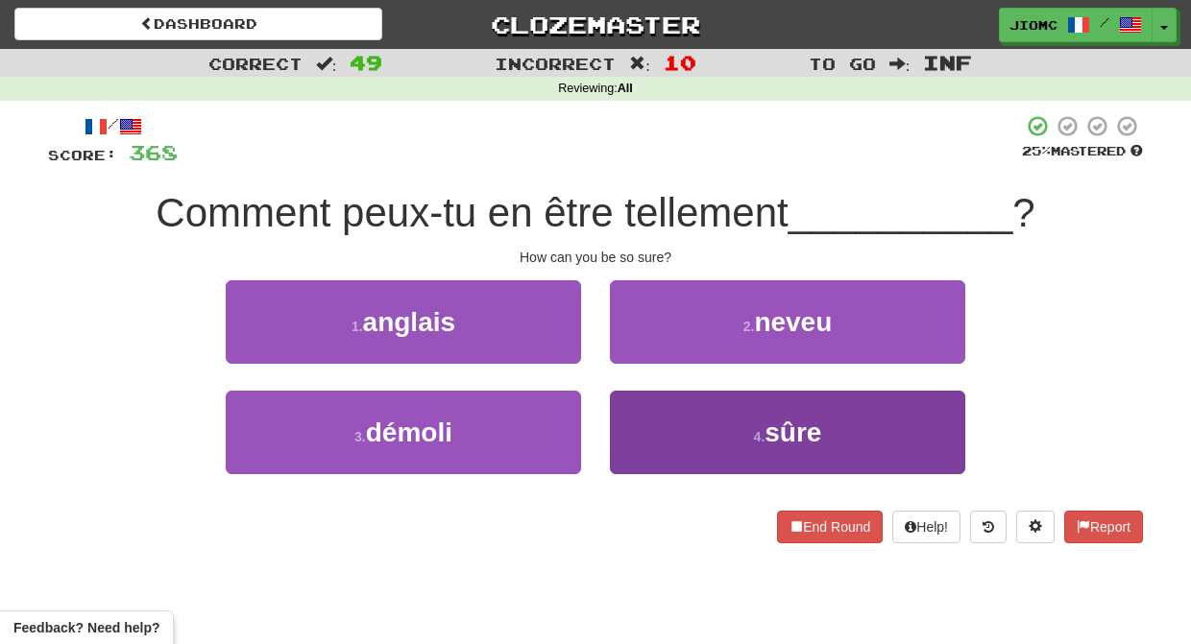
click at [635, 414] on button "4 . sûre" at bounding box center [787, 433] width 355 height 84
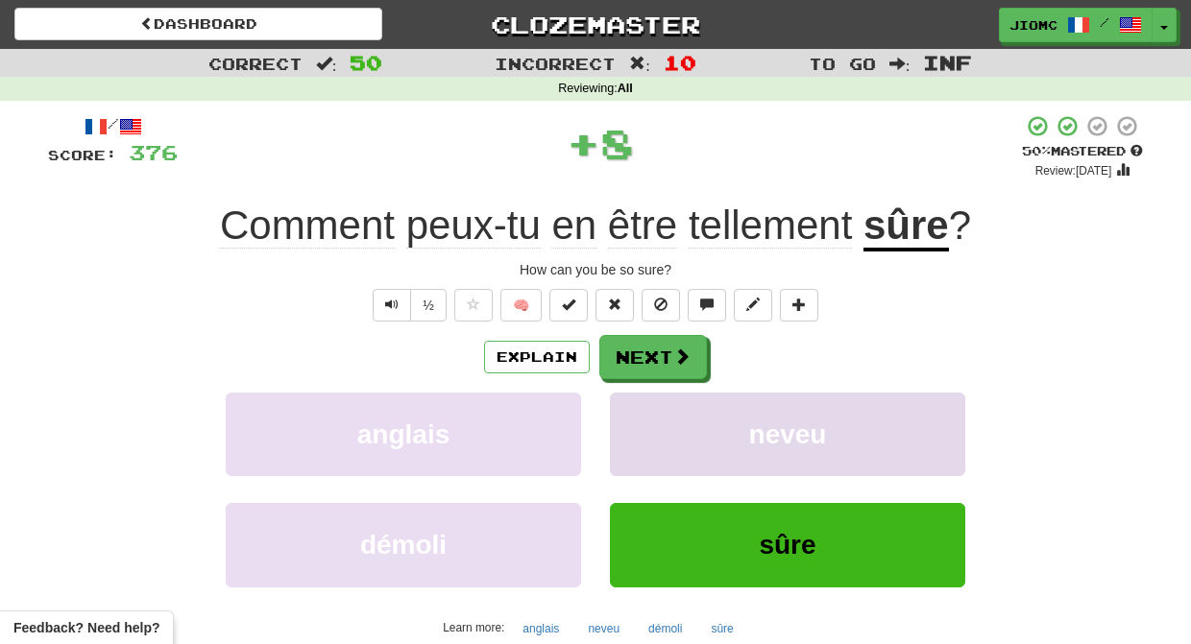
click at [635, 415] on button "neveu" at bounding box center [787, 435] width 355 height 84
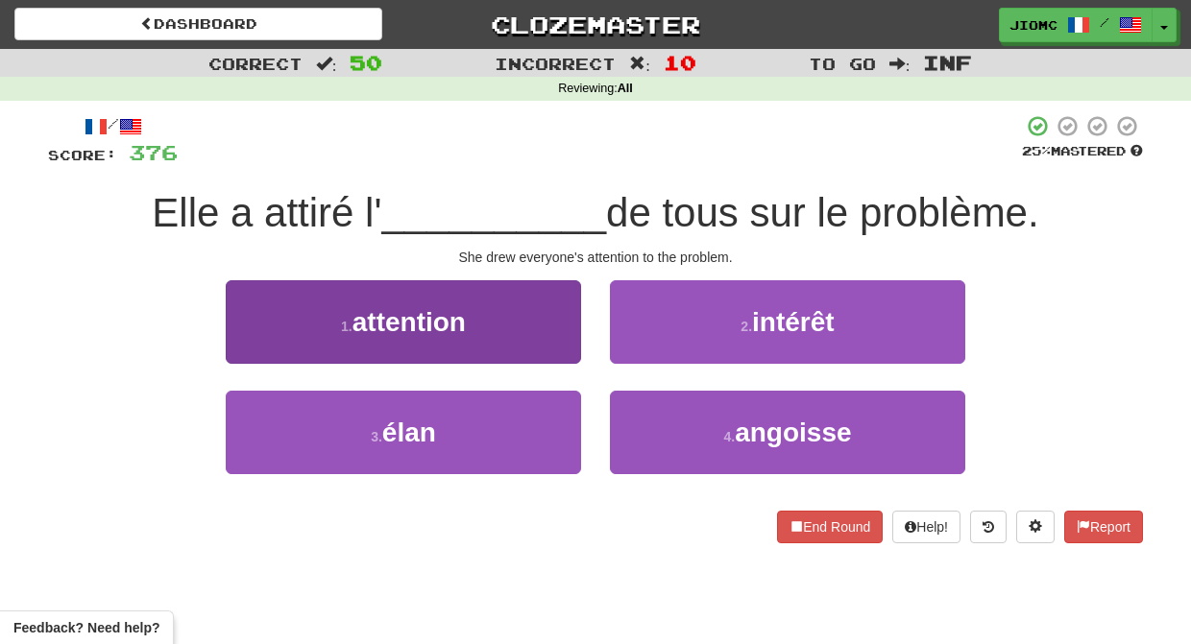
click at [531, 302] on button "1 . attention" at bounding box center [403, 322] width 355 height 84
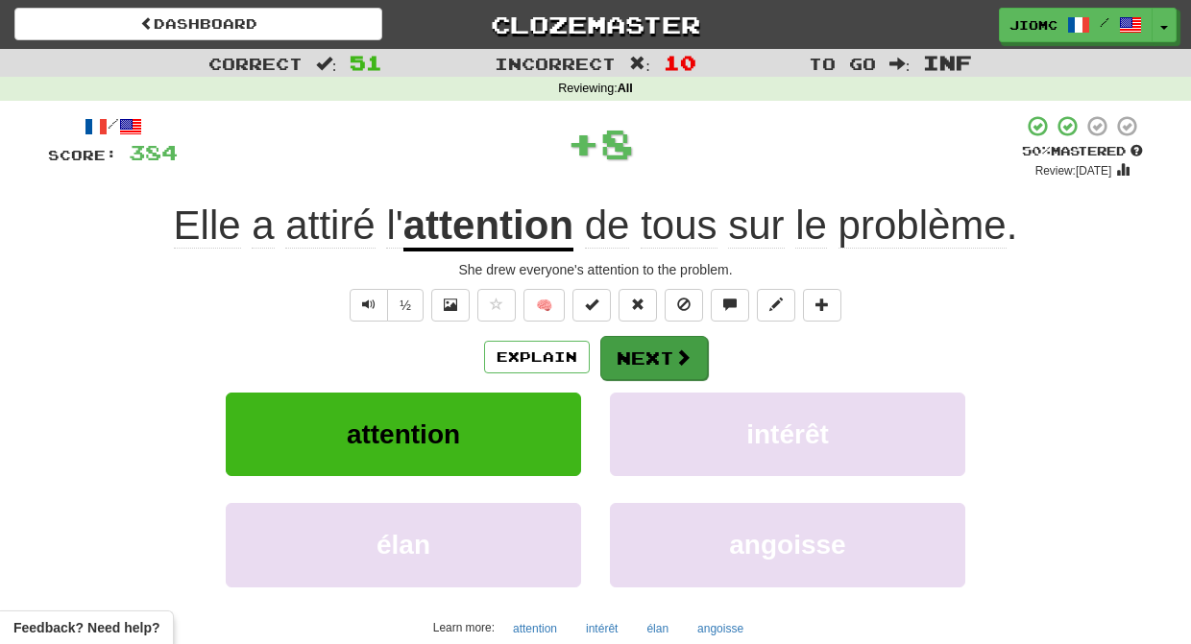
click at [644, 342] on button "Next" at bounding box center [654, 358] width 108 height 44
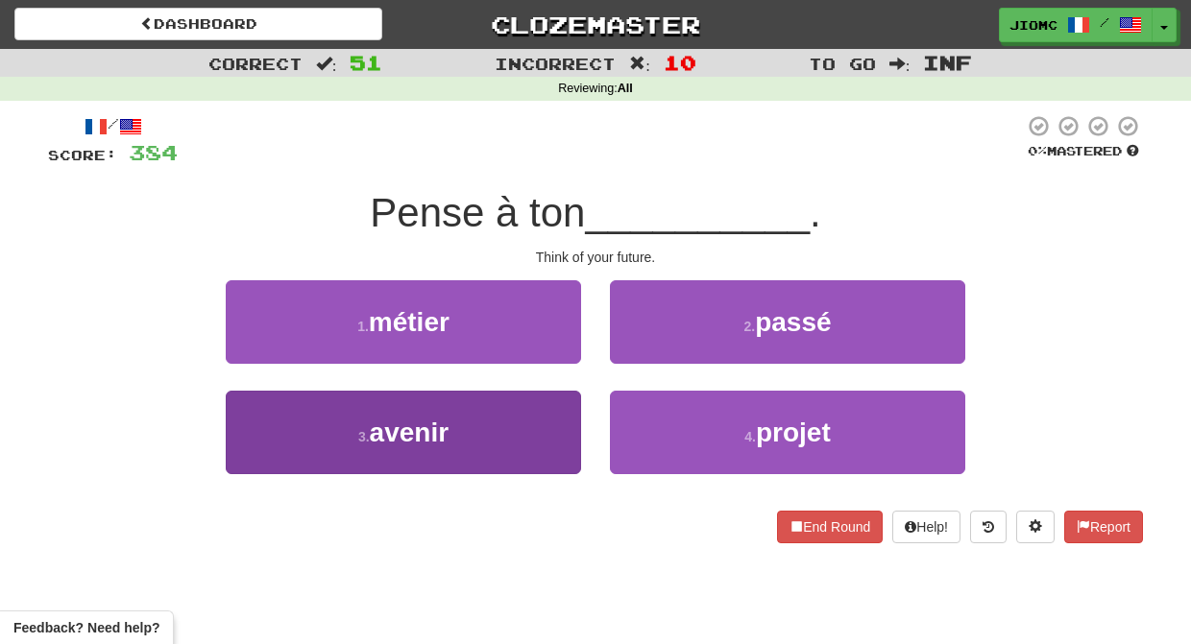
click at [547, 427] on button "3 . avenir" at bounding box center [403, 433] width 355 height 84
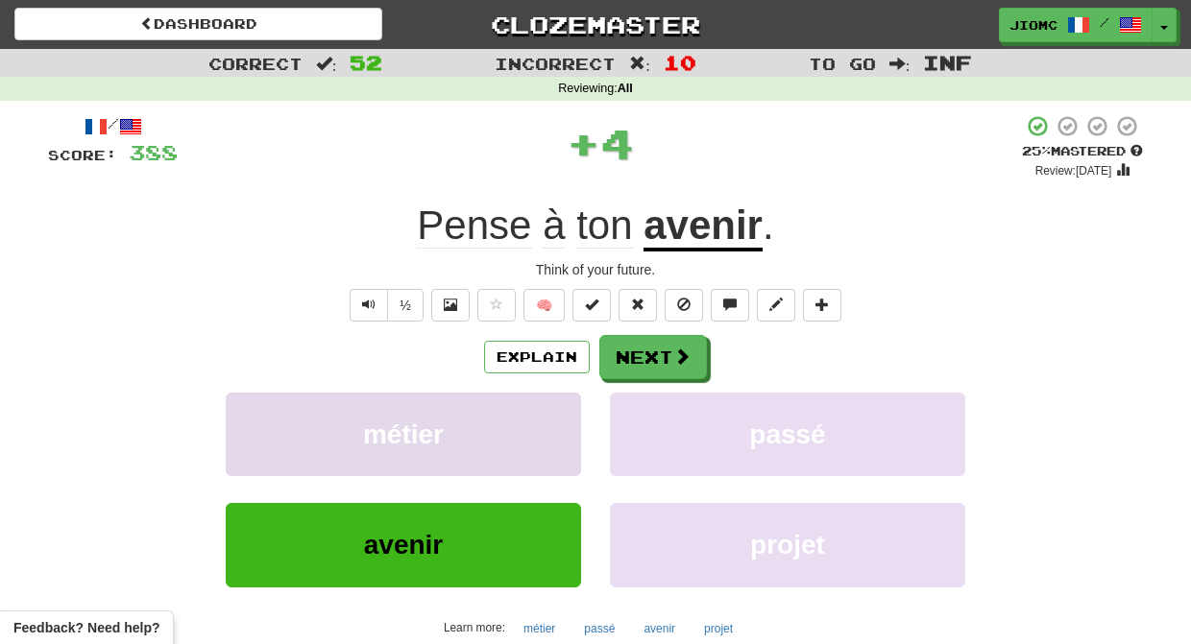
click at [549, 427] on button "métier" at bounding box center [403, 435] width 355 height 84
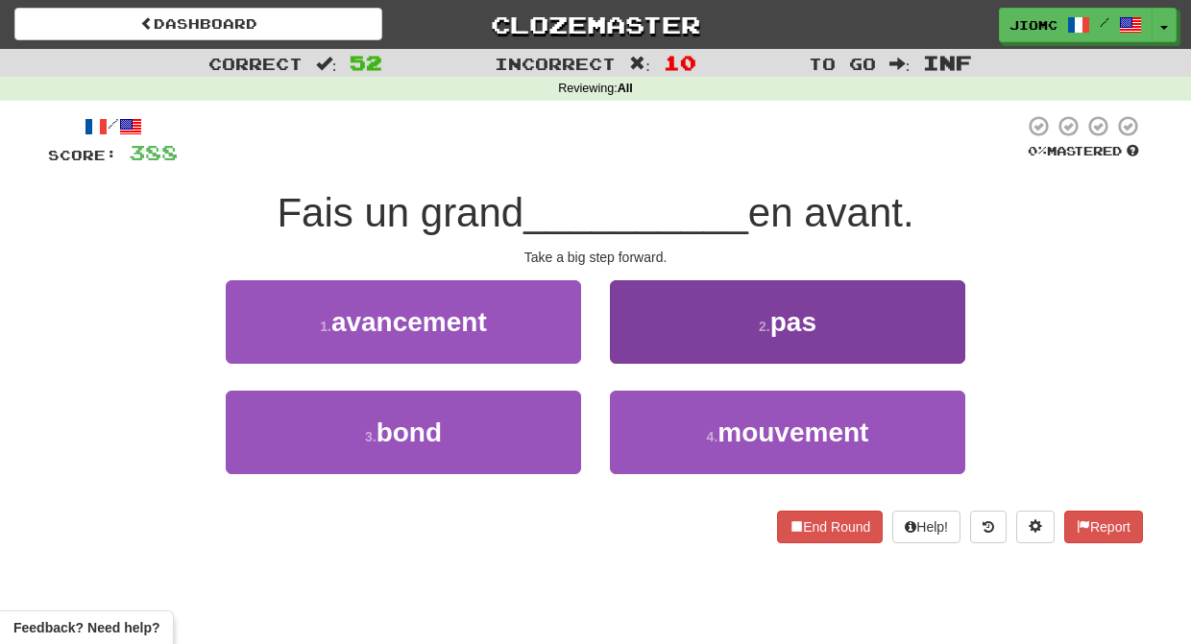
click at [646, 331] on button "2 . pas" at bounding box center [787, 322] width 355 height 84
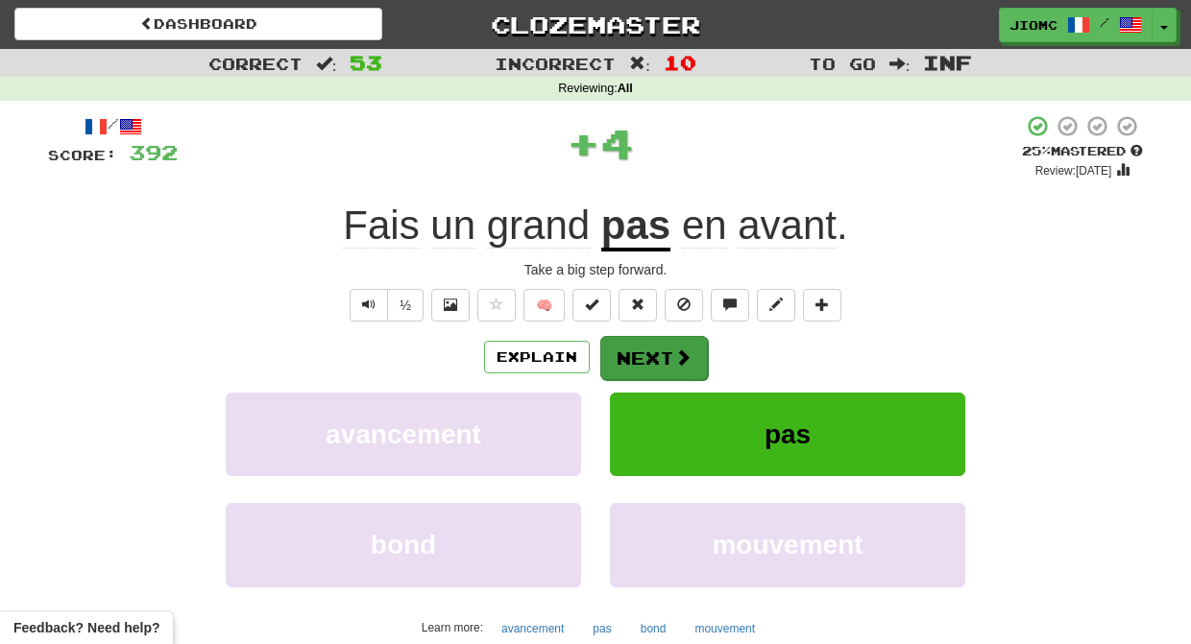
click at [641, 342] on button "Next" at bounding box center [654, 358] width 108 height 44
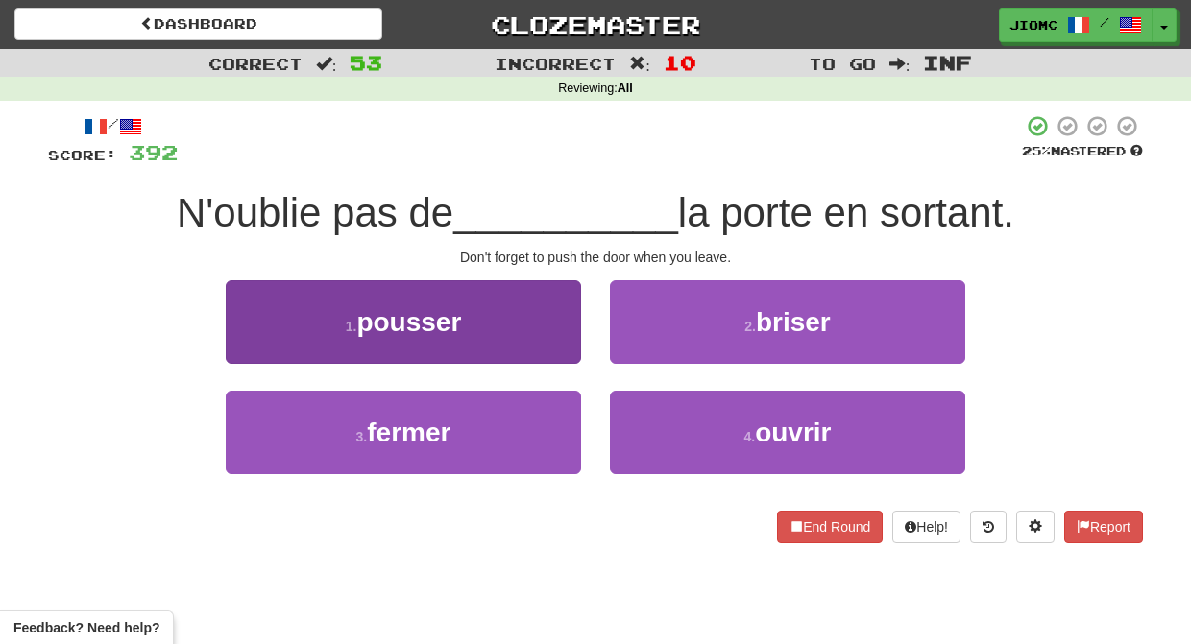
click at [554, 351] on button "1 . pousser" at bounding box center [403, 322] width 355 height 84
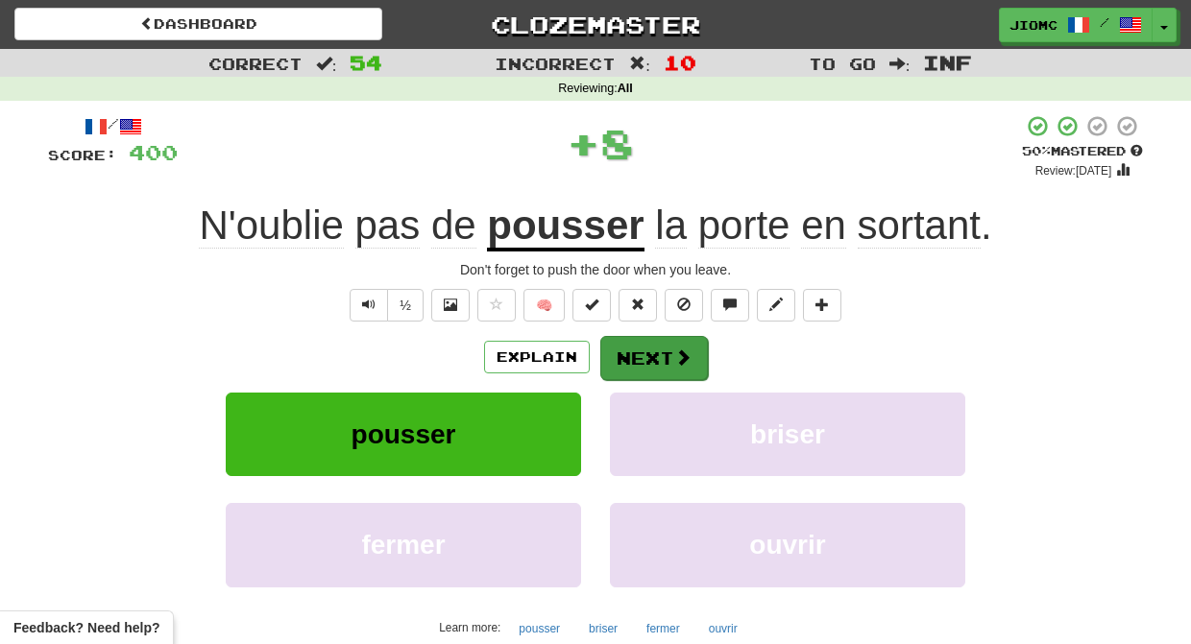
click at [653, 350] on button "Next" at bounding box center [654, 358] width 108 height 44
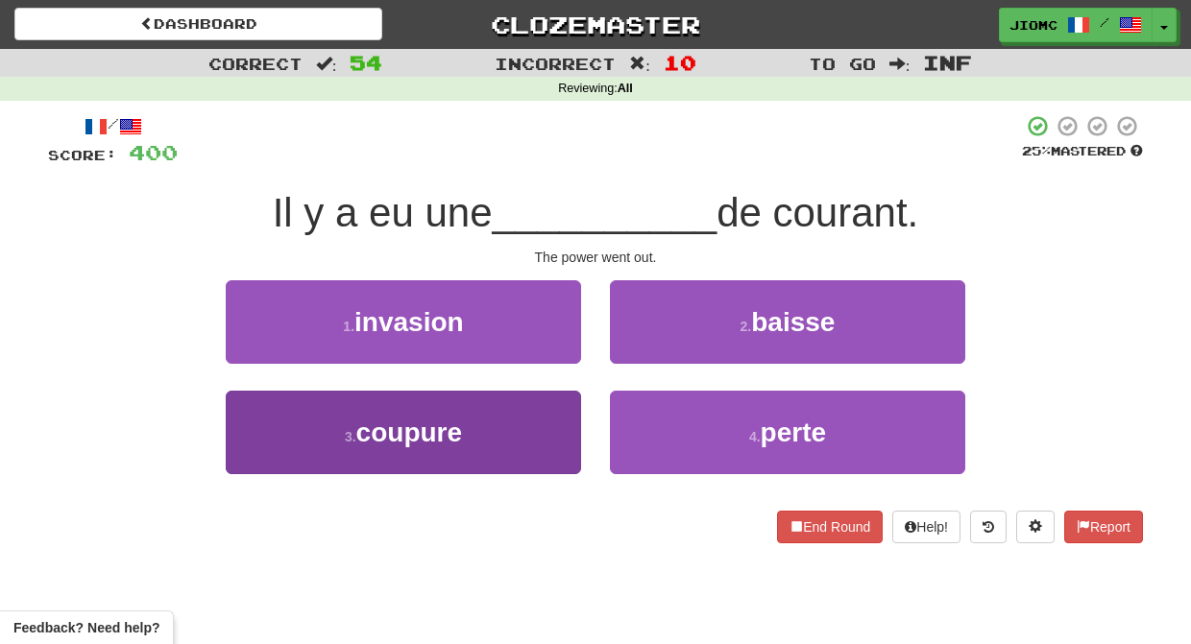
click at [544, 425] on button "3 . coupure" at bounding box center [403, 433] width 355 height 84
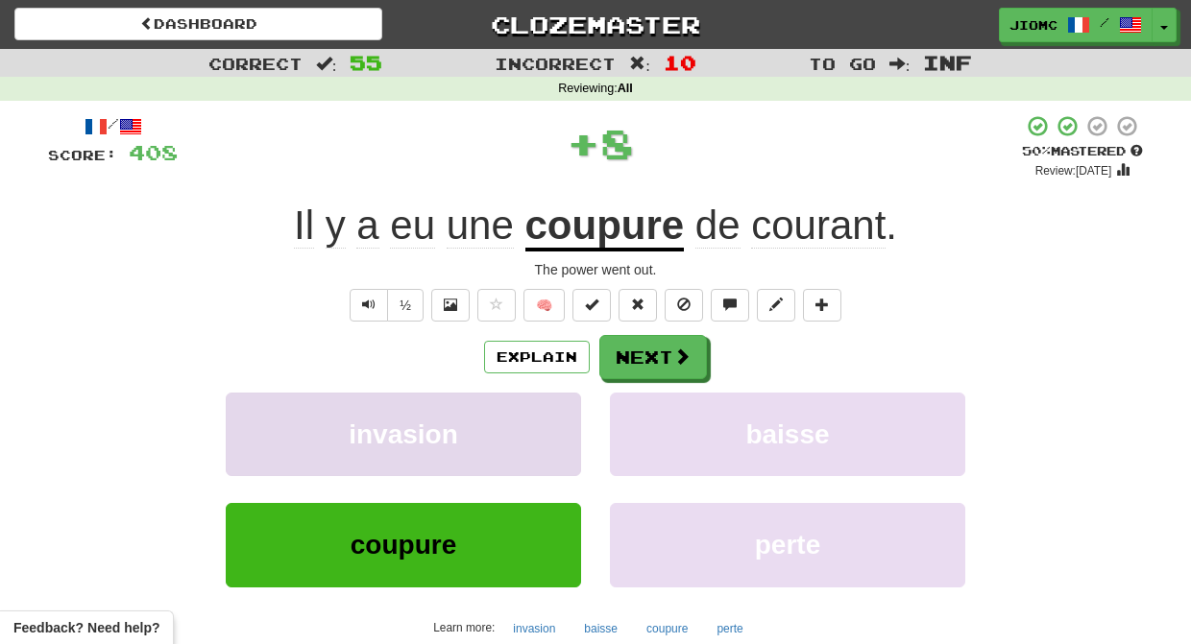
click at [546, 425] on button "invasion" at bounding box center [403, 435] width 355 height 84
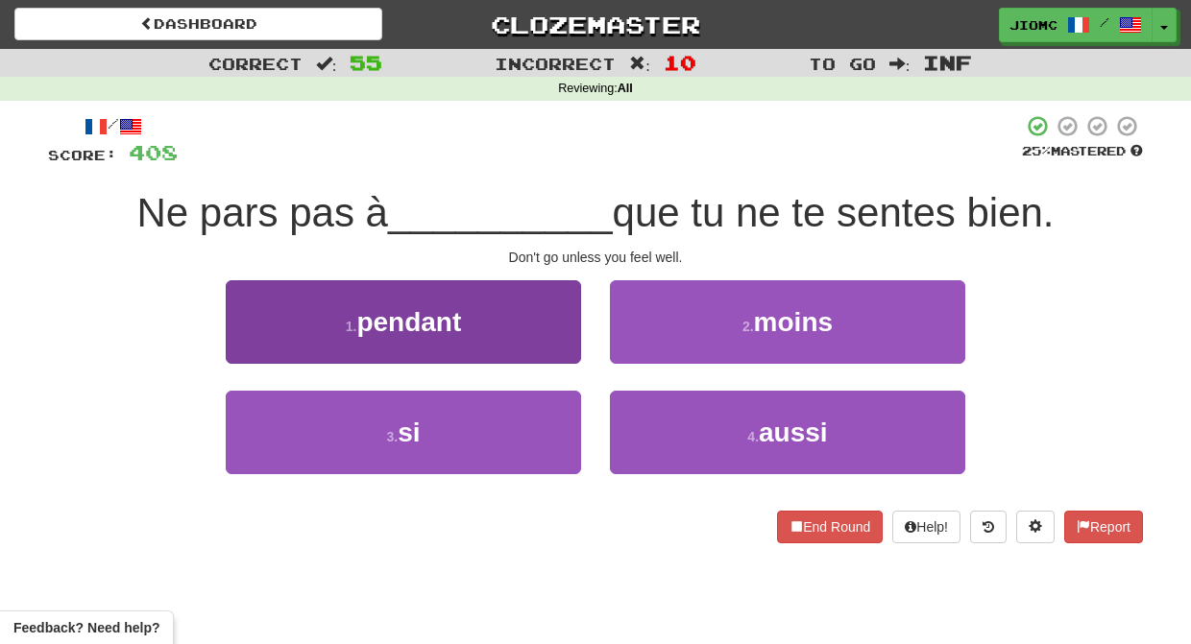
click at [557, 433] on button "3 . si" at bounding box center [403, 433] width 355 height 84
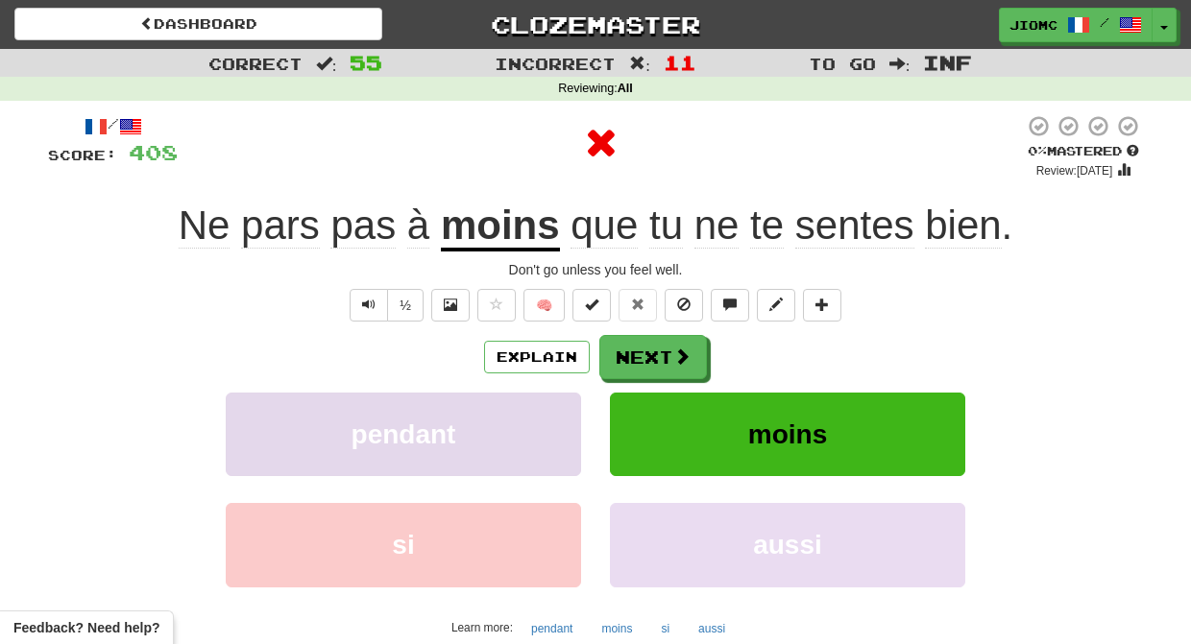
click at [558, 431] on button "pendant" at bounding box center [403, 435] width 355 height 84
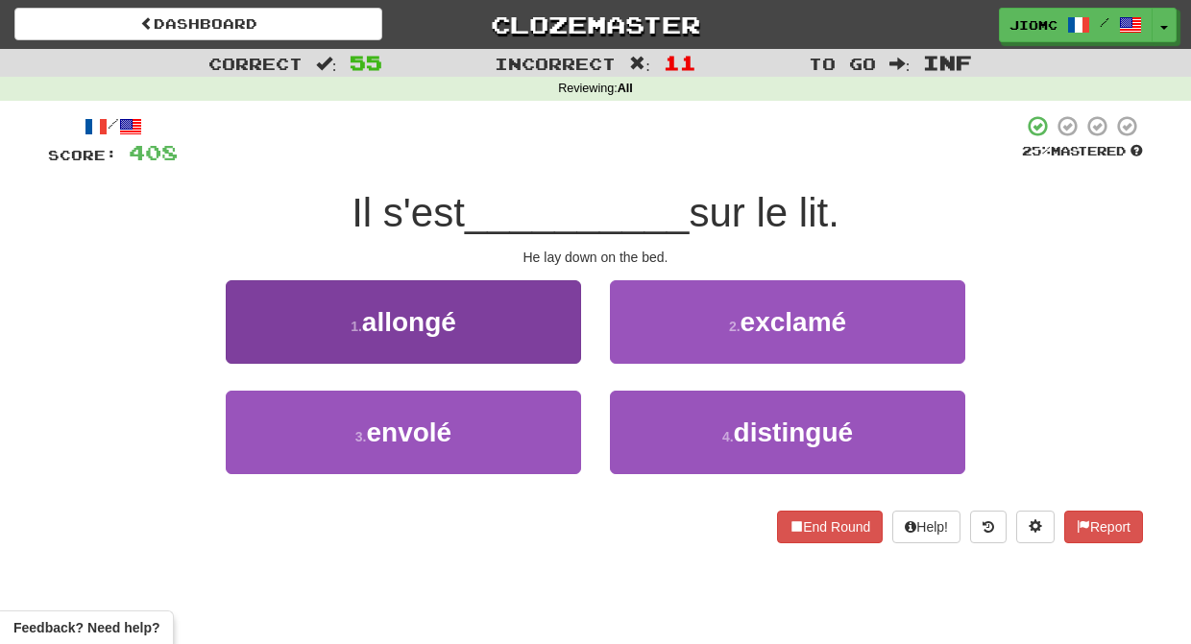
click at [564, 346] on button "1 . allongé" at bounding box center [403, 322] width 355 height 84
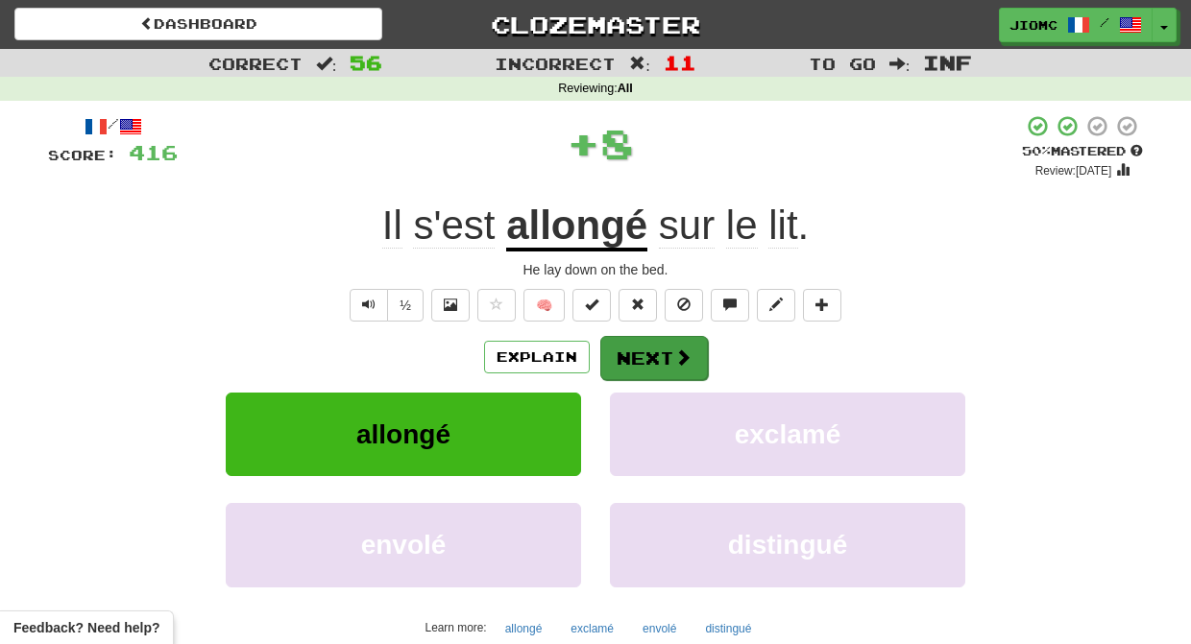
click at [643, 356] on button "Next" at bounding box center [654, 358] width 108 height 44
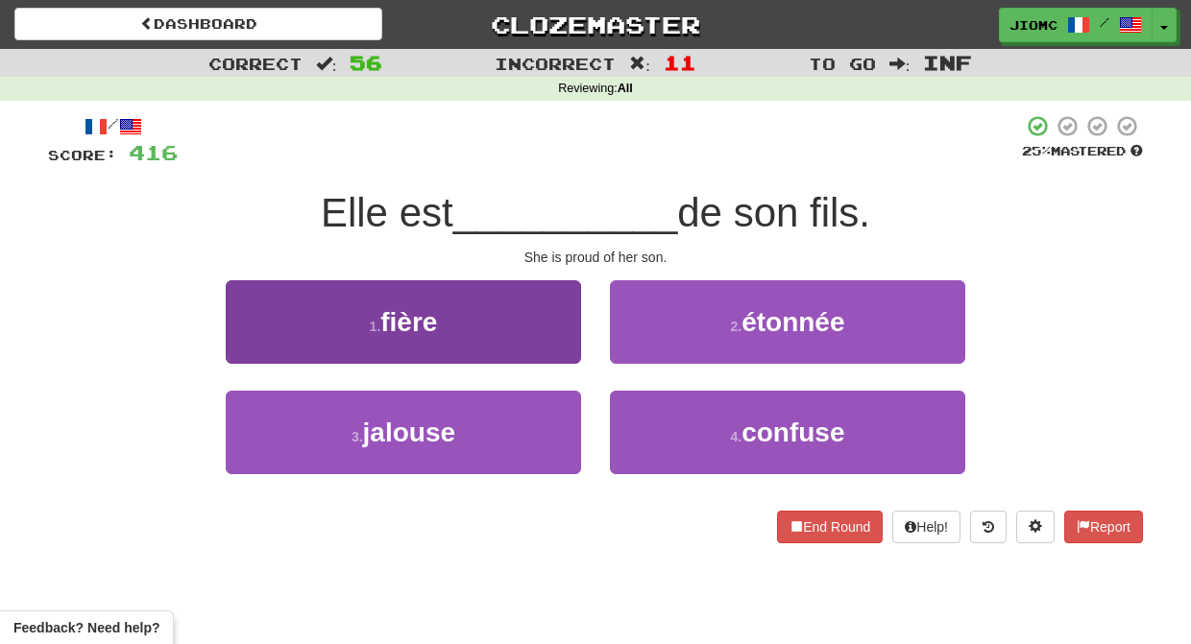
click at [550, 355] on button "1 . fière" at bounding box center [403, 322] width 355 height 84
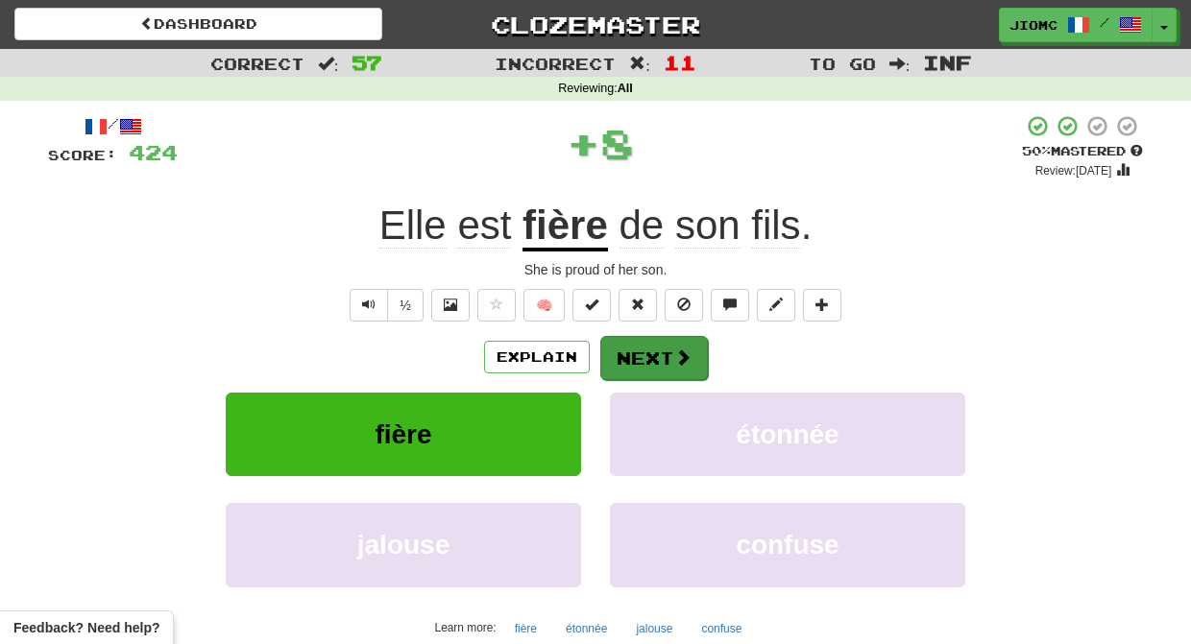
click at [611, 352] on button "Next" at bounding box center [654, 358] width 108 height 44
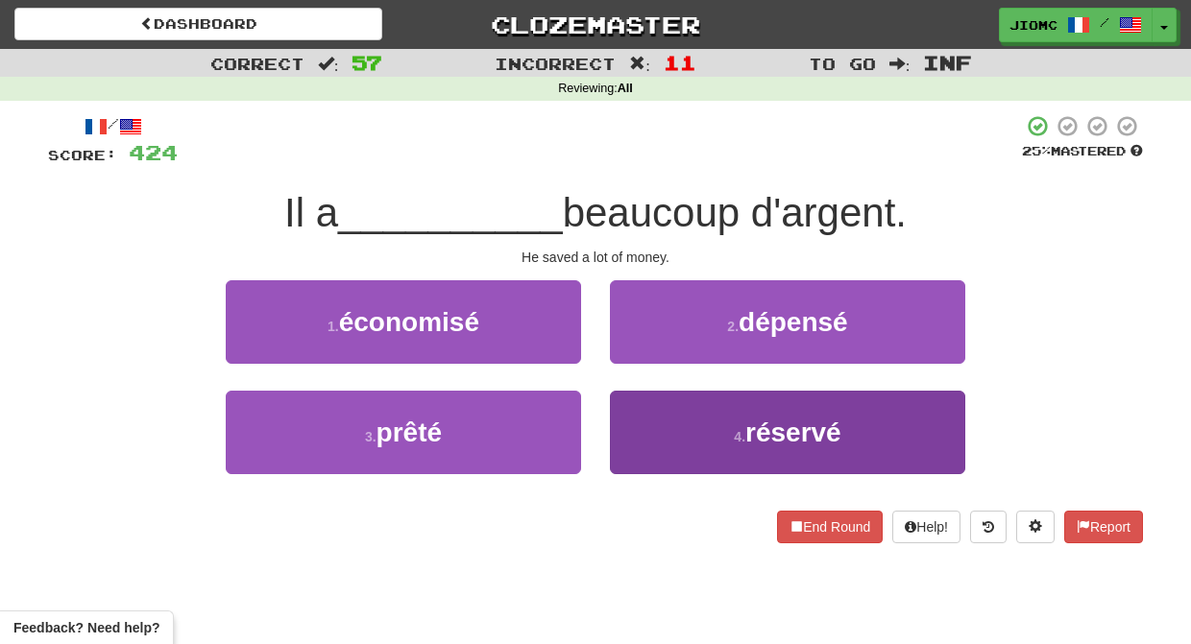
click at [630, 419] on button "4 . réservé" at bounding box center [787, 433] width 355 height 84
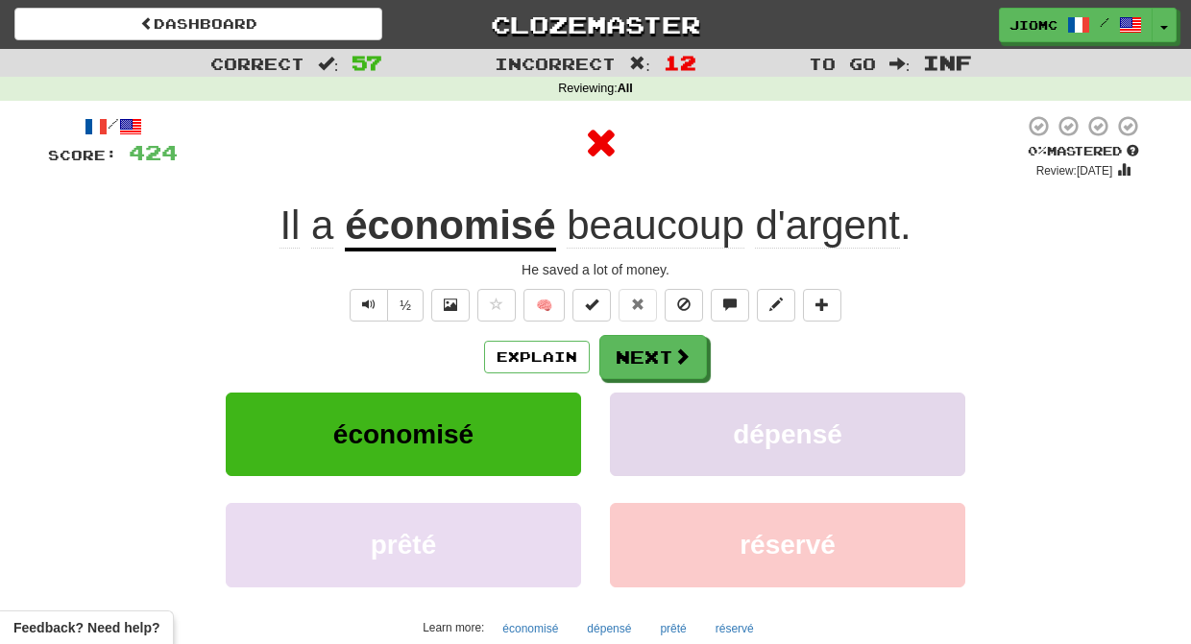
click at [631, 411] on button "dépensé" at bounding box center [787, 435] width 355 height 84
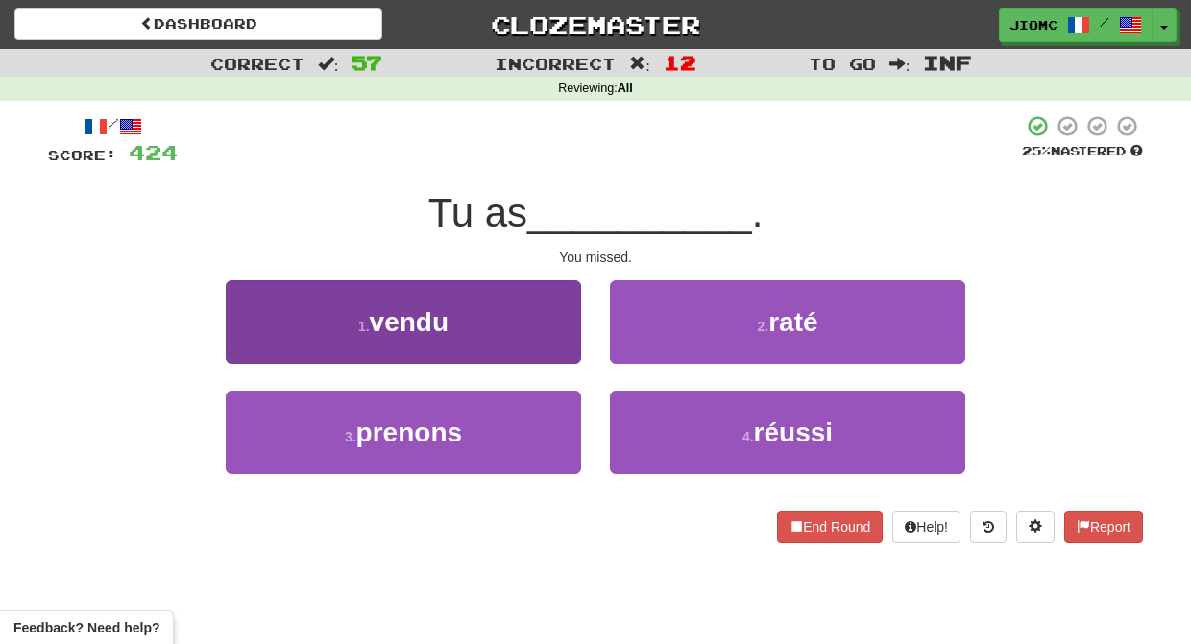
click at [562, 356] on button "1 . vendu" at bounding box center [403, 322] width 355 height 84
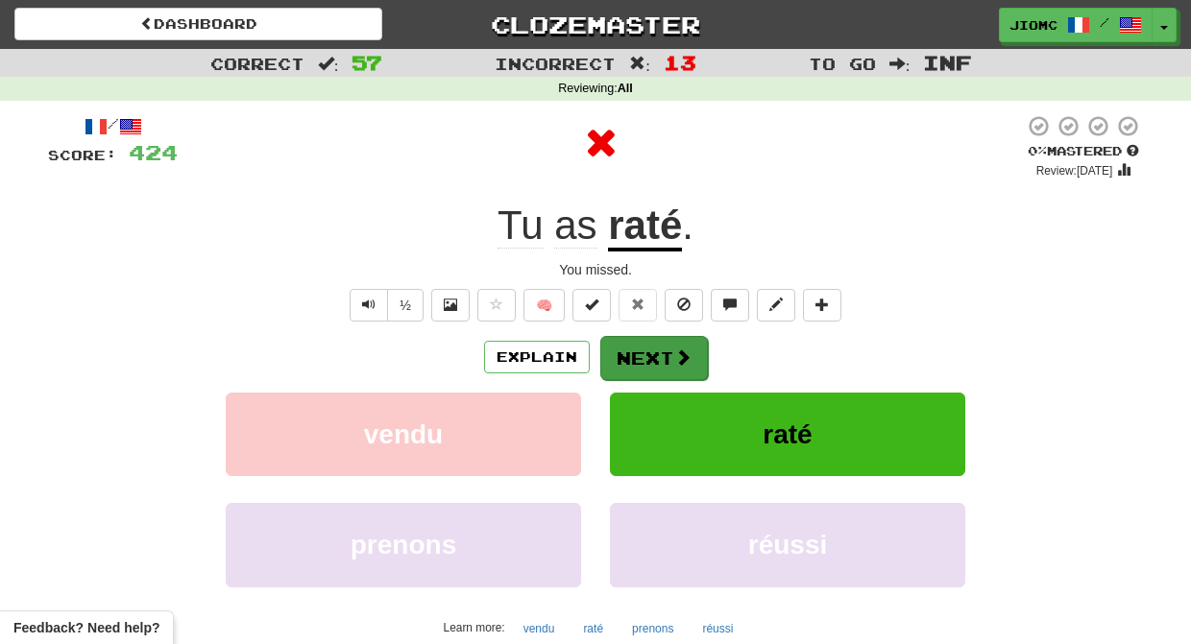
click at [640, 364] on button "Next" at bounding box center [654, 358] width 108 height 44
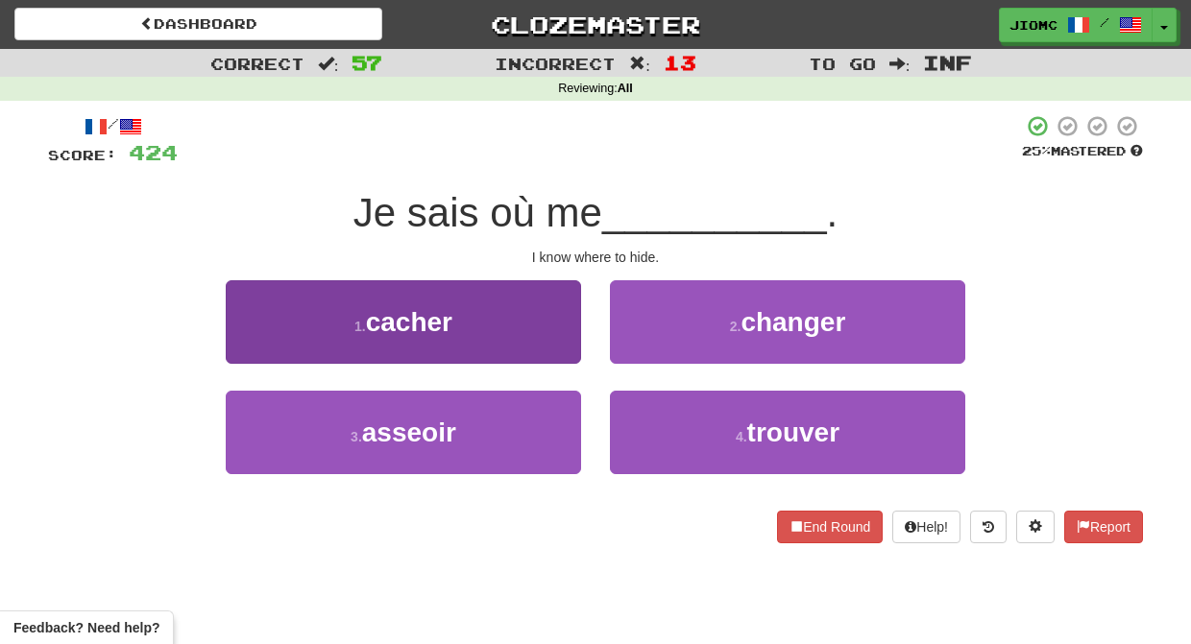
click at [544, 345] on button "1 . cacher" at bounding box center [403, 322] width 355 height 84
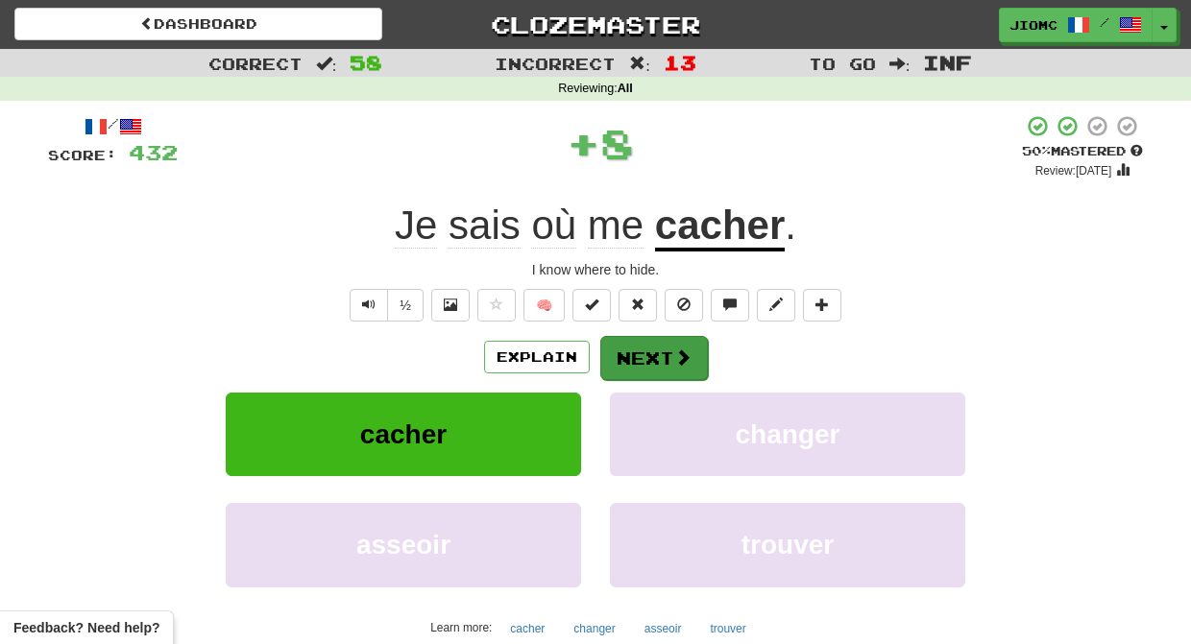
click at [616, 355] on button "Next" at bounding box center [654, 358] width 108 height 44
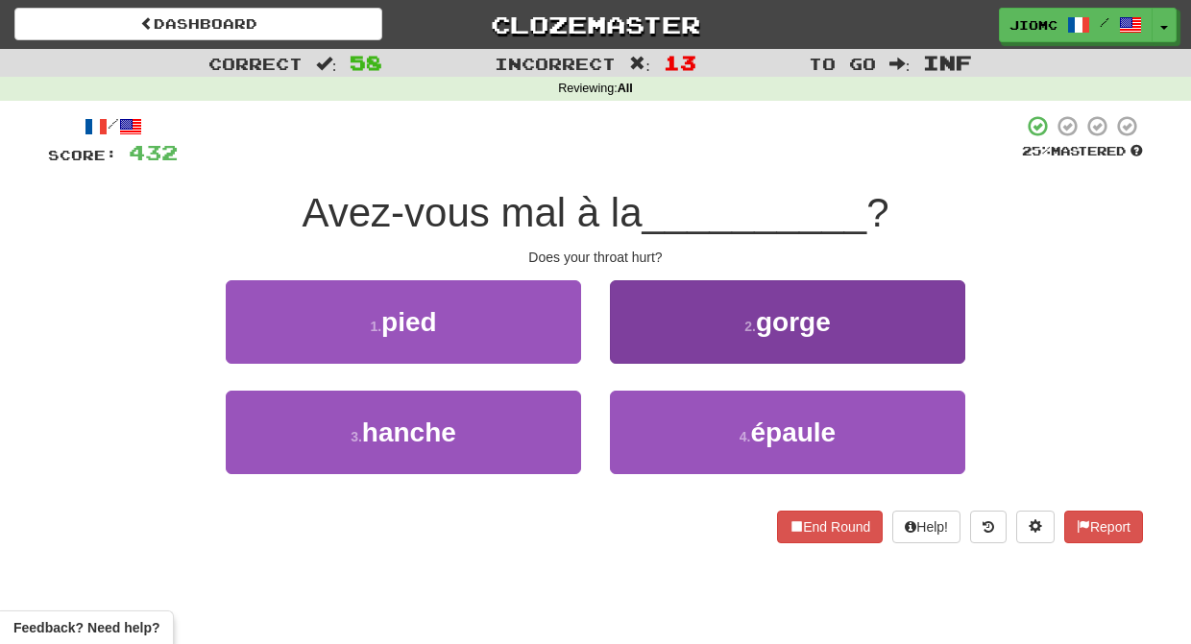
click at [649, 342] on button "2 . gorge" at bounding box center [787, 322] width 355 height 84
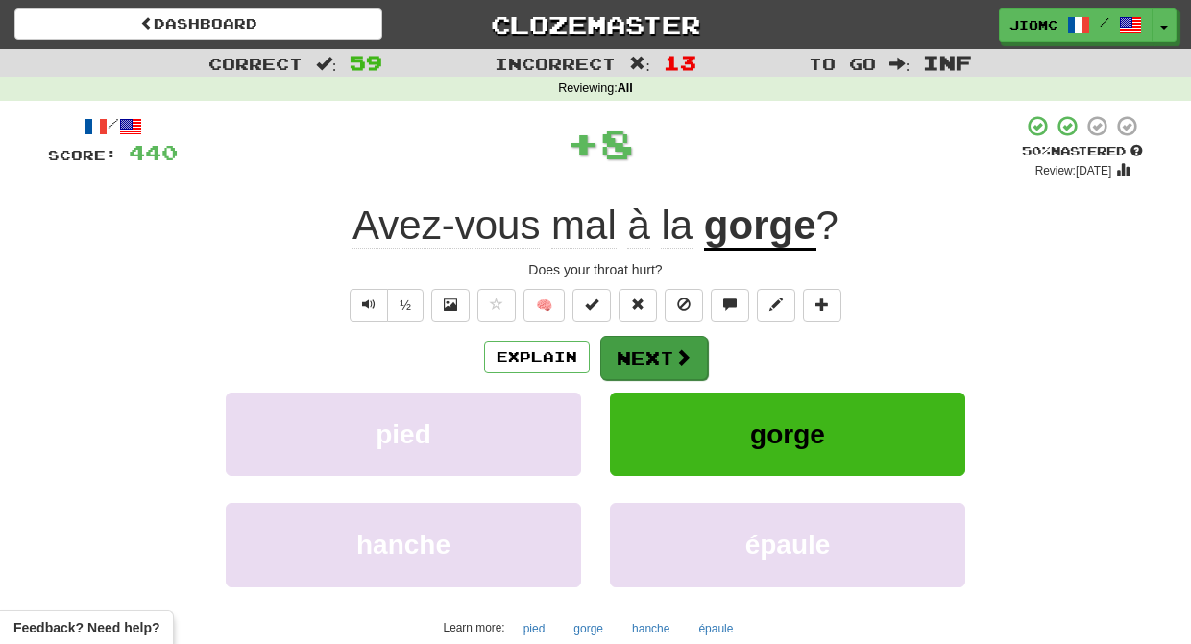
click at [648, 344] on button "Next" at bounding box center [654, 358] width 108 height 44
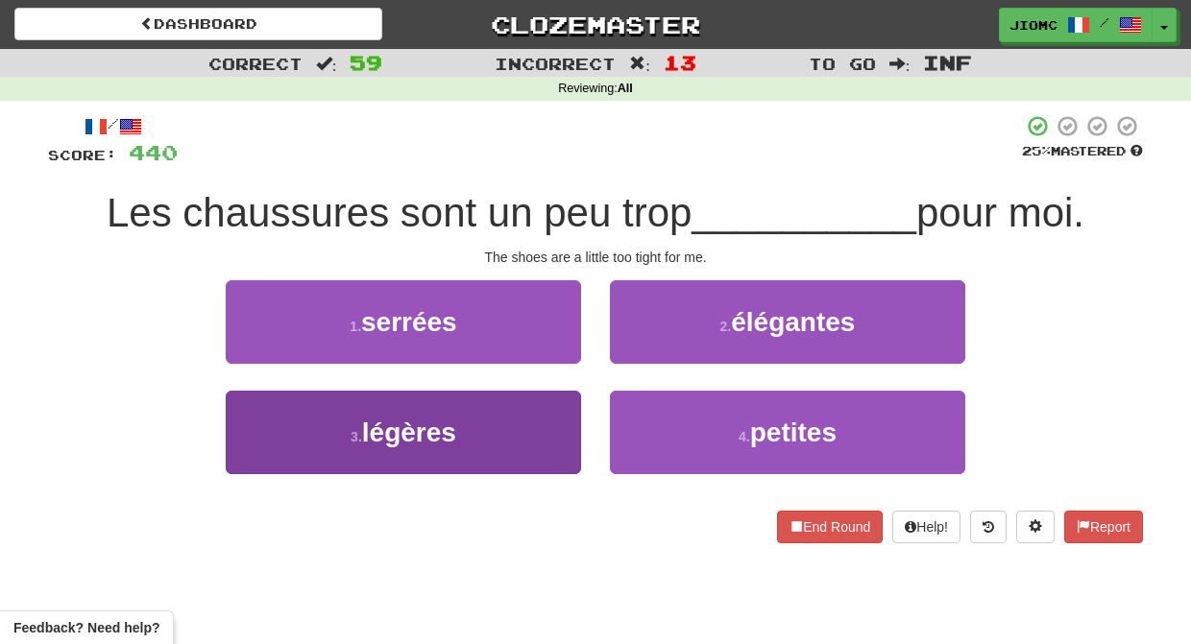
click at [559, 426] on button "3 . légères" at bounding box center [403, 433] width 355 height 84
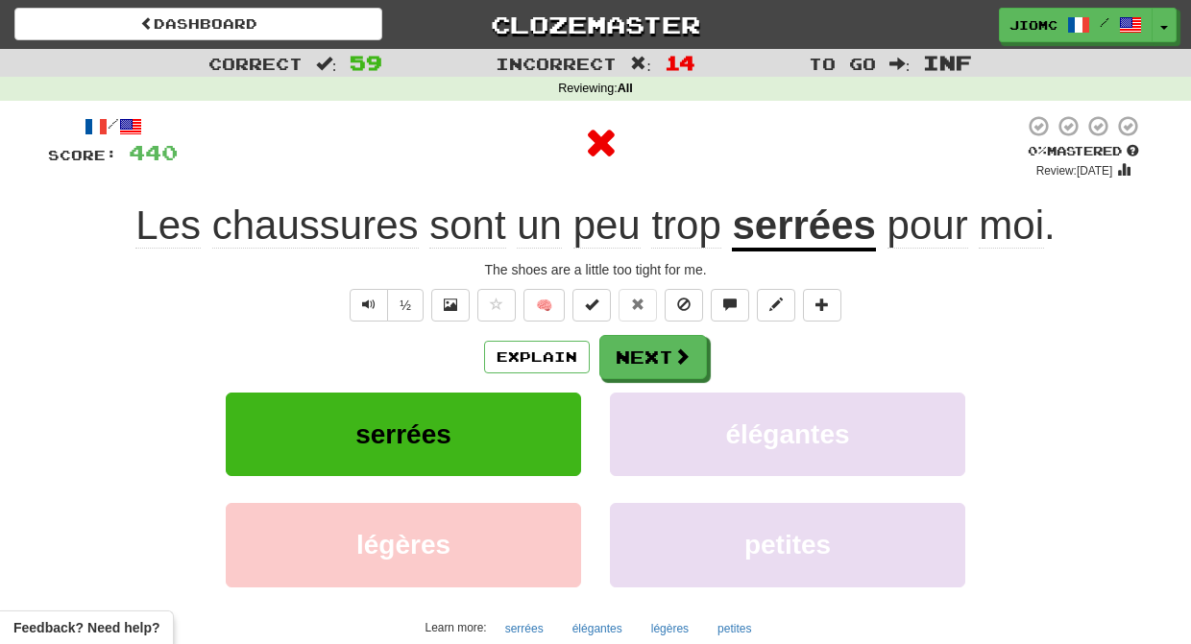
click at [563, 434] on button "serrées" at bounding box center [403, 435] width 355 height 84
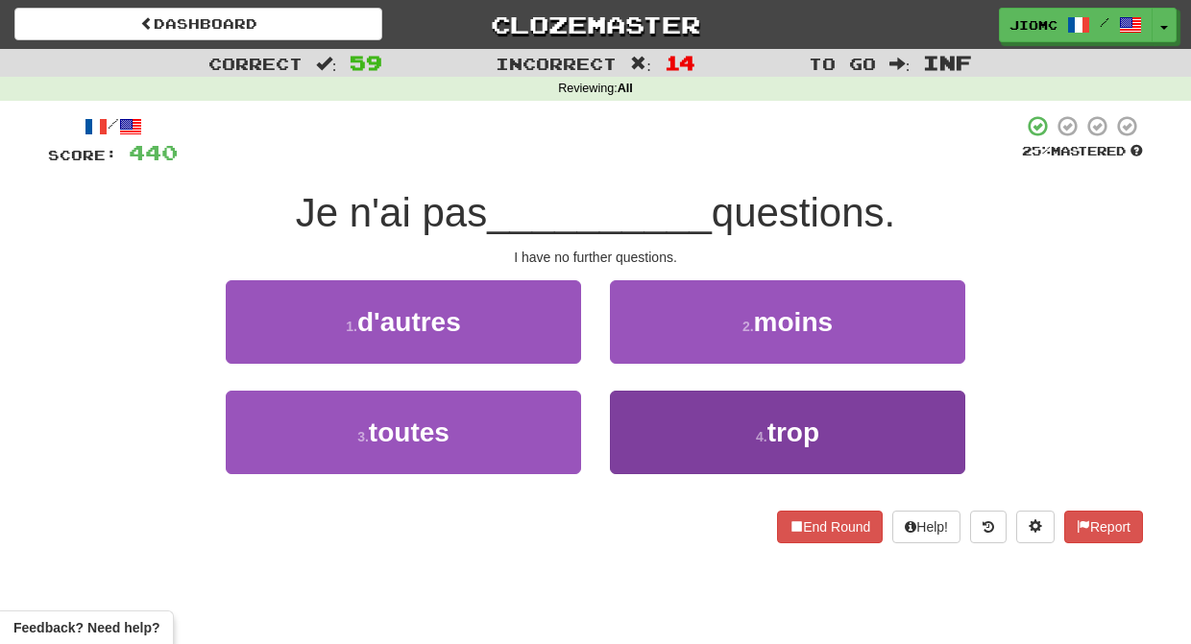
click at [665, 421] on button "4 . trop" at bounding box center [787, 433] width 355 height 84
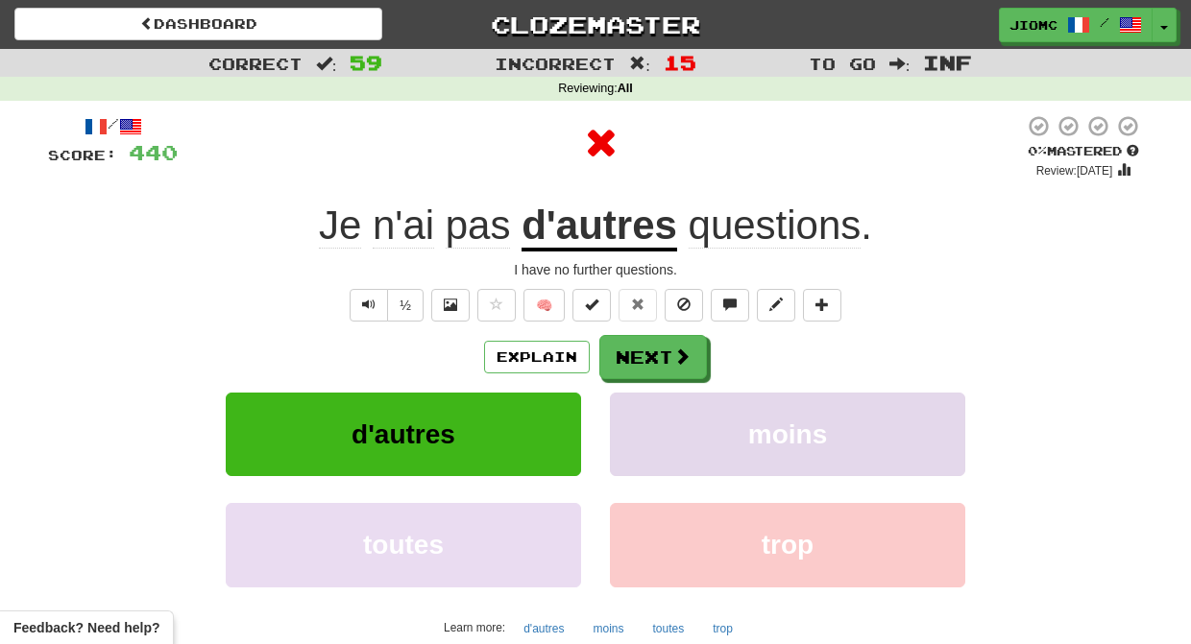
click at [655, 416] on button "moins" at bounding box center [787, 435] width 355 height 84
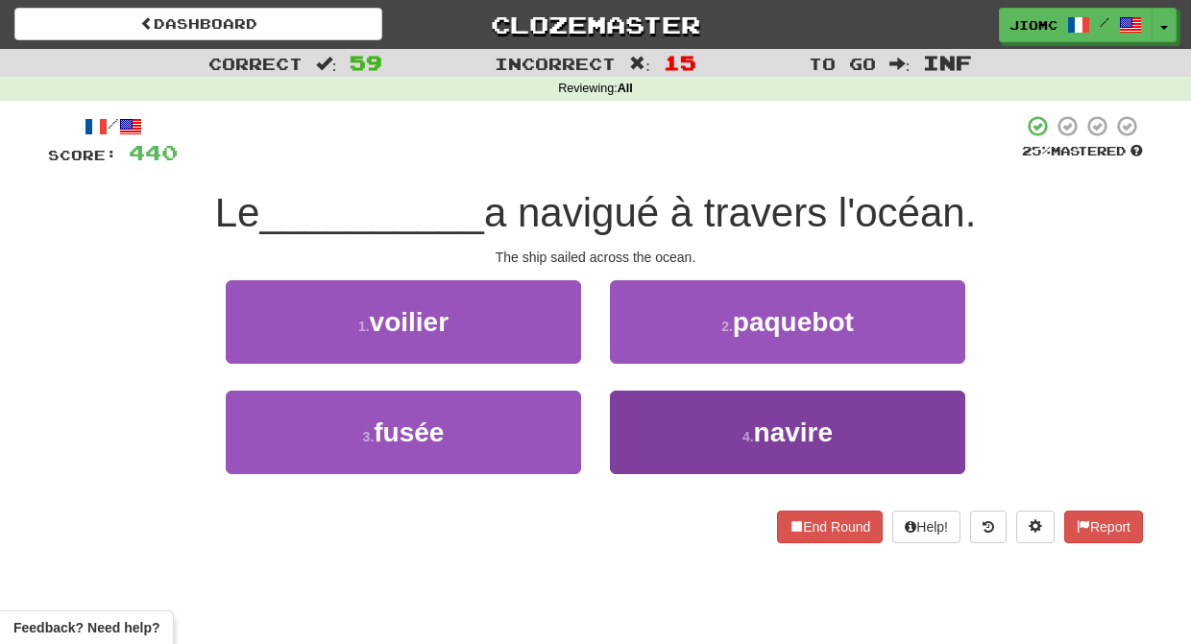
click at [641, 422] on button "4 . navire" at bounding box center [787, 433] width 355 height 84
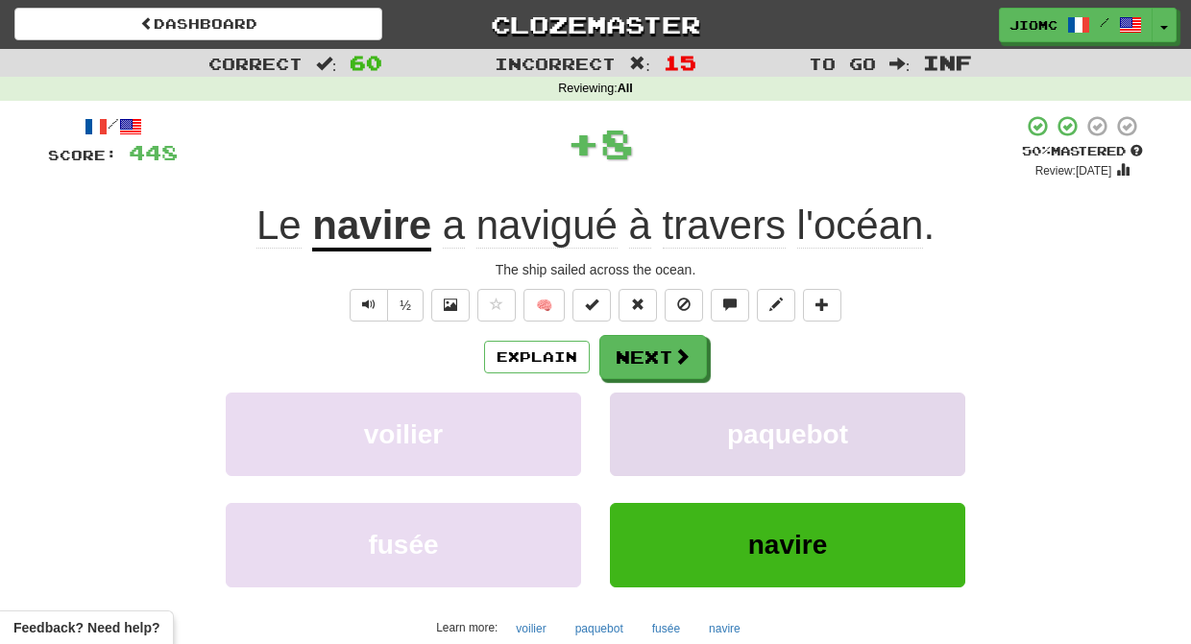
click at [642, 422] on button "paquebot" at bounding box center [787, 435] width 355 height 84
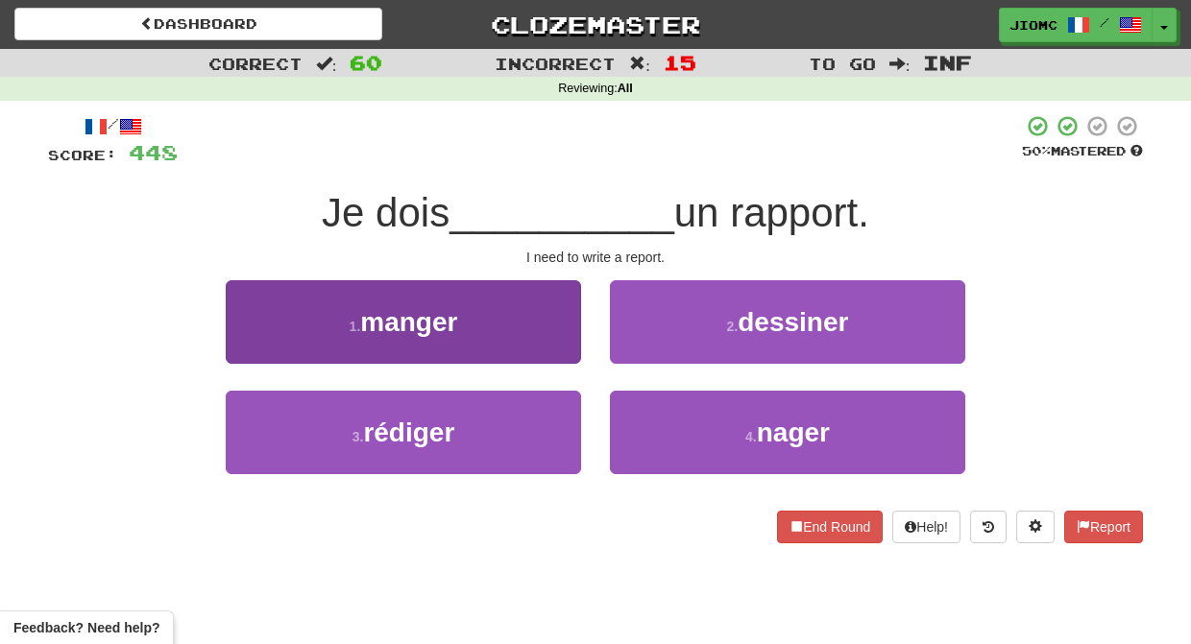
click at [553, 417] on button "3 . rédiger" at bounding box center [403, 433] width 355 height 84
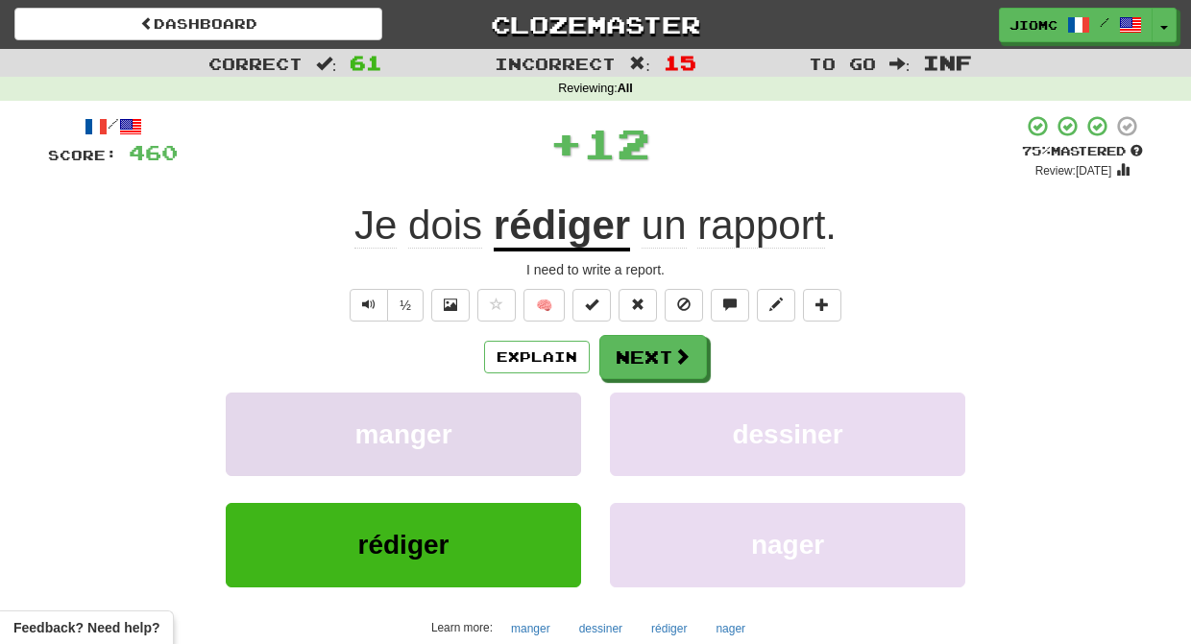
click at [560, 419] on button "manger" at bounding box center [403, 435] width 355 height 84
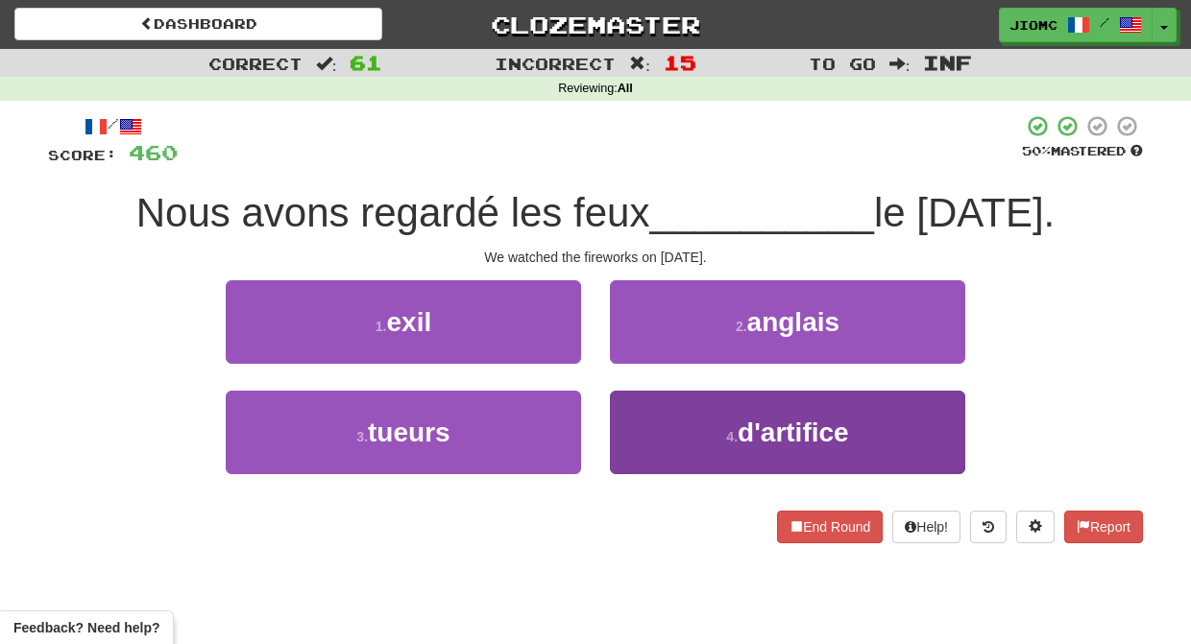
click at [636, 411] on button "4 . d'artifice" at bounding box center [787, 433] width 355 height 84
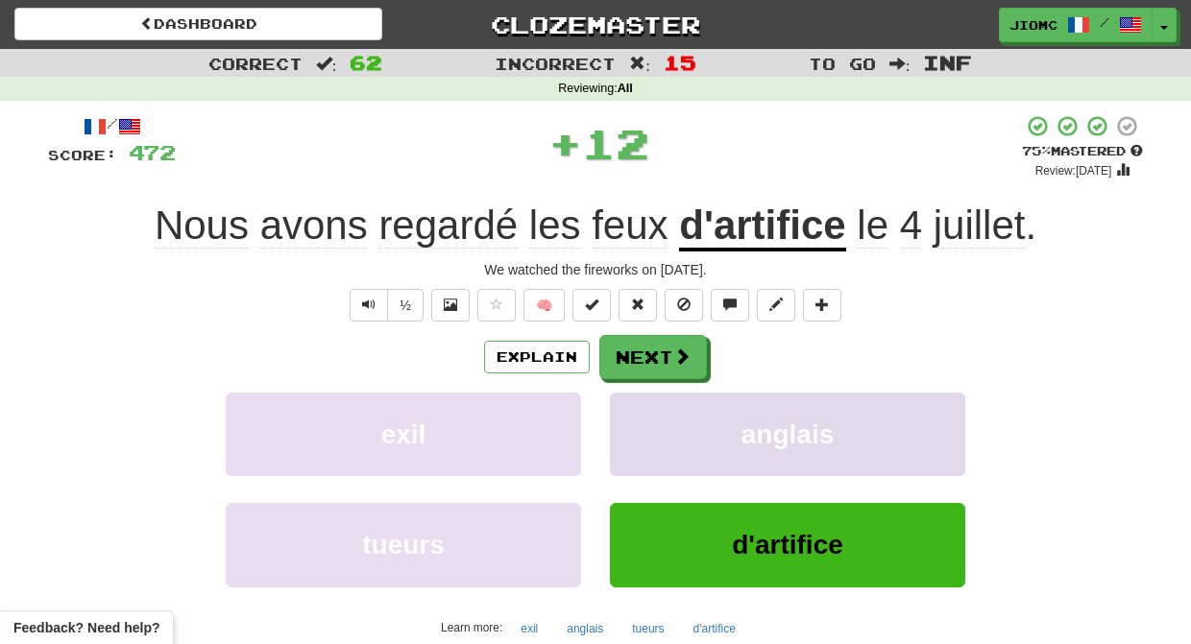
click at [637, 413] on button "anglais" at bounding box center [787, 435] width 355 height 84
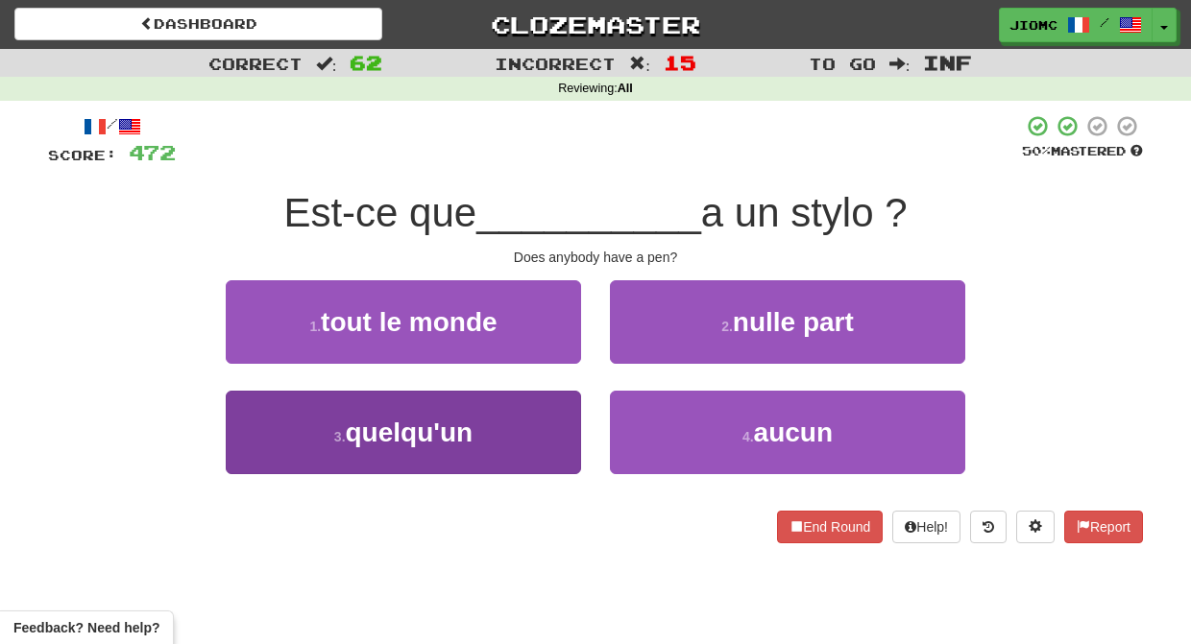
click at [527, 419] on button "3 . quelqu'un" at bounding box center [403, 433] width 355 height 84
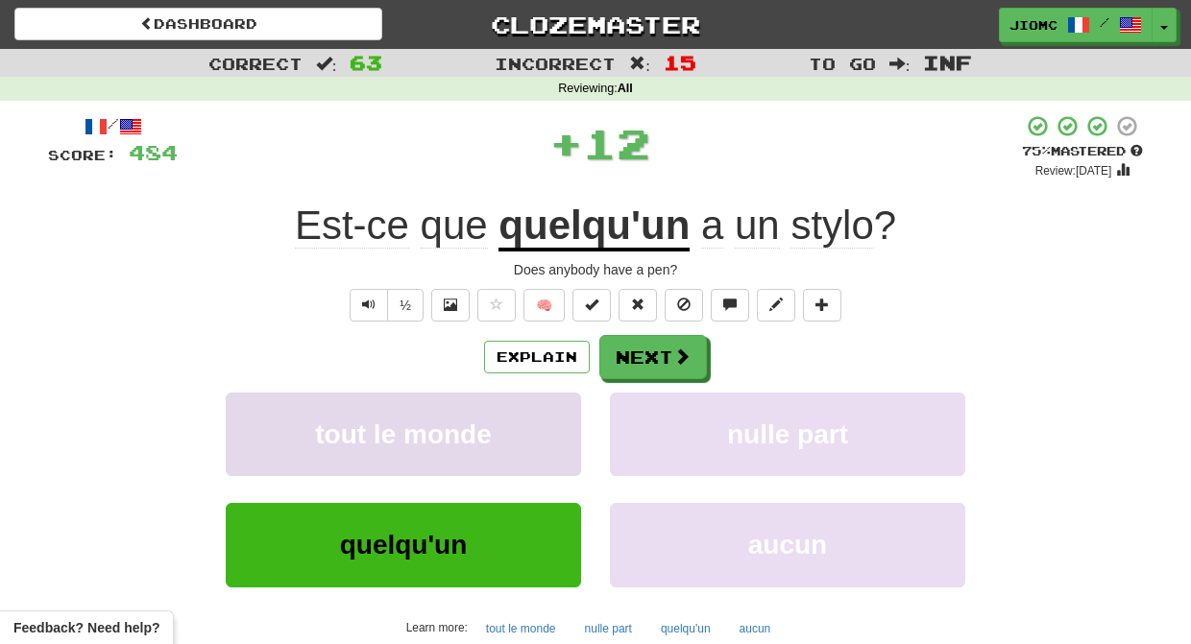
click at [528, 423] on button "tout le monde" at bounding box center [403, 435] width 355 height 84
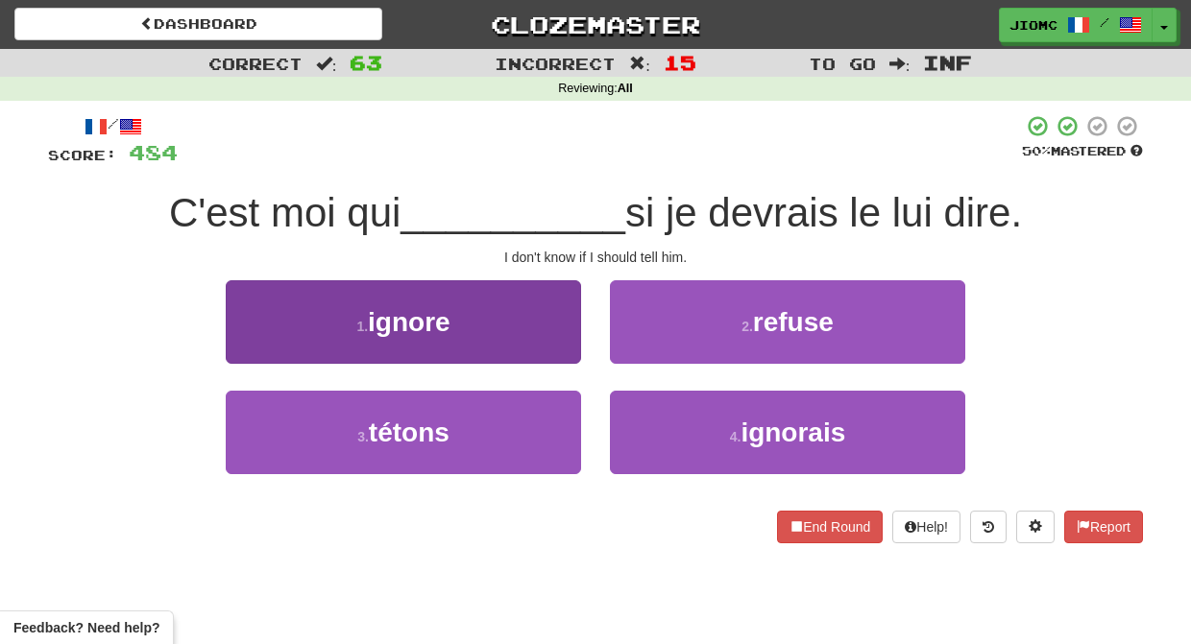
click at [541, 334] on button "1 . ignore" at bounding box center [403, 322] width 355 height 84
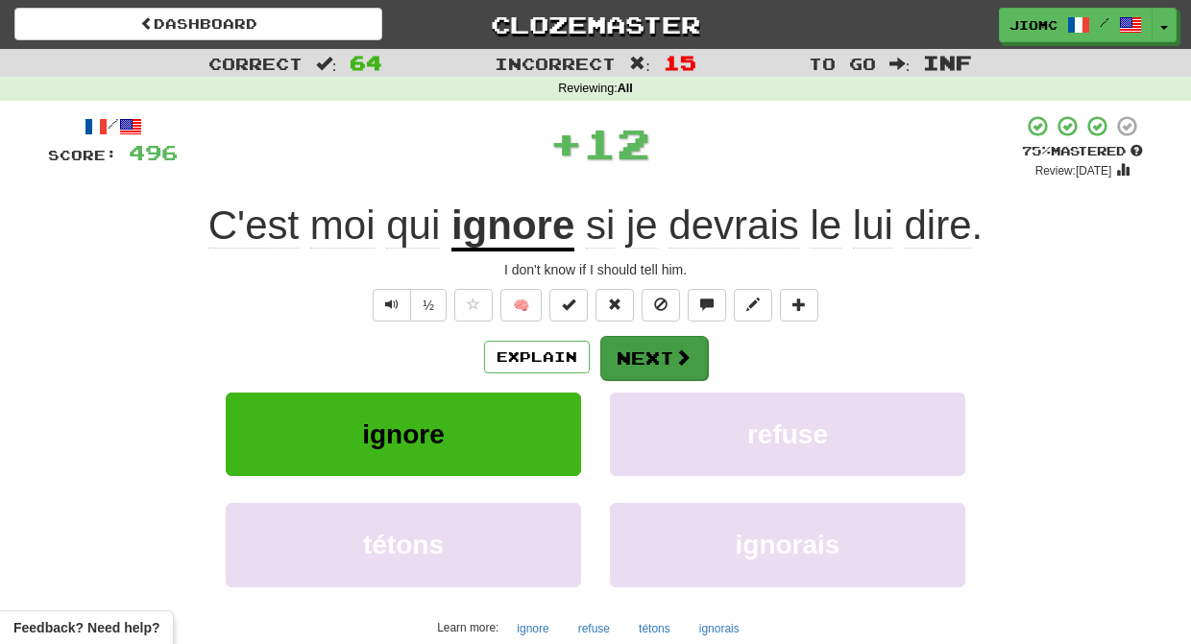
click at [641, 347] on button "Next" at bounding box center [654, 358] width 108 height 44
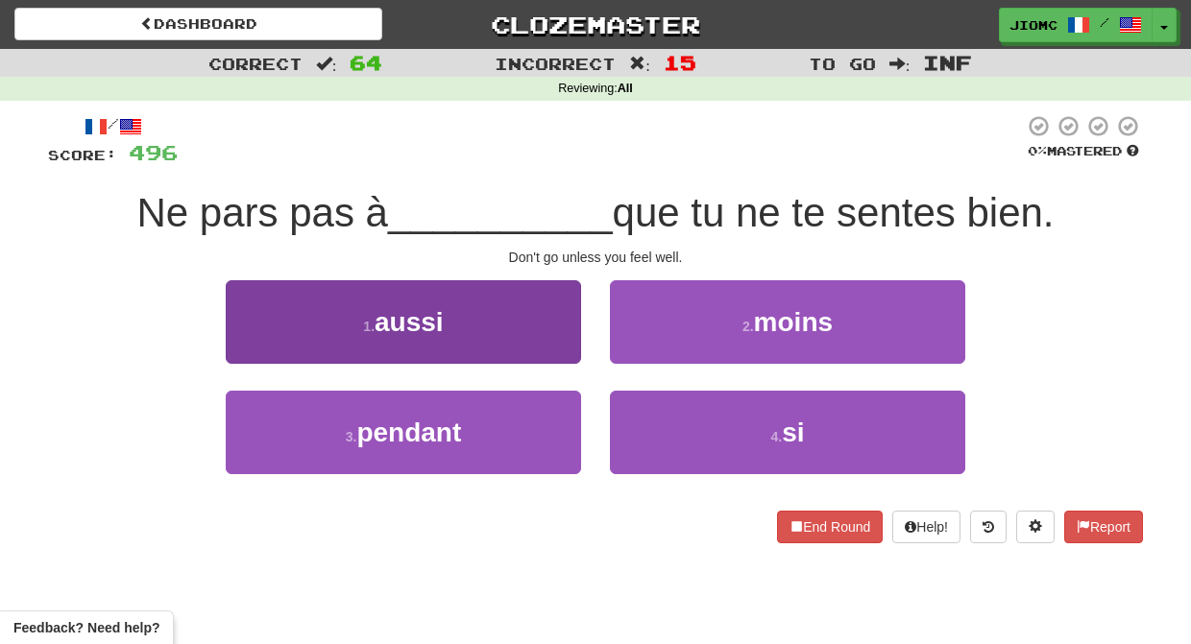
click at [551, 412] on button "3 . pendant" at bounding box center [403, 433] width 355 height 84
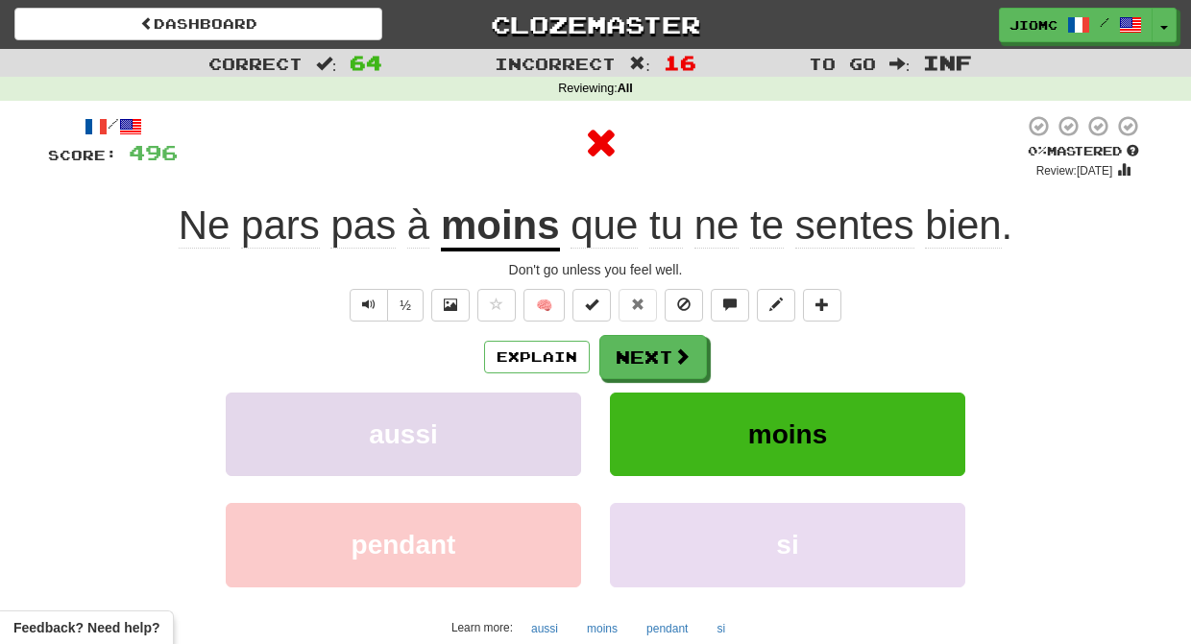
click at [555, 412] on button "aussi" at bounding box center [403, 435] width 355 height 84
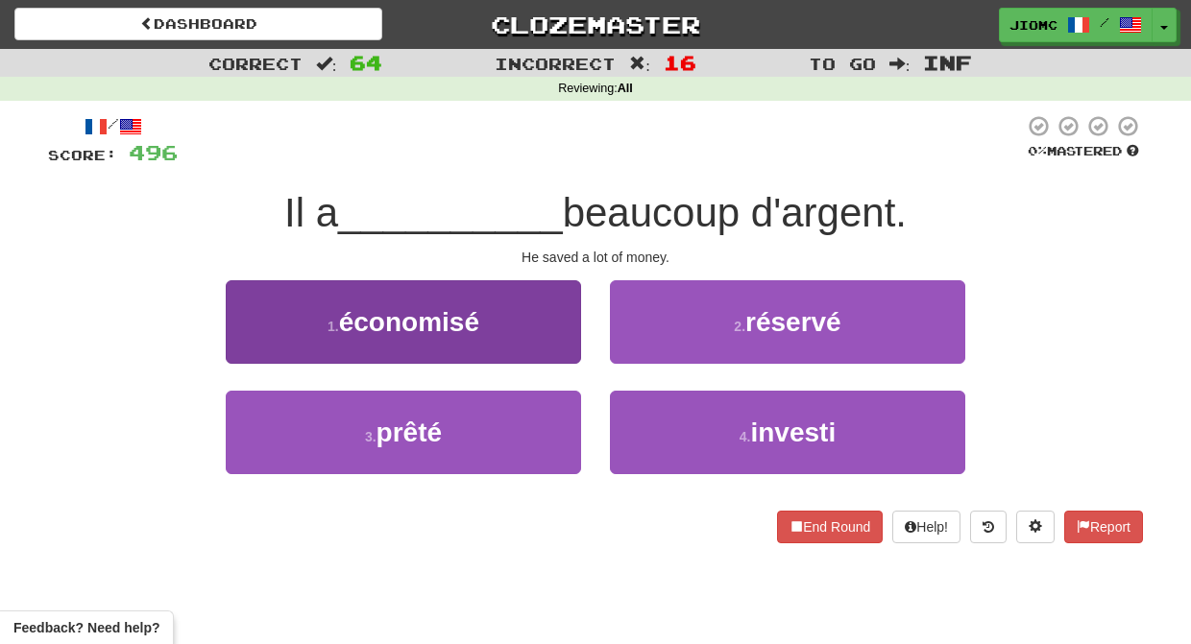
click at [557, 347] on button "1 . économisé" at bounding box center [403, 322] width 355 height 84
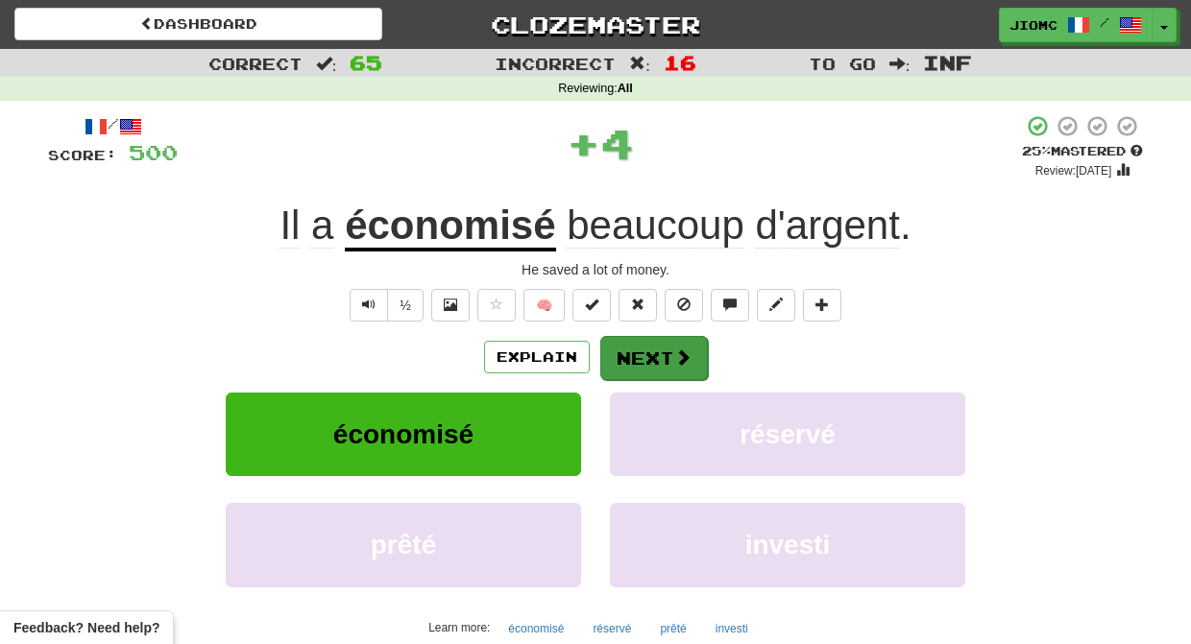
click at [625, 352] on button "Next" at bounding box center [654, 358] width 108 height 44
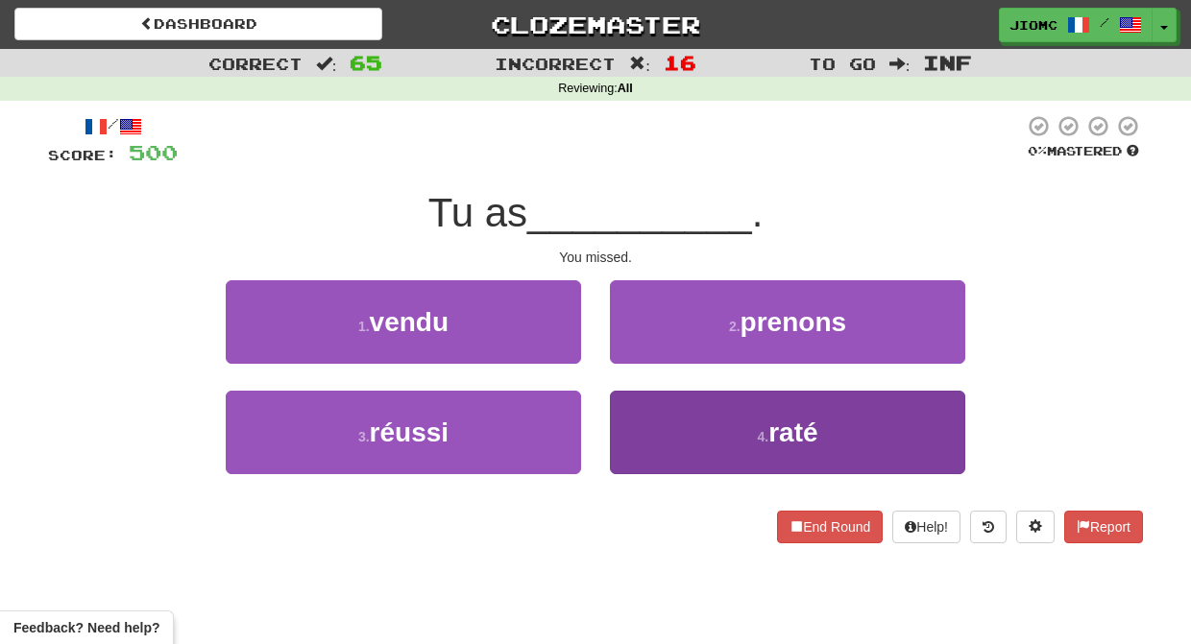
click at [641, 420] on button "4 . raté" at bounding box center [787, 433] width 355 height 84
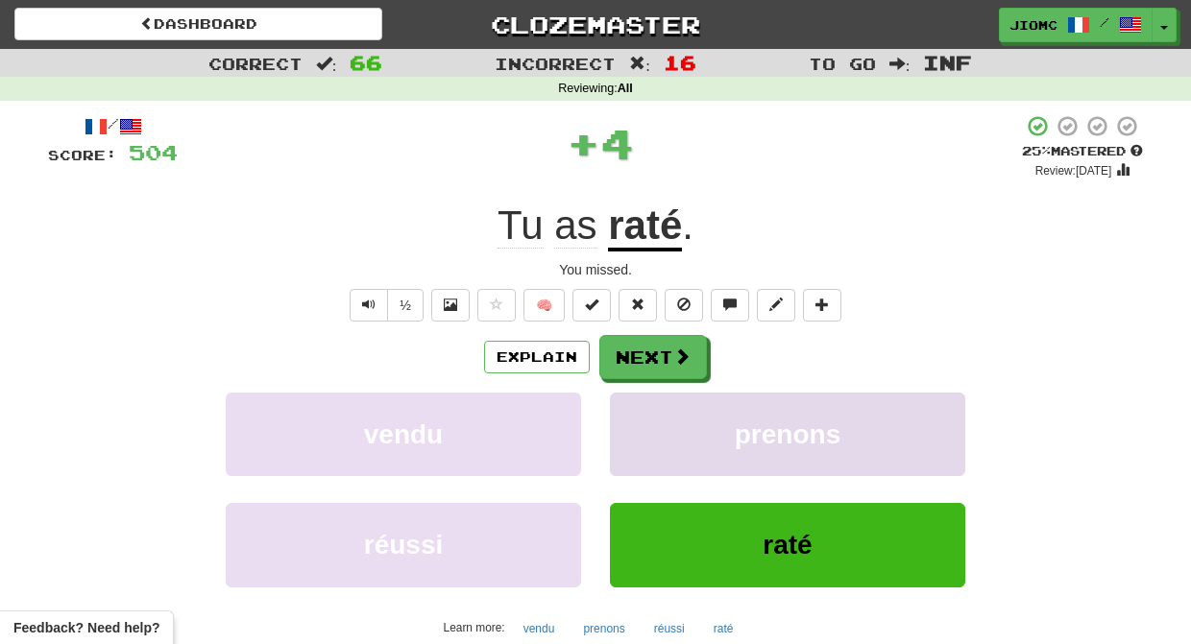
click at [642, 415] on button "prenons" at bounding box center [787, 435] width 355 height 84
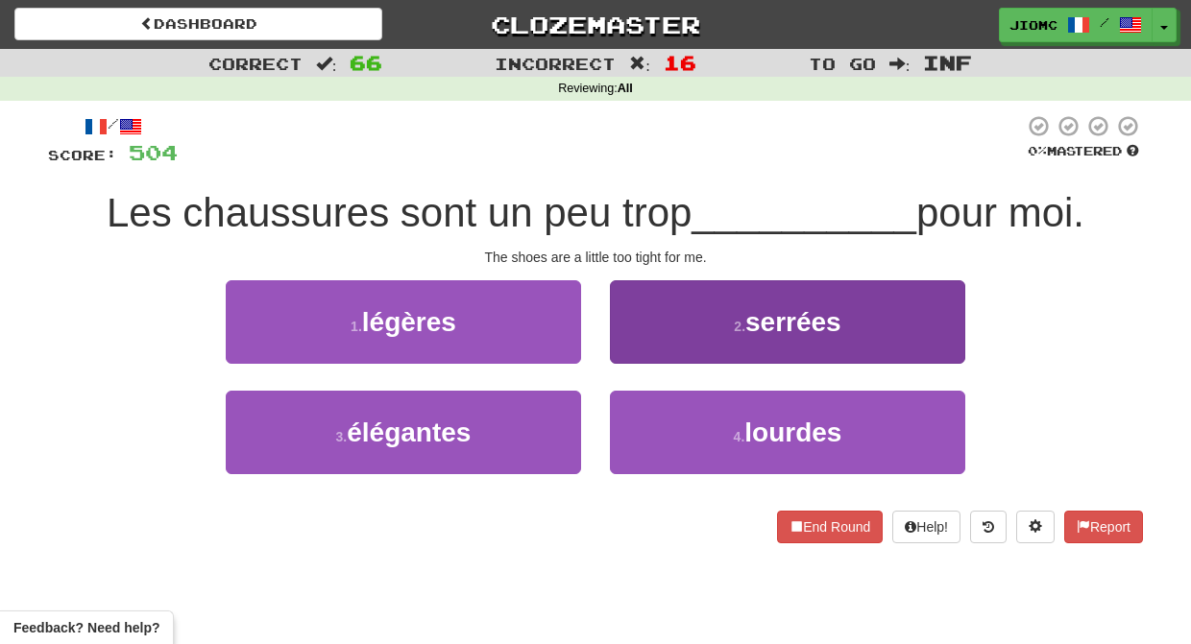
click at [637, 329] on button "2 . serrées" at bounding box center [787, 322] width 355 height 84
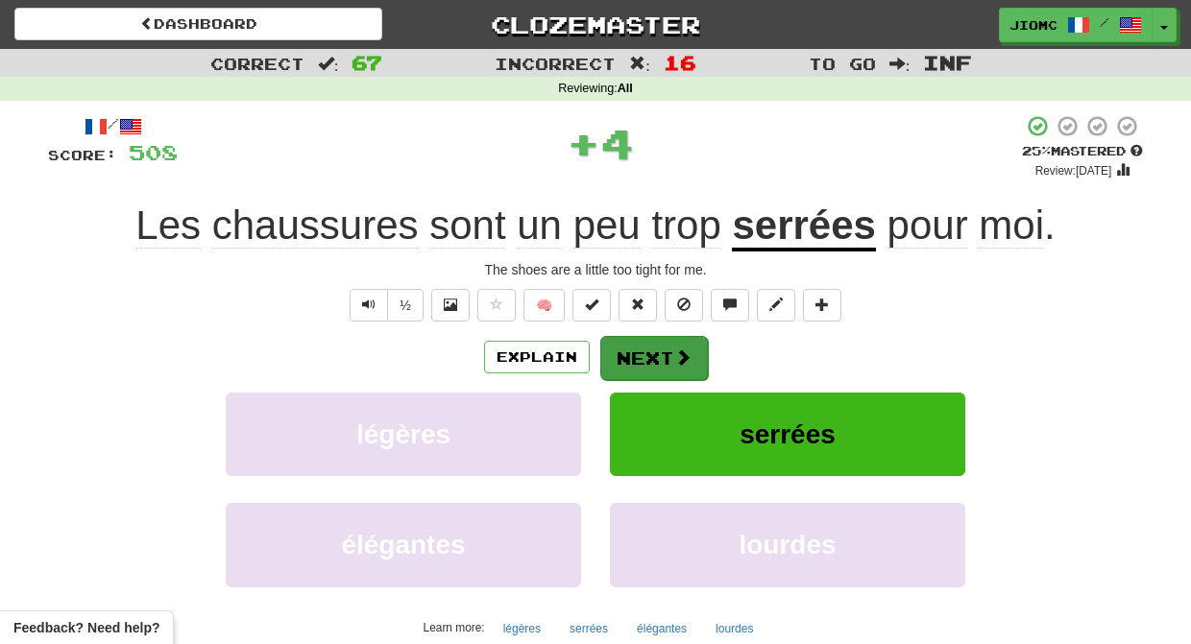
click at [643, 347] on button "Next" at bounding box center [654, 358] width 108 height 44
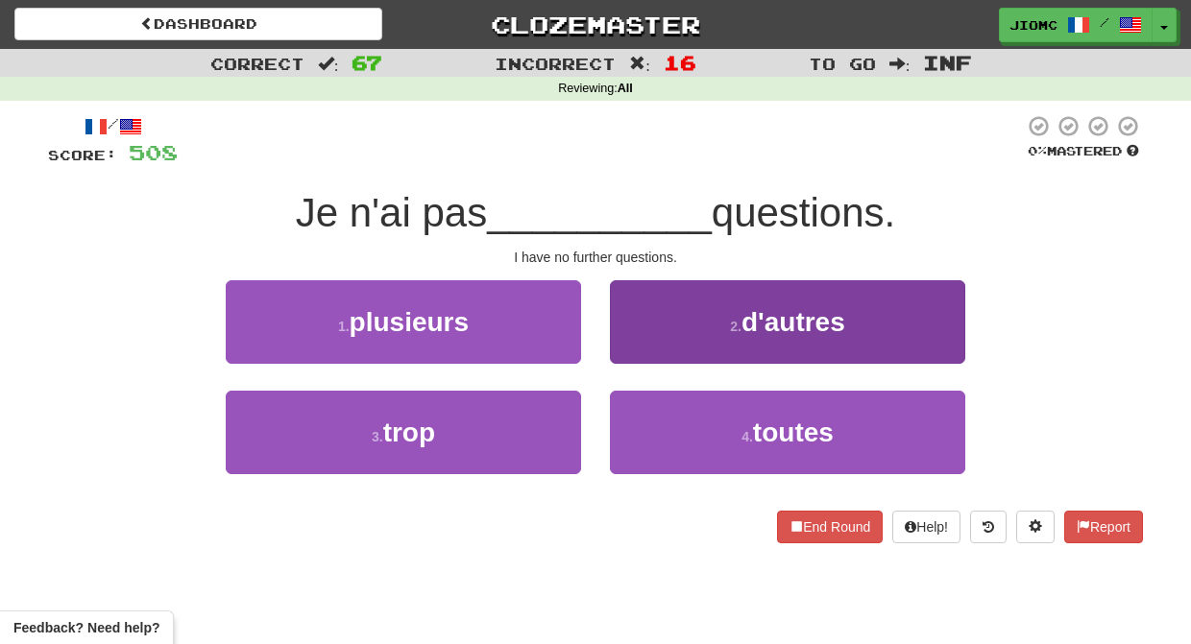
click at [637, 345] on button "2 . d'autres" at bounding box center [787, 322] width 355 height 84
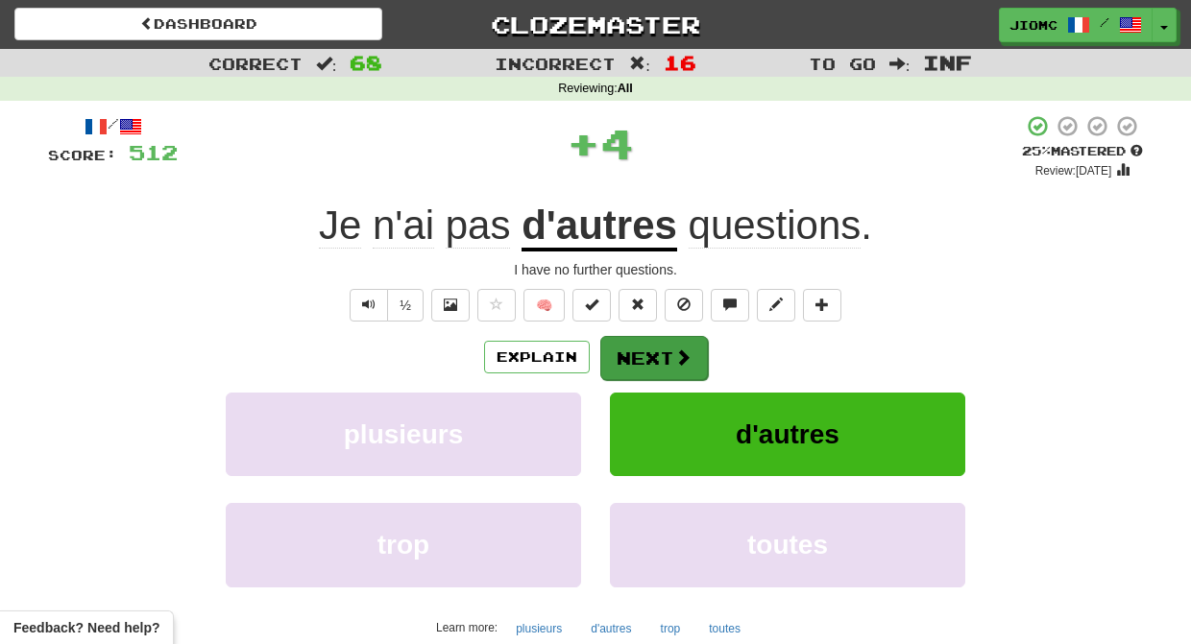
click at [640, 350] on button "Next" at bounding box center [654, 358] width 108 height 44
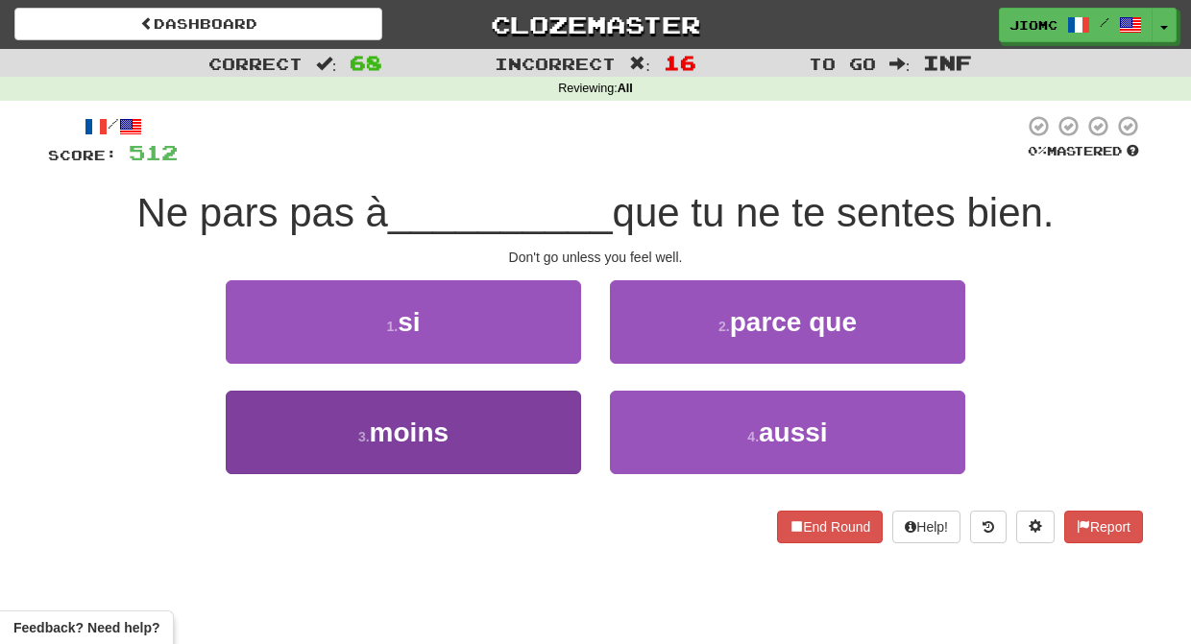
click at [554, 417] on button "3 . moins" at bounding box center [403, 433] width 355 height 84
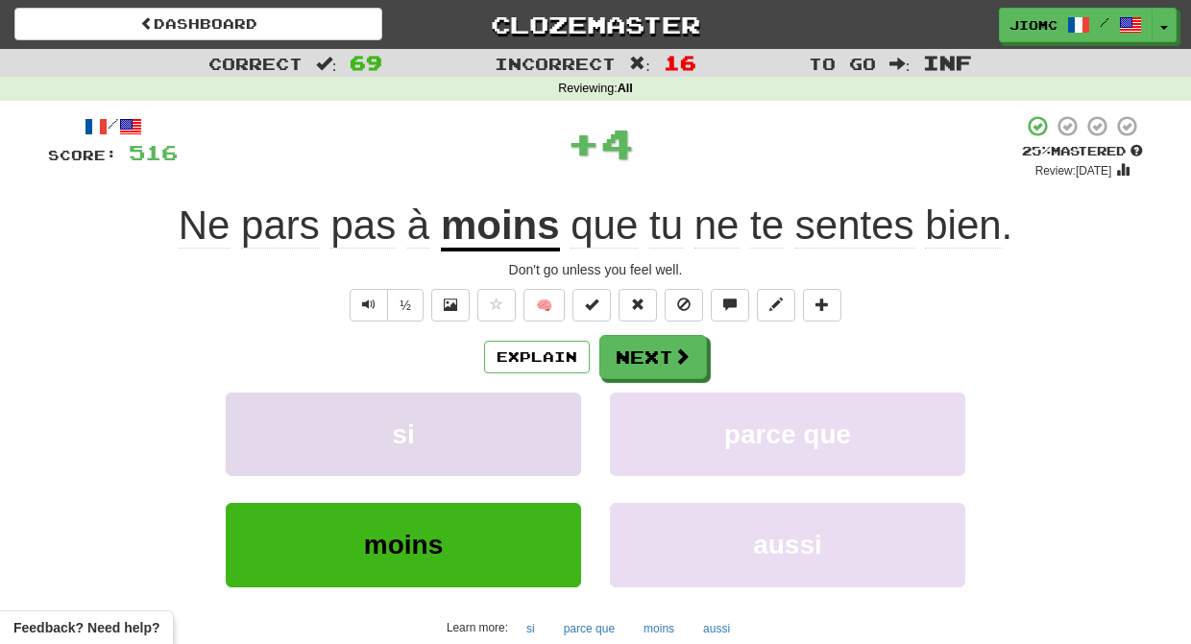
click at [554, 414] on button "si" at bounding box center [403, 435] width 355 height 84
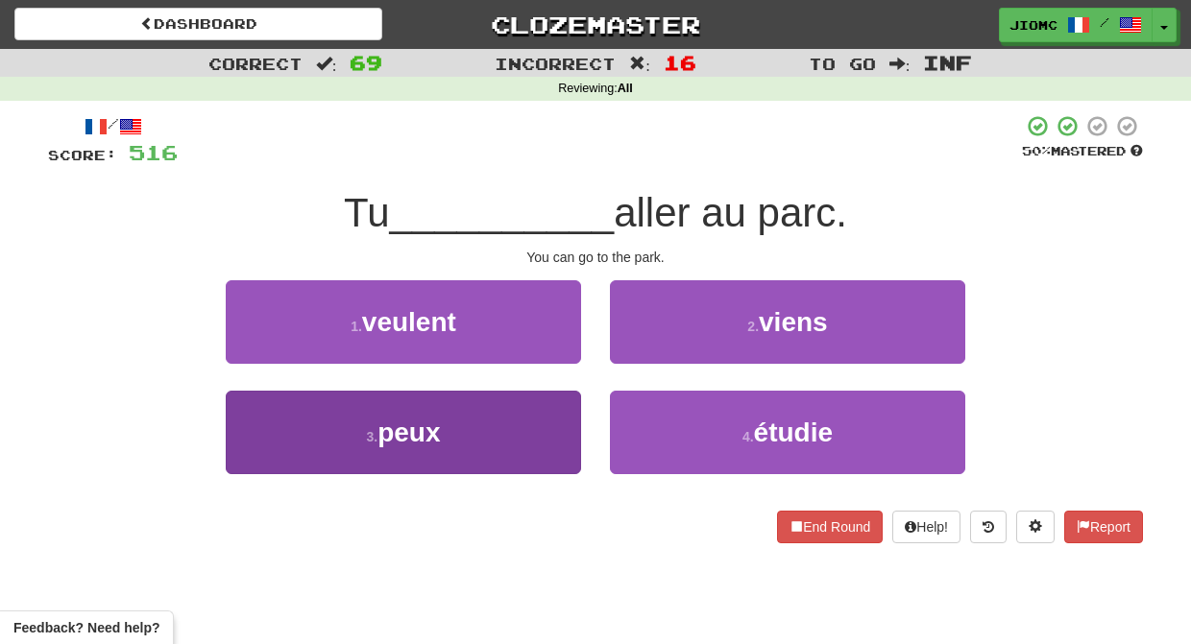
click at [555, 418] on button "3 . peux" at bounding box center [403, 433] width 355 height 84
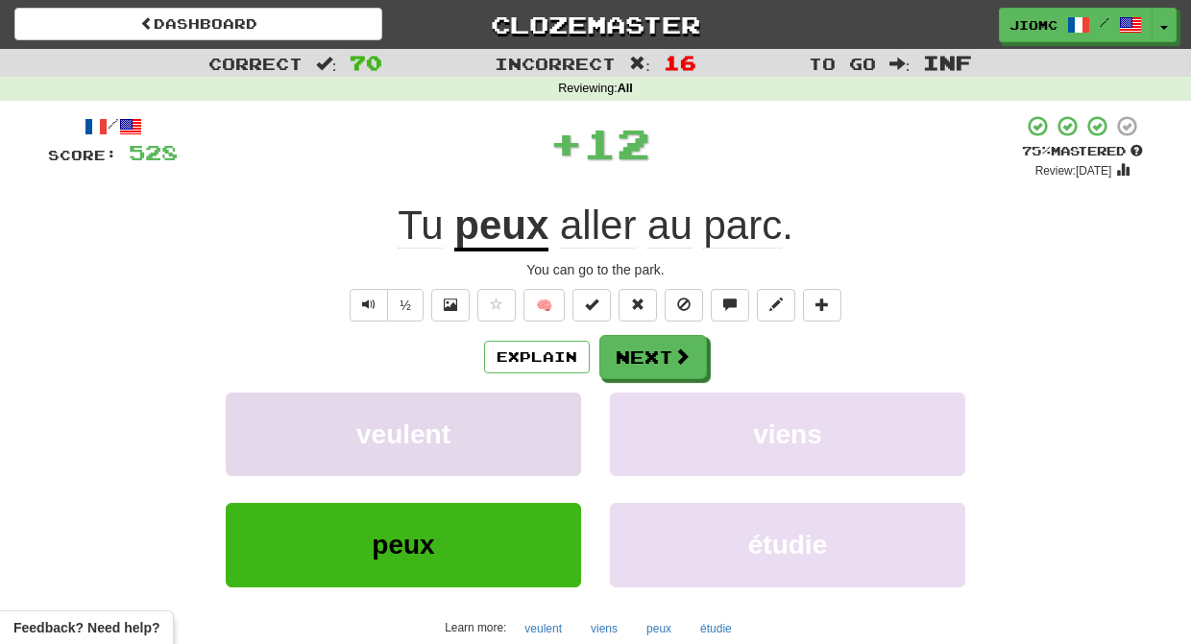
click at [554, 418] on button "veulent" at bounding box center [403, 435] width 355 height 84
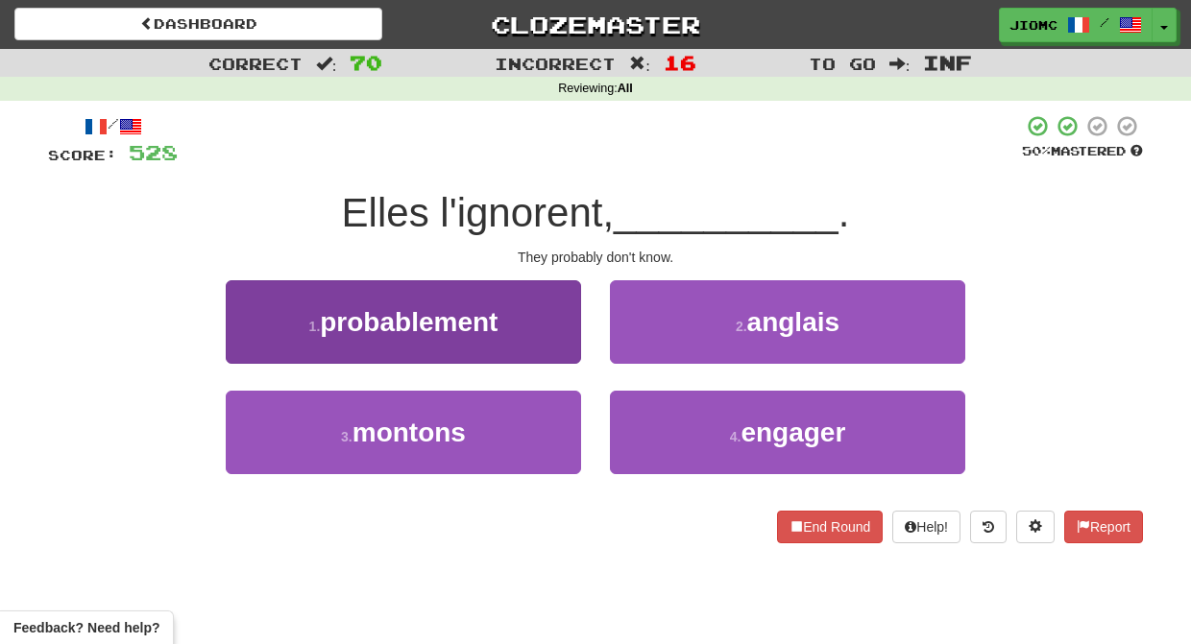
drag, startPoint x: 544, startPoint y: 337, endPoint x: 553, endPoint y: 342, distance: 10.7
click at [553, 342] on button "1 . probablement" at bounding box center [403, 322] width 355 height 84
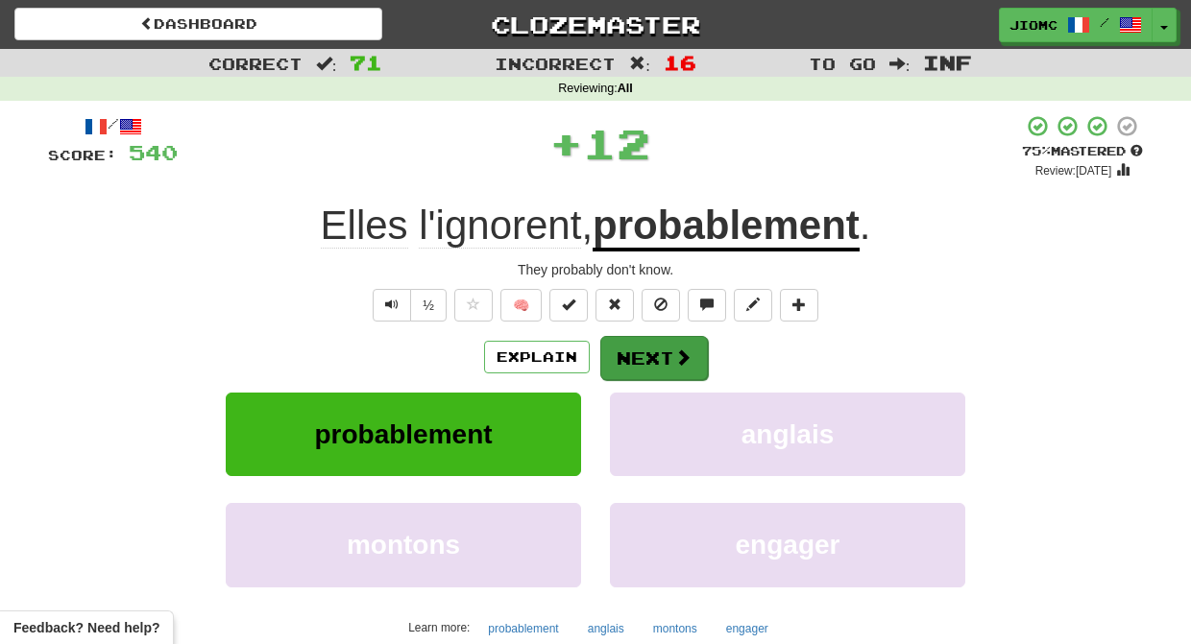
click at [632, 343] on button "Next" at bounding box center [654, 358] width 108 height 44
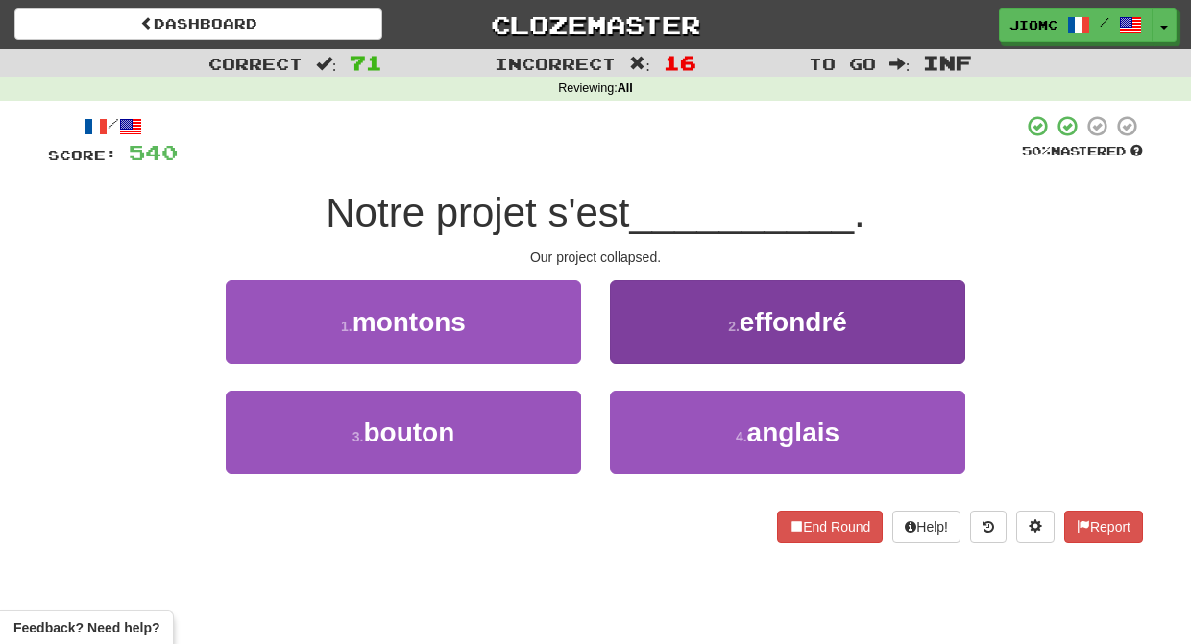
click at [633, 358] on button "2 . effondré" at bounding box center [787, 322] width 355 height 84
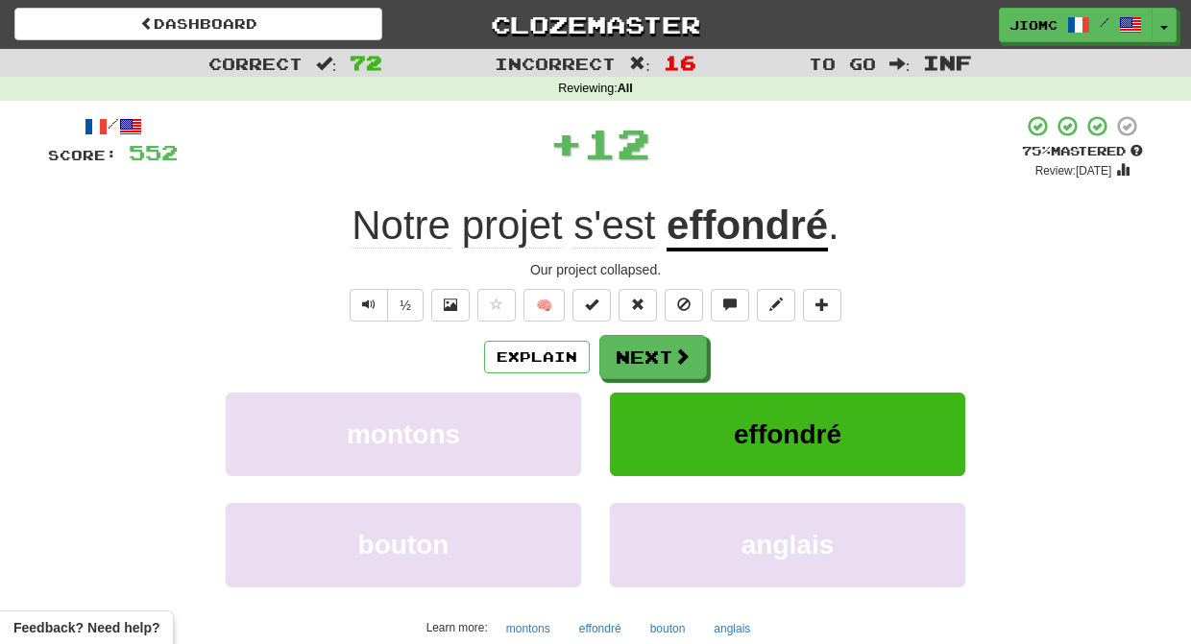
click at [634, 358] on button "Next" at bounding box center [653, 357] width 108 height 44
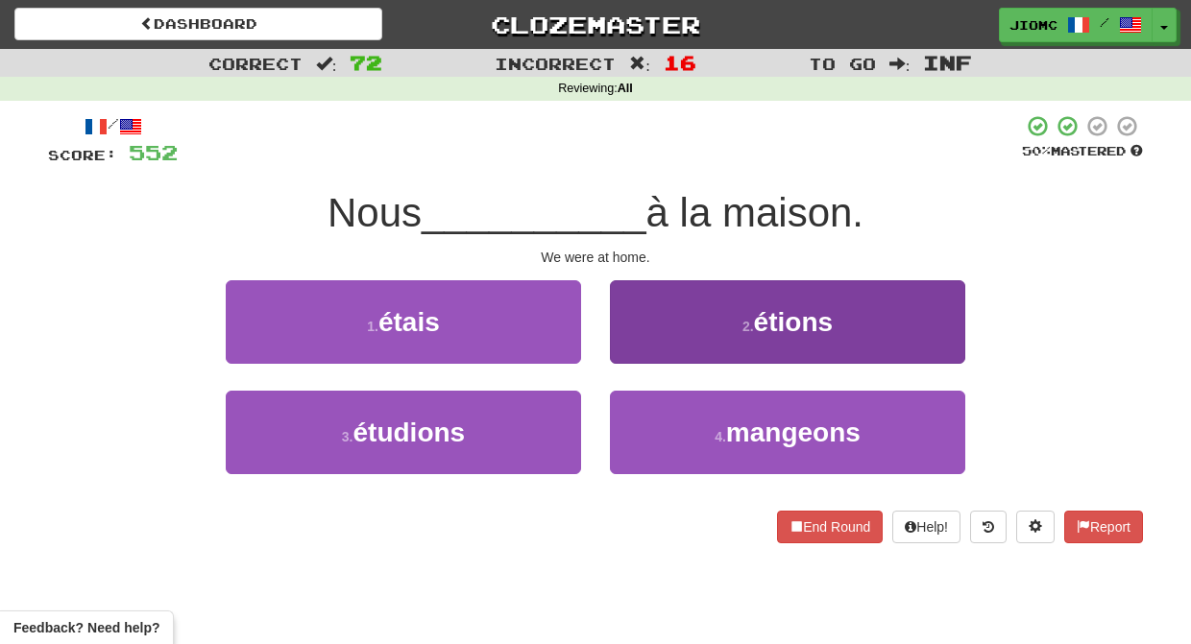
click at [637, 350] on button "2 . étions" at bounding box center [787, 322] width 355 height 84
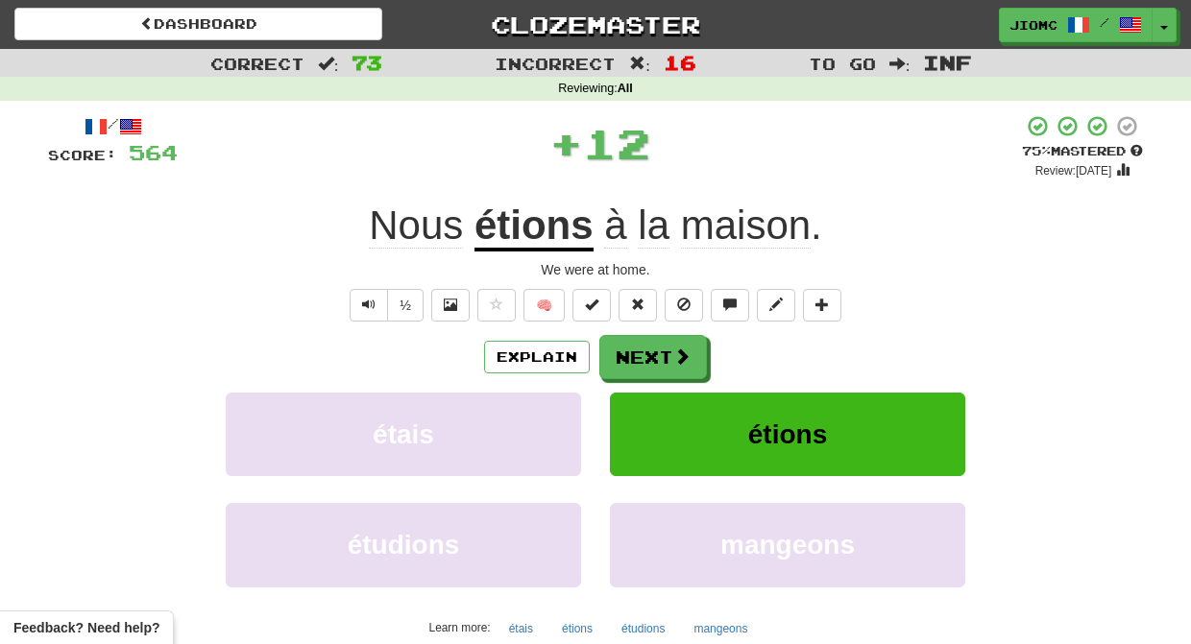
click at [638, 350] on button "Next" at bounding box center [653, 357] width 108 height 44
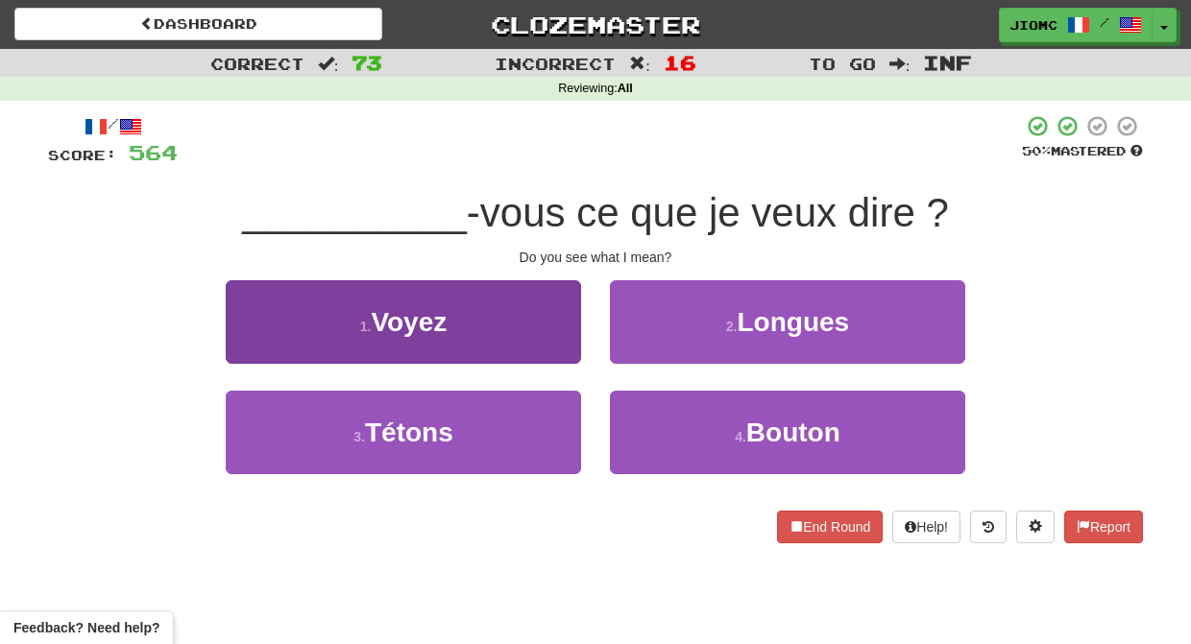
click at [556, 348] on button "1 . Voyez" at bounding box center [403, 322] width 355 height 84
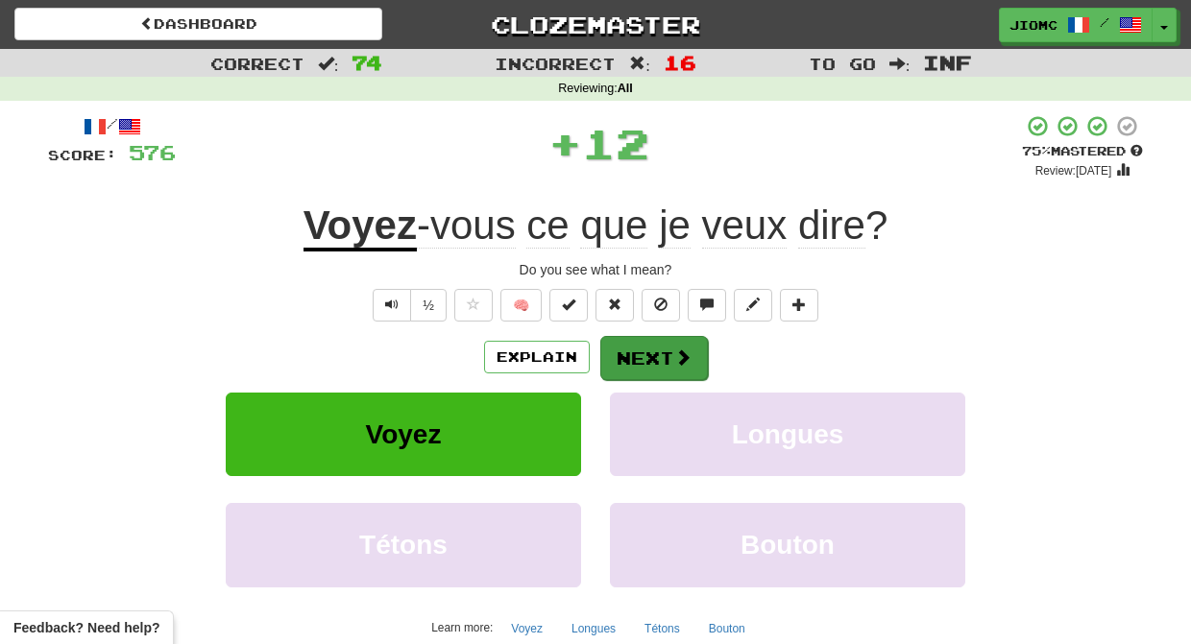
click at [625, 353] on button "Next" at bounding box center [654, 358] width 108 height 44
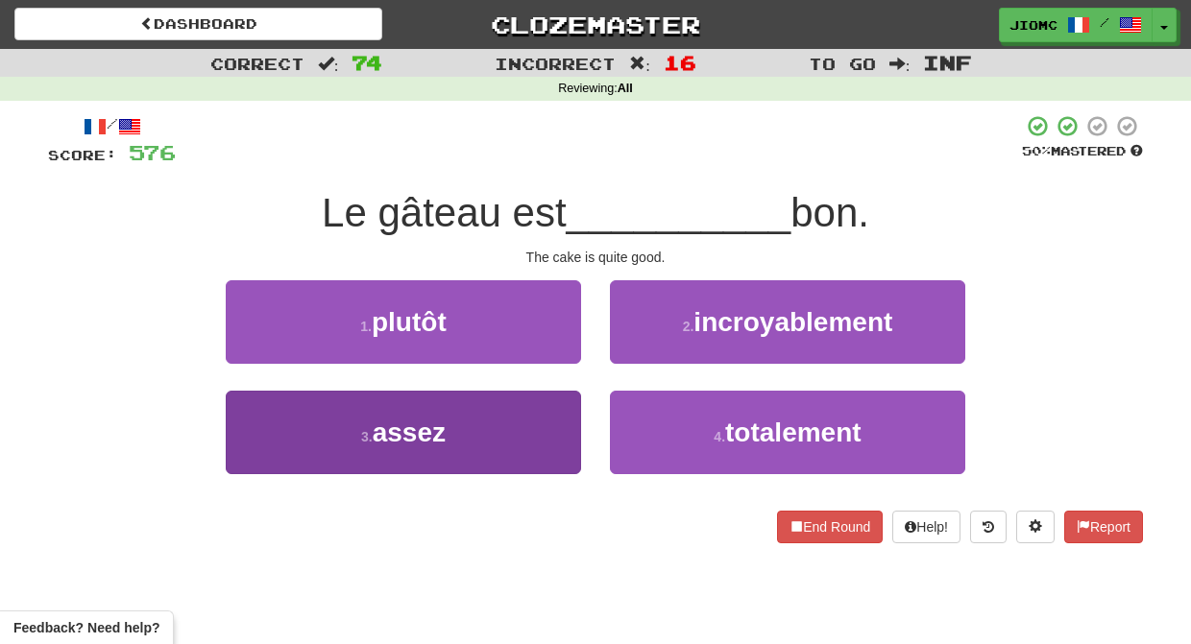
click at [538, 435] on button "3 . assez" at bounding box center [403, 433] width 355 height 84
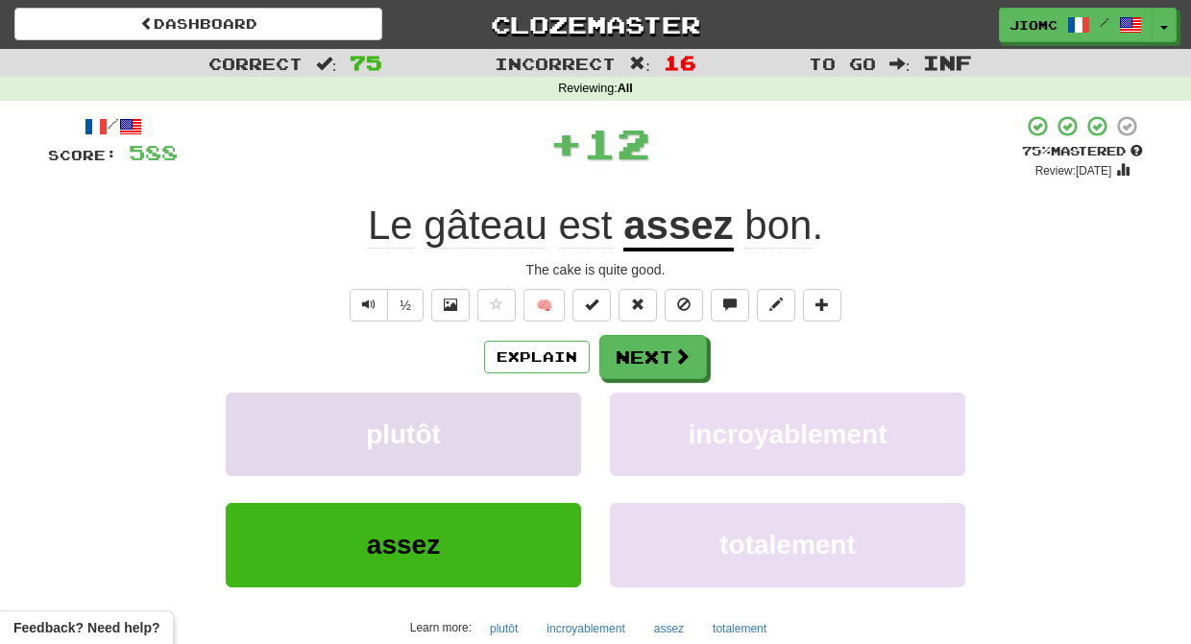
click at [542, 429] on button "plutôt" at bounding box center [403, 435] width 355 height 84
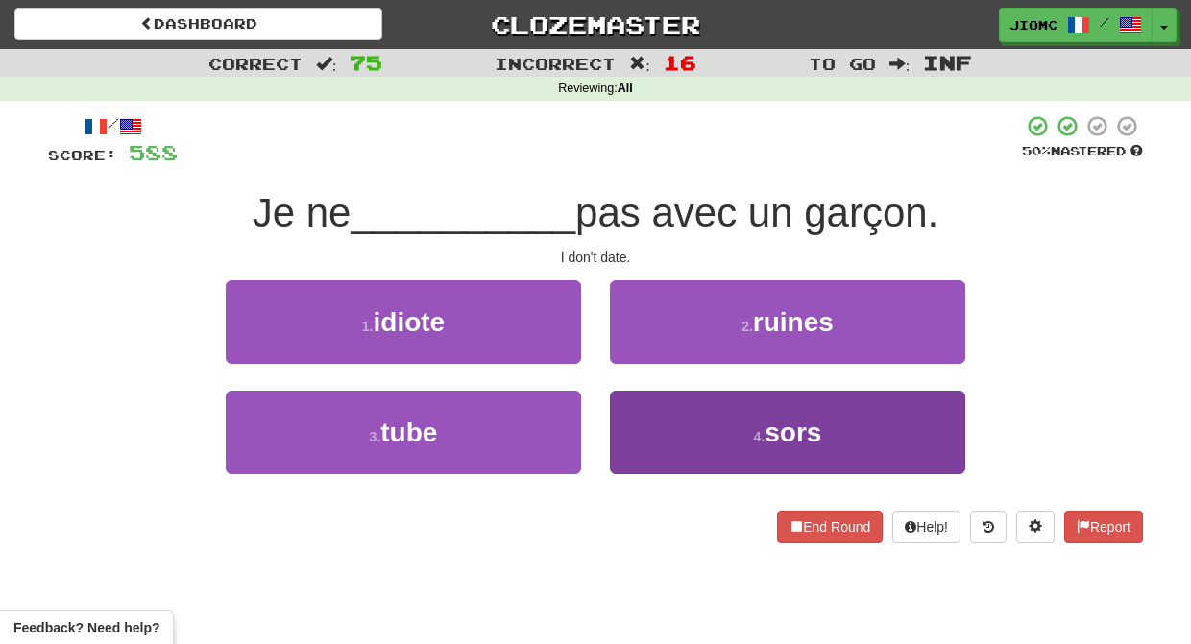
click at [655, 423] on button "4 . sors" at bounding box center [787, 433] width 355 height 84
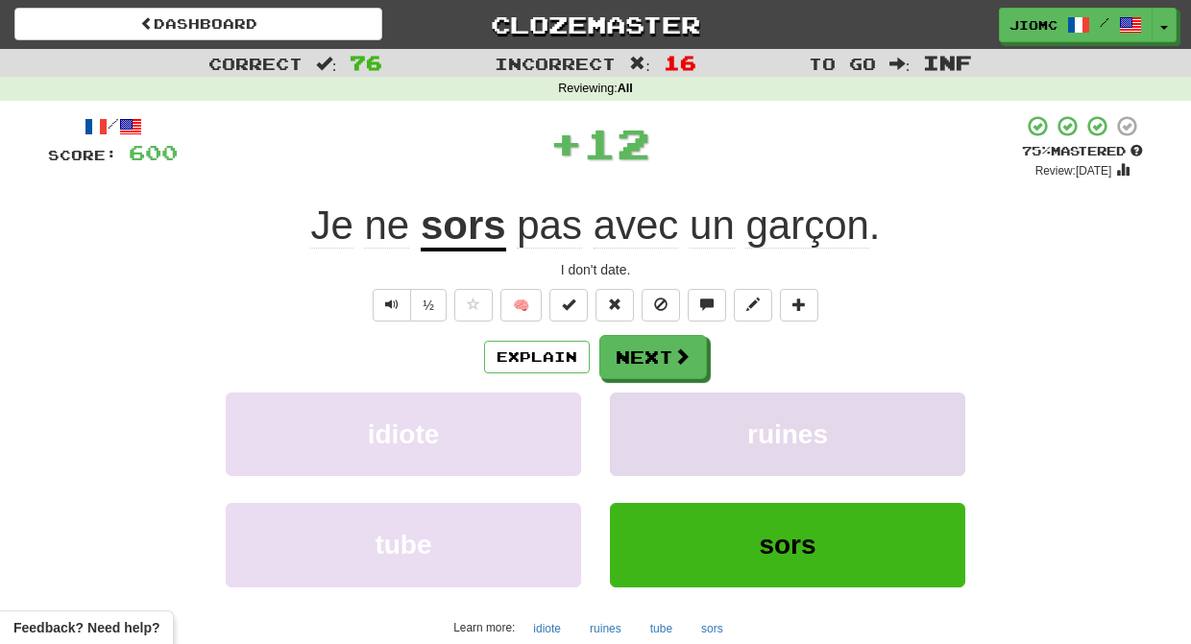
click at [652, 423] on button "ruines" at bounding box center [787, 435] width 355 height 84
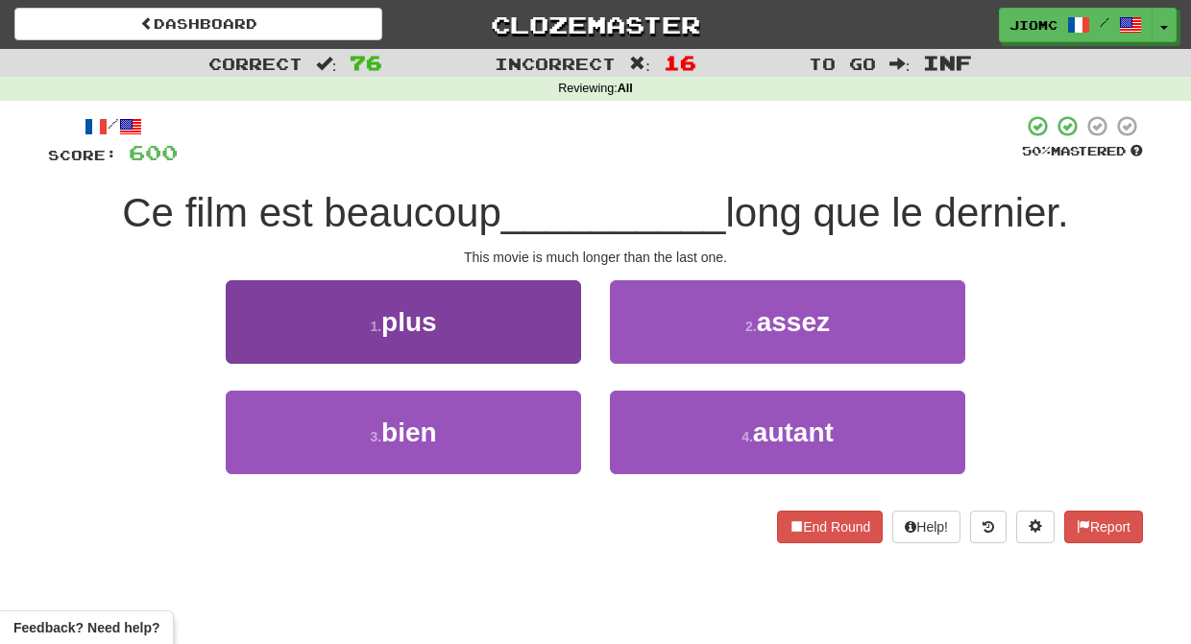
click at [531, 334] on button "1 . plus" at bounding box center [403, 322] width 355 height 84
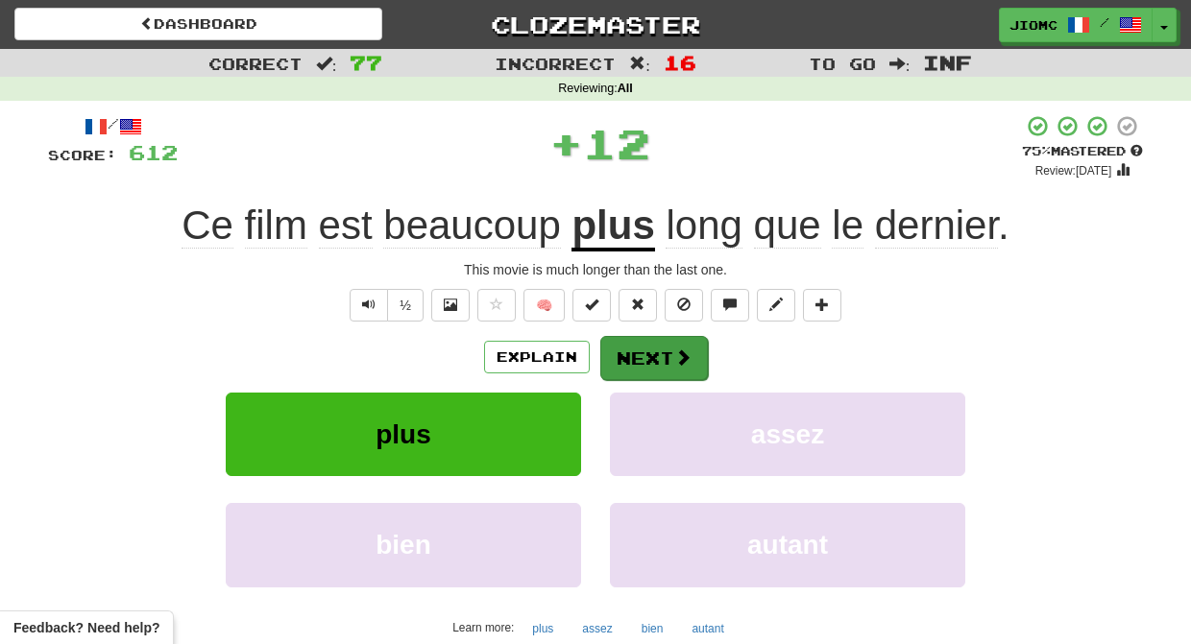
click at [644, 355] on button "Next" at bounding box center [654, 358] width 108 height 44
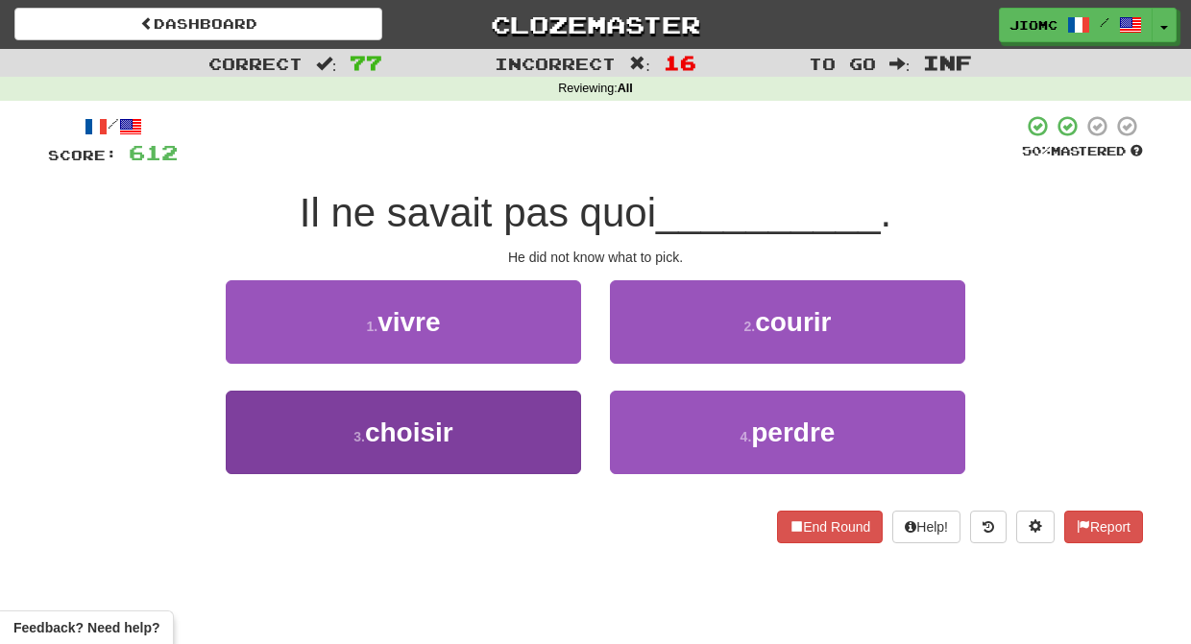
click at [537, 423] on button "3 . choisir" at bounding box center [403, 433] width 355 height 84
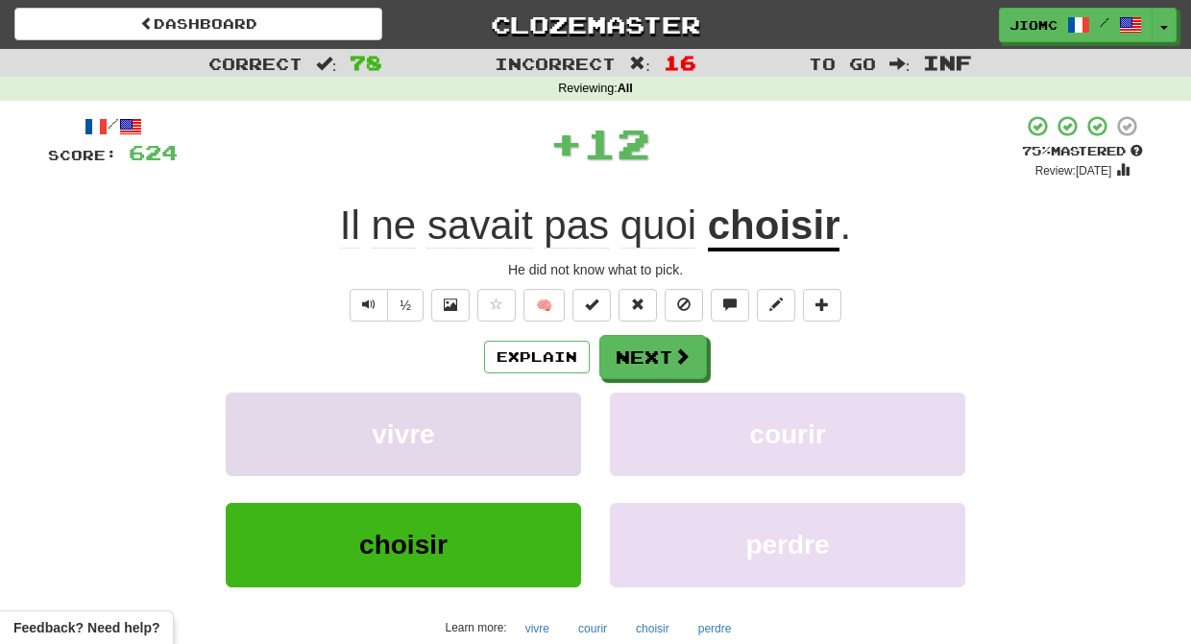
click at [537, 420] on button "vivre" at bounding box center [403, 435] width 355 height 84
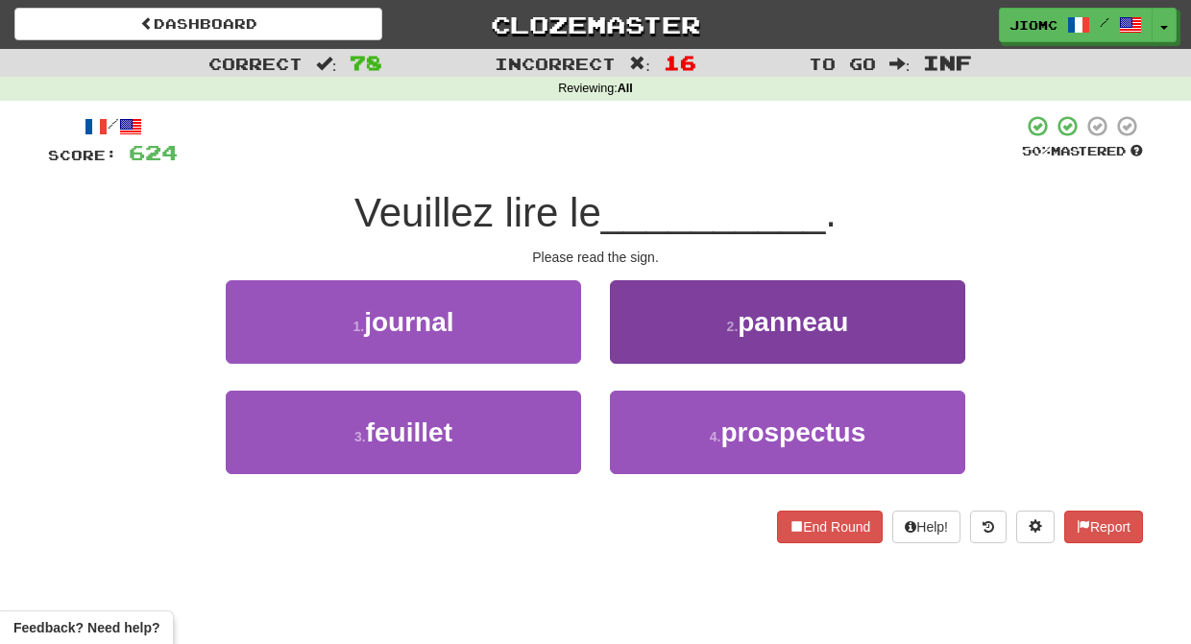
click at [649, 343] on button "2 . panneau" at bounding box center [787, 322] width 355 height 84
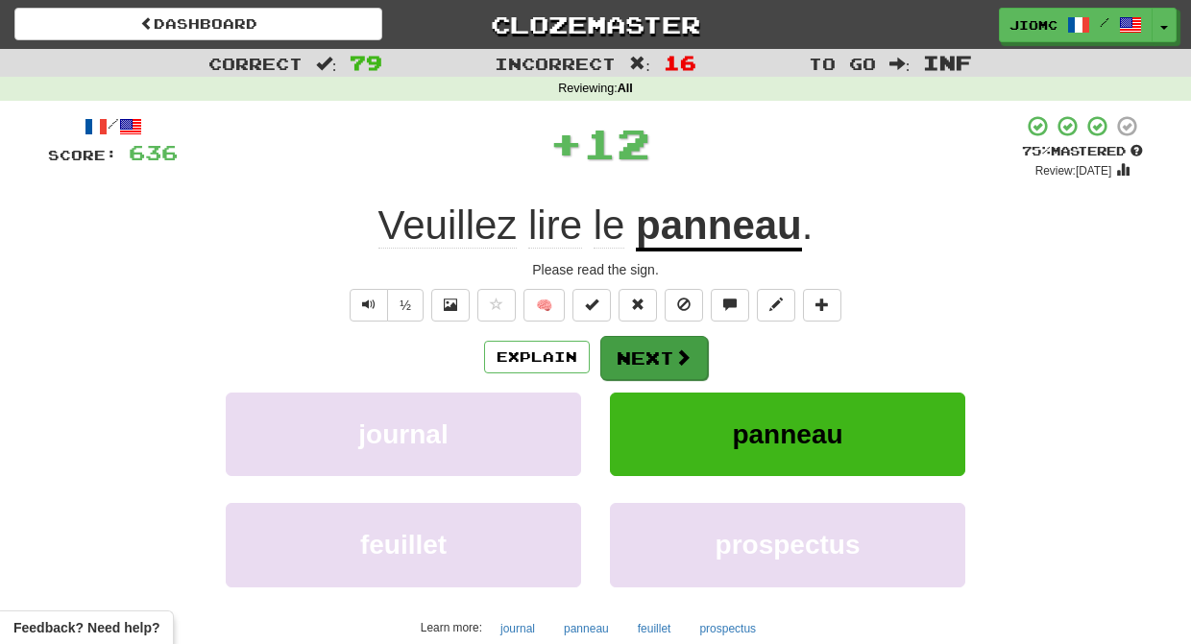
click at [640, 353] on button "Next" at bounding box center [654, 358] width 108 height 44
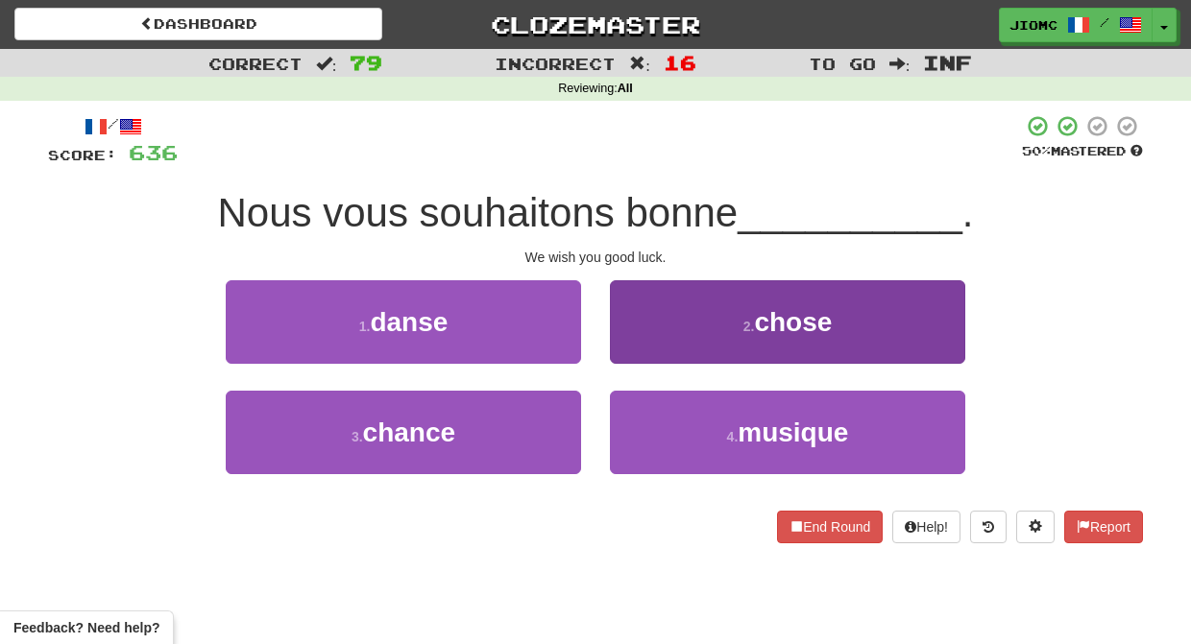
click at [670, 347] on button "2 . chose" at bounding box center [787, 322] width 355 height 84
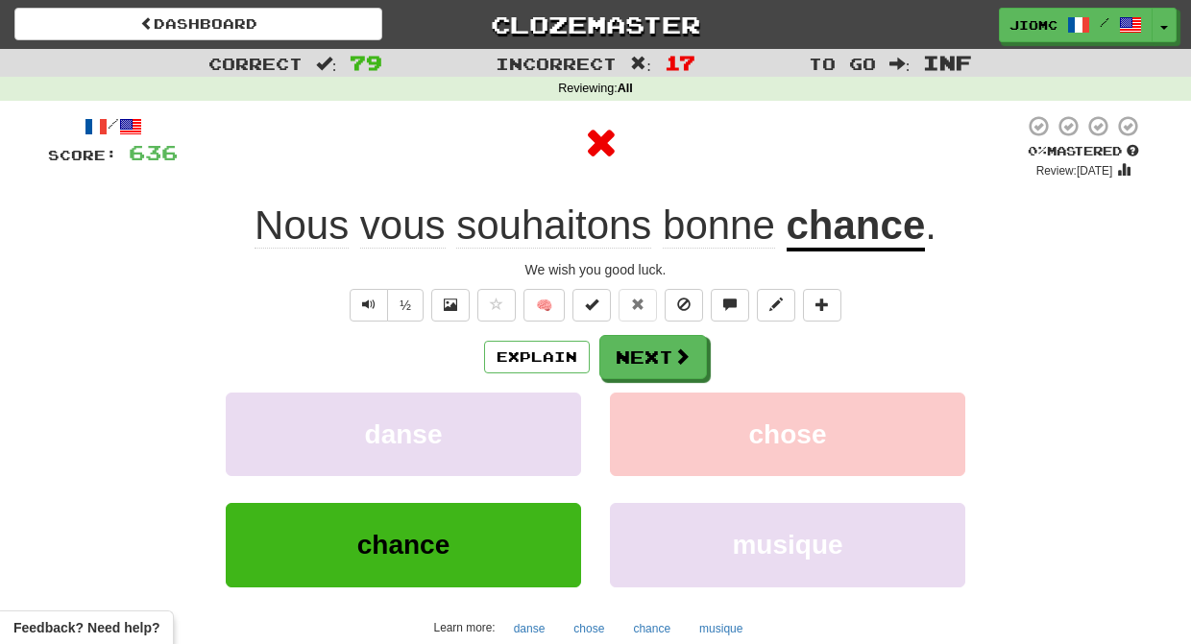
click at [668, 352] on button "Next" at bounding box center [653, 357] width 108 height 44
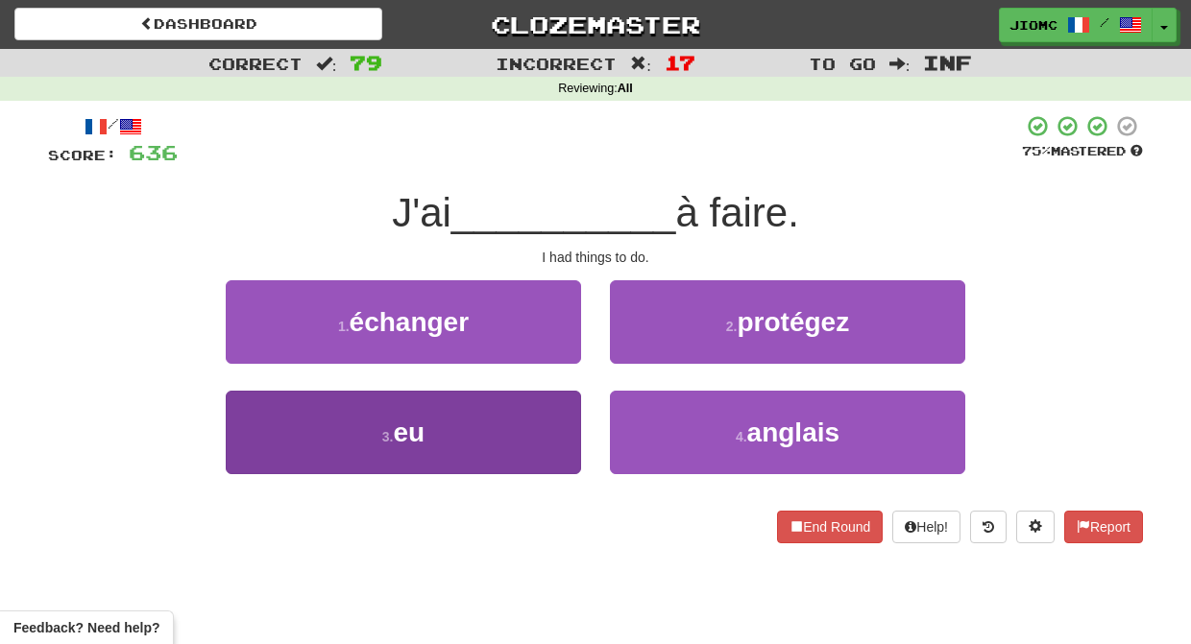
click at [527, 417] on button "3 . eu" at bounding box center [403, 433] width 355 height 84
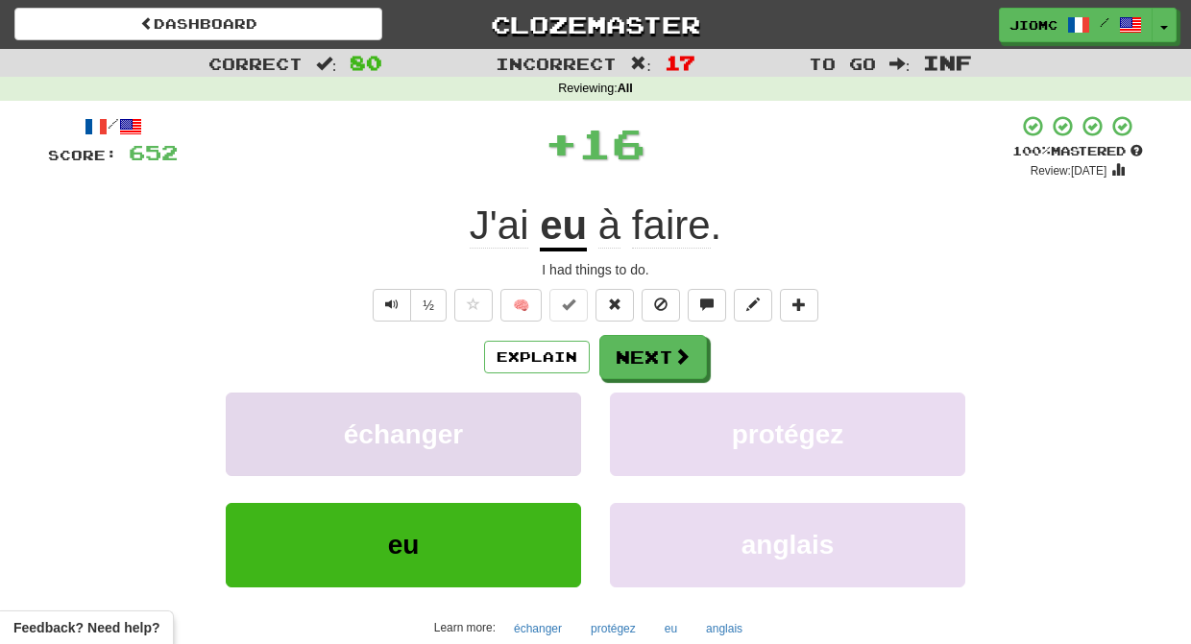
click at [541, 414] on button "échanger" at bounding box center [403, 435] width 355 height 84
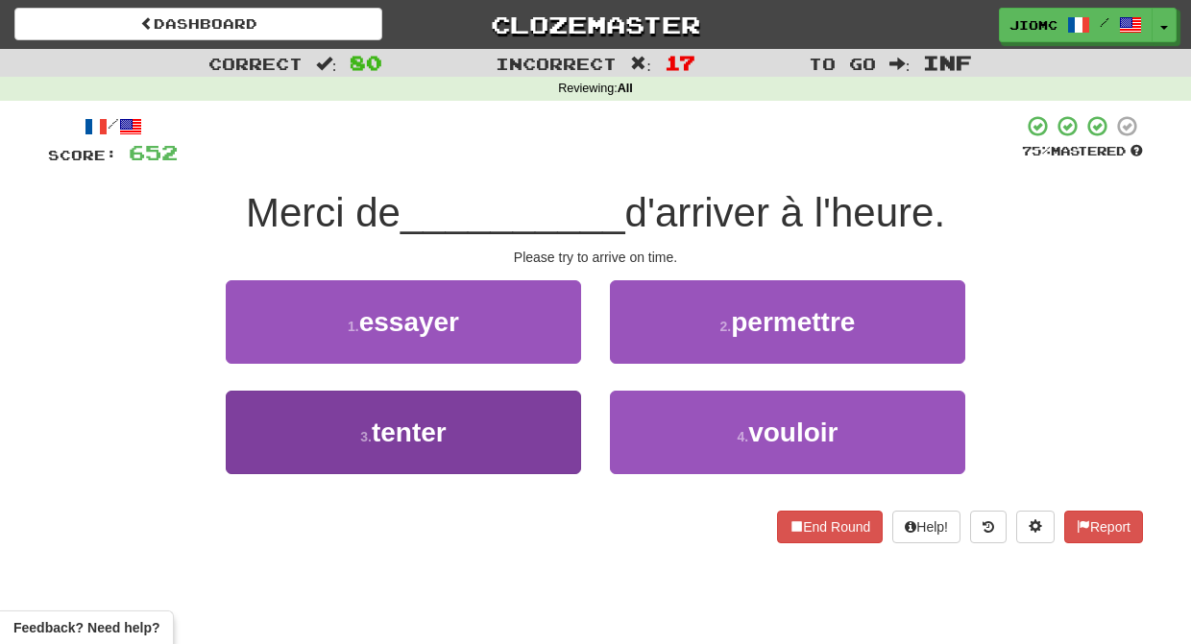
click at [551, 411] on button "3 . tenter" at bounding box center [403, 433] width 355 height 84
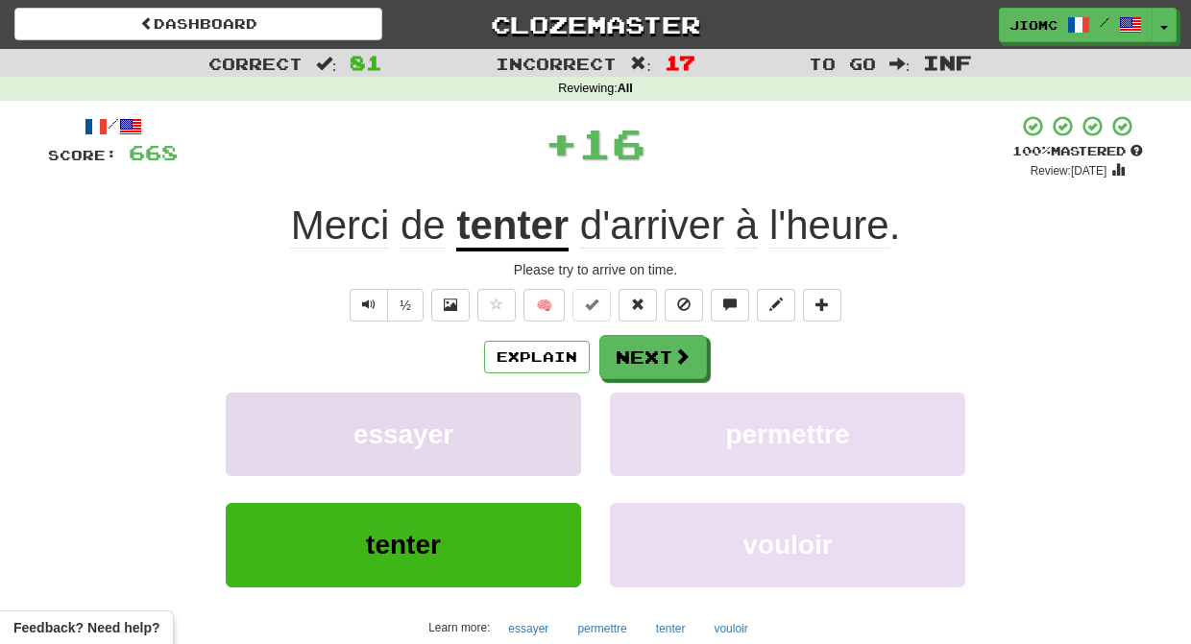
click at [553, 409] on button "essayer" at bounding box center [403, 435] width 355 height 84
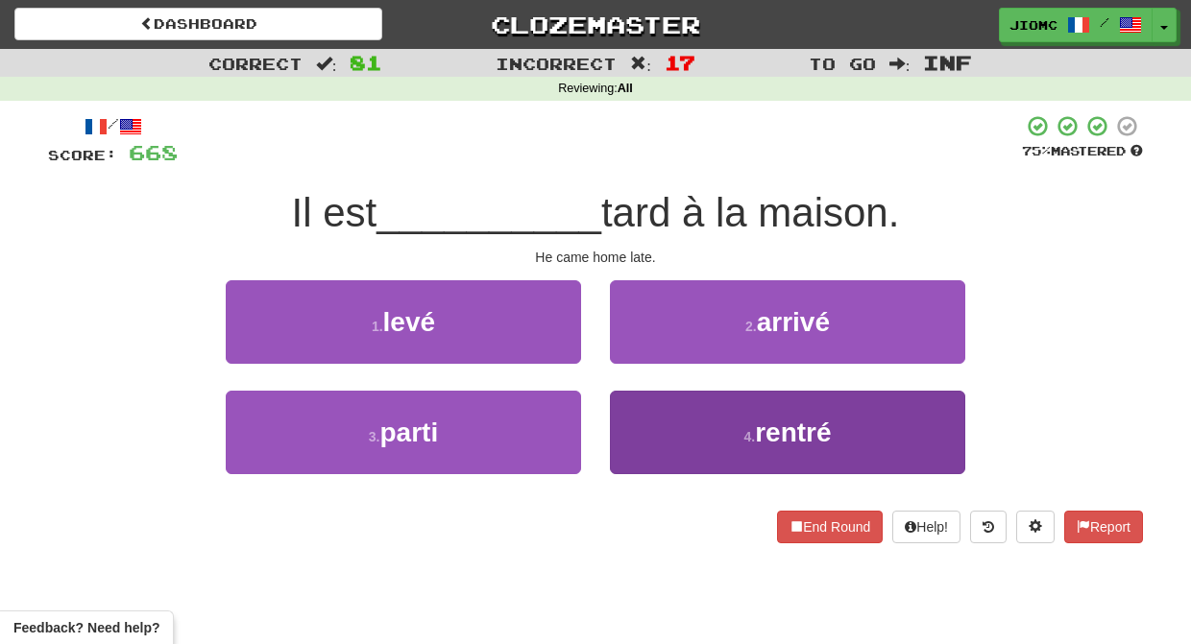
click at [649, 409] on button "4 . rentré" at bounding box center [787, 433] width 355 height 84
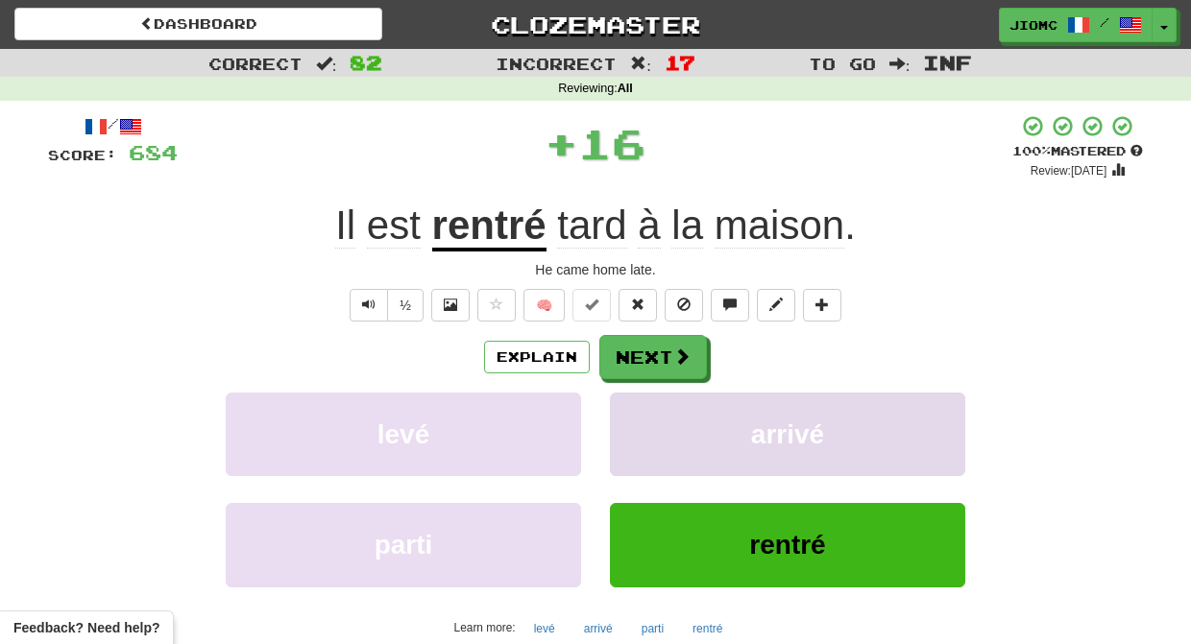
click at [648, 411] on button "arrivé" at bounding box center [787, 435] width 355 height 84
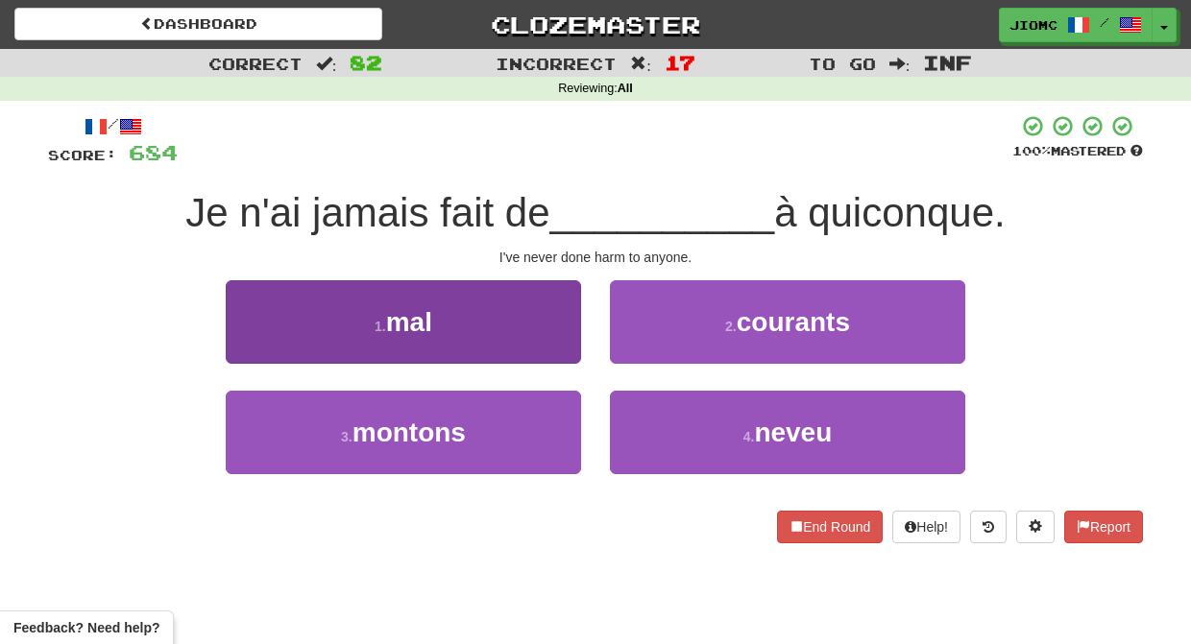
click at [552, 335] on button "1 . mal" at bounding box center [403, 322] width 355 height 84
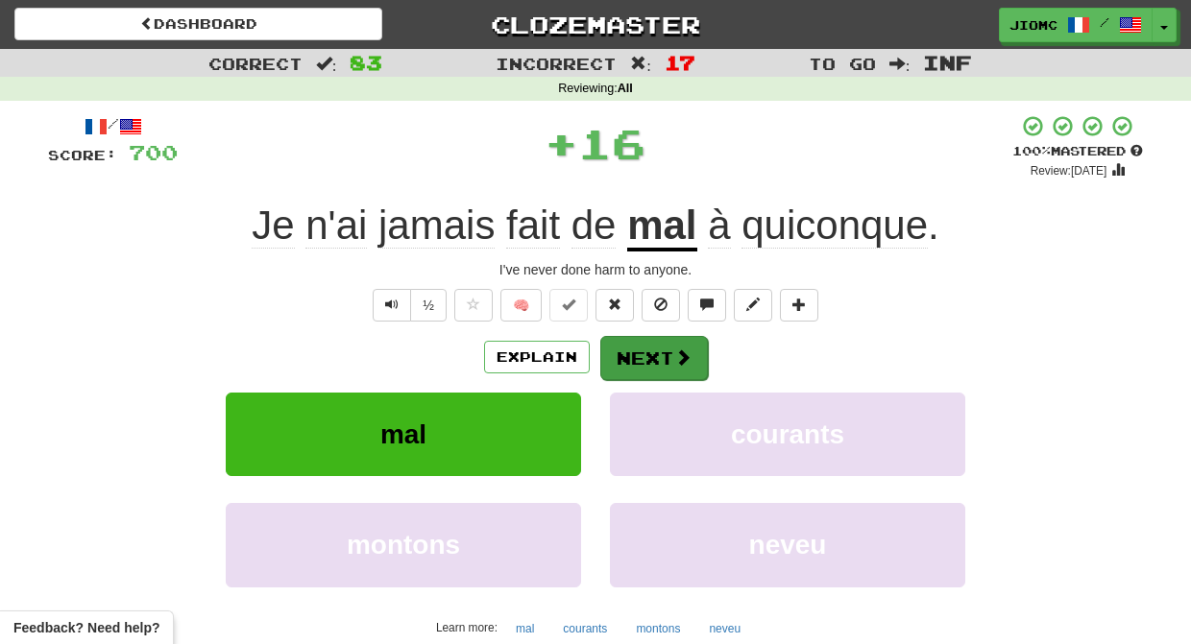
click at [647, 347] on button "Next" at bounding box center [654, 358] width 108 height 44
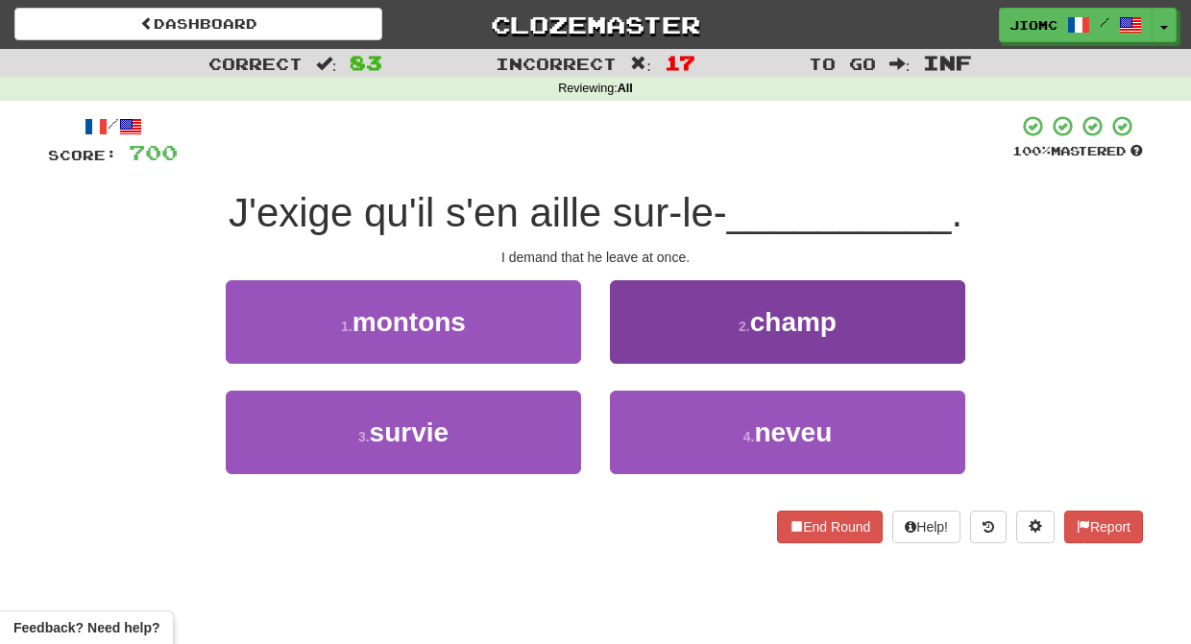
click at [646, 349] on button "2 . champ" at bounding box center [787, 322] width 355 height 84
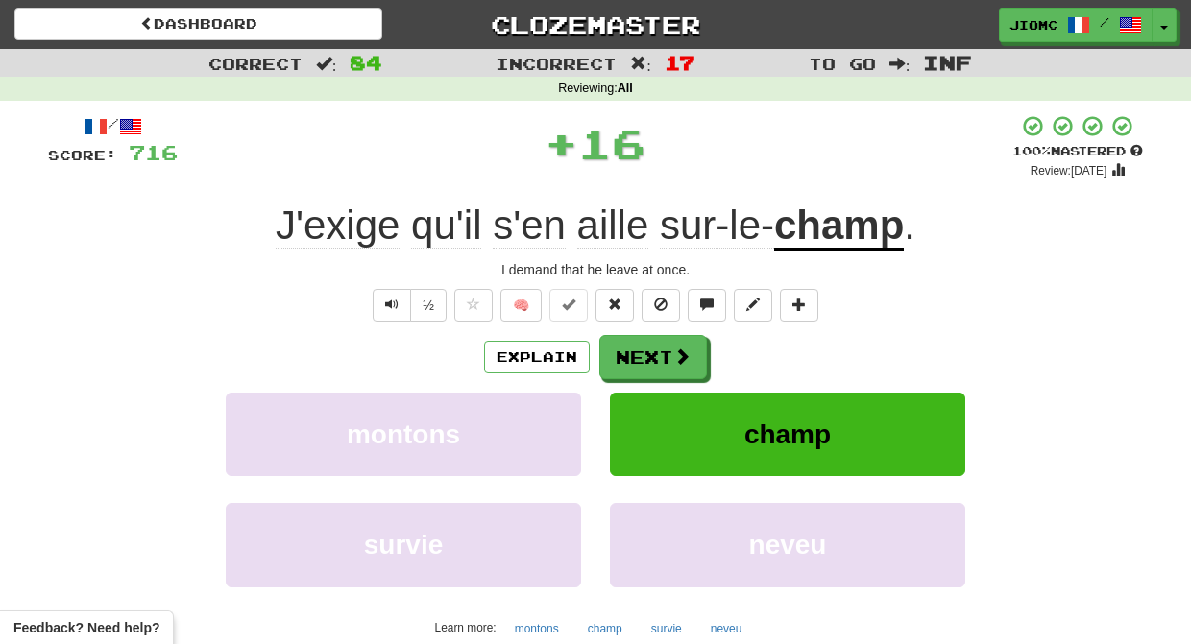
click at [649, 350] on button "Next" at bounding box center [653, 357] width 108 height 44
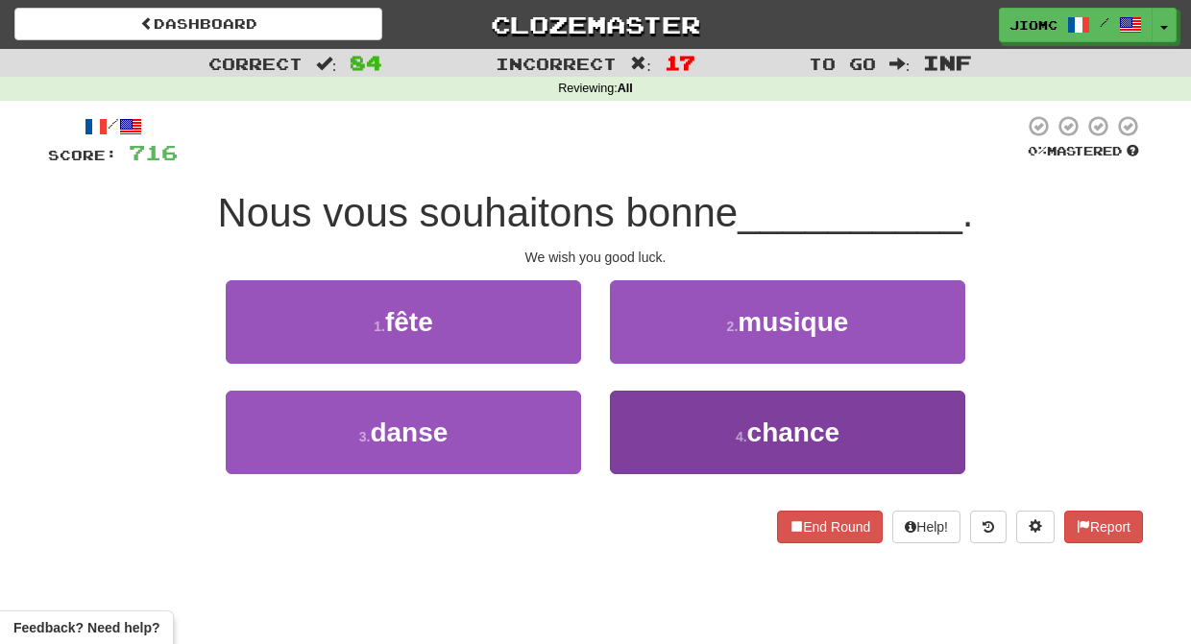
click at [663, 425] on button "4 . chance" at bounding box center [787, 433] width 355 height 84
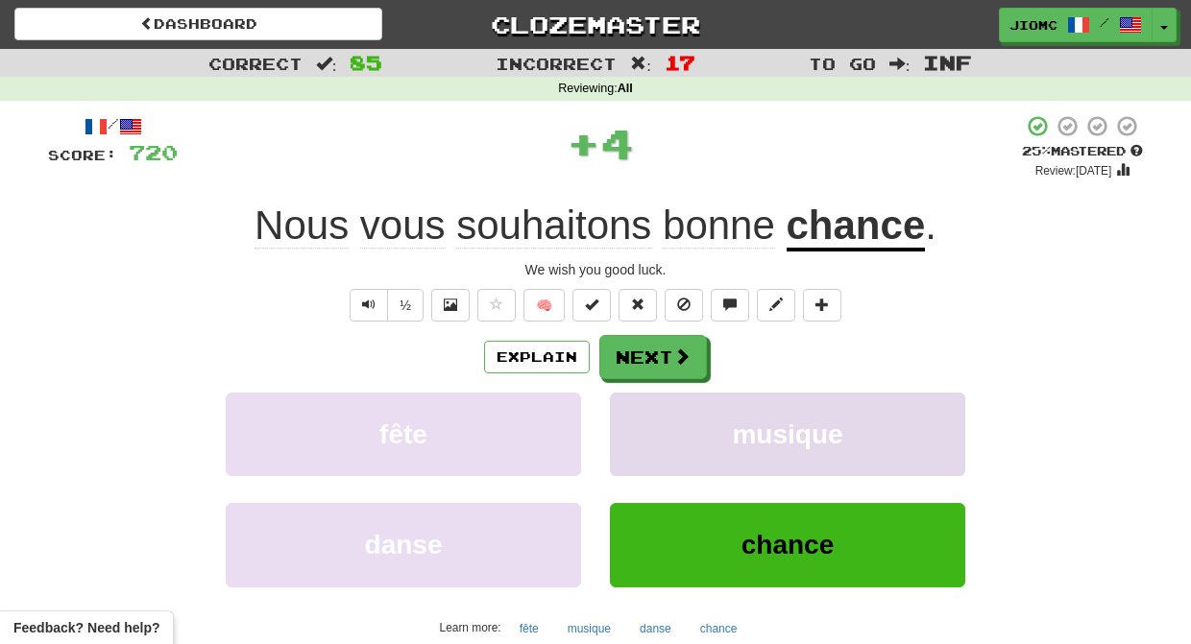
click at [655, 423] on button "musique" at bounding box center [787, 435] width 355 height 84
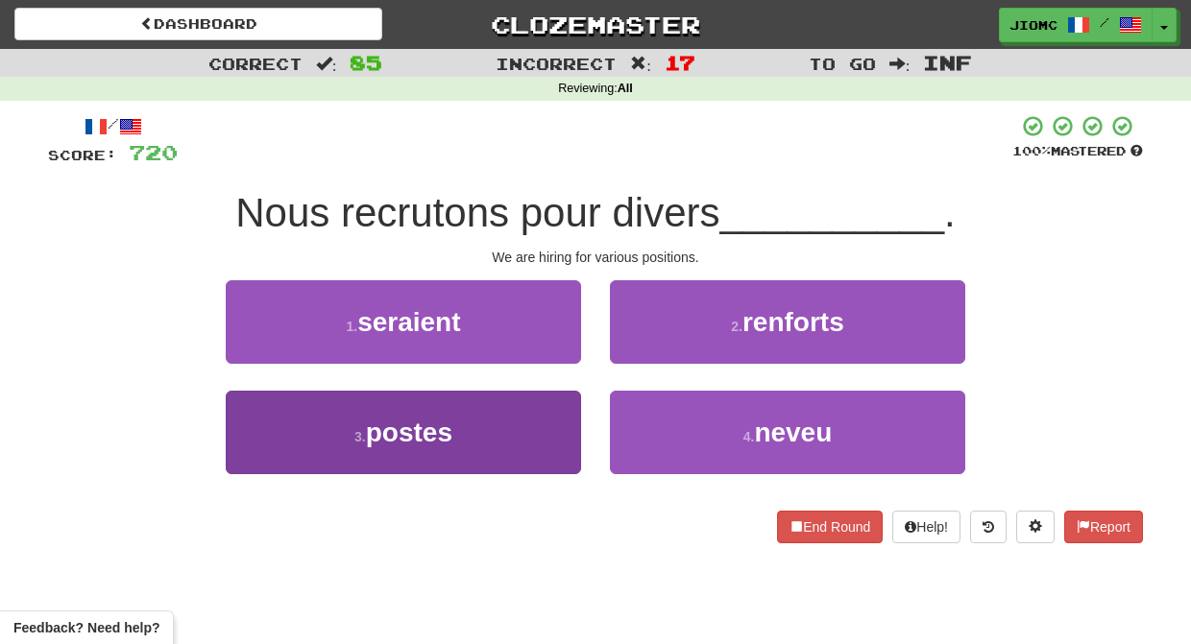
click at [554, 423] on button "3 . postes" at bounding box center [403, 433] width 355 height 84
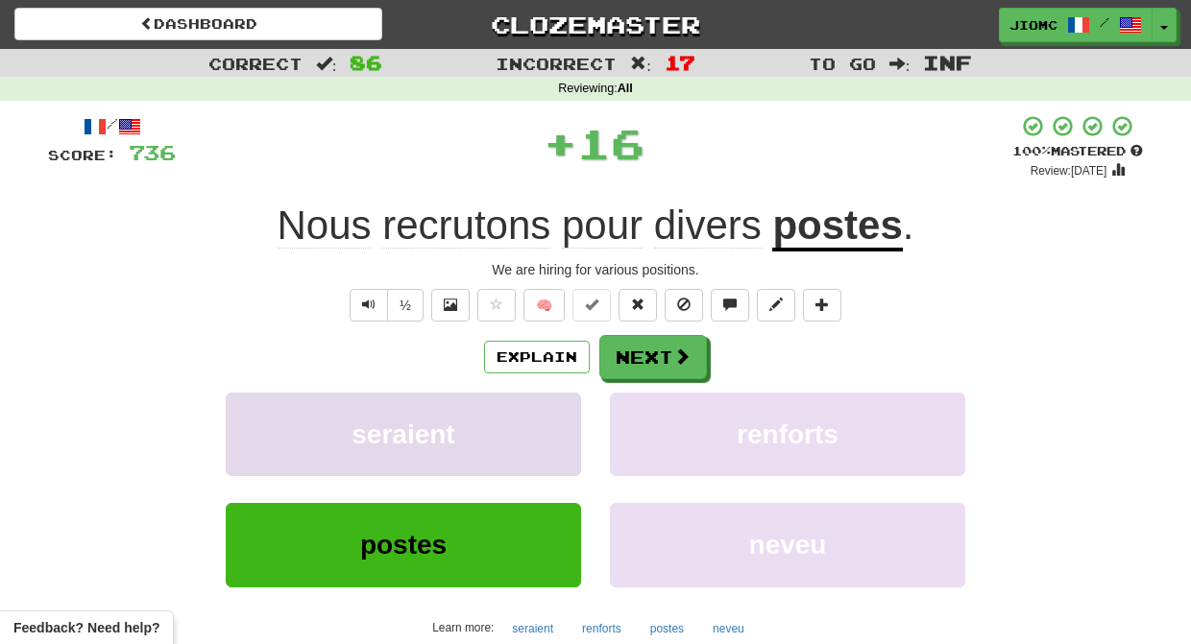
click at [556, 419] on button "seraient" at bounding box center [403, 435] width 355 height 84
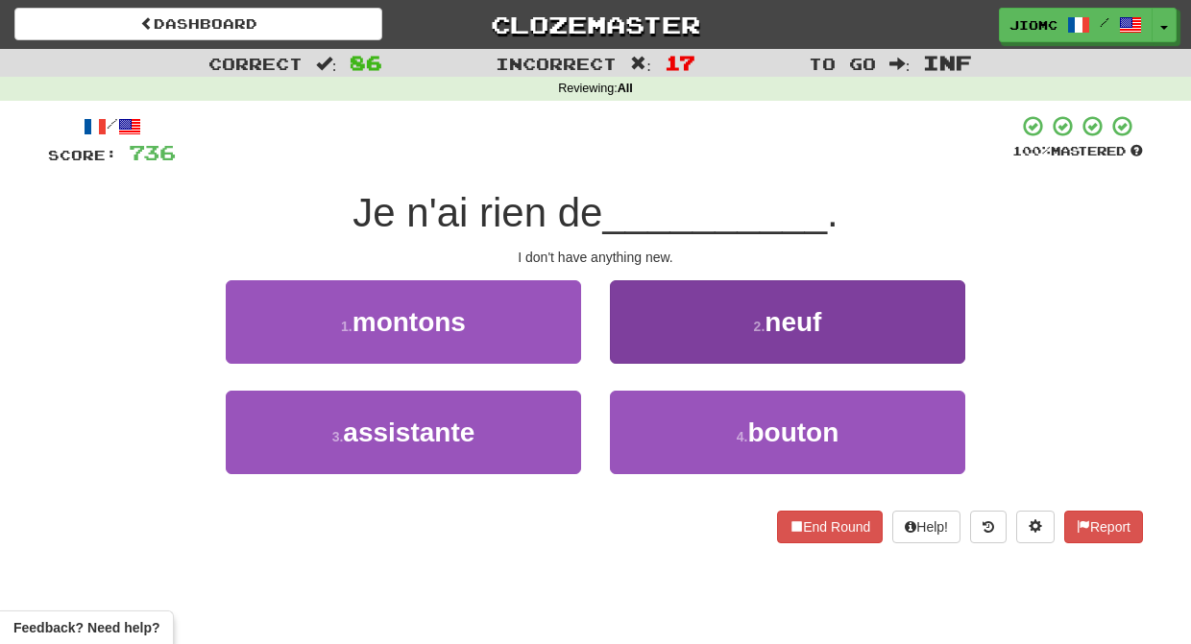
click at [629, 351] on button "2 . neuf" at bounding box center [787, 322] width 355 height 84
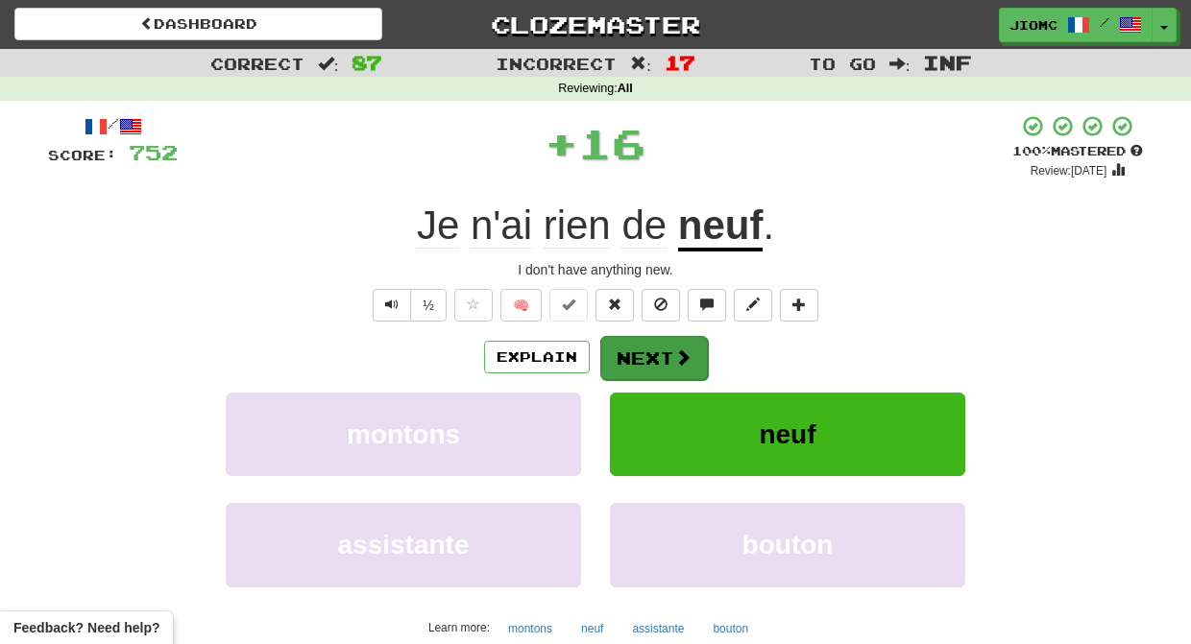
click at [632, 352] on button "Next" at bounding box center [654, 358] width 108 height 44
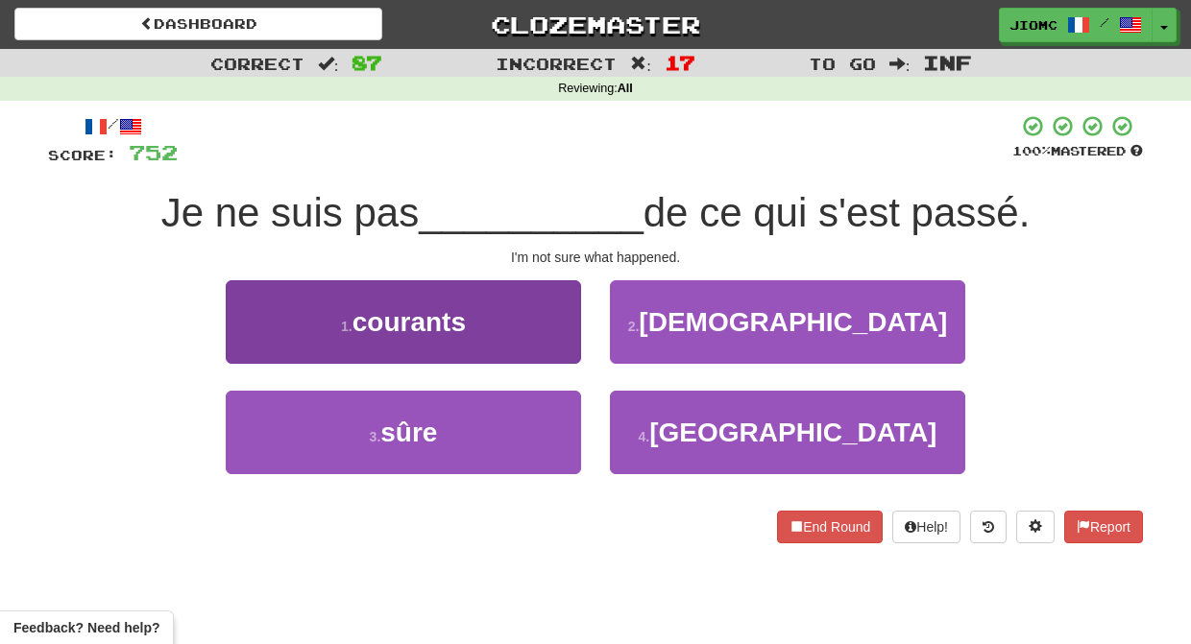
click at [518, 416] on button "3 . sûre" at bounding box center [403, 433] width 355 height 84
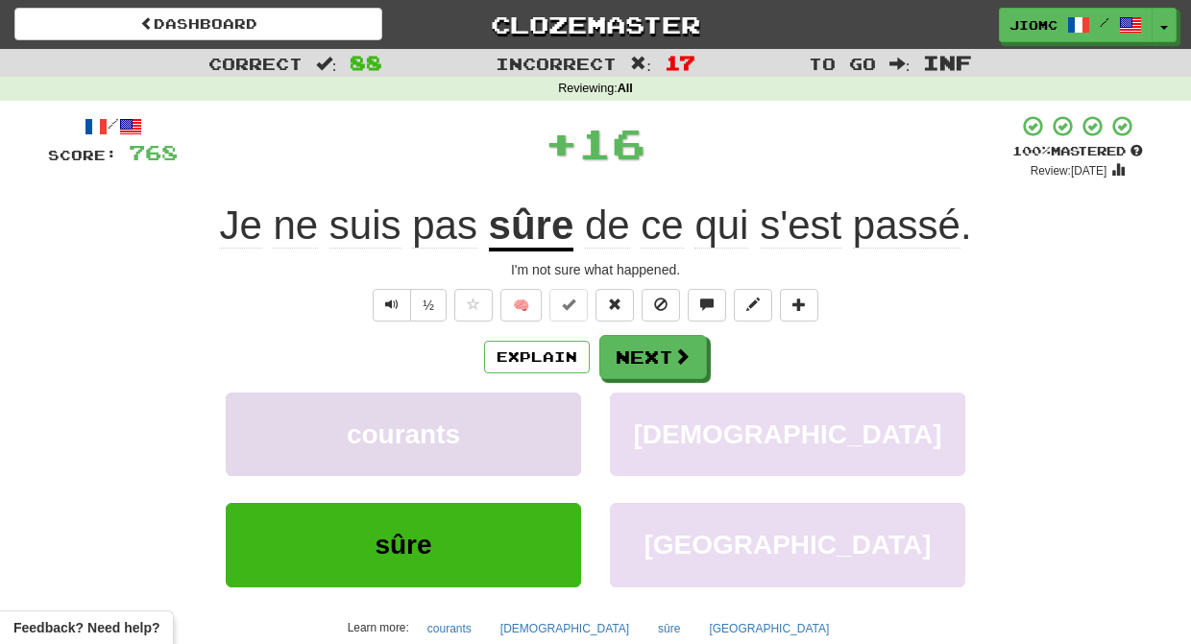
click at [519, 414] on button "courants" at bounding box center [403, 435] width 355 height 84
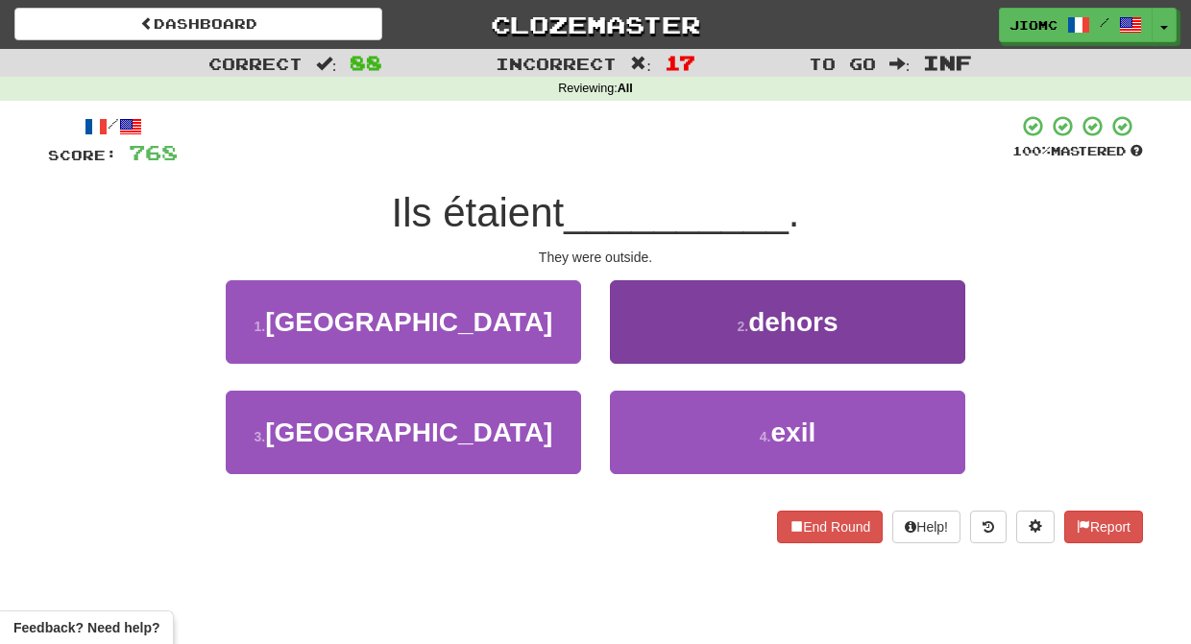
click at [640, 344] on button "2 . dehors" at bounding box center [787, 322] width 355 height 84
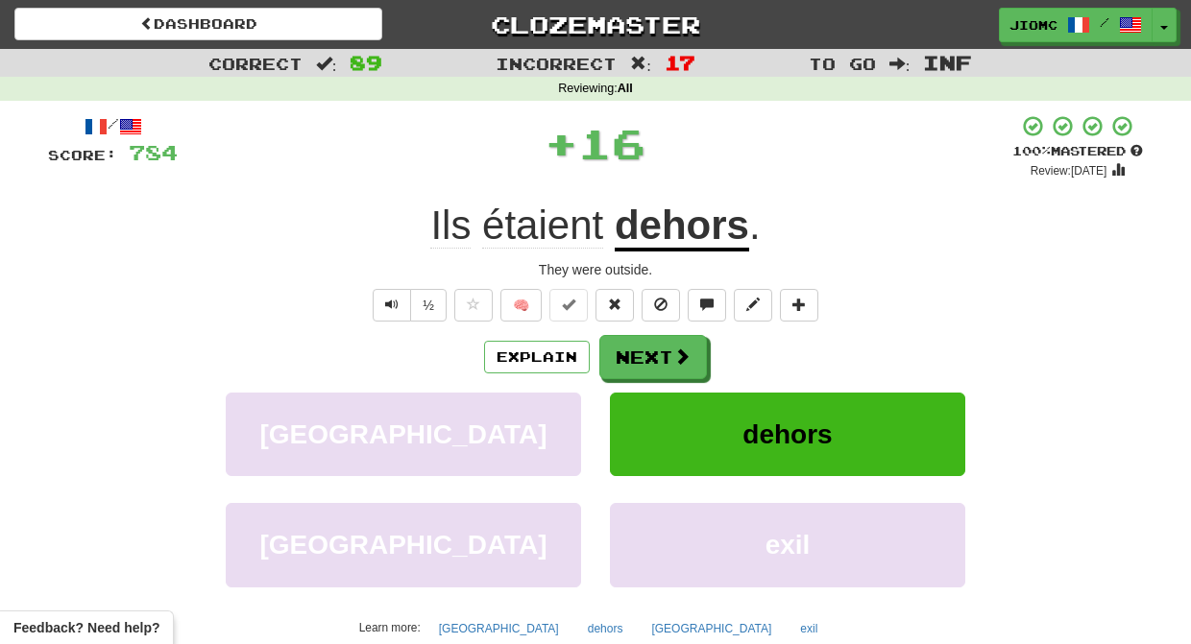
click at [640, 348] on button "Next" at bounding box center [653, 357] width 108 height 44
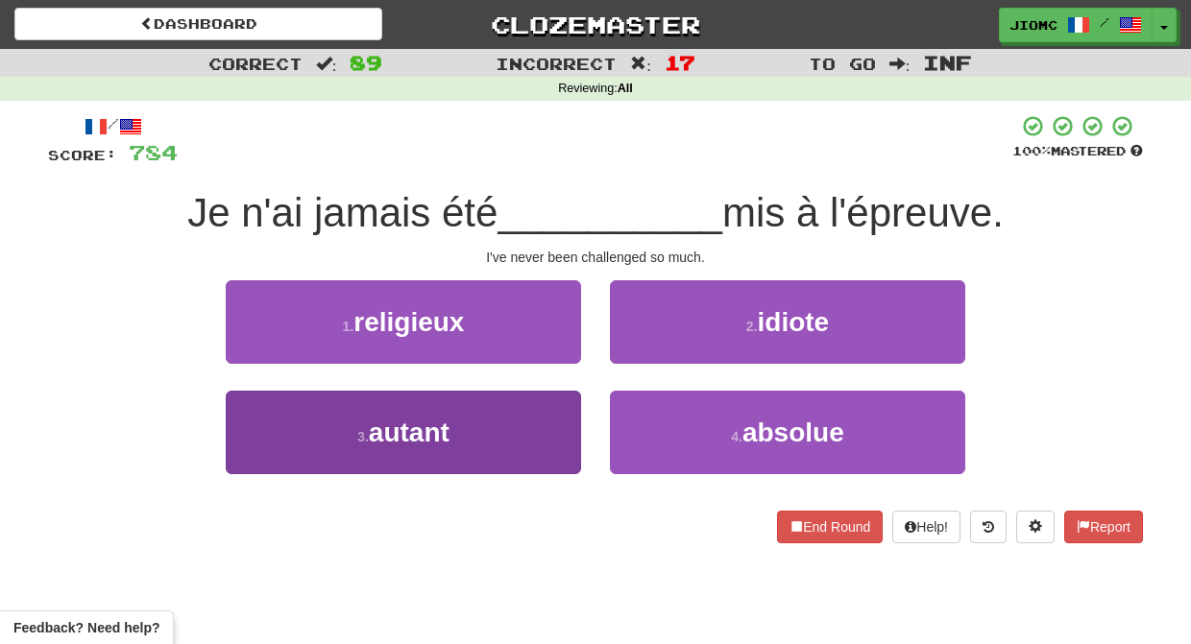
click at [544, 430] on button "3 . autant" at bounding box center [403, 433] width 355 height 84
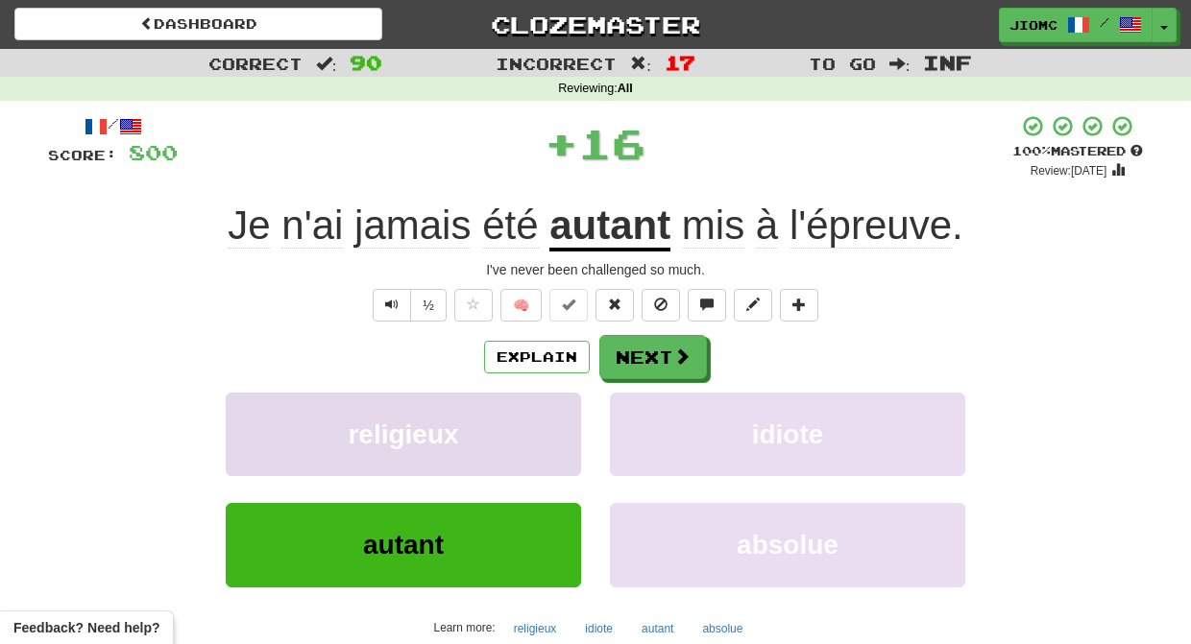
click at [546, 426] on button "religieux" at bounding box center [403, 435] width 355 height 84
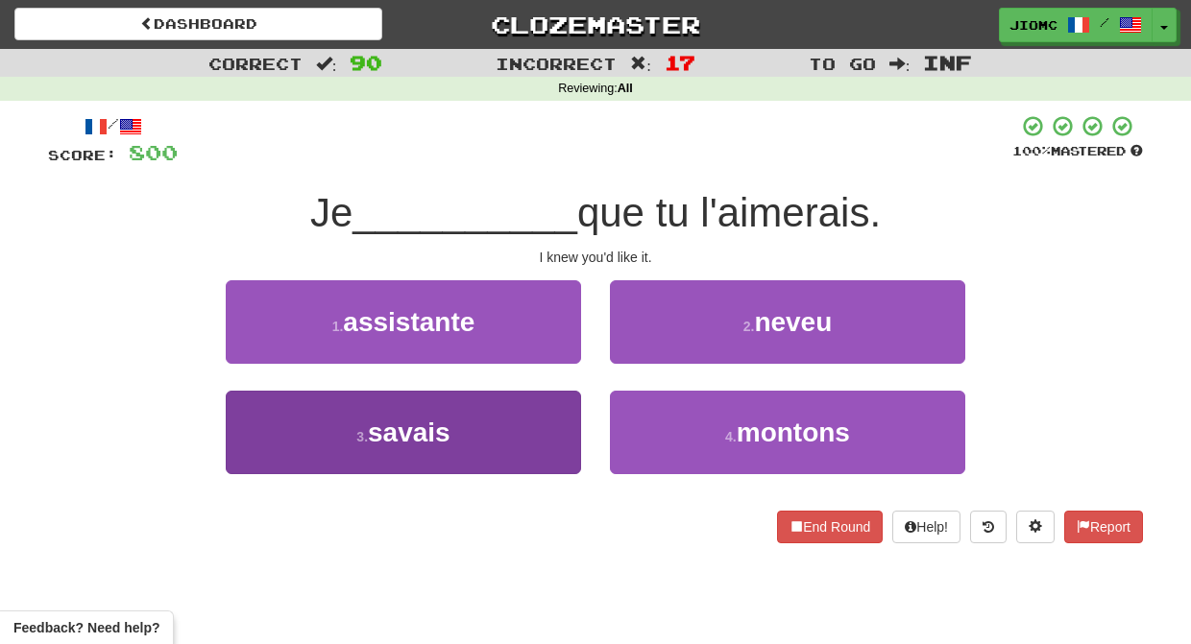
click at [541, 427] on button "3 . savais" at bounding box center [403, 433] width 355 height 84
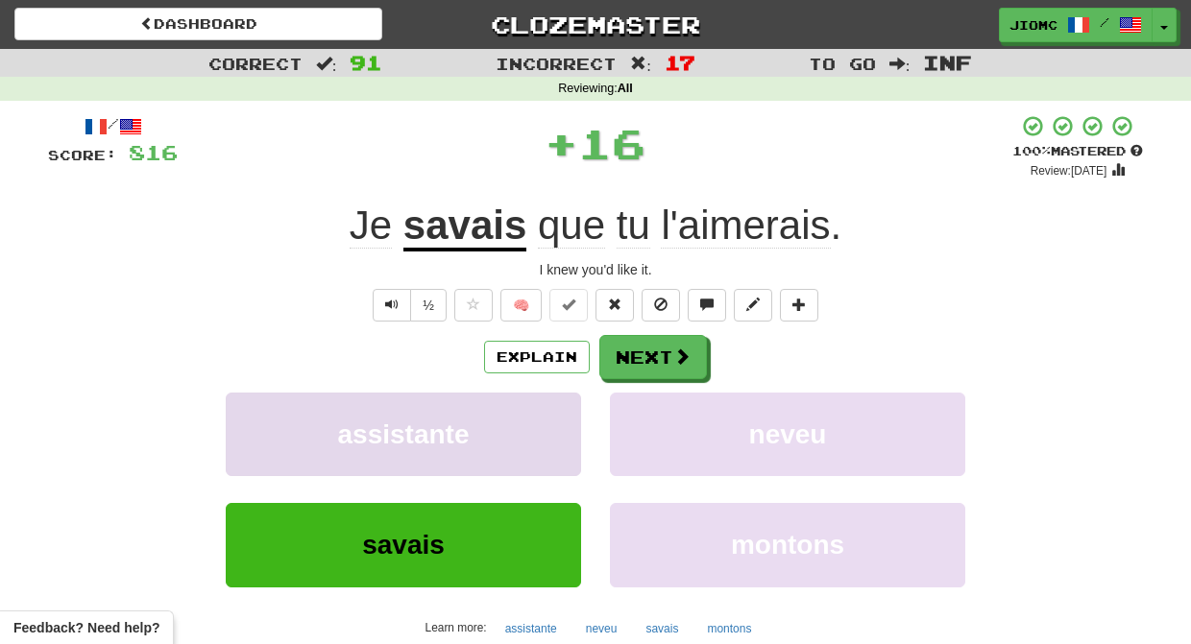
click at [538, 418] on button "assistante" at bounding box center [403, 435] width 355 height 84
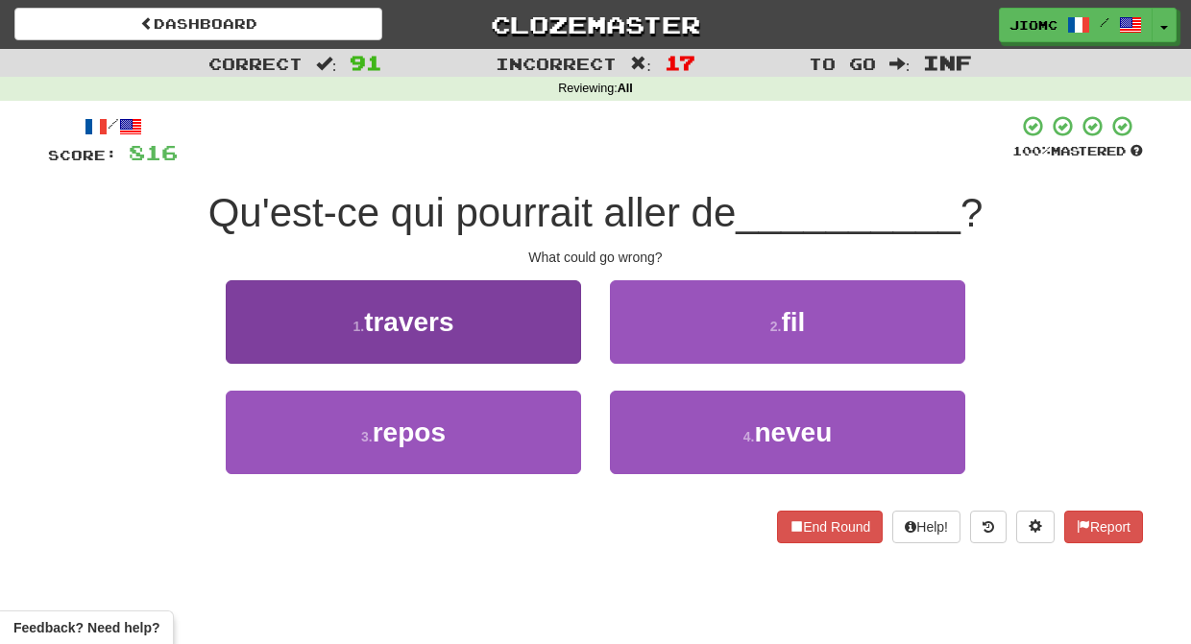
click at [570, 350] on button "1 . travers" at bounding box center [403, 322] width 355 height 84
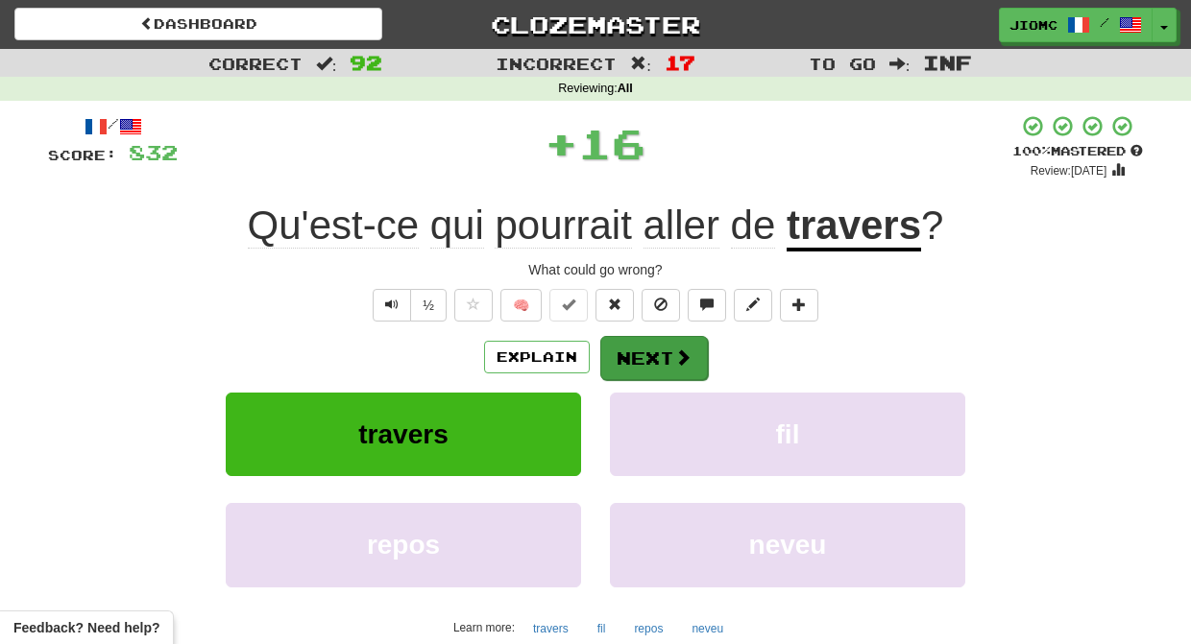
click at [647, 346] on button "Next" at bounding box center [654, 358] width 108 height 44
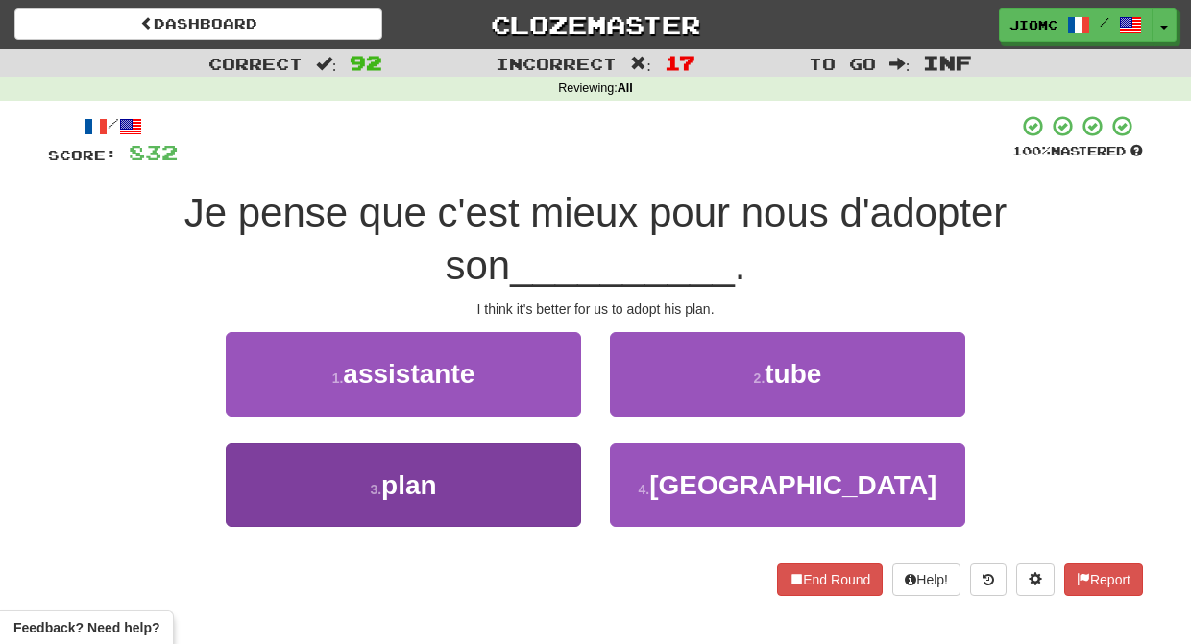
click at [529, 457] on button "3 . plan" at bounding box center [403, 486] width 355 height 84
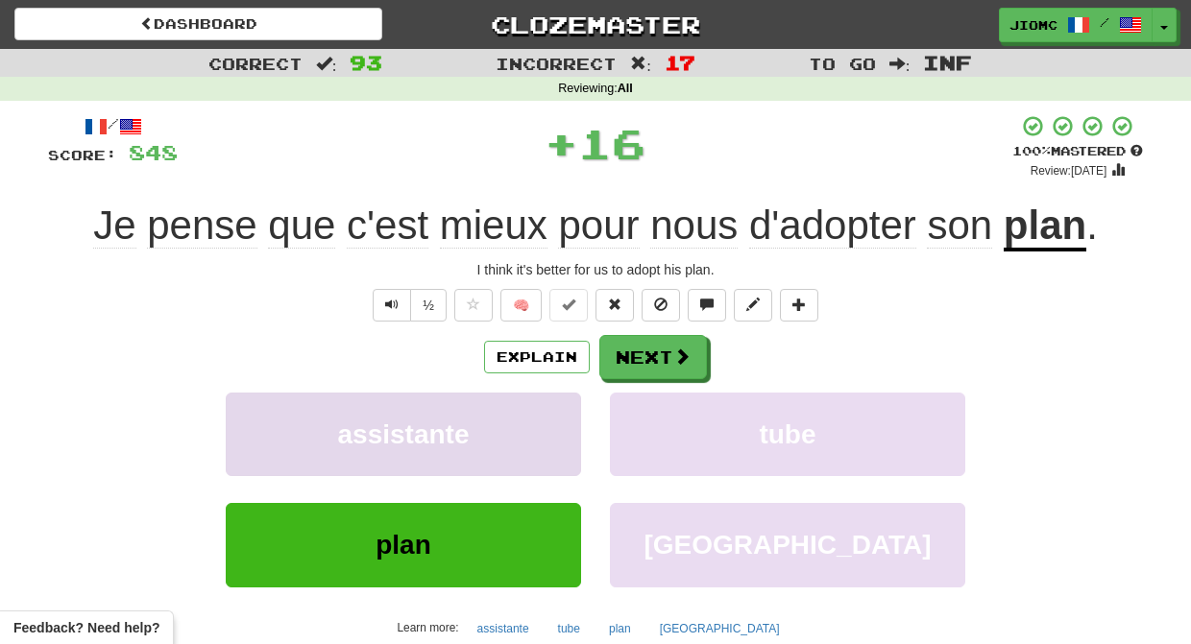
click at [527, 453] on button "assistante" at bounding box center [403, 435] width 355 height 84
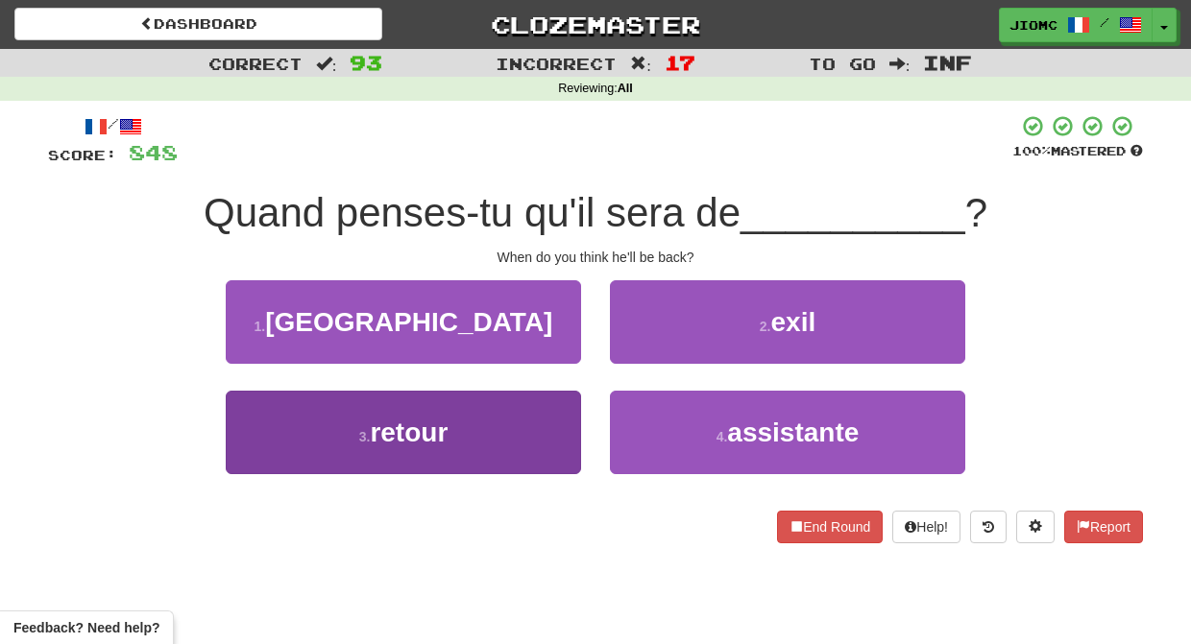
click at [532, 439] on button "3 . retour" at bounding box center [403, 433] width 355 height 84
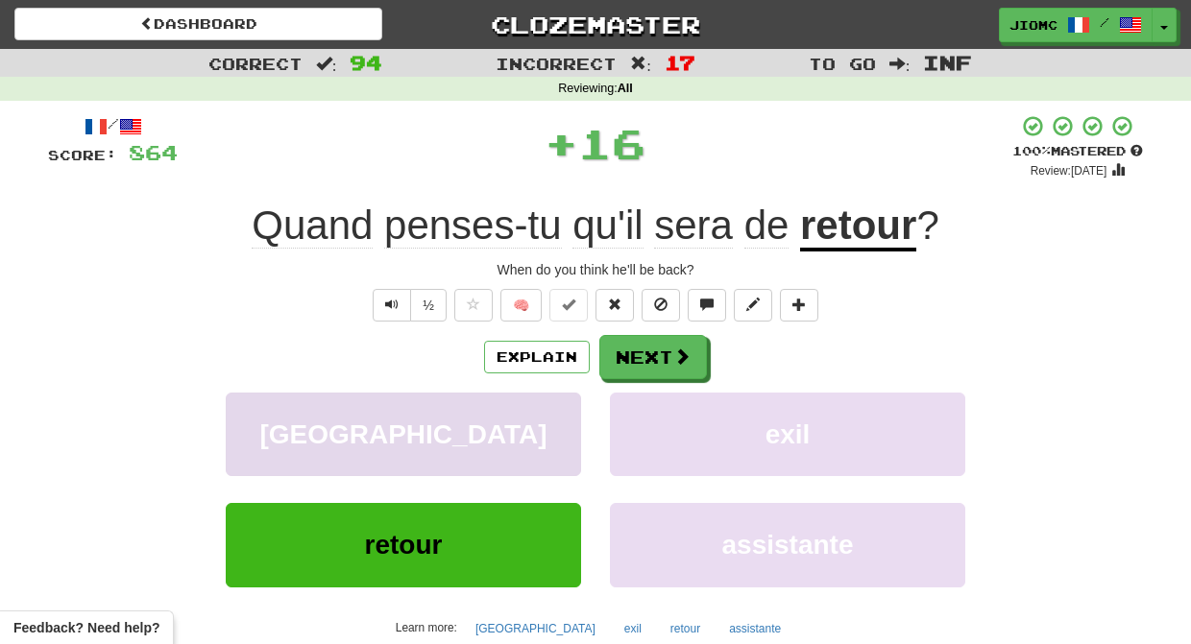
click at [533, 436] on button "californie" at bounding box center [403, 435] width 355 height 84
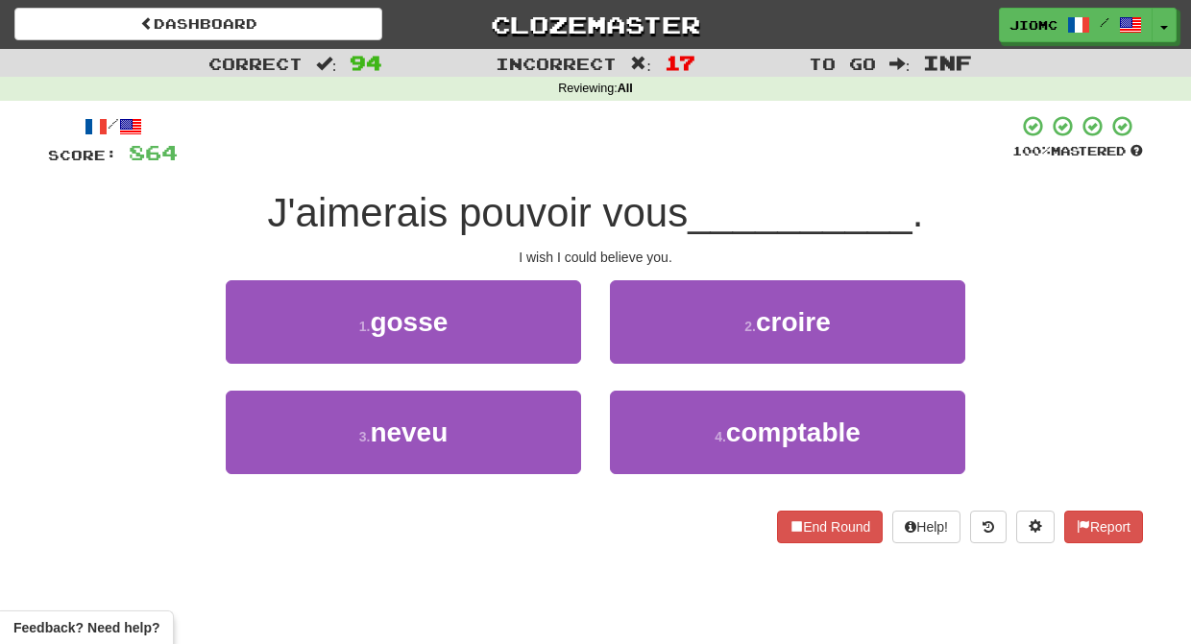
click at [600, 374] on div "2 . croire" at bounding box center [787, 335] width 384 height 110
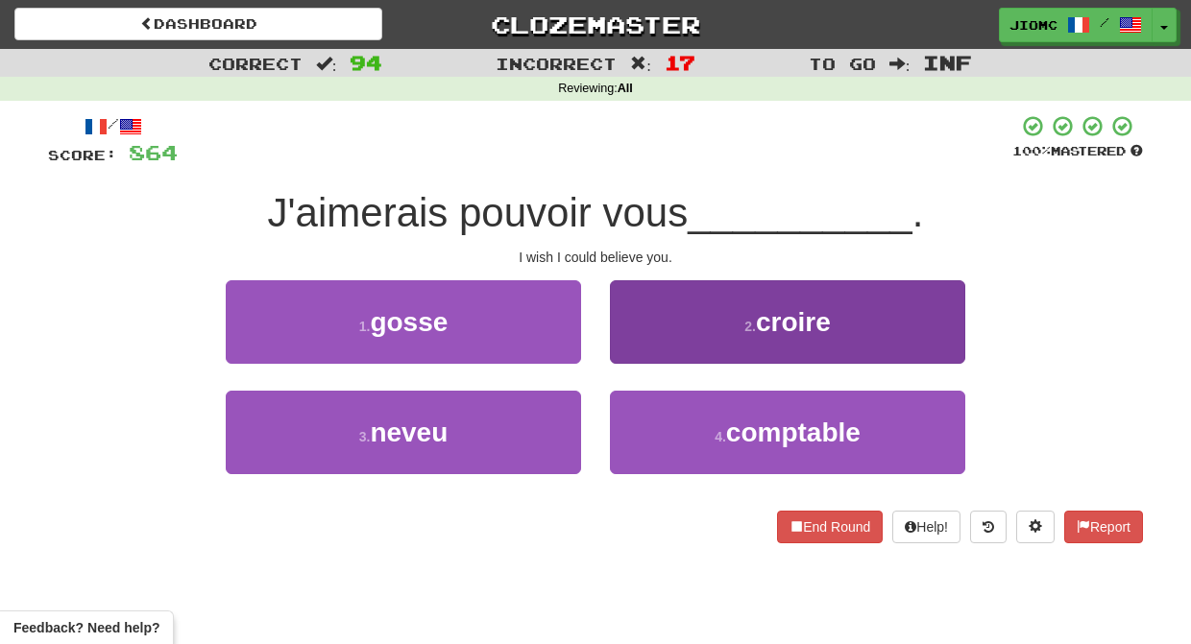
click at [639, 352] on button "2 . croire" at bounding box center [787, 322] width 355 height 84
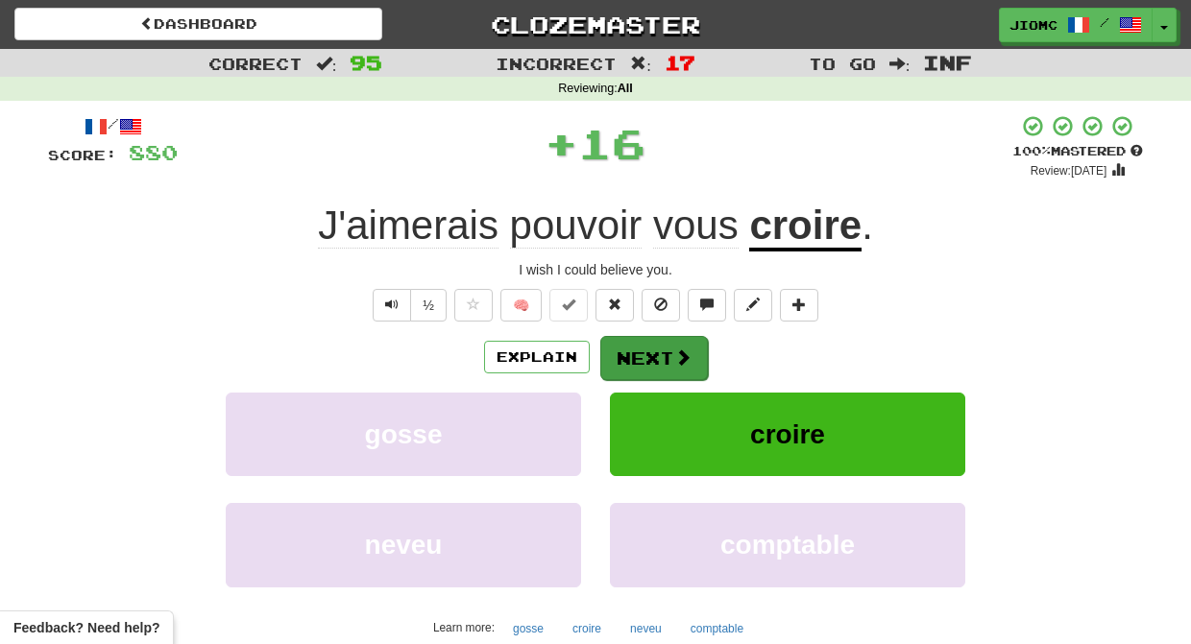
click at [622, 354] on button "Next" at bounding box center [654, 358] width 108 height 44
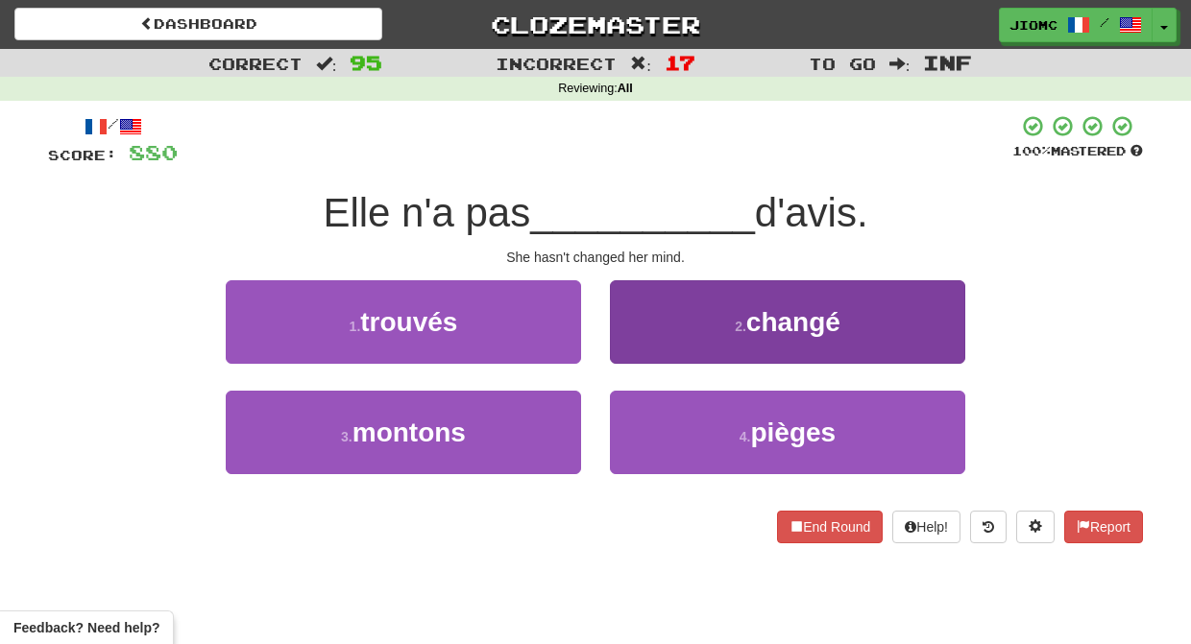
click at [631, 350] on button "2 . changé" at bounding box center [787, 322] width 355 height 84
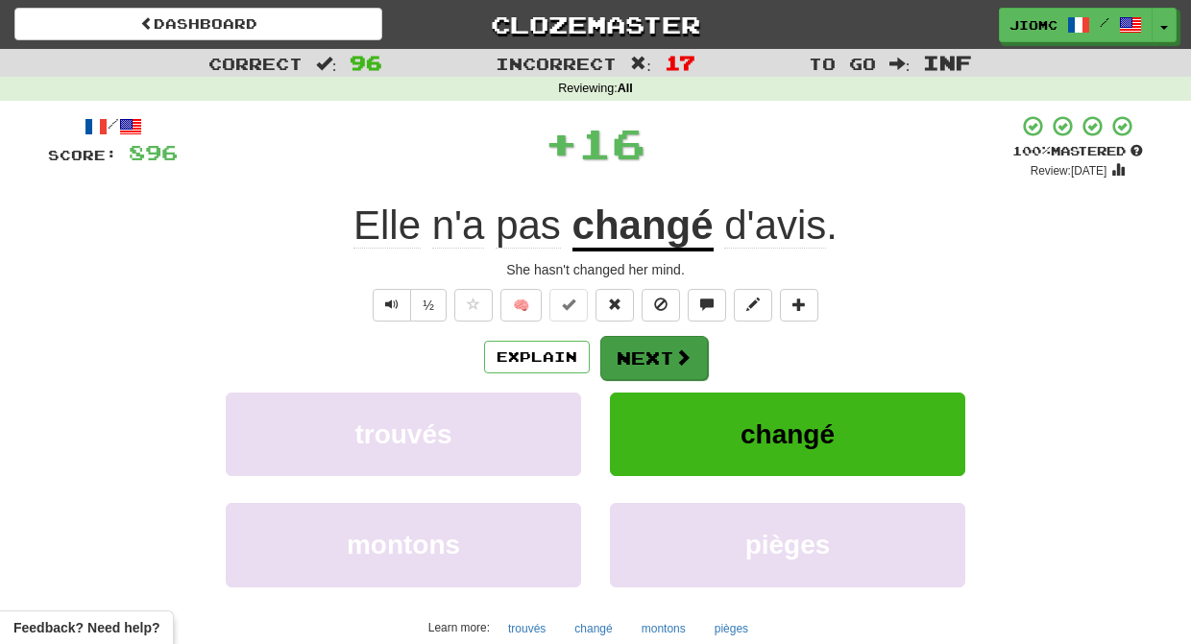
click at [631, 355] on button "Next" at bounding box center [654, 358] width 108 height 44
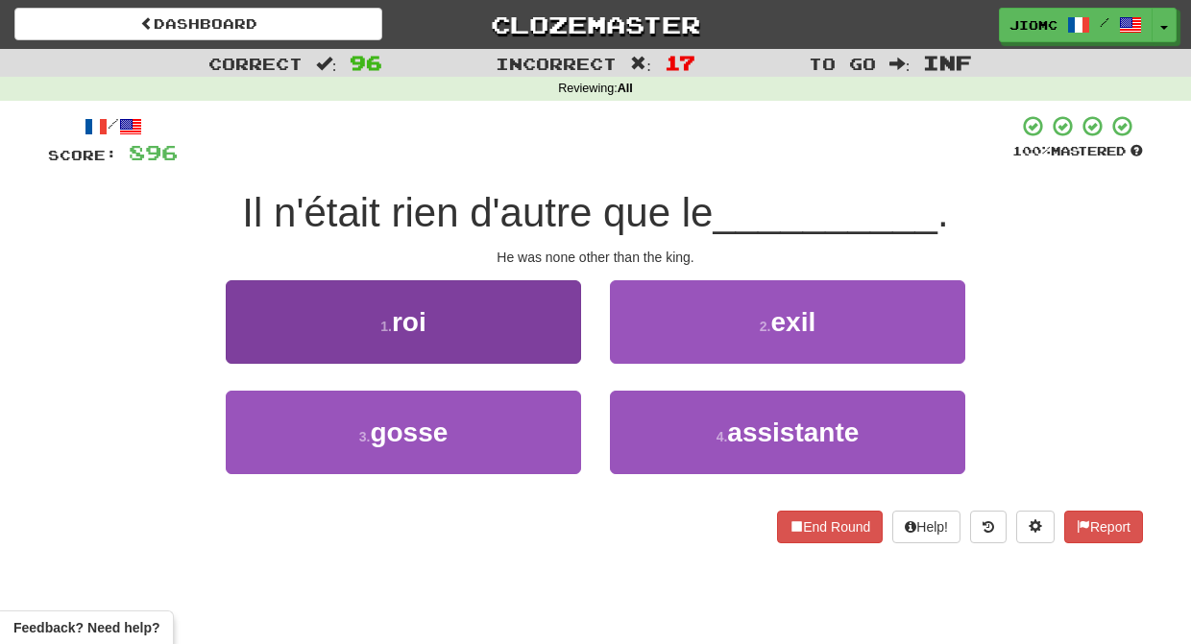
click at [558, 345] on button "1 . roi" at bounding box center [403, 322] width 355 height 84
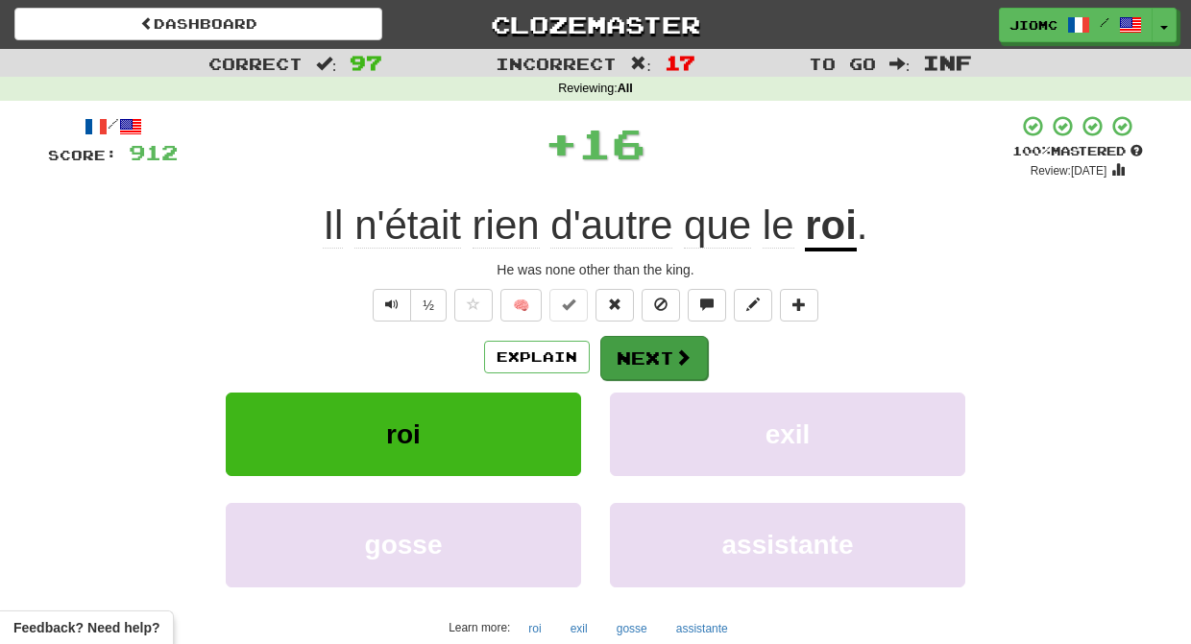
click at [643, 363] on button "Next" at bounding box center [654, 358] width 108 height 44
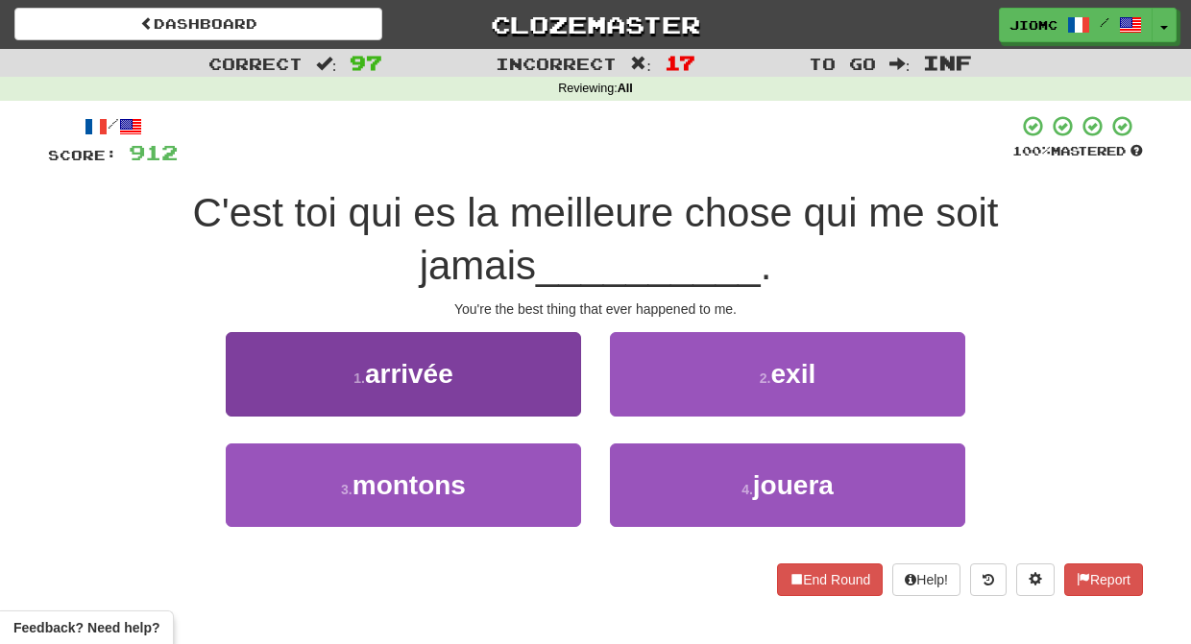
click at [549, 396] on button "1 . arrivée" at bounding box center [403, 374] width 355 height 84
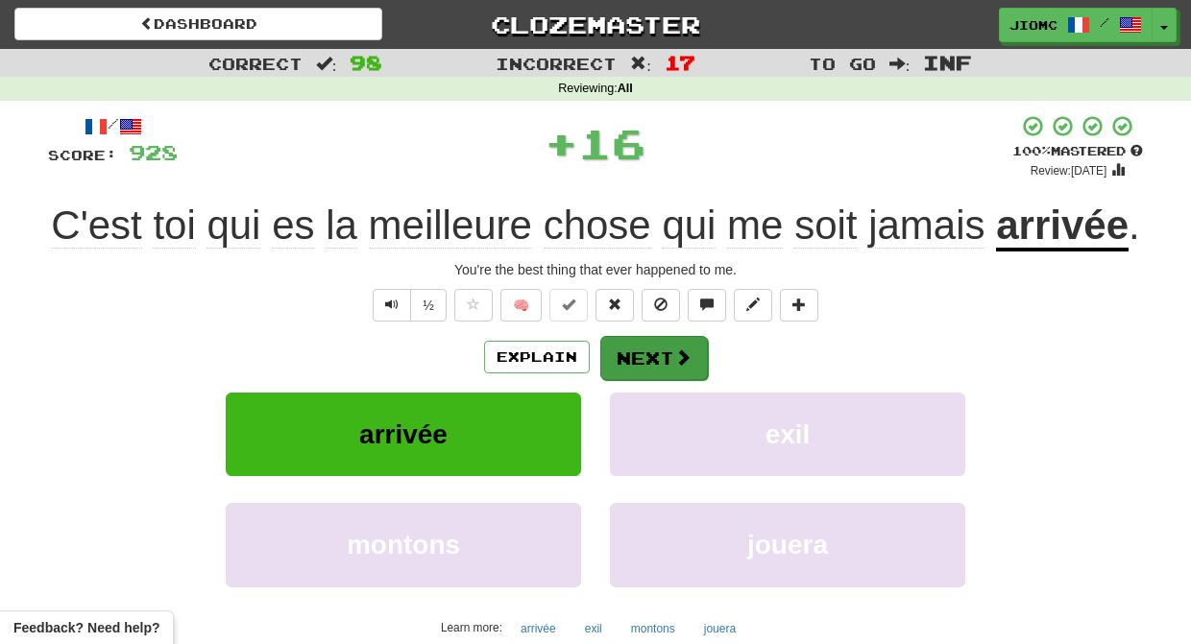
click at [635, 380] on button "Next" at bounding box center [654, 358] width 108 height 44
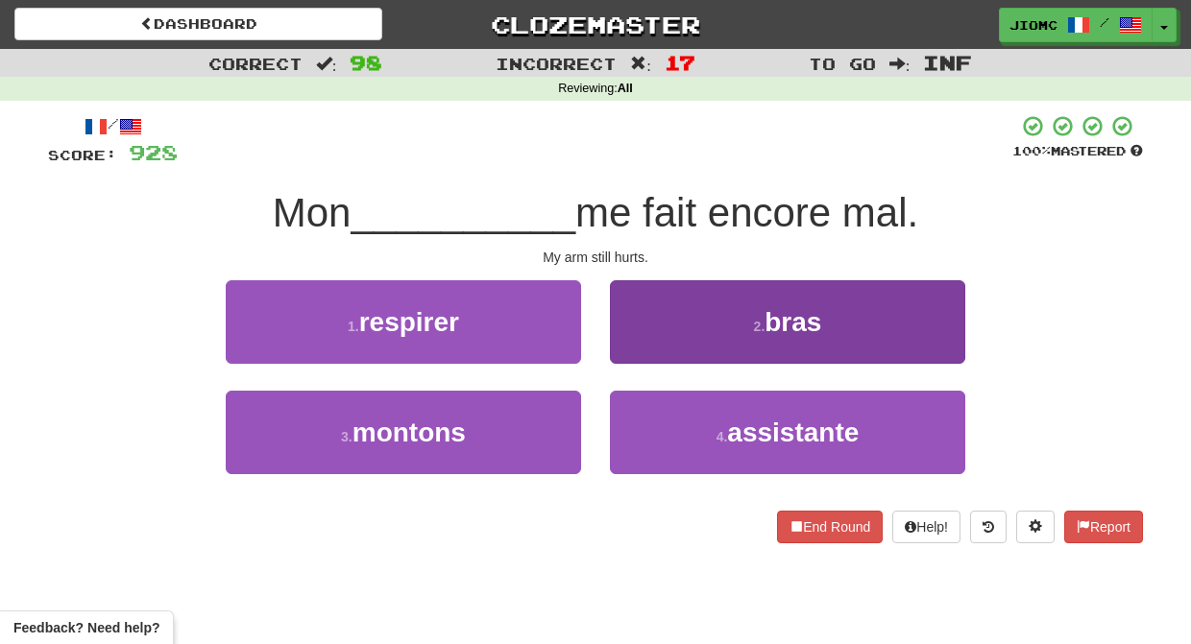
click at [642, 351] on button "2 . bras" at bounding box center [787, 322] width 355 height 84
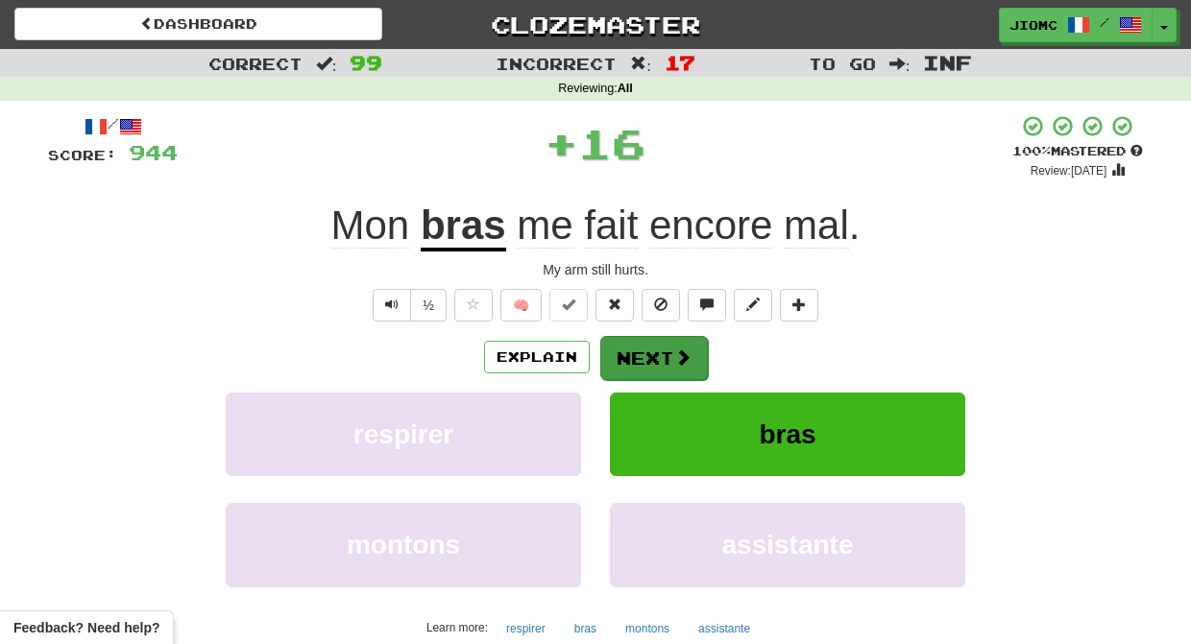
click at [635, 354] on button "Next" at bounding box center [654, 358] width 108 height 44
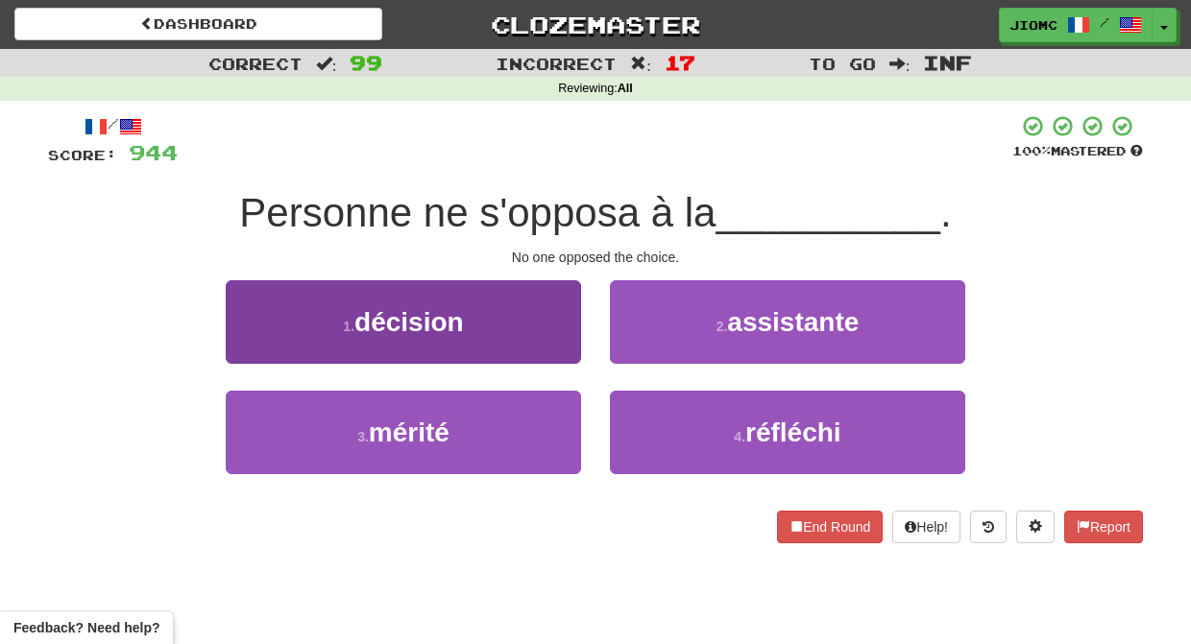
click at [565, 350] on button "1 . décision" at bounding box center [403, 322] width 355 height 84
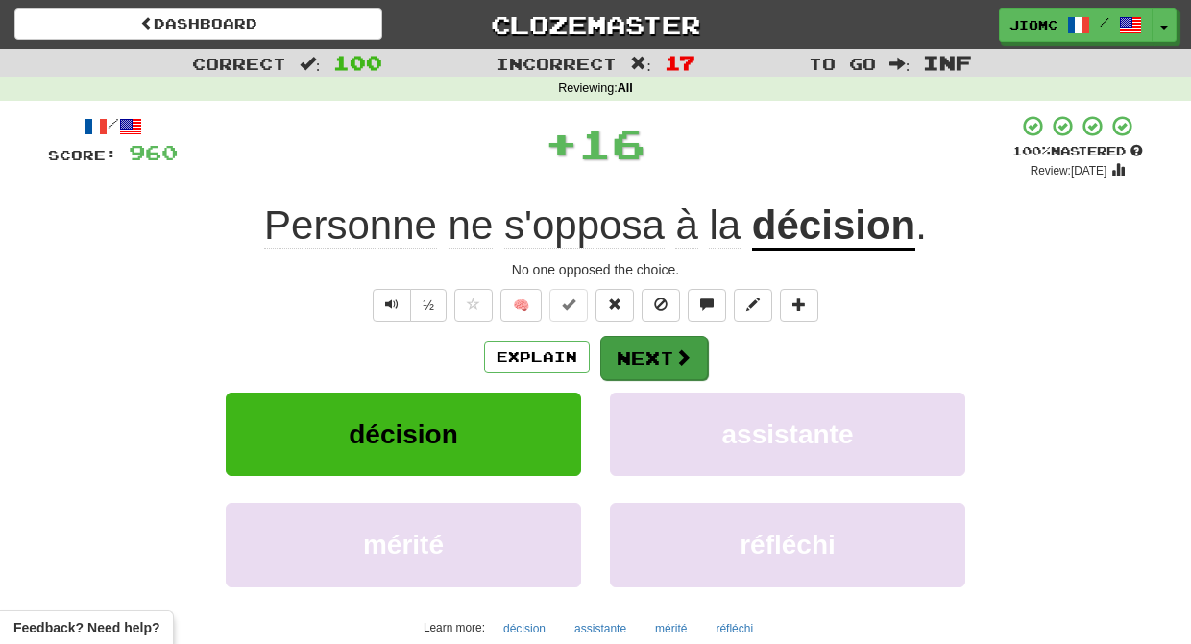
click at [650, 358] on button "Next" at bounding box center [654, 358] width 108 height 44
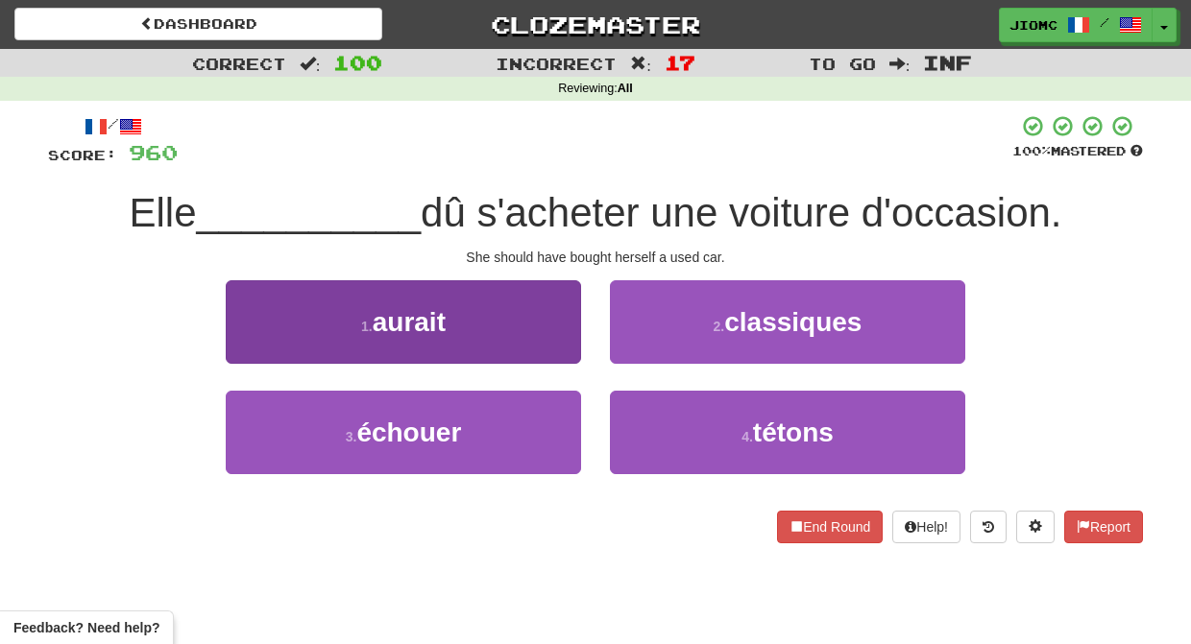
click at [555, 339] on button "1 . aurait" at bounding box center [403, 322] width 355 height 84
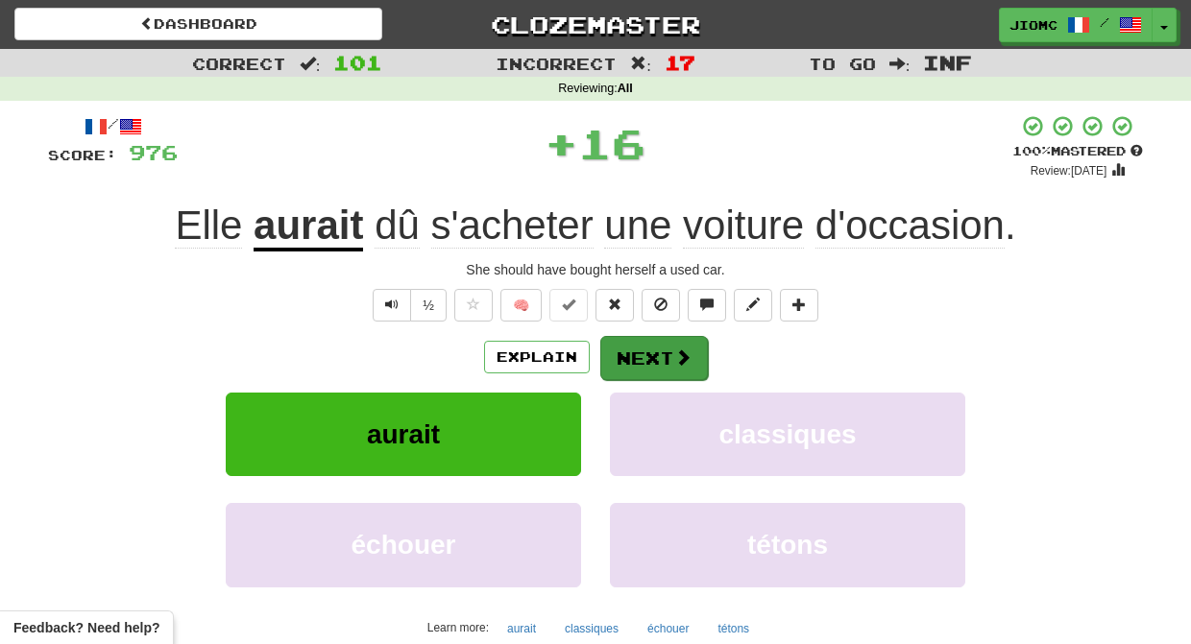
click at [652, 352] on button "Next" at bounding box center [654, 358] width 108 height 44
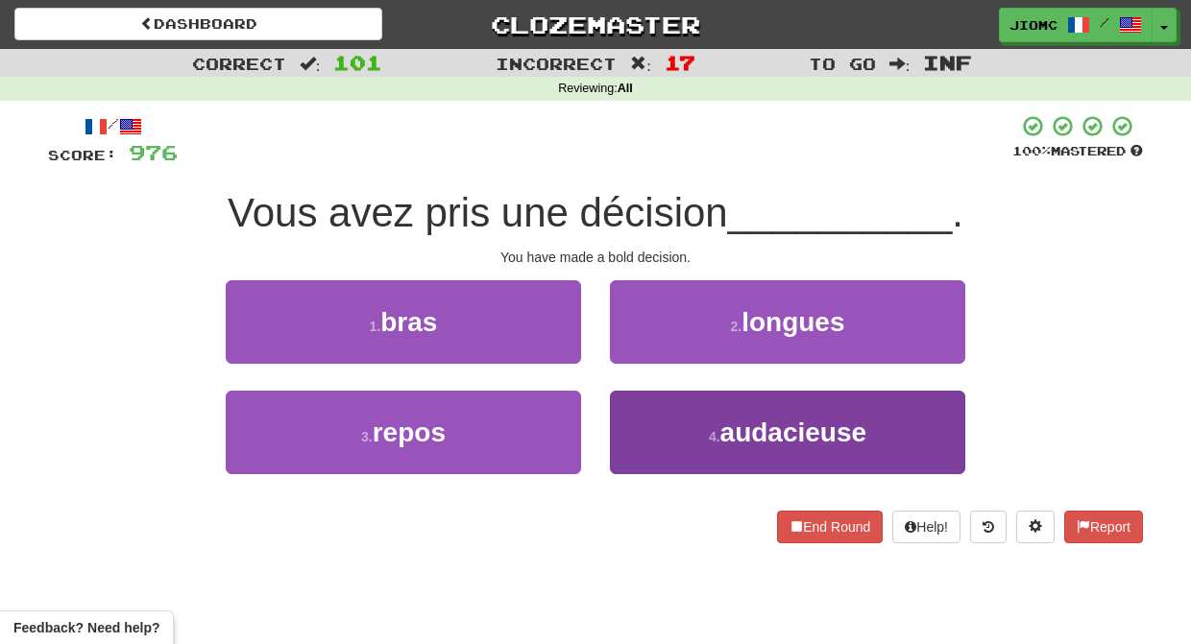
click at [641, 416] on button "4 . audacieuse" at bounding box center [787, 433] width 355 height 84
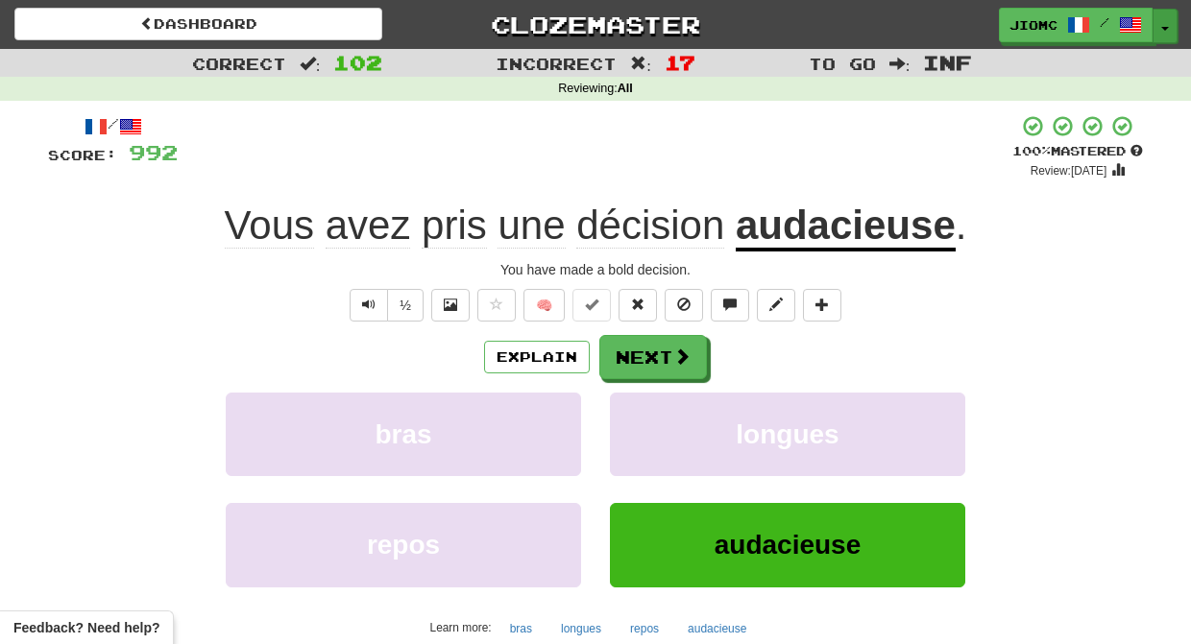
click at [1163, 26] on button "Toggle Dropdown" at bounding box center [1164, 26] width 25 height 35
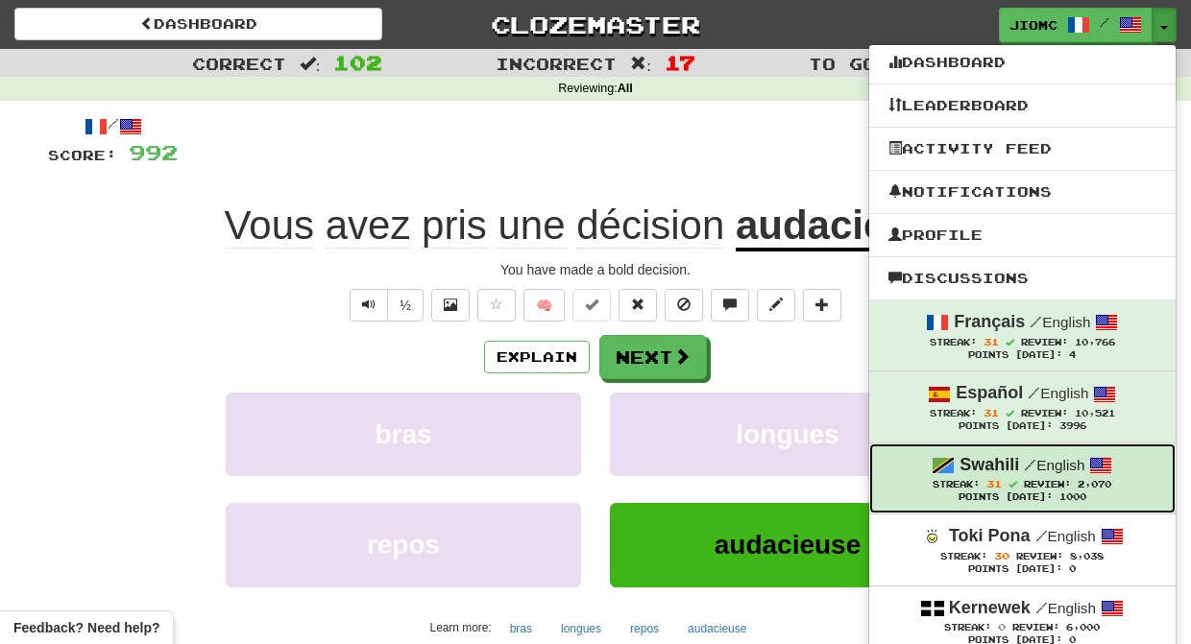
click at [999, 490] on span "31" at bounding box center [993, 484] width 15 height 12
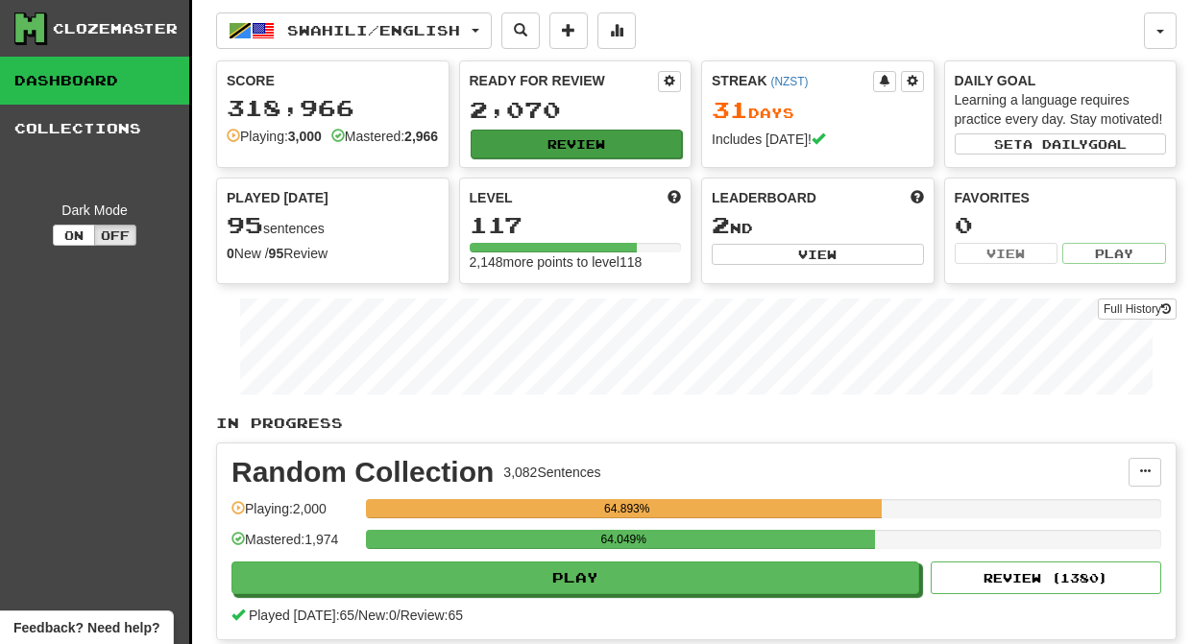
click at [587, 142] on button "Review" at bounding box center [577, 144] width 212 height 29
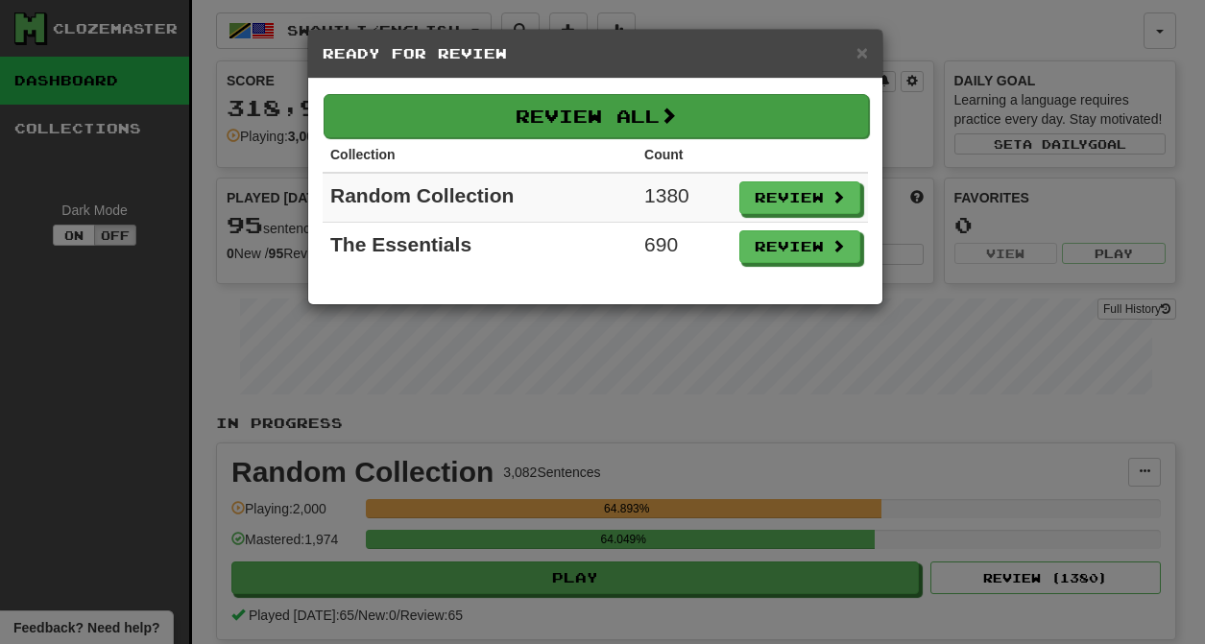
click at [571, 126] on button "Review All" at bounding box center [596, 116] width 545 height 44
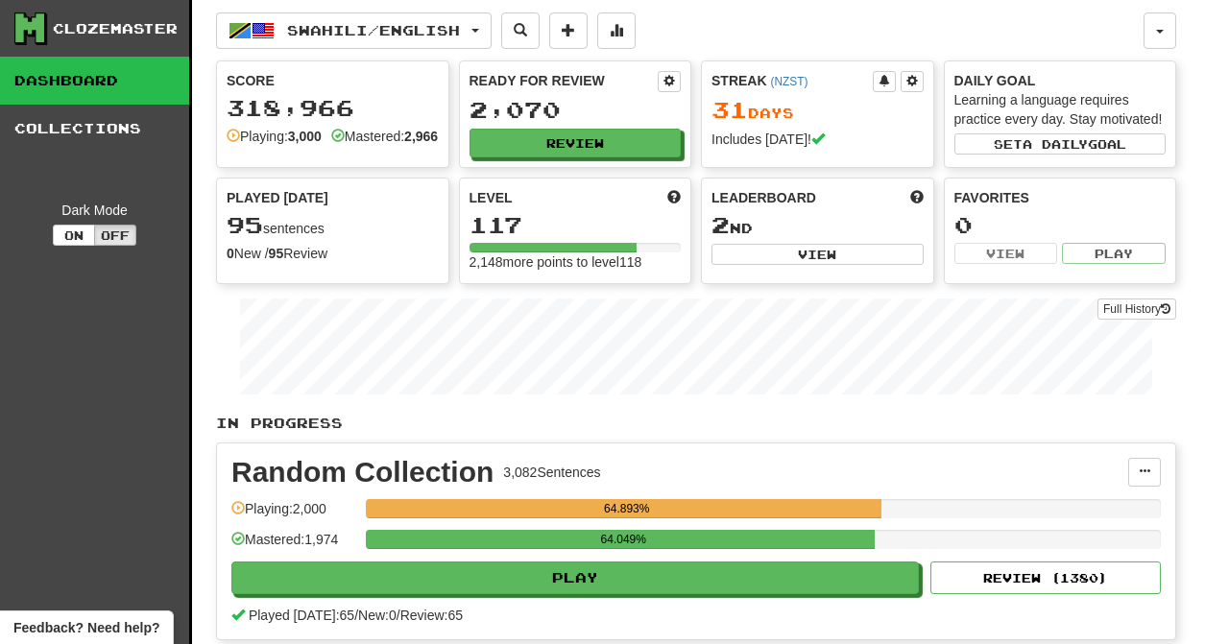
select select "********"
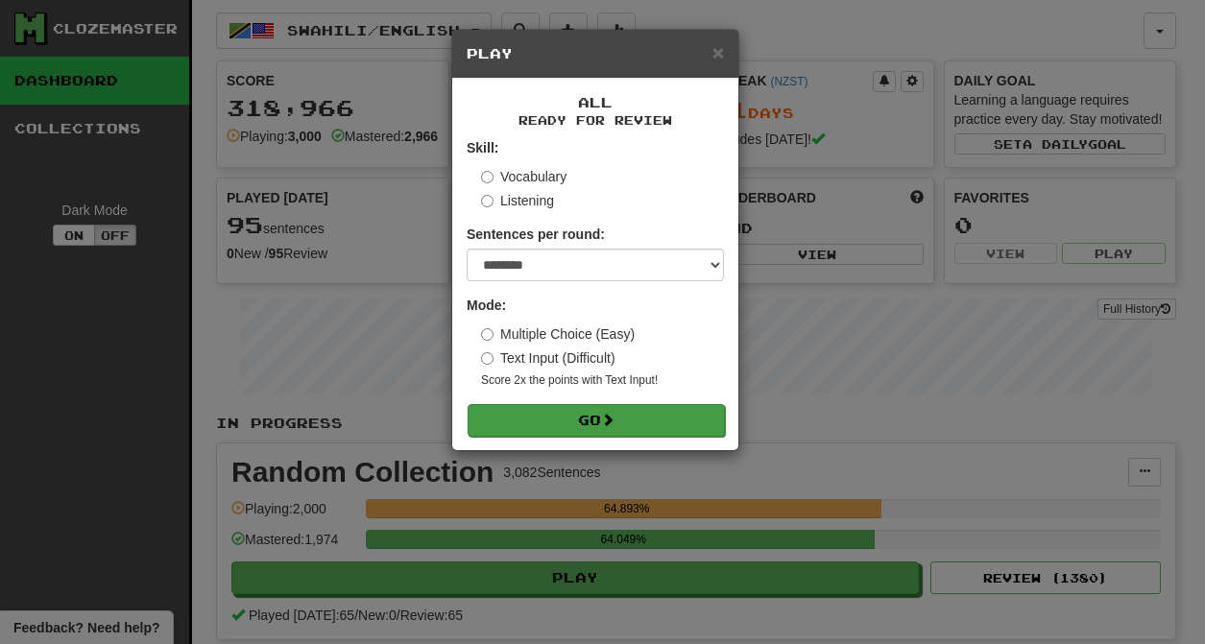
click at [622, 416] on button "Go" at bounding box center [596, 420] width 257 height 33
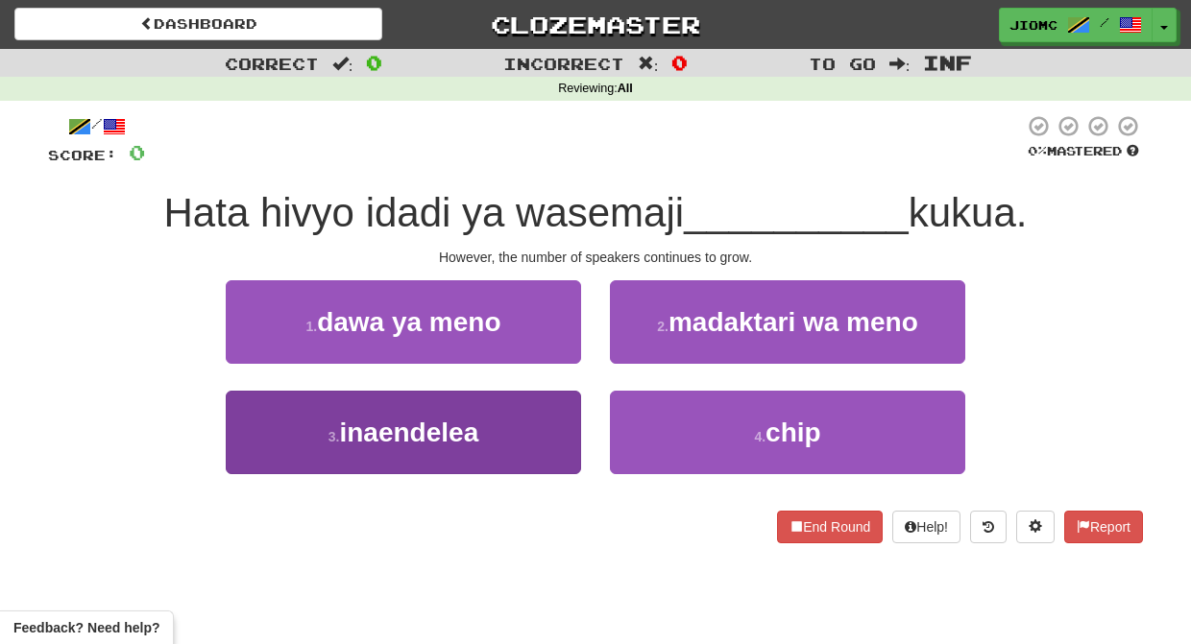
click at [510, 428] on button "3 . inaendelea" at bounding box center [403, 433] width 355 height 84
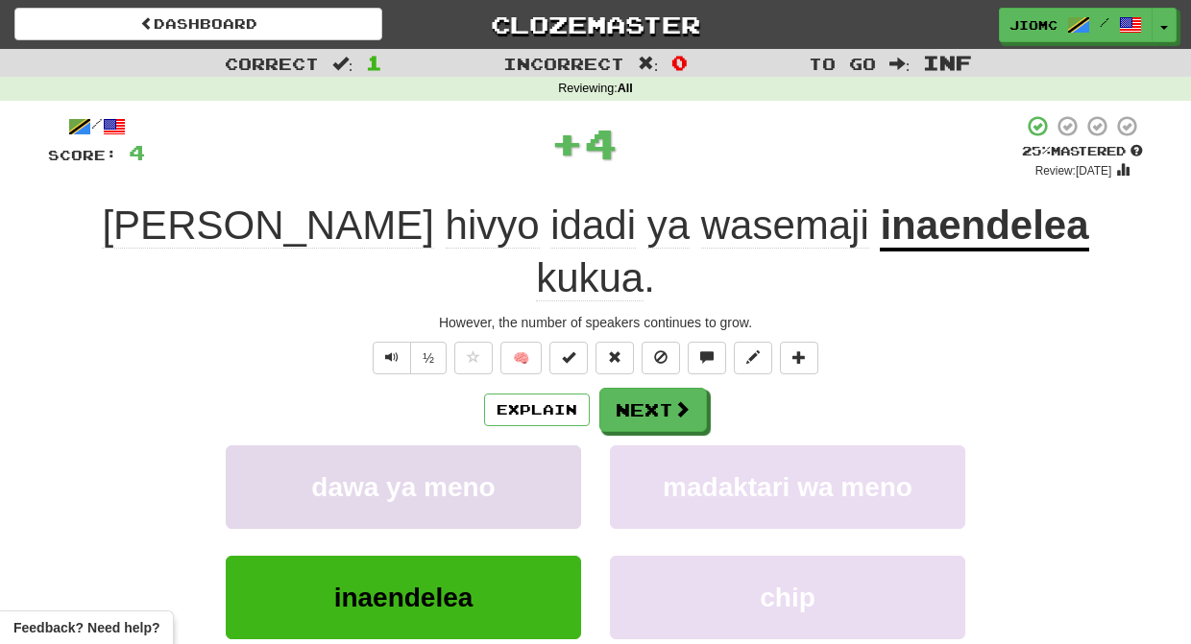
click at [511, 446] on button "dawa ya meno" at bounding box center [403, 488] width 355 height 84
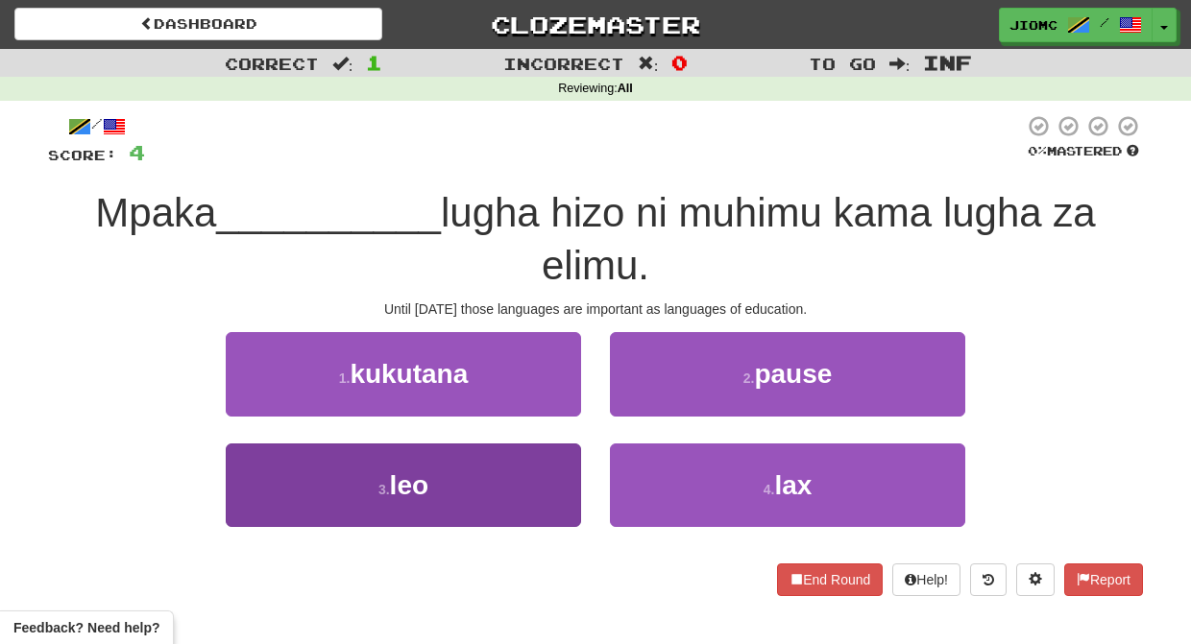
click at [512, 480] on button "3 . [PERSON_NAME]" at bounding box center [403, 486] width 355 height 84
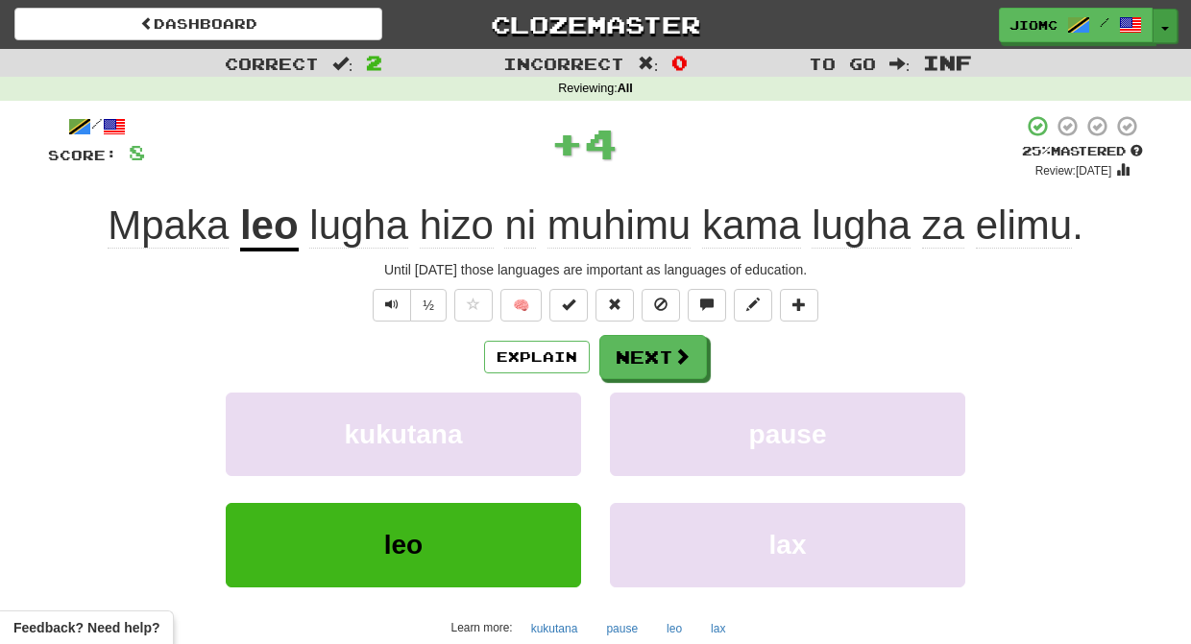
click at [1160, 23] on button "Toggle Dropdown" at bounding box center [1164, 26] width 25 height 35
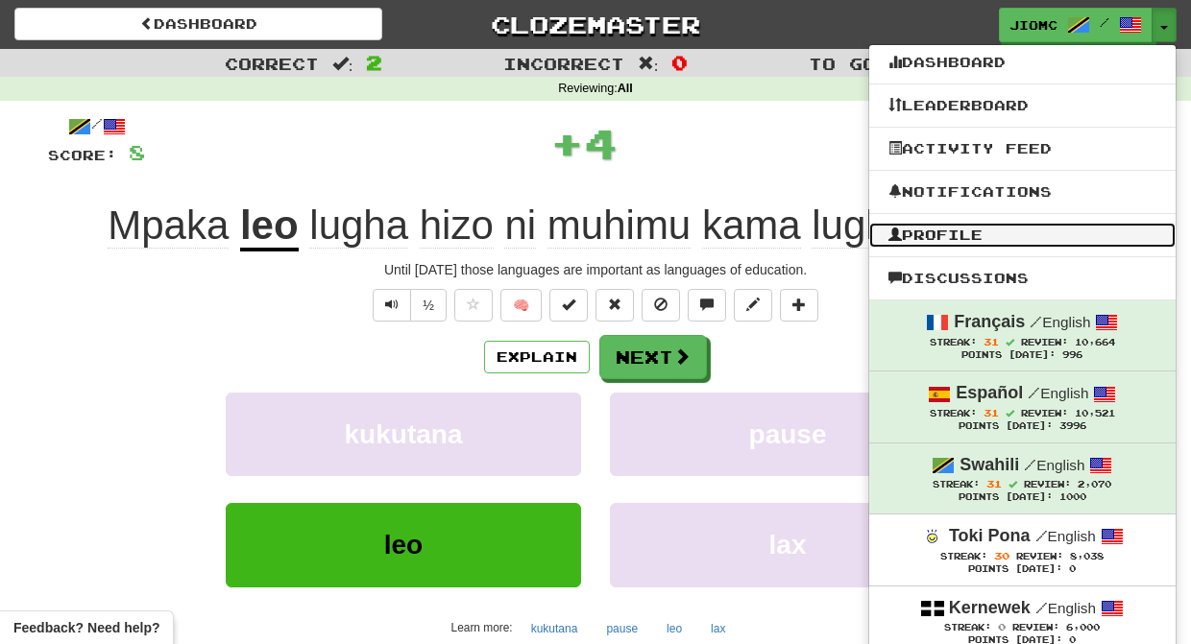
click at [1010, 232] on link "Profile" at bounding box center [1022, 235] width 306 height 25
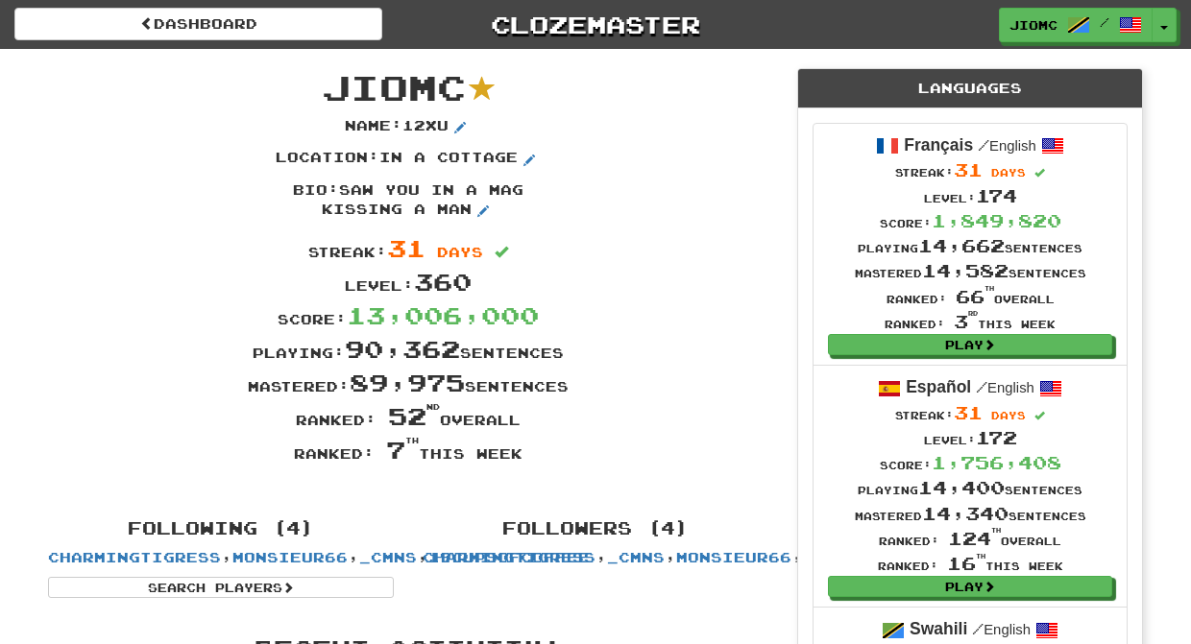
drag, startPoint x: 331, startPoint y: 87, endPoint x: 587, endPoint y: 452, distance: 445.4
click at [587, 452] on div "JioMc Name : 12xu Location : in a cottage Bio : saw you in a mag kissing a man …" at bounding box center [408, 274] width 749 height 451
click at [575, 449] on div "Ranked: 7 th this week" at bounding box center [408, 450] width 749 height 34
drag, startPoint x: 522, startPoint y: 455, endPoint x: 329, endPoint y: 81, distance: 421.3
click at [329, 81] on div "JioMc Name : 12xu Location : in a cottage Bio : saw you in a mag kissing a man …" at bounding box center [408, 274] width 749 height 451
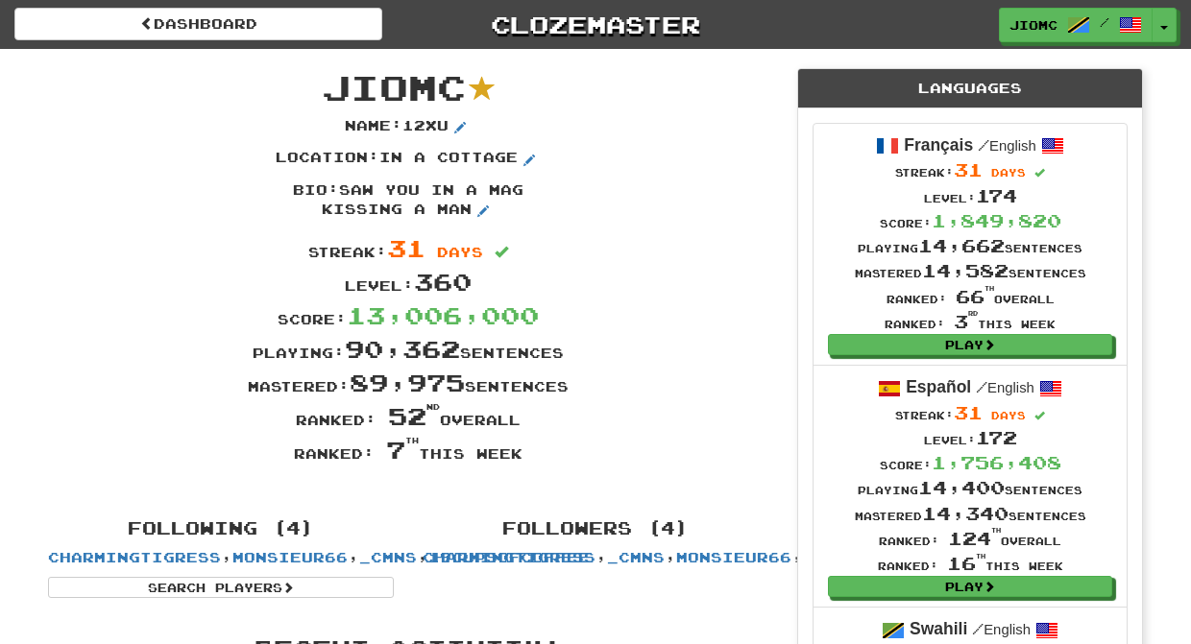
click at [329, 81] on span "JioMc" at bounding box center [394, 86] width 144 height 41
drag, startPoint x: 329, startPoint y: 81, endPoint x: 526, endPoint y: 463, distance: 429.9
click at [527, 465] on div "JioMc Name : 12xu Location : in a cottage Bio : saw you in a mag kissing a man …" at bounding box center [408, 274] width 749 height 451
click at [526, 458] on div "Ranked: 7 th this week" at bounding box center [408, 450] width 749 height 34
drag, startPoint x: 526, startPoint y: 459, endPoint x: 328, endPoint y: 97, distance: 412.5
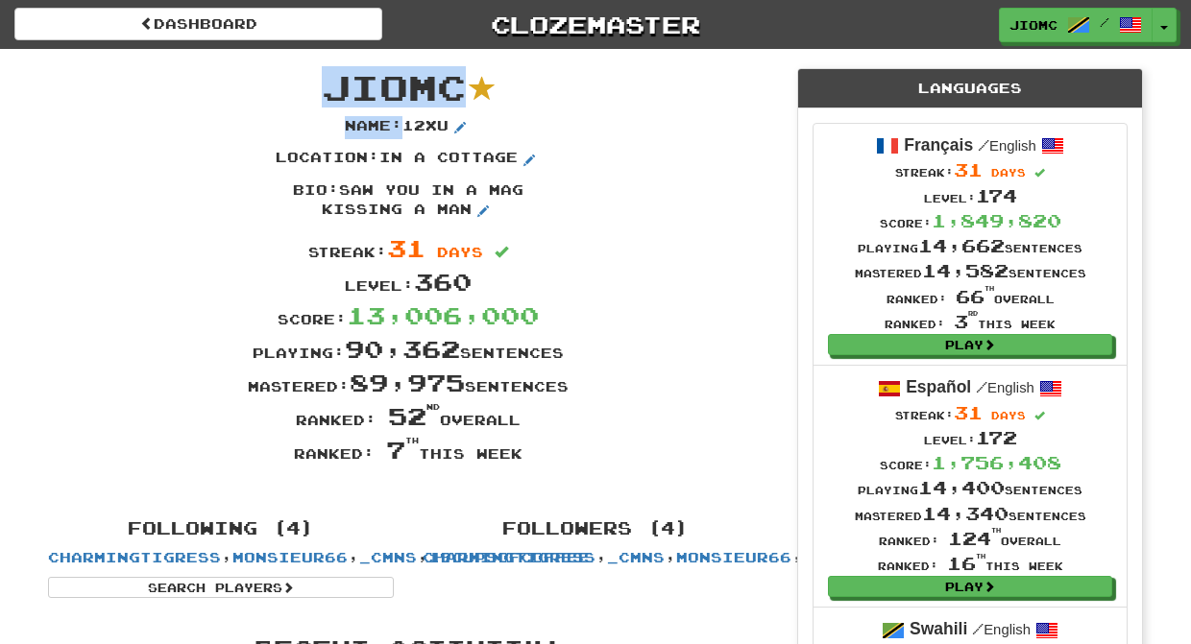
click at [328, 97] on div "JioMc Name : 12xu Location : in a cottage Bio : saw you in a mag kissing a man …" at bounding box center [408, 274] width 749 height 451
click at [331, 83] on span "JioMc" at bounding box center [394, 86] width 144 height 41
drag, startPoint x: 331, startPoint y: 80, endPoint x: 524, endPoint y: 454, distance: 421.3
click at [524, 454] on div "JioMc Name : 12xu Location : in a cottage Bio : saw you in a mag kissing a man …" at bounding box center [408, 274] width 749 height 451
click at [524, 452] on div "Ranked: 7 th this week" at bounding box center [408, 450] width 749 height 34
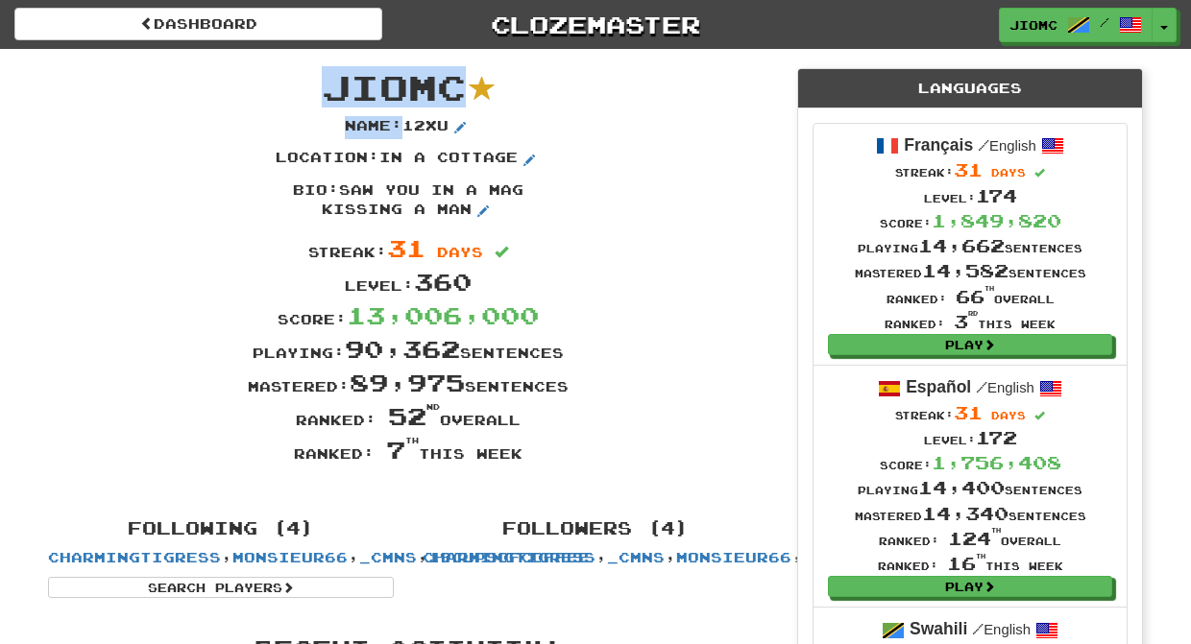
drag, startPoint x: 523, startPoint y: 453, endPoint x: 326, endPoint y: 77, distance: 424.8
click at [326, 77] on div "JioMc Name : 12xu Location : in a cottage Bio : saw you in a mag kissing a man …" at bounding box center [408, 274] width 749 height 451
click at [326, 77] on span "JioMc" at bounding box center [394, 86] width 144 height 41
click at [1167, 24] on button "Toggle Dropdown" at bounding box center [1164, 26] width 25 height 35
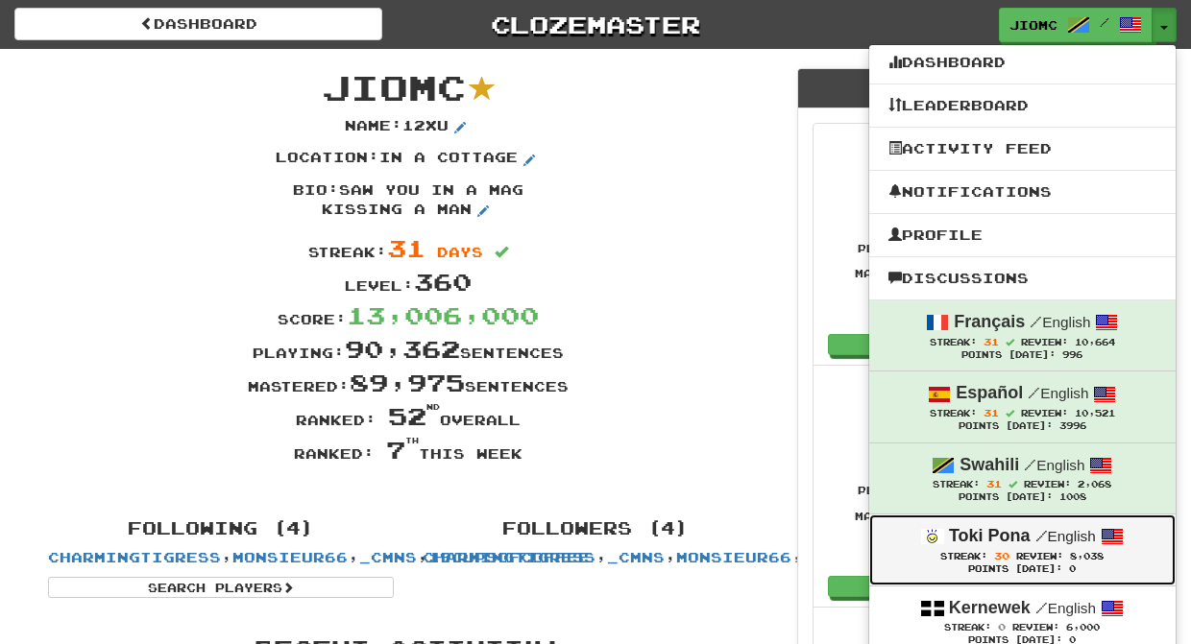
click at [1027, 562] on span "Review:" at bounding box center [1039, 556] width 47 height 11
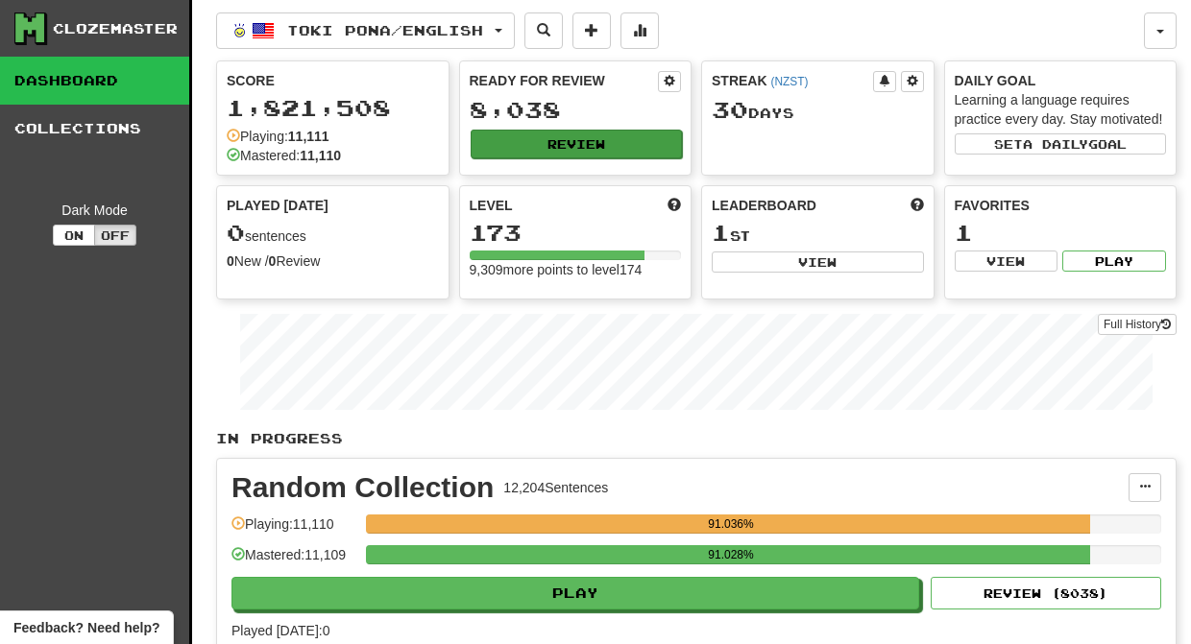
click at [586, 142] on button "Review" at bounding box center [577, 144] width 212 height 29
select select "********"
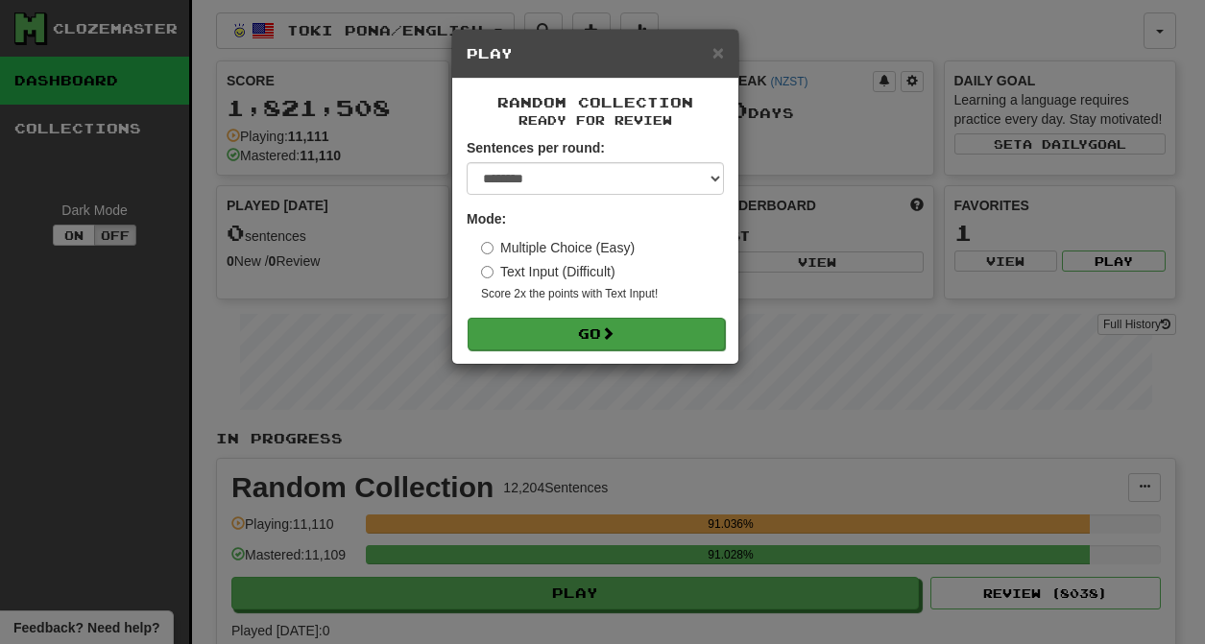
click at [615, 336] on span at bounding box center [607, 332] width 13 height 13
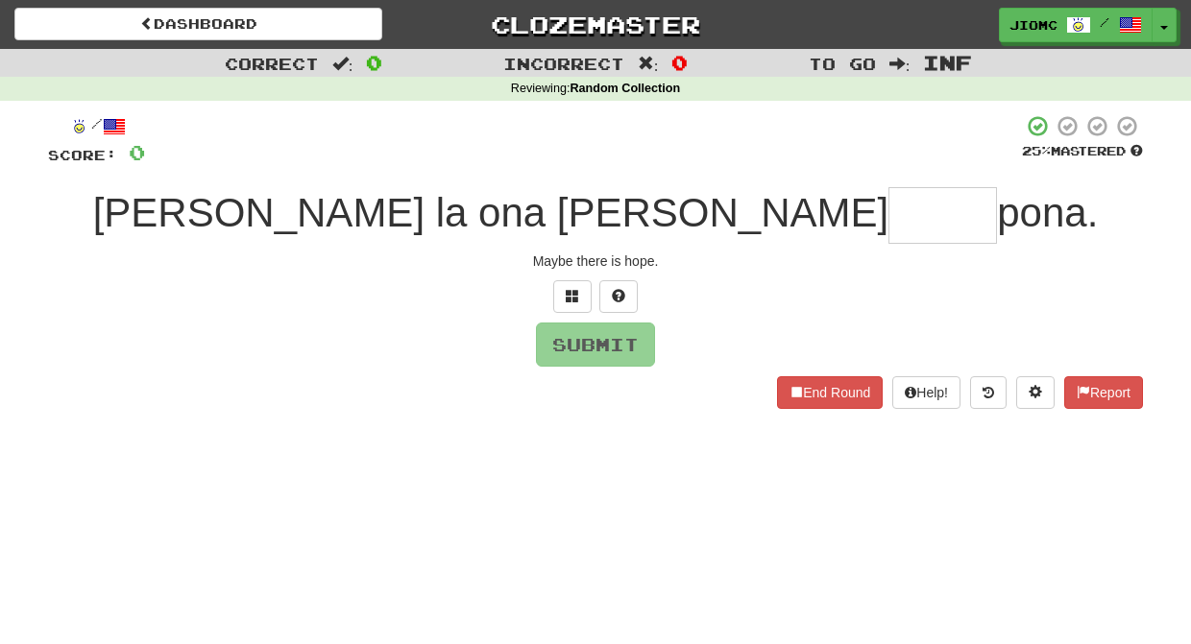
type input "*"
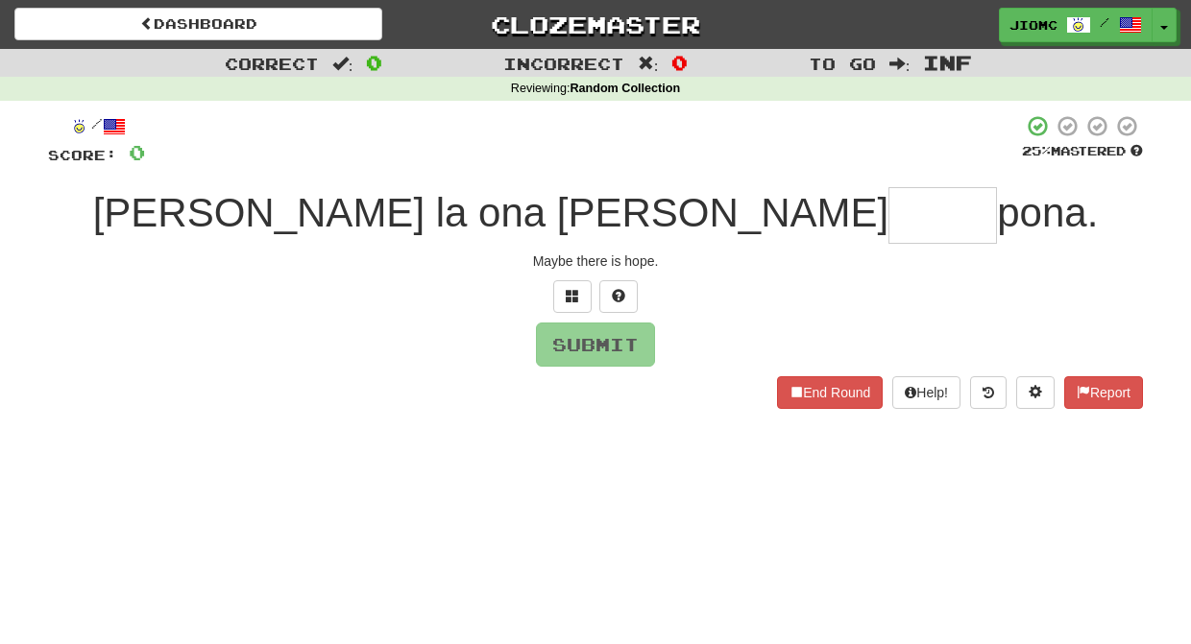
type input "*"
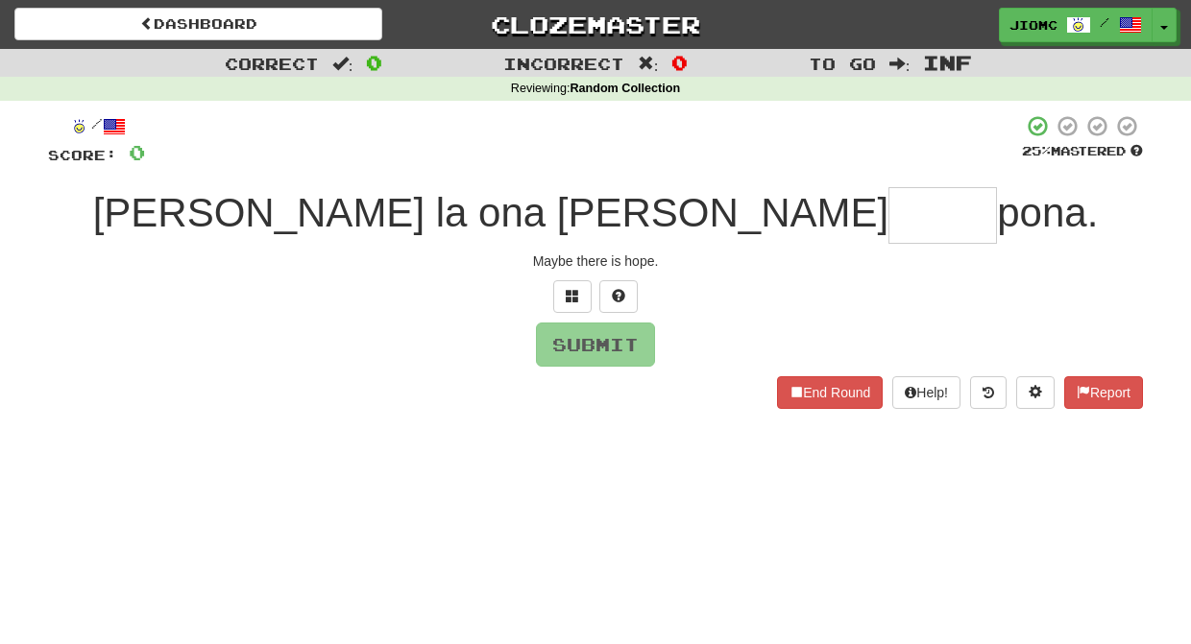
type input "*"
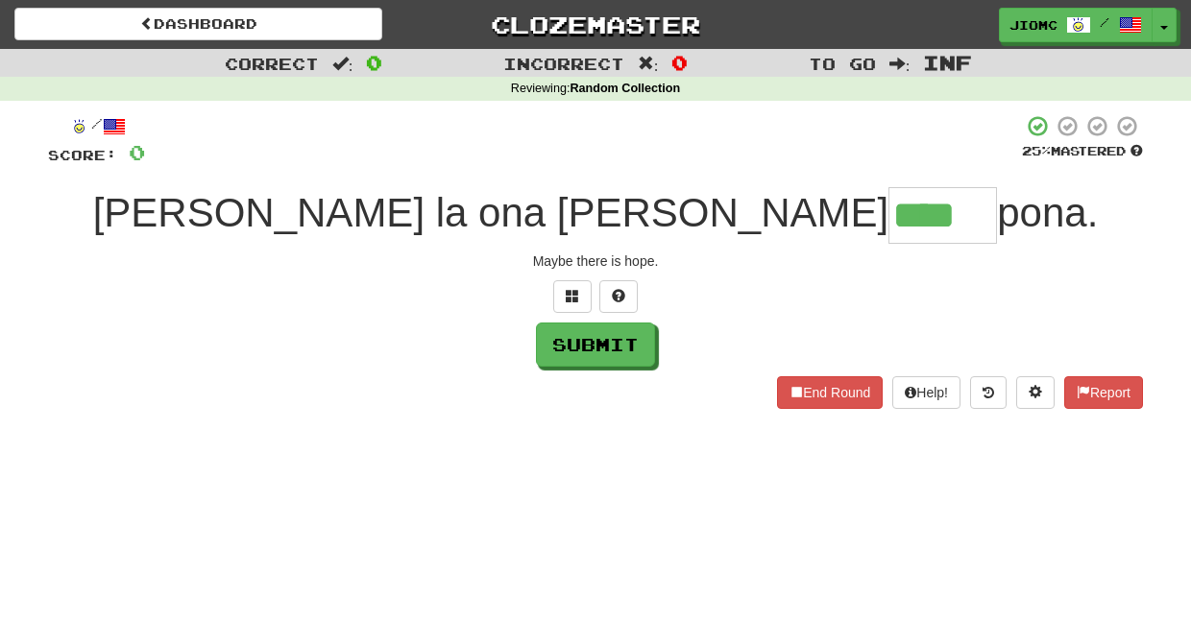
type input "****"
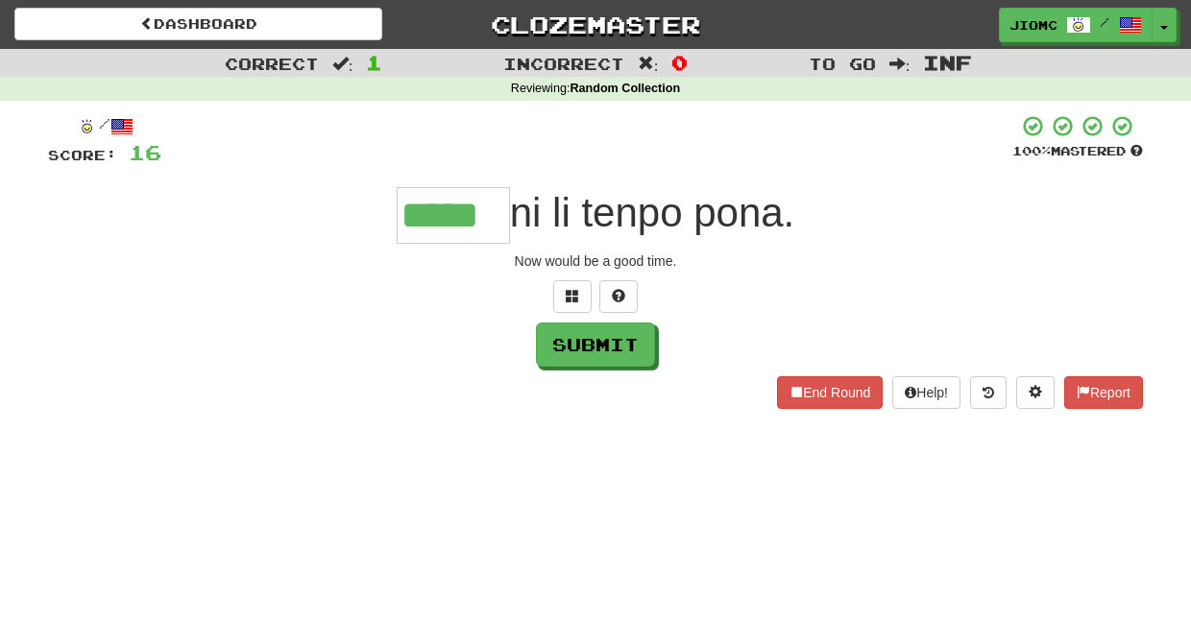
type input "*****"
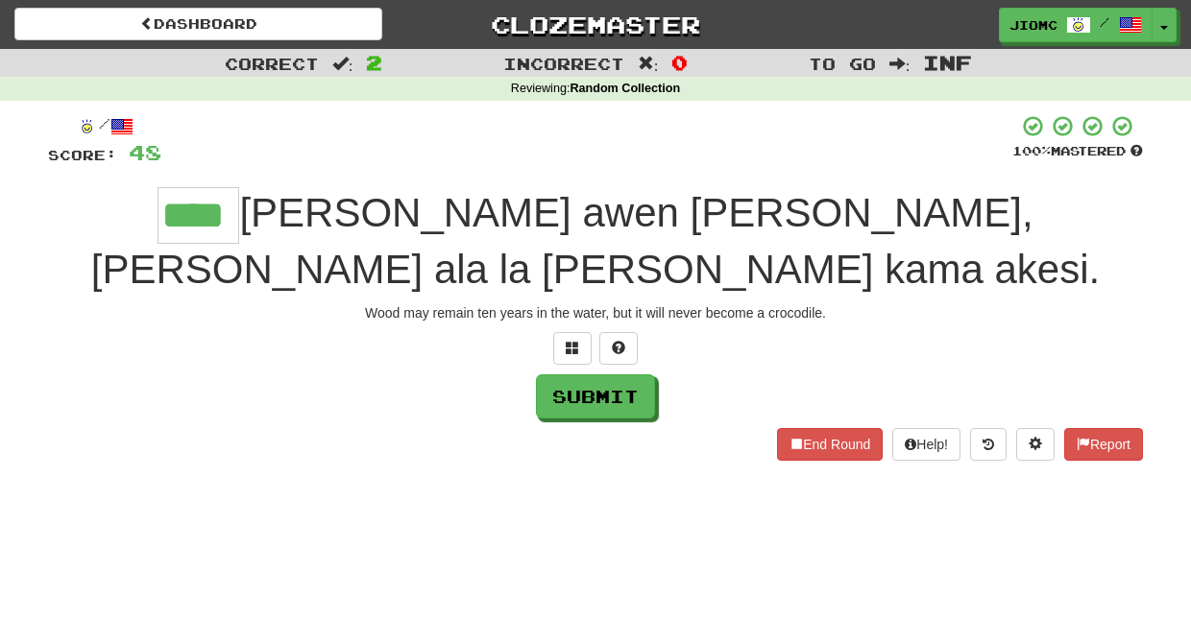
type input "****"
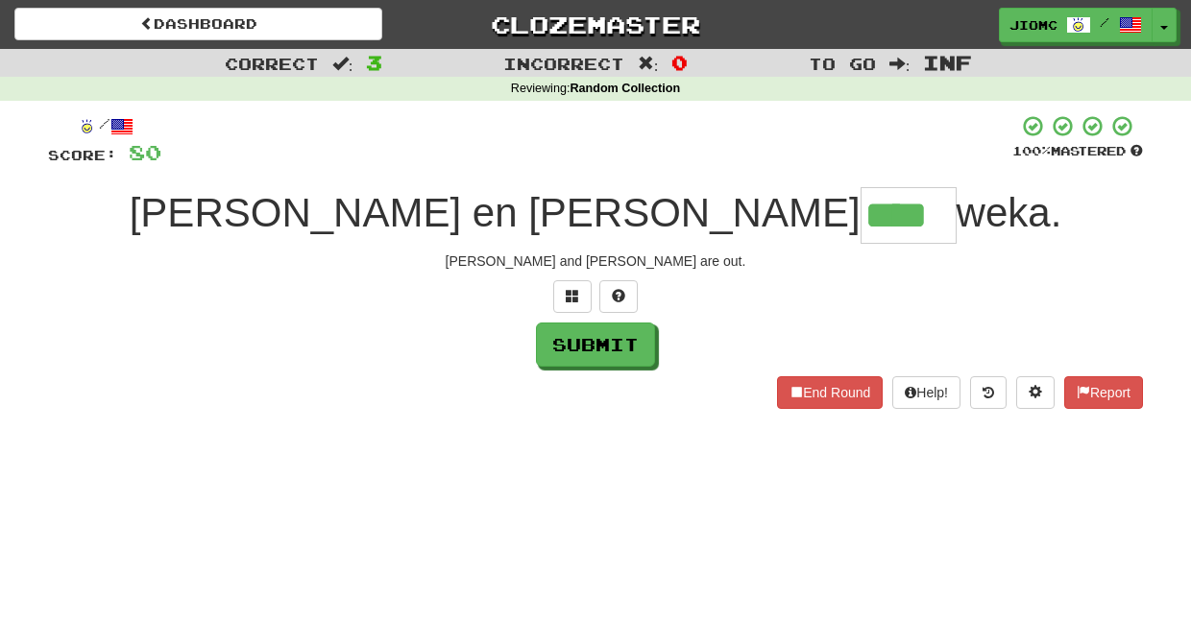
type input "****"
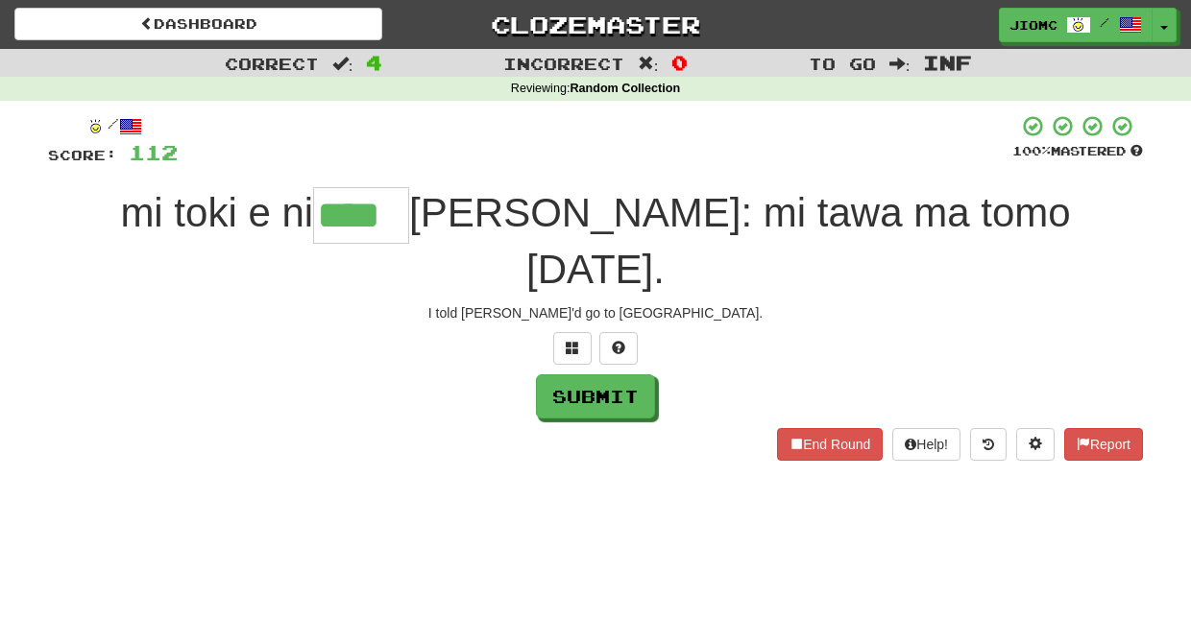
type input "****"
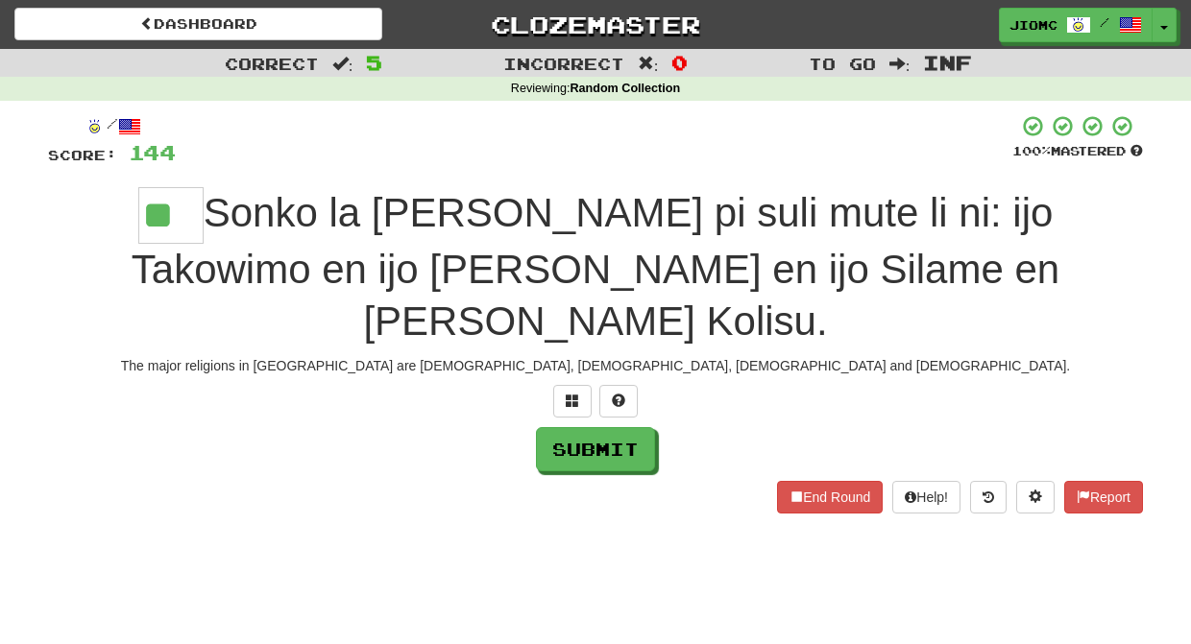
type input "**"
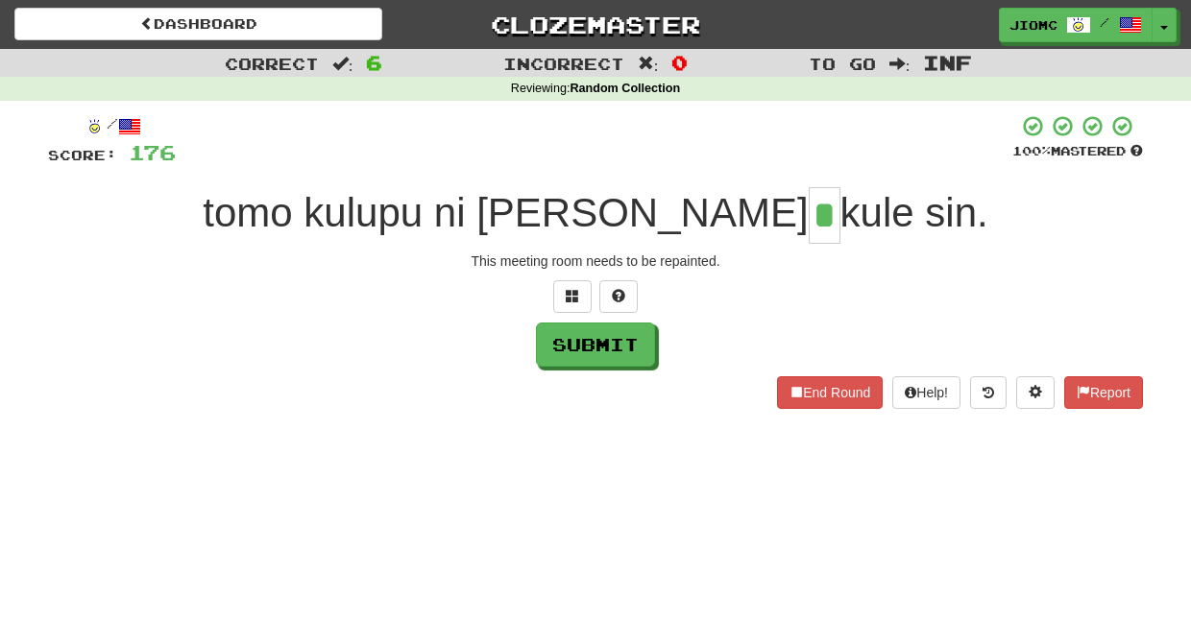
type input "*"
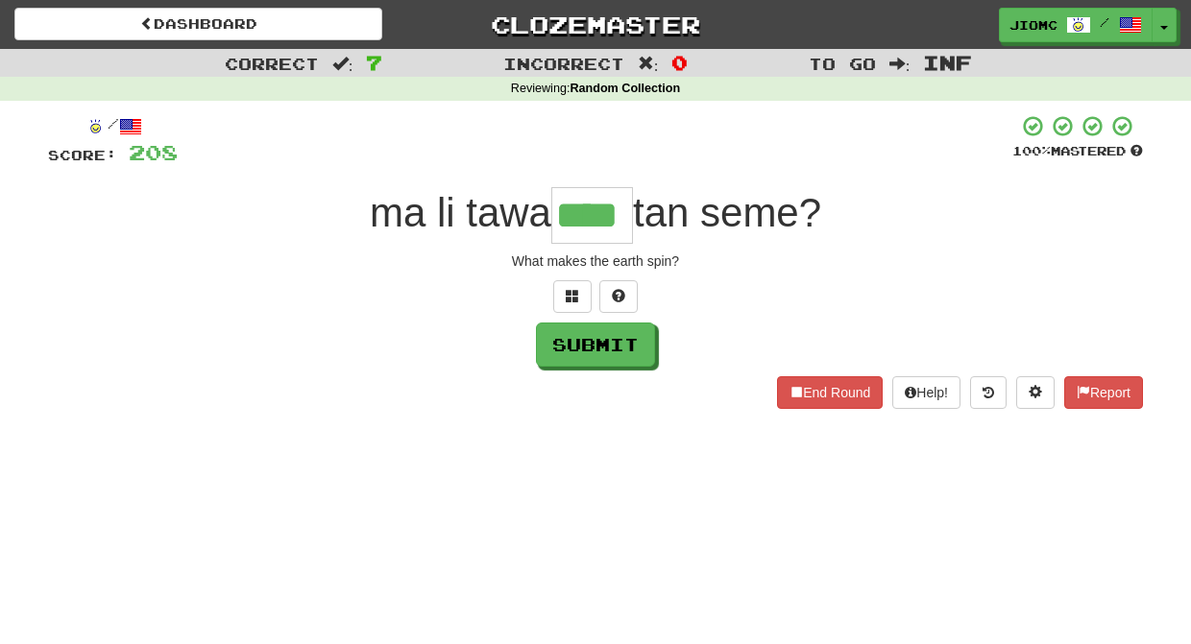
type input "****"
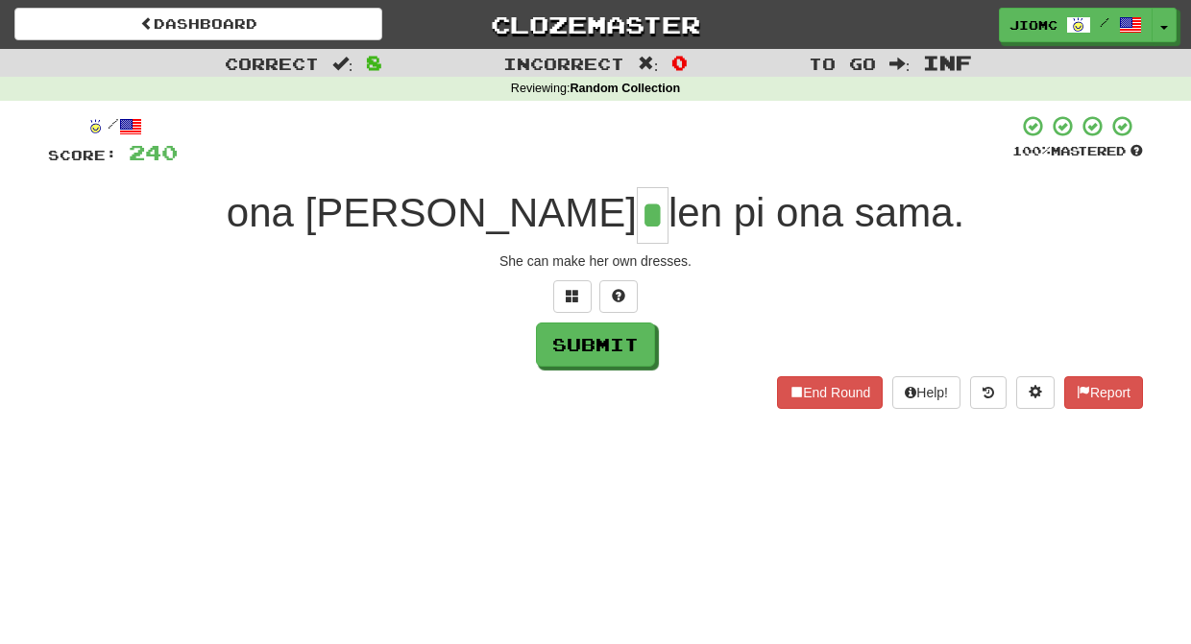
type input "*"
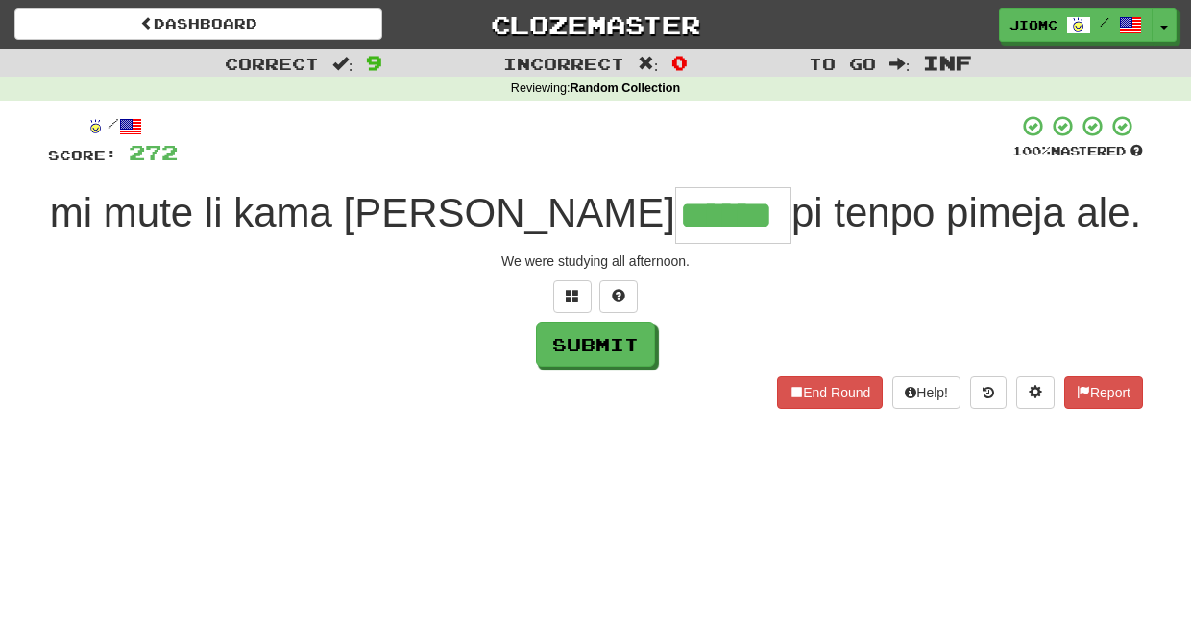
type input "******"
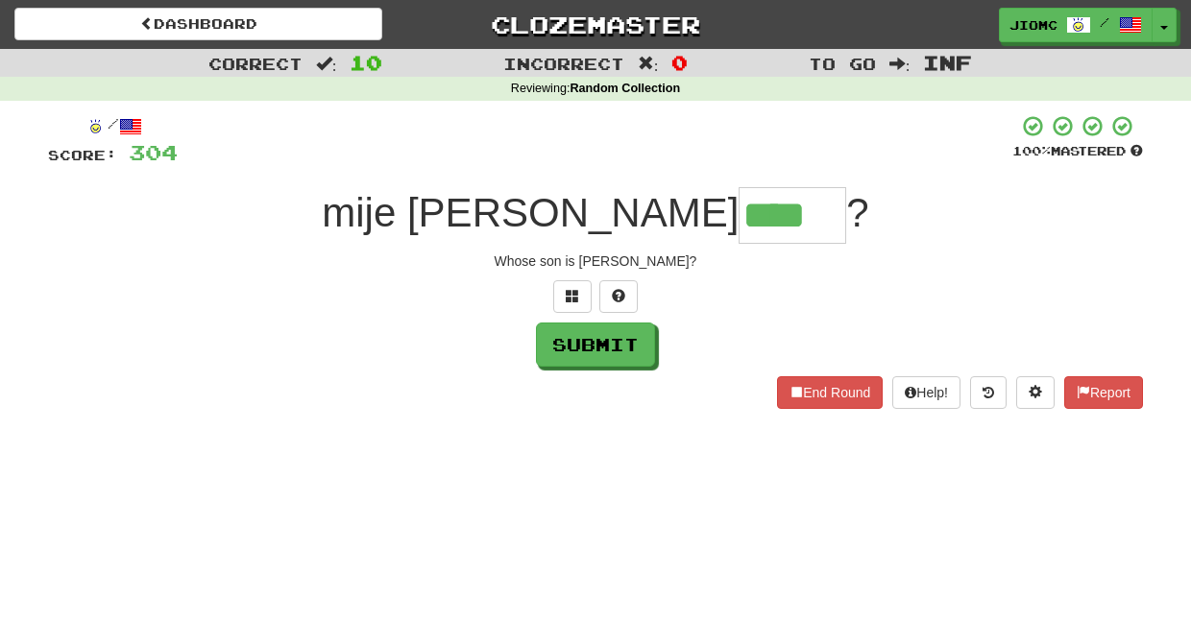
type input "****"
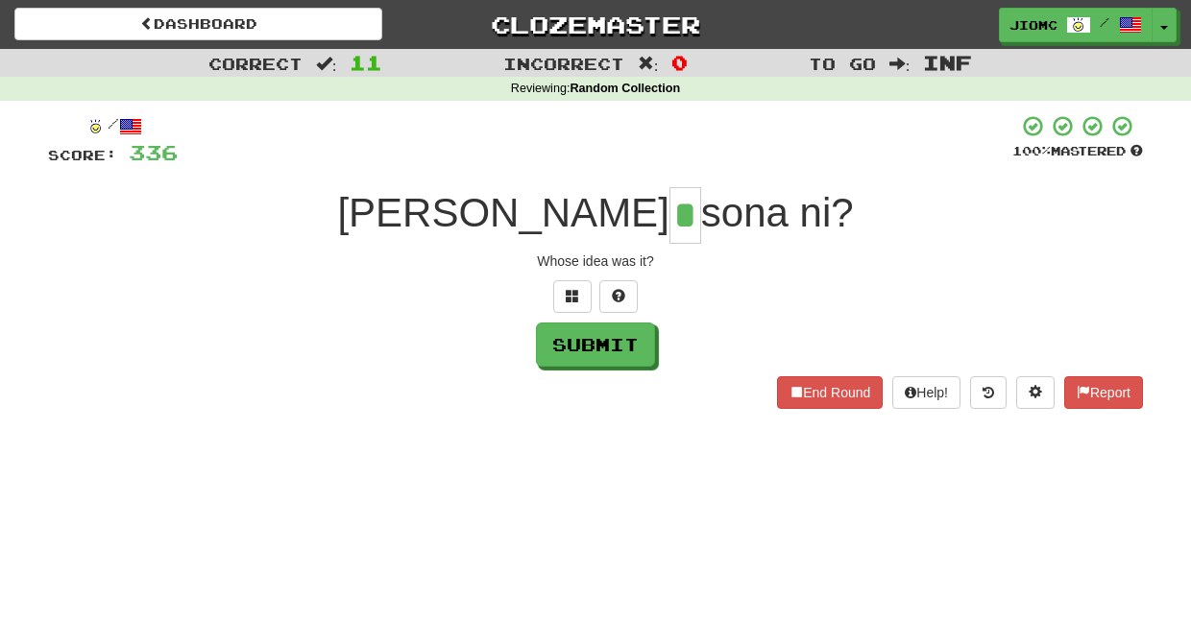
type input "*"
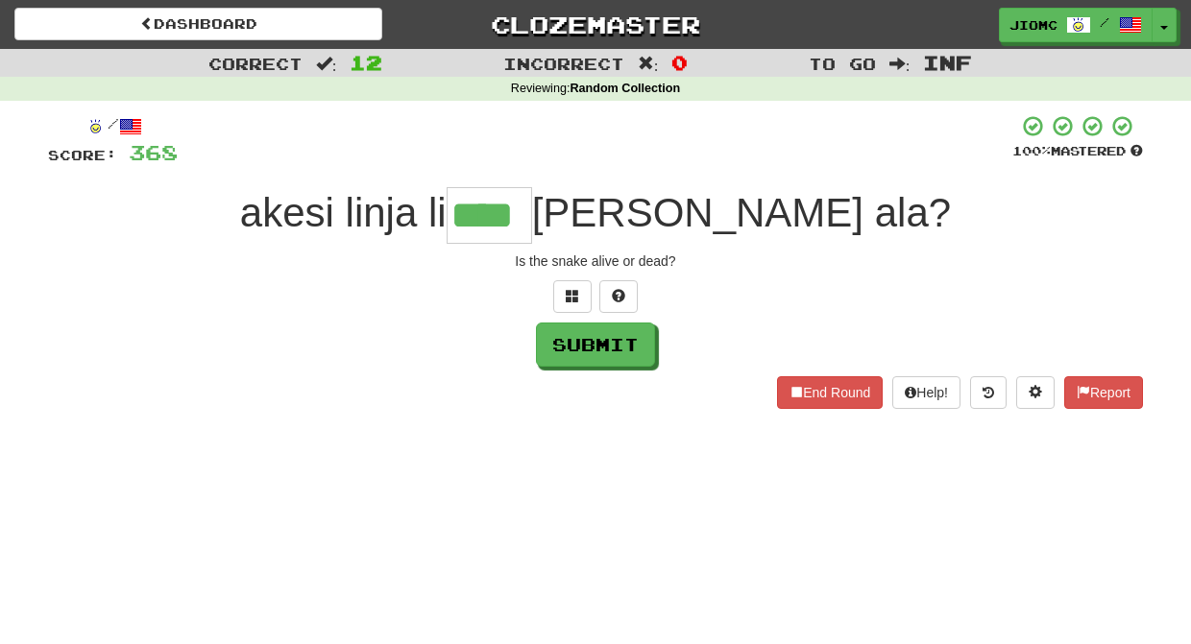
type input "****"
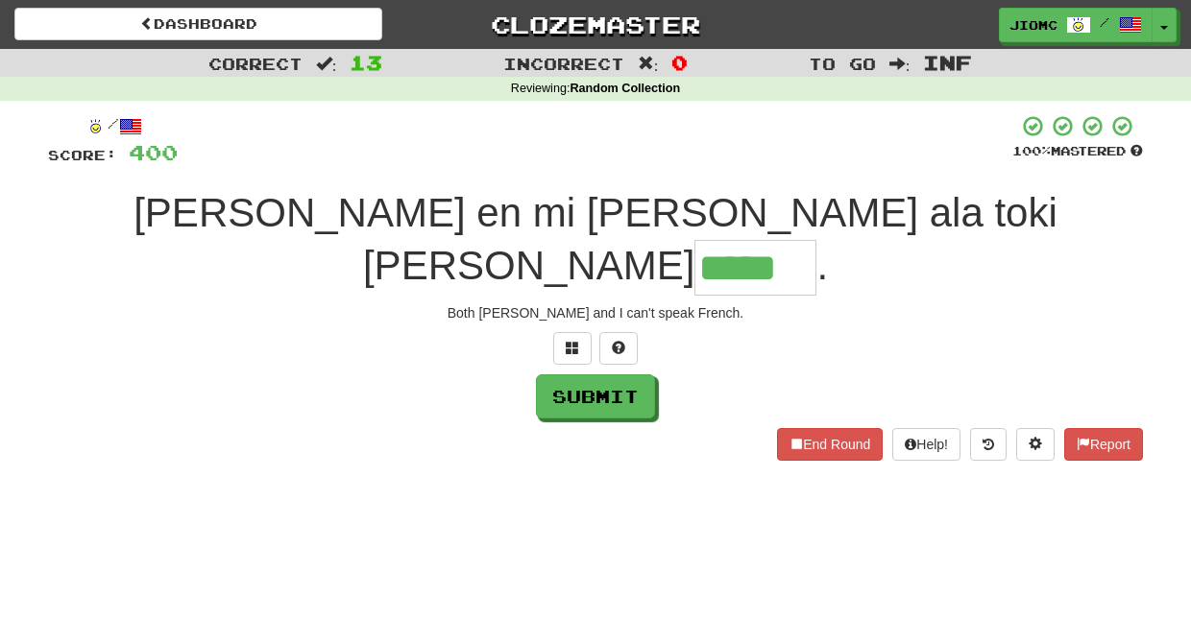
type input "*****"
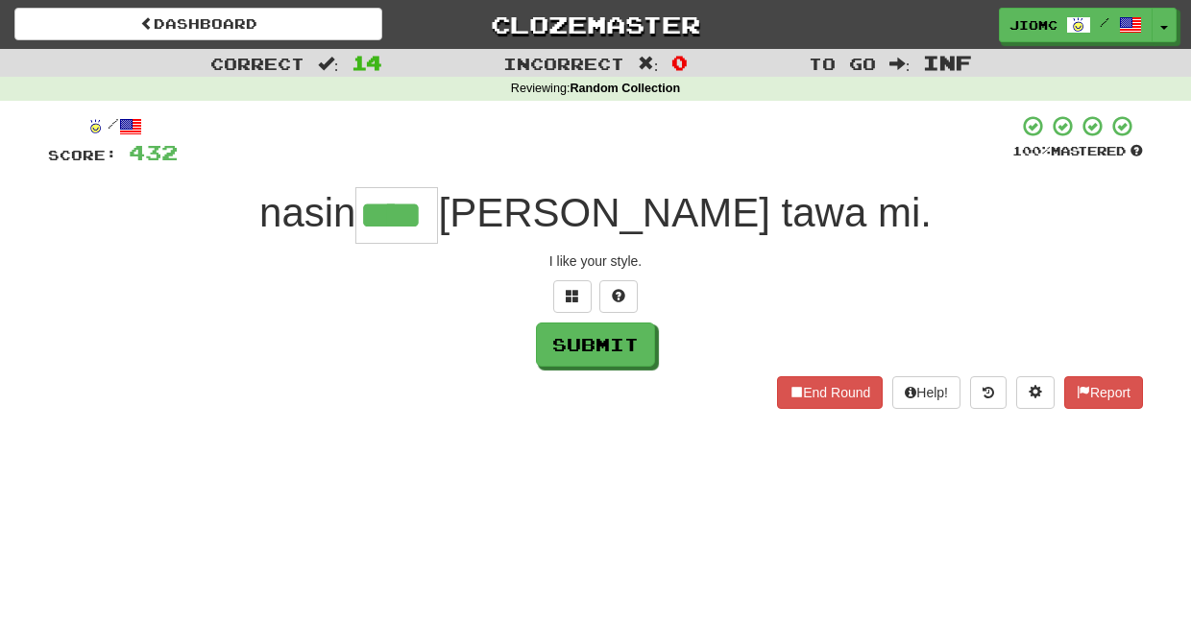
type input "****"
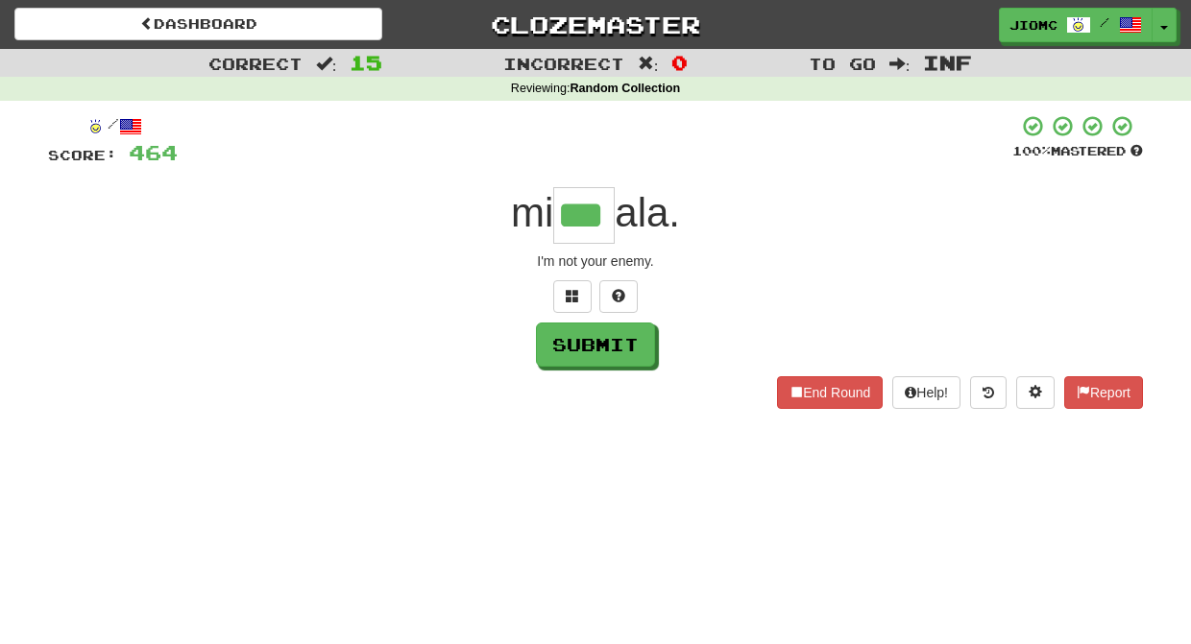
type input "***"
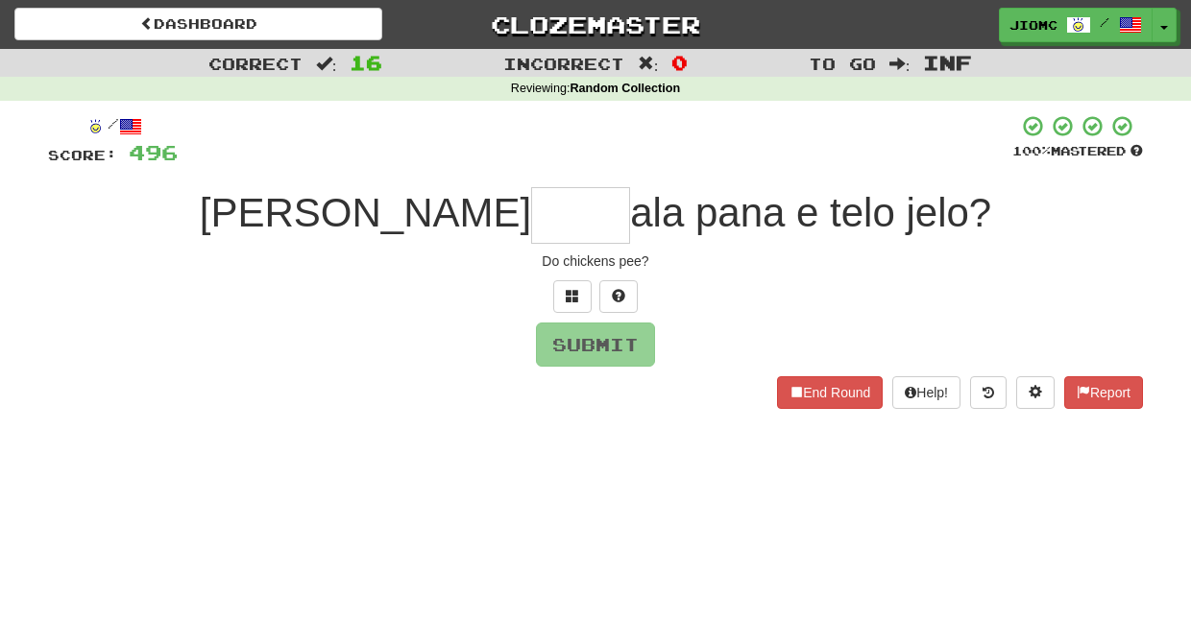
type input "*"
type input "****"
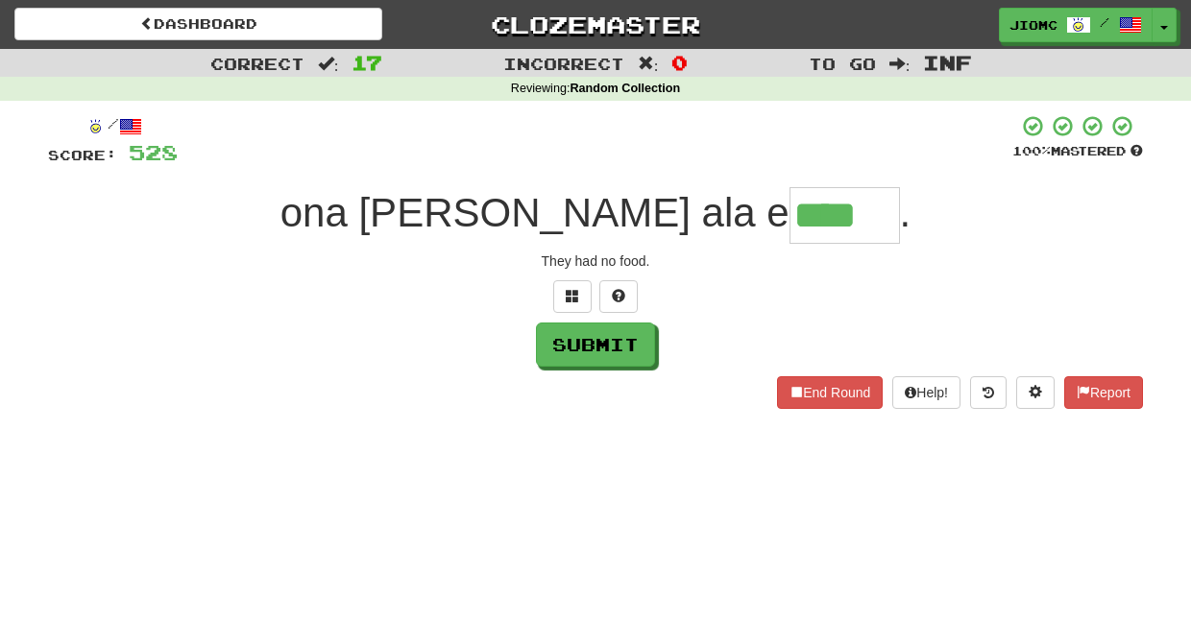
type input "****"
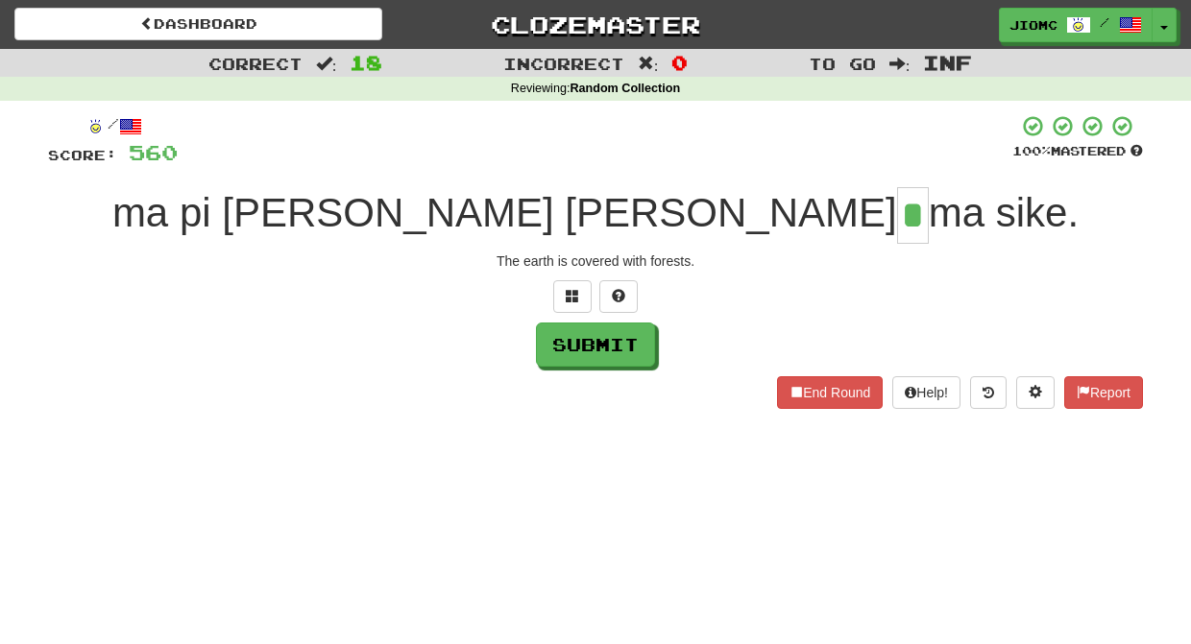
type input "*"
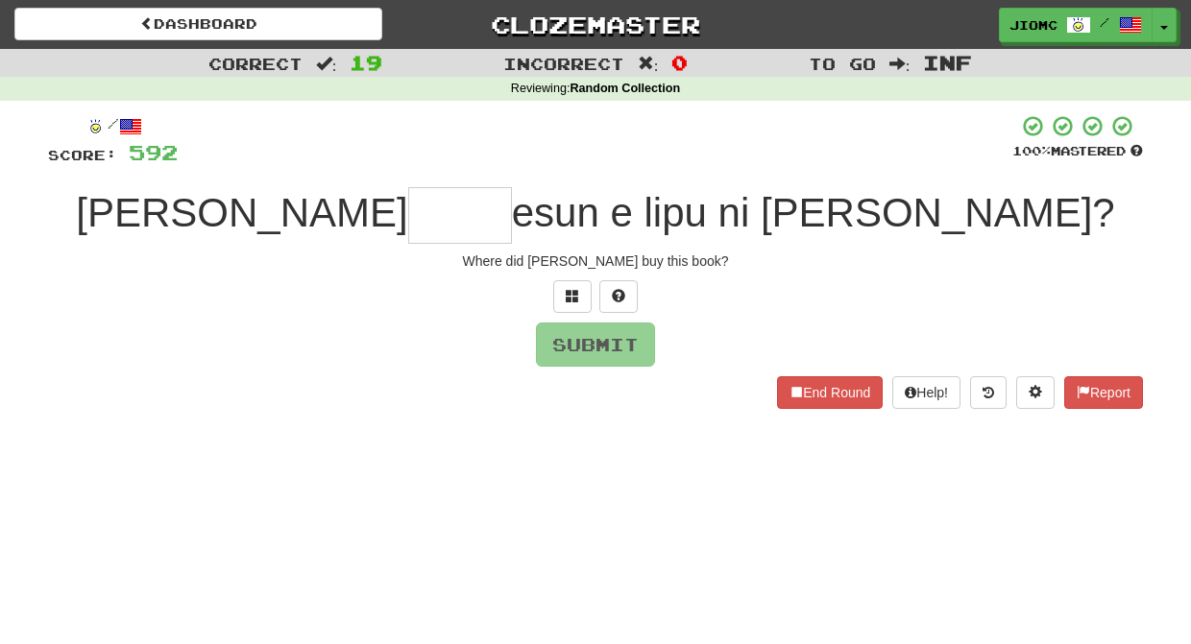
type input "*"
type input "*****"
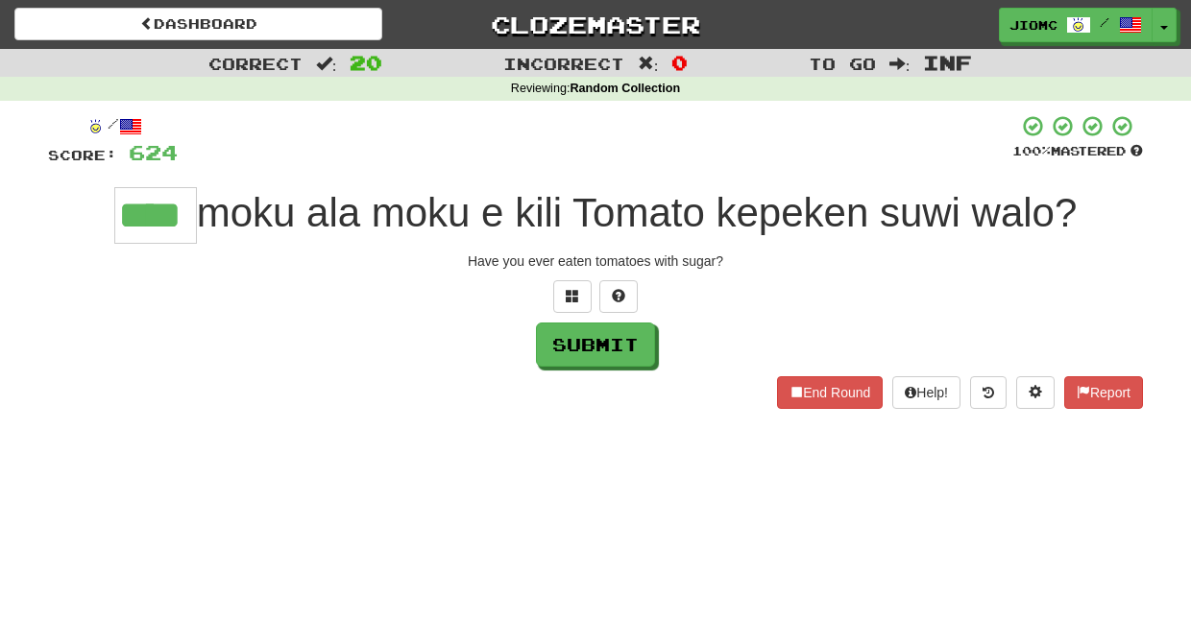
type input "****"
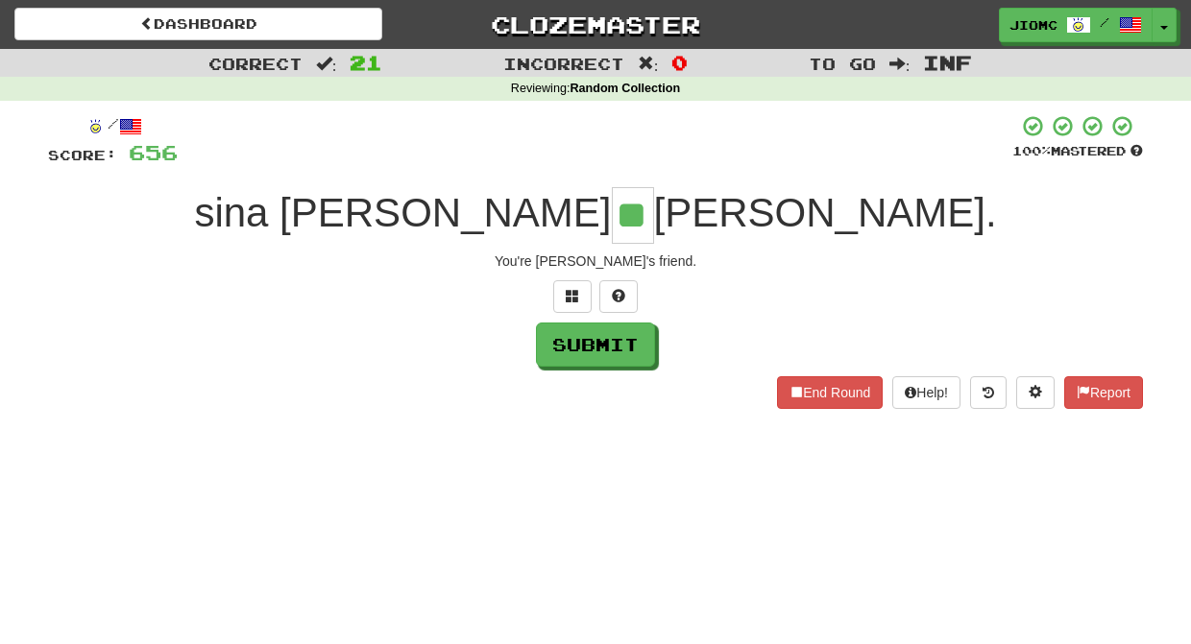
type input "**"
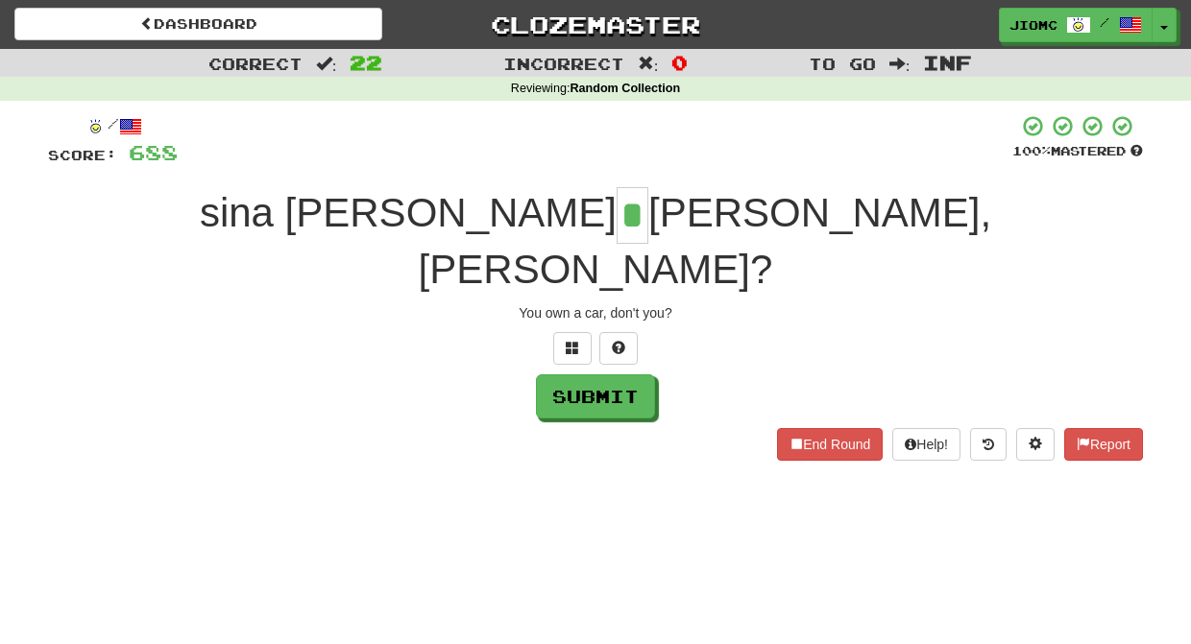
type input "*"
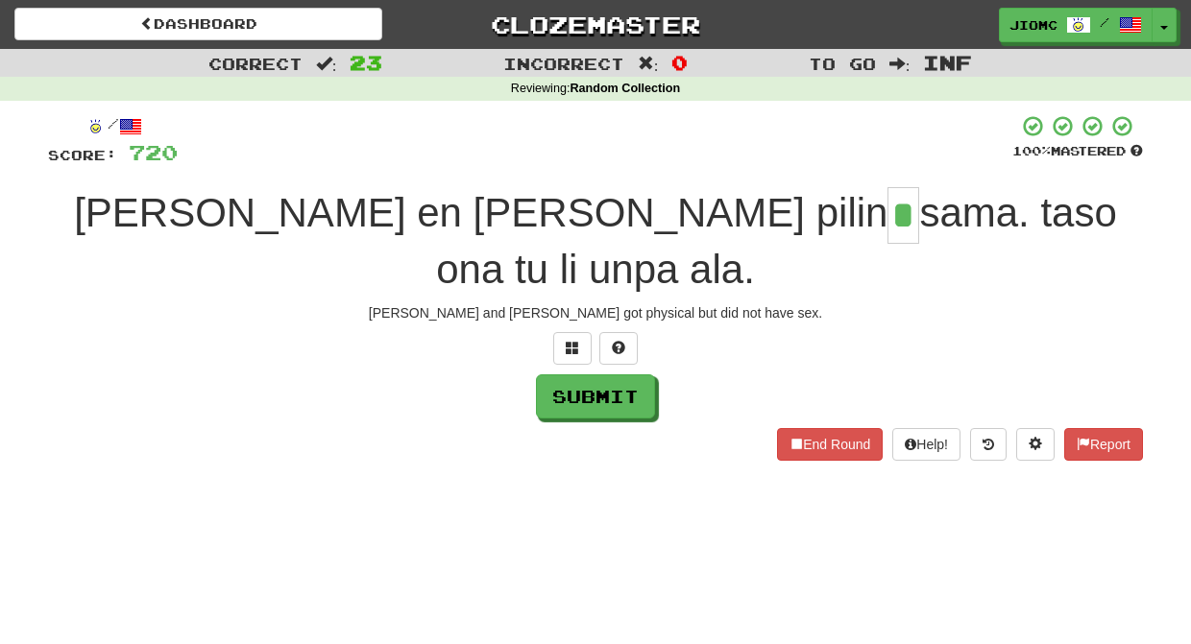
type input "*"
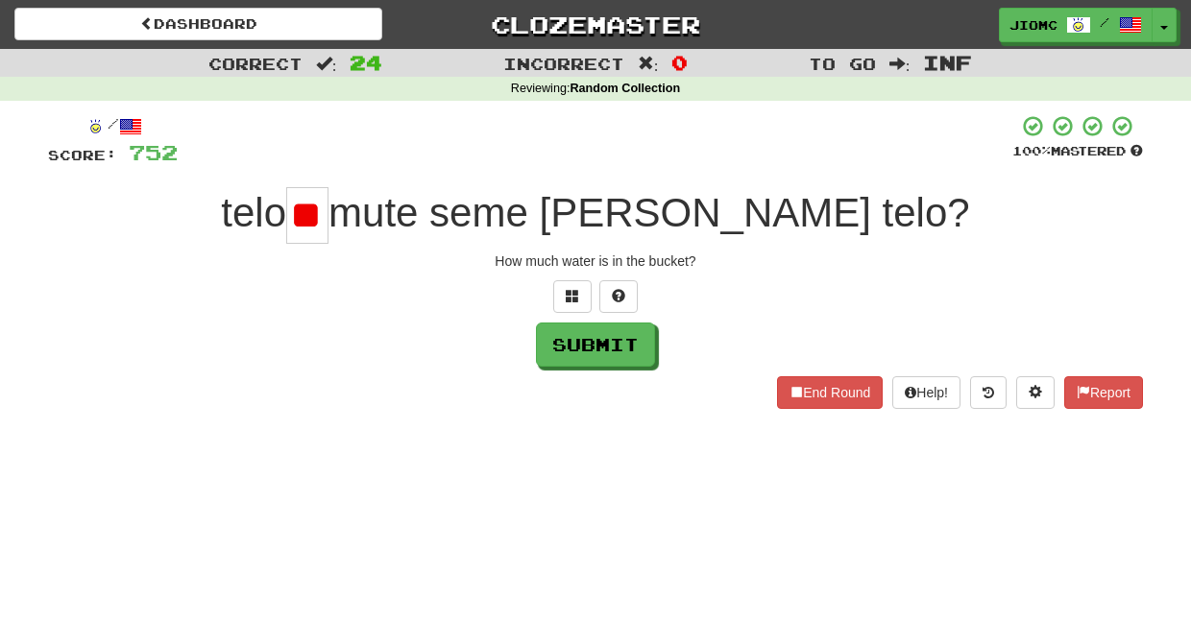
type input "*"
type input "**"
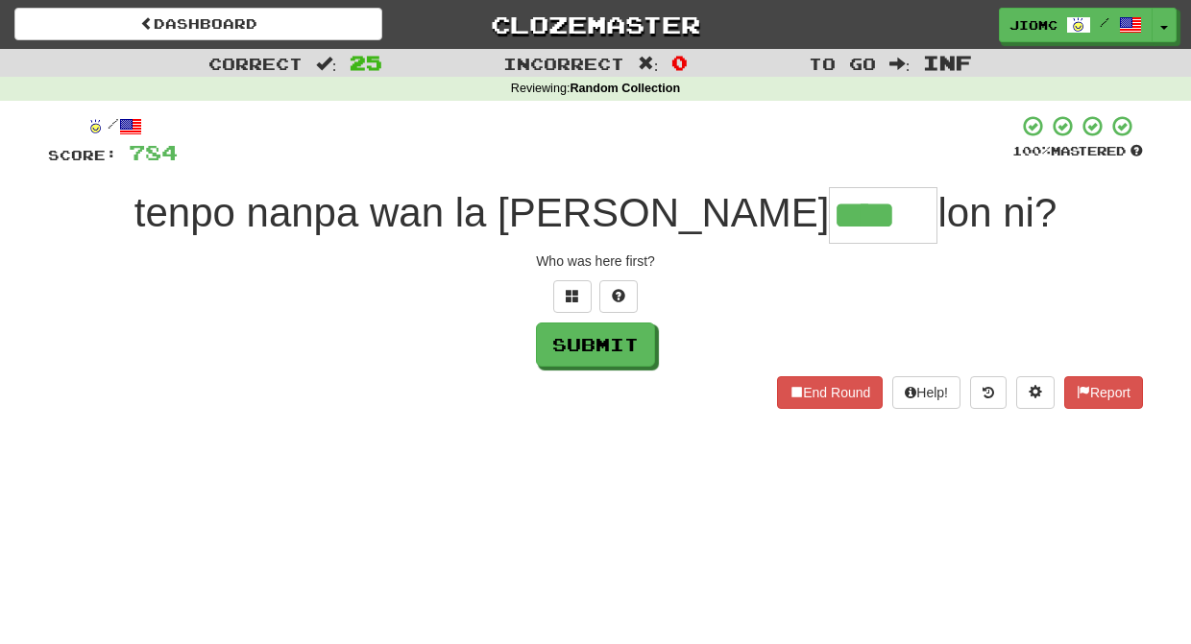
type input "****"
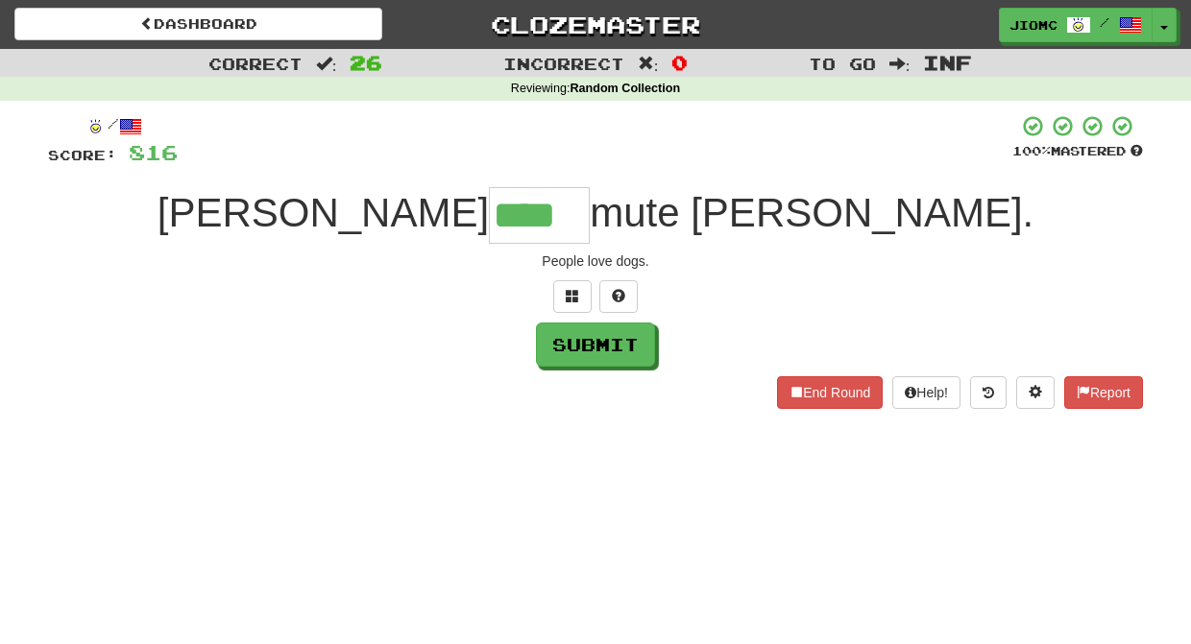
type input "****"
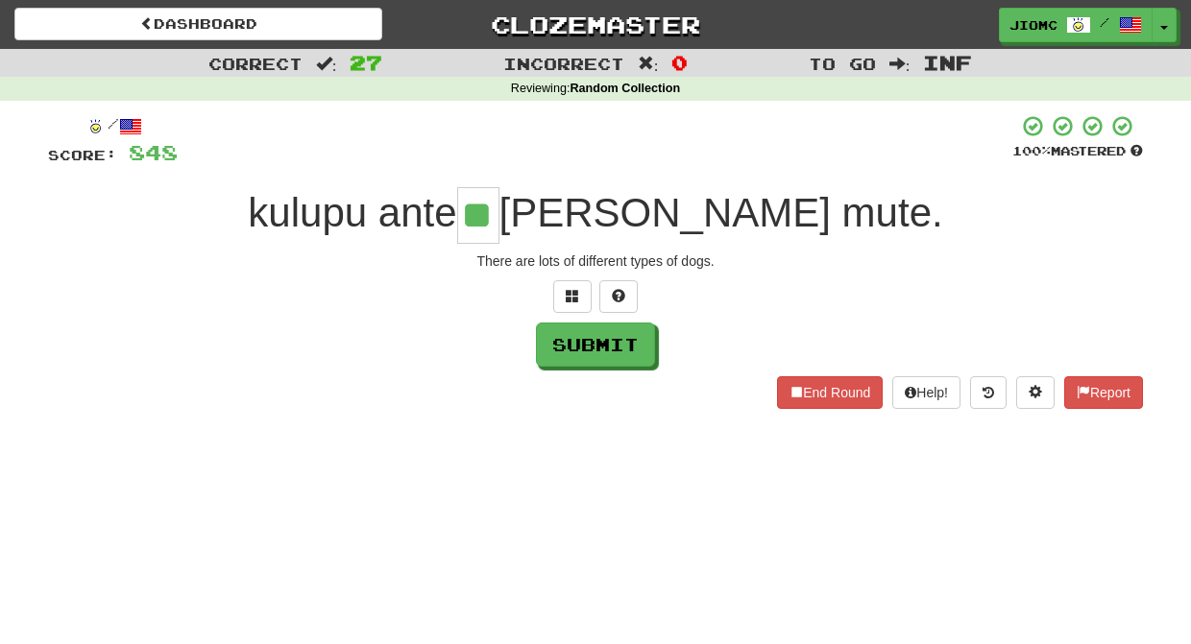
type input "**"
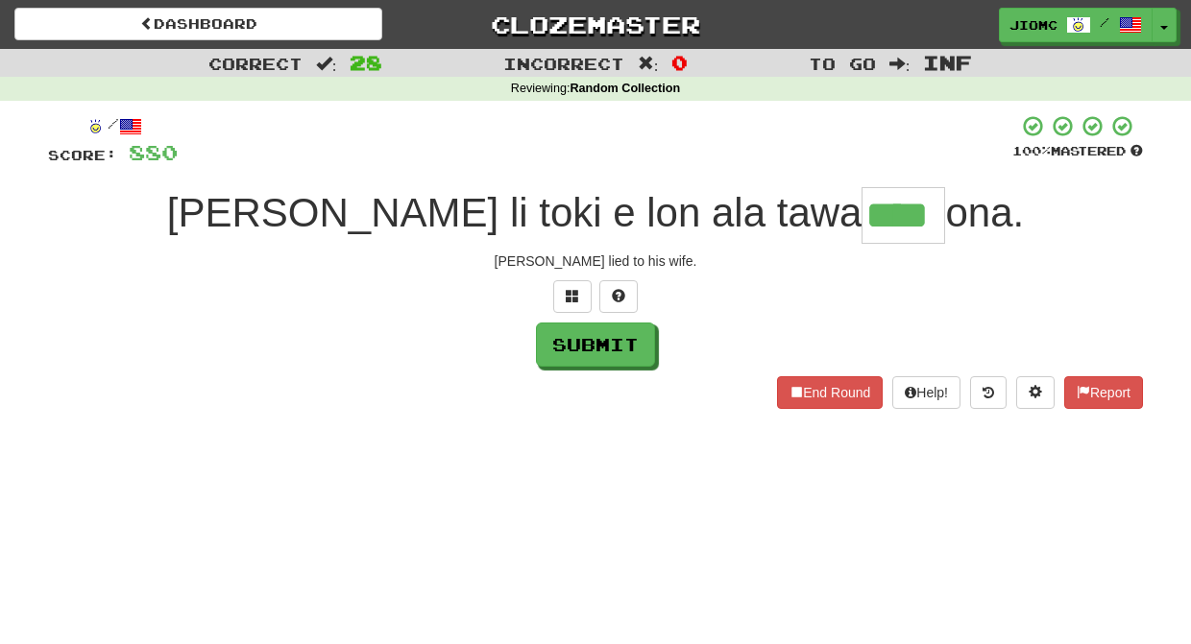
type input "****"
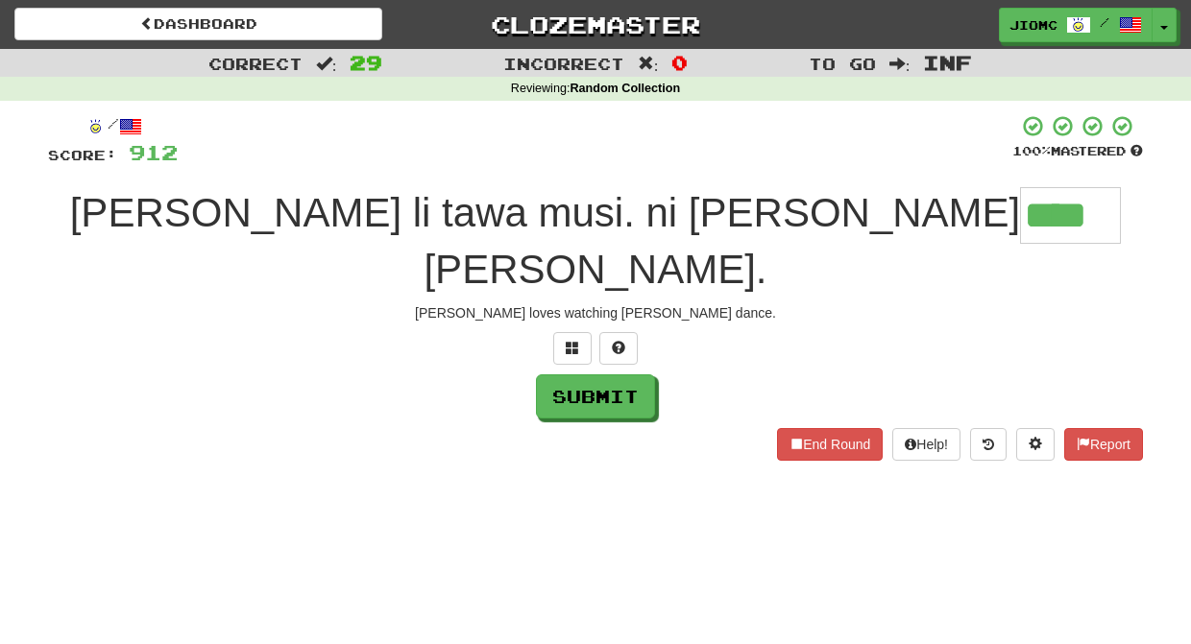
type input "****"
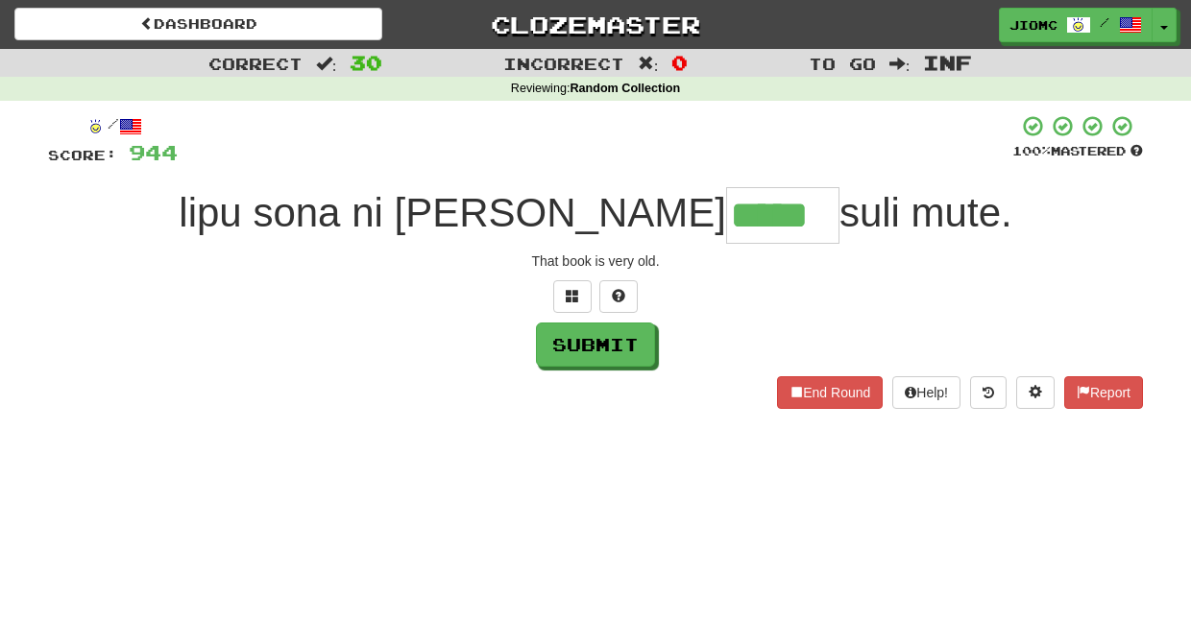
type input "*****"
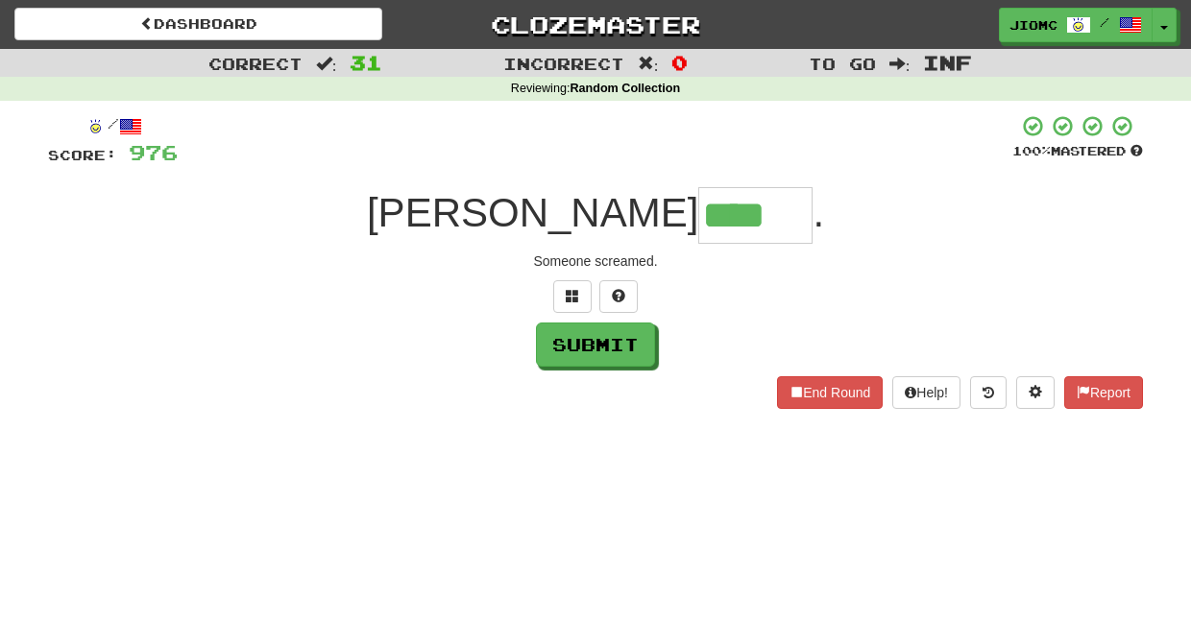
type input "****"
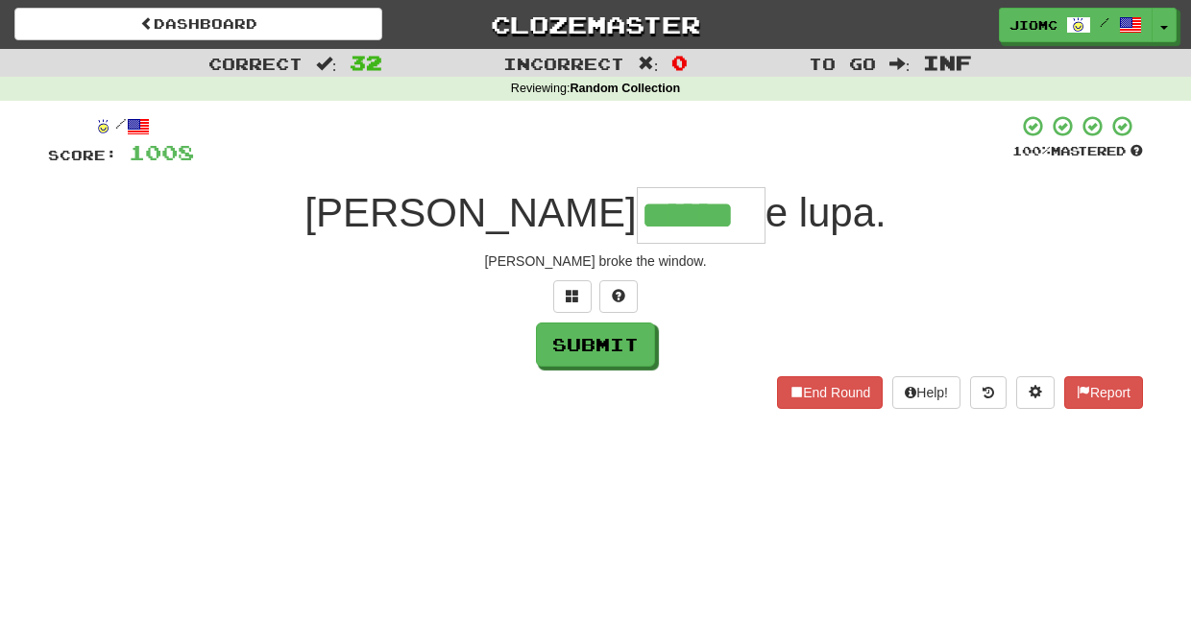
type input "******"
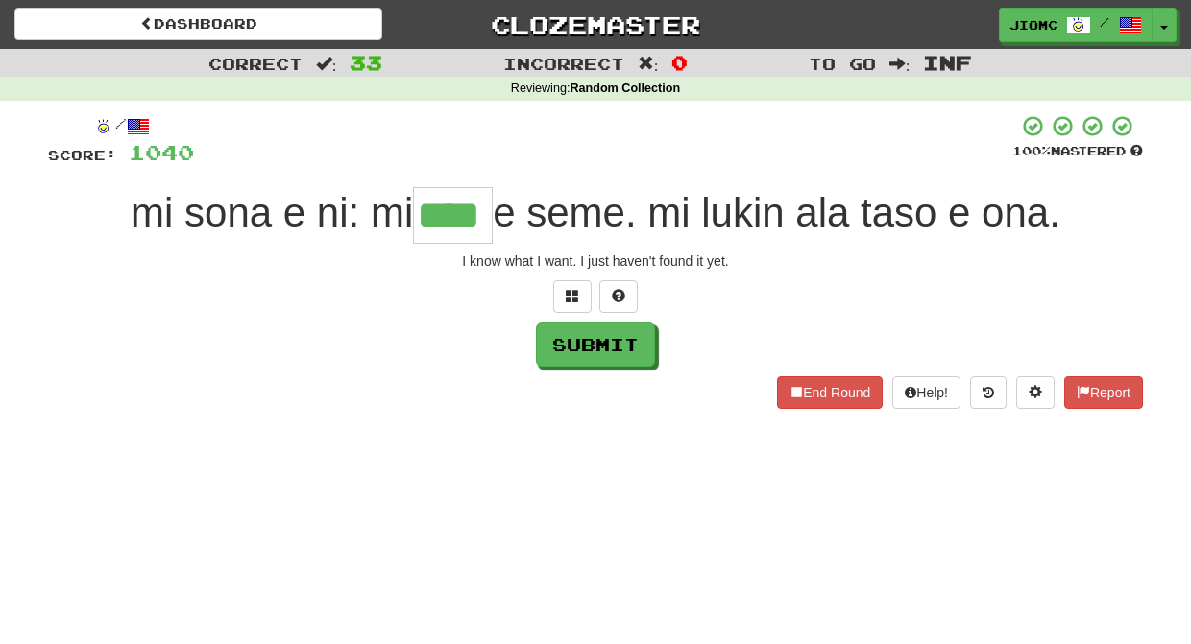
type input "****"
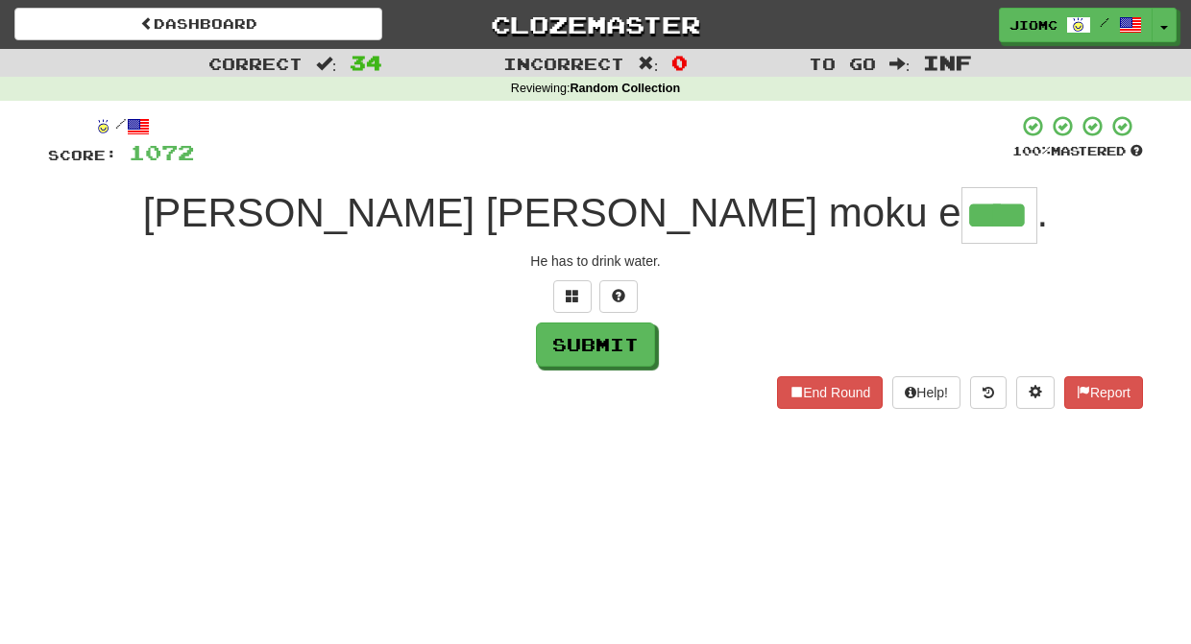
type input "****"
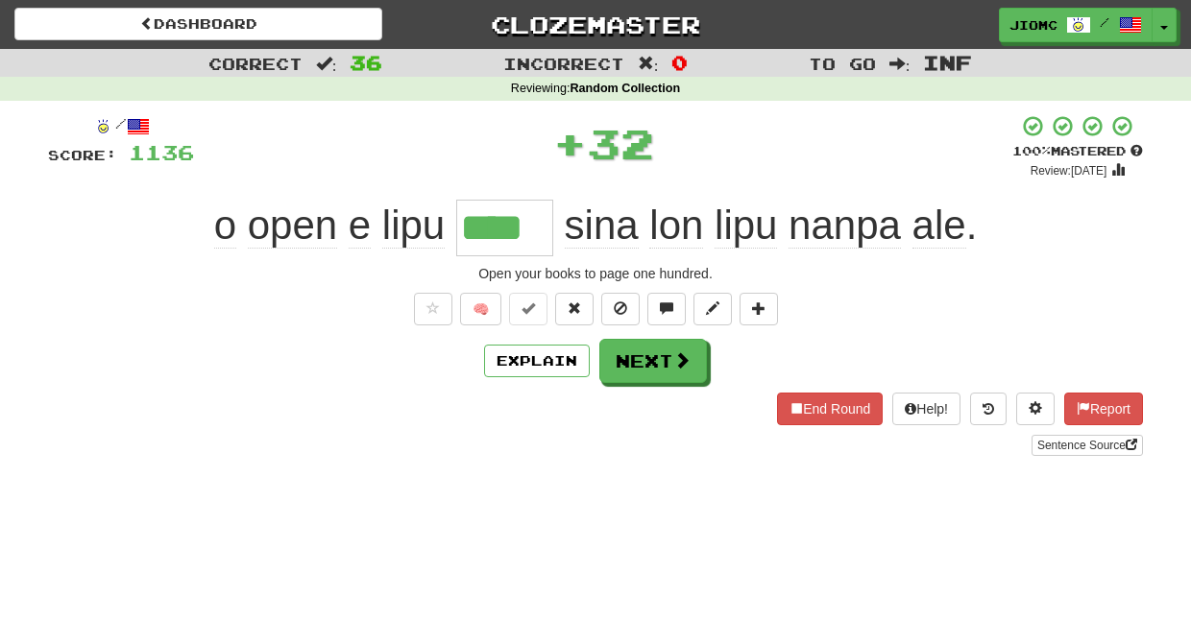
type input "****"
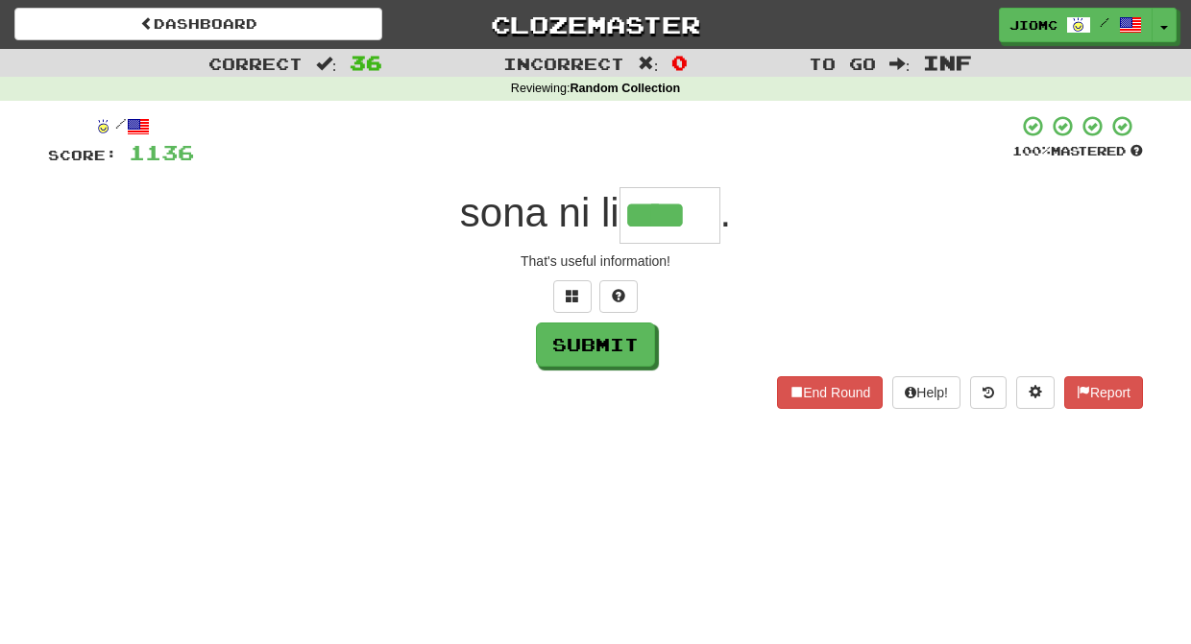
type input "****"
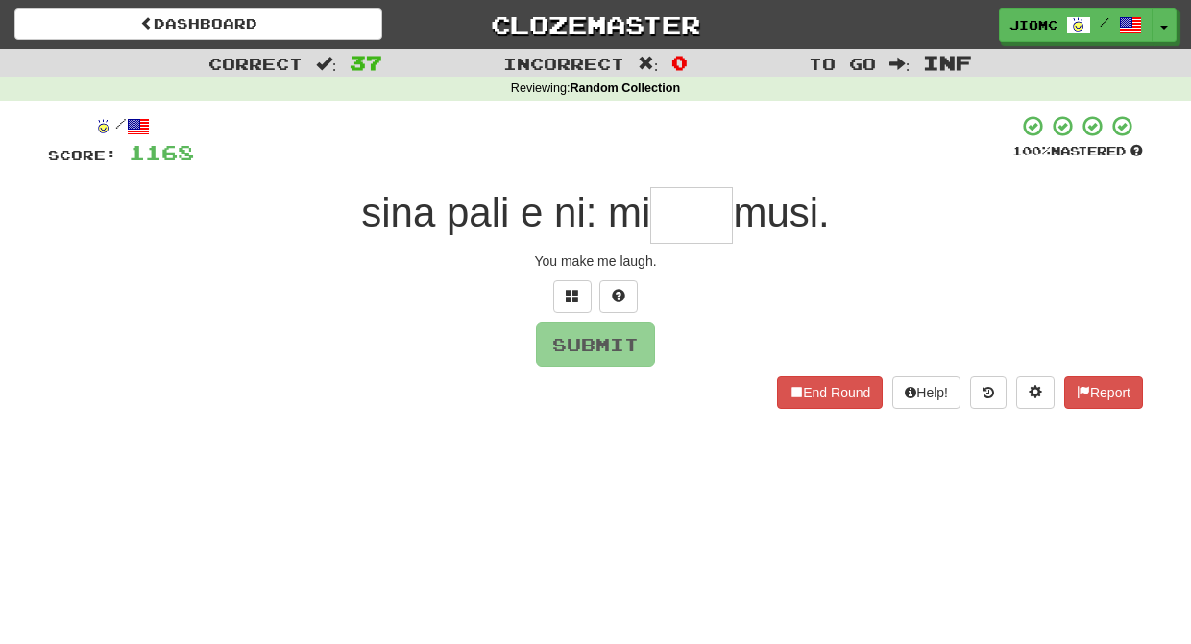
type input "*"
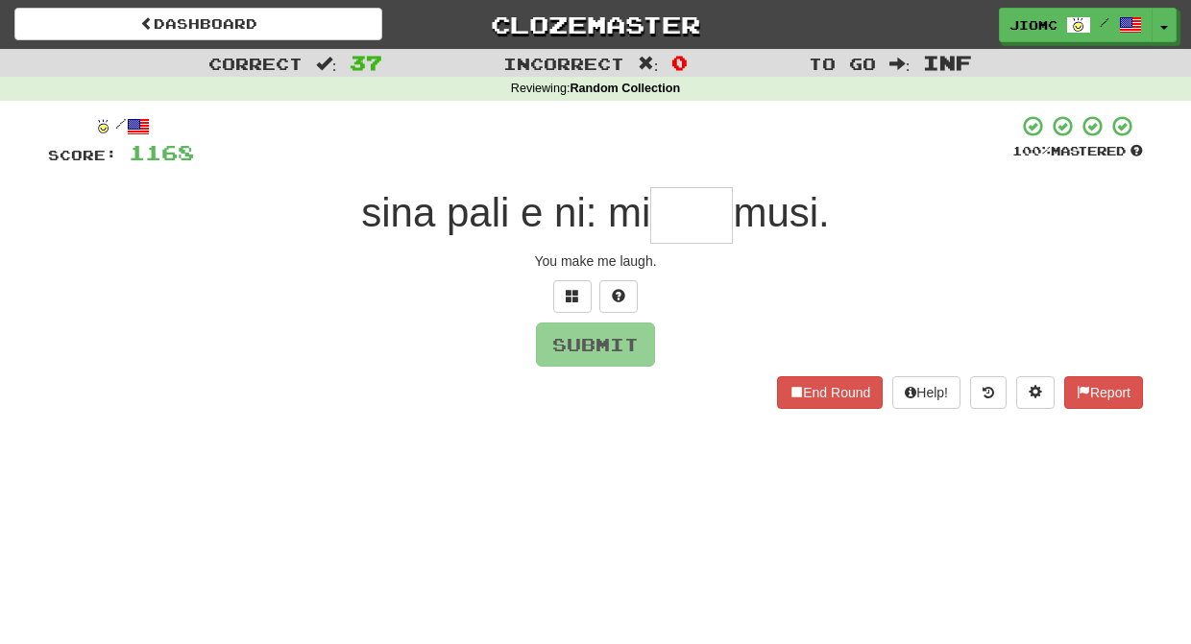
type input "*"
type input "*****"
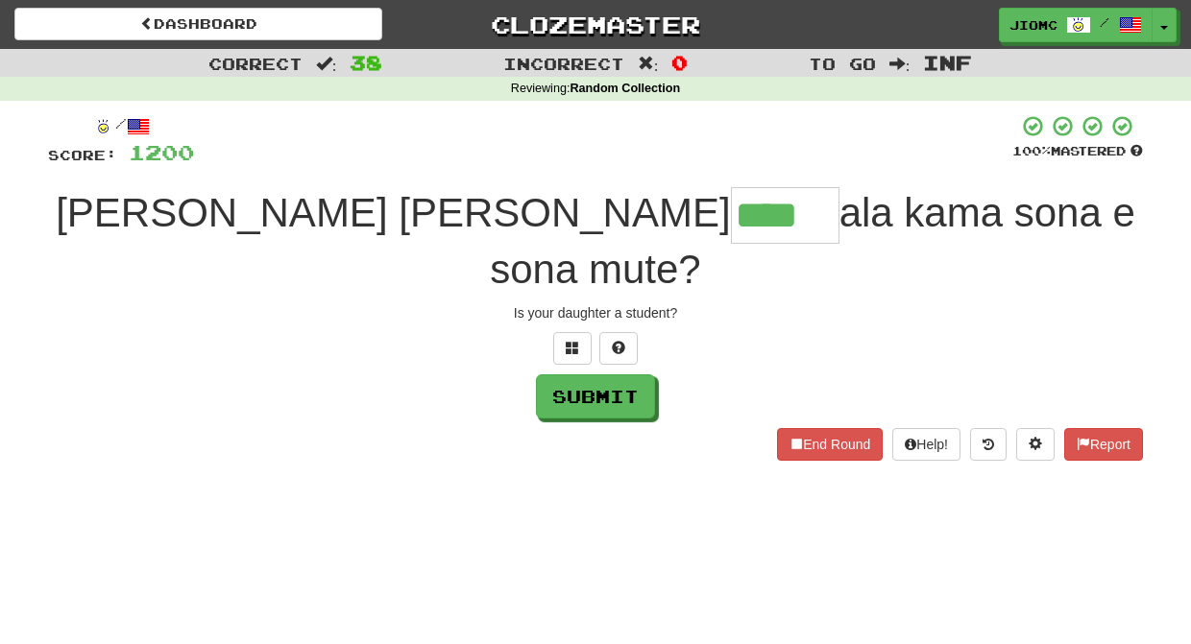
type input "****"
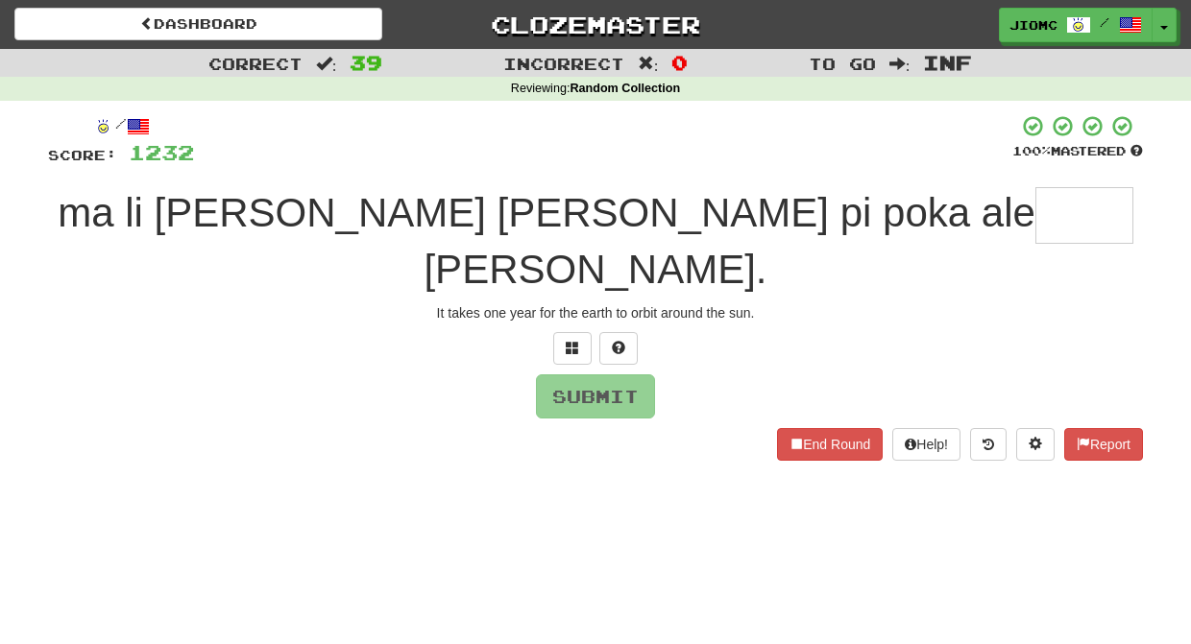
type input "*"
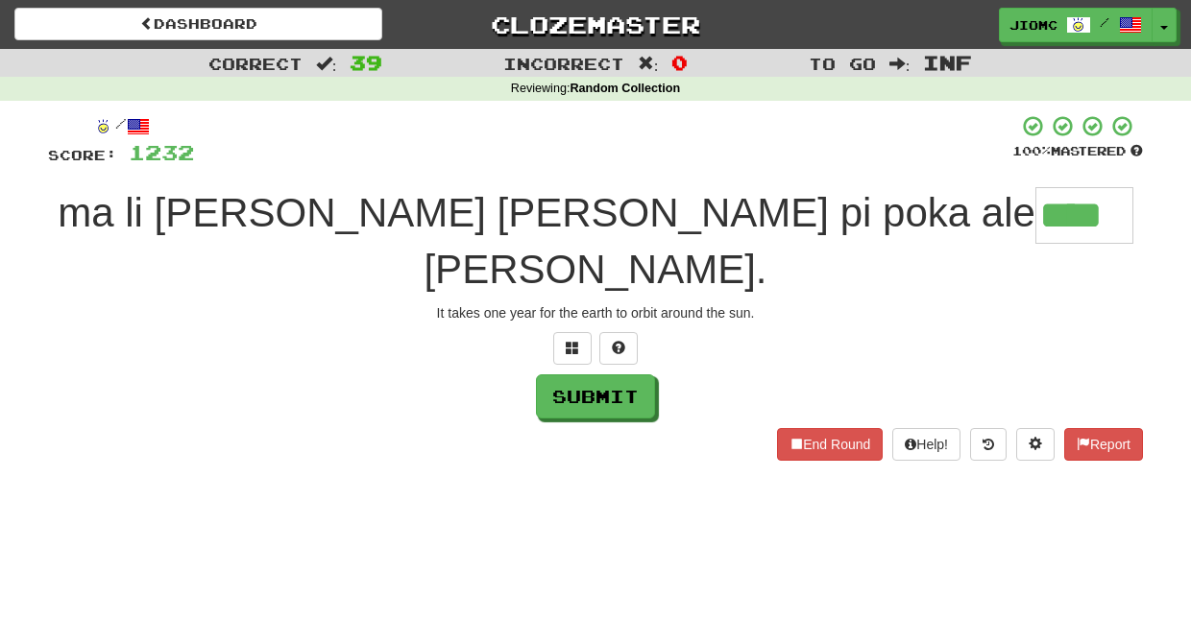
type input "****"
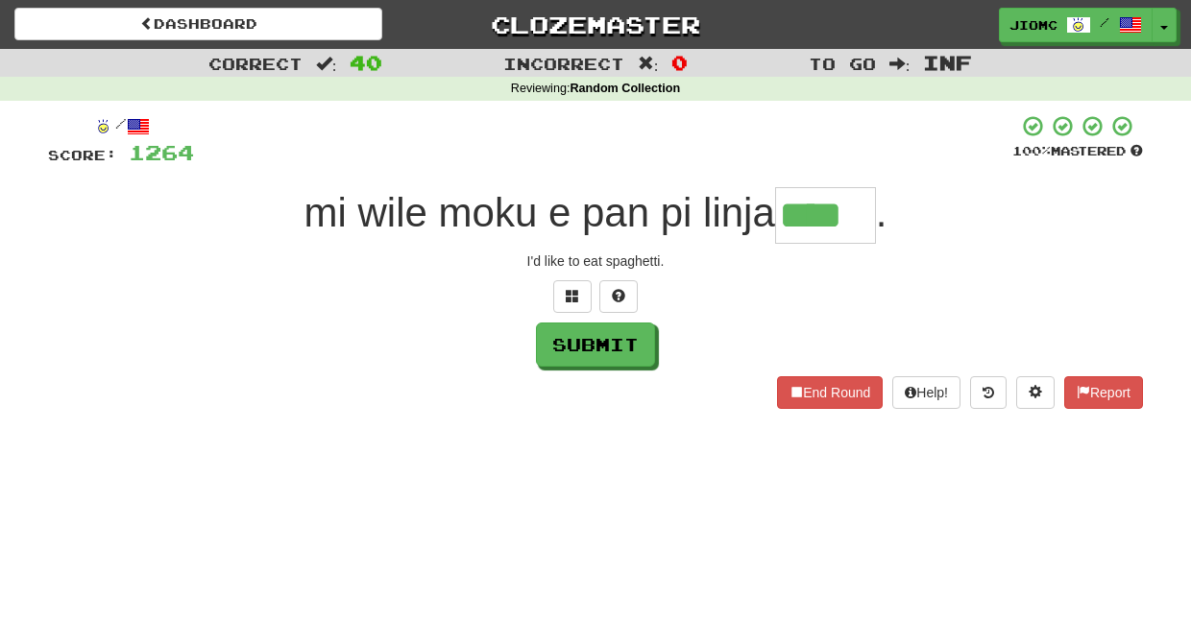
type input "****"
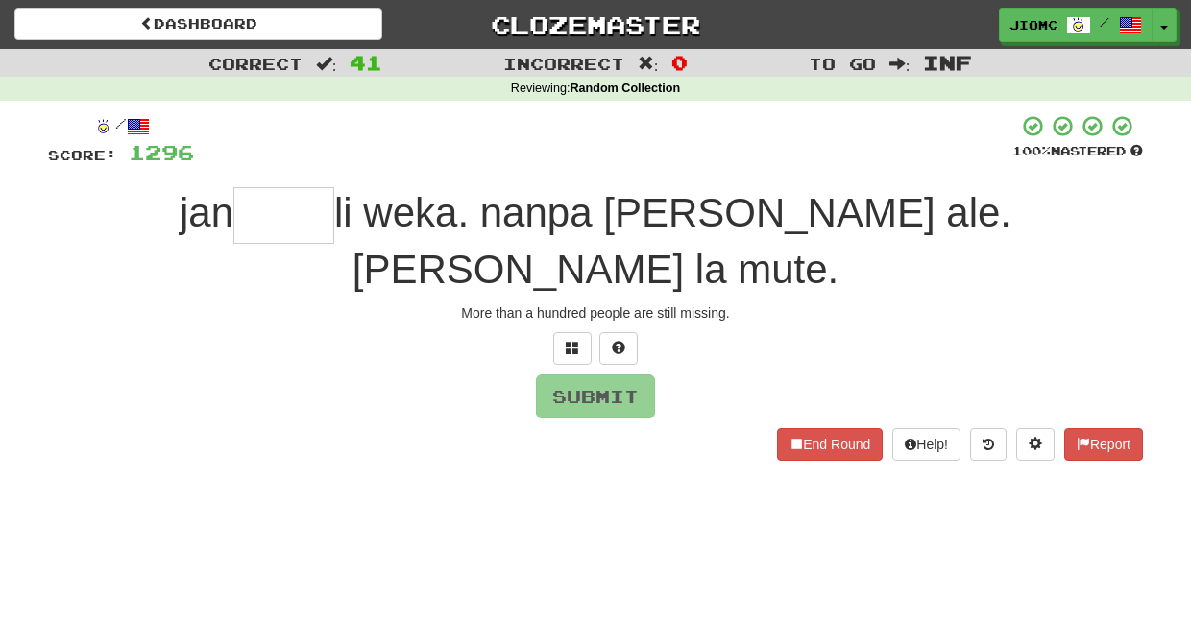
type input "*"
type input "****"
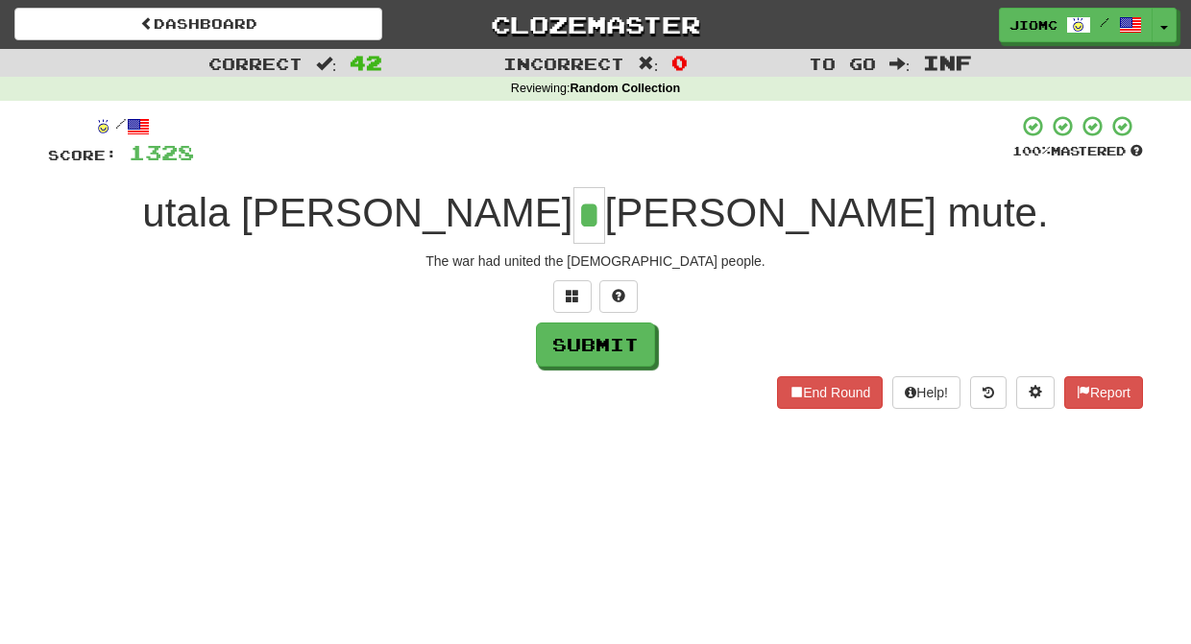
type input "*"
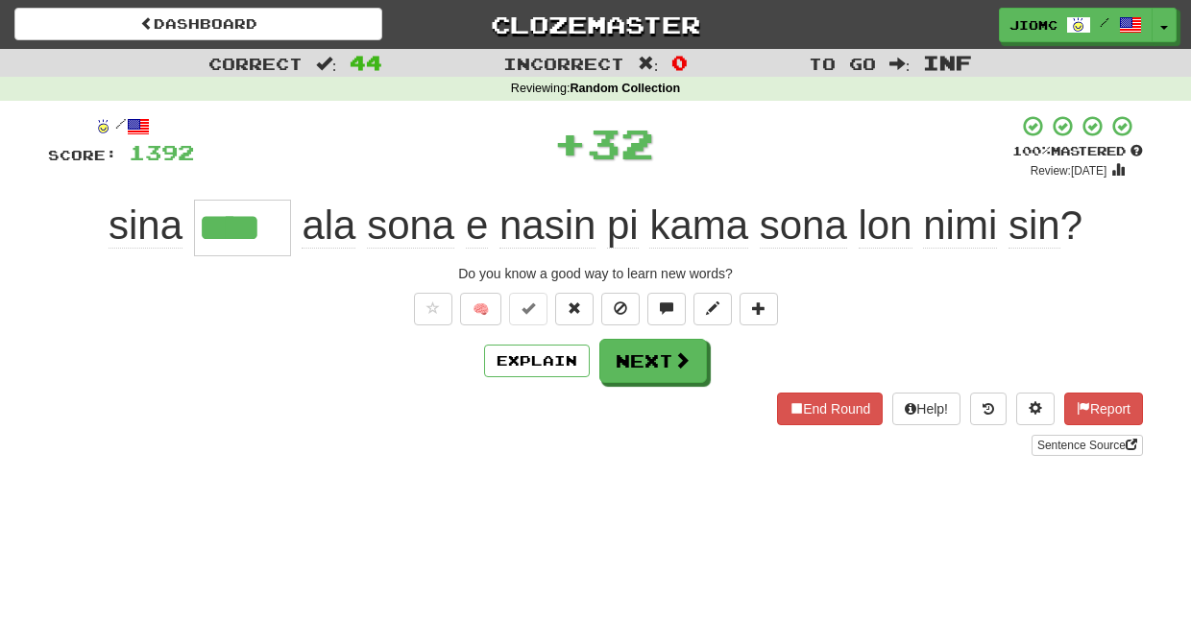
type input "****"
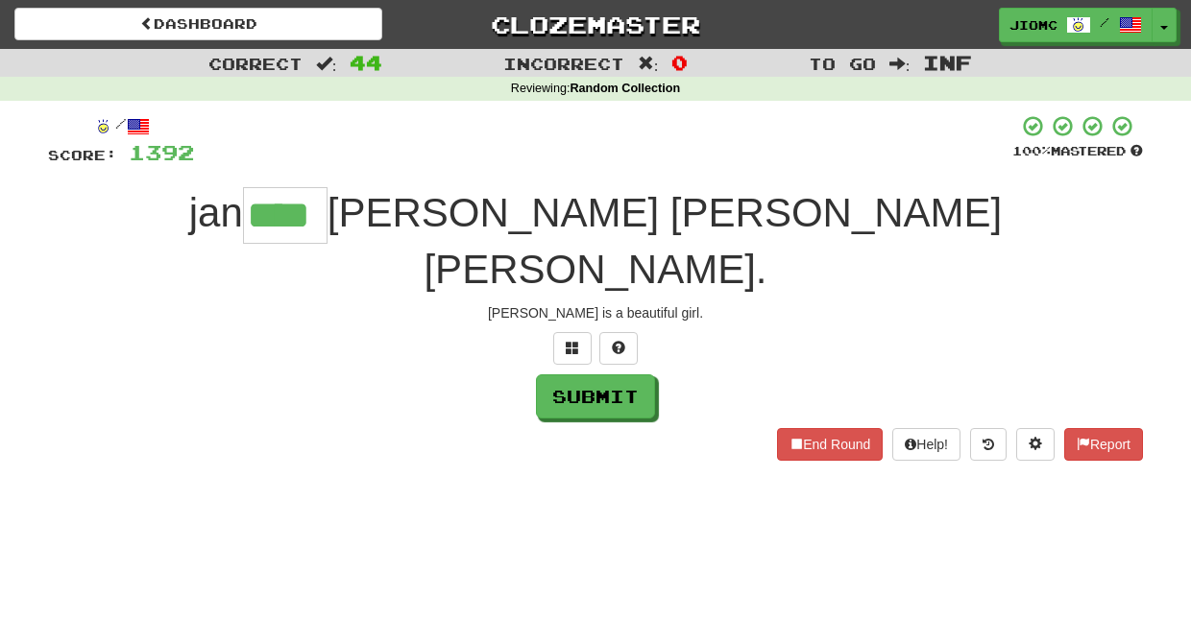
type input "****"
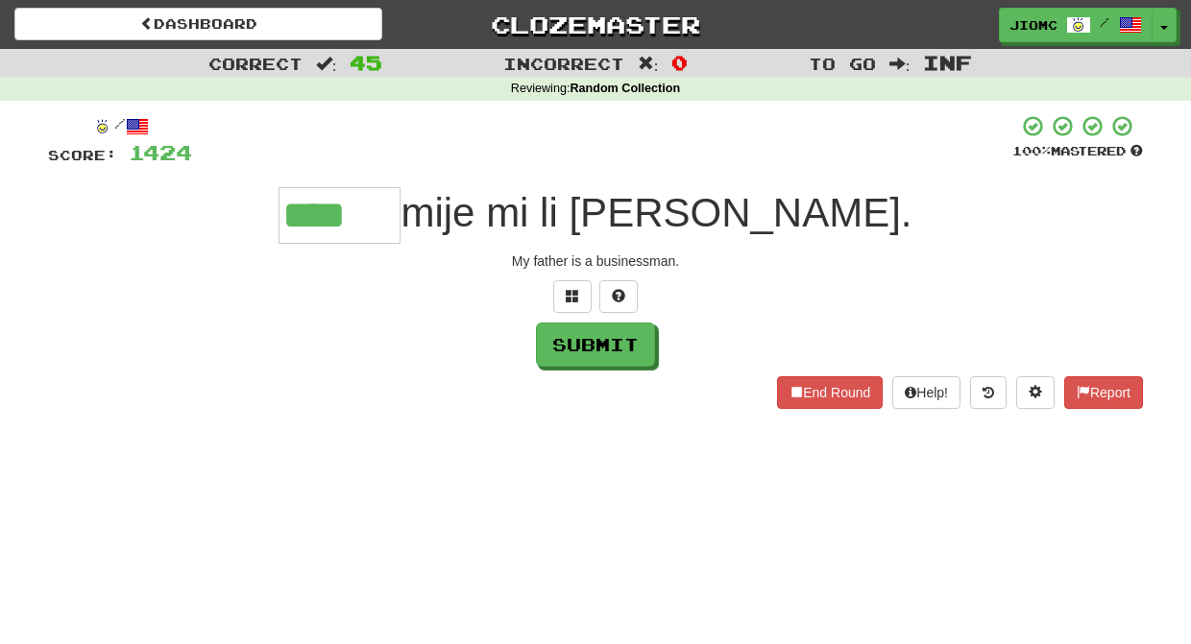
type input "****"
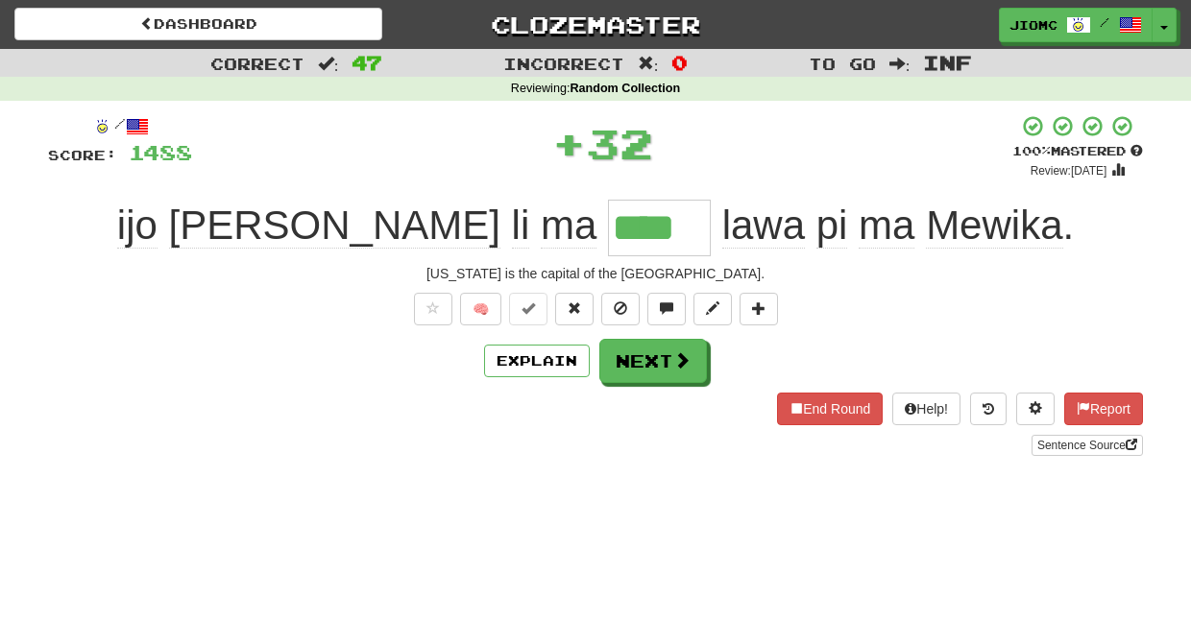
type input "****"
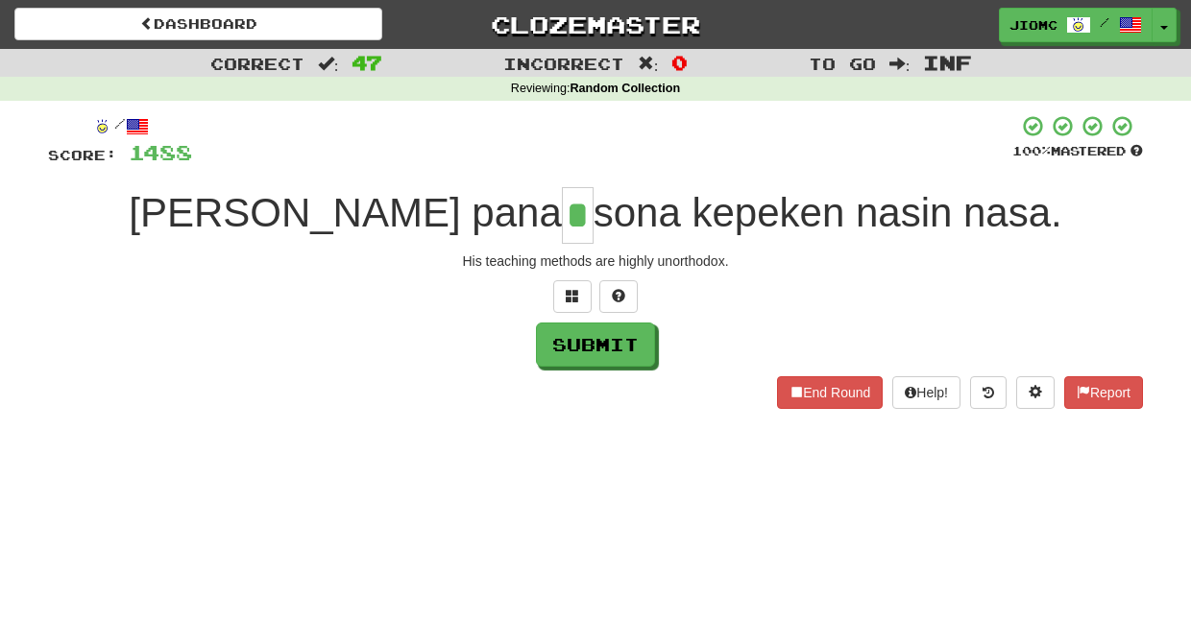
type input "*"
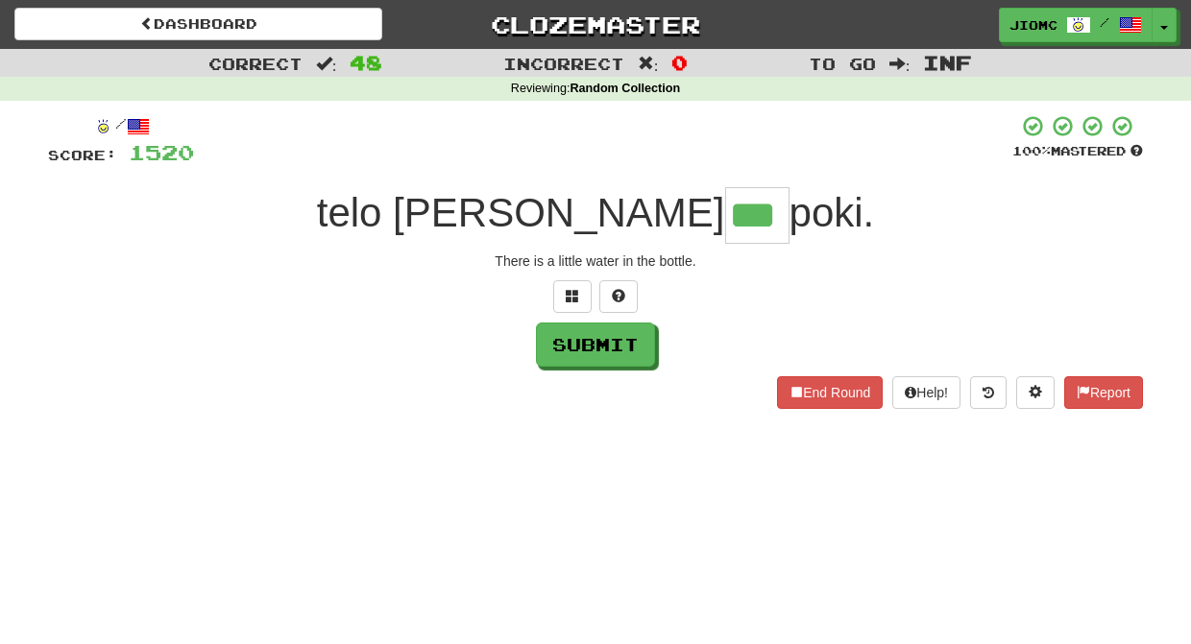
type input "***"
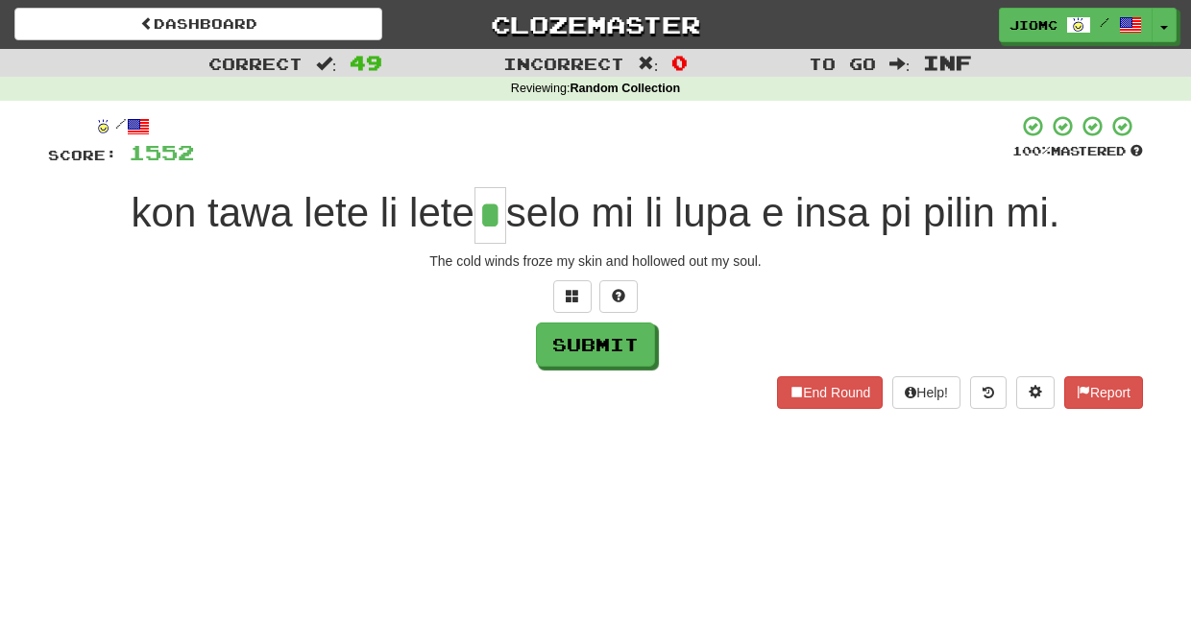
type input "*"
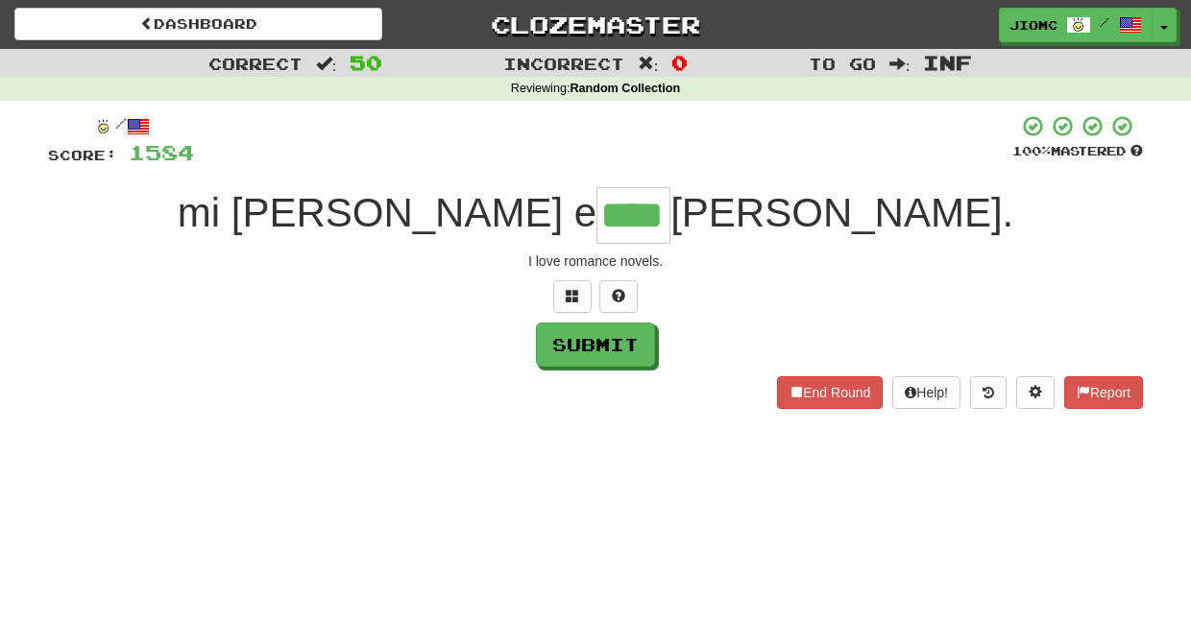
type input "****"
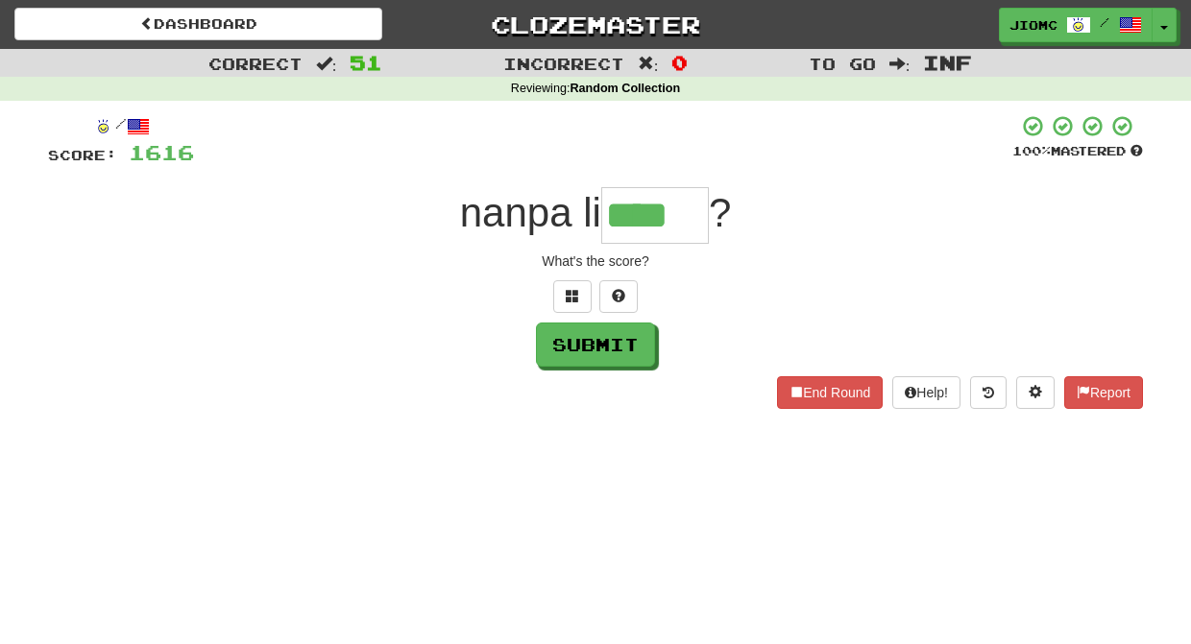
type input "****"
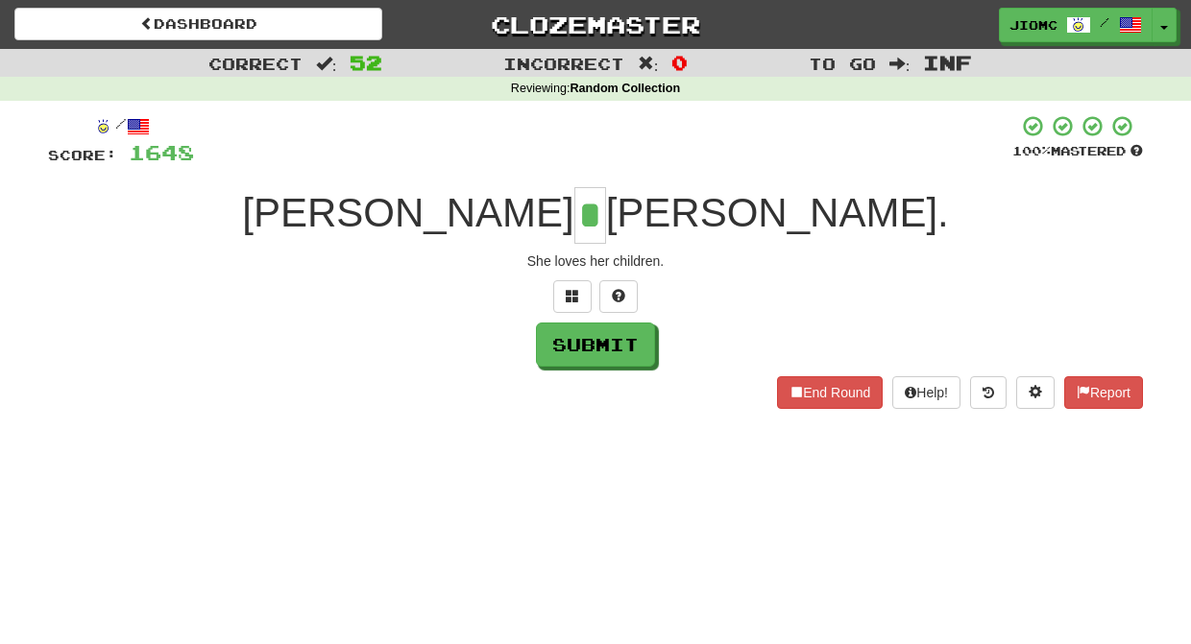
type input "*"
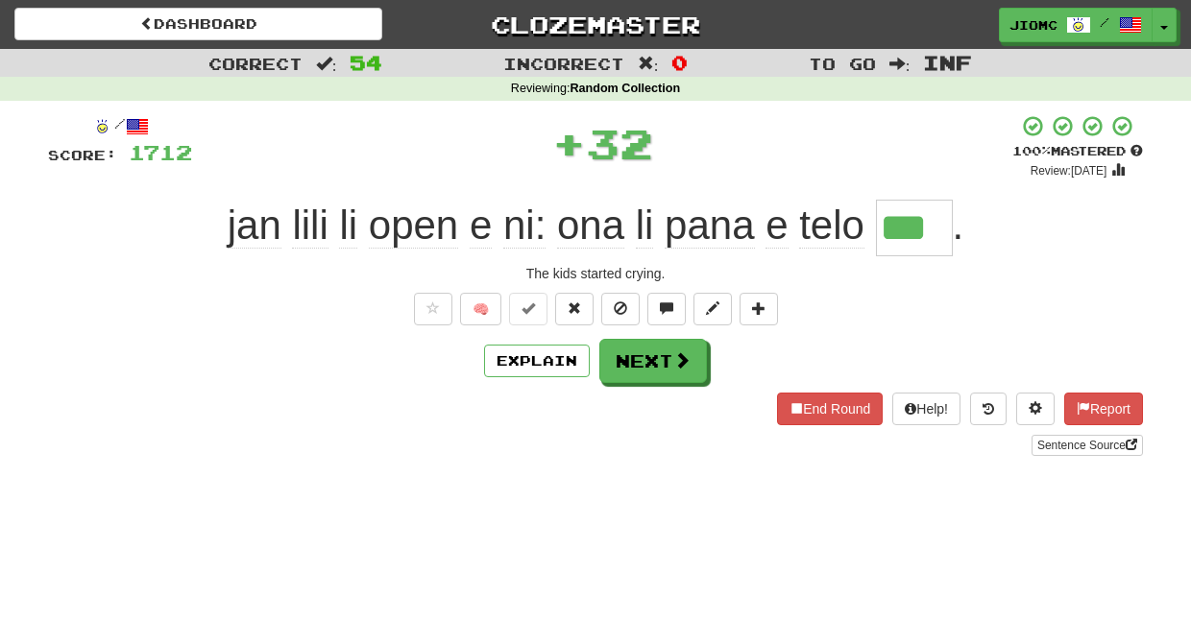
type input "***"
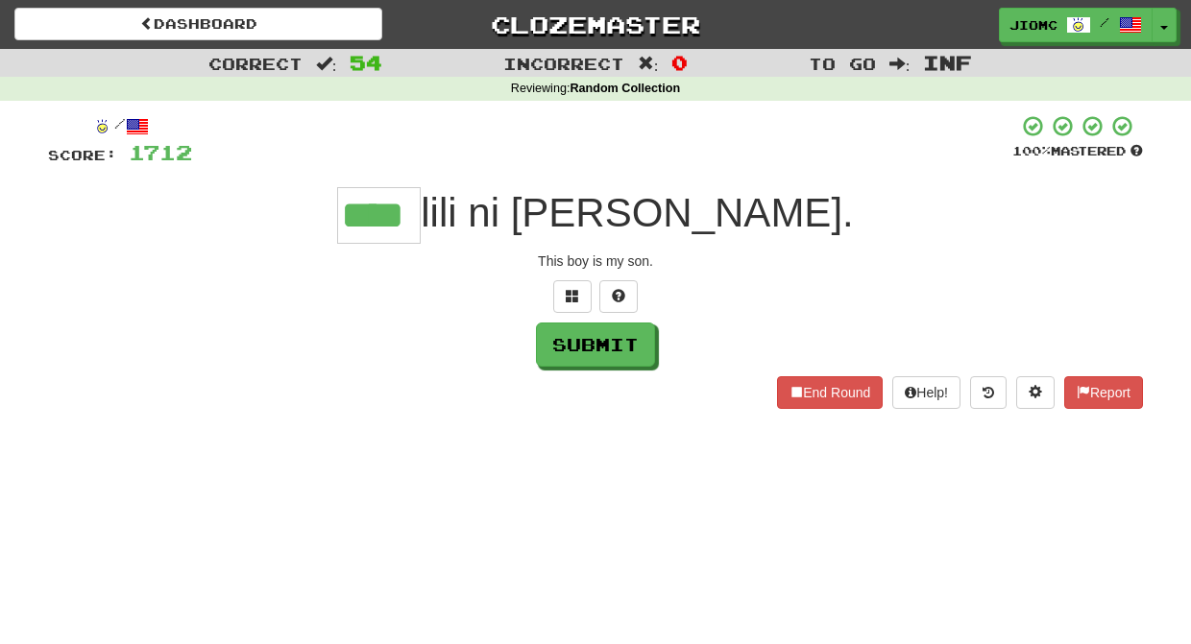
type input "****"
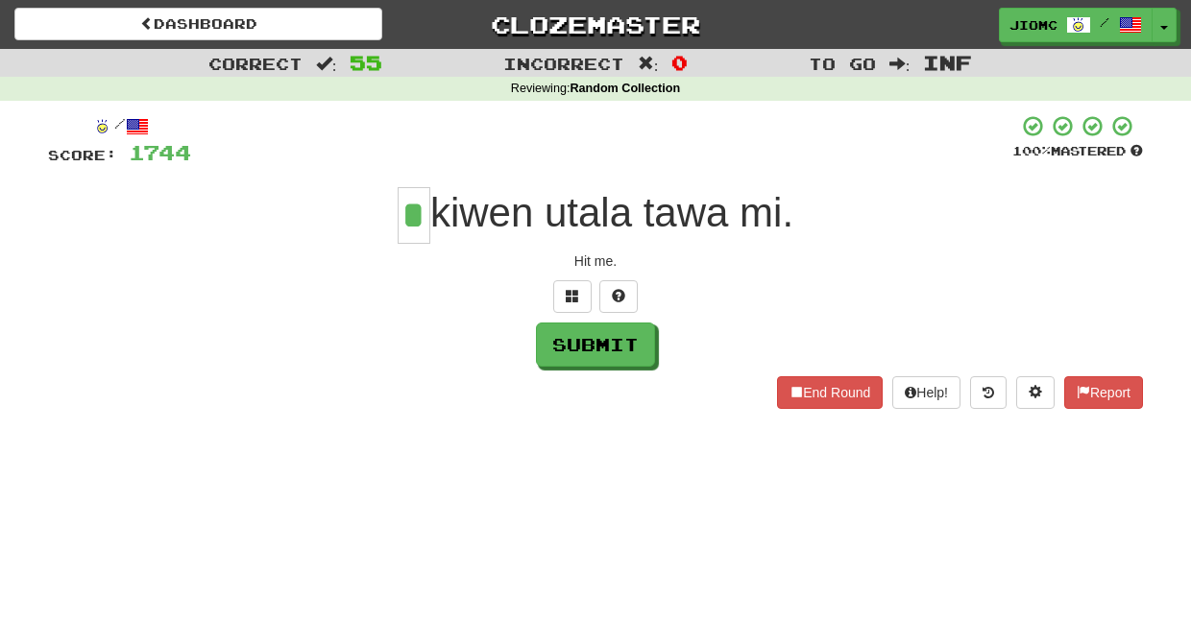
type input "*"
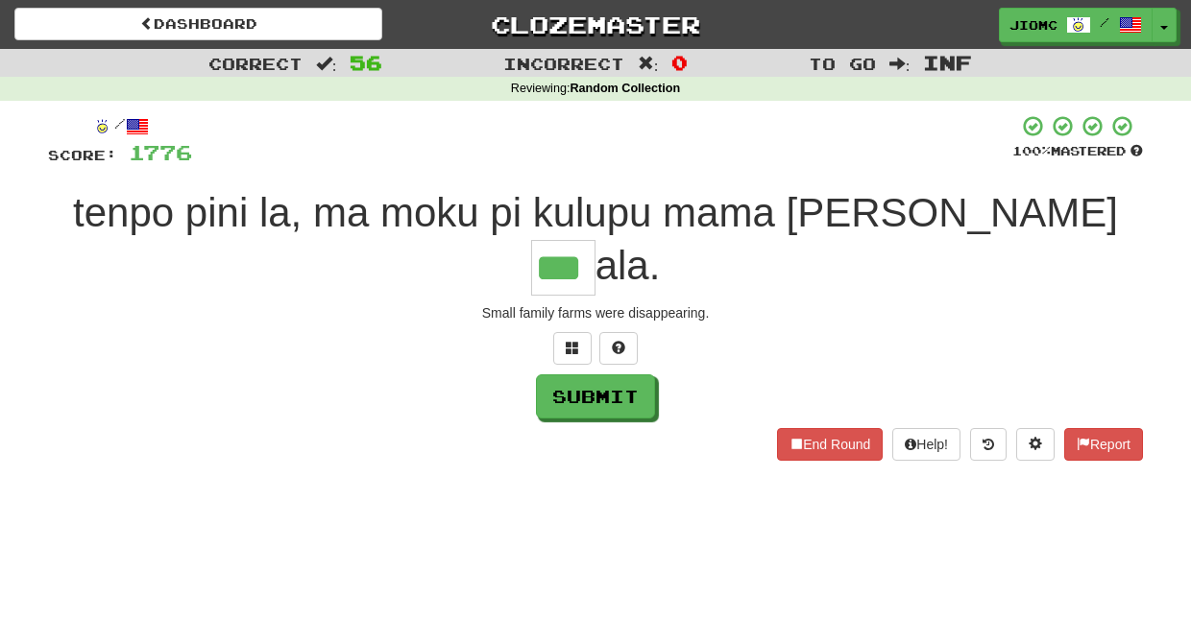
type input "***"
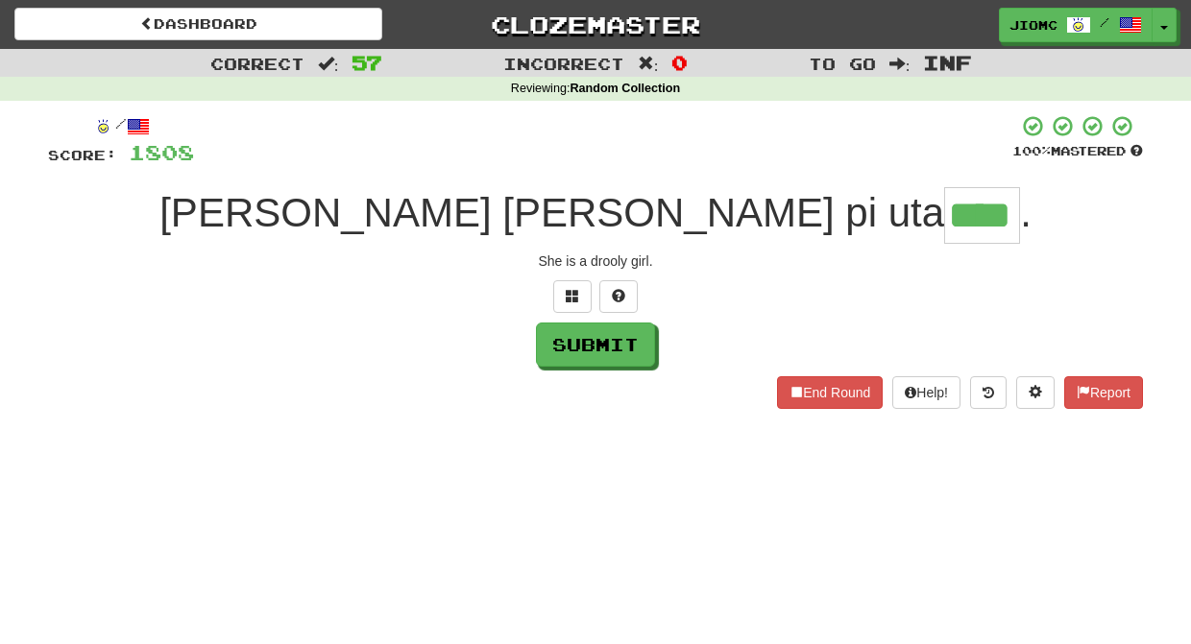
type input "****"
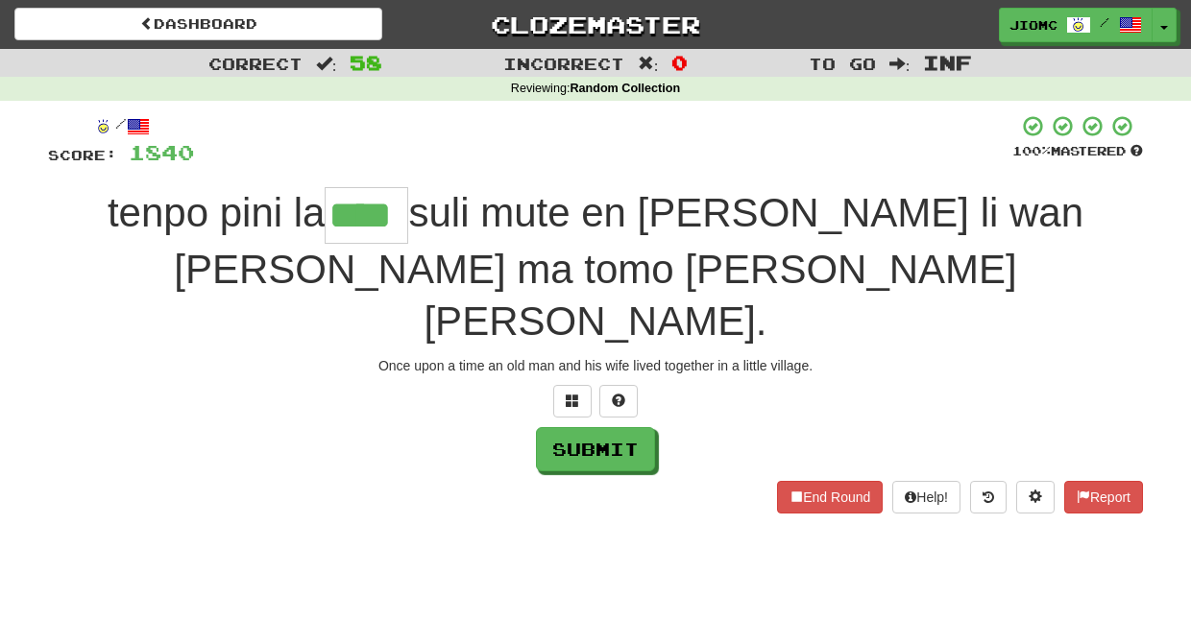
type input "****"
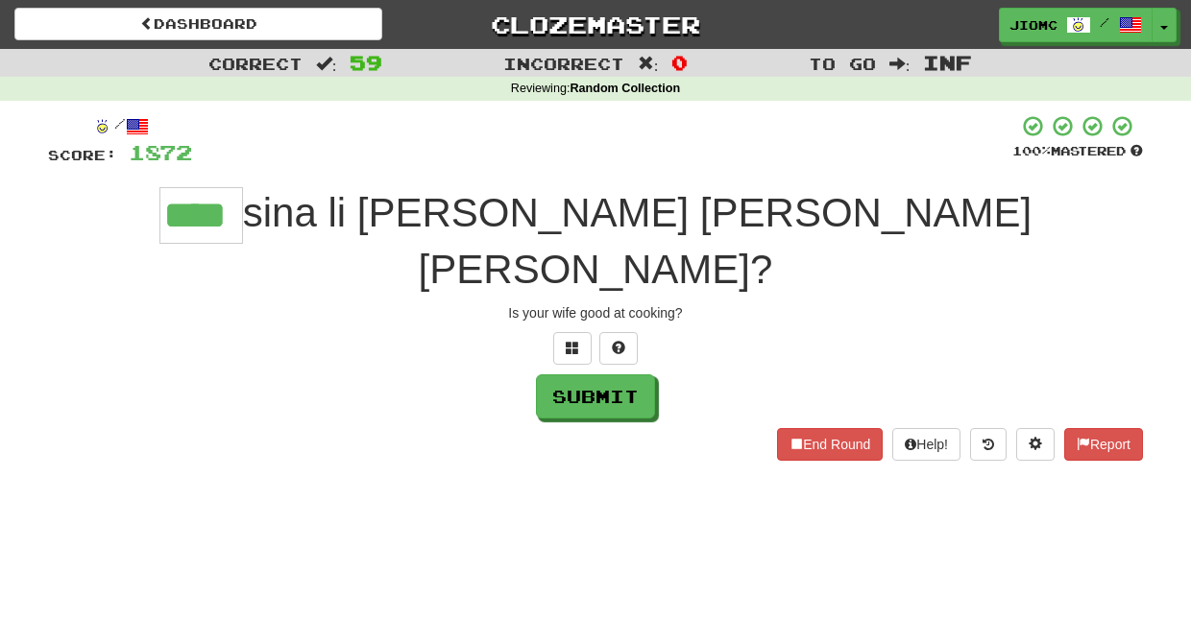
type input "****"
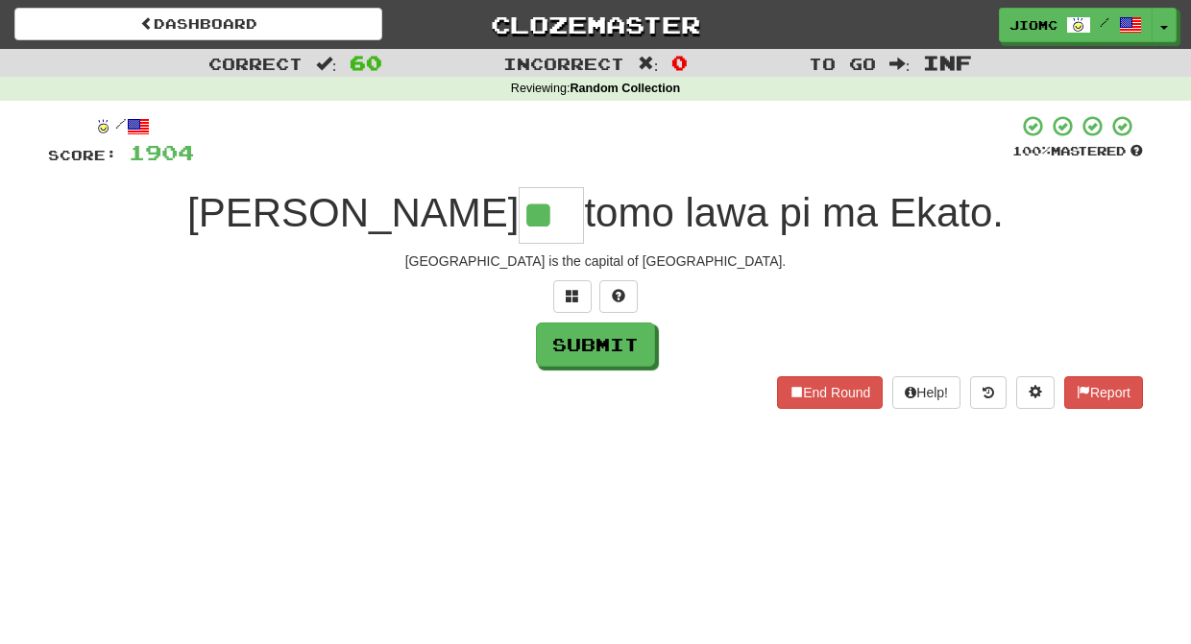
type input "**"
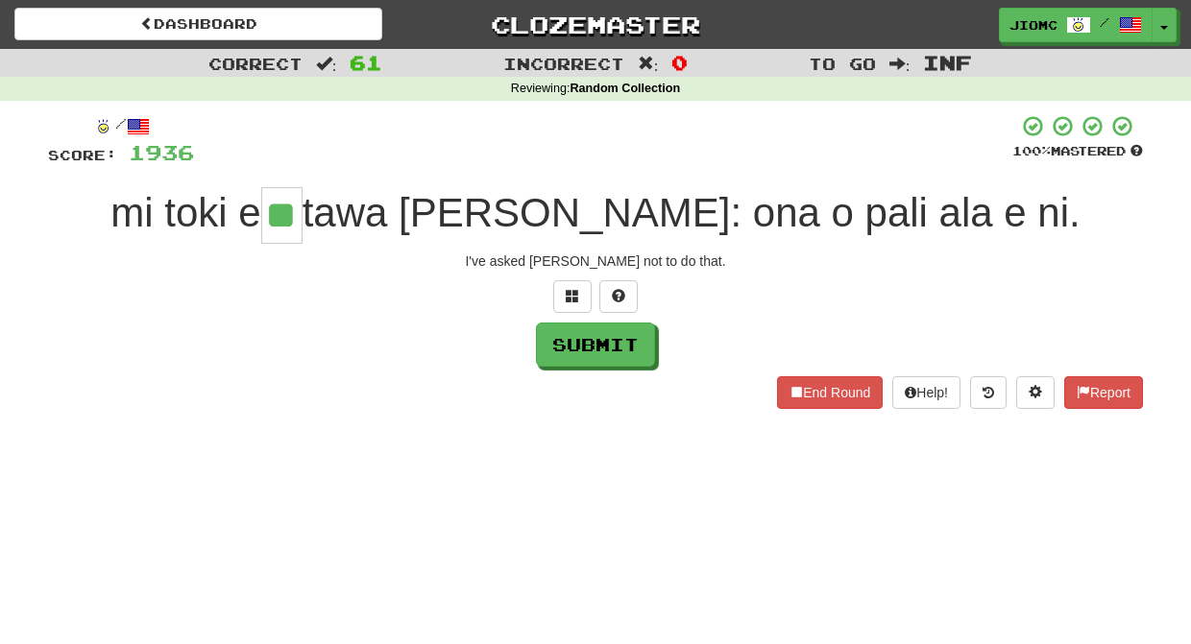
type input "**"
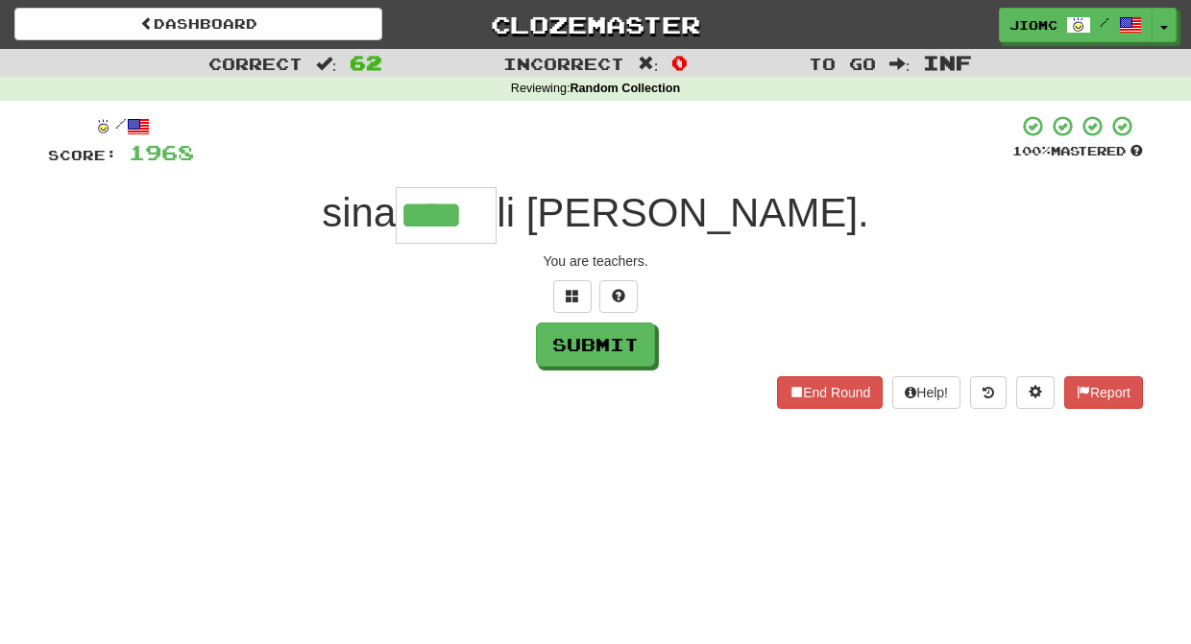
type input "****"
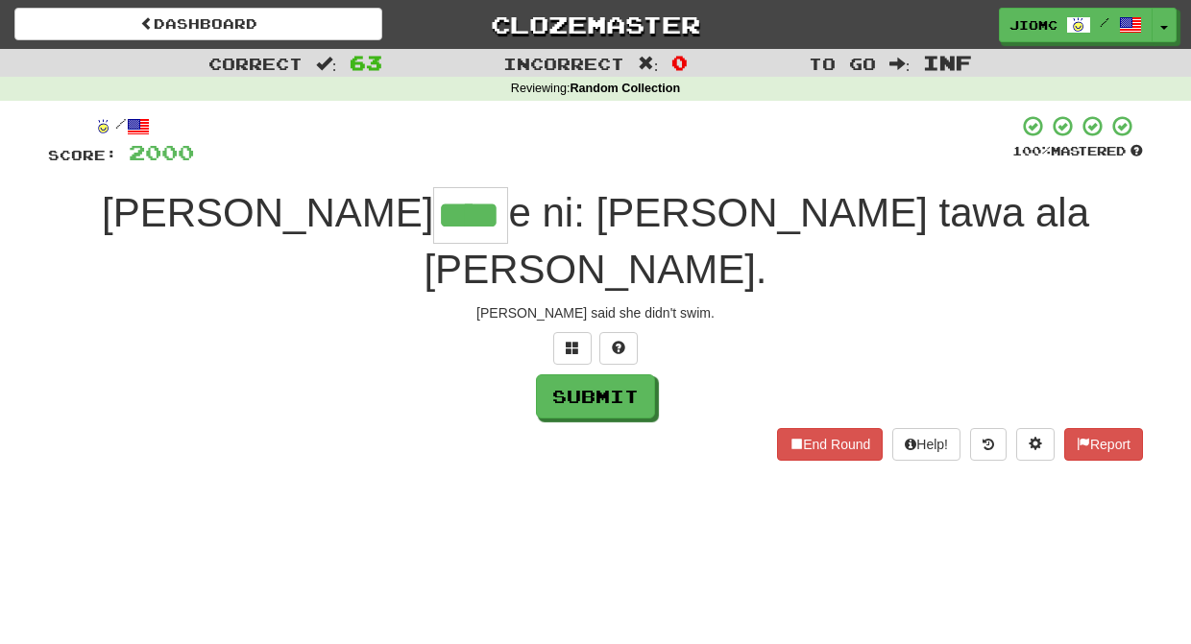
type input "****"
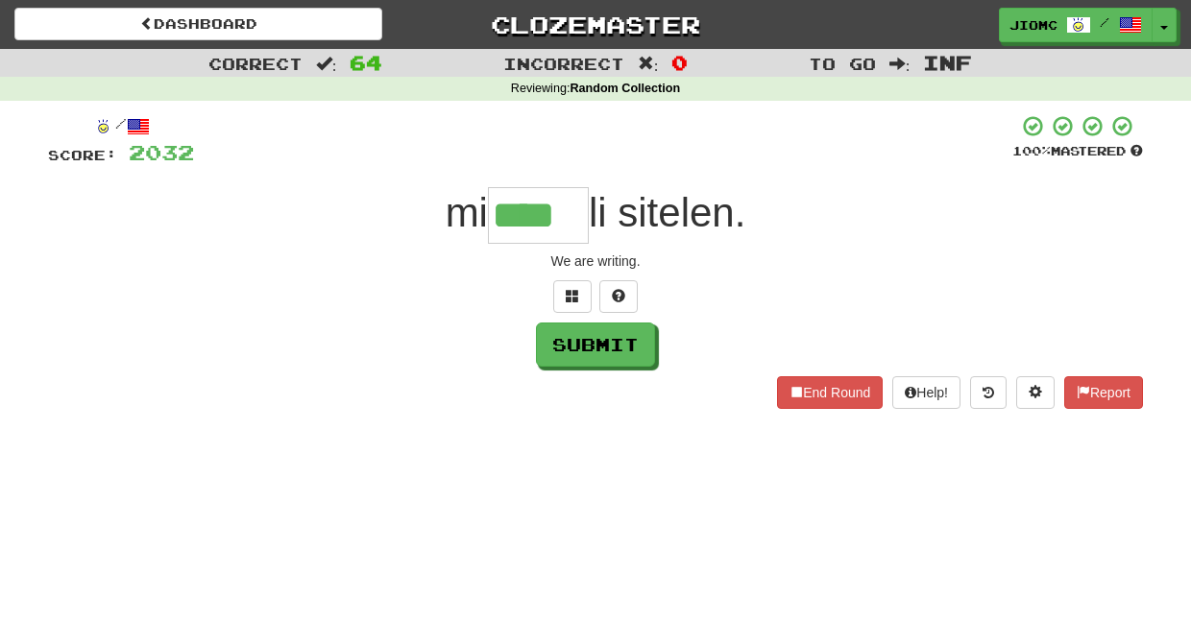
type input "****"
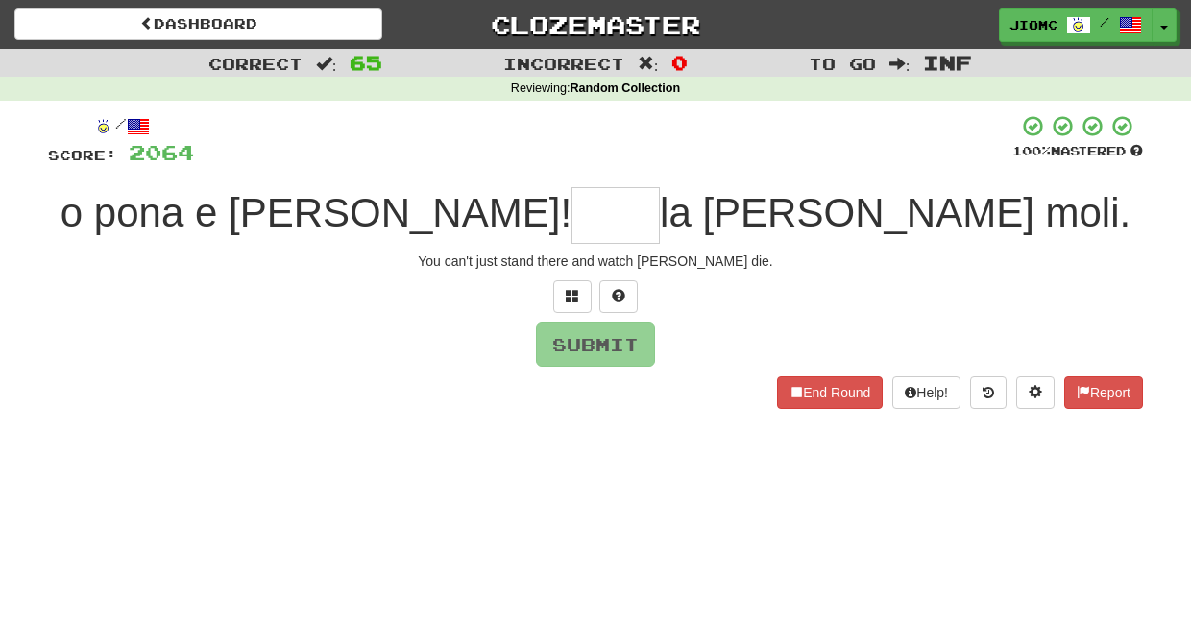
type input "*"
type input "****"
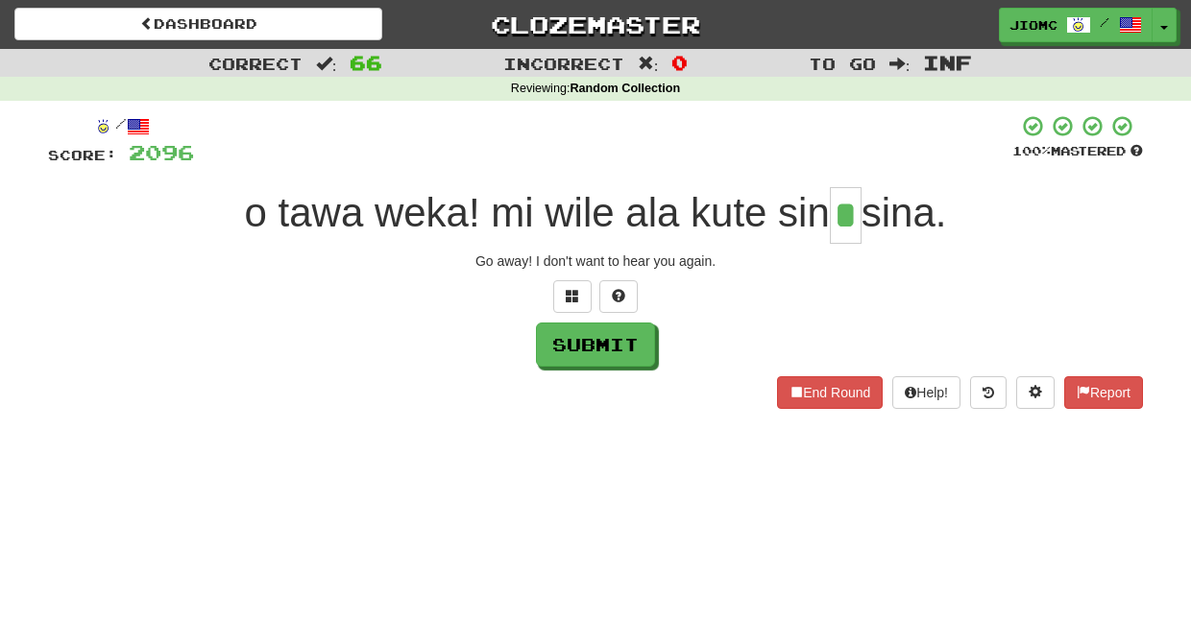
type input "*"
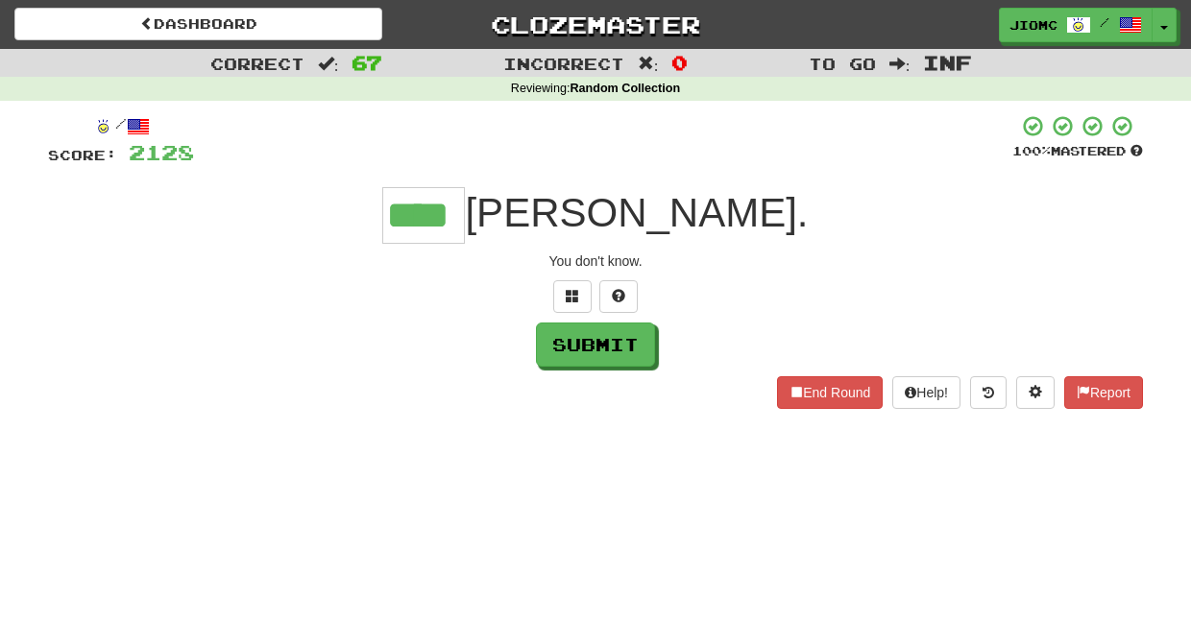
type input "****"
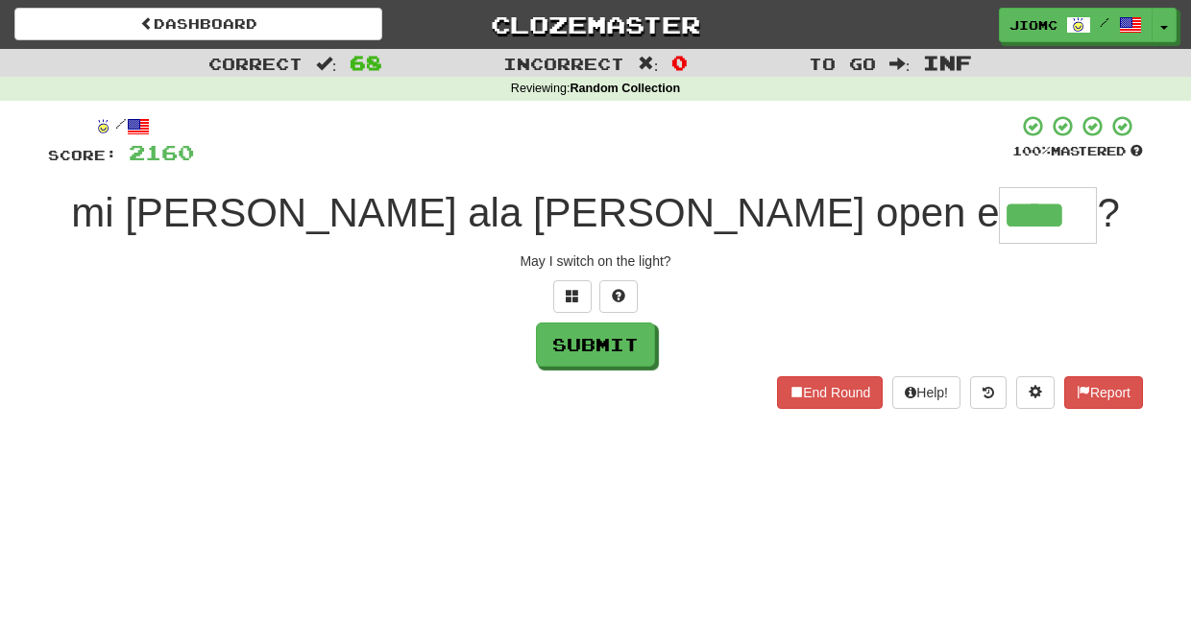
type input "****"
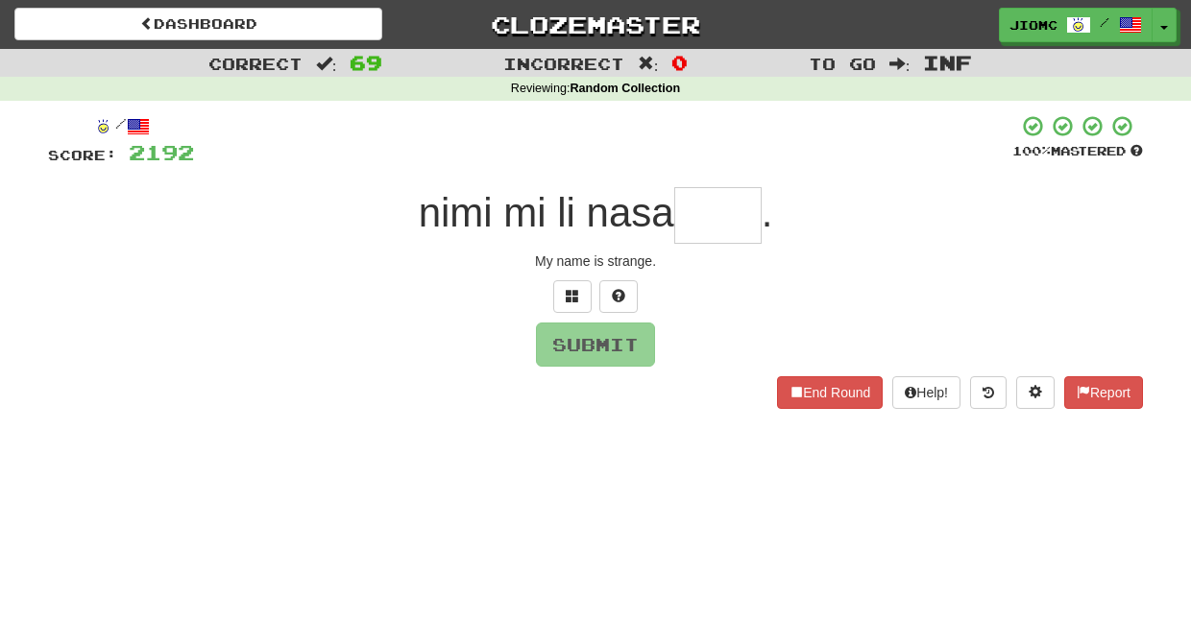
type input "*"
type input "****"
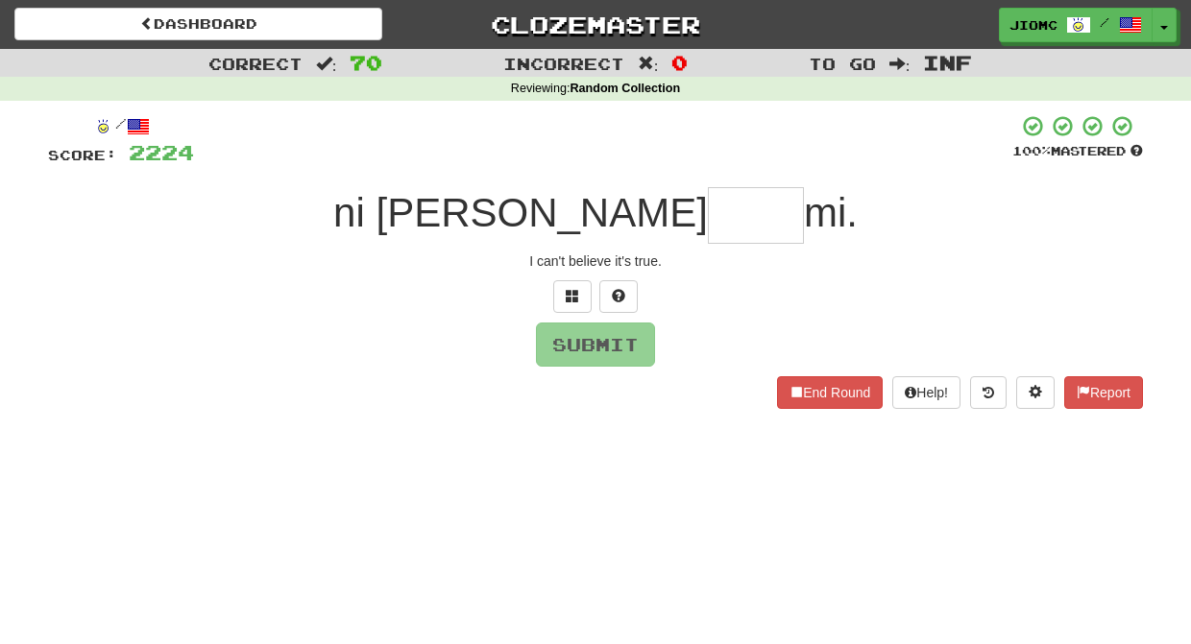
type input "*"
type input "****"
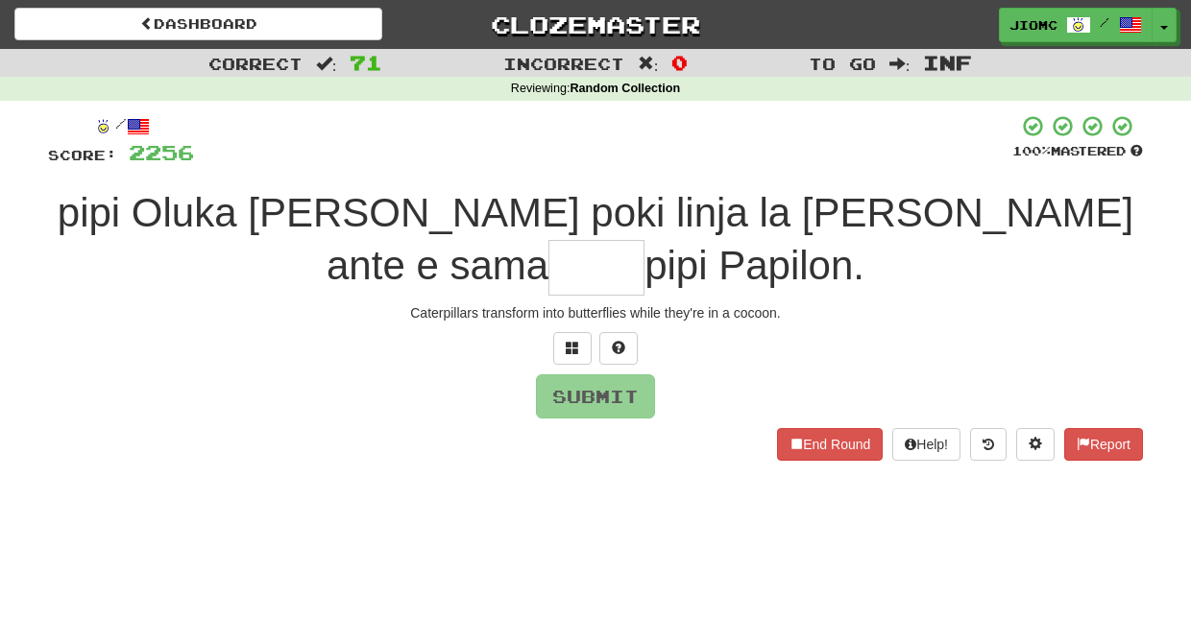
type input "*"
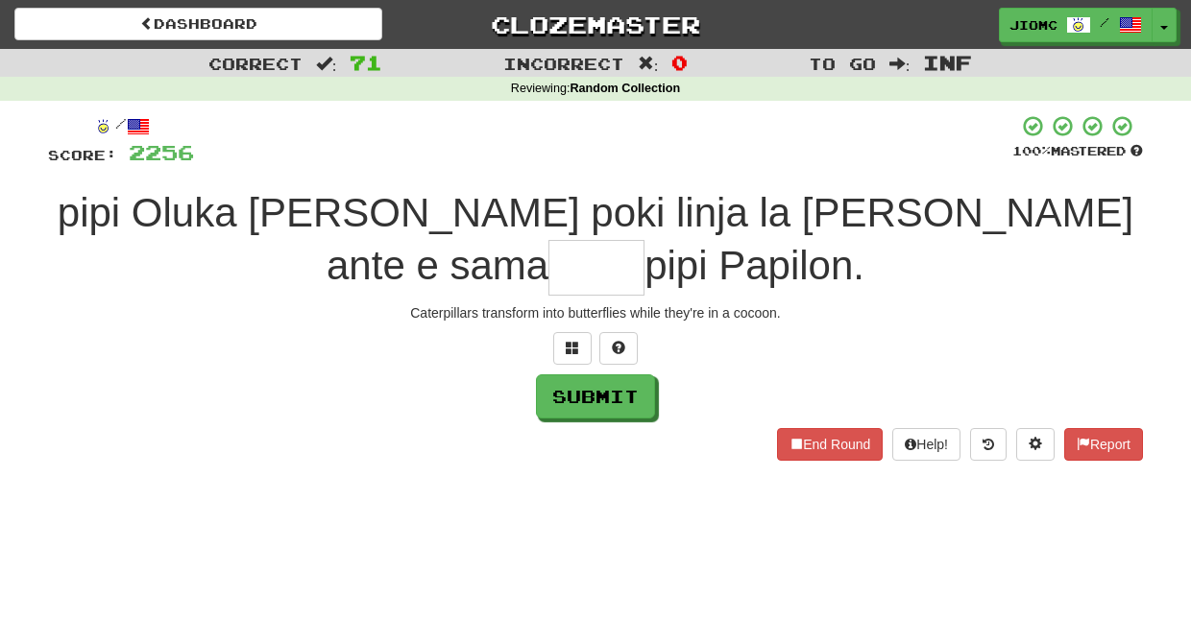
type input "*"
type input "****"
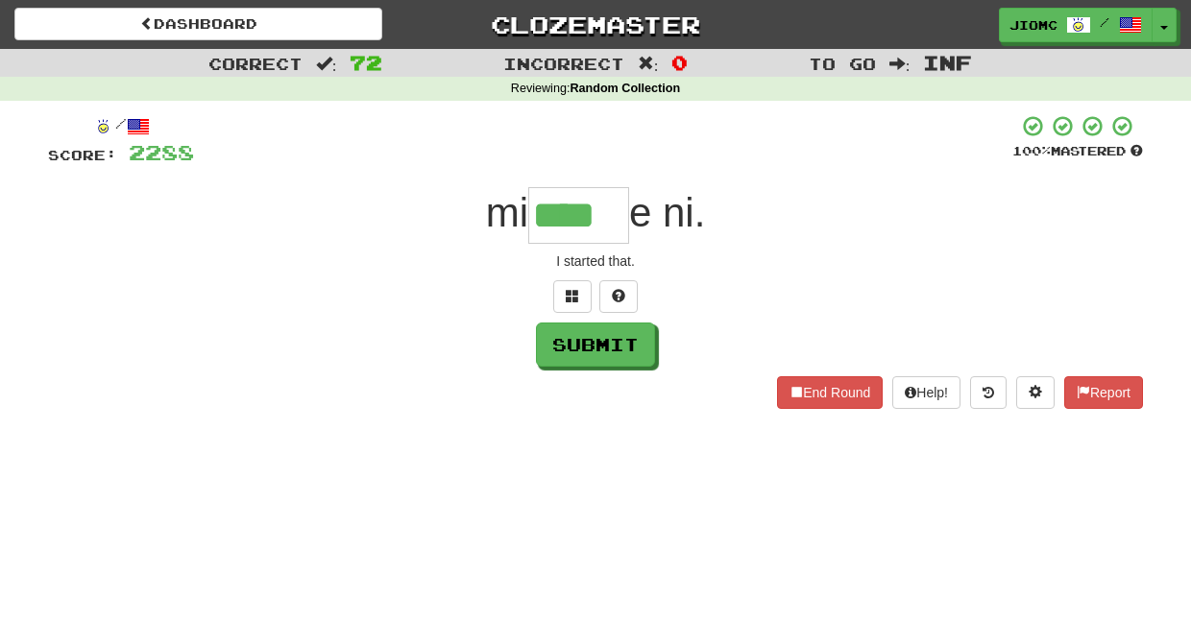
type input "****"
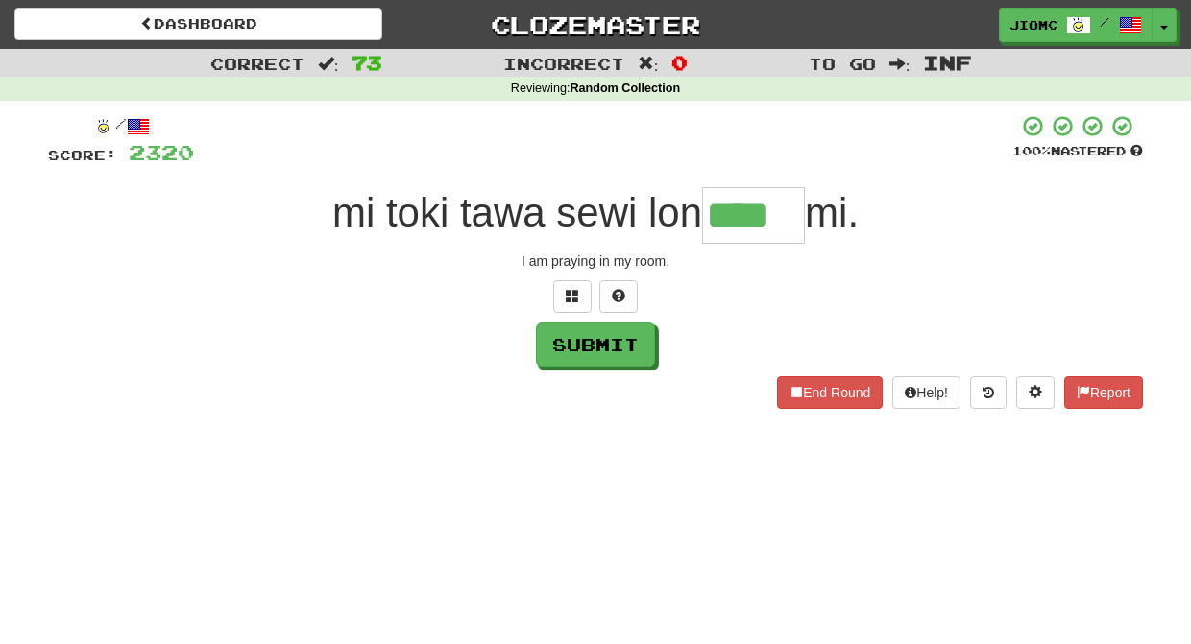
type input "****"
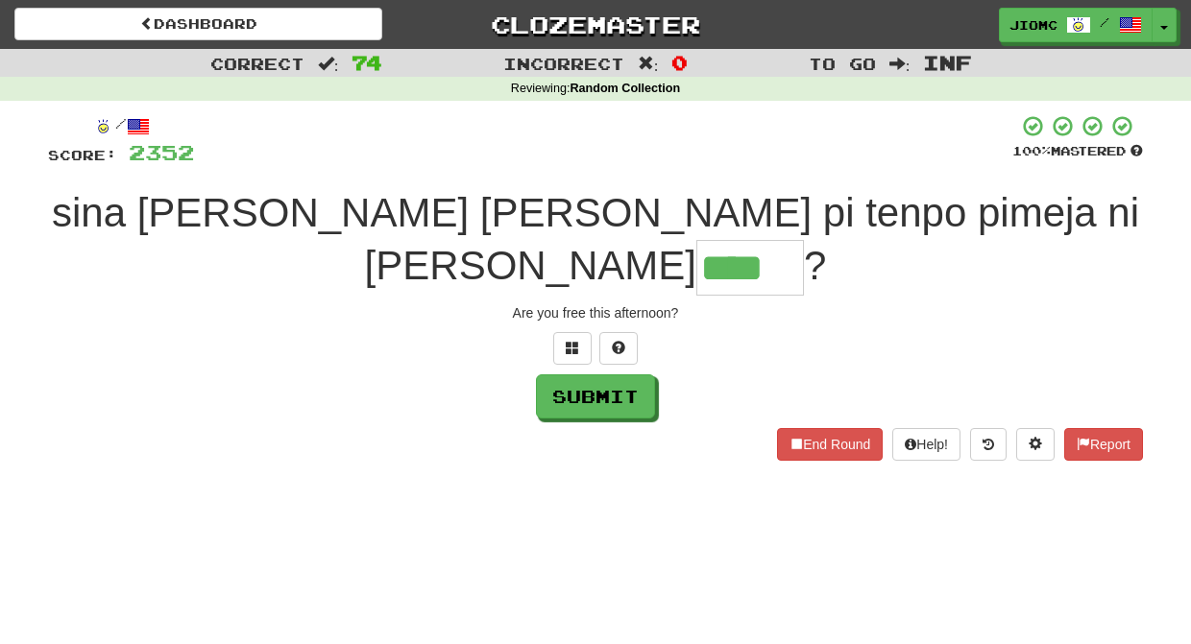
type input "****"
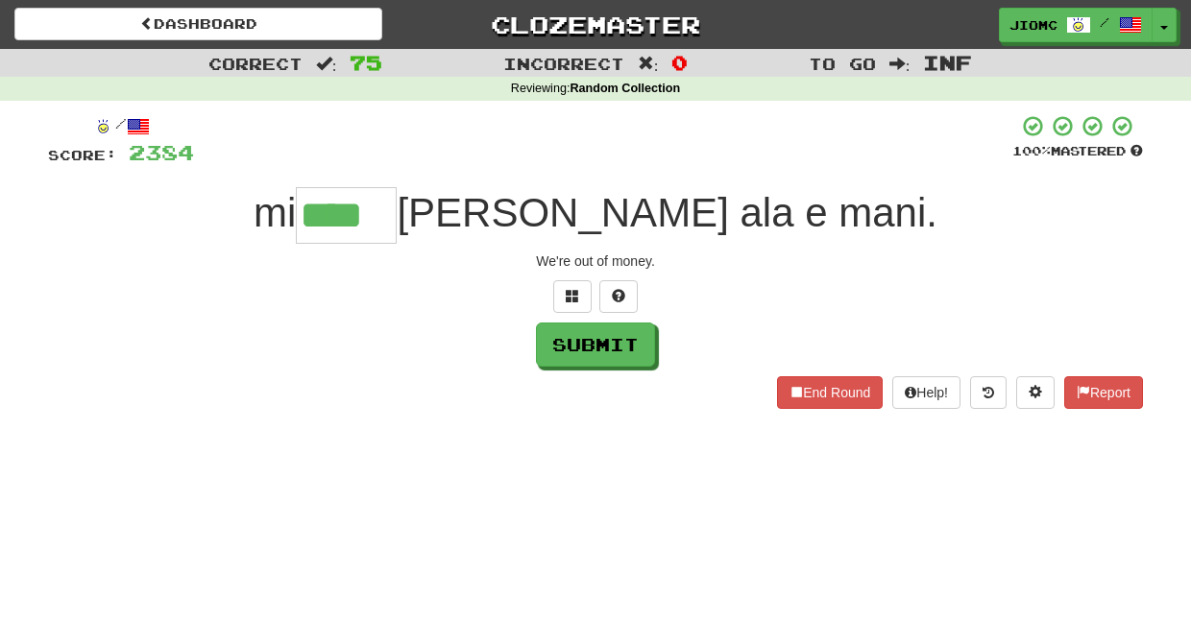
type input "****"
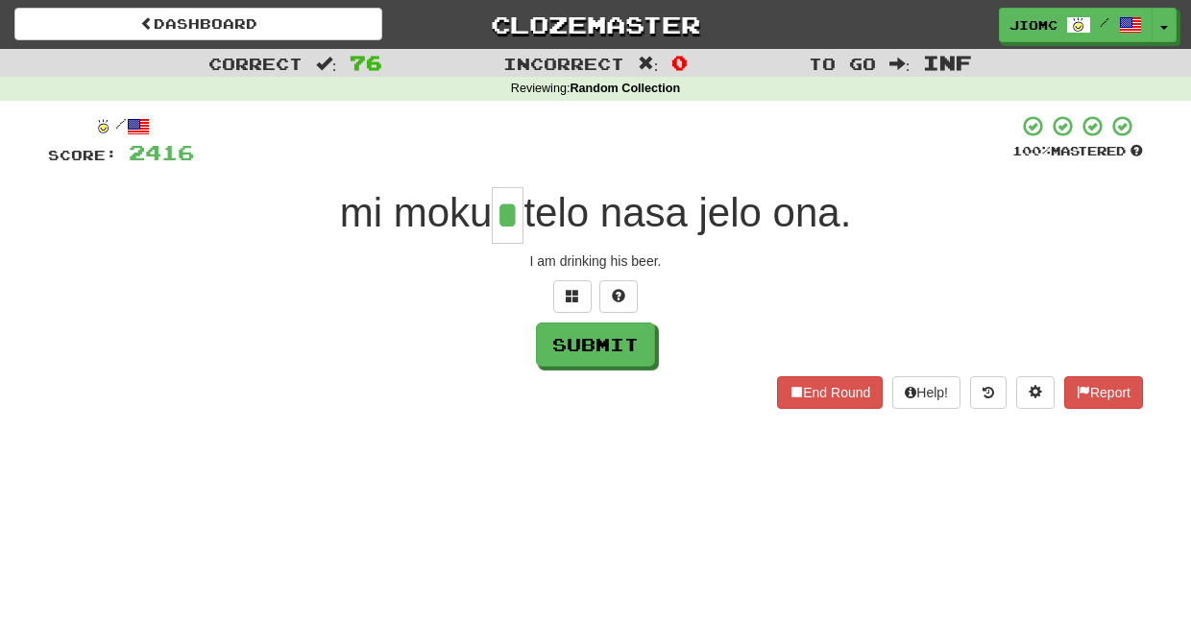
type input "*"
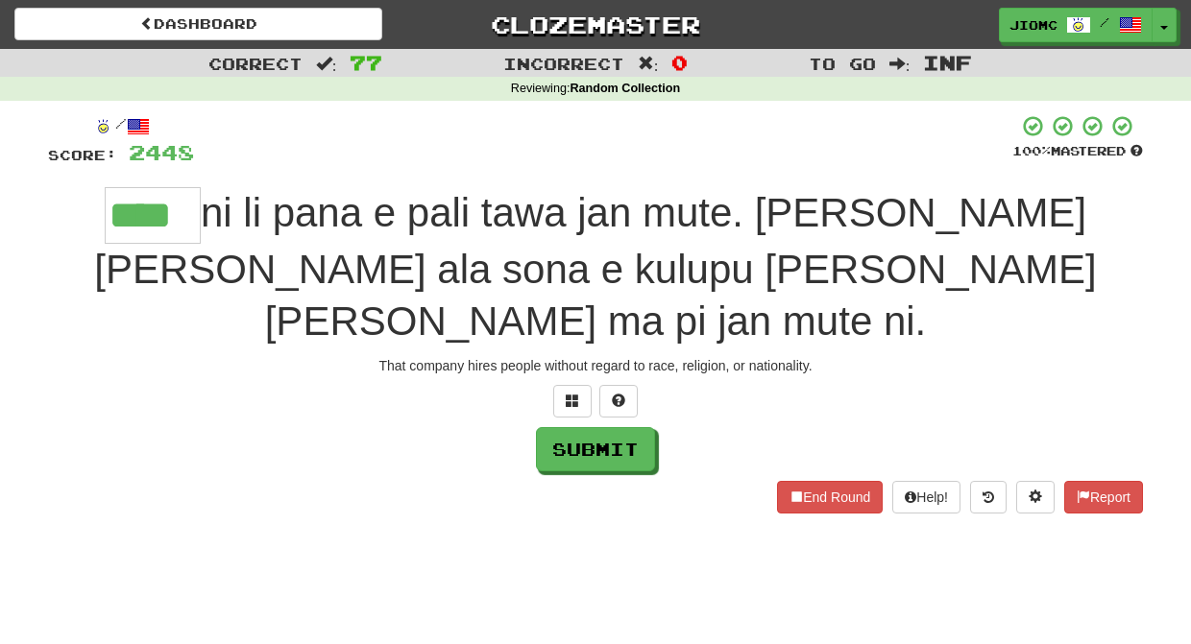
type input "****"
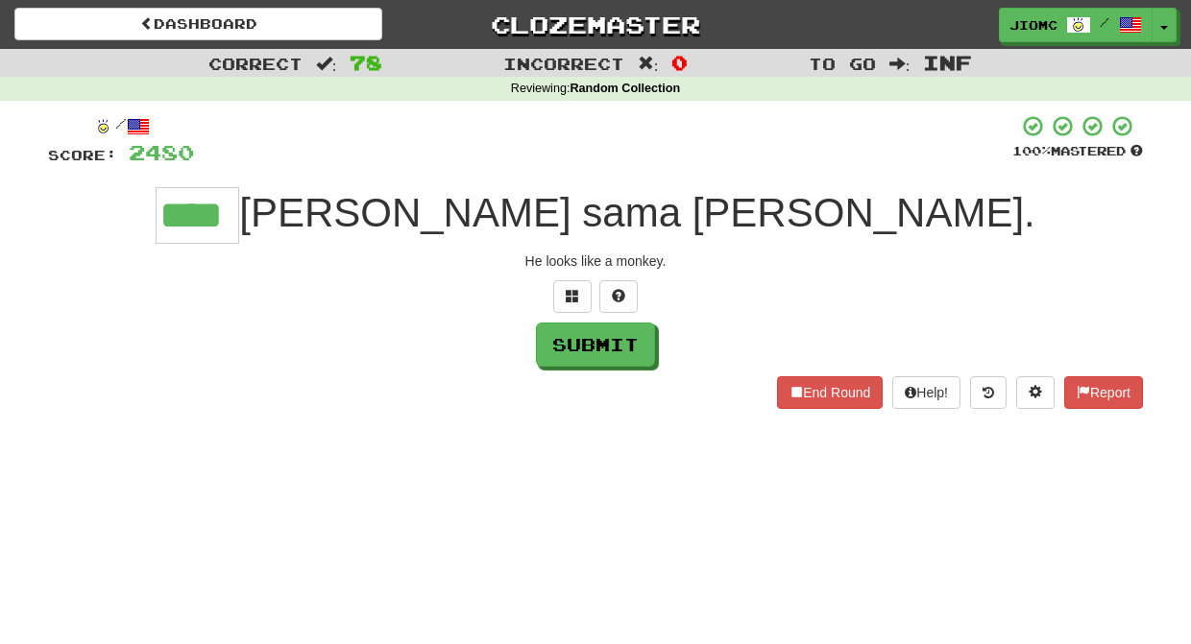
type input "****"
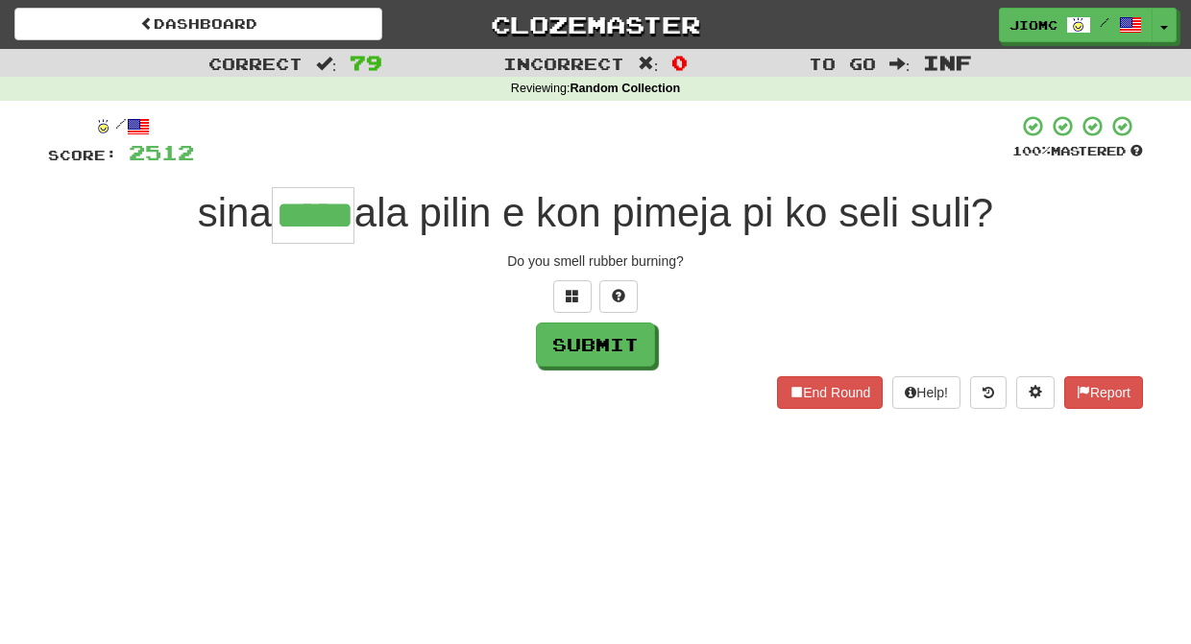
type input "*****"
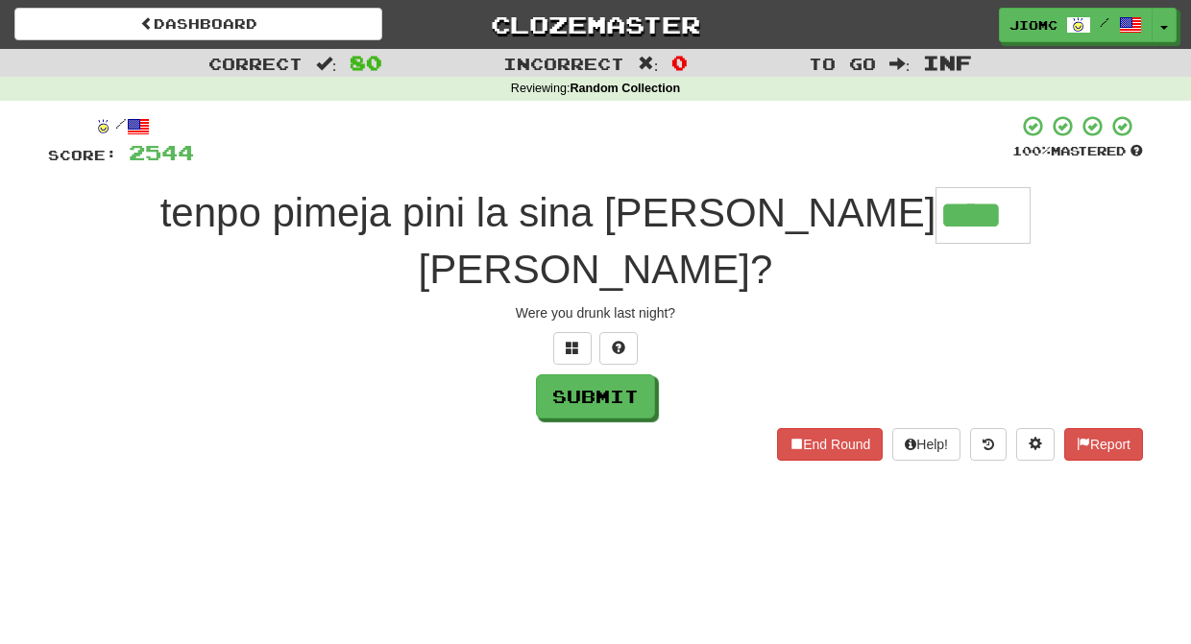
type input "****"
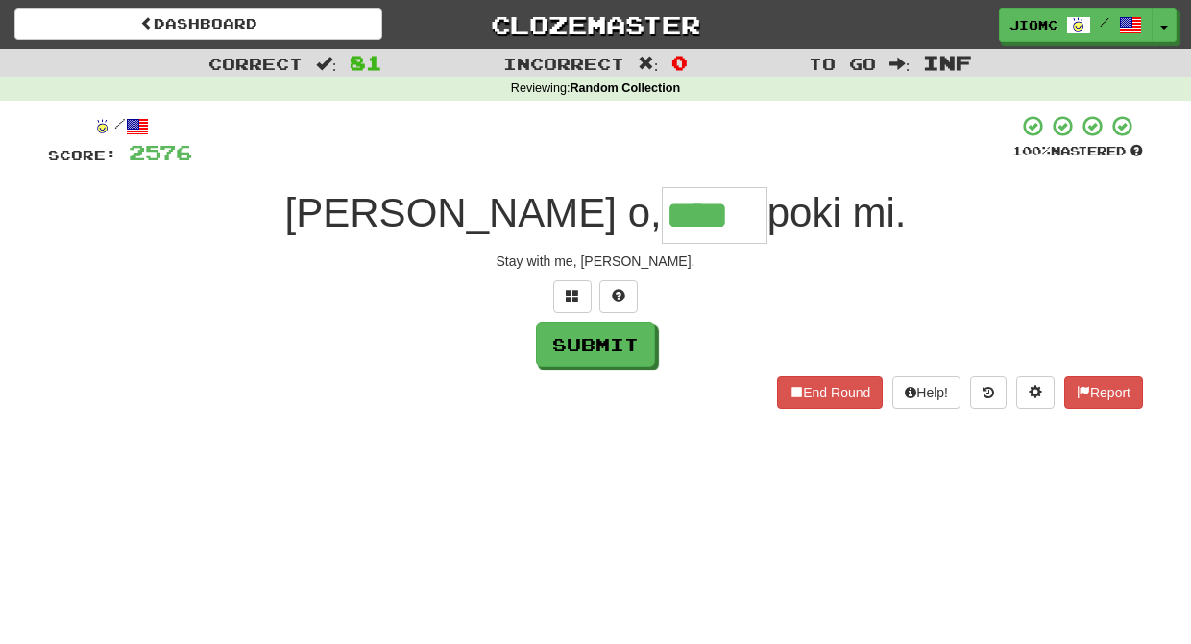
type input "****"
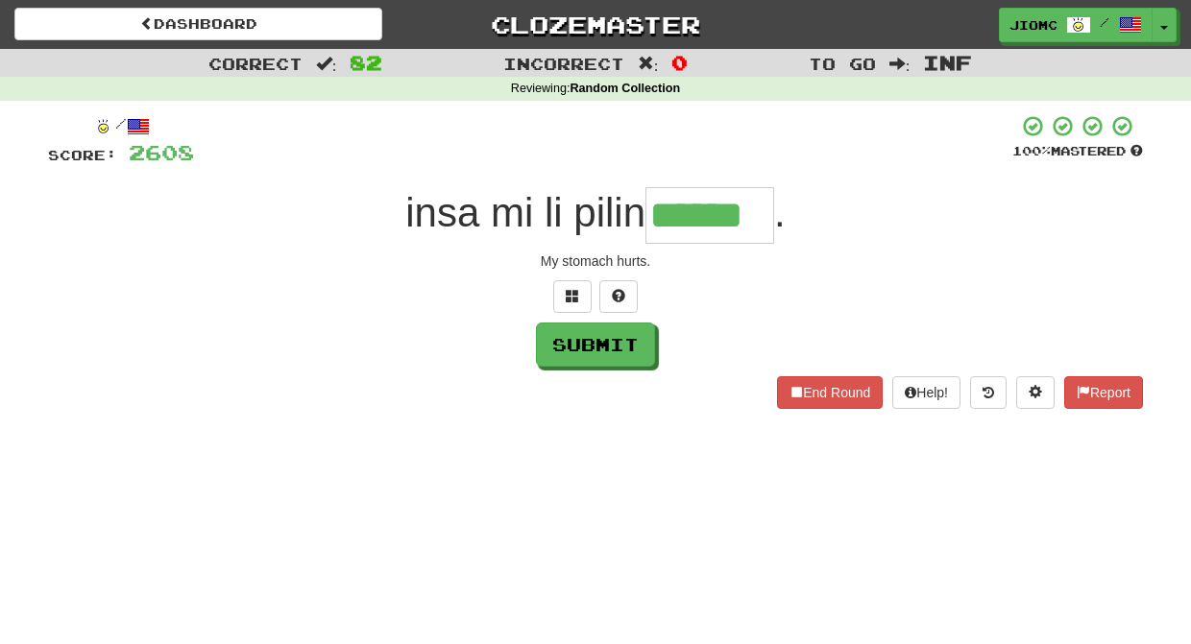
type input "******"
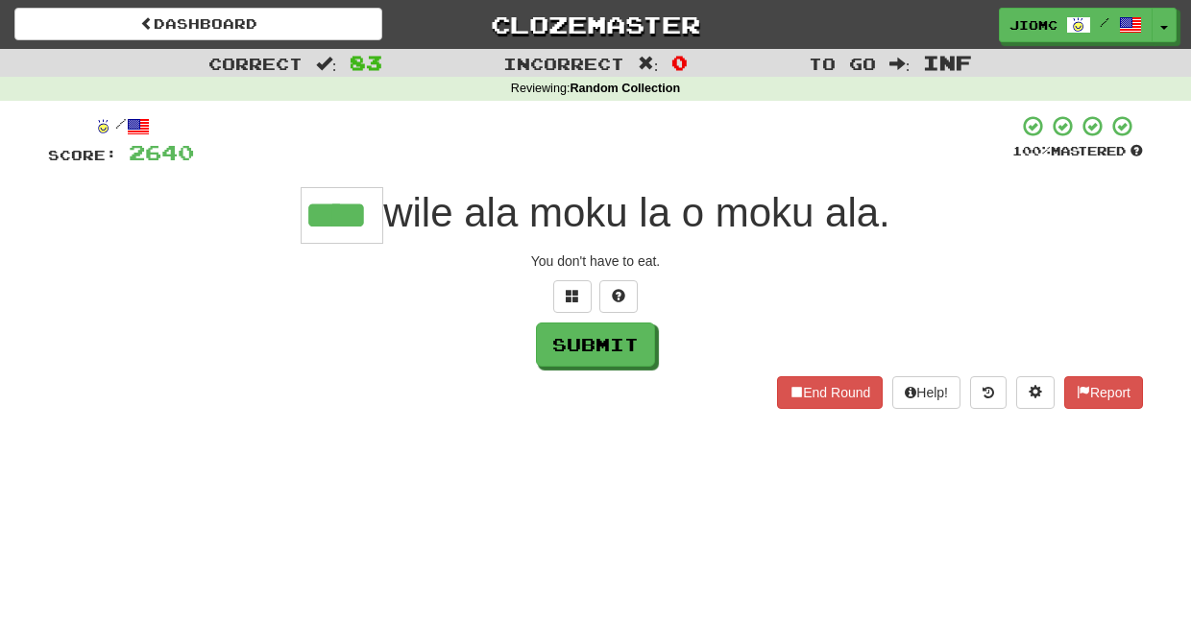
type input "****"
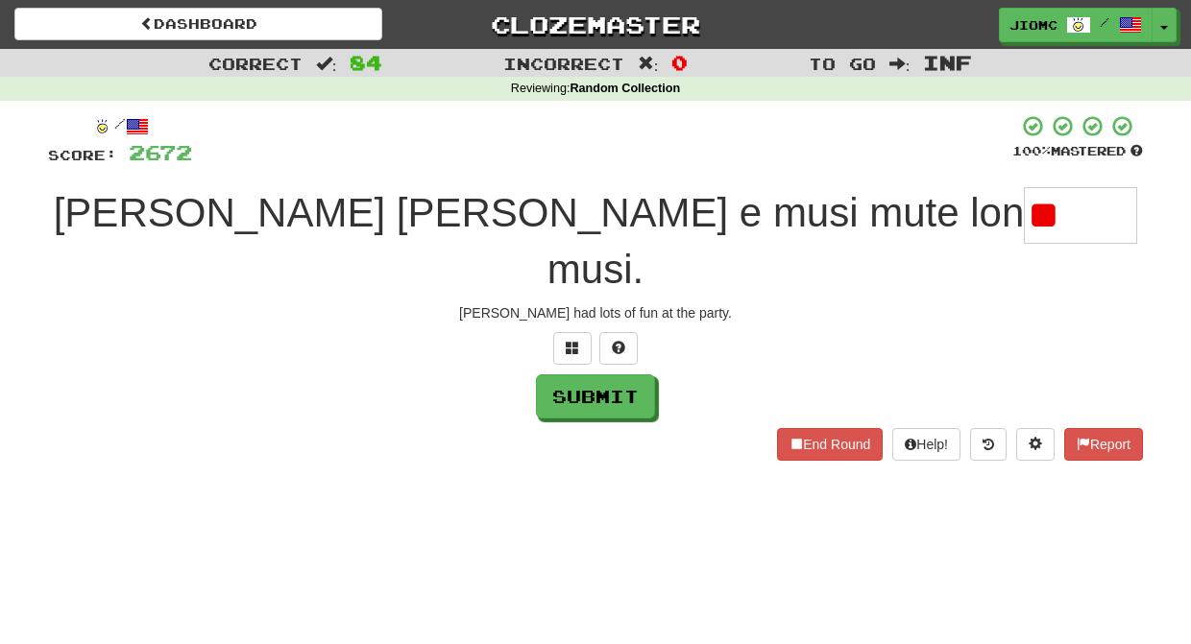
type input "*"
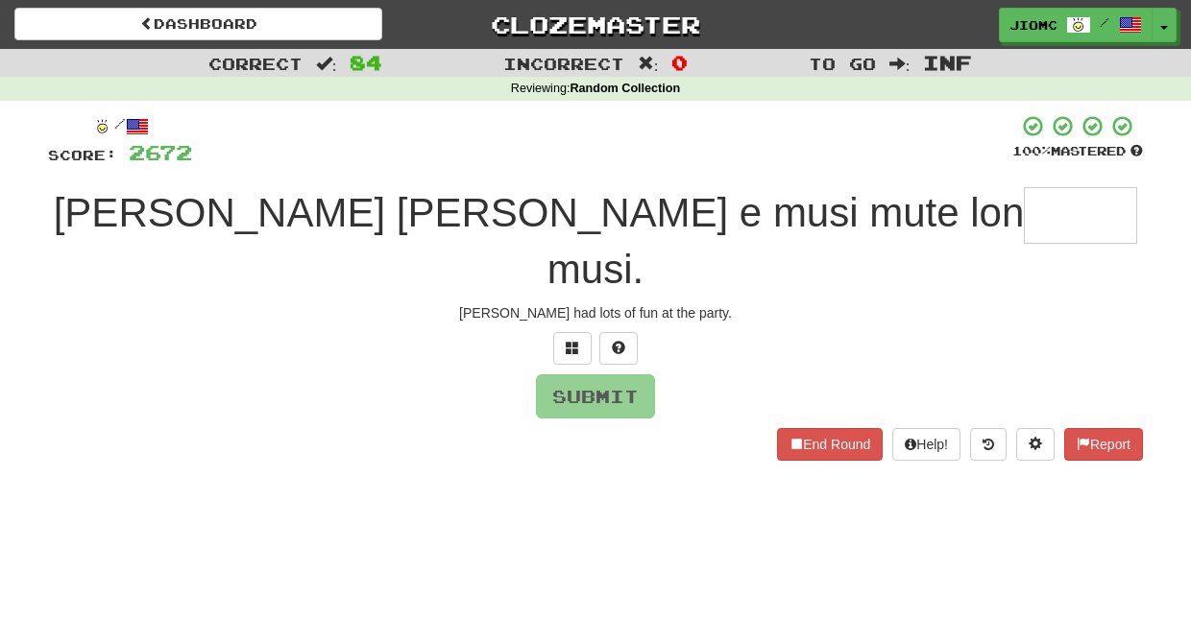
type input "*"
type input "*****"
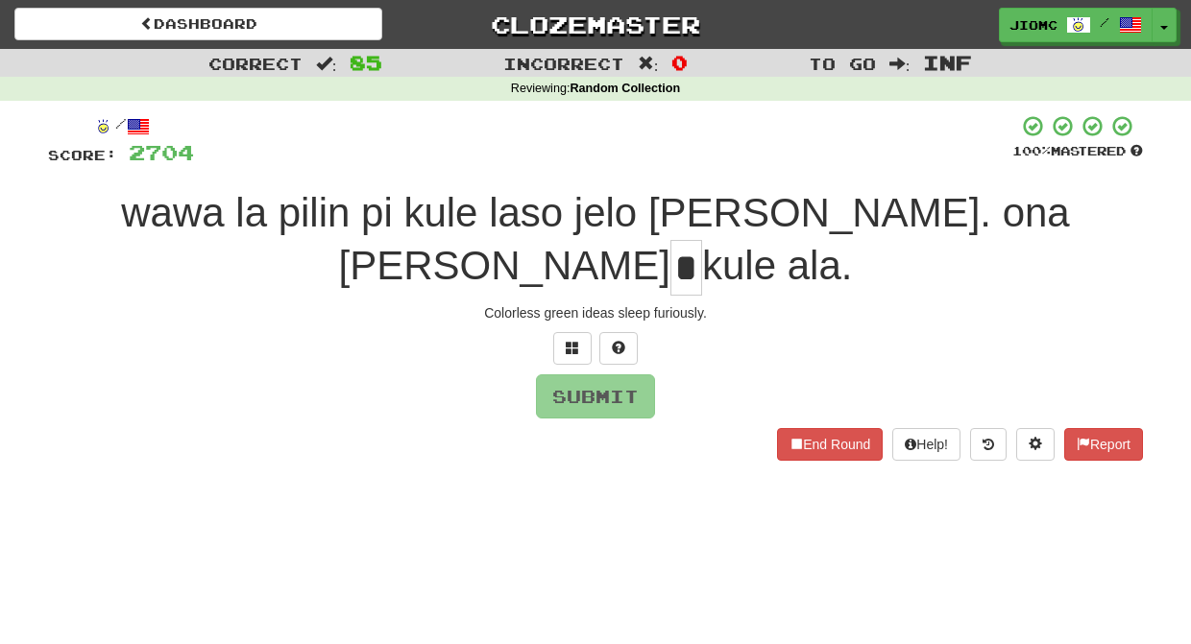
type input "*"
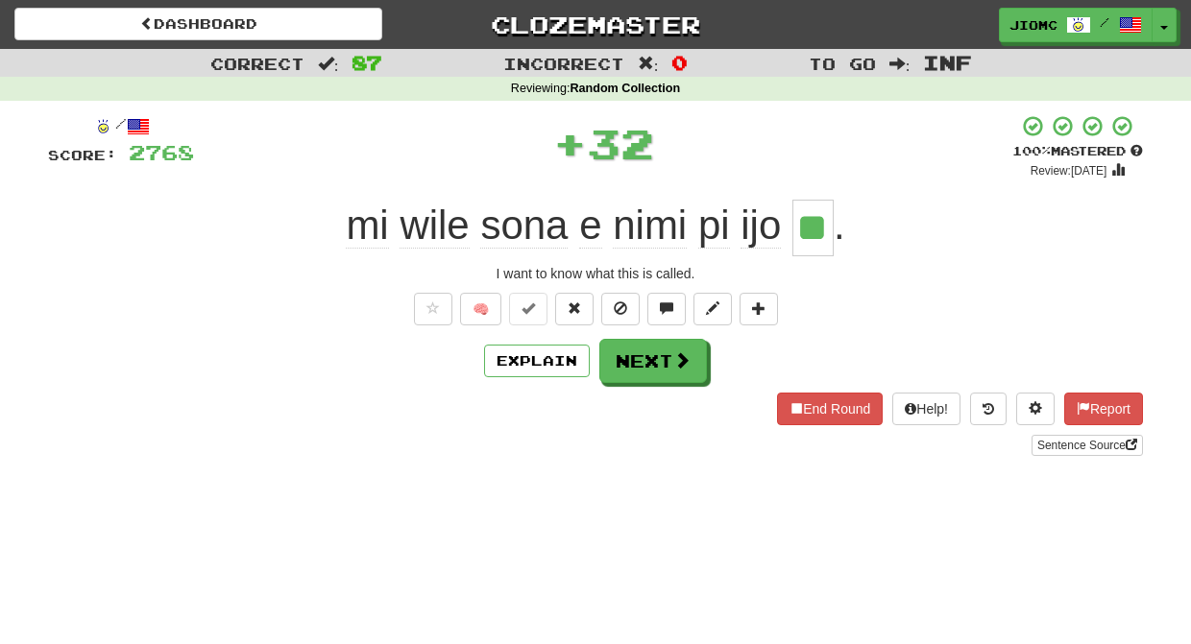
type input "**"
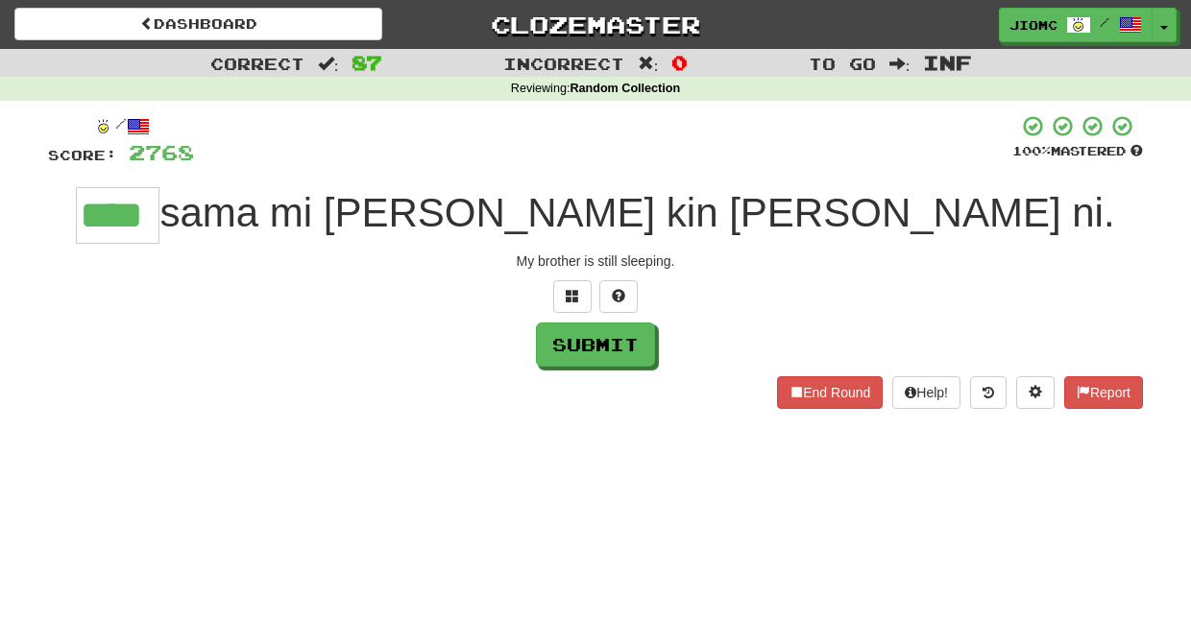
type input "****"
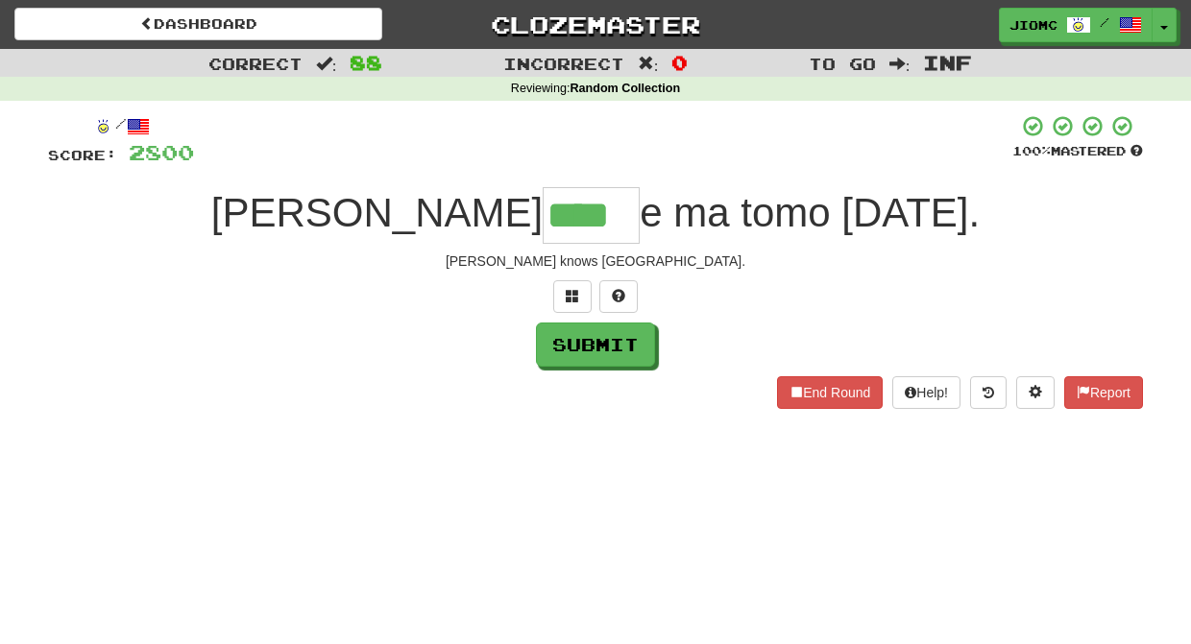
type input "****"
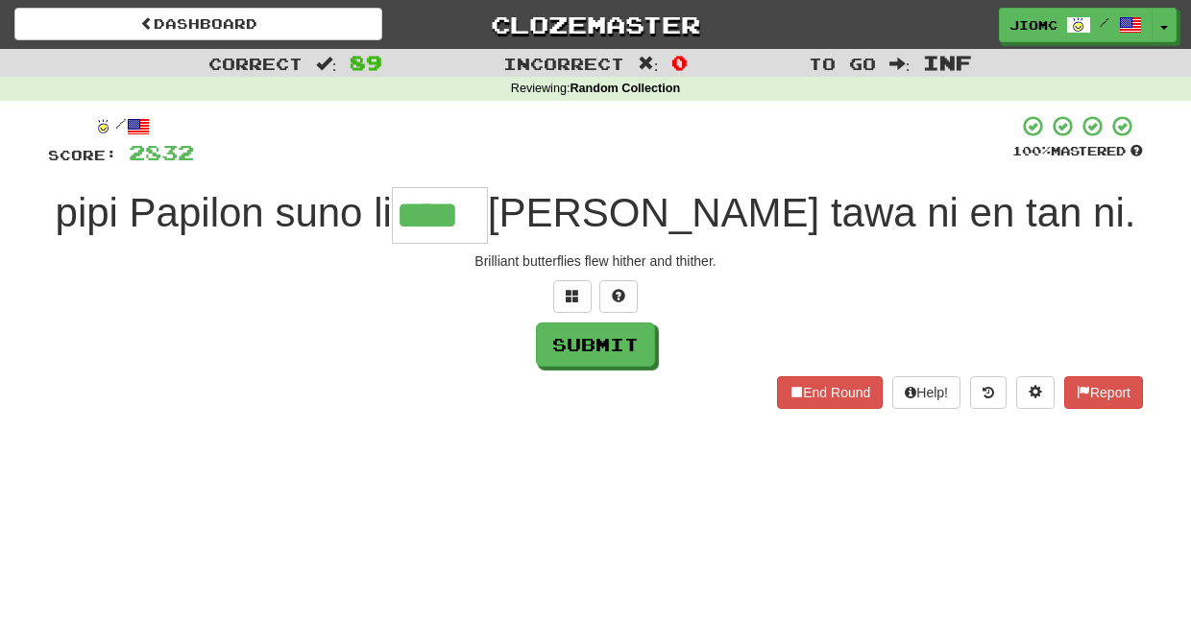
type input "****"
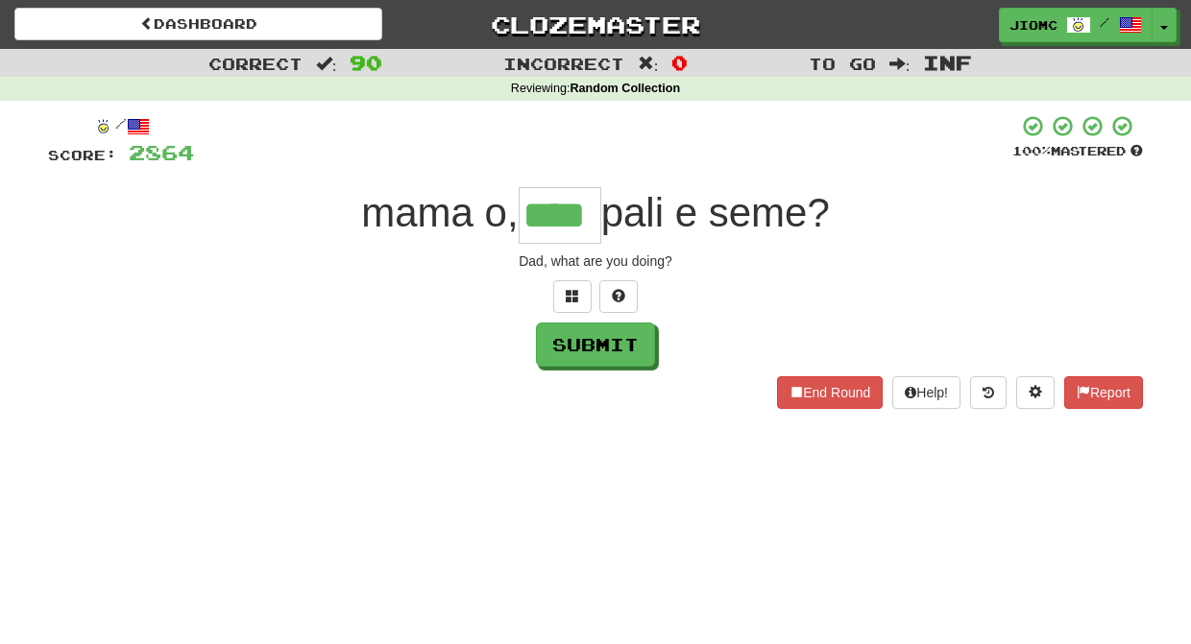
type input "****"
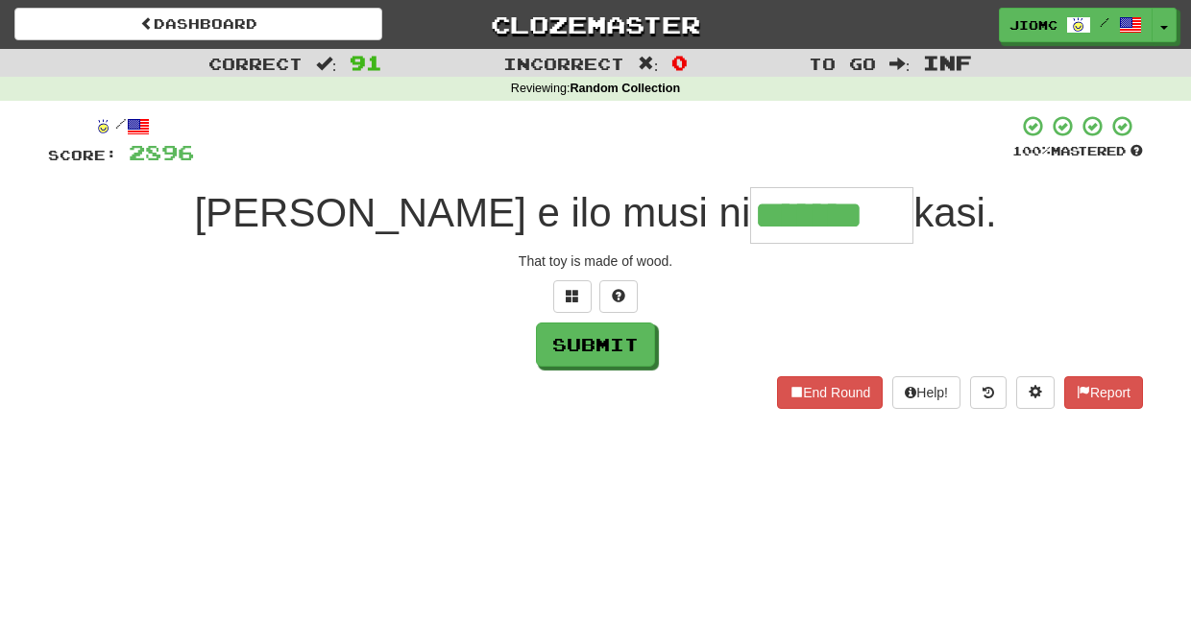
type input "*******"
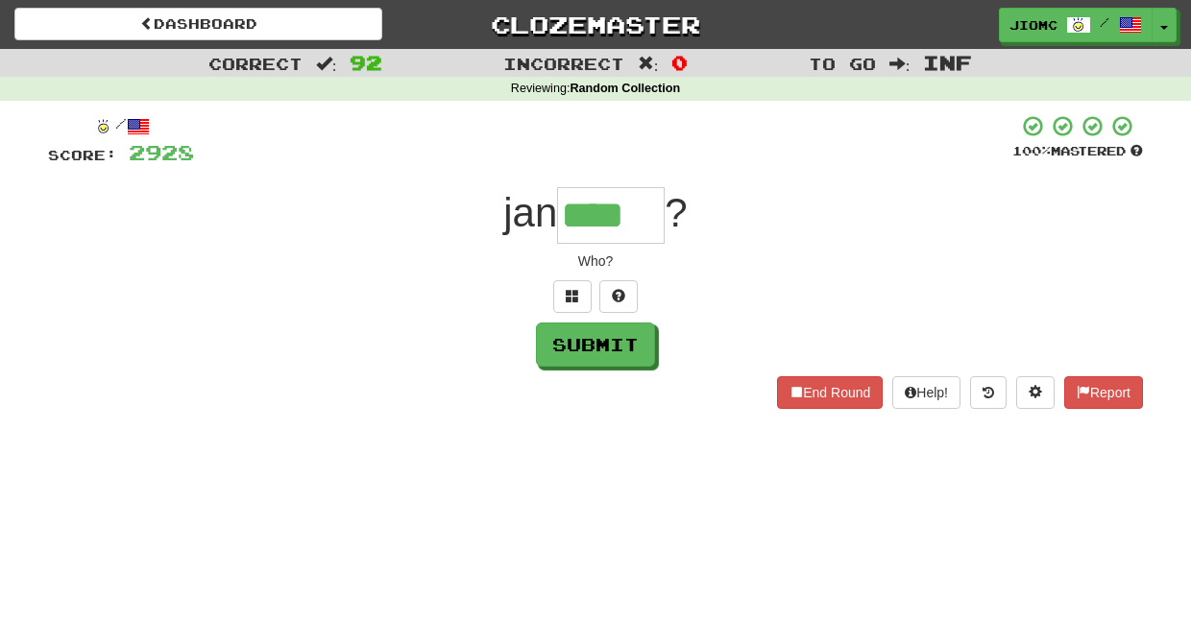
type input "****"
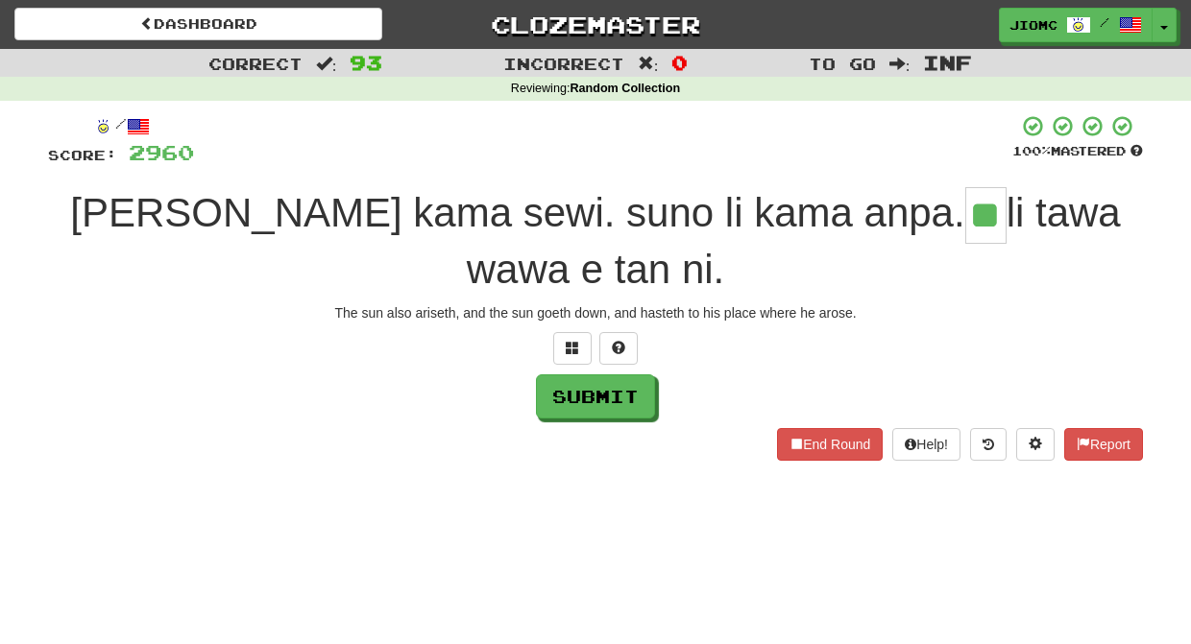
type input "**"
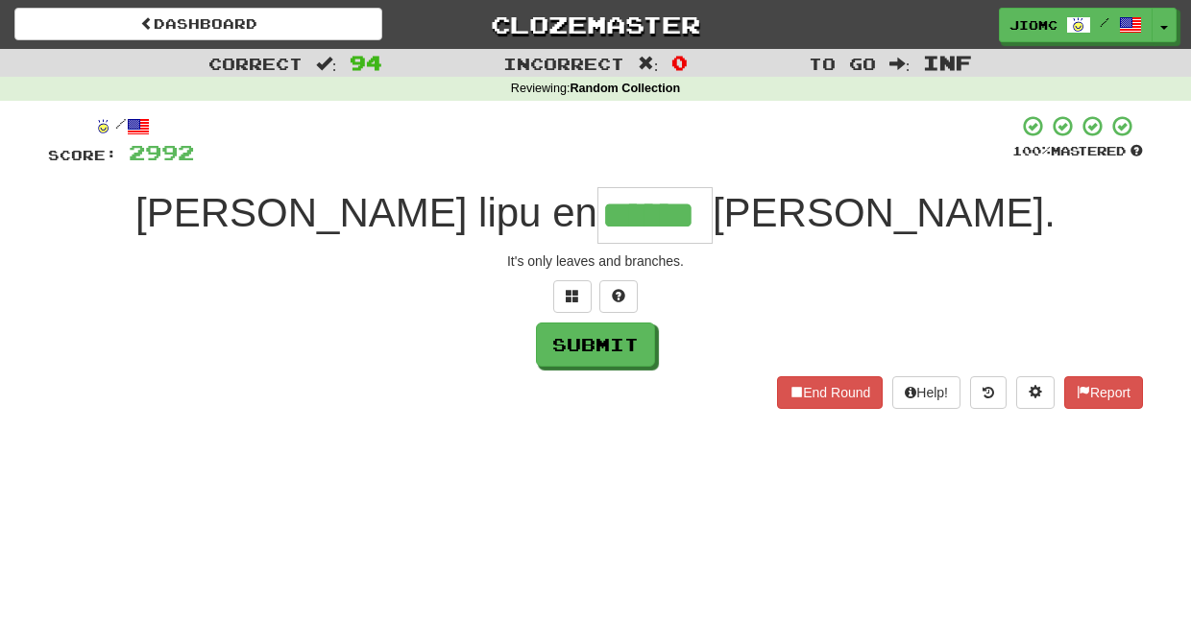
type input "******"
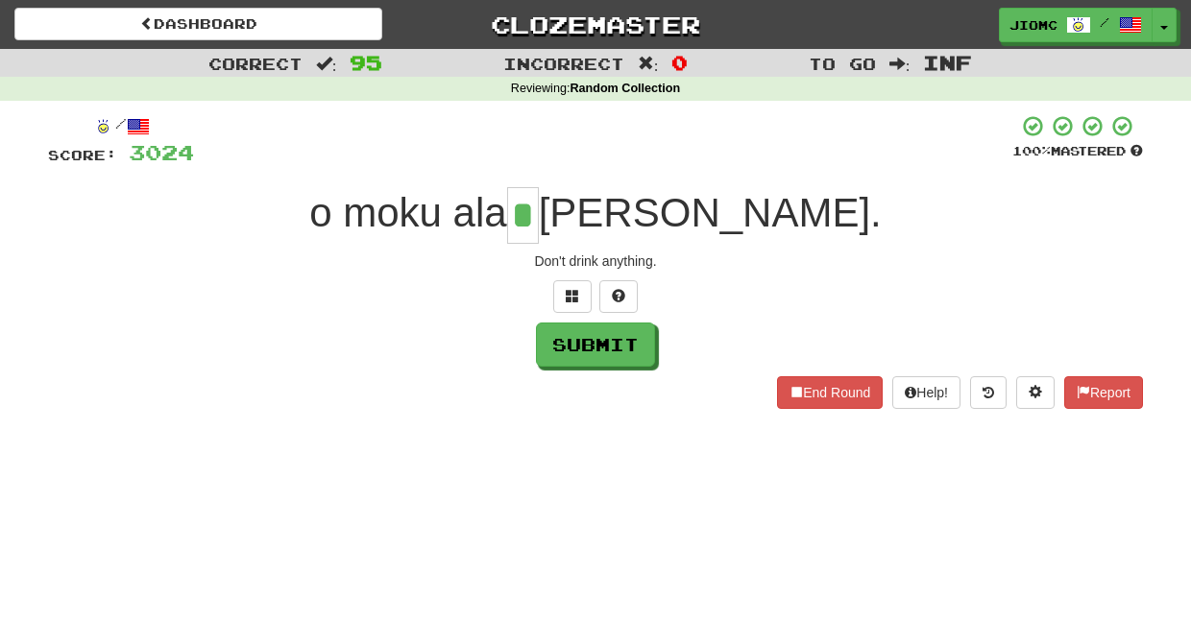
type input "*"
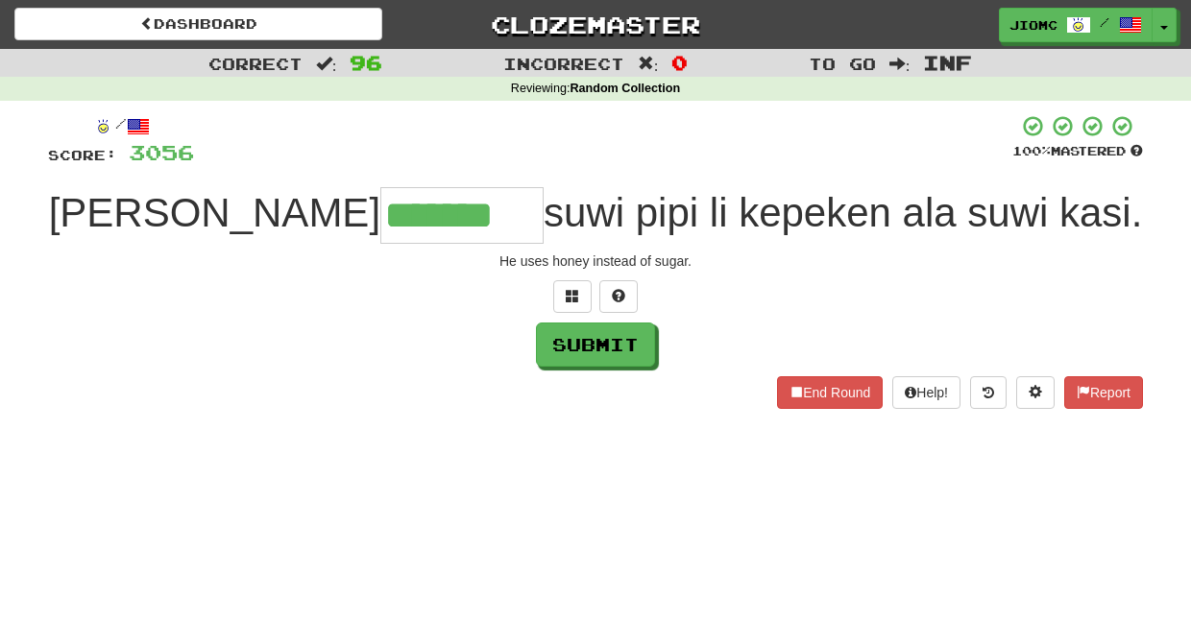
type input "*******"
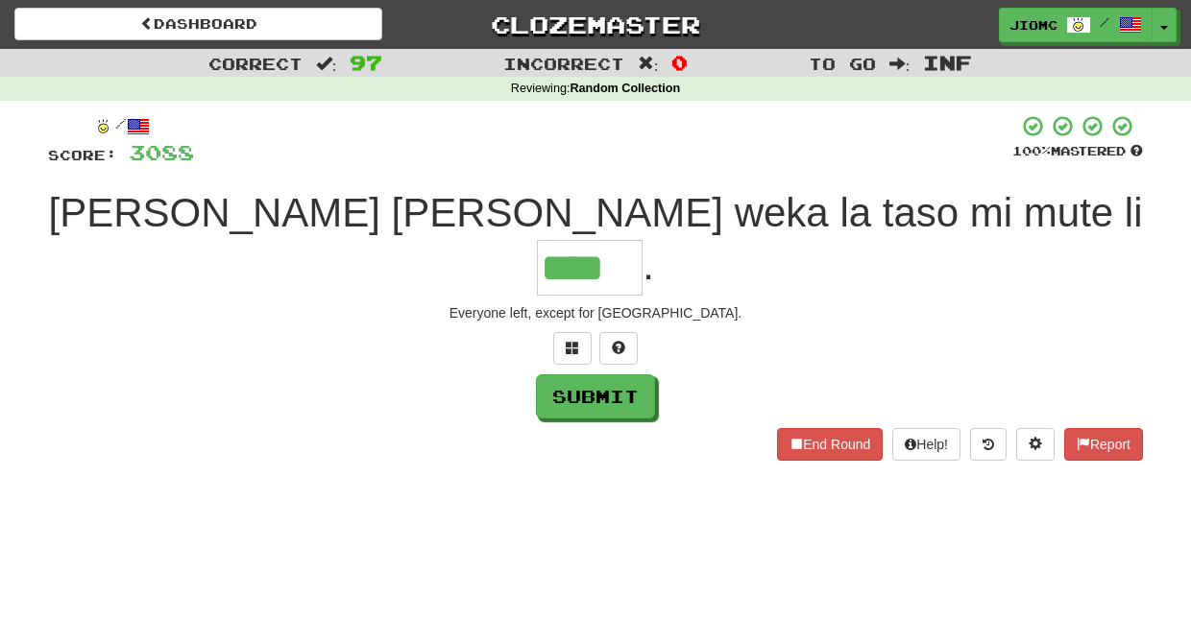
type input "****"
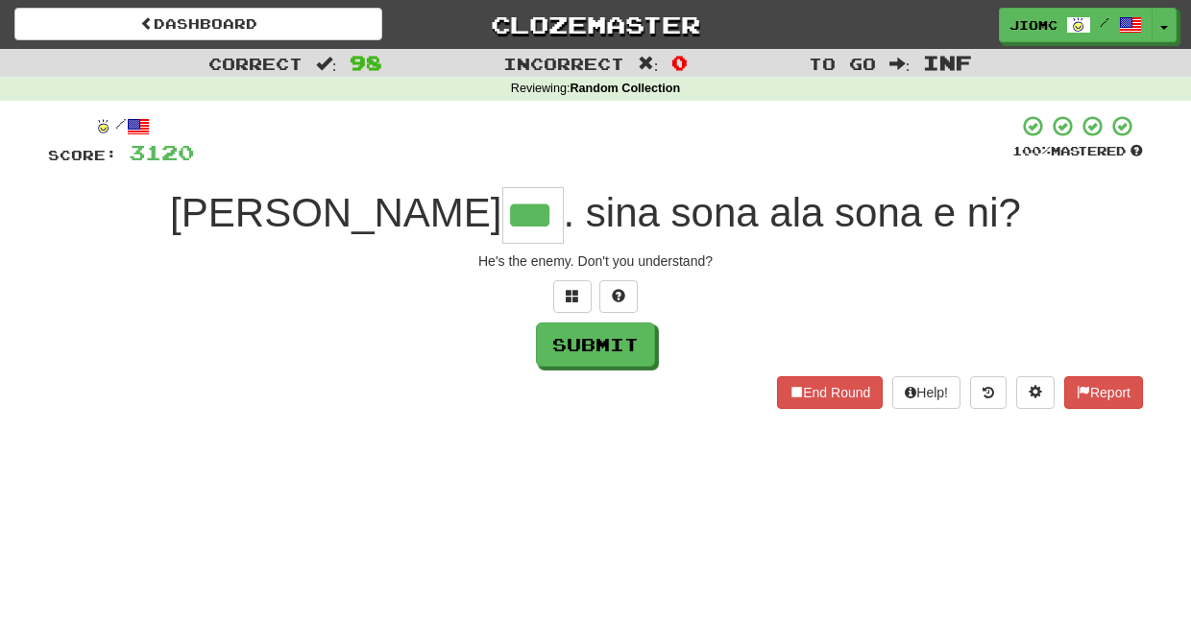
type input "***"
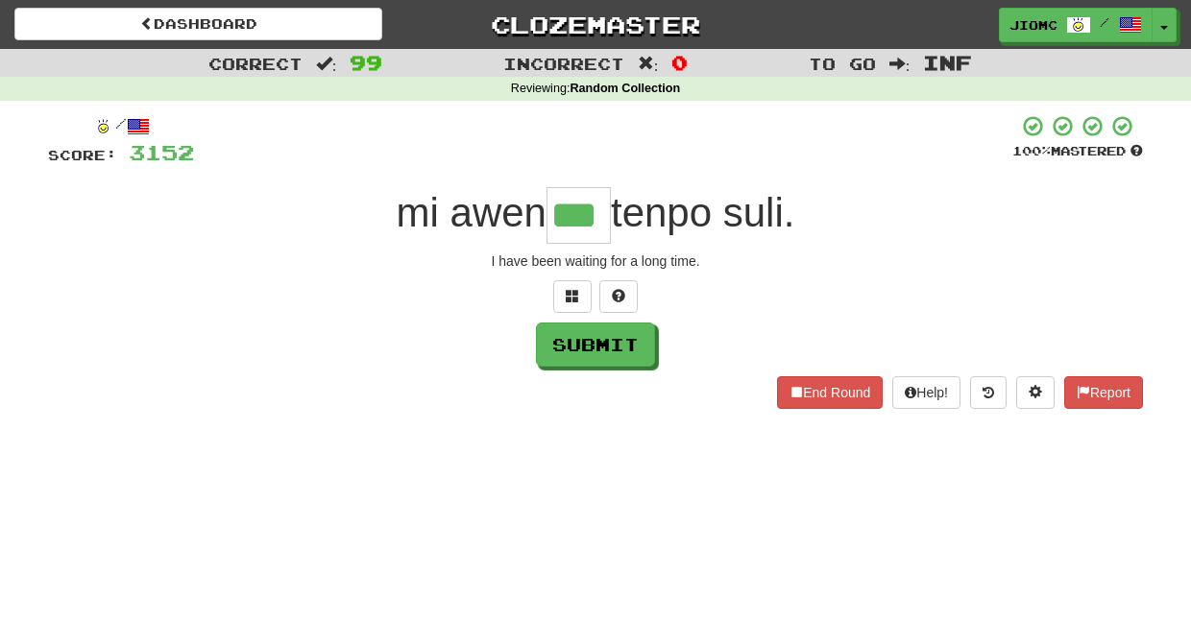
type input "***"
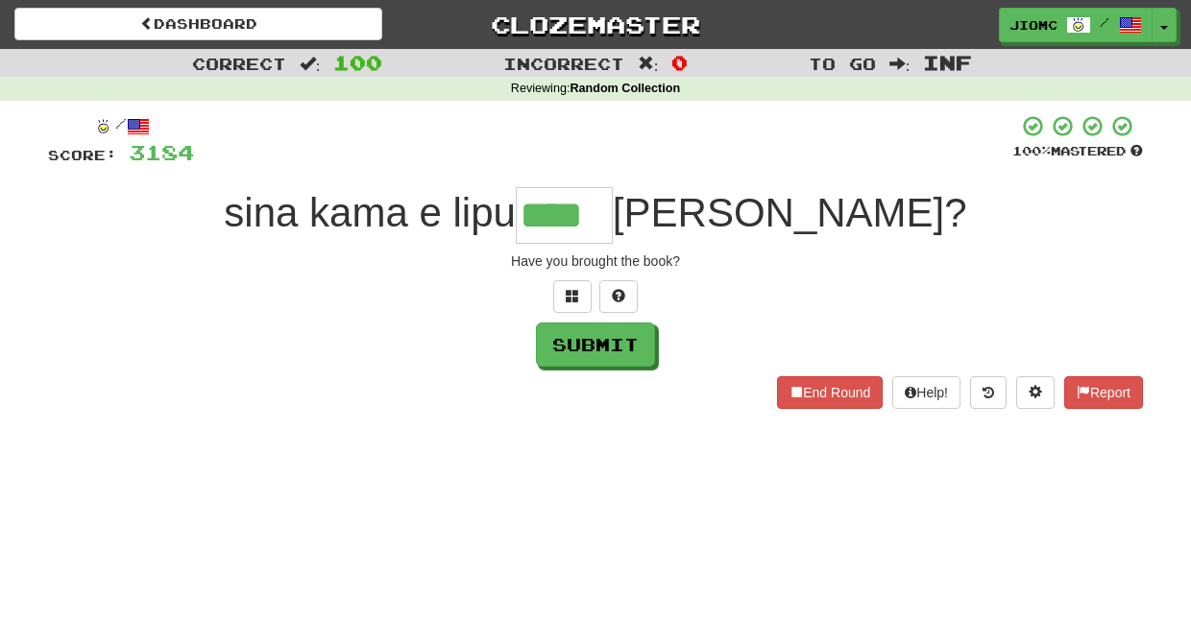
type input "****"
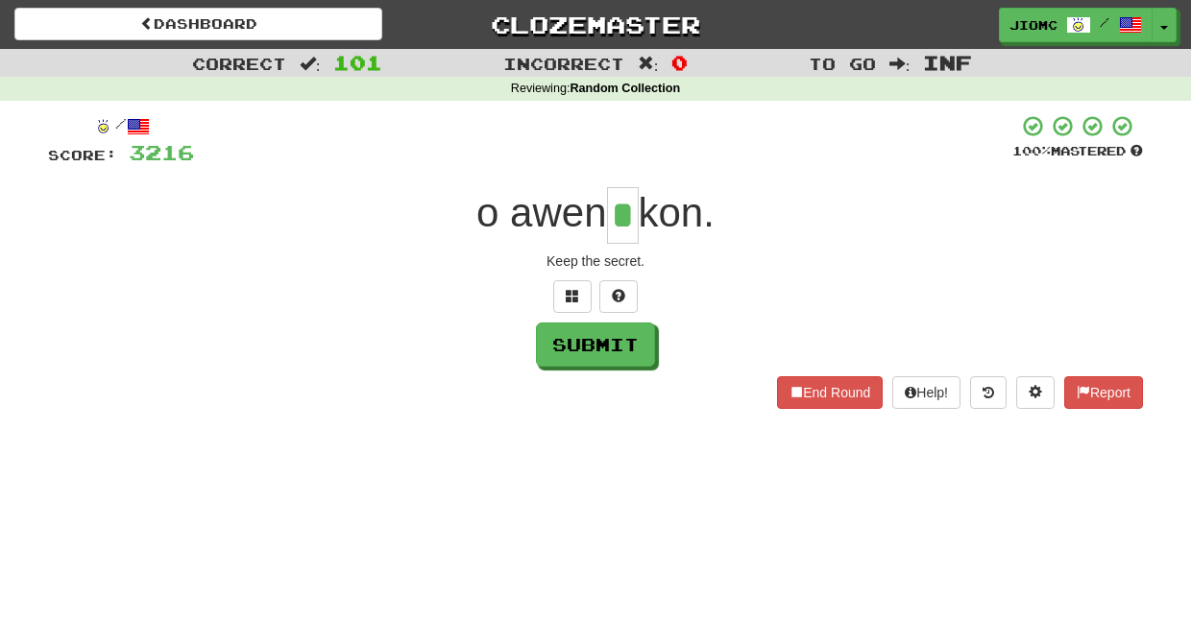
type input "*"
type input "***"
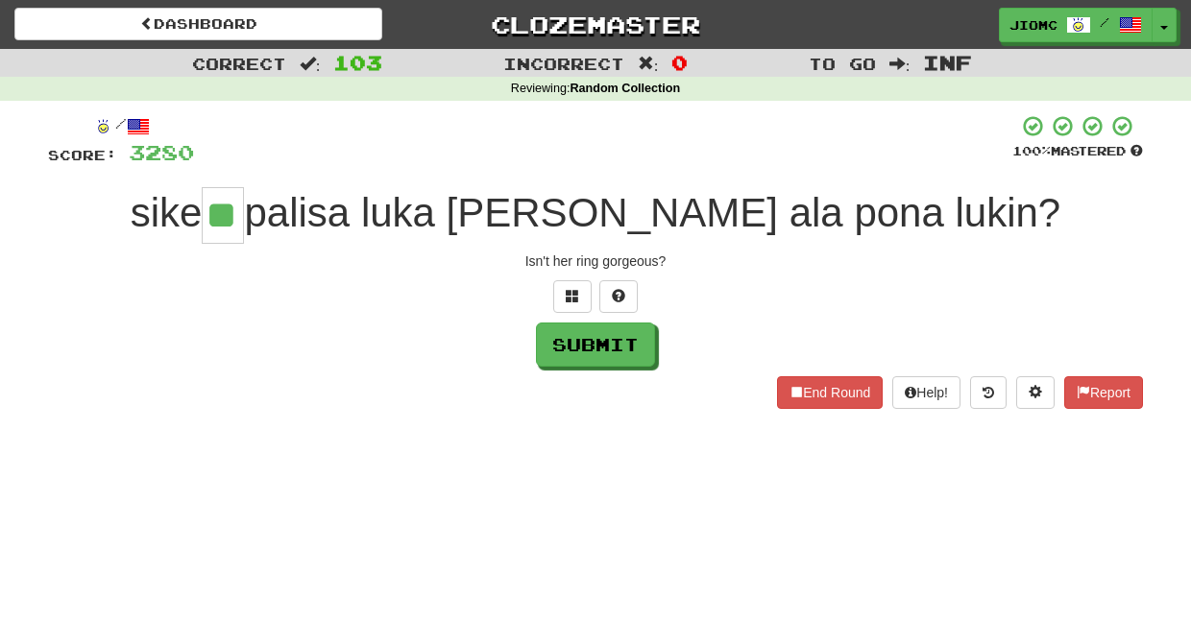
type input "**"
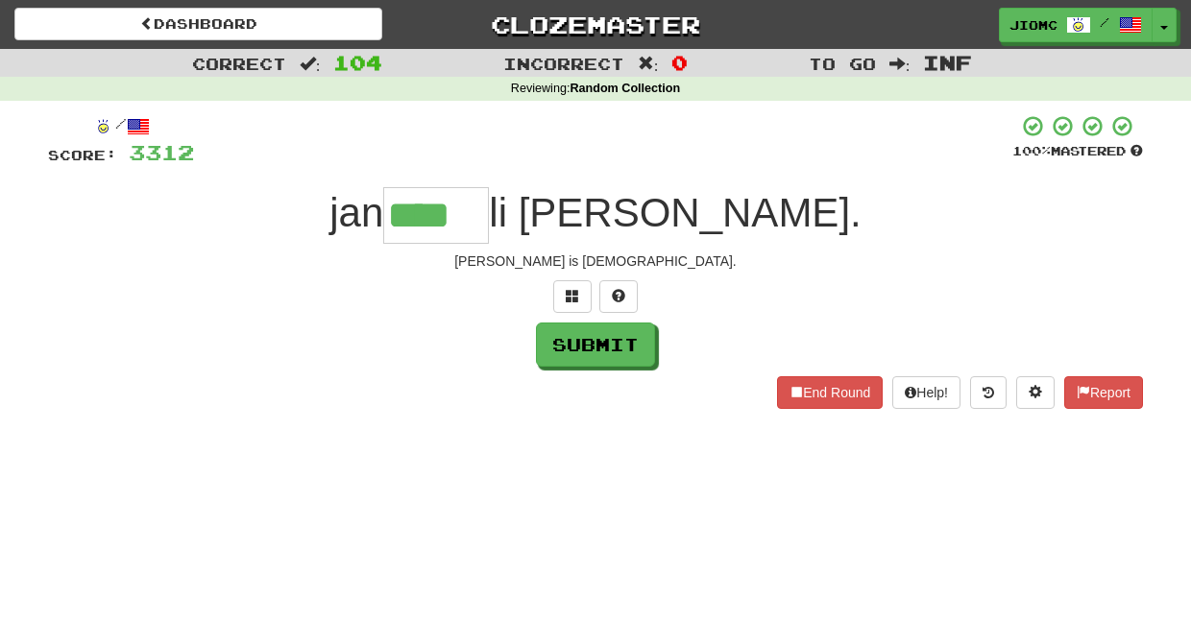
type input "****"
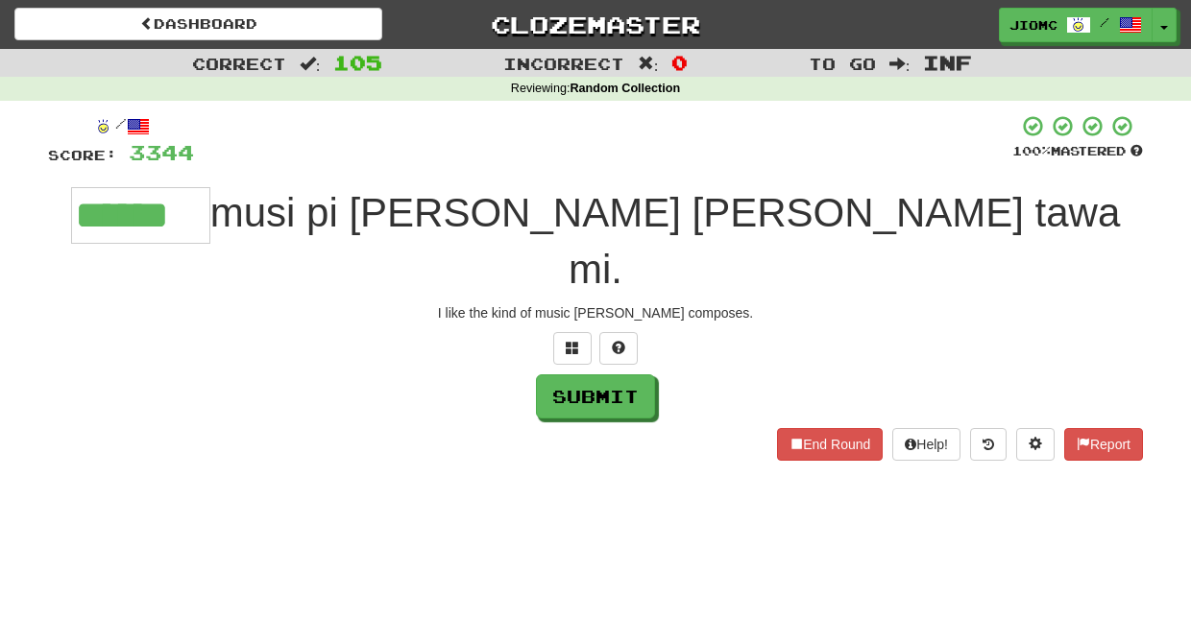
type input "******"
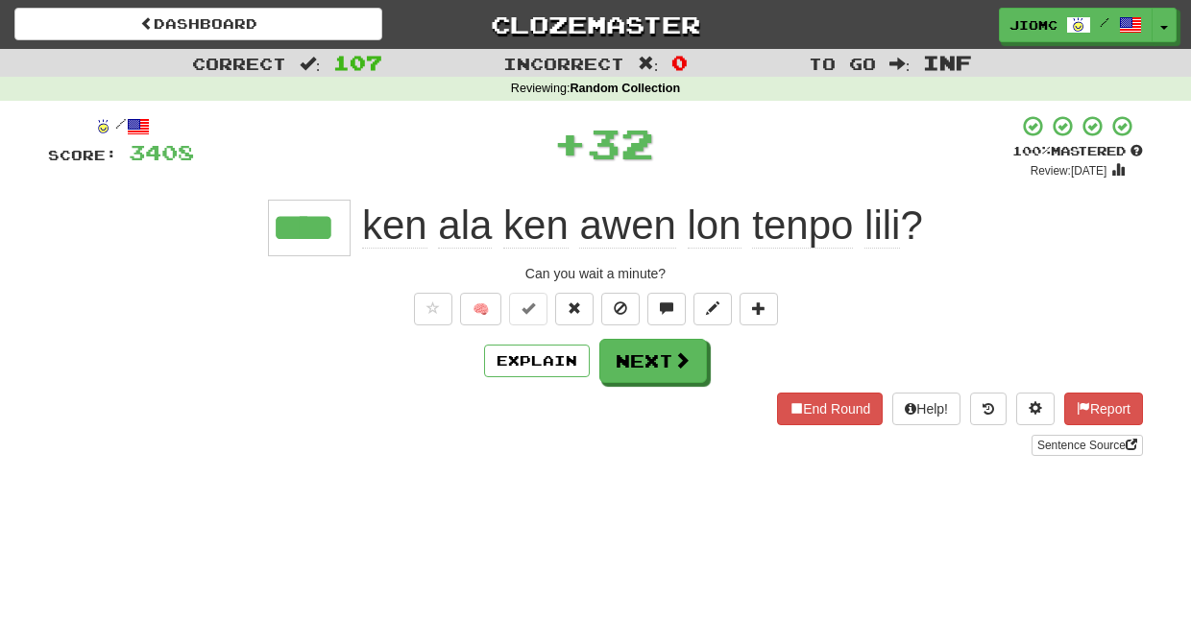
type input "****"
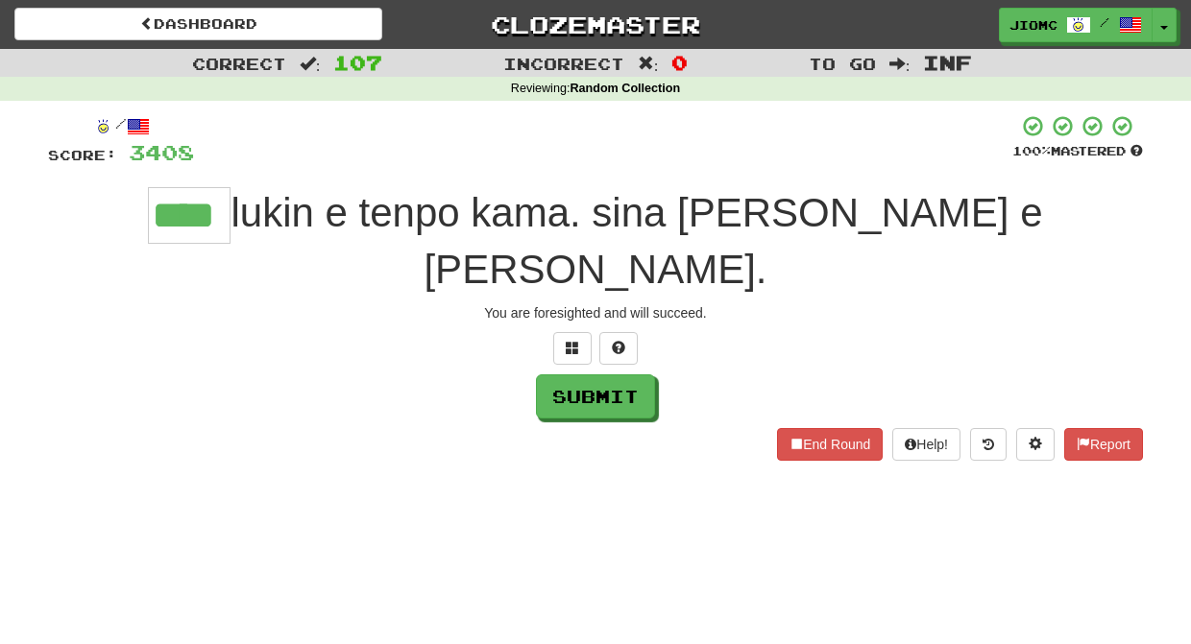
type input "****"
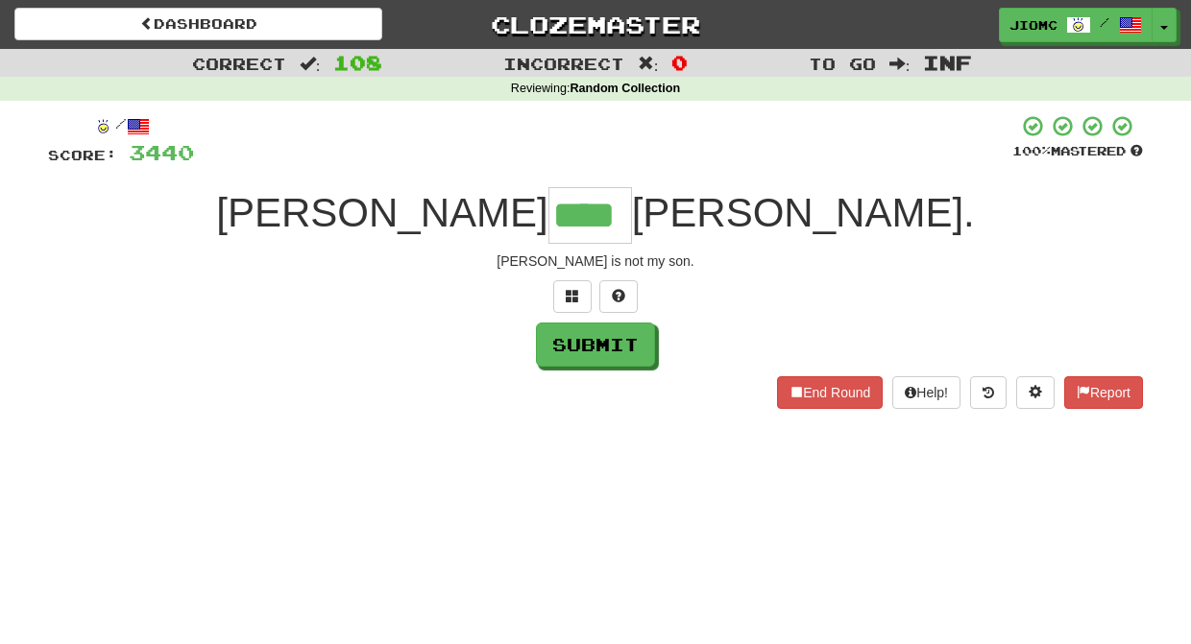
type input "****"
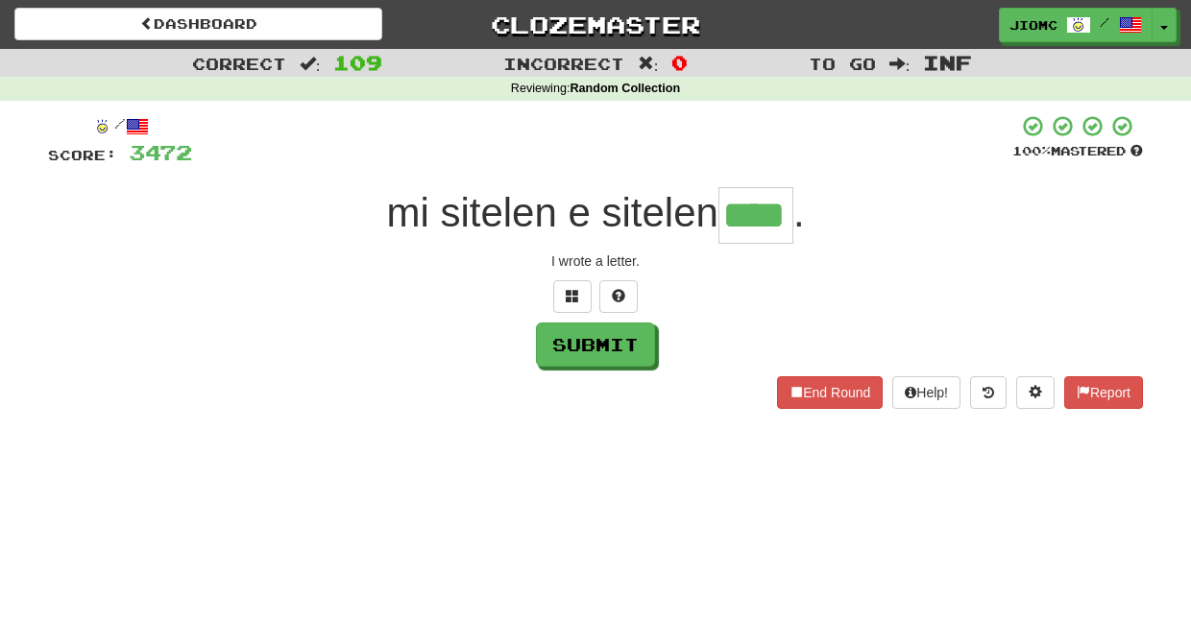
type input "****"
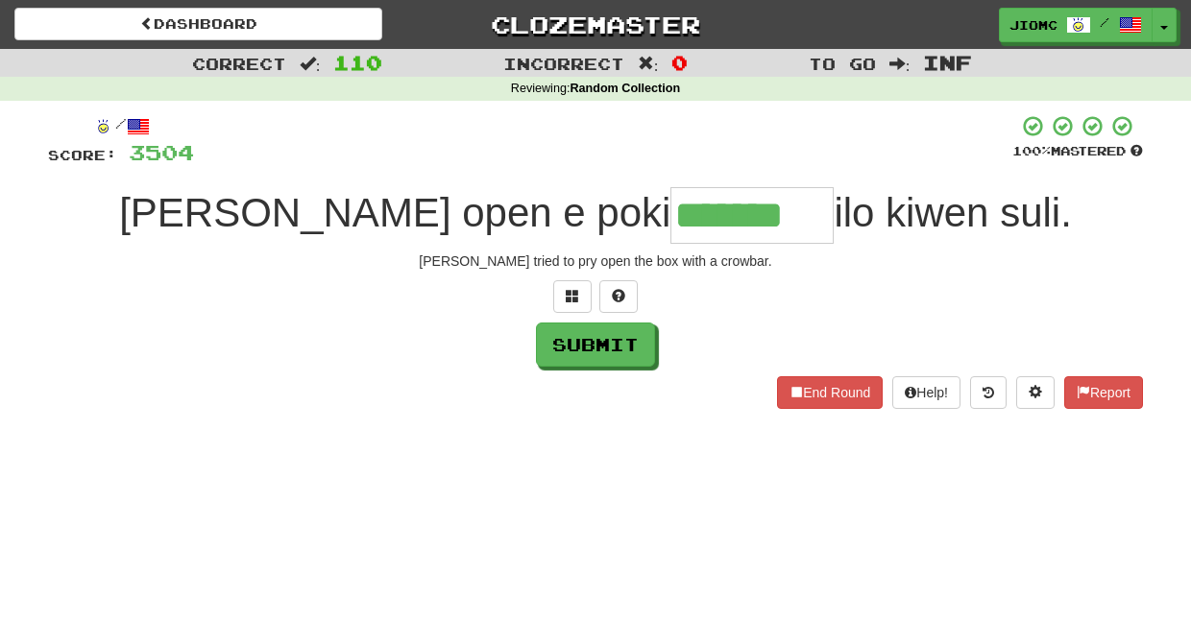
type input "*******"
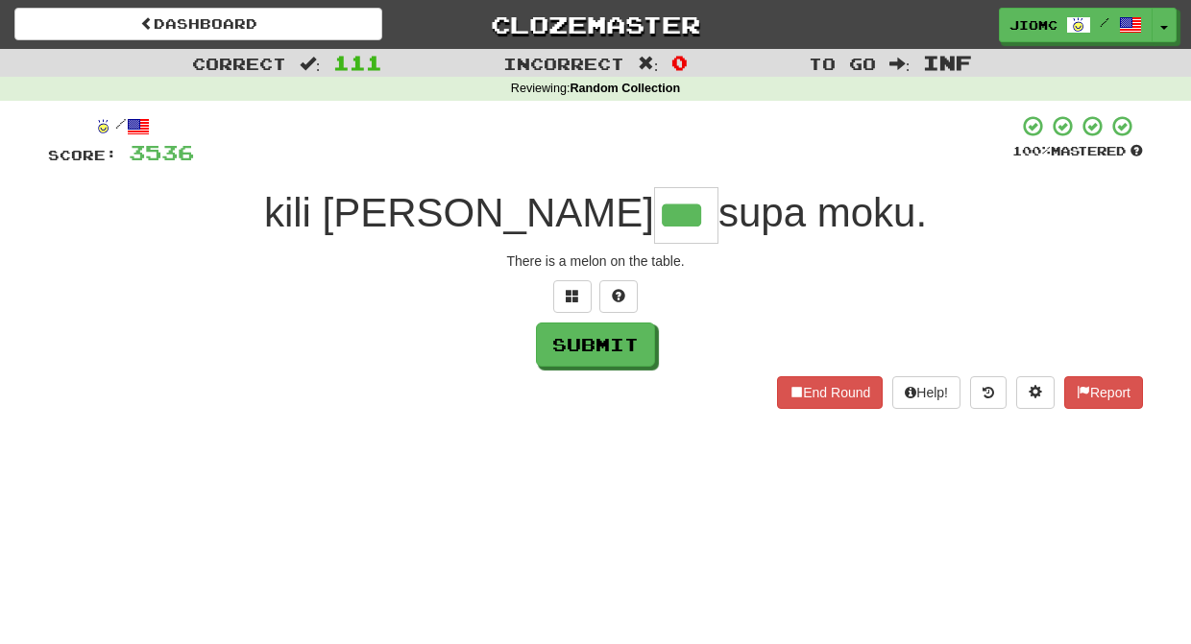
type input "***"
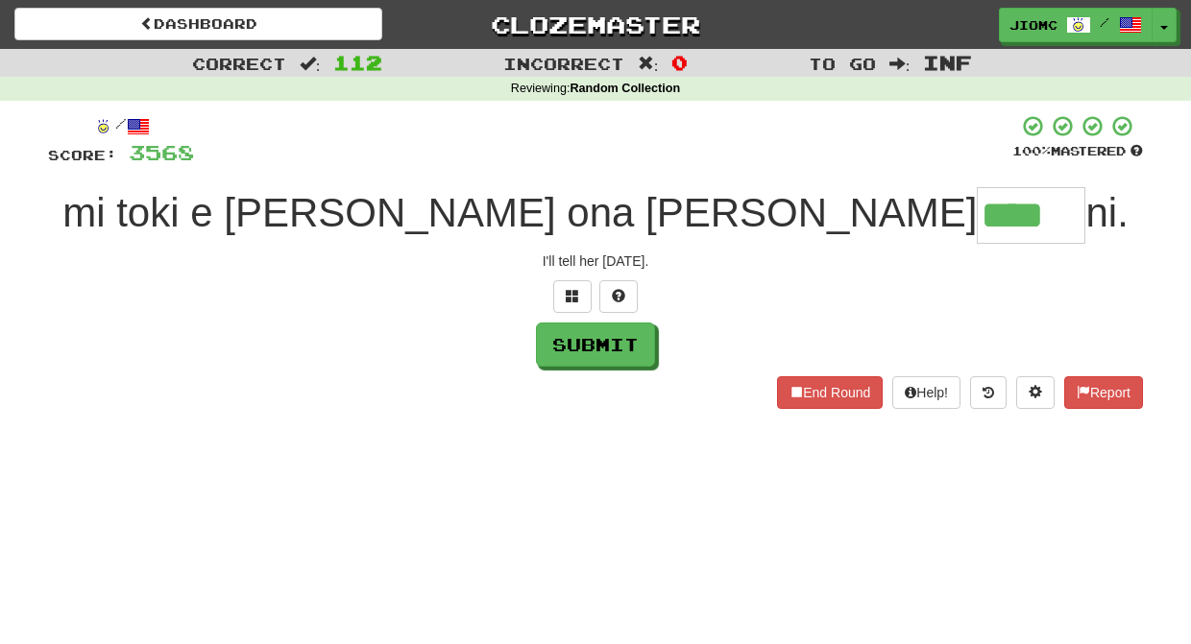
type input "****"
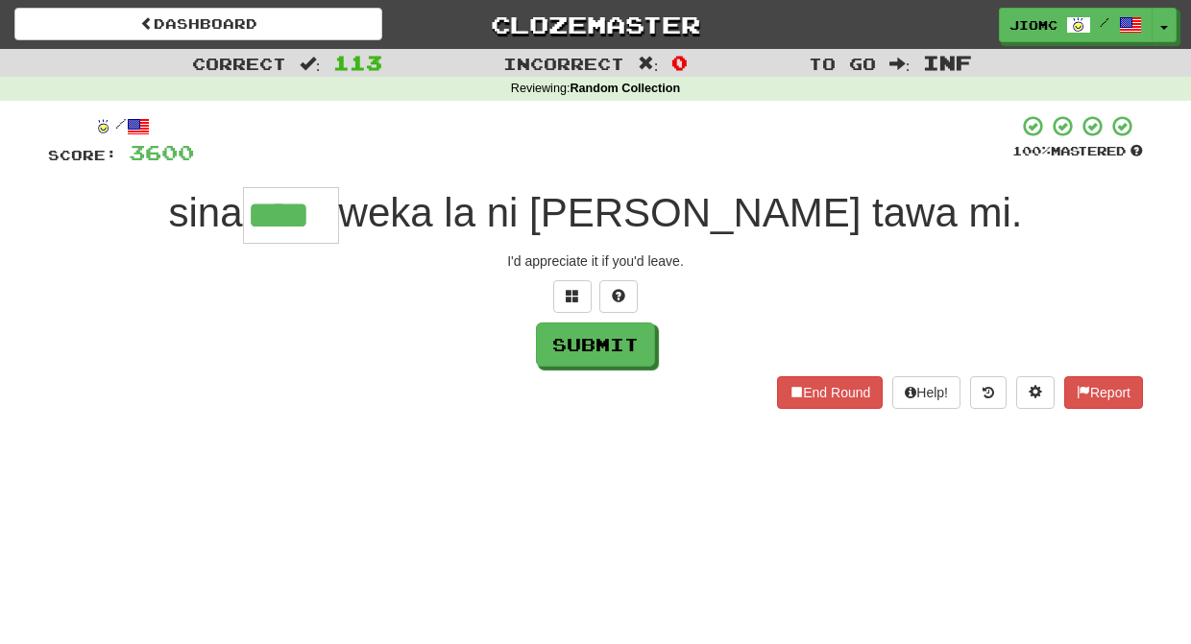
type input "****"
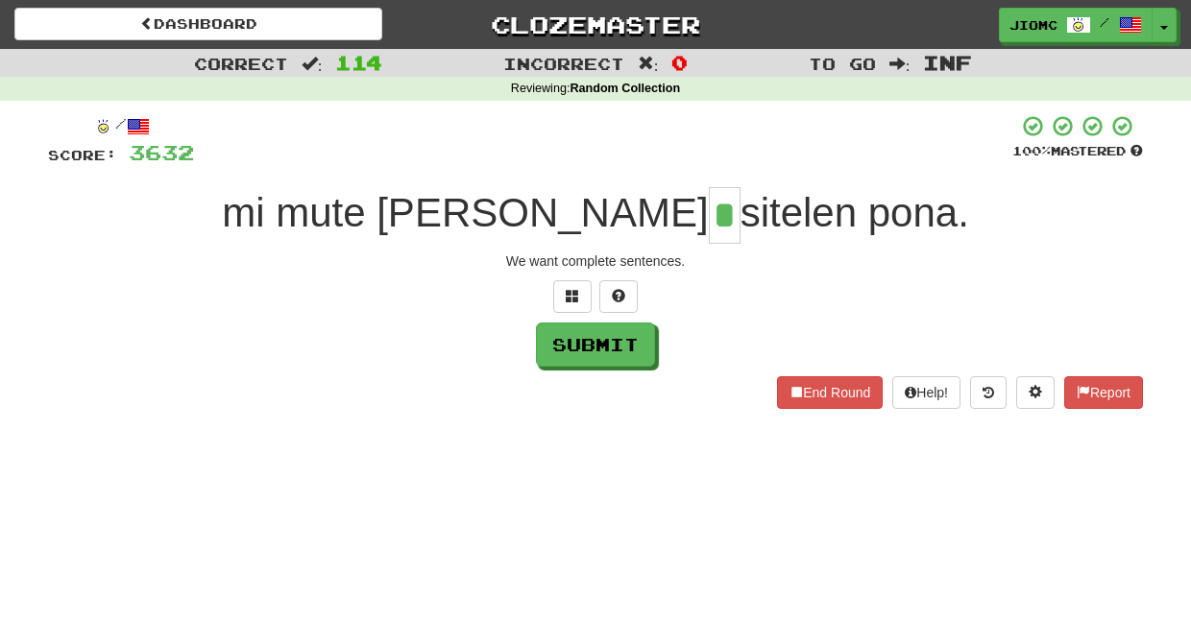
type input "*"
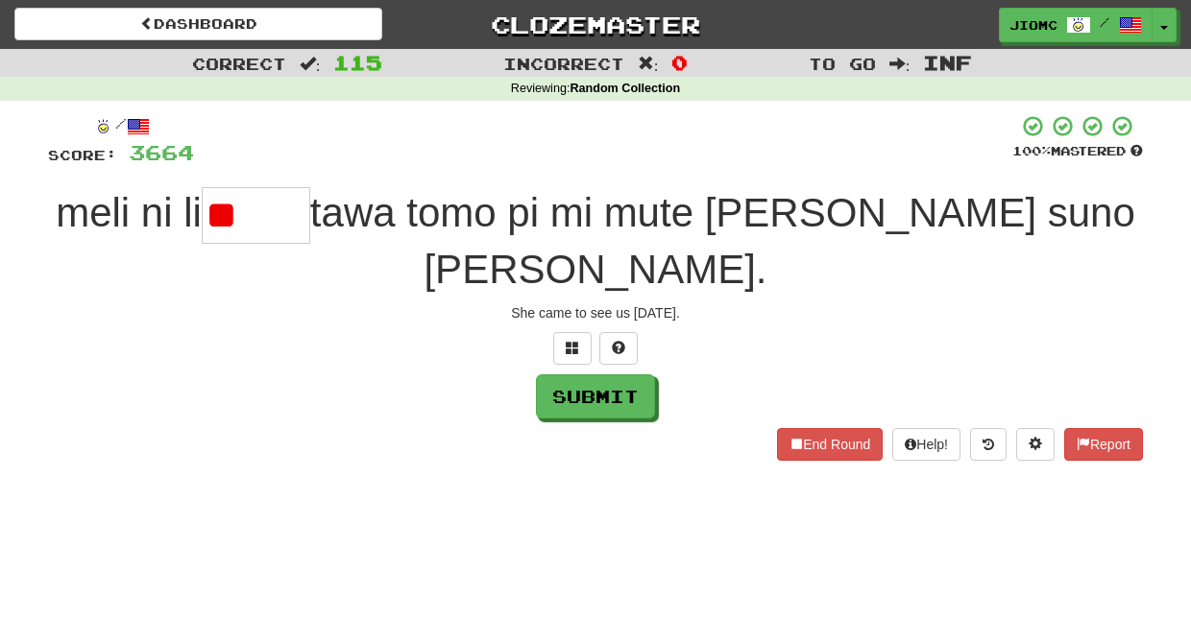
type input "*"
type input "****"
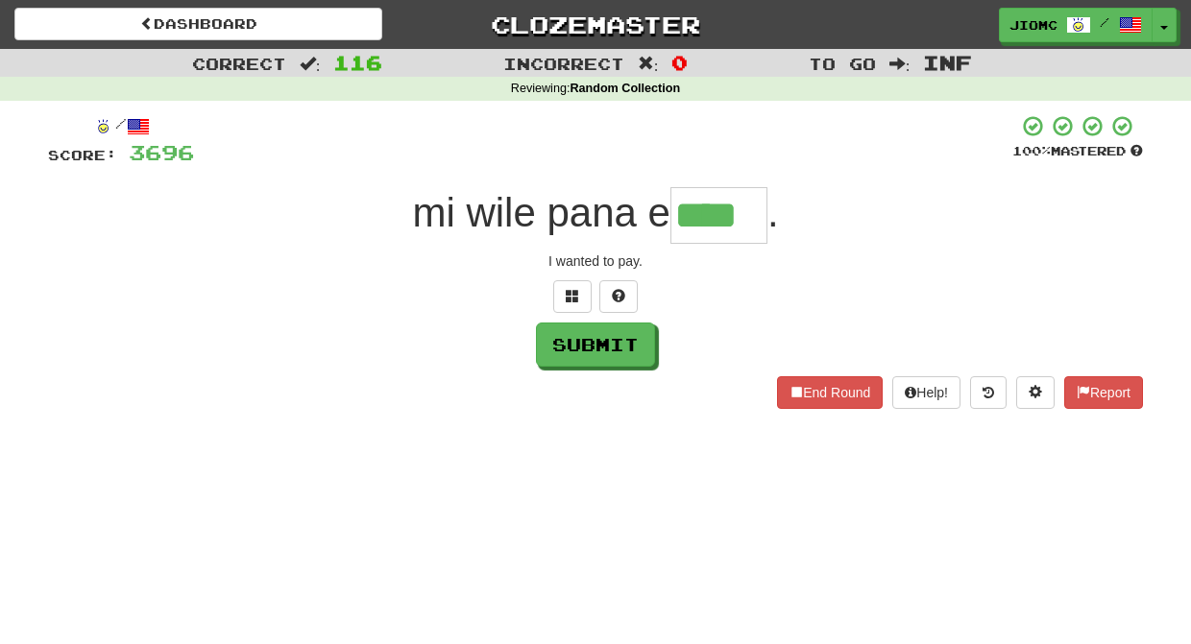
type input "****"
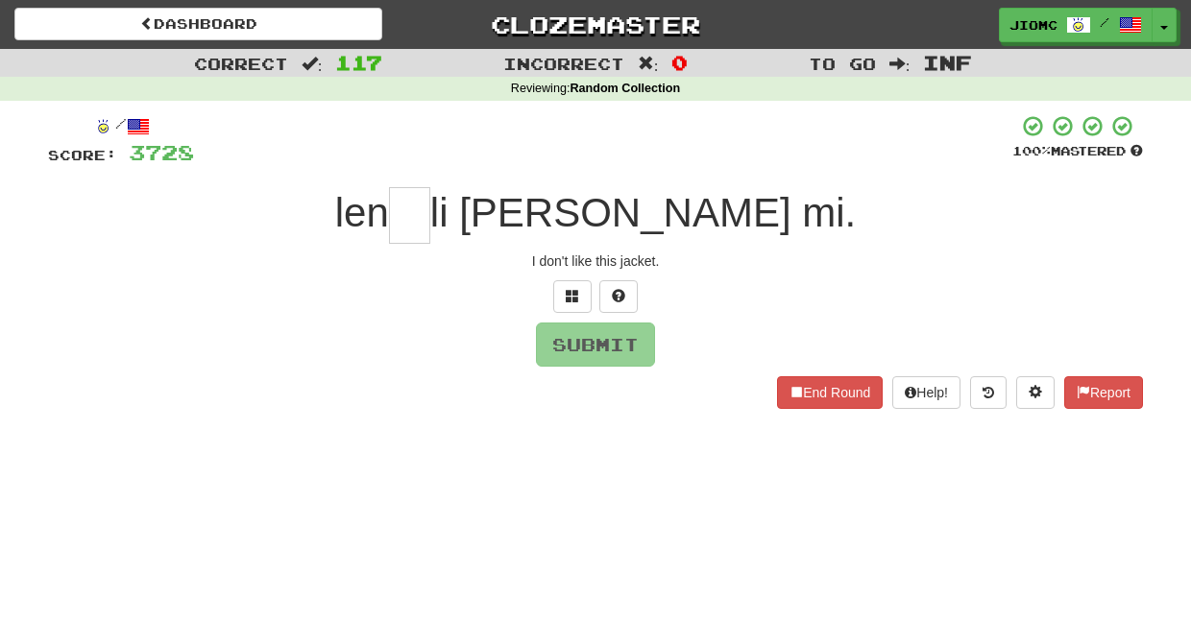
type input "*"
type input "**"
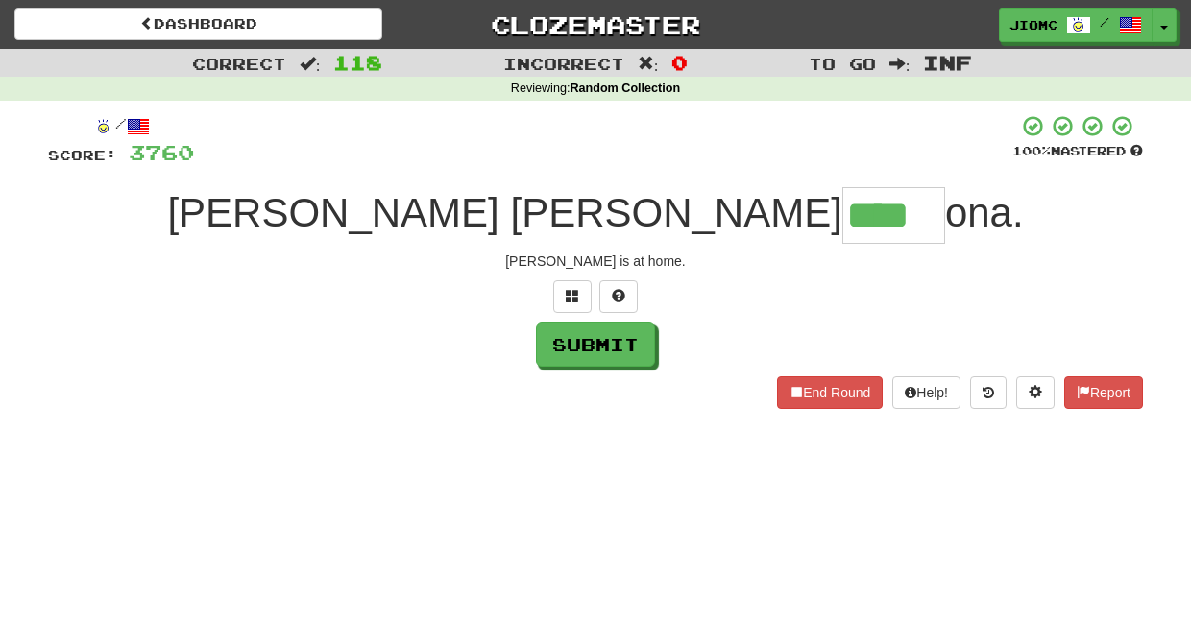
type input "****"
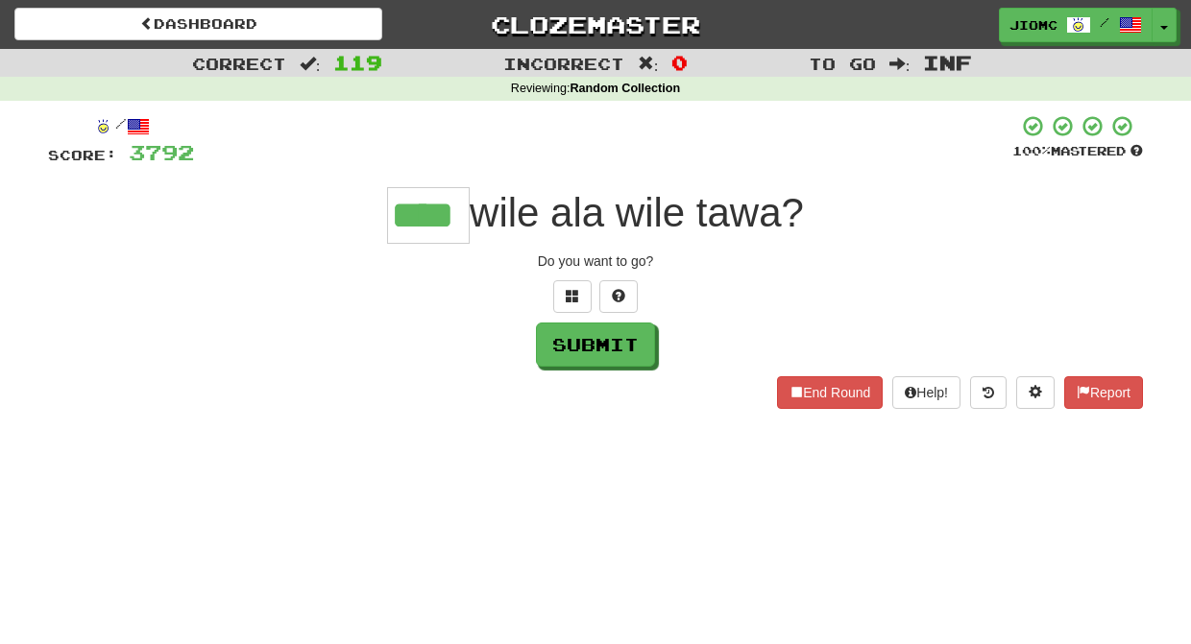
type input "****"
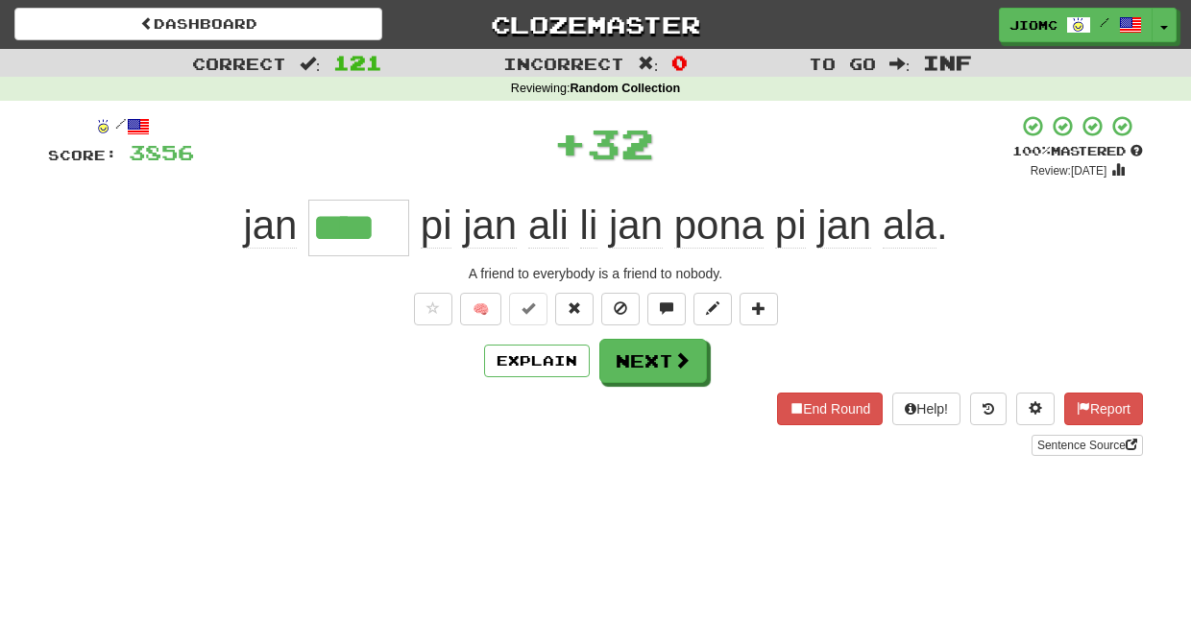
type input "****"
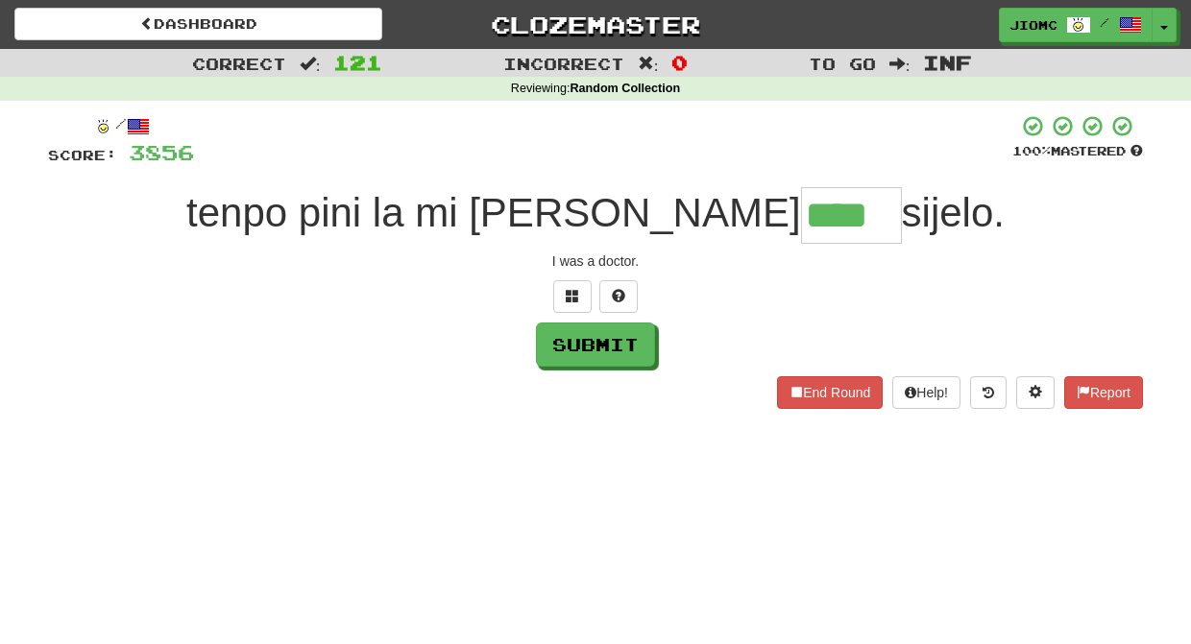
type input "****"
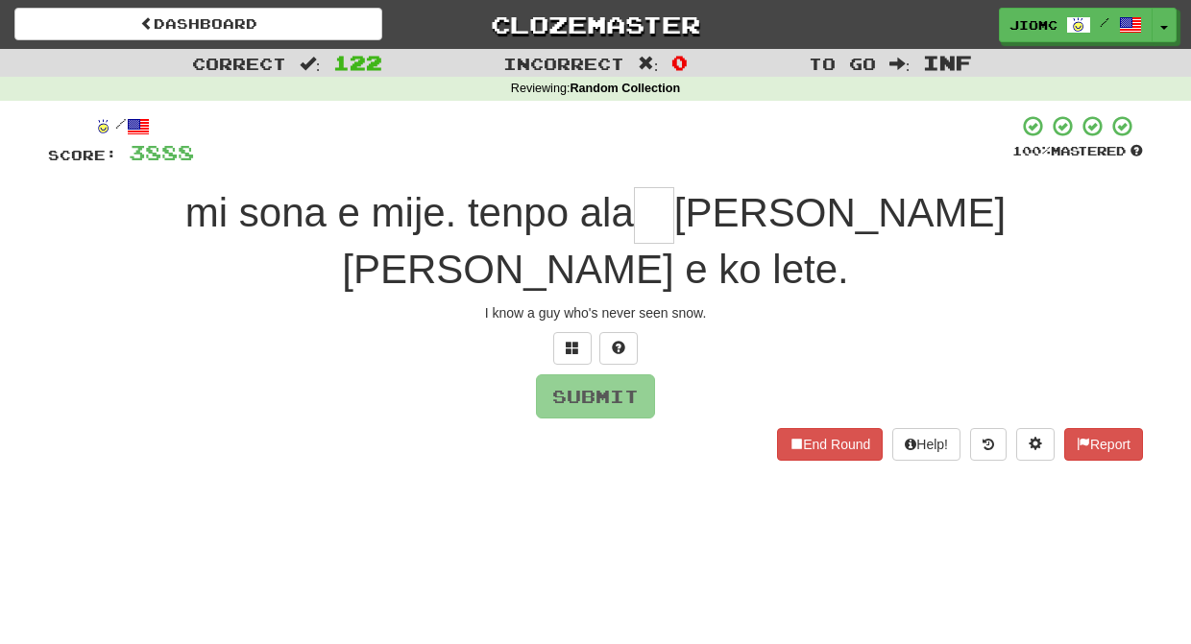
type input "*"
type input "**"
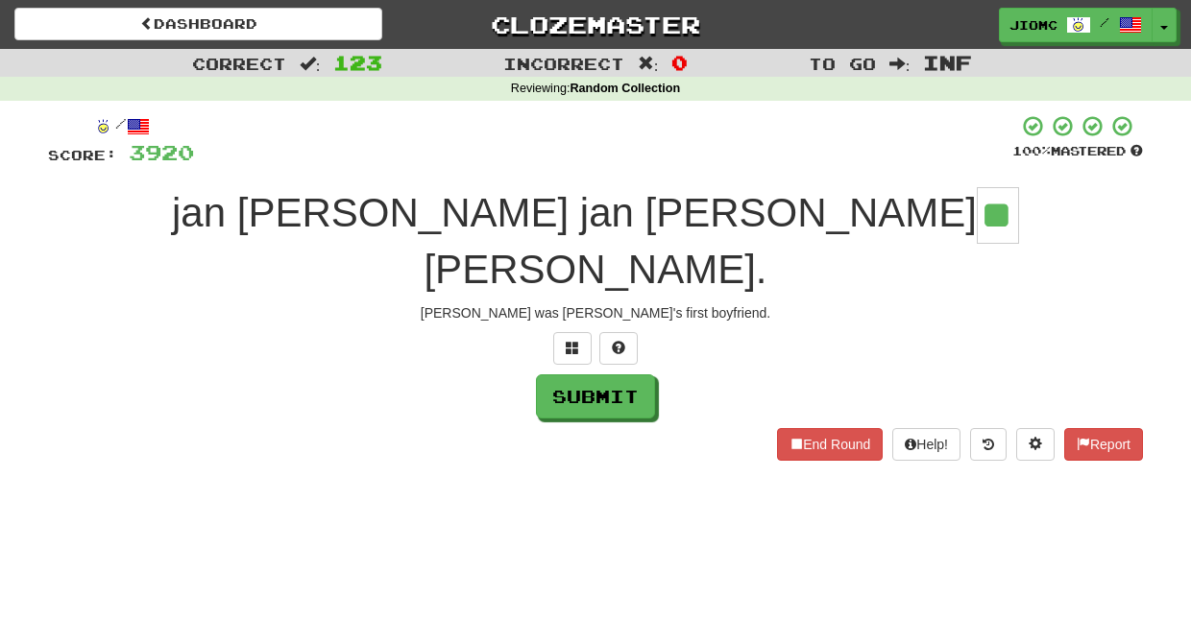
type input "**"
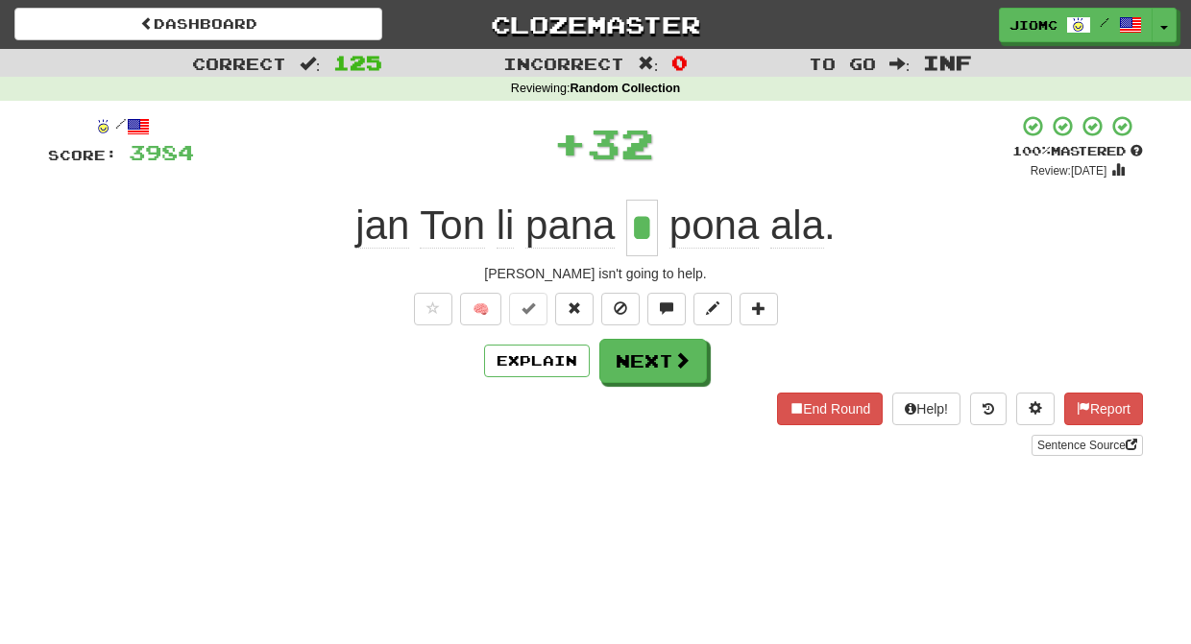
type input "*"
click at [1162, 25] on button "Toggle Dropdown" at bounding box center [1164, 26] width 25 height 35
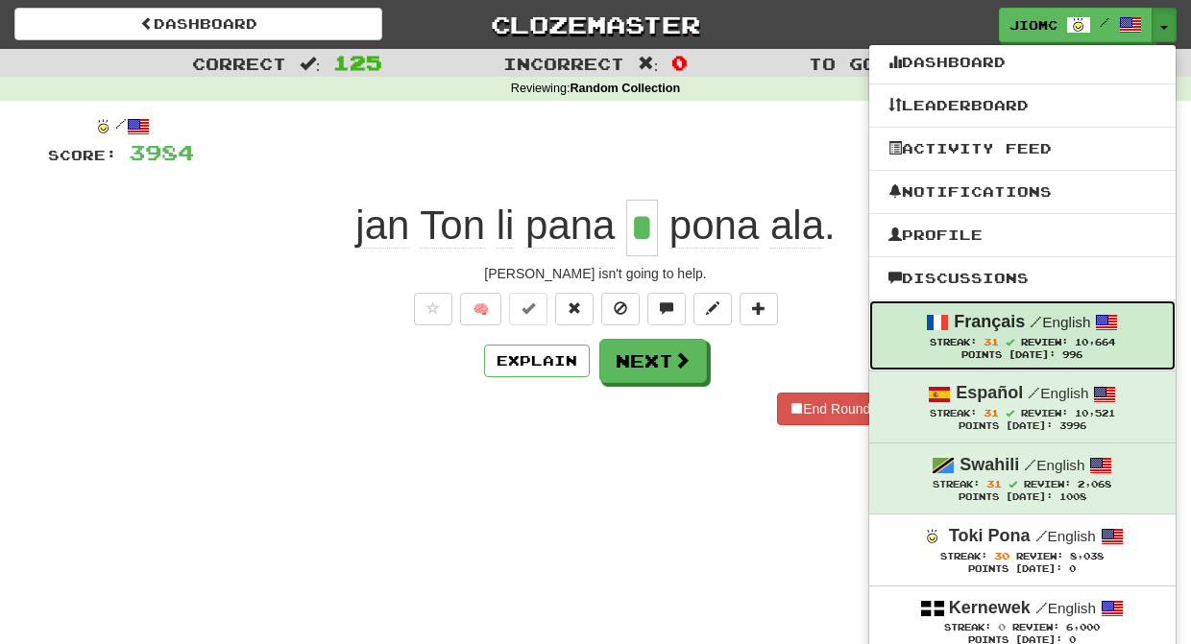
click at [1011, 324] on strong "Français" at bounding box center [989, 321] width 71 height 19
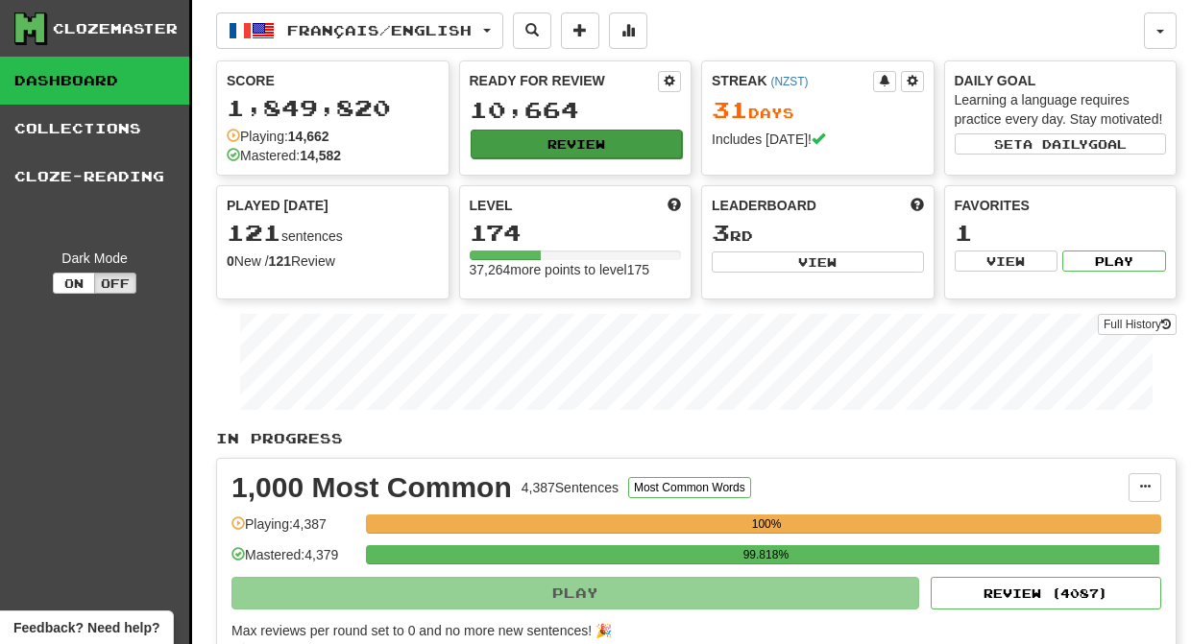
click at [519, 143] on button "Review" at bounding box center [577, 144] width 212 height 29
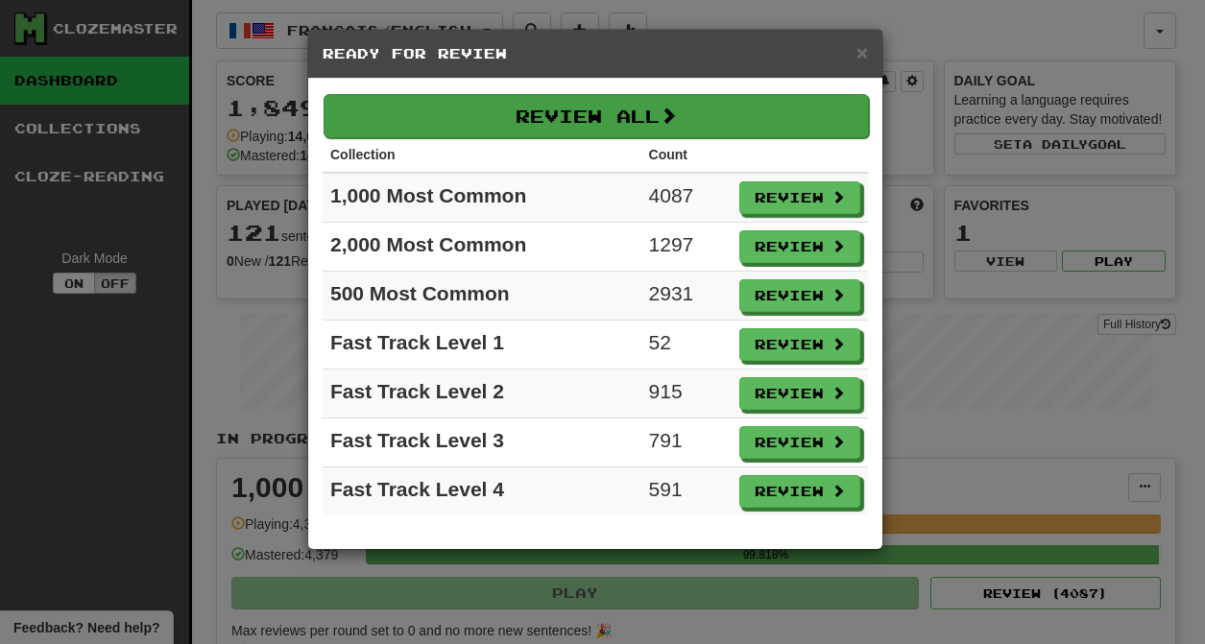
click at [503, 106] on button "Review All" at bounding box center [596, 116] width 545 height 44
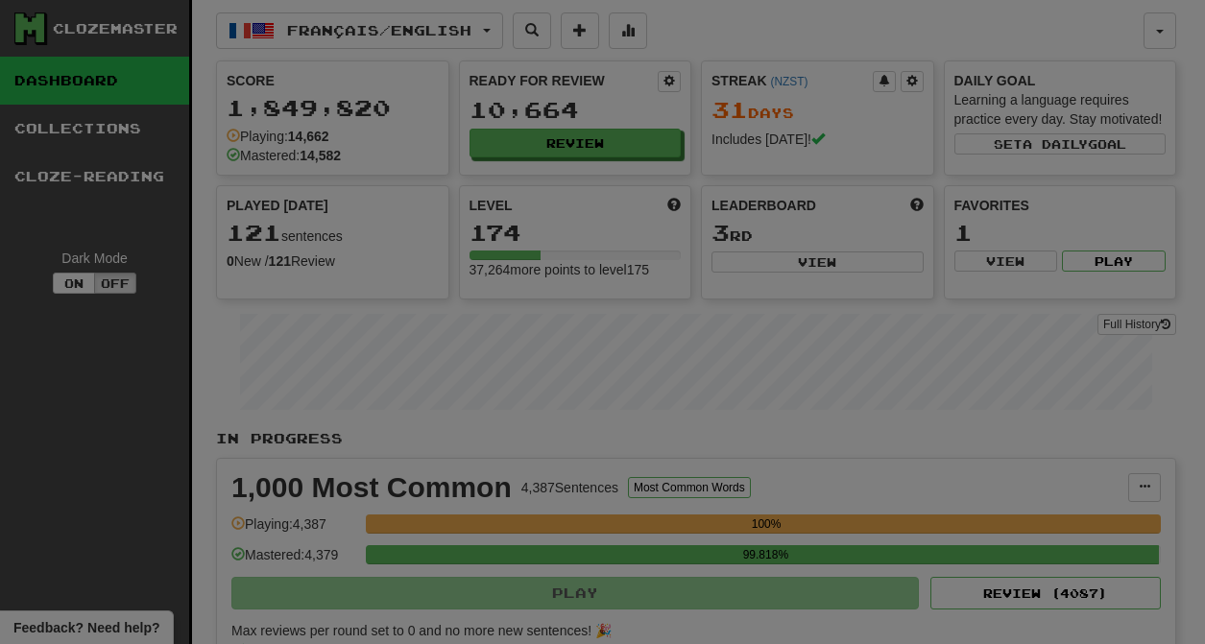
select select "********"
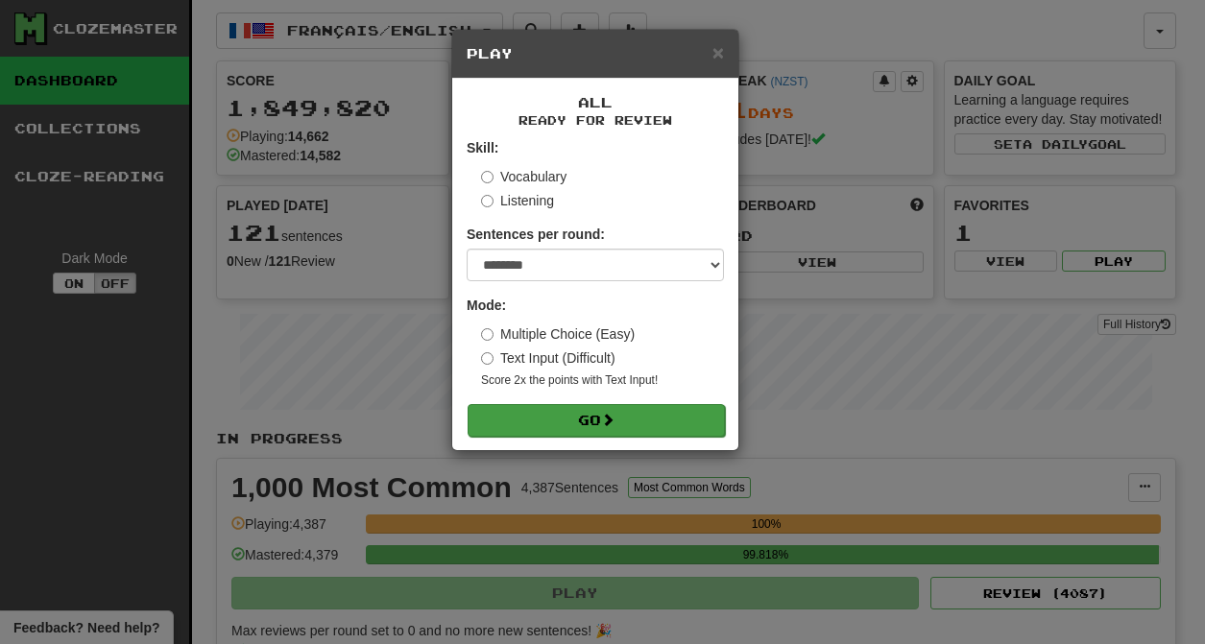
click at [590, 413] on button "Go" at bounding box center [596, 420] width 257 height 33
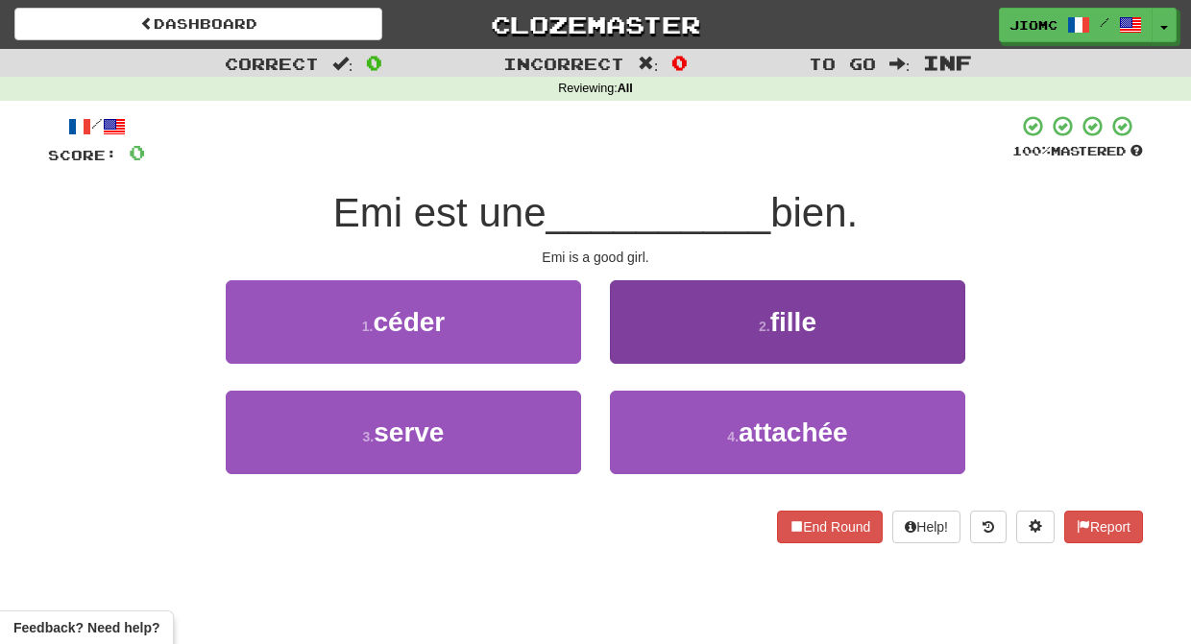
click at [639, 348] on button "2 . fille" at bounding box center [787, 322] width 355 height 84
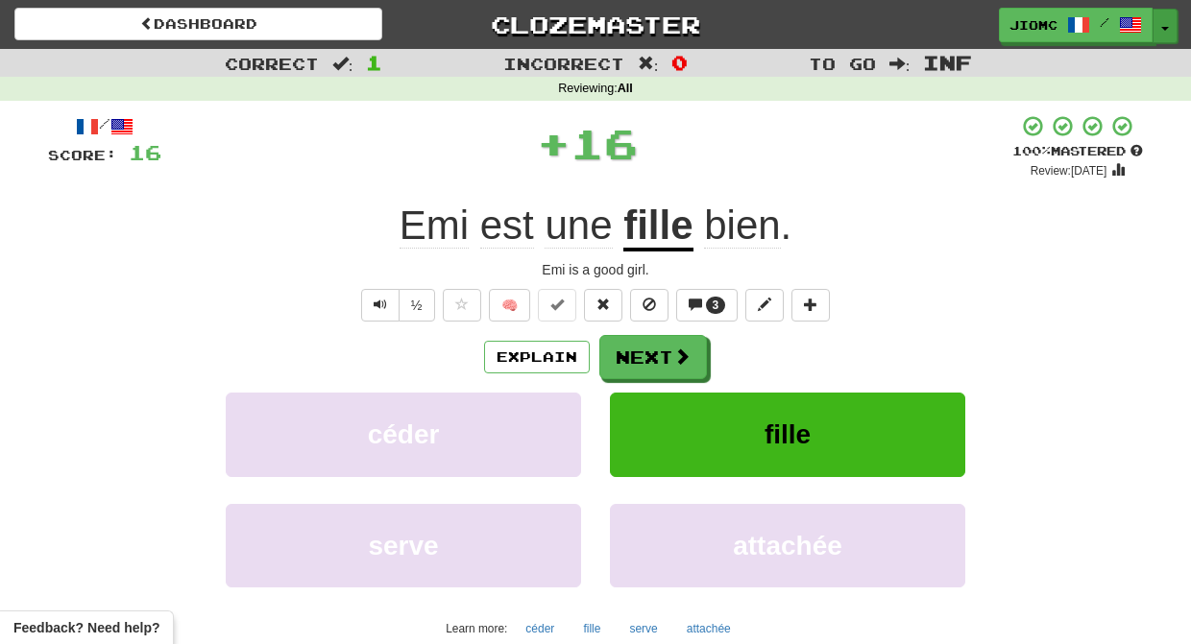
click at [1168, 21] on button "Toggle Dropdown" at bounding box center [1164, 26] width 25 height 35
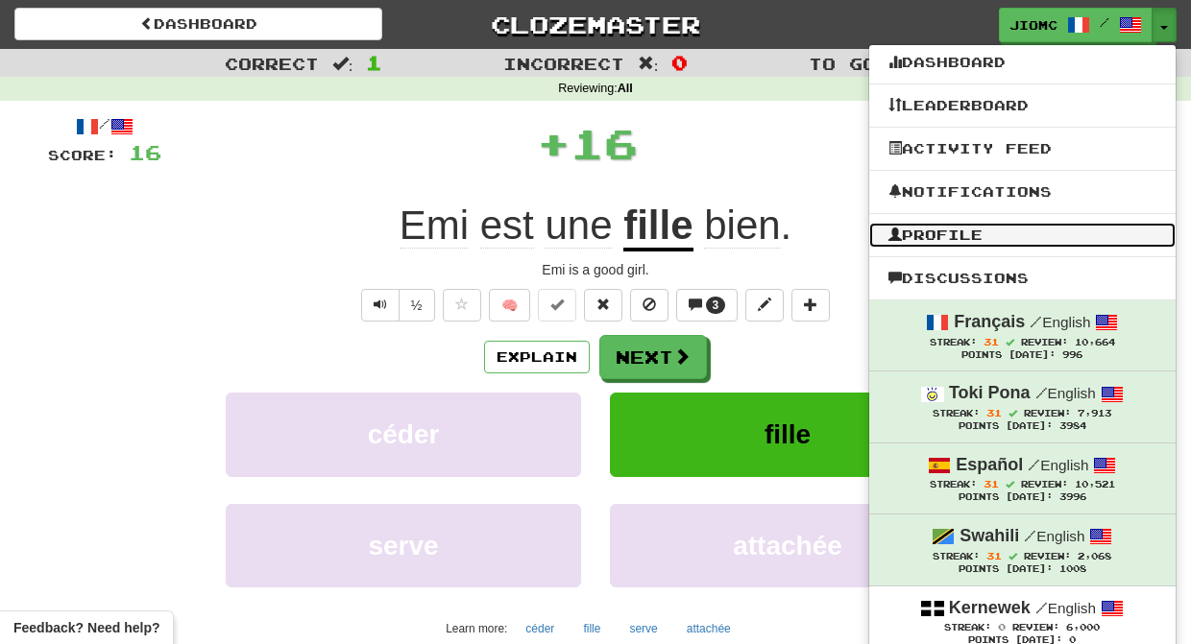
click at [945, 239] on link "Profile" at bounding box center [1022, 235] width 306 height 25
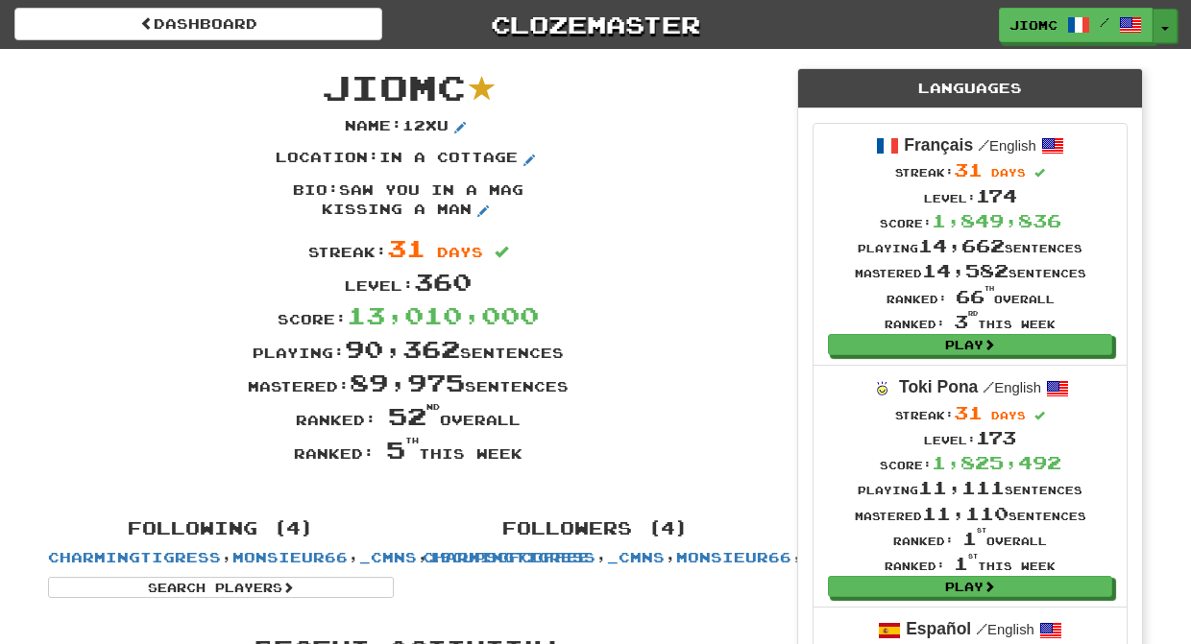
click at [1167, 22] on button "Toggle Dropdown" at bounding box center [1164, 26] width 25 height 35
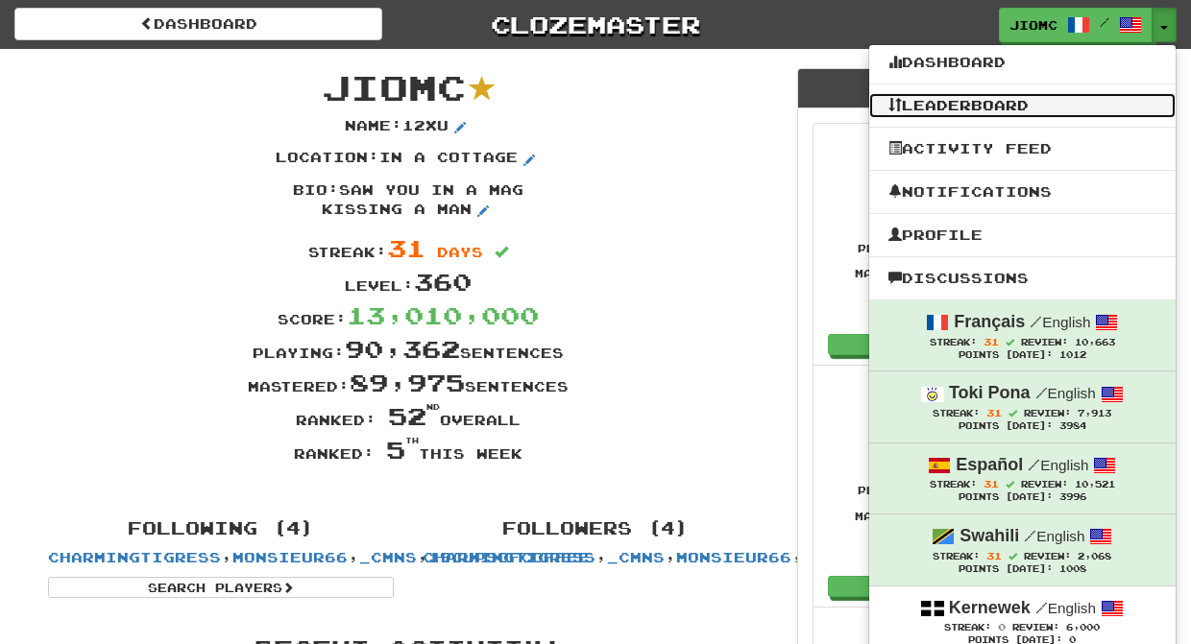
click at [1012, 107] on link "Leaderboard" at bounding box center [1022, 105] width 306 height 25
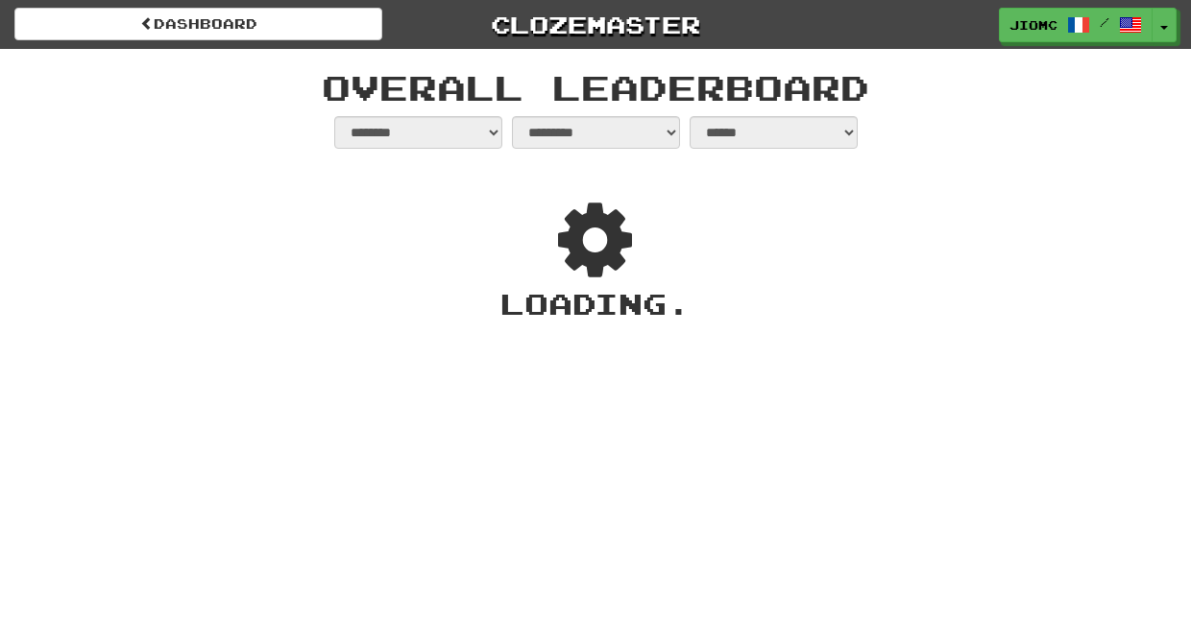
select select "**********"
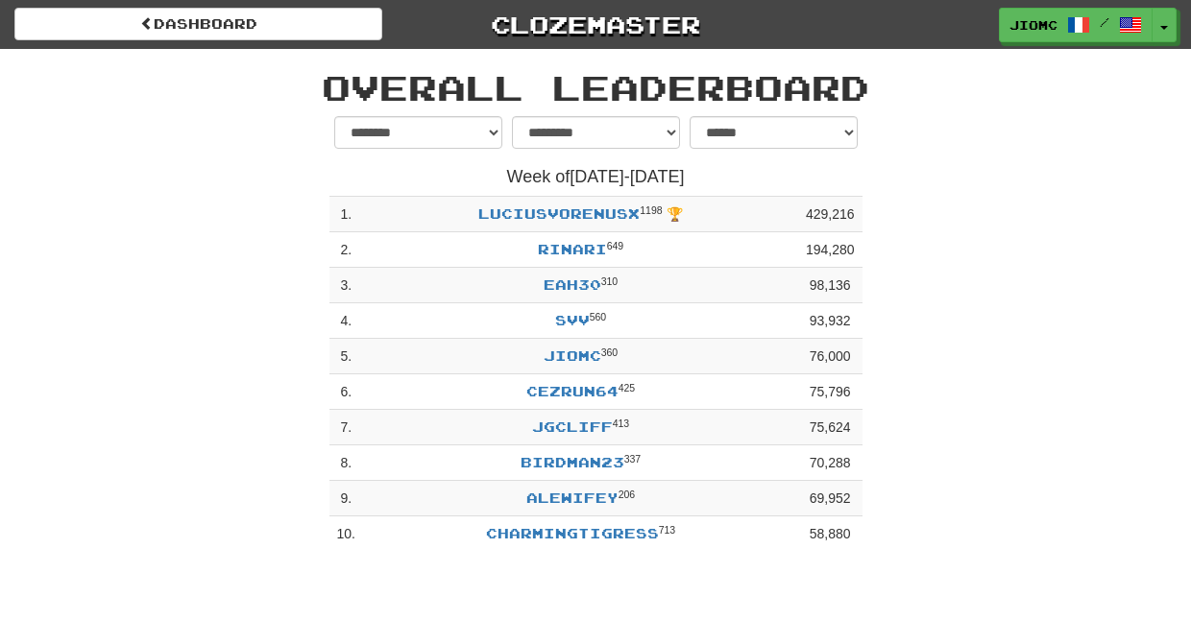
click at [862, 575] on div "dashboard Clozemaster JioMc / Toggle Dropdown Dashboard Leaderboard Activity Fe…" at bounding box center [595, 322] width 1191 height 644
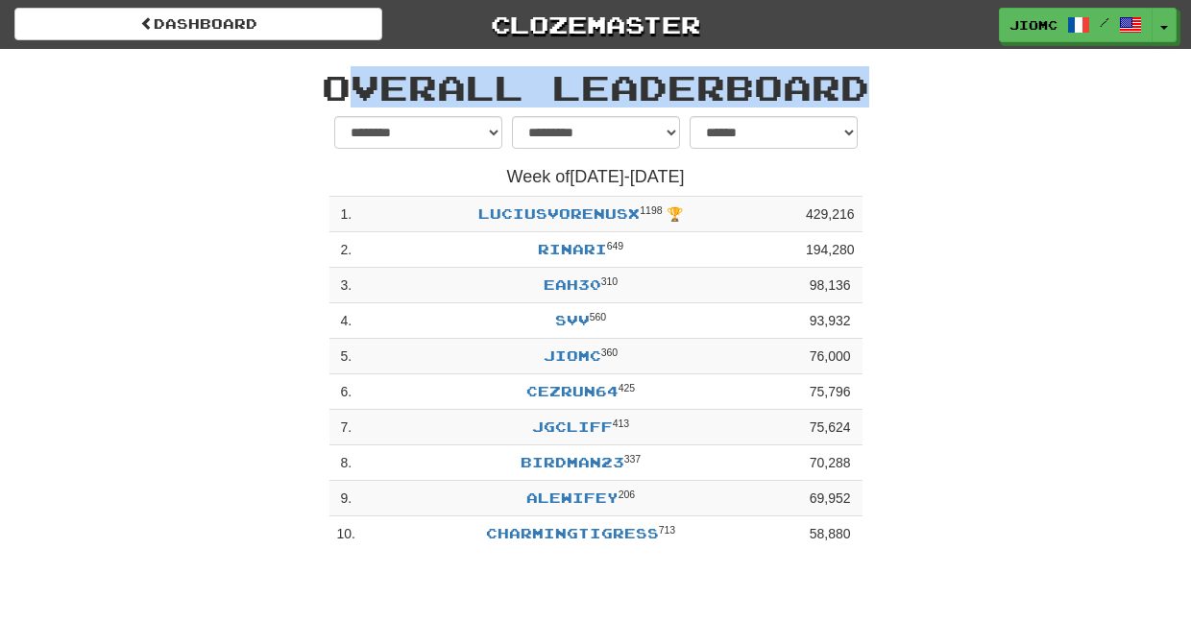
drag, startPoint x: 880, startPoint y: 579, endPoint x: 331, endPoint y: 82, distance: 740.3
click at [331, 82] on div "dashboard Clozemaster JioMc / Toggle Dropdown Dashboard Leaderboard Activity Fe…" at bounding box center [595, 322] width 1191 height 644
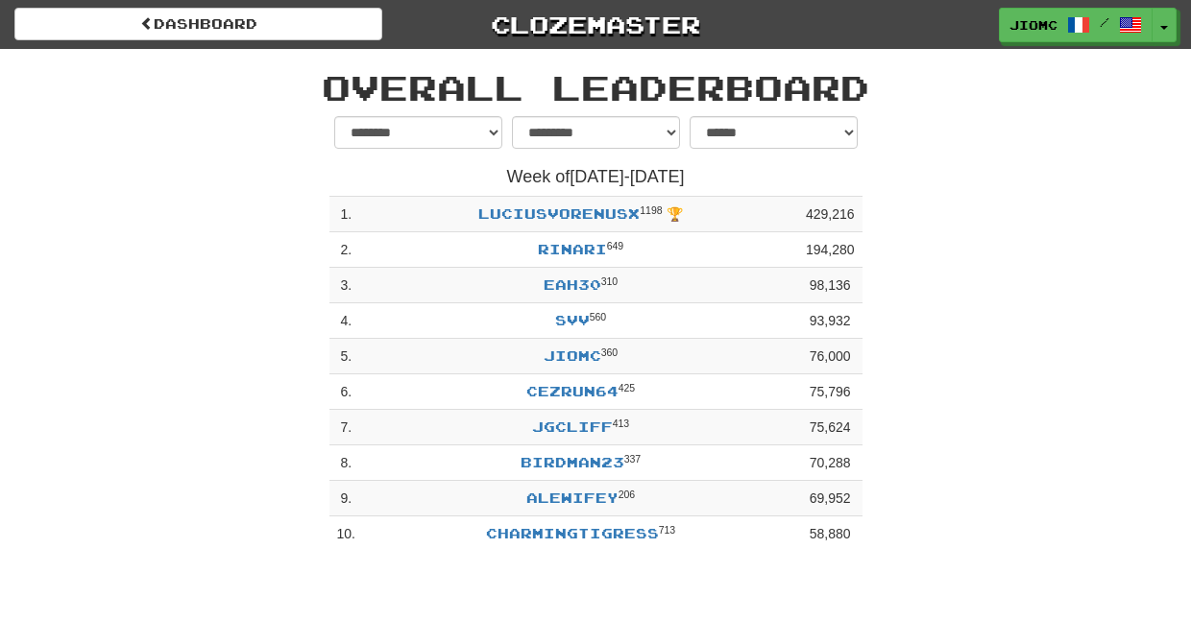
click at [331, 82] on h1 "Overall Leaderboard" at bounding box center [595, 87] width 1095 height 38
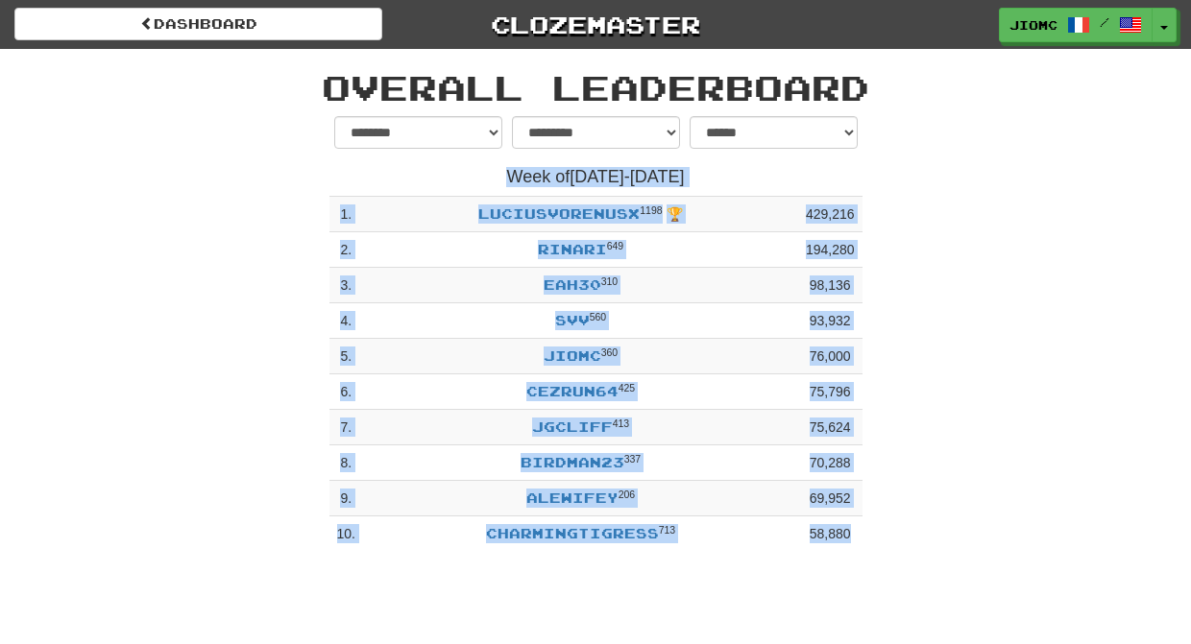
drag, startPoint x: 328, startPoint y: 81, endPoint x: 860, endPoint y: 547, distance: 707.7
click at [860, 547] on div "**********" at bounding box center [596, 305] width 1124 height 512
click at [860, 547] on td "58,880" at bounding box center [830, 535] width 64 height 36
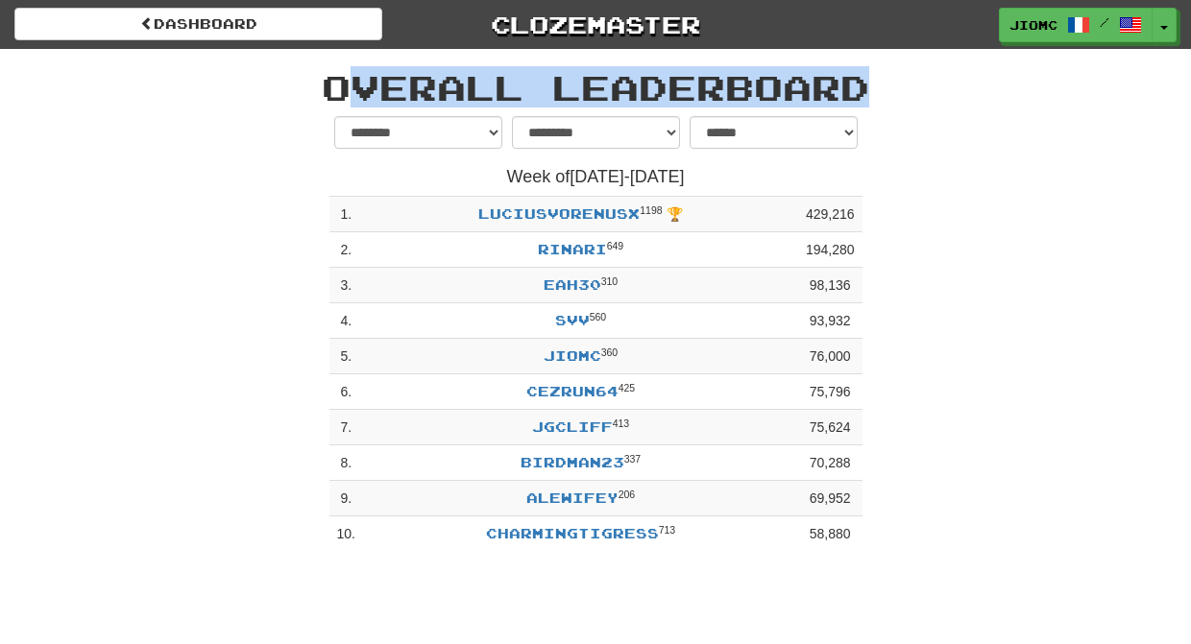
drag, startPoint x: 868, startPoint y: 545, endPoint x: 334, endPoint y: 82, distance: 707.2
click at [334, 82] on div "**********" at bounding box center [596, 305] width 1124 height 512
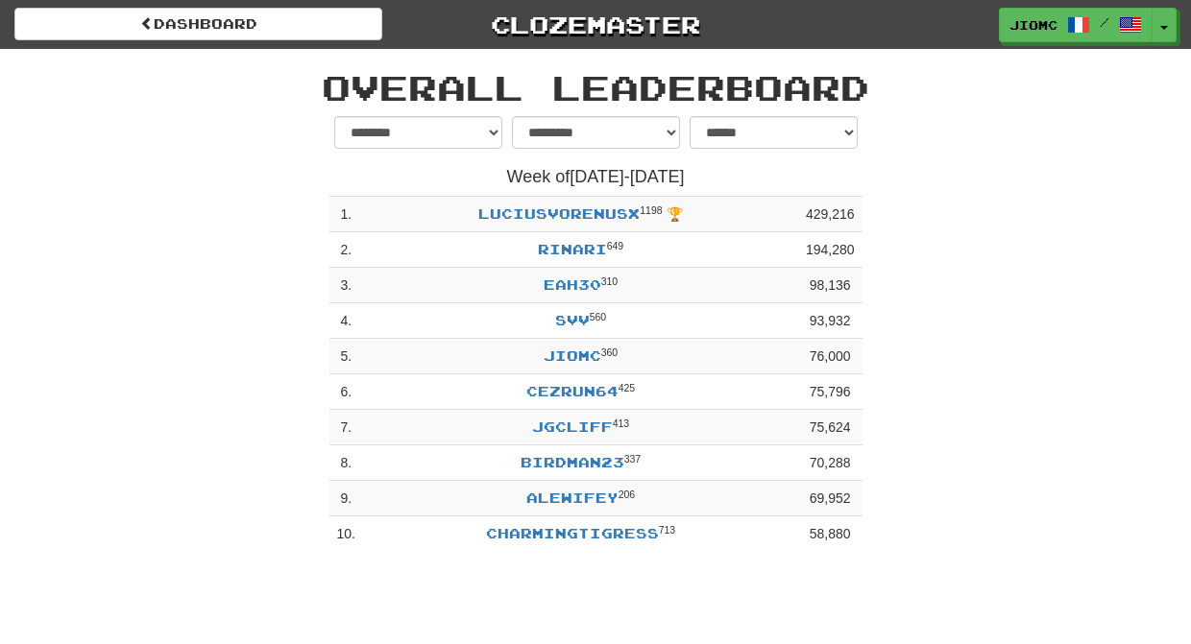
click at [330, 81] on h1 "Overall Leaderboard" at bounding box center [595, 87] width 1095 height 38
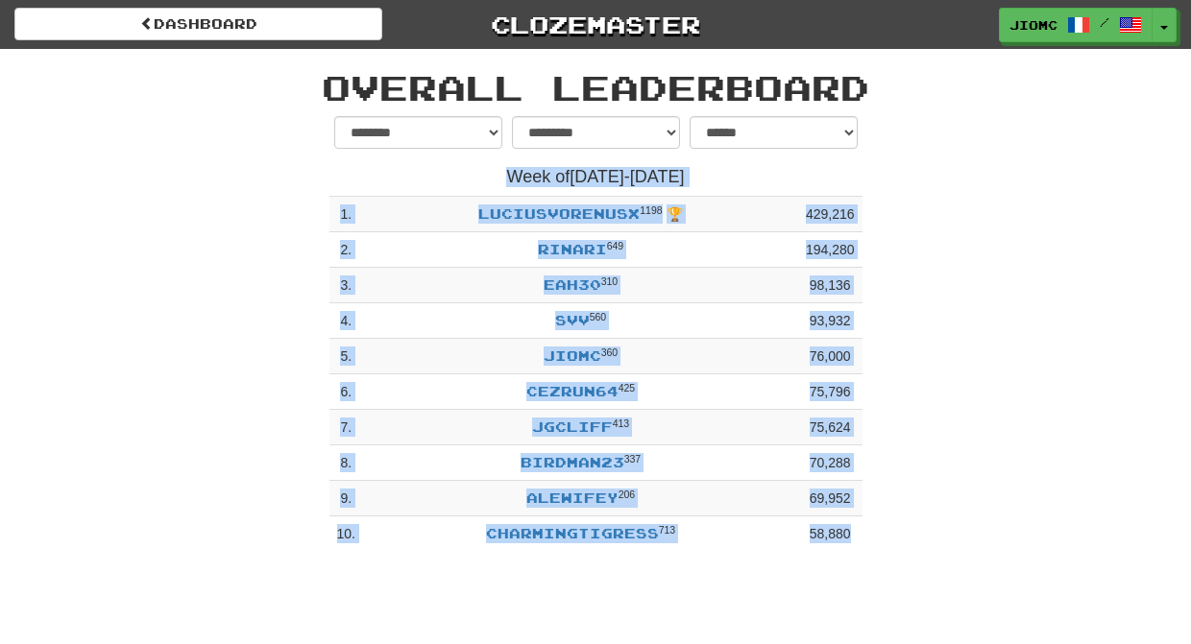
drag, startPoint x: 324, startPoint y: 81, endPoint x: 864, endPoint y: 551, distance: 716.7
click at [864, 551] on div "**********" at bounding box center [596, 305] width 1124 height 512
click at [863, 543] on div "**********" at bounding box center [596, 339] width 562 height 446
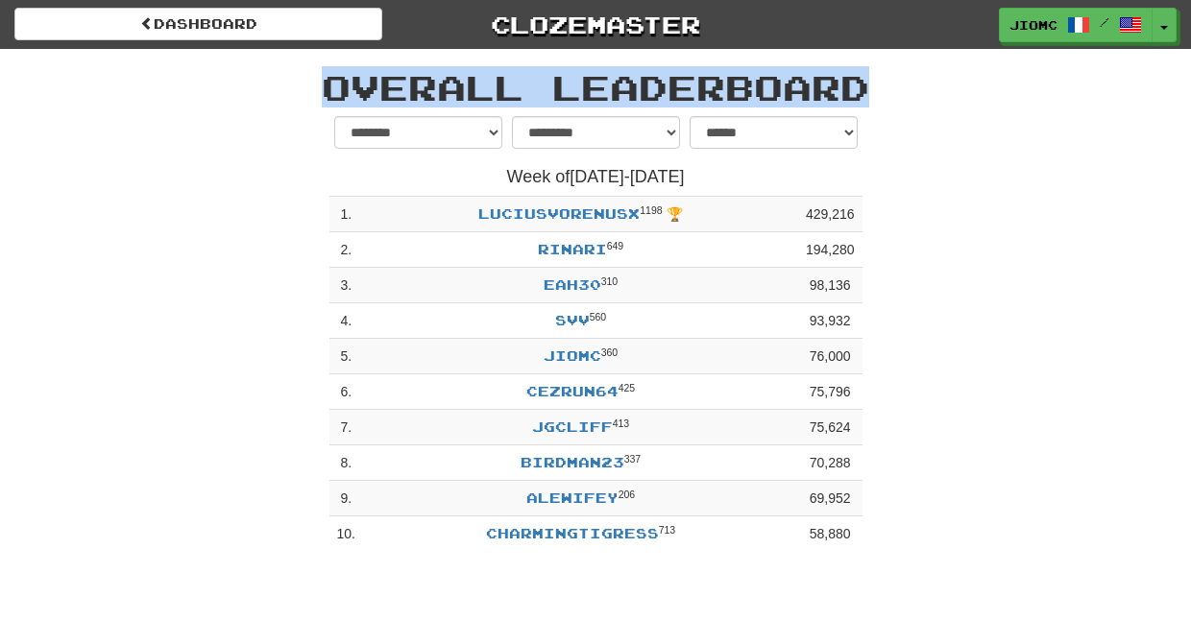
drag, startPoint x: 894, startPoint y: 537, endPoint x: 292, endPoint y: 67, distance: 763.5
click at [292, 67] on div "**********" at bounding box center [596, 305] width 1124 height 512
click at [326, 81] on h1 "Overall Leaderboard" at bounding box center [595, 87] width 1095 height 38
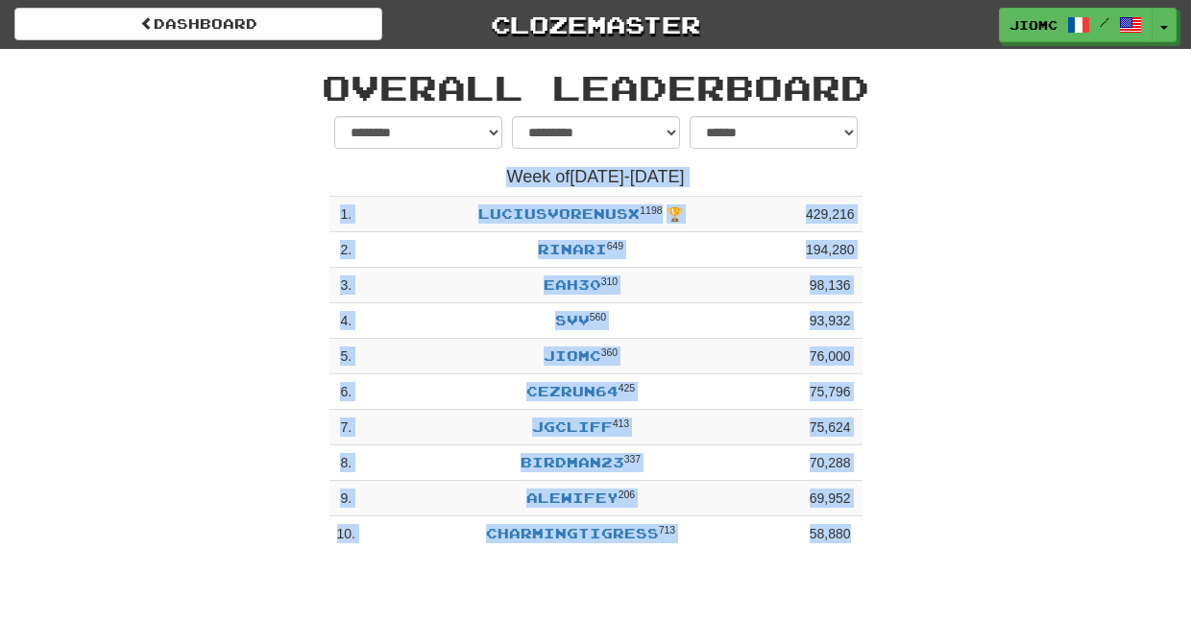
drag, startPoint x: 327, startPoint y: 85, endPoint x: 876, endPoint y: 543, distance: 714.5
click at [876, 543] on div "**********" at bounding box center [596, 305] width 1124 height 512
click at [878, 541] on div "**********" at bounding box center [596, 339] width 1124 height 446
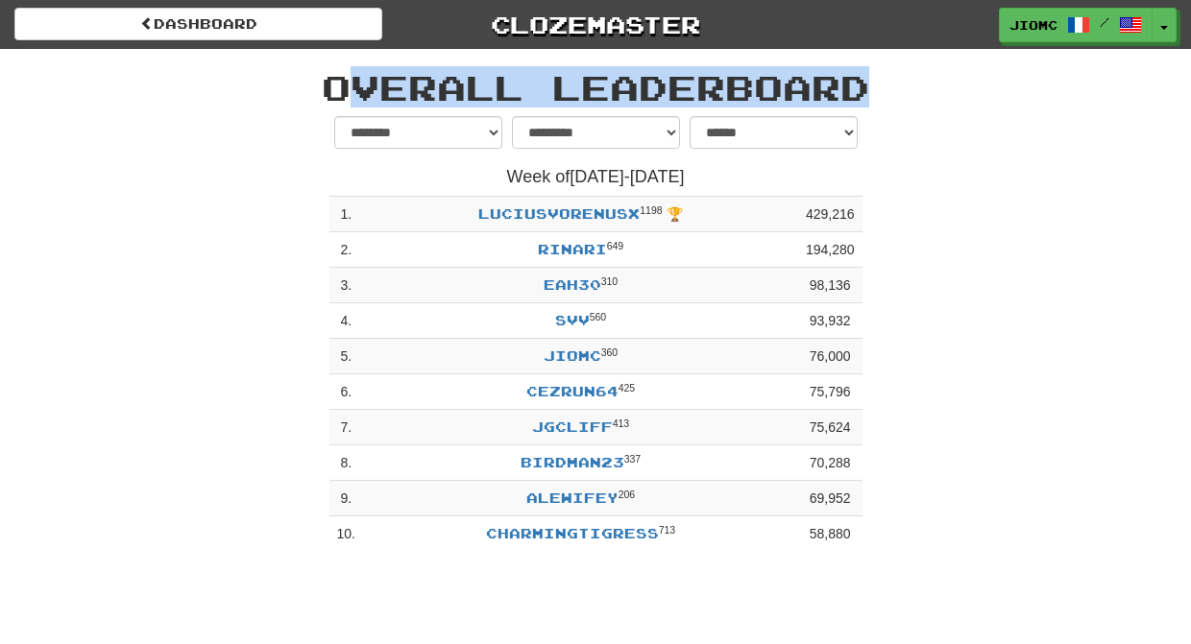
drag, startPoint x: 888, startPoint y: 543, endPoint x: 307, endPoint y: 79, distance: 743.4
click at [307, 79] on div "**********" at bounding box center [596, 305] width 1124 height 512
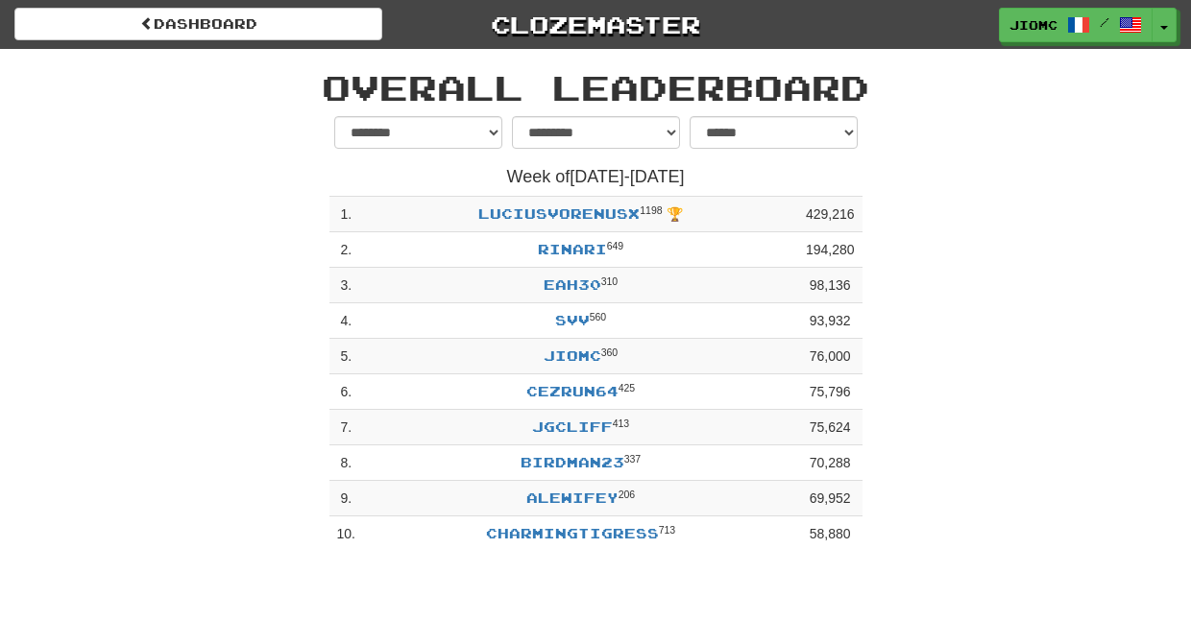
click at [326, 81] on h1 "Overall Leaderboard" at bounding box center [595, 87] width 1095 height 38
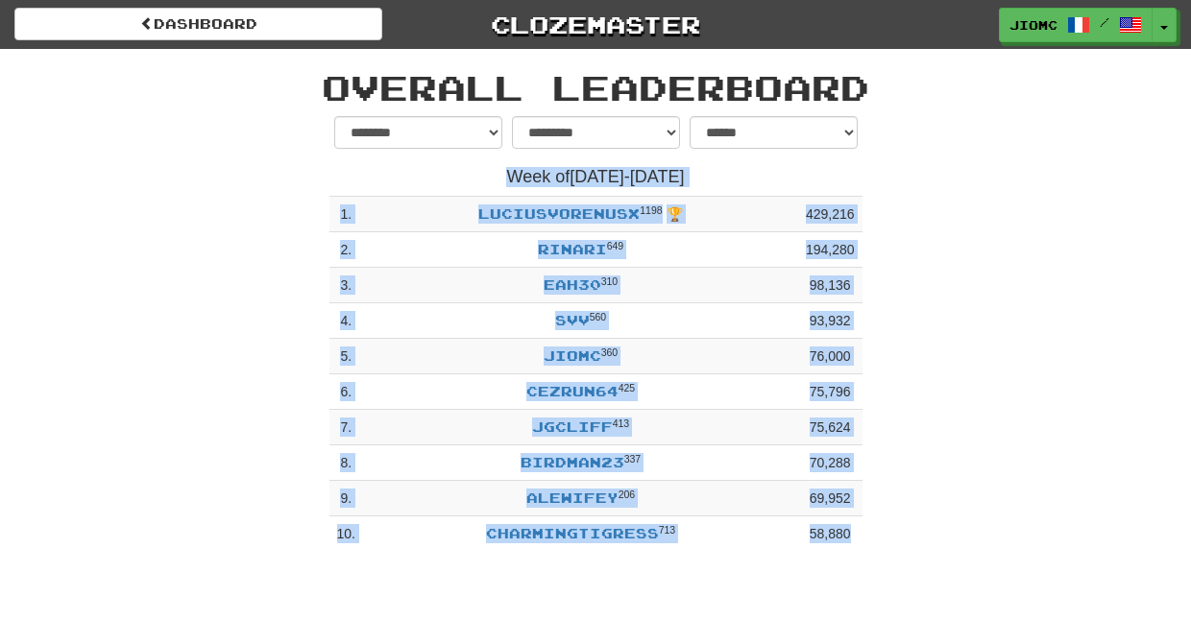
drag, startPoint x: 326, startPoint y: 81, endPoint x: 872, endPoint y: 543, distance: 714.7
click at [872, 543] on div "**********" at bounding box center [596, 305] width 1124 height 512
click at [879, 543] on div "**********" at bounding box center [596, 339] width 1124 height 446
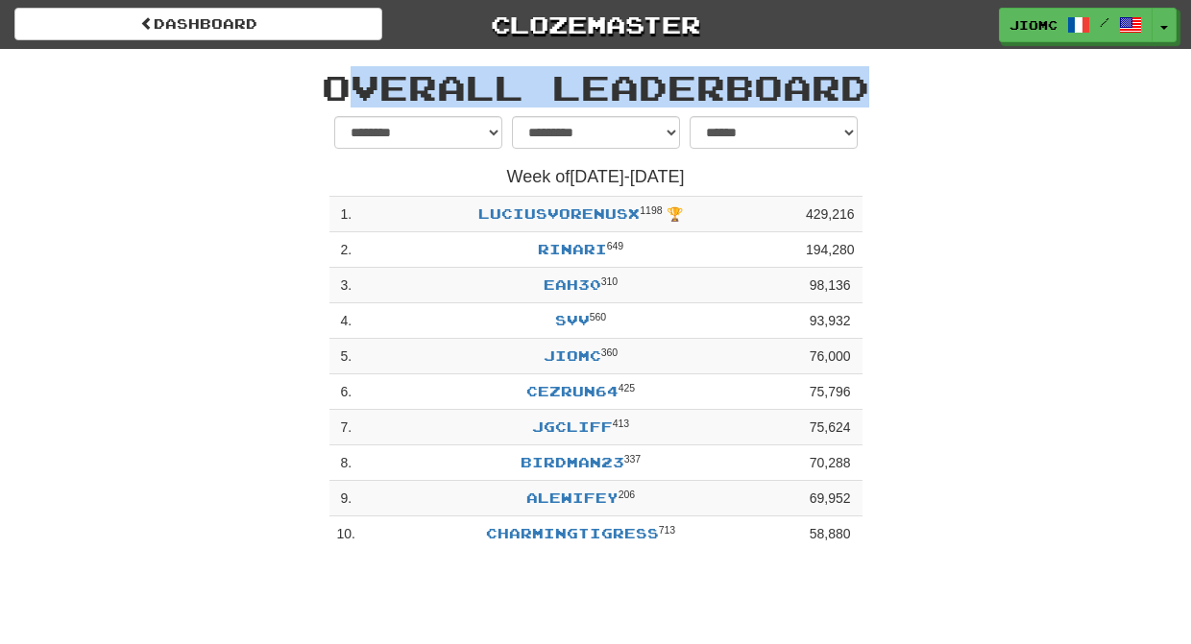
drag, startPoint x: 865, startPoint y: 540, endPoint x: 325, endPoint y: 88, distance: 704.2
click at [325, 88] on div "**********" at bounding box center [596, 305] width 1124 height 512
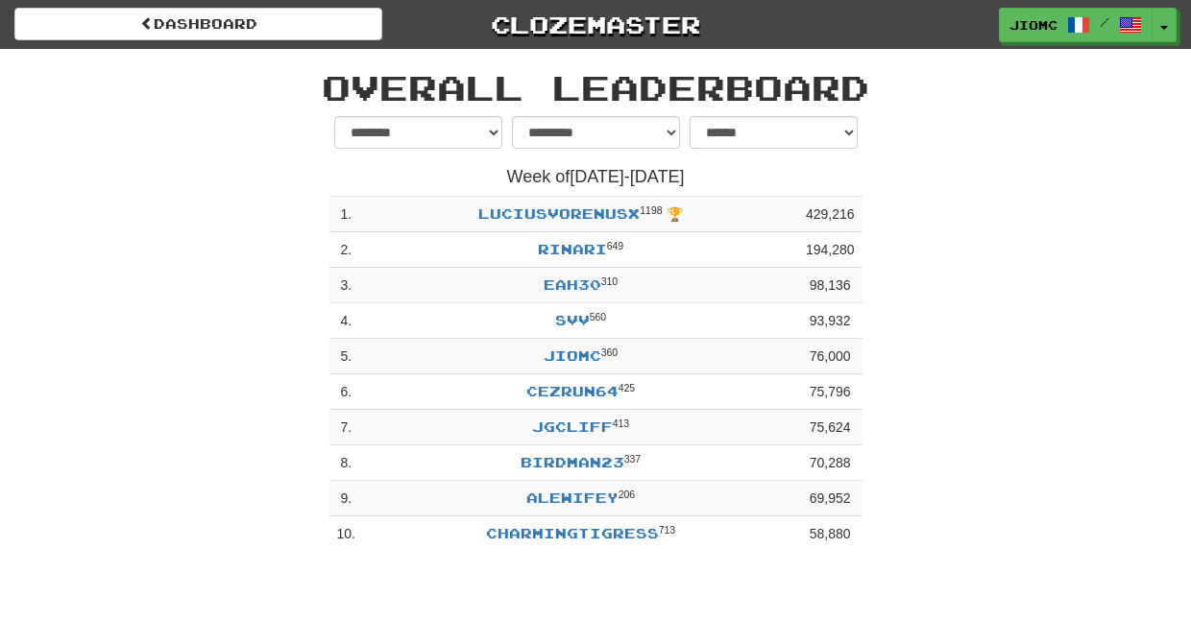
click at [325, 88] on h1 "Overall Leaderboard" at bounding box center [595, 87] width 1095 height 38
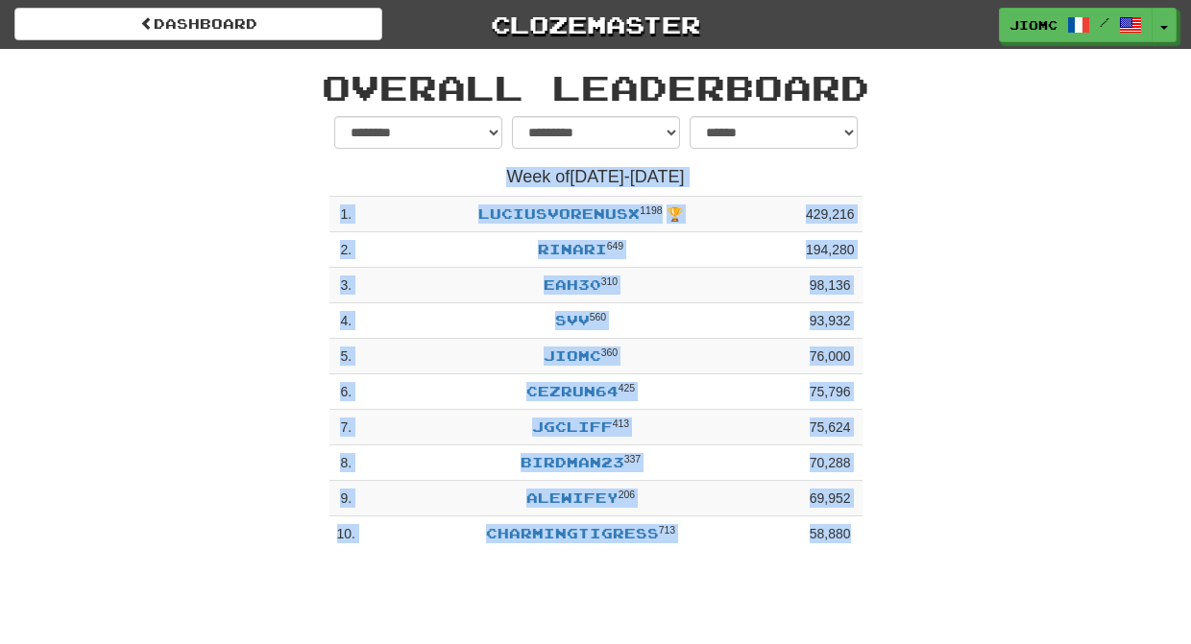
drag, startPoint x: 326, startPoint y: 85, endPoint x: 854, endPoint y: 534, distance: 693.5
click at [854, 534] on div "**********" at bounding box center [596, 305] width 1124 height 512
click at [858, 533] on td "58,880" at bounding box center [830, 535] width 64 height 36
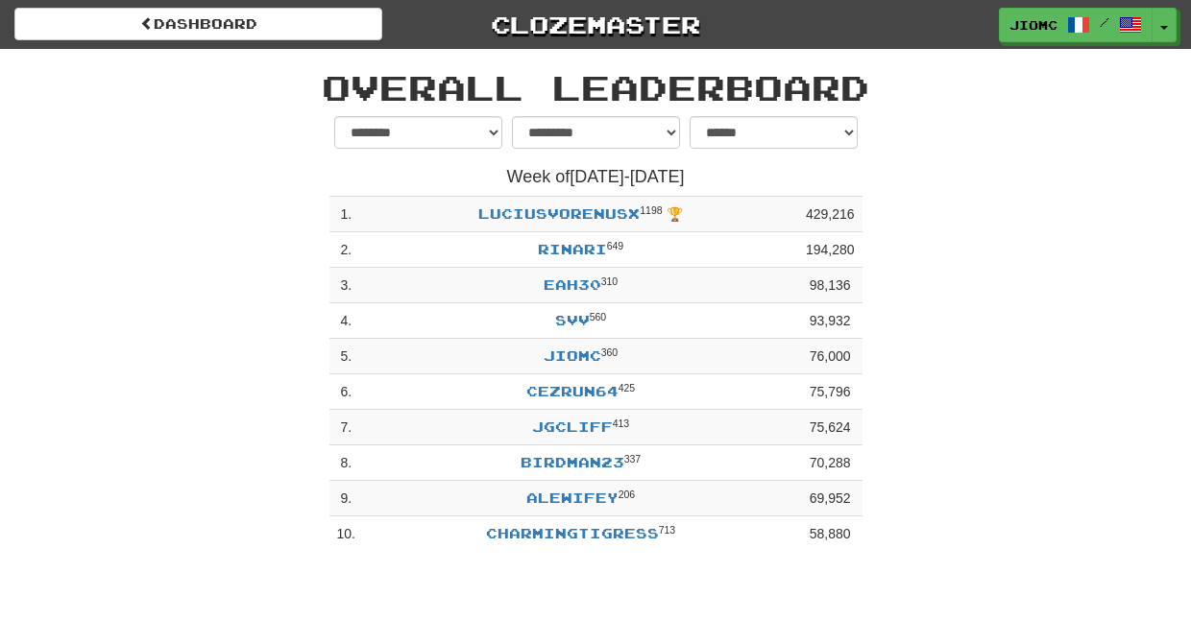
click at [860, 536] on td "58,880" at bounding box center [830, 535] width 64 height 36
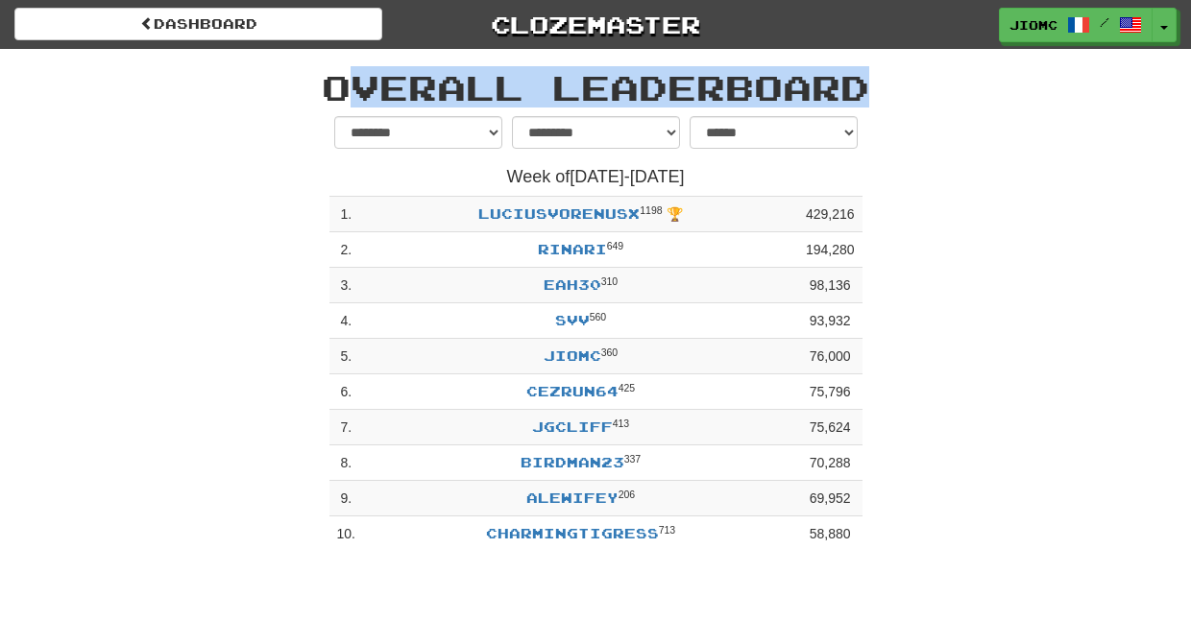
drag, startPoint x: 860, startPoint y: 536, endPoint x: 325, endPoint y: 82, distance: 702.4
click at [329, 85] on div "**********" at bounding box center [596, 305] width 1124 height 512
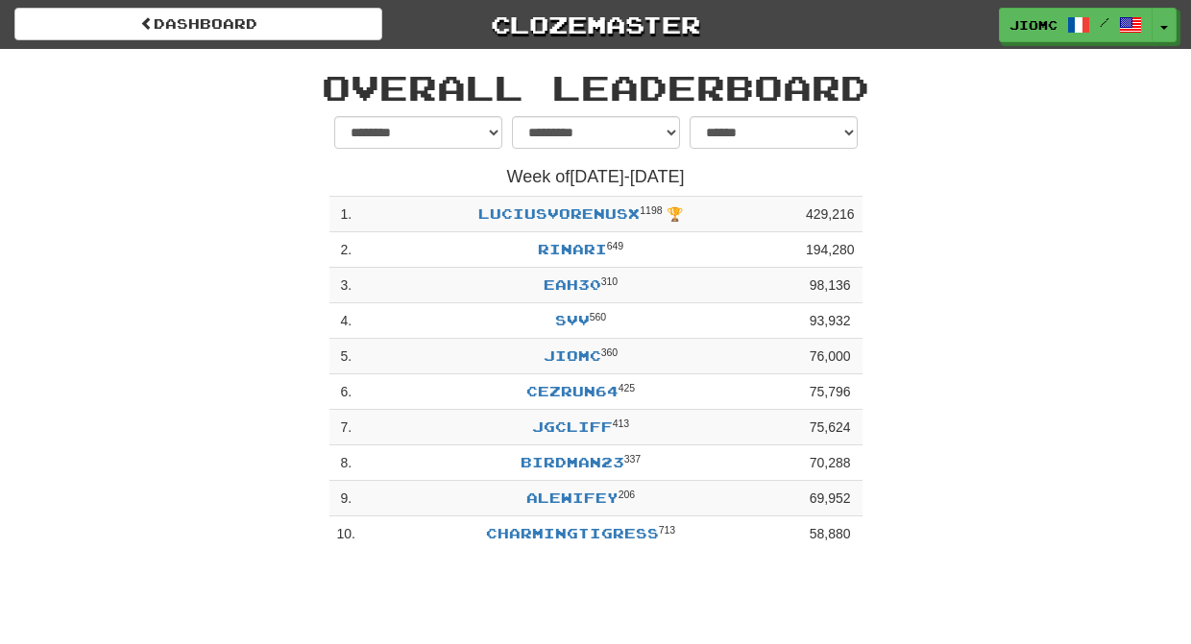
click at [325, 82] on h1 "Overall Leaderboard" at bounding box center [595, 87] width 1095 height 38
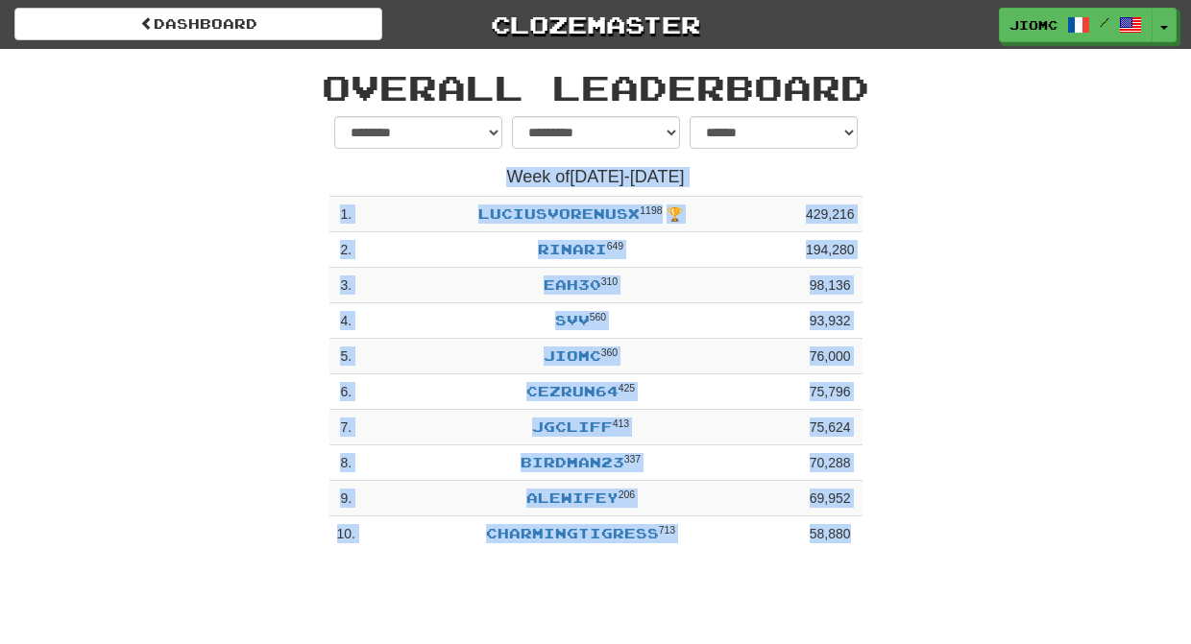
drag, startPoint x: 325, startPoint y: 82, endPoint x: 879, endPoint y: 546, distance: 723.2
click at [882, 559] on div "**********" at bounding box center [596, 305] width 1124 height 512
click at [876, 541] on div "**********" at bounding box center [596, 339] width 562 height 446
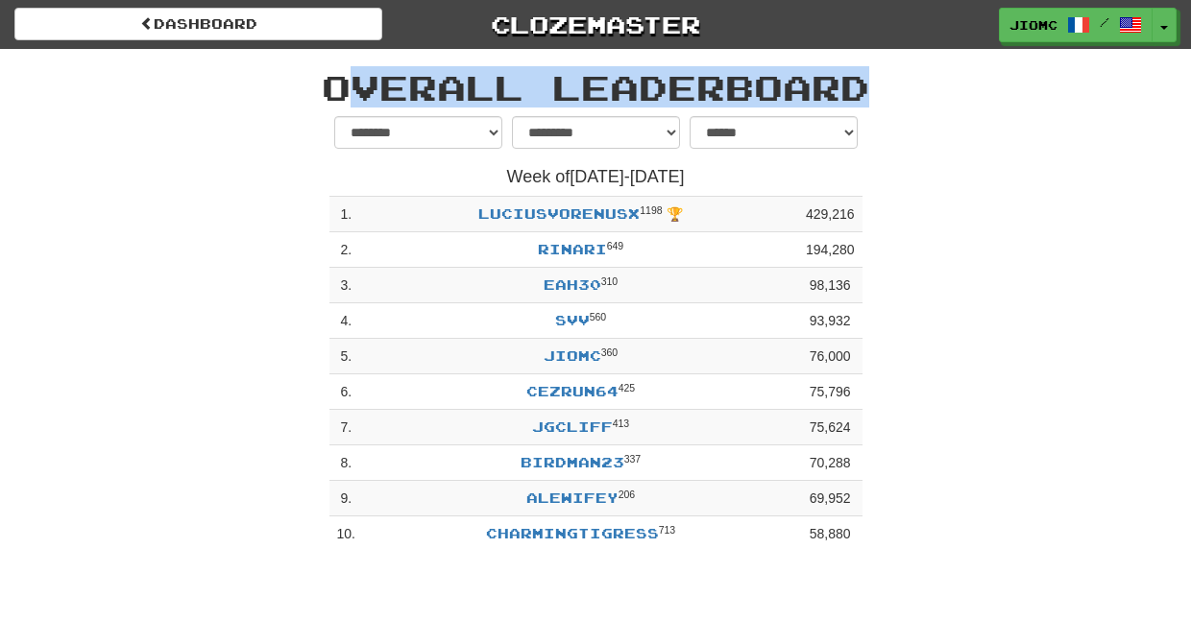
drag, startPoint x: 672, startPoint y: 591, endPoint x: 320, endPoint y: 73, distance: 626.2
click at [320, 73] on div "dashboard Clozemaster JioMc / Toggle Dropdown Dashboard Leaderboard Activity Fe…" at bounding box center [595, 322] width 1191 height 644
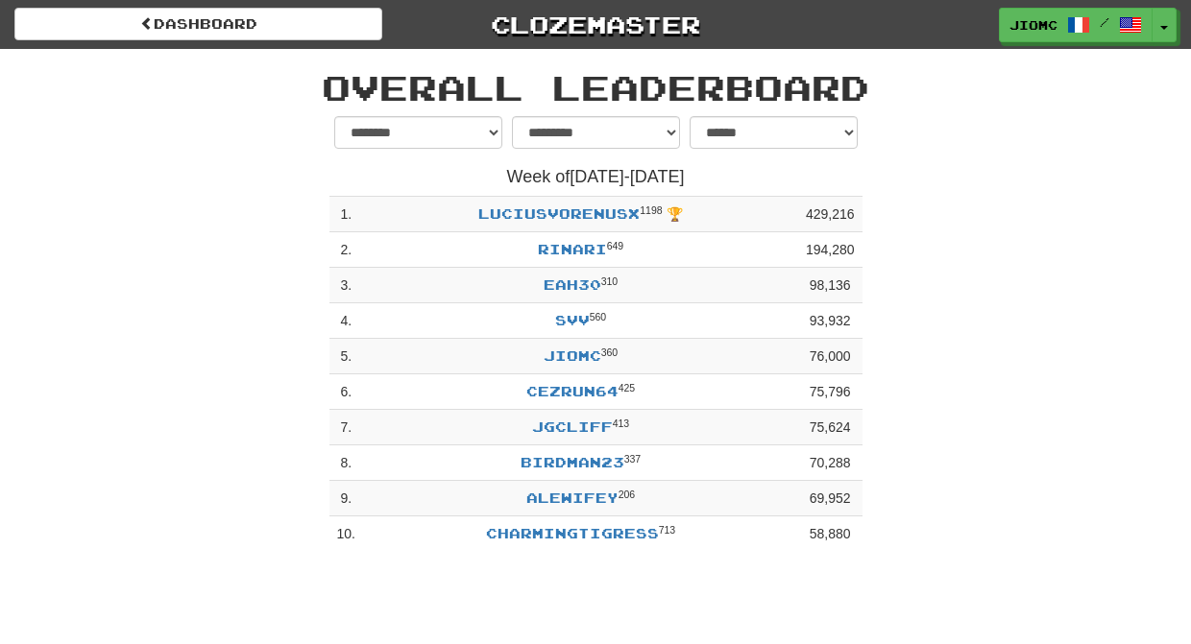
click at [329, 77] on h1 "Overall Leaderboard" at bounding box center [595, 87] width 1095 height 38
click at [1002, 485] on div "**********" at bounding box center [596, 339] width 1124 height 446
drag, startPoint x: 502, startPoint y: 168, endPoint x: 819, endPoint y: 175, distance: 317.0
click at [739, 198] on div "Week of Aug 18 - Aug 24 1 . LuciusVorenusX 1198 🏆 429,216 2 . Rinari 649 194,28…" at bounding box center [595, 360] width 533 height 384
drag, startPoint x: 919, startPoint y: 175, endPoint x: 932, endPoint y: 179, distance: 14.0
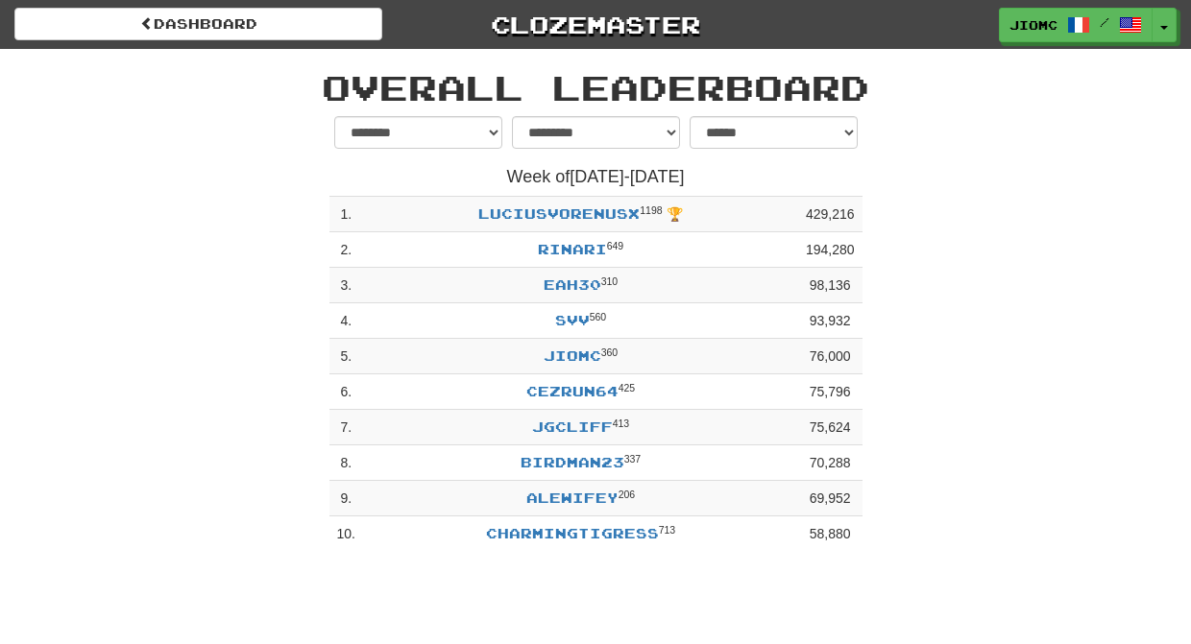
click at [930, 178] on div "**********" at bounding box center [596, 339] width 1124 height 446
click at [1162, 21] on button "Toggle Dropdown" at bounding box center [1164, 26] width 25 height 35
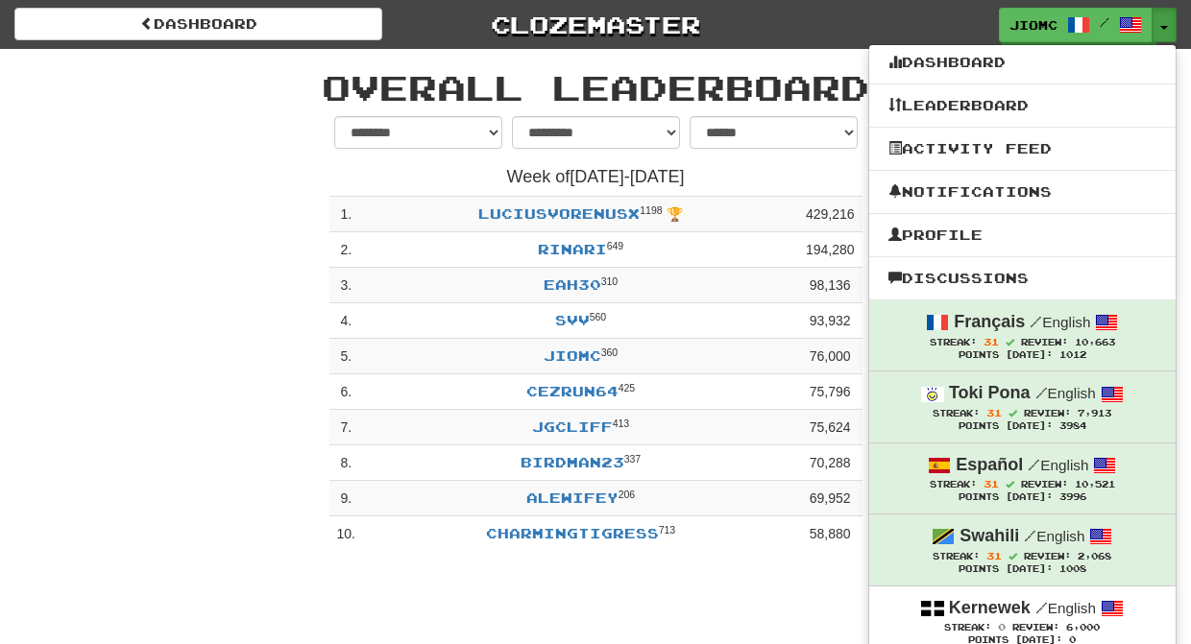
click at [171, 230] on div "**********" at bounding box center [596, 339] width 1124 height 446
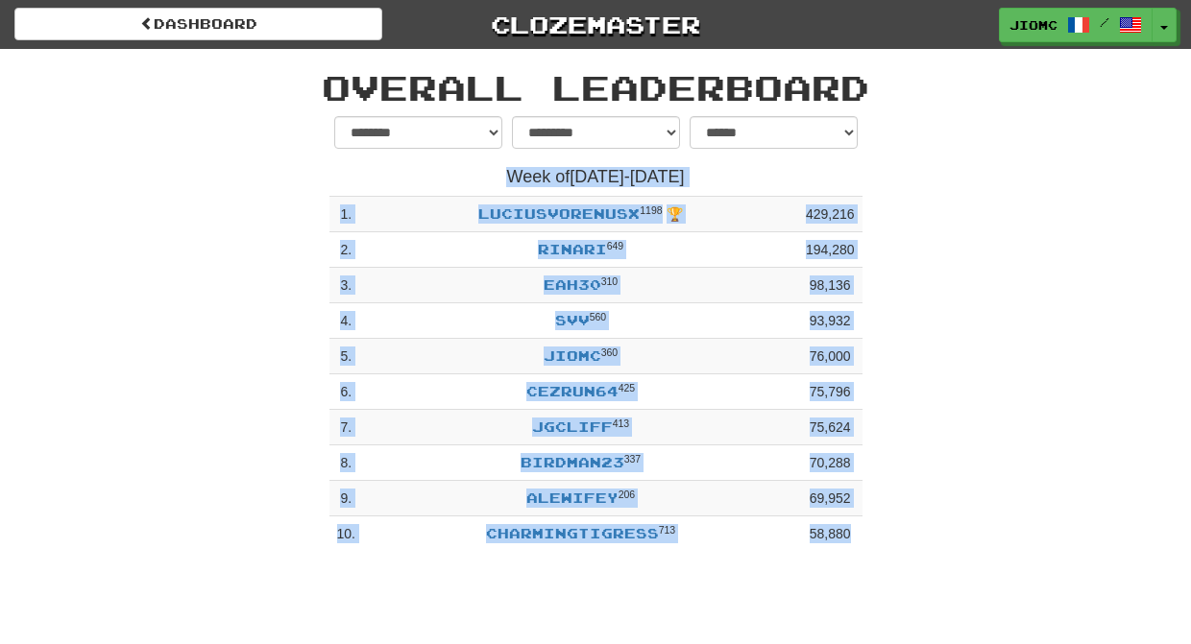
drag, startPoint x: 326, startPoint y: 85, endPoint x: 957, endPoint y: 584, distance: 804.0
click at [957, 584] on div "dashboard Clozemaster JioMc / Toggle Dropdown Dashboard Leaderboard Activity Fe…" at bounding box center [595, 322] width 1191 height 644
click at [924, 561] on div "**********" at bounding box center [596, 339] width 1124 height 446
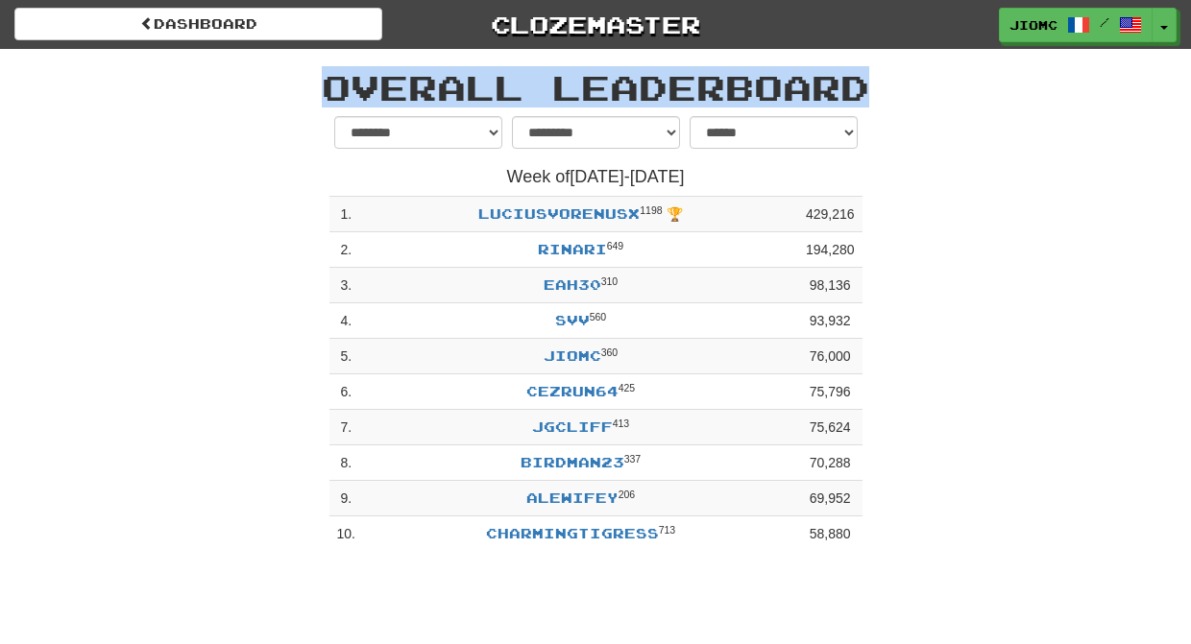
drag, startPoint x: 938, startPoint y: 592, endPoint x: 272, endPoint y: 56, distance: 855.7
click at [272, 56] on div "dashboard Clozemaster JioMc / Toggle Dropdown Dashboard Leaderboard Activity Fe…" at bounding box center [595, 322] width 1191 height 644
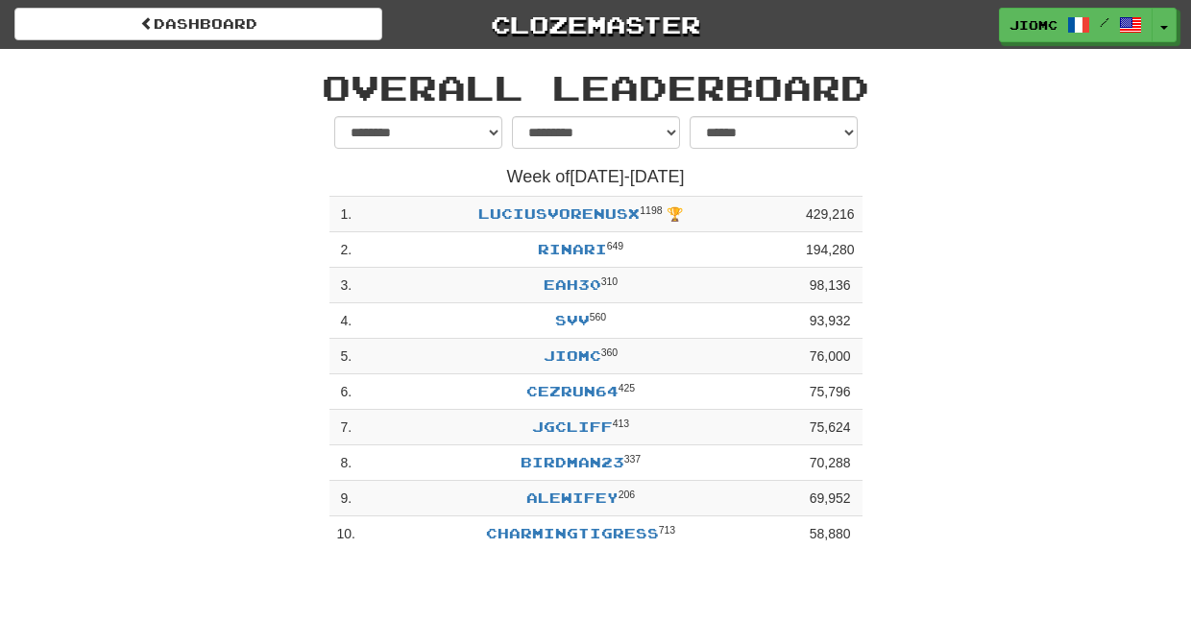
click at [278, 65] on div "Overall Leaderboard" at bounding box center [596, 82] width 1124 height 67
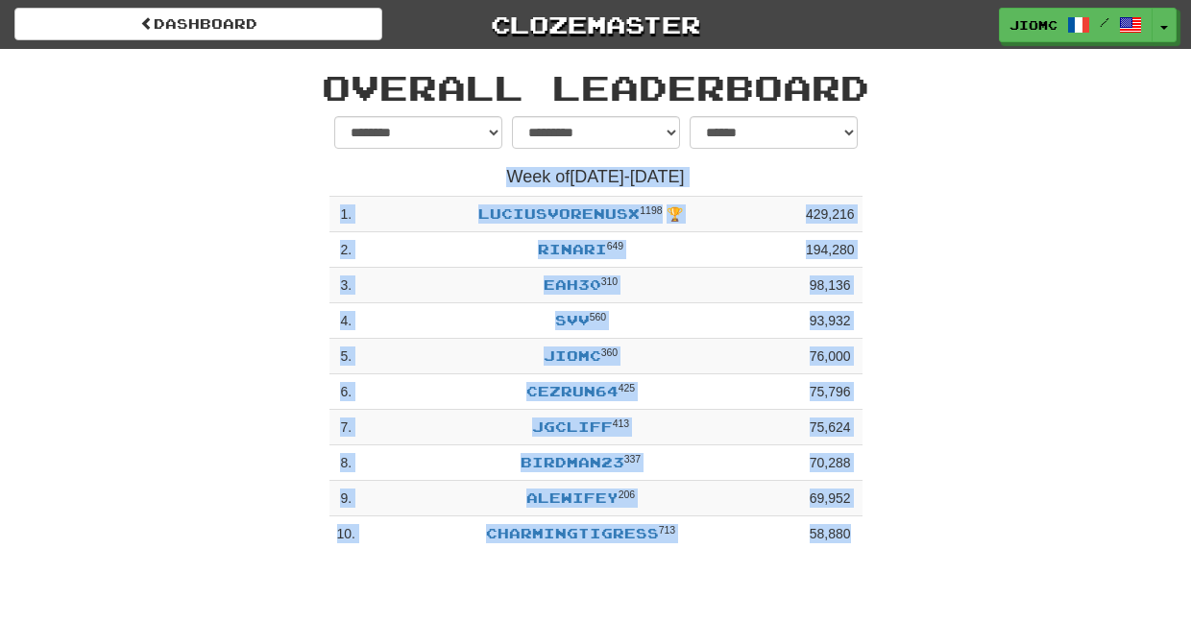
drag, startPoint x: 505, startPoint y: 173, endPoint x: 697, endPoint y: 568, distance: 438.9
click at [697, 568] on div "dashboard Clozemaster JioMc / Toggle Dropdown Dashboard Leaderboard Activity Fe…" at bounding box center [595, 322] width 1191 height 644
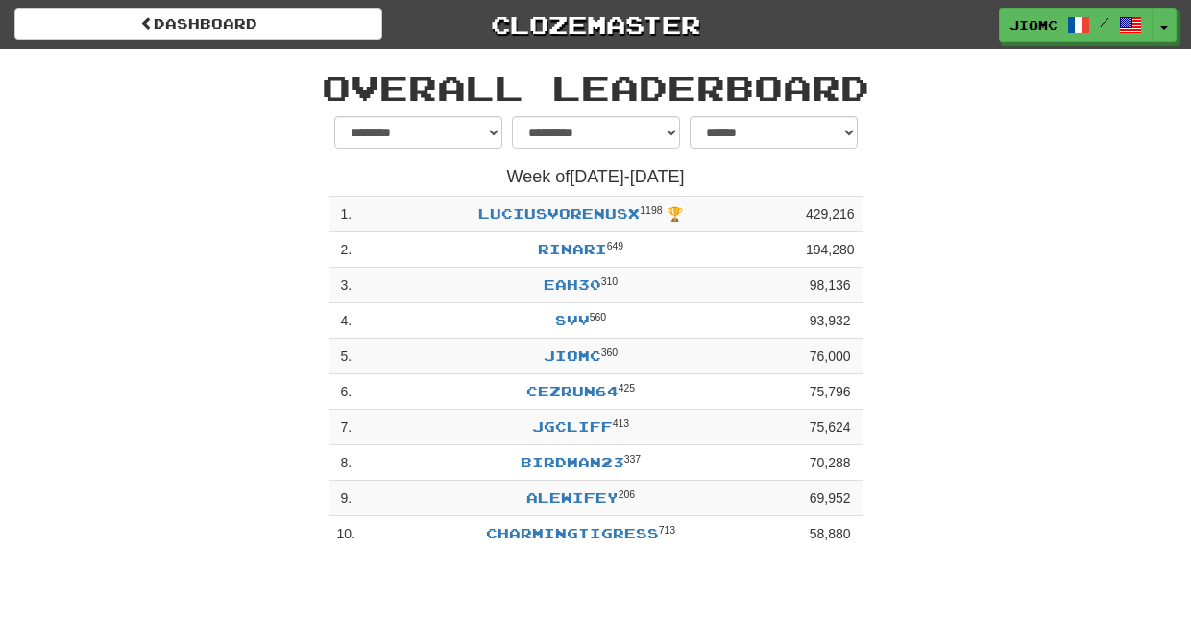
click at [806, 576] on div "dashboard Clozemaster JioMc / Toggle Dropdown Dashboard Leaderboard Activity Fe…" at bounding box center [595, 322] width 1191 height 644
click at [847, 570] on div "dashboard Clozemaster JioMc / Toggle Dropdown Dashboard Leaderboard Activity Fe…" at bounding box center [595, 322] width 1191 height 644
click at [870, 583] on div "dashboard Clozemaster JioMc / Toggle Dropdown Dashboard Leaderboard Activity Fe…" at bounding box center [595, 322] width 1191 height 644
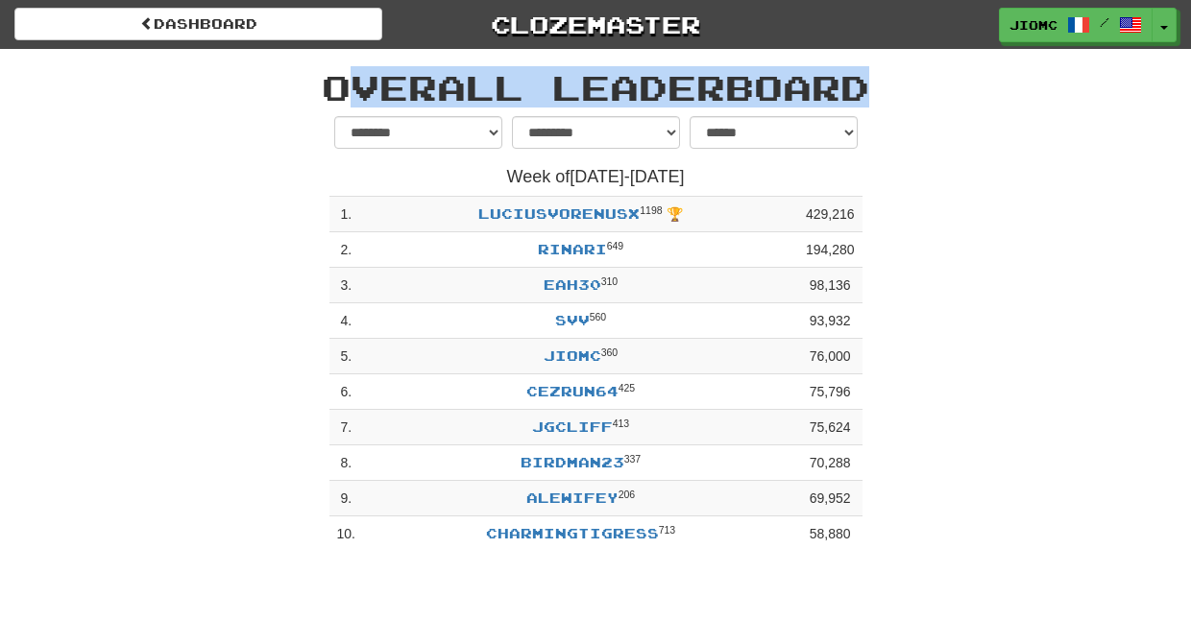
drag, startPoint x: 886, startPoint y: 579, endPoint x: 330, endPoint y: 85, distance: 743.5
click at [330, 85] on div "dashboard Clozemaster JioMc / Toggle Dropdown Dashboard Leaderboard Activity Fe…" at bounding box center [595, 322] width 1191 height 644
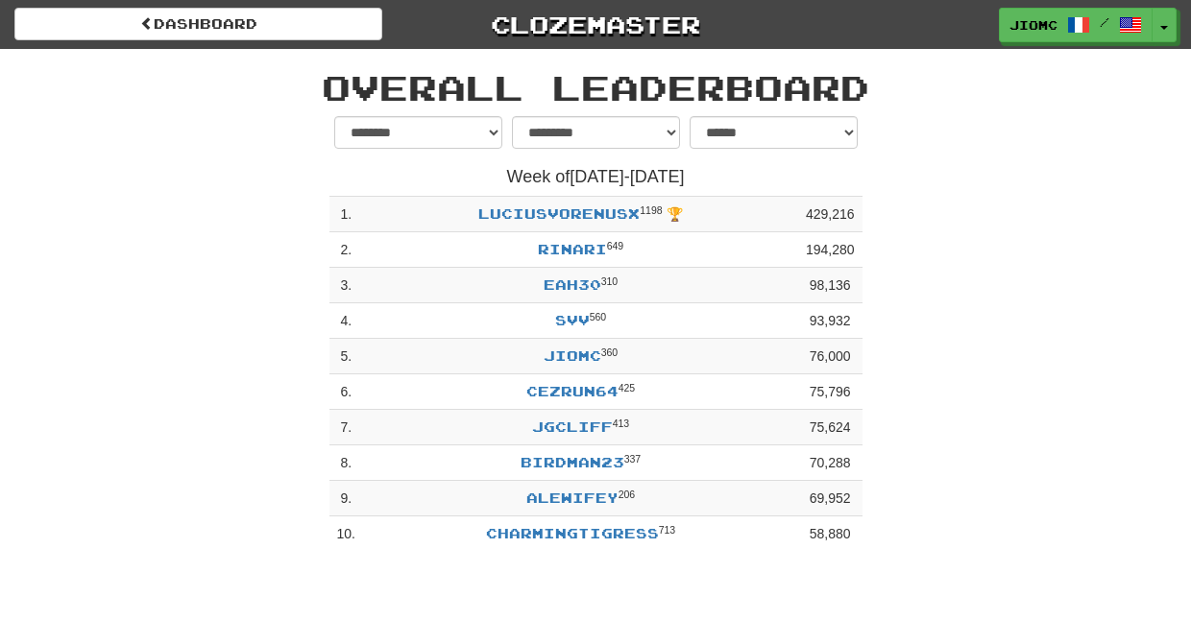
click at [330, 85] on h1 "Overall Leaderboard" at bounding box center [595, 87] width 1095 height 38
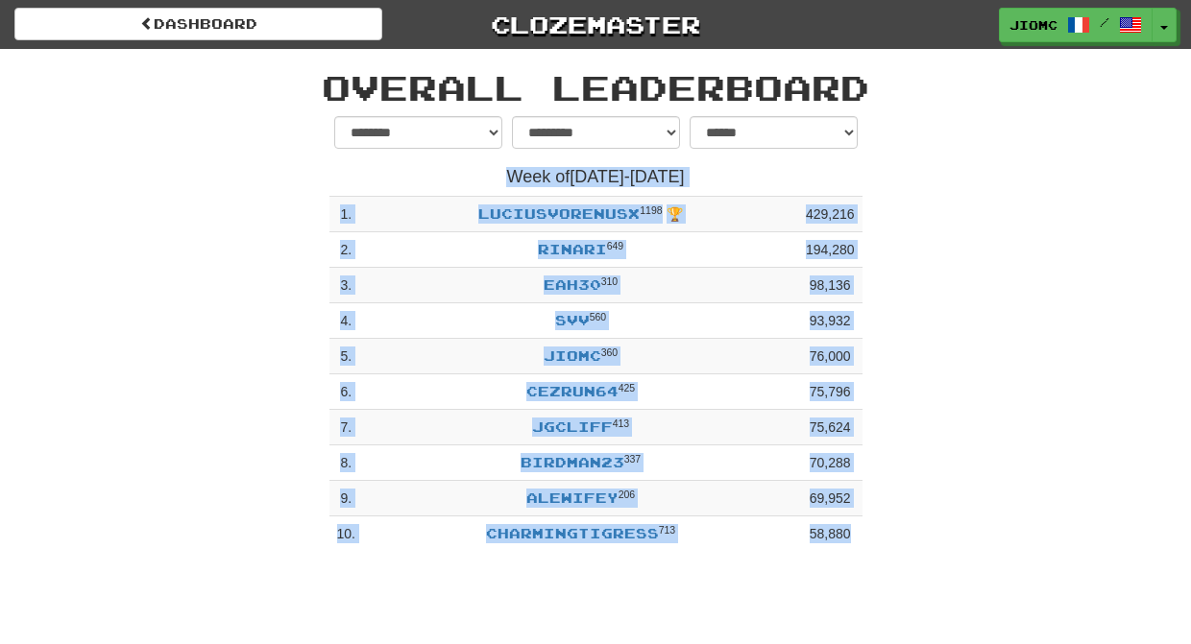
drag, startPoint x: 327, startPoint y: 84, endPoint x: 882, endPoint y: 544, distance: 720.8
click at [882, 544] on div "**********" at bounding box center [596, 305] width 1124 height 512
click at [882, 544] on div "**********" at bounding box center [596, 339] width 1124 height 446
drag, startPoint x: 763, startPoint y: 56, endPoint x: 889, endPoint y: 511, distance: 472.2
click at [889, 511] on div "**********" at bounding box center [596, 305] width 1124 height 512
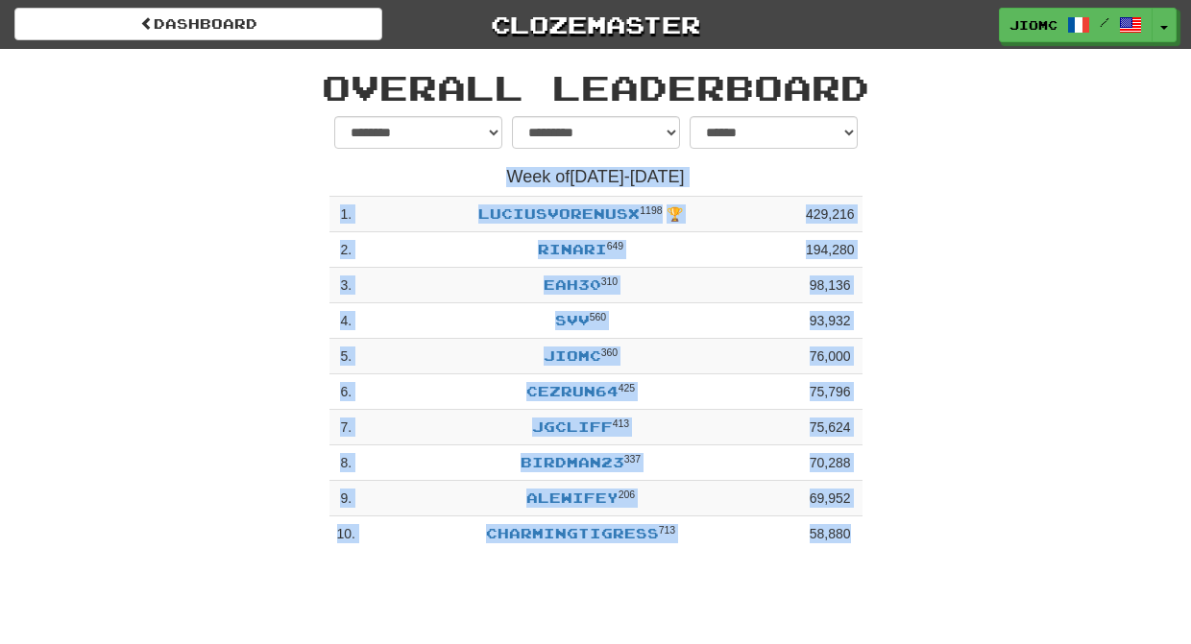
click at [886, 517] on div "**********" at bounding box center [596, 339] width 1124 height 446
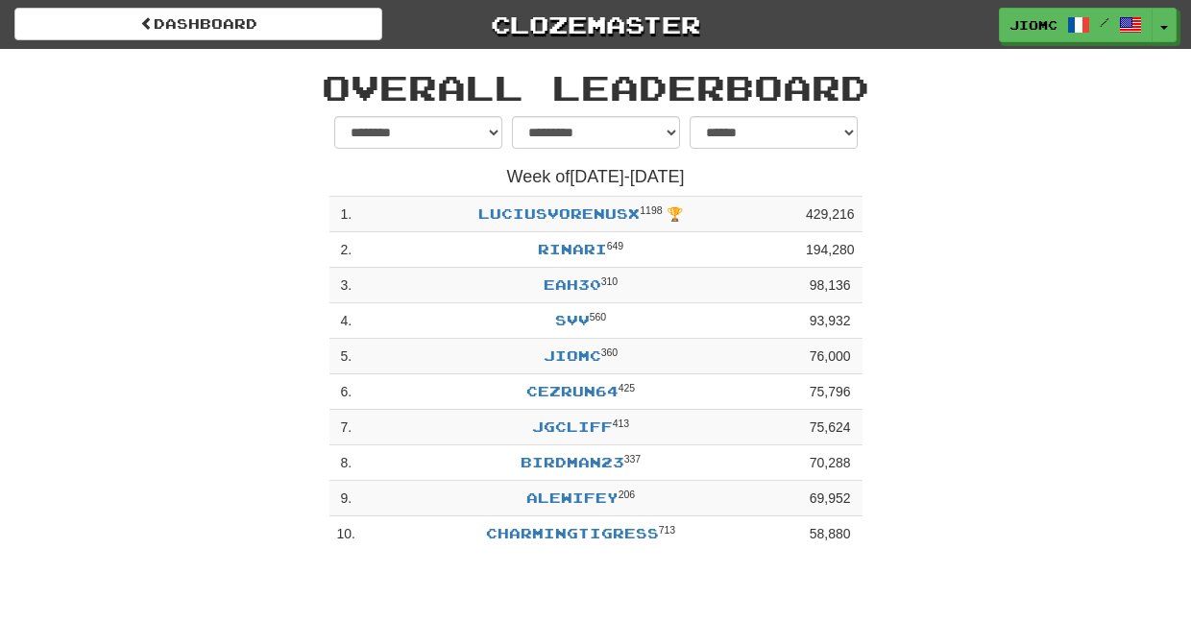
click at [875, 544] on div "**********" at bounding box center [596, 339] width 562 height 446
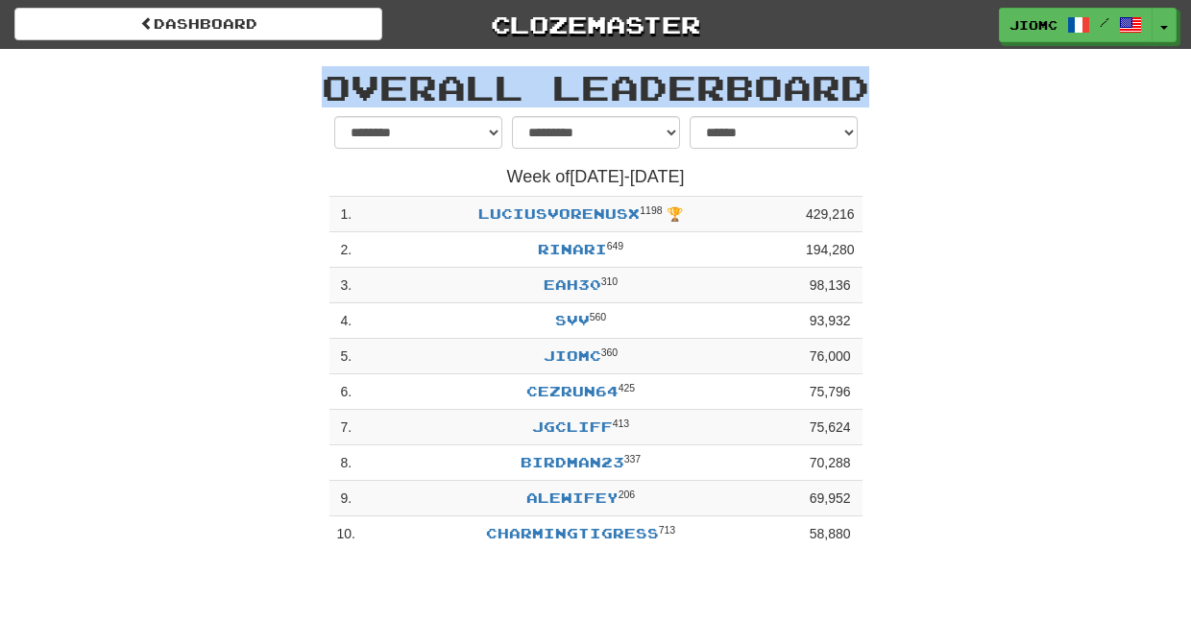
drag, startPoint x: 892, startPoint y: 548, endPoint x: 320, endPoint y: 59, distance: 753.2
click at [320, 59] on div "**********" at bounding box center [596, 305] width 1124 height 512
click at [325, 77] on h1 "Overall Leaderboard" at bounding box center [595, 87] width 1095 height 38
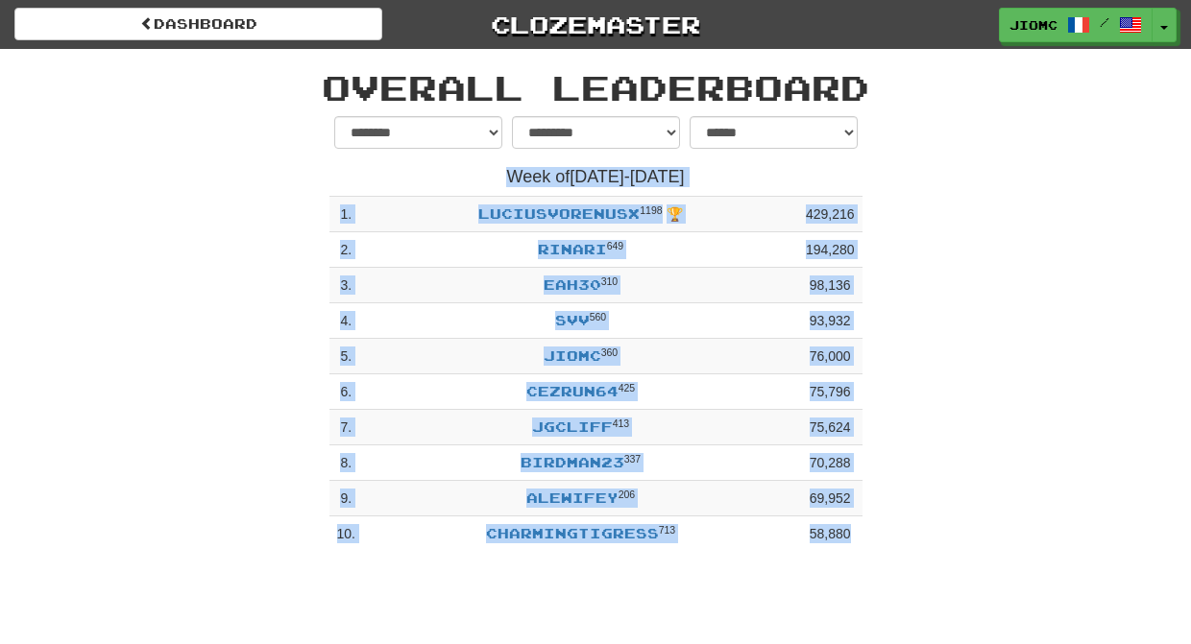
drag, startPoint x: 326, startPoint y: 77, endPoint x: 876, endPoint y: 548, distance: 723.9
click at [876, 548] on div "**********" at bounding box center [596, 305] width 1124 height 512
click at [878, 547] on div "**********" at bounding box center [596, 339] width 1124 height 446
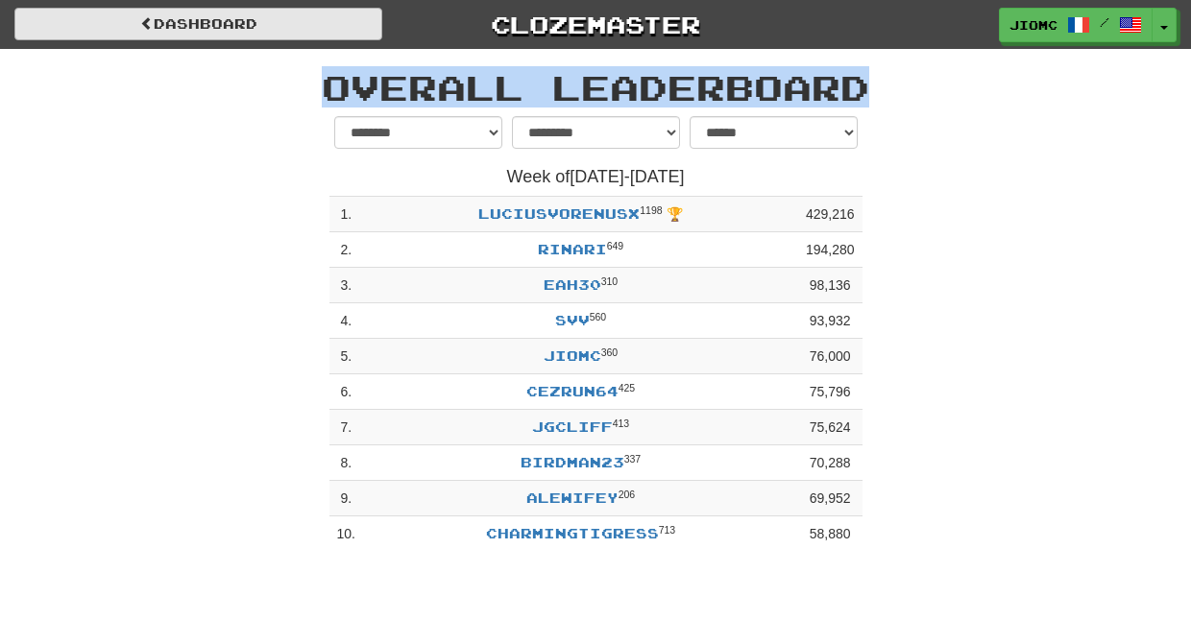
drag, startPoint x: 878, startPoint y: 547, endPoint x: 235, endPoint y: 18, distance: 832.3
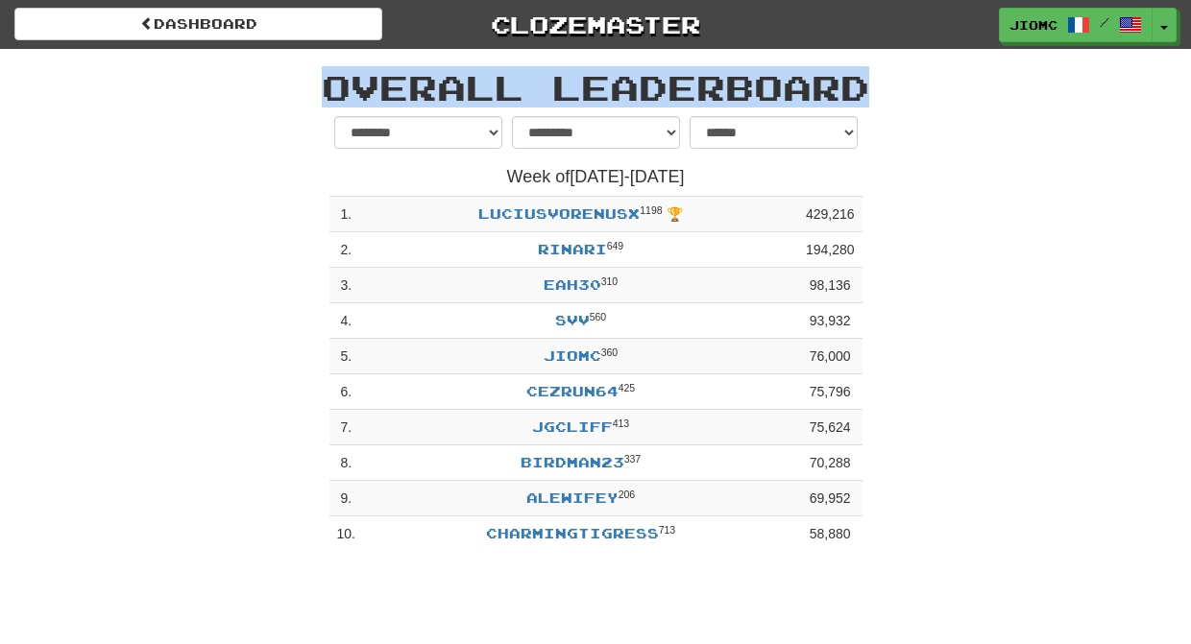
click at [299, 84] on h1 "Overall Leaderboard" at bounding box center [595, 87] width 1095 height 38
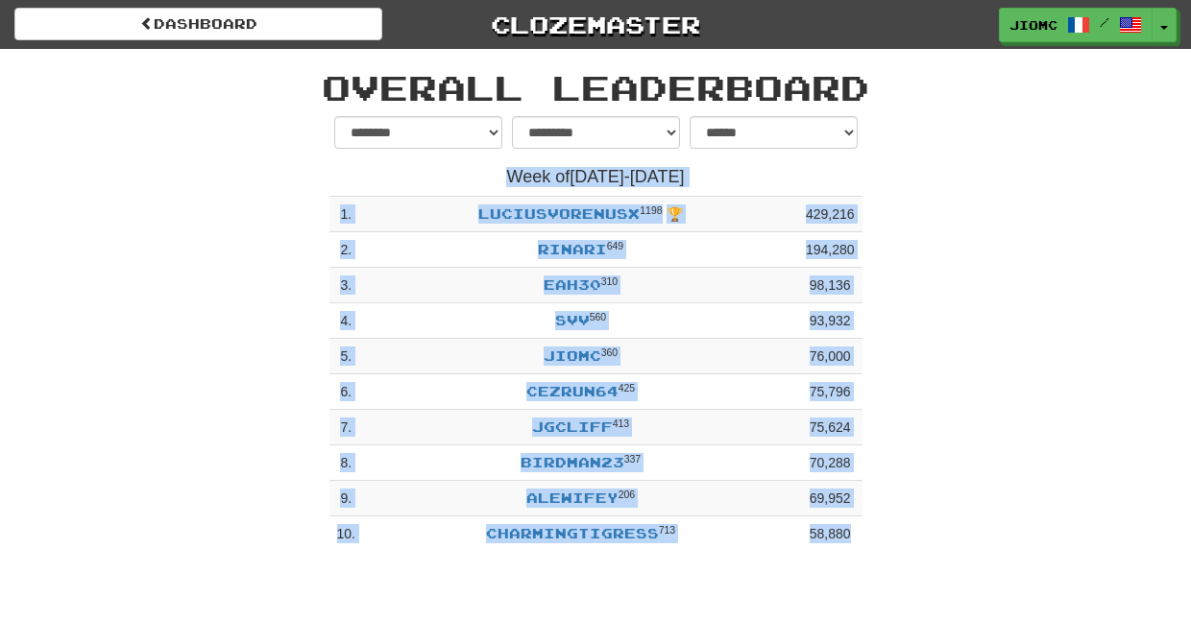
drag, startPoint x: 326, startPoint y: 83, endPoint x: 900, endPoint y: 538, distance: 732.7
click at [900, 538] on div "**********" at bounding box center [596, 305] width 1124 height 512
click at [889, 538] on div "**********" at bounding box center [596, 339] width 1124 height 446
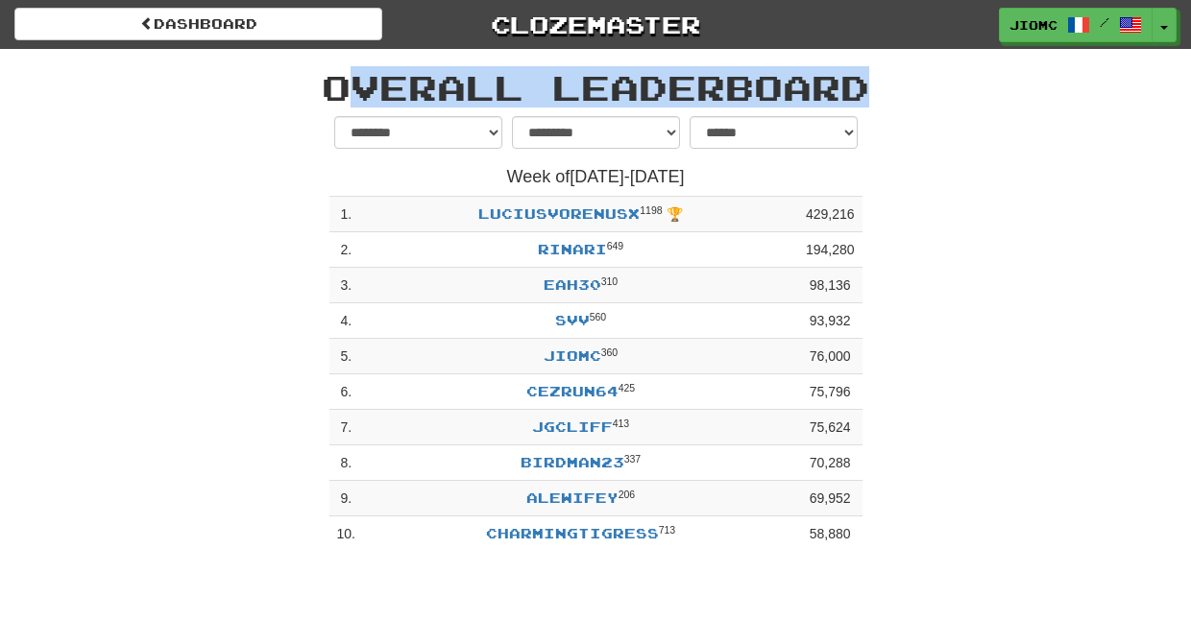
drag, startPoint x: 889, startPoint y: 548, endPoint x: 327, endPoint y: 80, distance: 731.5
click at [327, 80] on div "**********" at bounding box center [596, 305] width 1124 height 512
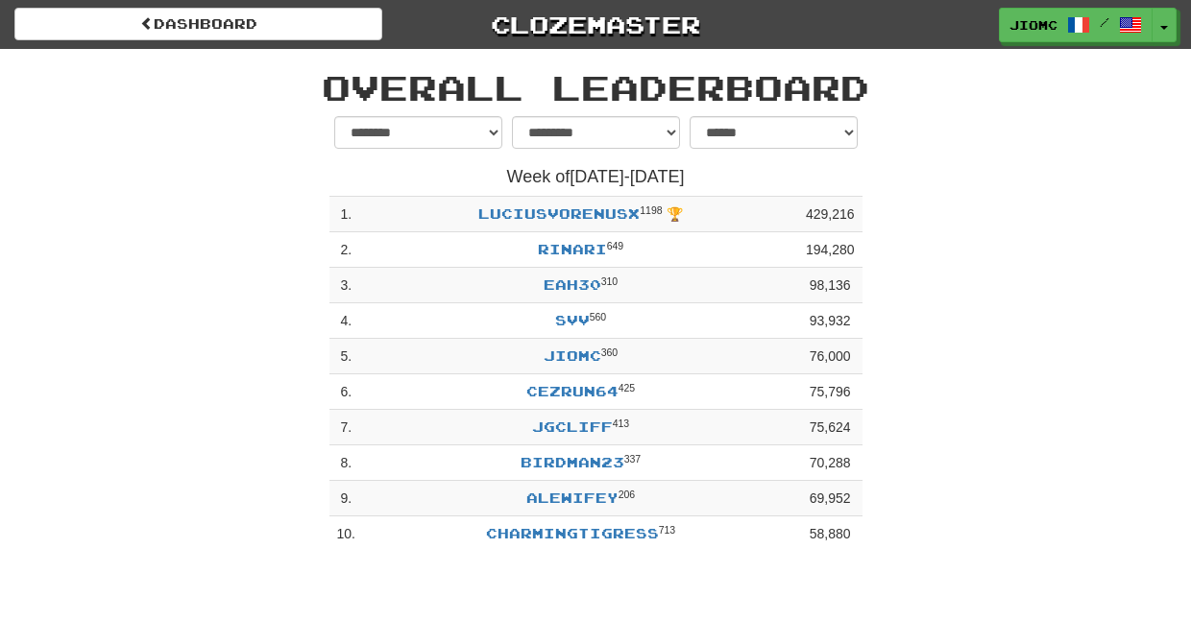
click at [327, 80] on h1 "Overall Leaderboard" at bounding box center [595, 87] width 1095 height 38
click at [1008, 530] on div "**********" at bounding box center [596, 339] width 1124 height 446
click at [1165, 31] on button "Toggle Dropdown" at bounding box center [1164, 26] width 25 height 35
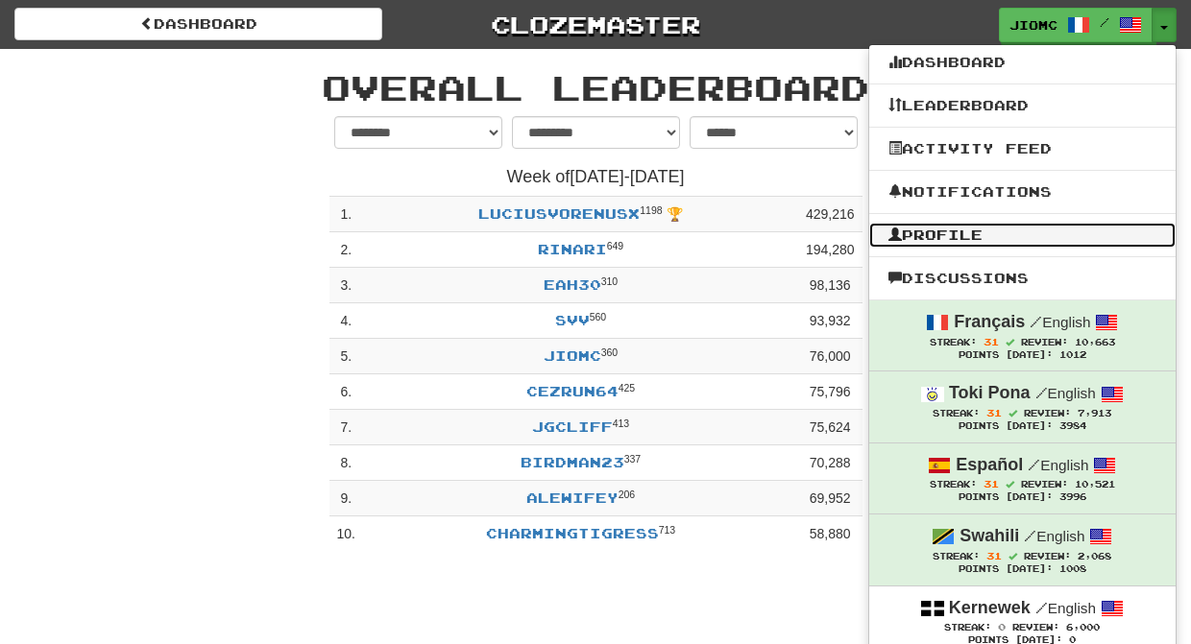
click at [1014, 238] on link "Profile" at bounding box center [1022, 235] width 306 height 25
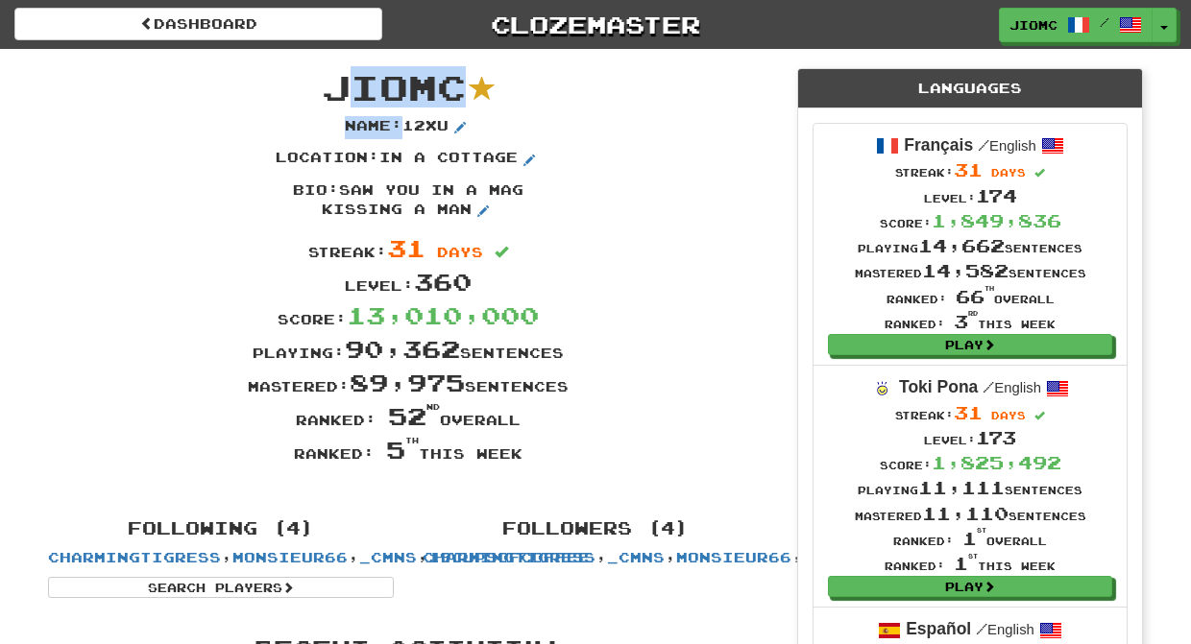
drag, startPoint x: 548, startPoint y: 467, endPoint x: 336, endPoint y: 86, distance: 435.5
click at [336, 86] on div "JioMc Name : 12xu Location : in a cottage Bio : saw you in a mag kissing a man …" at bounding box center [408, 274] width 749 height 451
click at [336, 86] on span "JioMc" at bounding box center [394, 86] width 144 height 41
drag, startPoint x: 331, startPoint y: 85, endPoint x: 586, endPoint y: 457, distance: 450.4
click at [585, 462] on div "JioMc Name : 12xu Location : in a cottage Bio : saw you in a mag kissing a man …" at bounding box center [408, 274] width 749 height 451
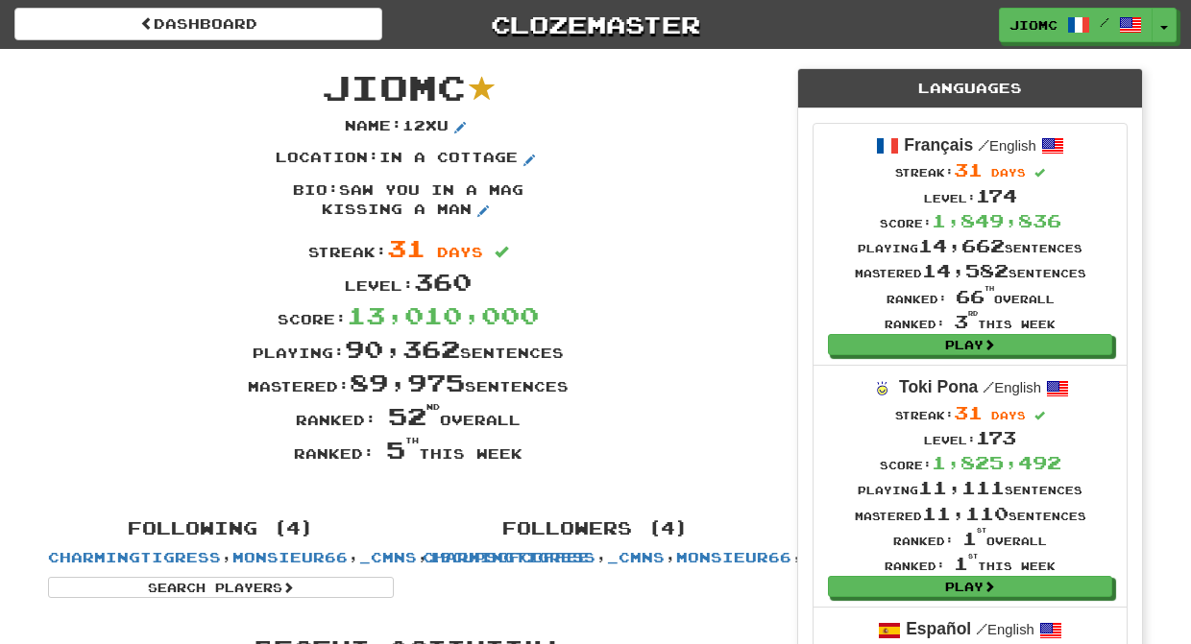
click at [586, 457] on div "Ranked: 5 th this week" at bounding box center [408, 450] width 749 height 34
